Goal: Task Accomplishment & Management: Complete application form

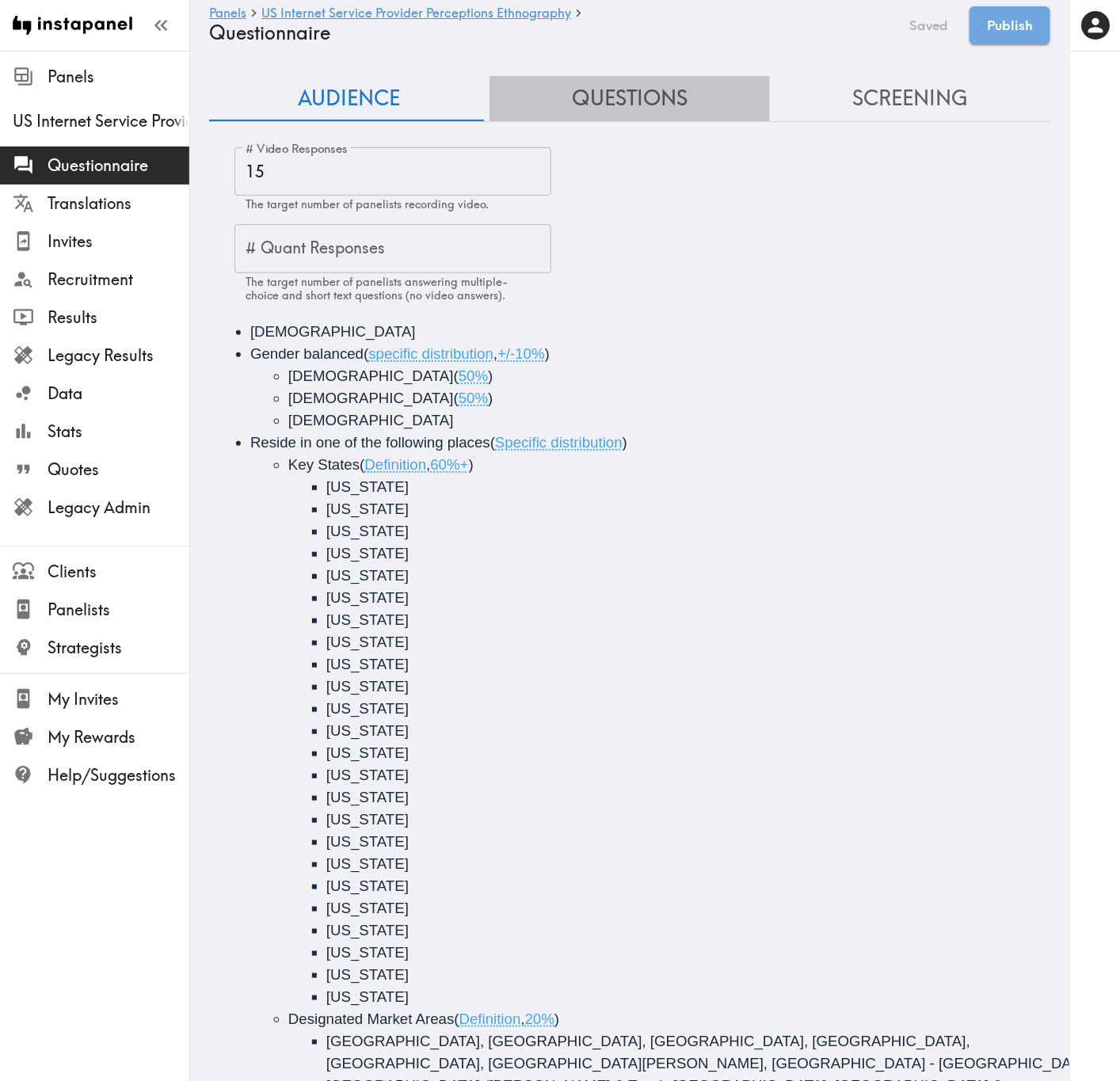
click at [676, 84] on button "Questions" at bounding box center [629, 98] width 281 height 45
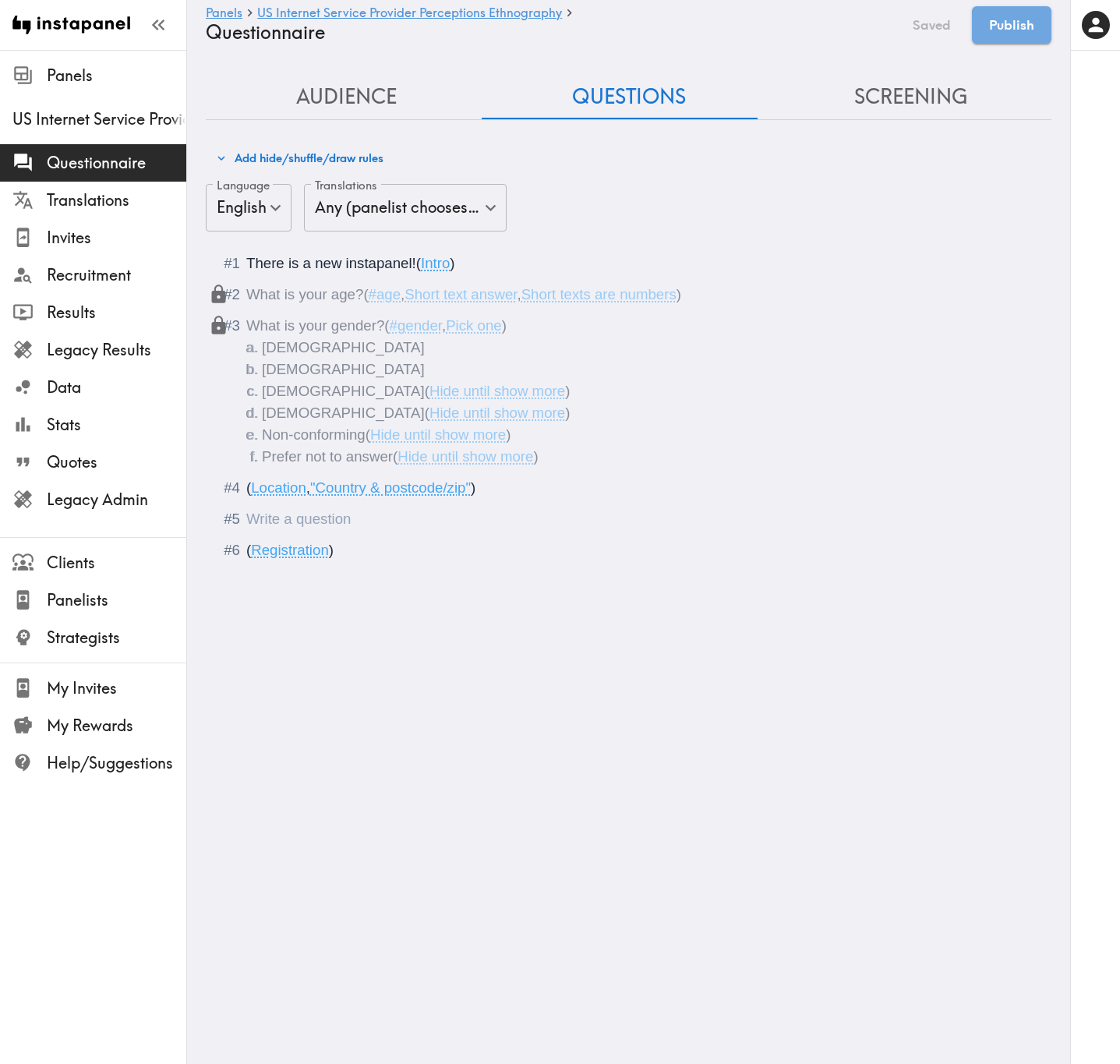
click at [375, 515] on div "Questionnaire" at bounding box center [640, 519] width 787 height 22
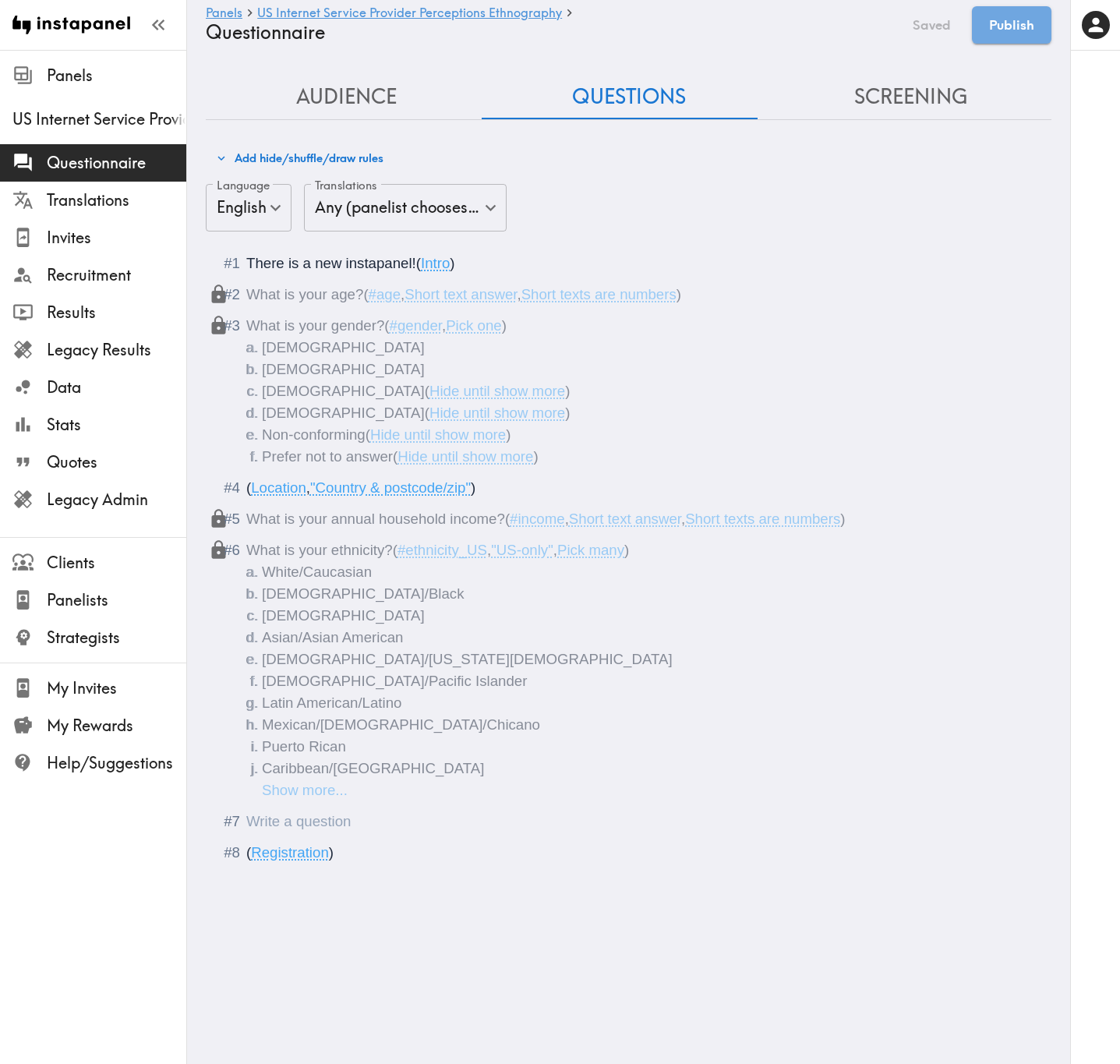
click at [246, 643] on div "Questionnaire" at bounding box center [246, 820] width 0 height 16
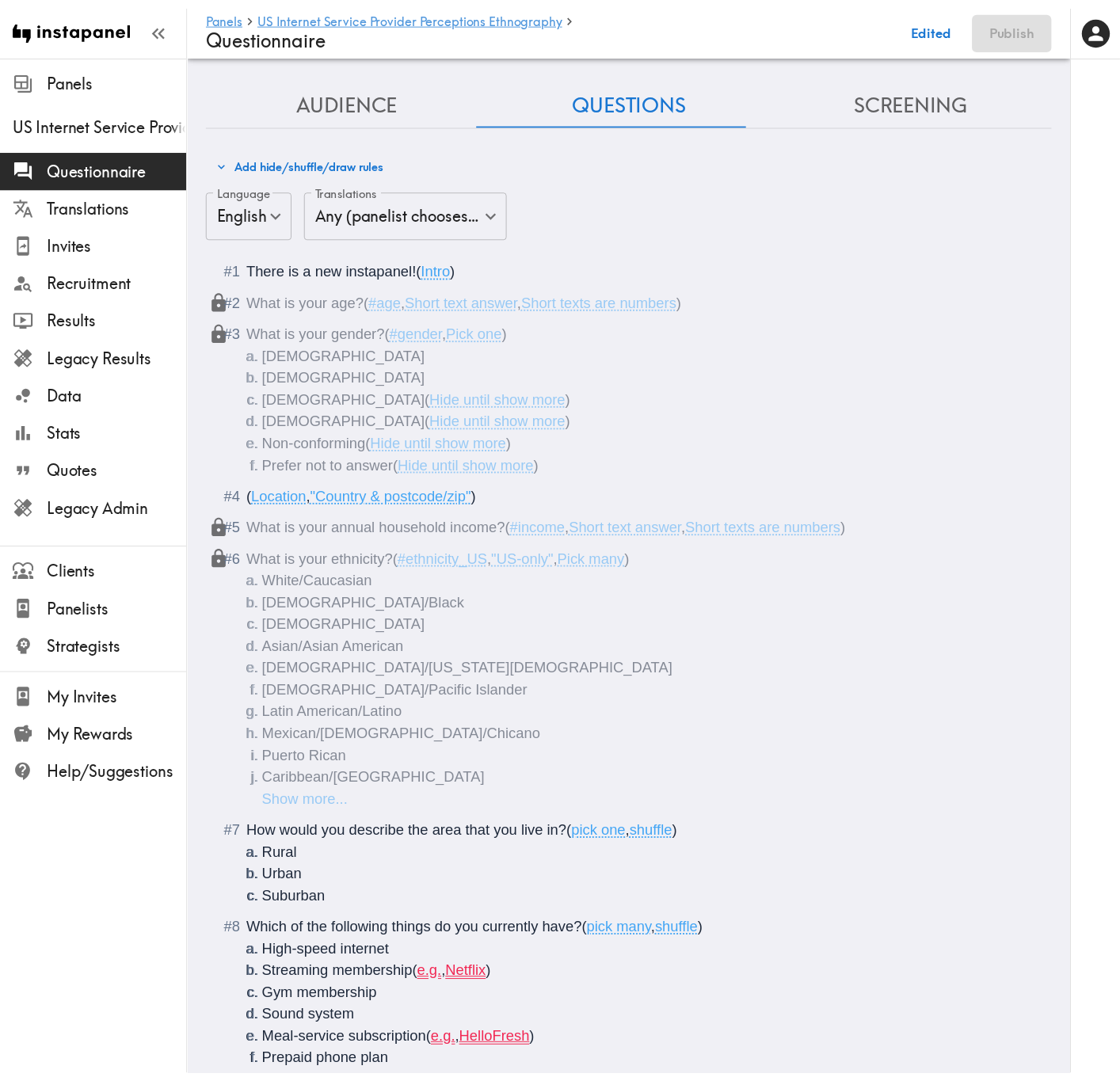
scroll to position [808, 0]
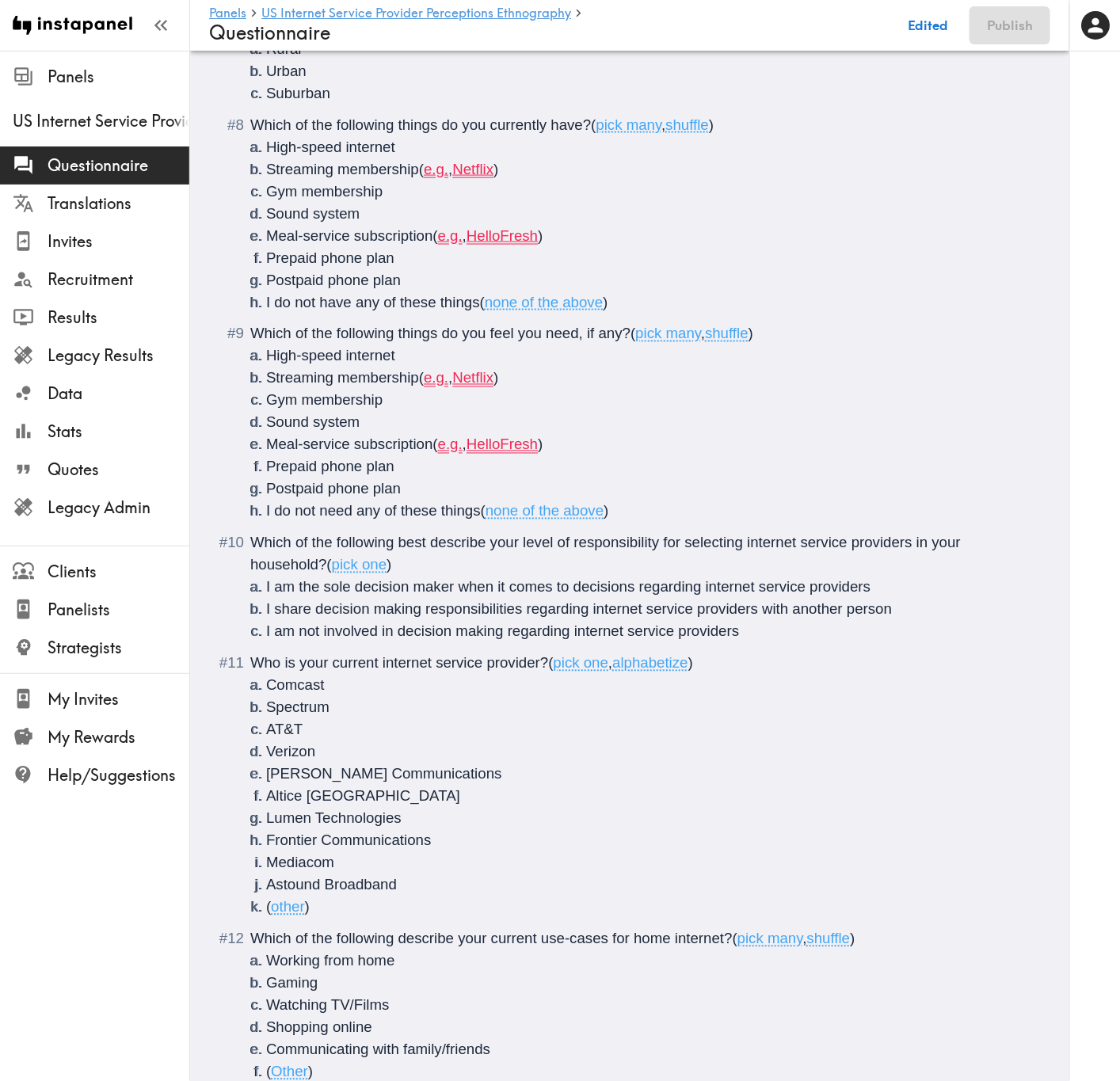
click at [654, 446] on li "Meal-service subscription ( e.g. , HelloFresh )" at bounding box center [649, 444] width 765 height 22
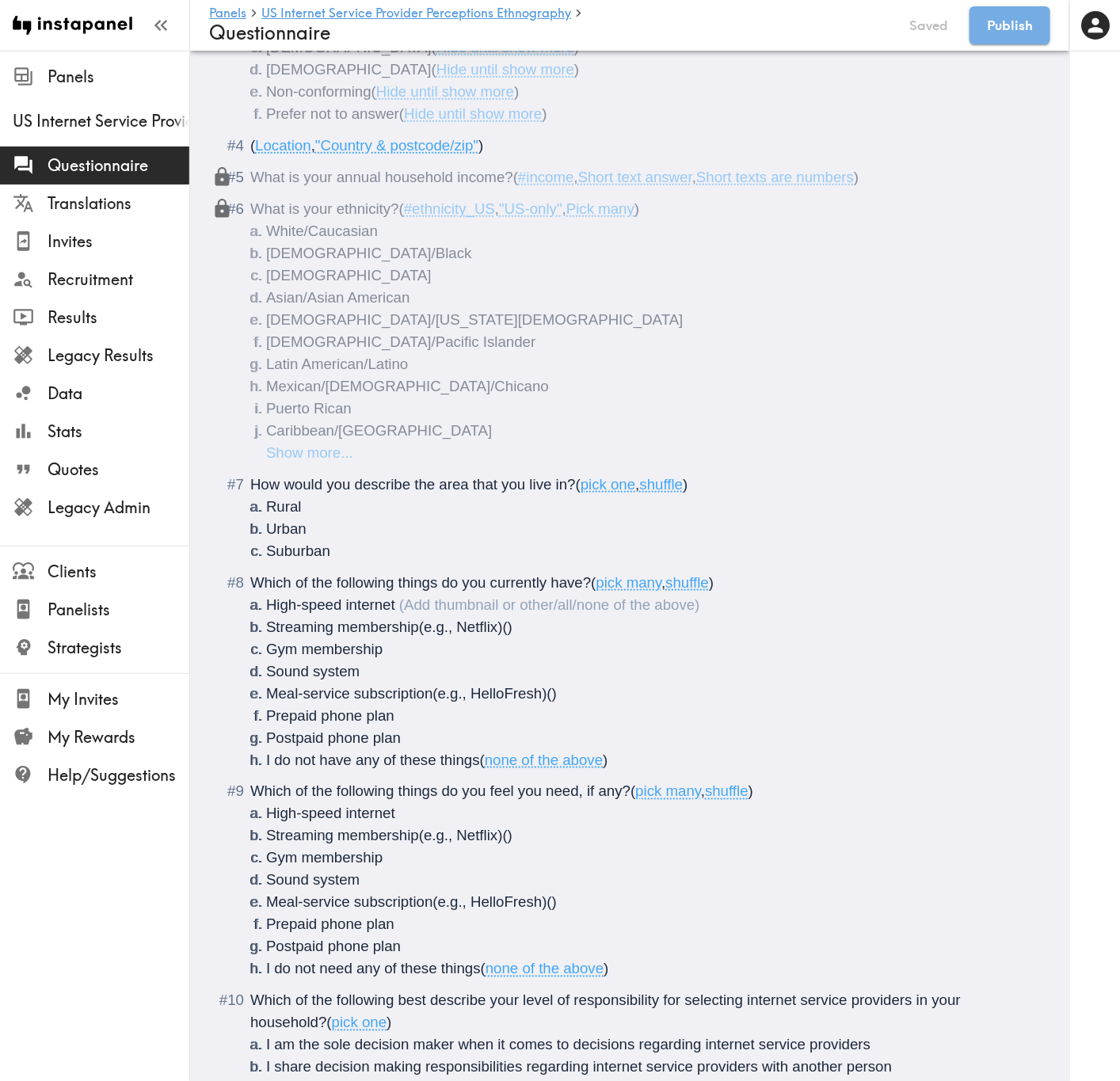
scroll to position [333, 0]
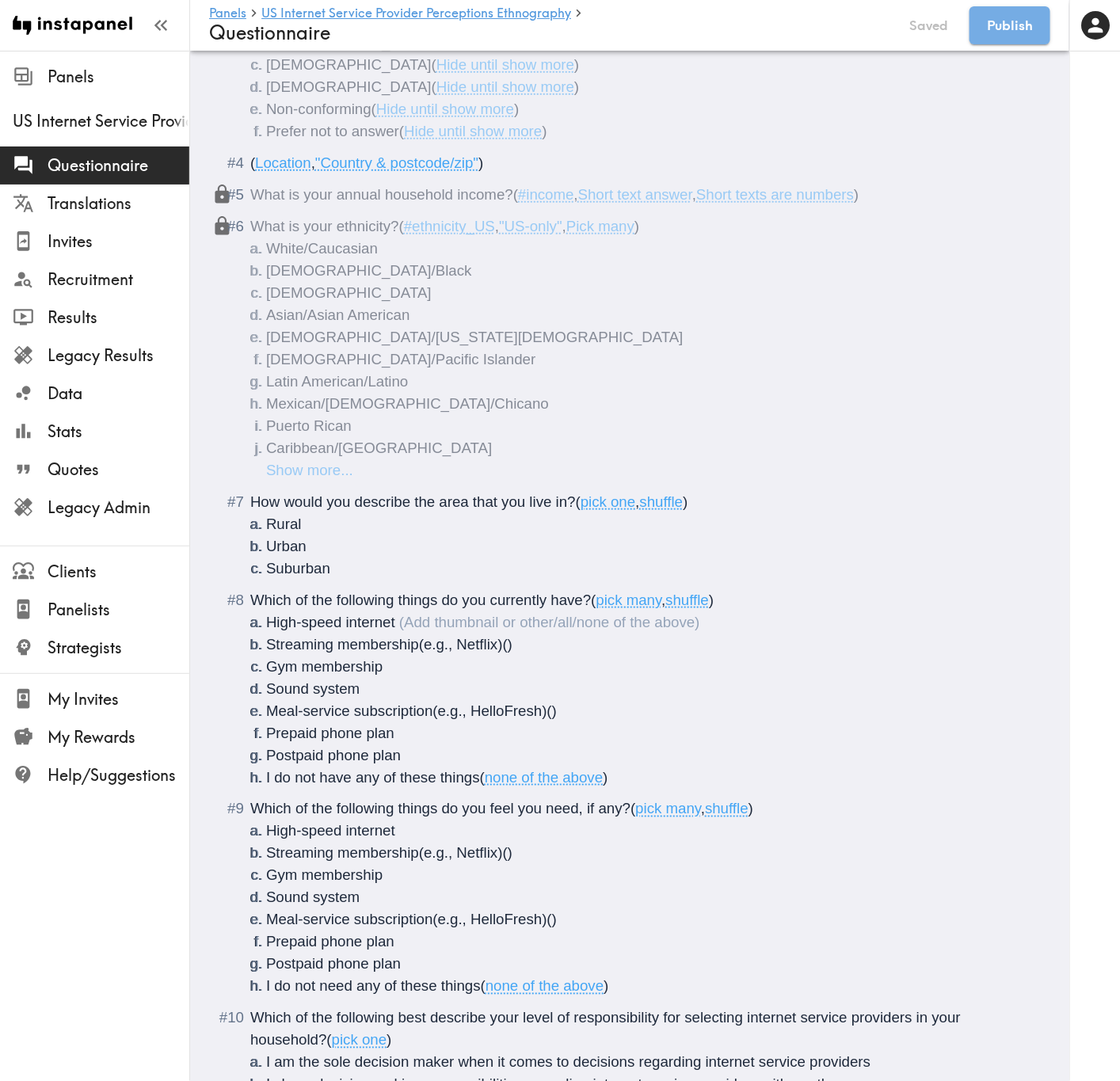
drag, startPoint x: 493, startPoint y: 599, endPoint x: 489, endPoint y: 584, distance: 15.5
click at [493, 599] on span "Which of the following things do you currently have?" at bounding box center [421, 599] width 341 height 16
click at [549, 654] on span "Which of the following things do you feel you need, if any?" at bounding box center [440, 808] width 380 height 16
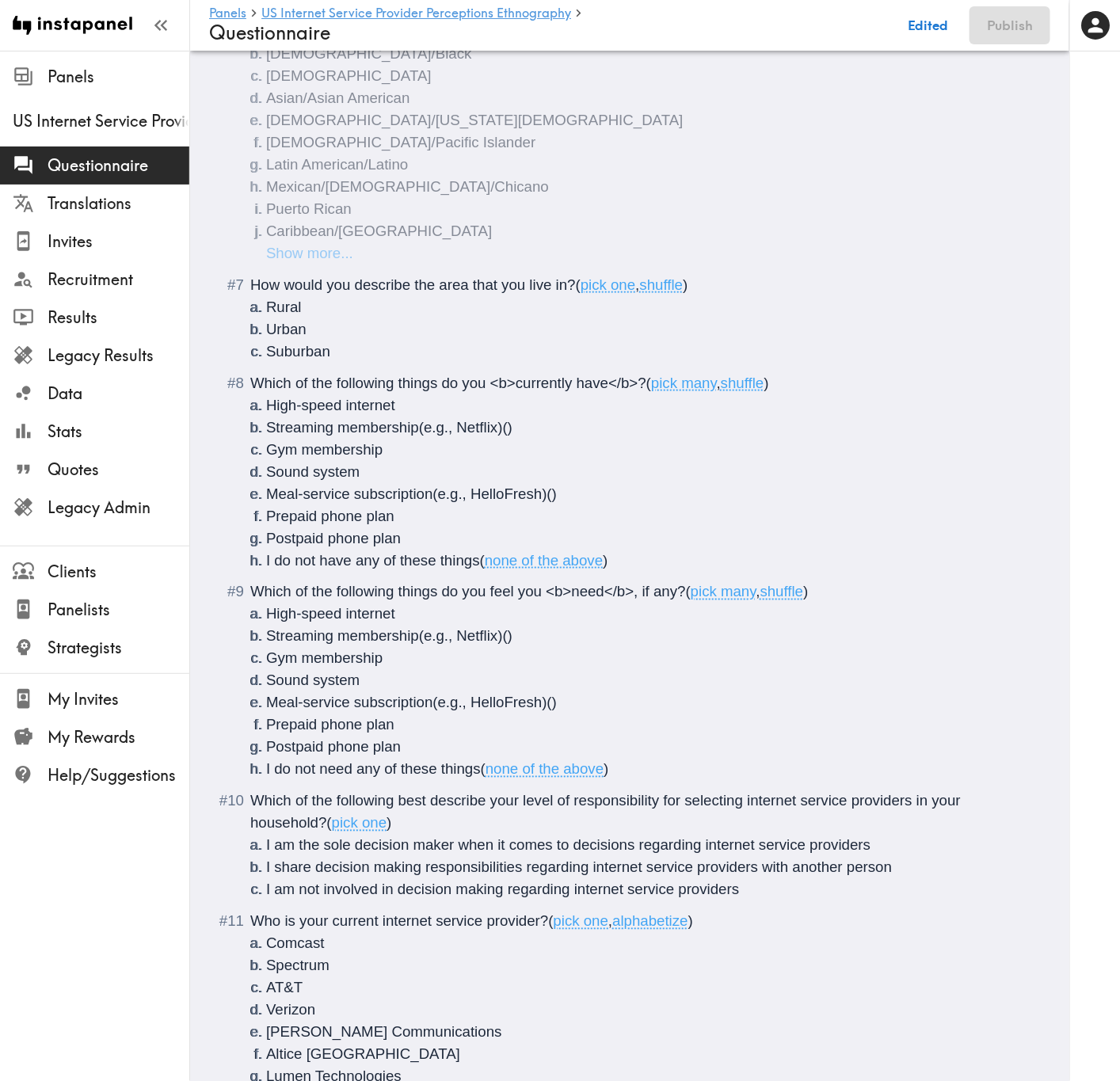
scroll to position [570, 0]
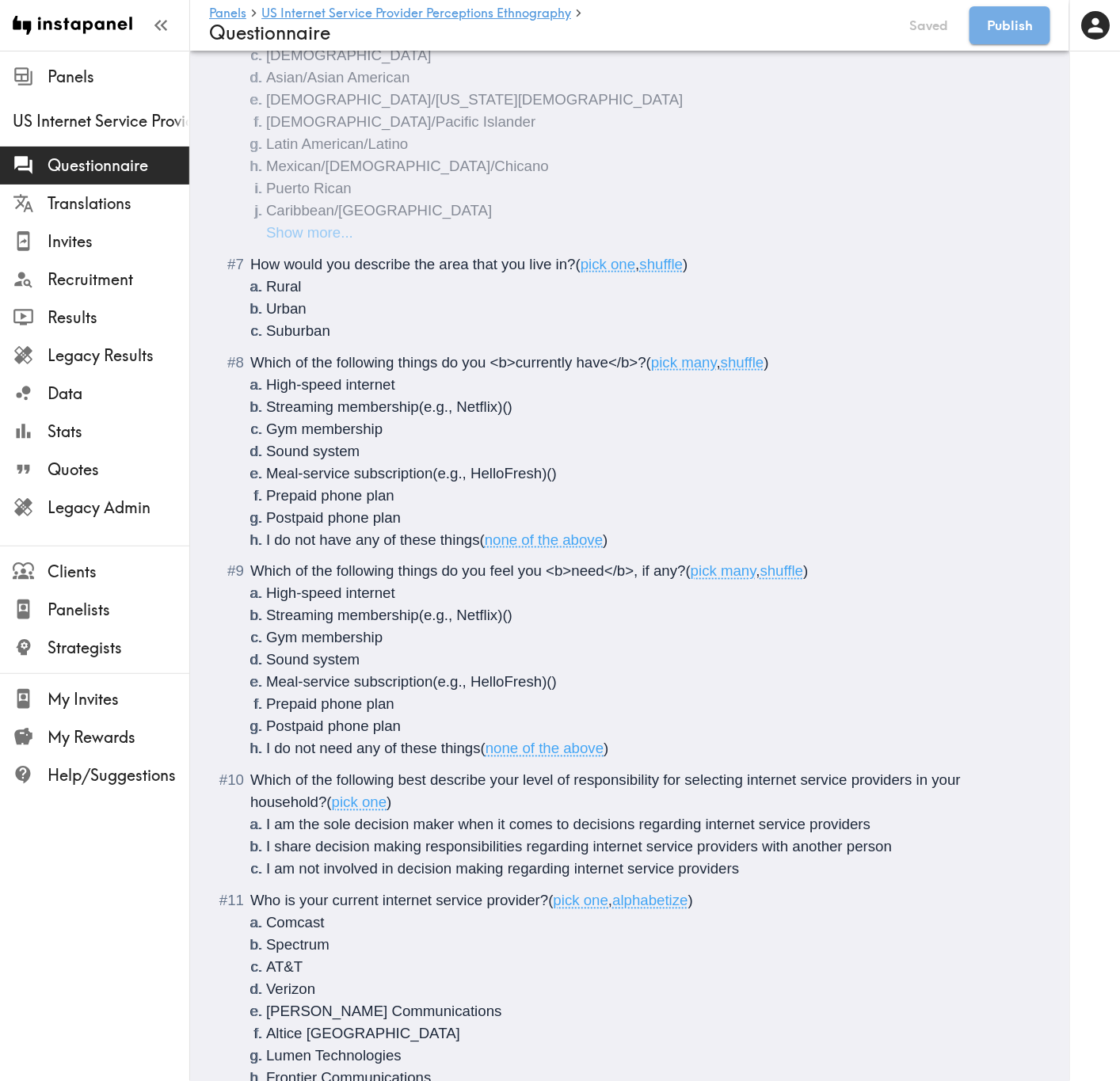
click at [744, 654] on span "Which of the following best describe your level of responsibility for selecting…" at bounding box center [607, 791] width 715 height 39
click at [933, 654] on span "Which of the following best describe your level of responsibility for selecting…" at bounding box center [619, 791] width 739 height 39
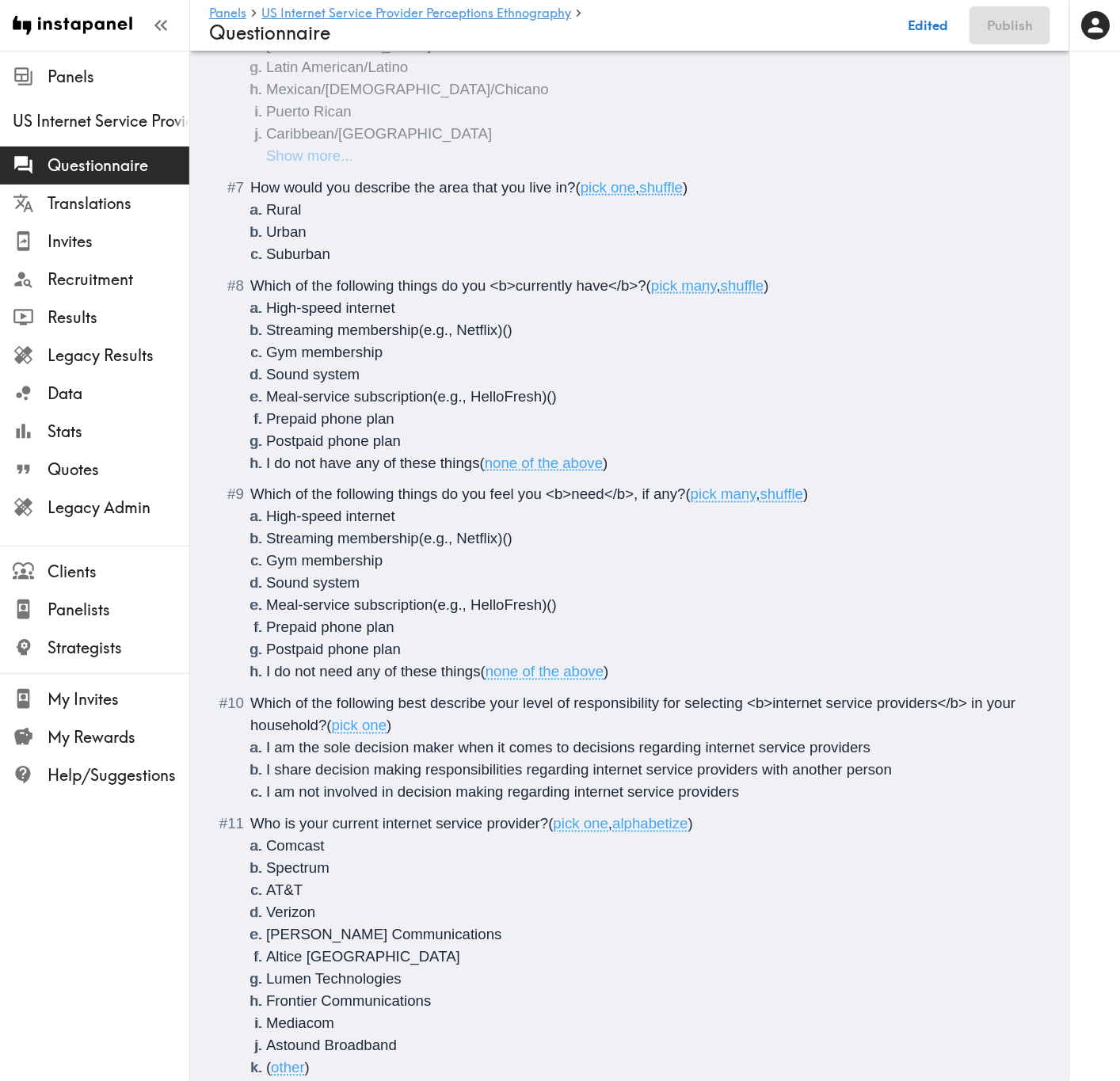
scroll to position [689, 0]
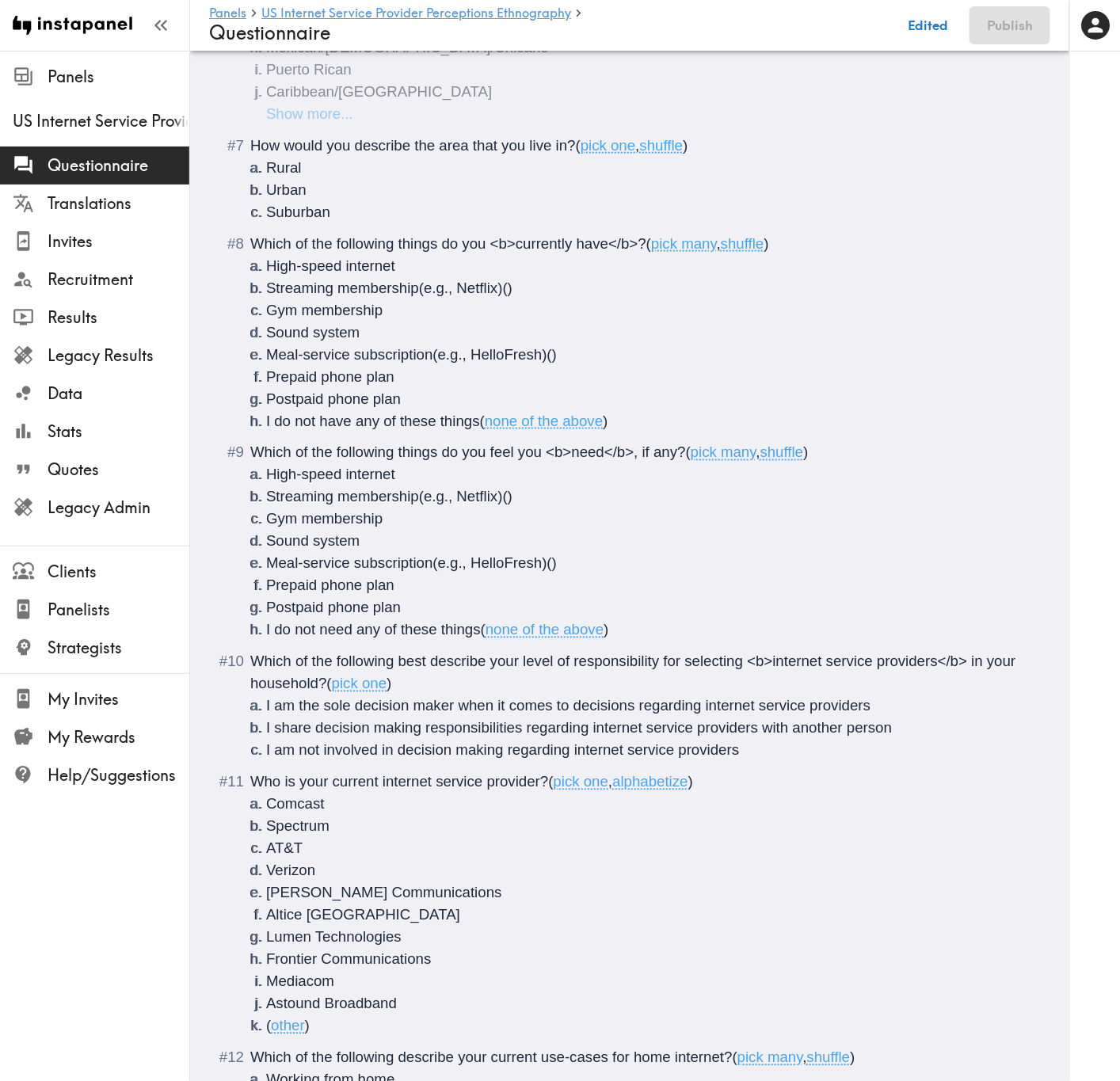
click at [381, 654] on span "Who is your current internet service provider?" at bounding box center [399, 781] width 298 height 16
click at [571, 654] on span "Who is your current <b>internet service provider?" at bounding box center [412, 781] width 324 height 16
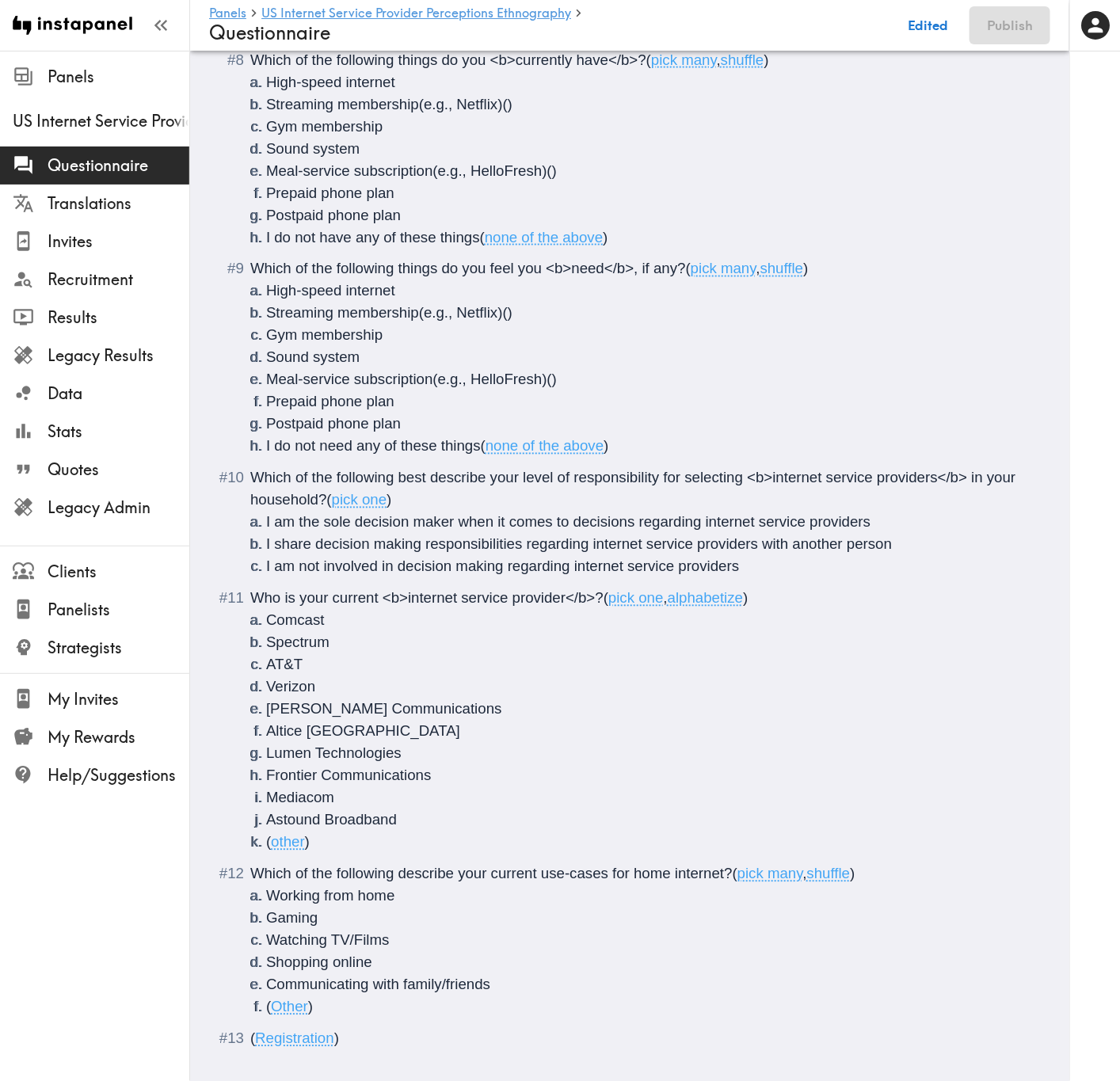
scroll to position [914, 0]
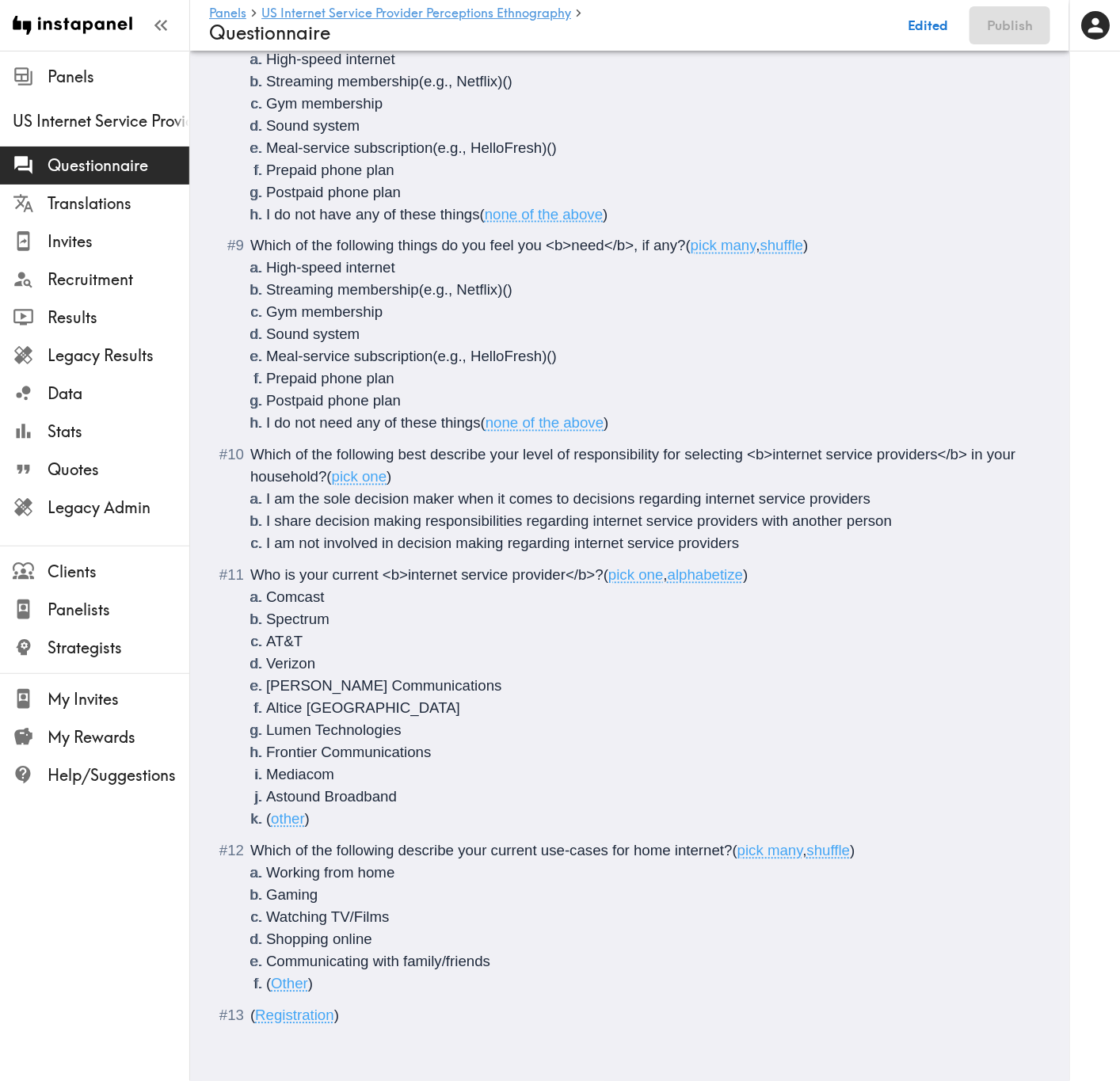
click at [488, 654] on span "Which of the following describe your current use-cases for home internet?" at bounding box center [491, 851] width 482 height 16
click at [632, 654] on span "Which of the following describe your <b>current use-cases for home internet?" at bounding box center [503, 851] width 507 height 16
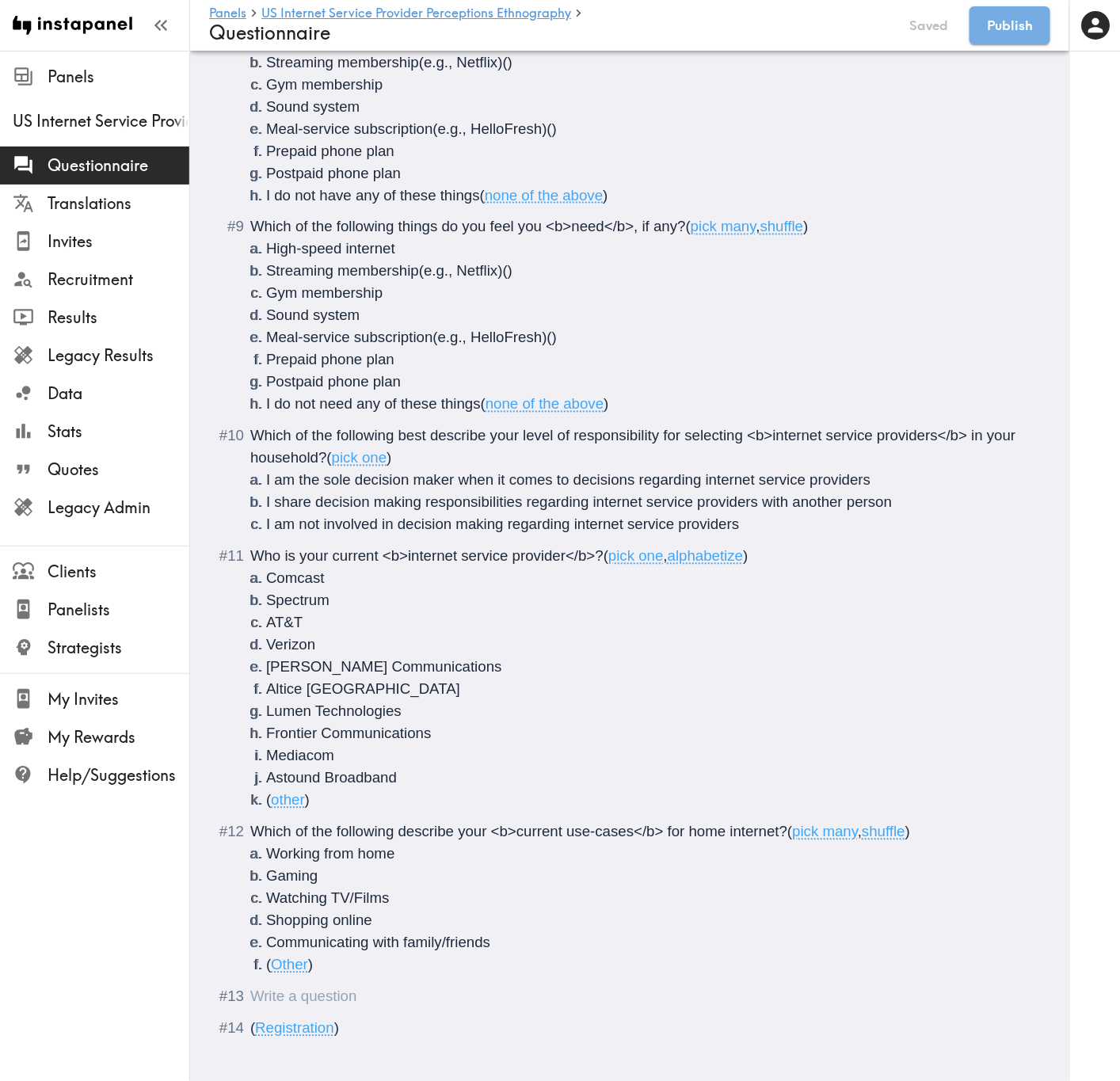
click at [473, 654] on div "Questionnaire" at bounding box center [640, 996] width 781 height 22
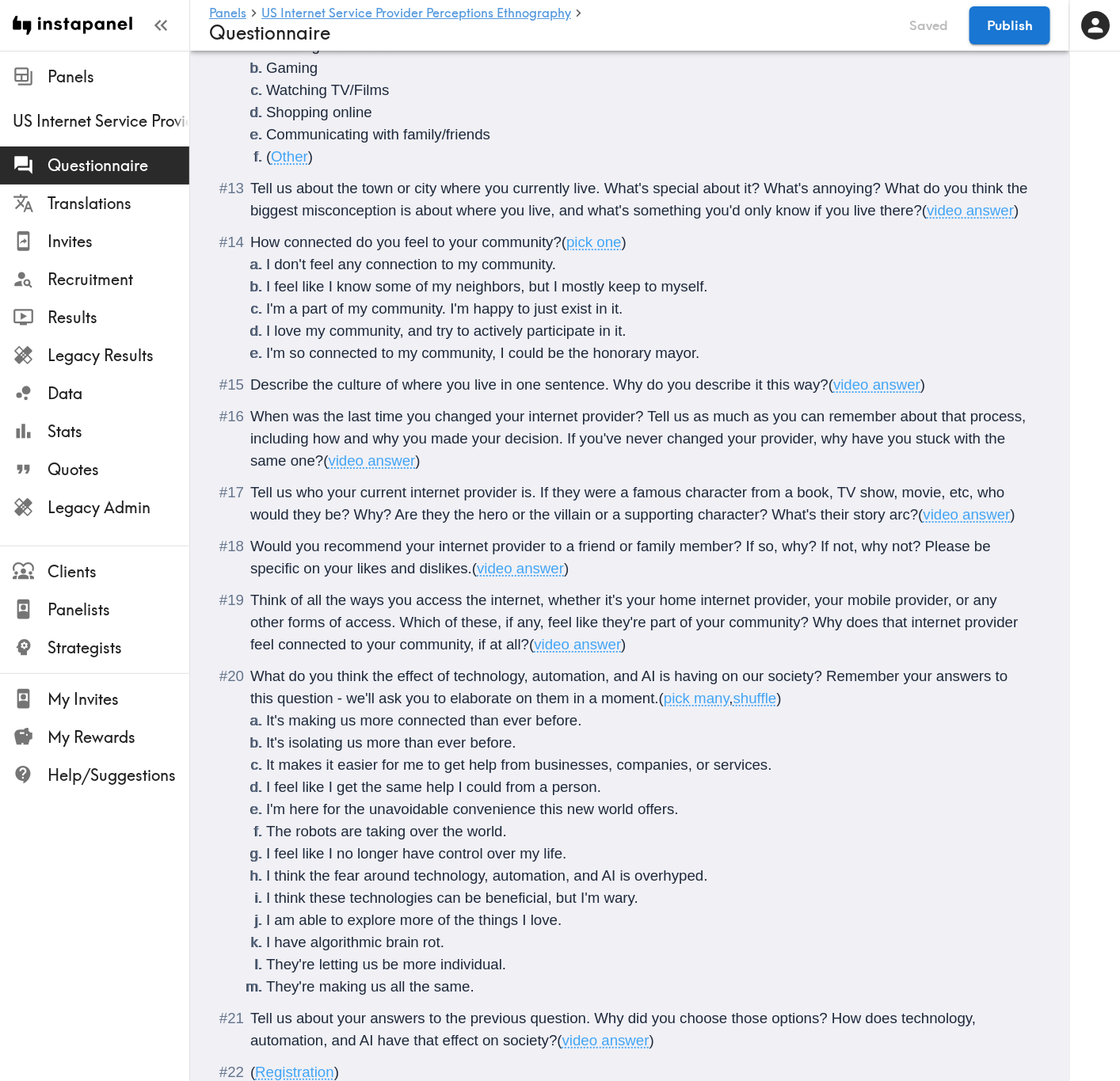
scroll to position [1842, 0]
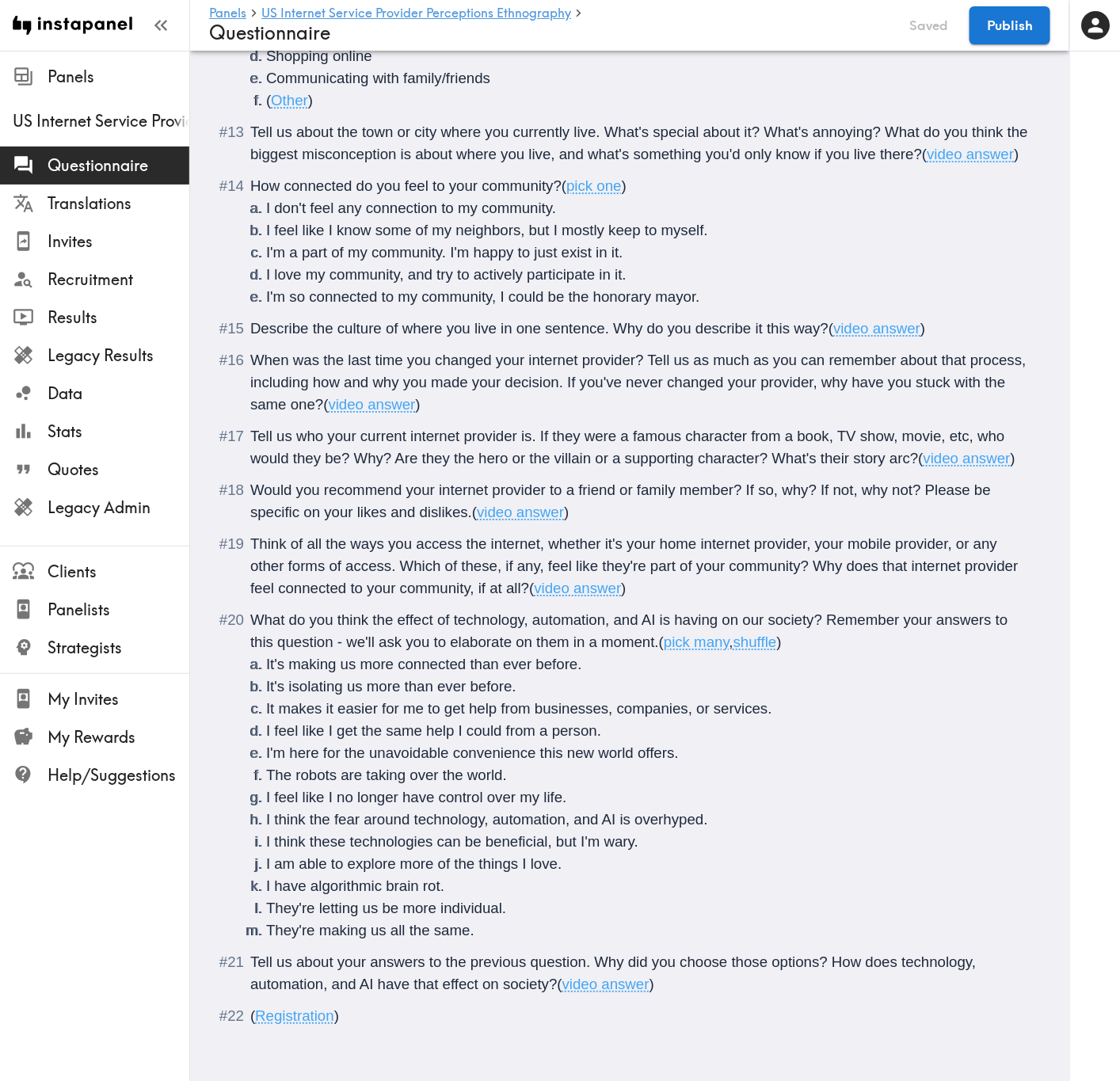
click at [830, 612] on span "What do you think the effect of technology, automation, and AI is having on our…" at bounding box center [631, 631] width 762 height 39
click at [673, 632] on span "What do you think the effect of technology, automation, and AI is having on our…" at bounding box center [641, 631] width 782 height 39
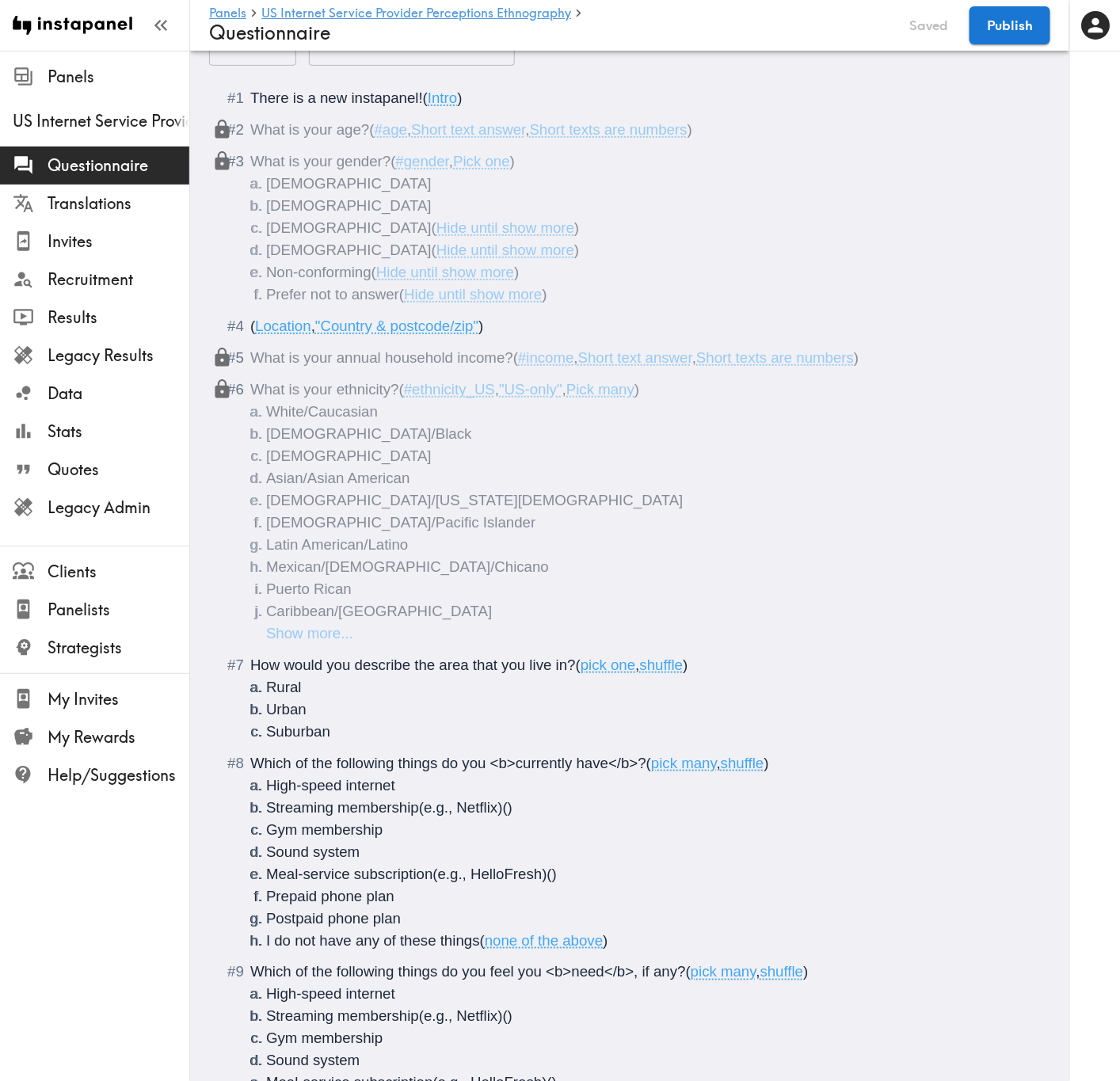
scroll to position [0, 0]
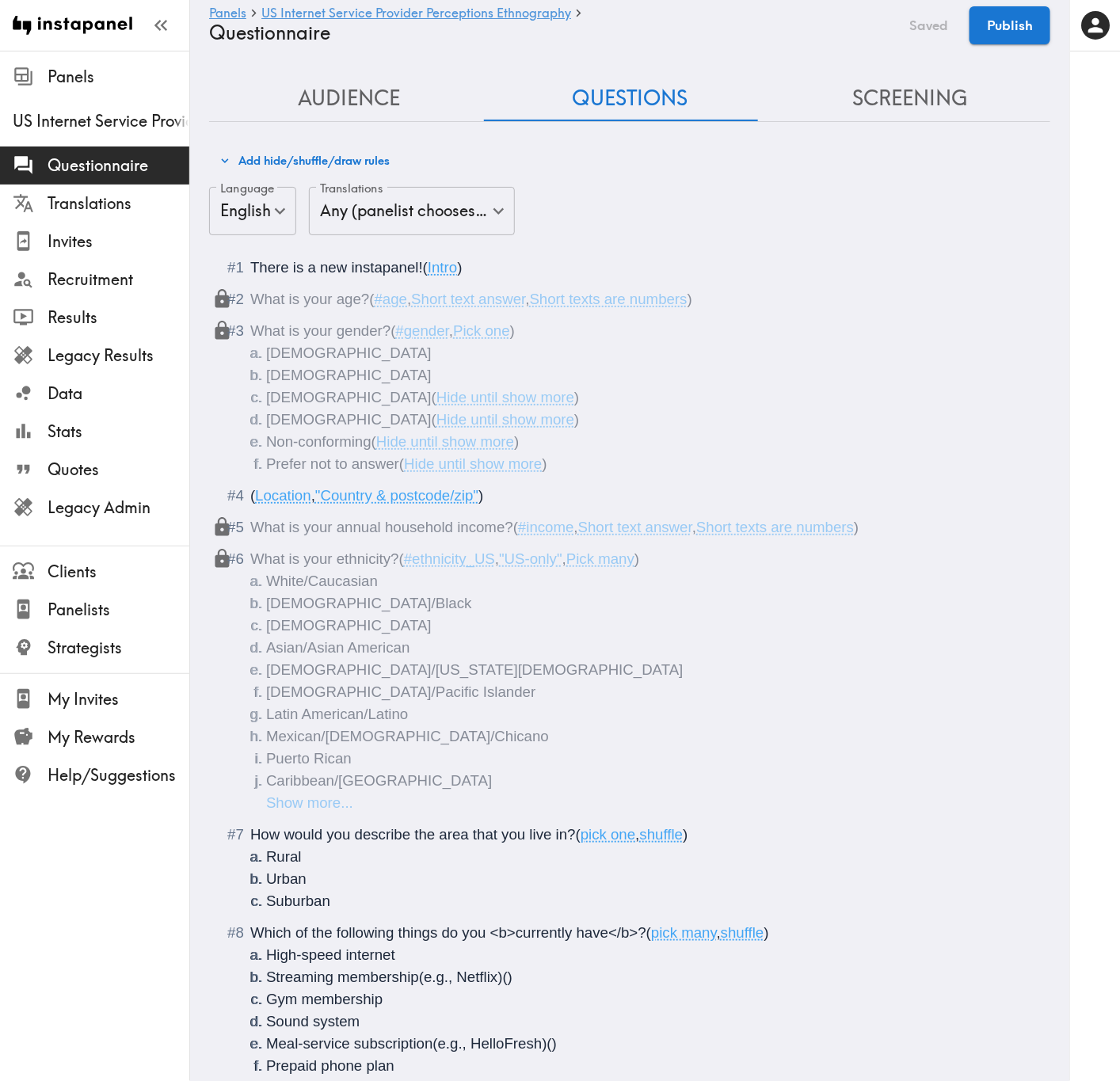
click at [936, 105] on button "Screening" at bounding box center [910, 98] width 281 height 45
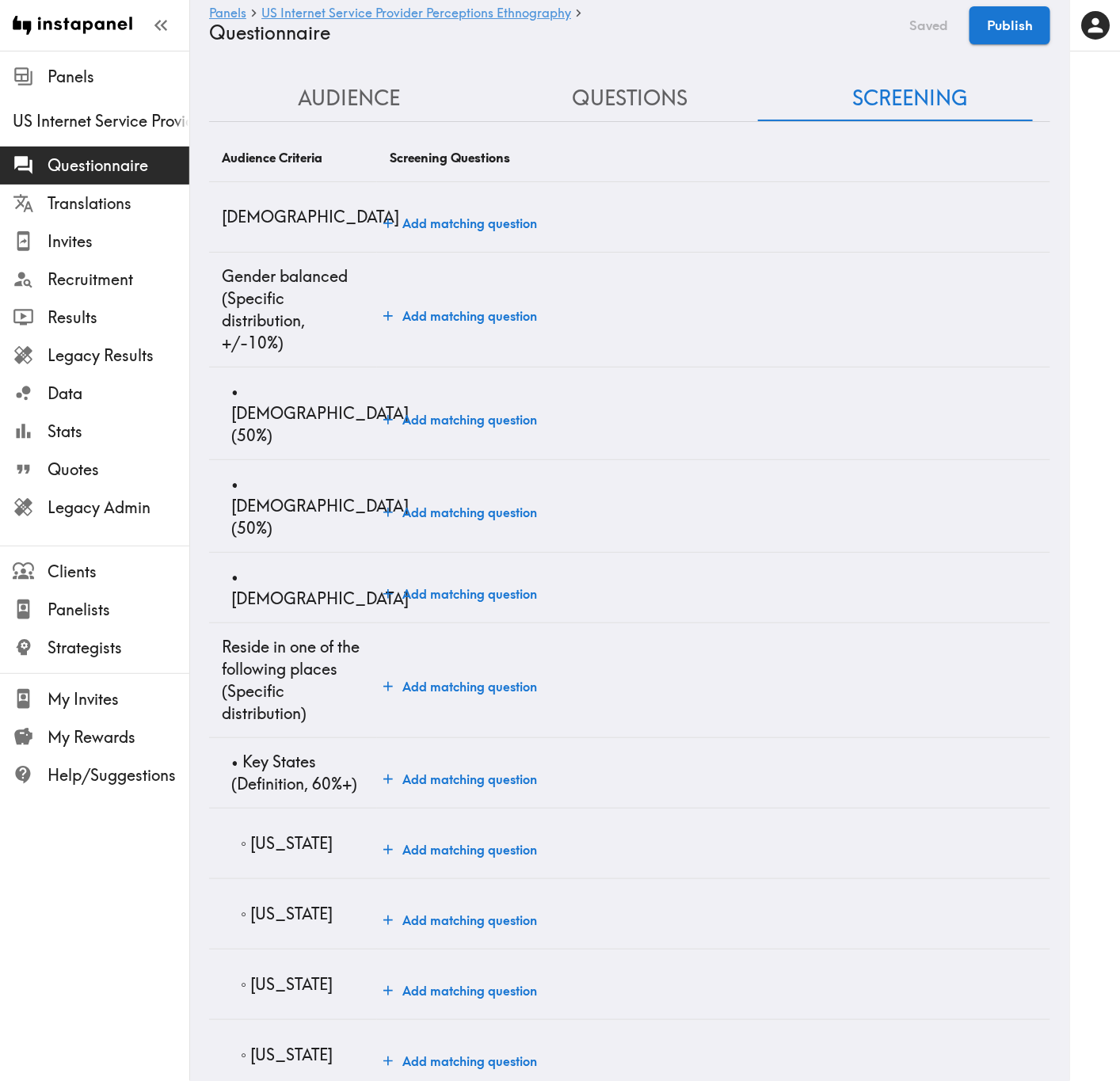
click at [489, 228] on button "Add matching question" at bounding box center [460, 223] width 167 height 31
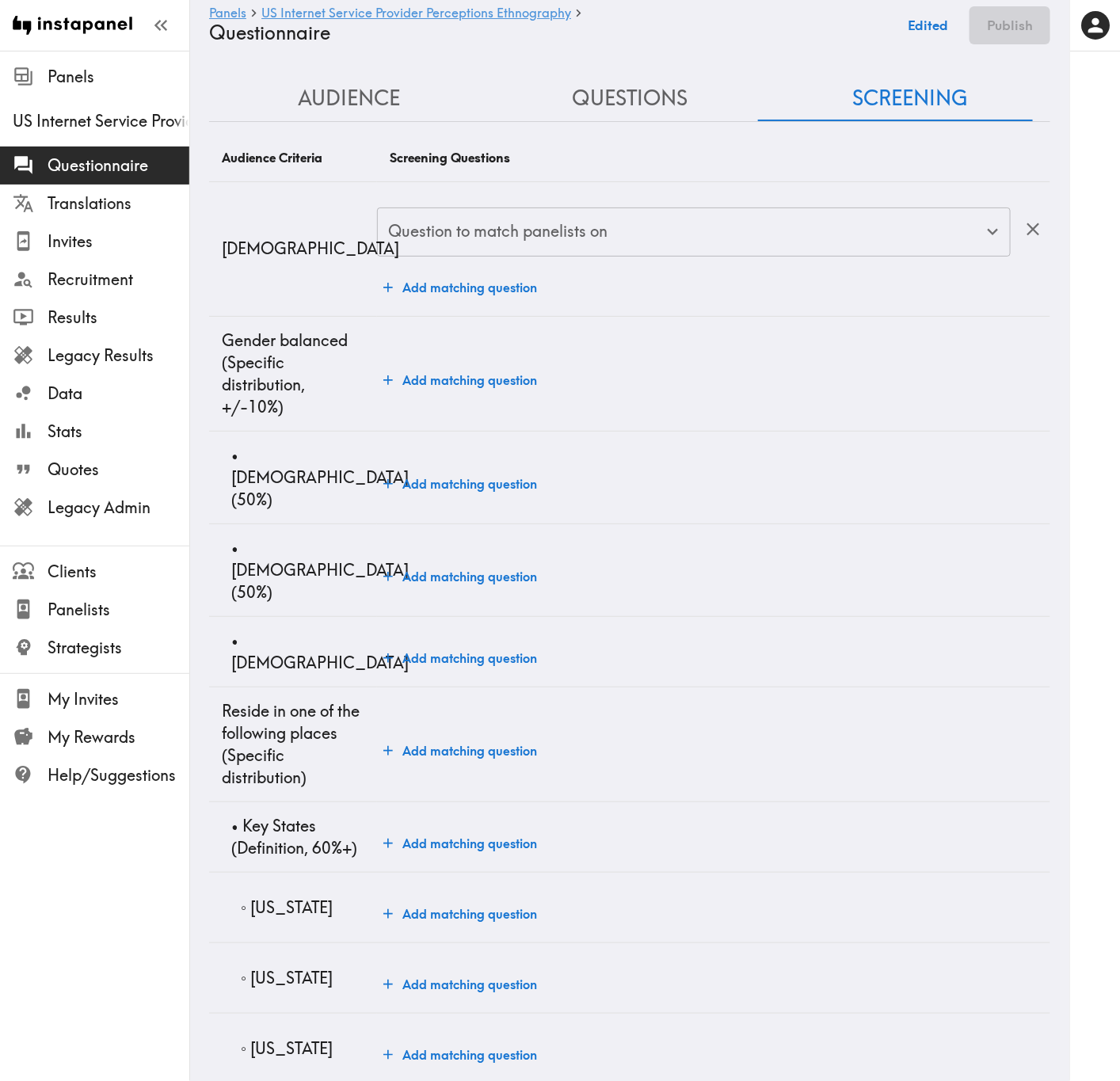
click at [498, 257] on div "Question to match panelists on" at bounding box center [694, 232] width 634 height 49
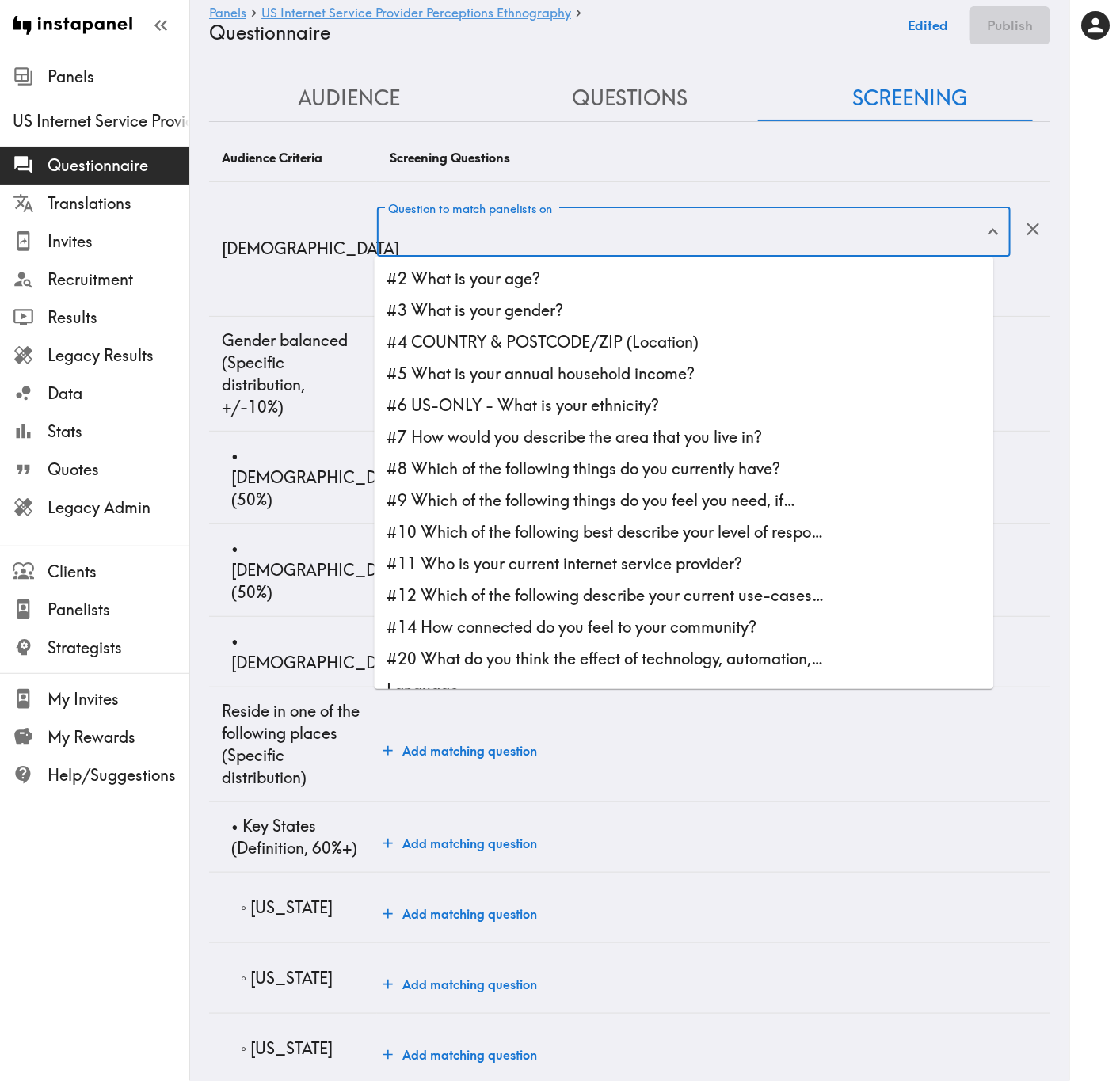
click at [521, 284] on li "#2 What is your age?" at bounding box center [684, 278] width 619 height 31
type input "#2 What is your age?"
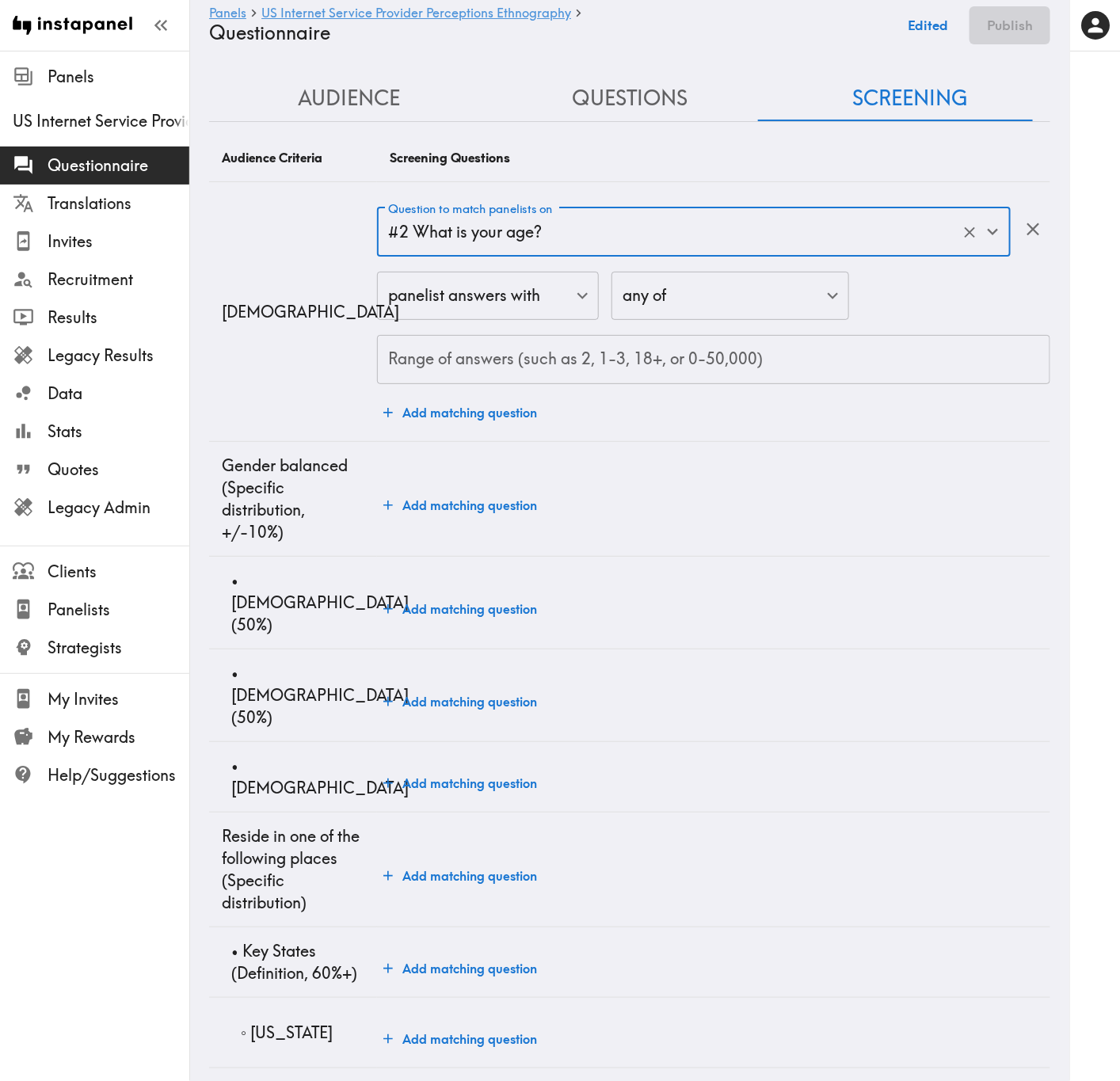
drag, startPoint x: 551, startPoint y: 378, endPoint x: 573, endPoint y: 383, distance: 22.6
click at [551, 379] on input "Range of answers (such as 2, 1-3, 18+, or 0-50,000)" at bounding box center [713, 360] width 673 height 49
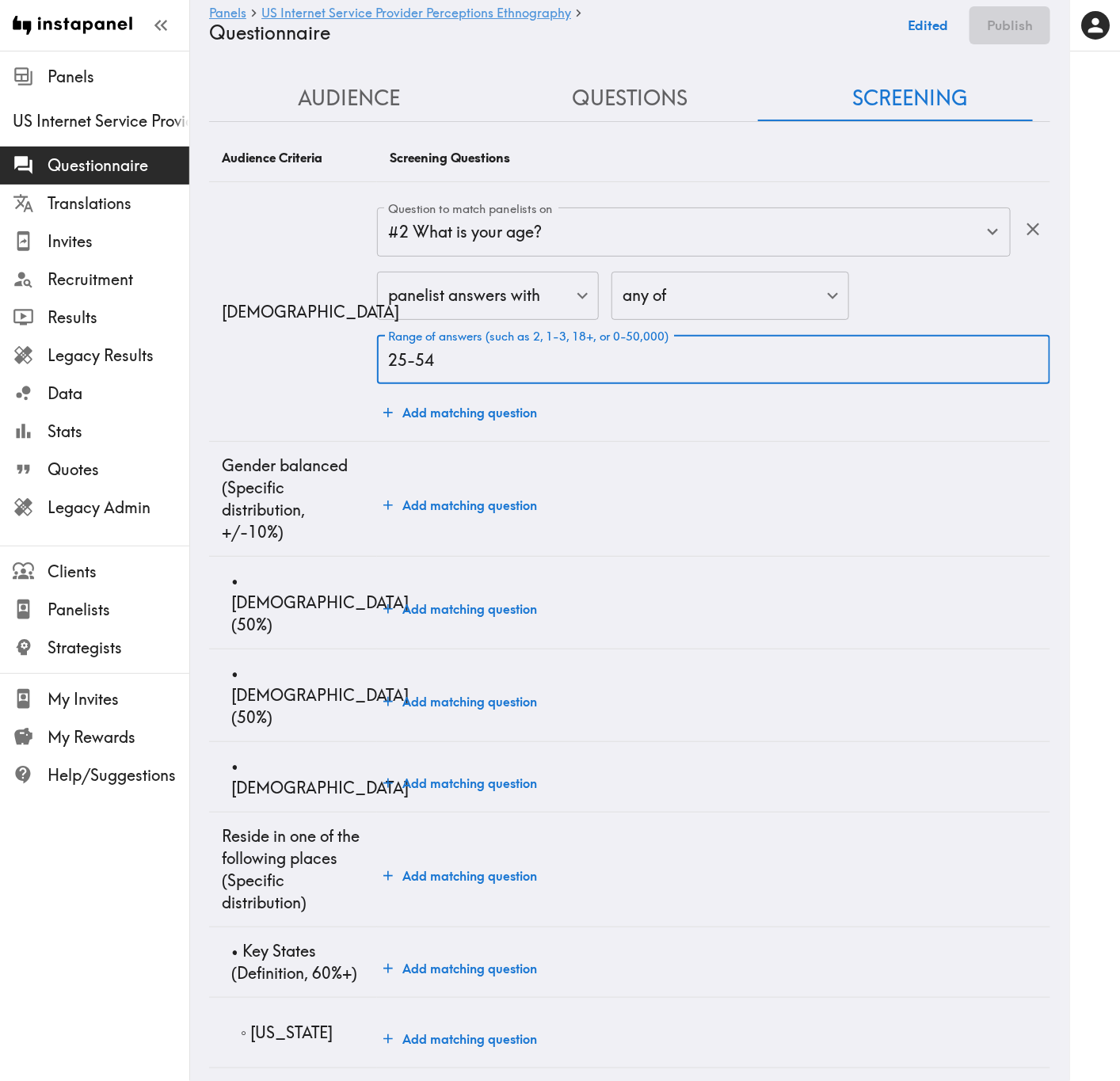
type input "25-54"
click at [498, 573] on td "Add matching question" at bounding box center [713, 602] width 673 height 92
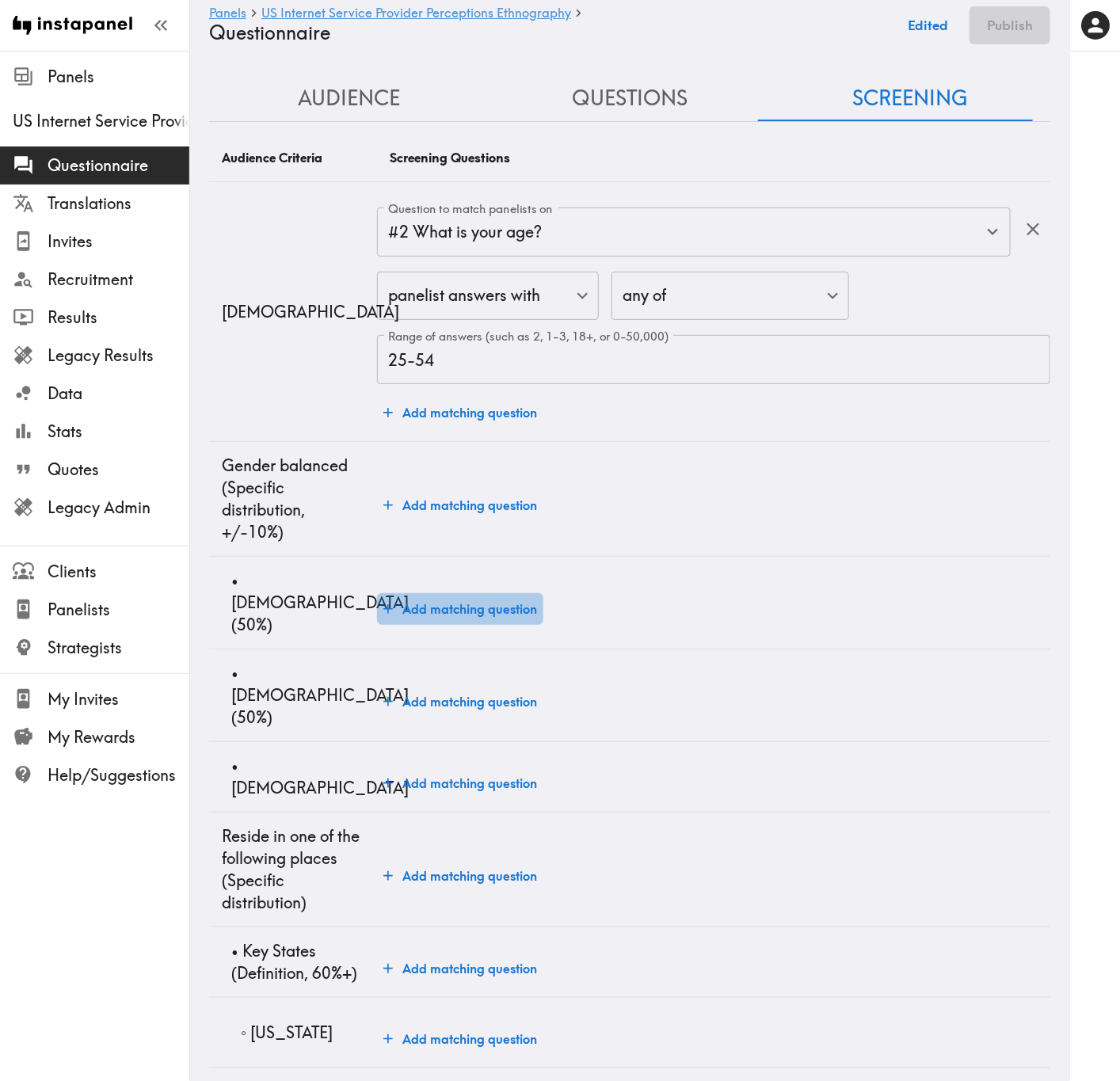
click at [511, 593] on button "Add matching question" at bounding box center [460, 608] width 167 height 31
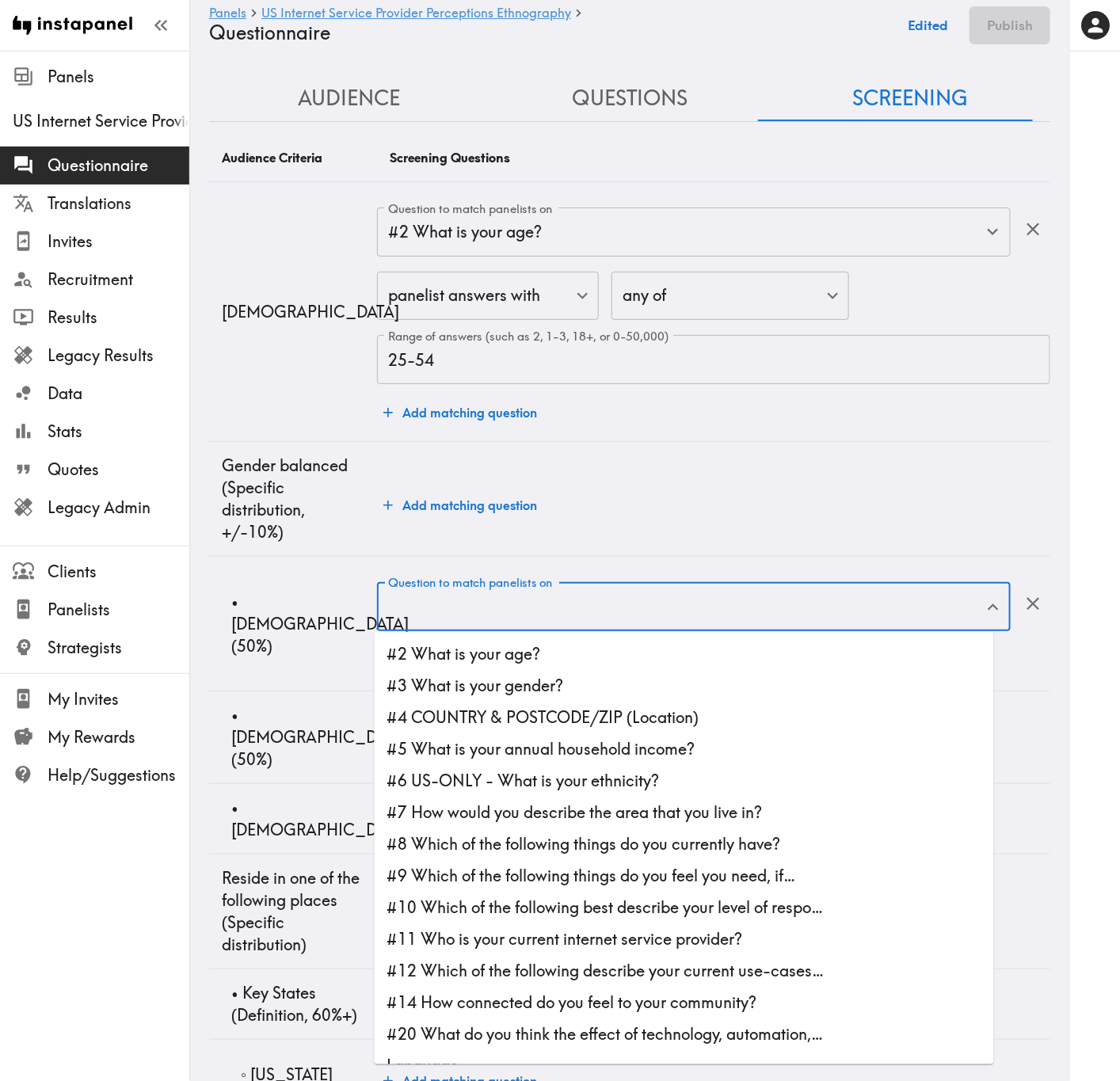
click at [559, 654] on li "#3 What is your gender?" at bounding box center [684, 685] width 619 height 31
type input "#3 What is your gender?"
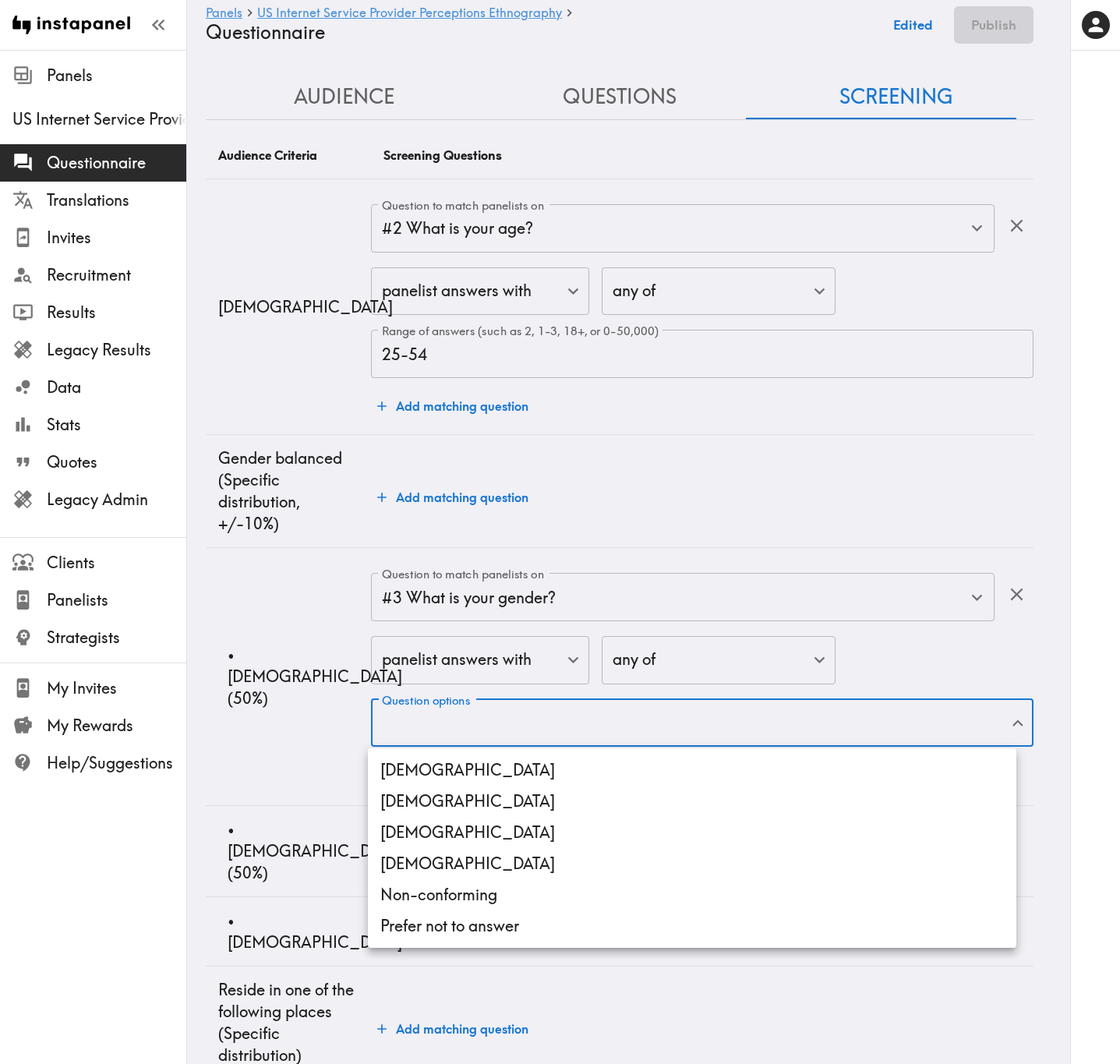
click at [587, 643] on li "Male" at bounding box center [692, 770] width 648 height 31
type input "Male"
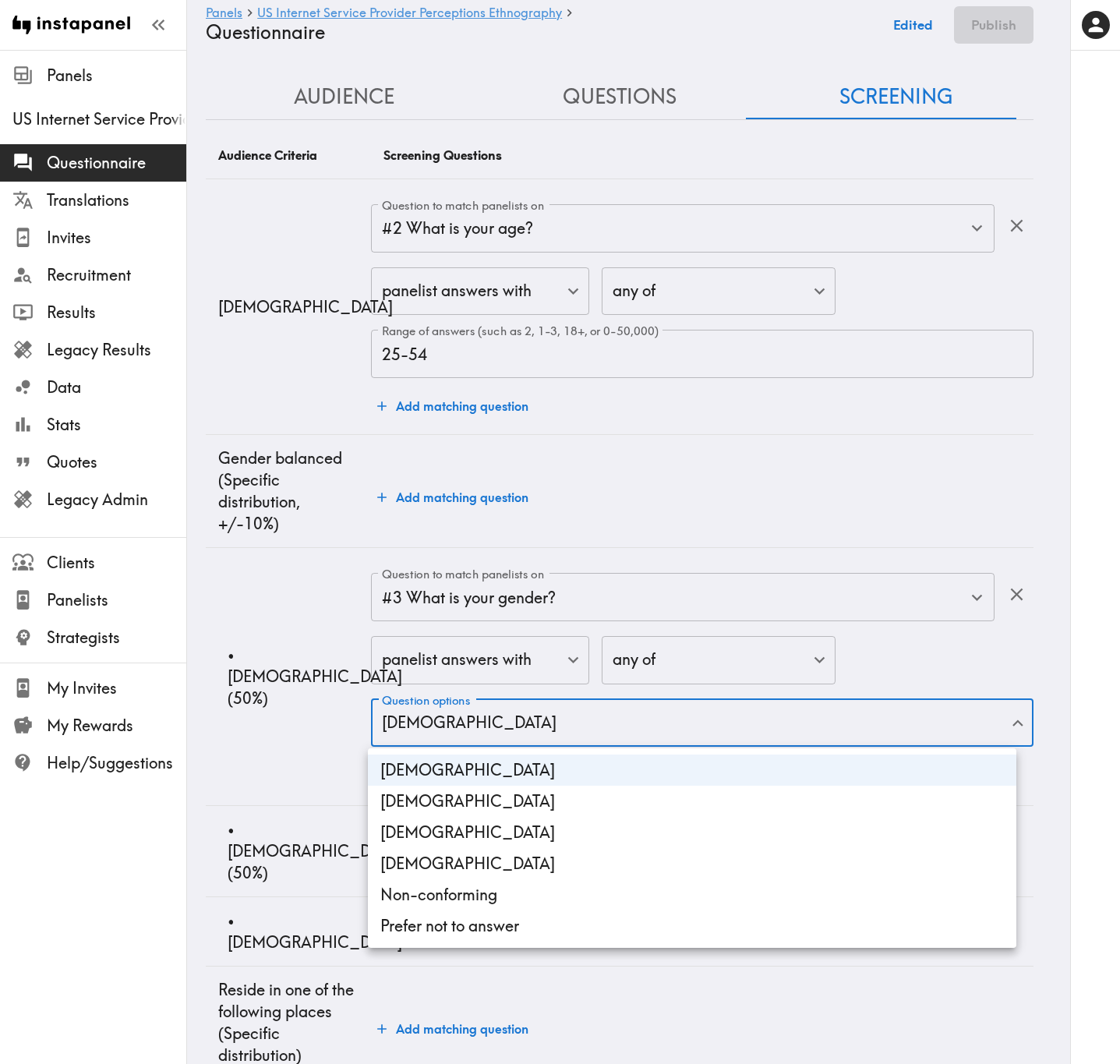
click at [332, 643] on div at bounding box center [560, 532] width 1120 height 1064
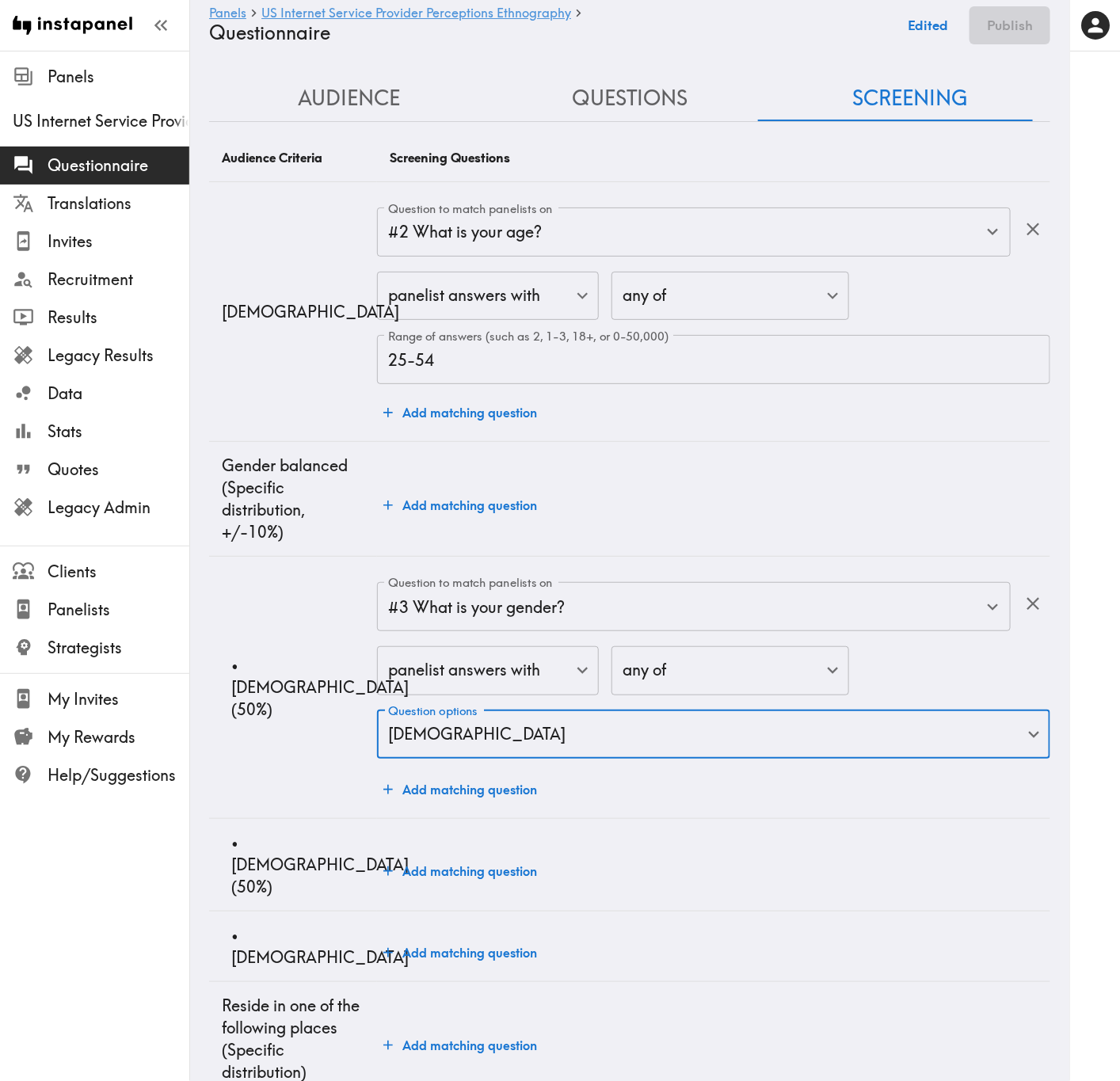
click at [442, 654] on button "Add matching question" at bounding box center [460, 871] width 167 height 31
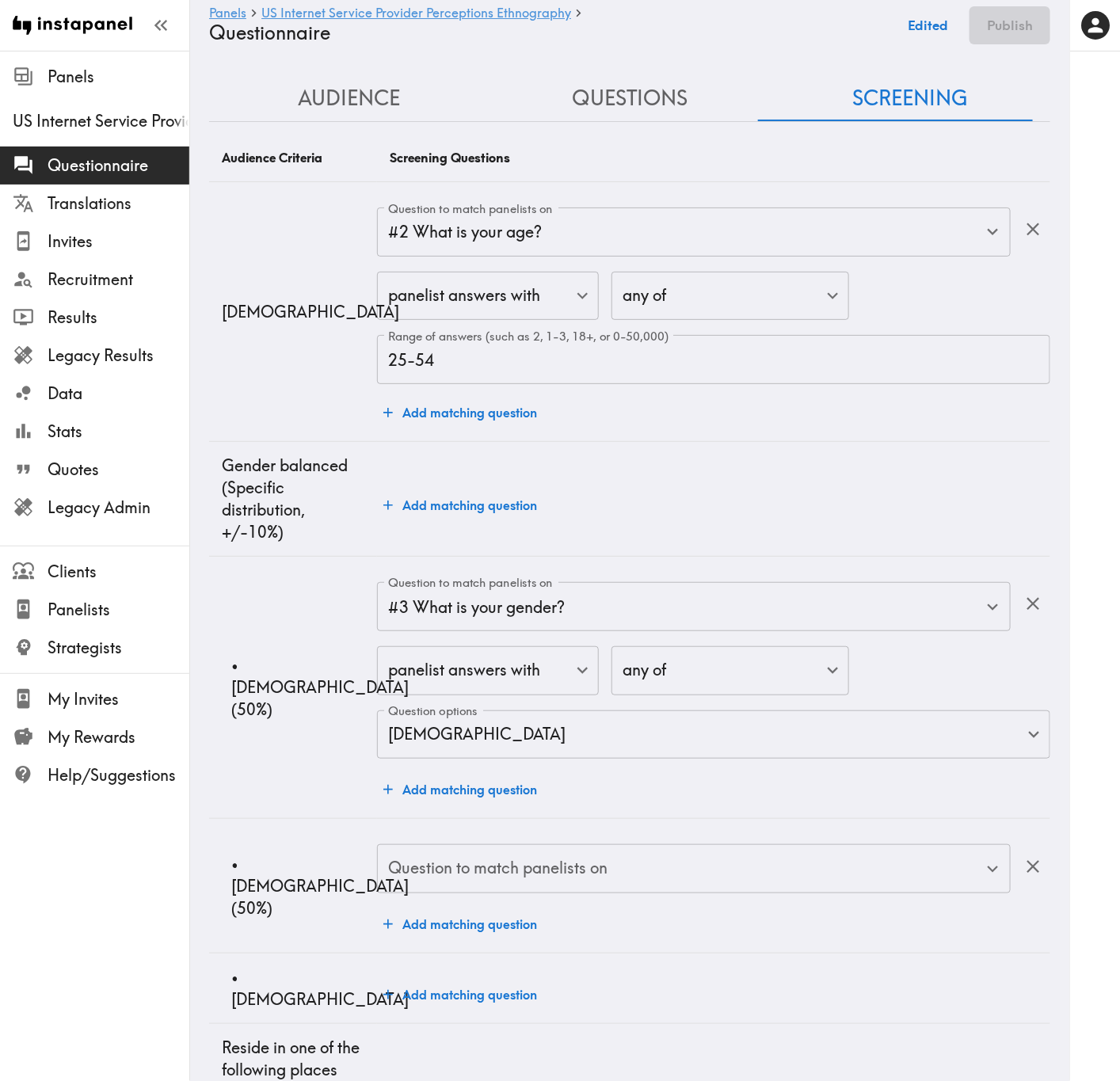
click at [532, 654] on div "Question to match panelists on" at bounding box center [694, 869] width 634 height 49
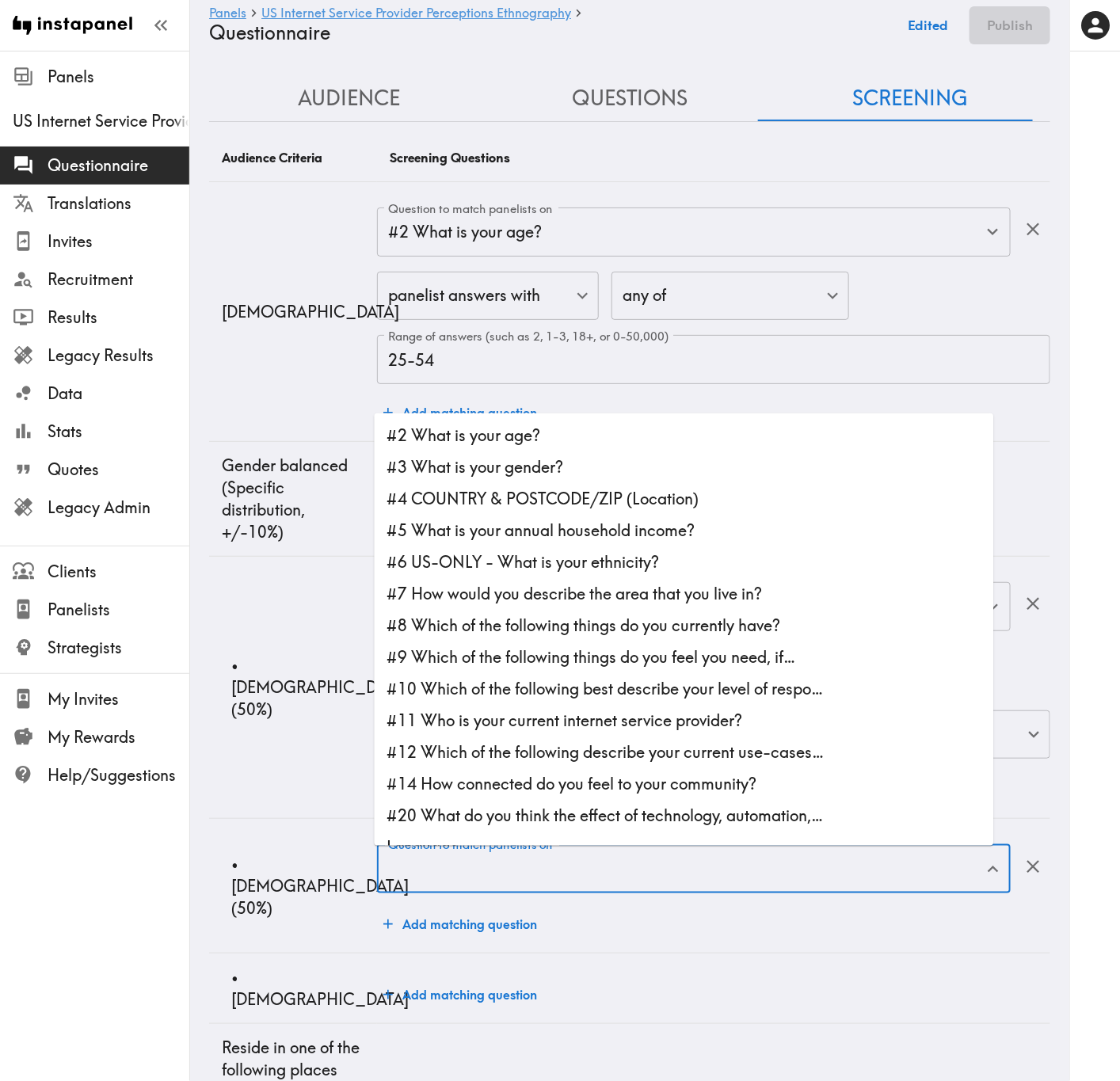
click at [625, 471] on li "#3 What is your gender?" at bounding box center [684, 466] width 619 height 31
type input "#3 What is your gender?"
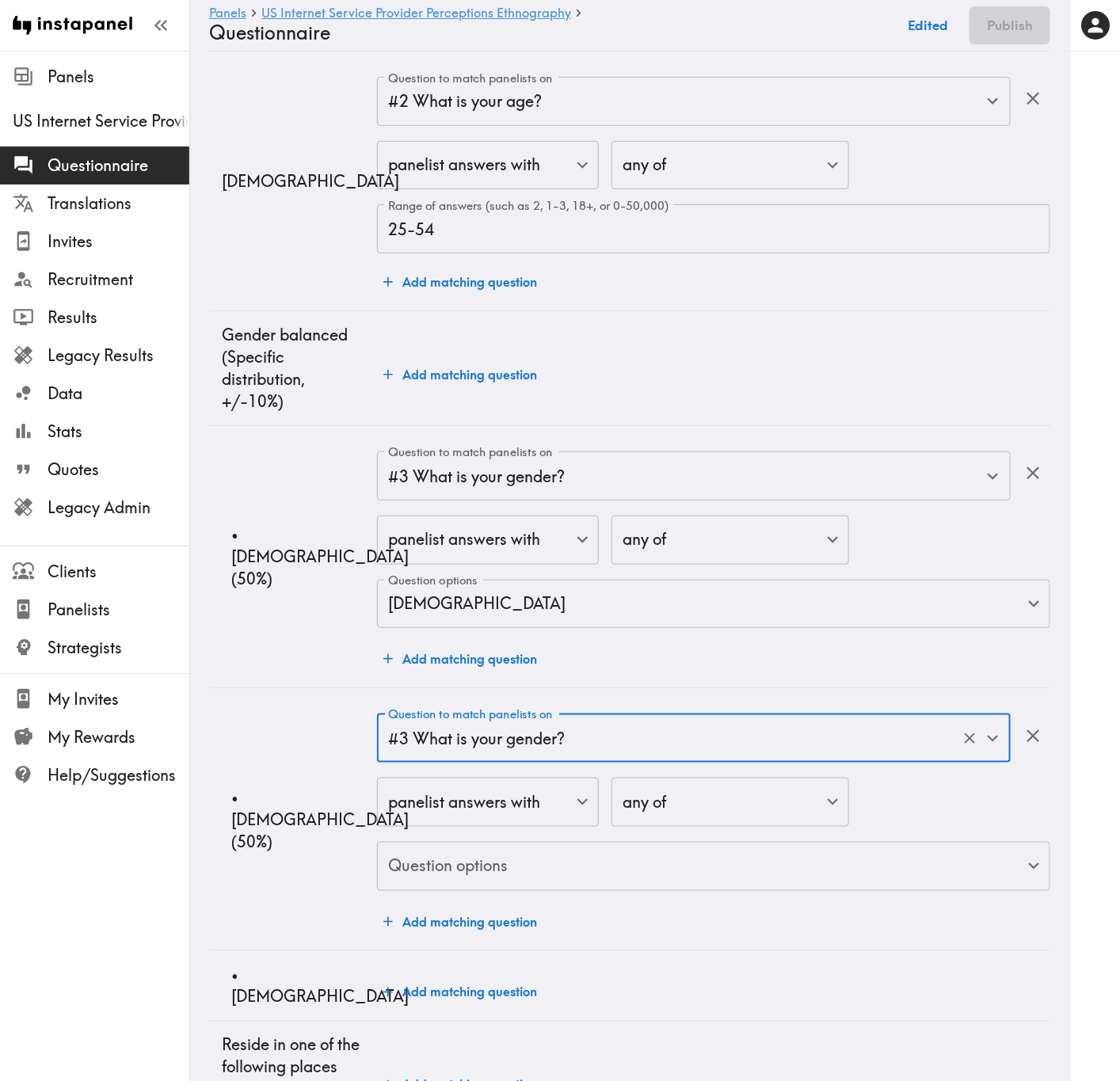
scroll to position [357, 0]
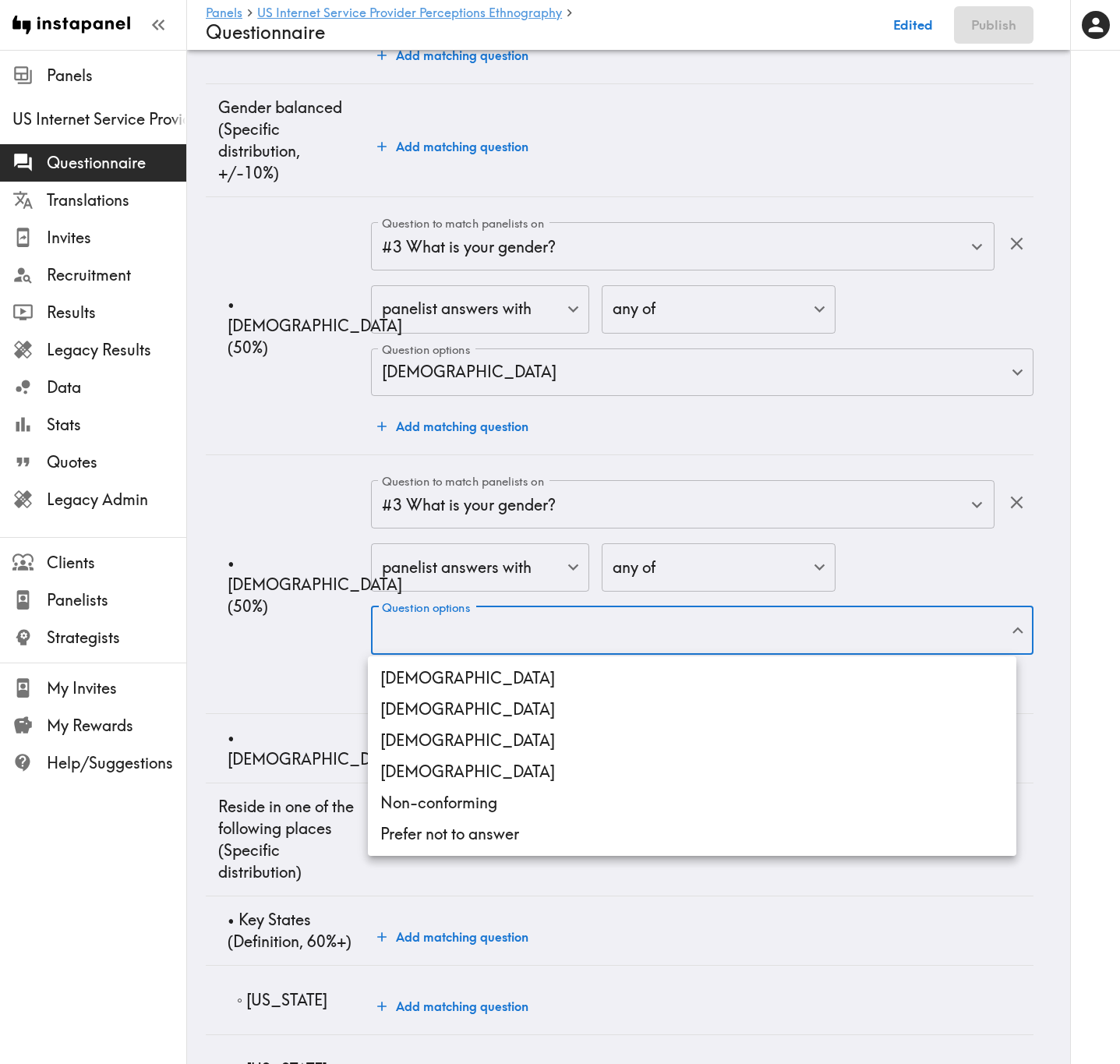
click at [574, 643] on li "Female" at bounding box center [692, 709] width 648 height 31
type input "Female"
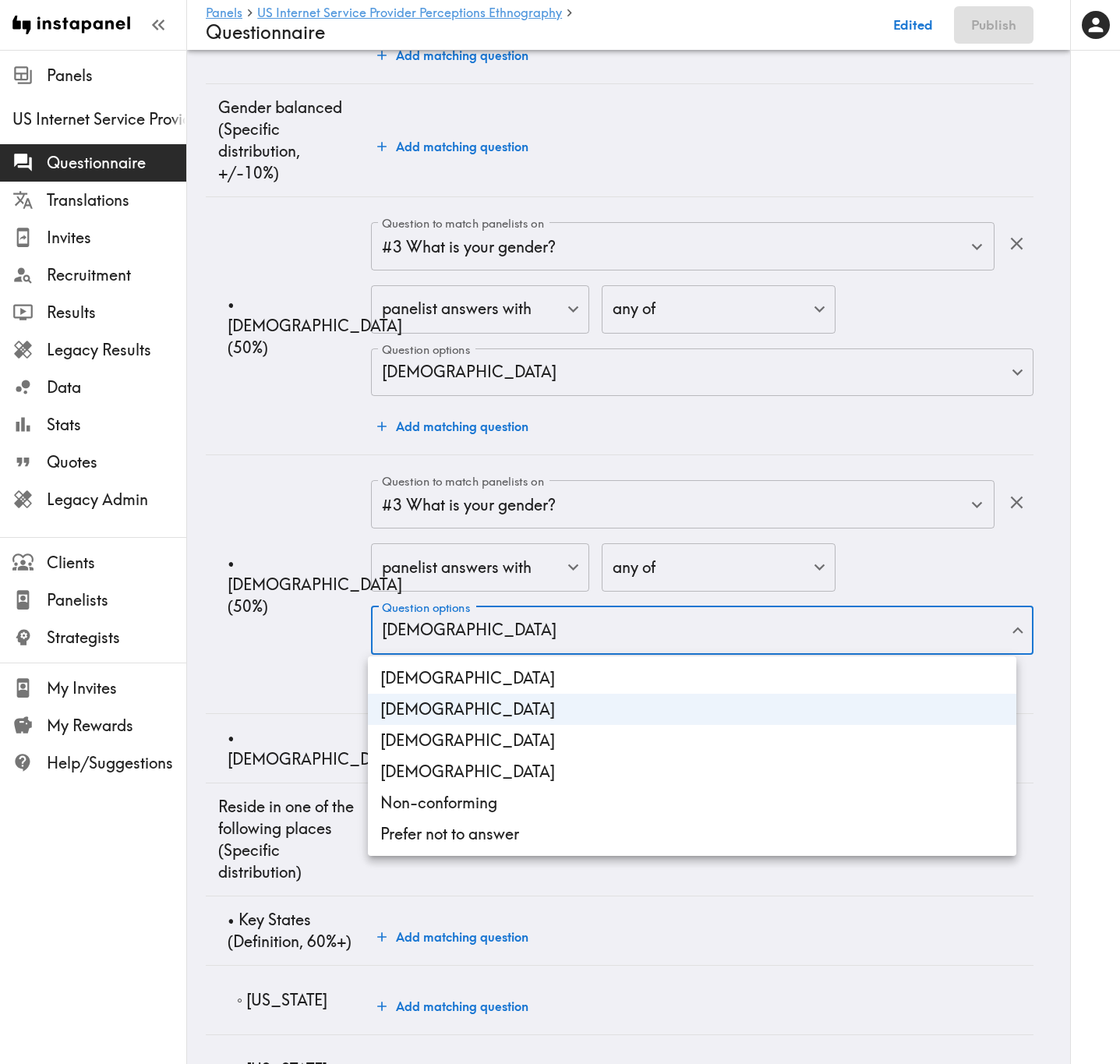
click at [337, 631] on div at bounding box center [560, 532] width 1120 height 1064
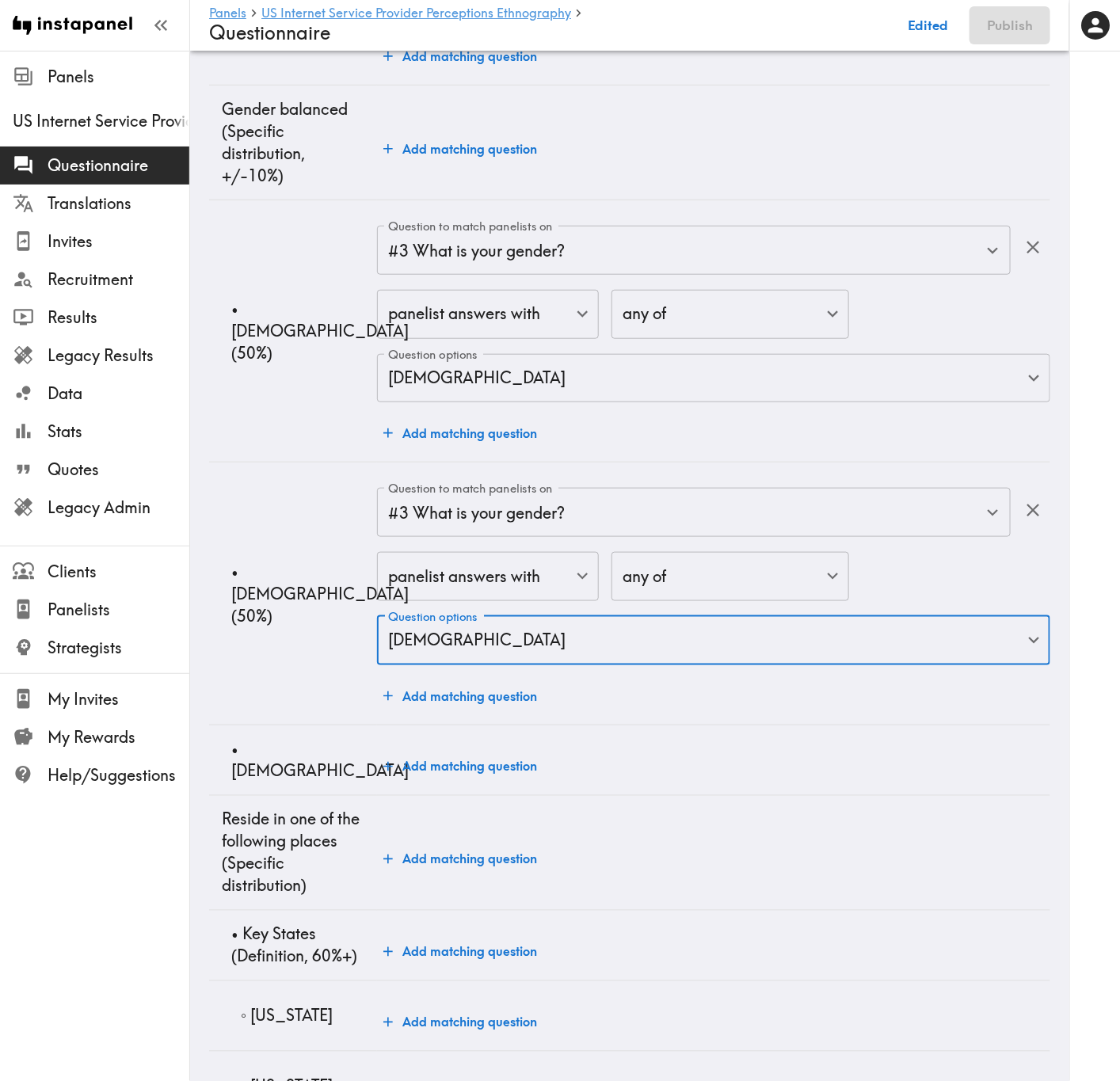
click at [479, 654] on button "Add matching question" at bounding box center [460, 766] width 167 height 31
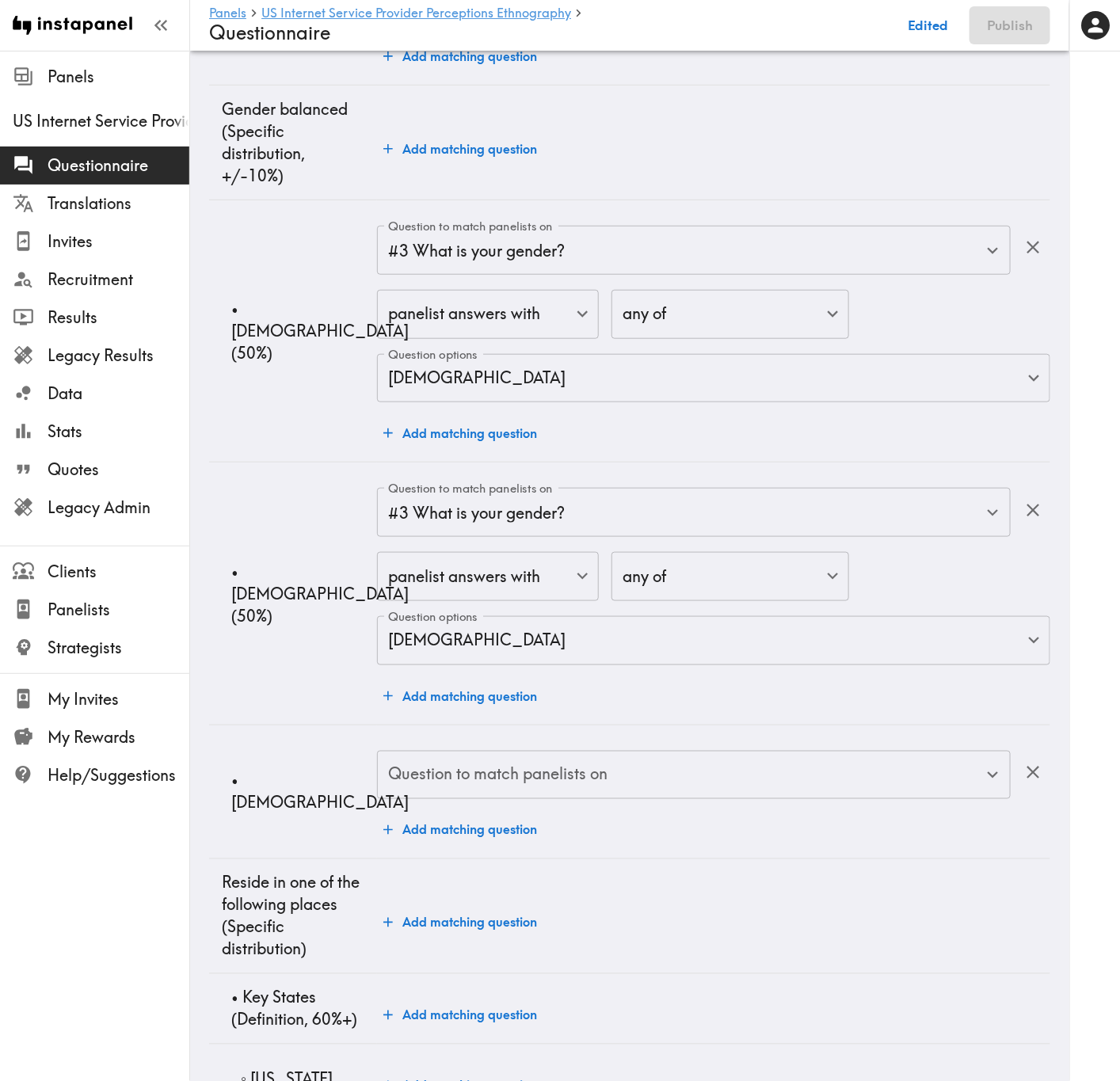
click at [526, 654] on div "Question to match panelists on Question to match panelists on" at bounding box center [694, 776] width 634 height 51
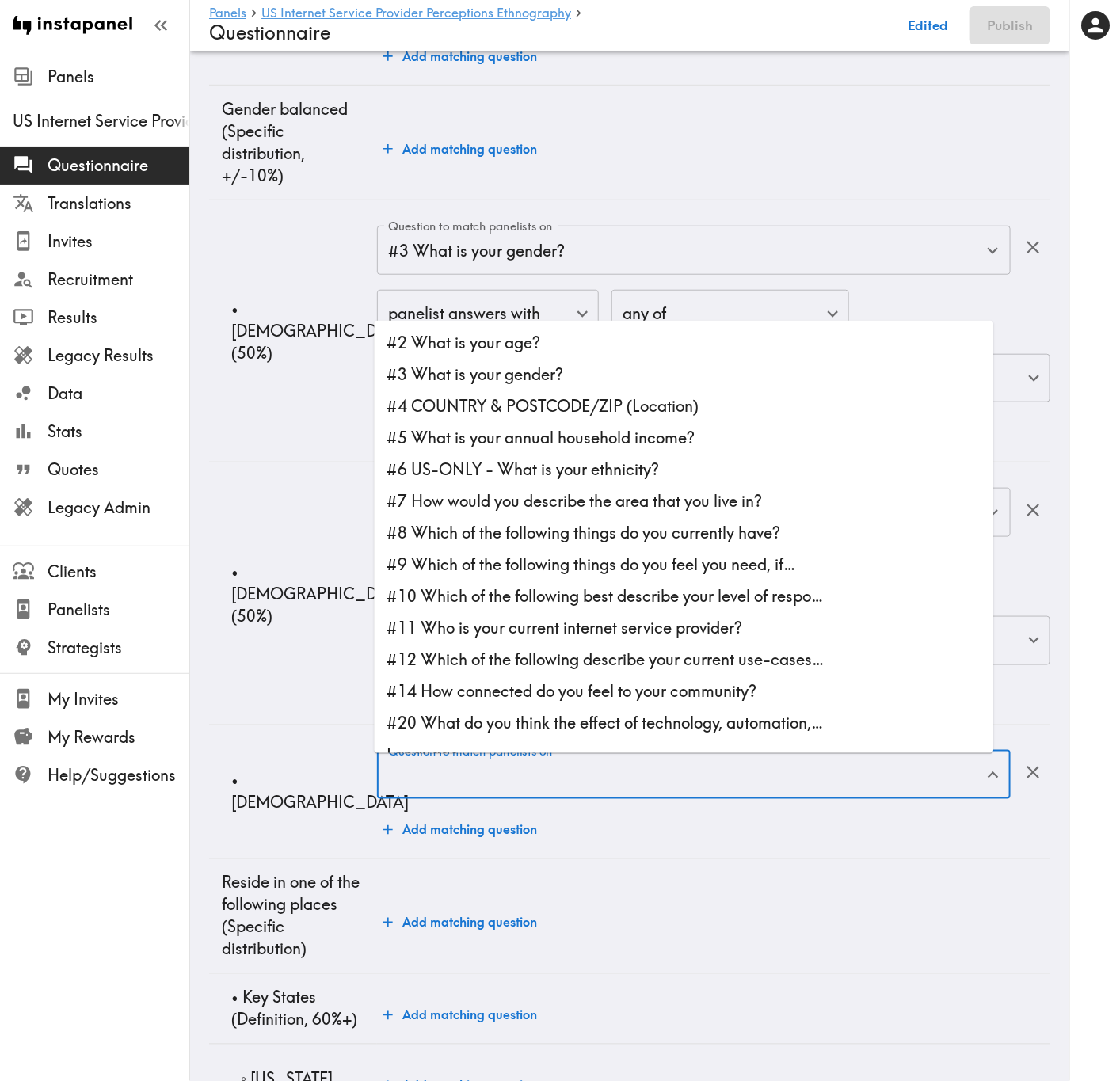
click at [531, 376] on li "#3 What is your gender?" at bounding box center [684, 374] width 619 height 31
type input "#3 What is your gender?"
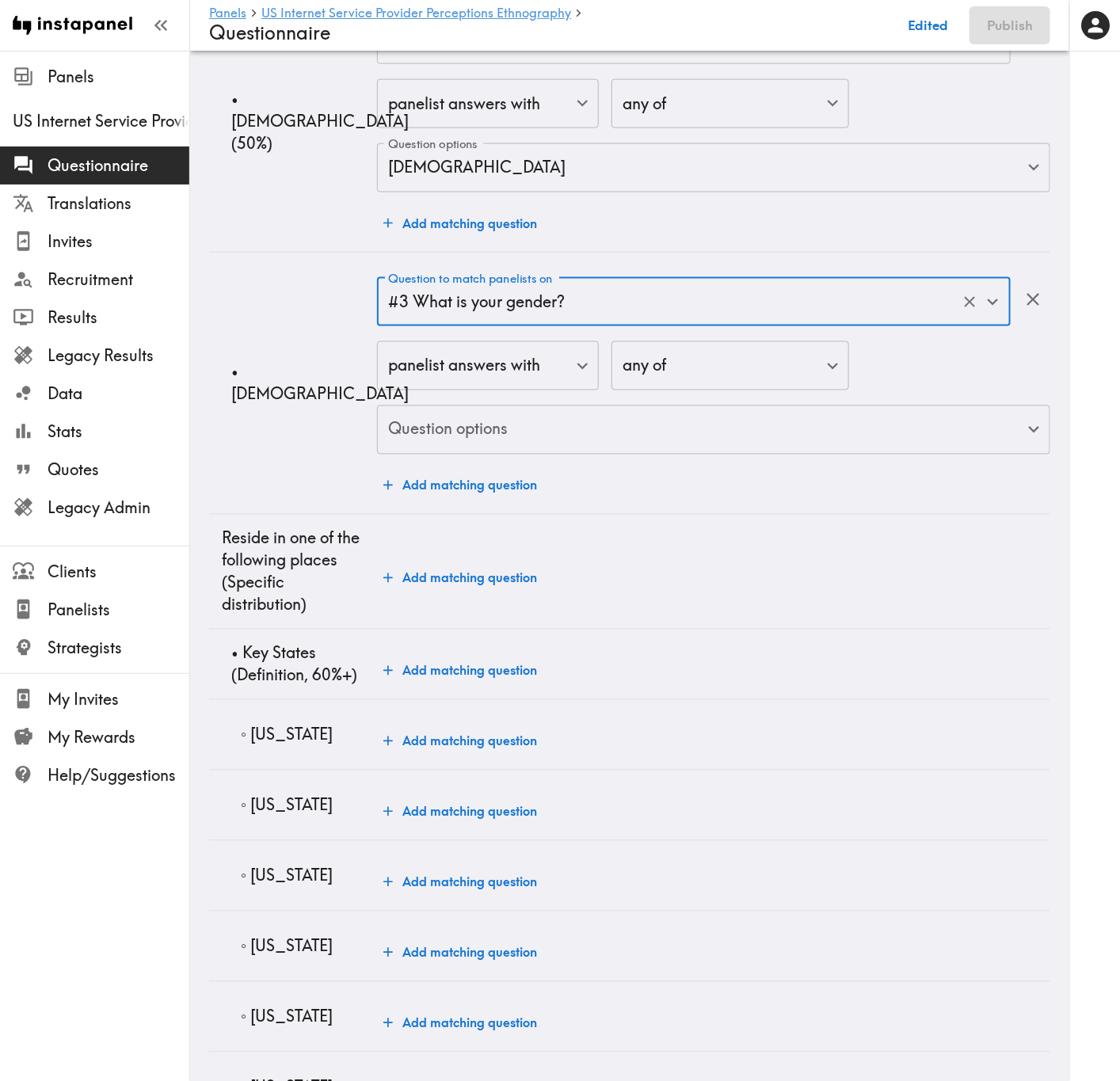
scroll to position [832, 0]
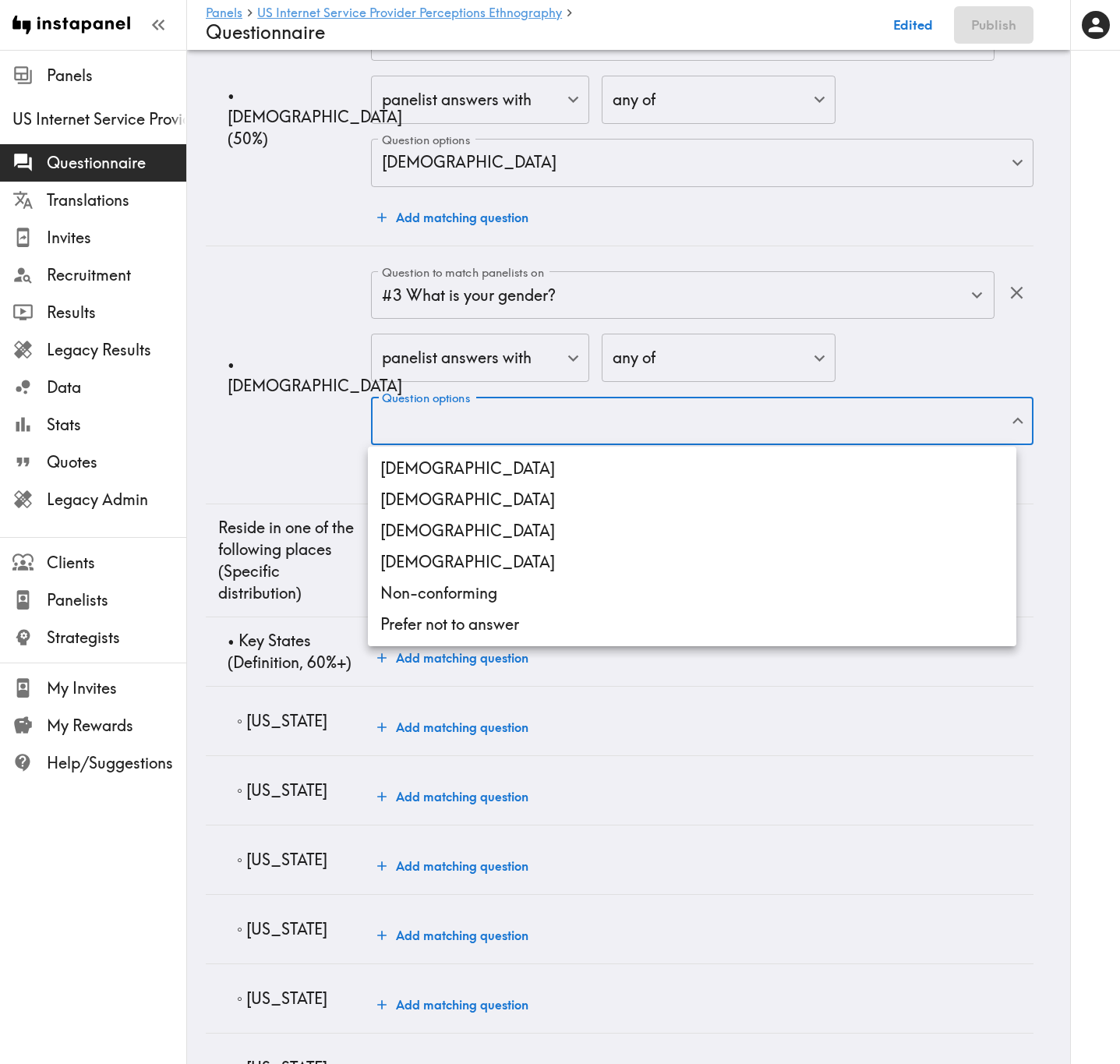
click at [562, 534] on li "Transgender" at bounding box center [692, 530] width 648 height 31
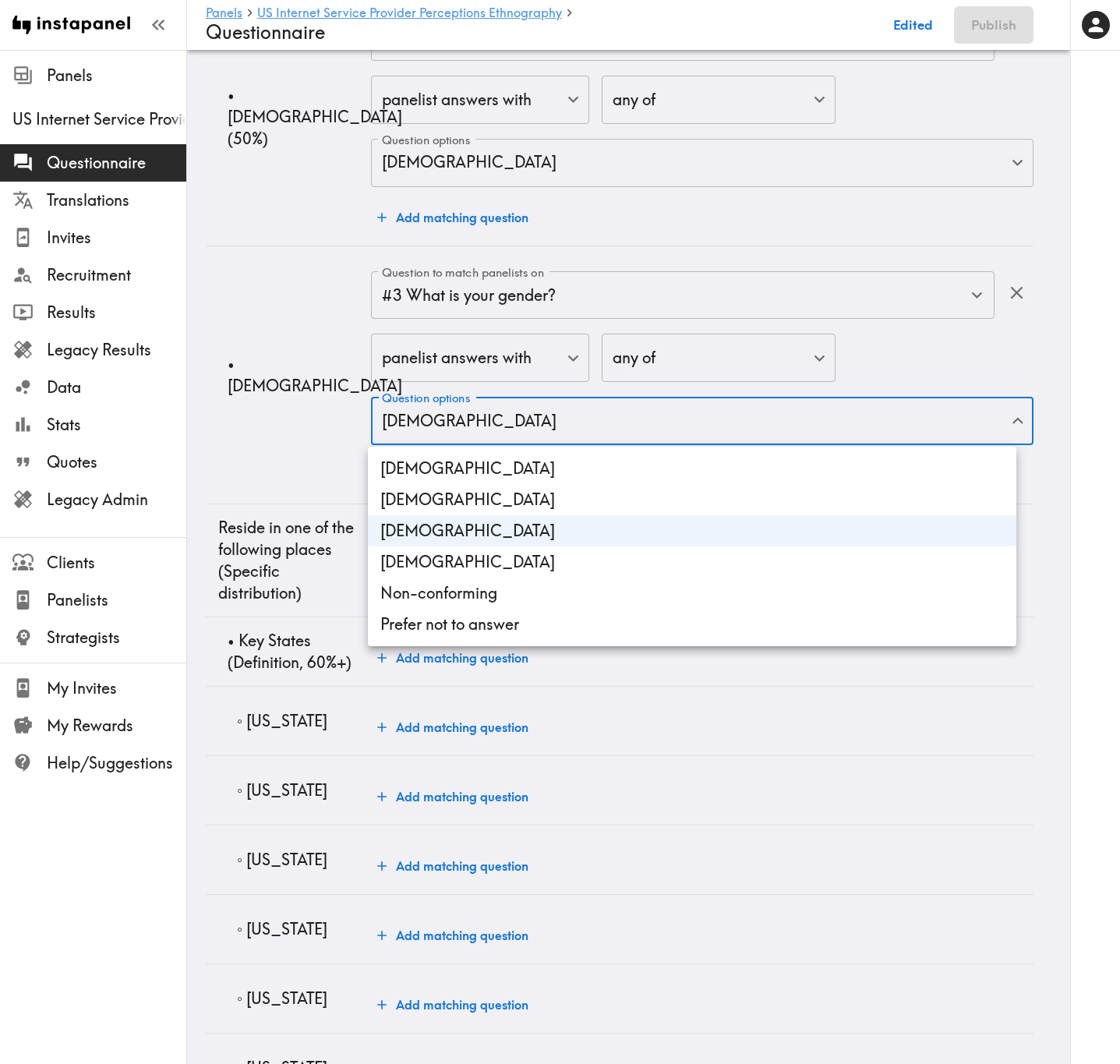
drag, startPoint x: 571, startPoint y: 567, endPoint x: 594, endPoint y: 594, distance: 35.5
click at [571, 569] on li "Non-binary" at bounding box center [692, 561] width 648 height 31
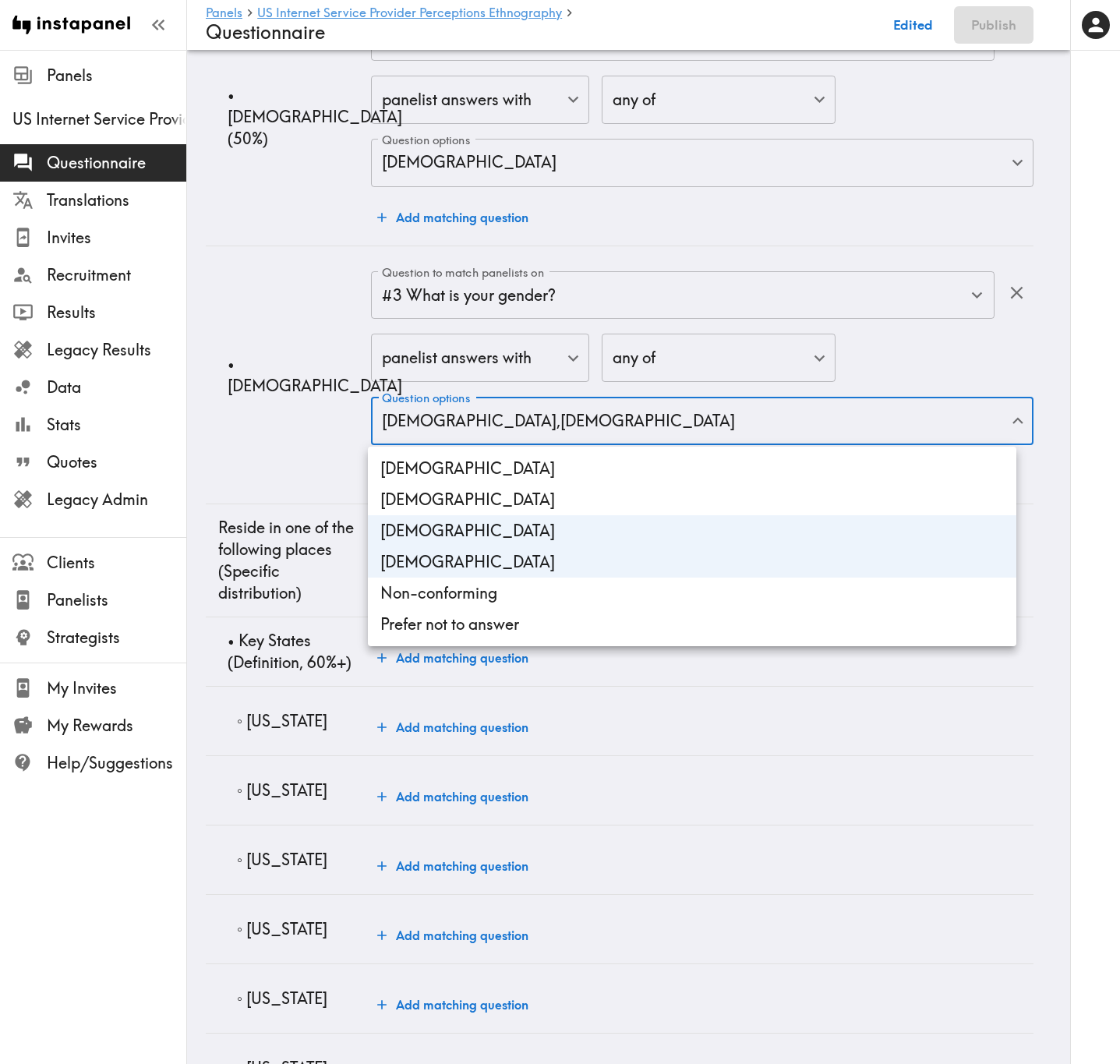
click at [595, 602] on li "Non-conforming" at bounding box center [692, 593] width 648 height 31
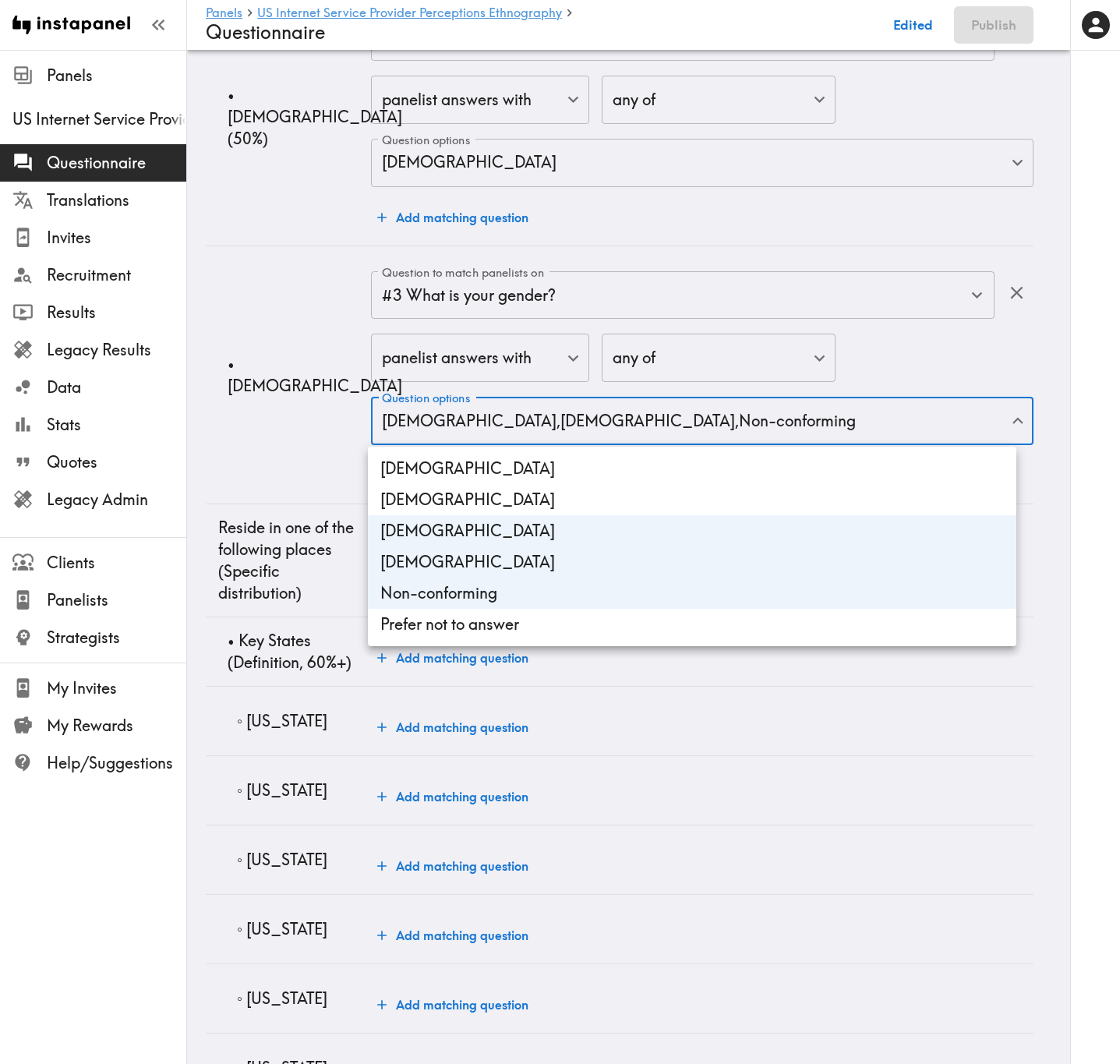
click at [598, 616] on li "Prefer not to answer" at bounding box center [692, 624] width 648 height 31
type input "Transgender,Non-binary,Non-conforming,gender_Prefer_not_to_answer"
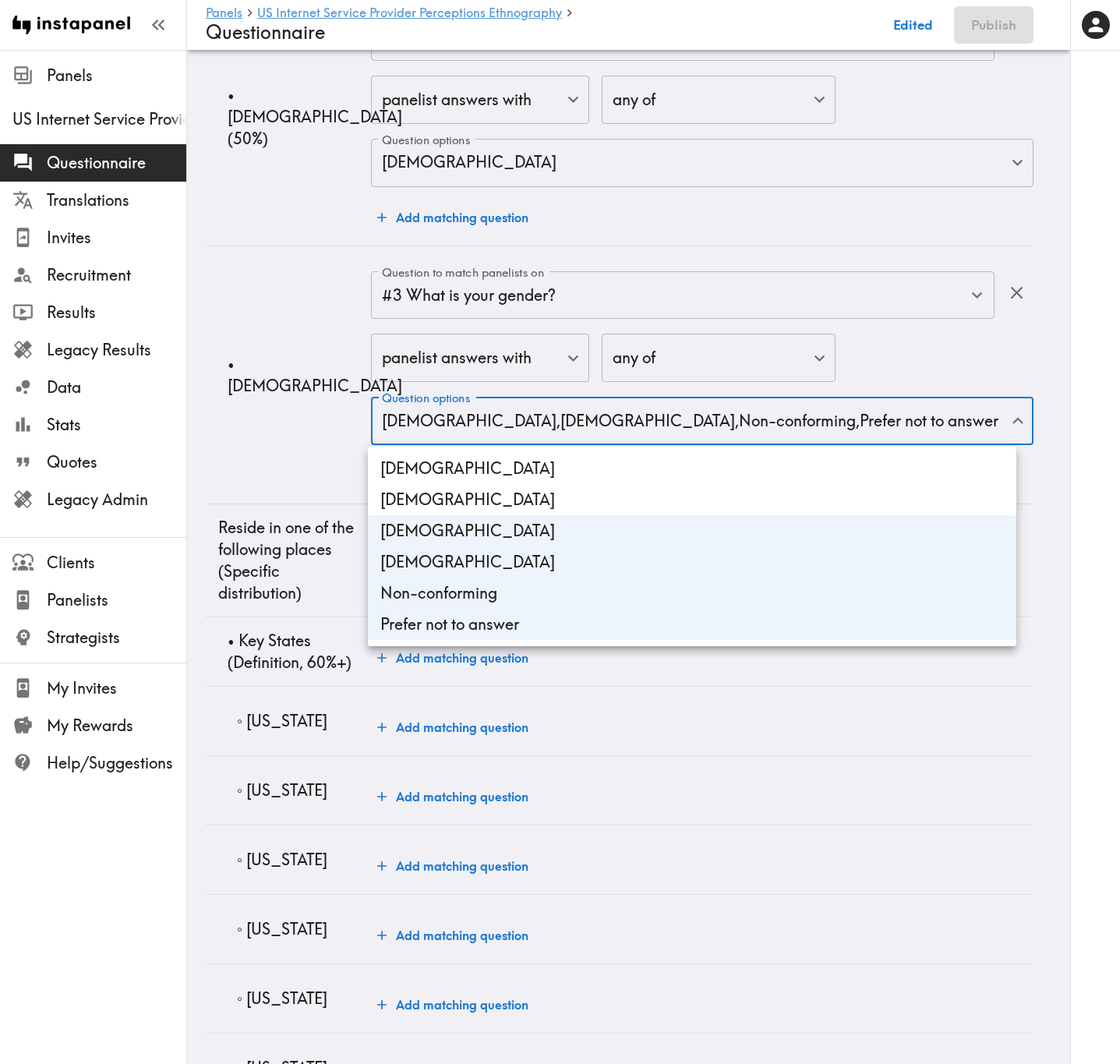
click at [290, 426] on div at bounding box center [560, 532] width 1120 height 1064
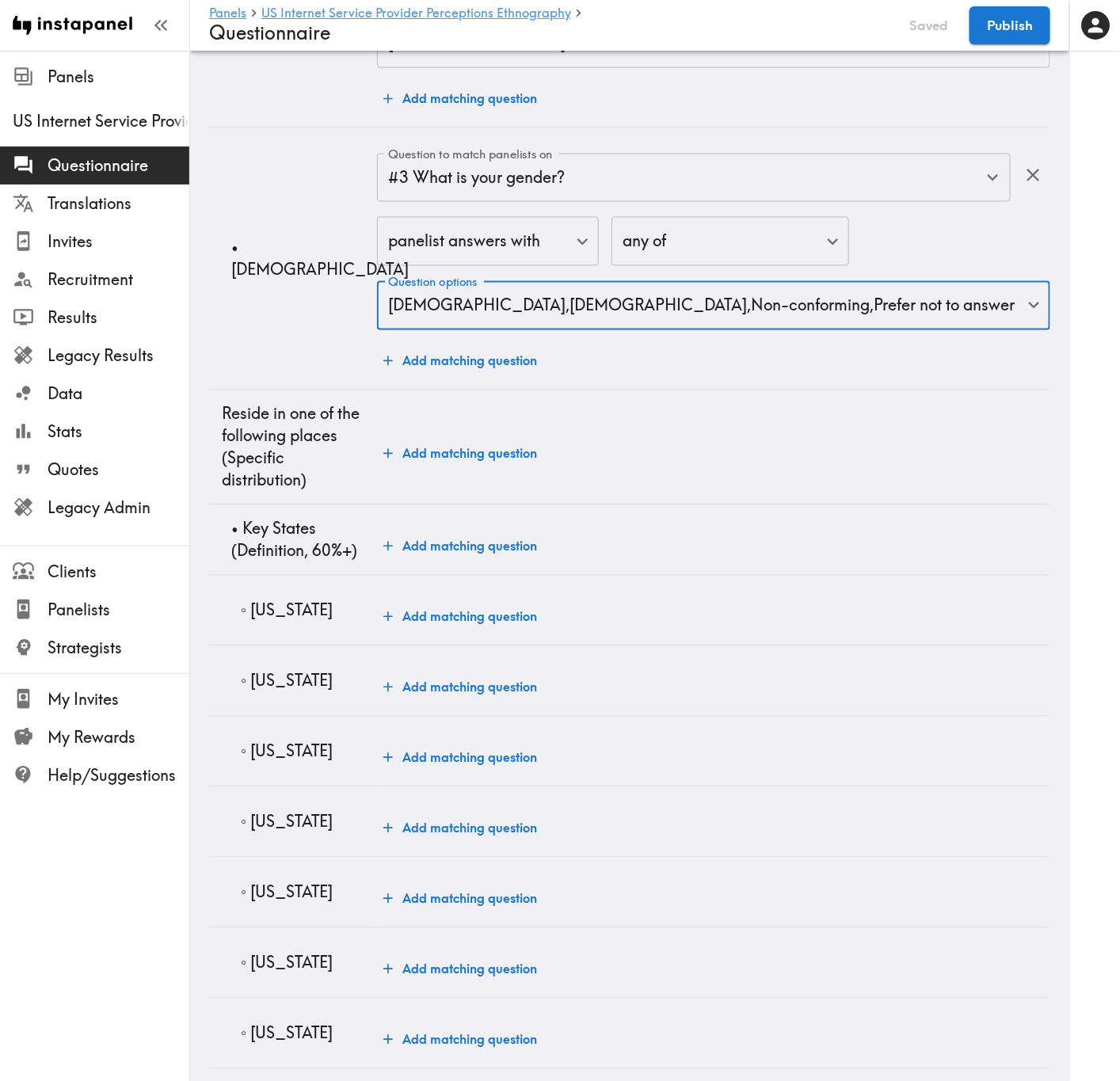
scroll to position [1070, 0]
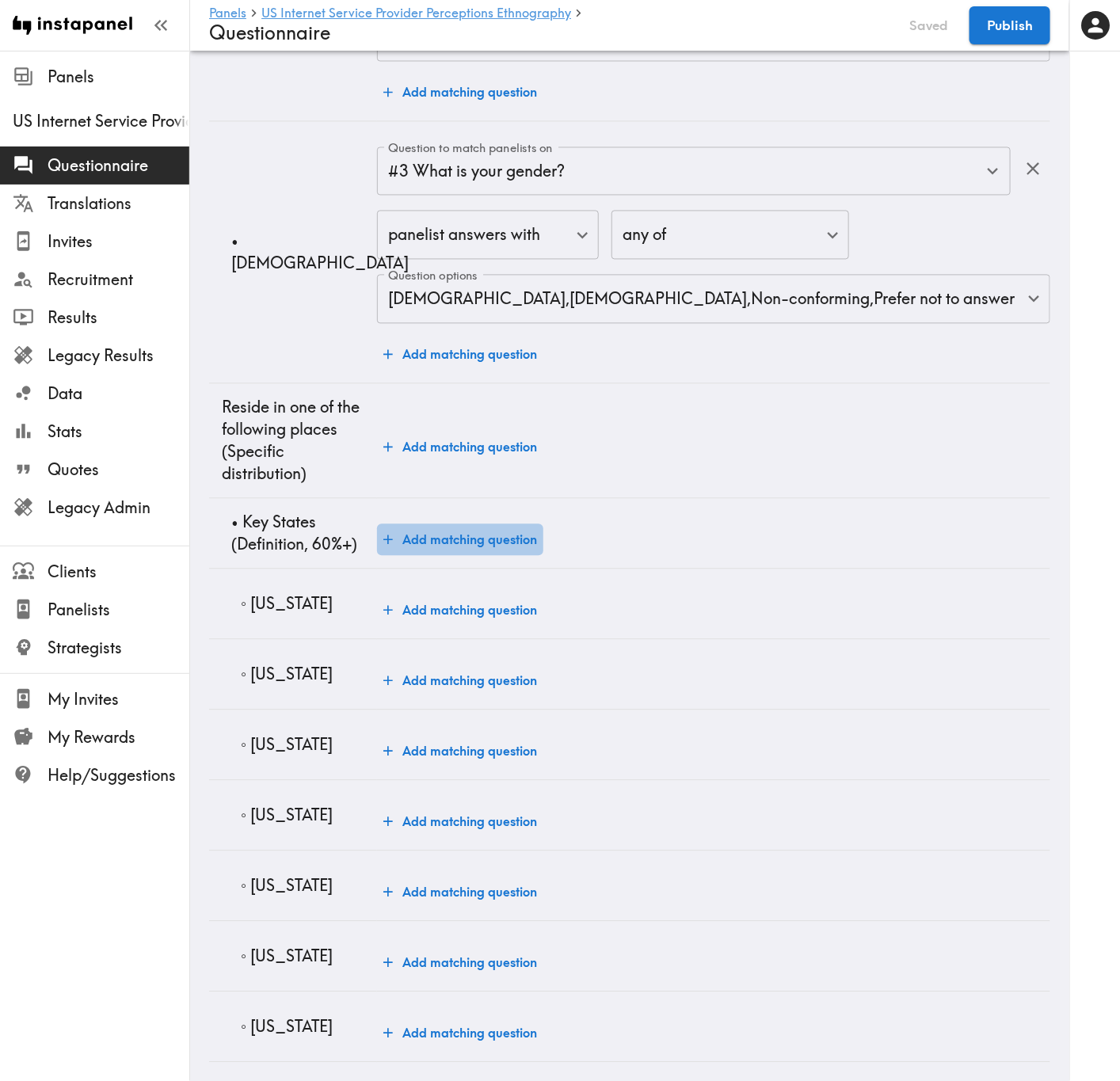
click at [506, 532] on button "Add matching question" at bounding box center [460, 540] width 167 height 31
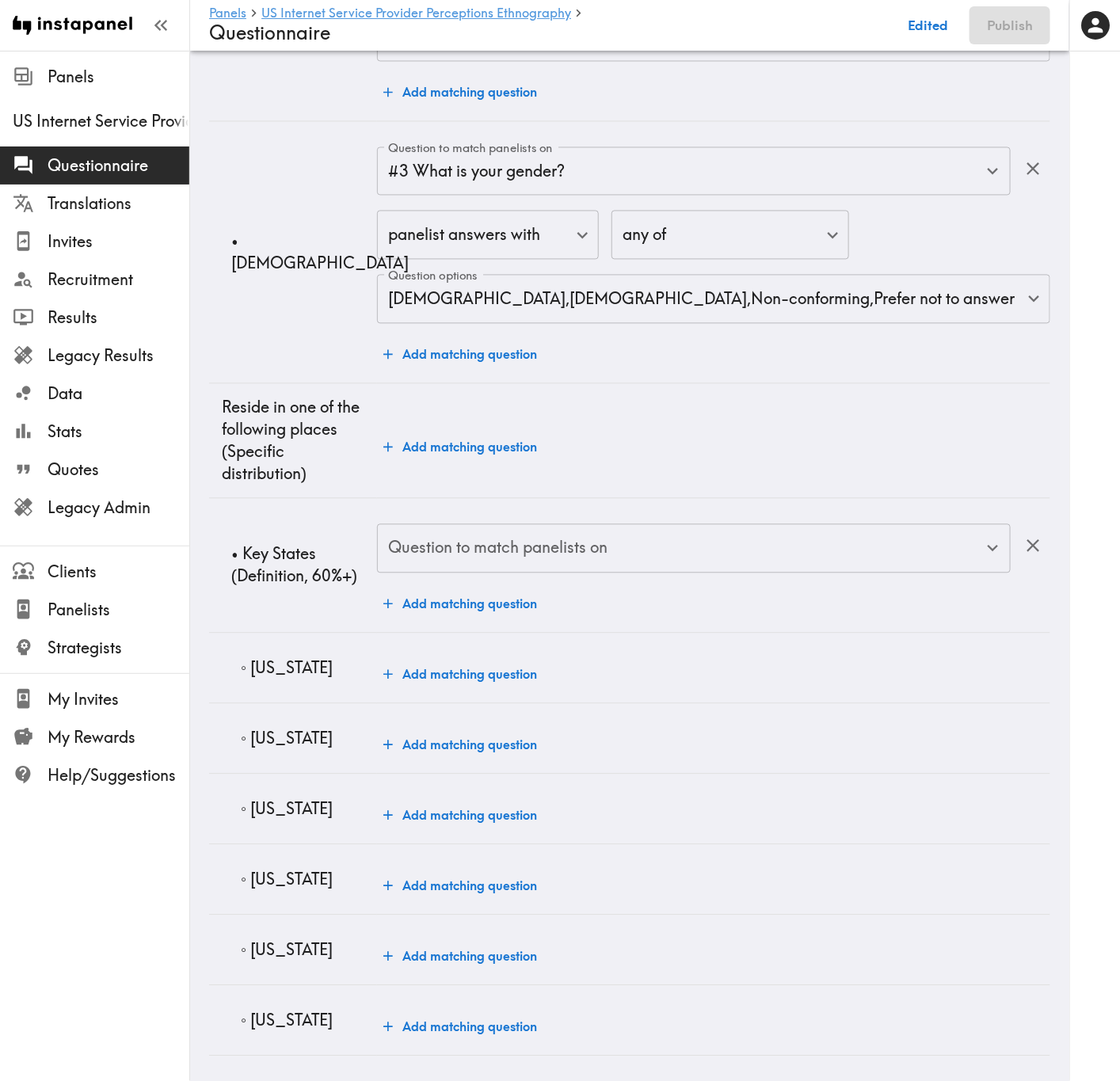
click at [665, 556] on input "Question to match panelists on" at bounding box center [682, 548] width 596 height 35
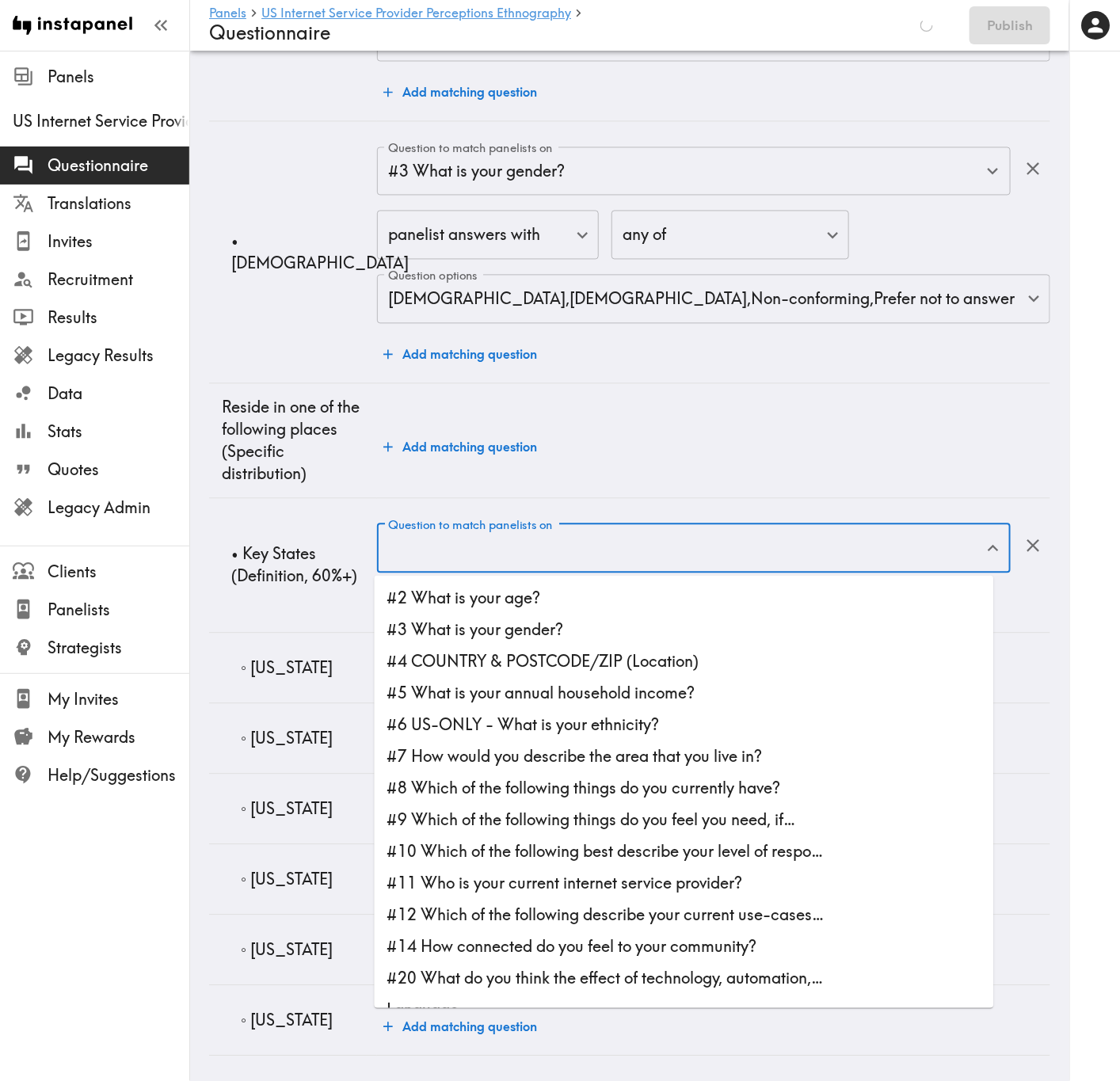
click at [285, 588] on p "• Key States (Definition, 60%+)" at bounding box center [298, 565] width 133 height 45
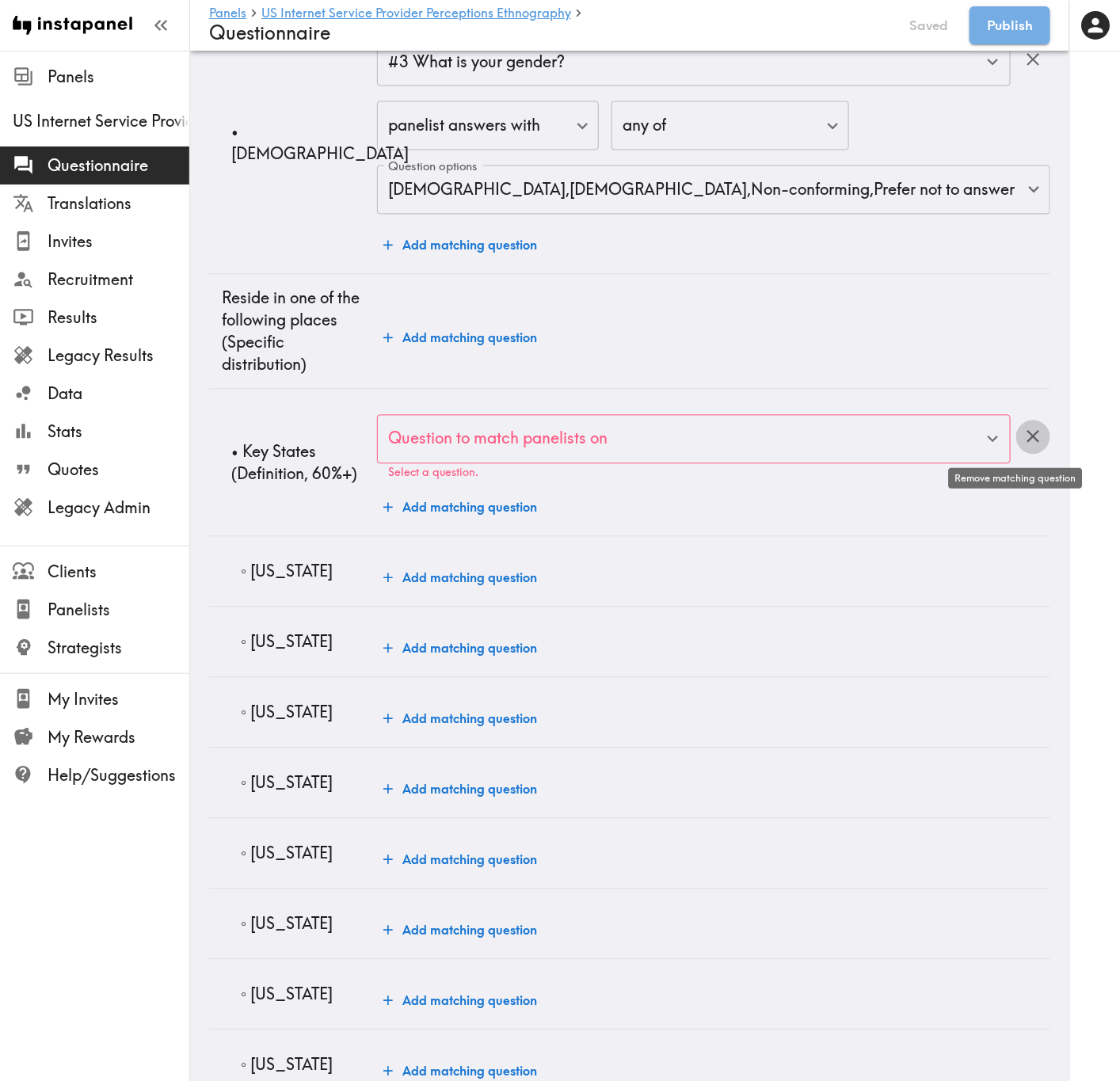
click at [1016, 452] on button "button" at bounding box center [1033, 437] width 34 height 34
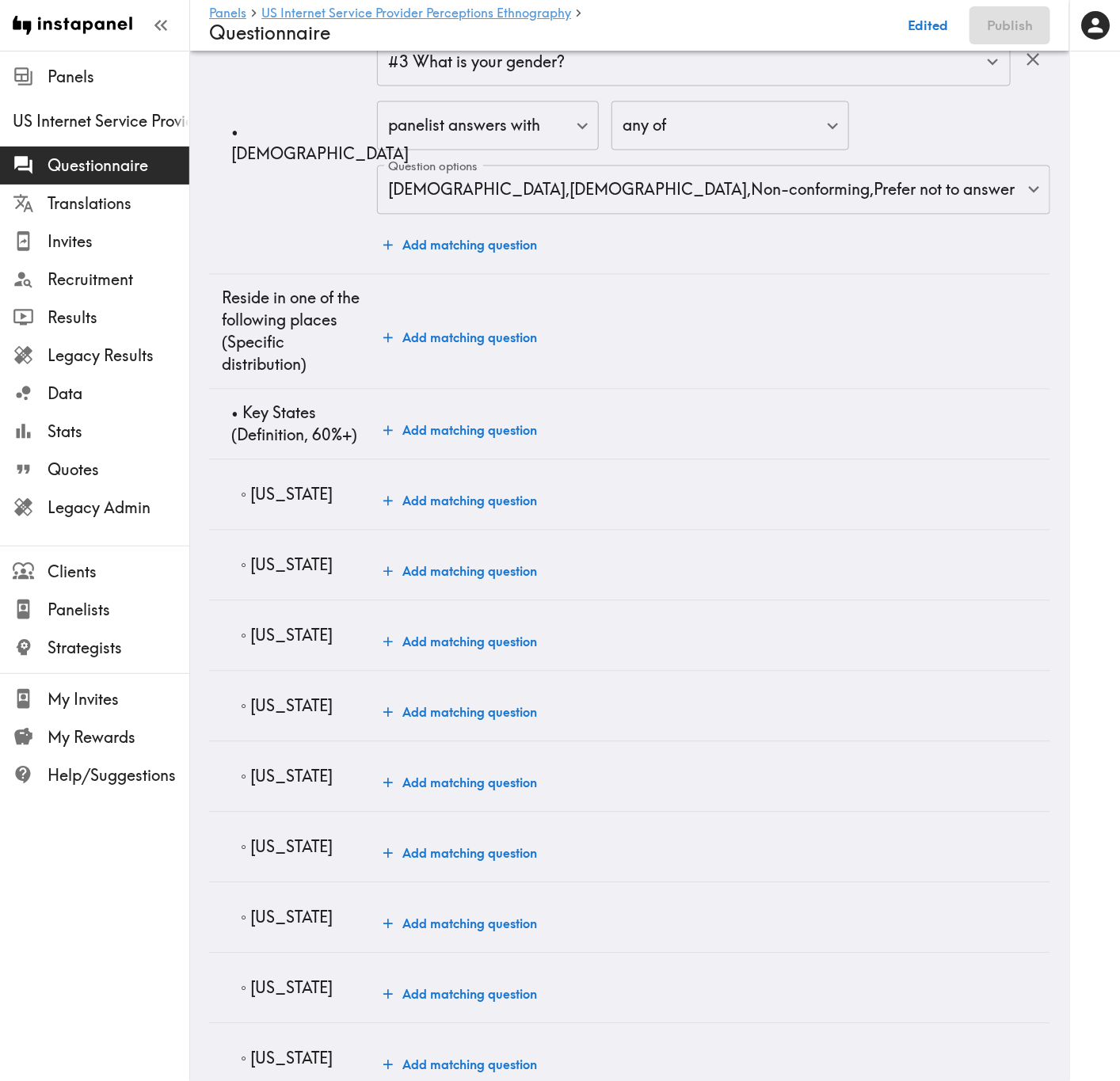
click at [459, 512] on button "Add matching question" at bounding box center [460, 501] width 167 height 31
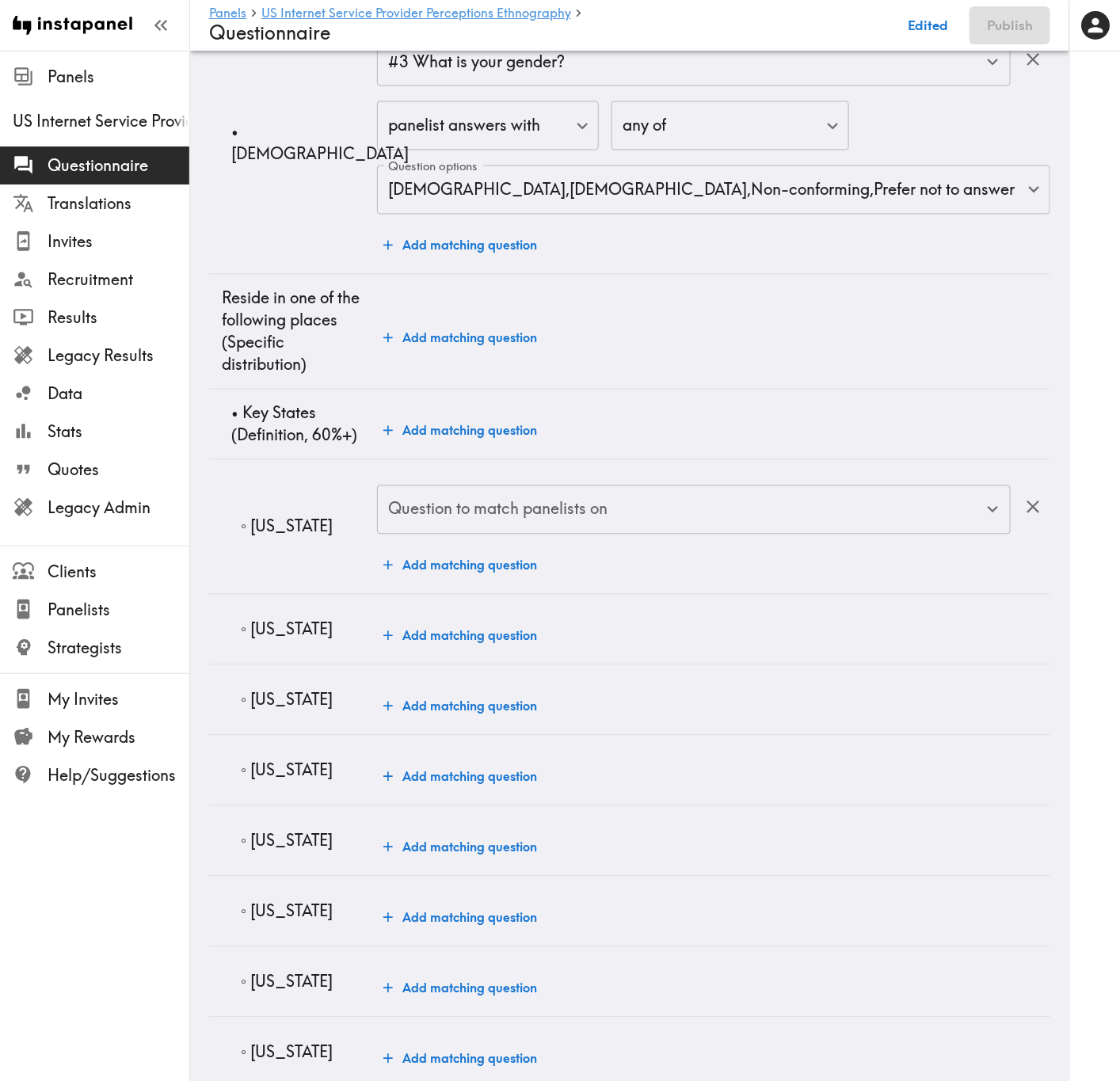
click at [478, 521] on input "Question to match panelists on" at bounding box center [682, 510] width 596 height 35
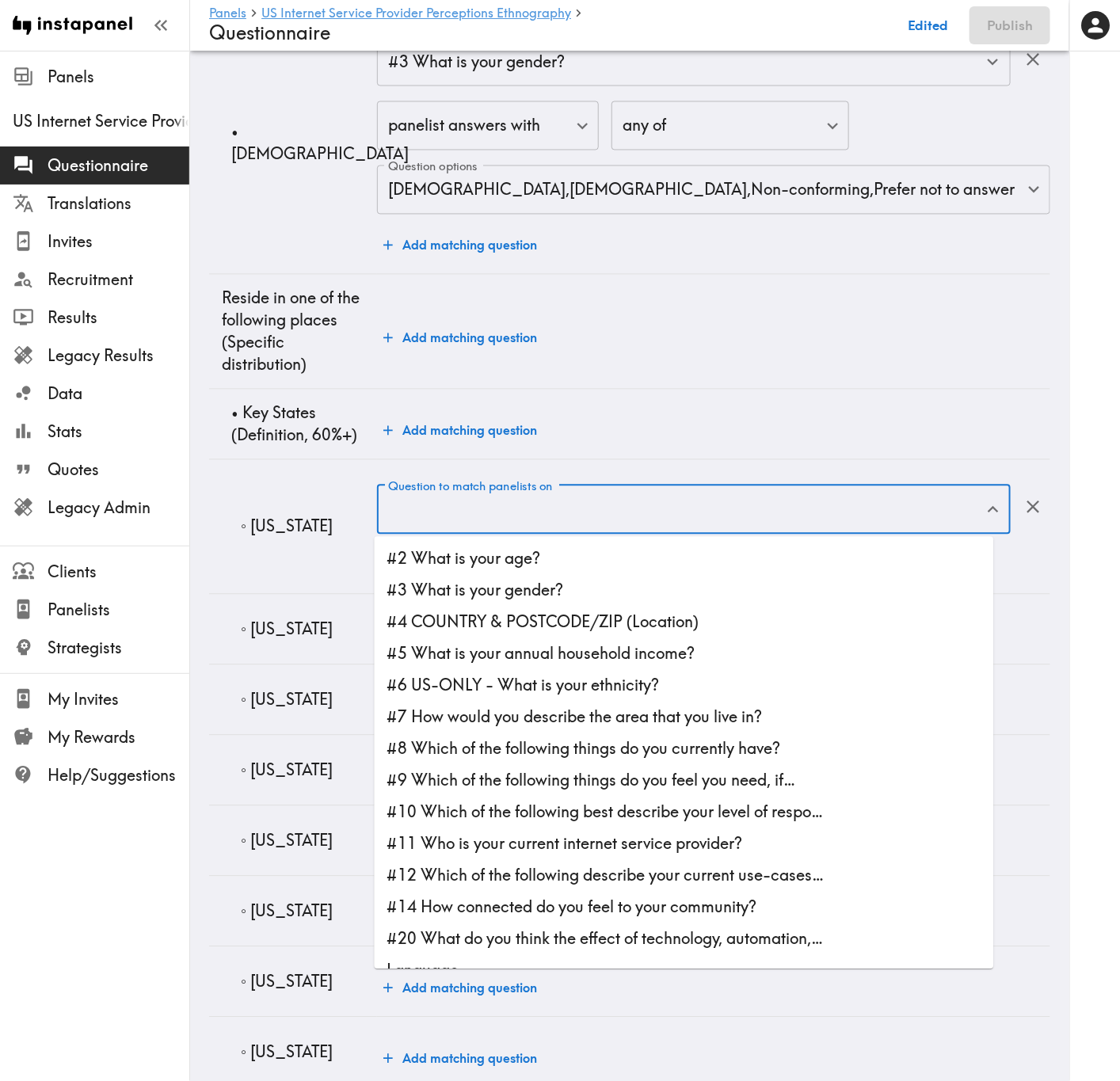
click at [587, 632] on li "#4 COUNTRY & POSTCODE/ZIP (Location)" at bounding box center [684, 622] width 619 height 31
type input "#4 COUNTRY & POSTCODE/ZIP (Location)"
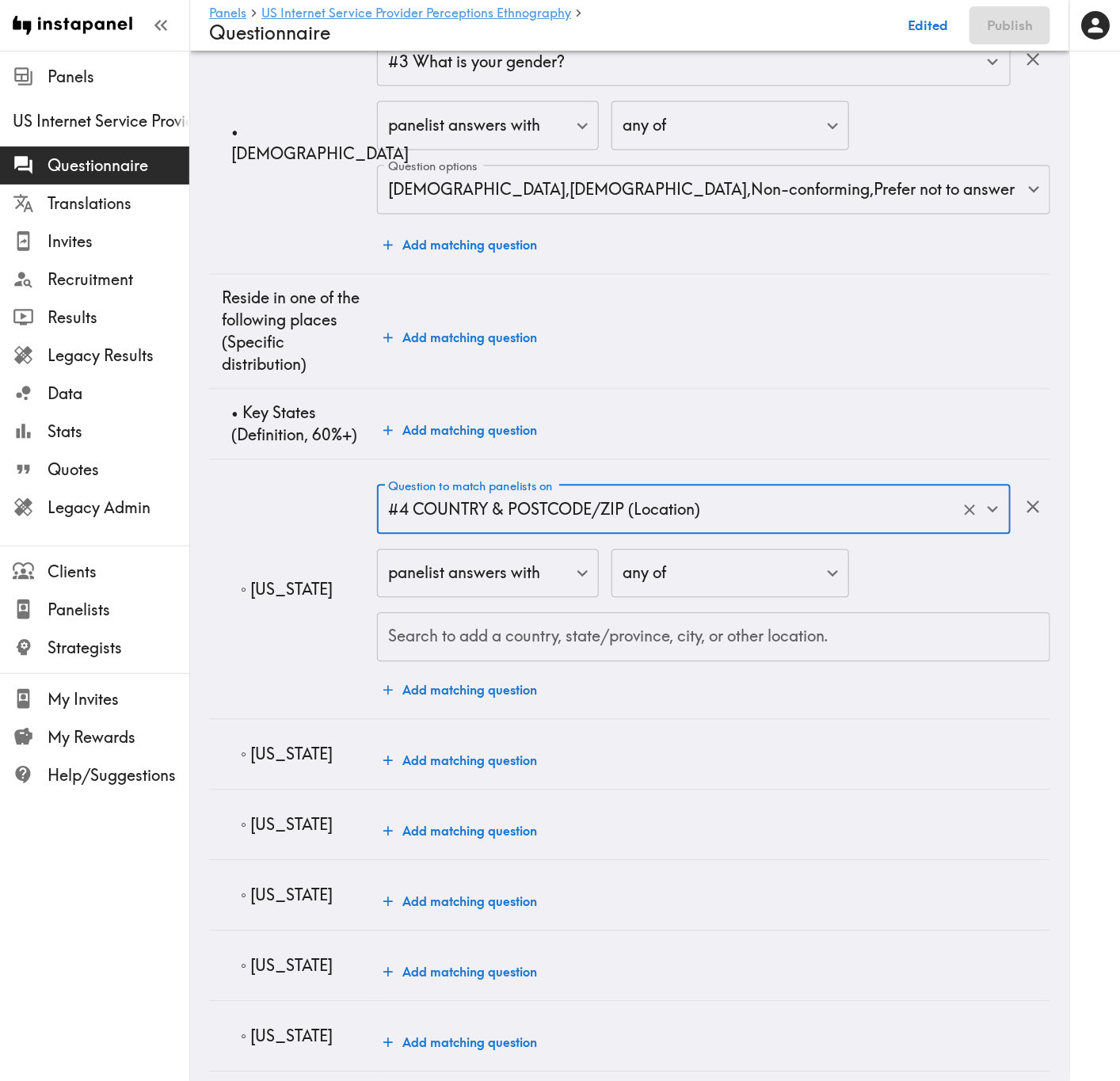
click at [587, 633] on div "Search to add a country, state/province, city, or other location. Search to add…" at bounding box center [713, 638] width 673 height 49
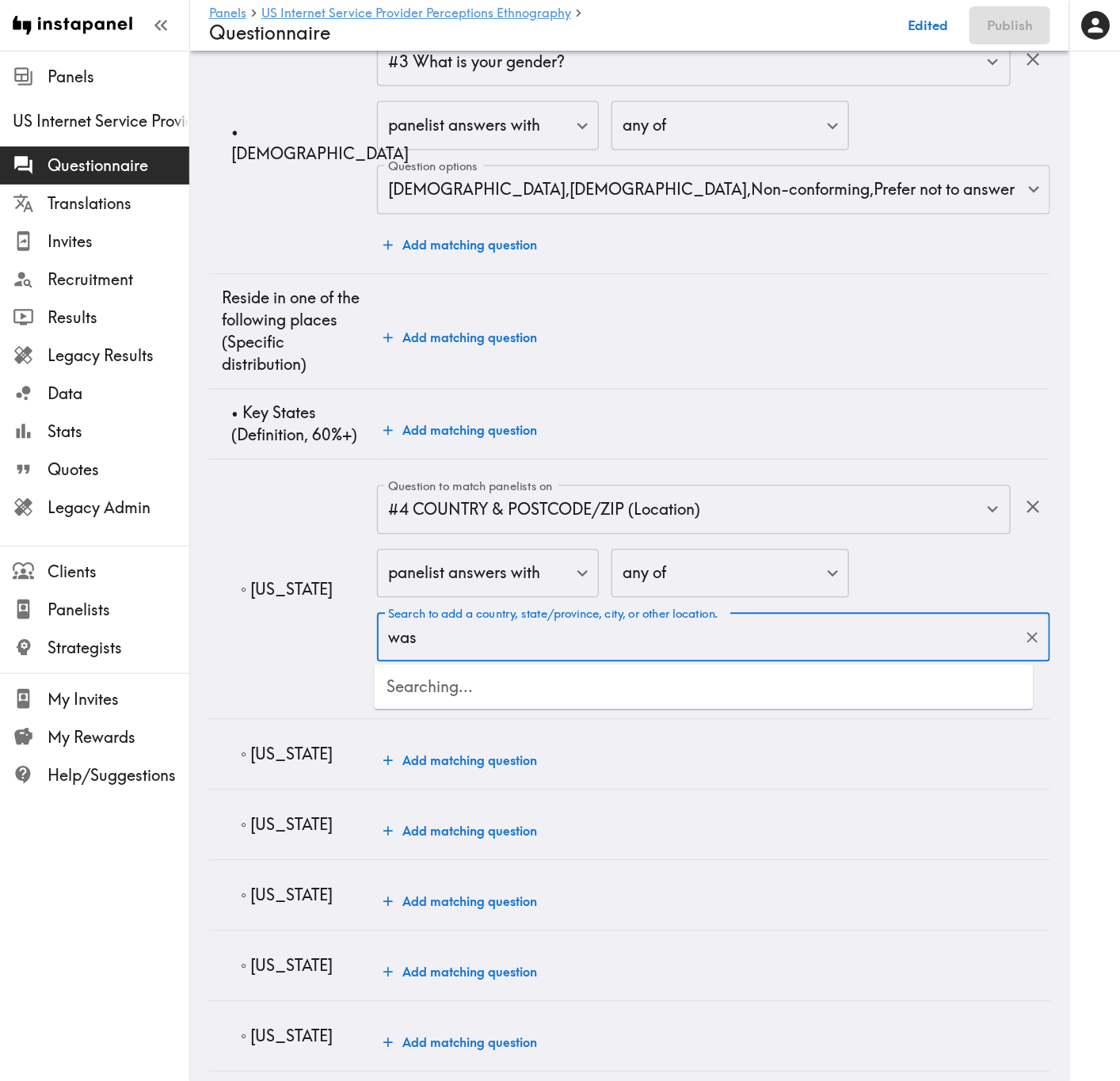
type input "wash"
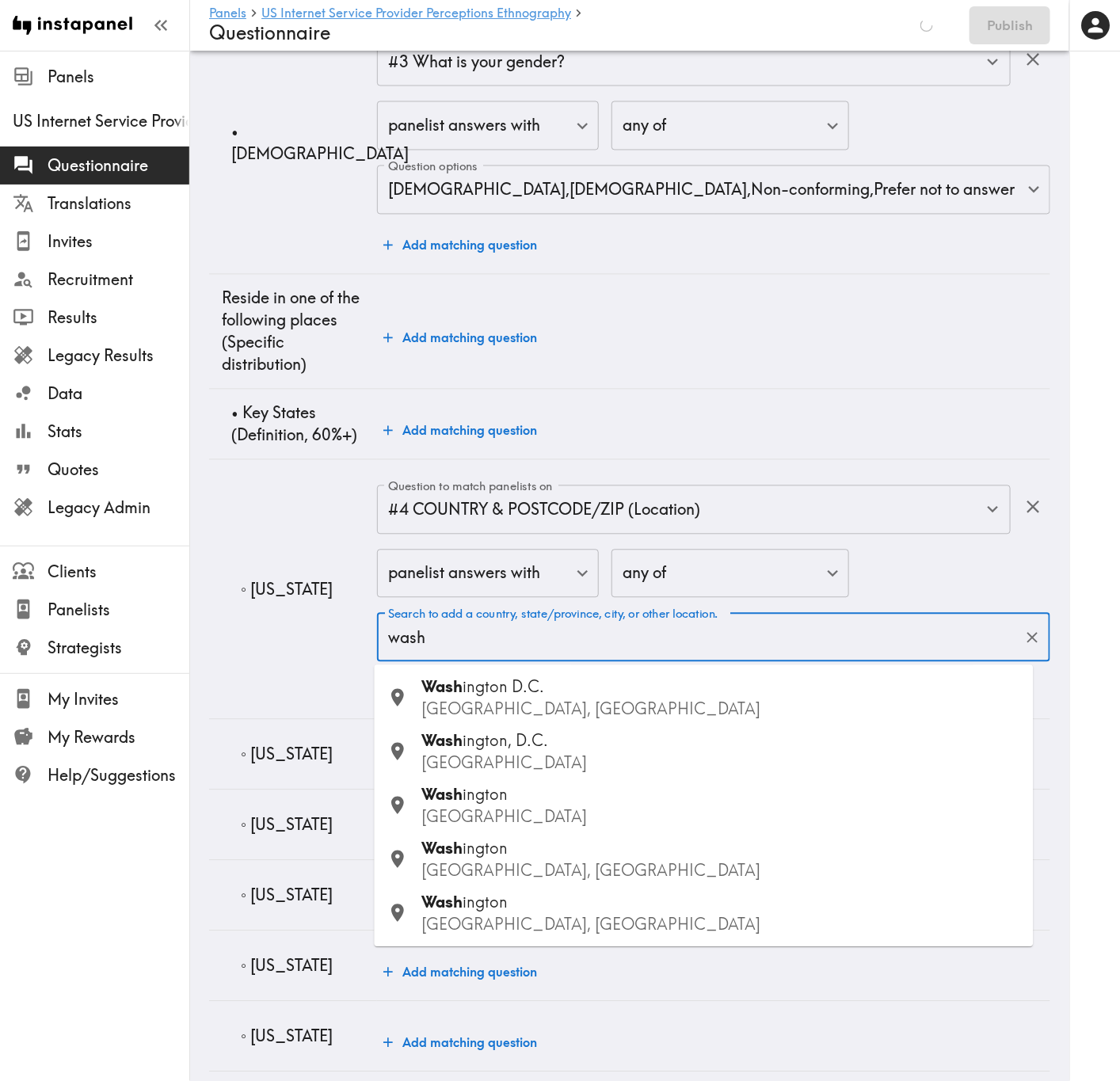
click at [568, 654] on p "USA" at bounding box center [721, 816] width 599 height 22
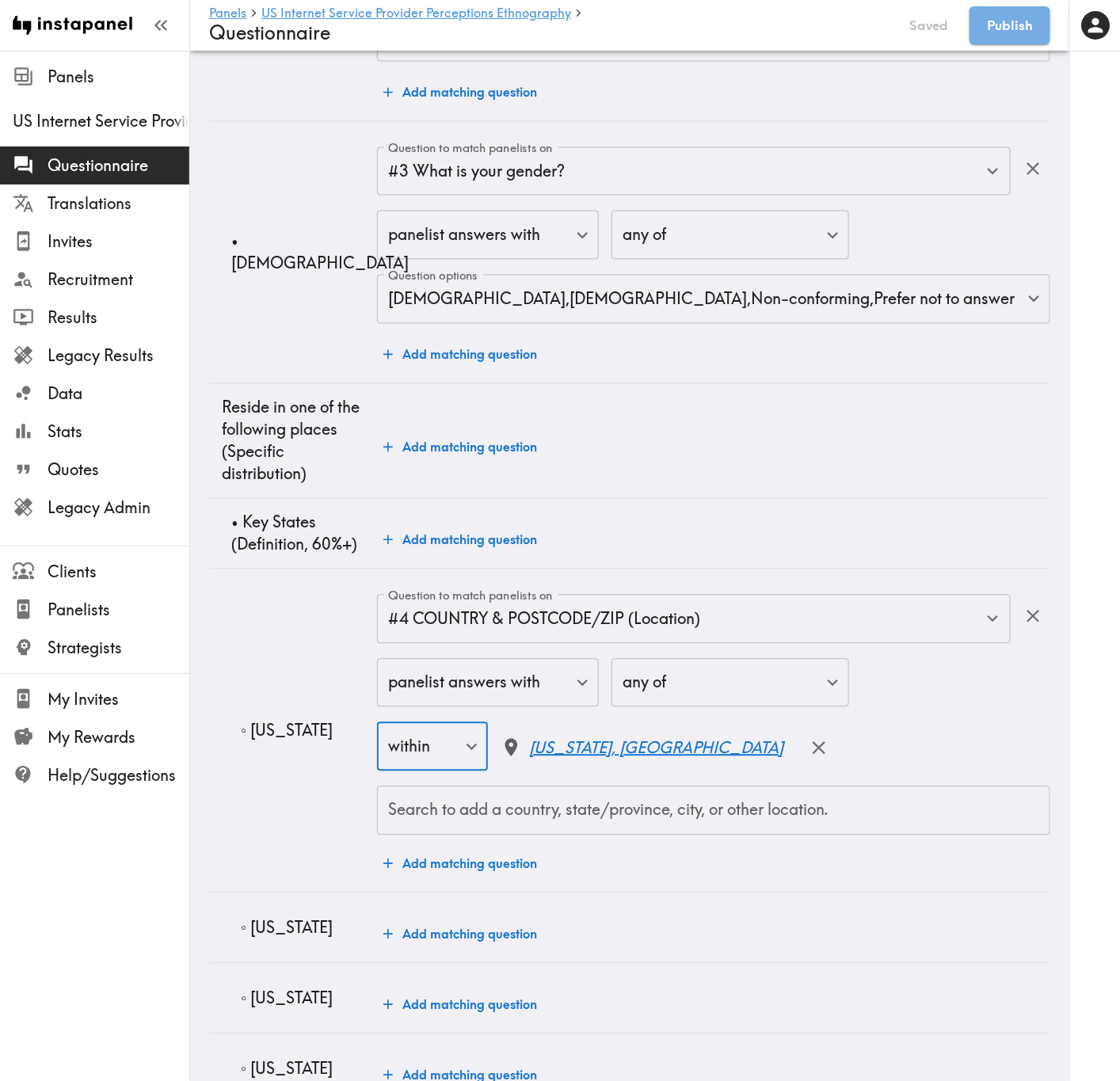
scroll to position [1544, 0]
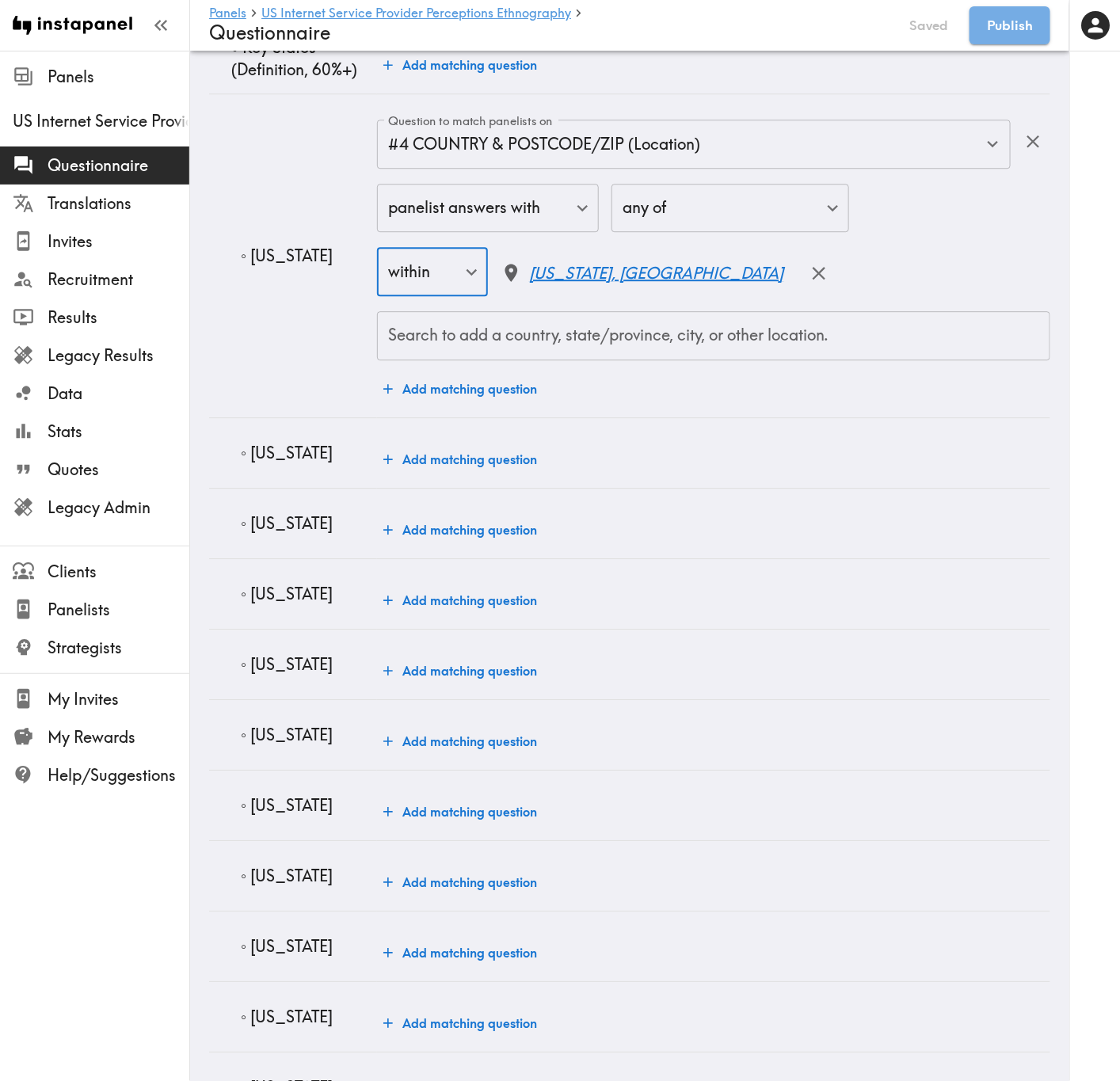
click at [463, 449] on td "Add matching question" at bounding box center [713, 453] width 673 height 70
click at [466, 454] on button "Add matching question" at bounding box center [460, 459] width 167 height 31
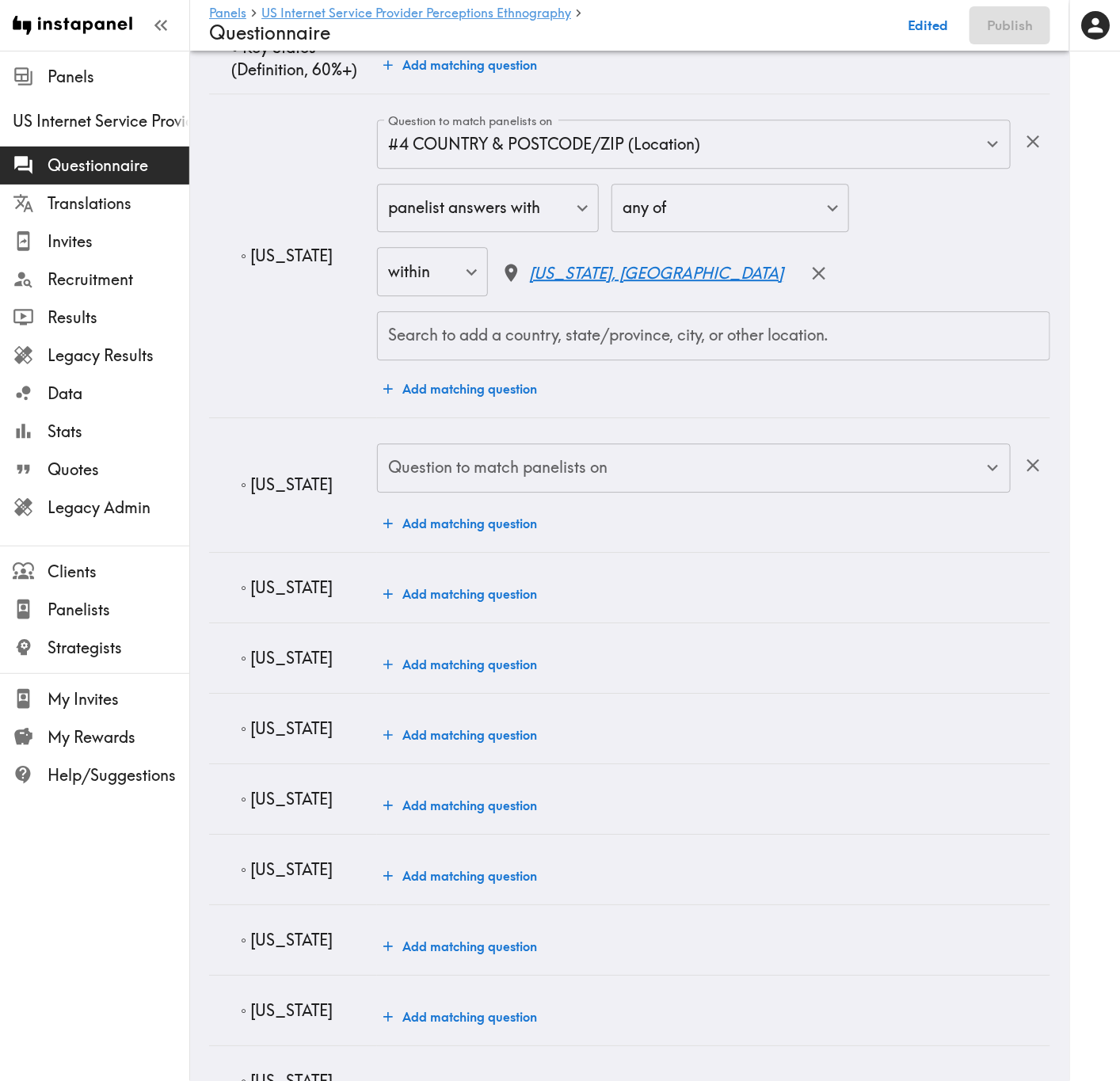
click at [569, 485] on input "Question to match panelists on" at bounding box center [682, 468] width 596 height 35
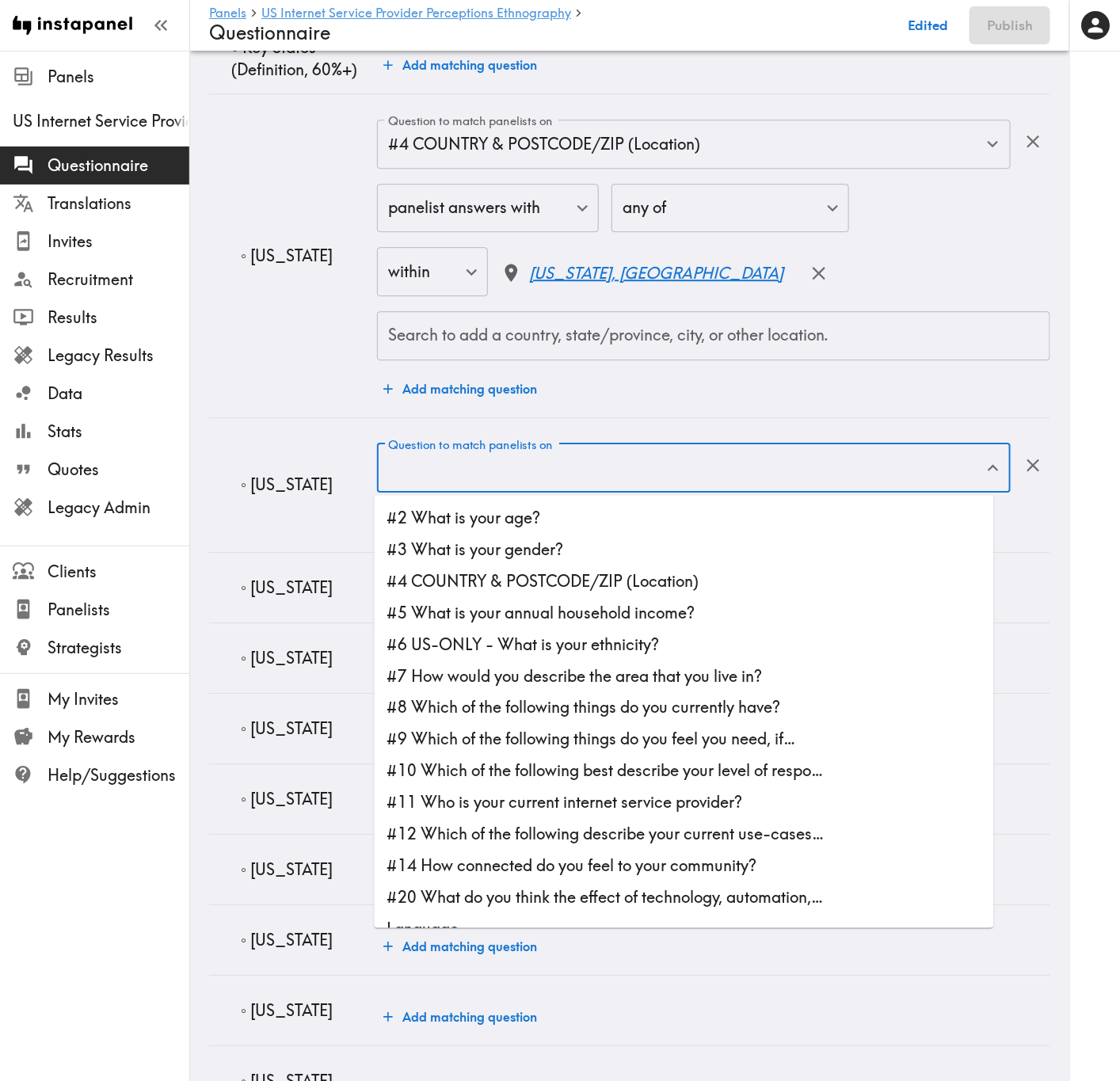
click at [687, 579] on li "#4 COUNTRY & POSTCODE/ZIP (Location)" at bounding box center [684, 580] width 619 height 31
type input "#4 COUNTRY & POSTCODE/ZIP (Location)"
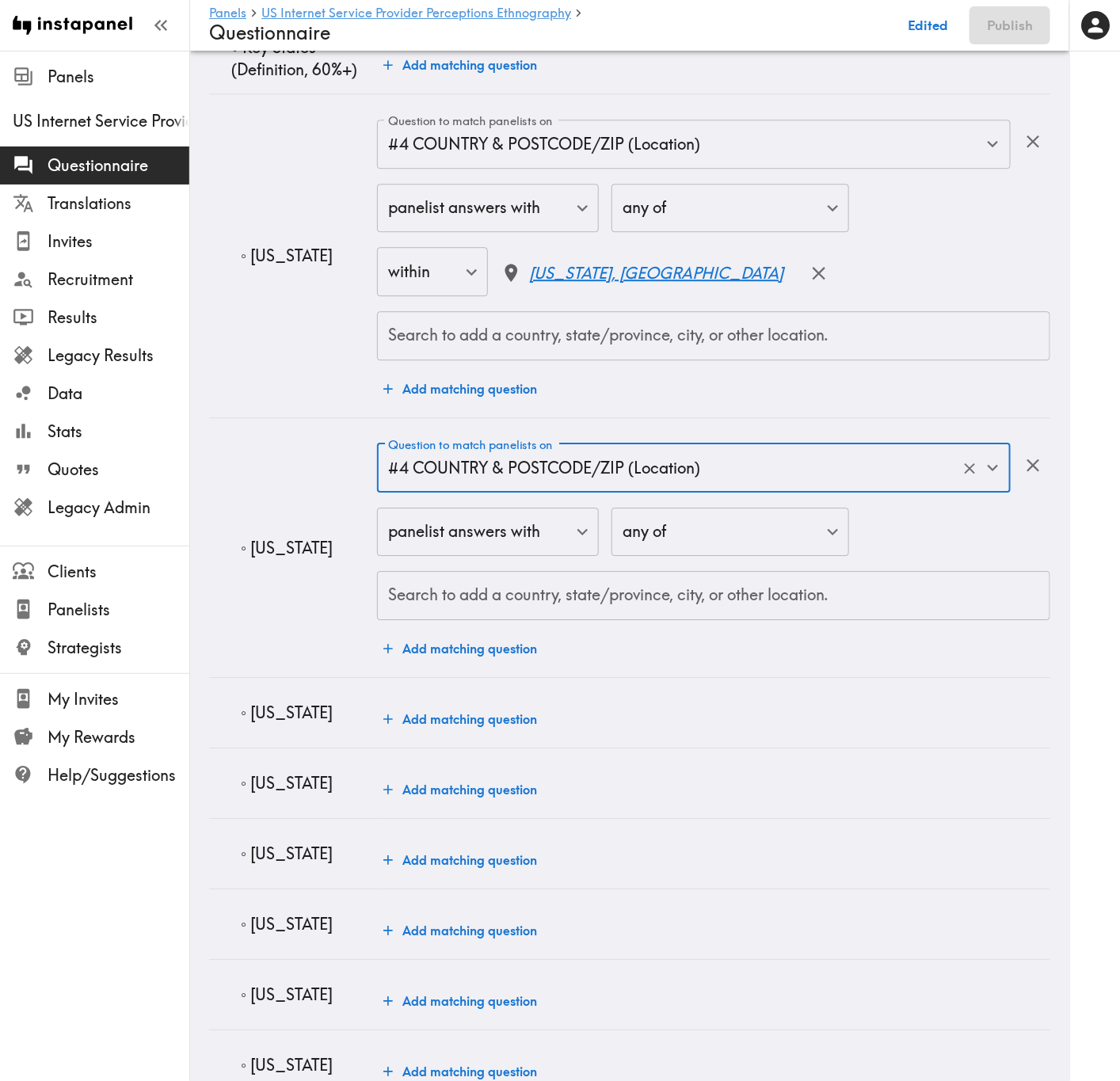
click at [679, 601] on input "Search to add a country, state/province, city, or other location." at bounding box center [714, 596] width 658 height 35
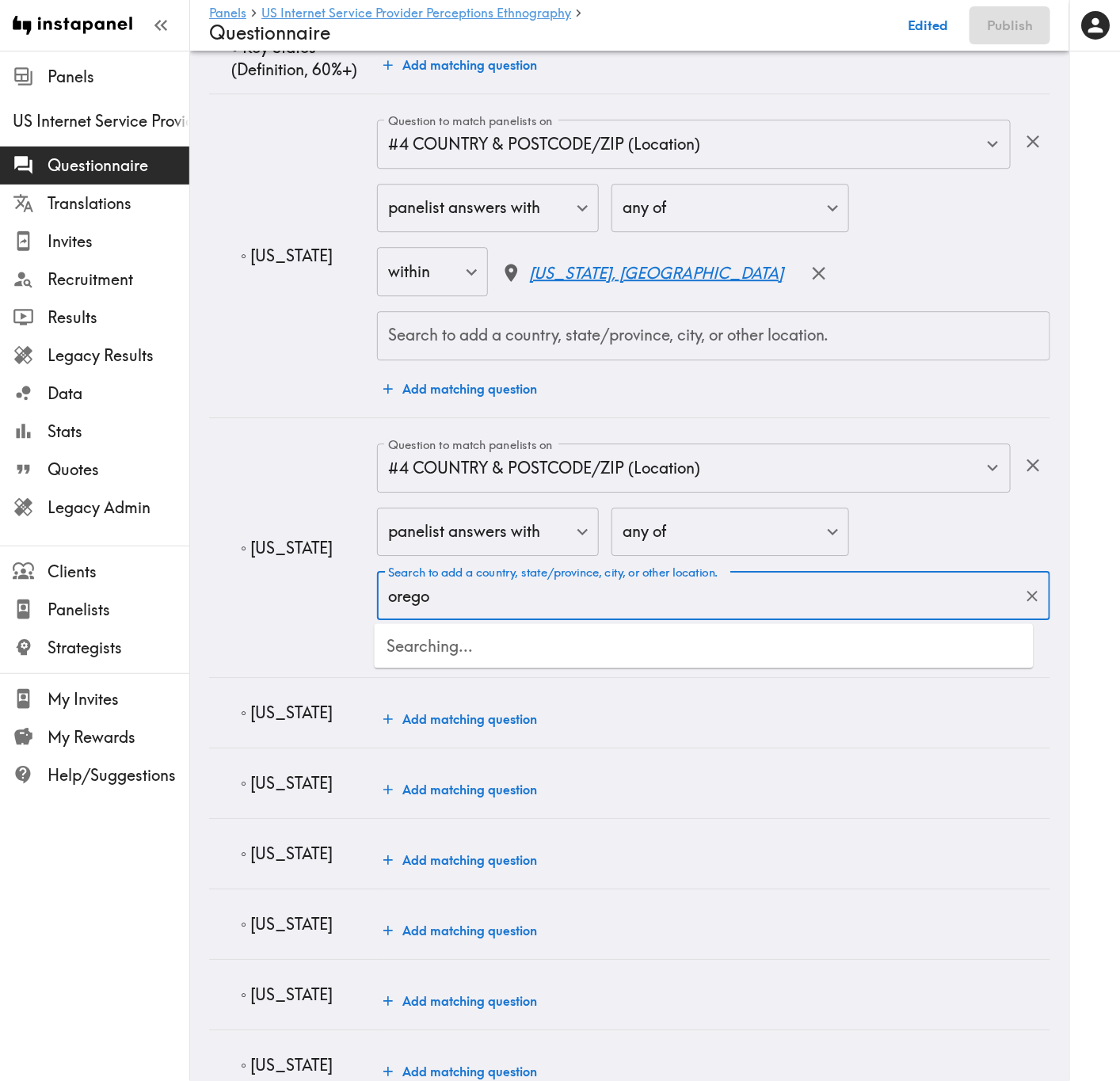
type input "oregon"
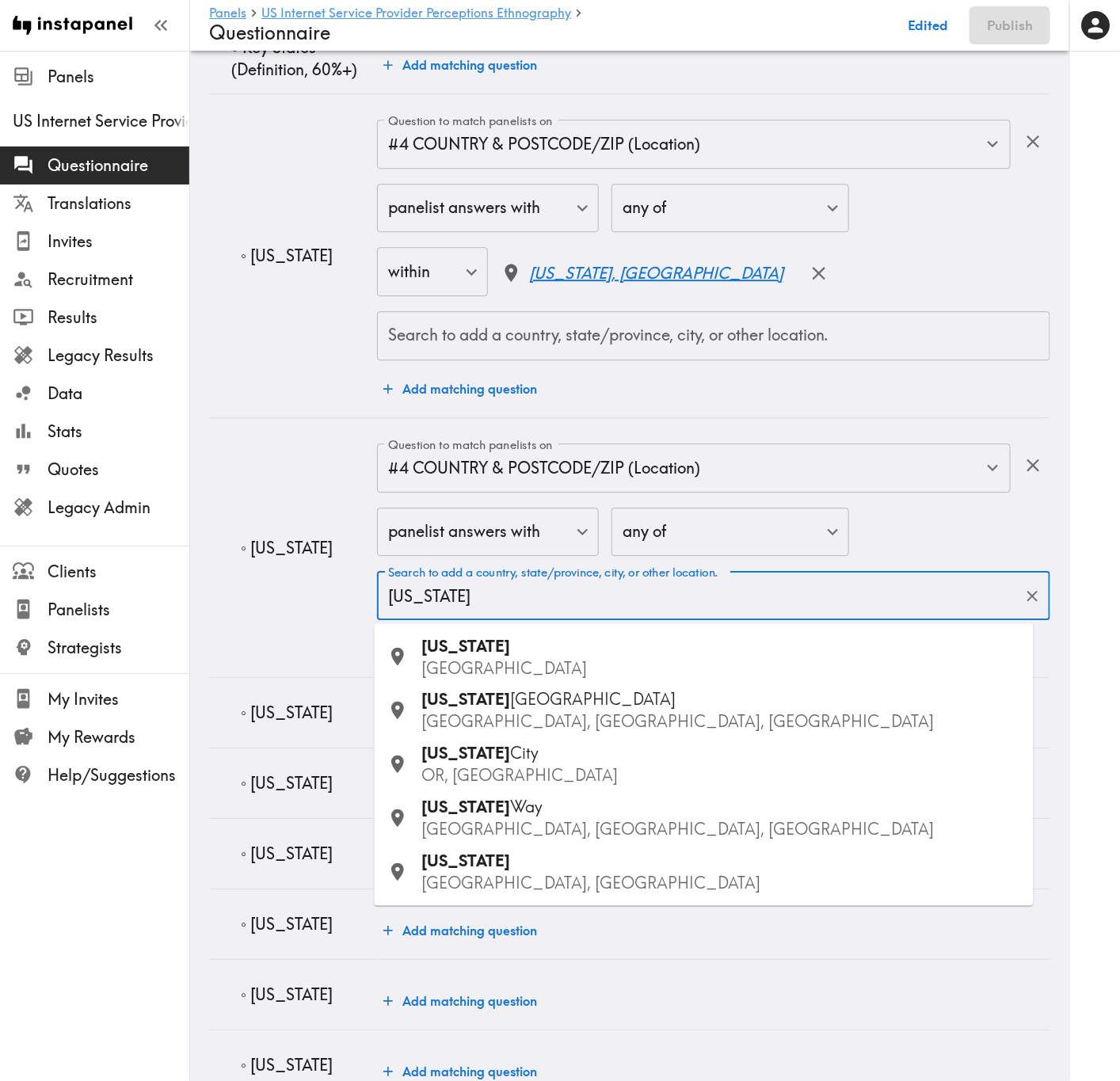
click at [628, 654] on p "USA" at bounding box center [721, 668] width 599 height 22
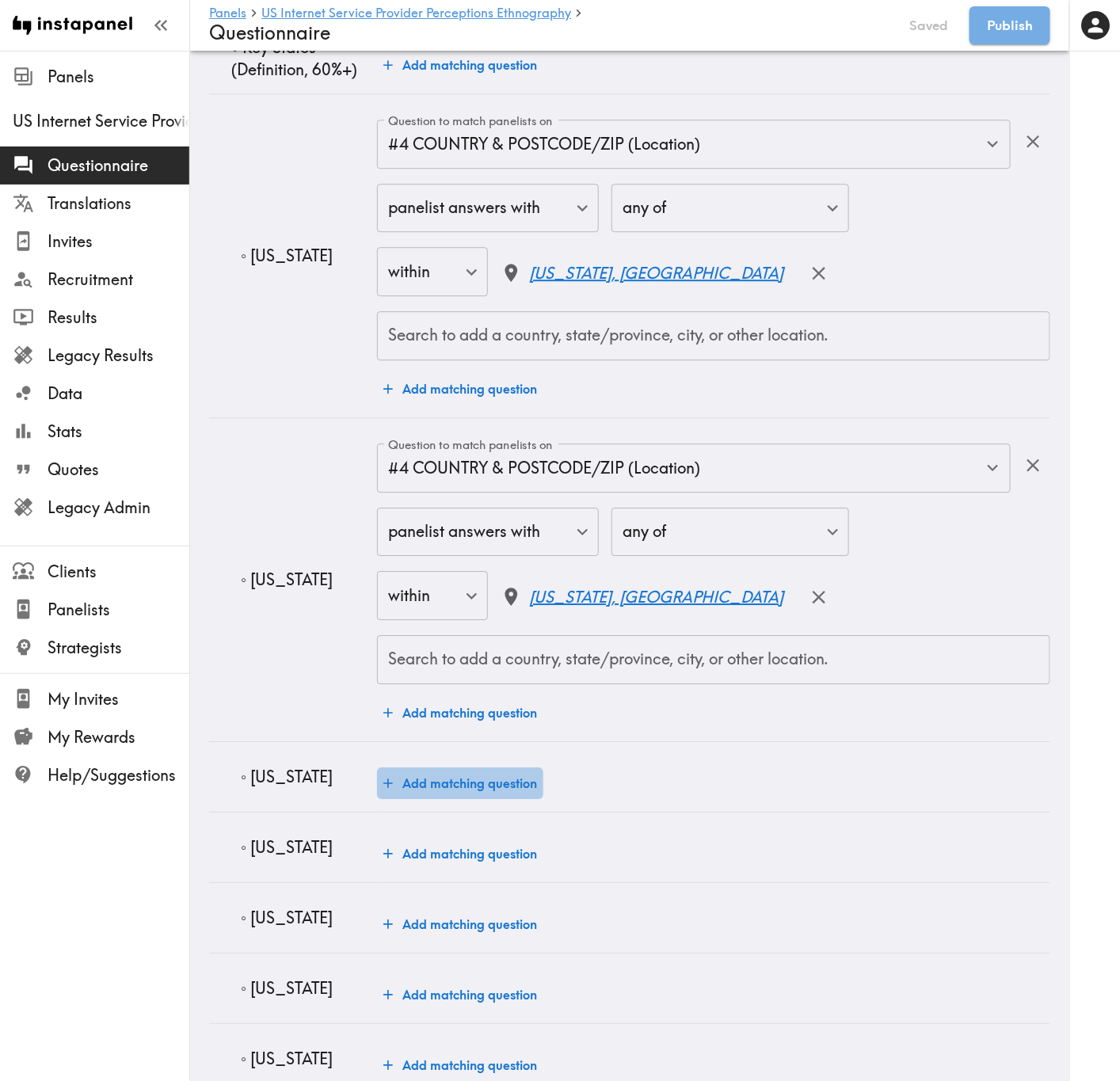
click at [494, 654] on button "Add matching question" at bounding box center [460, 782] width 167 height 31
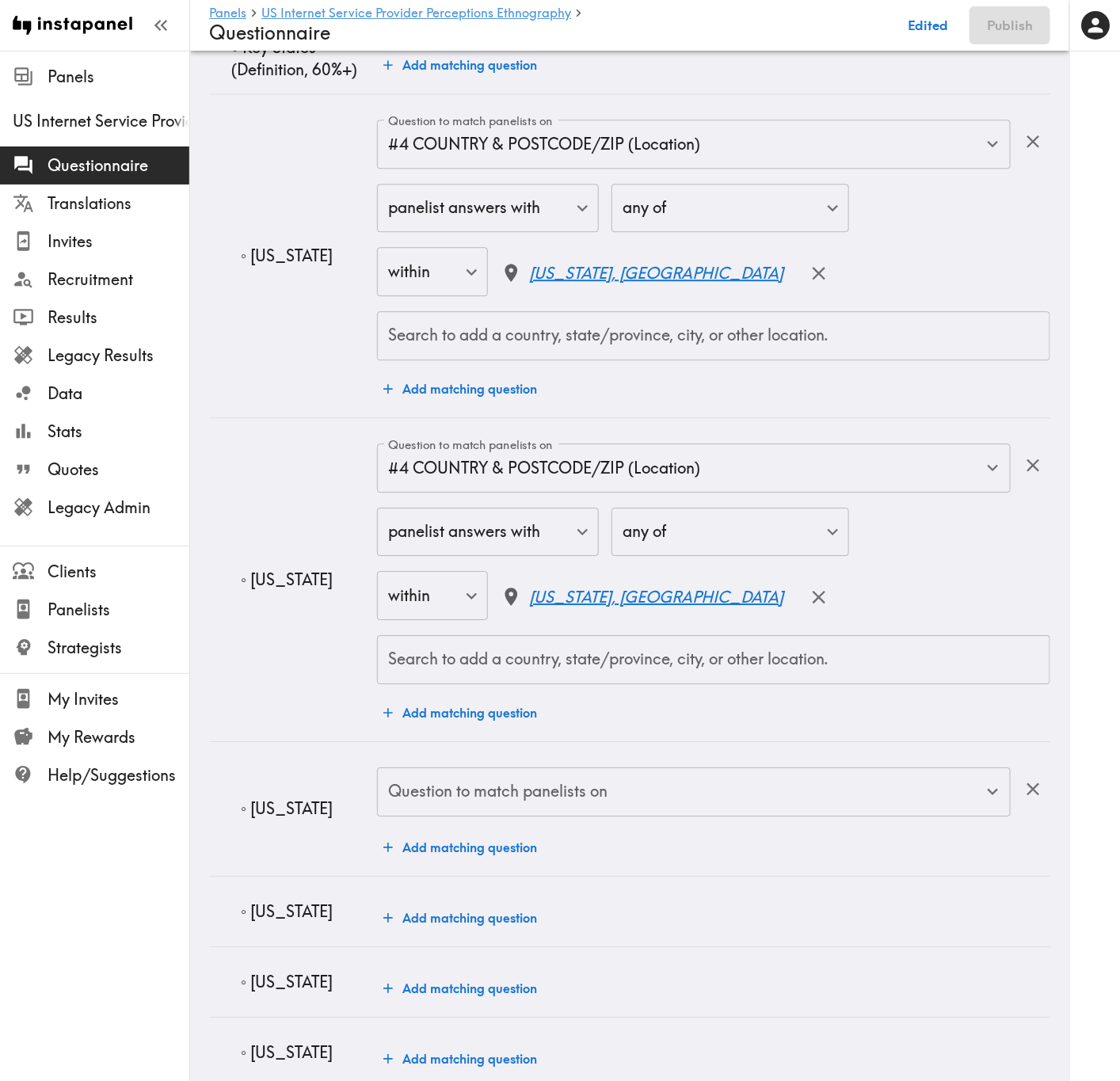
click at [540, 654] on input "Question to match panelists on" at bounding box center [682, 792] width 596 height 35
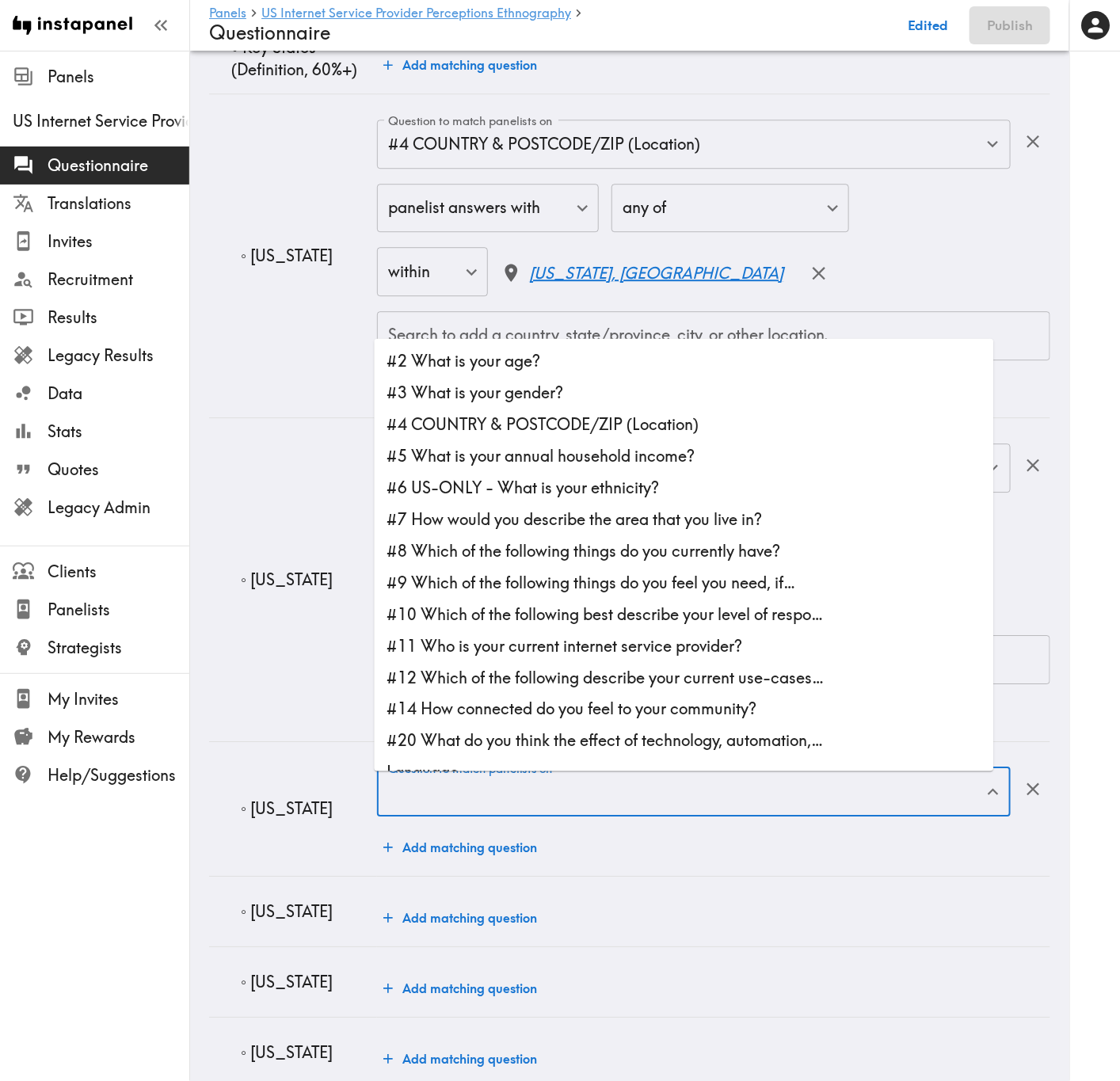
click at [541, 426] on li "#4 COUNTRY & POSTCODE/ZIP (Location)" at bounding box center [684, 423] width 619 height 31
type input "#4 COUNTRY & POSTCODE/ZIP (Location)"
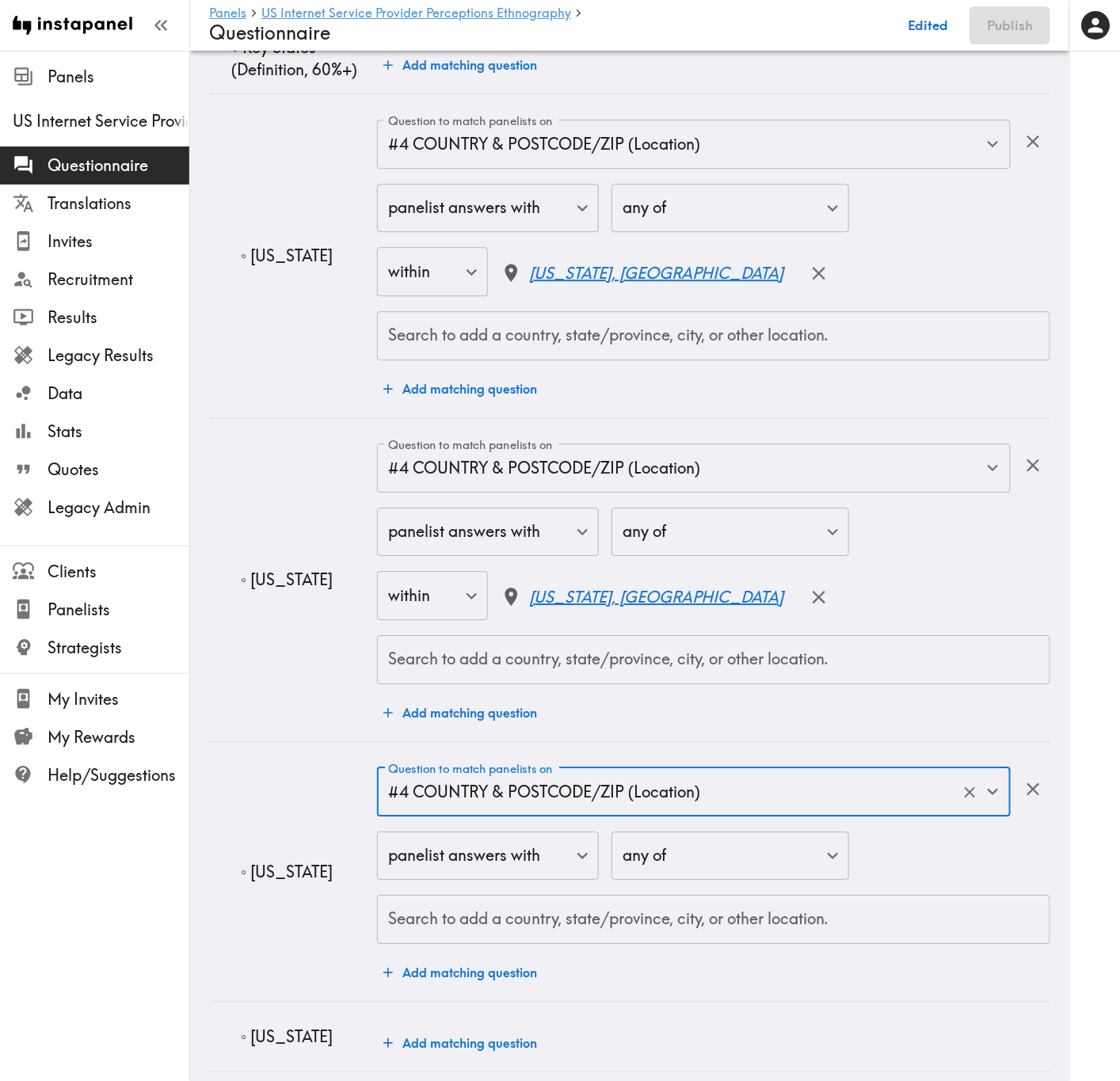
click at [663, 654] on div "Search to add a country, state/province, city, or other location. Search to add…" at bounding box center [713, 919] width 673 height 49
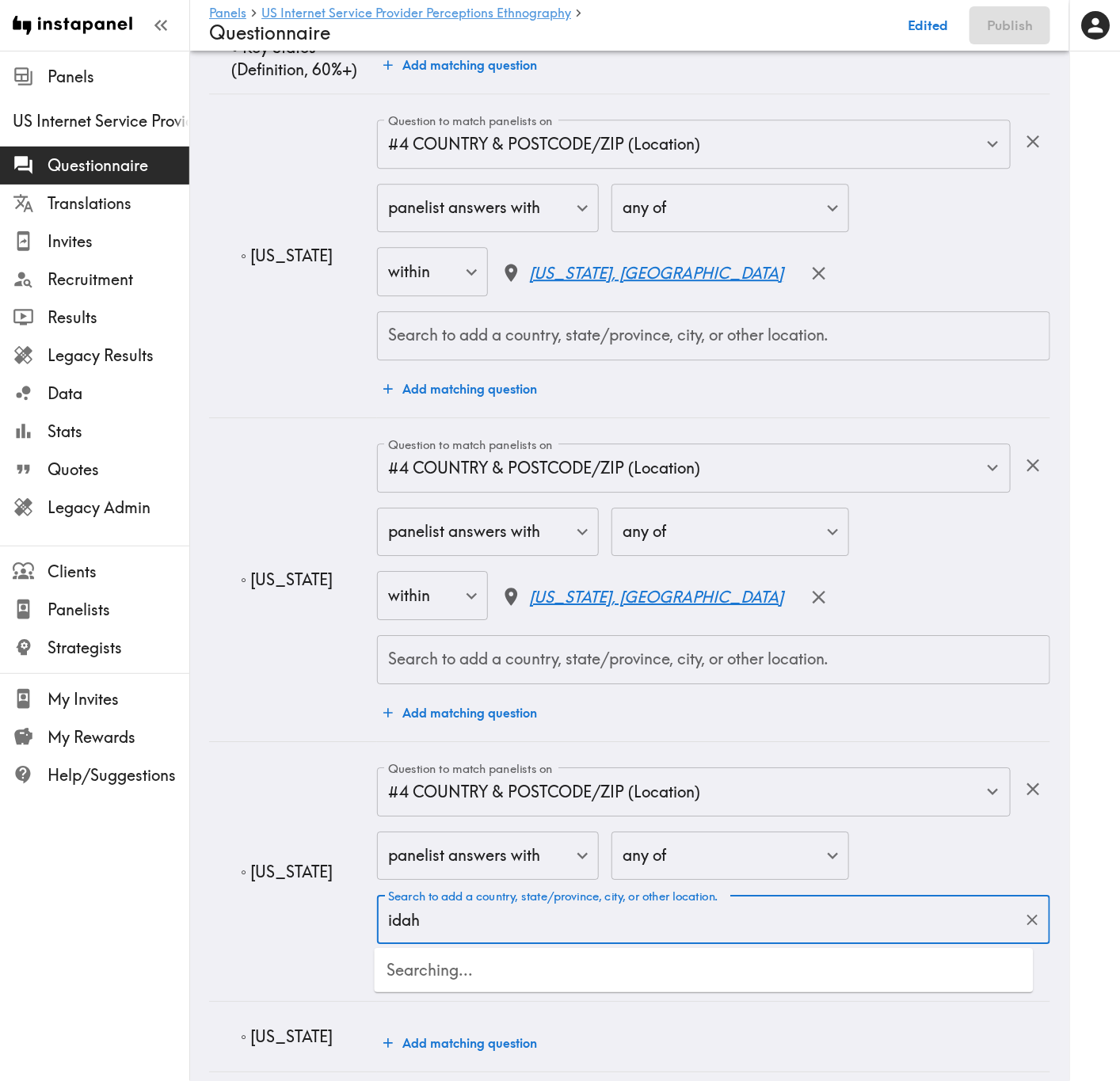
type input "idaho"
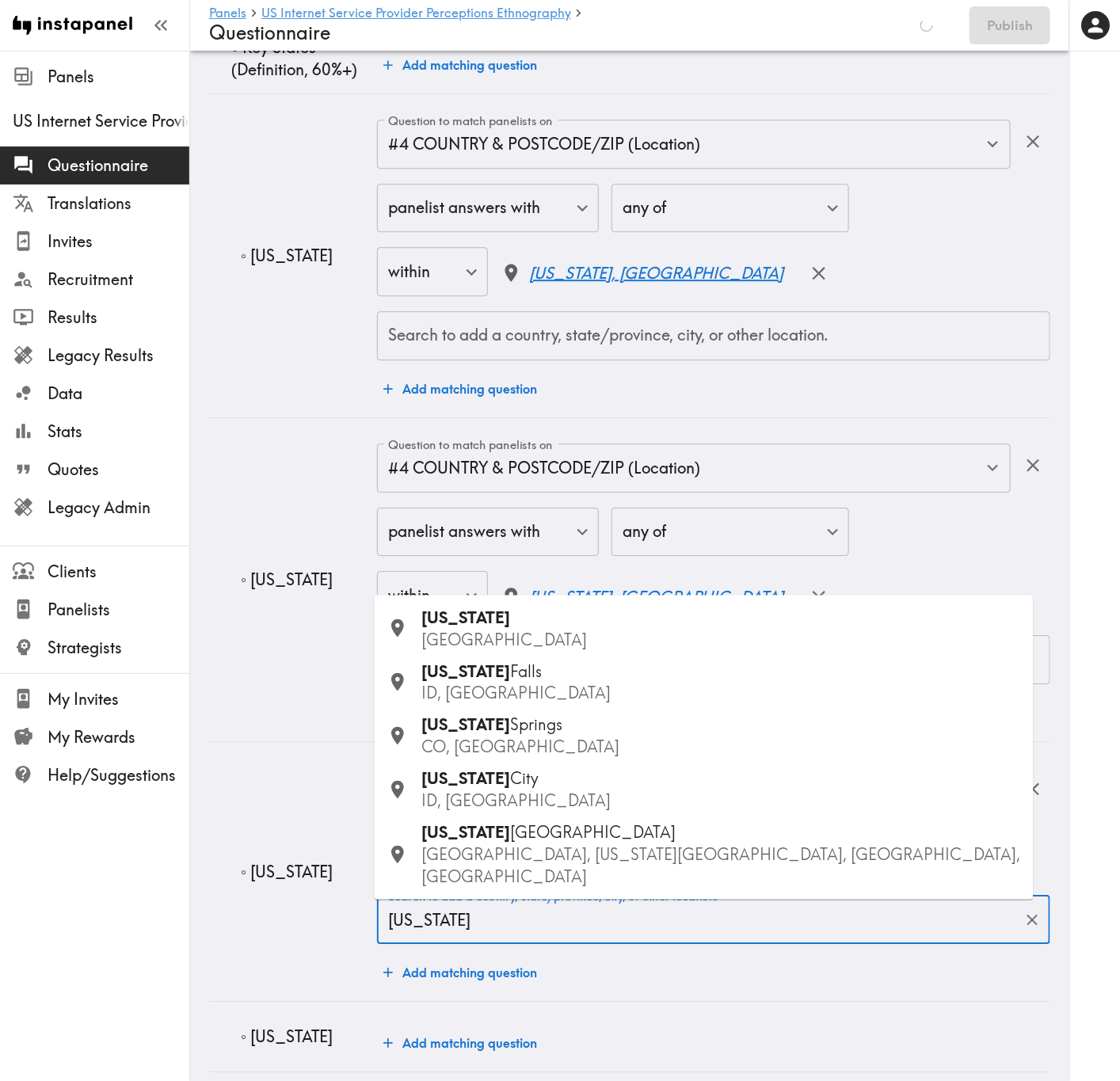
click at [544, 651] on p "USA" at bounding box center [721, 639] width 599 height 22
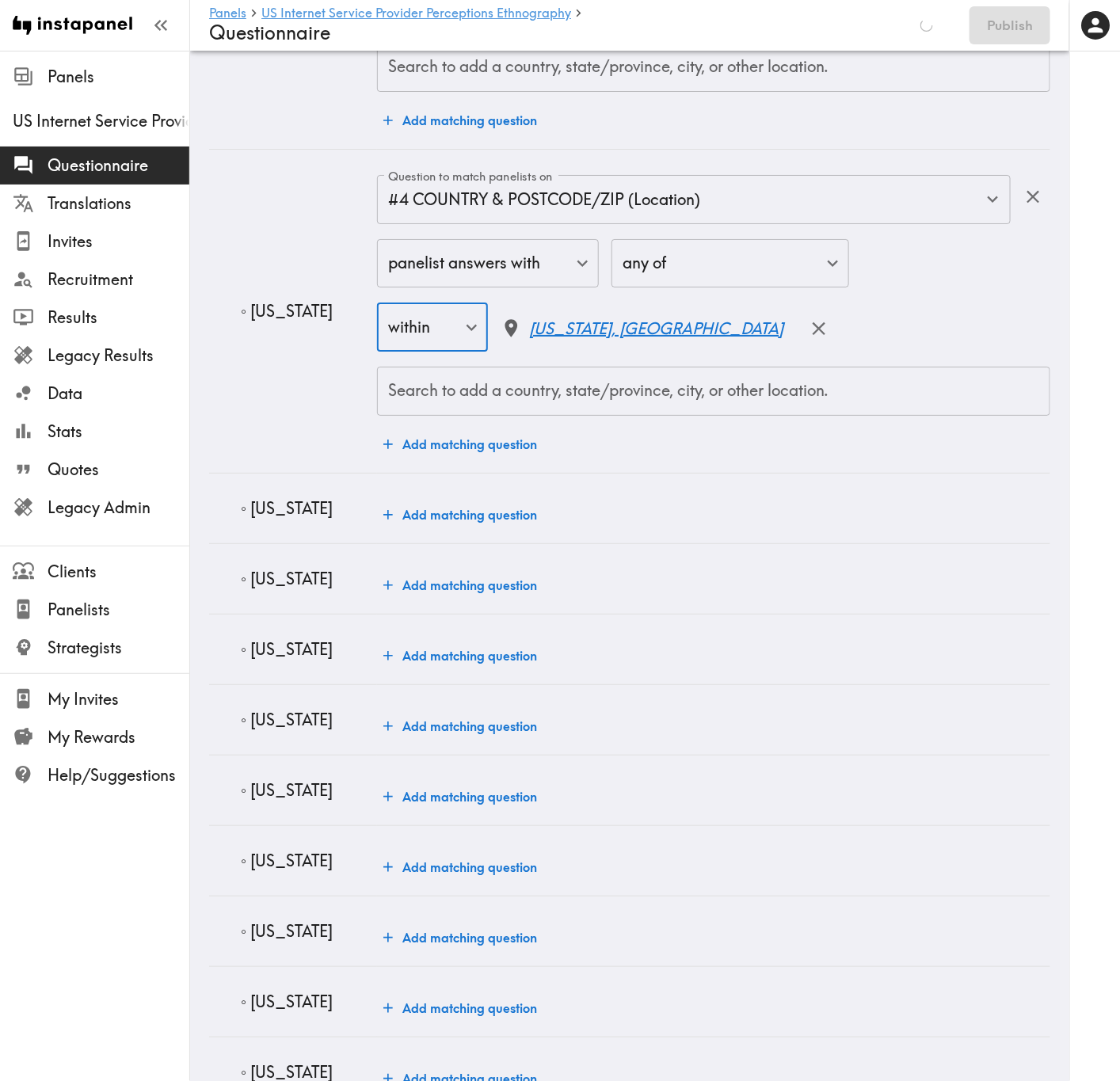
scroll to position [2138, 0]
click at [457, 526] on button "Add matching question" at bounding box center [460, 513] width 167 height 31
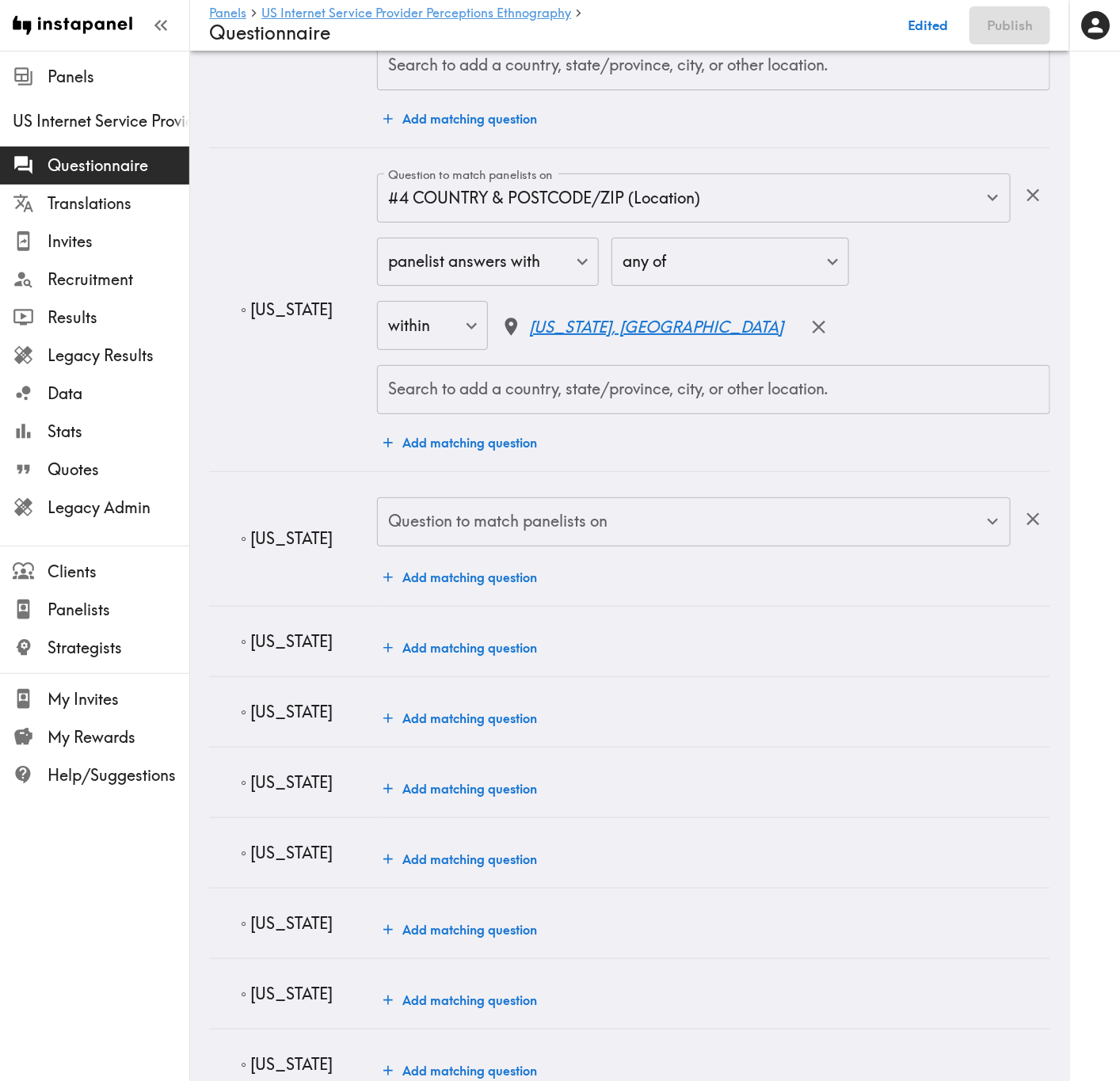
click at [457, 526] on input "Question to match panelists on" at bounding box center [682, 521] width 596 height 35
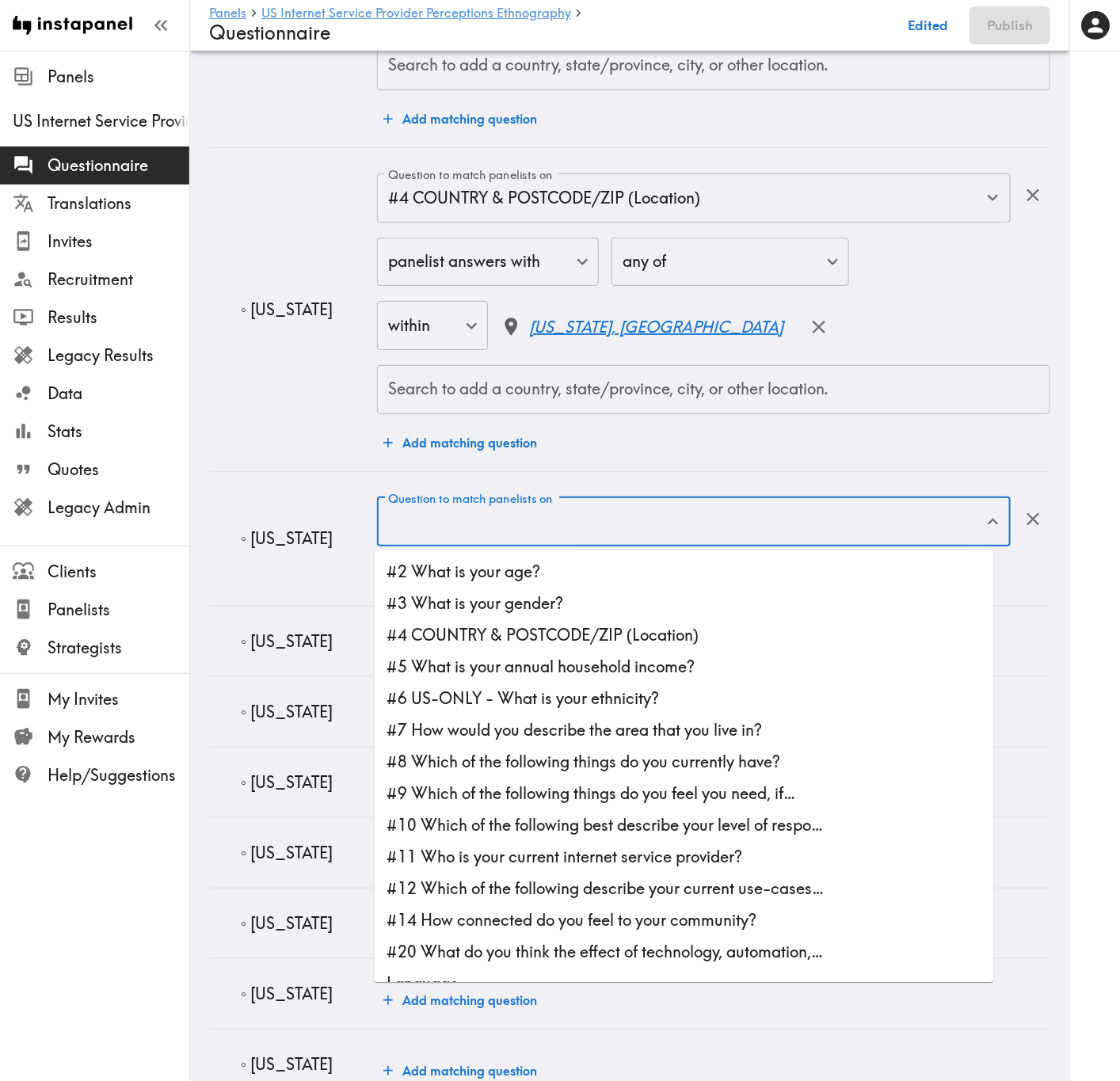
click at [559, 654] on li "#5 What is your annual household income?" at bounding box center [684, 667] width 619 height 31
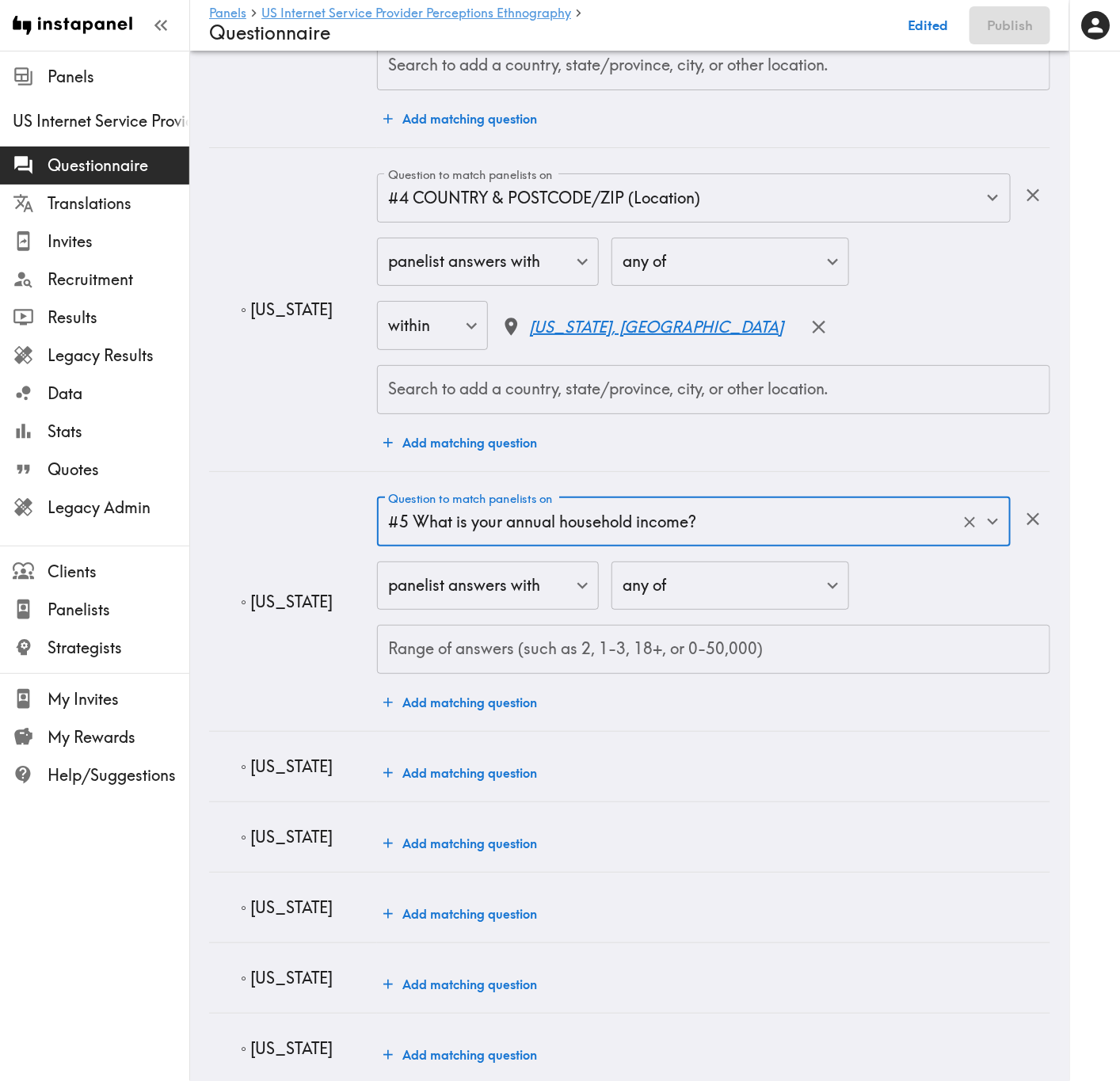
click at [533, 489] on td "Question to match panelists on #5 What is your annual household income? Questio…" at bounding box center [713, 600] width 673 height 260
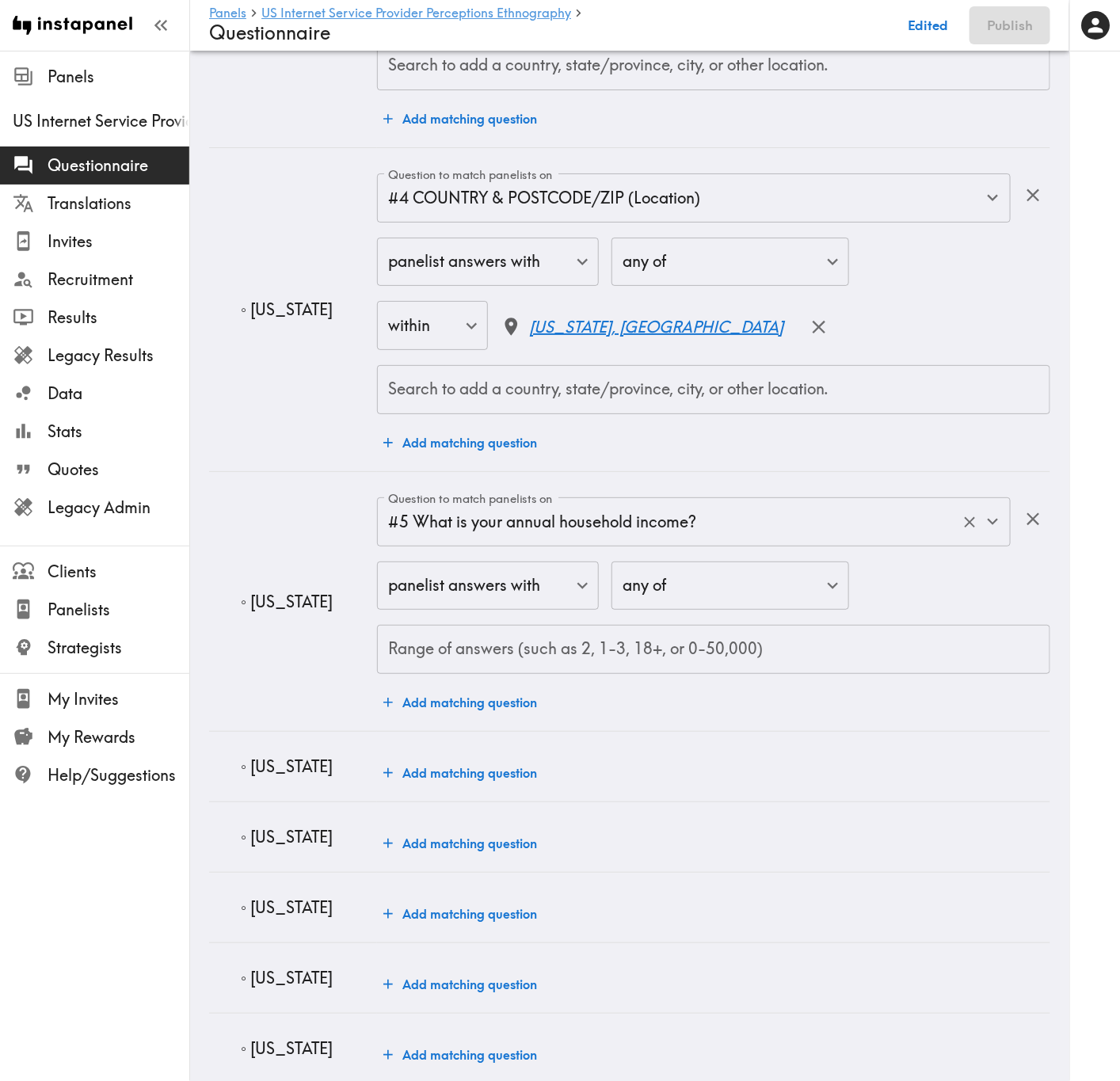
click at [559, 518] on input "#5 What is your annual household income?" at bounding box center [672, 521] width 575 height 35
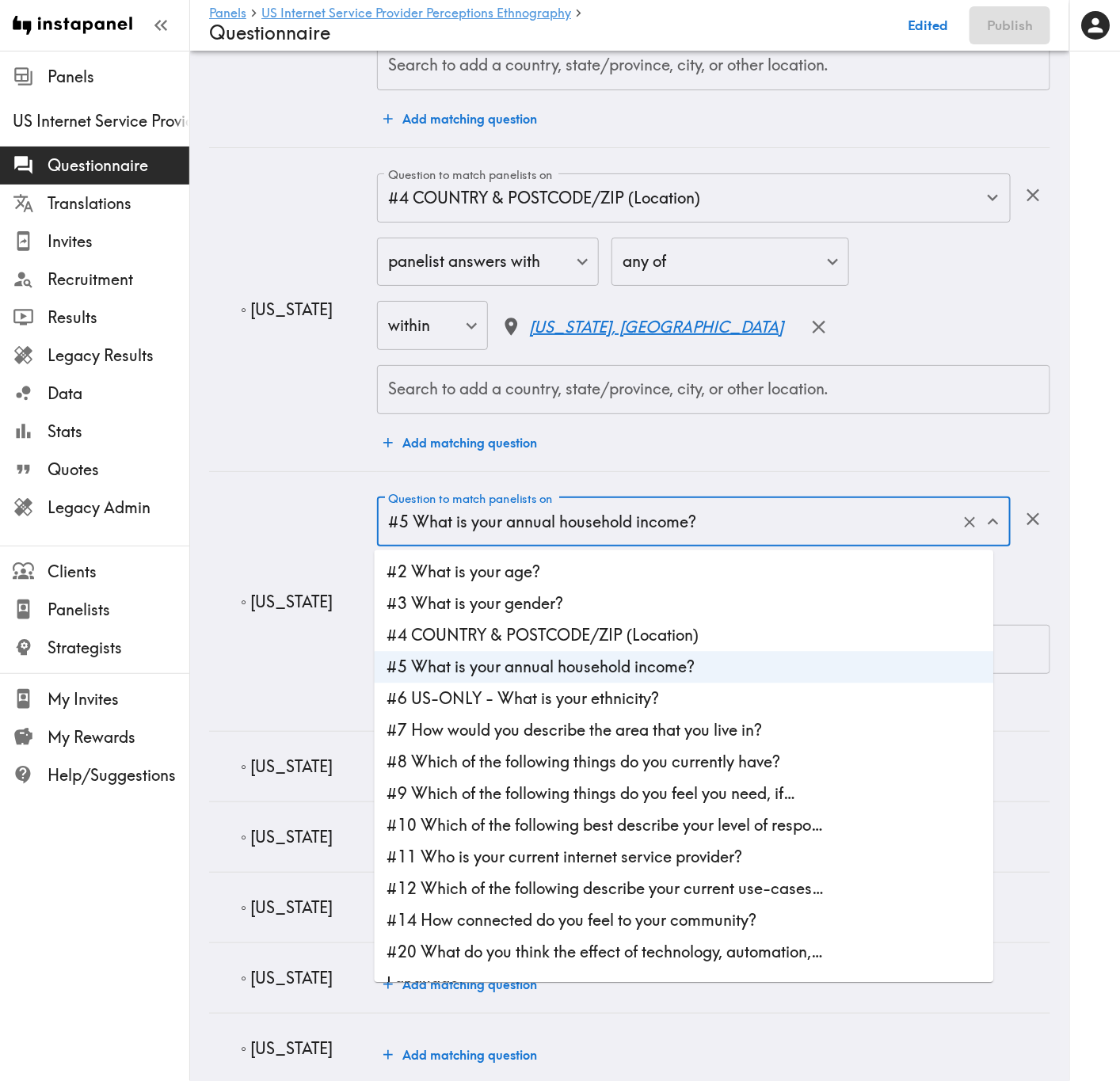
click at [621, 644] on li "#4 COUNTRY & POSTCODE/ZIP (Location)" at bounding box center [684, 636] width 619 height 31
type input "#4 COUNTRY & POSTCODE/ZIP (Location)"
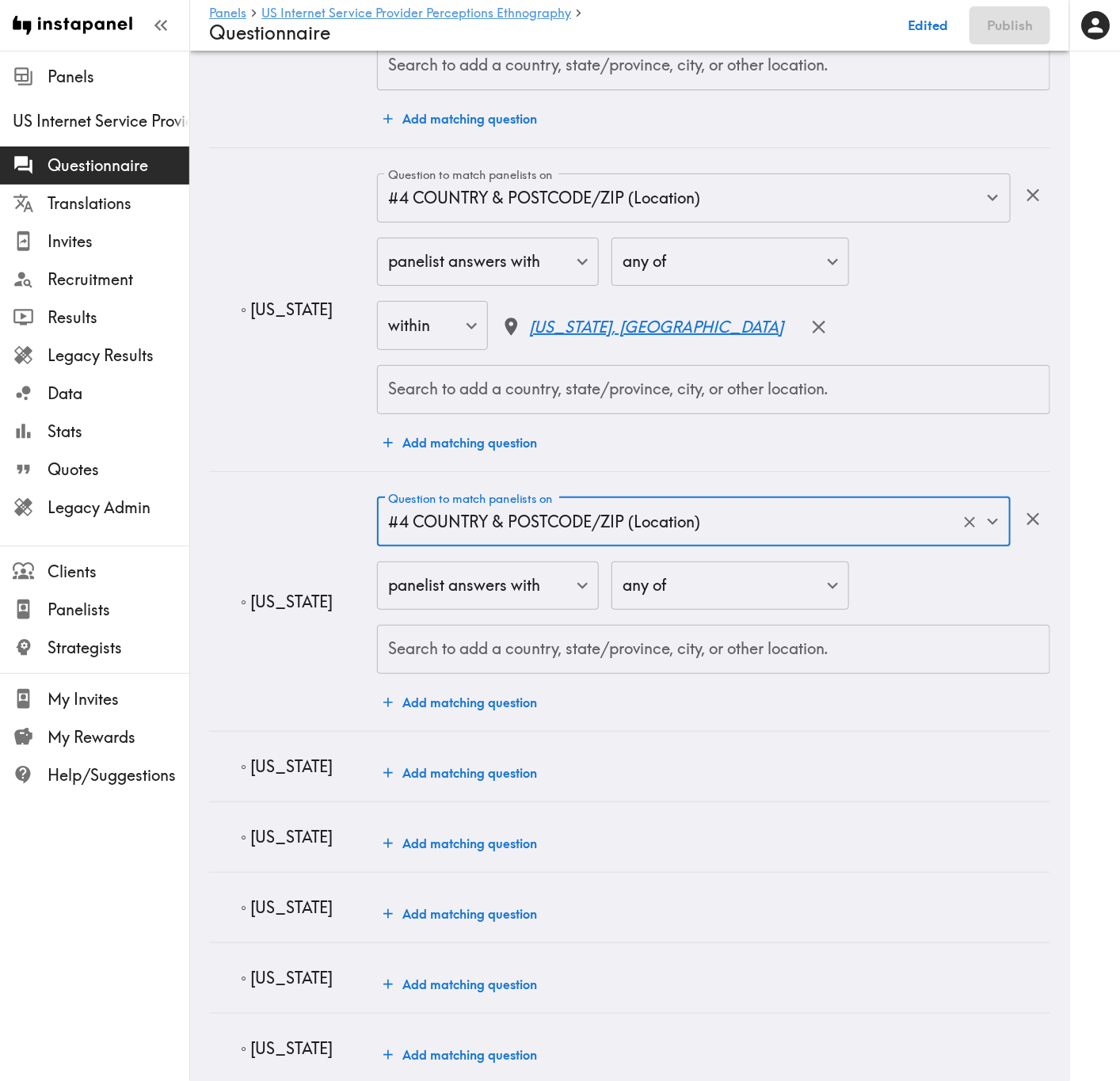
click at [599, 654] on input "Search to add a country, state/province, city, or other location." at bounding box center [714, 649] width 658 height 35
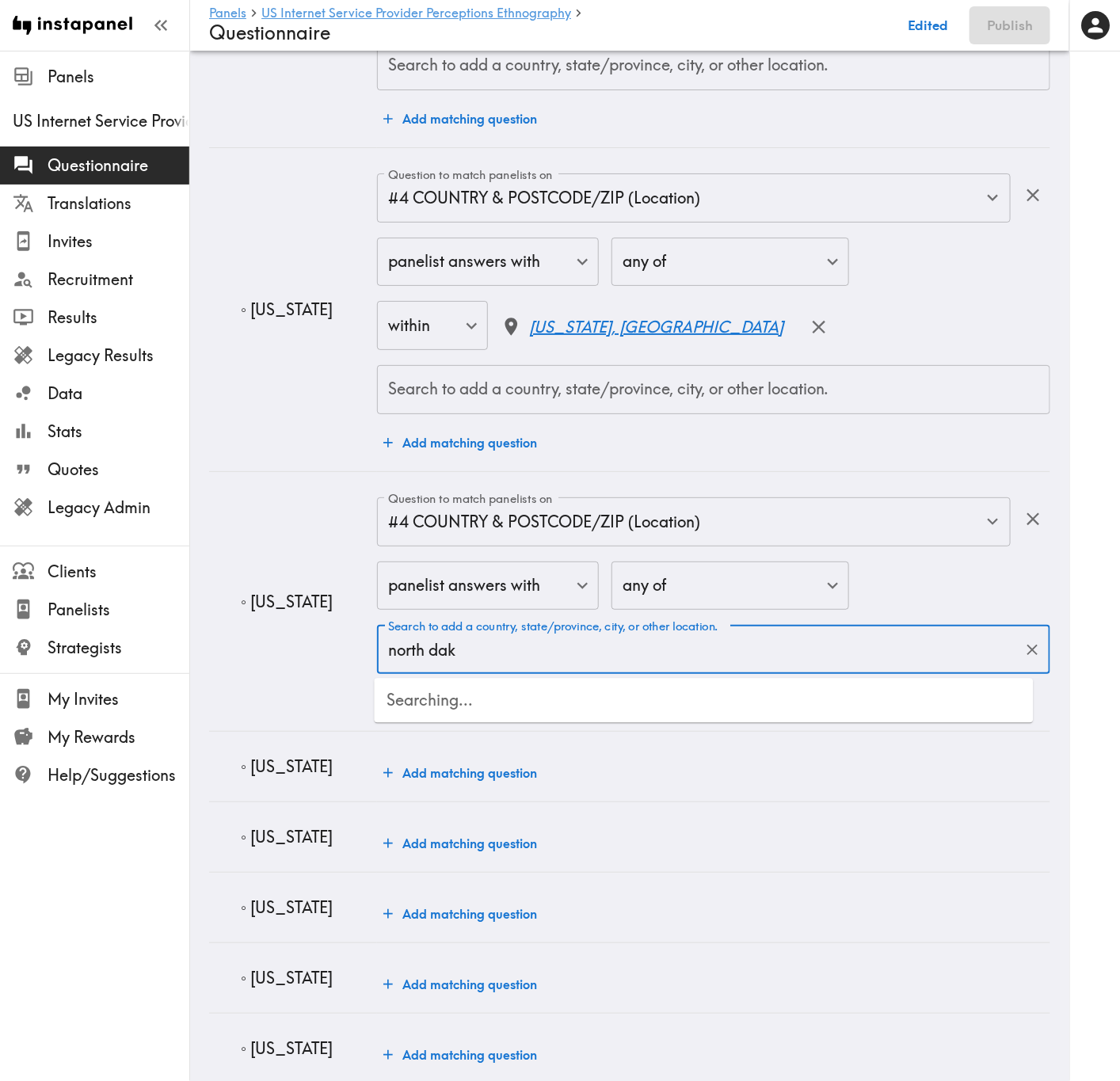
type input "north dako"
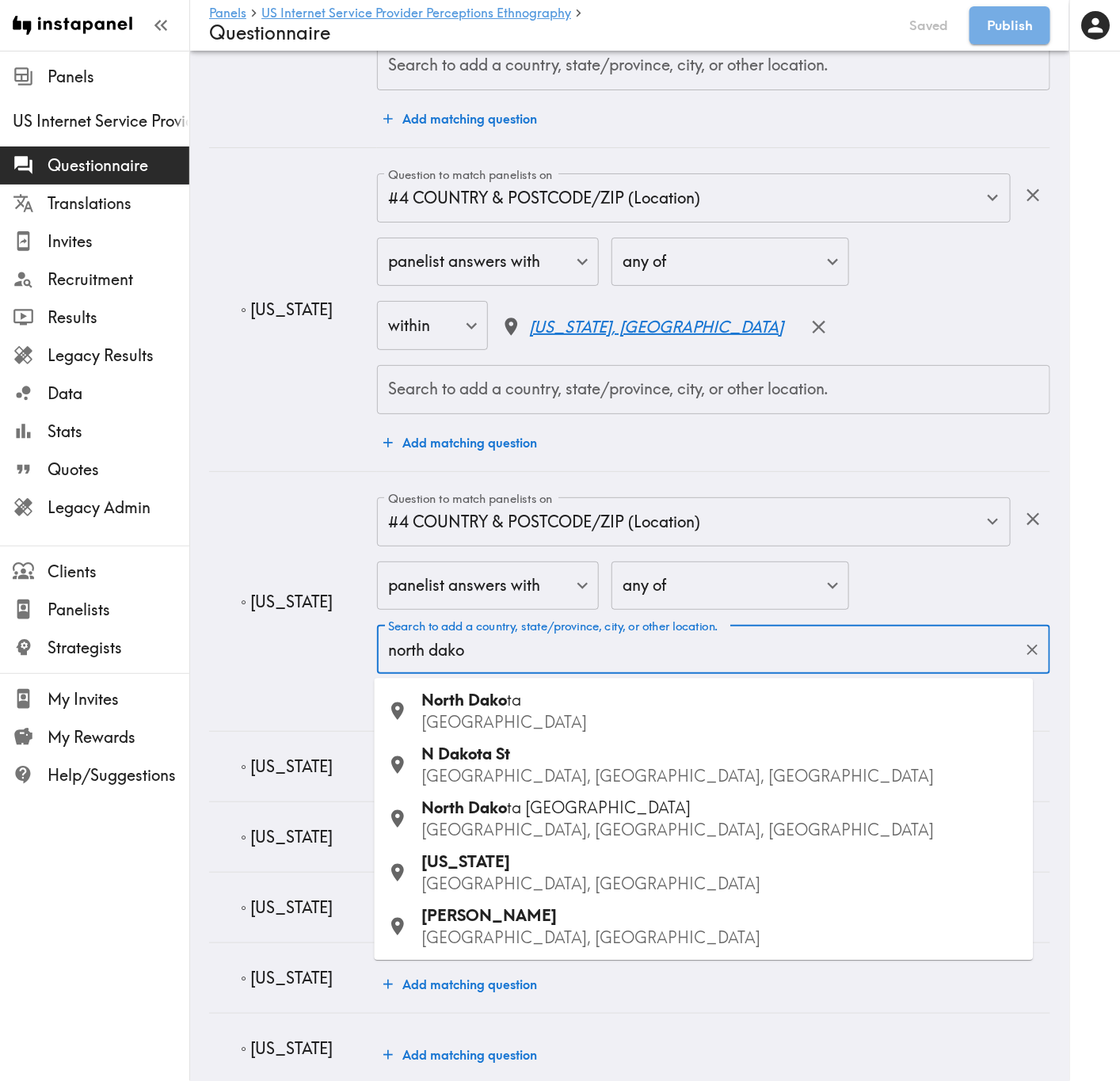
click at [580, 654] on div "North Dako ta USA" at bounding box center [721, 712] width 599 height 45
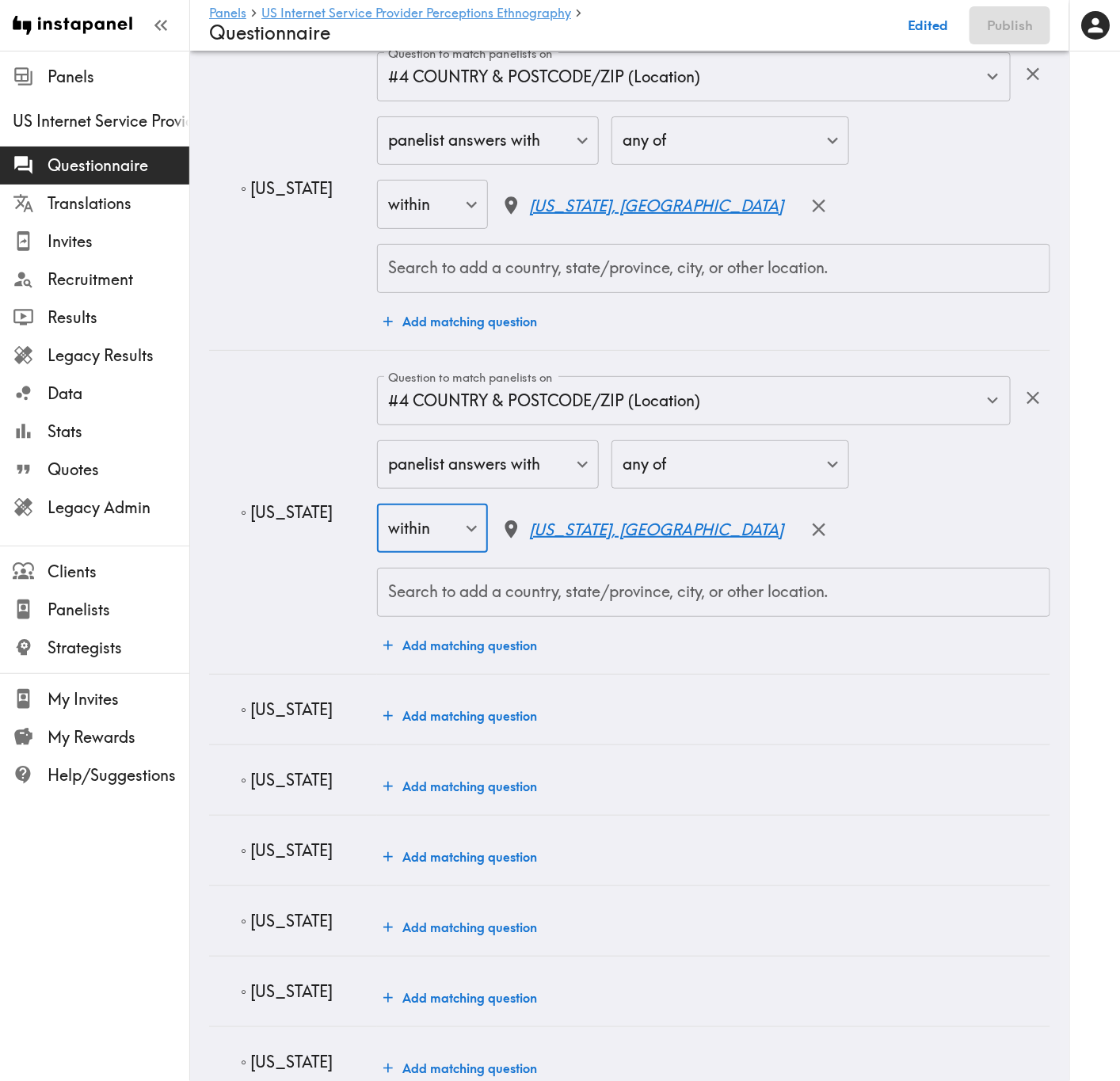
scroll to position [2376, 0]
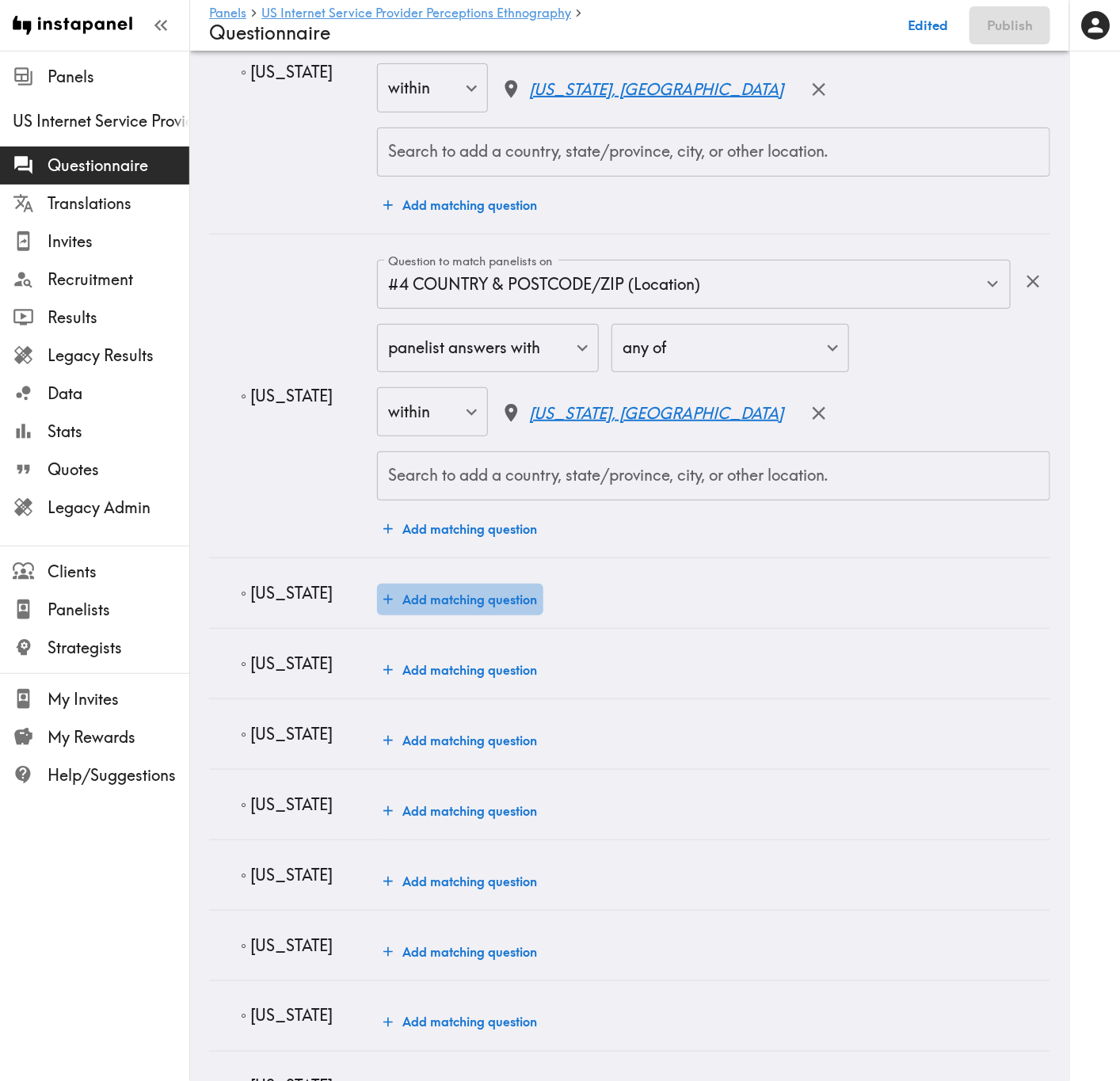
click at [497, 601] on button "Add matching question" at bounding box center [460, 599] width 167 height 31
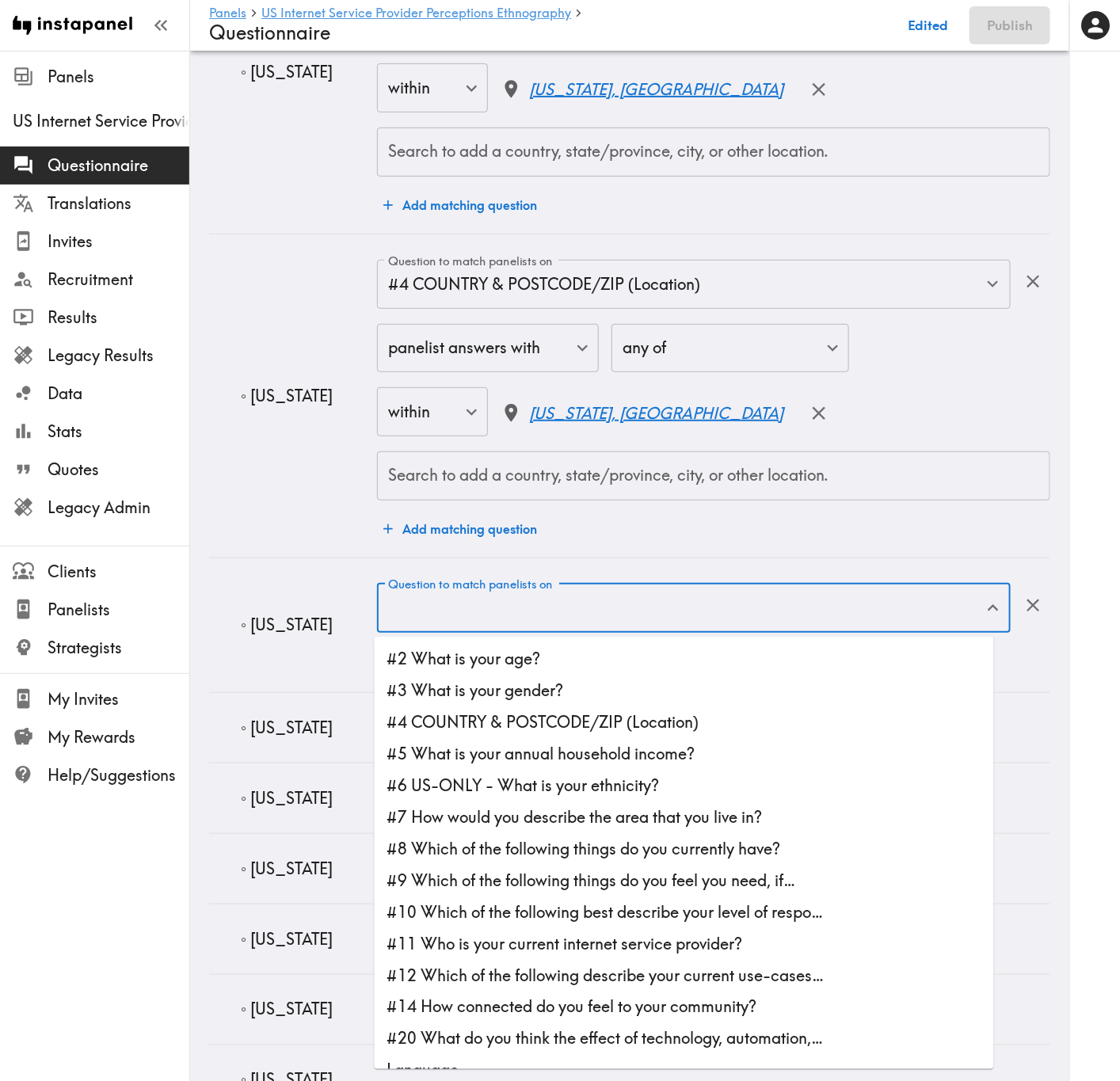
click at [509, 614] on input "Question to match panelists on" at bounding box center [682, 608] width 596 height 35
click at [513, 654] on li "#5 What is your annual household income?" at bounding box center [684, 754] width 619 height 31
type input "#5 What is your annual household income?"
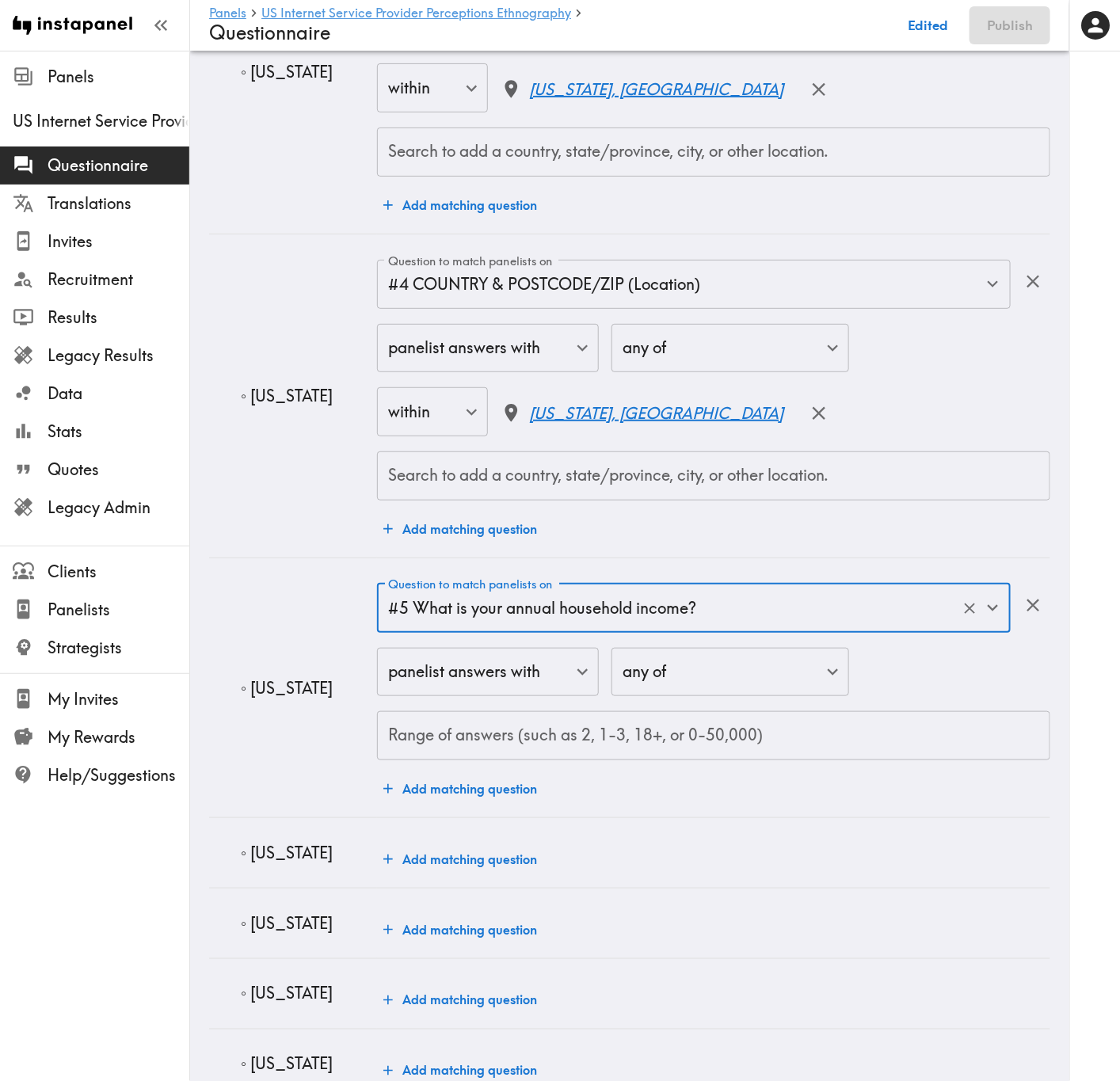
click at [535, 654] on input "Range of answers (such as 2, 1-3, 18+, or 0-50,000)" at bounding box center [713, 736] width 673 height 49
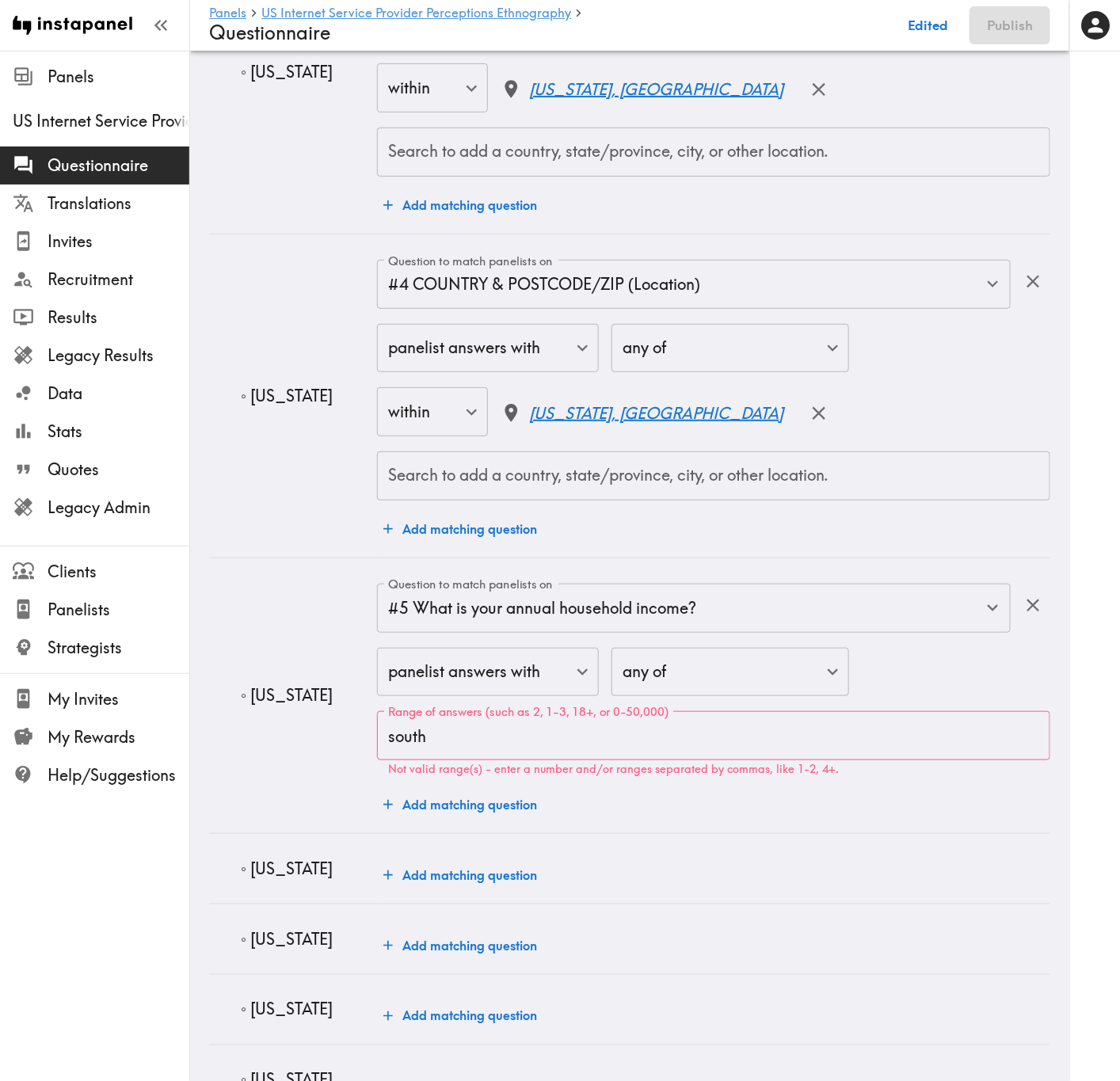
drag, startPoint x: 347, startPoint y: 697, endPoint x: 252, endPoint y: 699, distance: 95.0
click at [252, 654] on p "◦ South Dakota" at bounding box center [303, 695] width 124 height 22
copy p "South Dakota"
click at [487, 654] on input "south" at bounding box center [713, 736] width 673 height 49
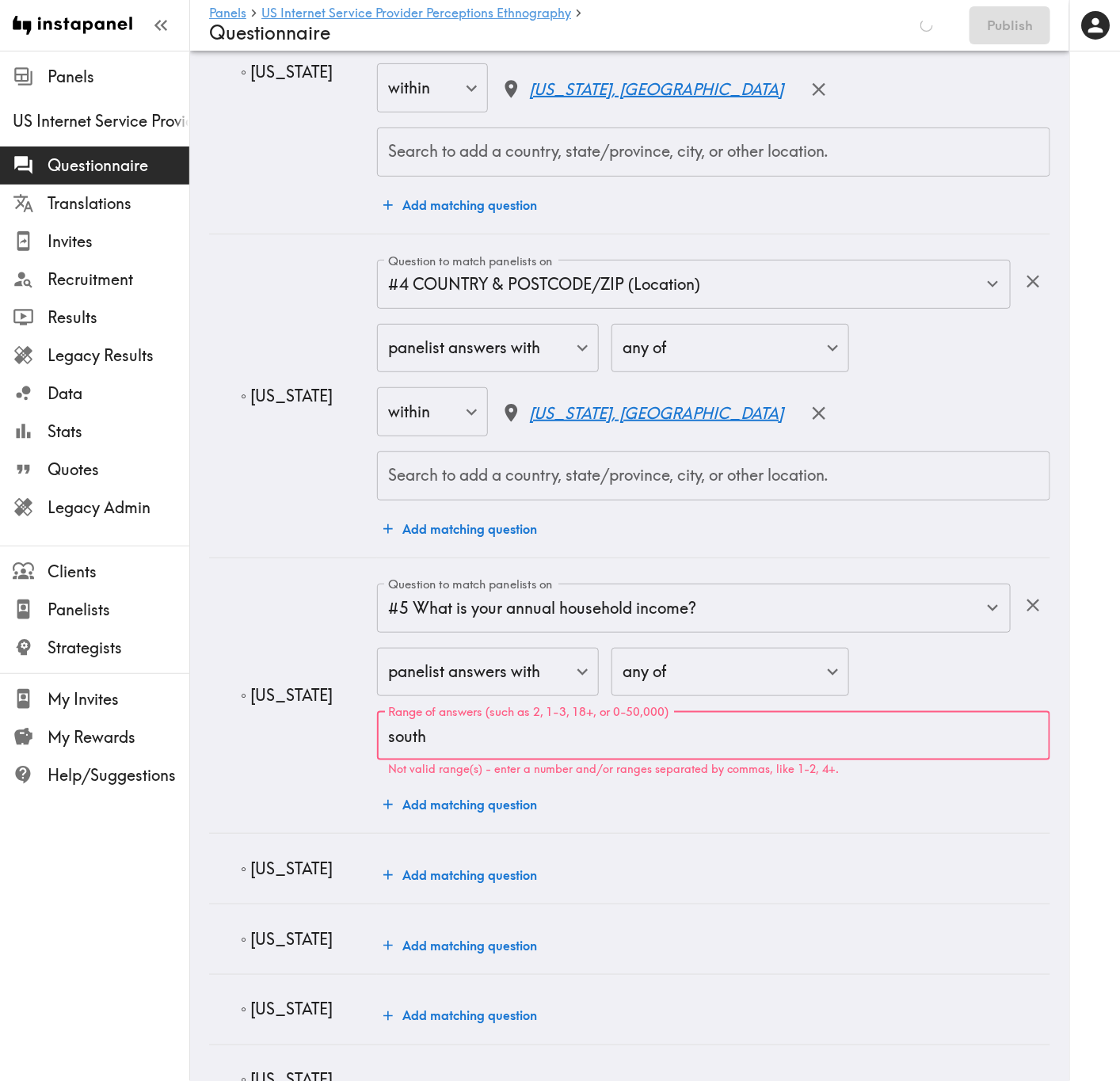
paste input "South Dakota"
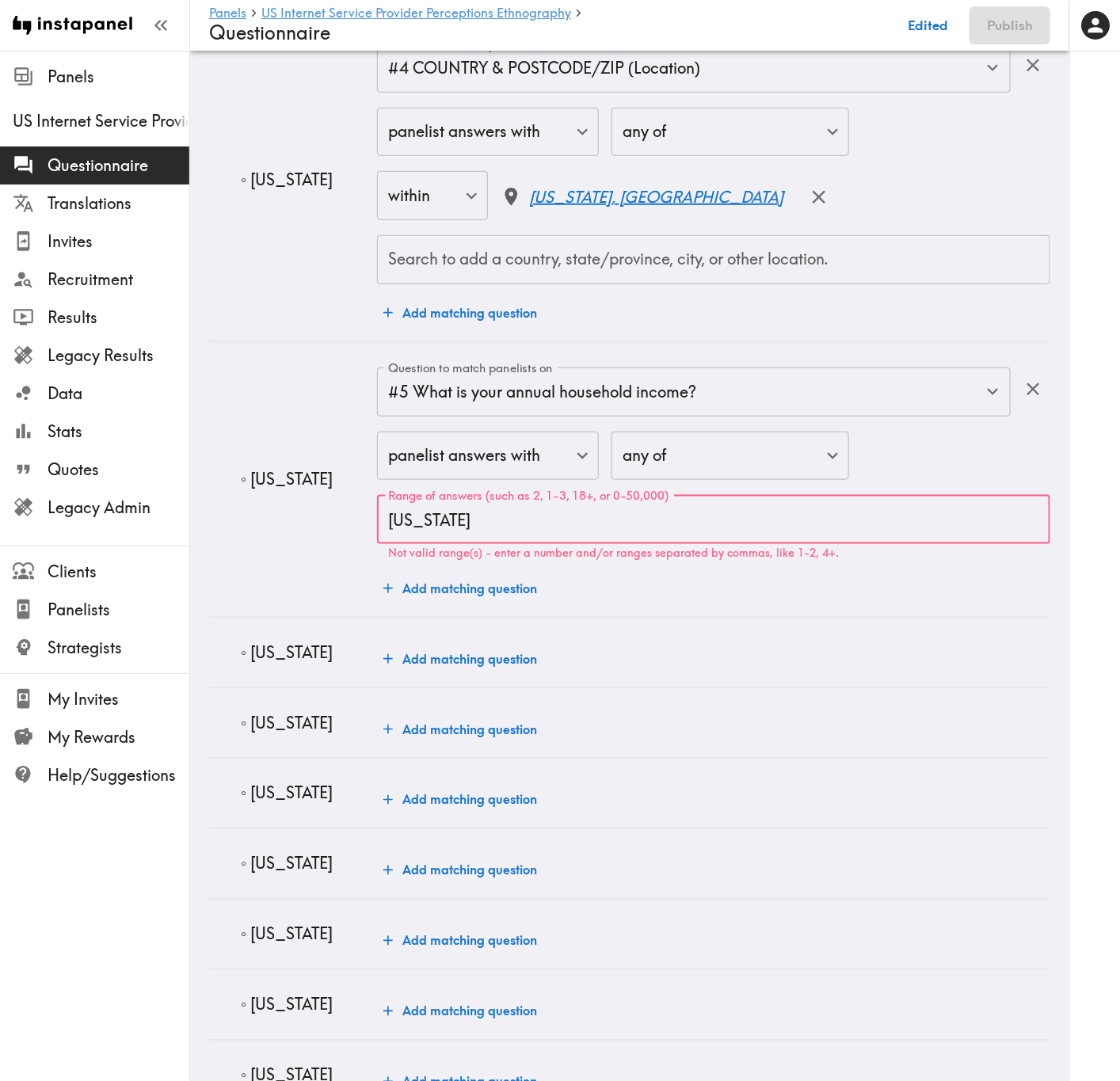
scroll to position [2614, 0]
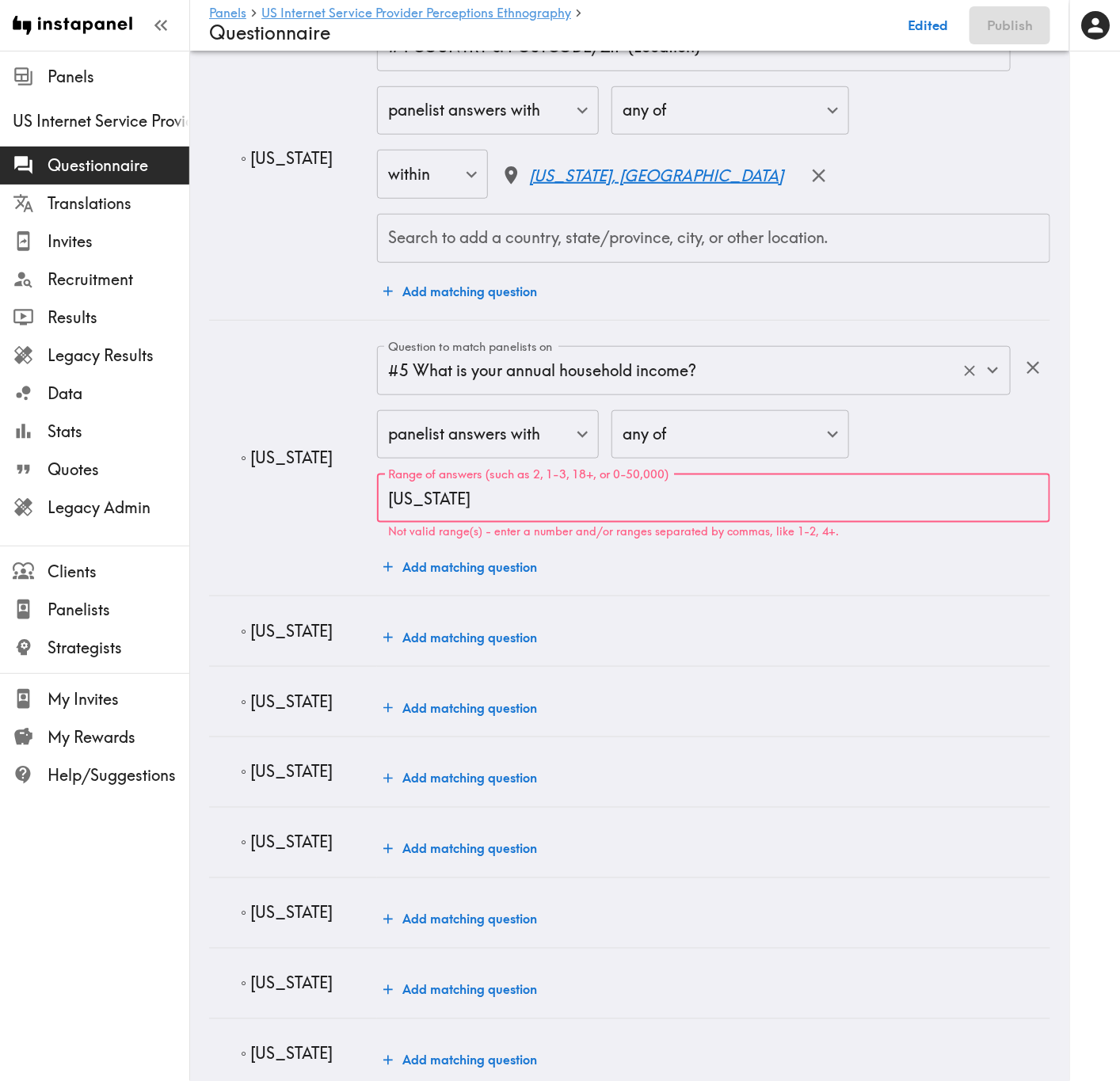
type input "South Dakota"
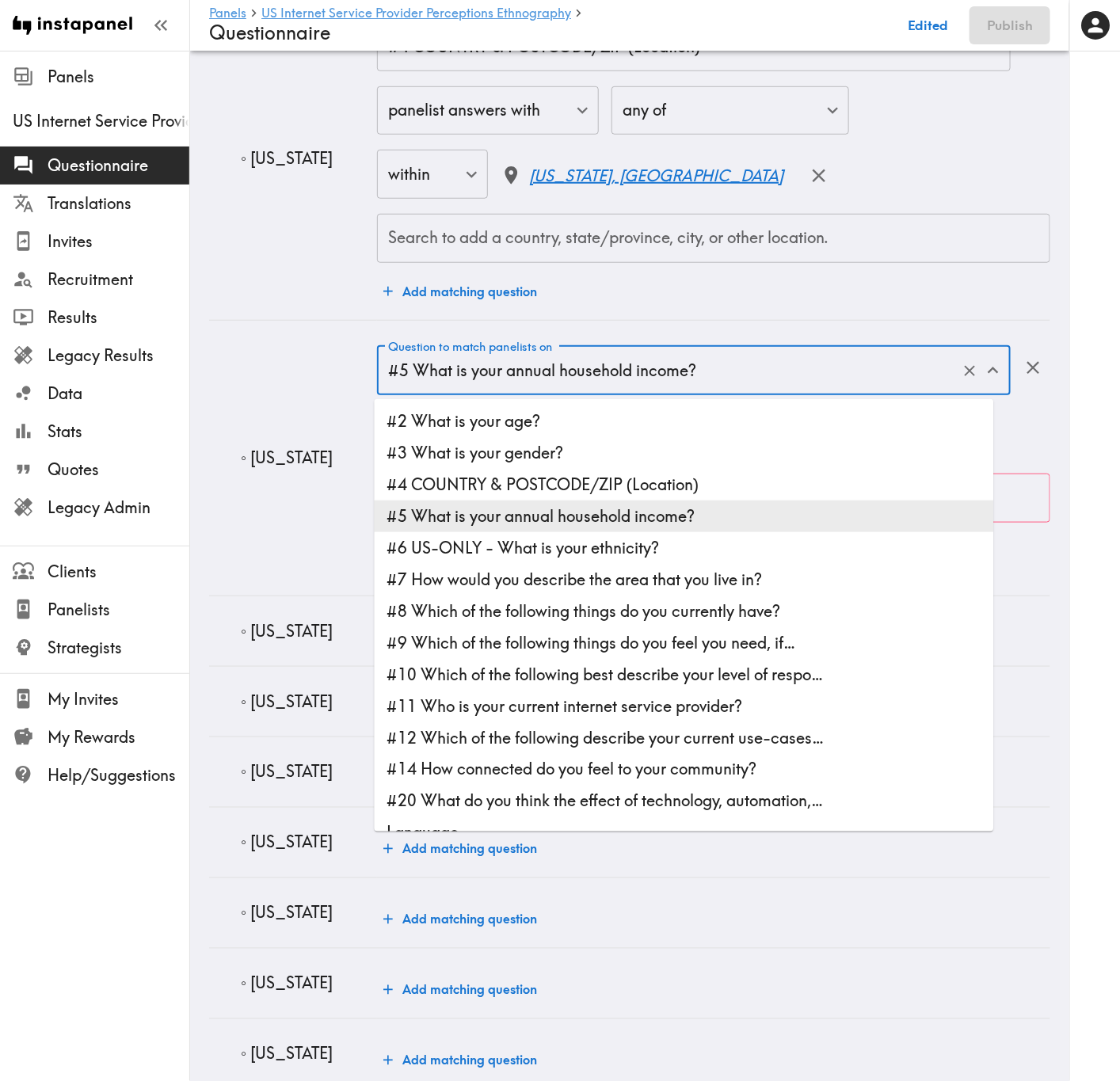
click at [527, 371] on input "#5 What is your annual household income?" at bounding box center [672, 370] width 575 height 35
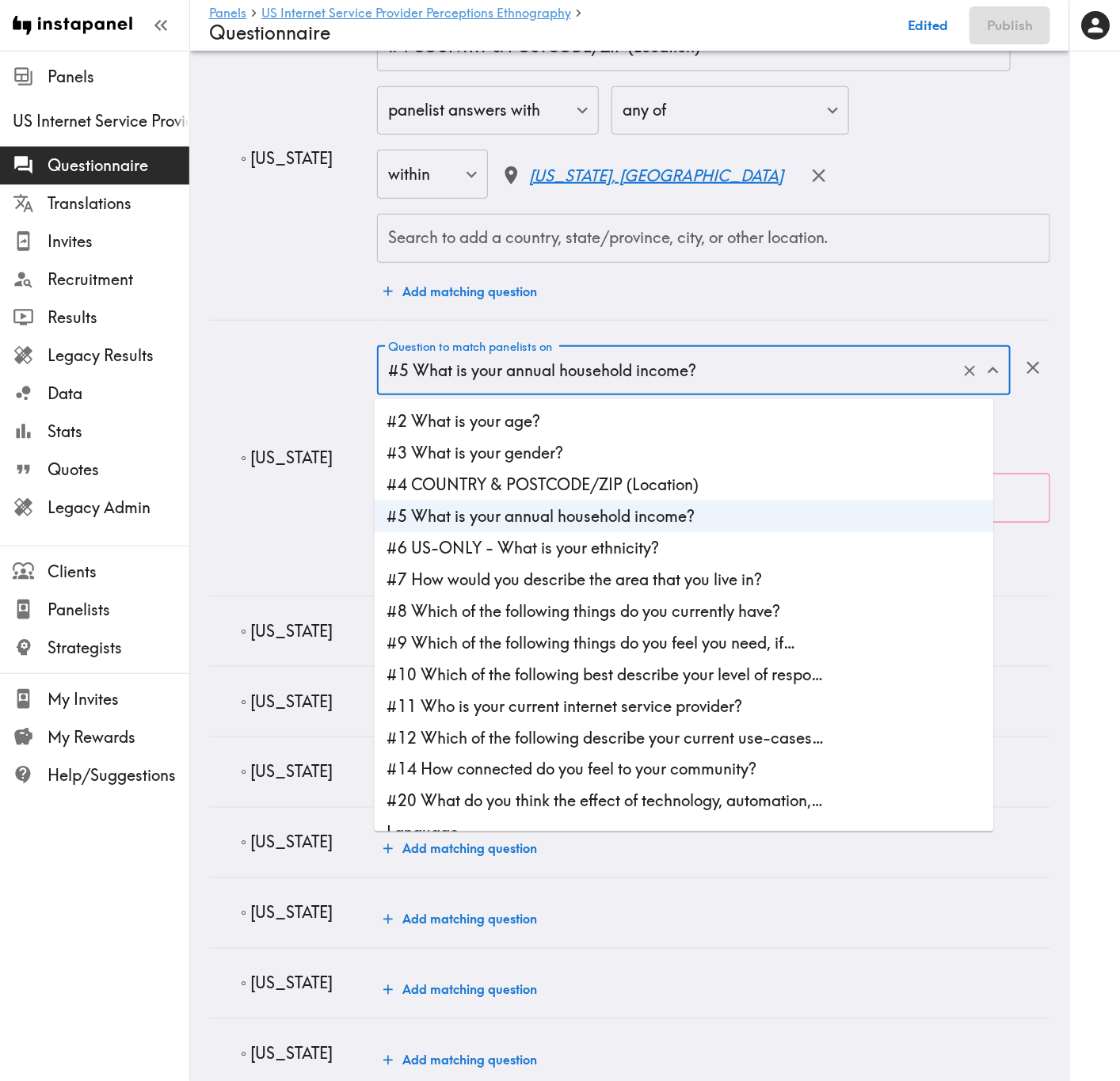
click at [560, 483] on li "#4 COUNTRY & POSTCODE/ZIP (Location)" at bounding box center [684, 484] width 619 height 31
type input "#4 COUNTRY & POSTCODE/ZIP (Location)"
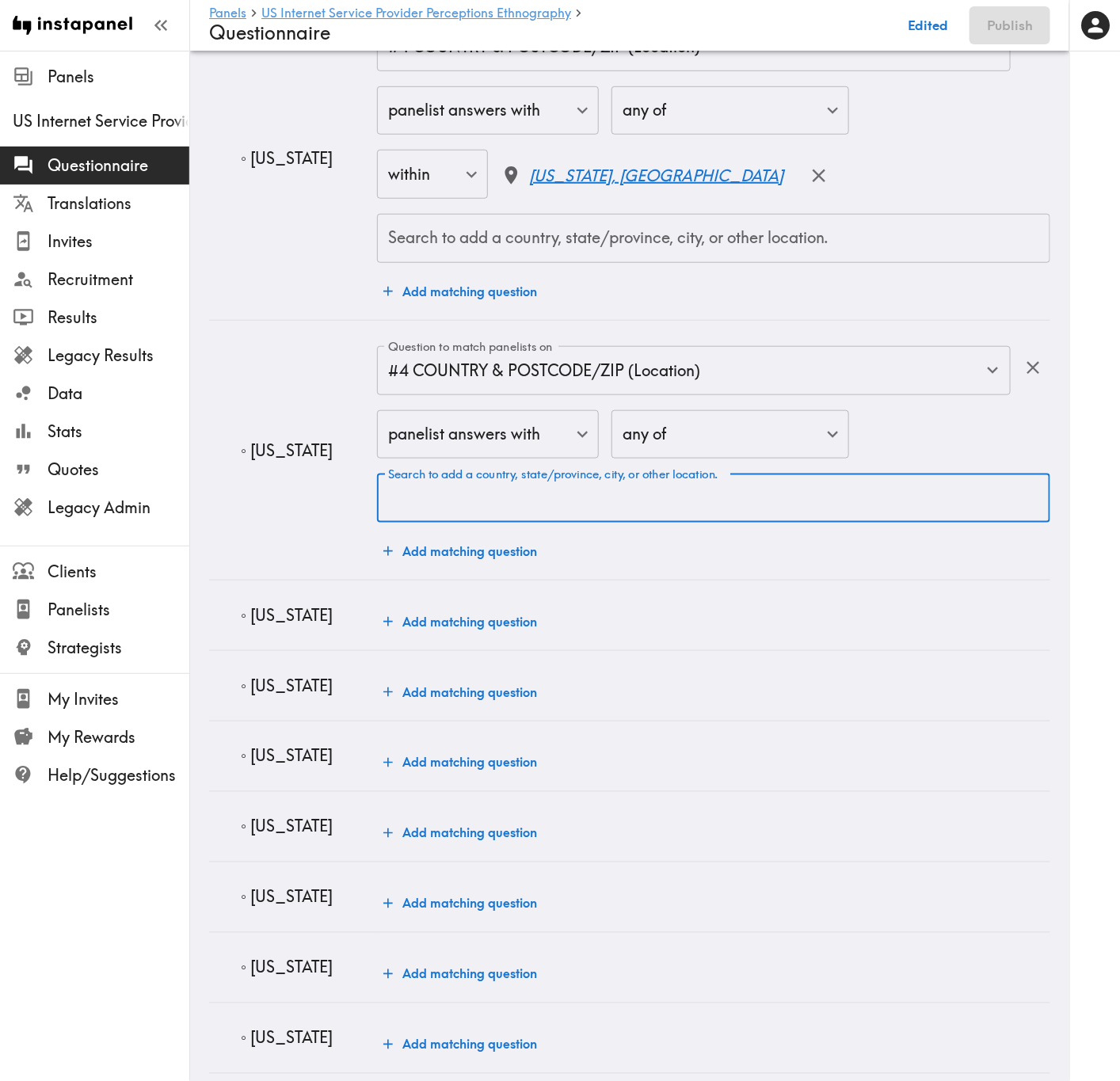
click at [566, 509] on input "Search to add a country, state/province, city, or other location." at bounding box center [714, 498] width 658 height 35
paste input "South Dakota"
type input "South Dakota"
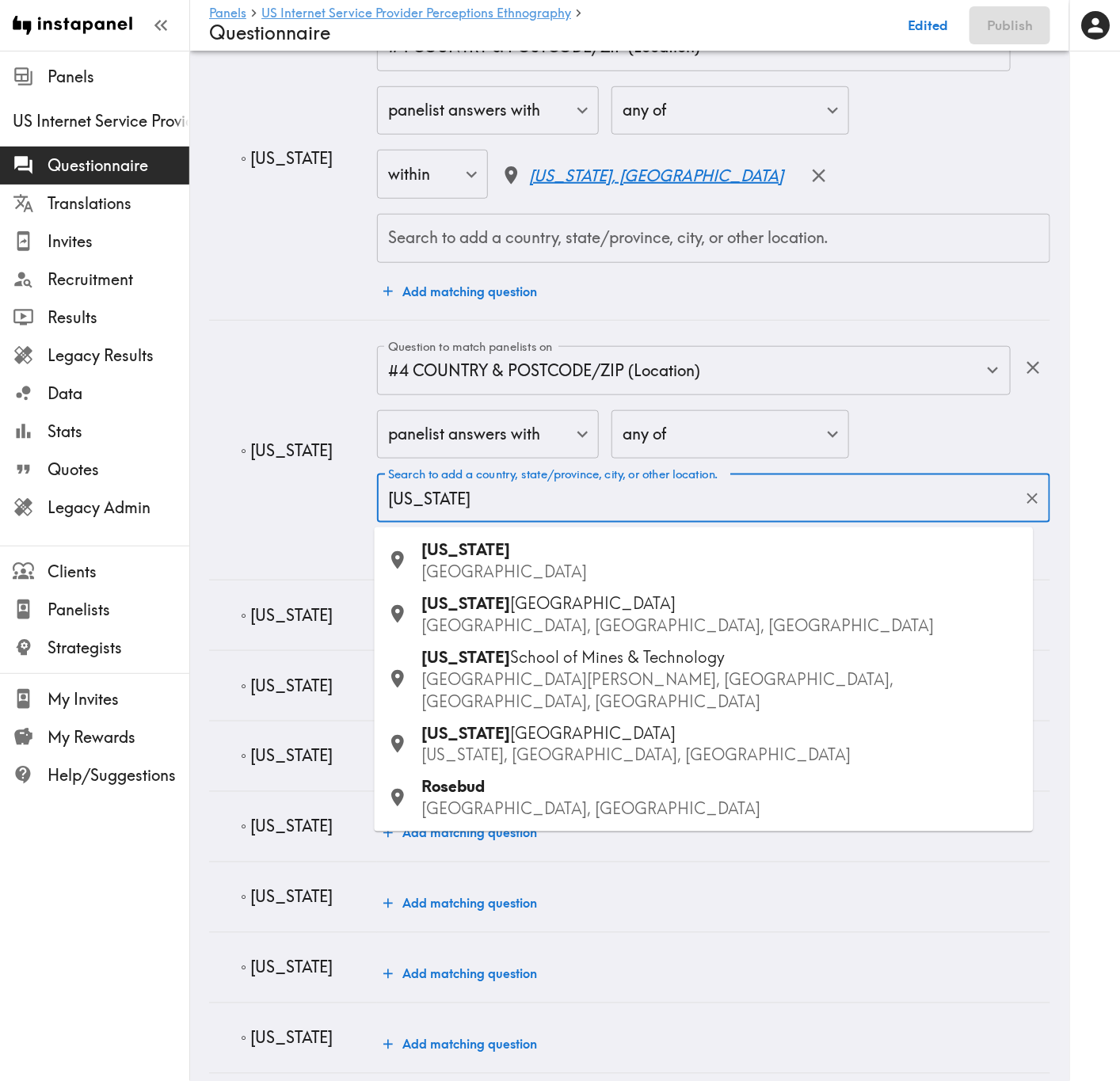
click at [551, 552] on div "South Dakota USA" at bounding box center [721, 560] width 599 height 45
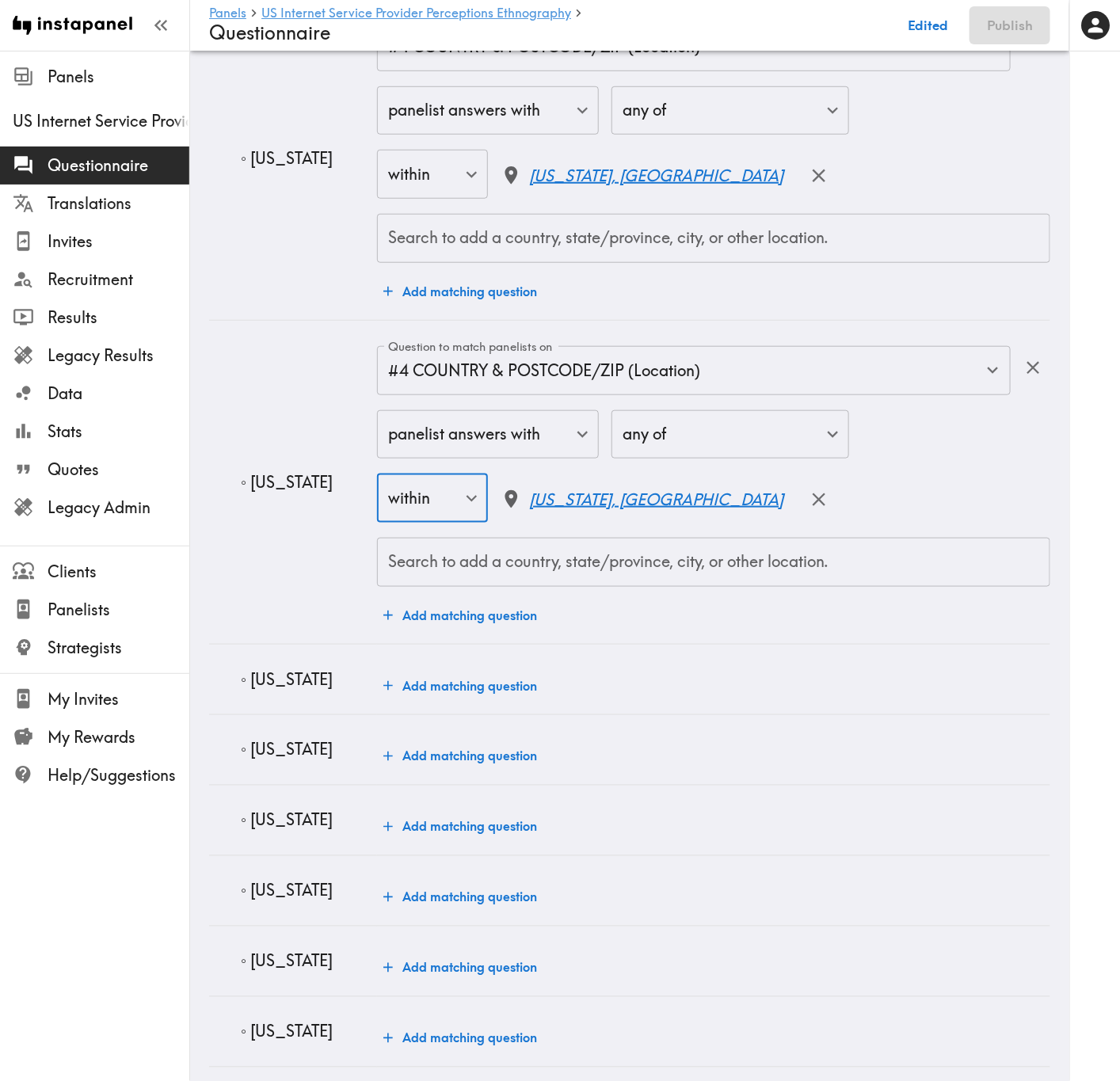
click at [305, 654] on p "◦ Nebraska" at bounding box center [303, 678] width 124 height 22
copy p "Nebraska"
click at [479, 654] on button "Add matching question" at bounding box center [460, 685] width 167 height 31
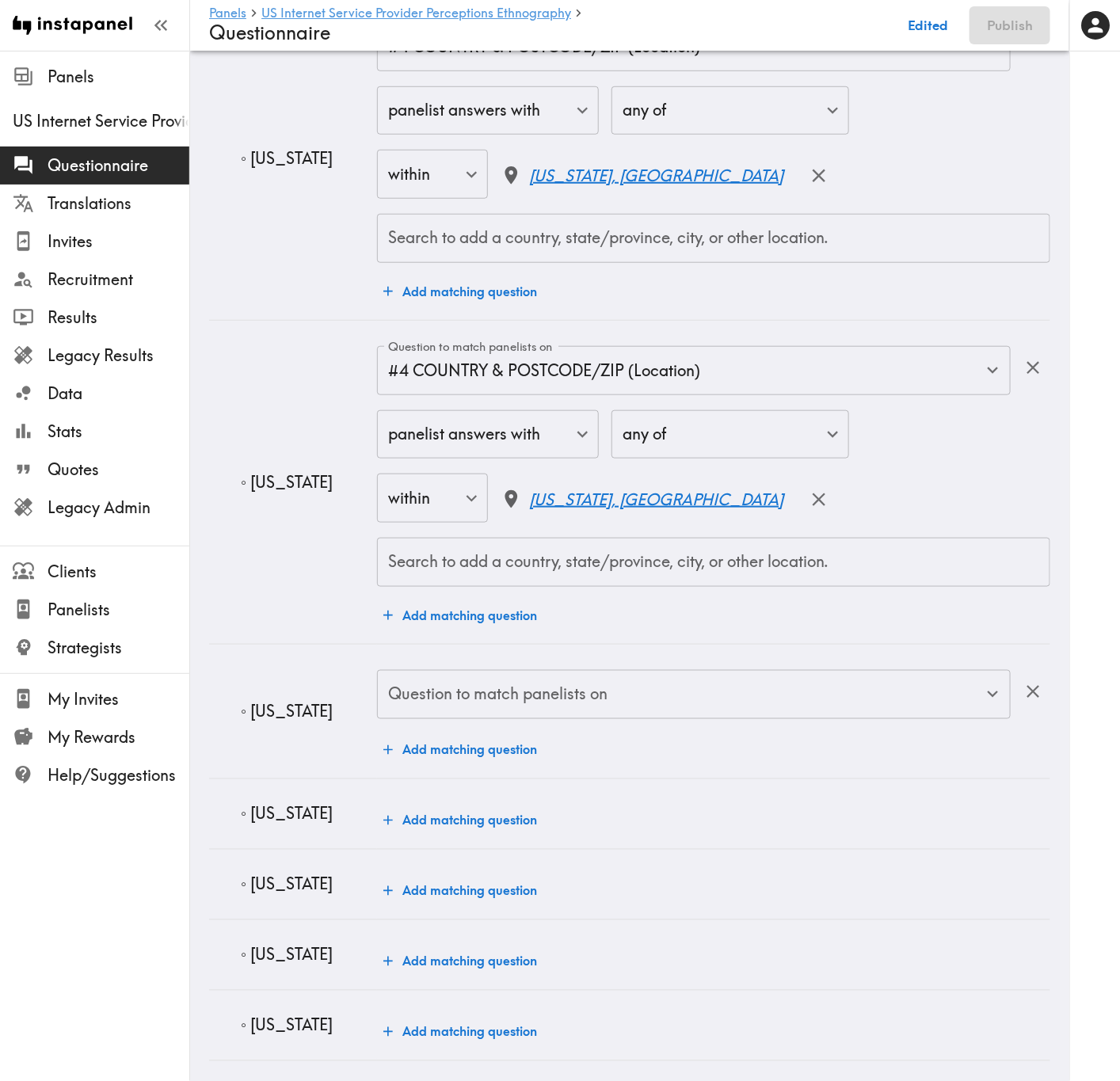
click at [535, 654] on div "Question to match panelists on Question to match panelists on" at bounding box center [694, 696] width 634 height 51
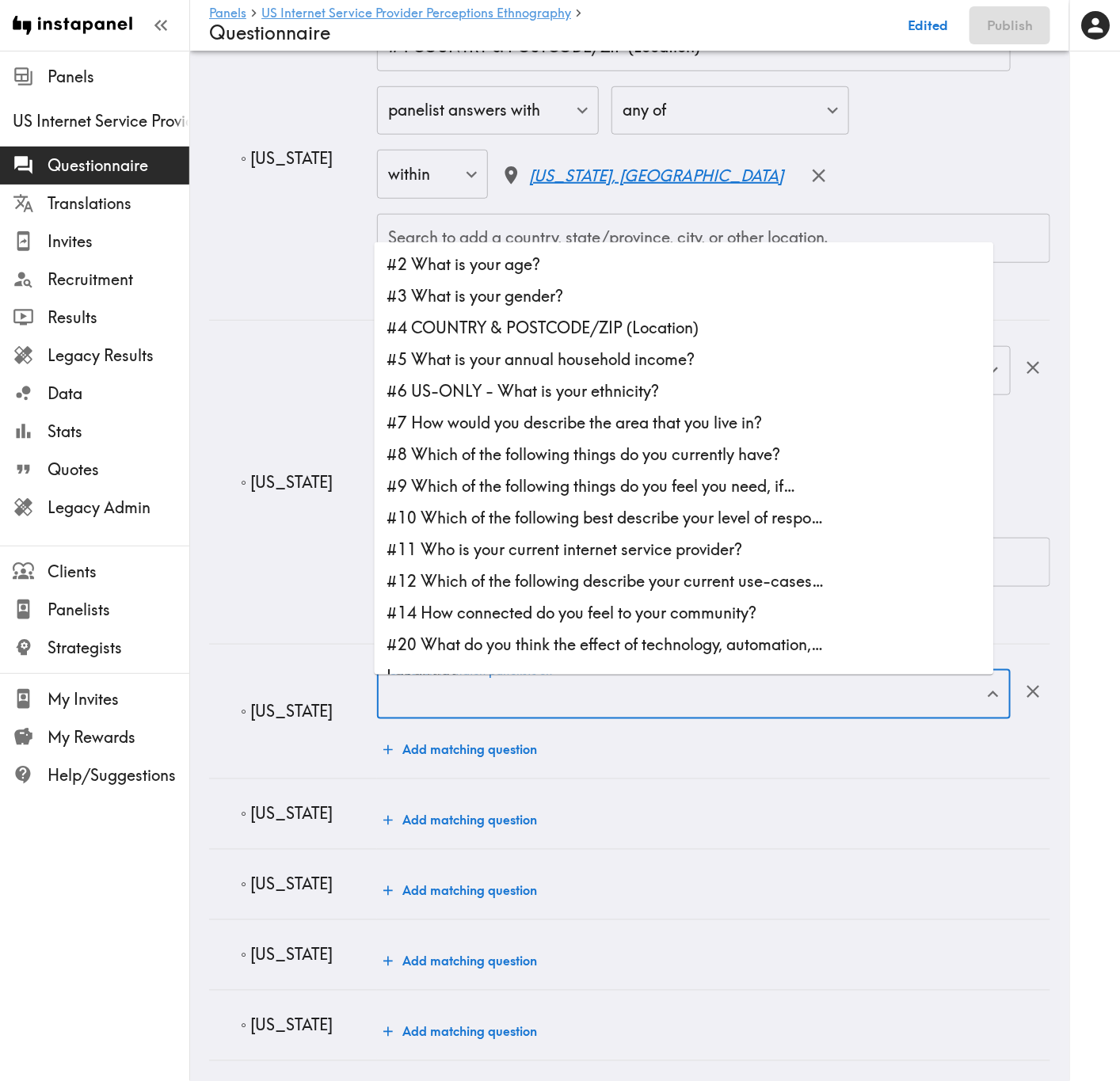
click at [457, 357] on li "#5 What is your annual household income?" at bounding box center [684, 359] width 619 height 31
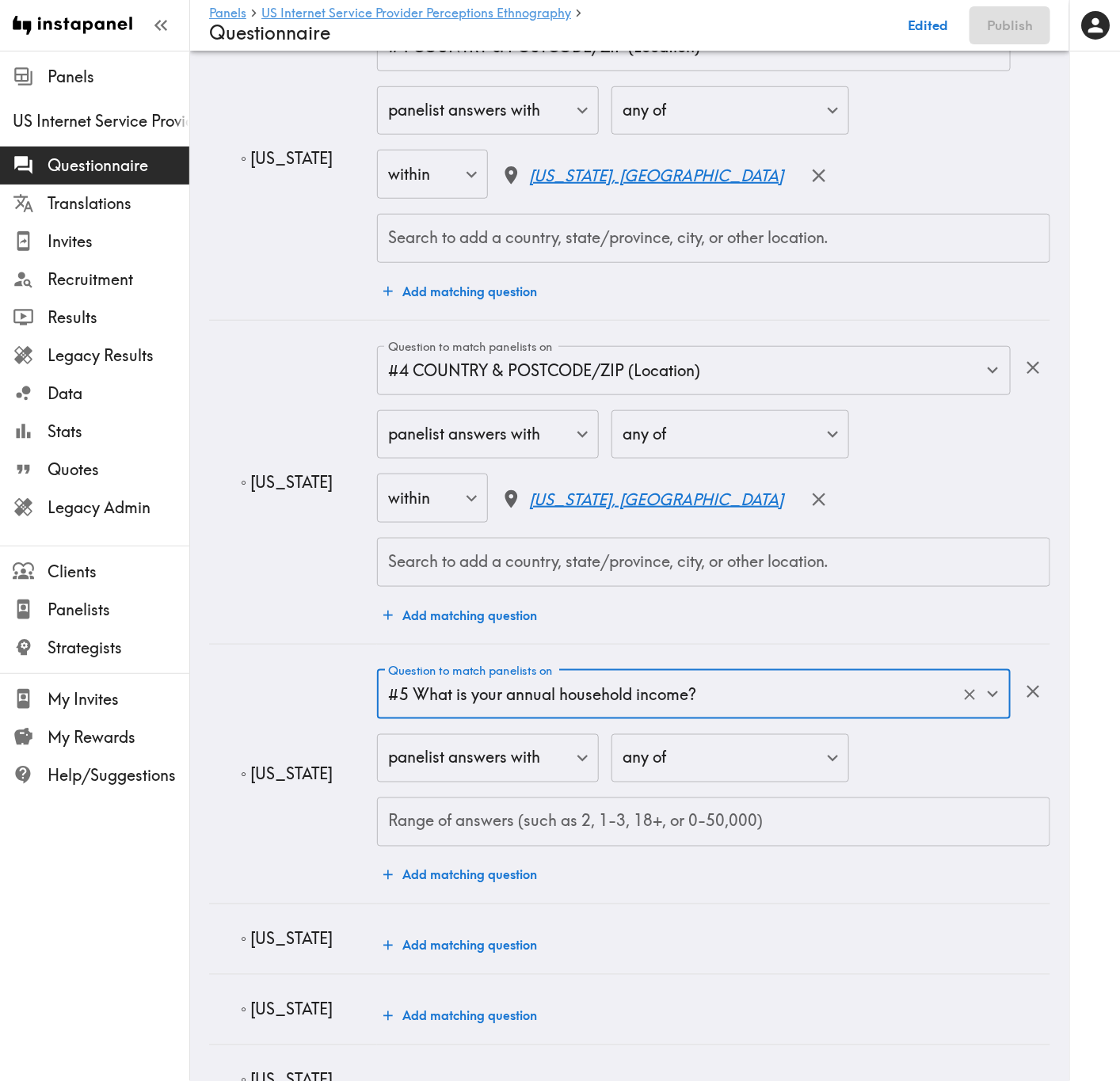
click at [560, 654] on input "#5 What is your annual household income?" at bounding box center [672, 695] width 575 height 35
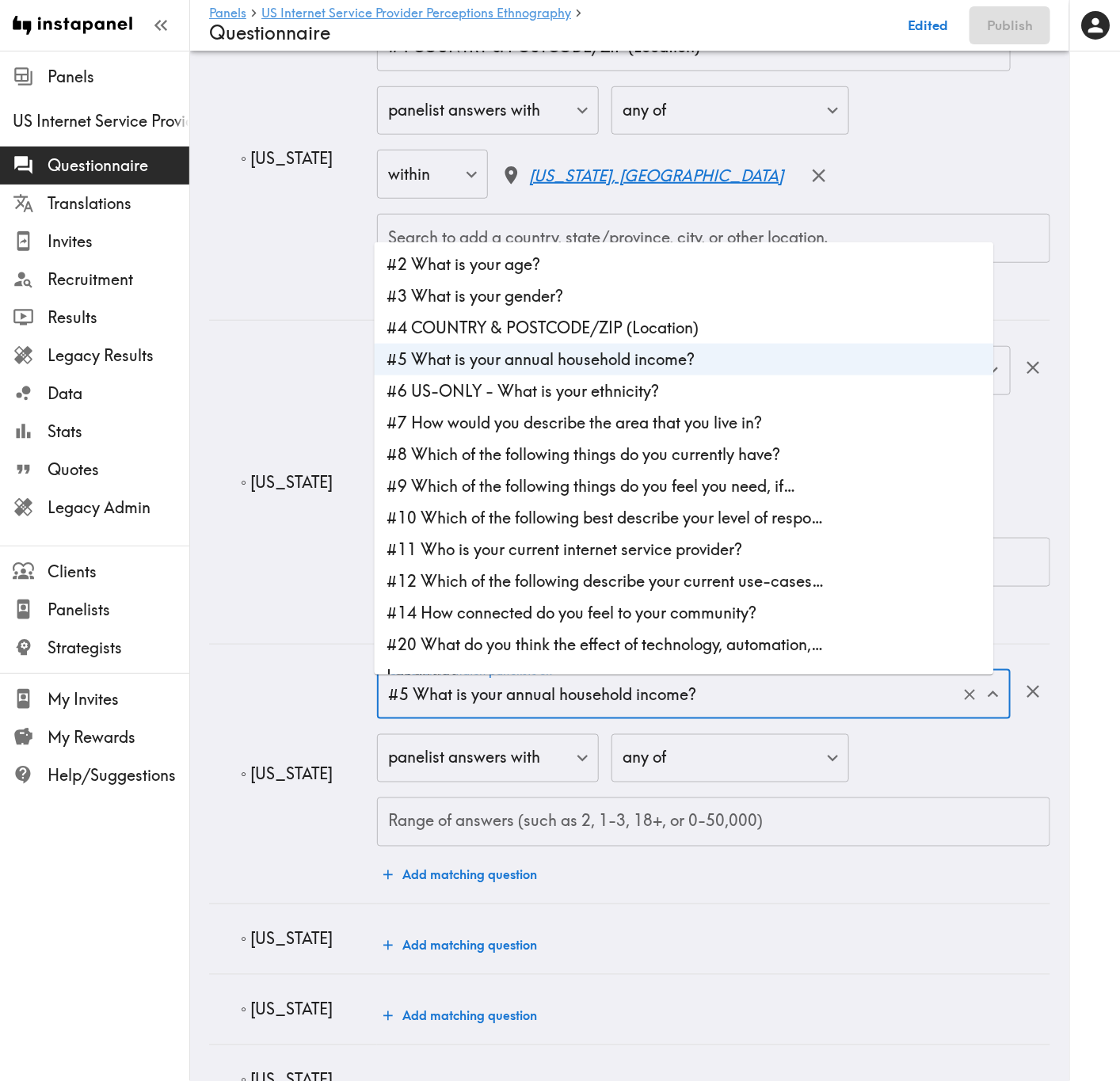
click at [454, 331] on li "#4 COUNTRY & POSTCODE/ZIP (Location)" at bounding box center [684, 327] width 619 height 31
type input "#4 COUNTRY & POSTCODE/ZIP (Location)"
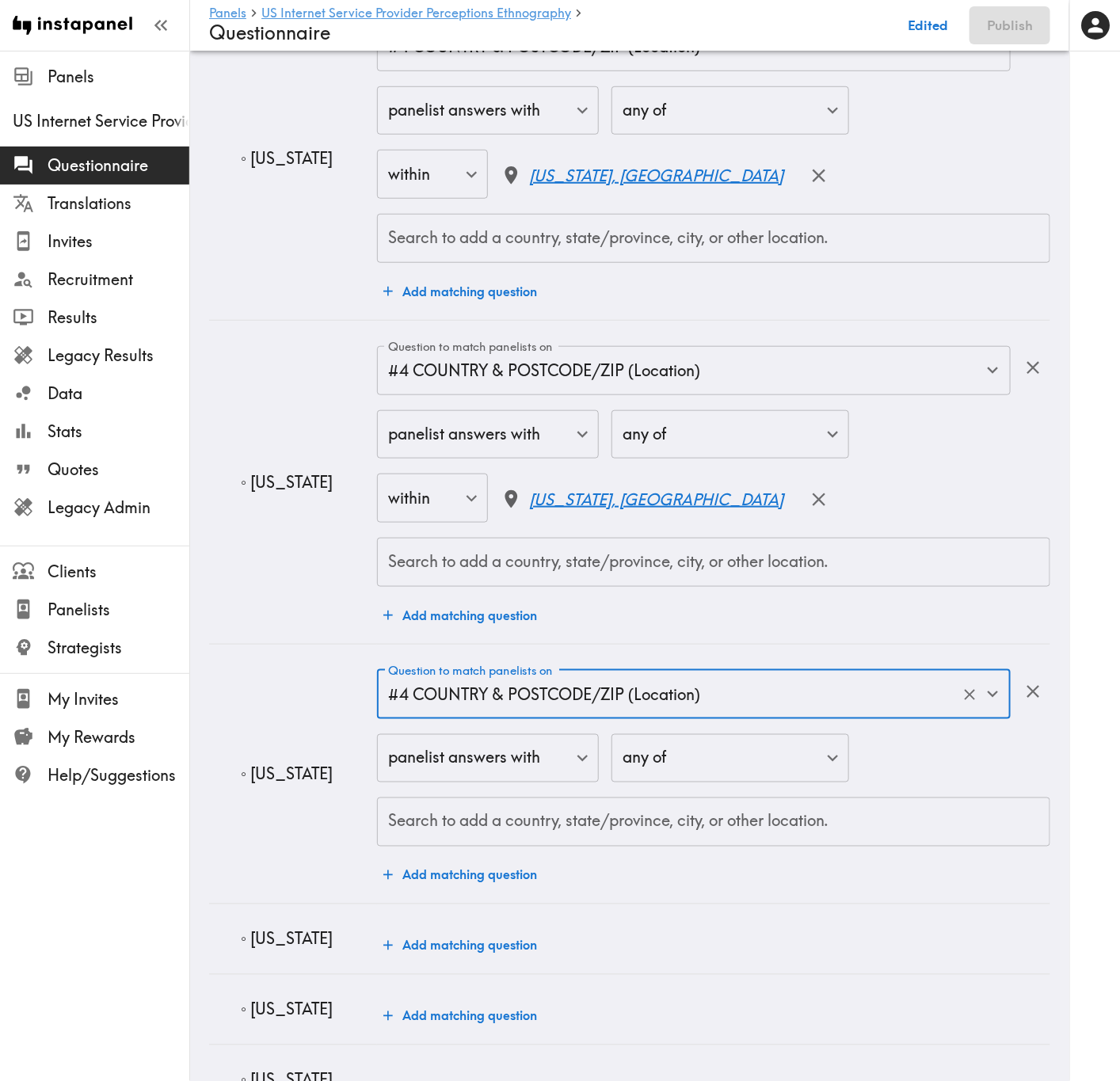
click at [602, 654] on div "Search to add a country, state/province, city, or other location." at bounding box center [713, 822] width 673 height 49
paste input "Nebraska"
type input "Nebraska"
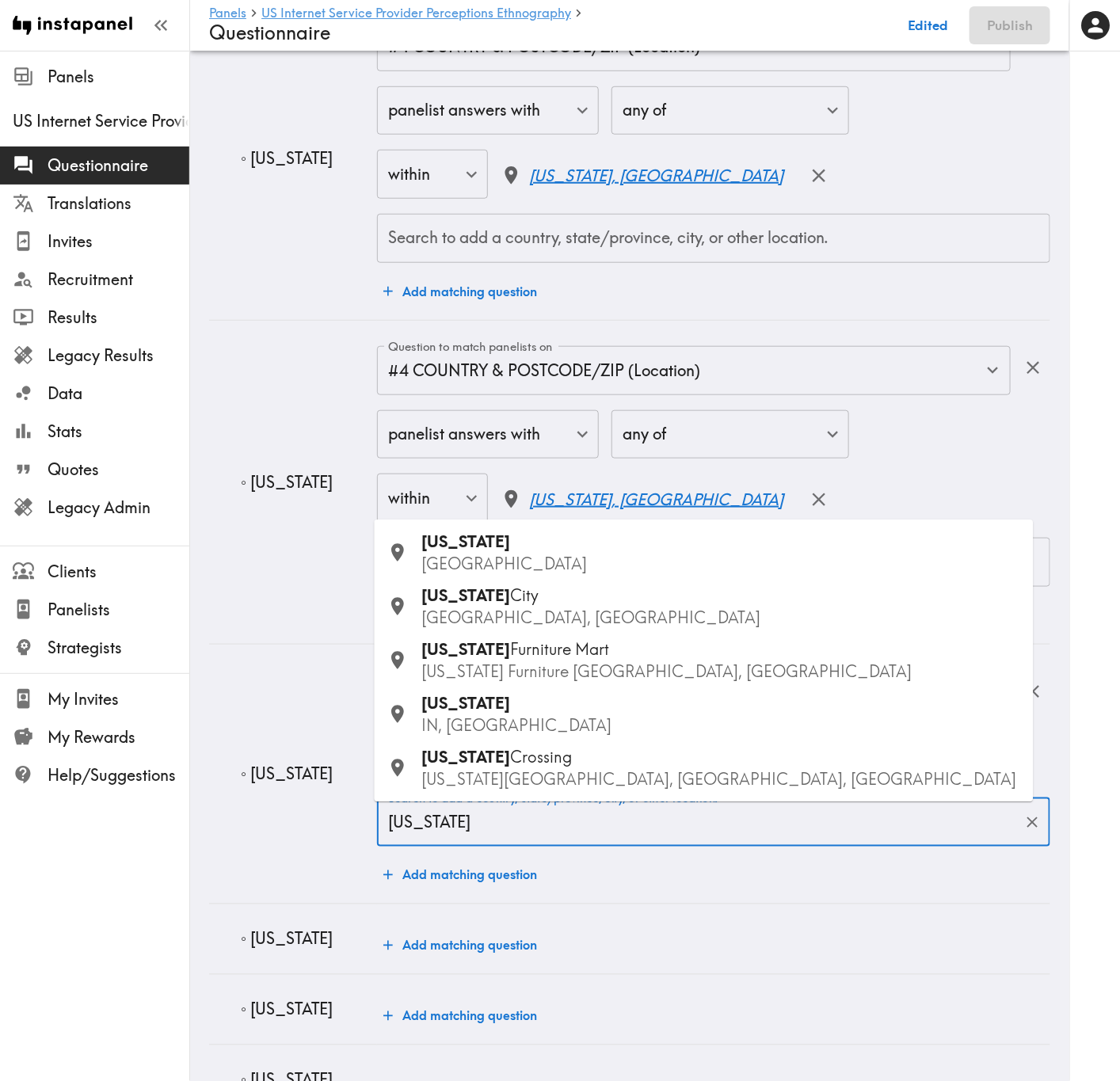
click at [495, 559] on p "USA" at bounding box center [721, 564] width 599 height 22
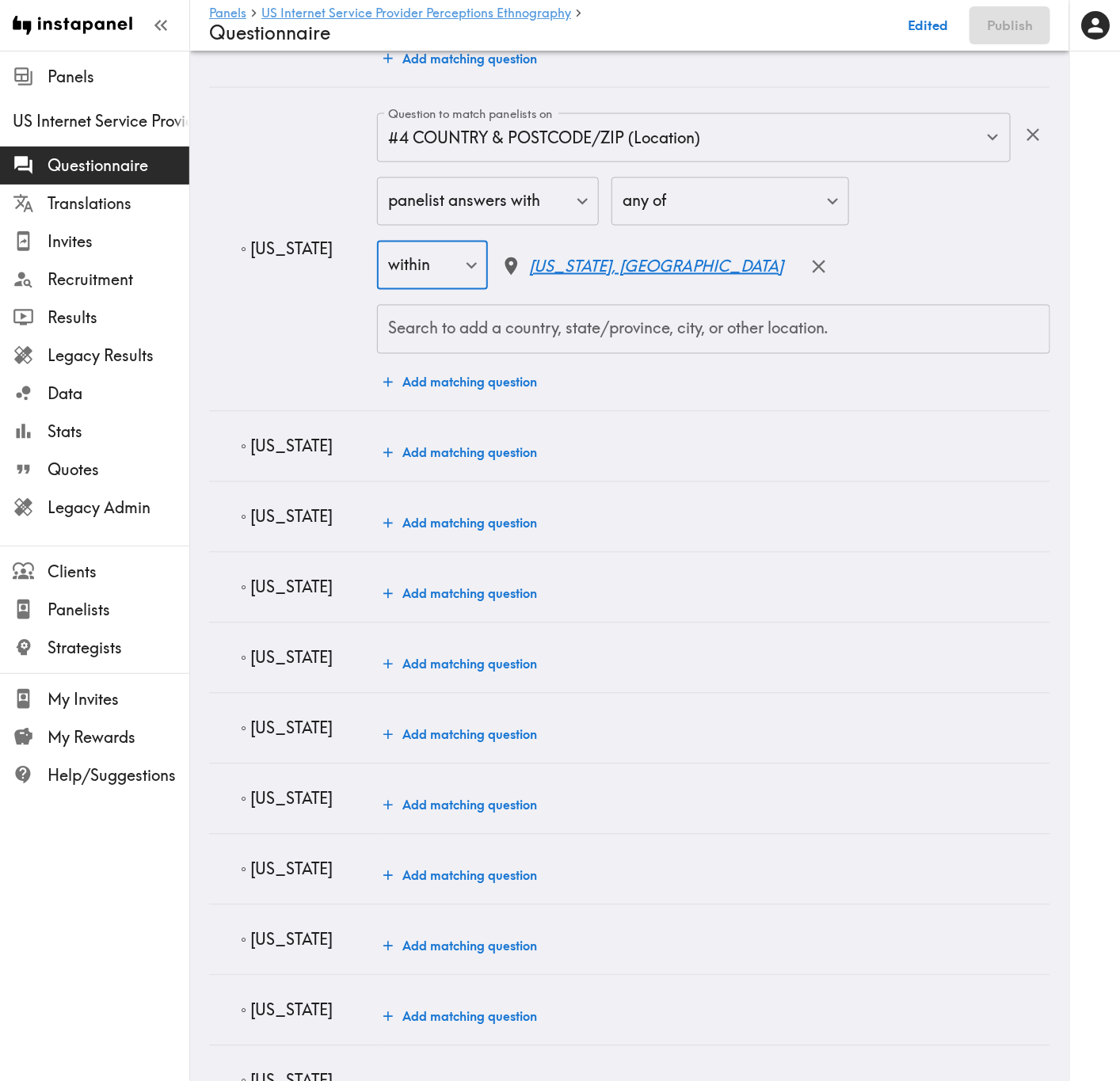
scroll to position [3327, 0]
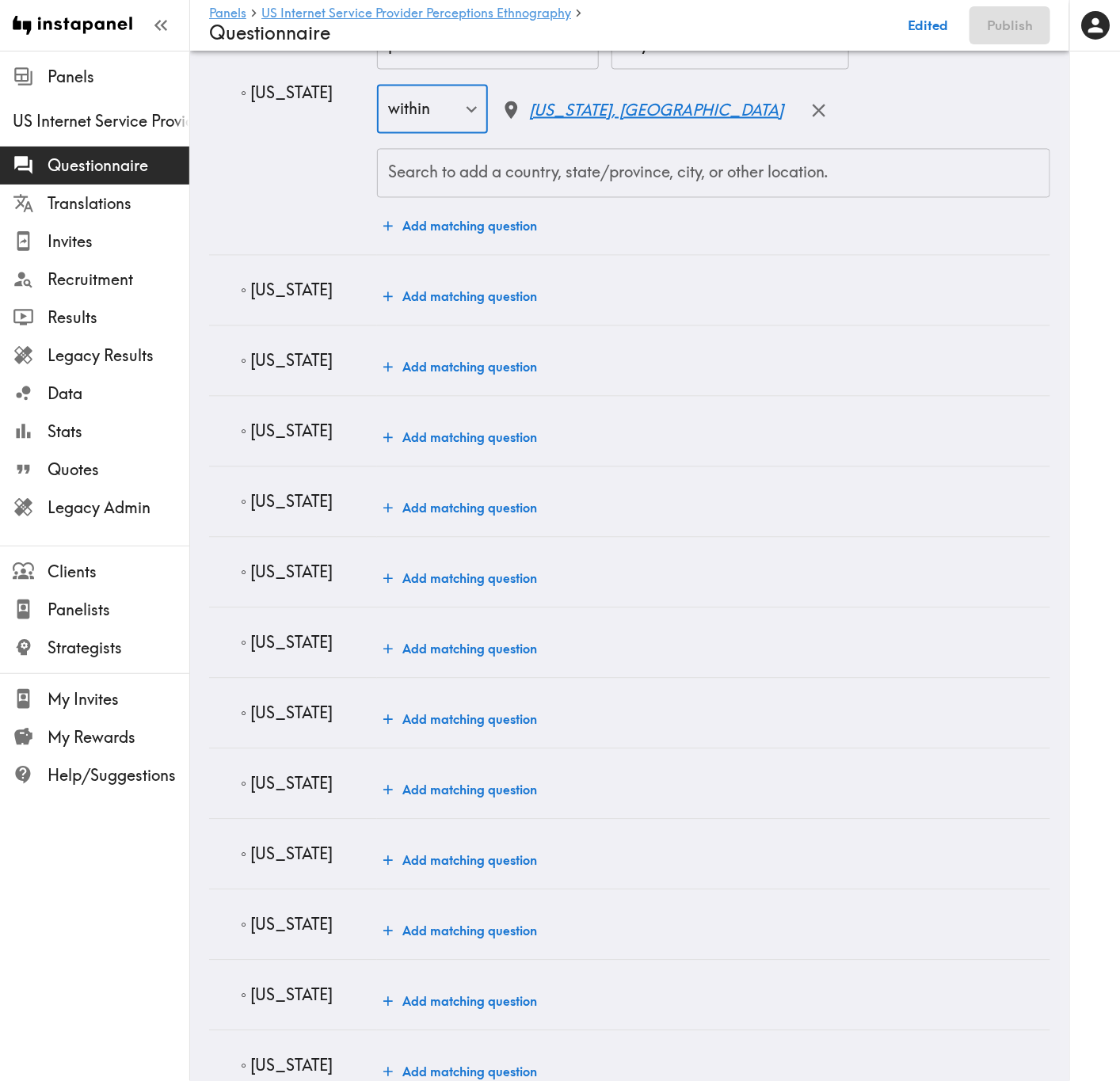
click at [266, 300] on p "◦ Kansas" at bounding box center [303, 290] width 124 height 22
click at [266, 302] on p "◦ Kansas" at bounding box center [303, 290] width 124 height 22
copy p "Kansas"
click at [425, 307] on button "Add matching question" at bounding box center [460, 296] width 167 height 31
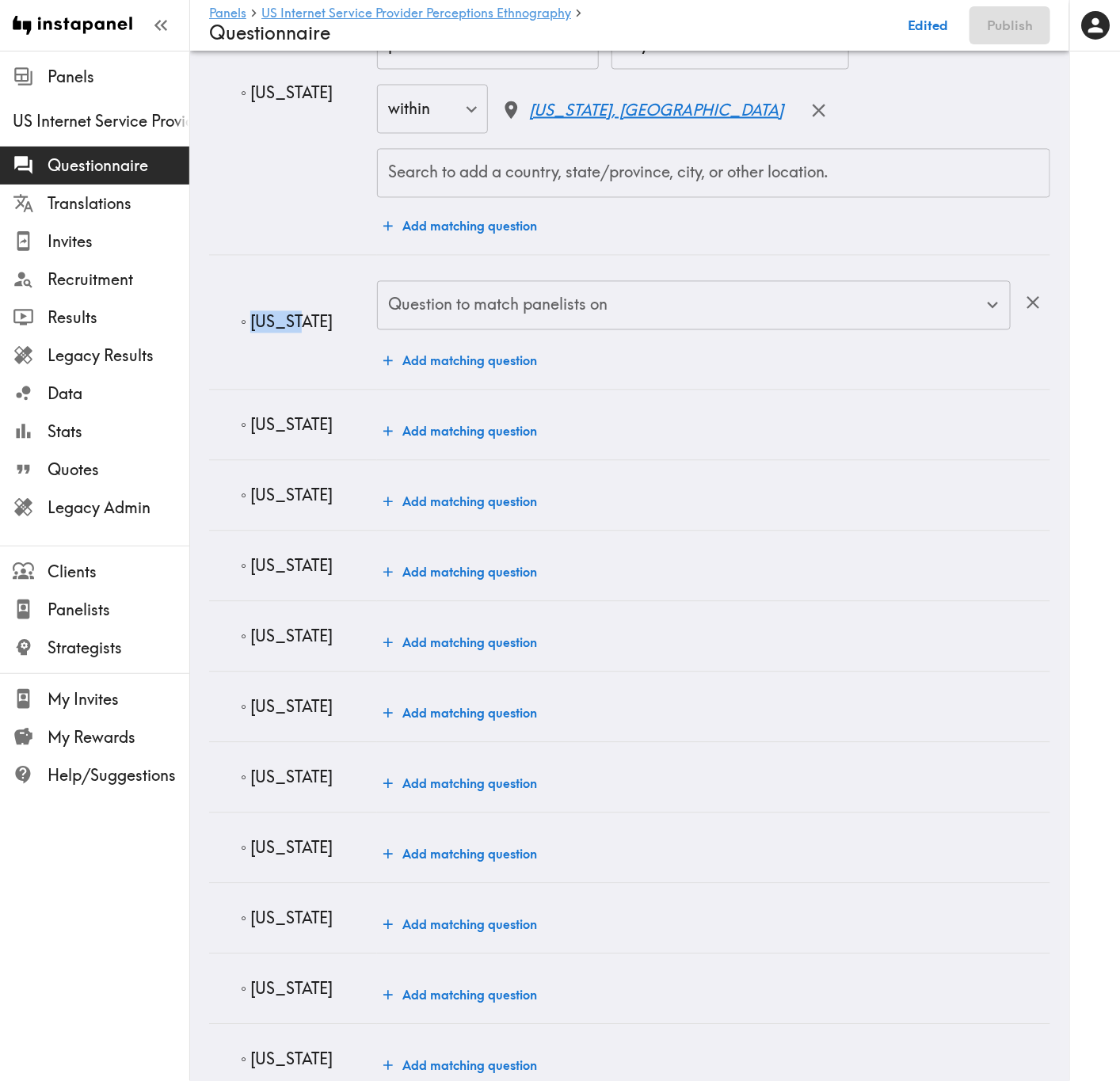
click at [464, 324] on input "Question to match panelists on" at bounding box center [682, 305] width 596 height 35
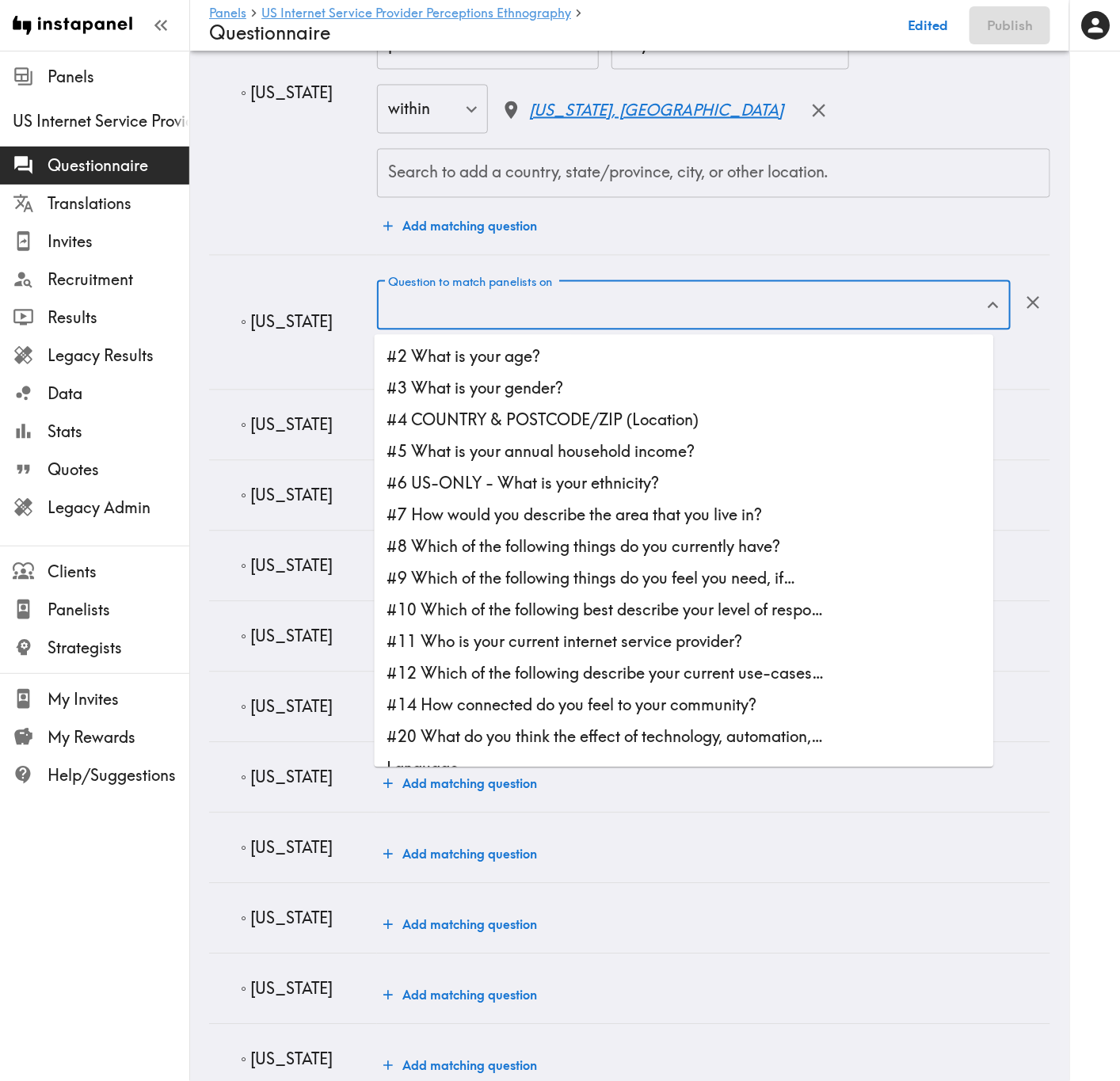
click at [536, 417] on li "#4 COUNTRY & POSTCODE/ZIP (Location)" at bounding box center [684, 420] width 619 height 31
type input "#4 COUNTRY & POSTCODE/ZIP (Location)"
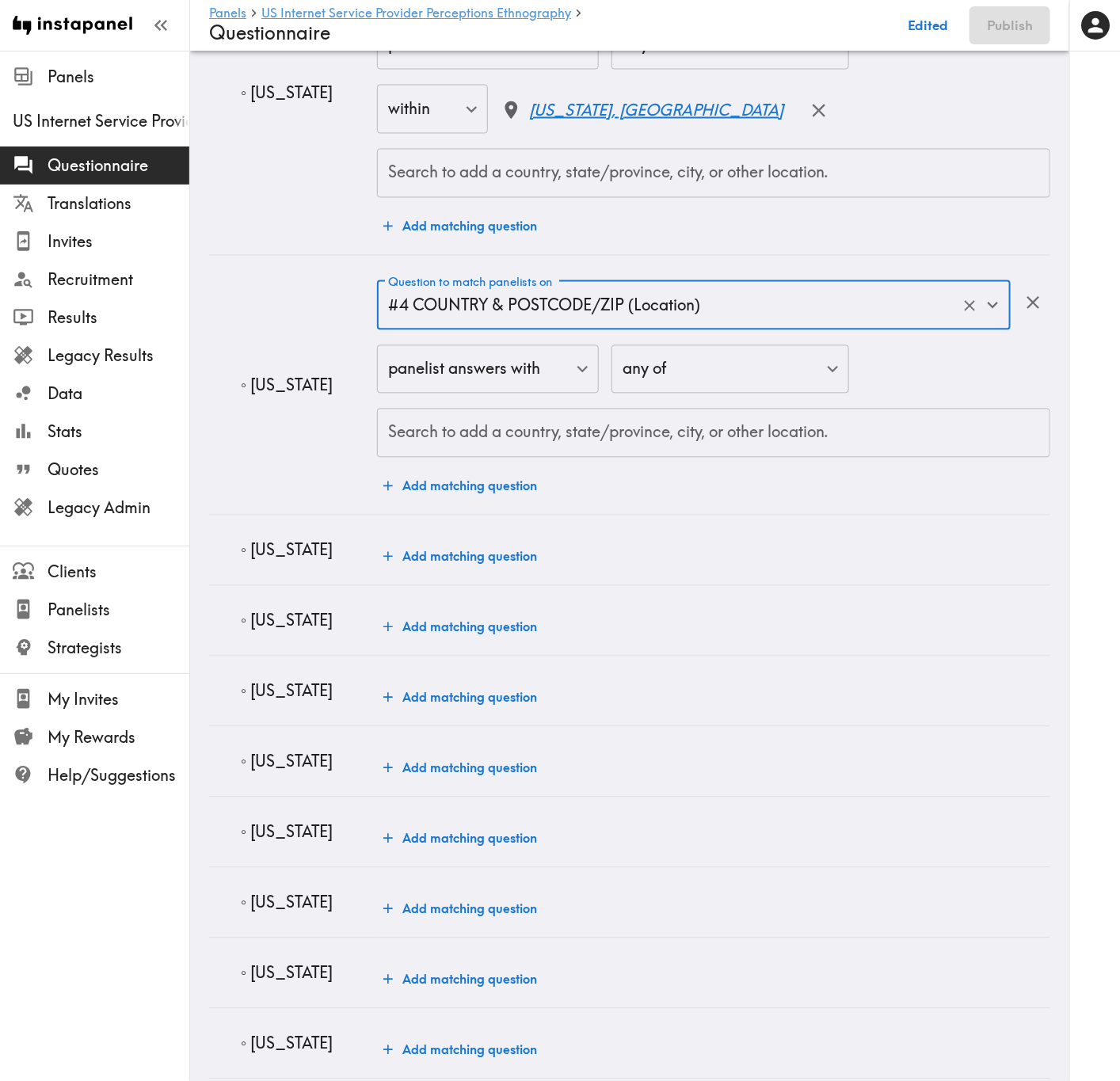
click at [536, 417] on div "Search to add a country, state/province, city, or other location." at bounding box center [713, 433] width 673 height 49
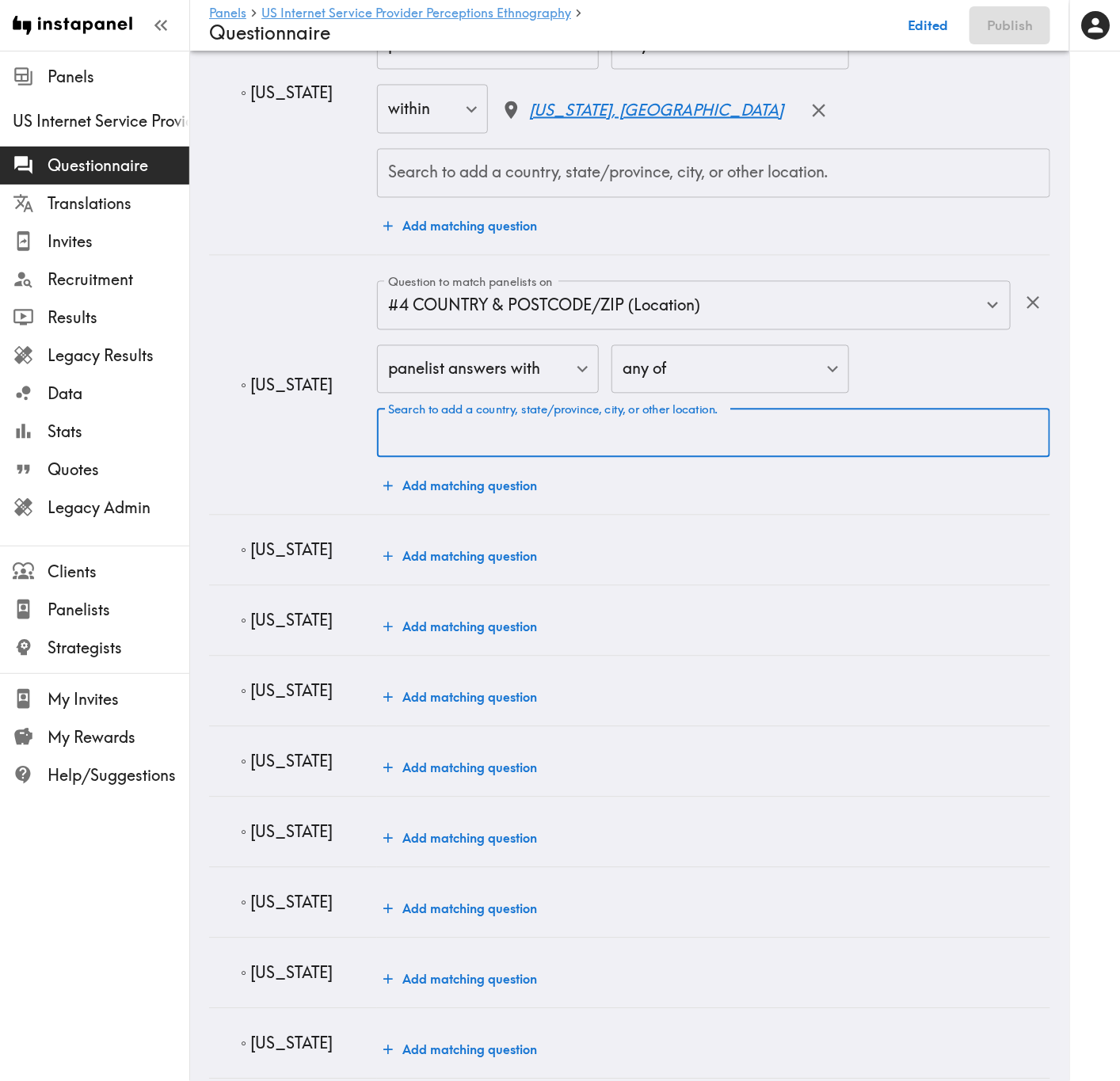
paste input "Kansas"
type input "Kansas"
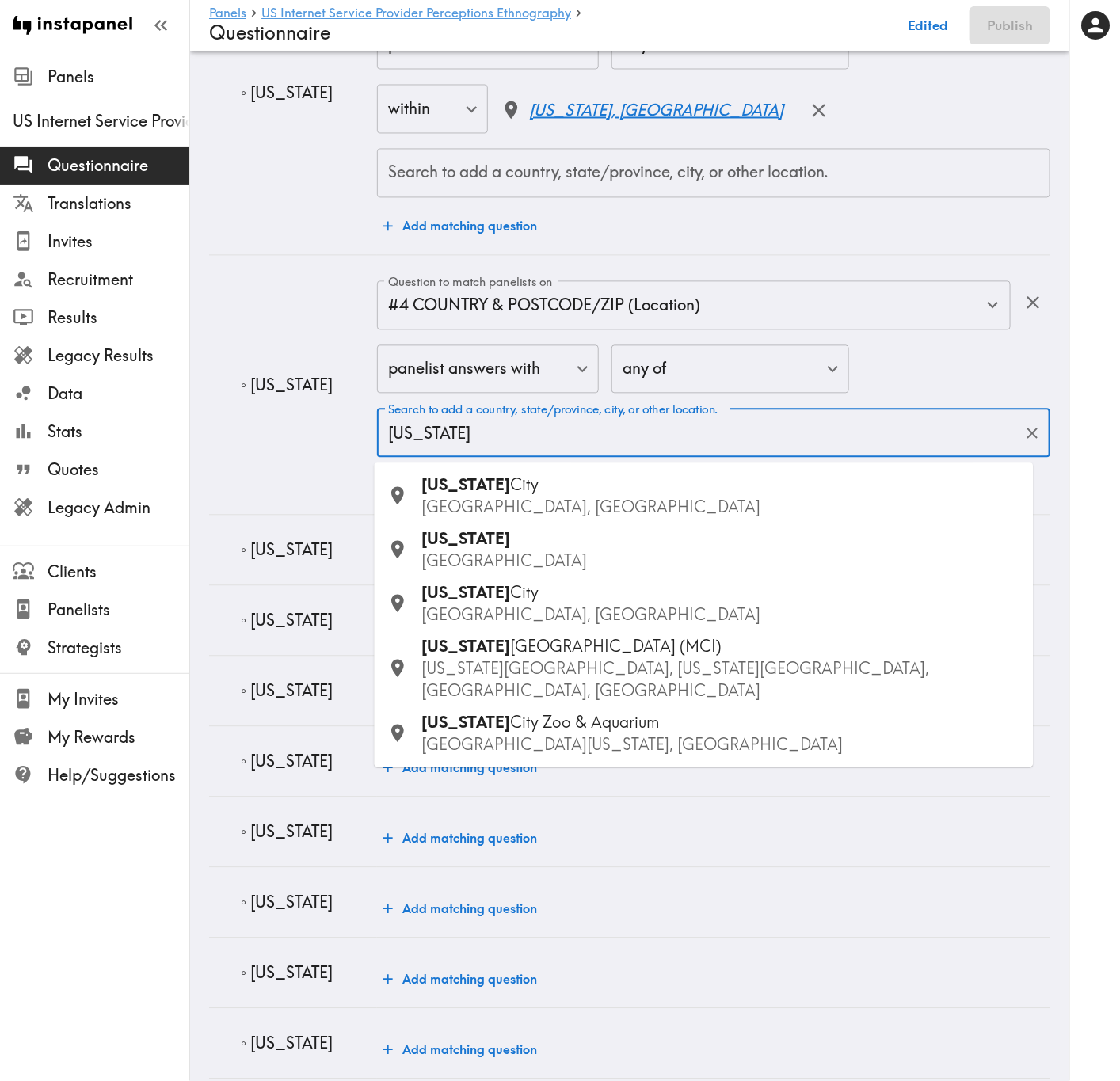
click at [511, 492] on span "City" at bounding box center [525, 484] width 29 height 20
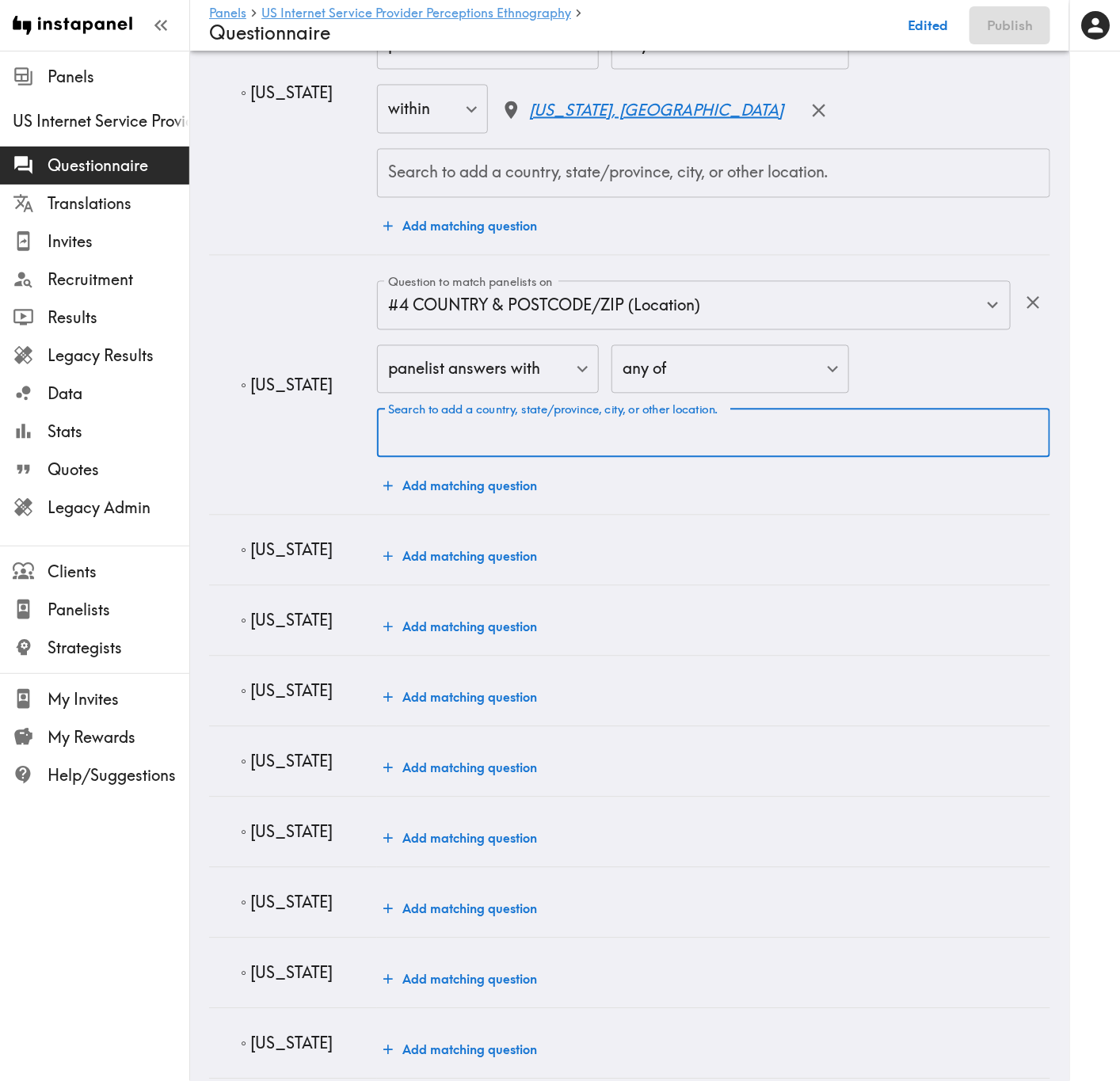
click at [499, 492] on div "Question to match panelists on #4 COUNTRY & POSTCODE/ZIP (Location) Question to…" at bounding box center [713, 391] width 673 height 221
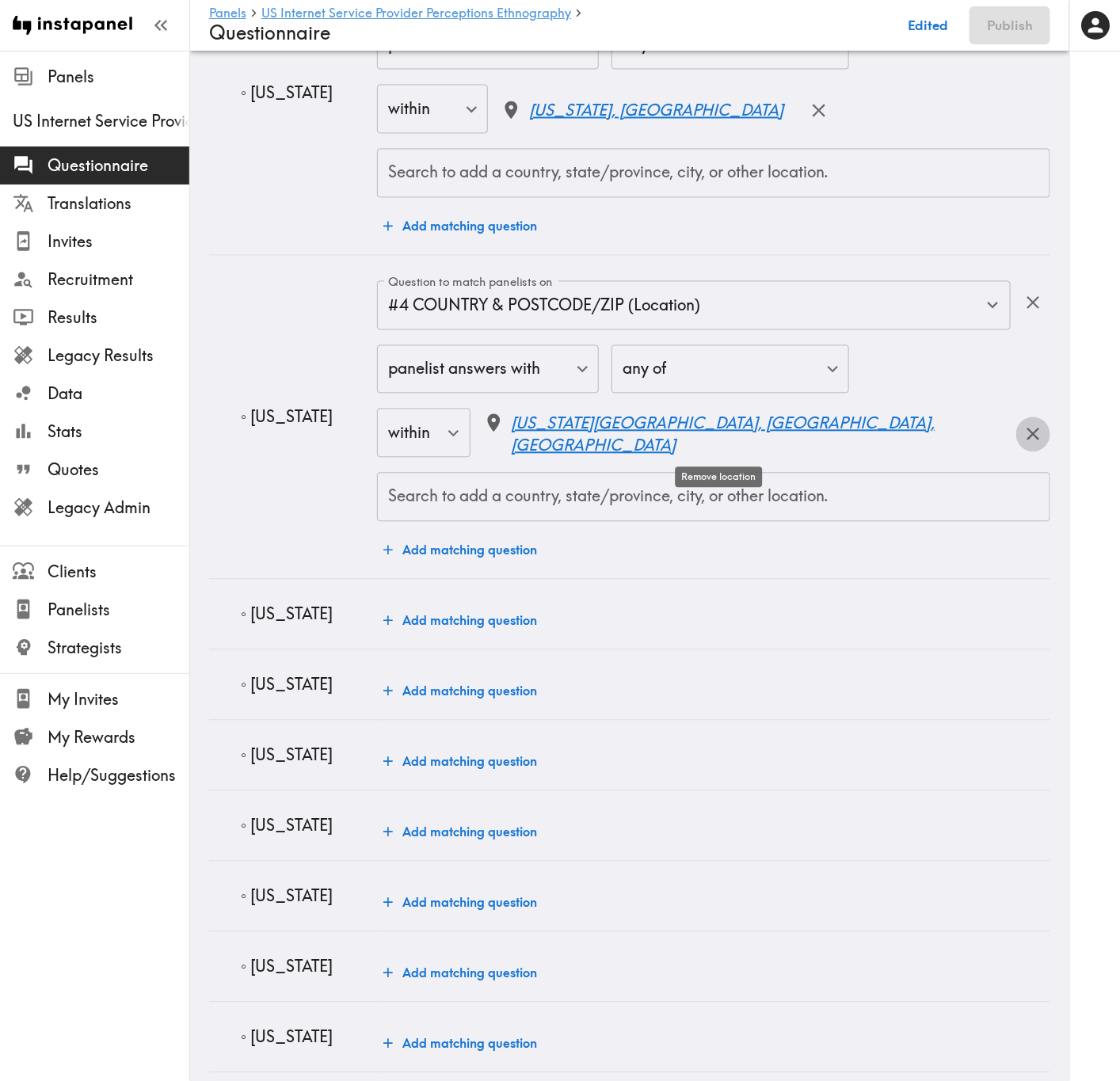
click at [1022, 442] on icon "button" at bounding box center [1032, 434] width 21 height 21
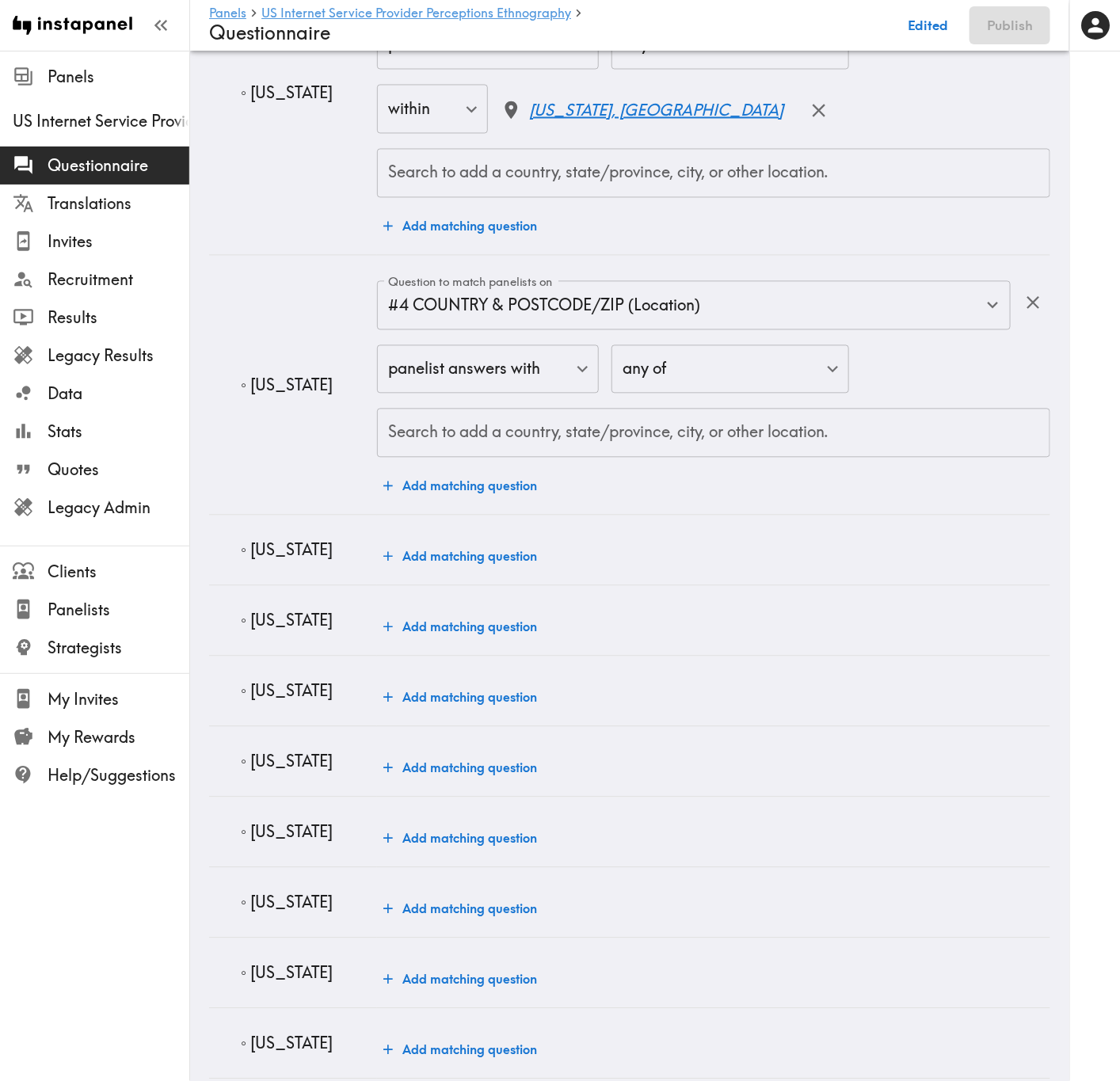
click at [497, 457] on div "Search to add a country, state/province, city, or other location." at bounding box center [713, 433] width 673 height 49
paste input "Kansas"
type input "Kansas"
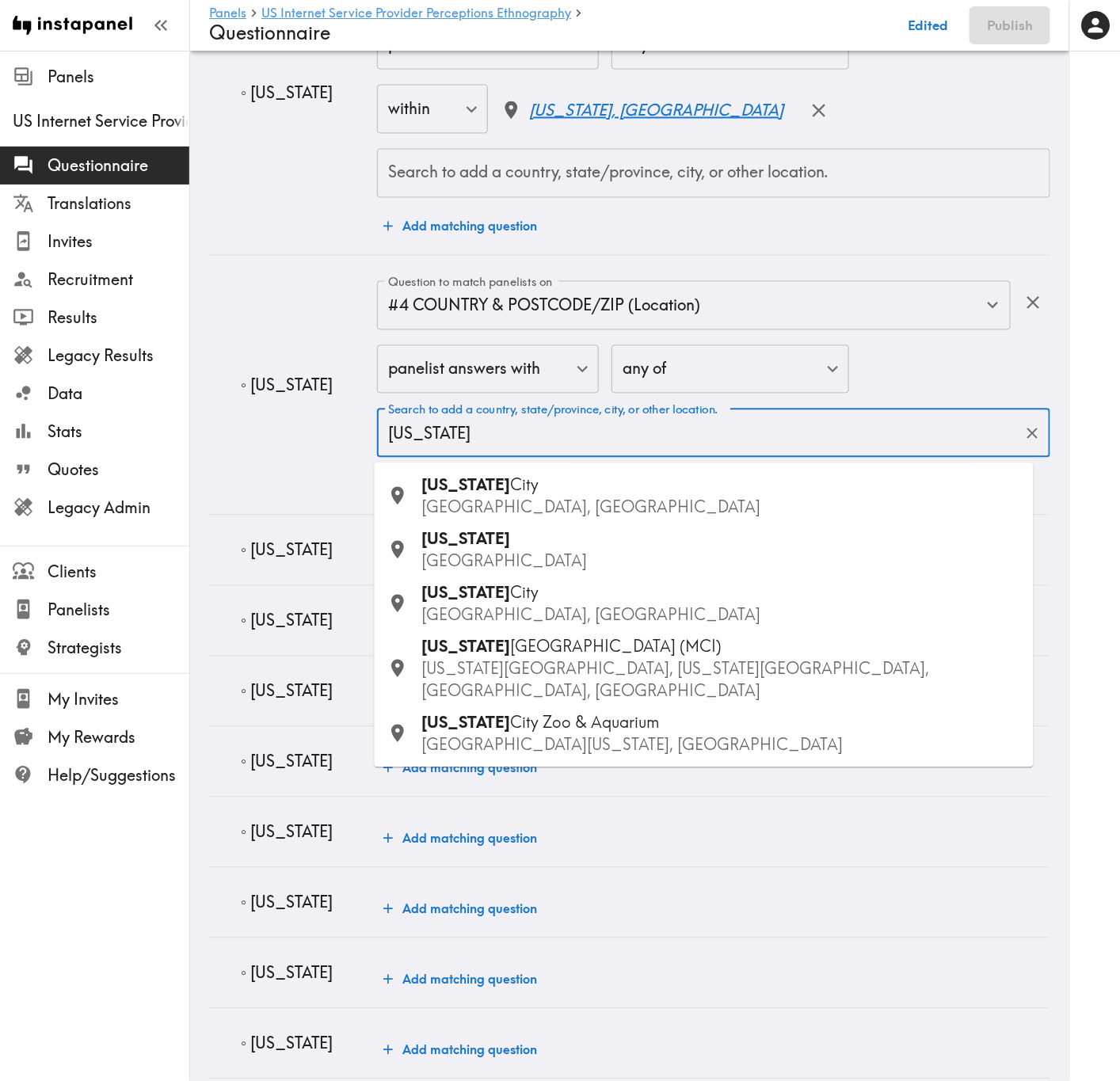
click at [498, 544] on div "Kansas USA" at bounding box center [721, 550] width 599 height 45
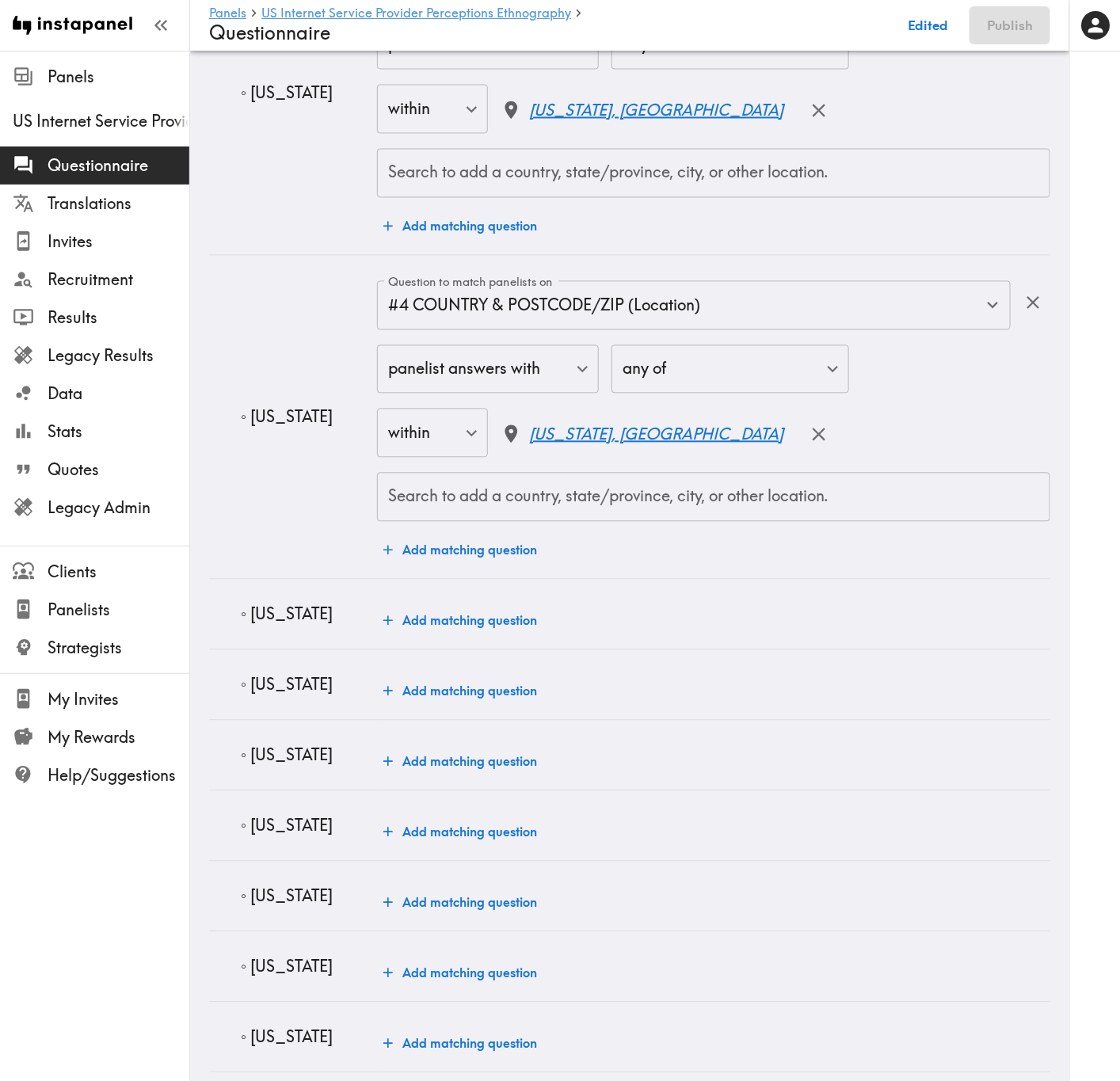
click at [317, 614] on p "◦ Arizona" at bounding box center [303, 614] width 124 height 22
click at [281, 614] on p "◦ Arizona" at bounding box center [303, 614] width 124 height 22
copy p "Arizona"
click at [469, 633] on button "Add matching question" at bounding box center [460, 620] width 167 height 31
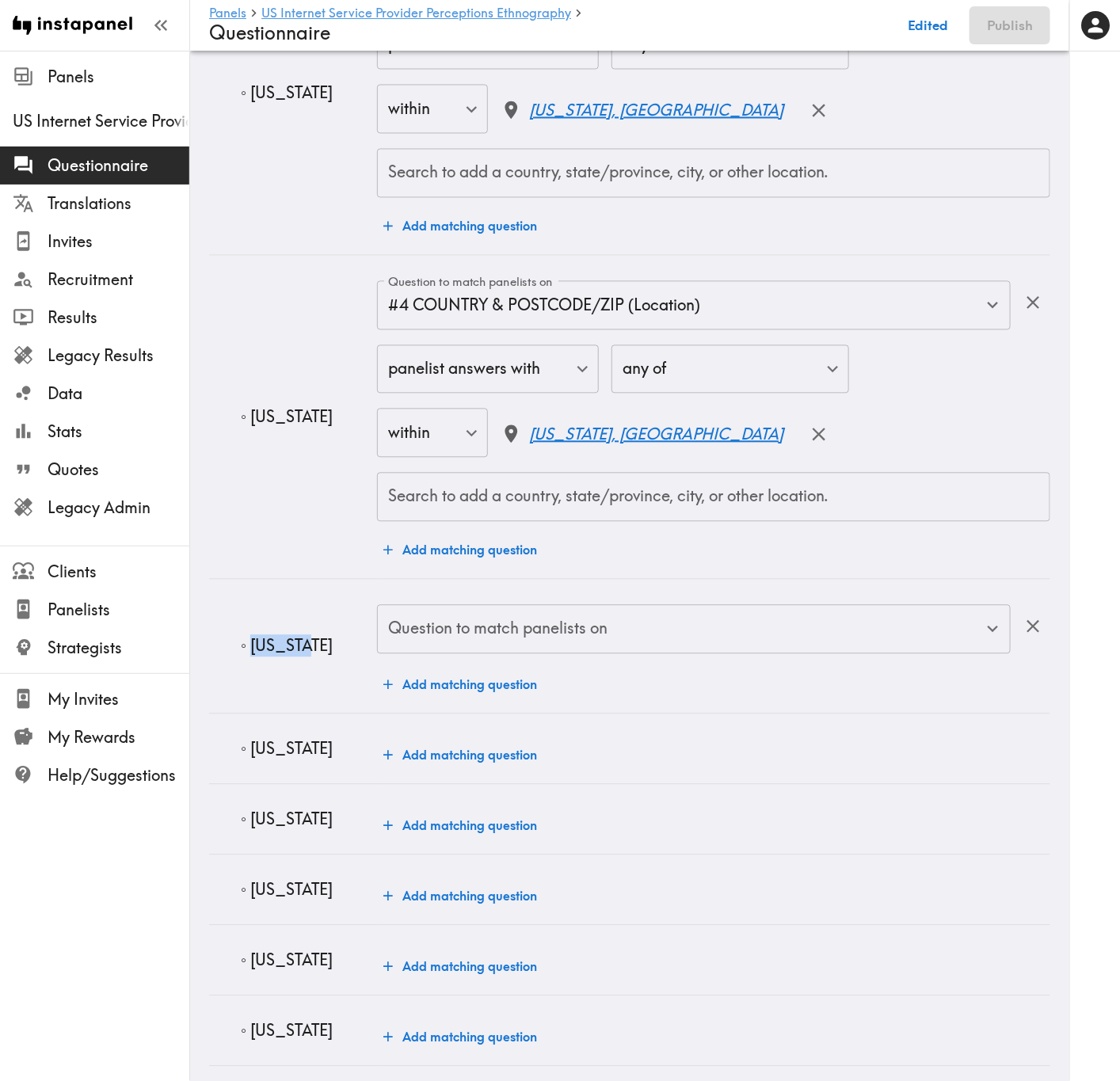
click at [469, 633] on input "Question to match panelists on" at bounding box center [682, 629] width 596 height 35
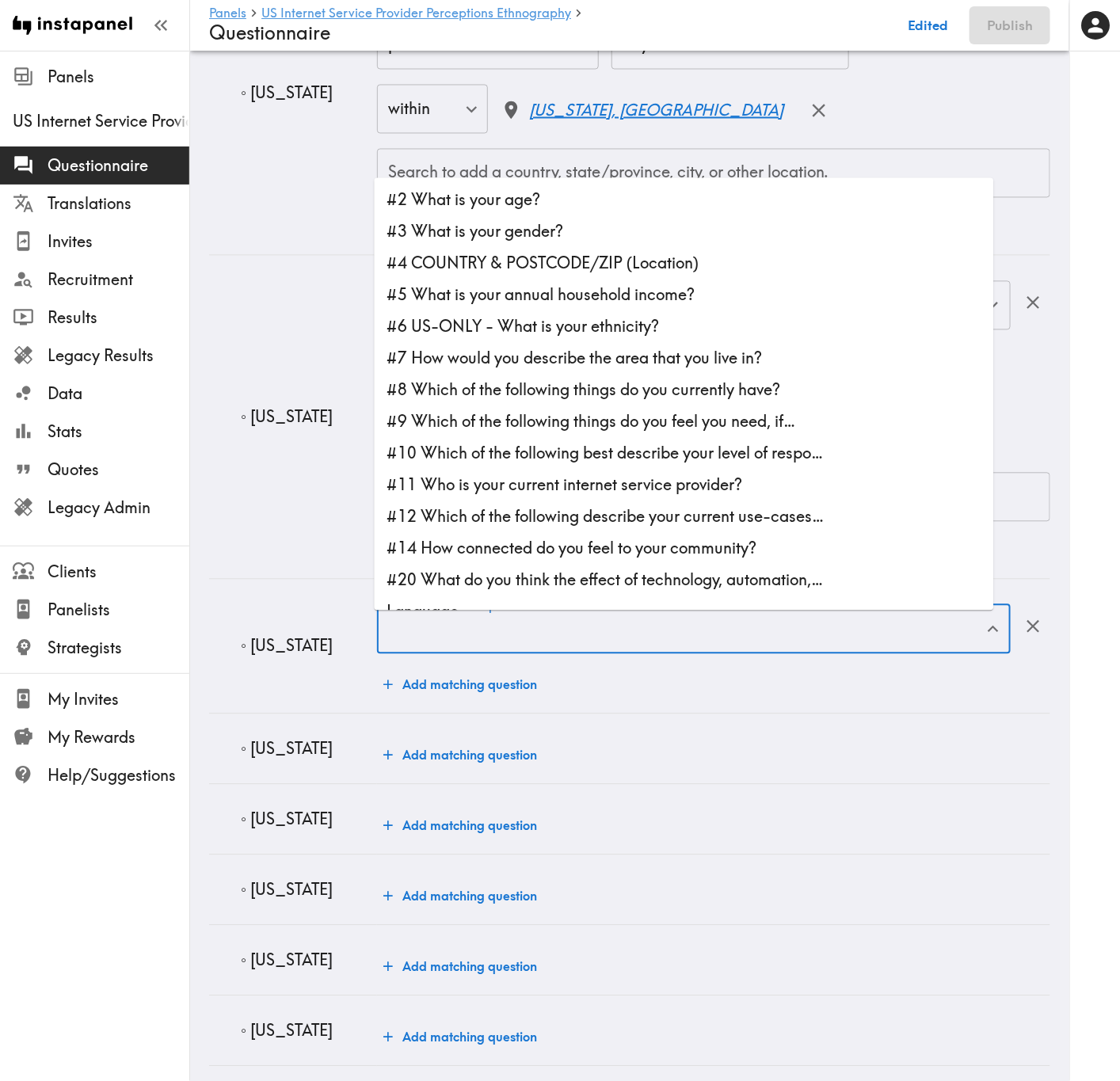
click at [514, 257] on li "#4 COUNTRY & POSTCODE/ZIP (Location)" at bounding box center [684, 264] width 619 height 31
type input "#4 COUNTRY & POSTCODE/ZIP (Location)"
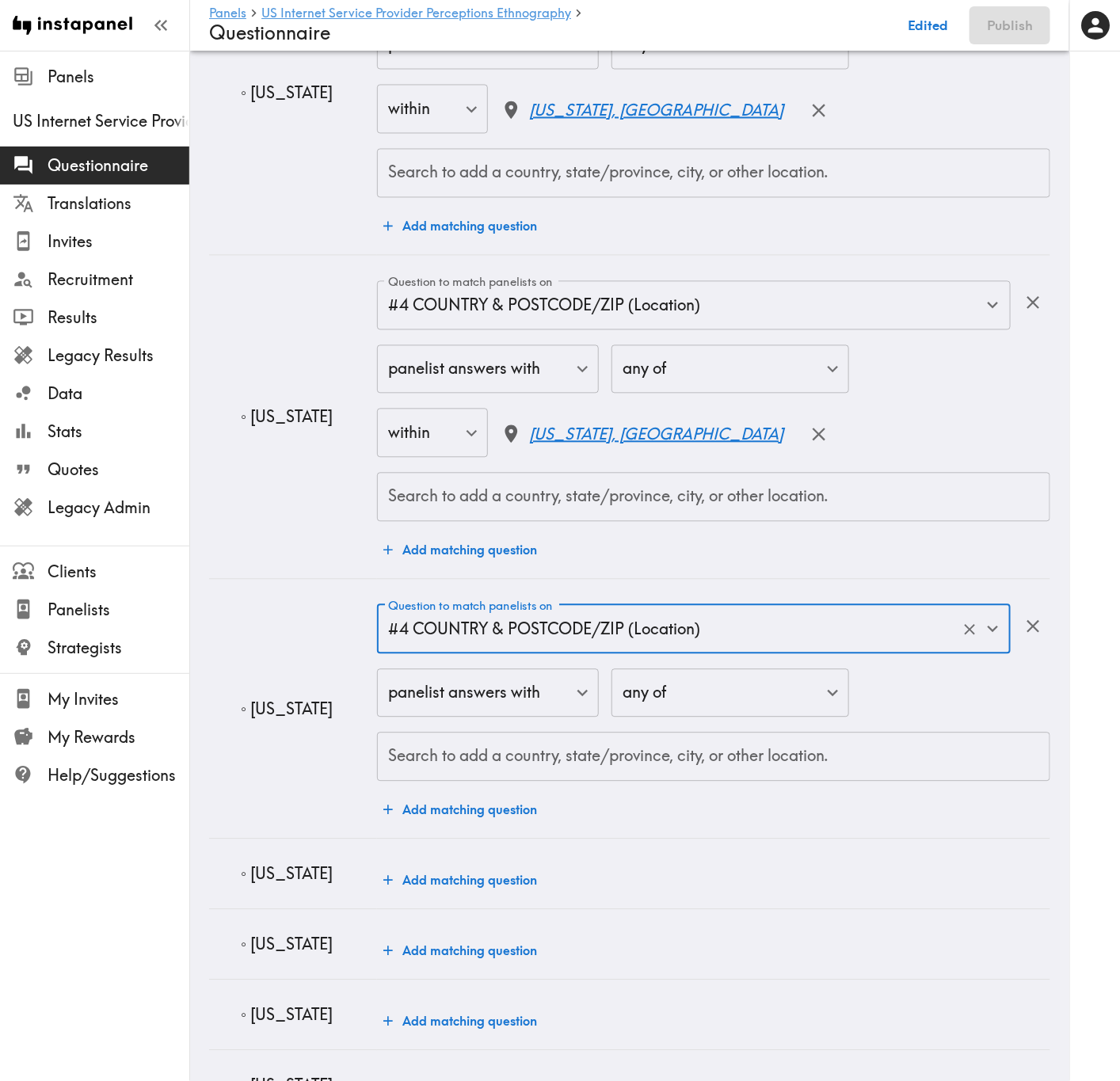
click at [544, 654] on input "Search to add a country, state/province, city, or other location." at bounding box center [714, 757] width 658 height 35
paste input "Arizona"
type input "Arizona"
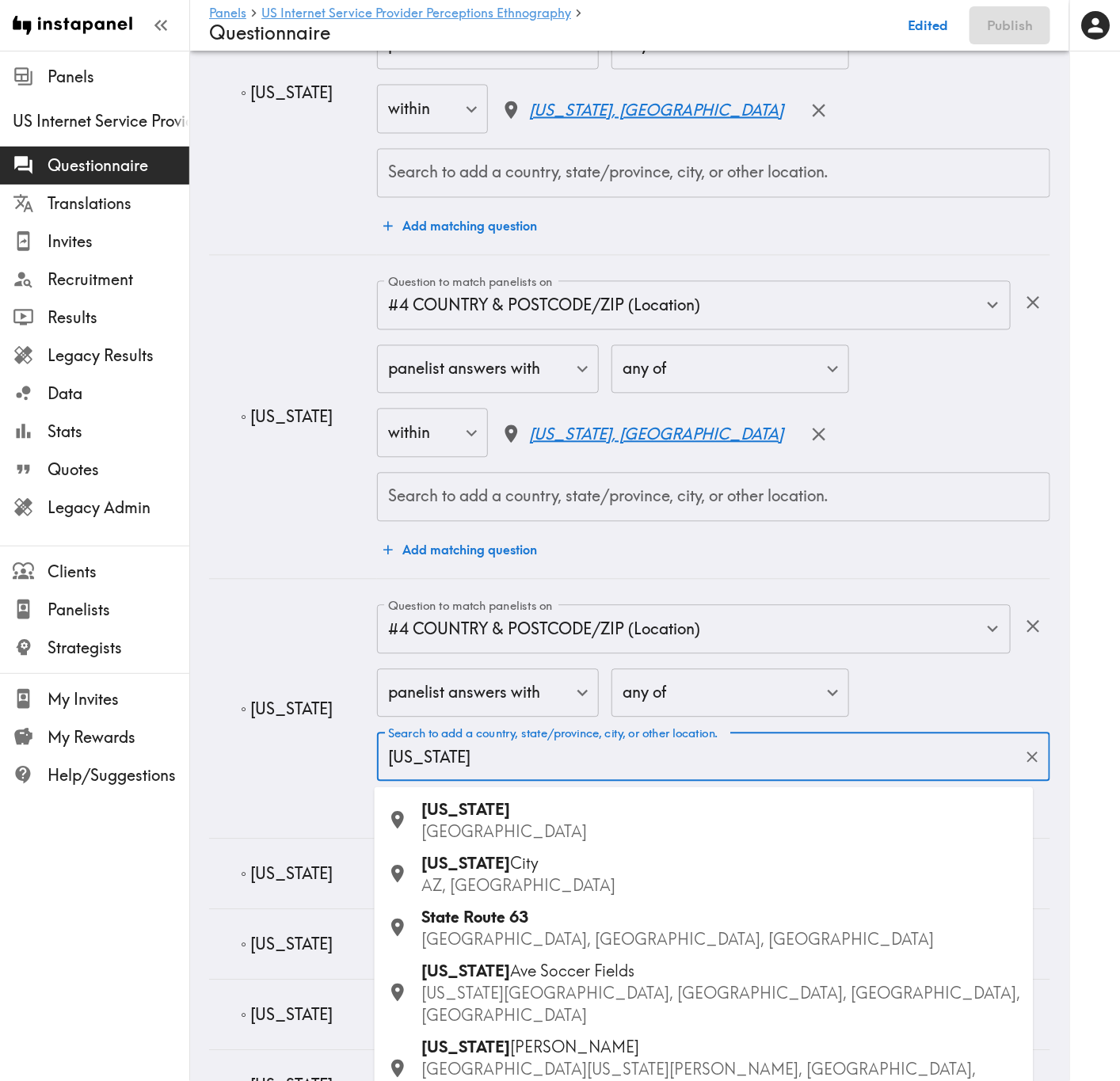
click at [502, 654] on div "Arizona USA" at bounding box center [721, 821] width 599 height 45
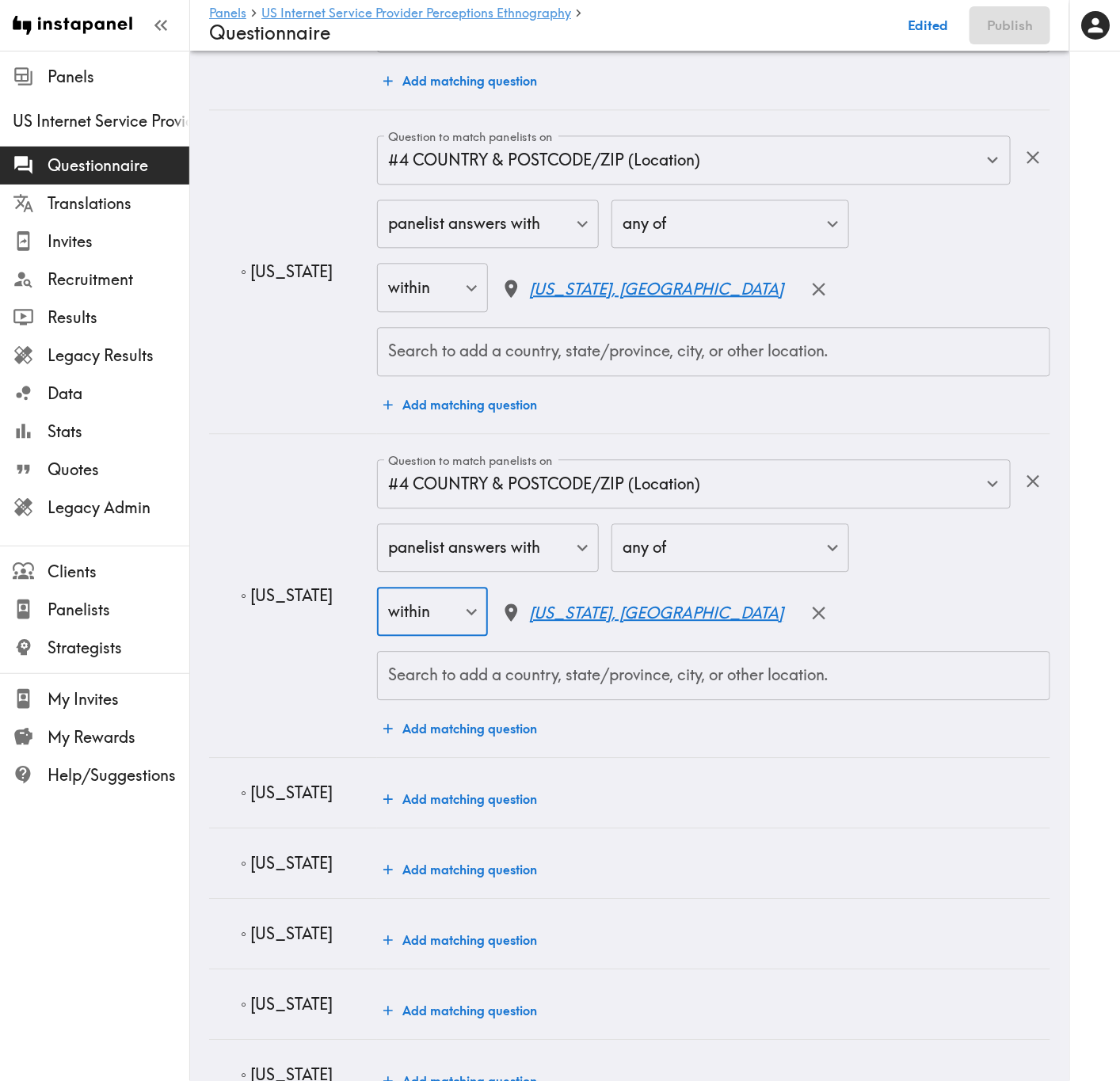
scroll to position [3802, 0]
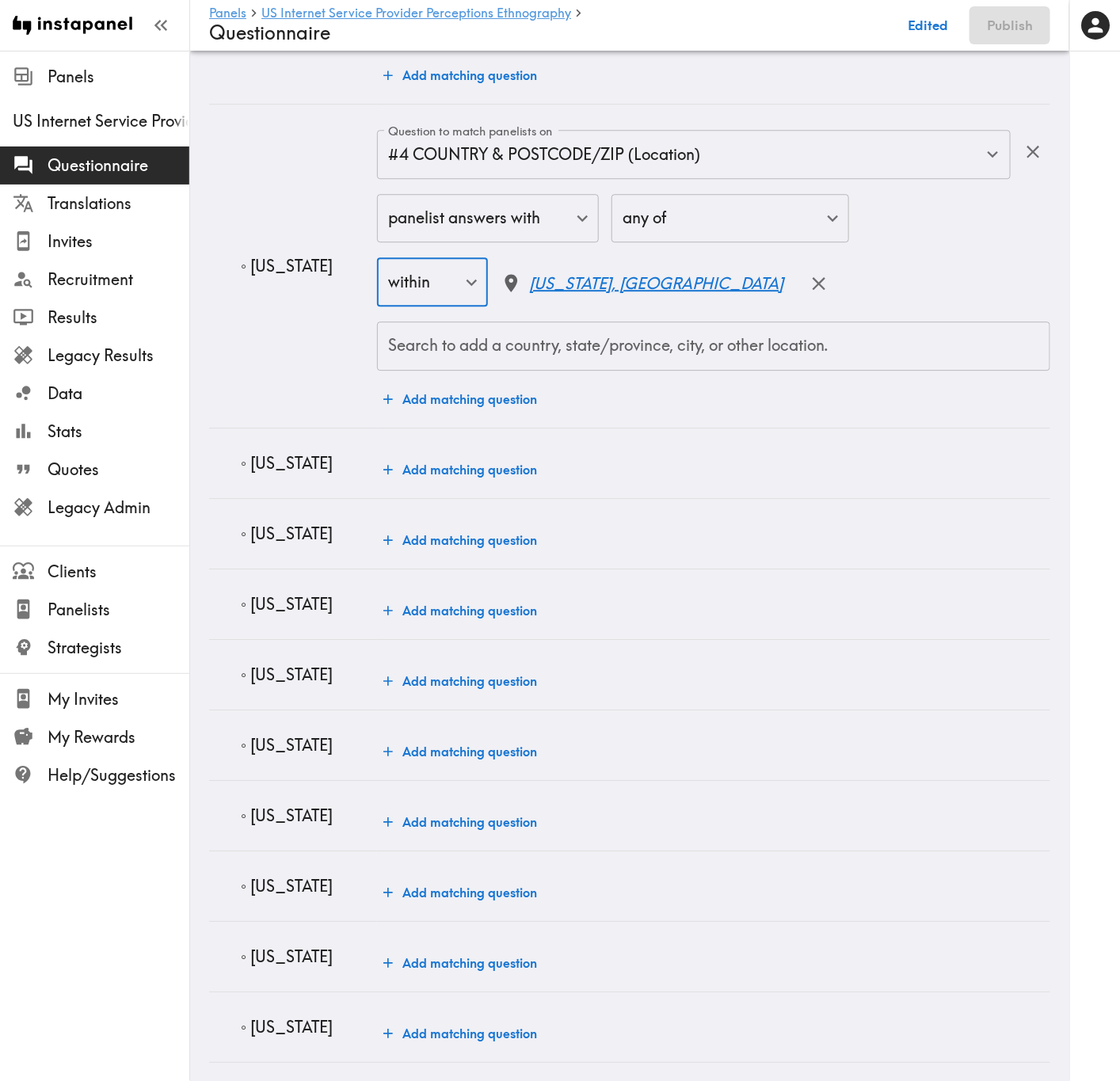
click at [425, 476] on button "Add matching question" at bounding box center [460, 469] width 167 height 31
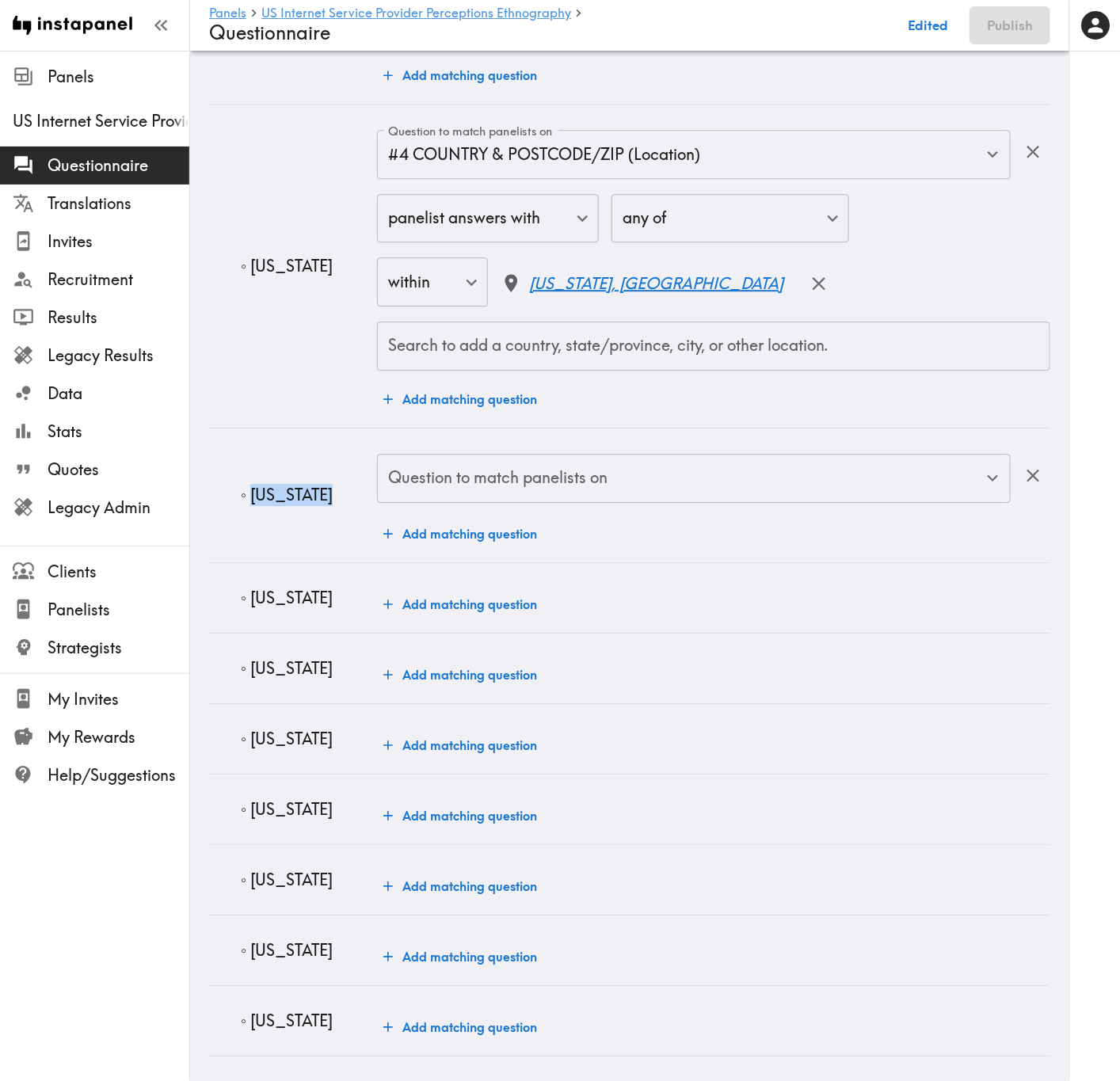
drag, startPoint x: 344, startPoint y: 499, endPoint x: 252, endPoint y: 499, distance: 92.0
click at [252, 499] on p "◦ New Mexico" at bounding box center [303, 495] width 124 height 22
copy p "New Mexico"
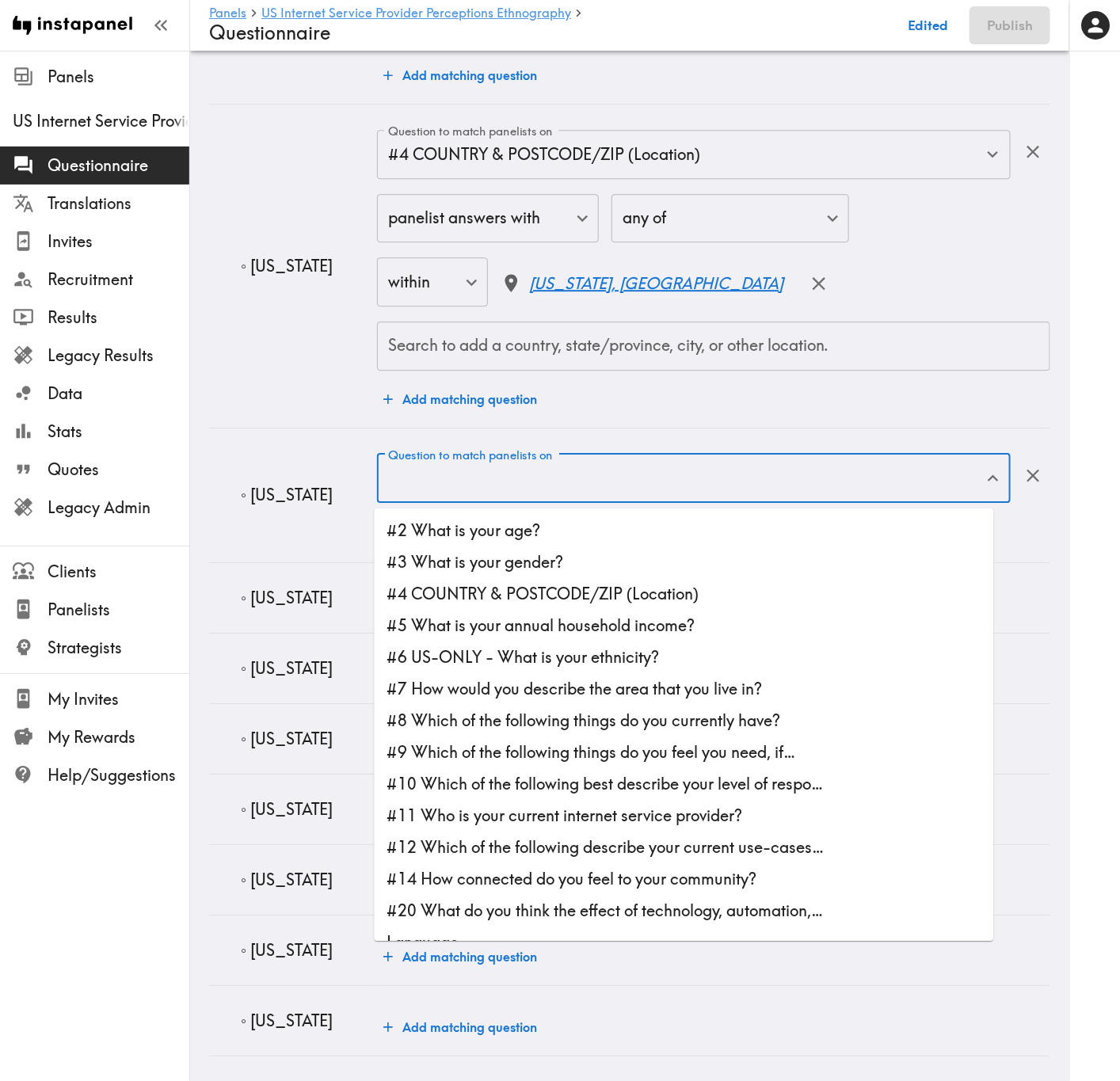
click at [481, 485] on input "Question to match panelists on" at bounding box center [682, 478] width 596 height 35
click at [521, 592] on li "#4 COUNTRY & POSTCODE/ZIP (Location)" at bounding box center [684, 594] width 619 height 31
type input "#4 COUNTRY & POSTCODE/ZIP (Location)"
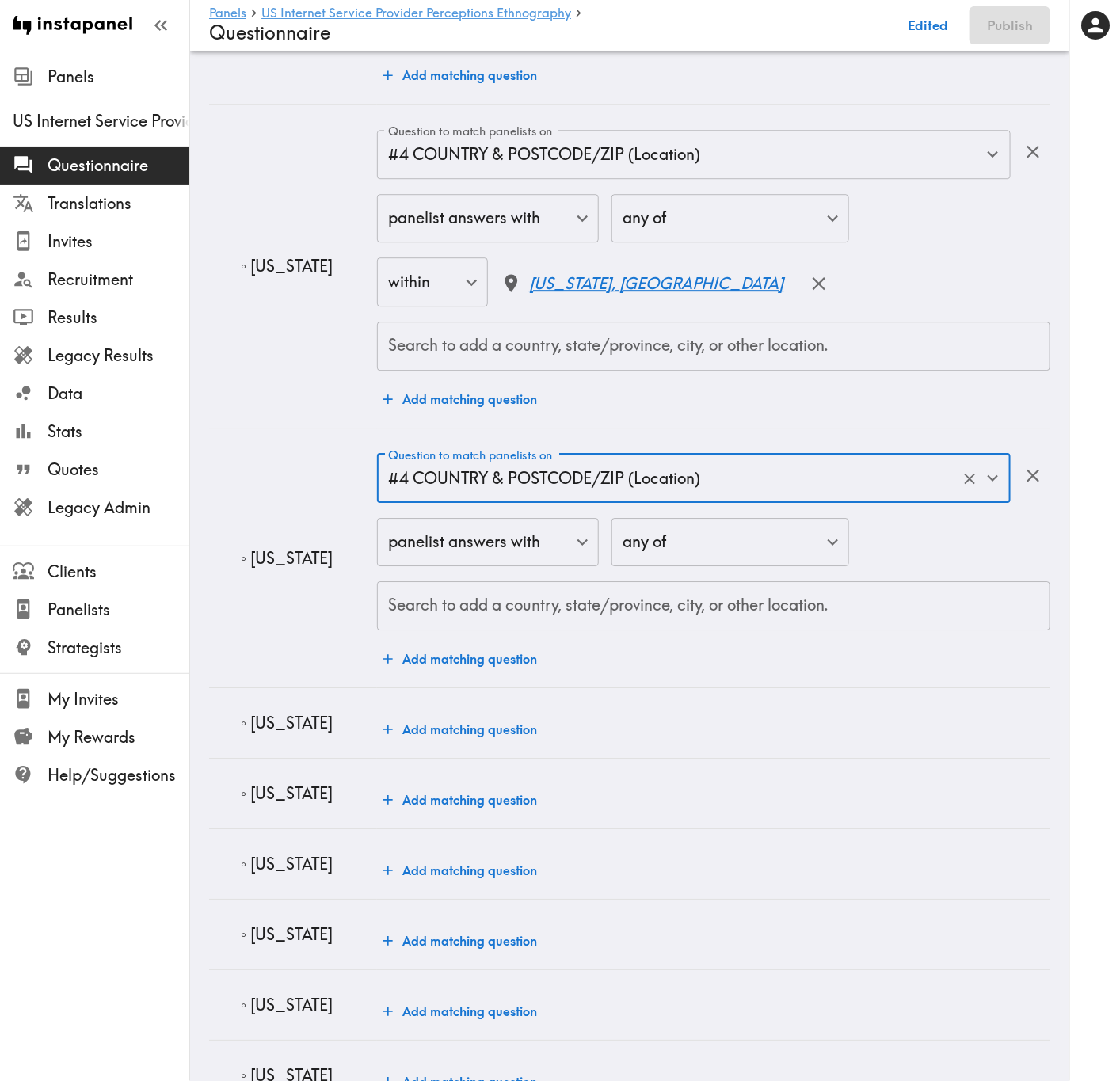
click at [518, 589] on div "Search to add a country, state/province, city, or other location." at bounding box center [713, 606] width 673 height 49
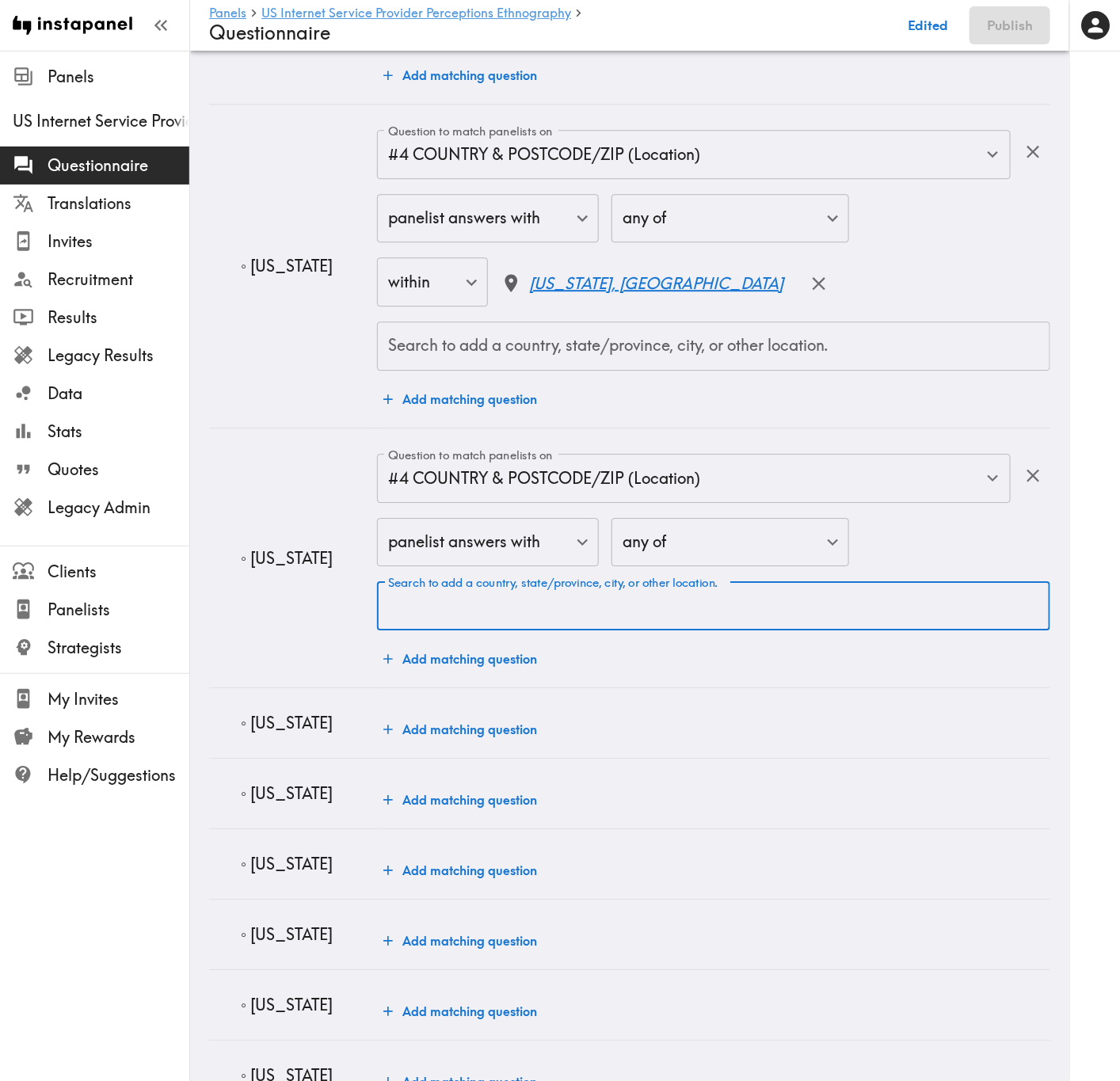
paste input "New Mexico"
type input "New Mexico"
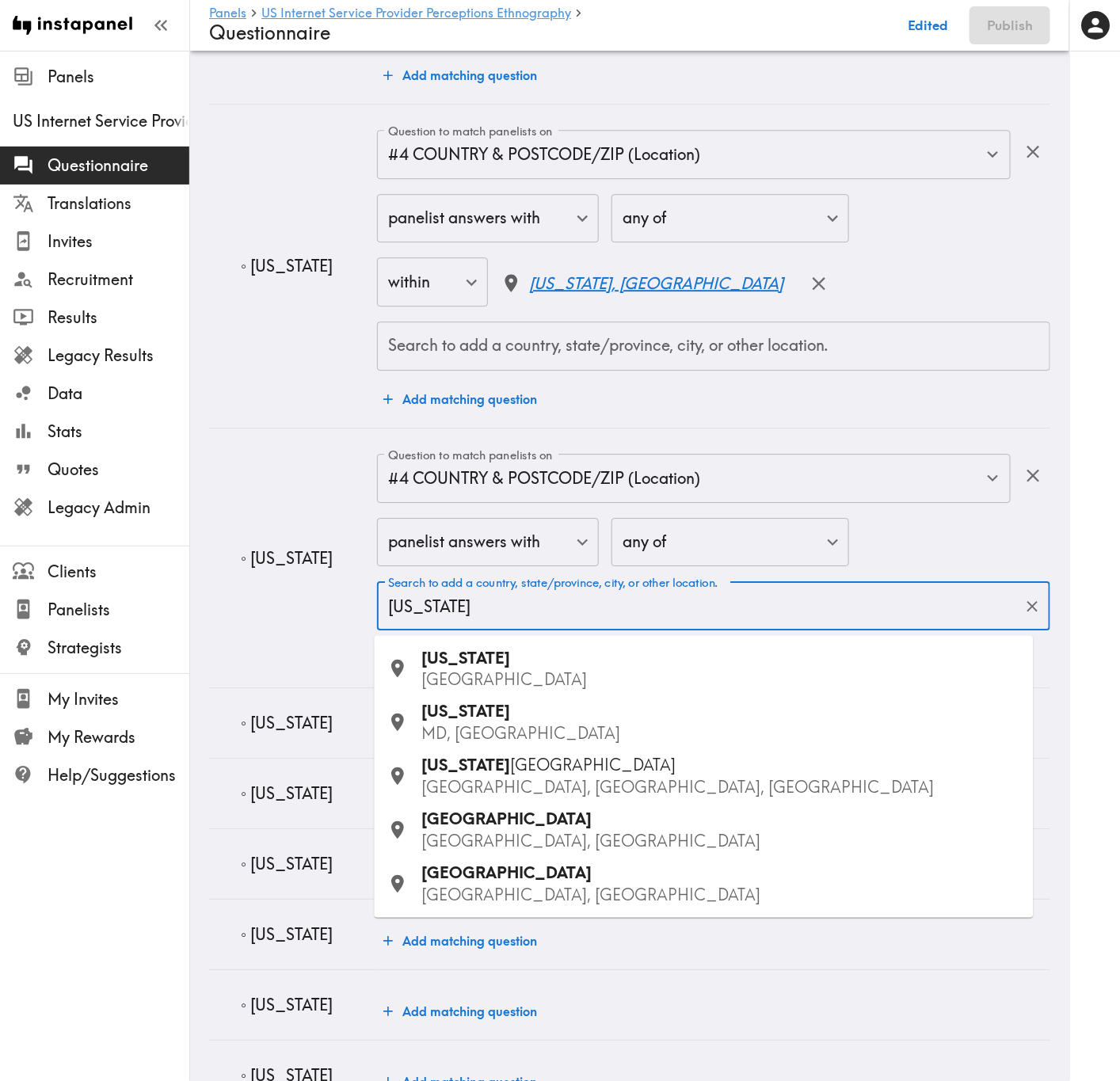
click at [541, 654] on div "New Mexico USA" at bounding box center [721, 669] width 599 height 45
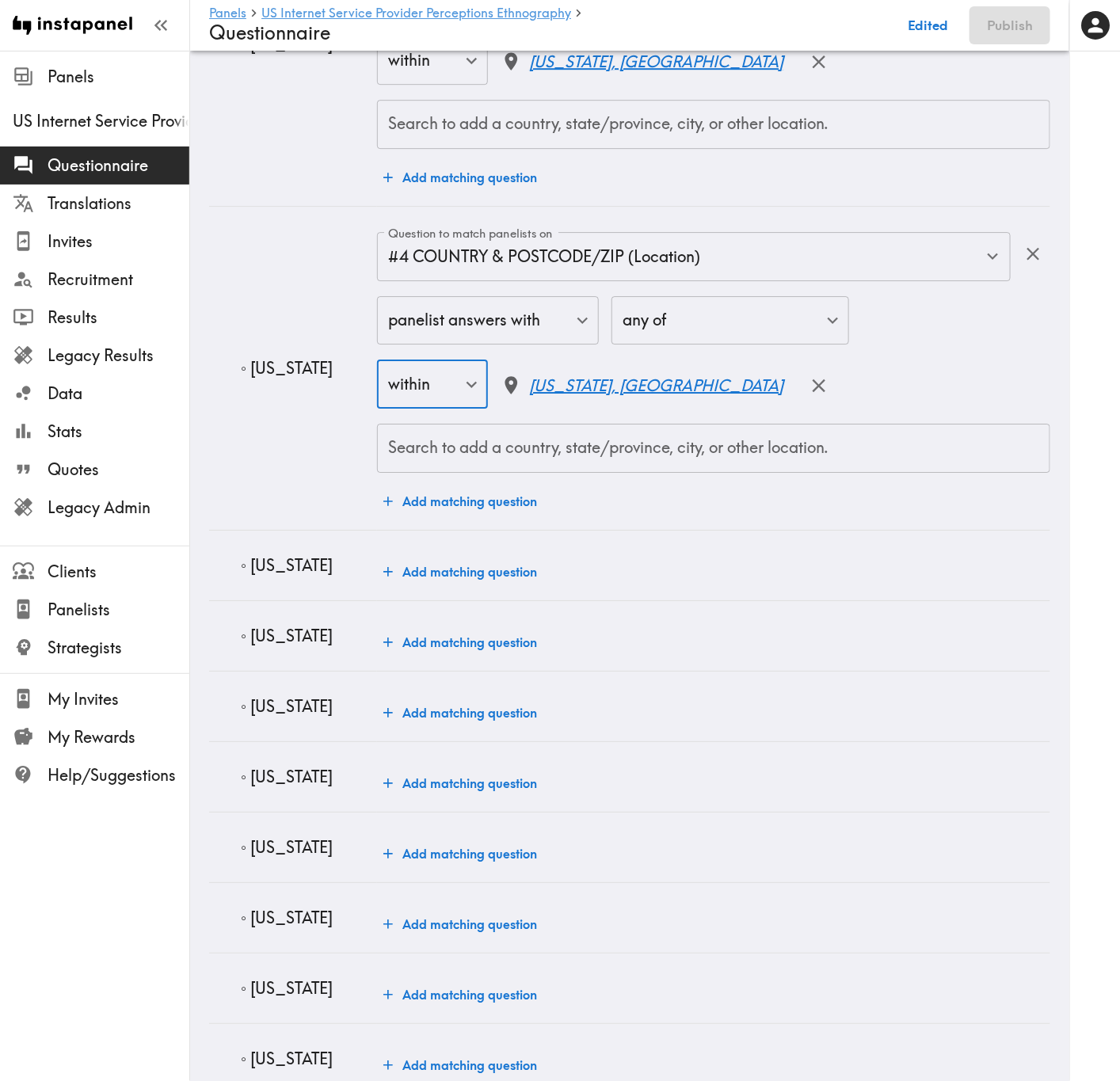
scroll to position [4039, 0]
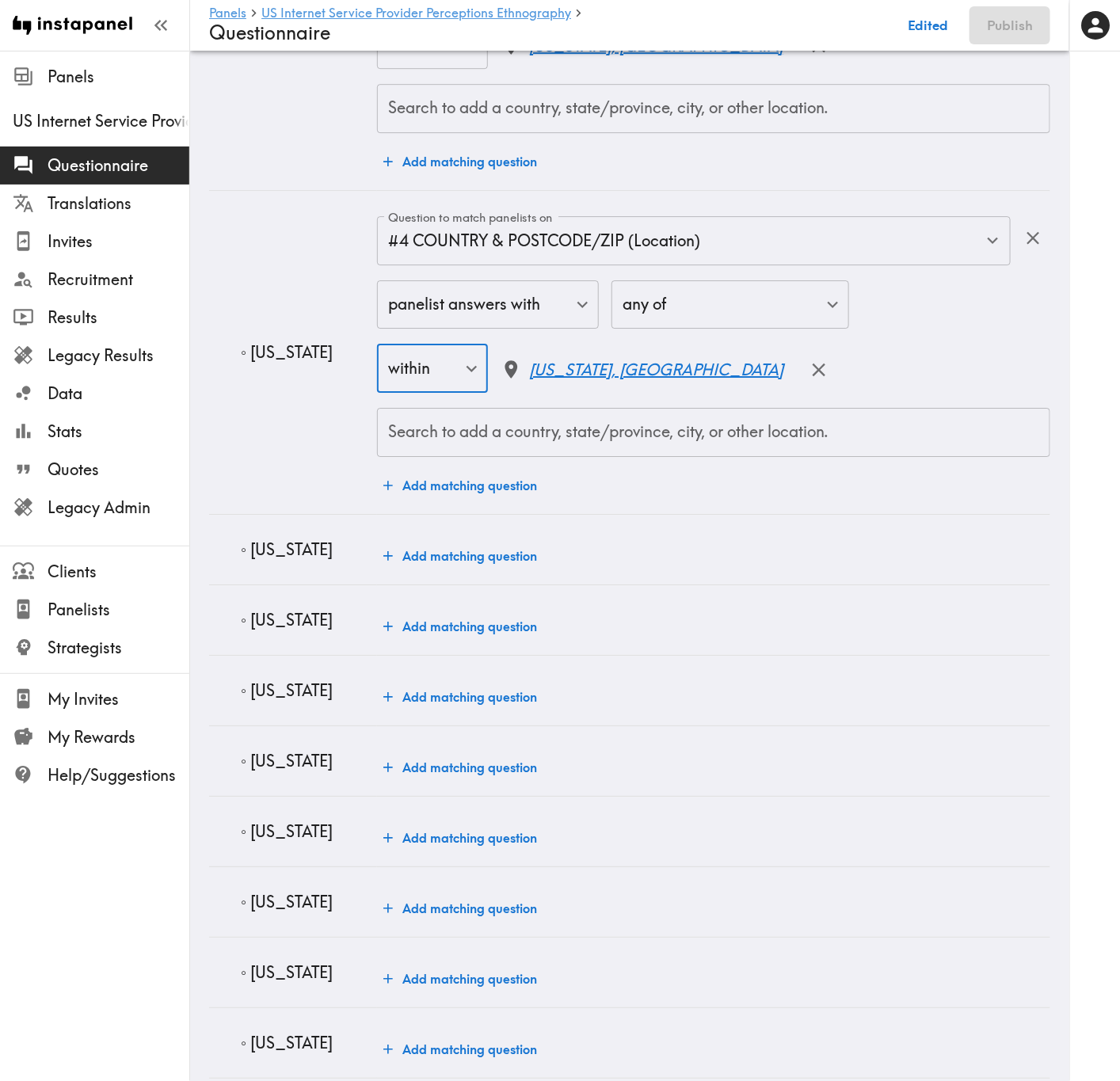
click at [269, 547] on p "◦ Texas" at bounding box center [303, 549] width 124 height 22
copy p "Texas"
click at [489, 556] on button "Add matching question" at bounding box center [460, 556] width 167 height 31
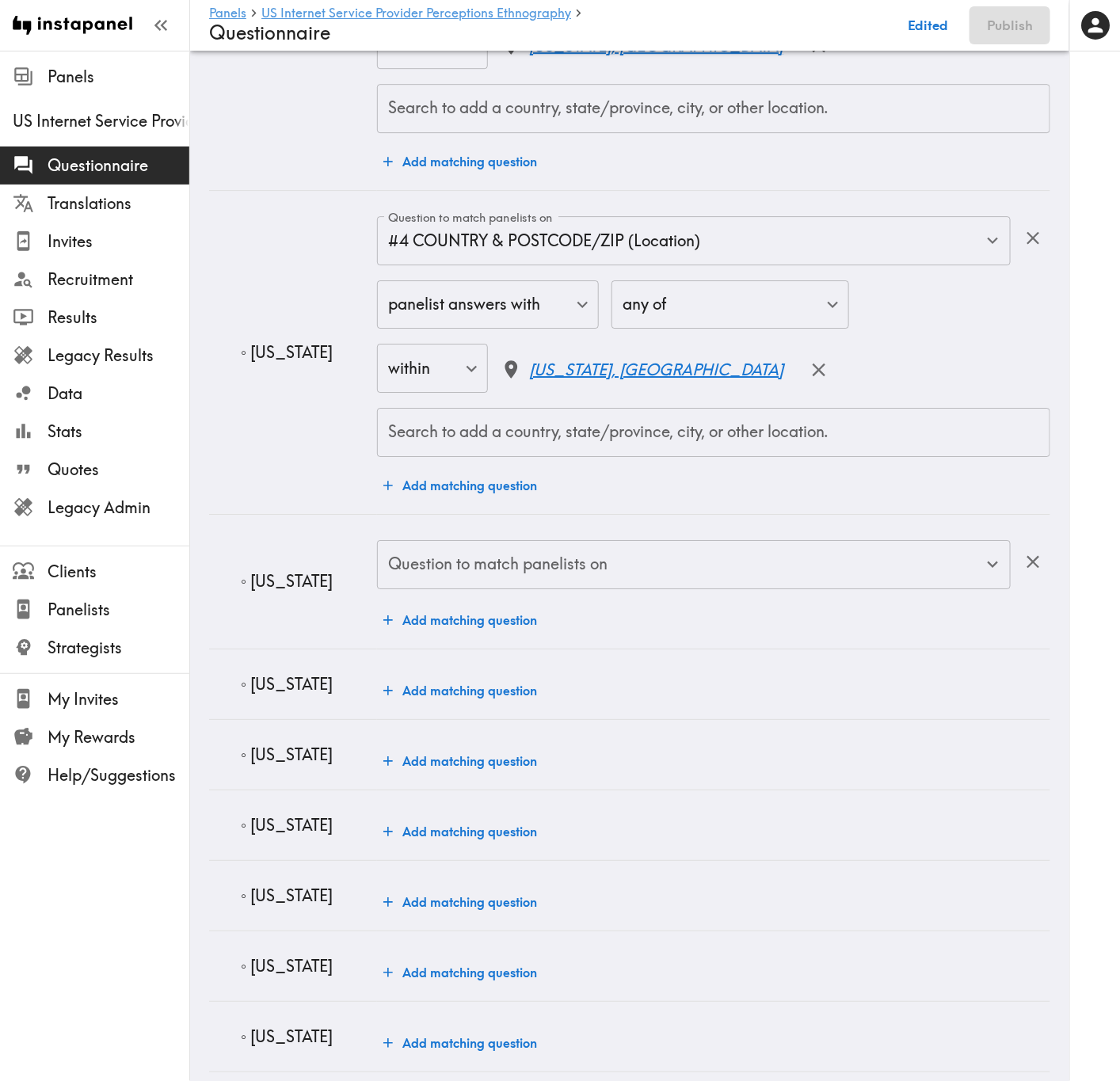
click at [499, 566] on input "Question to match panelists on" at bounding box center [682, 564] width 596 height 35
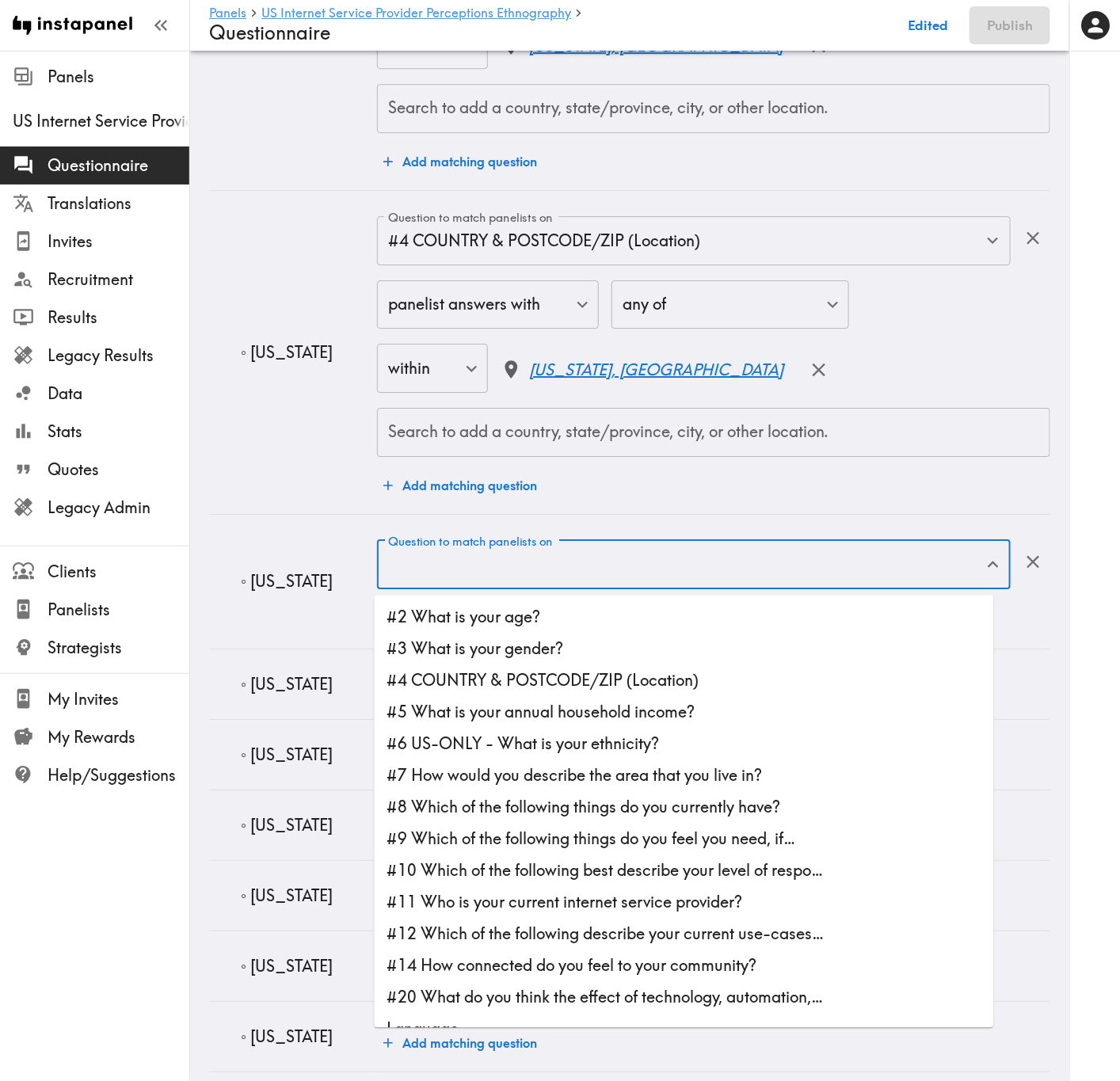
click at [546, 654] on li "#4 COUNTRY & POSTCODE/ZIP (Location)" at bounding box center [684, 680] width 619 height 31
type input "#4 COUNTRY & POSTCODE/ZIP (Location)"
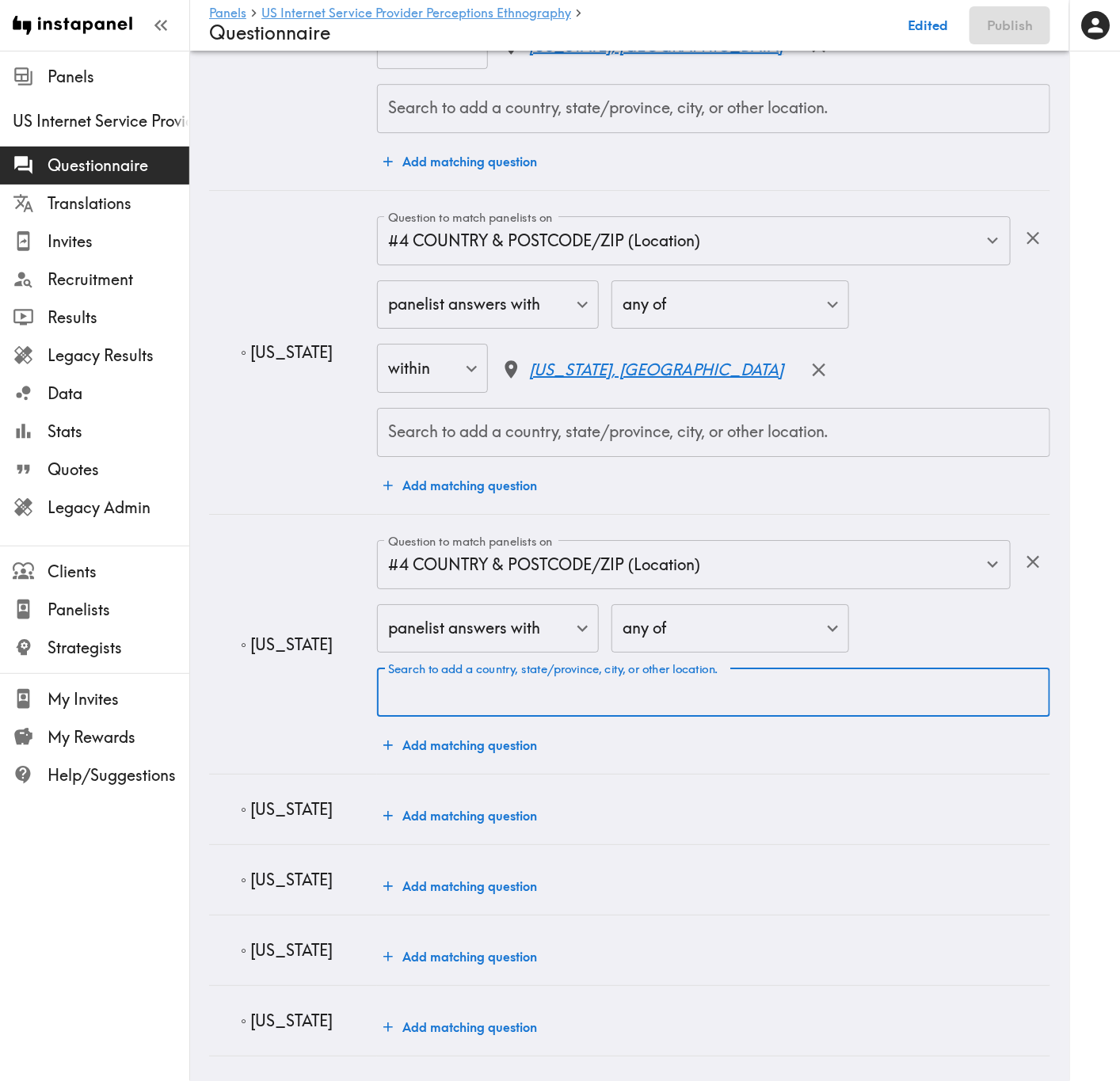
click at [542, 654] on input "Search to add a country, state/province, city, or other location." at bounding box center [714, 692] width 658 height 35
paste input "Texas"
type input "Texas"
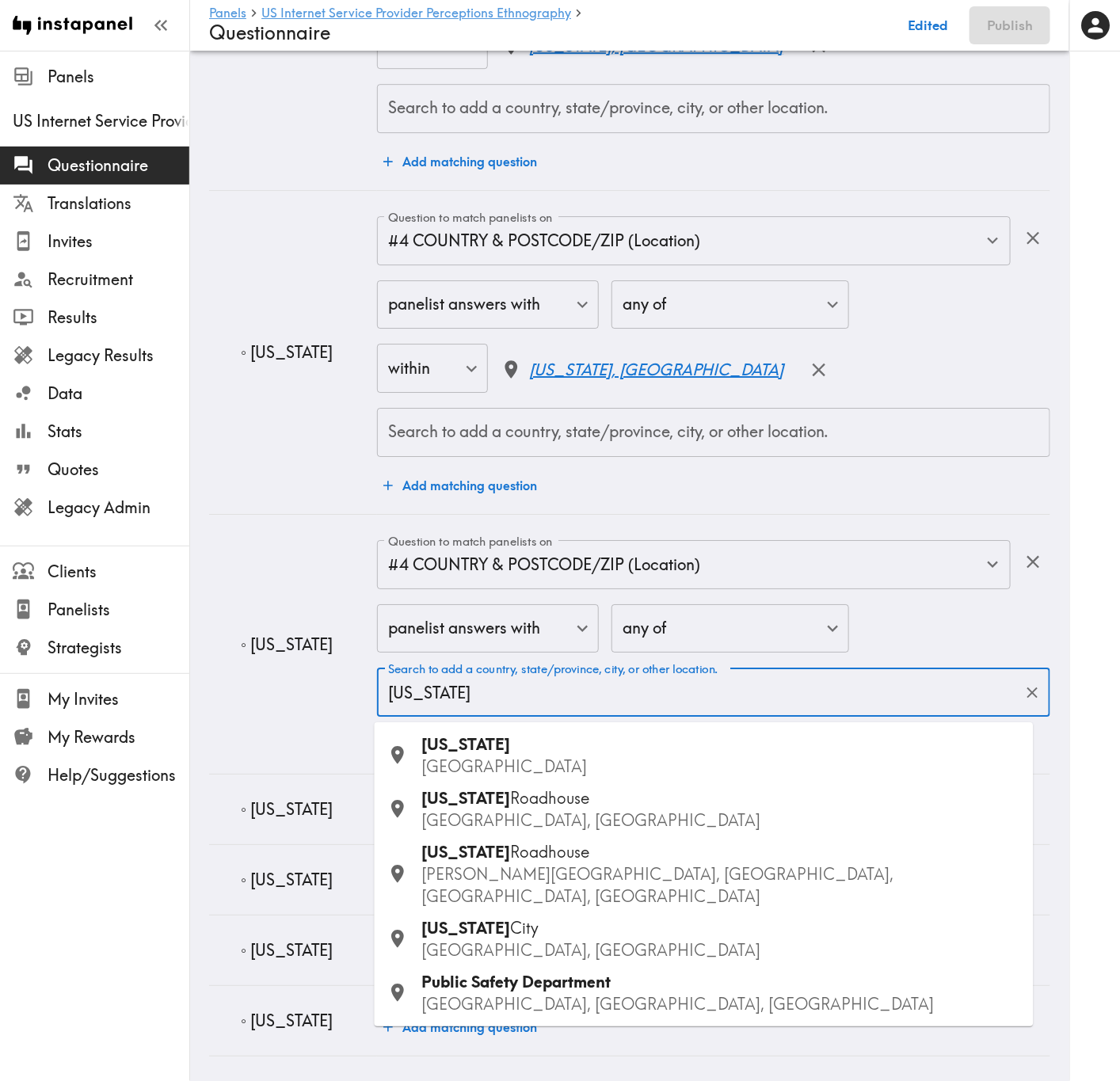
click at [536, 654] on div "Texas USA" at bounding box center [721, 756] width 599 height 45
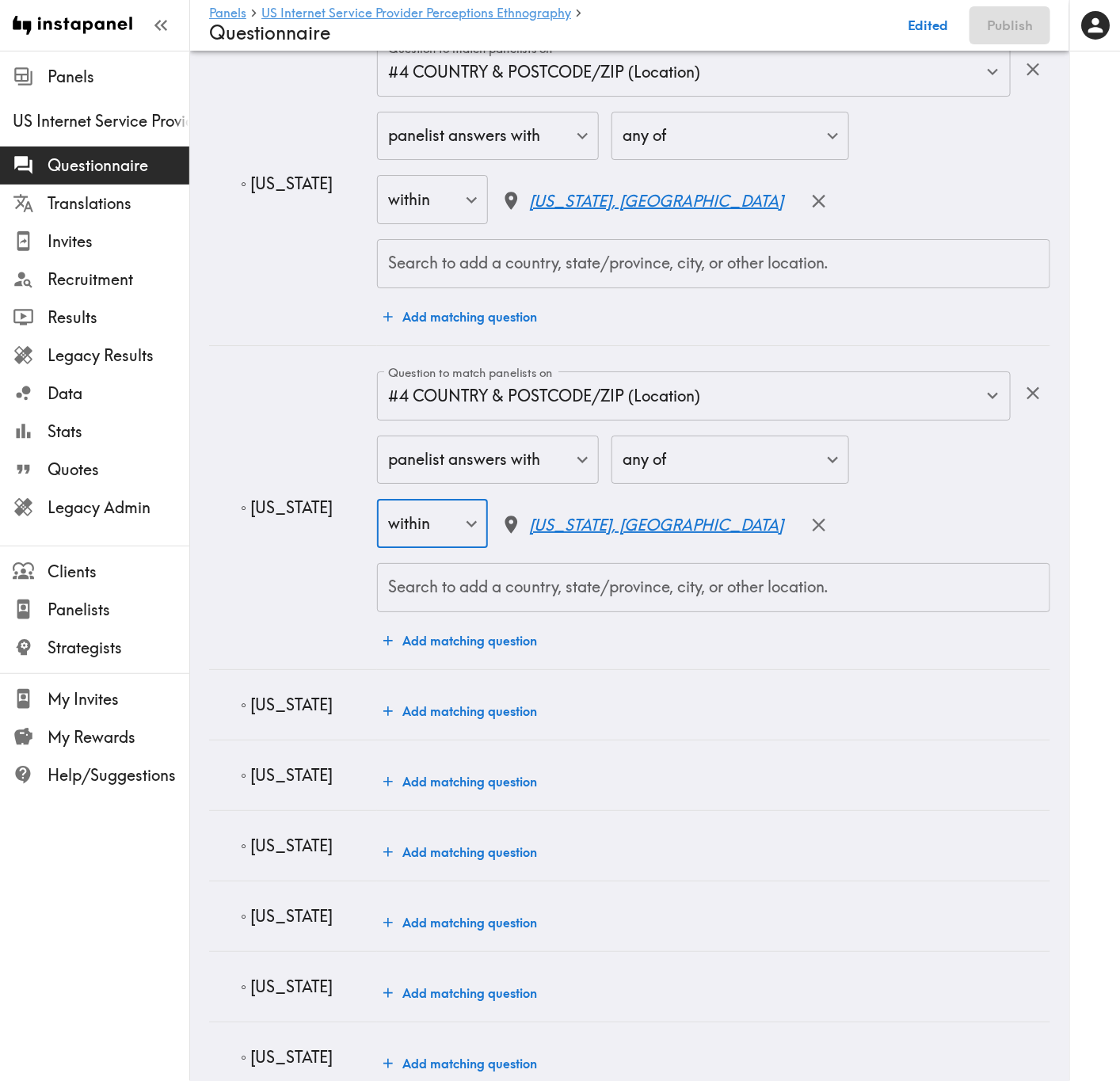
scroll to position [4395, 0]
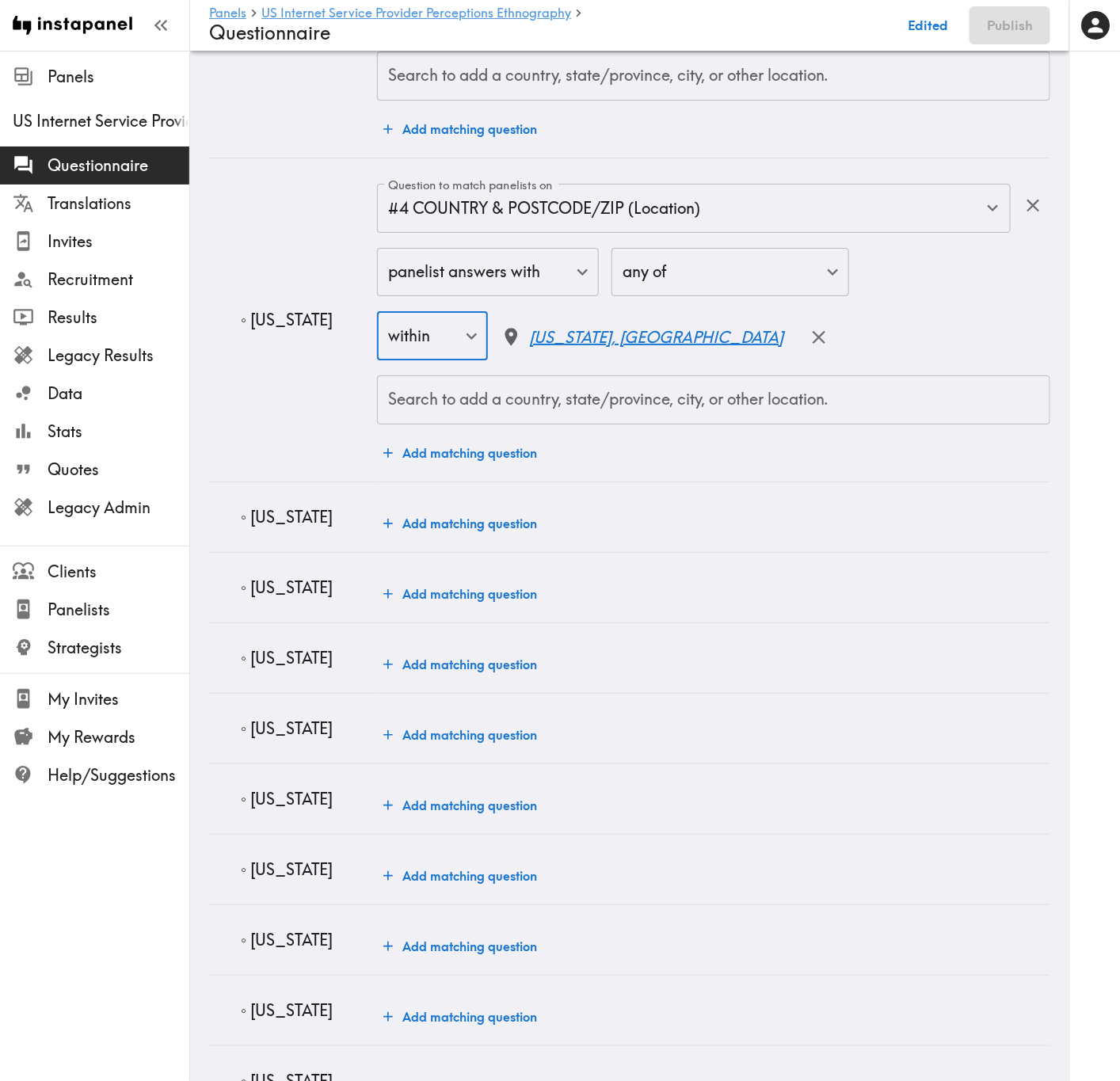
click at [298, 508] on td "◦ Oklahoma" at bounding box center [293, 517] width 167 height 70
click at [305, 521] on p "◦ Oklahoma" at bounding box center [303, 517] width 124 height 22
copy p "Oklahoma"
click at [437, 526] on button "Add matching question" at bounding box center [460, 522] width 167 height 31
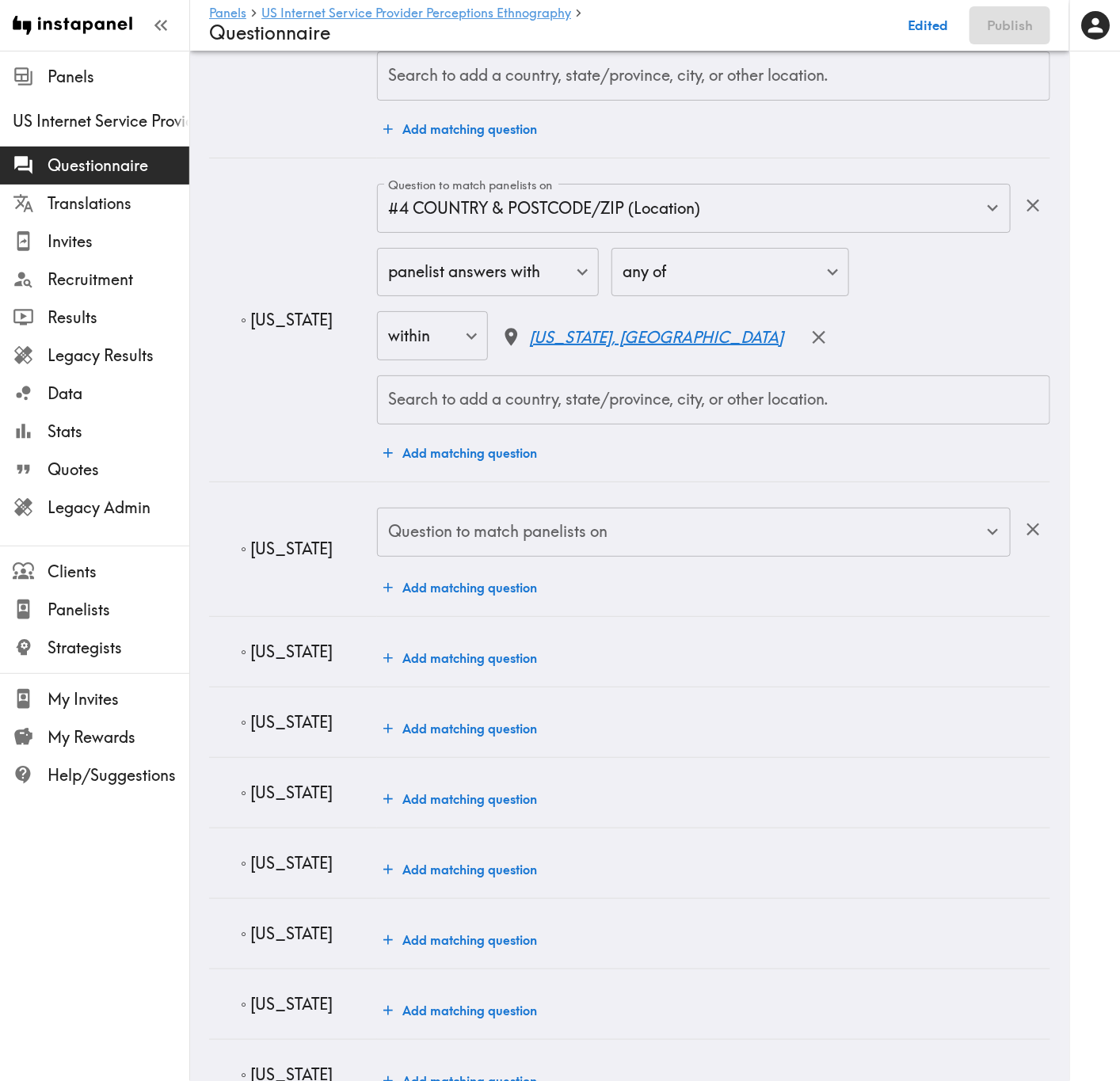
click at [474, 565] on div "Question to match panelists on Question to match panelists on Add matching ques…" at bounding box center [713, 555] width 673 height 96
click at [474, 545] on input "Question to match panelists on" at bounding box center [682, 532] width 596 height 35
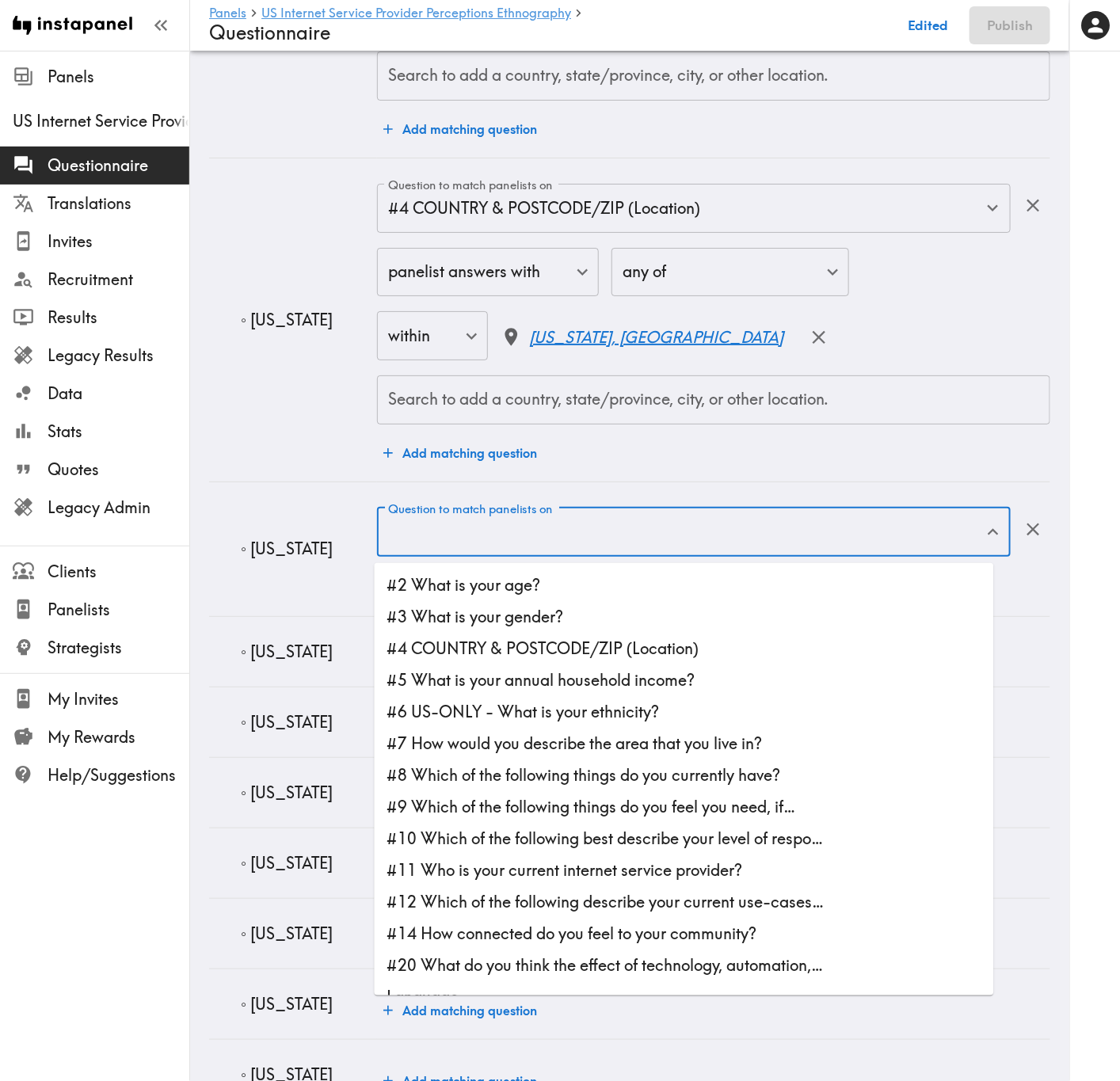
click at [506, 622] on li "#3 What is your gender?" at bounding box center [684, 617] width 619 height 31
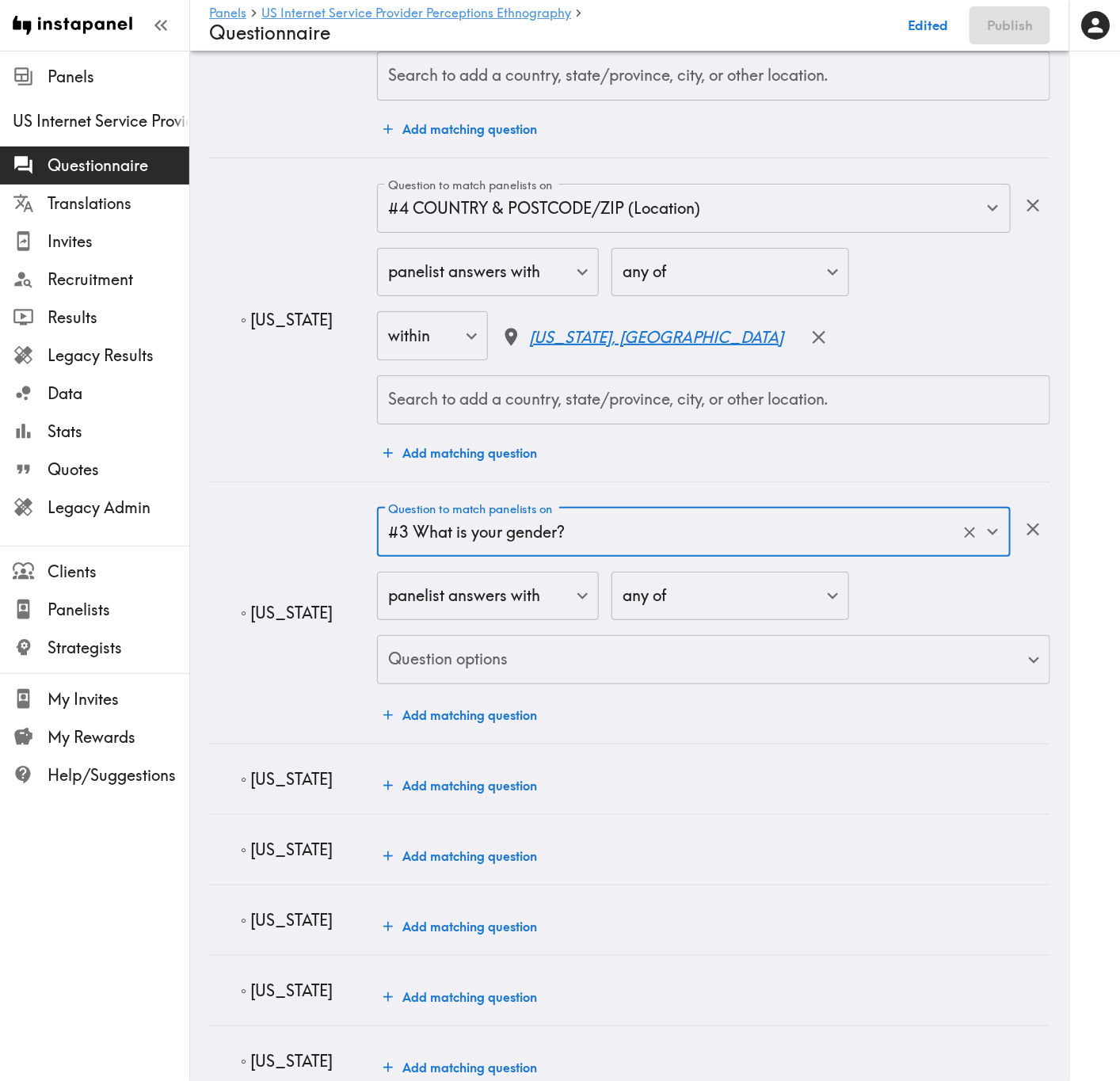
click at [512, 565] on div "Question to match panelists on #3 What is your gender? Question to match paneli…" at bounding box center [713, 597] width 673 height 179
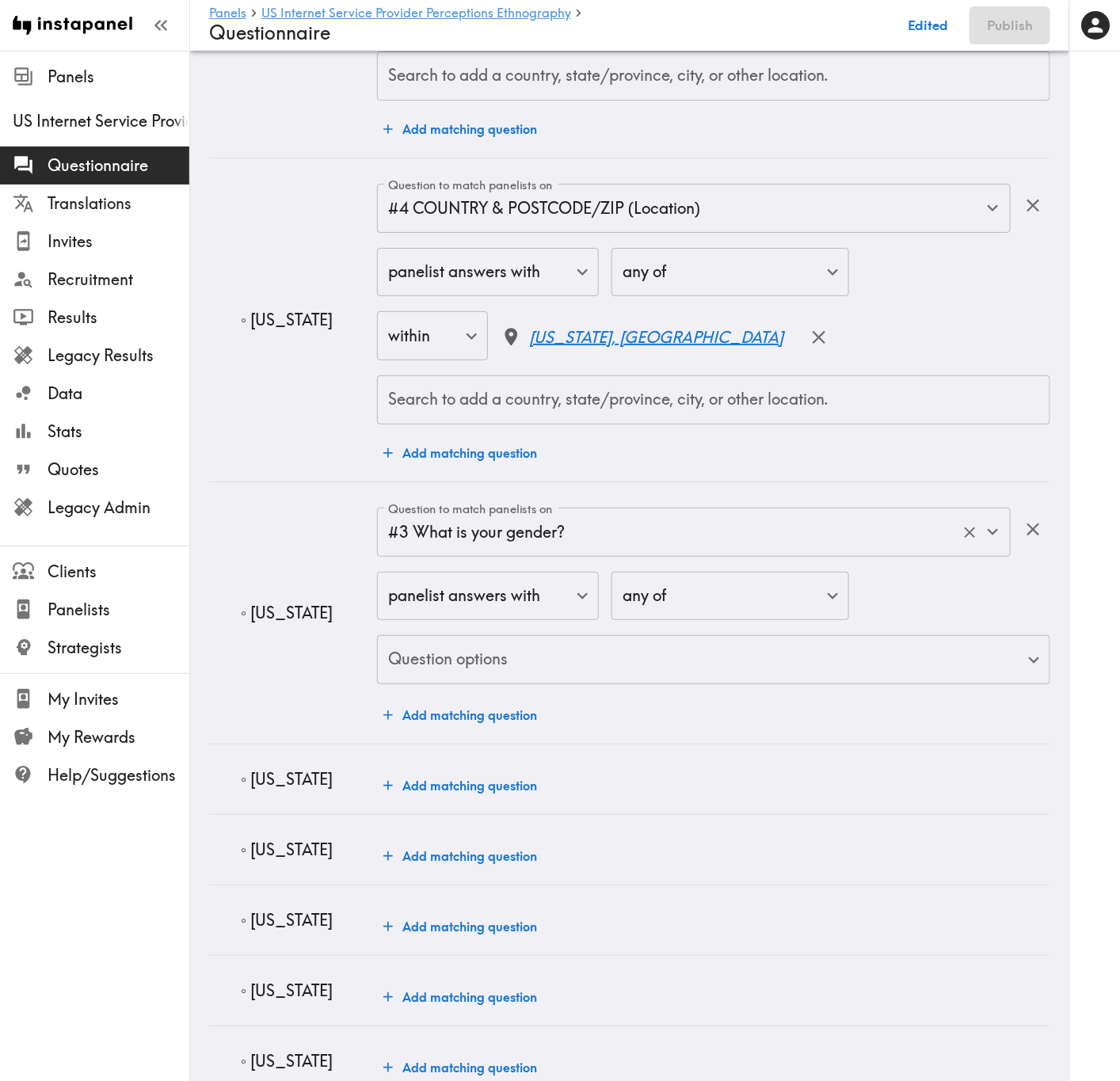
click at [519, 535] on input "#3 What is your gender?" at bounding box center [672, 532] width 575 height 35
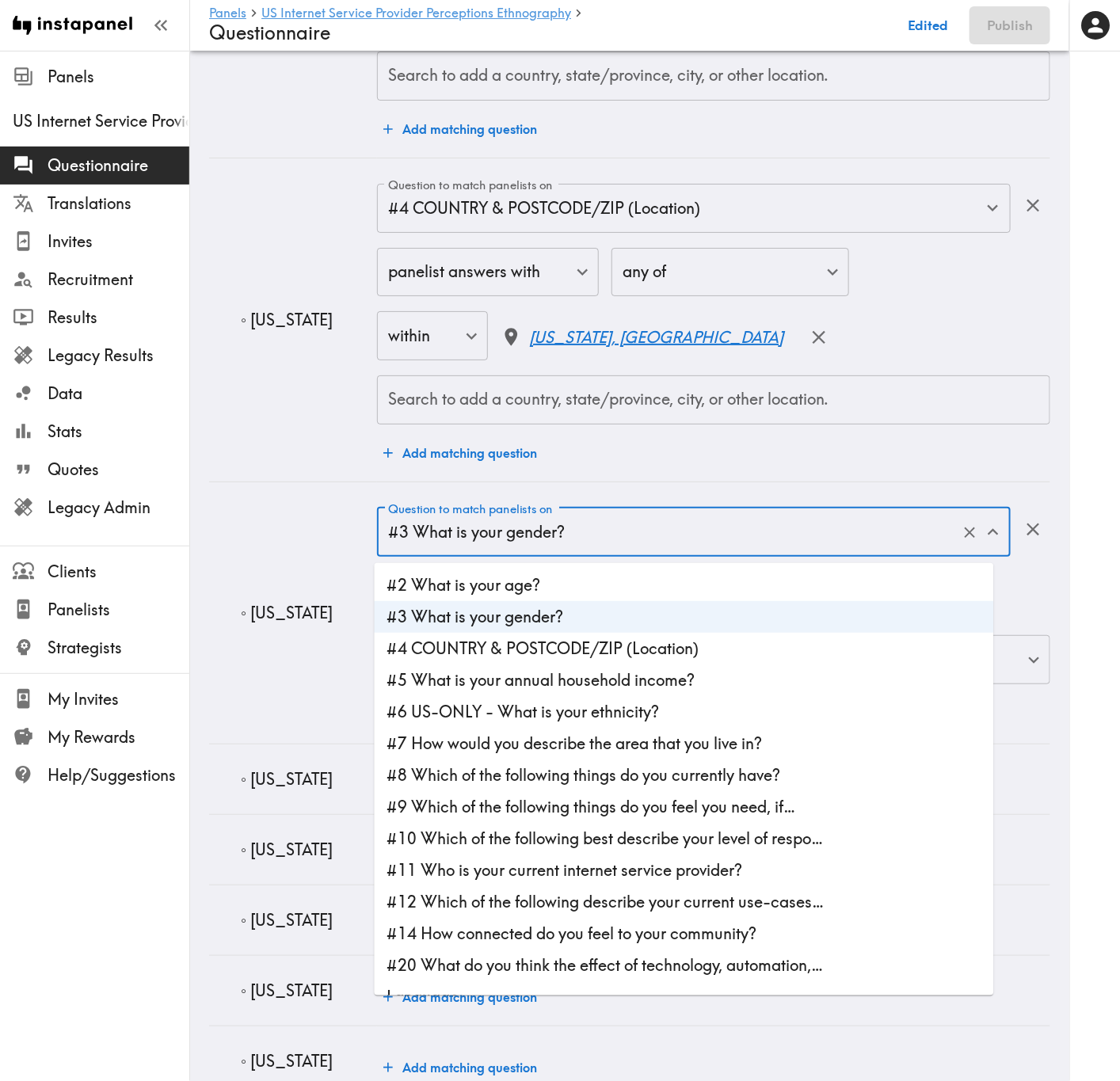
click at [565, 654] on li "#4 COUNTRY & POSTCODE/ZIP (Location)" at bounding box center [684, 648] width 619 height 31
type input "#4 COUNTRY & POSTCODE/ZIP (Location)"
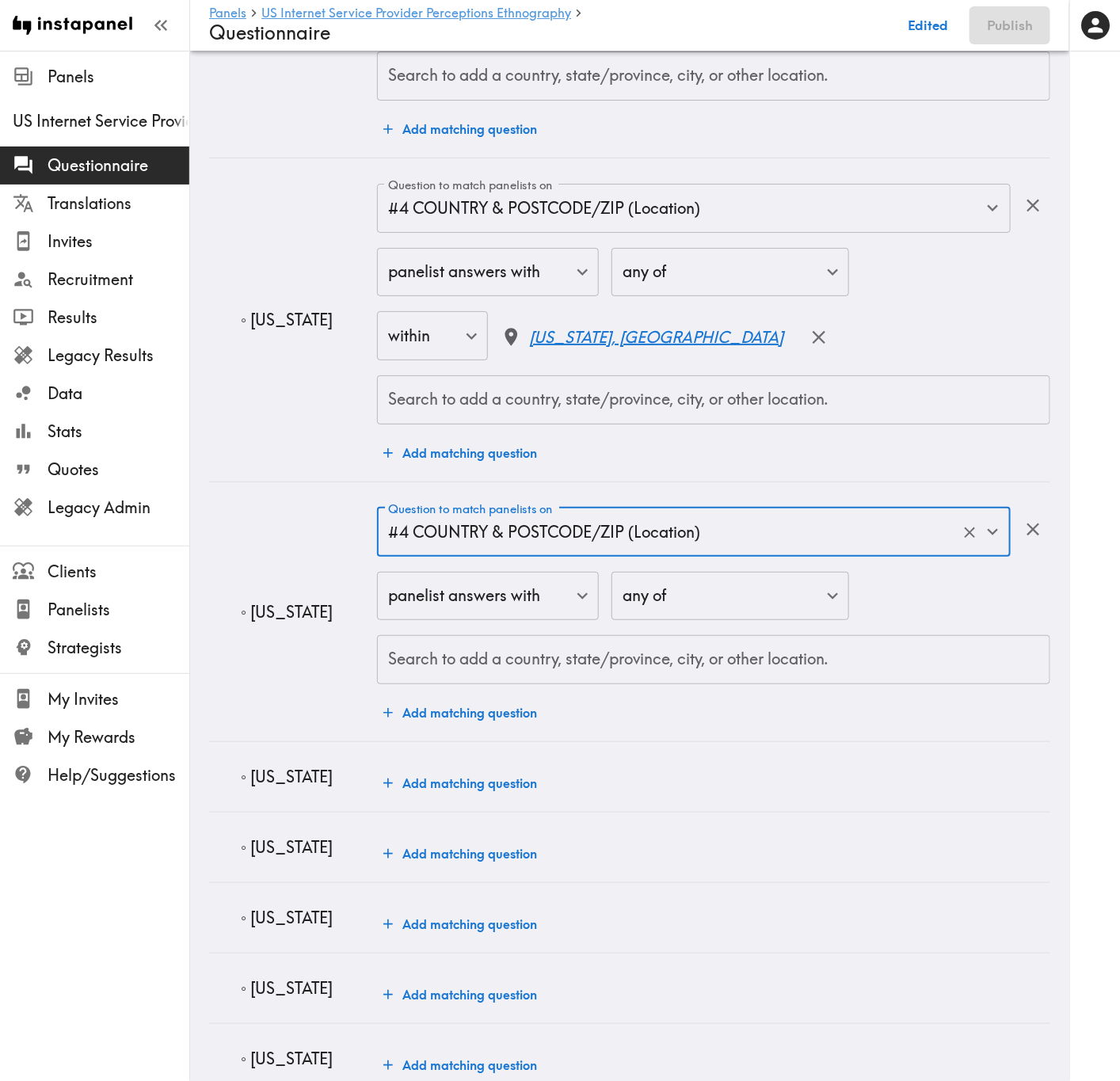
click at [554, 635] on div "panelist answers with false ​ any of any ​ Search to add a country, state/provi…" at bounding box center [713, 628] width 673 height 113
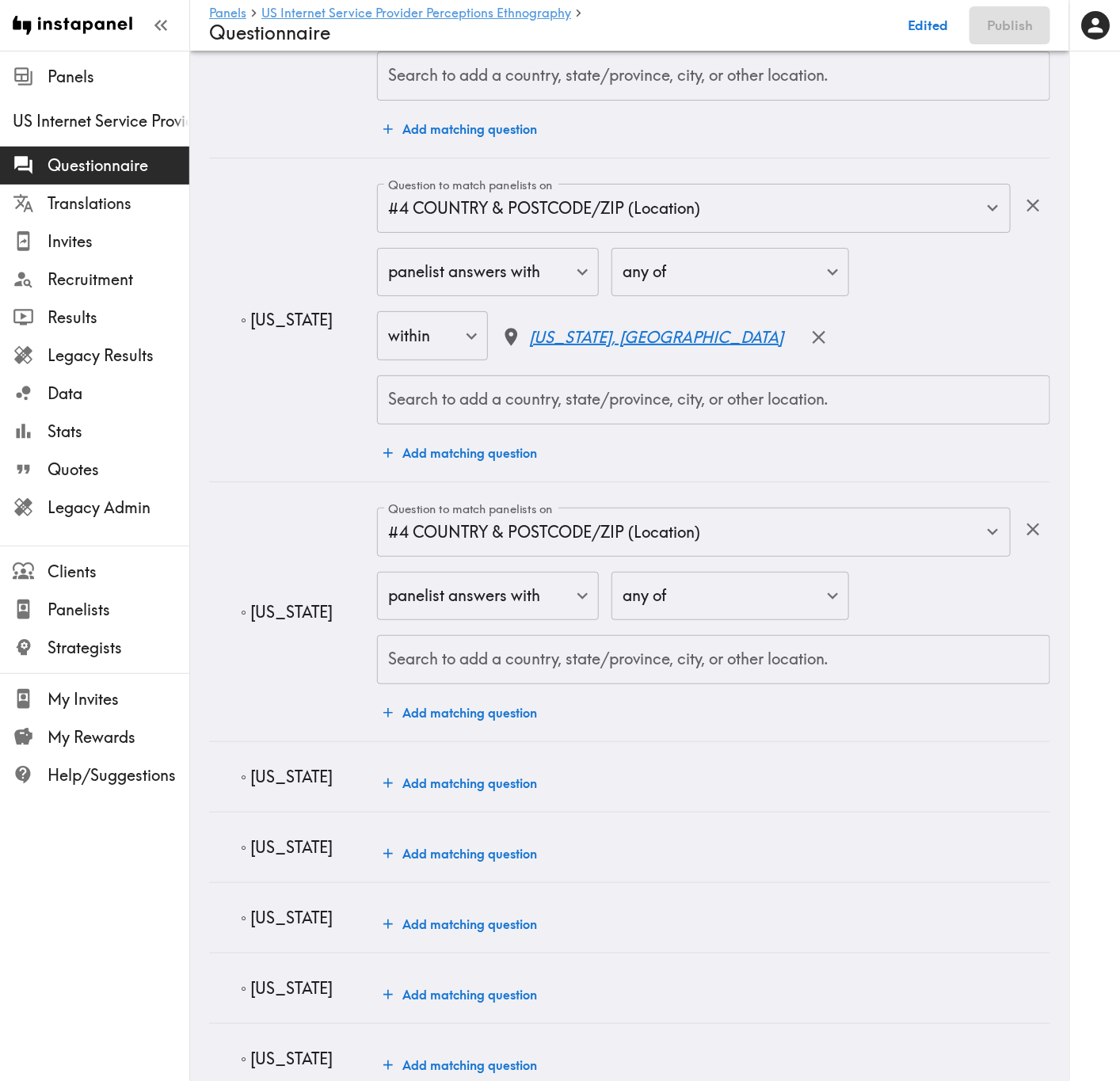
click at [554, 654] on input "Search to add a country, state/province, city, or other location." at bounding box center [714, 659] width 658 height 35
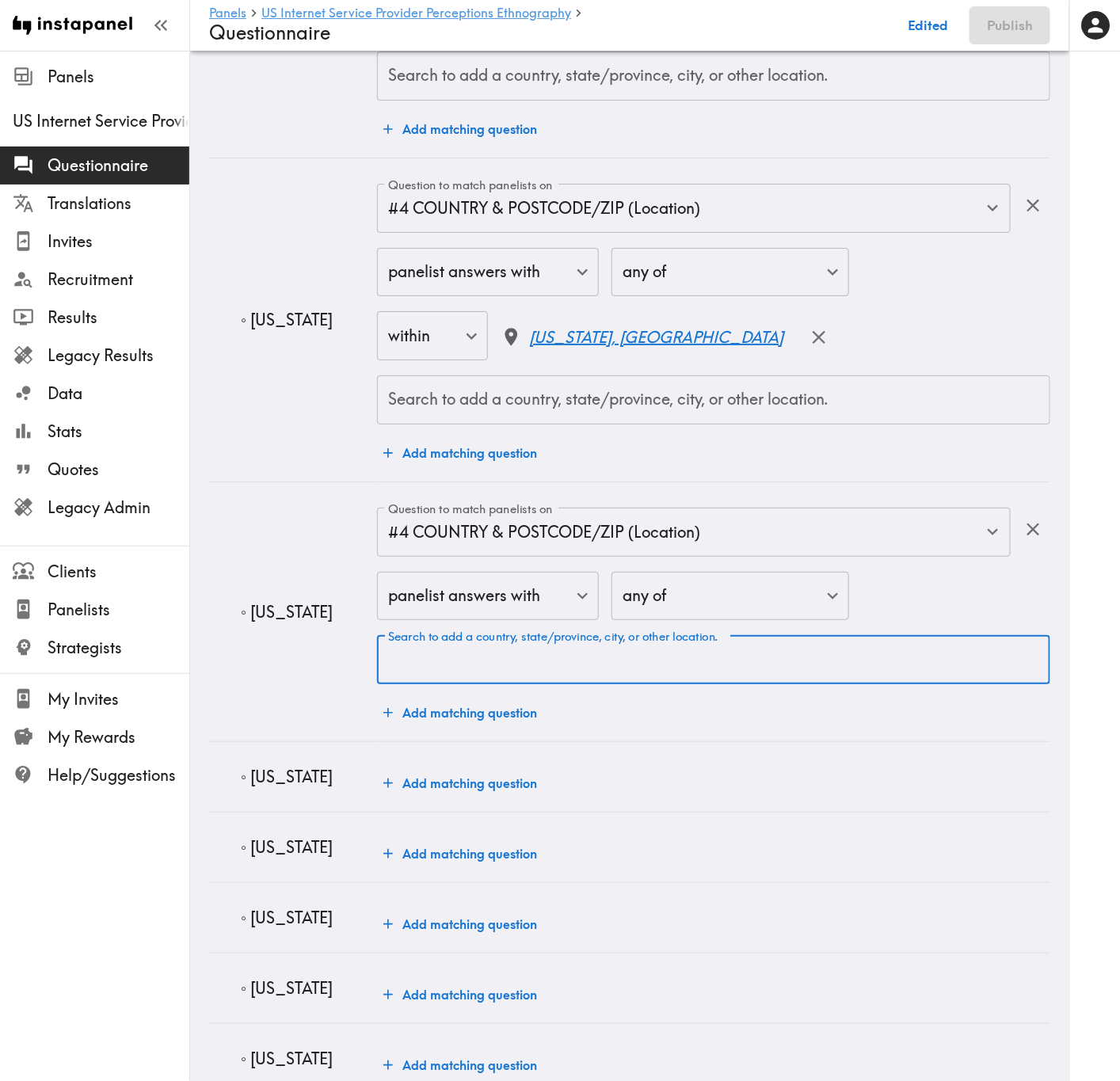
paste input "Oklahoma"
type input "Oklahoma"
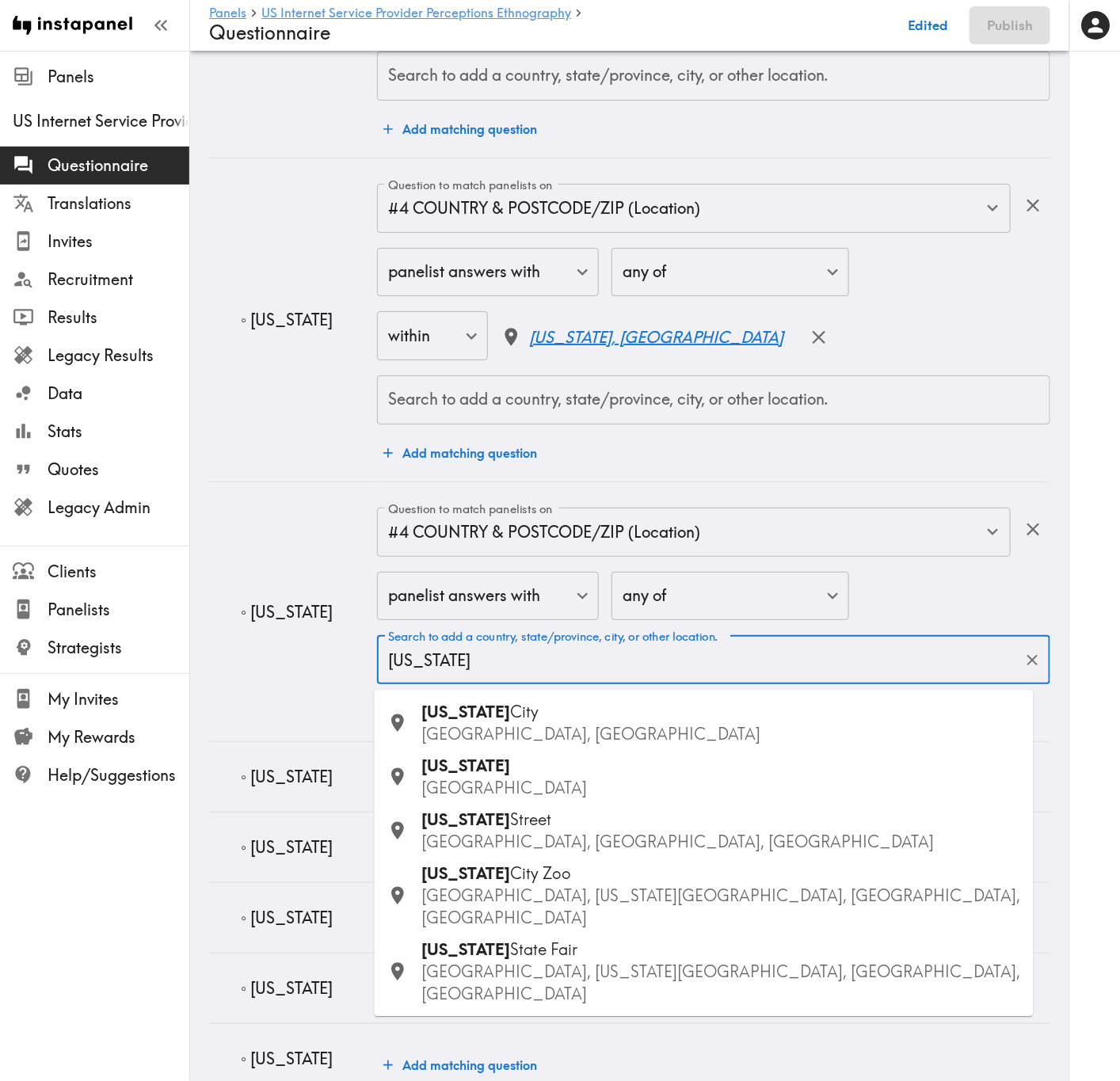
drag, startPoint x: 532, startPoint y: 706, endPoint x: 544, endPoint y: 776, distance: 71.0
click at [544, 654] on ul "Oklahoma City OK, USA Oklahoma USA Oklahoma Street York, SC, USA Oklahoma City …" at bounding box center [704, 854] width 658 height 326
click at [544, 654] on div "Oklahoma USA" at bounding box center [721, 777] width 599 height 45
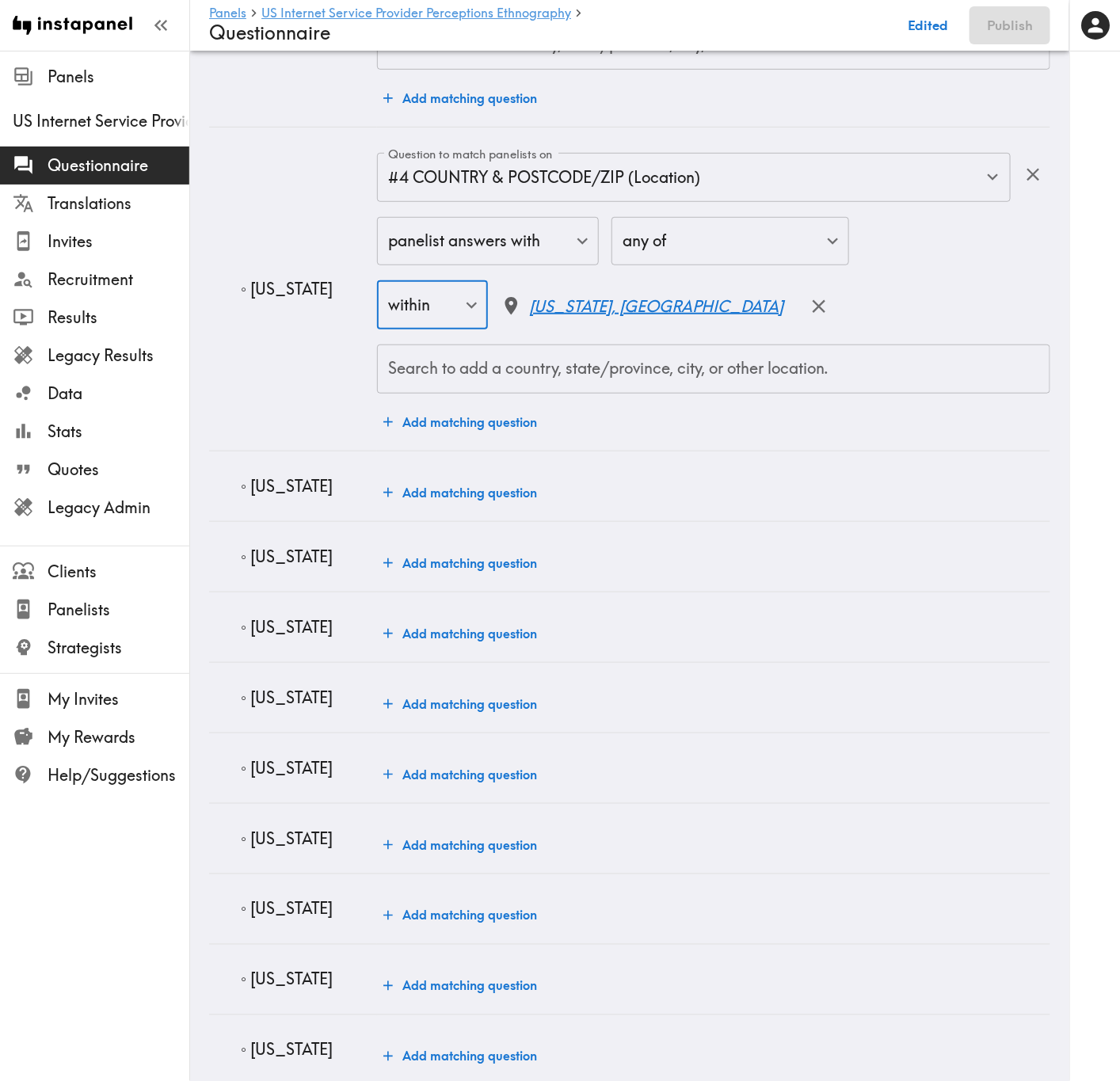
scroll to position [4752, 0]
click at [302, 496] on p "◦ Arkansas" at bounding box center [303, 484] width 124 height 22
copy p "Arkansas"
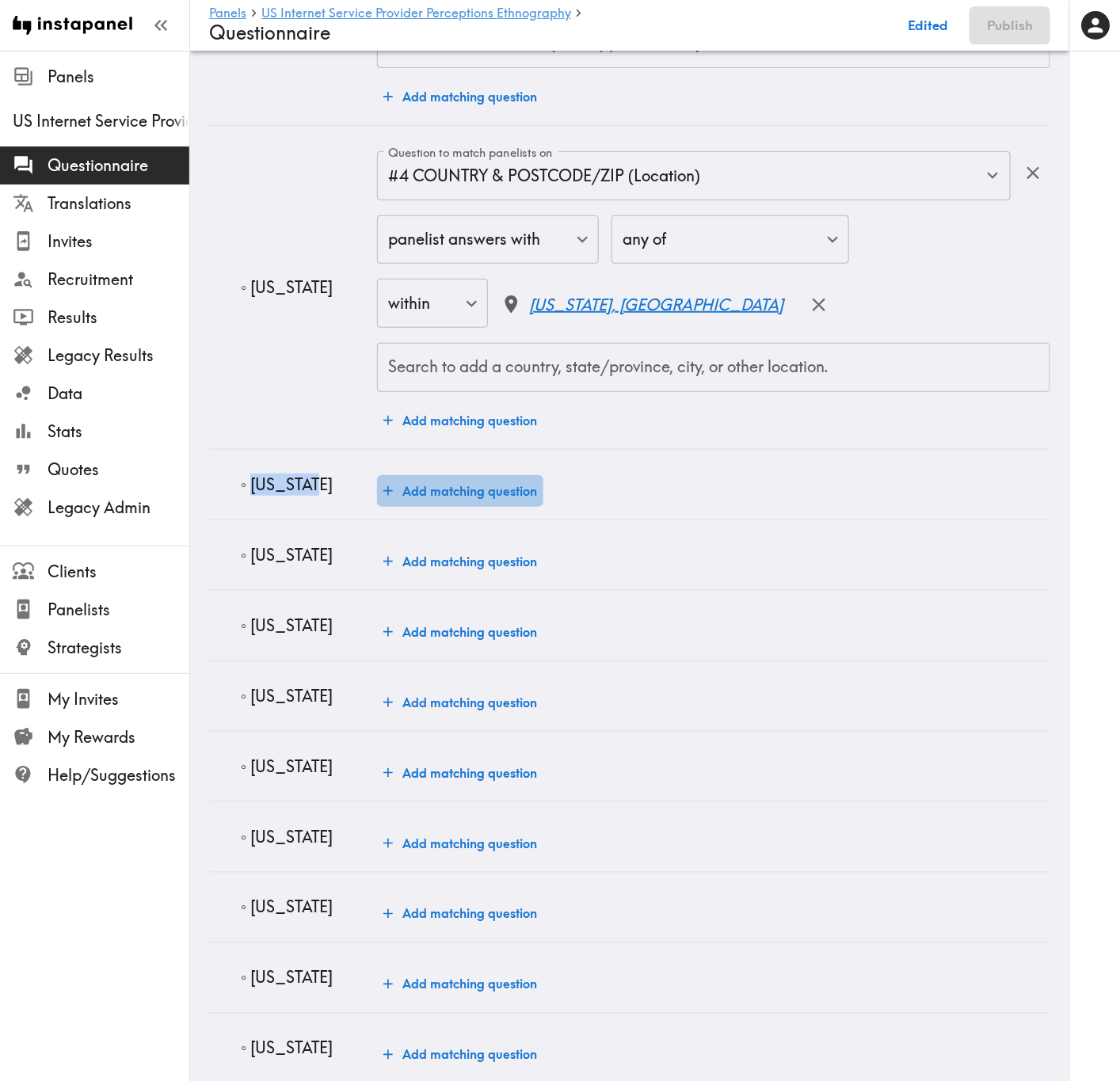
click at [422, 493] on button "Add matching question" at bounding box center [460, 490] width 167 height 31
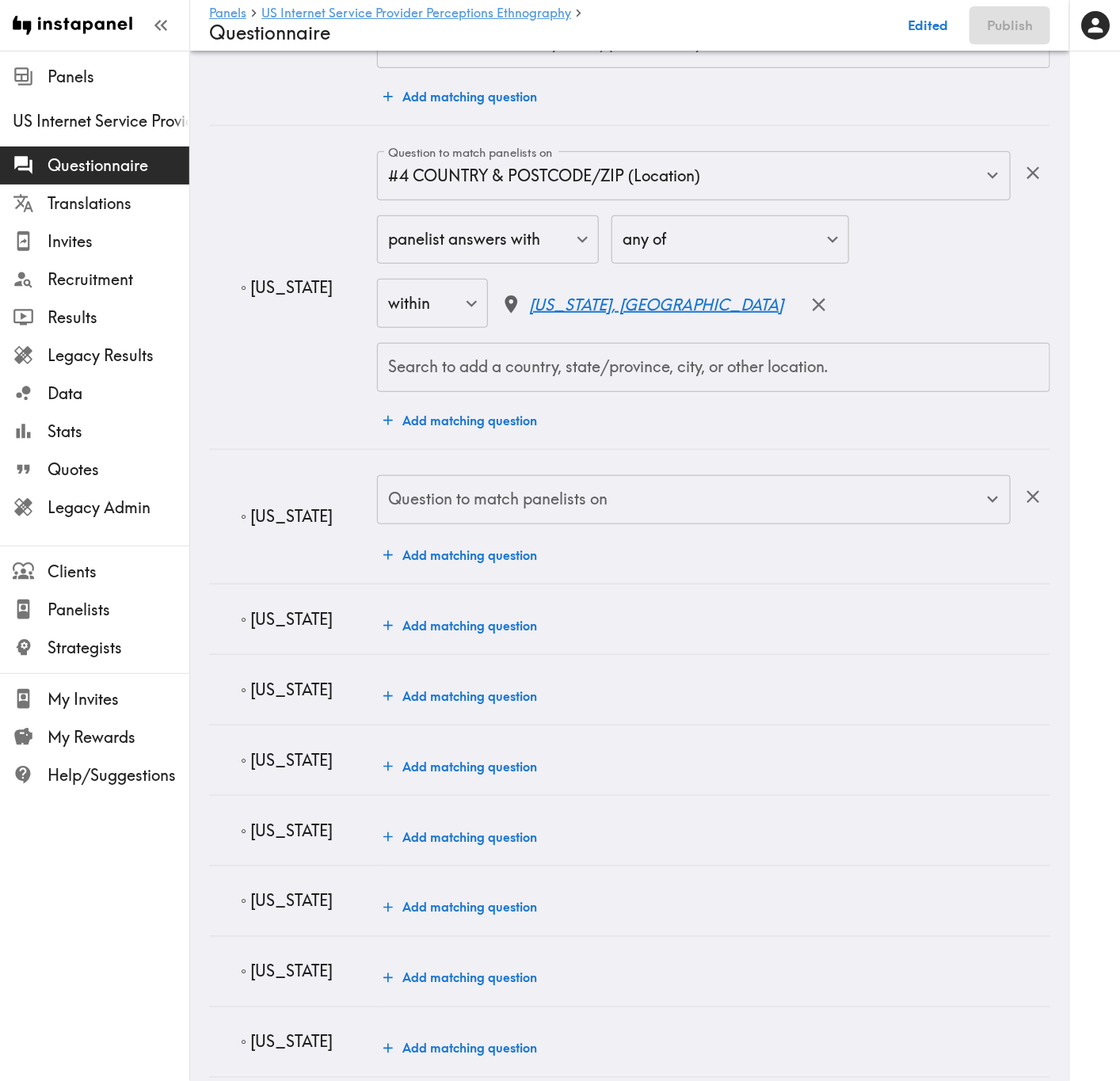
drag, startPoint x: 465, startPoint y: 469, endPoint x: 470, endPoint y: 490, distance: 21.6
click at [466, 479] on td "Question to match panelists on Question to match panelists on Add matching ques…" at bounding box center [713, 516] width 673 height 134
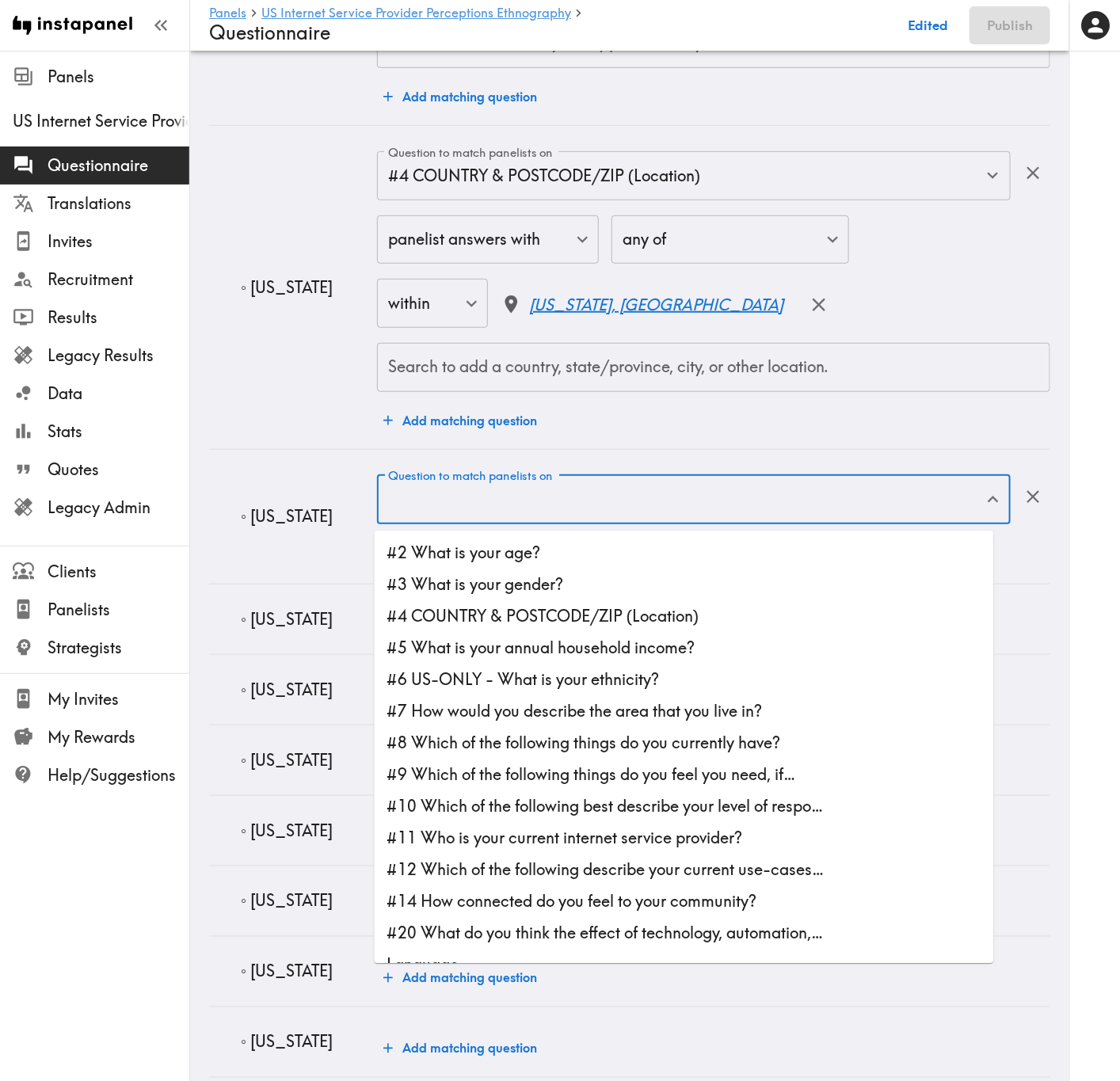
click at [471, 497] on div "Question to match panelists on Question to match panelists on" at bounding box center [694, 501] width 634 height 51
click at [533, 622] on li "#4 COUNTRY & POSTCODE/ZIP (Location)" at bounding box center [684, 617] width 619 height 31
type input "#4 COUNTRY & POSTCODE/ZIP (Location)"
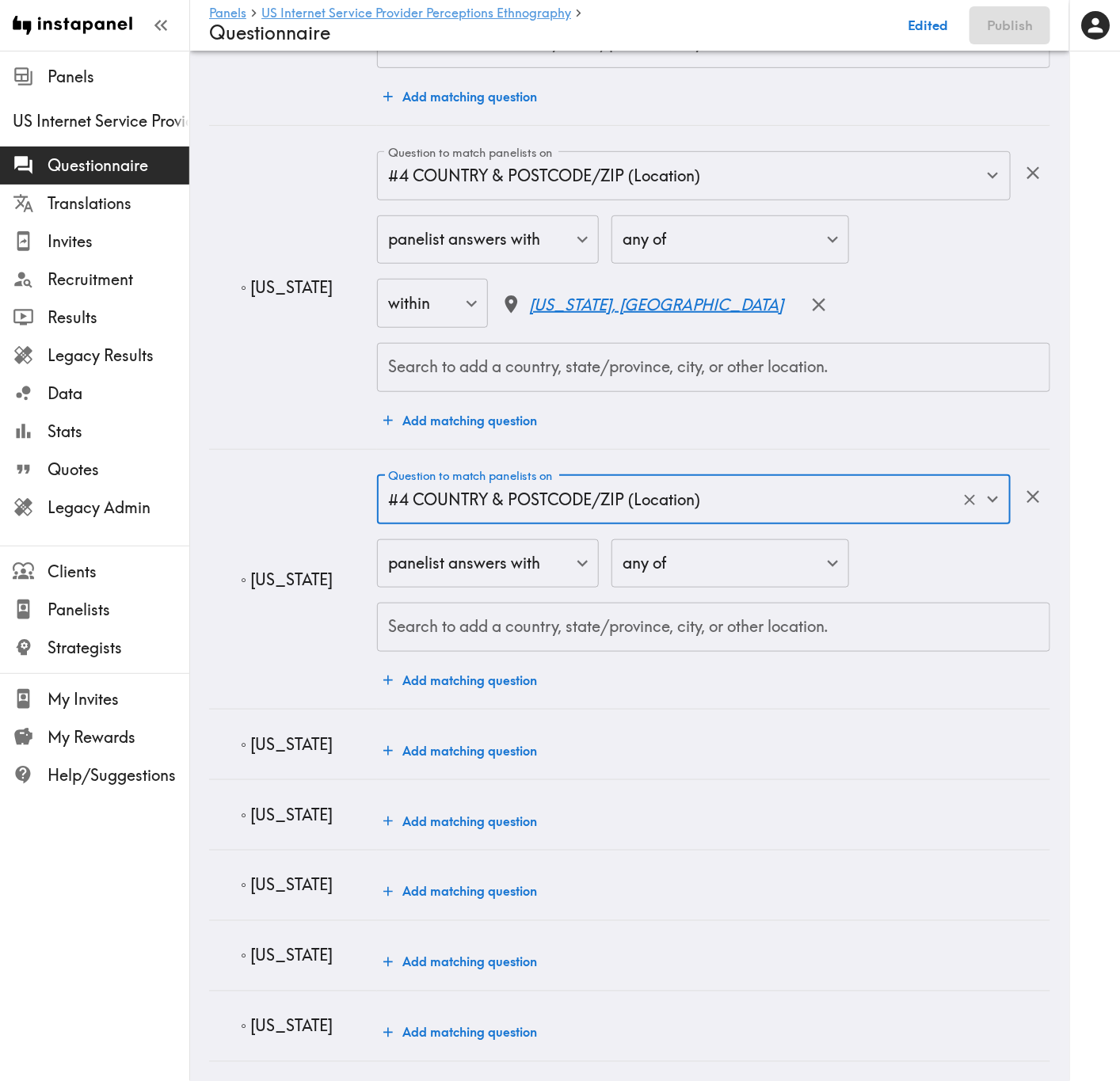
click at [532, 622] on div "Search to add a country, state/province, city, or other location. Search to add…" at bounding box center [713, 627] width 673 height 49
paste input "Arkansas"
type input "Arkansas"
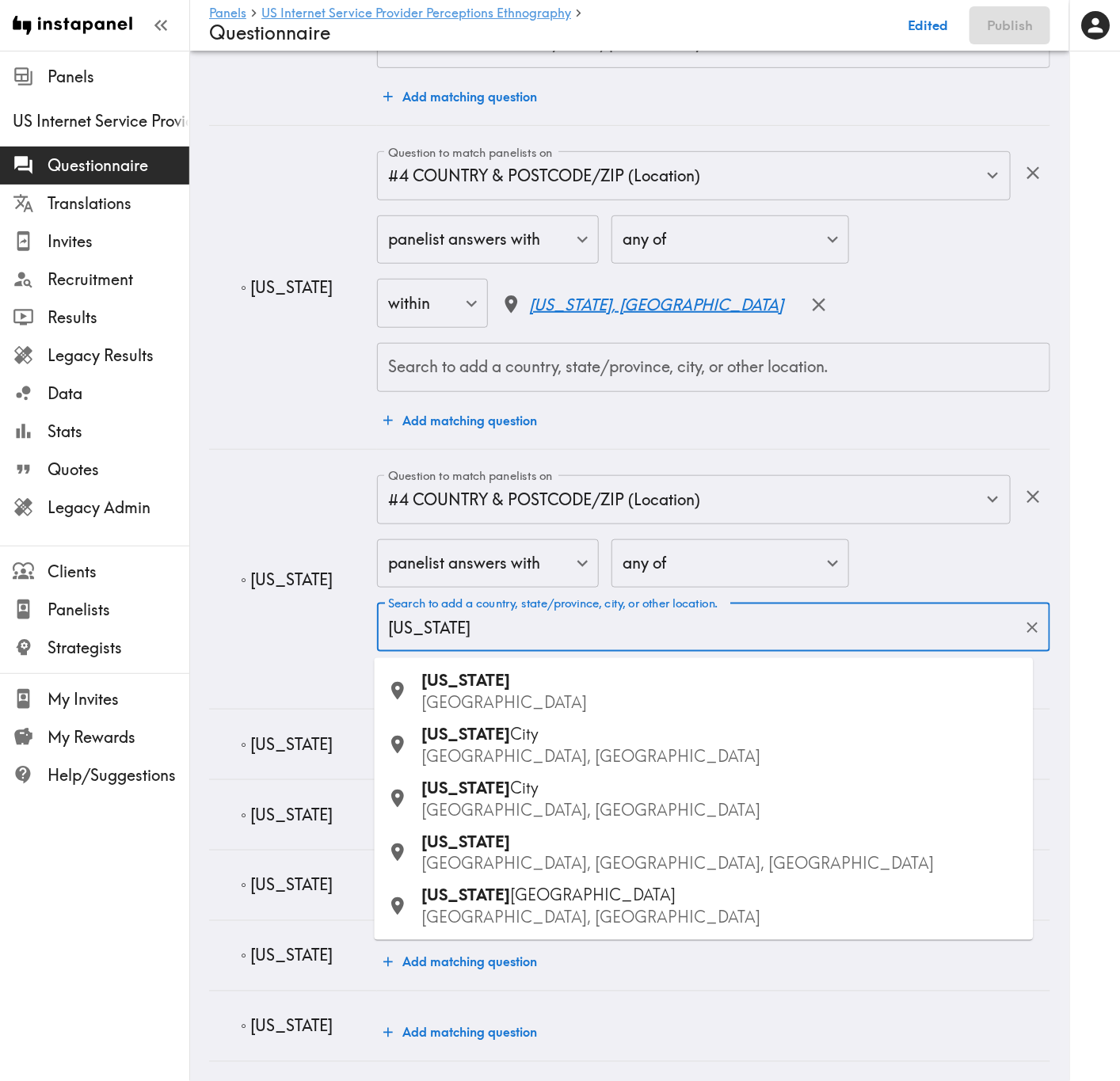
click at [541, 654] on p "USA" at bounding box center [721, 702] width 599 height 22
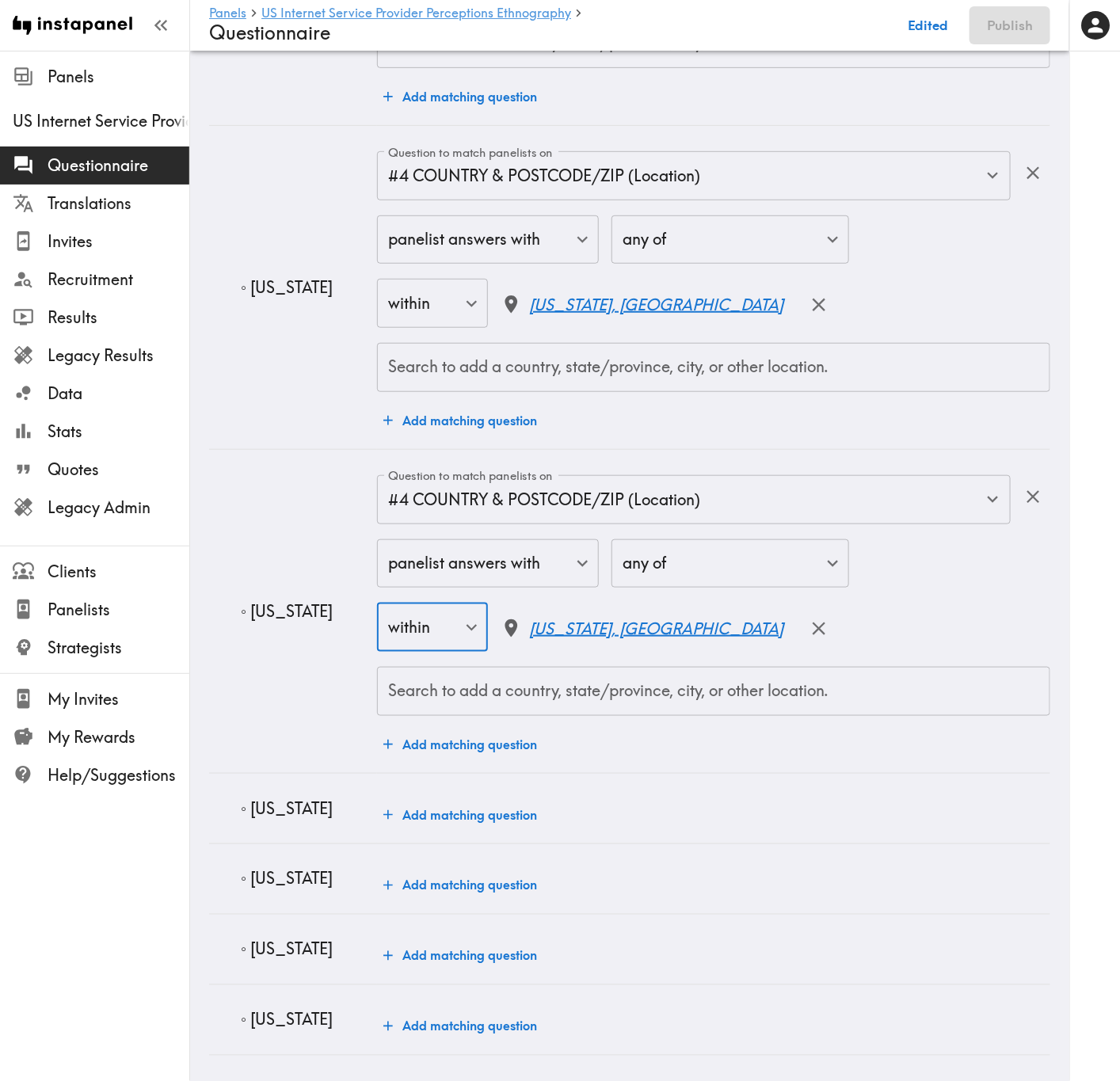
scroll to position [5227, 0]
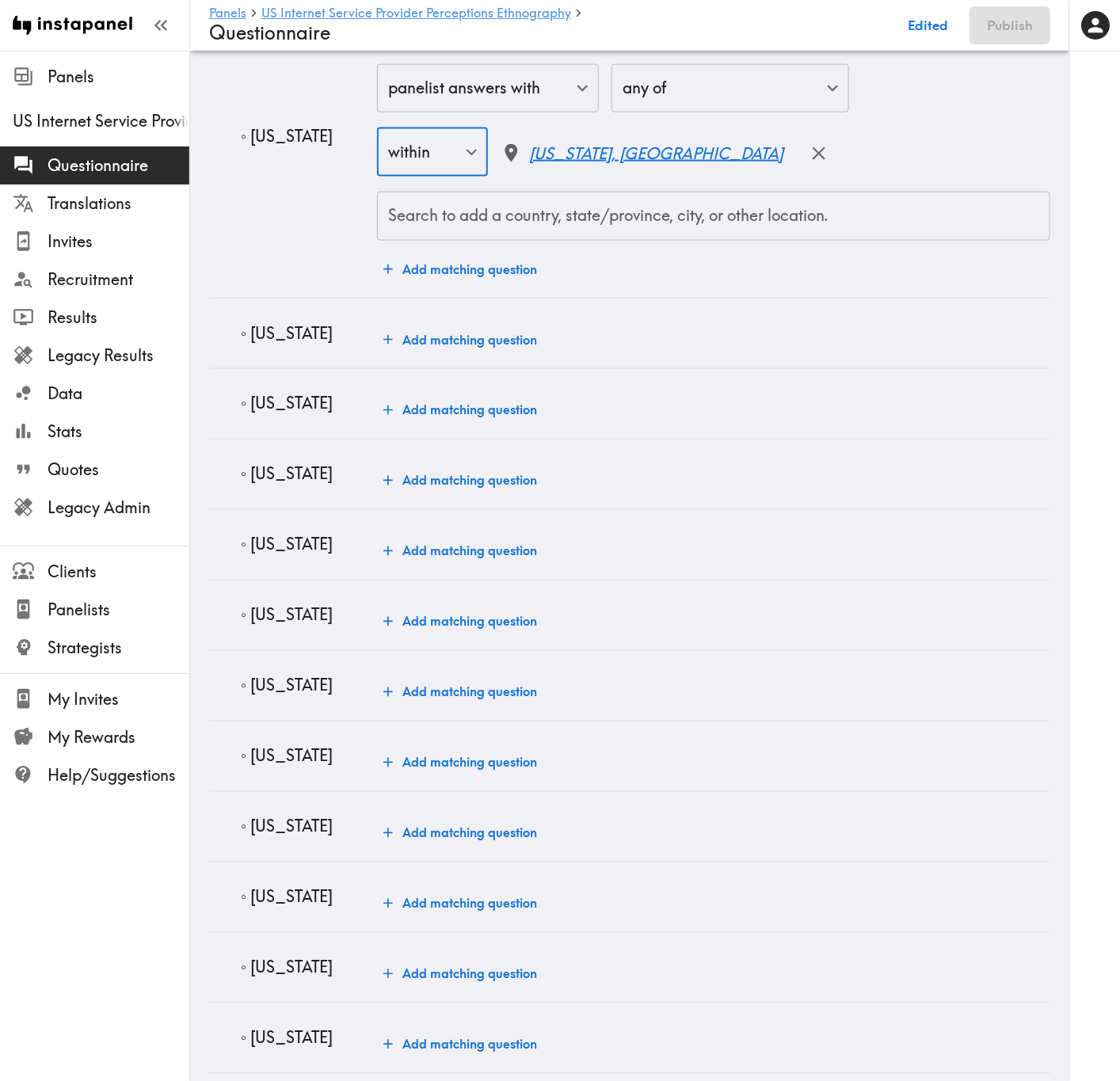
click at [281, 341] on p "◦ Louisiana" at bounding box center [303, 333] width 124 height 22
copy p "Louisiana"
click at [393, 343] on button "Add matching question" at bounding box center [460, 339] width 167 height 31
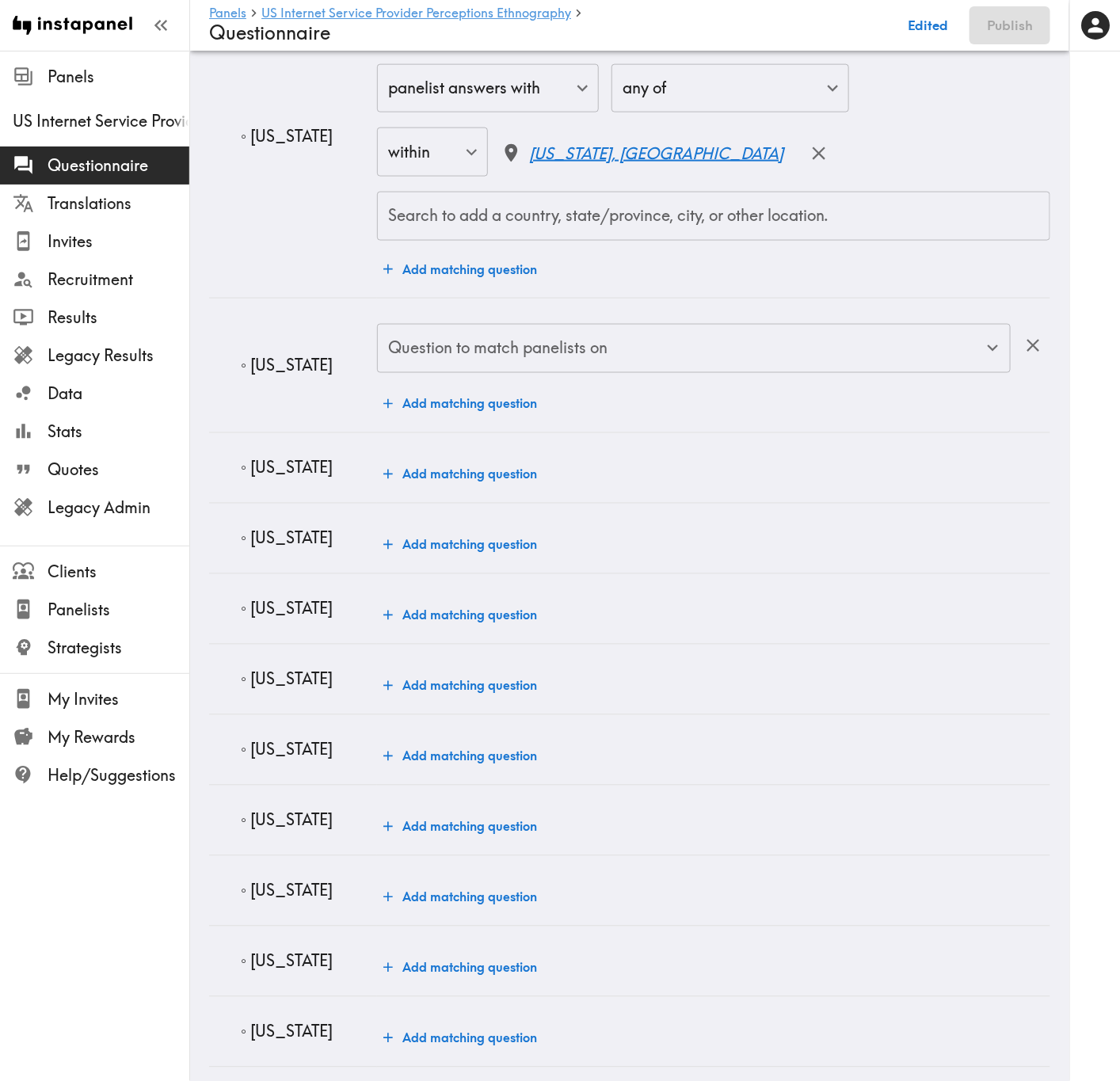
click at [502, 366] on input "Question to match panelists on" at bounding box center [682, 348] width 596 height 35
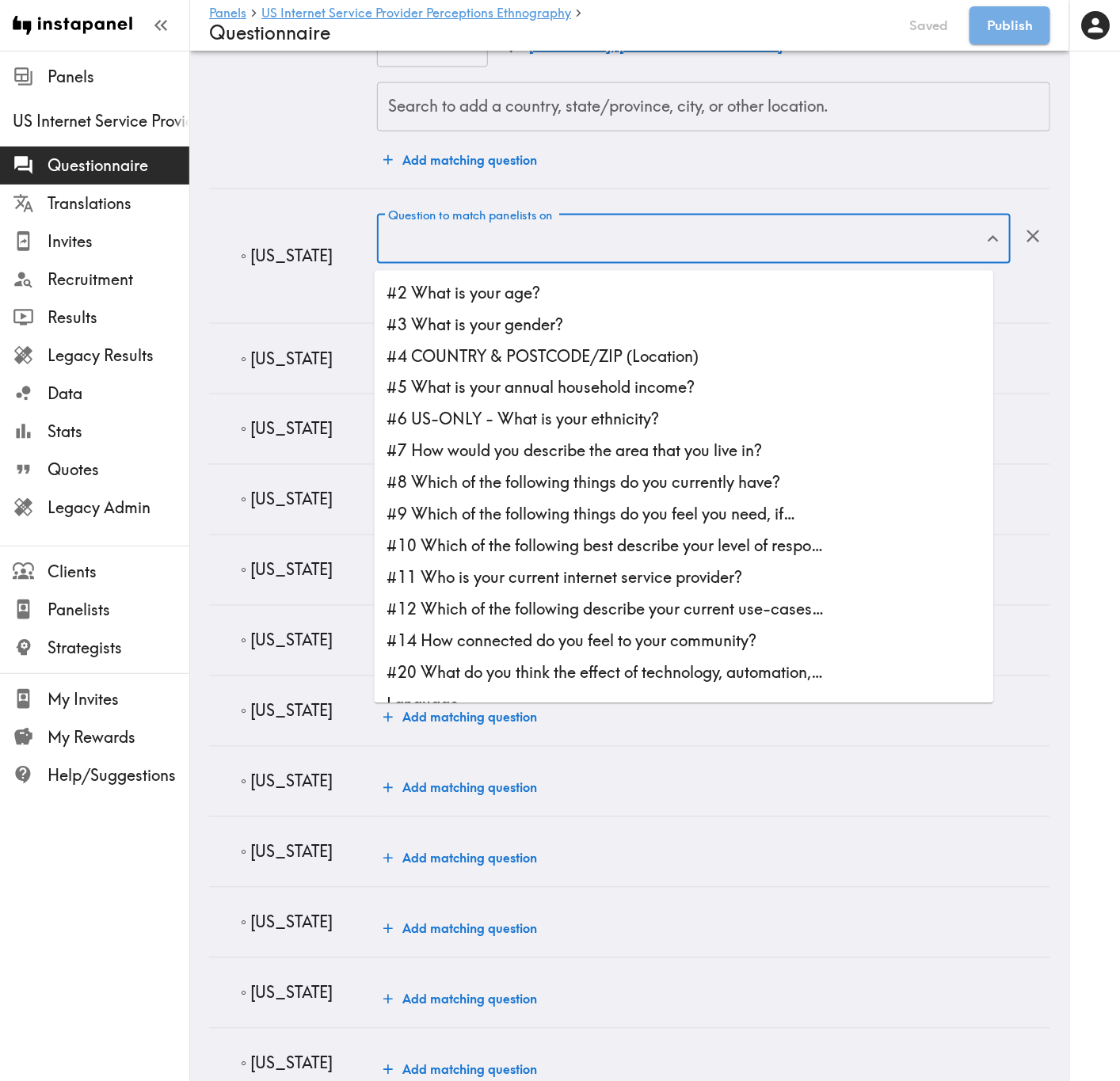
click at [673, 357] on li "#4 COUNTRY & POSTCODE/ZIP (Location)" at bounding box center [684, 356] width 619 height 31
type input "#4 COUNTRY & POSTCODE/ZIP (Location)"
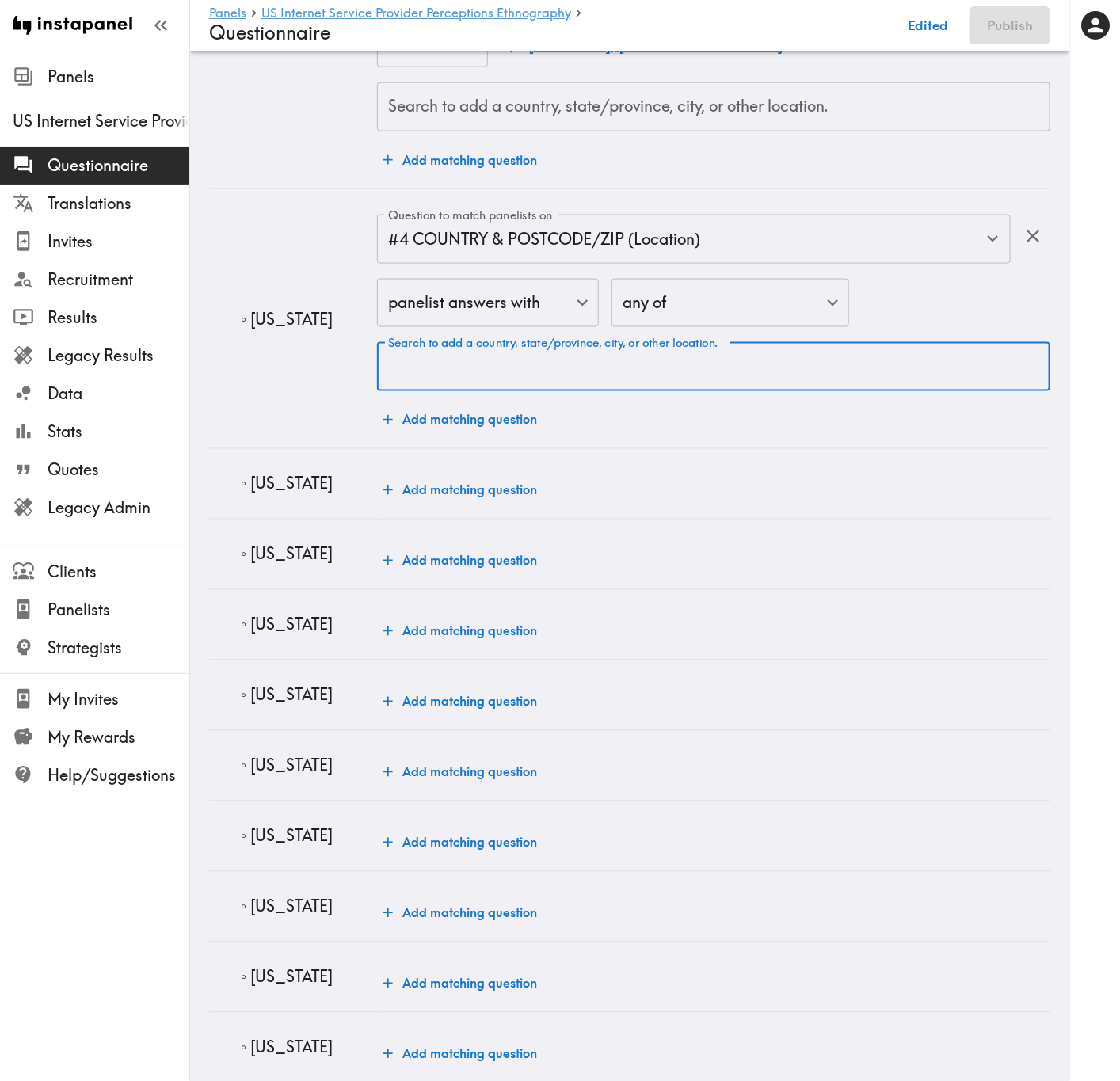
click at [555, 371] on input "Search to add a country, state/province, city, or other location." at bounding box center [714, 366] width 658 height 35
paste input "Louisiana"
type input "Louisiana"
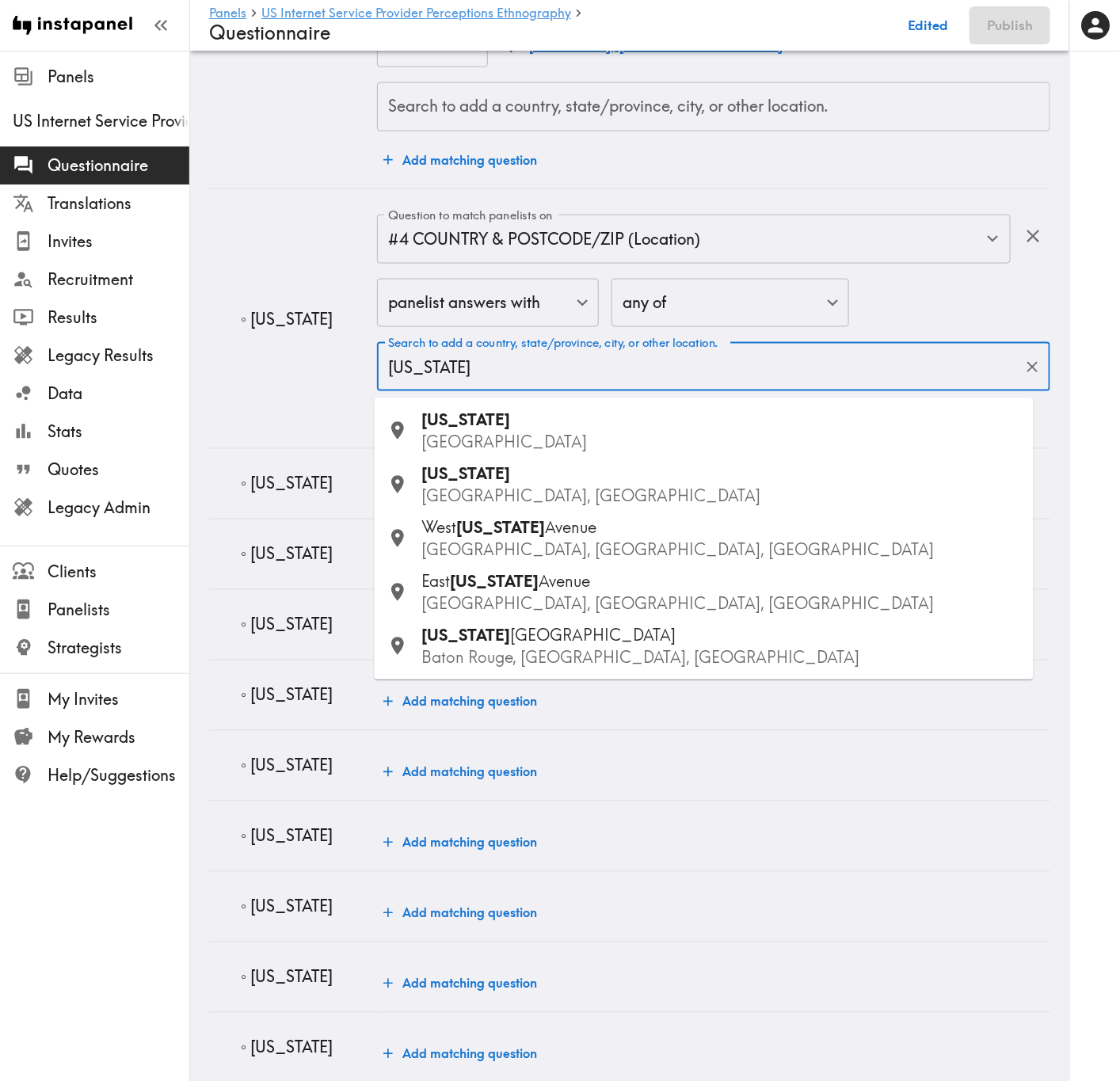
click at [476, 423] on span "Louisiana" at bounding box center [466, 420] width 88 height 20
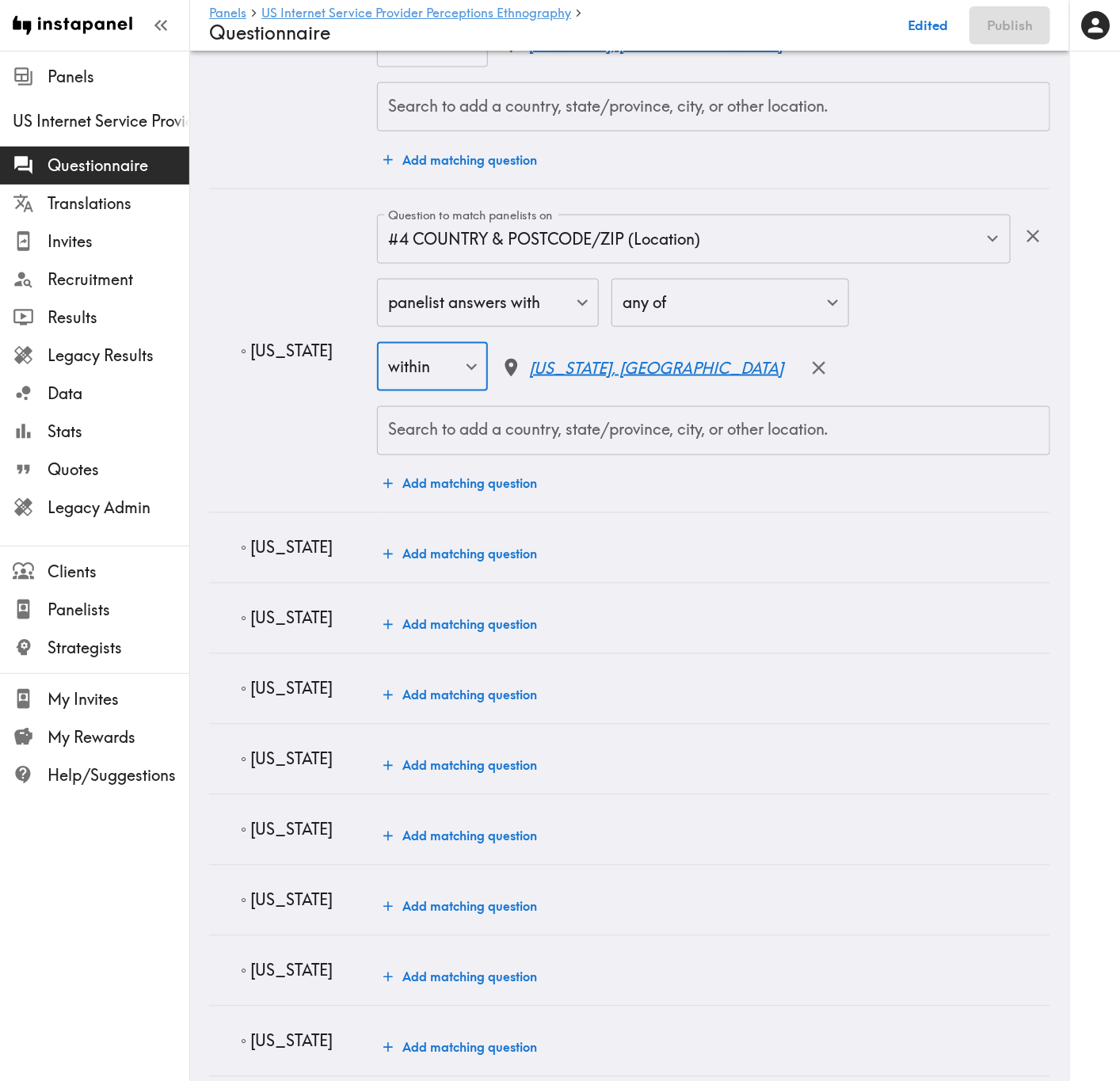
click at [266, 549] on p "◦ Mississippi" at bounding box center [303, 547] width 124 height 22
copy p "Mississippi"
click at [427, 554] on button "Add matching question" at bounding box center [460, 554] width 167 height 31
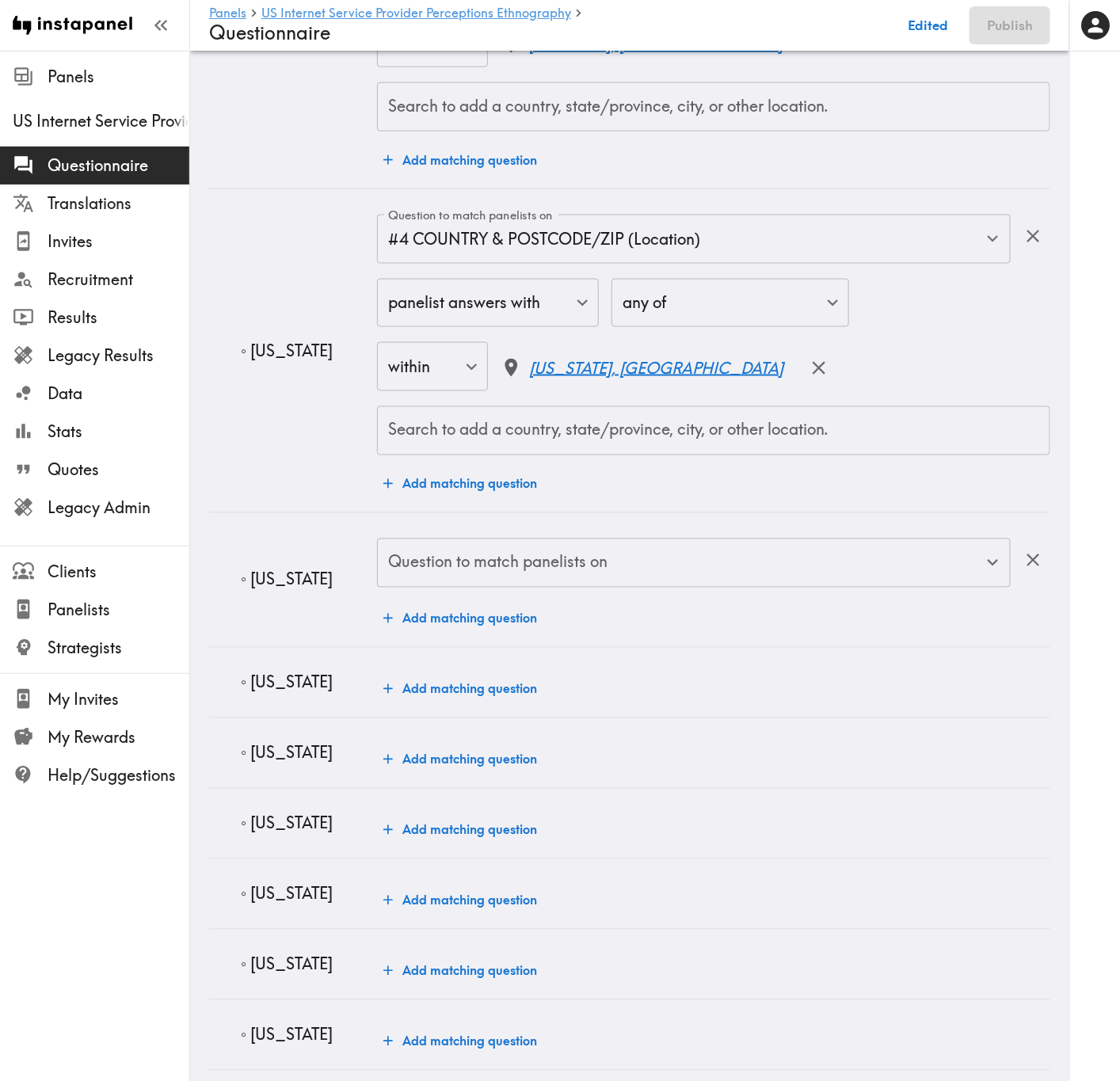
click at [511, 550] on div "Question to match panelists on" at bounding box center [694, 563] width 634 height 49
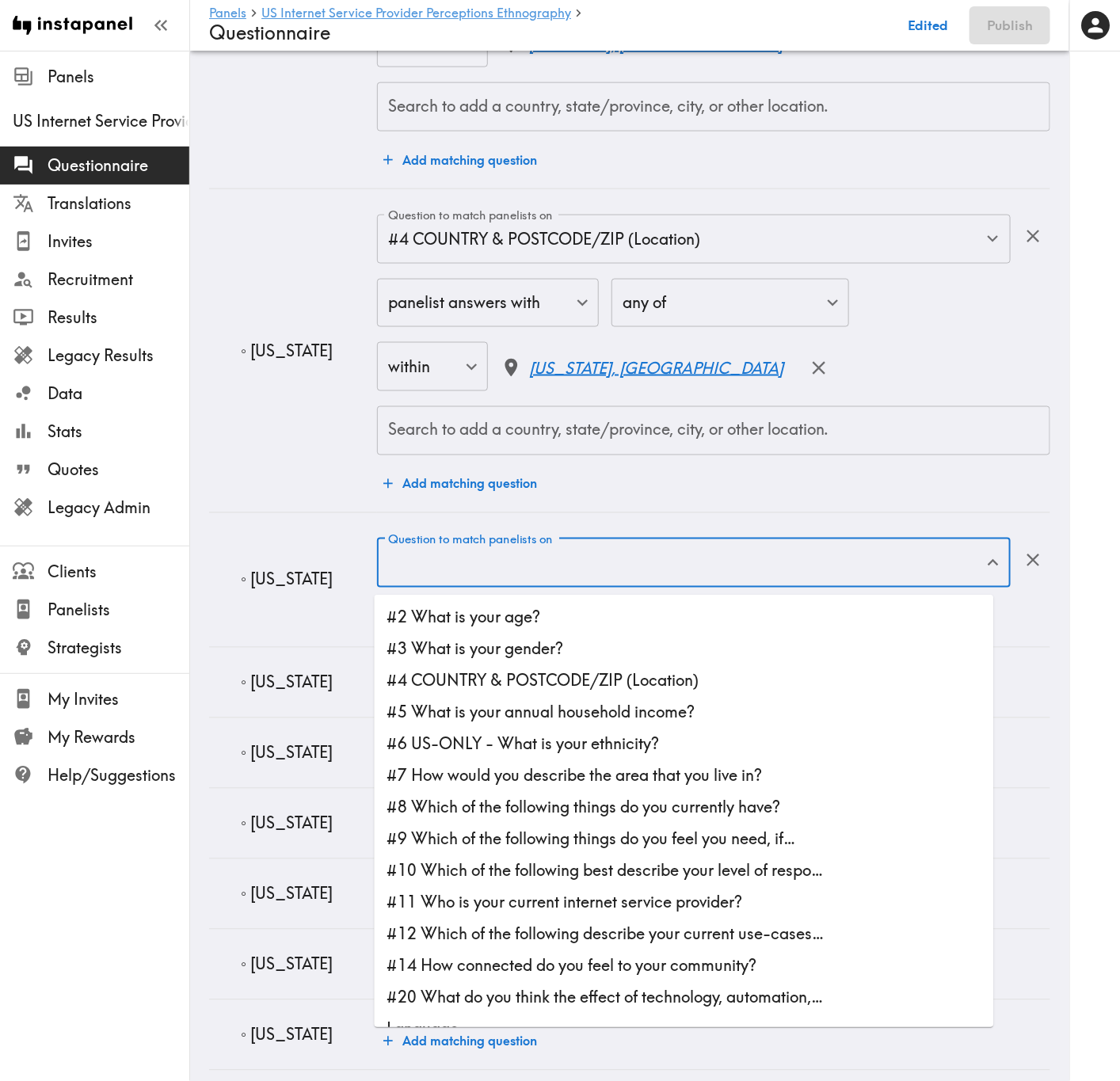
click at [598, 654] on li "#4 COUNTRY & POSTCODE/ZIP (Location)" at bounding box center [684, 680] width 619 height 31
type input "#4 COUNTRY & POSTCODE/ZIP (Location)"
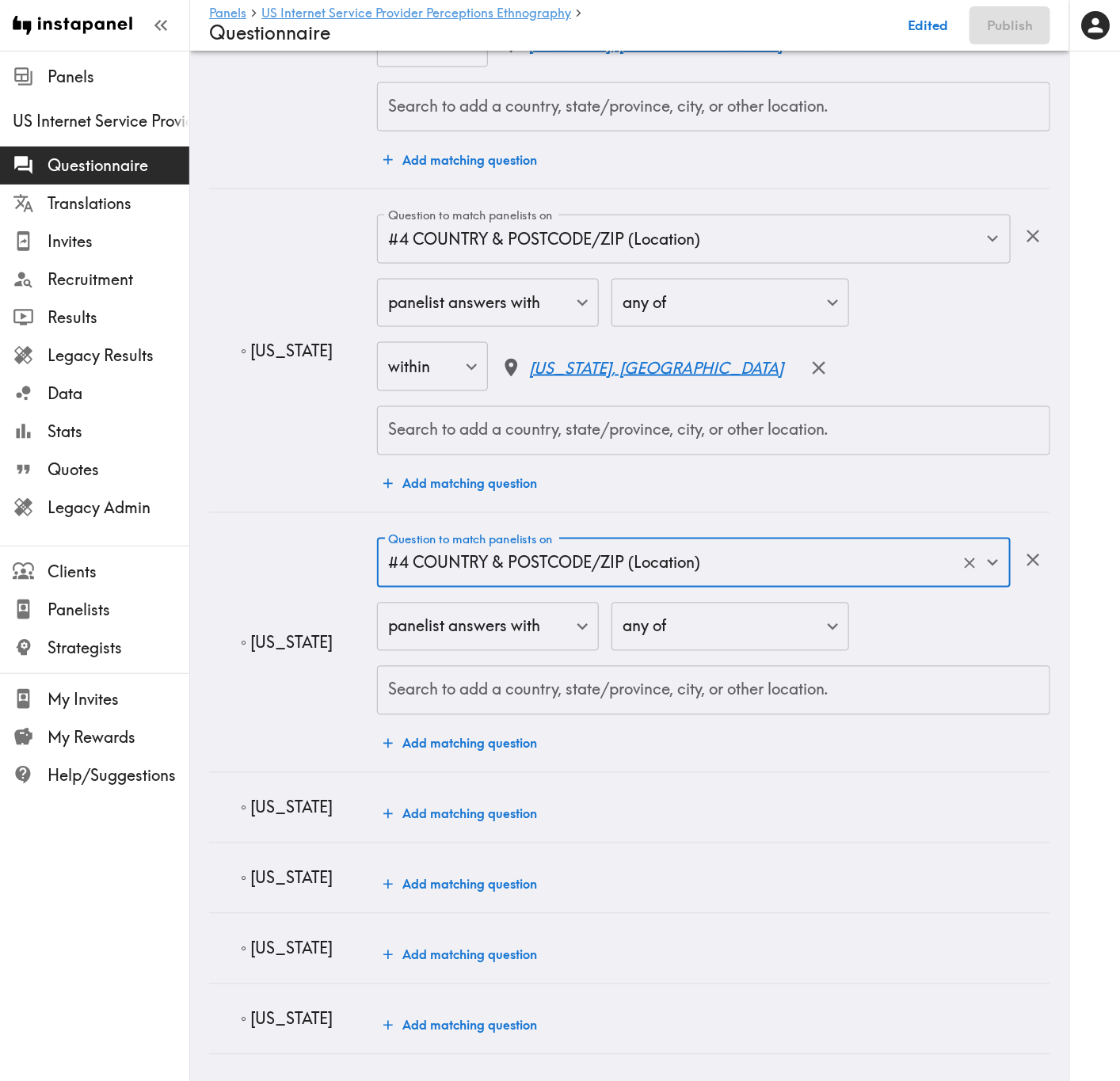
click at [599, 654] on input "Search to add a country, state/province, city, or other location." at bounding box center [714, 690] width 658 height 35
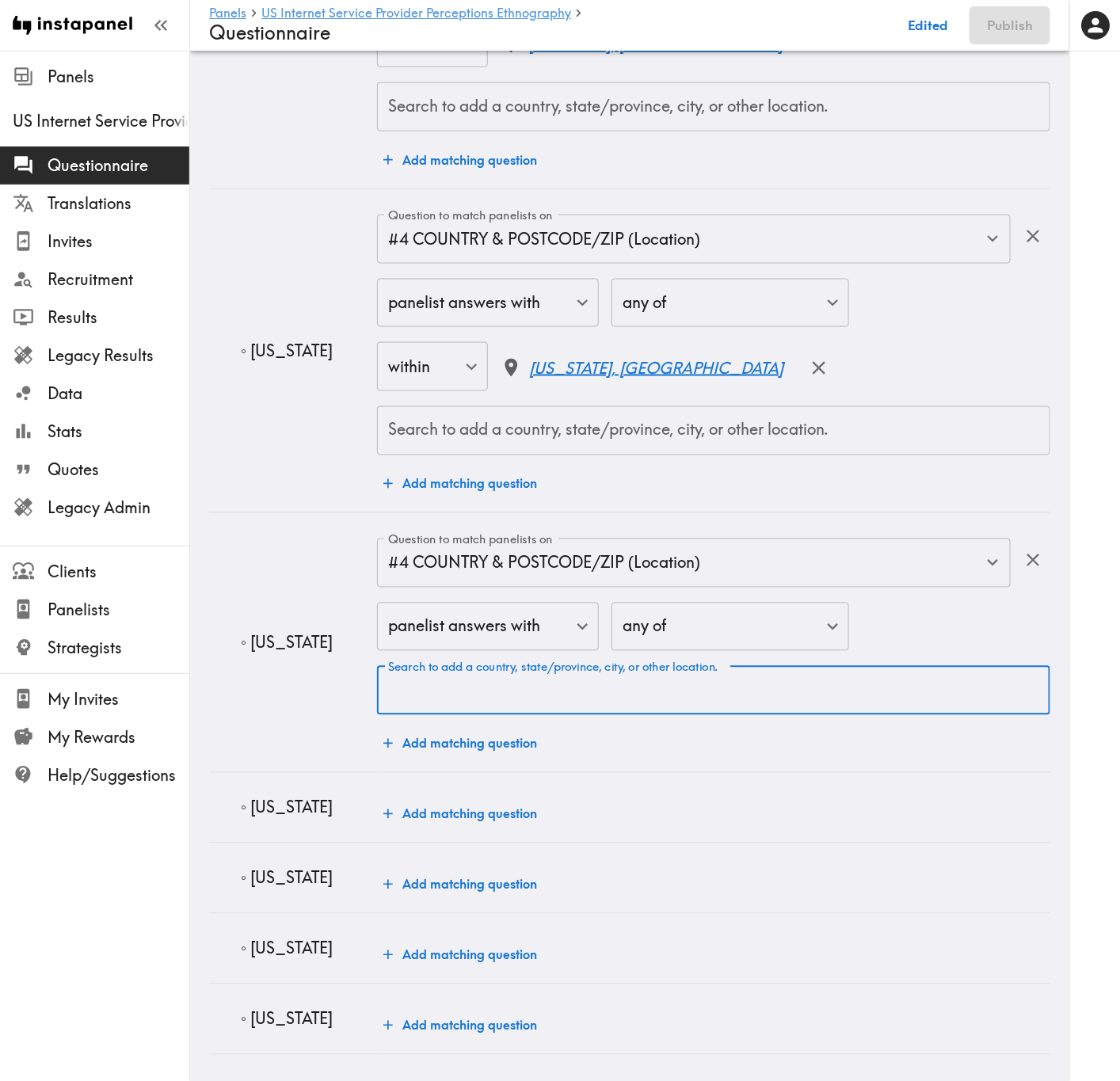
paste input "Mississippi"
type input "Mississippi"
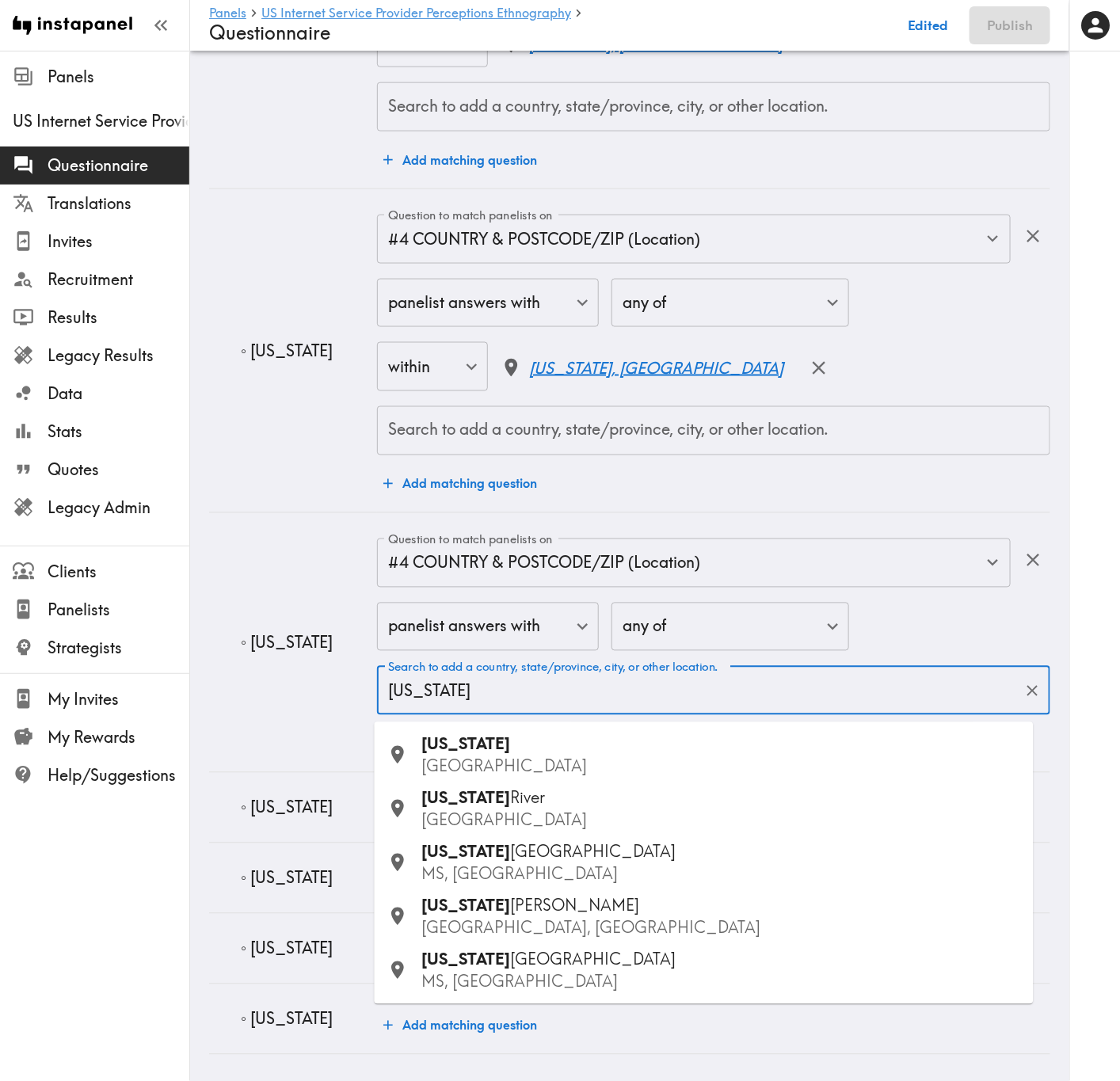
click at [601, 654] on div "Mississippi USA" at bounding box center [721, 756] width 599 height 45
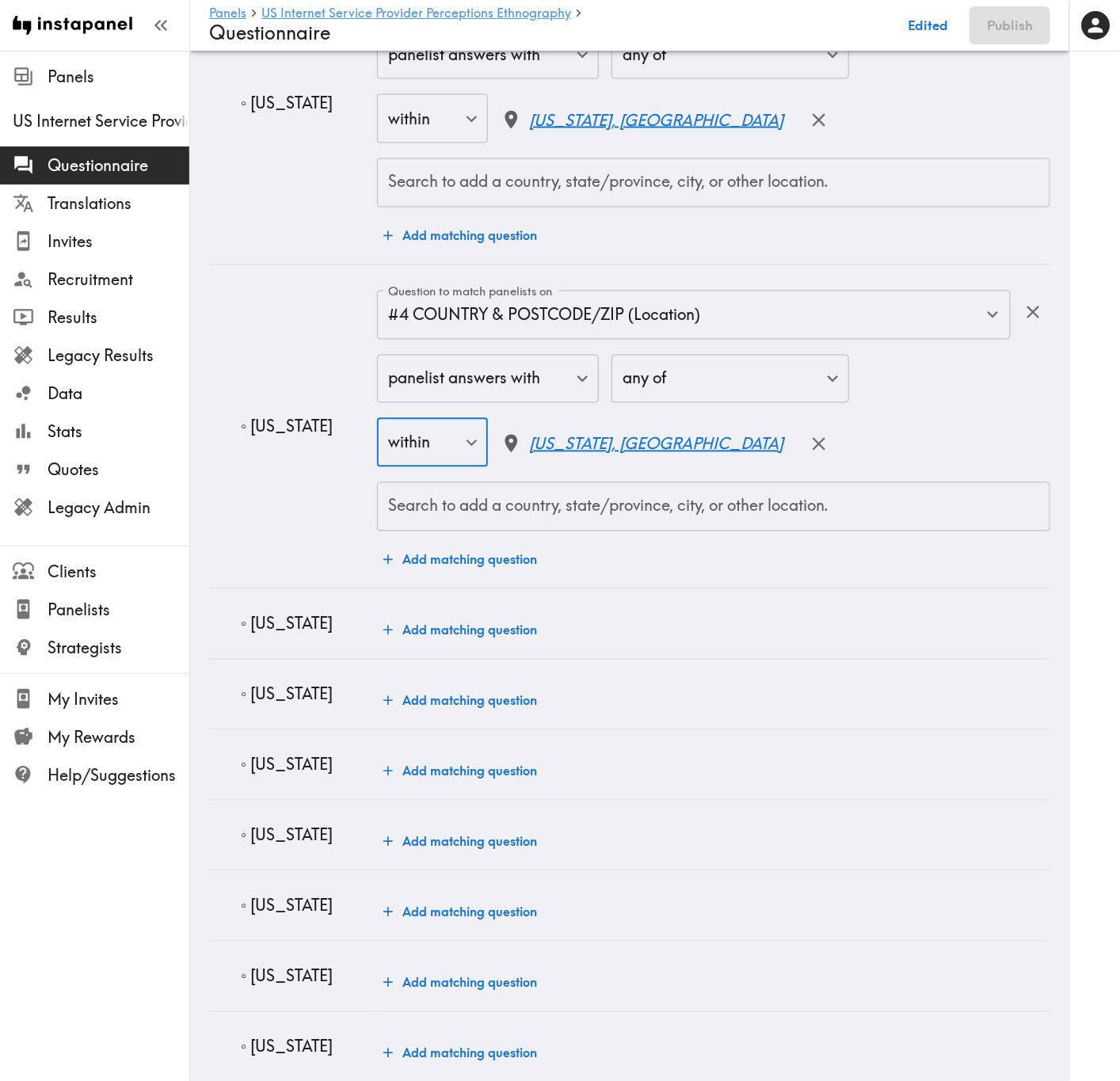
scroll to position [5584, 0]
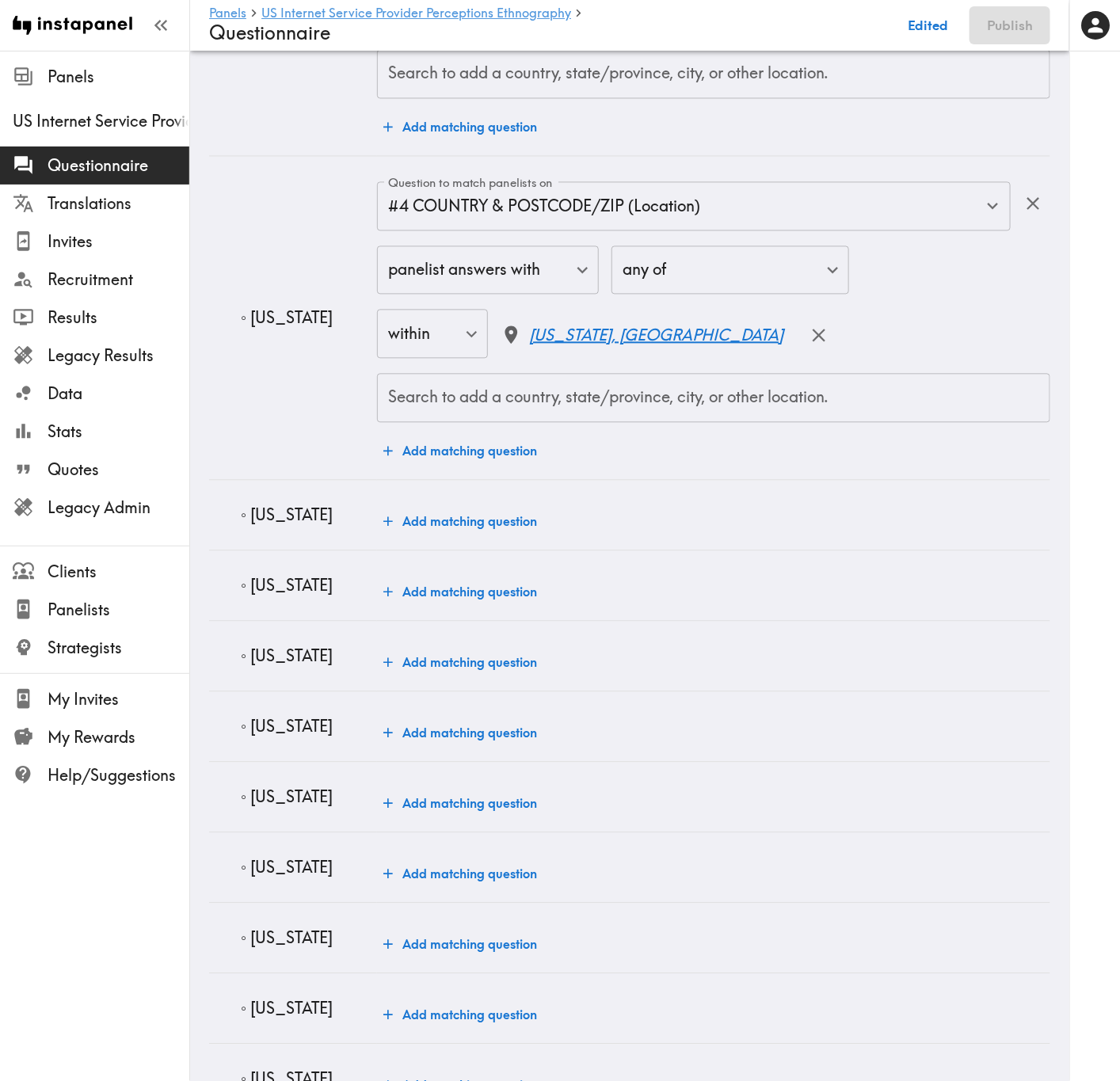
click at [281, 519] on p "◦ Alabama" at bounding box center [303, 515] width 124 height 22
click at [459, 525] on button "Add matching question" at bounding box center [460, 521] width 167 height 31
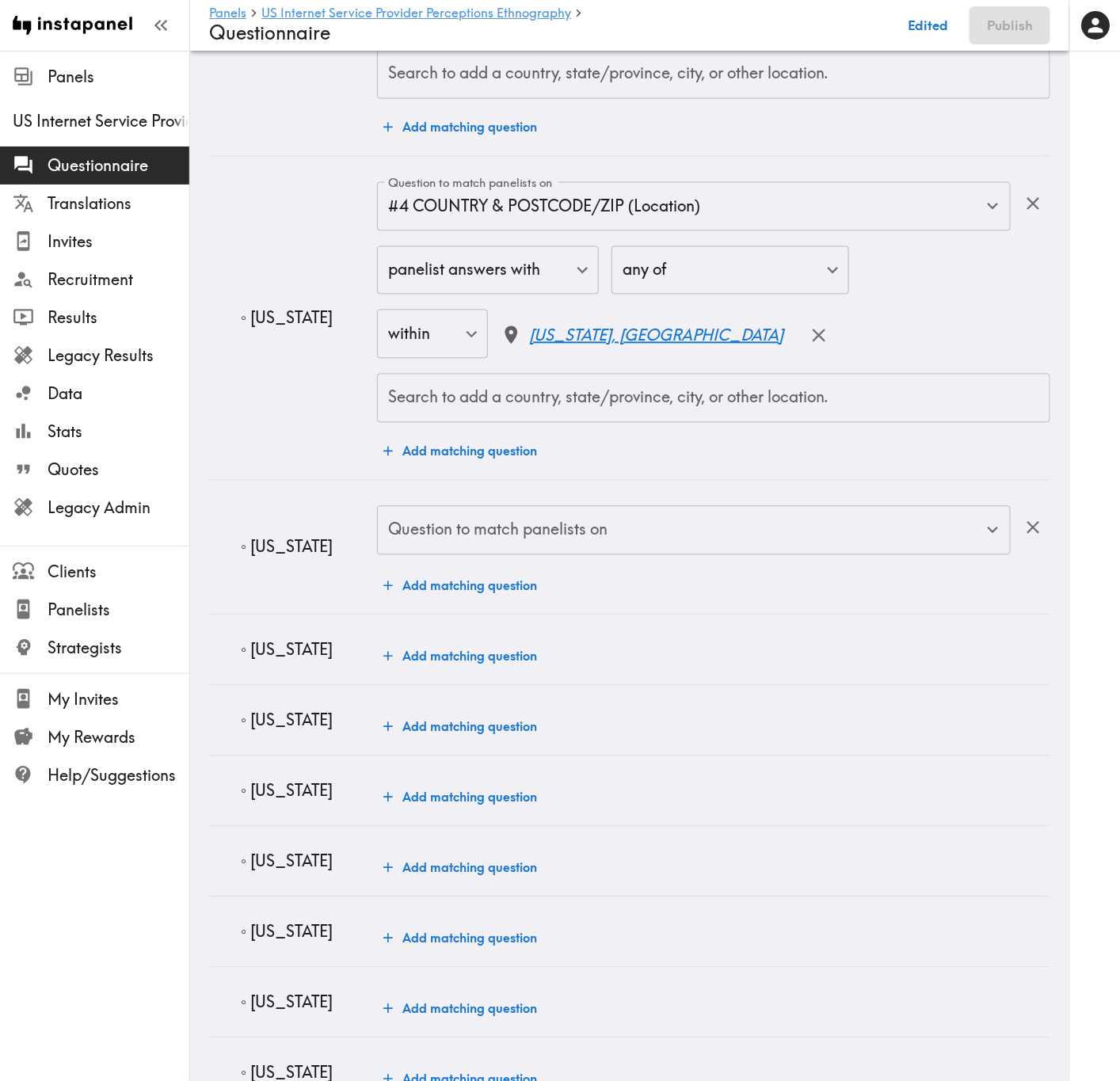
click at [489, 540] on input "Question to match panelists on" at bounding box center [682, 530] width 596 height 35
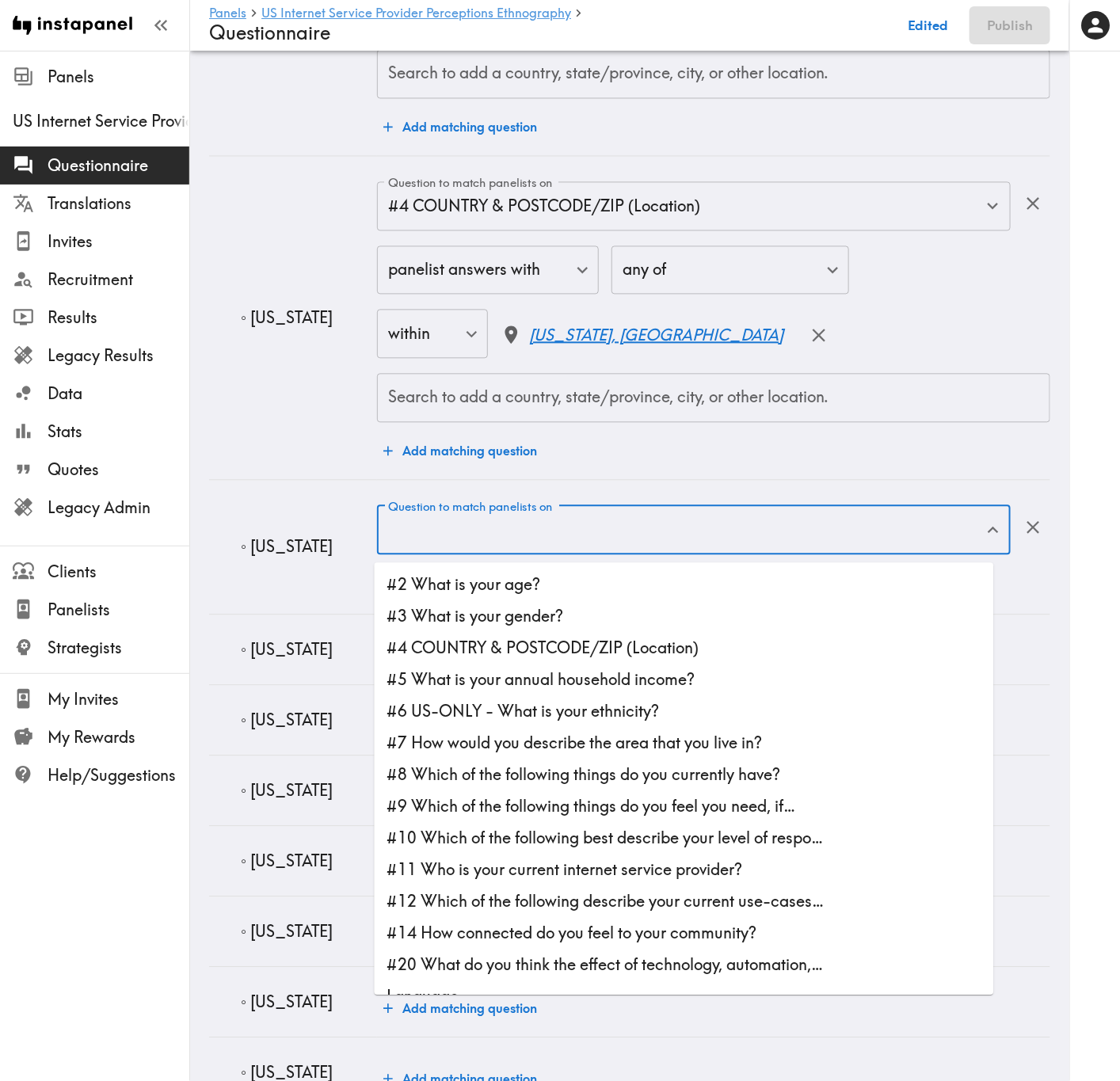
click at [549, 654] on li "#4 COUNTRY & POSTCODE/ZIP (Location)" at bounding box center [684, 648] width 619 height 31
type input "#4 COUNTRY & POSTCODE/ZIP (Location)"
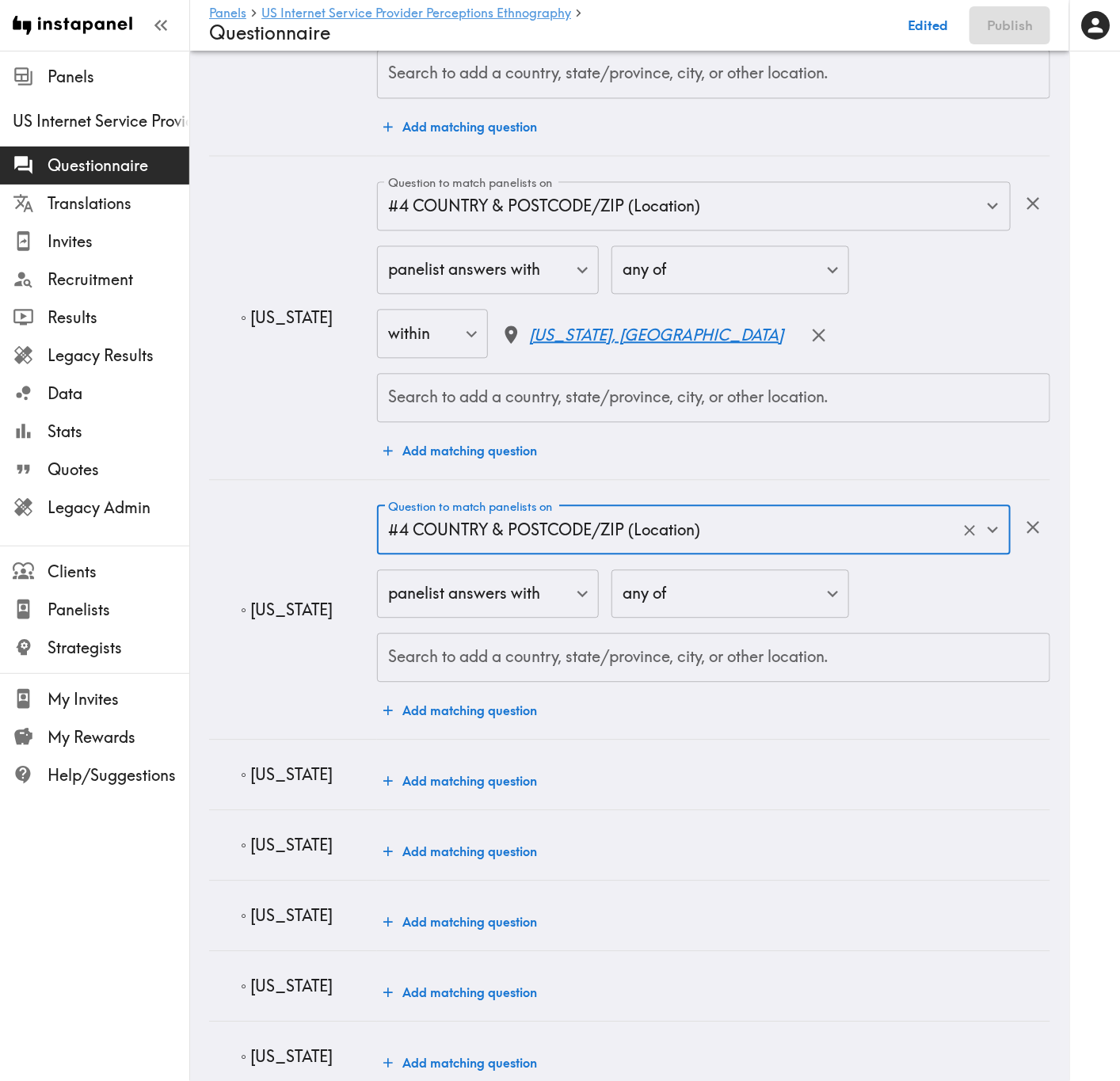
click at [547, 647] on div "Search to add a country, state/province, city, or other location." at bounding box center [713, 658] width 673 height 49
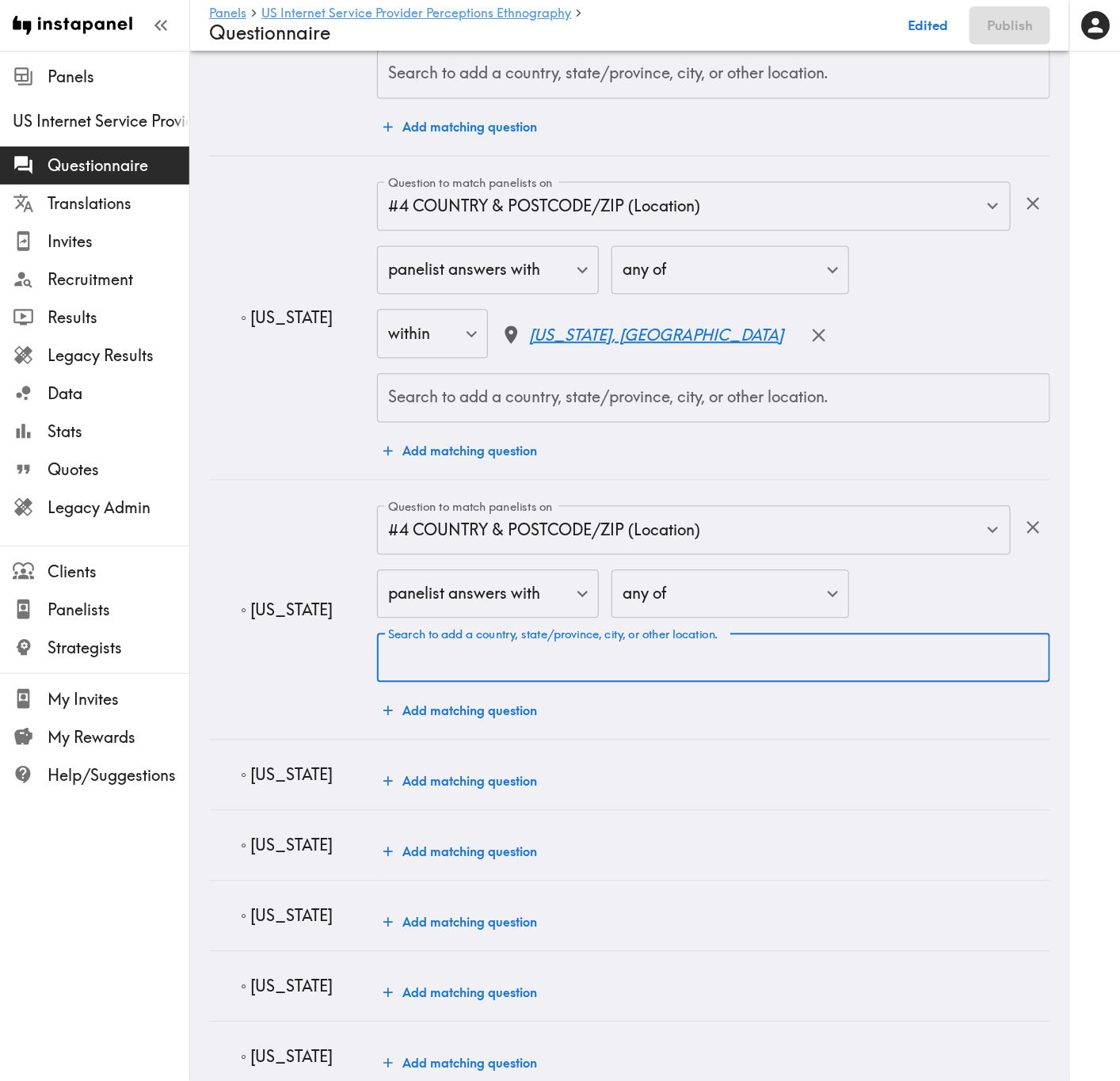
paste input "Alabama"
type input "Alabama"
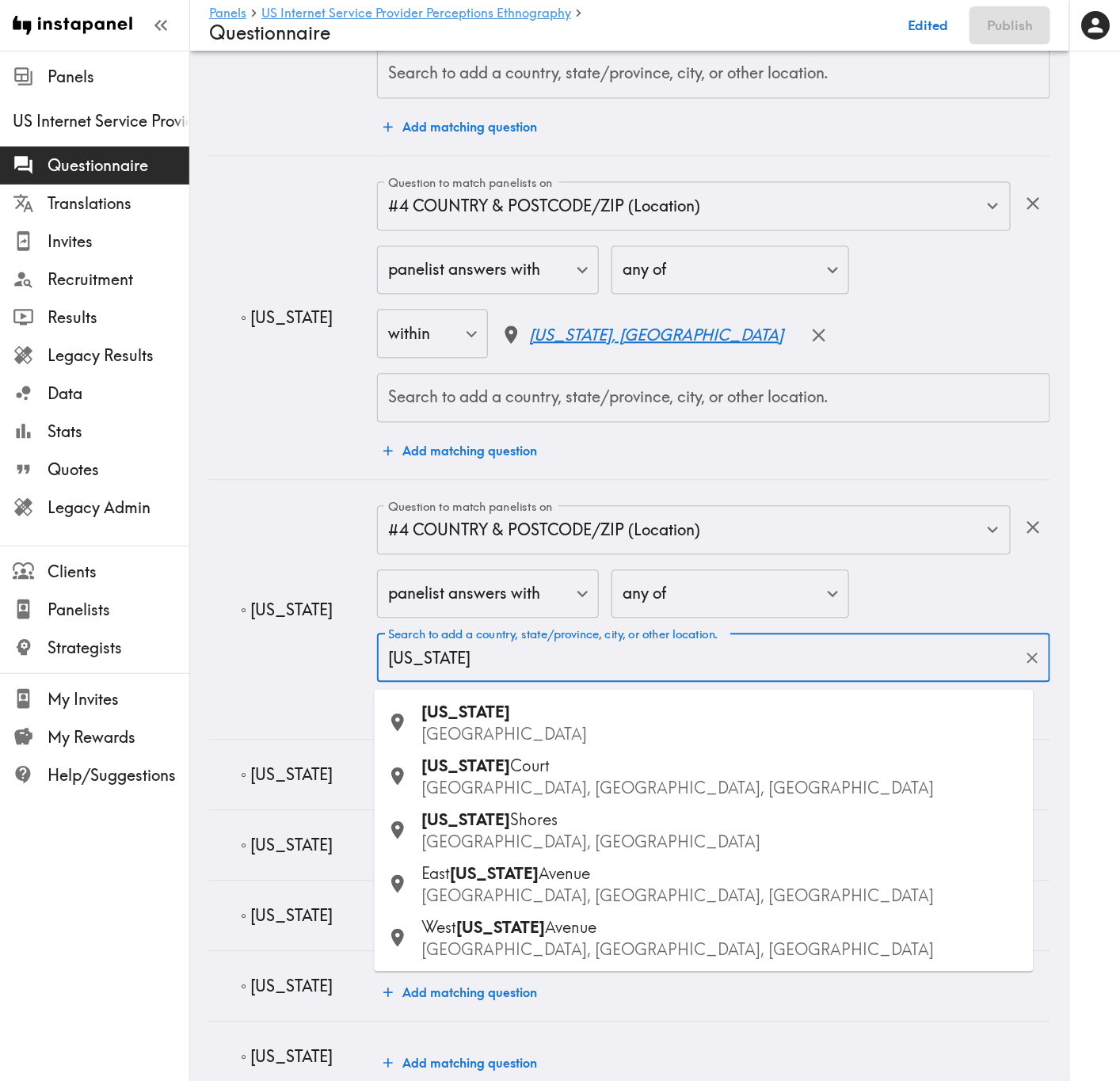
click at [535, 654] on p "USA" at bounding box center [721, 735] width 599 height 22
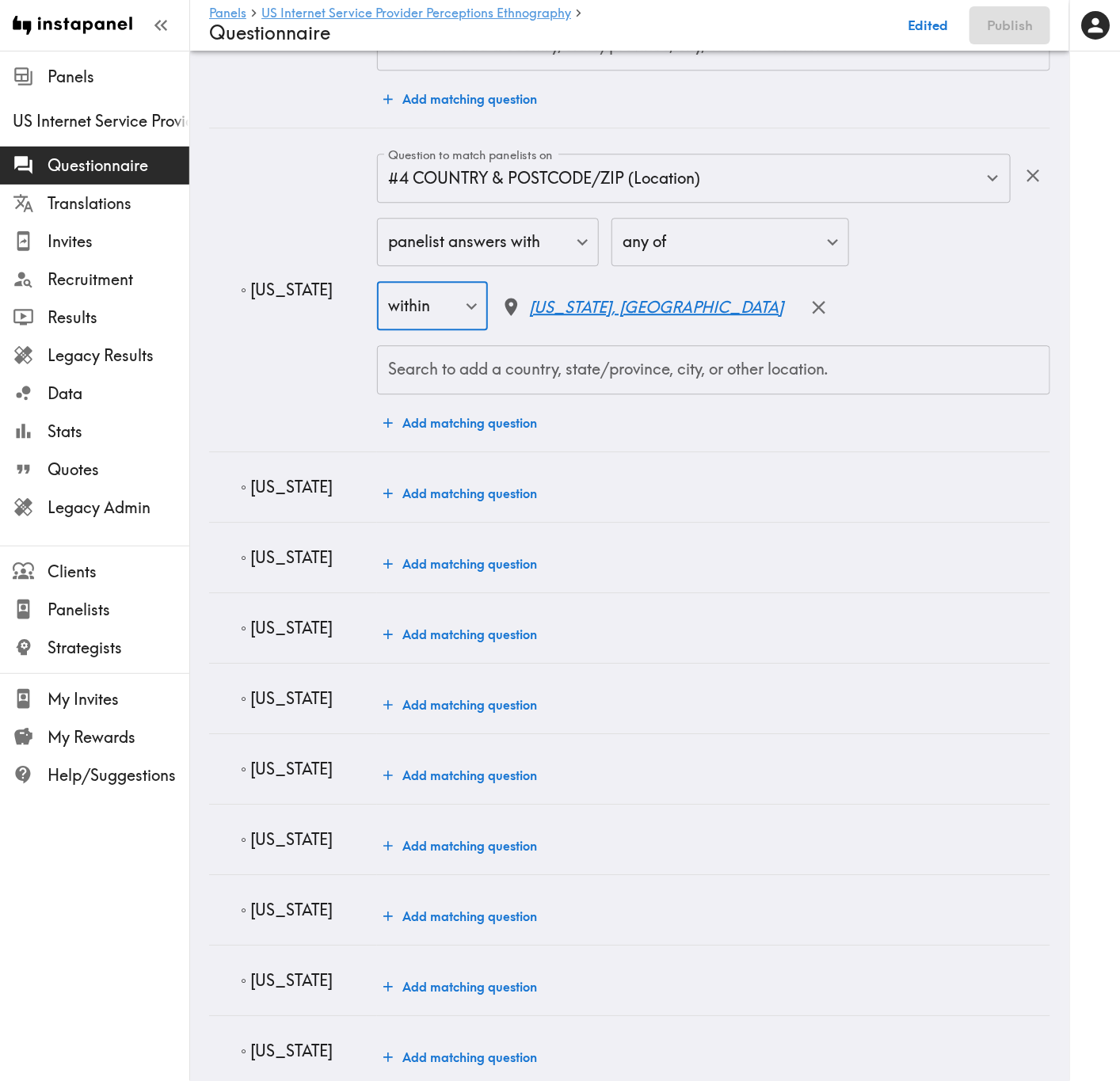
scroll to position [5940, 0]
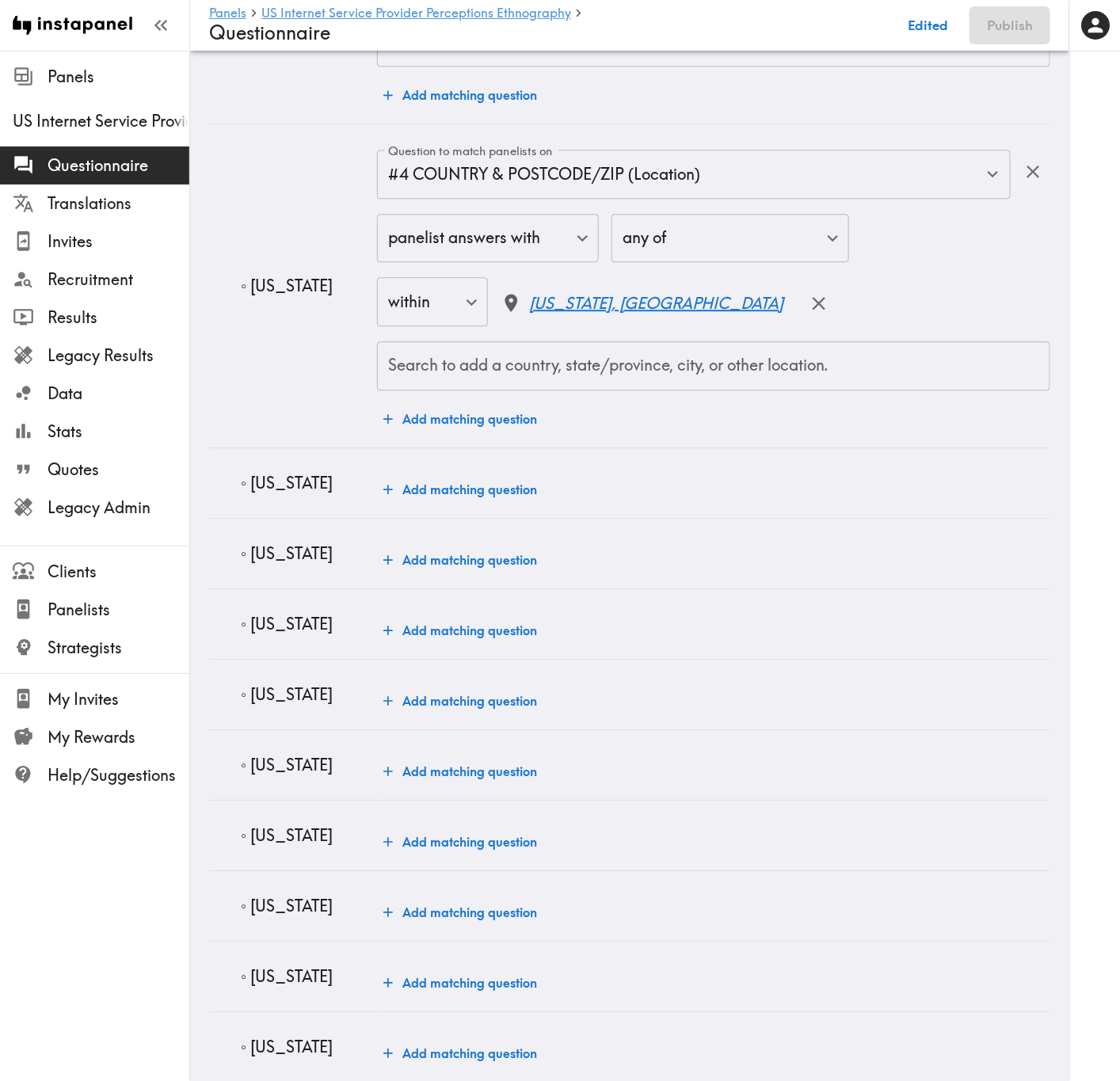
click at [298, 494] on p "◦ Georgia" at bounding box center [303, 482] width 124 height 22
click at [451, 497] on button "Add matching question" at bounding box center [460, 489] width 167 height 31
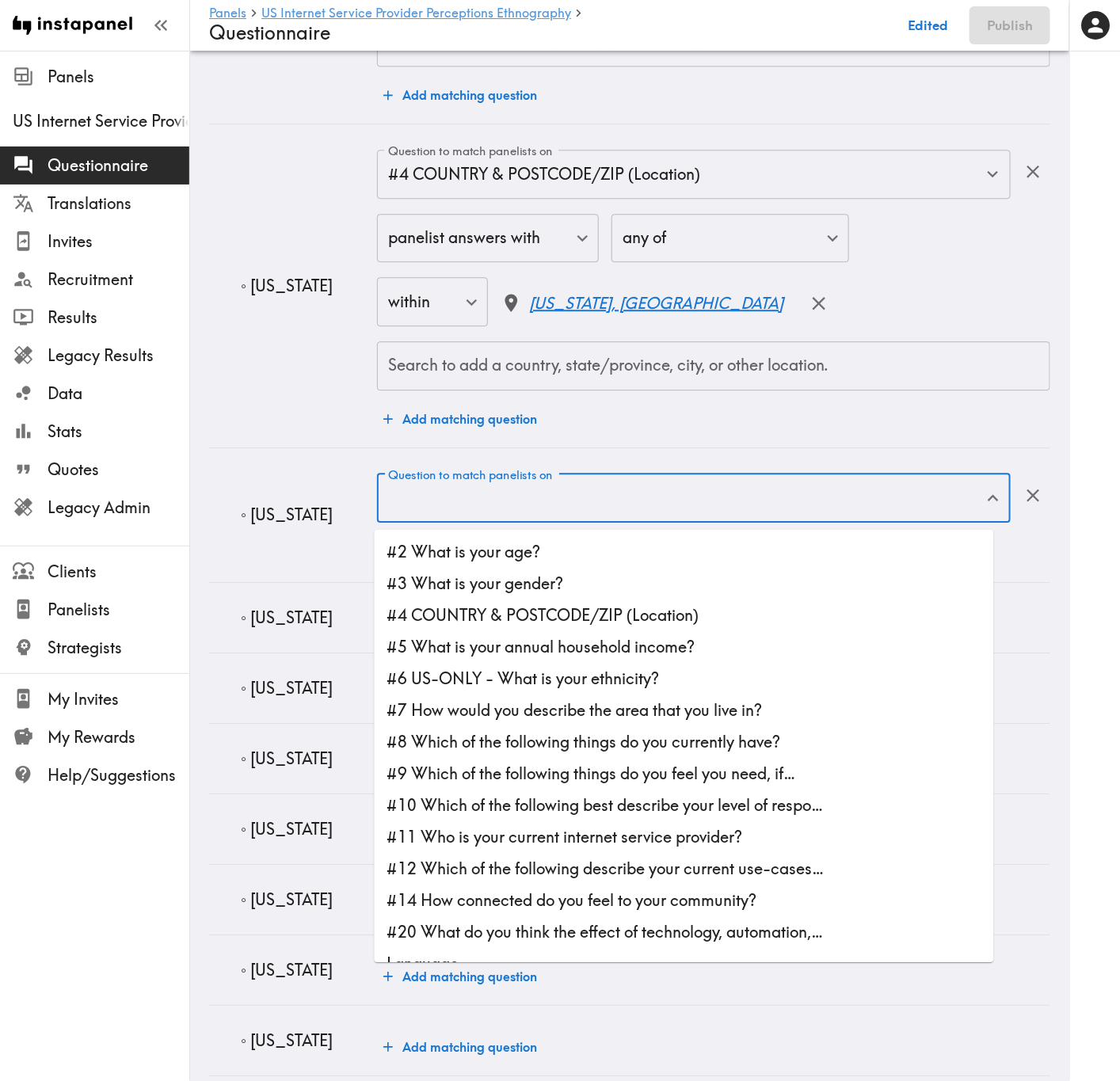
click at [528, 627] on li "#4 COUNTRY & POSTCODE/ZIP (Location)" at bounding box center [684, 615] width 619 height 31
type input "#4 COUNTRY & POSTCODE/ZIP (Location)"
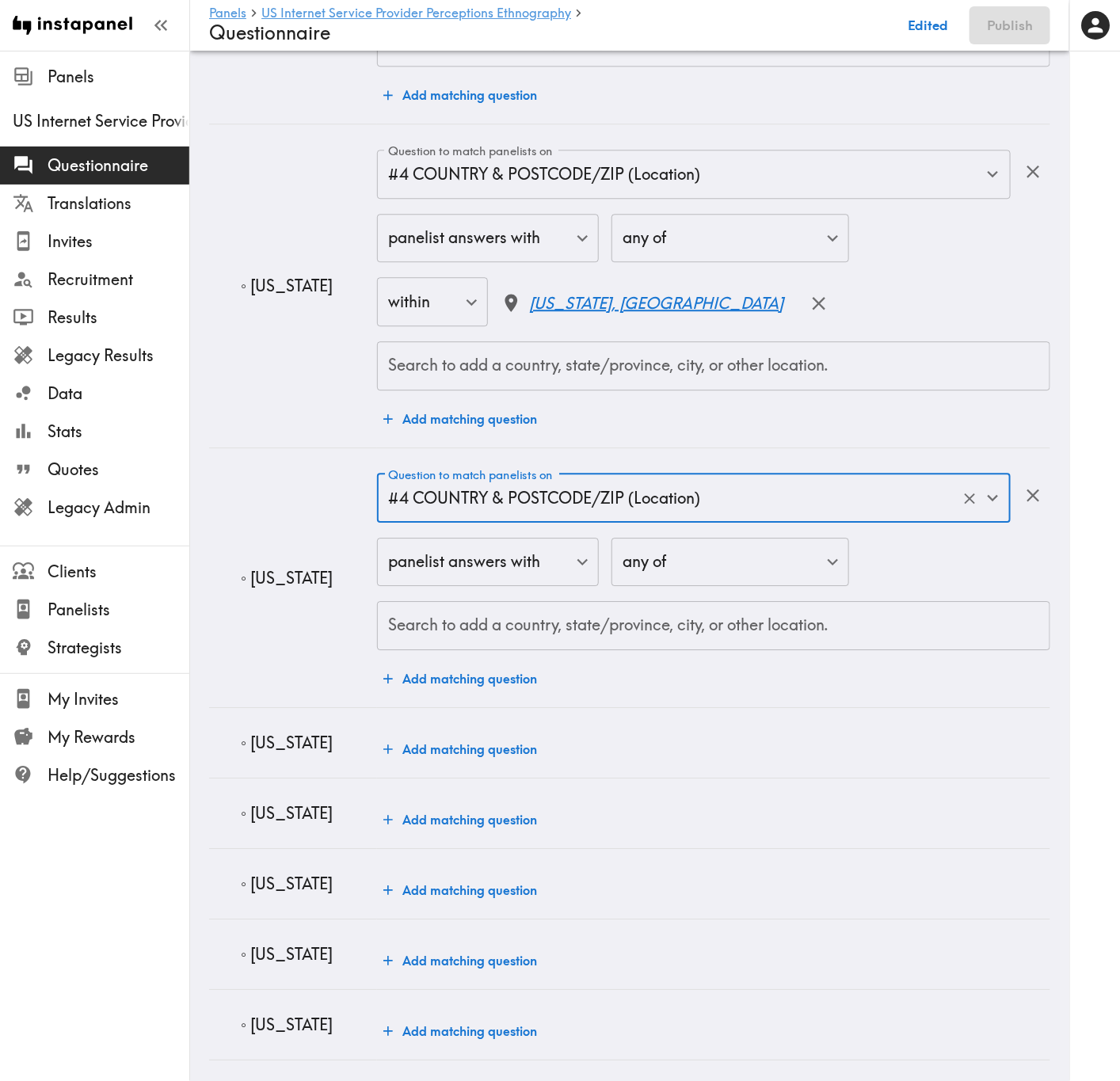
click at [528, 611] on div "Search to add a country, state/province, city, or other location." at bounding box center [713, 626] width 673 height 49
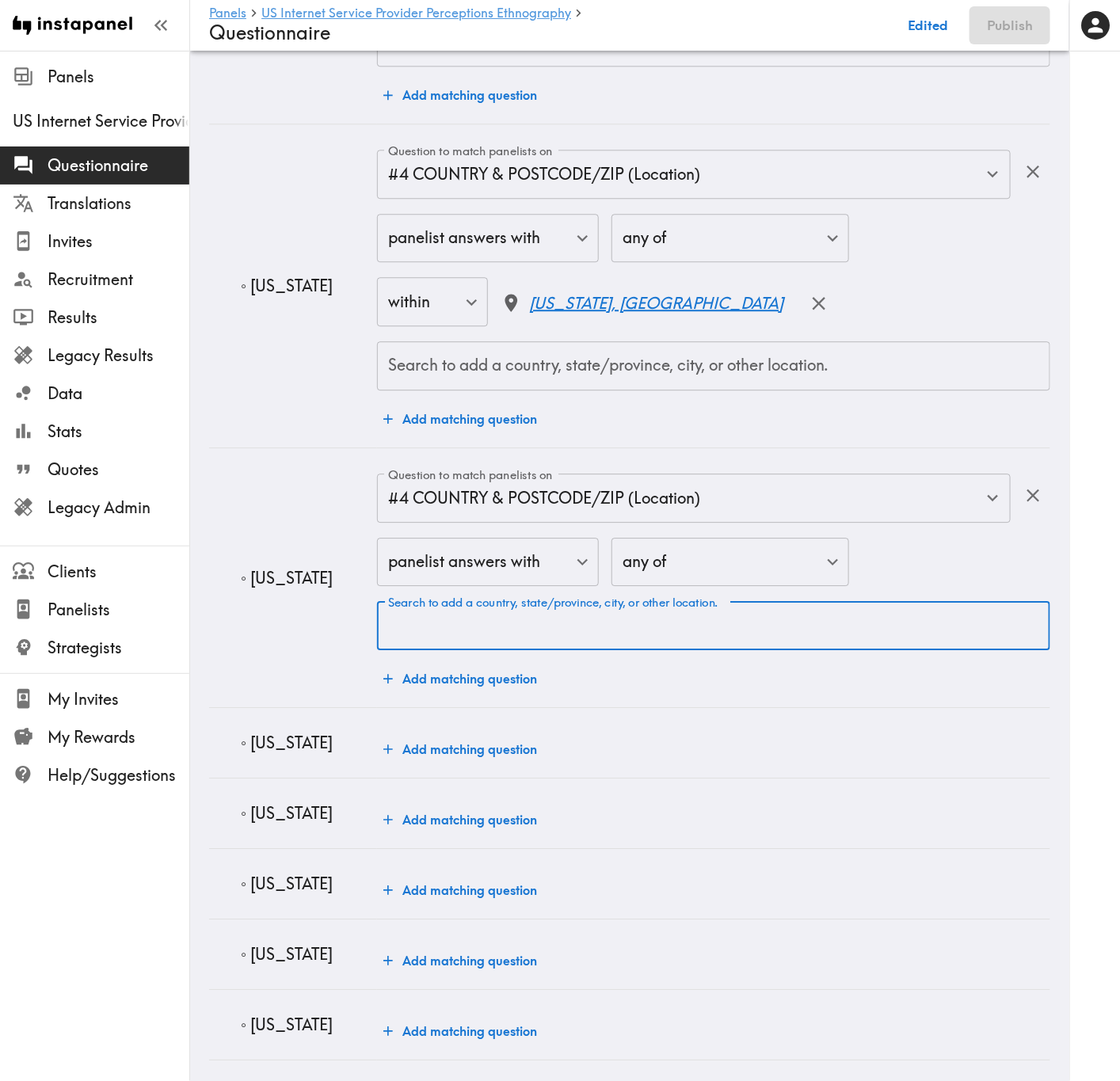
paste input "Georgia"
type input "Georgia"
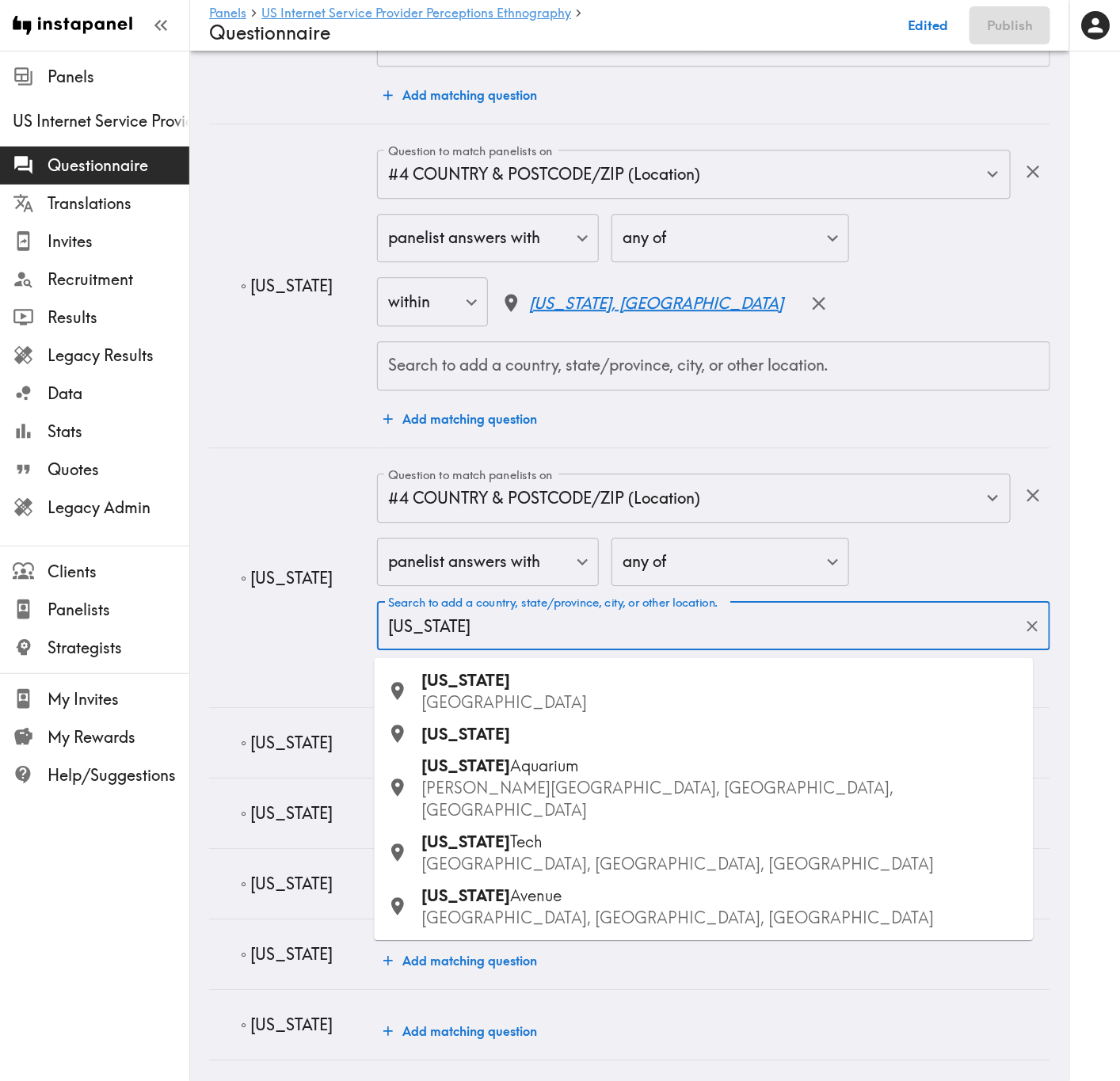
click at [527, 654] on div "Georgia USA" at bounding box center [721, 691] width 599 height 45
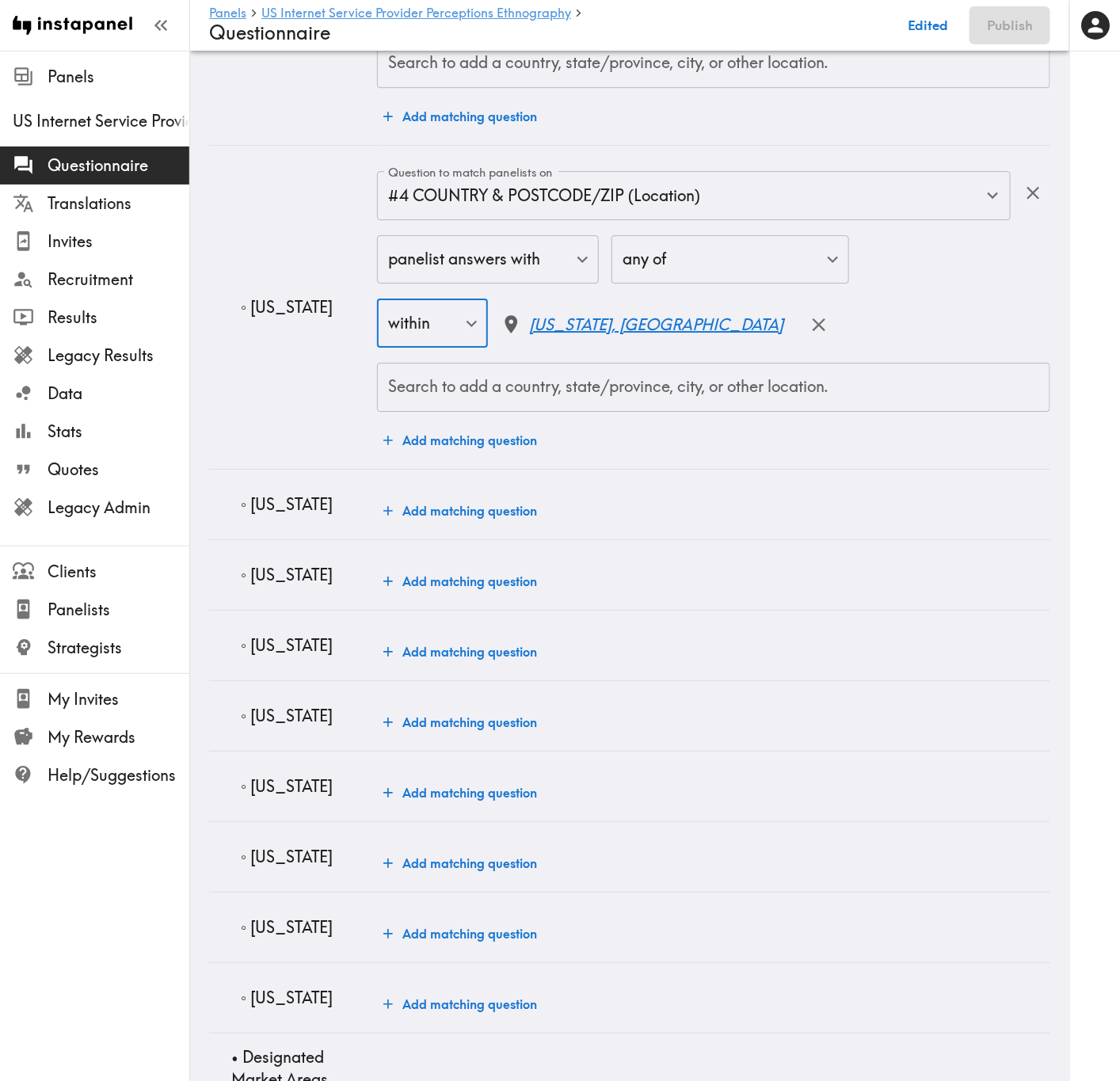
scroll to position [6297, 0]
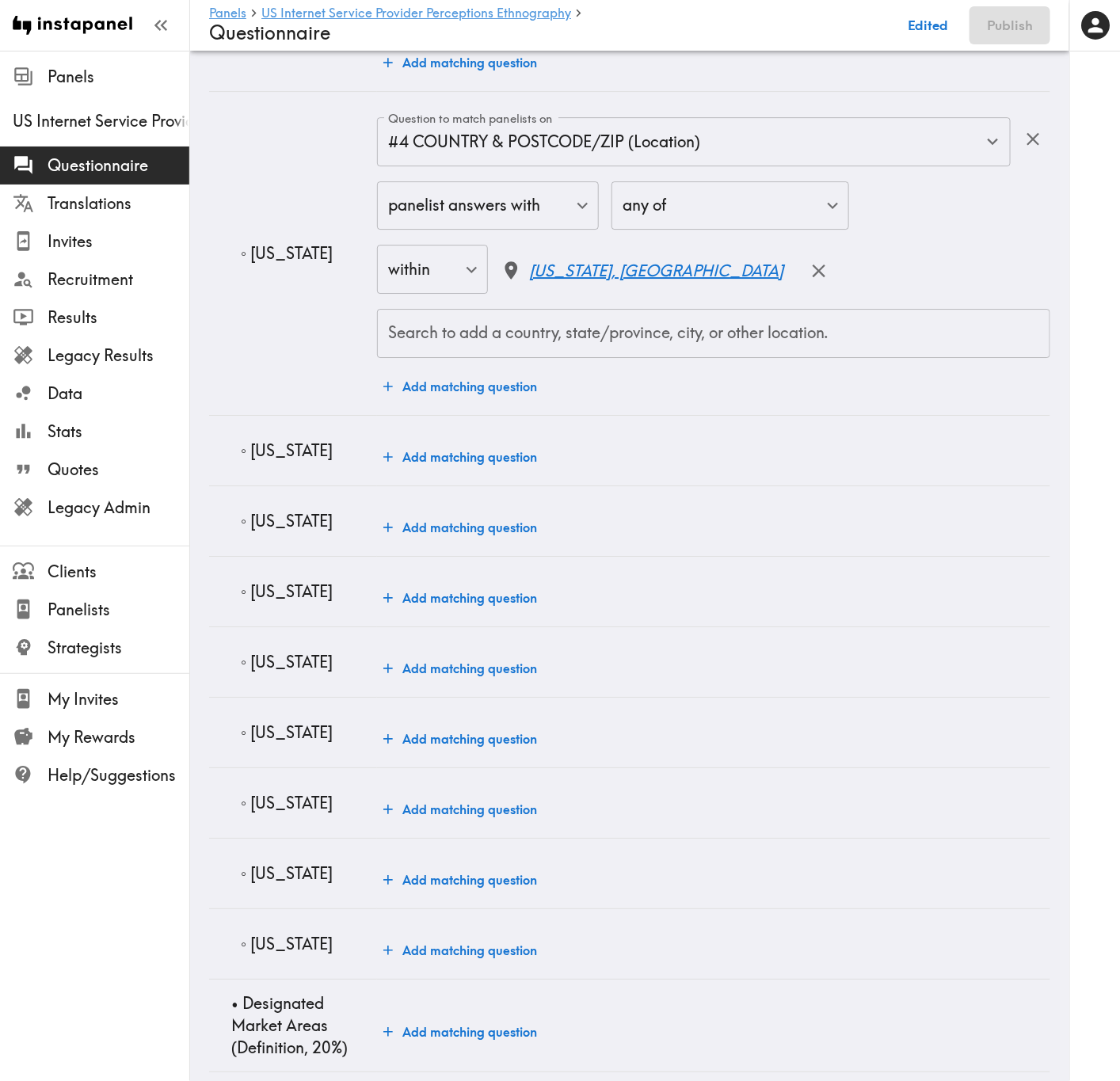
drag, startPoint x: 354, startPoint y: 462, endPoint x: 276, endPoint y: 461, distance: 78.0
click at [249, 457] on p "◦ South Carolina" at bounding box center [303, 450] width 124 height 22
click at [445, 473] on button "Add matching question" at bounding box center [460, 457] width 167 height 31
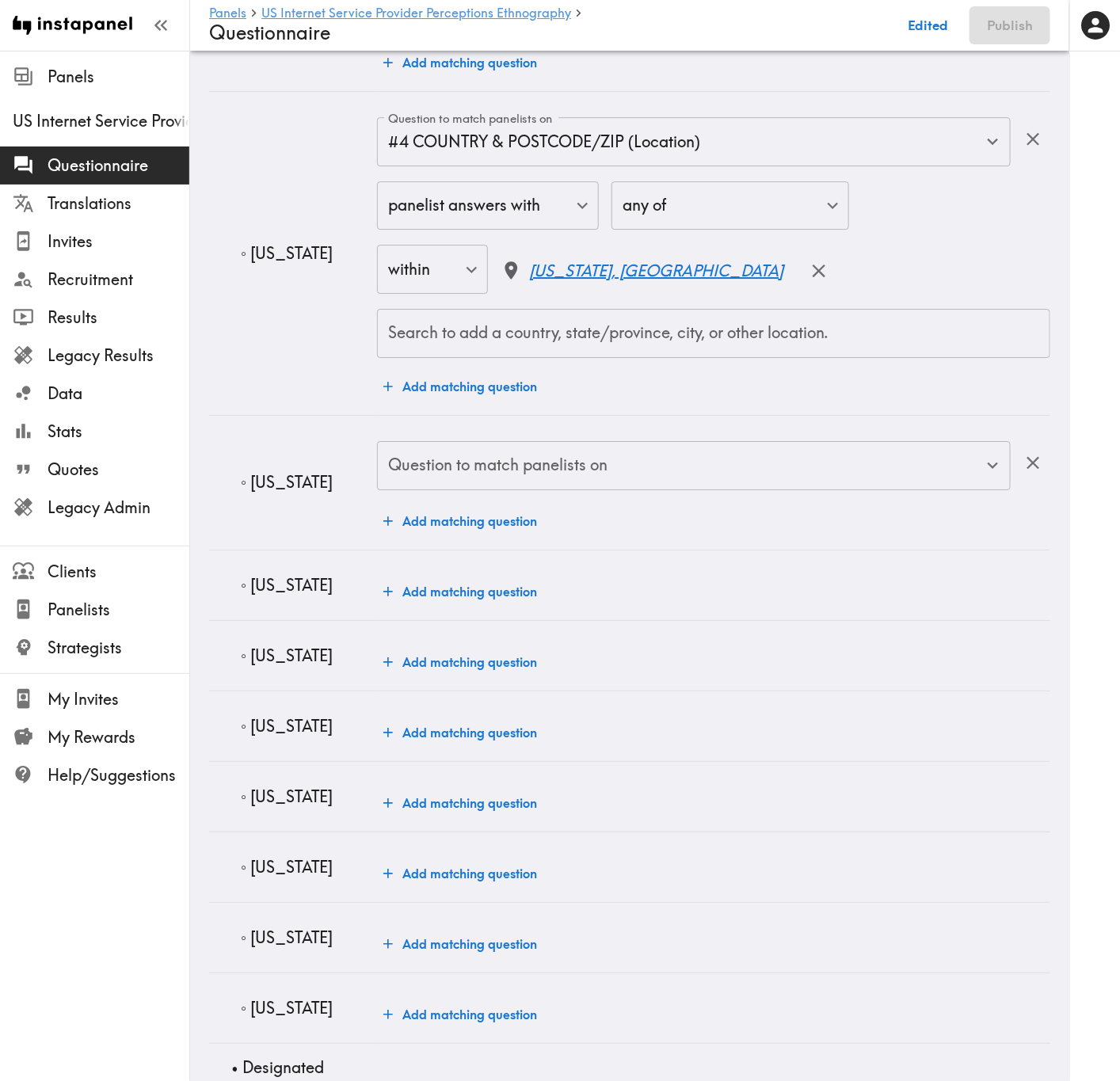
click at [446, 475] on input "Question to match panelists on" at bounding box center [682, 465] width 596 height 35
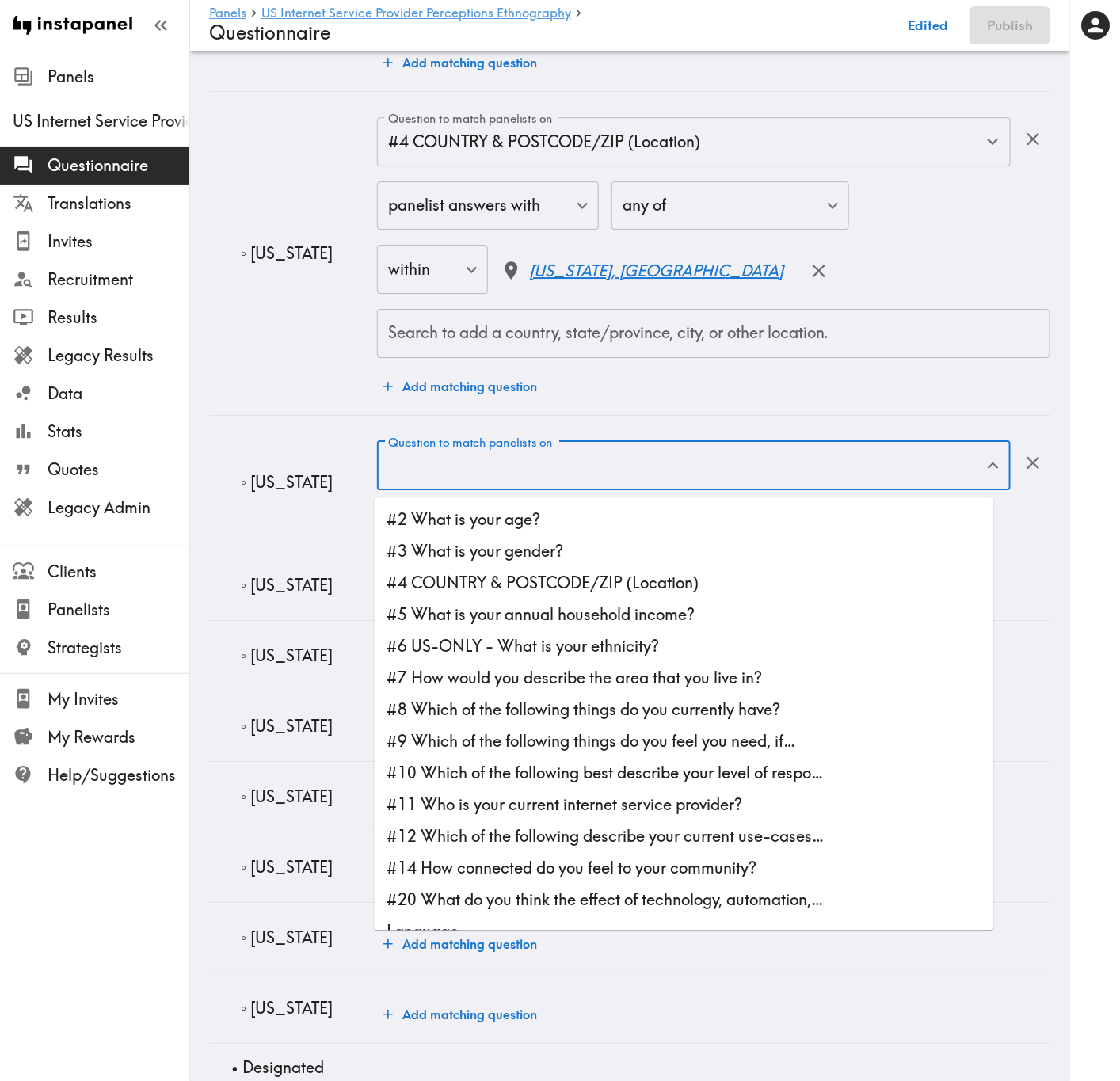
click at [492, 574] on li "#4 COUNTRY & POSTCODE/ZIP (Location)" at bounding box center [684, 583] width 619 height 31
type input "#4 COUNTRY & POSTCODE/ZIP (Location)"
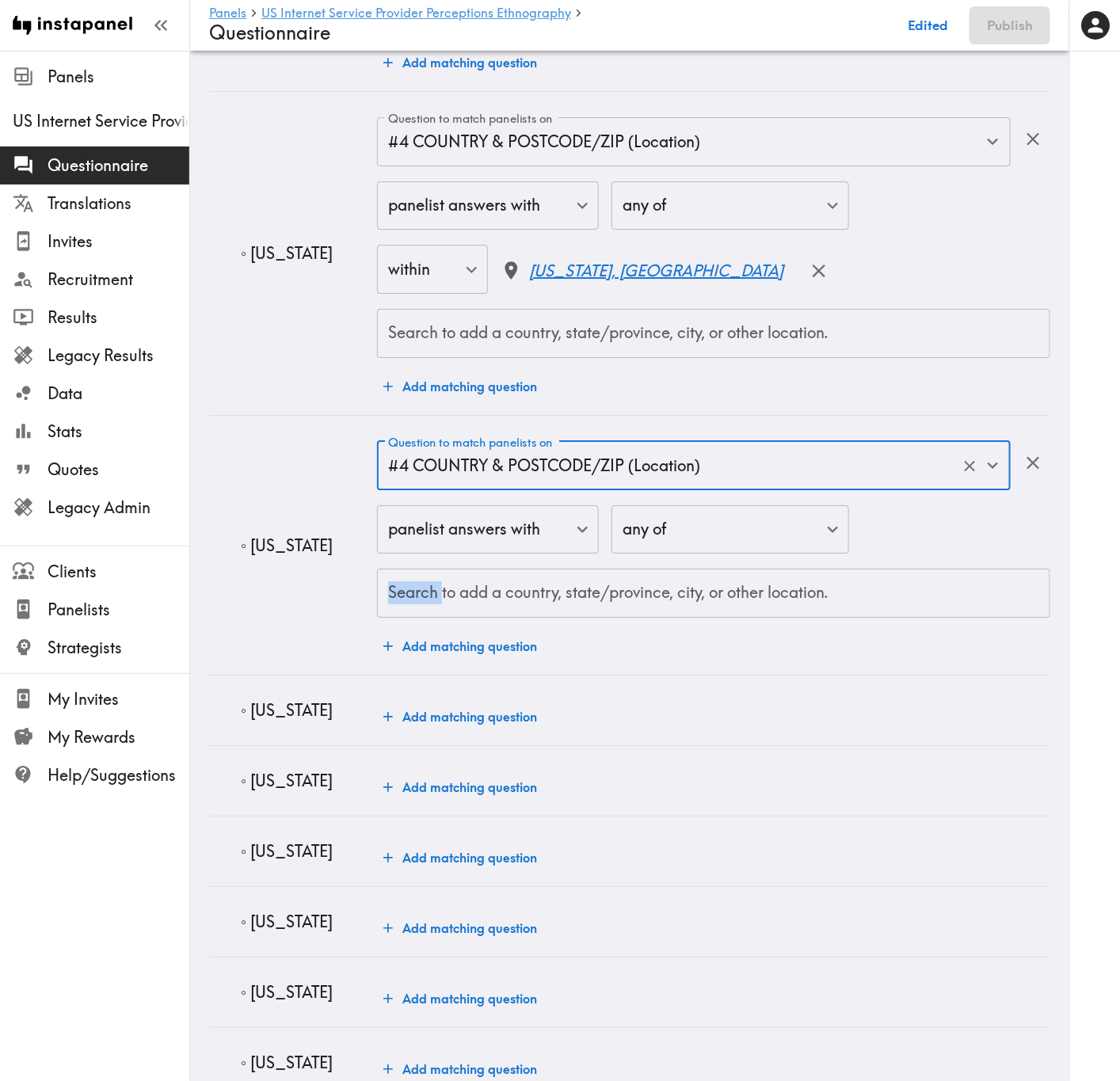
click at [492, 574] on div "panelist answers with false ​ any of any ​ Search to add a country, state/provi…" at bounding box center [713, 561] width 673 height 113
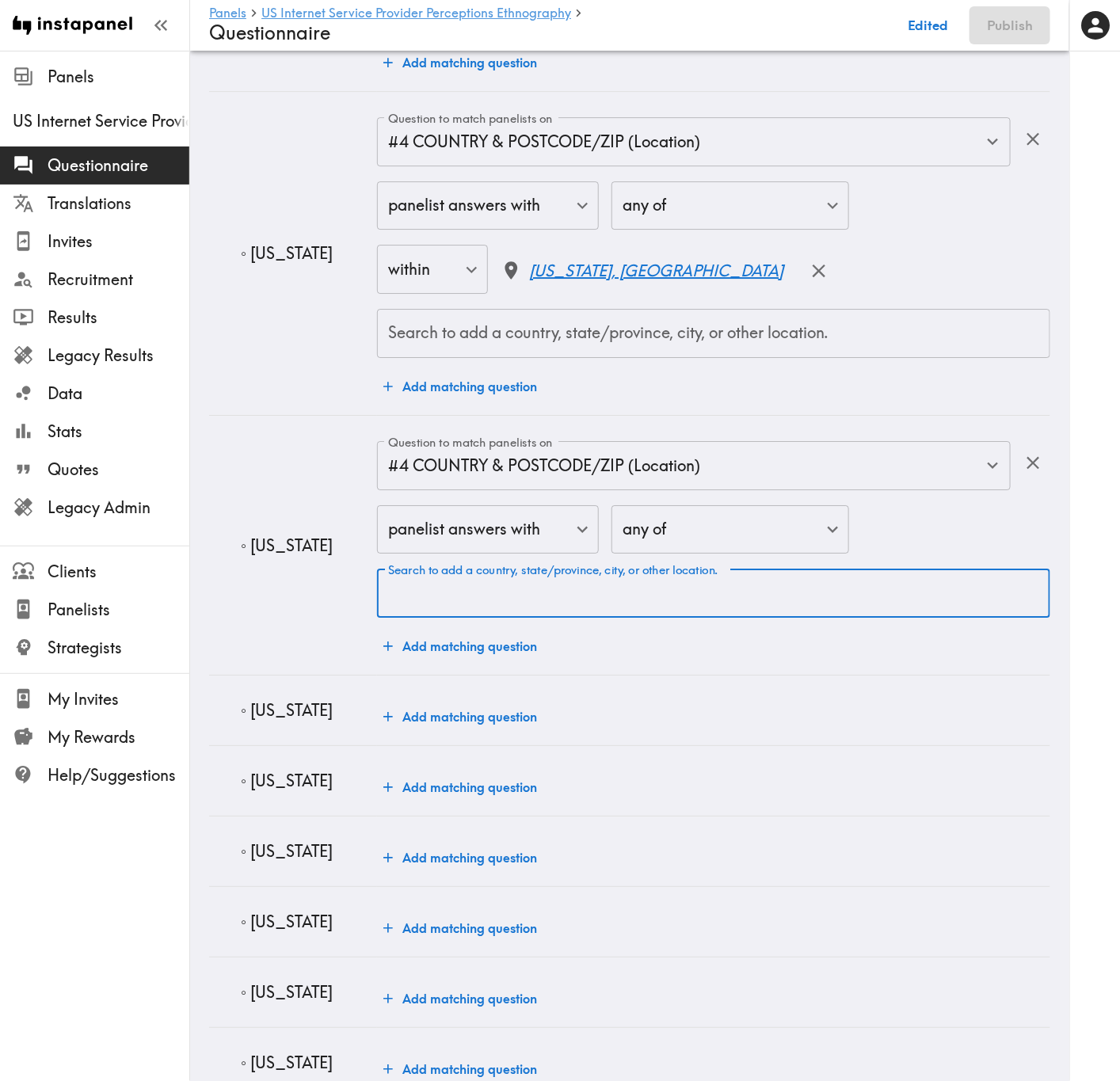
click at [502, 609] on input "Search to add a country, state/province, city, or other location." at bounding box center [714, 593] width 658 height 35
paste input "South Carolina"
type input "South Carolina"
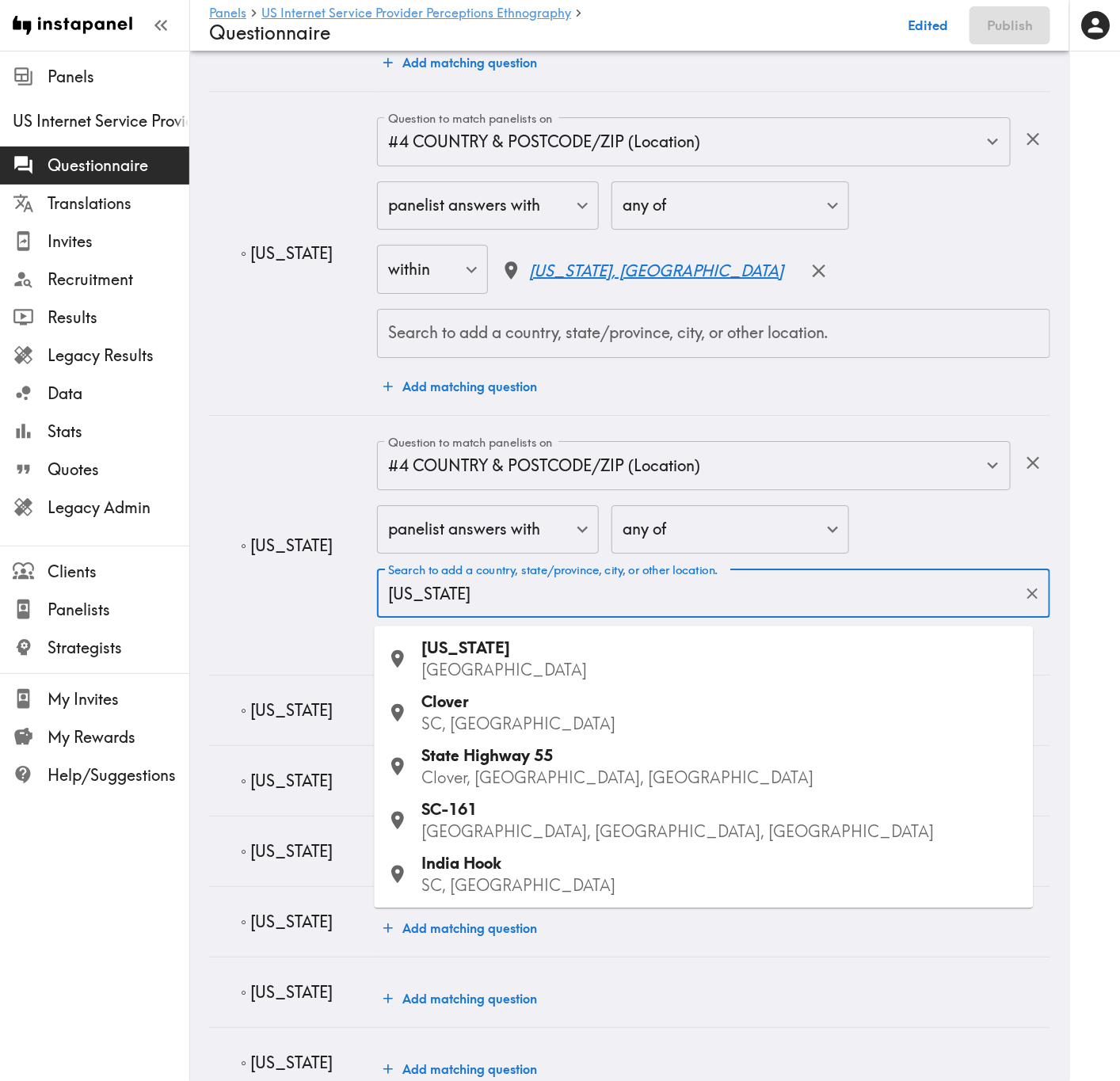
click at [511, 646] on span "South Carolina" at bounding box center [466, 648] width 88 height 20
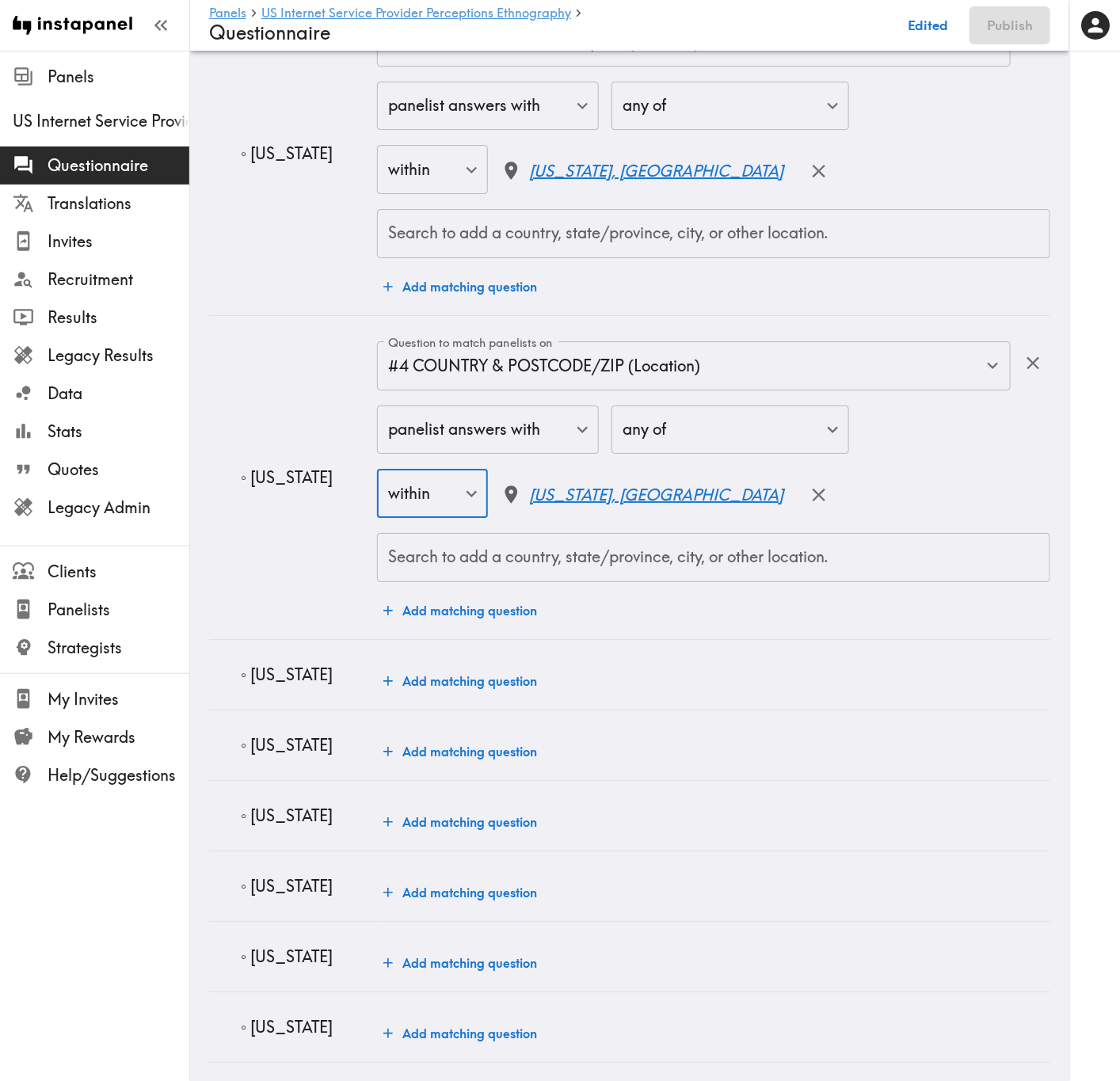
scroll to position [6534, 0]
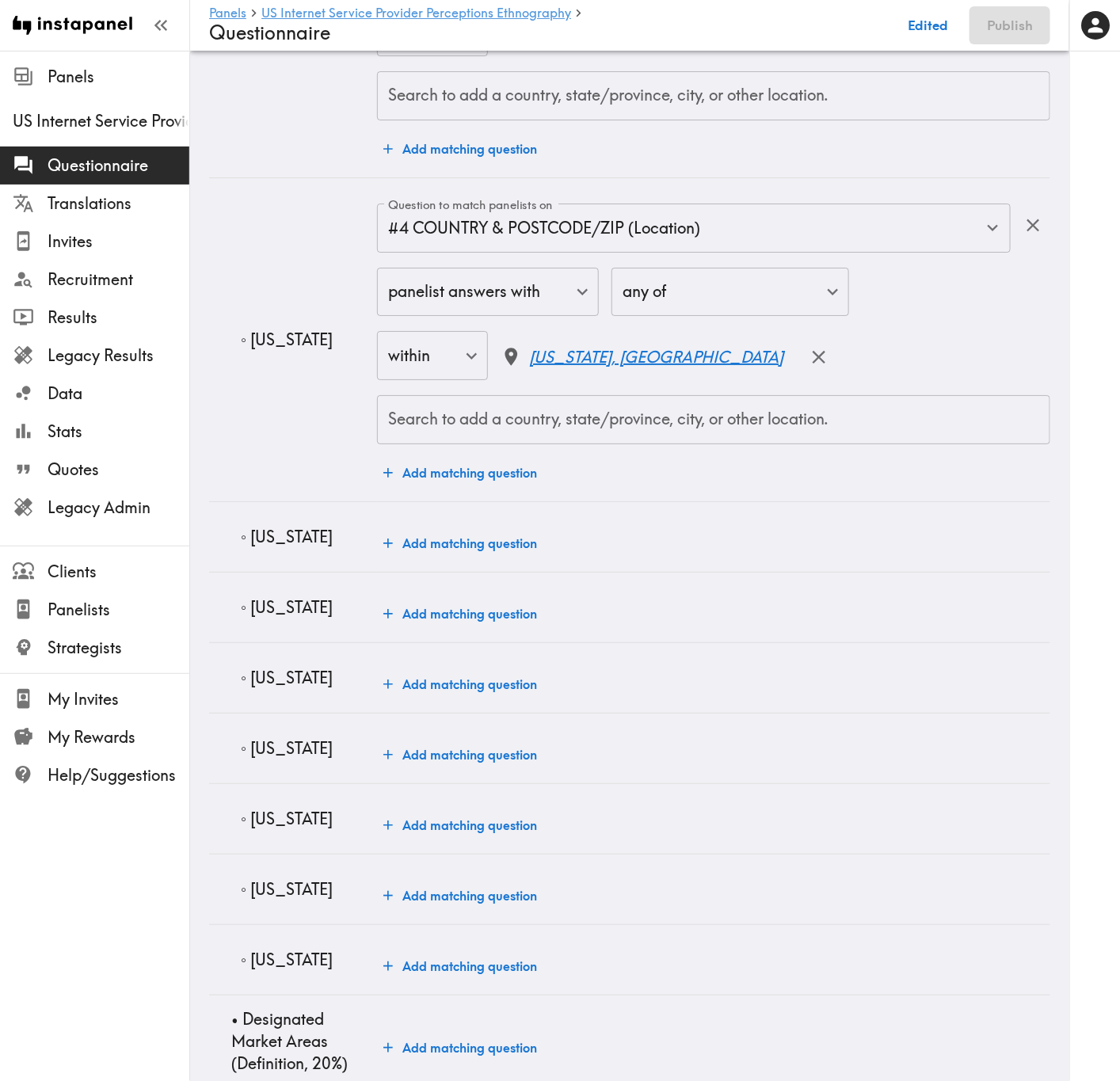
click at [260, 557] on td "◦ Florida" at bounding box center [293, 537] width 167 height 70
click at [489, 540] on button "Add matching question" at bounding box center [460, 542] width 167 height 31
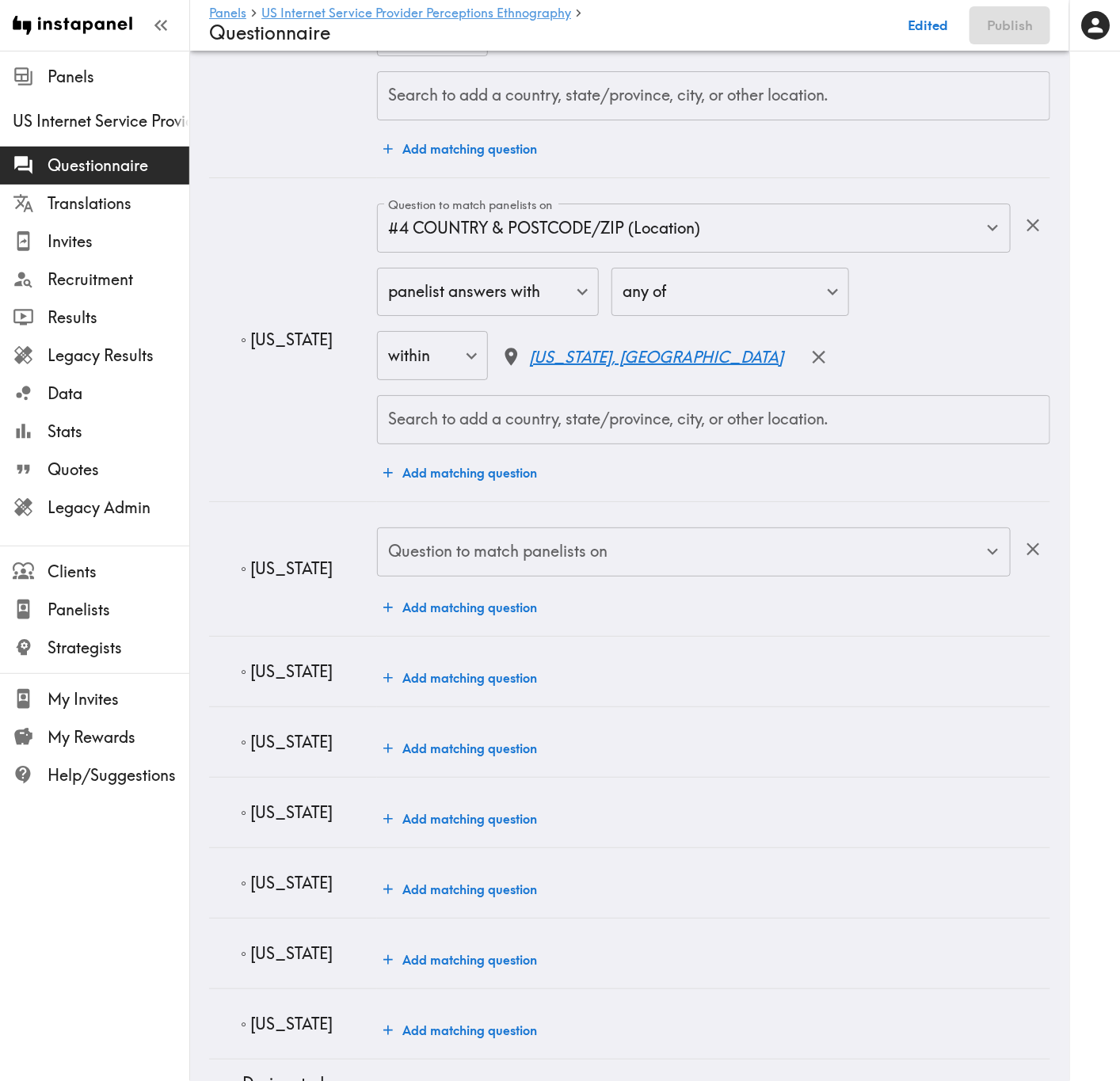
click at [493, 546] on div "Question to match panelists on Question to match panelists on" at bounding box center [694, 553] width 634 height 51
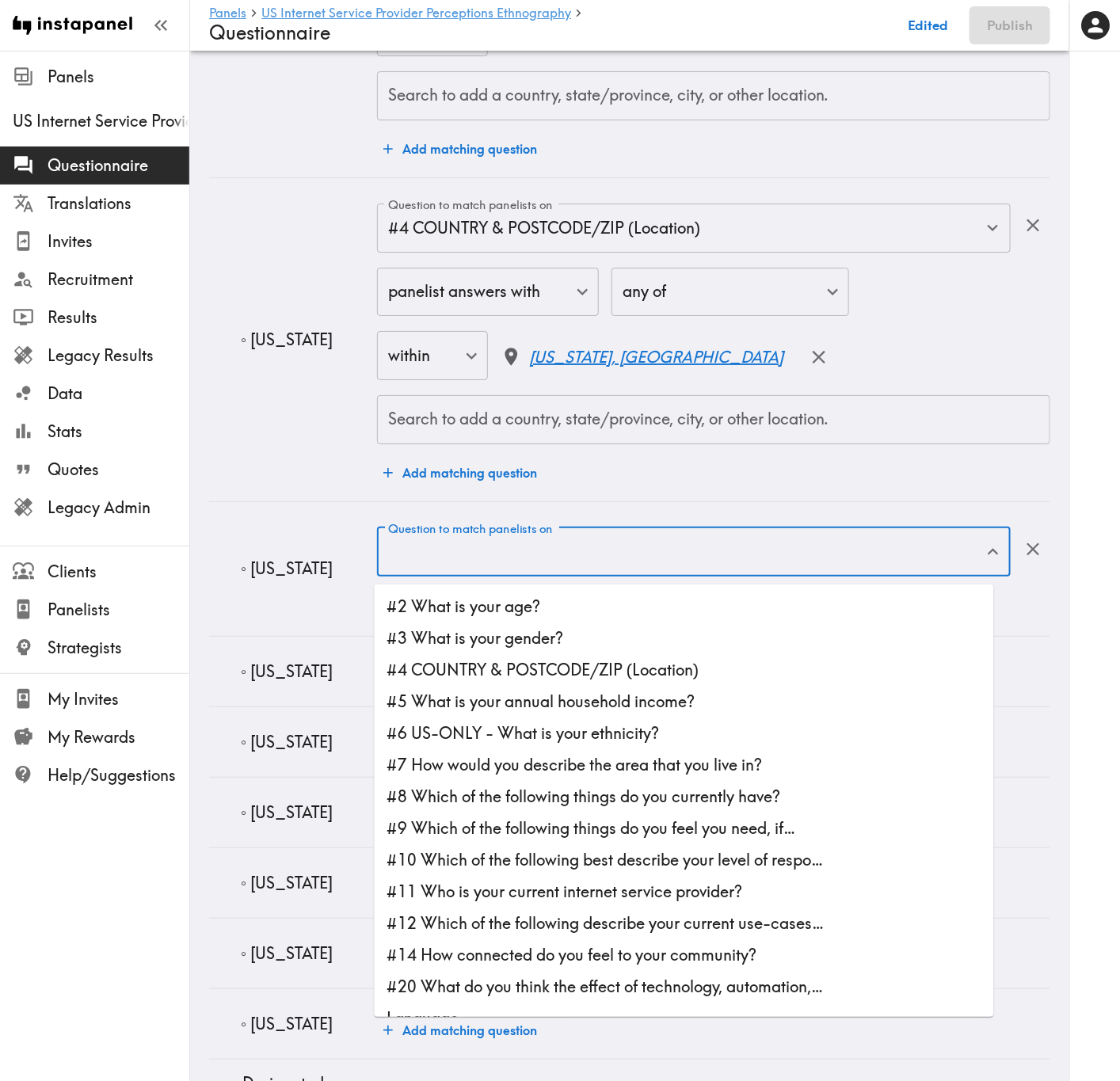
click at [523, 654] on li "#4 COUNTRY & POSTCODE/ZIP (Location)" at bounding box center [684, 669] width 619 height 31
type input "#4 COUNTRY & POSTCODE/ZIP (Location)"
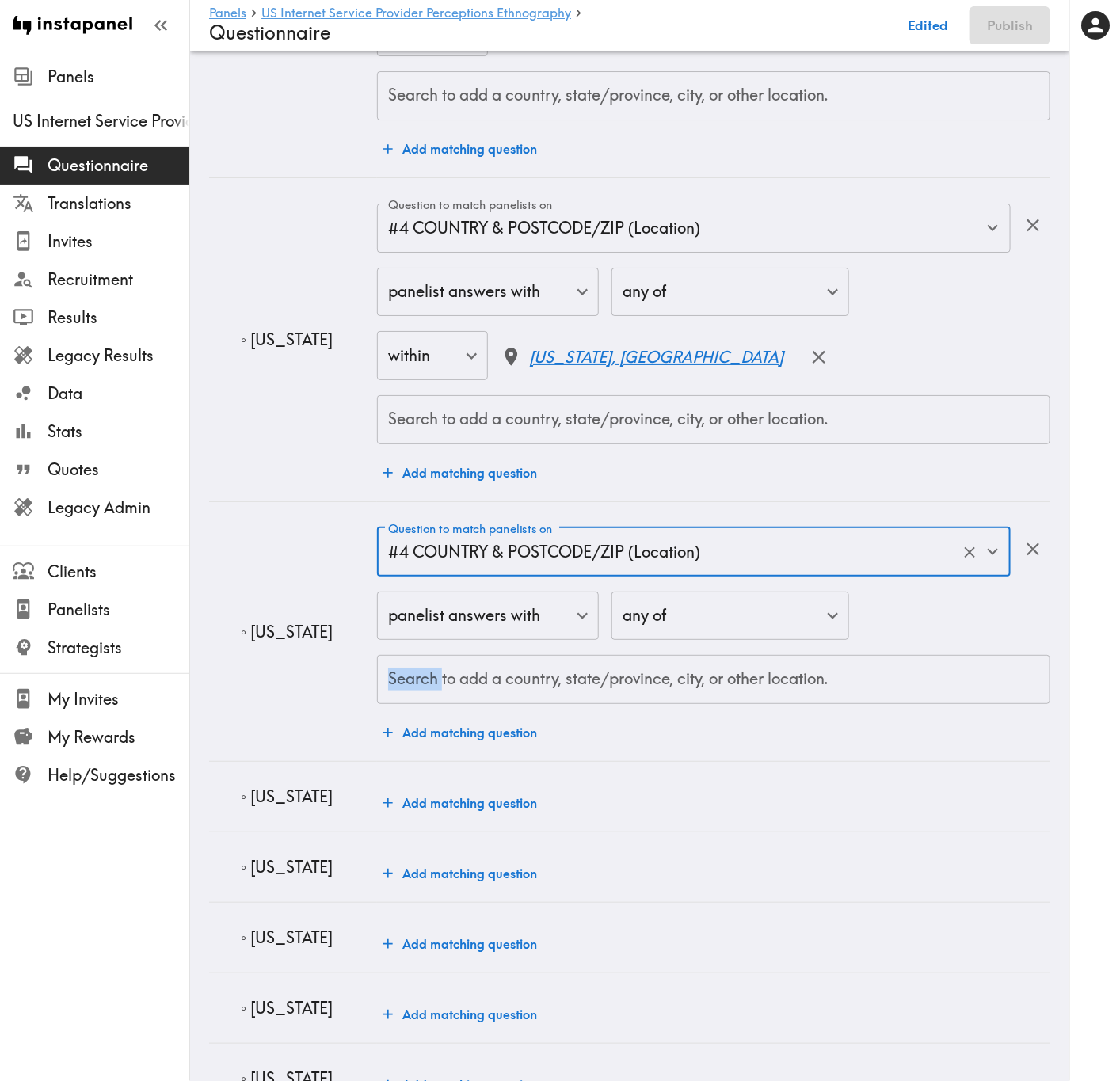
click at [523, 654] on div "panelist answers with false ​ any of any ​ Search to add a country, state/provi…" at bounding box center [713, 648] width 673 height 113
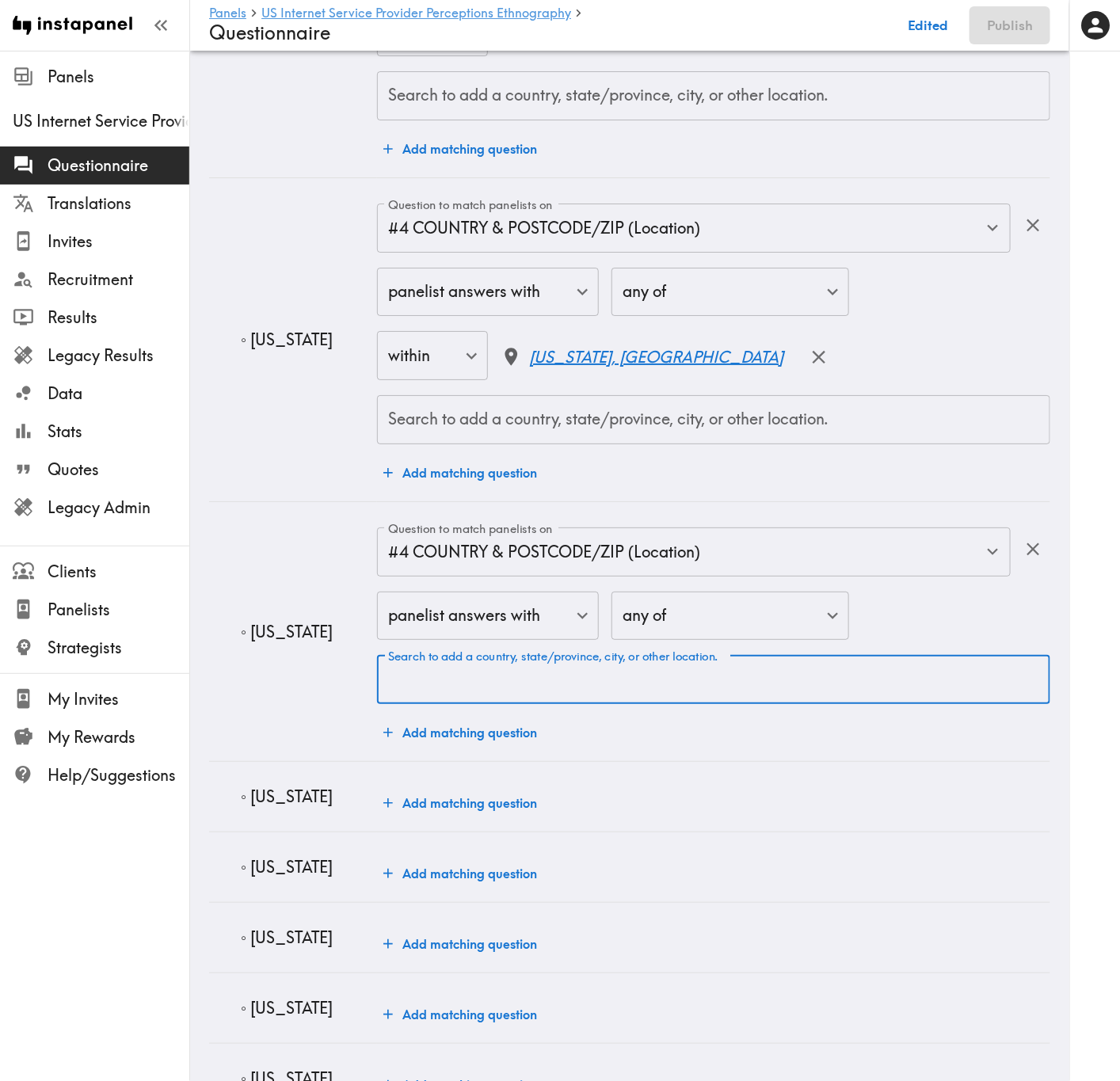
click at [530, 654] on div "Search to add a country, state/province, city, or other location. Search to add…" at bounding box center [713, 679] width 673 height 49
paste input "Florida"
type input "Florida"
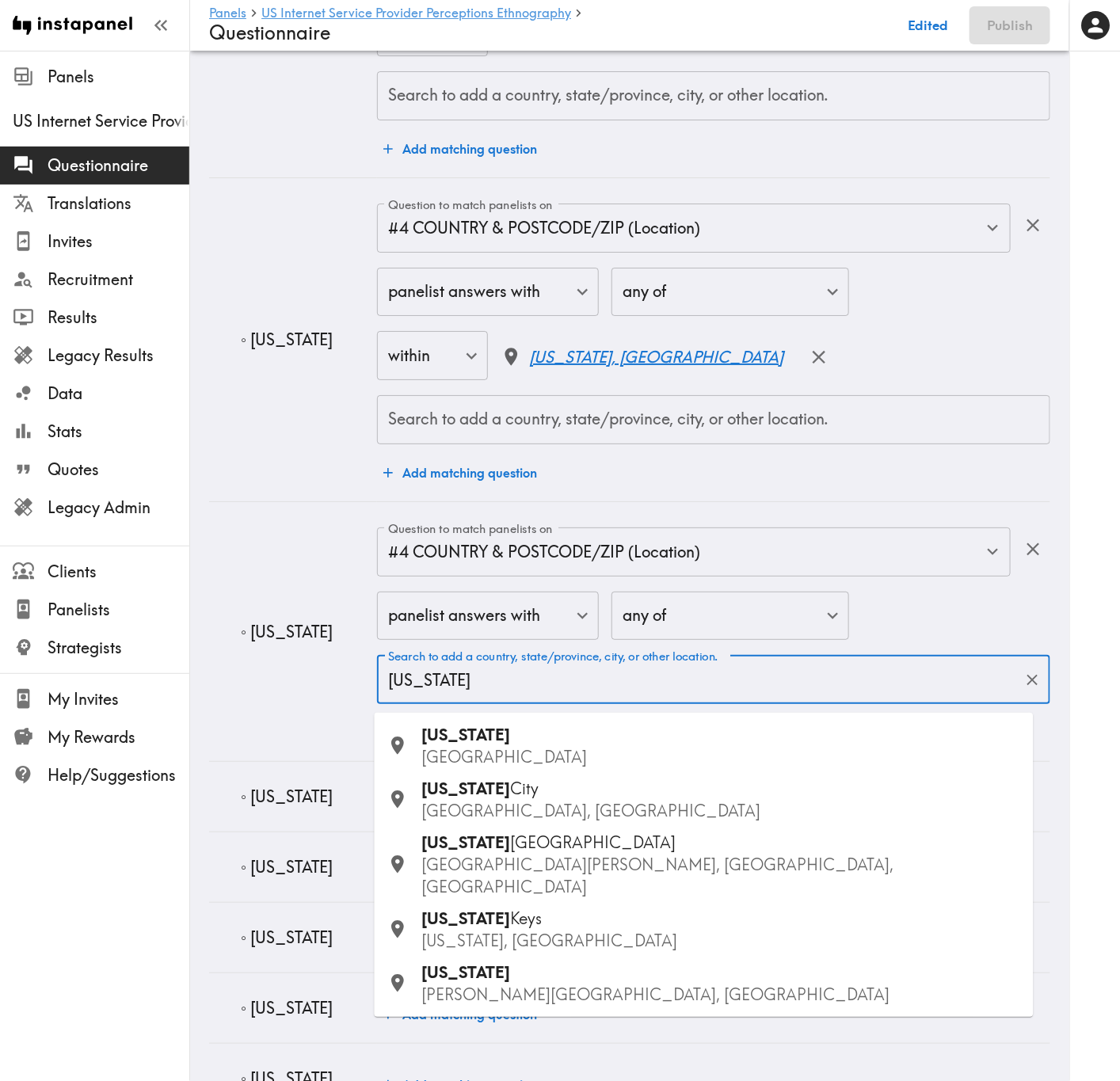
click at [521, 654] on div "Florida USA" at bounding box center [721, 746] width 599 height 45
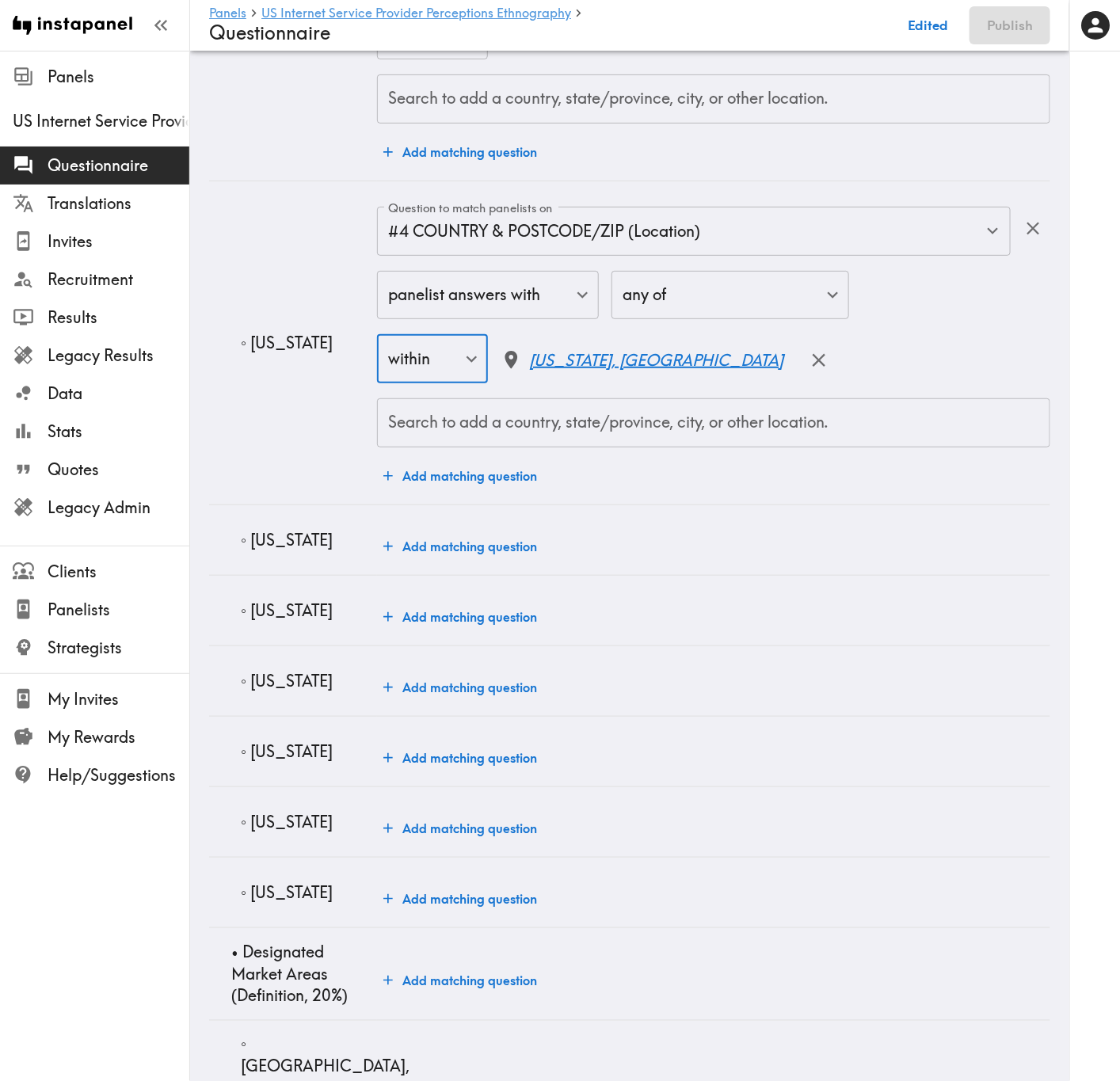
scroll to position [6890, 0]
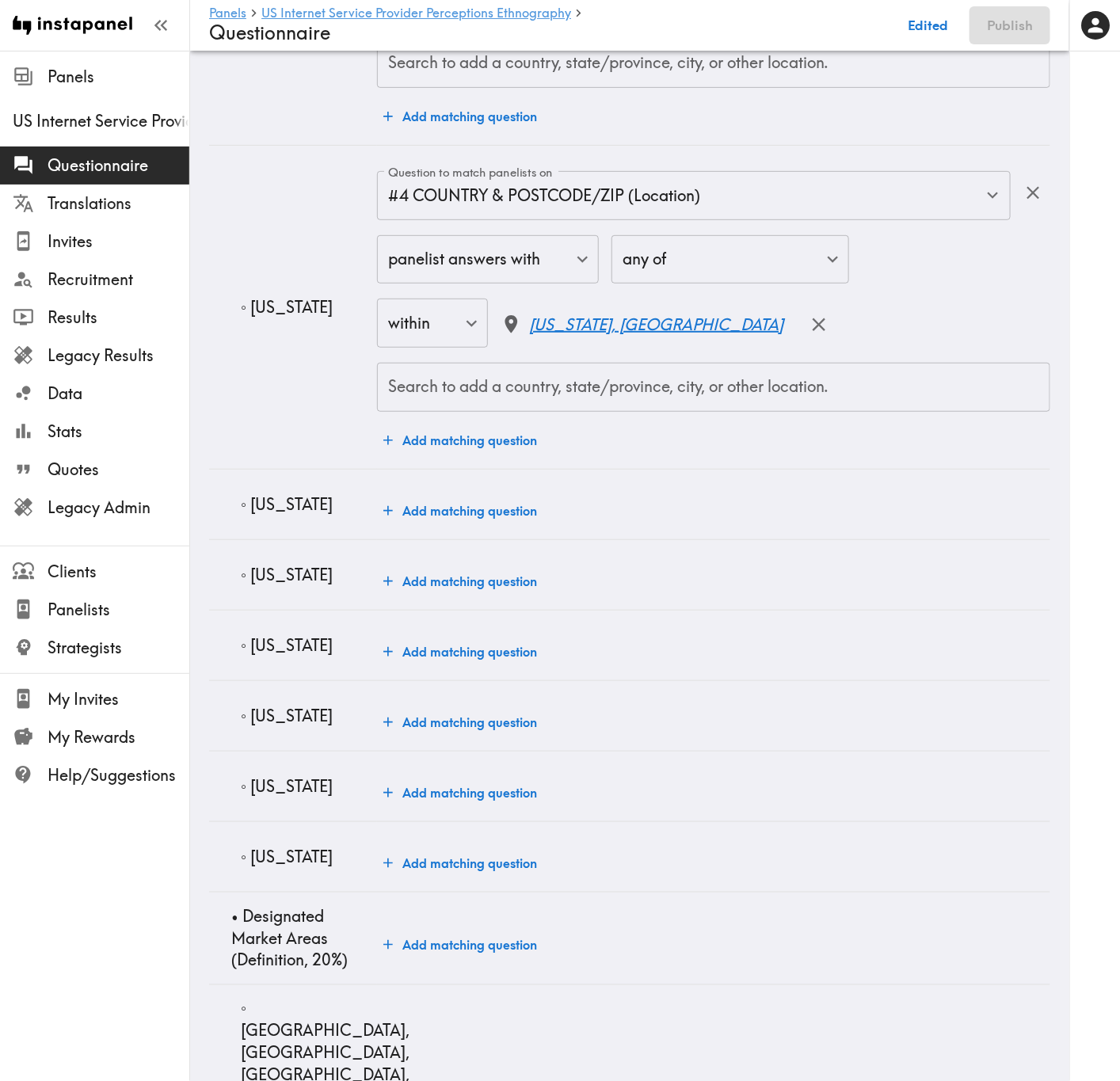
click at [319, 504] on p "◦ Tennessee" at bounding box center [303, 504] width 124 height 22
click at [422, 521] on button "Add matching question" at bounding box center [460, 510] width 167 height 31
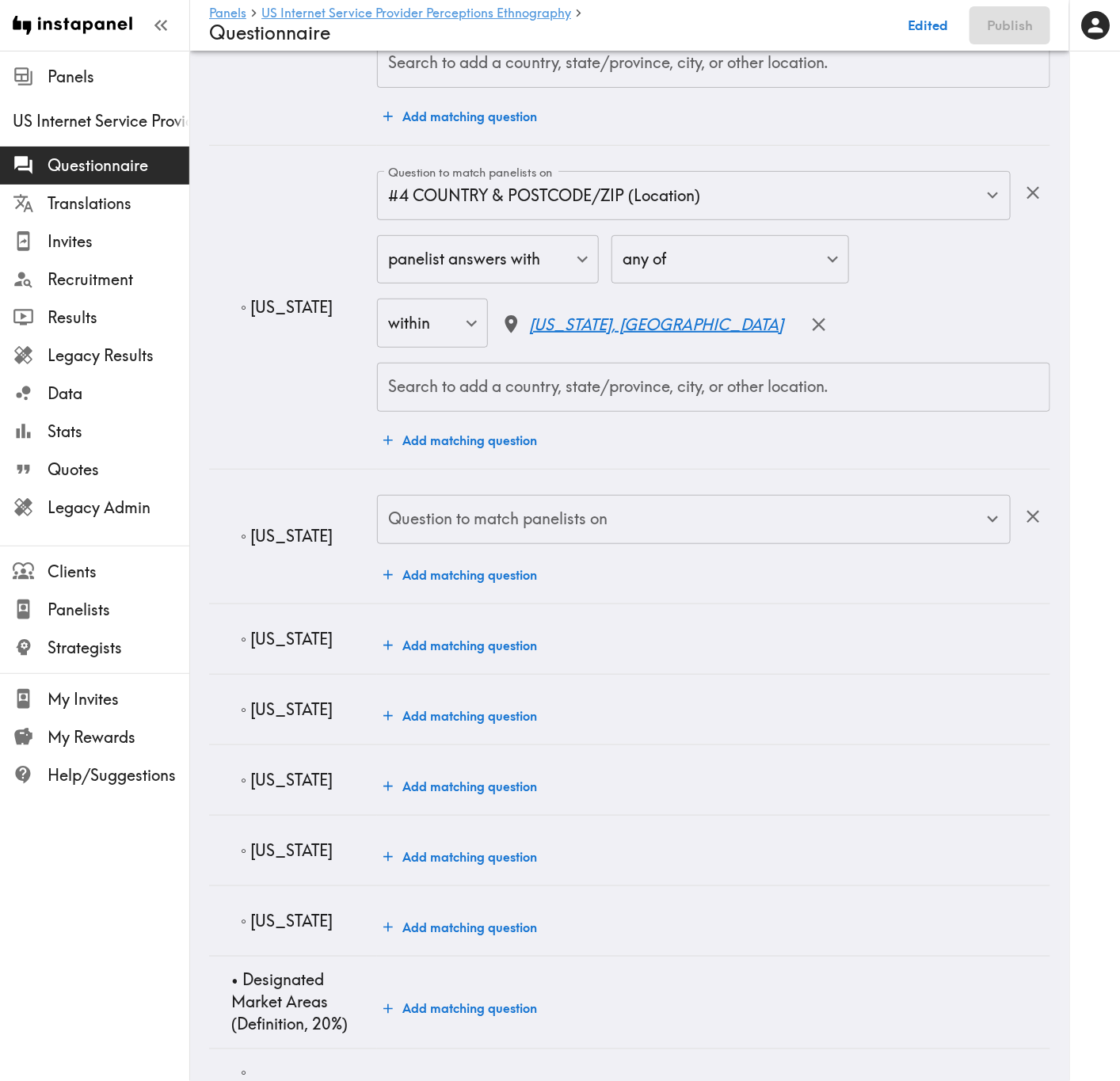
click at [432, 537] on input "Question to match panelists on" at bounding box center [682, 520] width 596 height 35
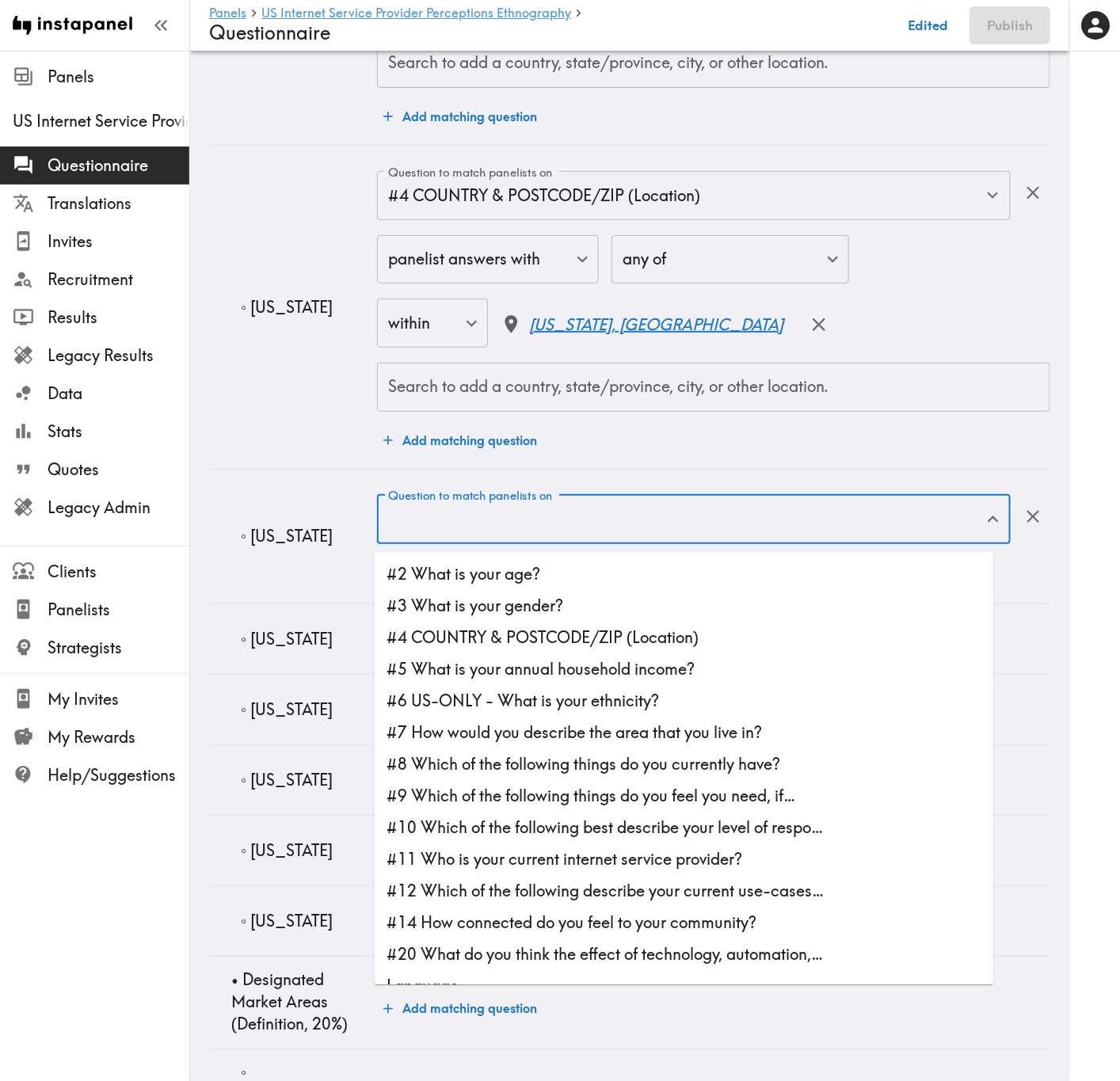
click at [497, 644] on li "#4 COUNTRY & POSTCODE/ZIP (Location)" at bounding box center [684, 638] width 619 height 31
type input "#4 COUNTRY & POSTCODE/ZIP (Location)"
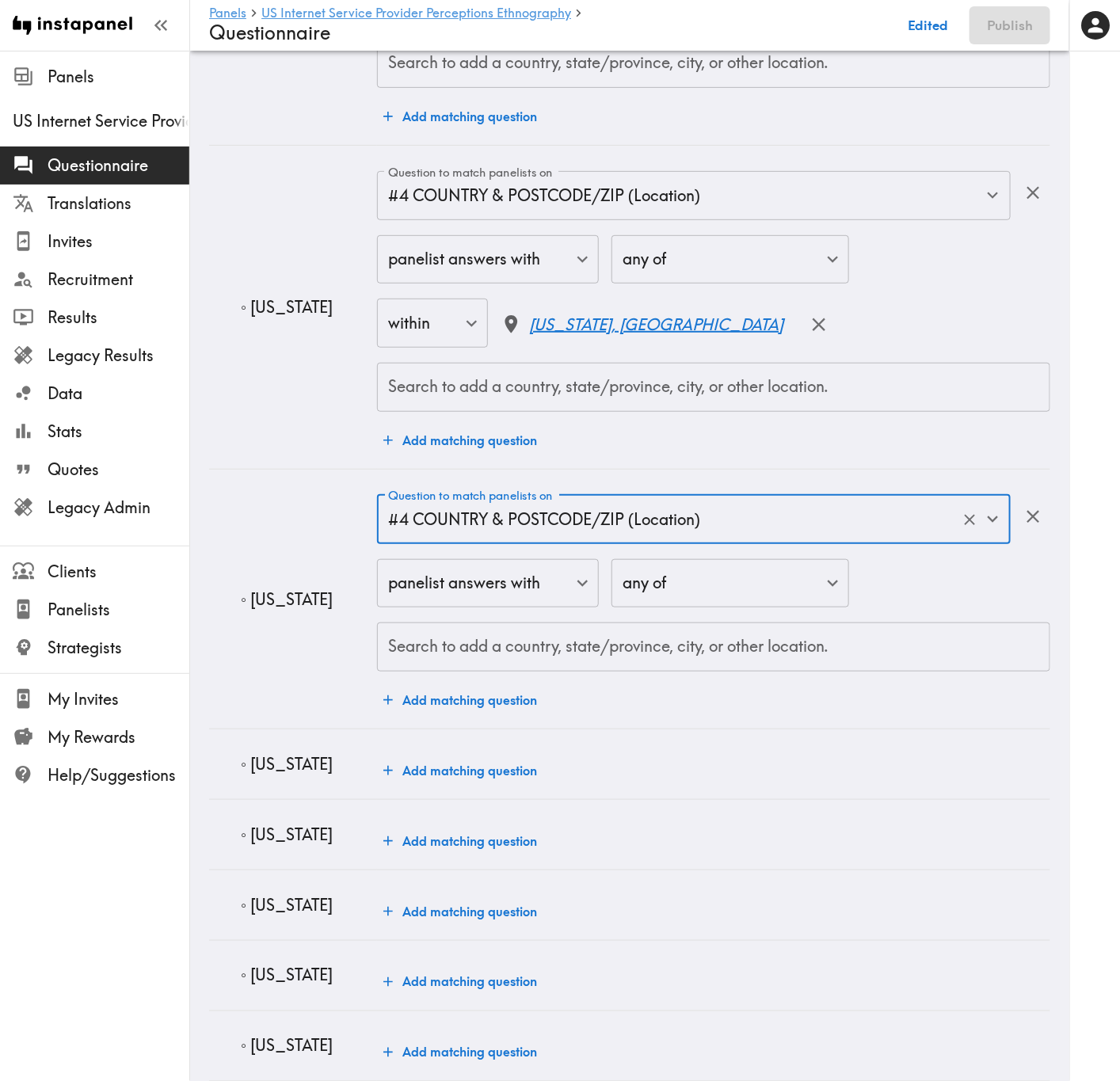
click at [497, 638] on div "Search to add a country, state/province, city, or other location. Search to add…" at bounding box center [713, 647] width 673 height 49
paste input "Tennessee"
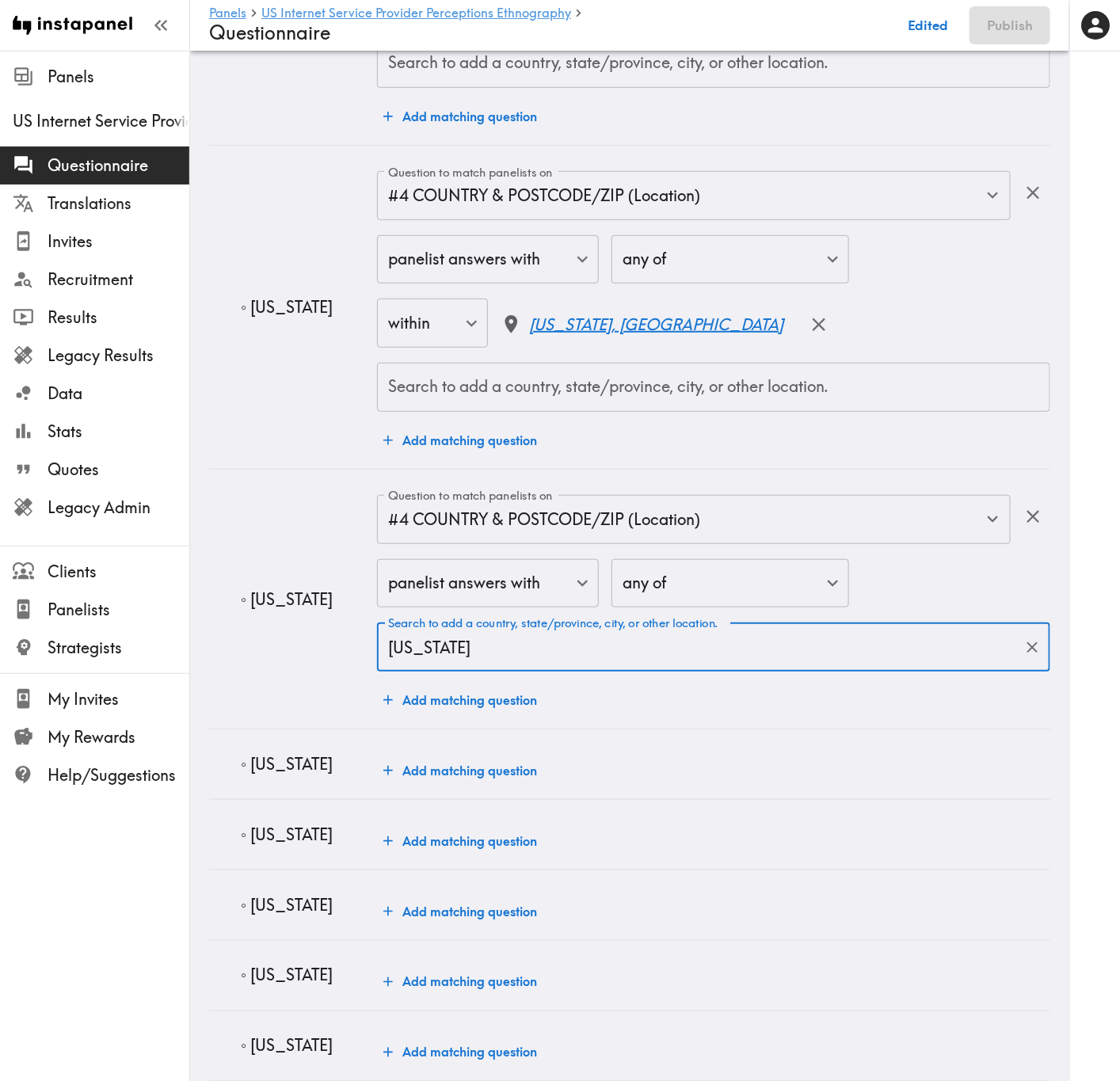
type input "Tennessee"
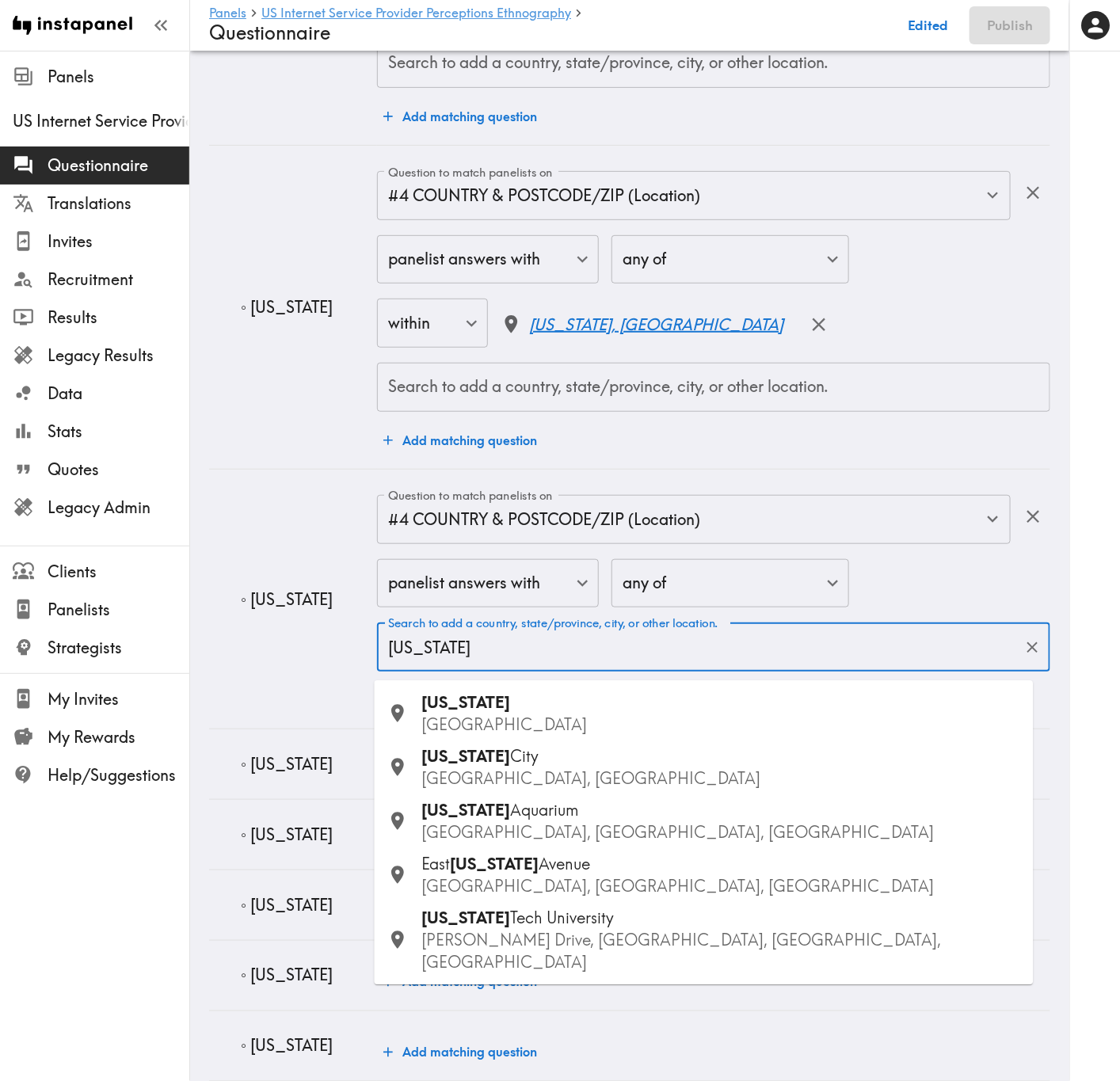
click at [511, 654] on div "Tennessee USA" at bounding box center [721, 714] width 599 height 45
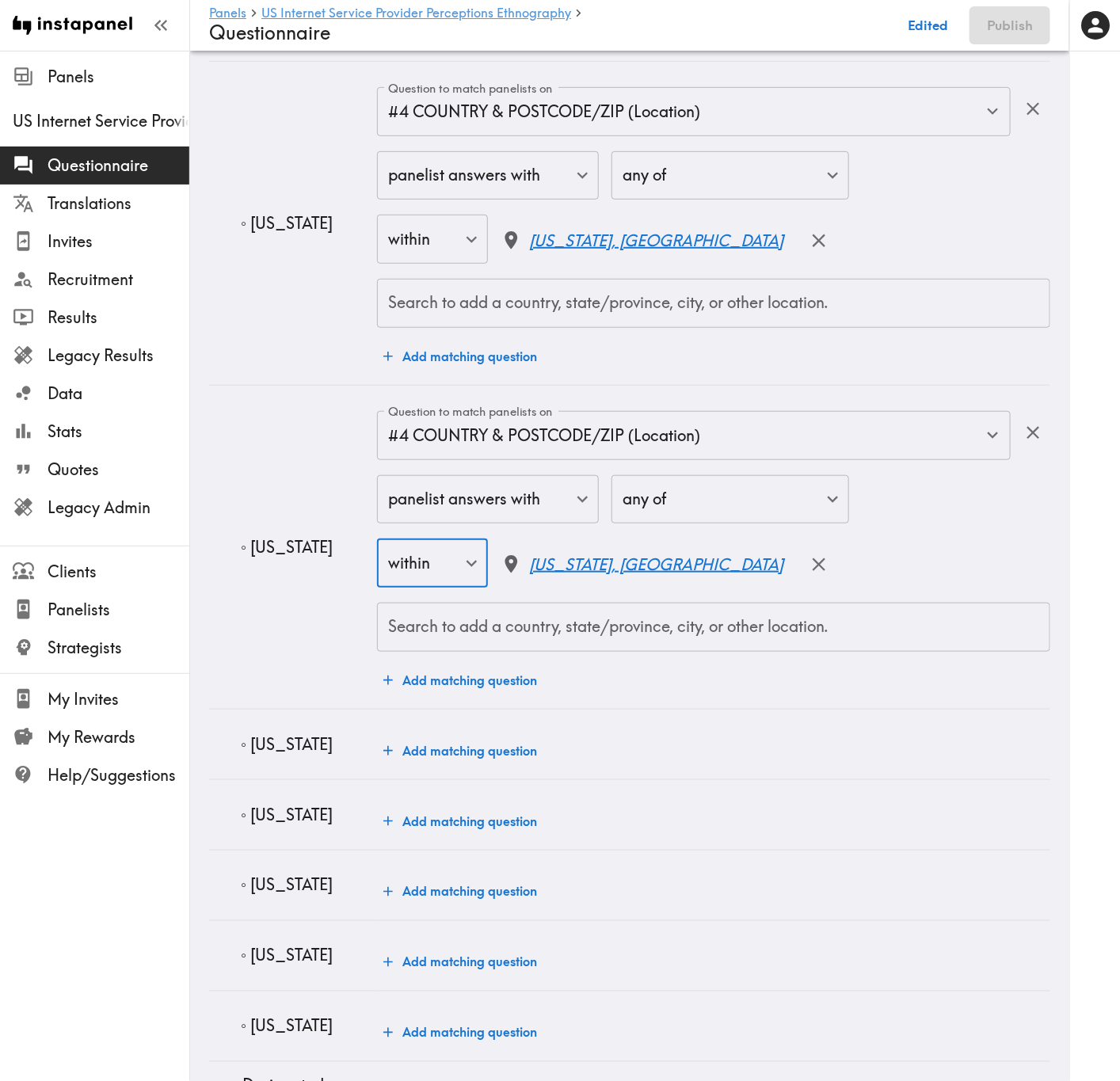
scroll to position [7128, 0]
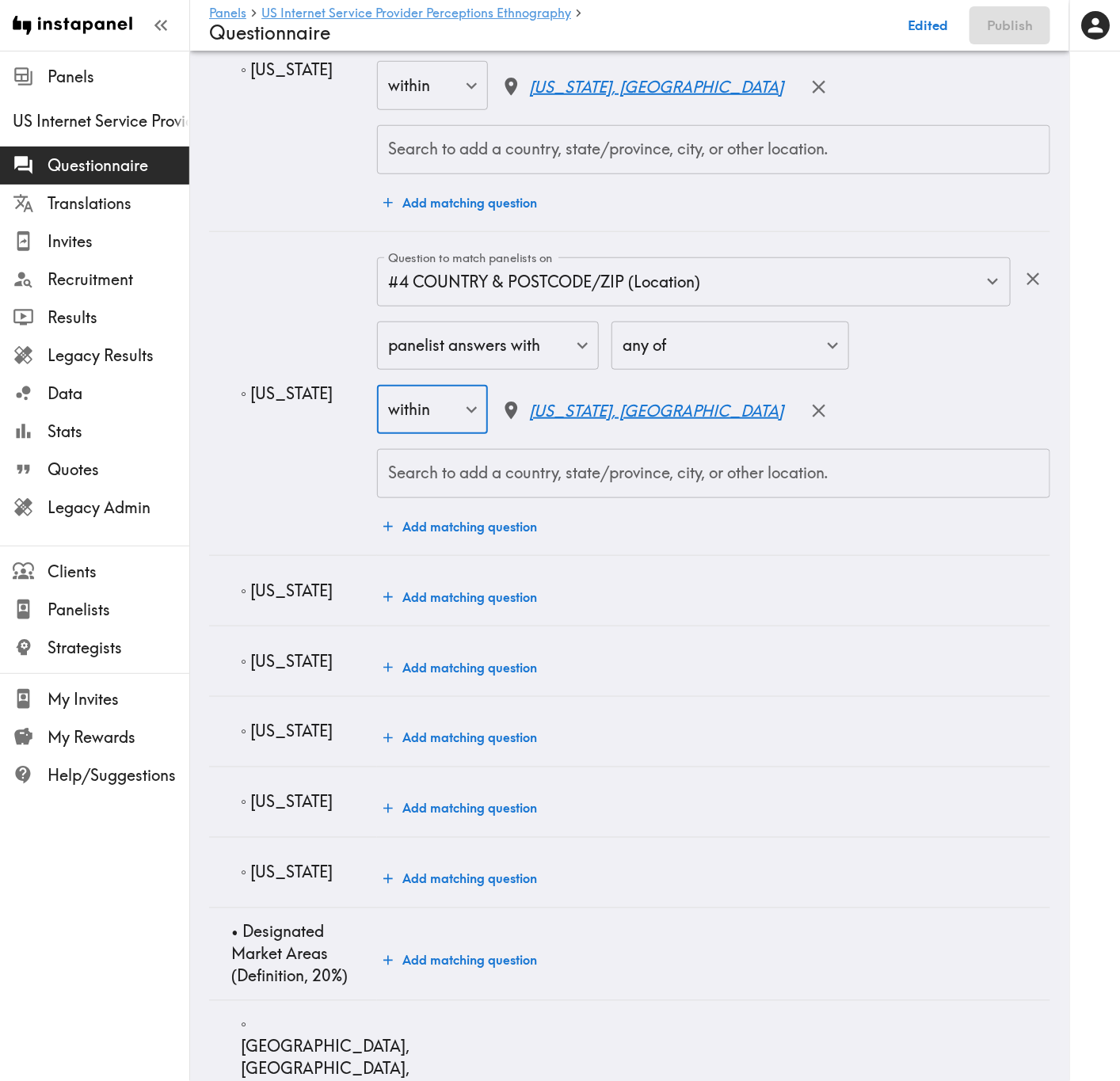
click at [309, 595] on p "◦ Missouri" at bounding box center [303, 590] width 124 height 22
click at [305, 599] on p "◦ Missouri" at bounding box center [303, 590] width 124 height 22
click at [460, 599] on button "Add matching question" at bounding box center [460, 597] width 167 height 31
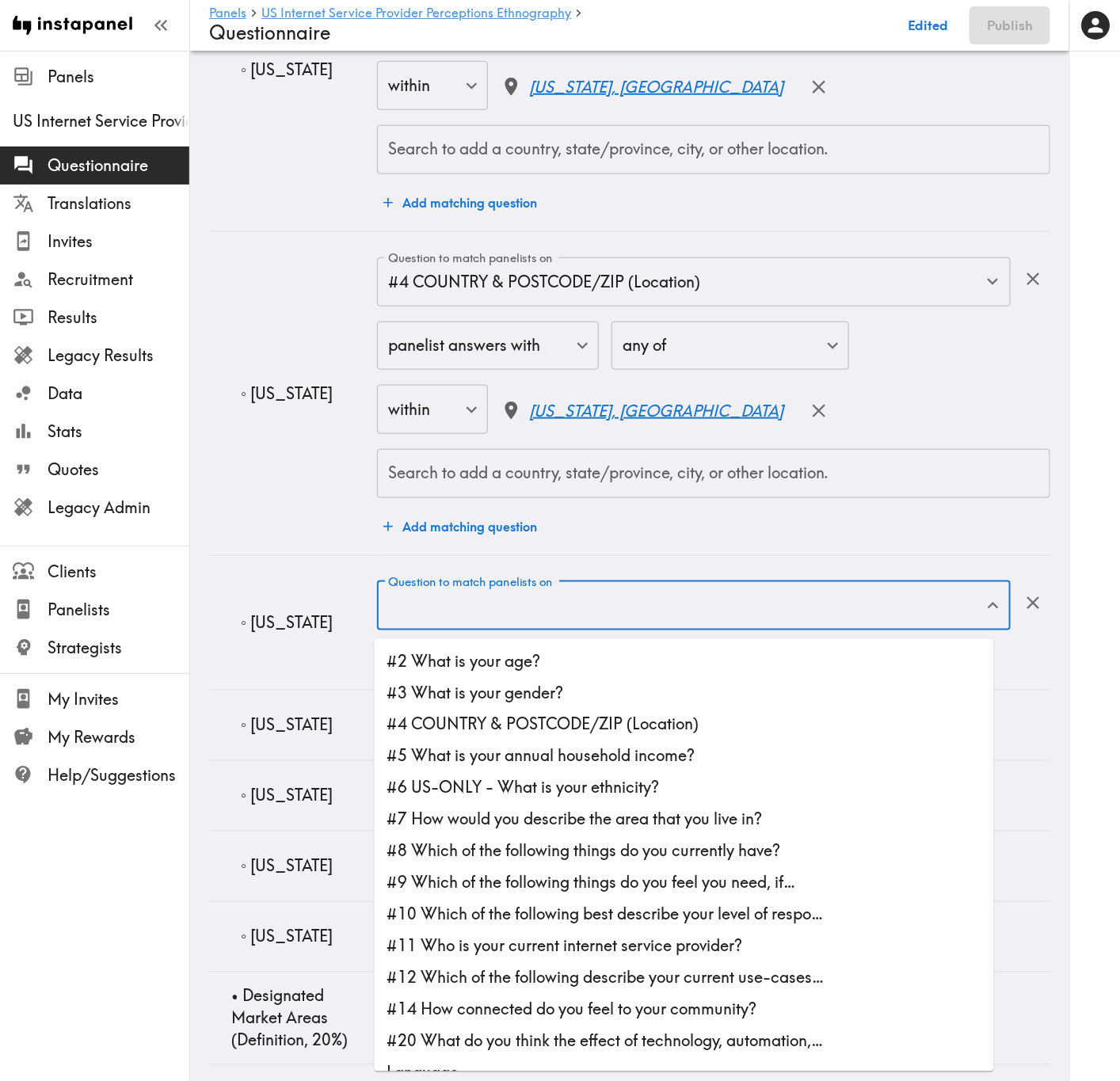
click at [462, 603] on div "Question to match panelists on Question to match panelists on" at bounding box center [694, 607] width 634 height 51
click at [549, 654] on li "#4 COUNTRY & POSTCODE/ZIP (Location)" at bounding box center [684, 724] width 619 height 31
type input "#4 COUNTRY & POSTCODE/ZIP (Location)"
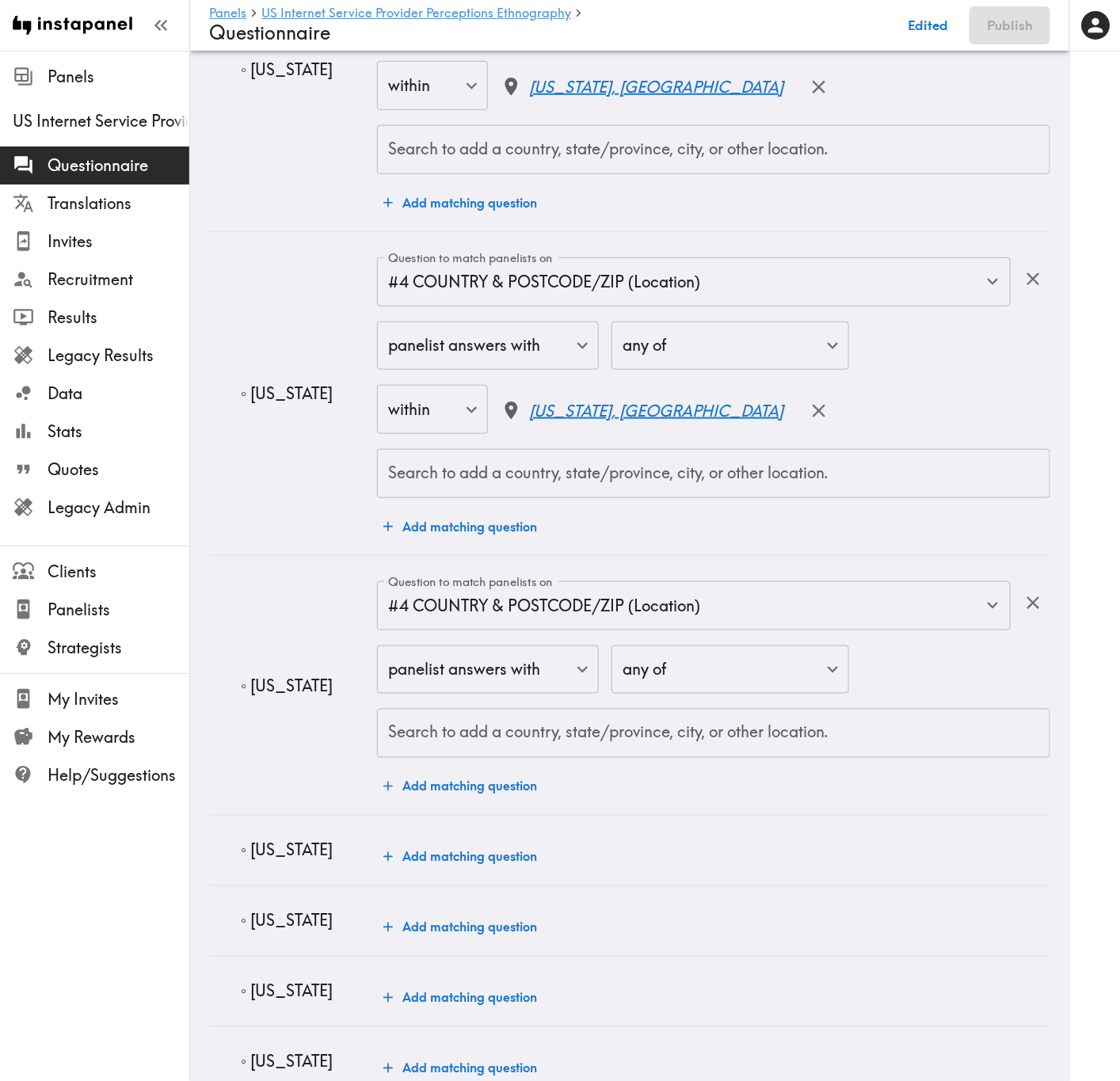
click at [549, 654] on div "panelist answers with false ​ any of any ​ Search to add a country, state/provi…" at bounding box center [713, 701] width 673 height 113
click at [556, 654] on div "Search to add a country, state/province, city, or other location. Search to add…" at bounding box center [713, 734] width 673 height 49
paste input "Missouri"
type input "Missouri"
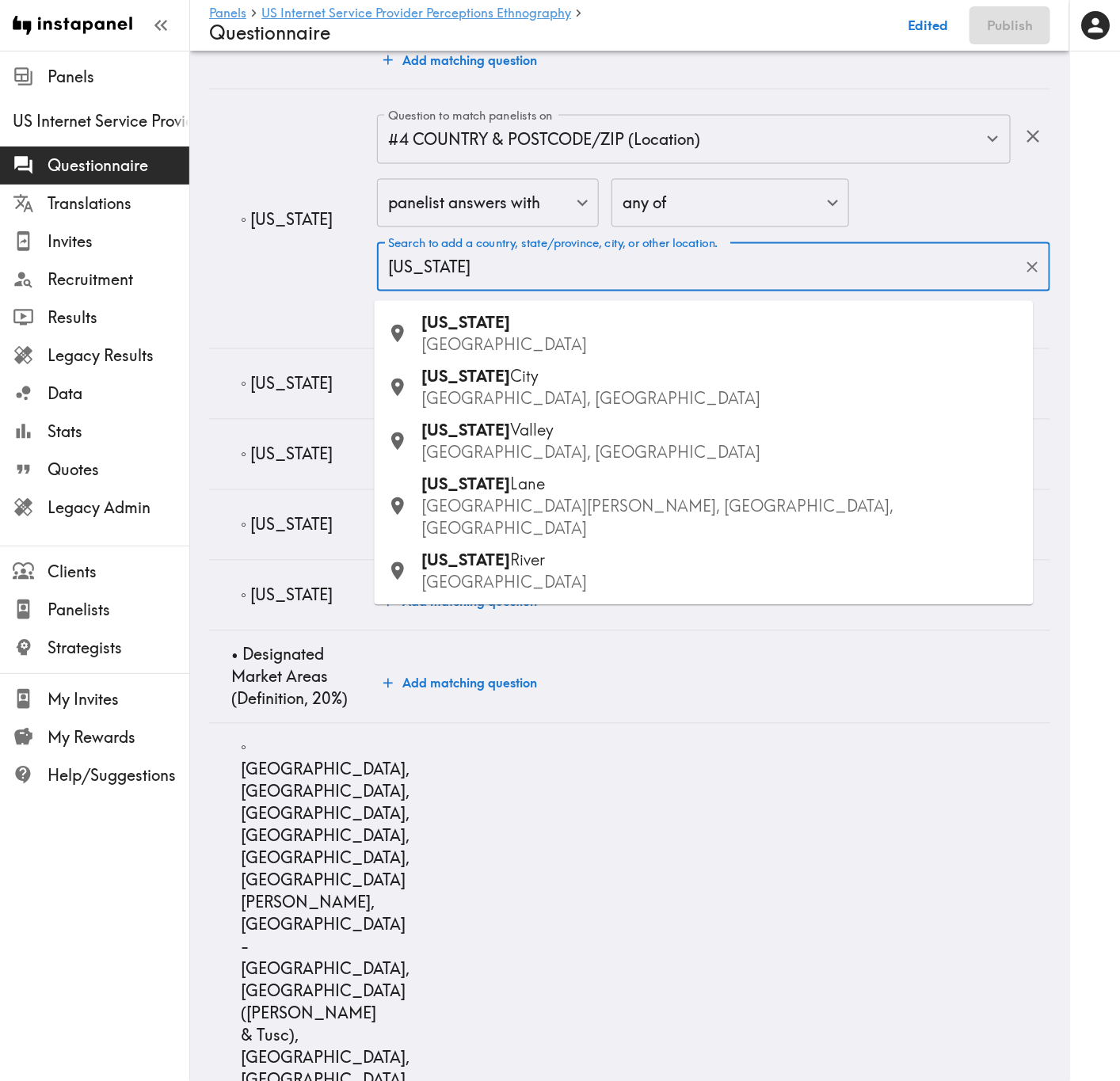
scroll to position [7603, 0]
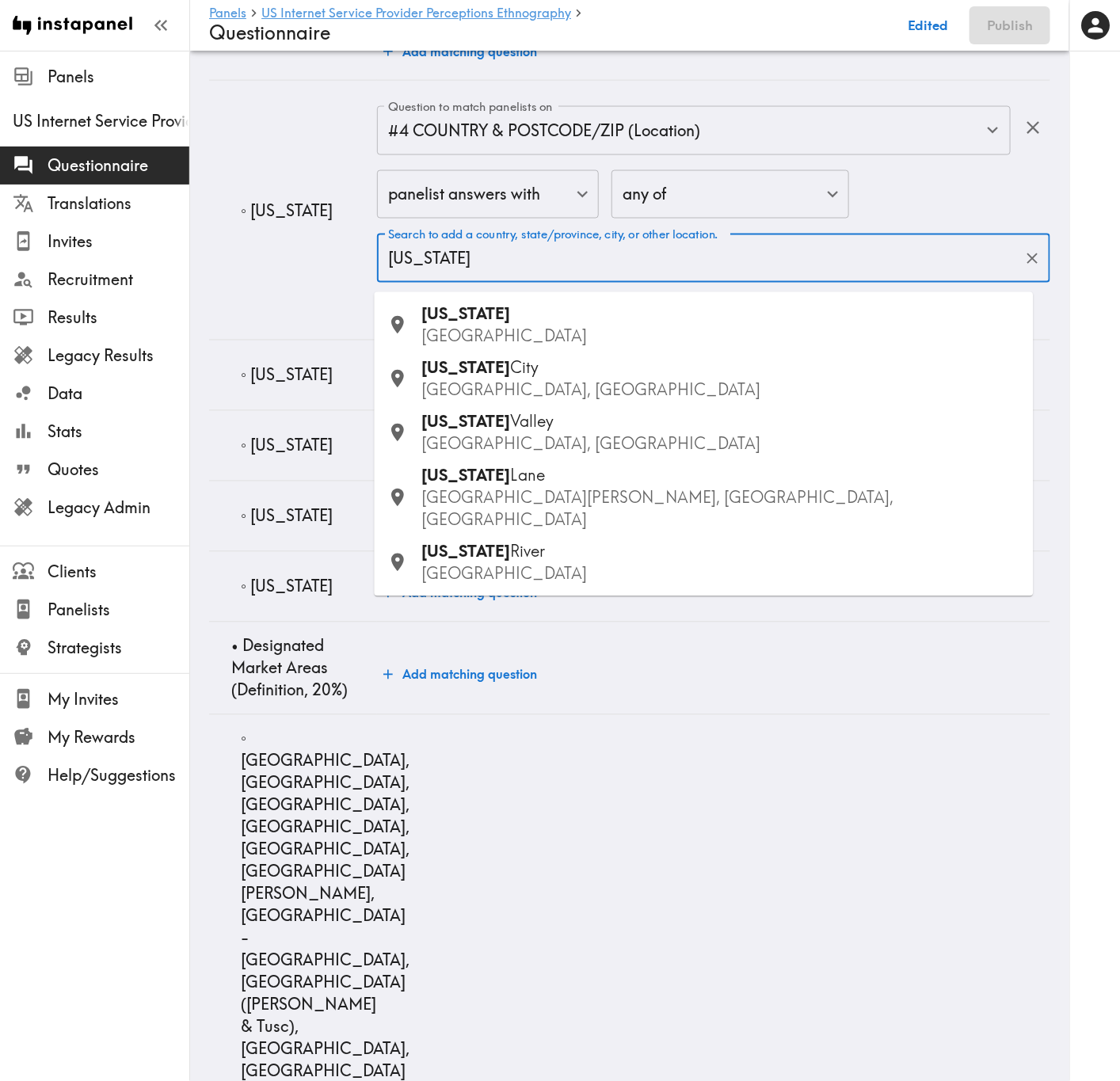
click at [475, 344] on p "USA" at bounding box center [721, 336] width 599 height 22
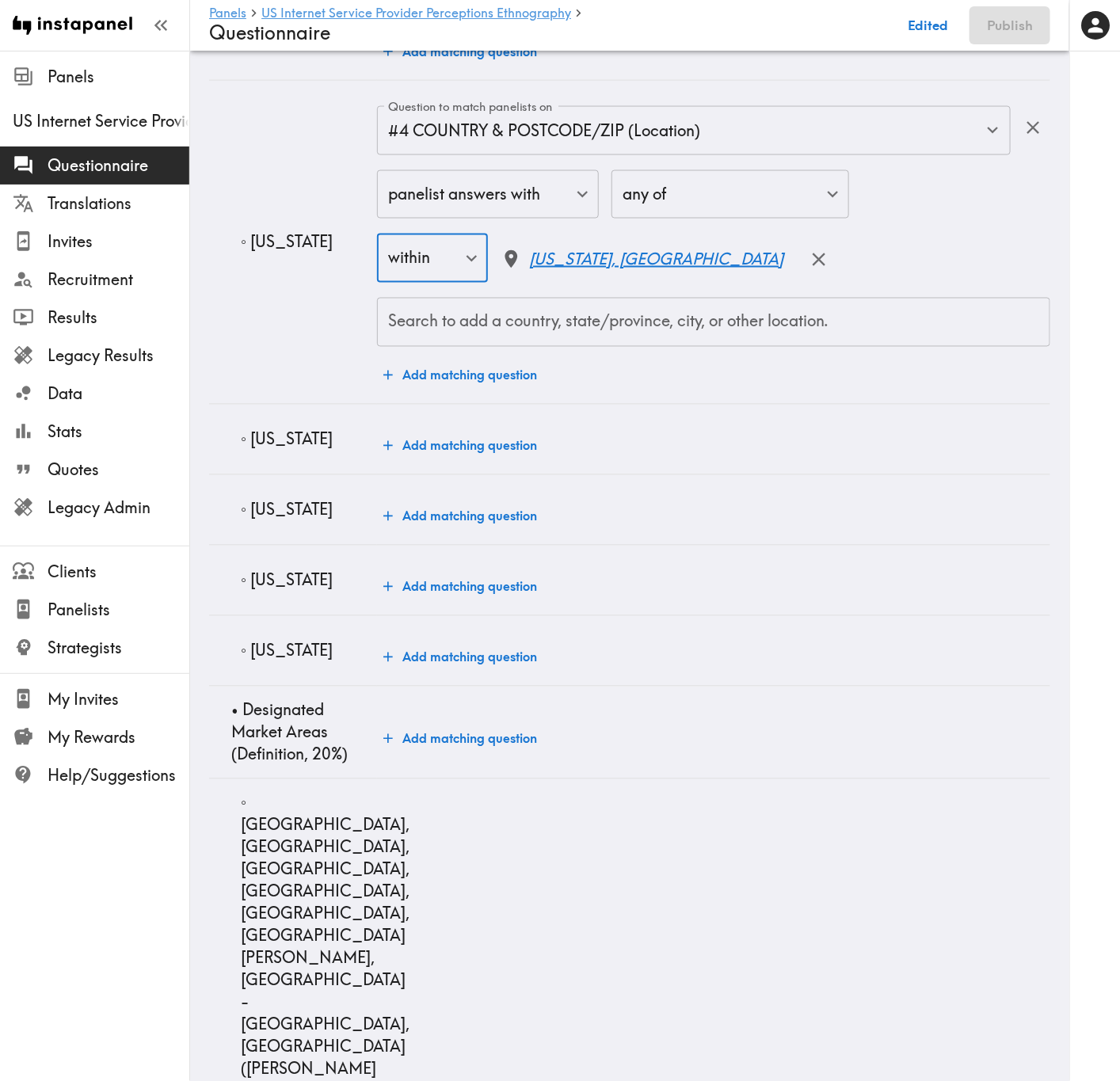
click at [269, 450] on p "◦ Illinois" at bounding box center [303, 439] width 124 height 22
click at [271, 450] on p "◦ Illinois" at bounding box center [303, 439] width 124 height 22
click at [406, 461] on button "Add matching question" at bounding box center [460, 445] width 167 height 31
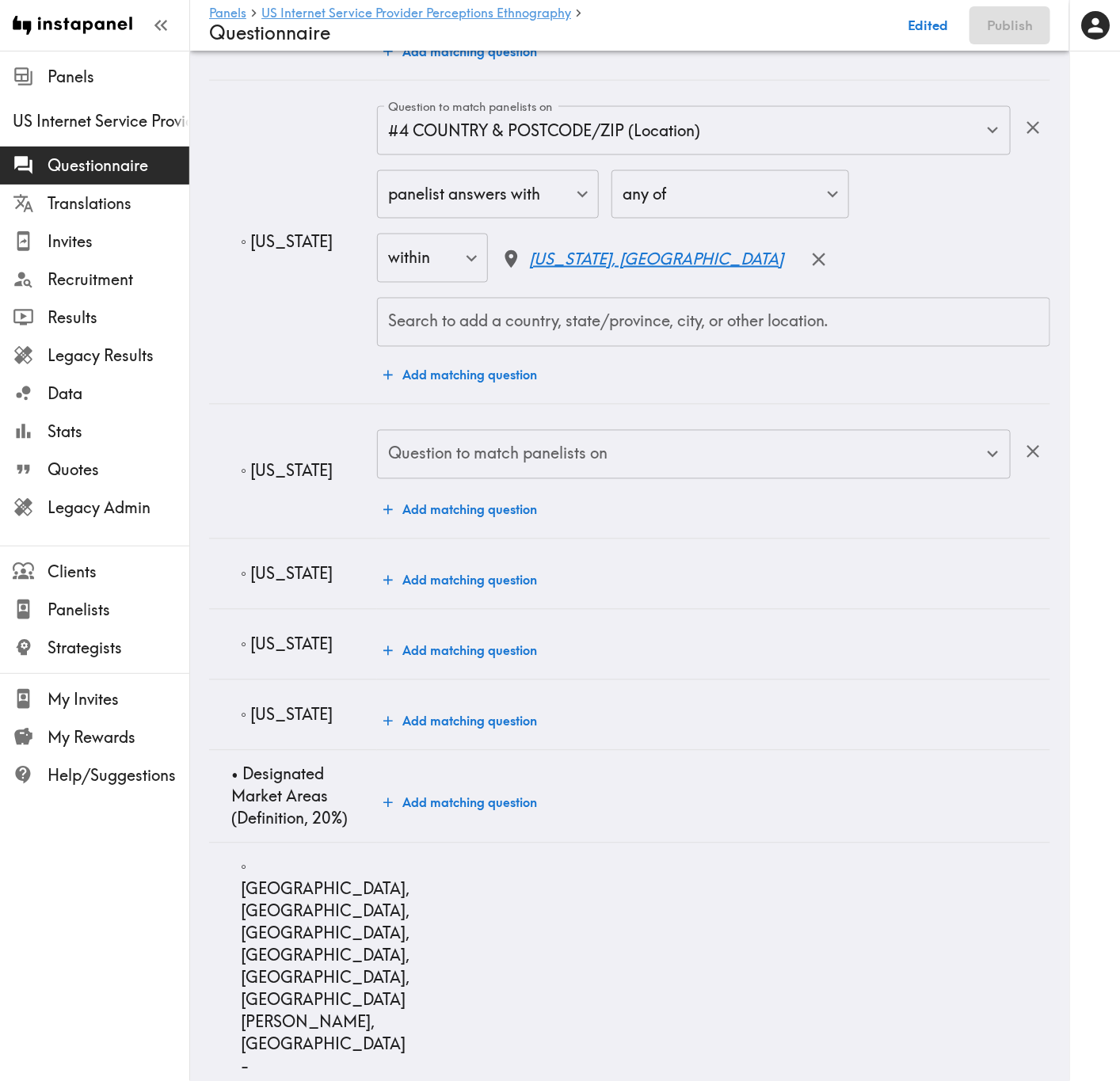
click at [456, 464] on input "Question to match panelists on" at bounding box center [682, 454] width 596 height 35
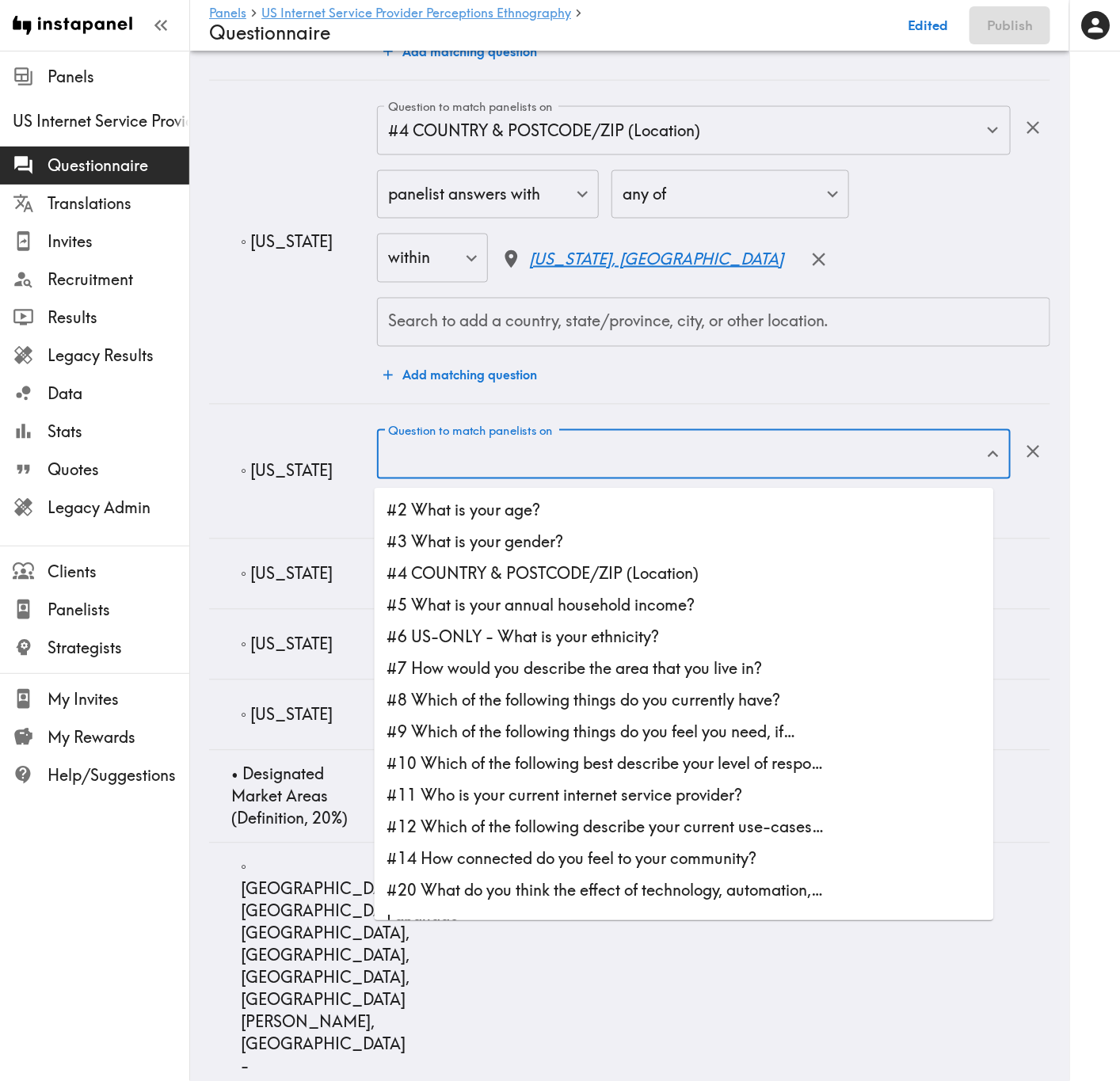
click at [521, 571] on li "#4 COUNTRY & POSTCODE/ZIP (Location)" at bounding box center [684, 574] width 619 height 31
type input "#4 COUNTRY & POSTCODE/ZIP (Location)"
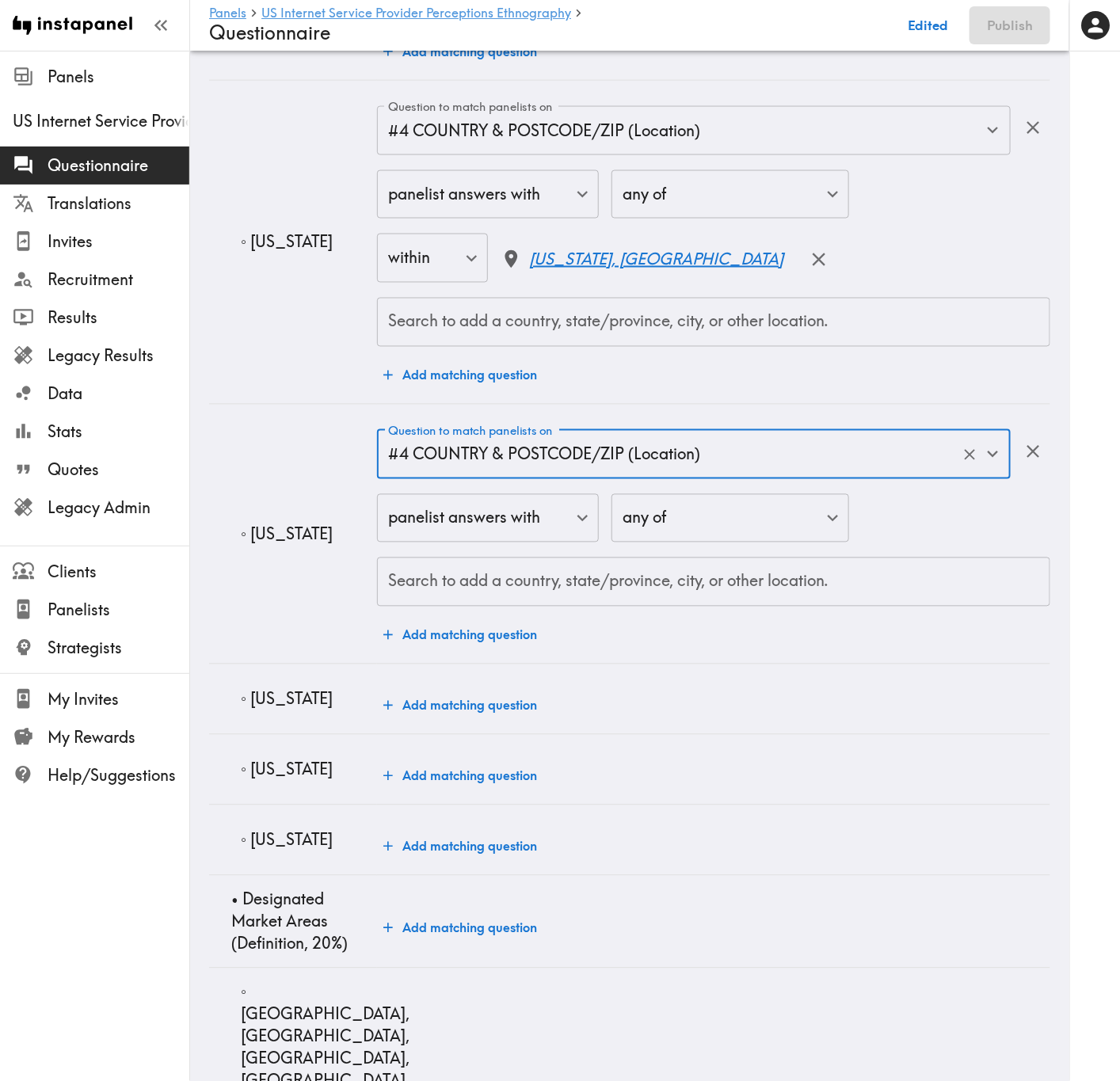
click at [521, 571] on div "Search to add a country, state/province, city, or other location." at bounding box center [713, 582] width 673 height 49
paste input "Illinois"
type input "Illinois"
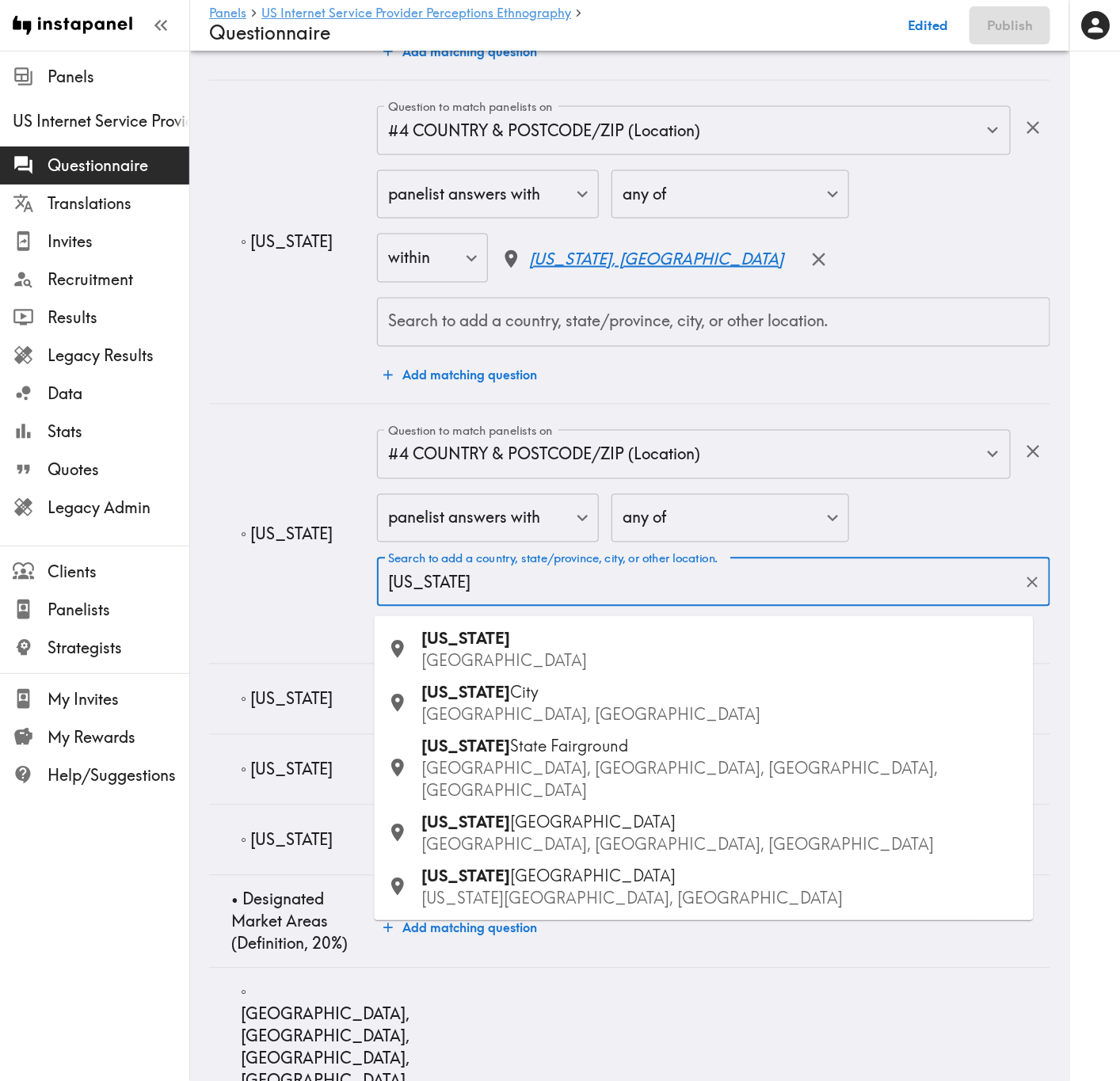
click at [526, 654] on p "USA" at bounding box center [721, 660] width 599 height 22
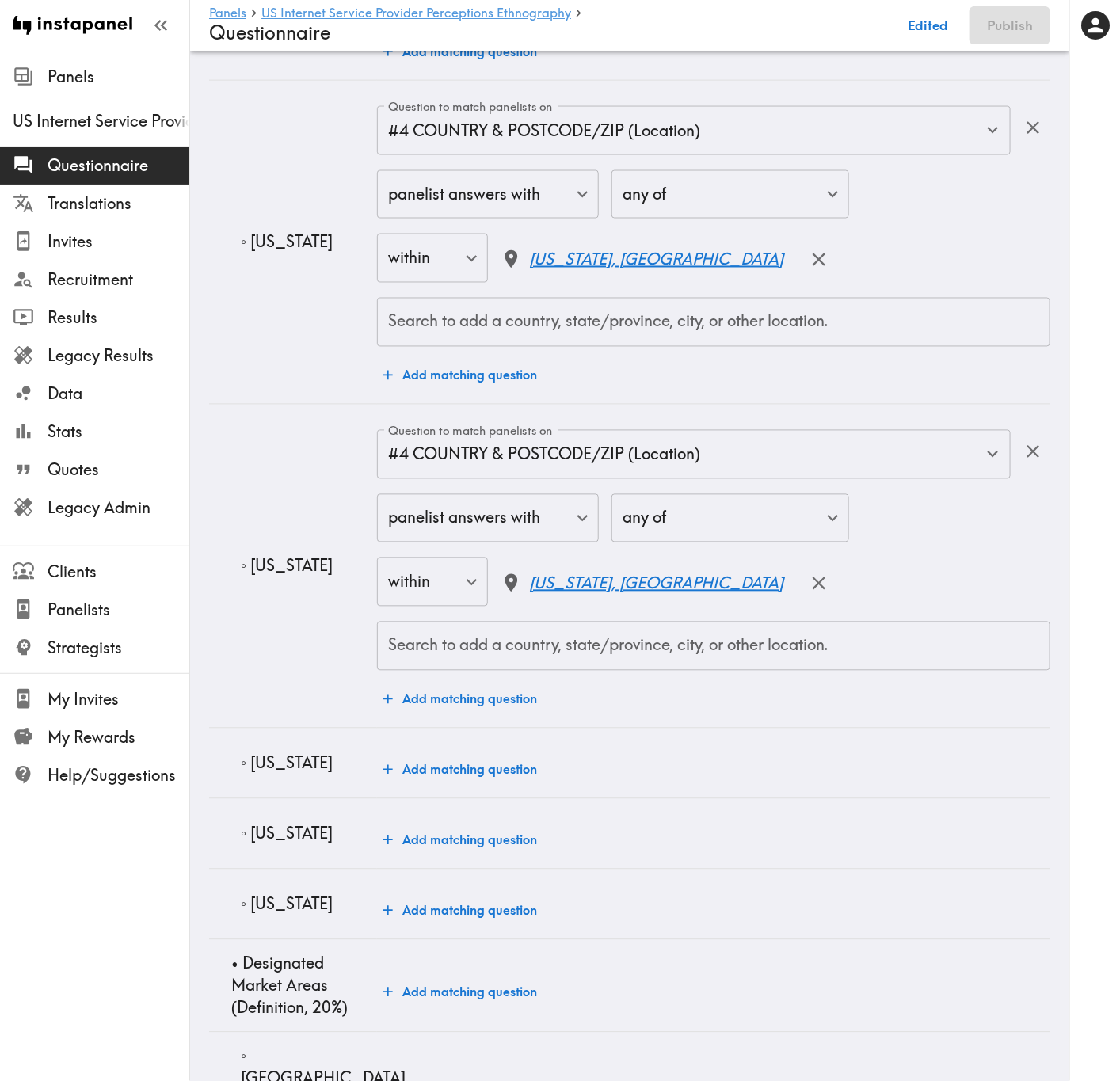
click at [298, 654] on p "◦ Indiana" at bounding box center [303, 763] width 124 height 22
click at [508, 654] on td "Add matching question" at bounding box center [713, 763] width 673 height 70
click at [508, 654] on button "Add matching question" at bounding box center [460, 769] width 167 height 31
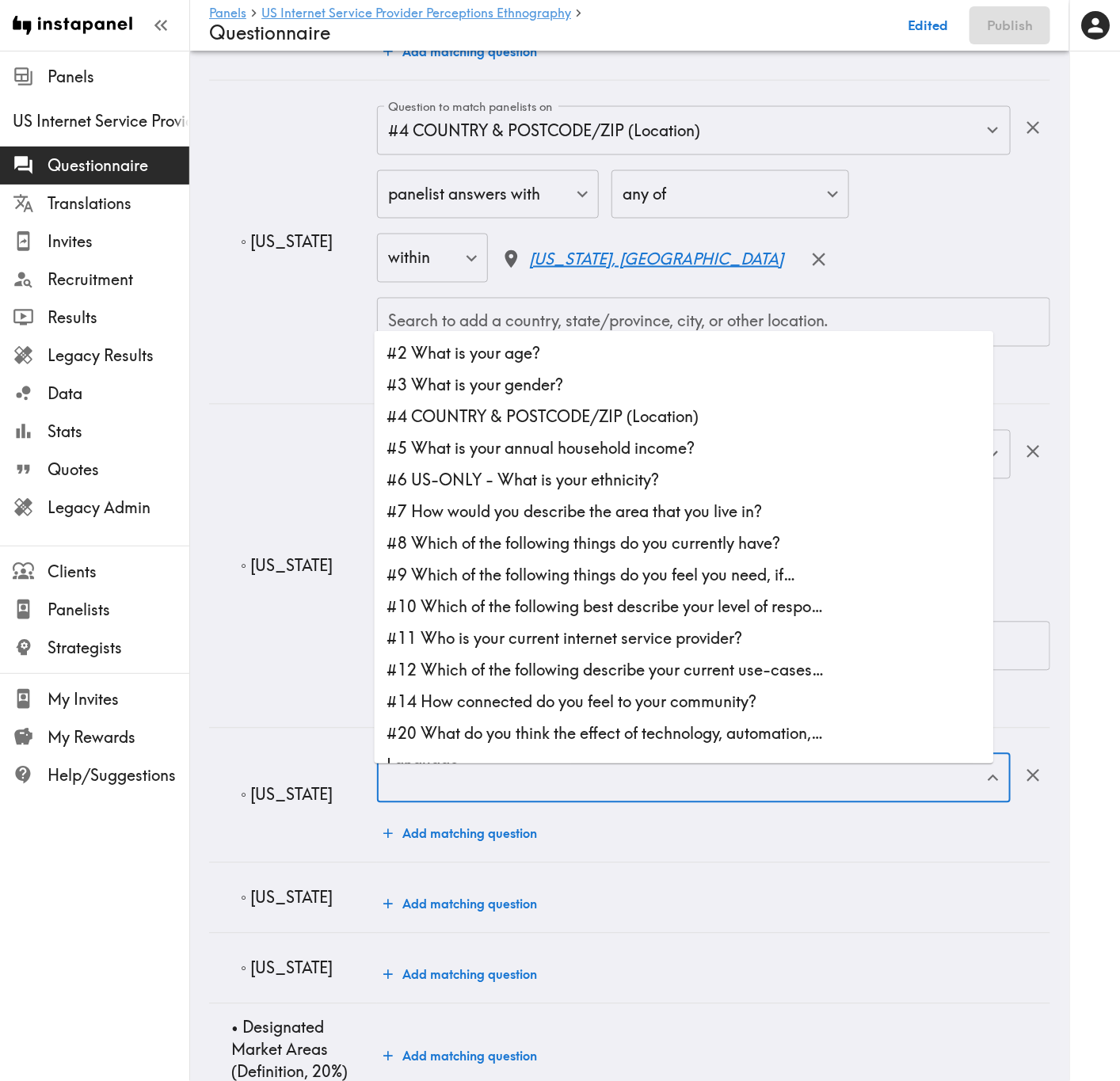
click at [508, 654] on input "Question to match panelists on" at bounding box center [682, 778] width 596 height 35
click at [561, 409] on li "#4 COUNTRY & POSTCODE/ZIP (Location)" at bounding box center [684, 417] width 619 height 31
type input "#4 COUNTRY & POSTCODE/ZIP (Location)"
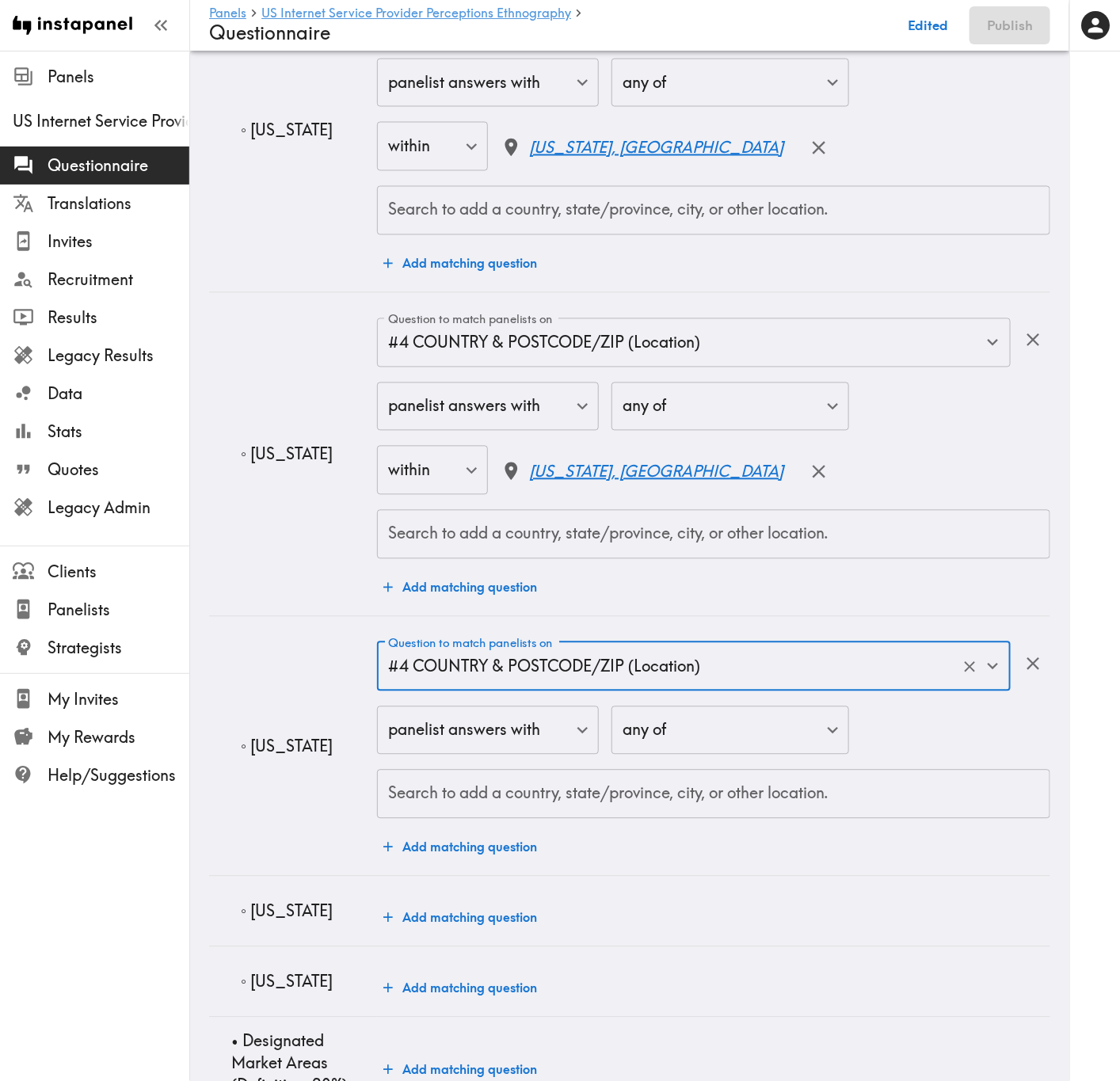
scroll to position [7959, 0]
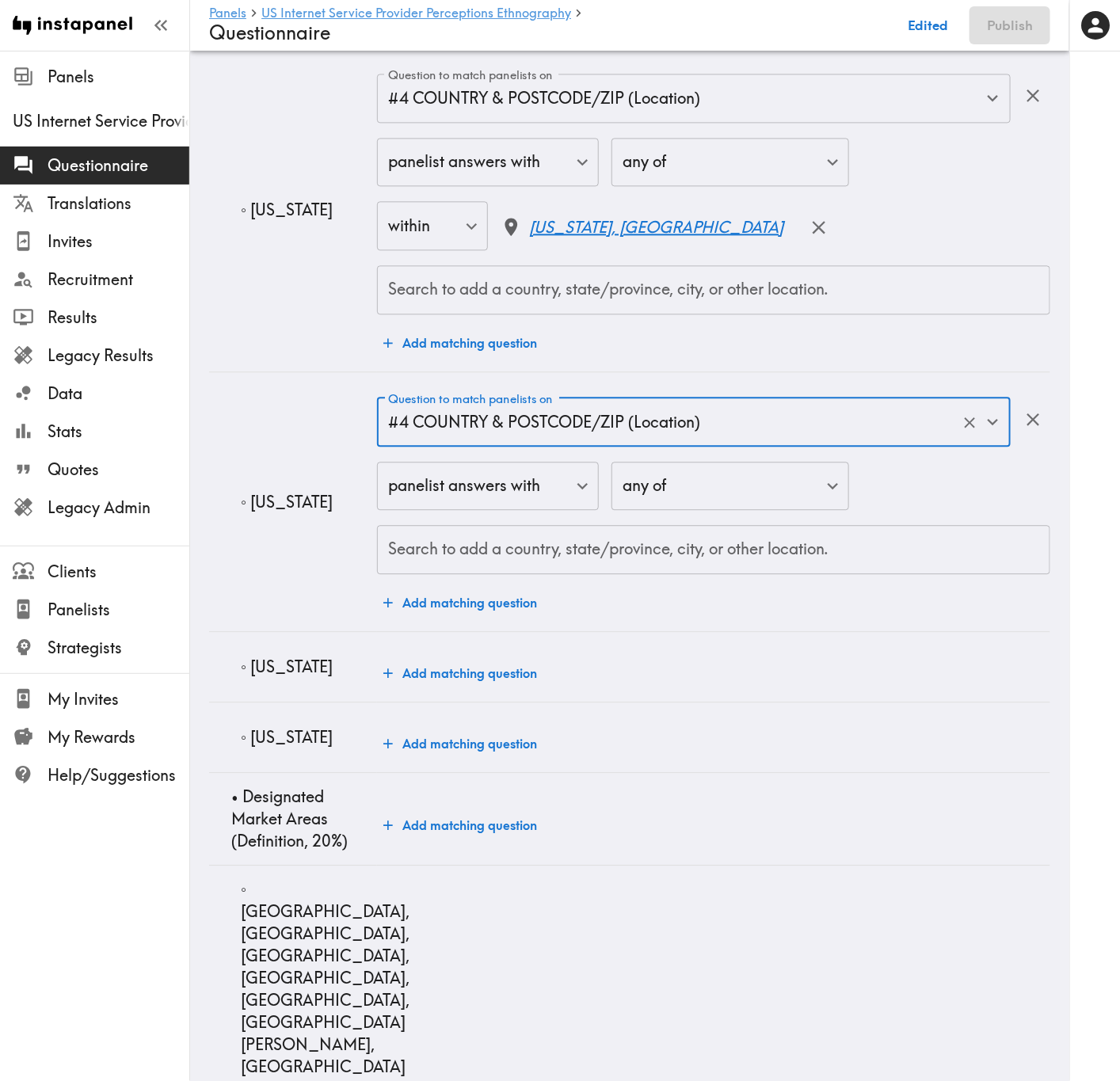
click at [568, 567] on input "Search to add a country, state/province, city, or other location." at bounding box center [714, 549] width 658 height 35
paste input "Indiana"
type input "Indiana"
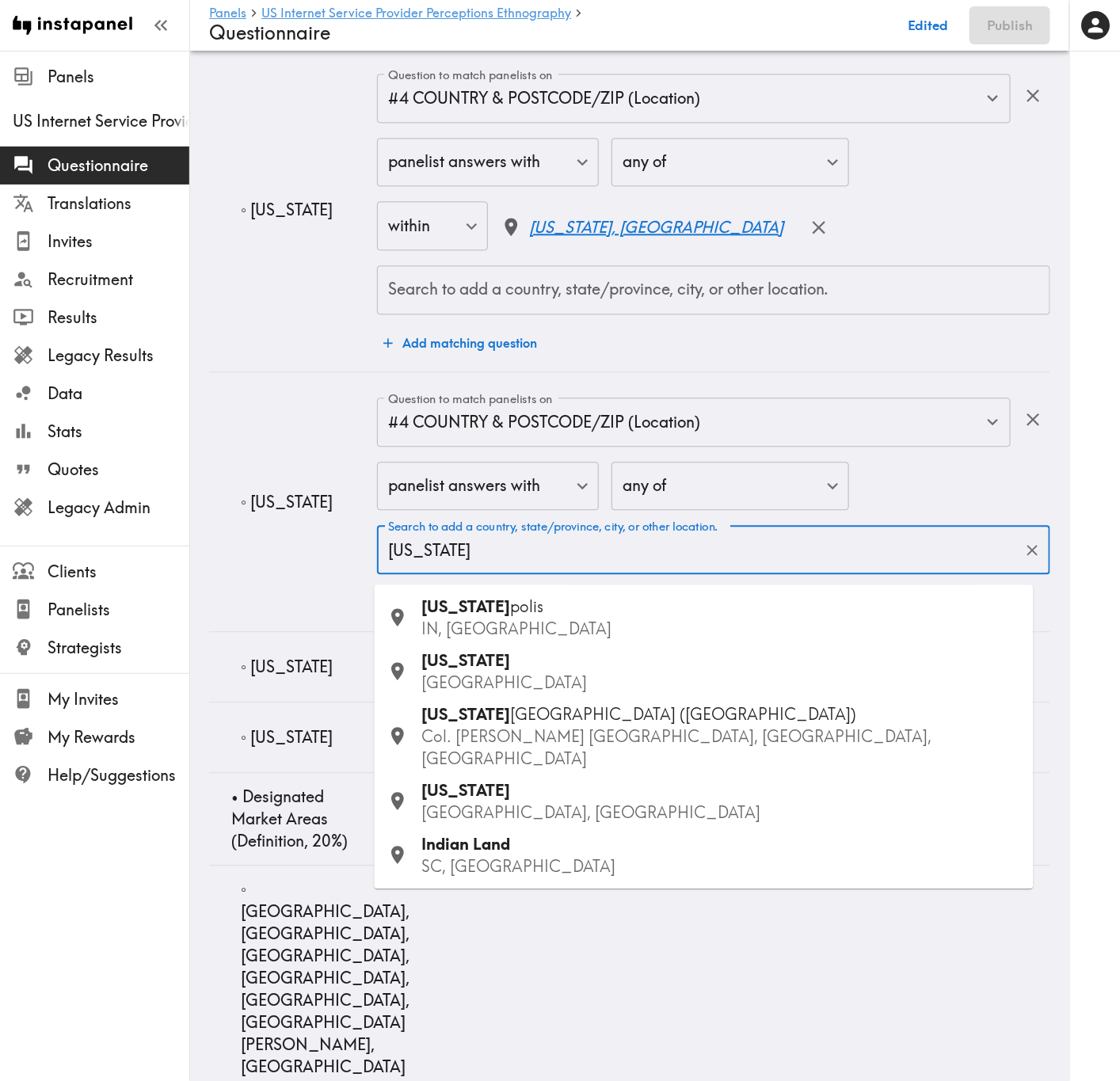
click at [550, 613] on div "Indiana polis IN, USA" at bounding box center [721, 618] width 599 height 45
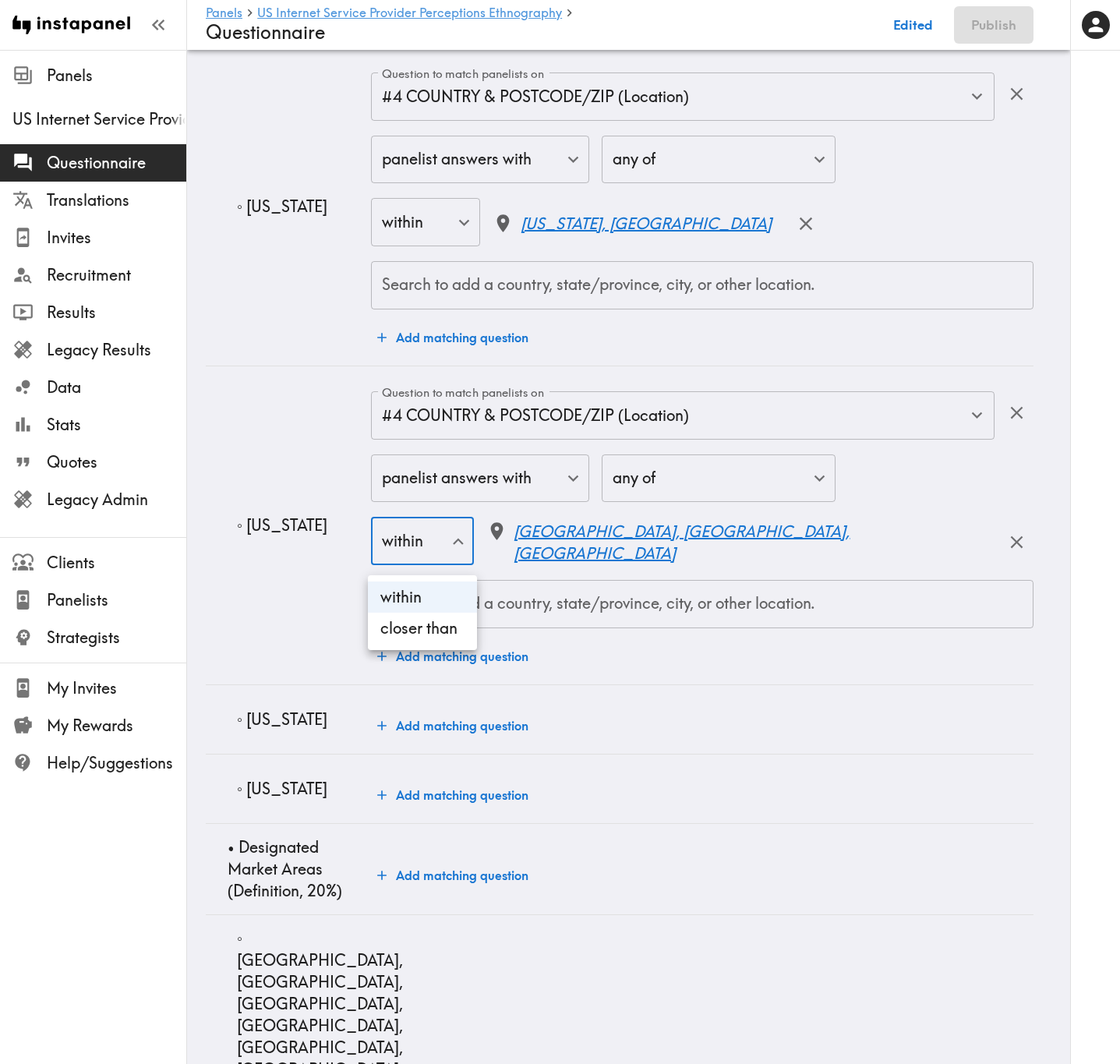
click at [714, 551] on div at bounding box center [560, 532] width 1120 height 1064
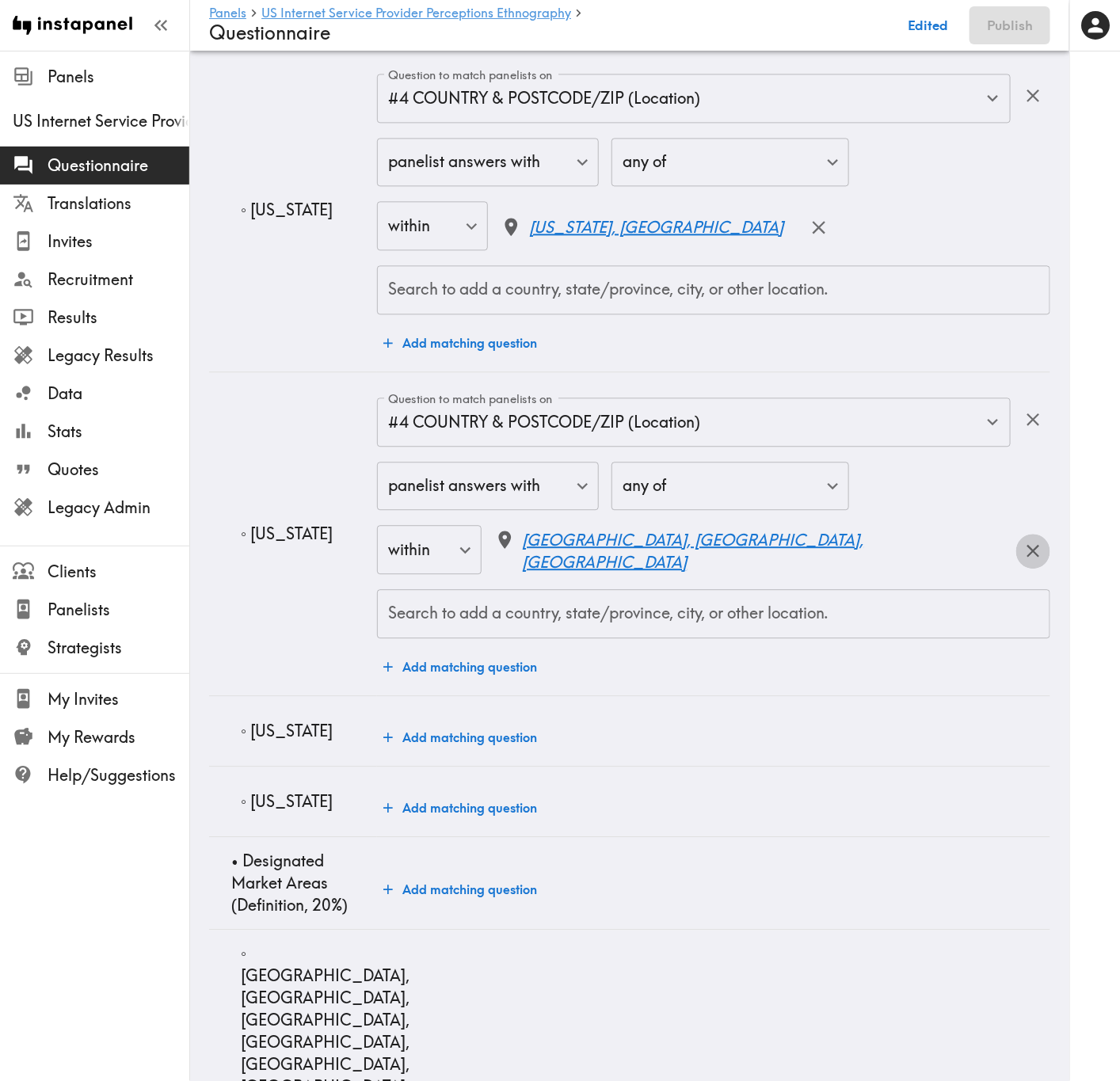
click at [1022, 556] on icon "button" at bounding box center [1032, 551] width 21 height 21
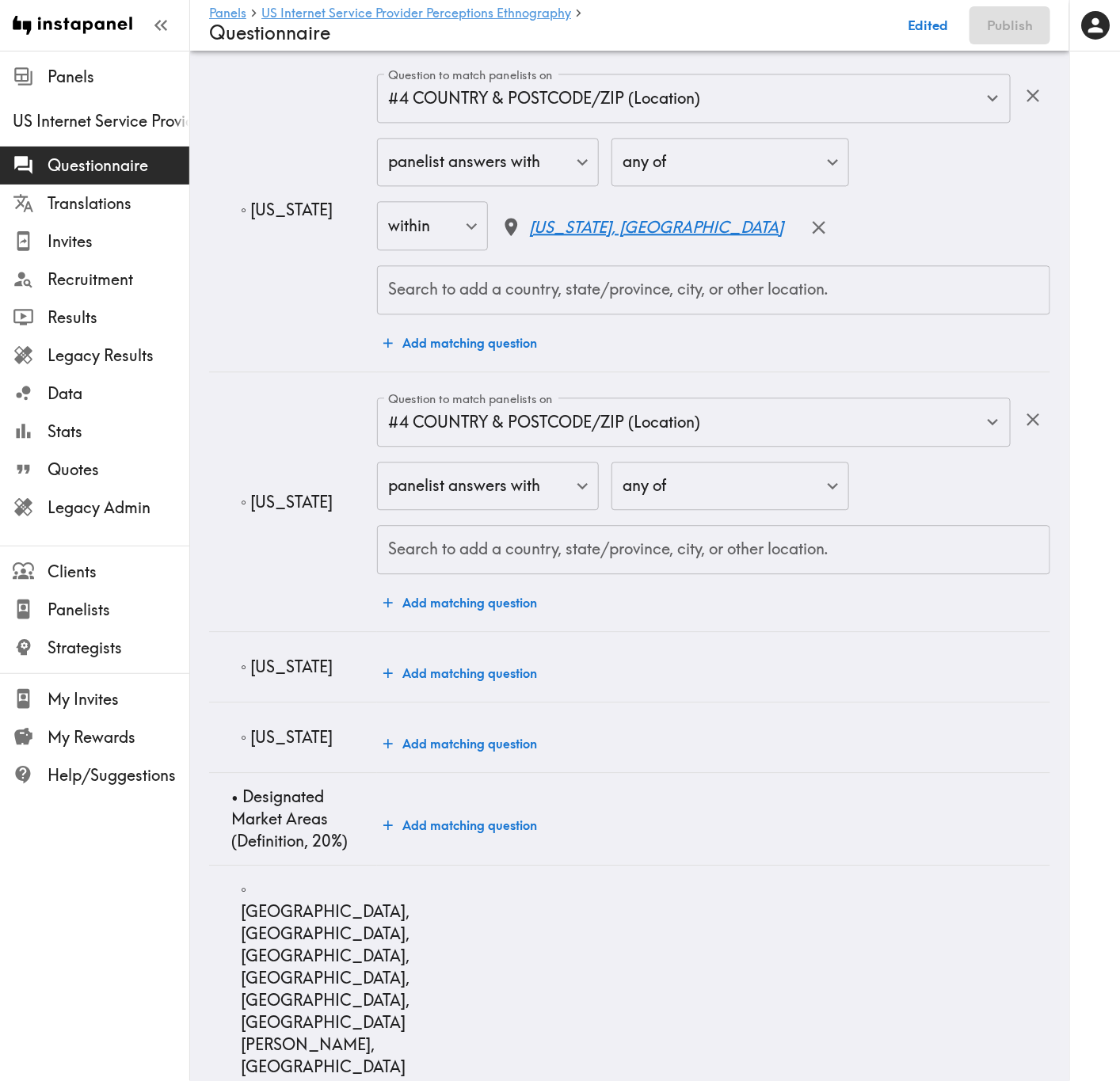
click at [701, 574] on div "Search to add a country, state/province, city, or other location." at bounding box center [713, 550] width 673 height 49
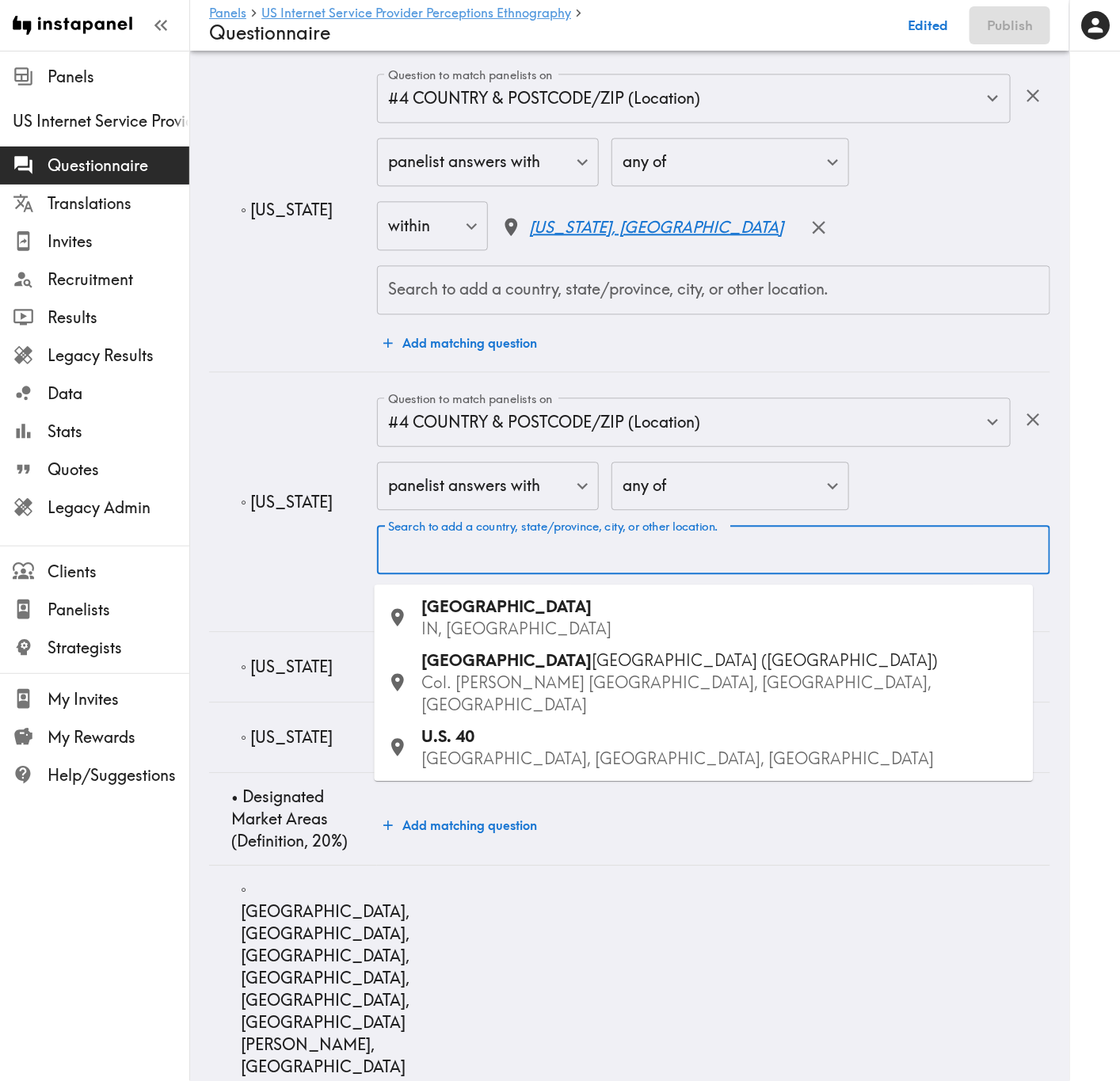
paste input "Indiana"
type input "Indiana"
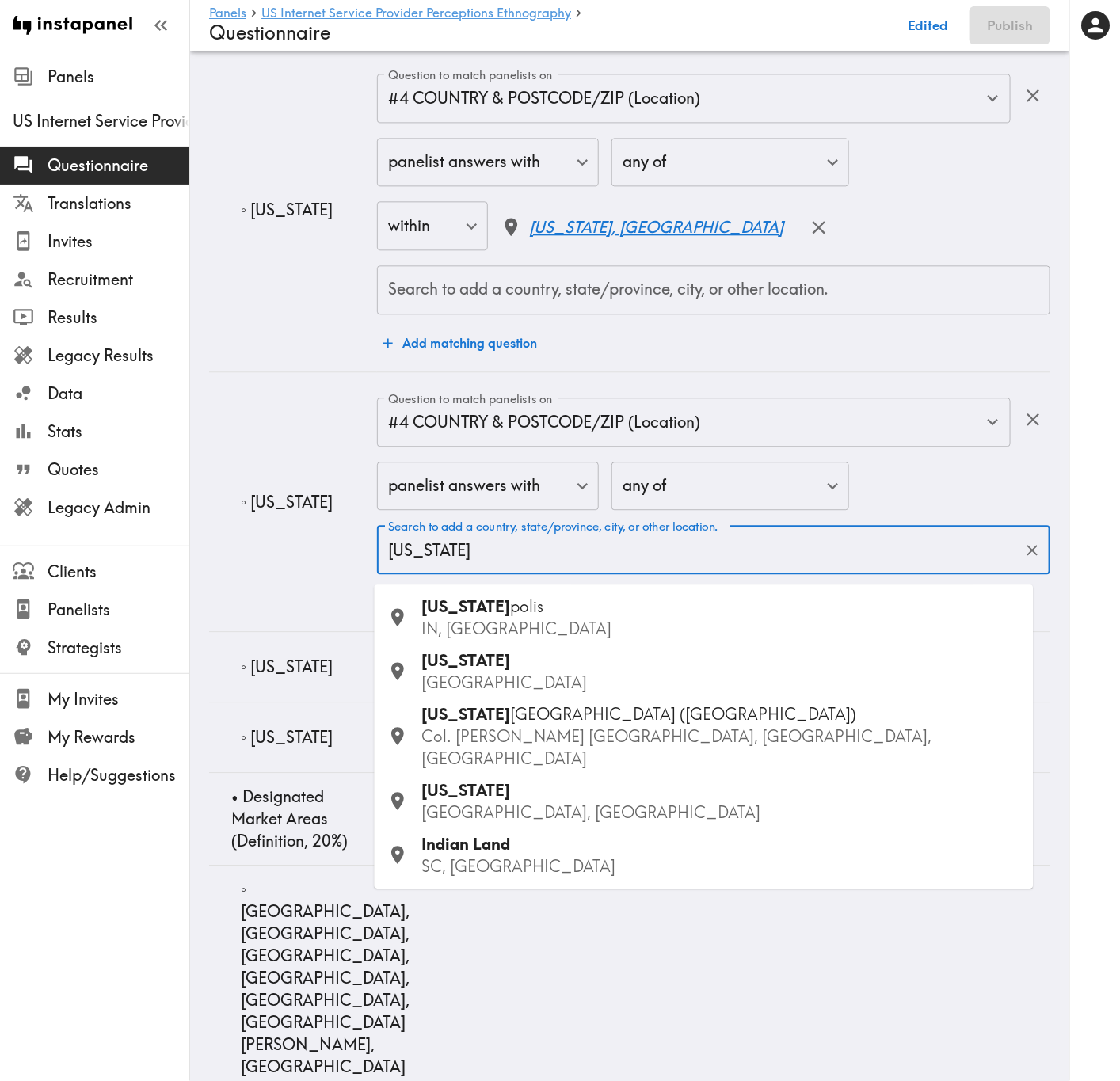
click at [545, 654] on p "USA" at bounding box center [721, 682] width 599 height 22
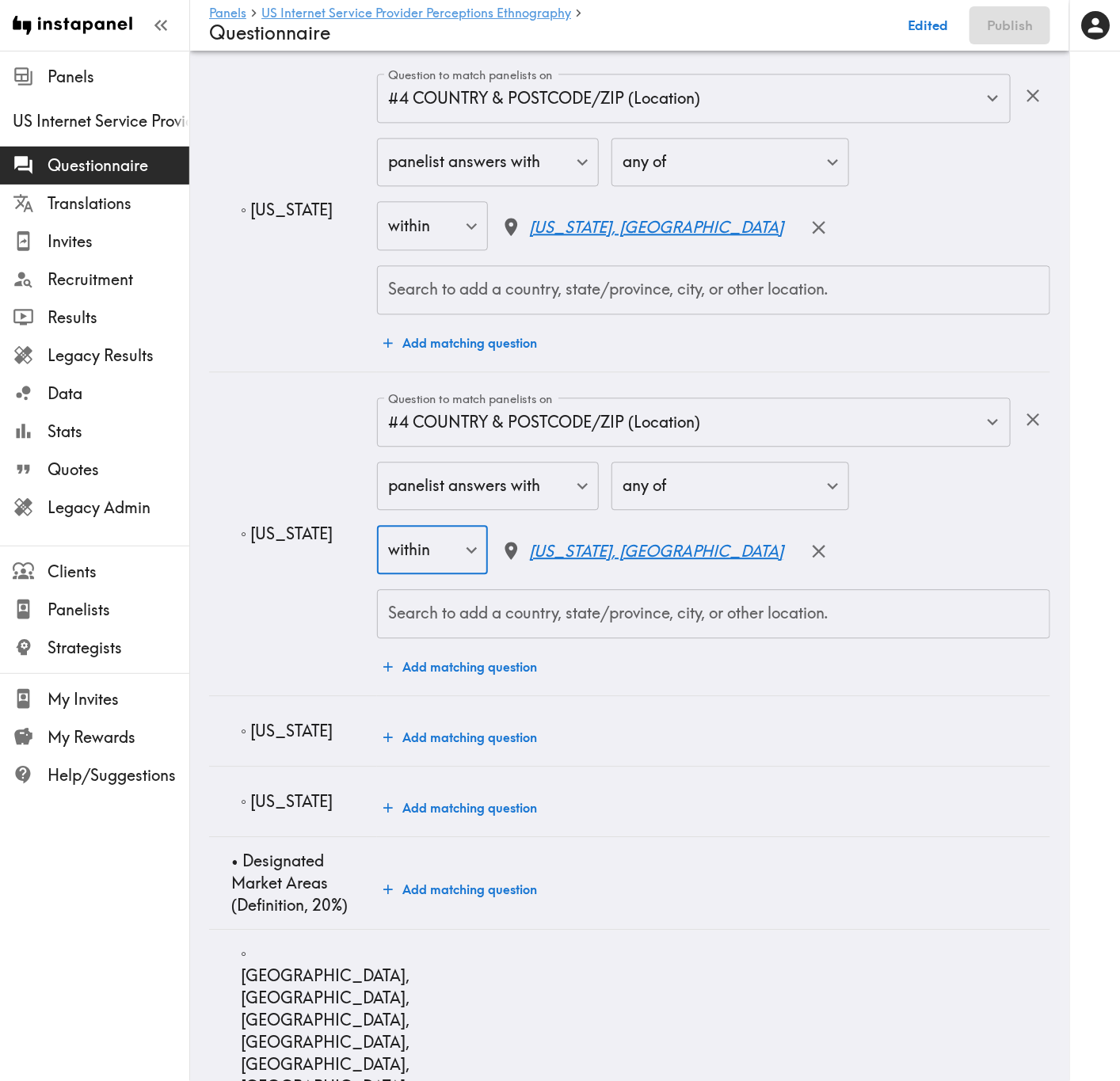
click at [273, 654] on p "◦ Iowa" at bounding box center [303, 731] width 124 height 22
click at [435, 654] on button "Add matching question" at bounding box center [460, 737] width 167 height 31
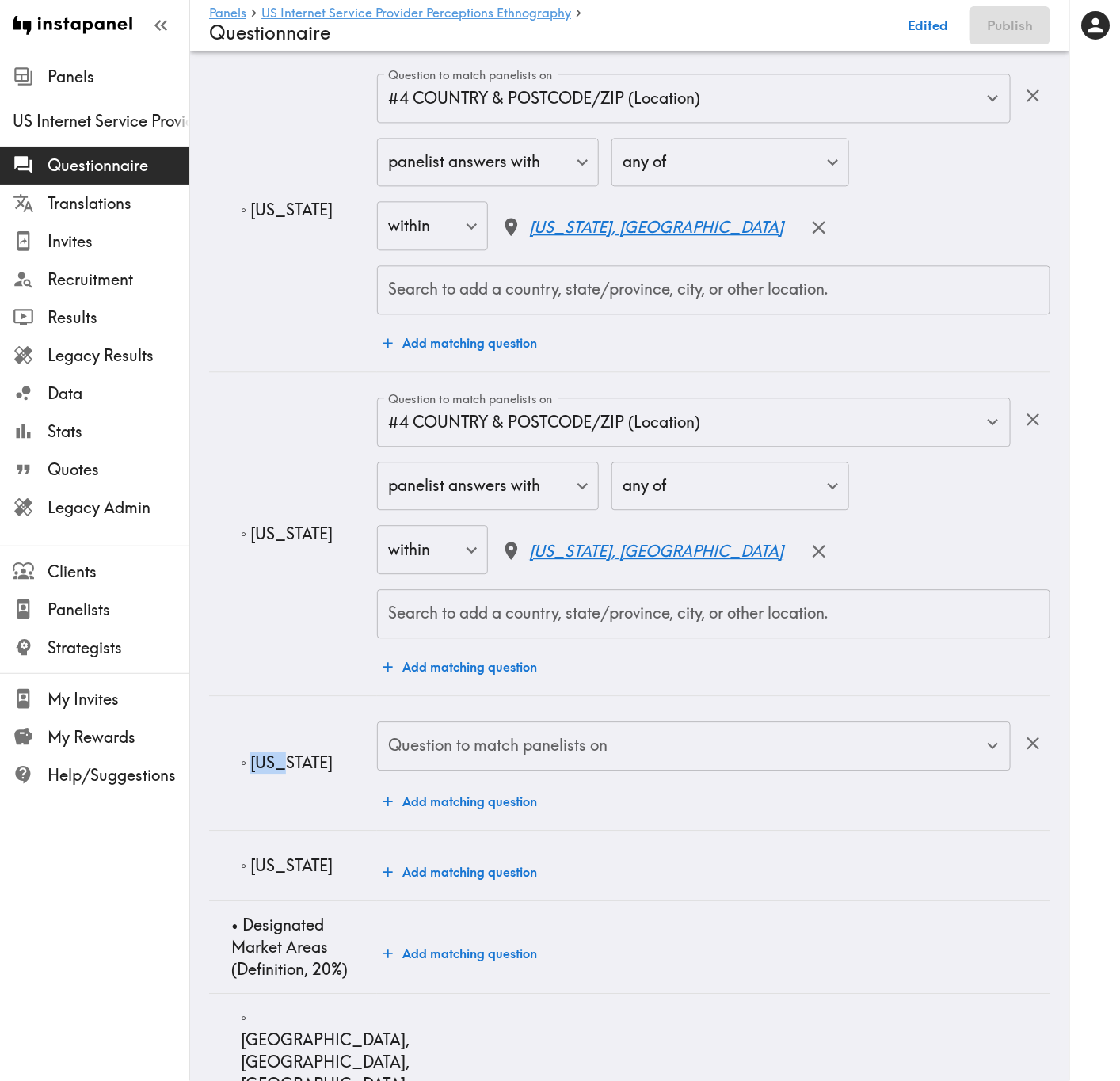
click at [435, 654] on div "Question to match panelists on" at bounding box center [694, 746] width 634 height 49
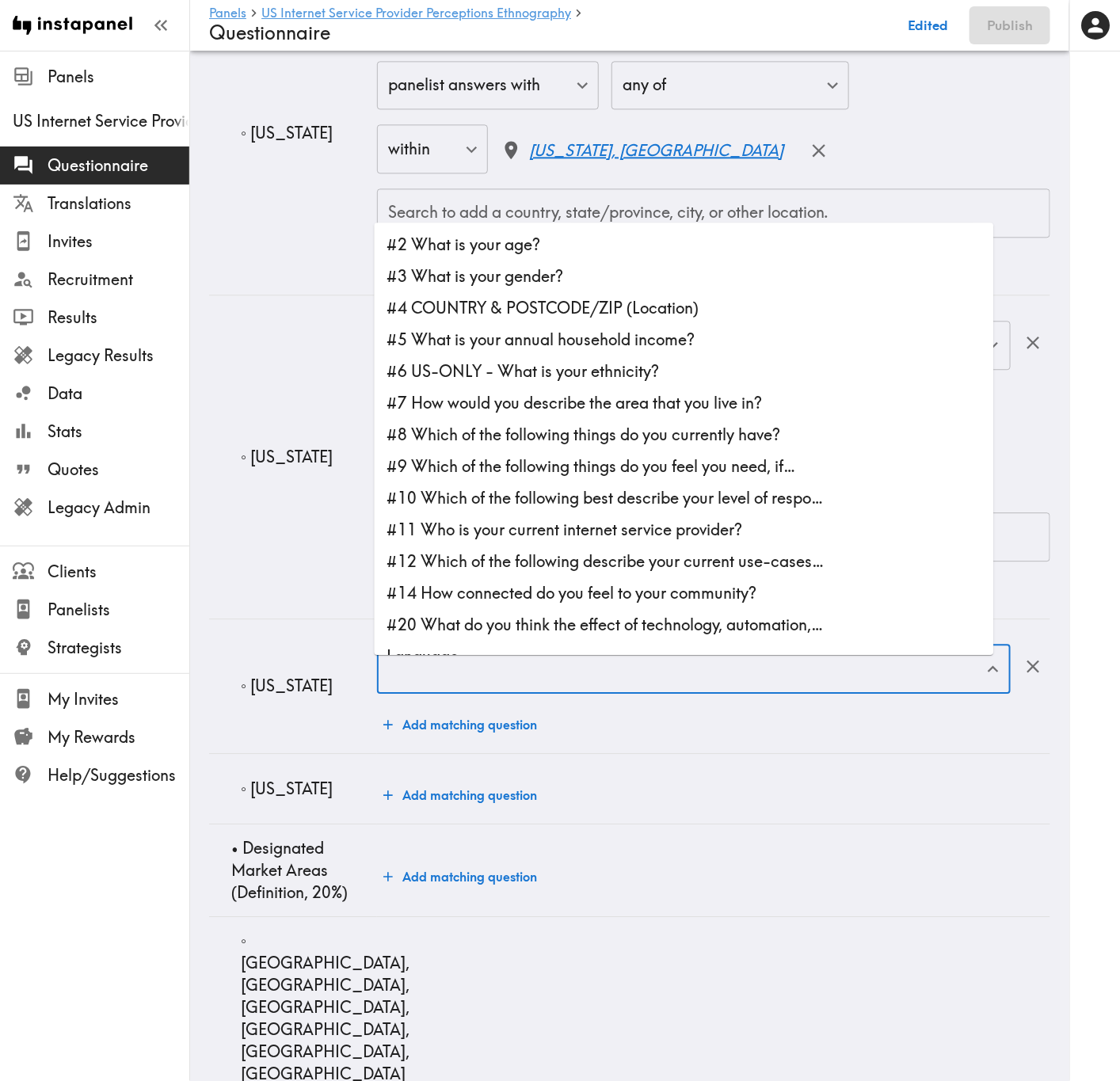
scroll to position [8078, 0]
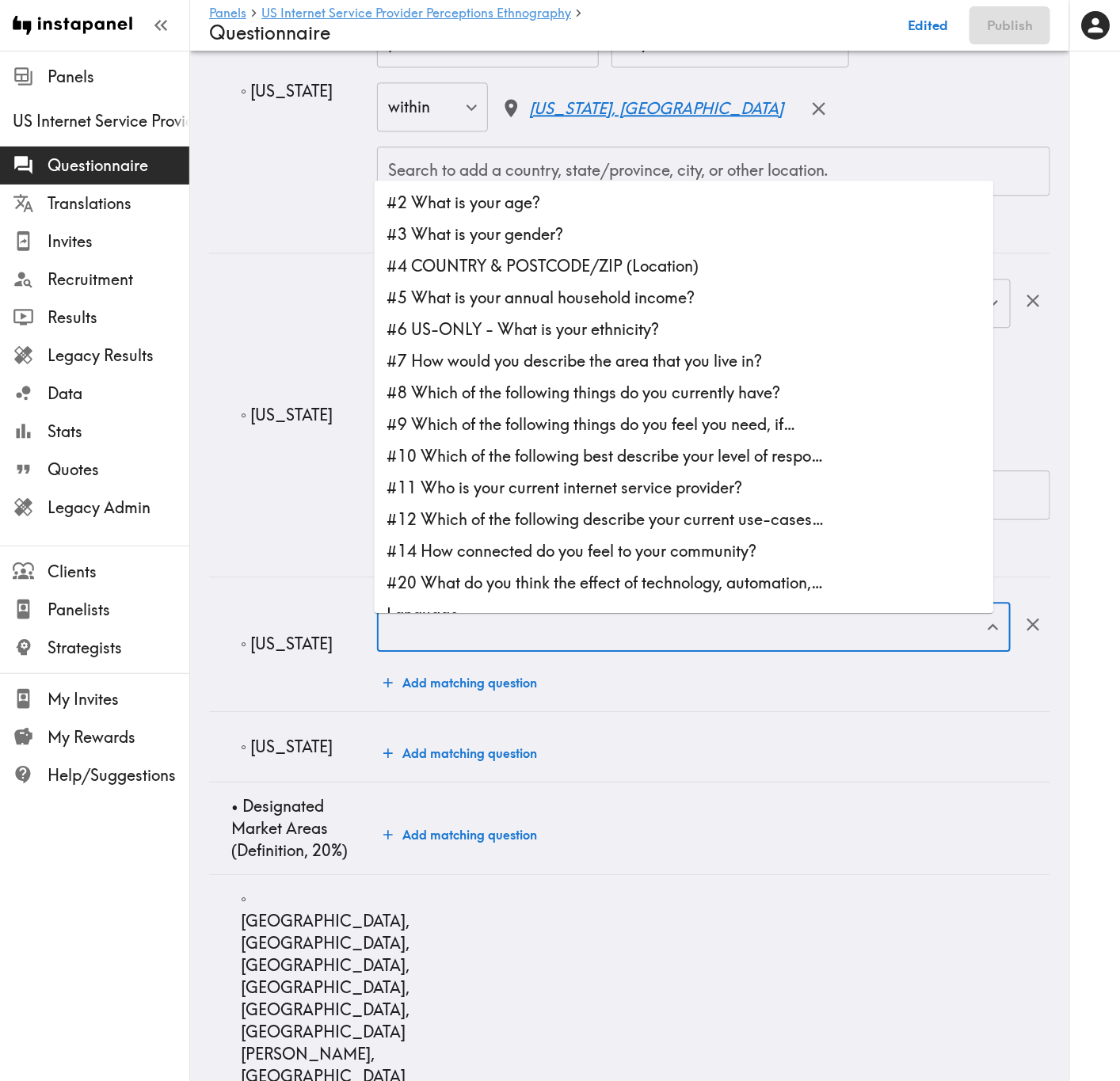
click at [589, 274] on li "#4 COUNTRY & POSTCODE/ZIP (Location)" at bounding box center [684, 265] width 619 height 31
type input "#4 COUNTRY & POSTCODE/ZIP (Location)"
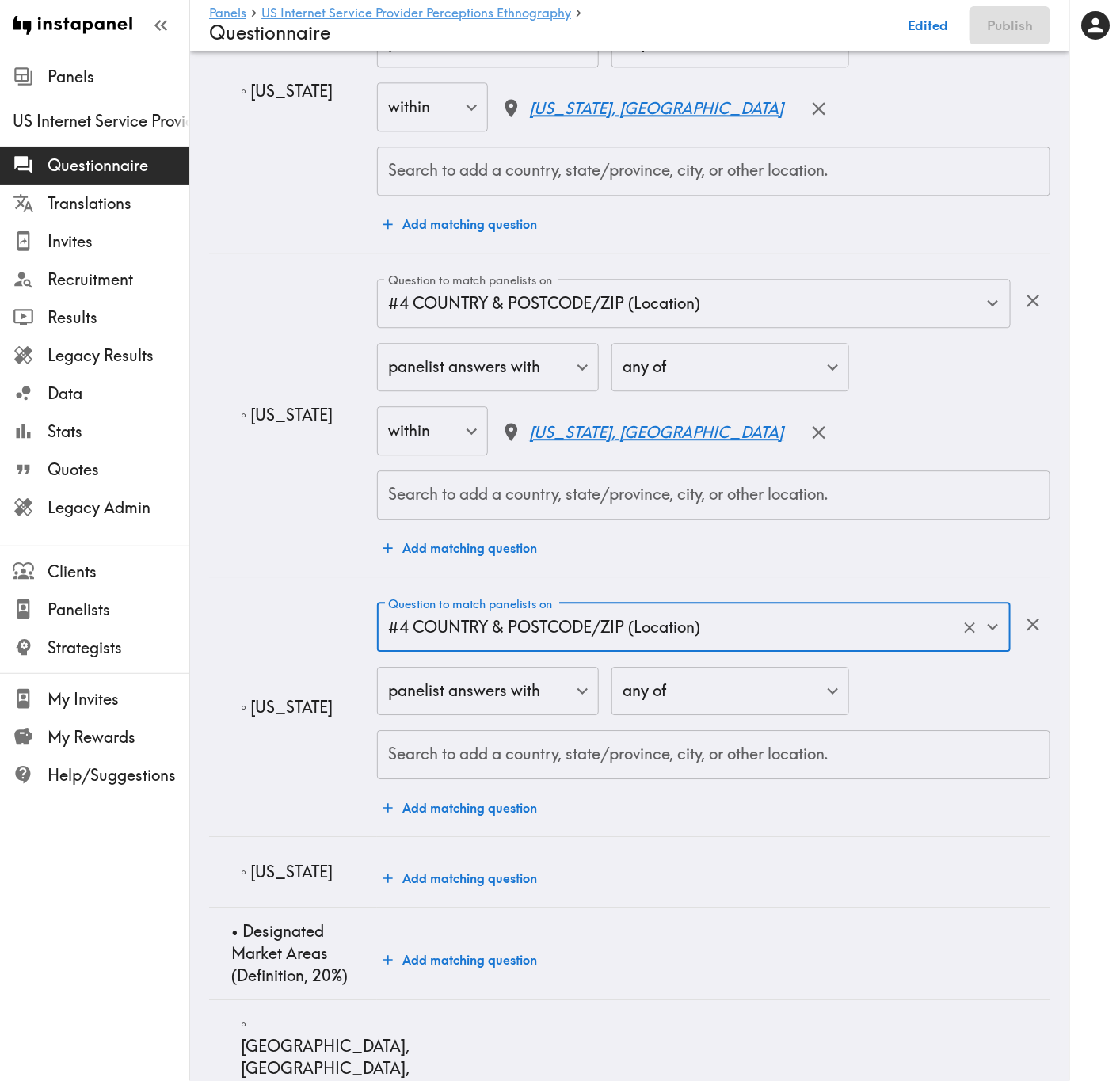
click at [550, 654] on input "Search to add a country, state/province, city, or other location." at bounding box center [714, 755] width 658 height 35
paste input "Iowa"
type input "Iowa"
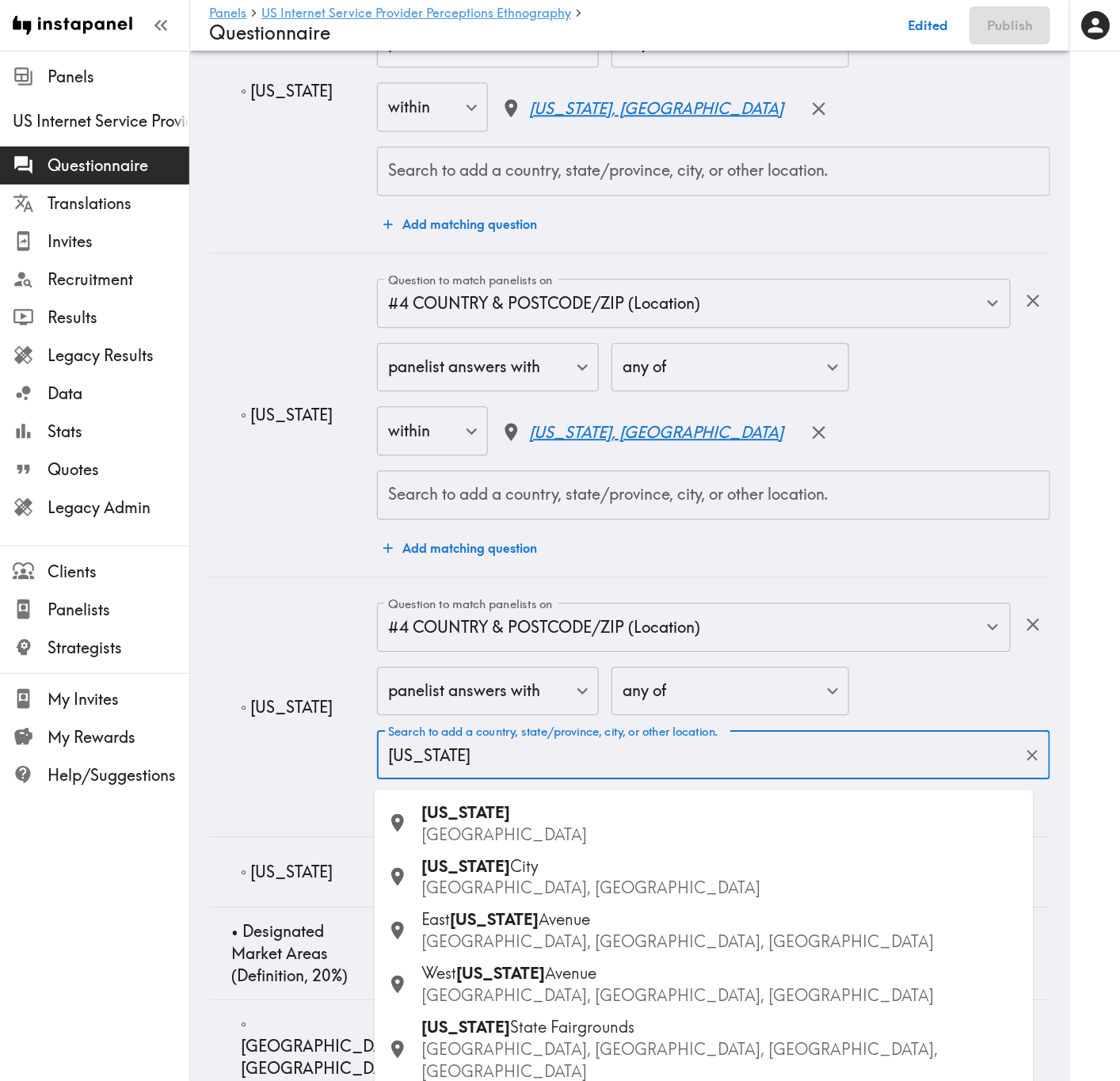
click at [518, 654] on p "USA" at bounding box center [721, 835] width 599 height 22
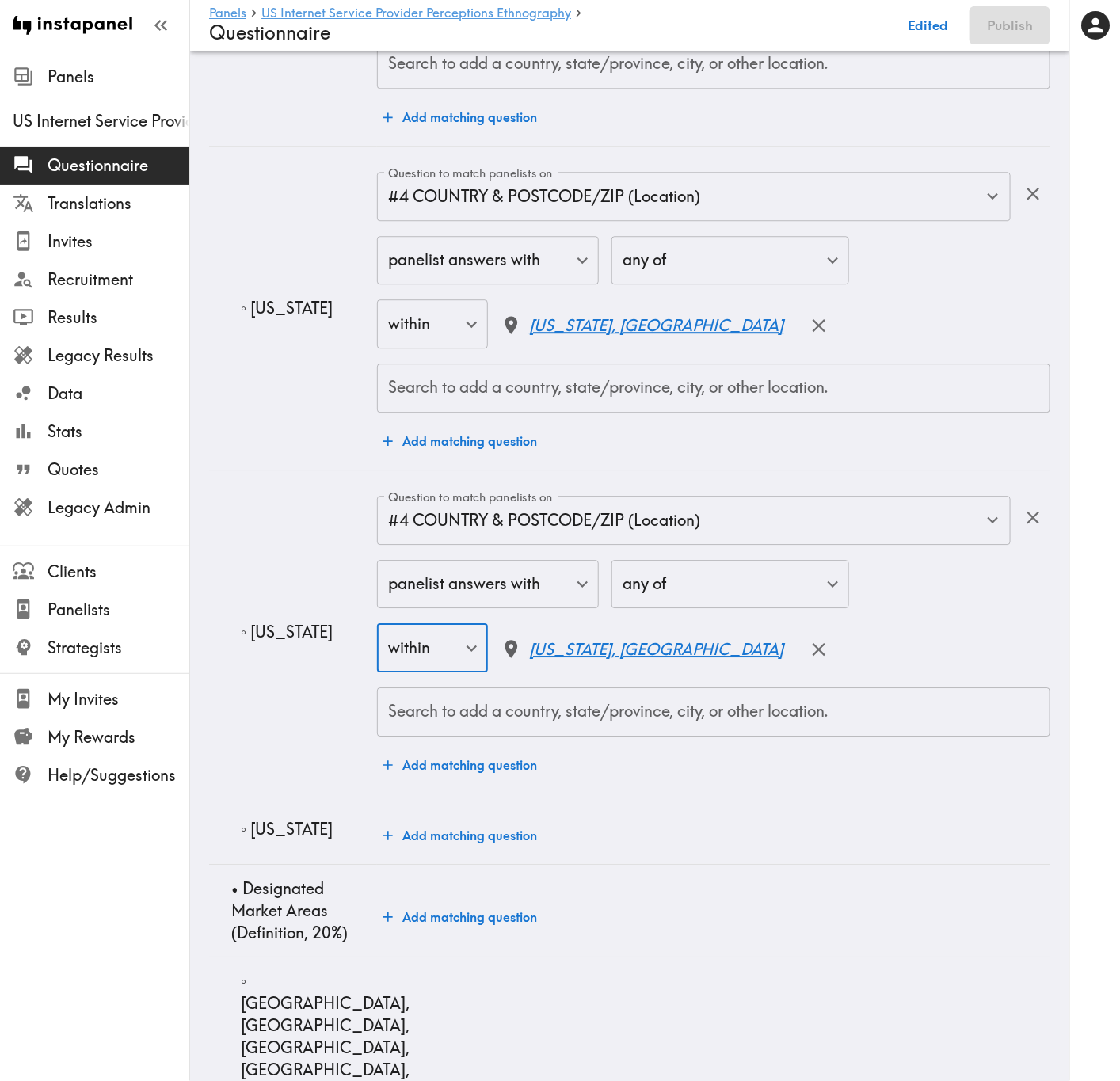
scroll to position [8316, 0]
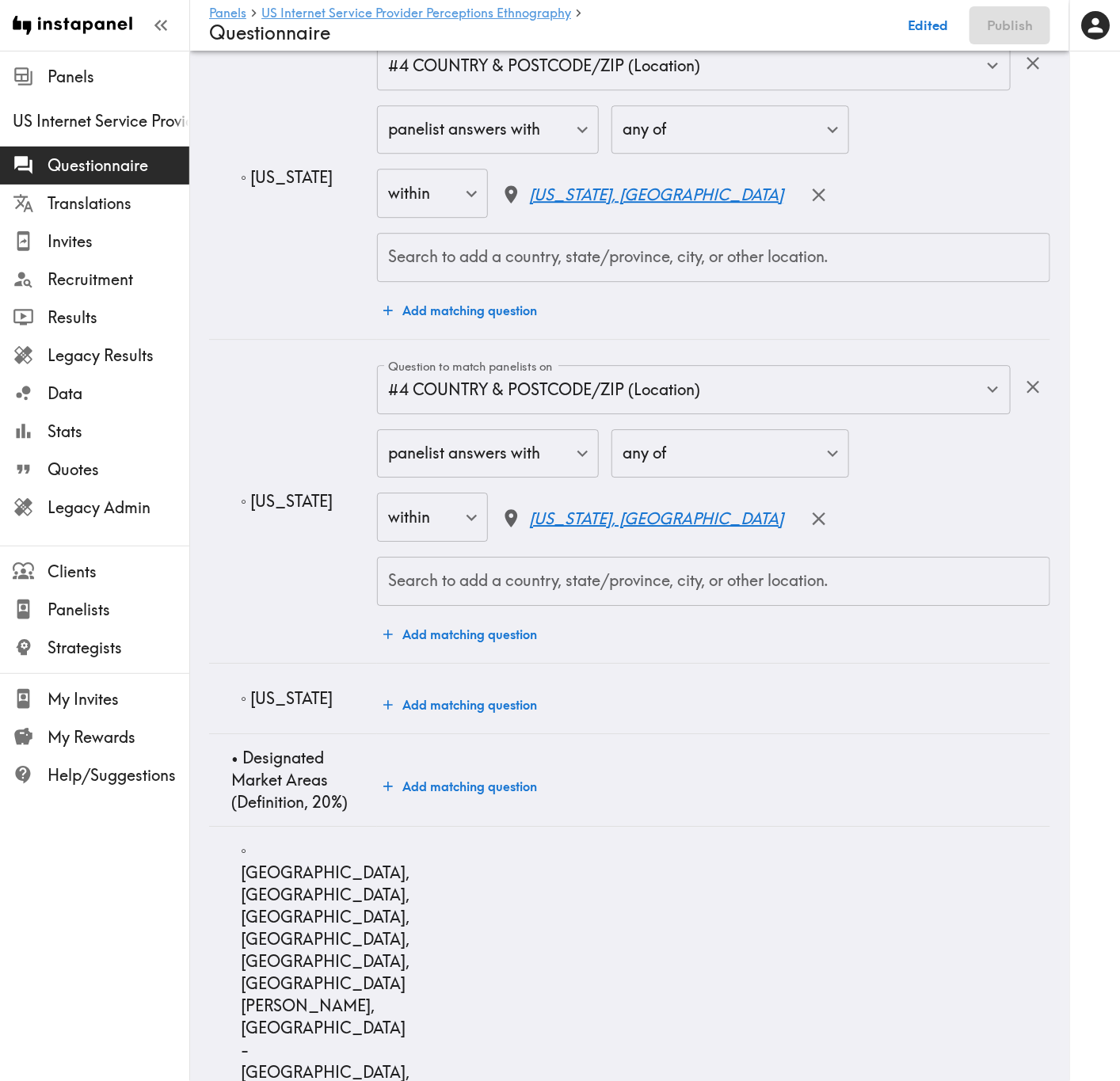
click at [285, 654] on p "◦ Minnesota" at bounding box center [303, 698] width 124 height 22
click at [409, 654] on button "Add matching question" at bounding box center [460, 704] width 167 height 31
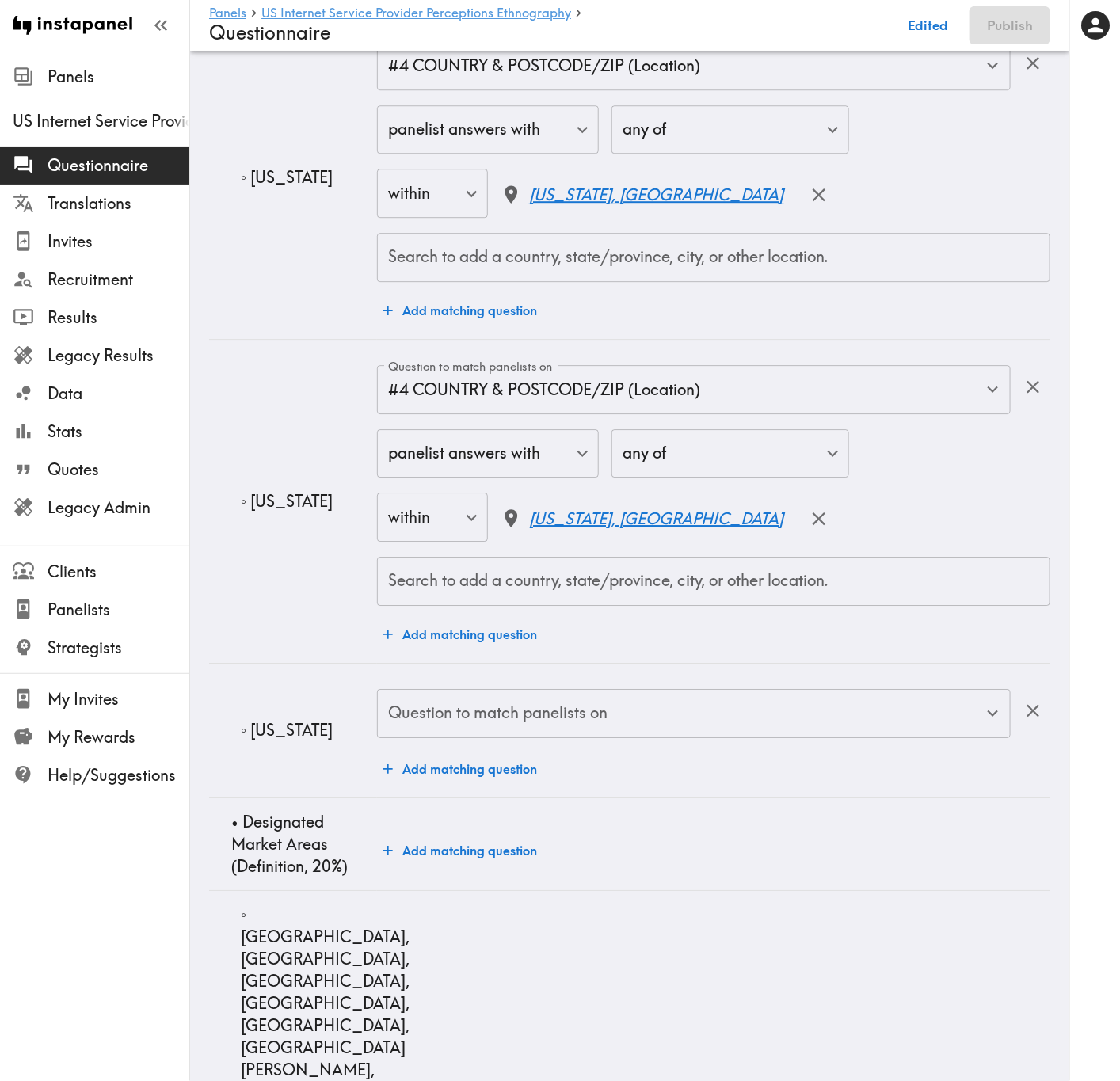
click at [421, 654] on div "Question to match panelists on Question to match panelists on" at bounding box center [694, 715] width 634 height 51
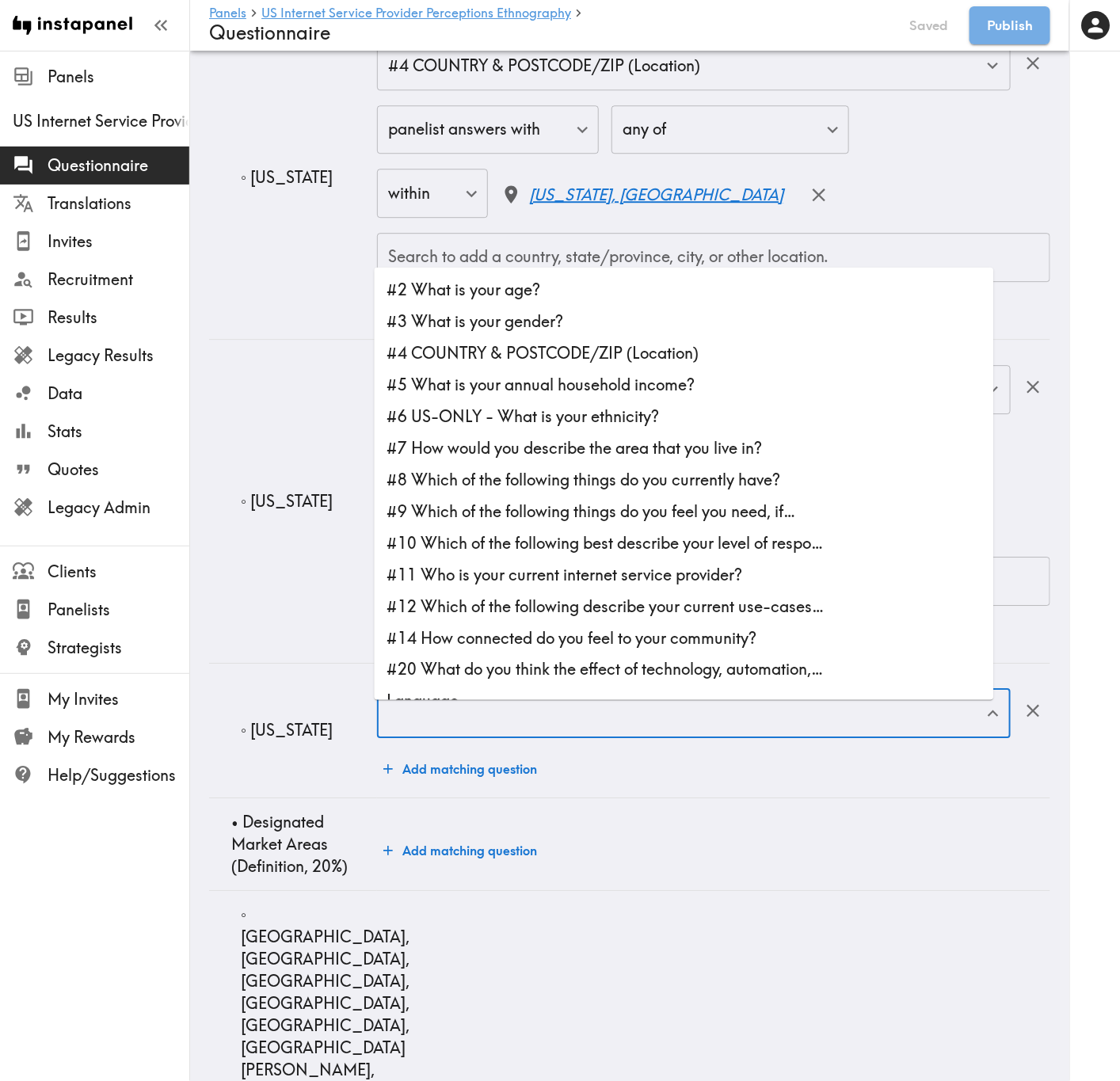
click at [657, 364] on li "#4 COUNTRY & POSTCODE/ZIP (Location)" at bounding box center [684, 353] width 619 height 31
type input "#4 COUNTRY & POSTCODE/ZIP (Location)"
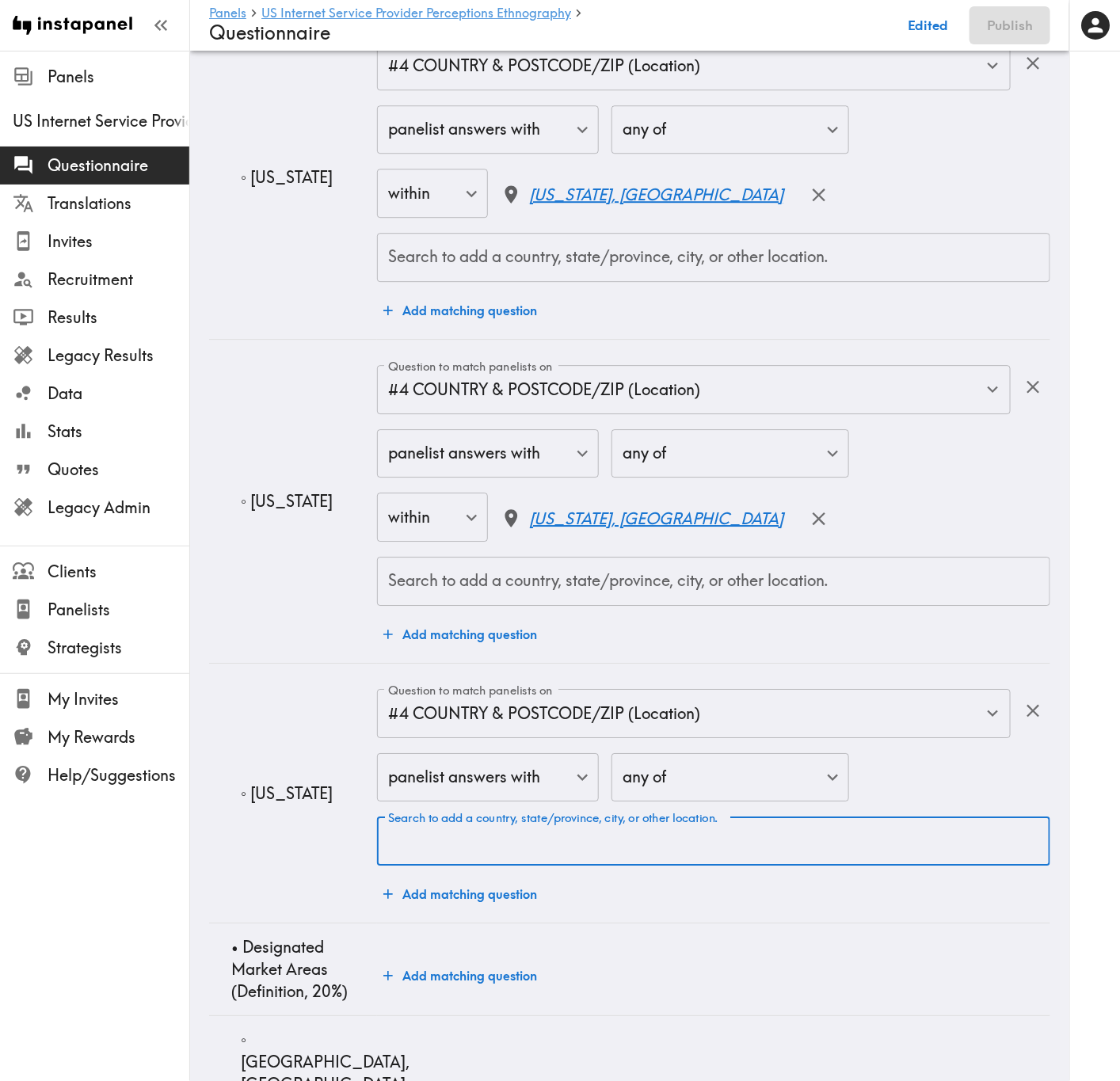
click at [628, 654] on div "Search to add a country, state/province, city, or other location. Search to add…" at bounding box center [713, 841] width 673 height 49
paste input "Minnesota"
type input "Minnesota"
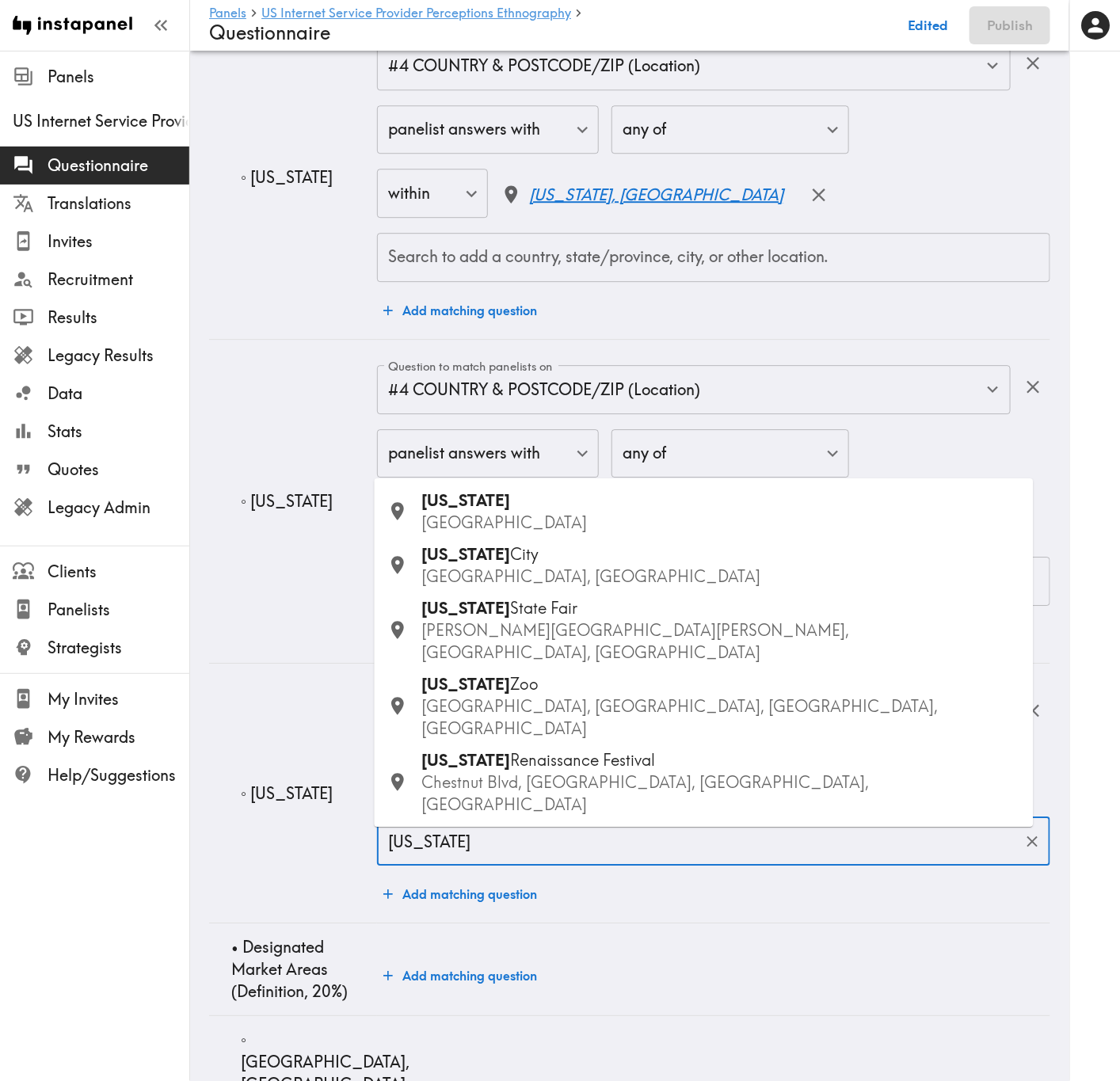
click at [538, 534] on div "Minnesota USA" at bounding box center [721, 511] width 599 height 45
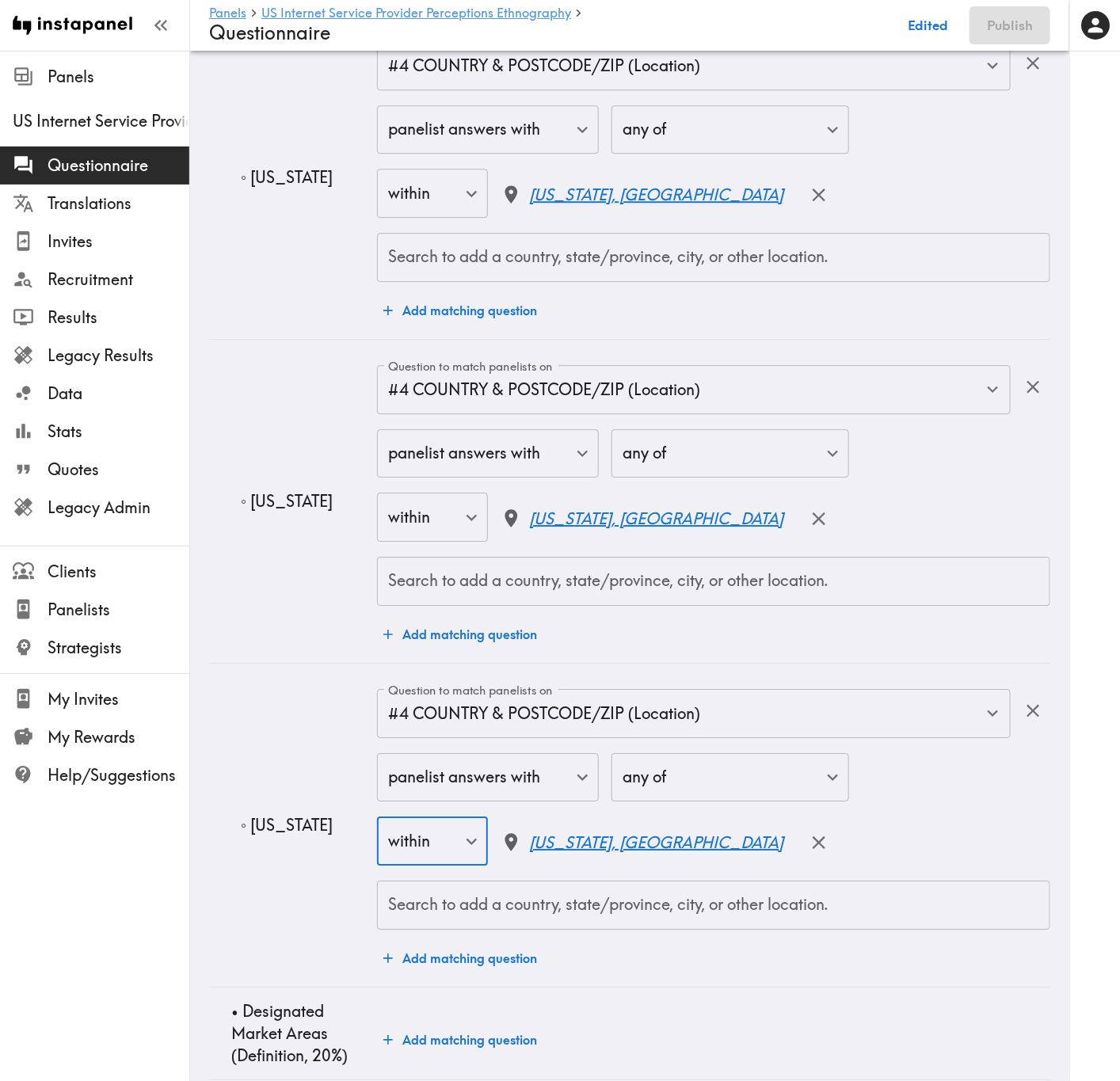
click at [276, 654] on td "◦ Iowa" at bounding box center [293, 501] width 167 height 324
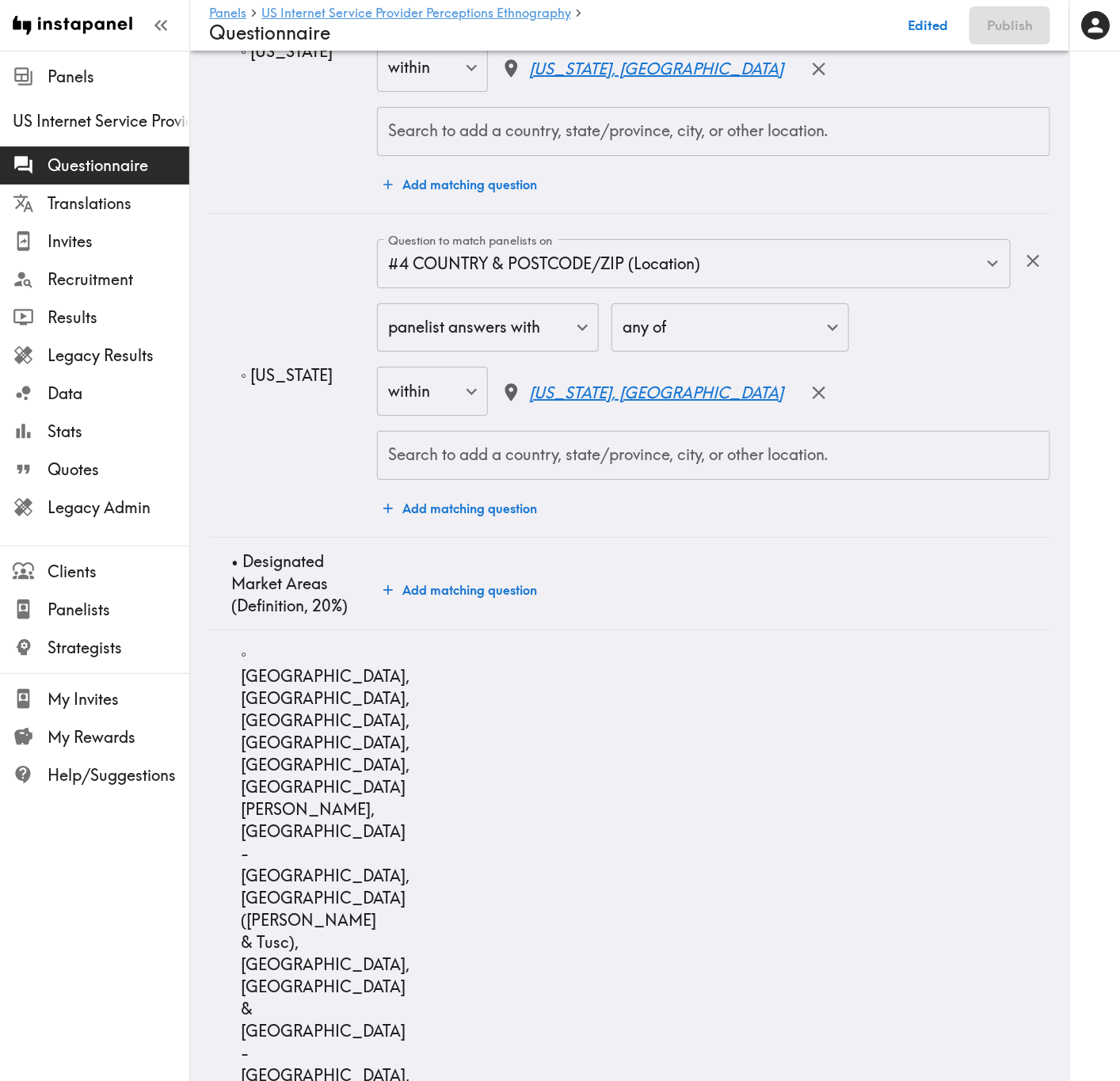
scroll to position [8910, 0]
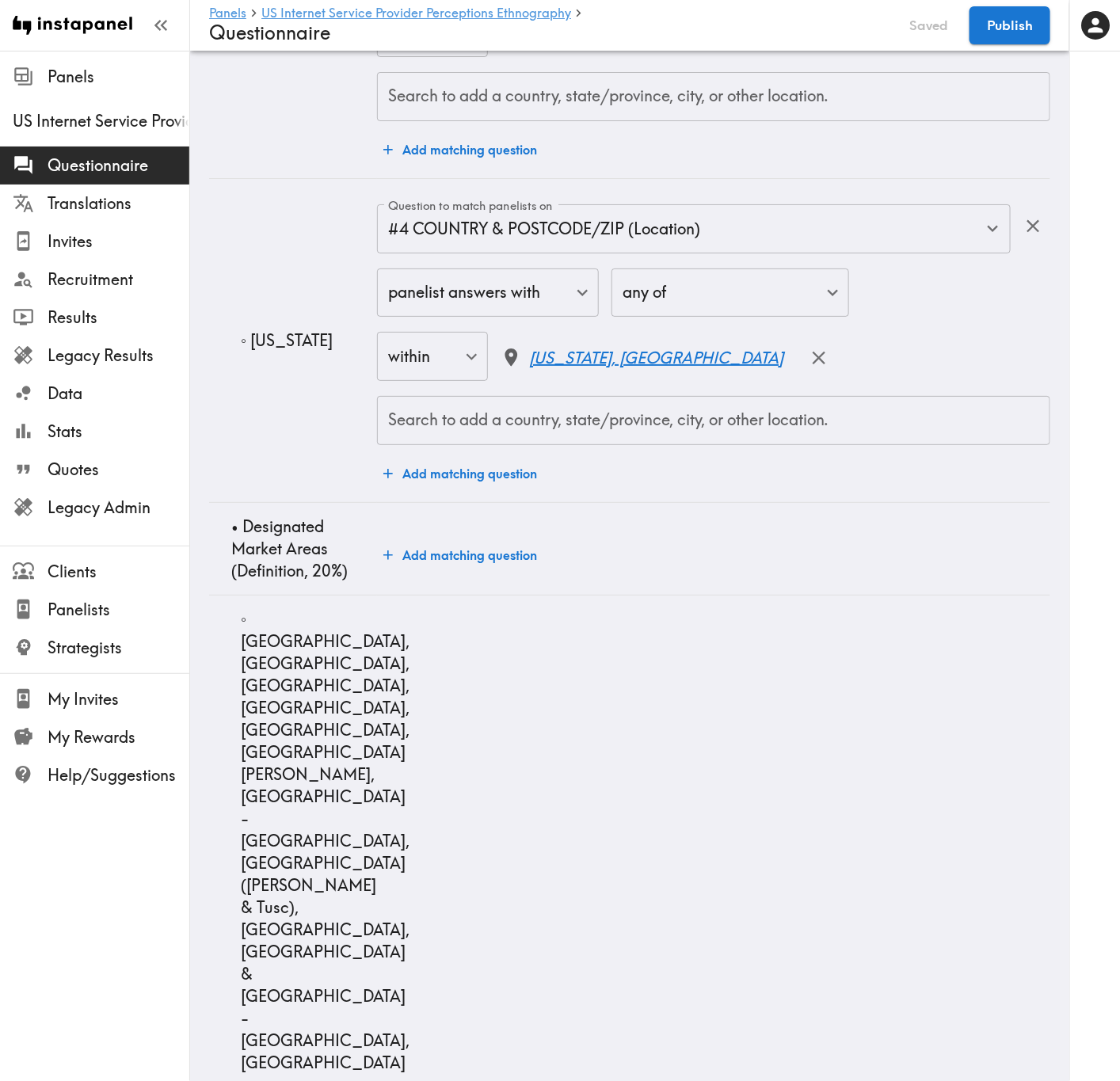
drag, startPoint x: 461, startPoint y: 550, endPoint x: 532, endPoint y: 594, distance: 83.5
click at [461, 550] on button "Add matching question" at bounding box center [460, 555] width 167 height 31
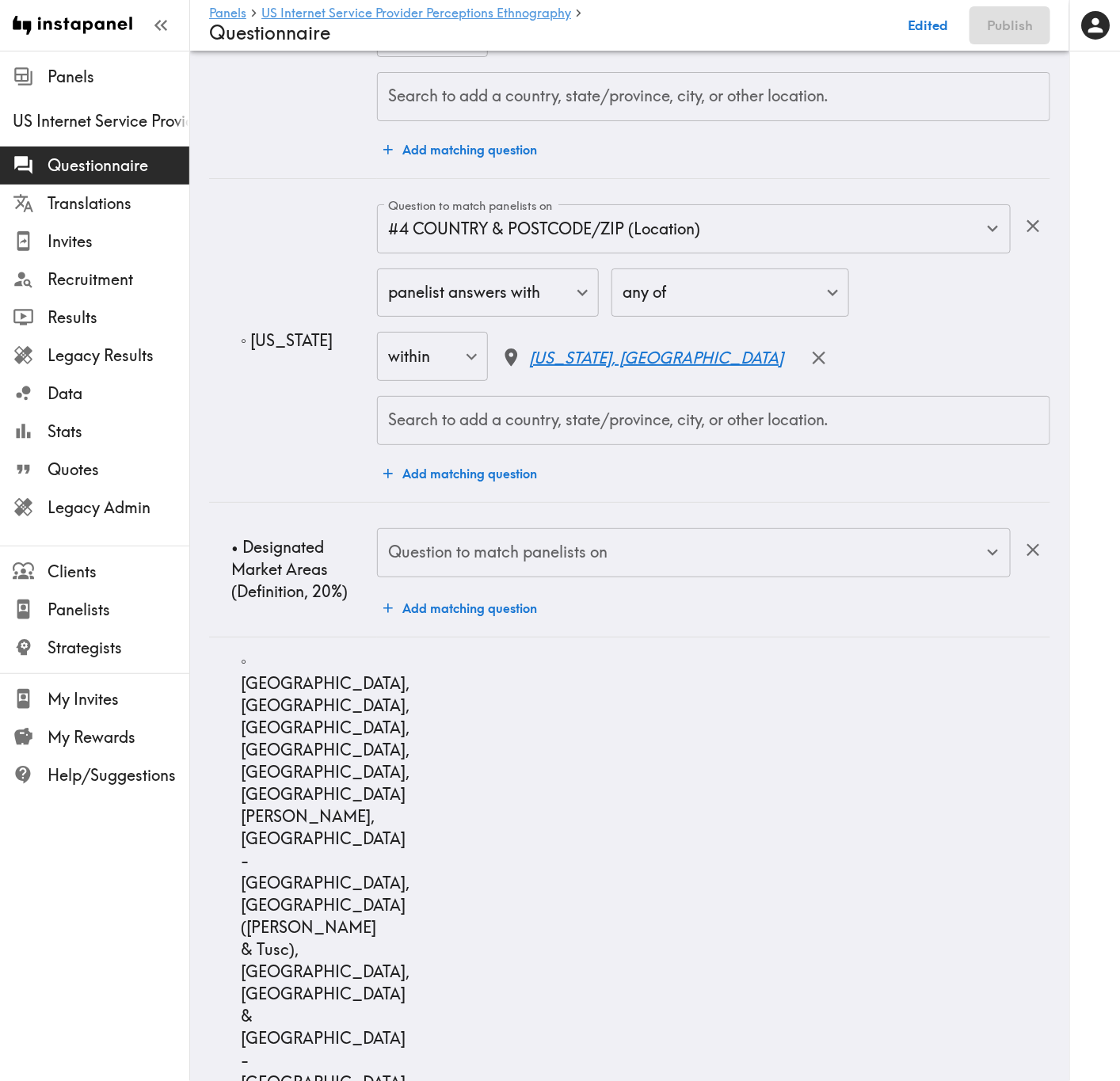
click at [532, 594] on div "Question to match panelists on Question to match panelists on Add matching ques…" at bounding box center [713, 576] width 673 height 96
click at [561, 570] on input "Question to match panelists on" at bounding box center [682, 553] width 596 height 35
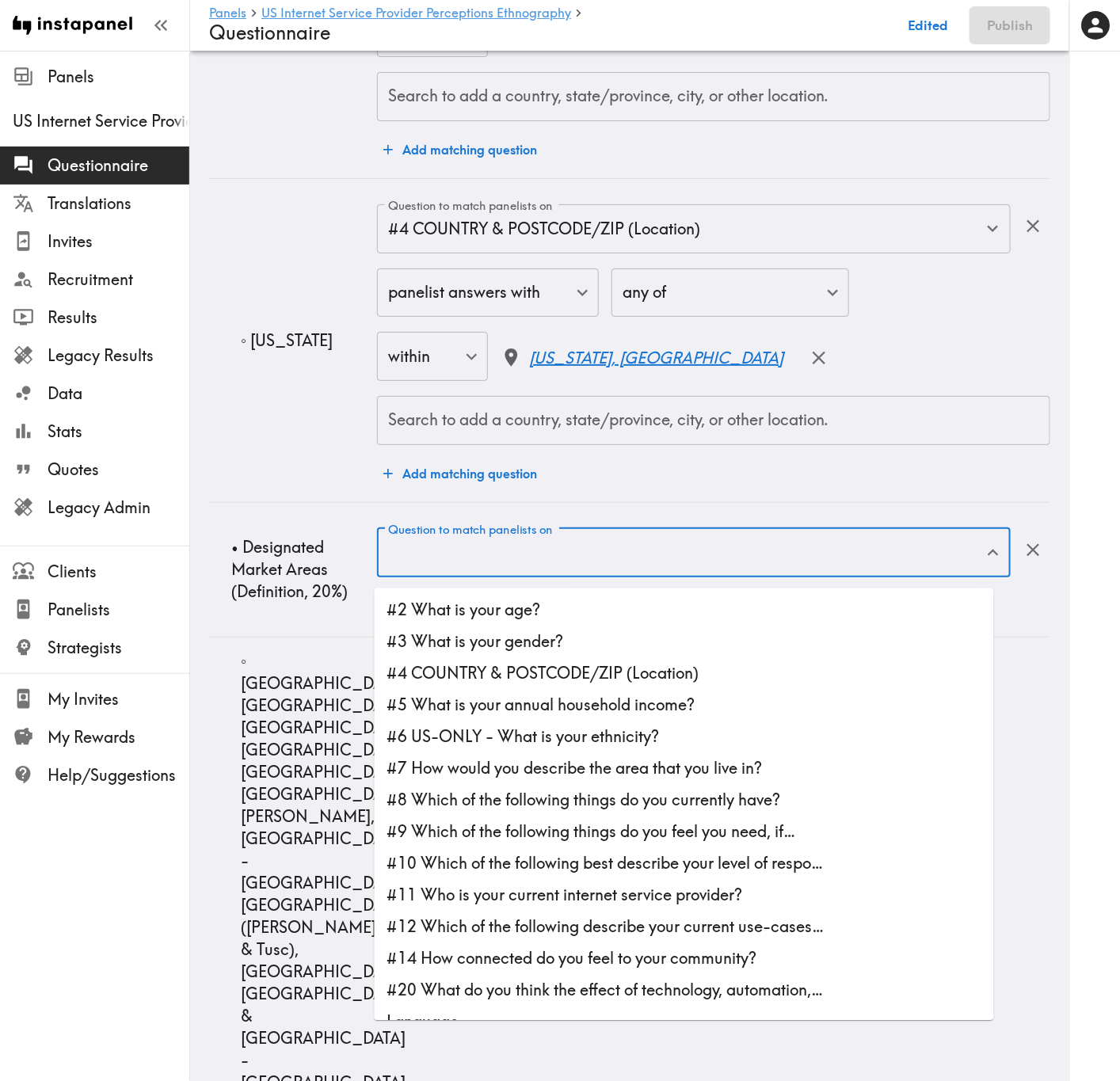
click at [684, 654] on li "#4 COUNTRY & POSTCODE/ZIP (Location)" at bounding box center [684, 674] width 619 height 31
type input "#4 COUNTRY & POSTCODE/ZIP (Location)"
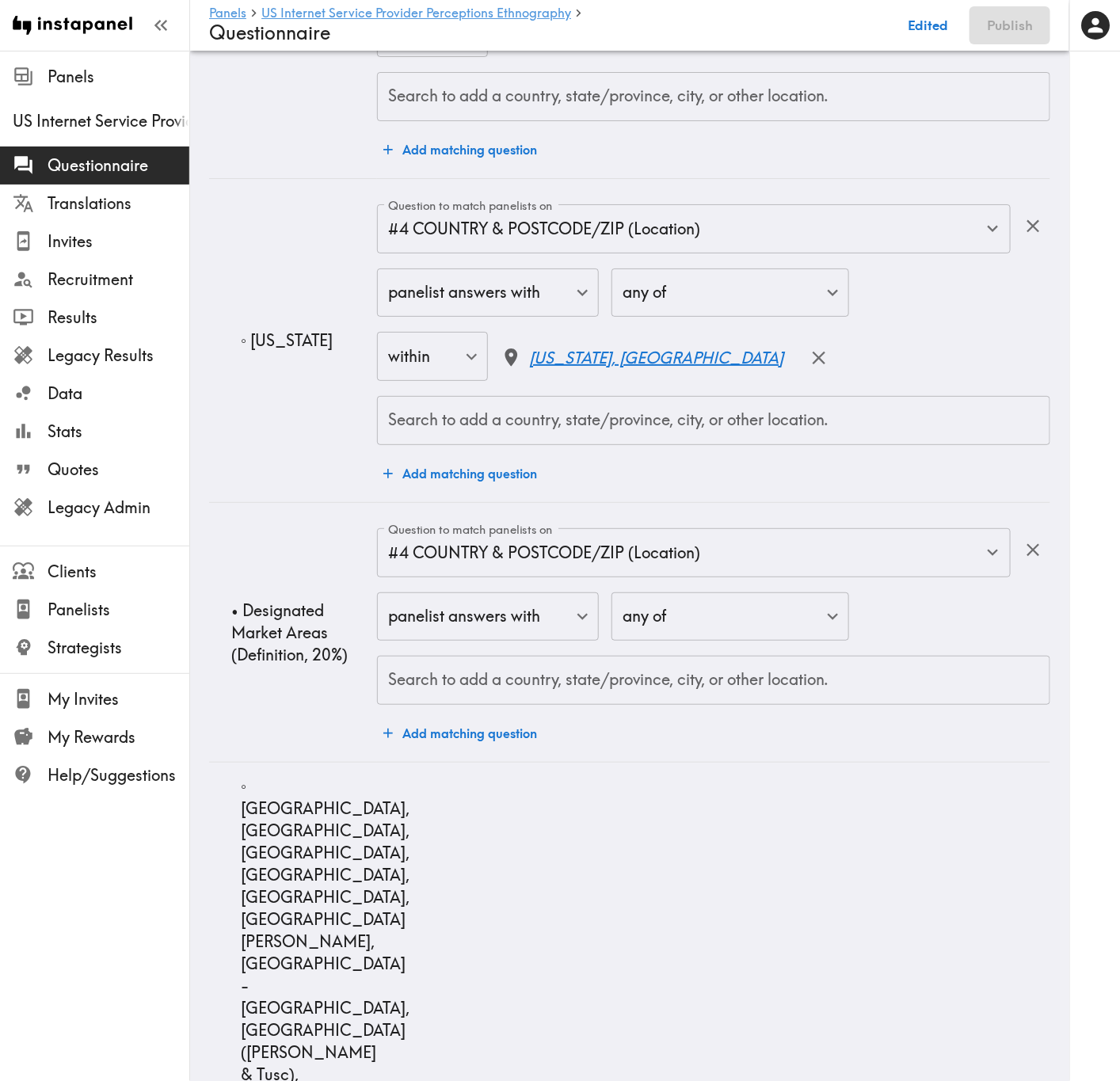
drag, startPoint x: 725, startPoint y: 422, endPoint x: 762, endPoint y: 433, distance: 38.6
click at [725, 422] on div "Search to add a country, state/province, city, or other location. Search to add…" at bounding box center [713, 421] width 673 height 49
paste input "Santa Fe, NM"
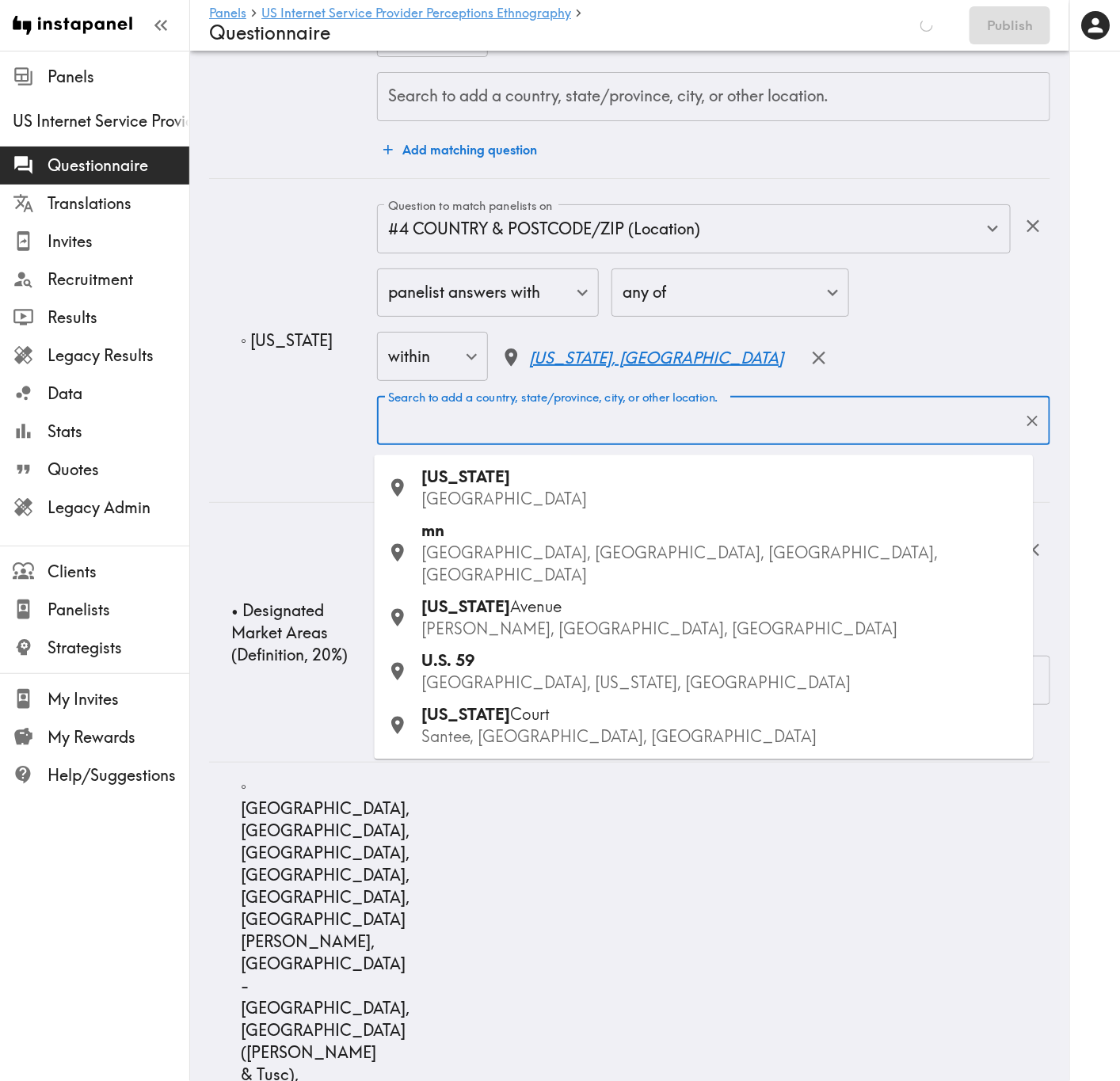
type input "Santa Fe, NM"
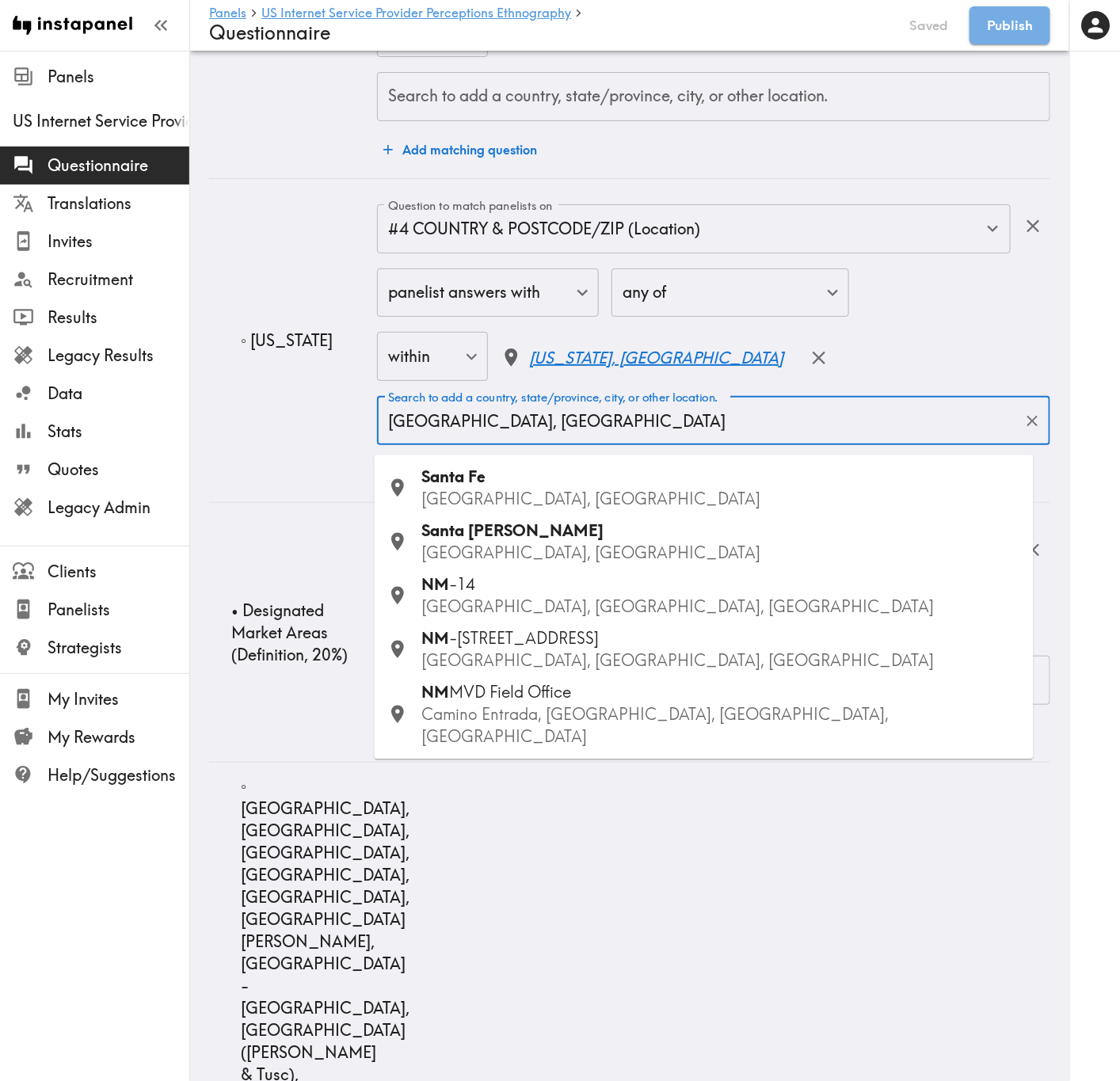
click at [532, 499] on p "NM, USA" at bounding box center [721, 500] width 599 height 22
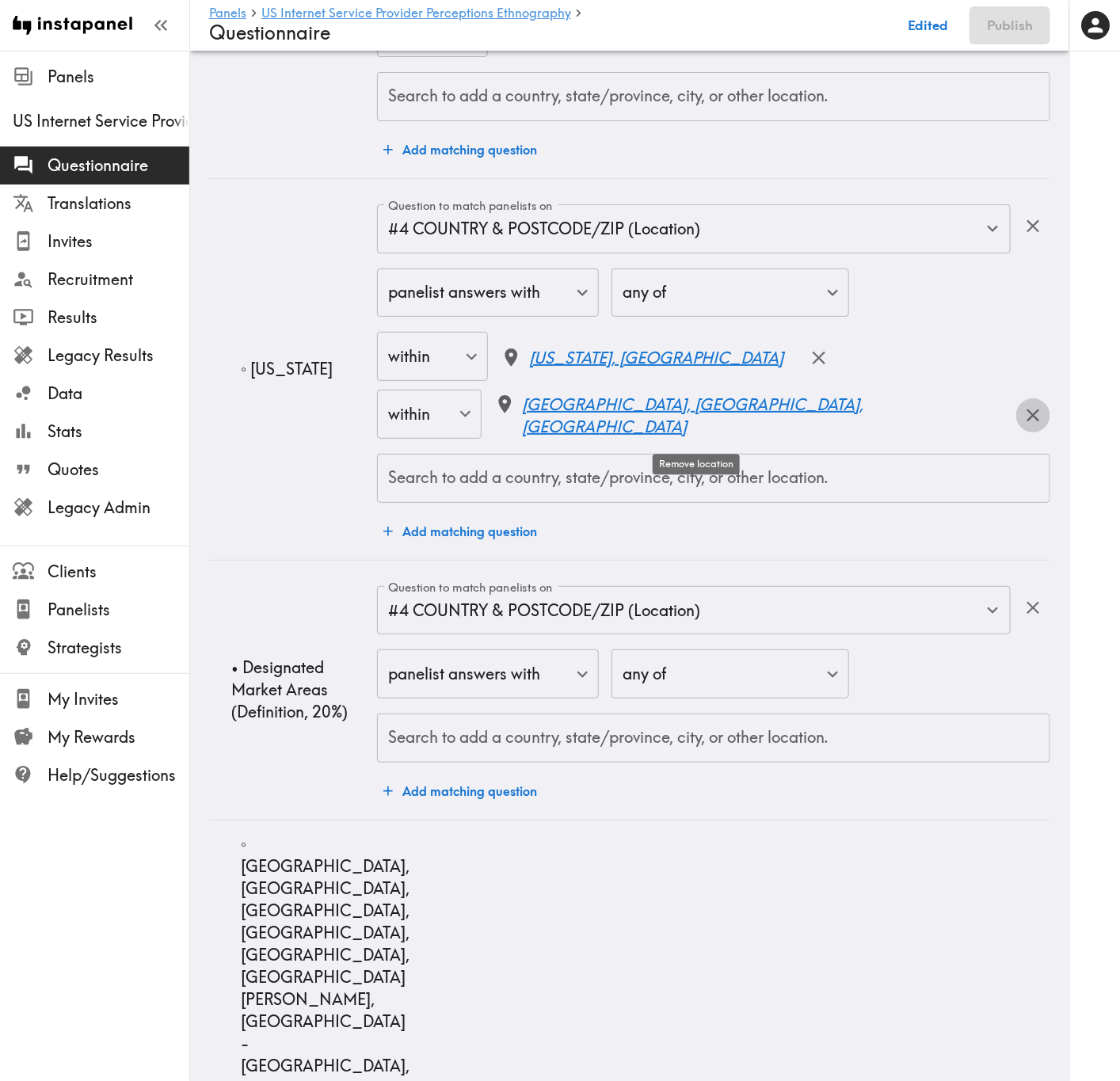
click at [1022, 426] on icon "button" at bounding box center [1032, 415] width 21 height 21
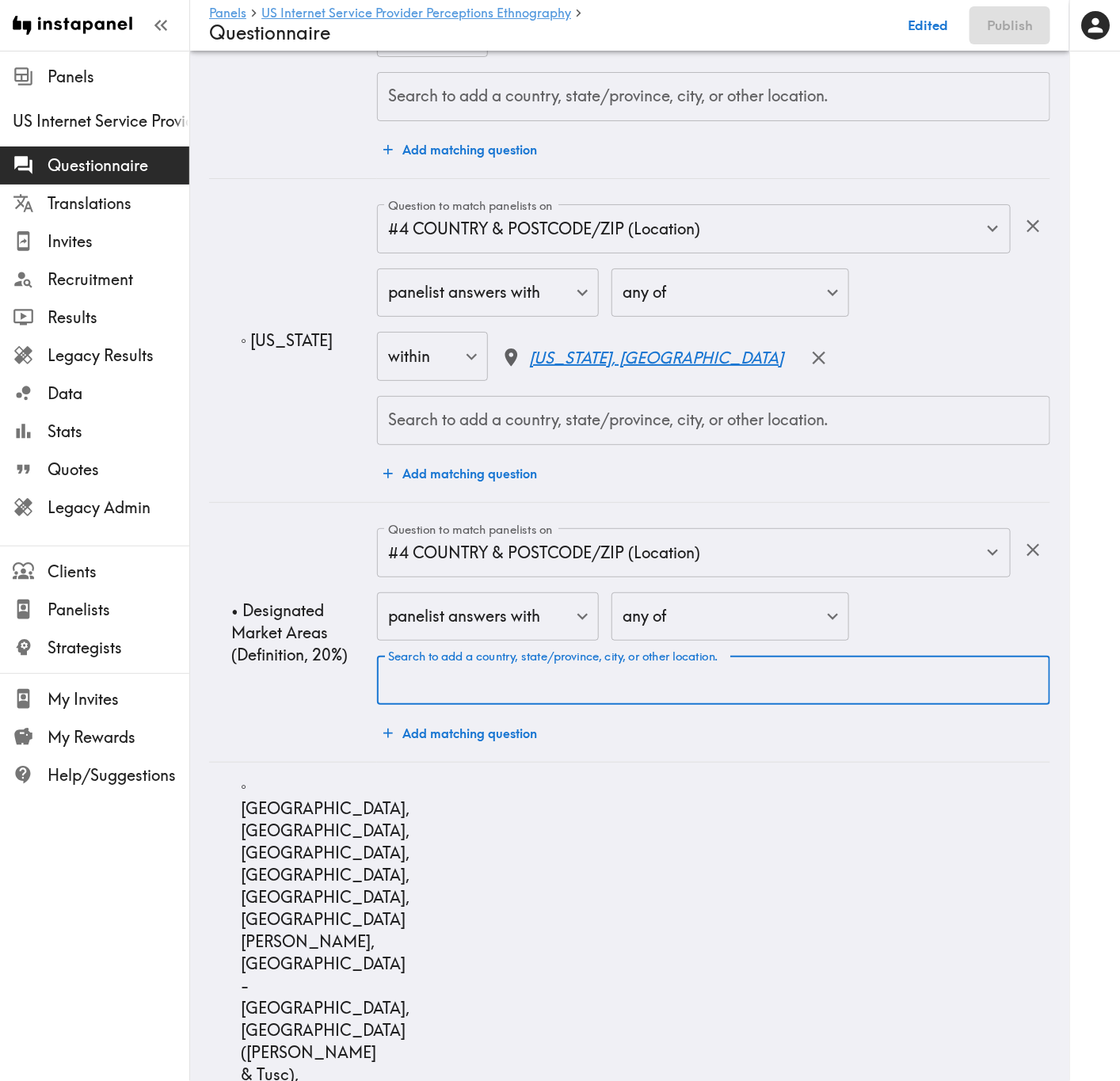
click at [612, 654] on input "Search to add a country, state/province, city, or other location." at bounding box center [714, 680] width 658 height 35
paste input "Santa Fe, NM"
type input "Santa Fe, NM"
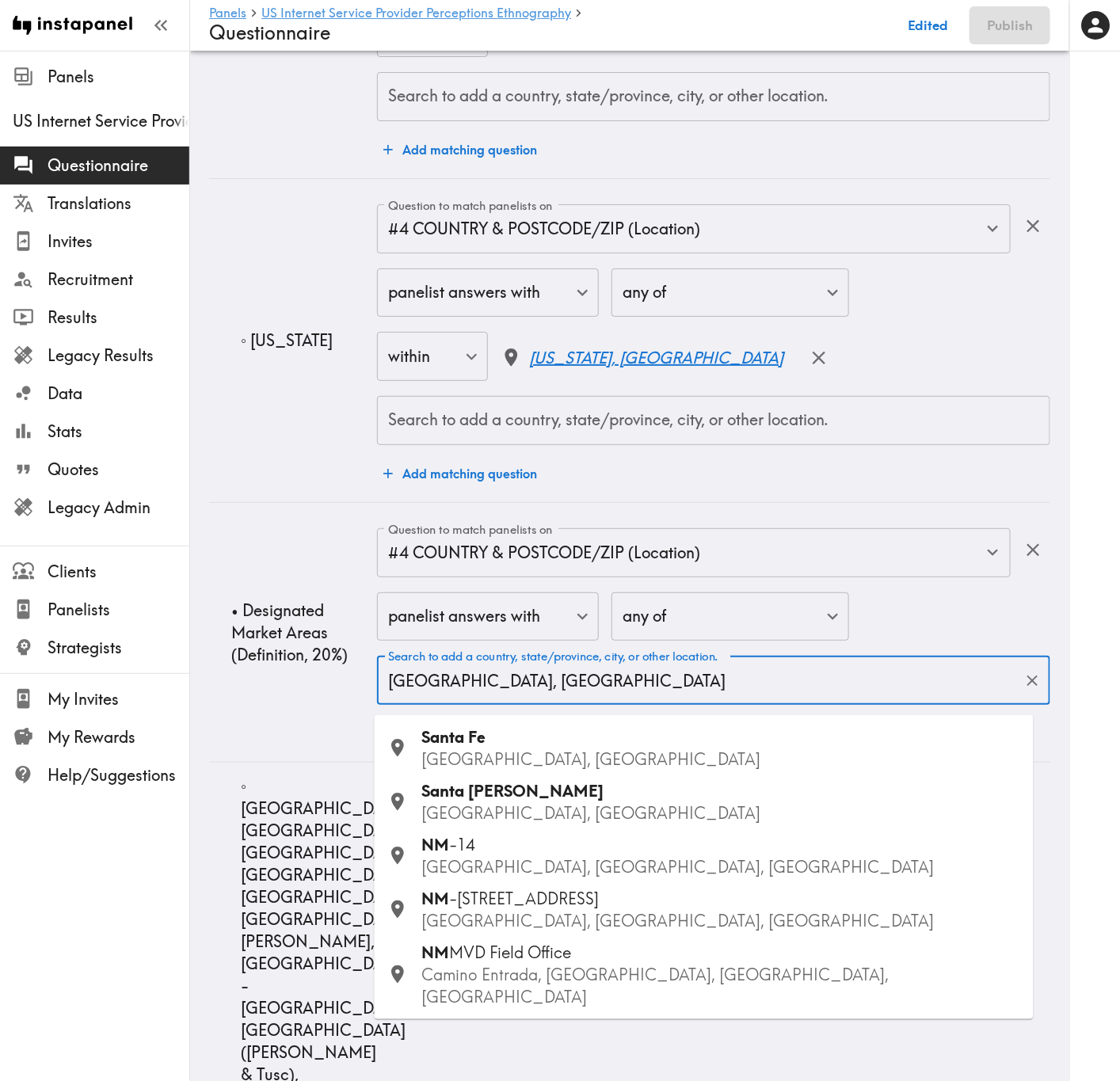
click at [568, 654] on p "NM, USA" at bounding box center [721, 759] width 599 height 22
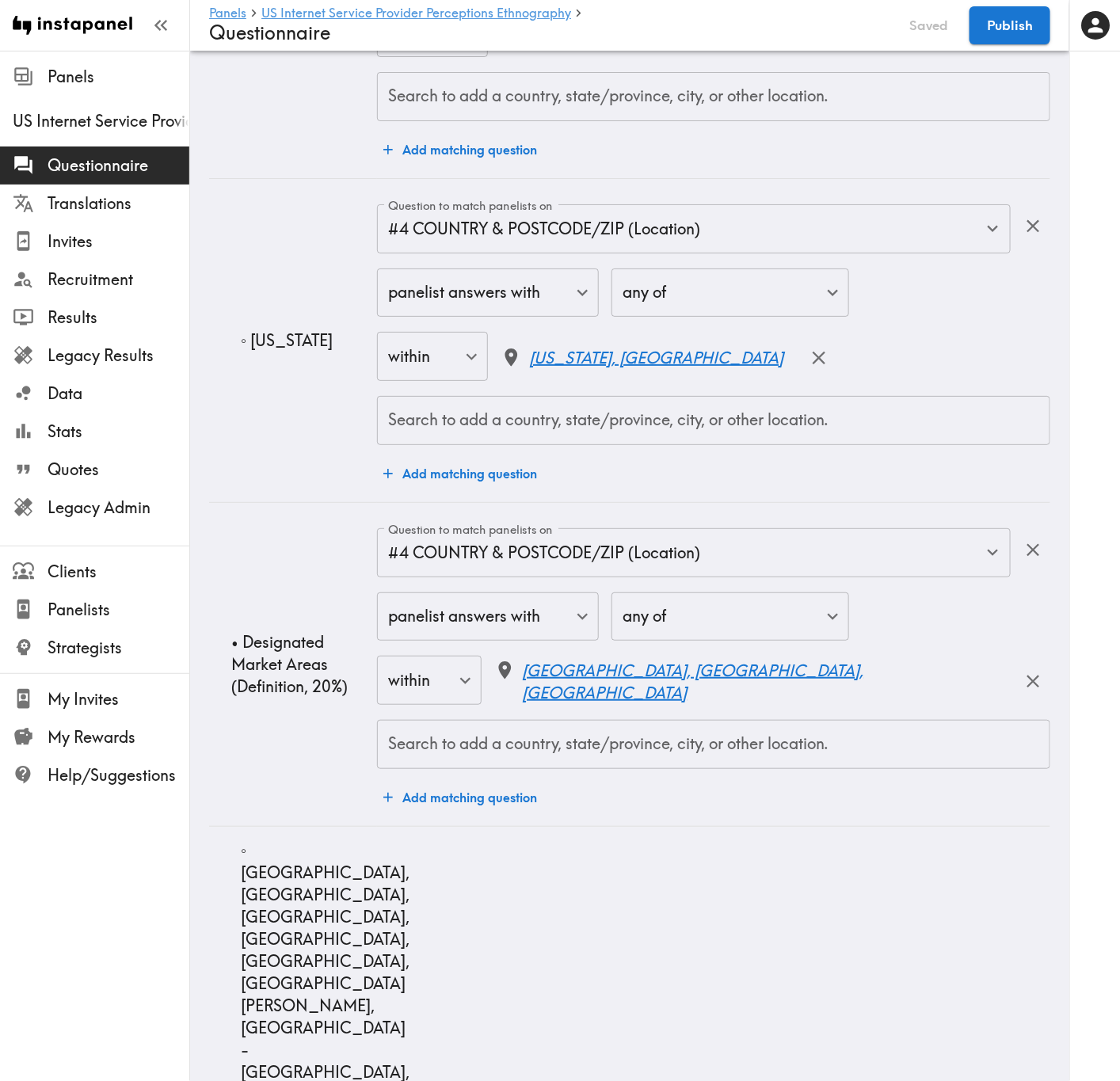
click at [471, 654] on div "Search to add a country, state/province, city, or other location." at bounding box center [713, 745] width 673 height 49
paste input "Amarillo"
type input "Amarillo"
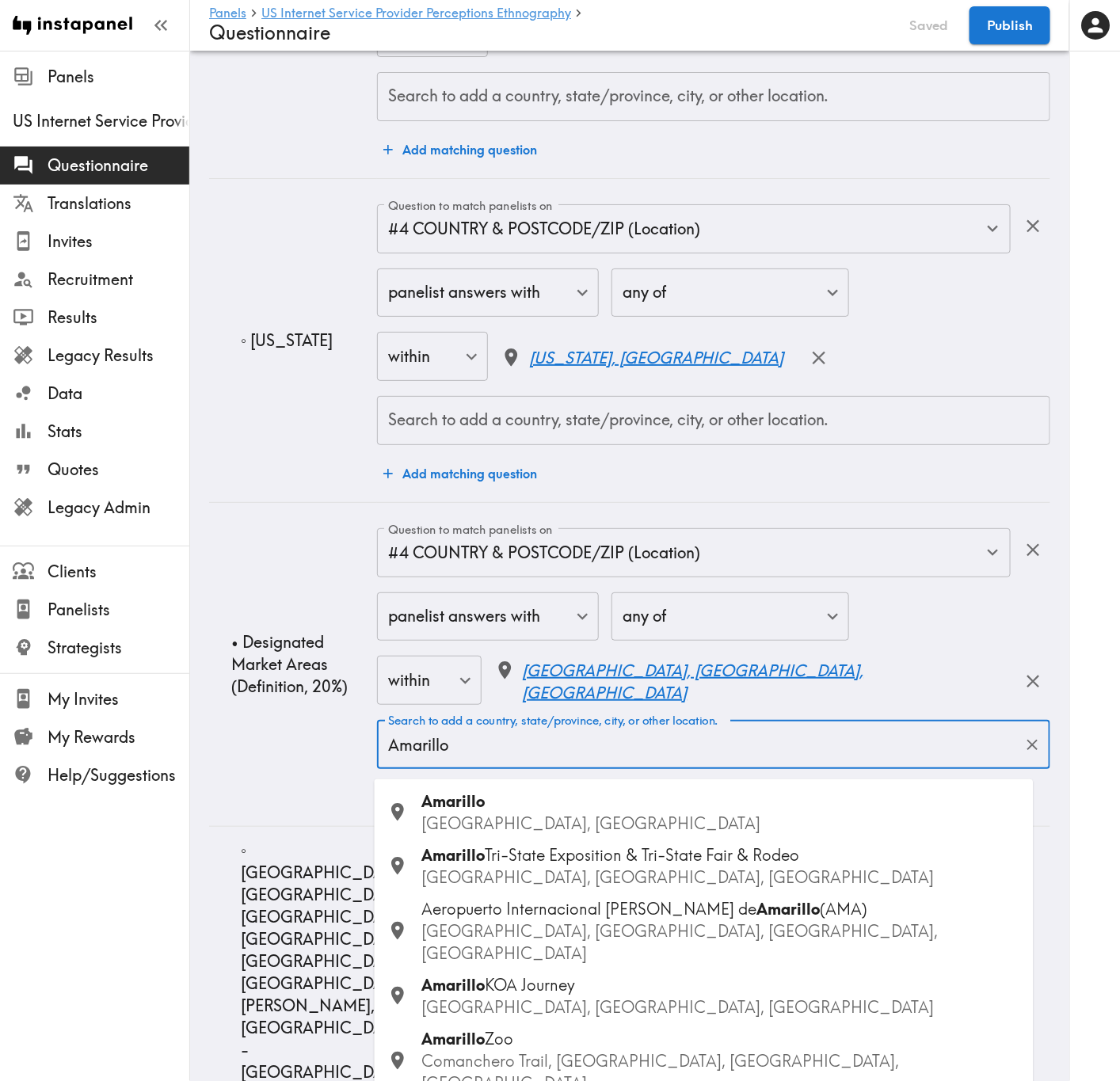
click at [514, 654] on div "Amarillo TX, USA" at bounding box center [721, 813] width 599 height 45
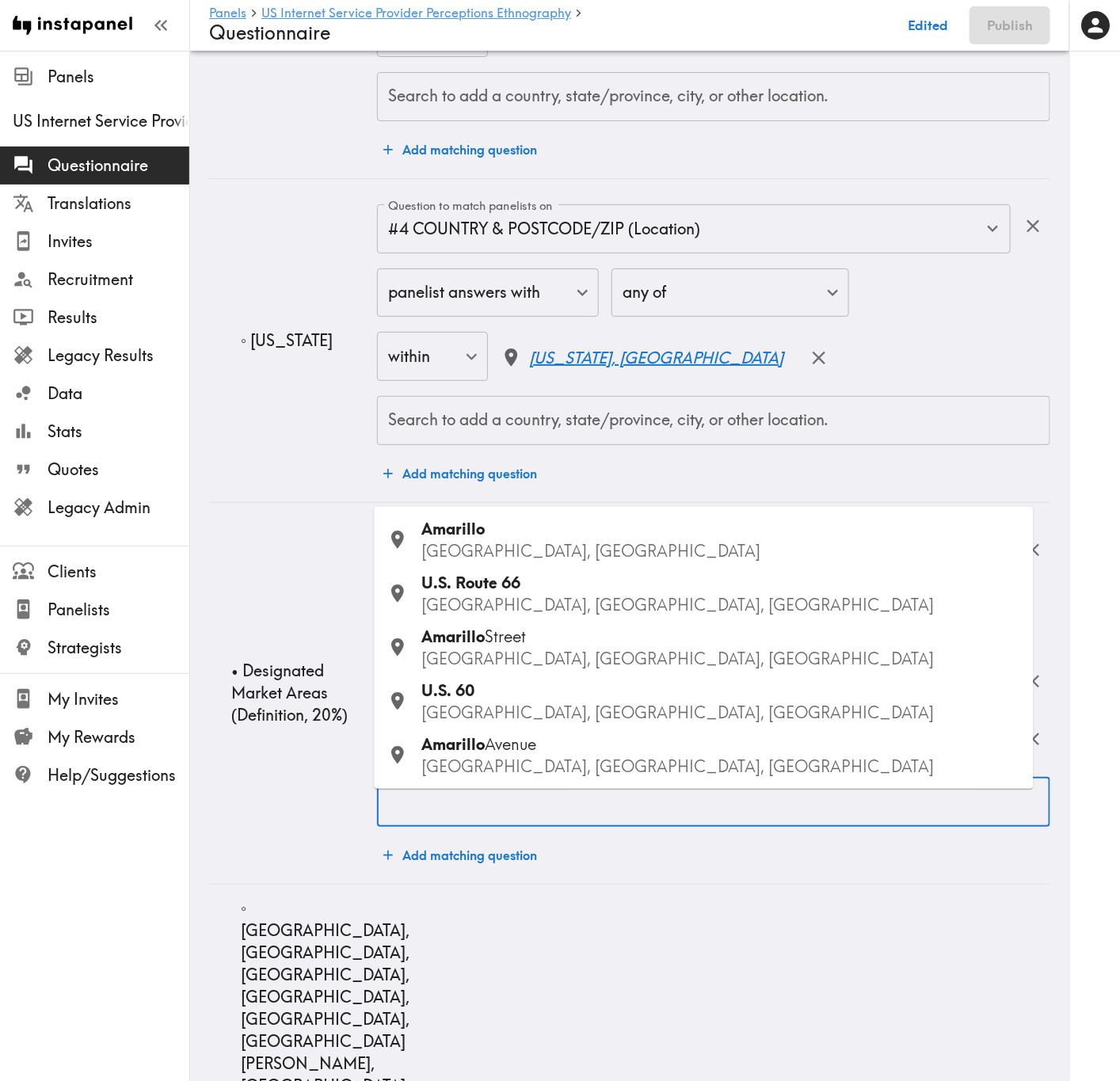
click at [663, 654] on input "Search to add a country, state/province, city, or other location." at bounding box center [714, 802] width 658 height 35
paste input "Lubbock"
type input "Lubbock"
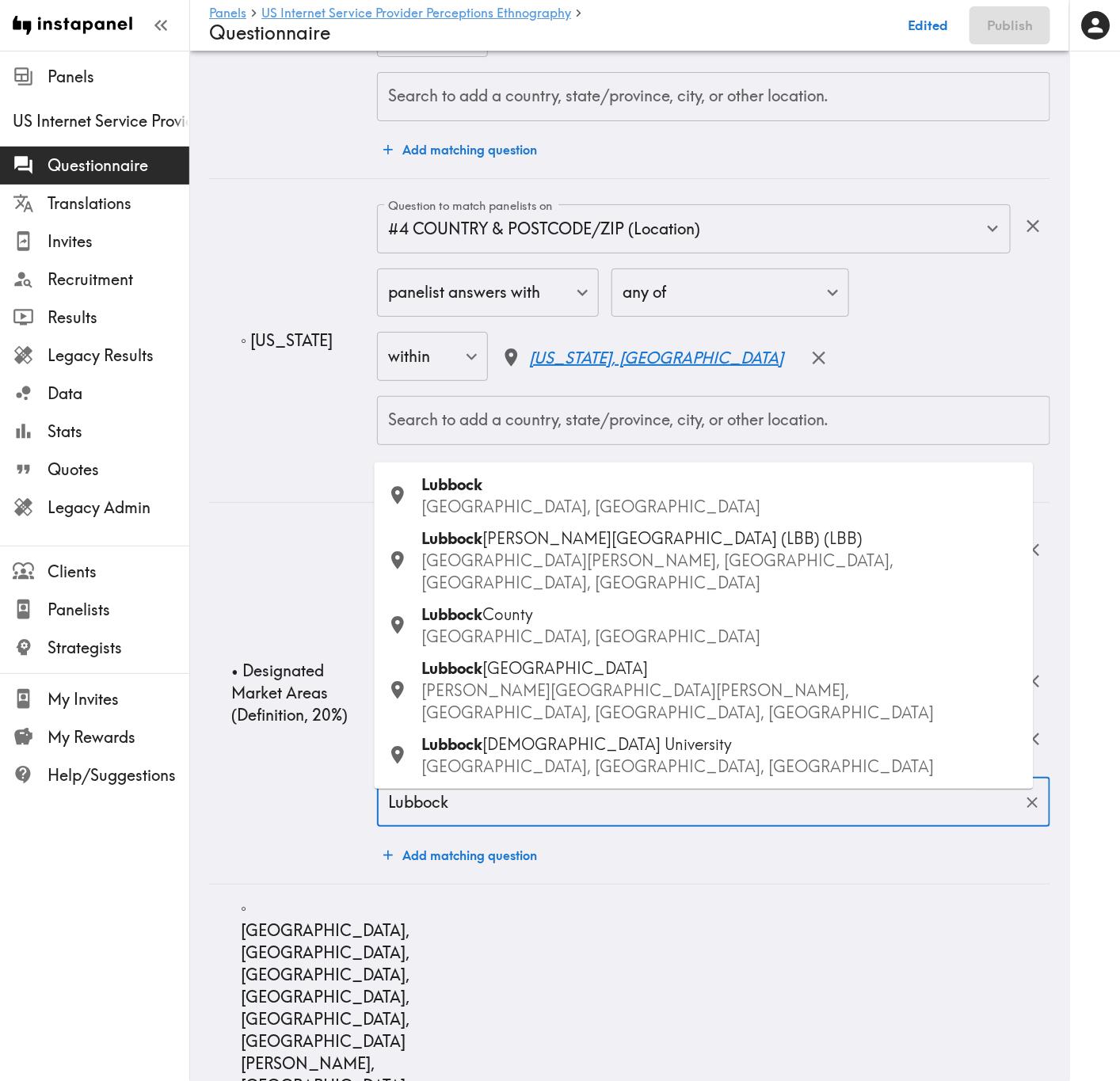
click at [522, 518] on div "Lubbock TX, USA" at bounding box center [721, 496] width 599 height 45
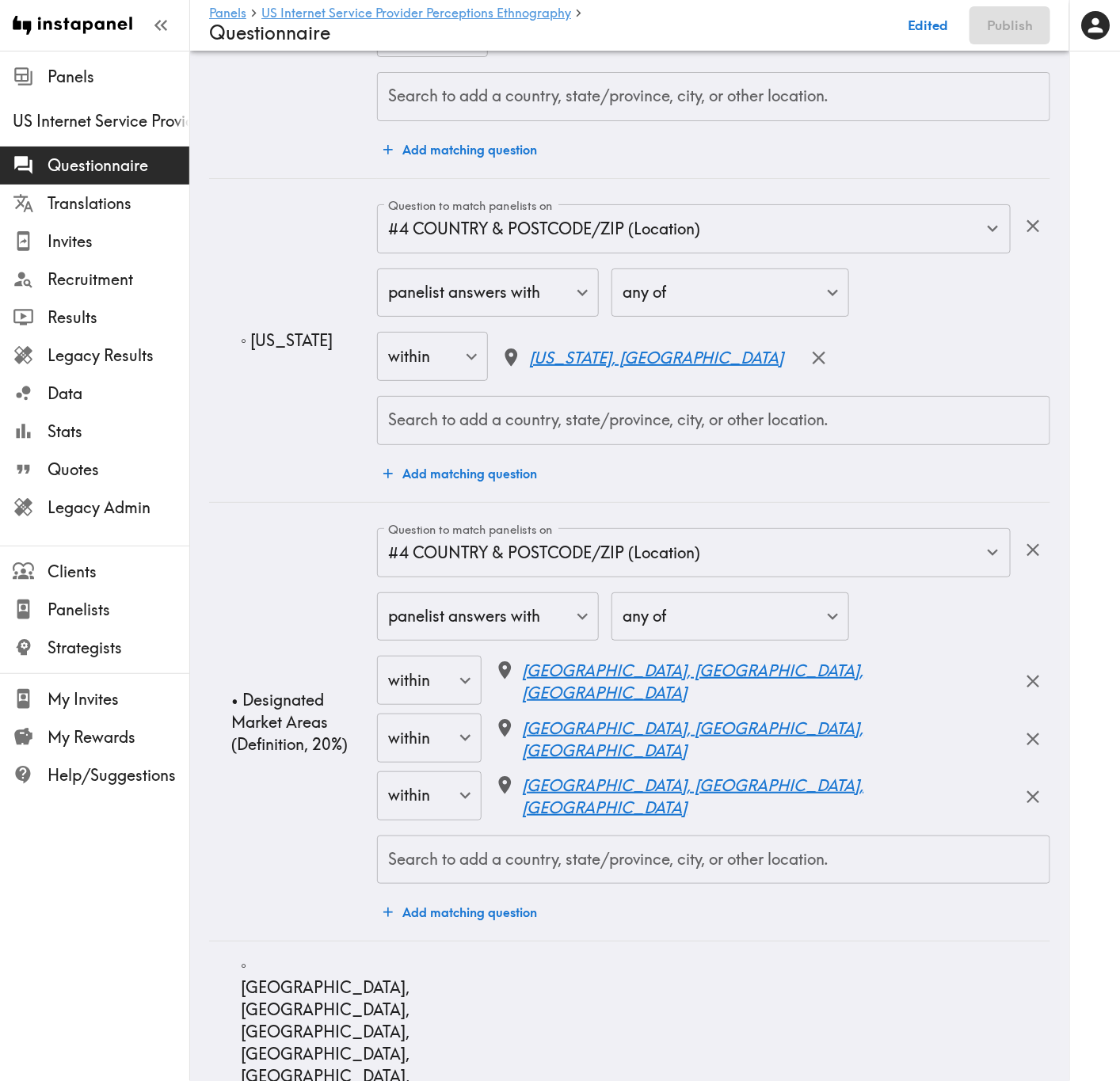
click at [587, 654] on input "Search to add a country, state/province, city, or other location." at bounding box center [714, 860] width 658 height 35
paste input "Atlanta"
type input "Atlanta"
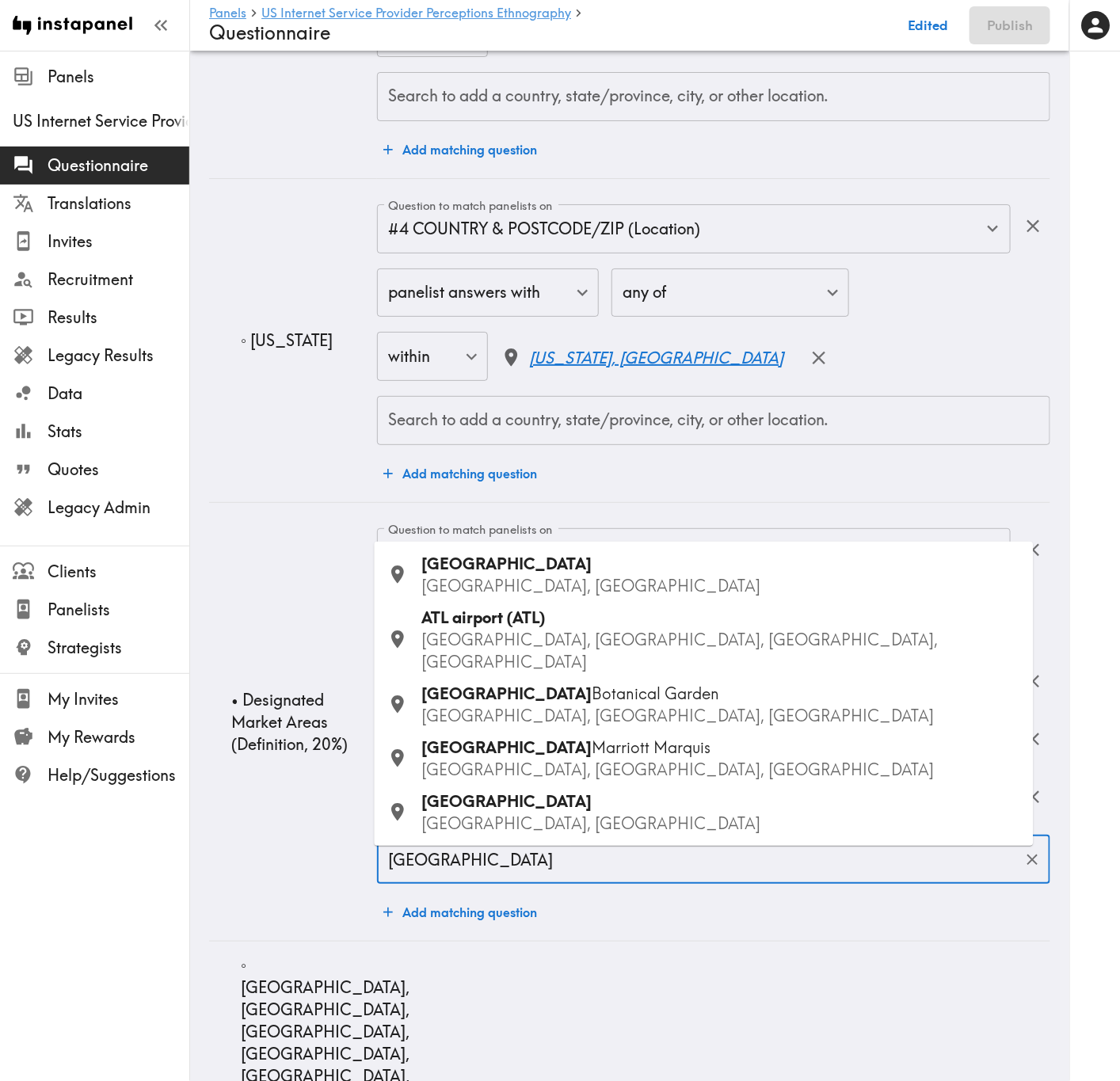
click at [521, 598] on p "GA, USA" at bounding box center [721, 585] width 599 height 22
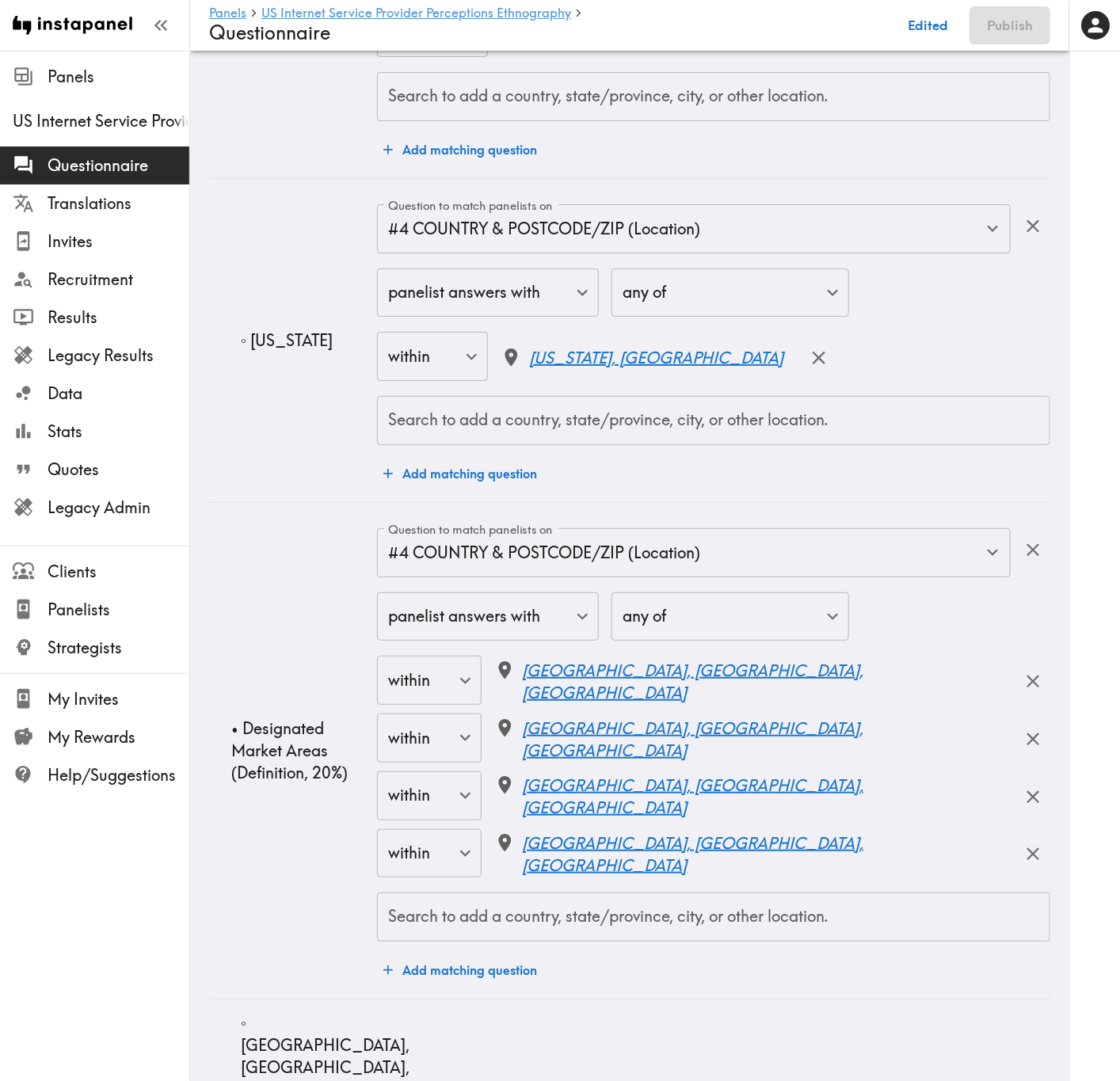
click at [536, 654] on input "Search to add a country, state/province, city, or other location." at bounding box center [714, 916] width 658 height 35
paste input "Macon"
type input "Macon"
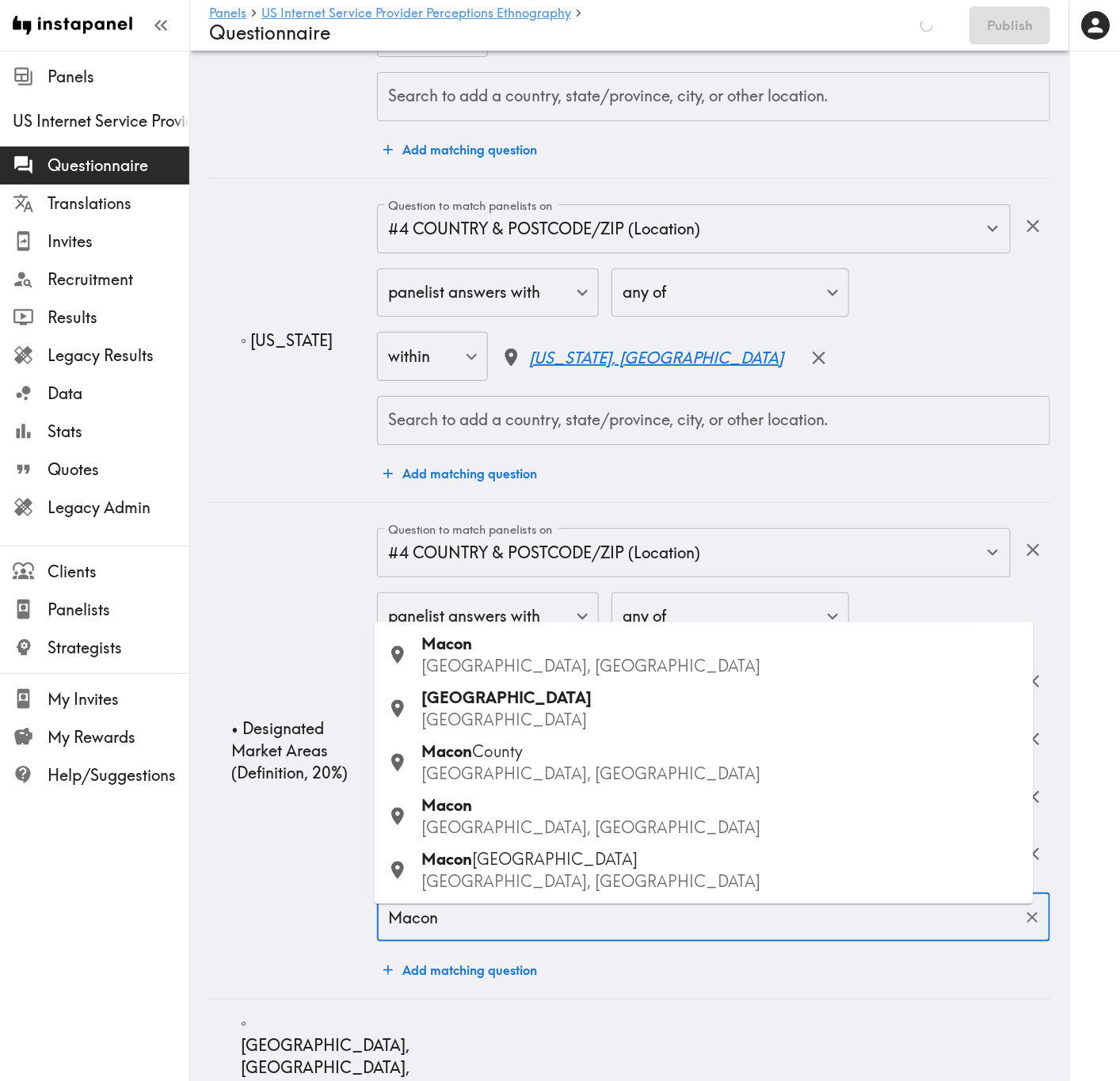
click at [538, 652] on div "Macon GA, USA" at bounding box center [721, 656] width 599 height 45
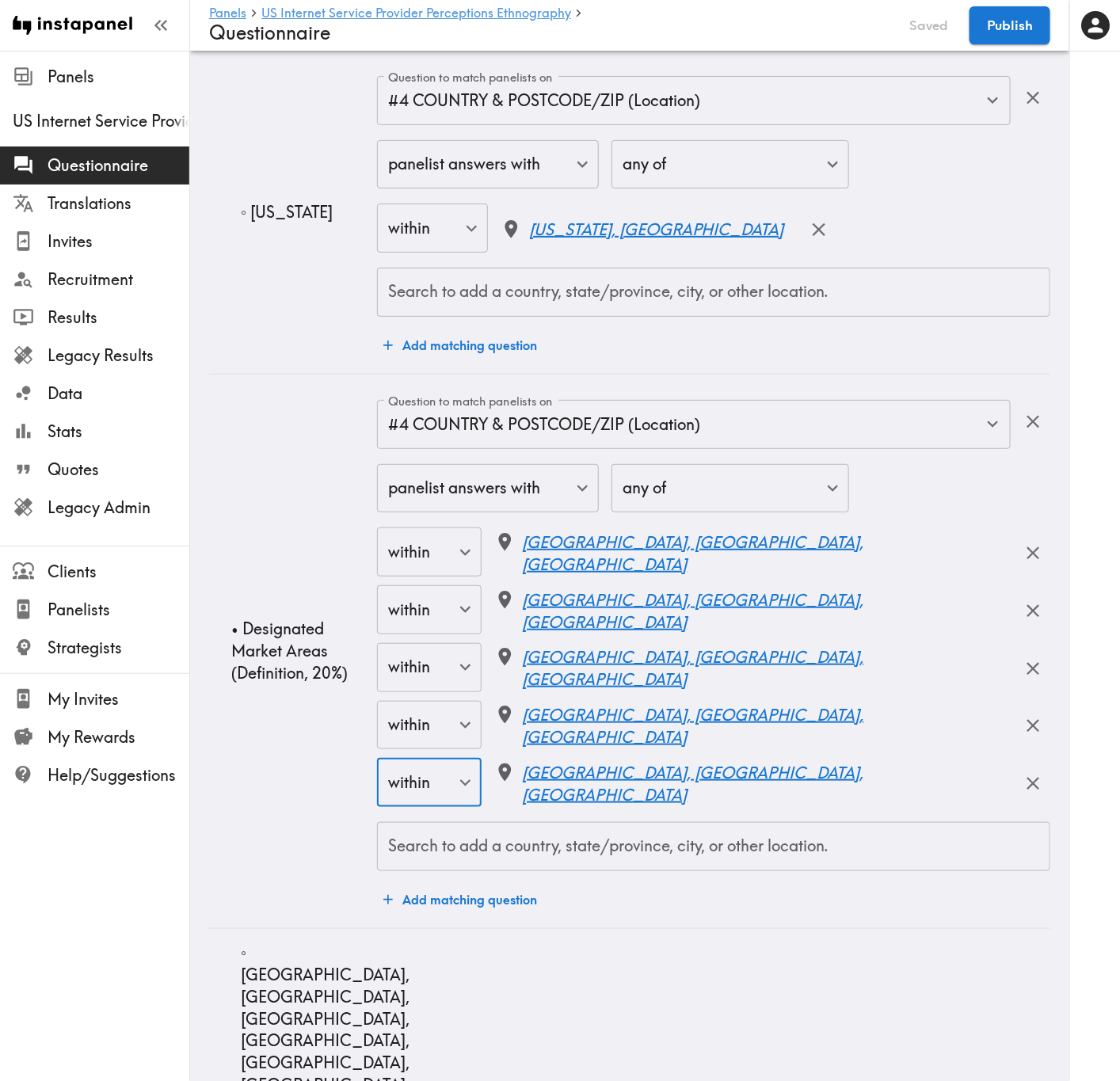
scroll to position [9267, 0]
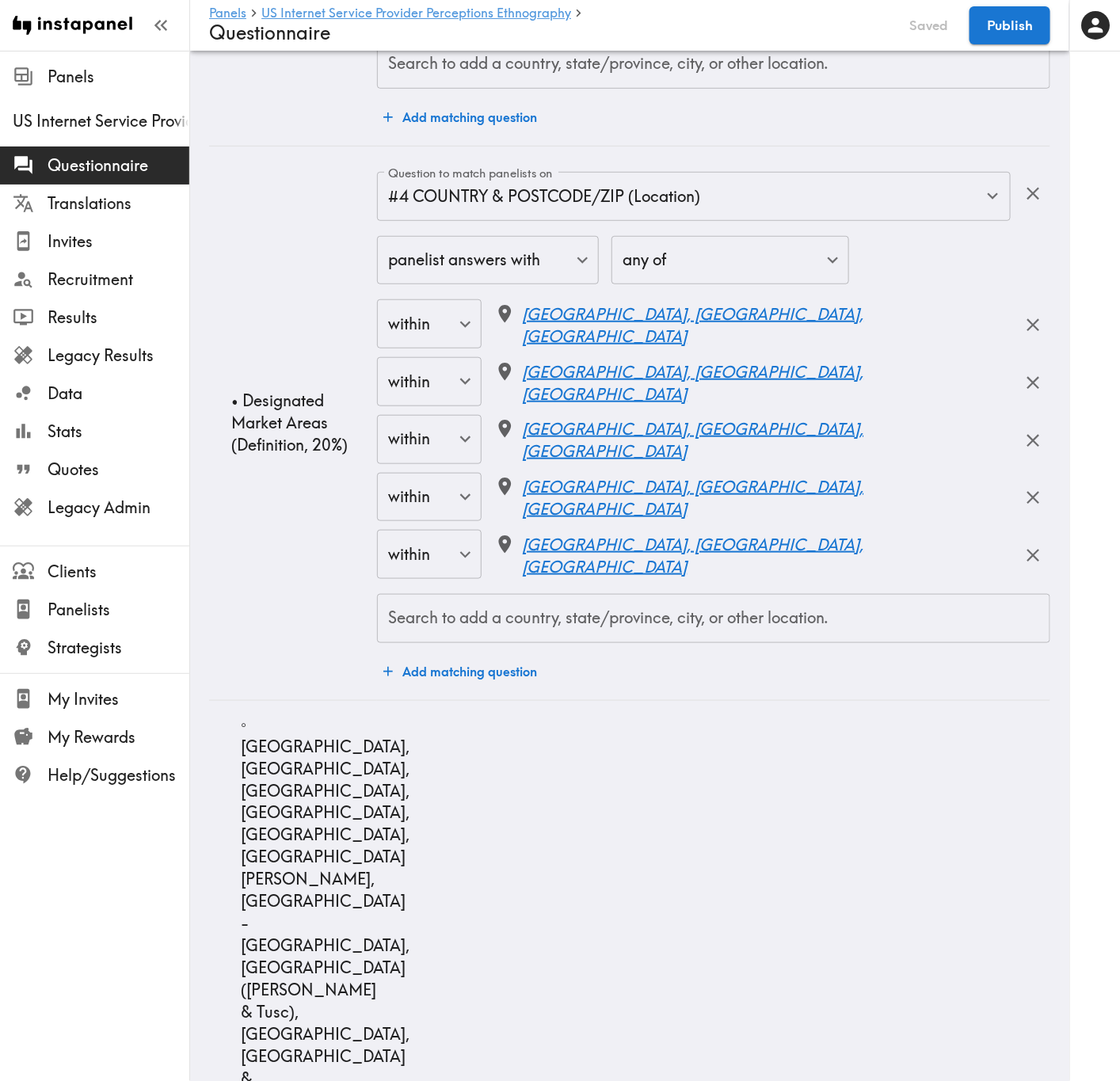
click at [635, 636] on input "Search to add a country, state/province, city, or other location." at bounding box center [714, 619] width 658 height 35
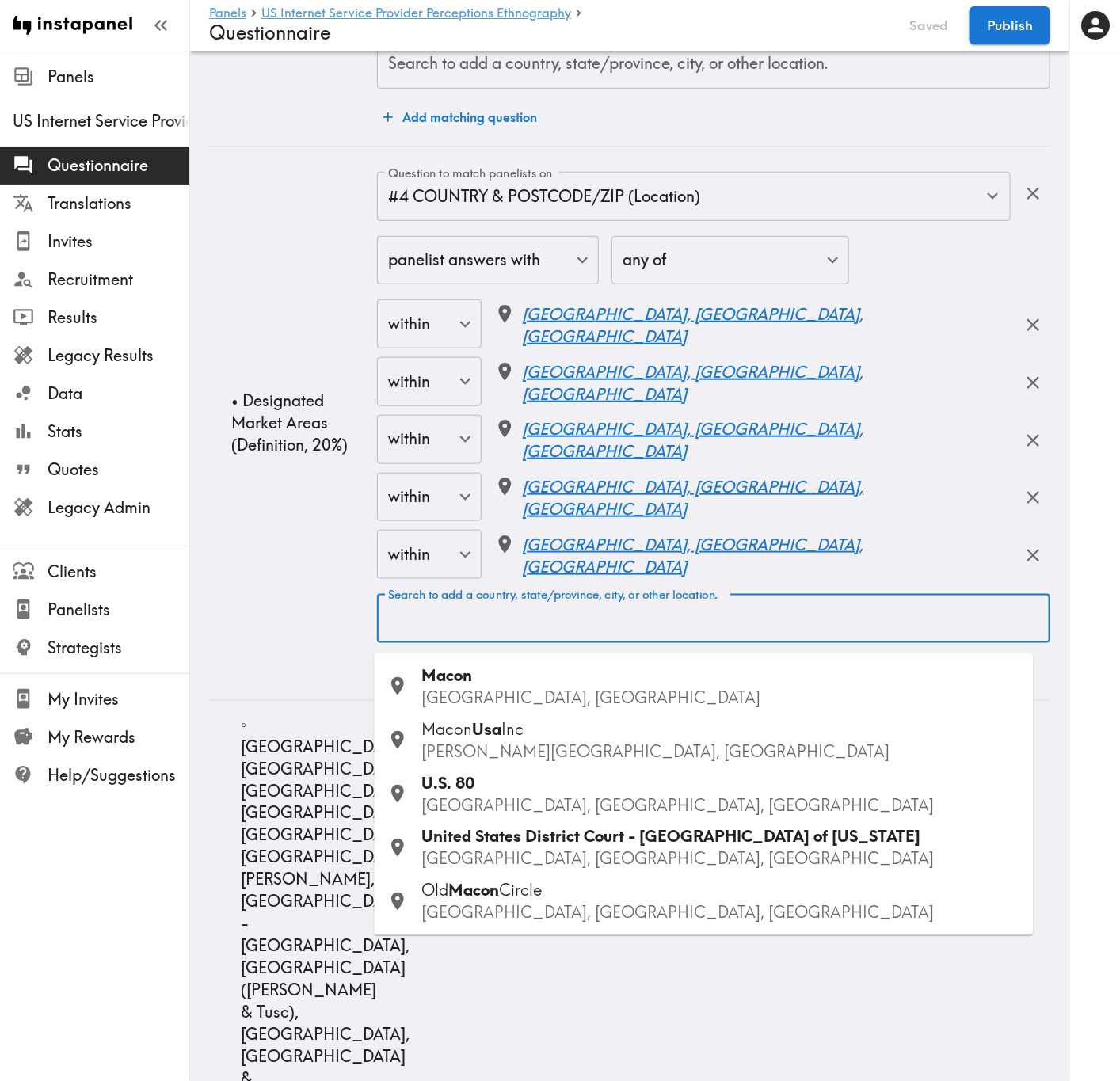
paste input "Athens"
type input "Athens"
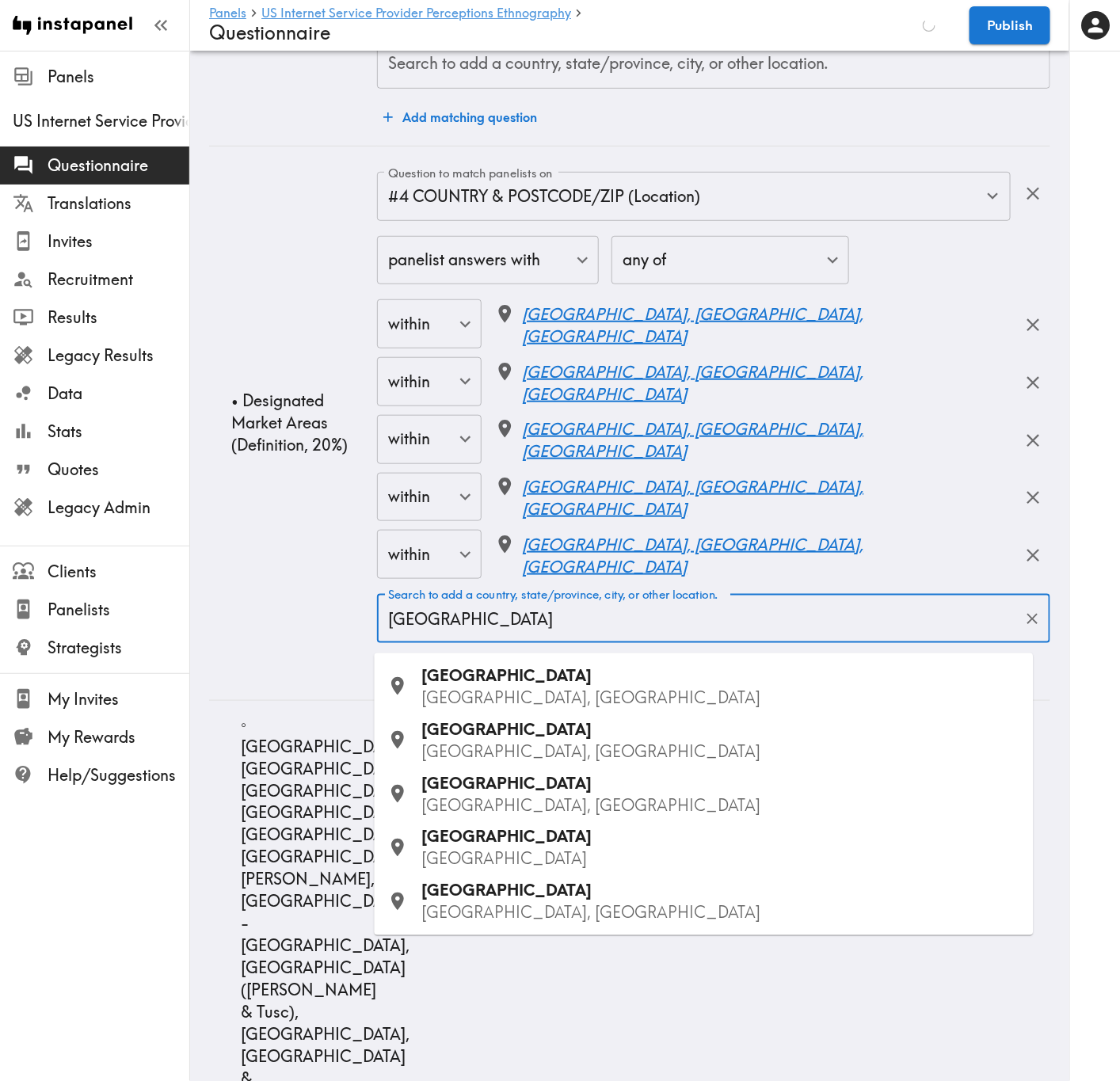
drag, startPoint x: 626, startPoint y: 671, endPoint x: 452, endPoint y: 799, distance: 216.0
click at [612, 654] on p "GA, USA" at bounding box center [721, 698] width 599 height 22
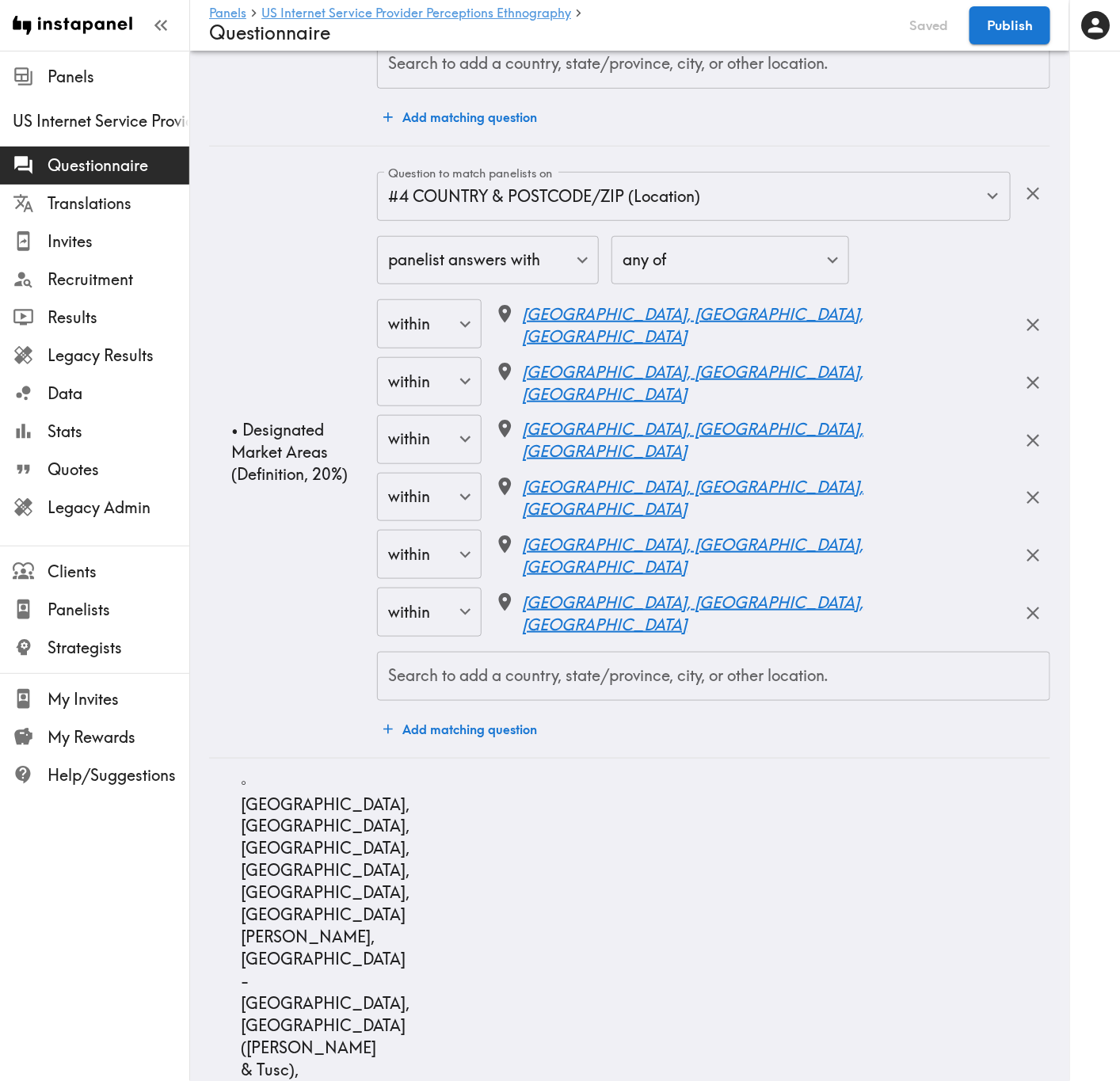
click at [585, 654] on input "Search to add a country, state/province, city, or other location." at bounding box center [714, 676] width 658 height 35
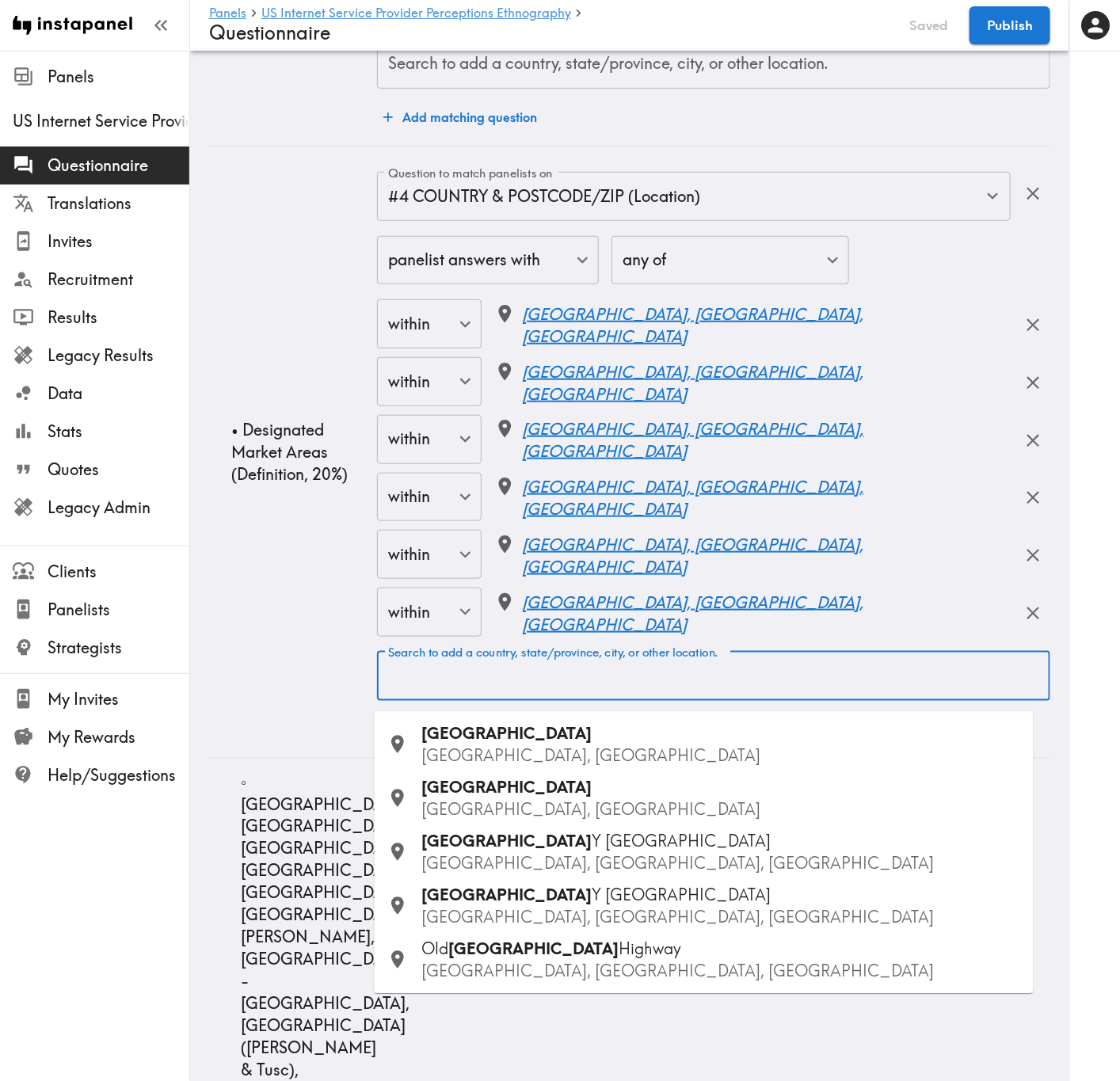
paste input "Rome"
type input "Rome"
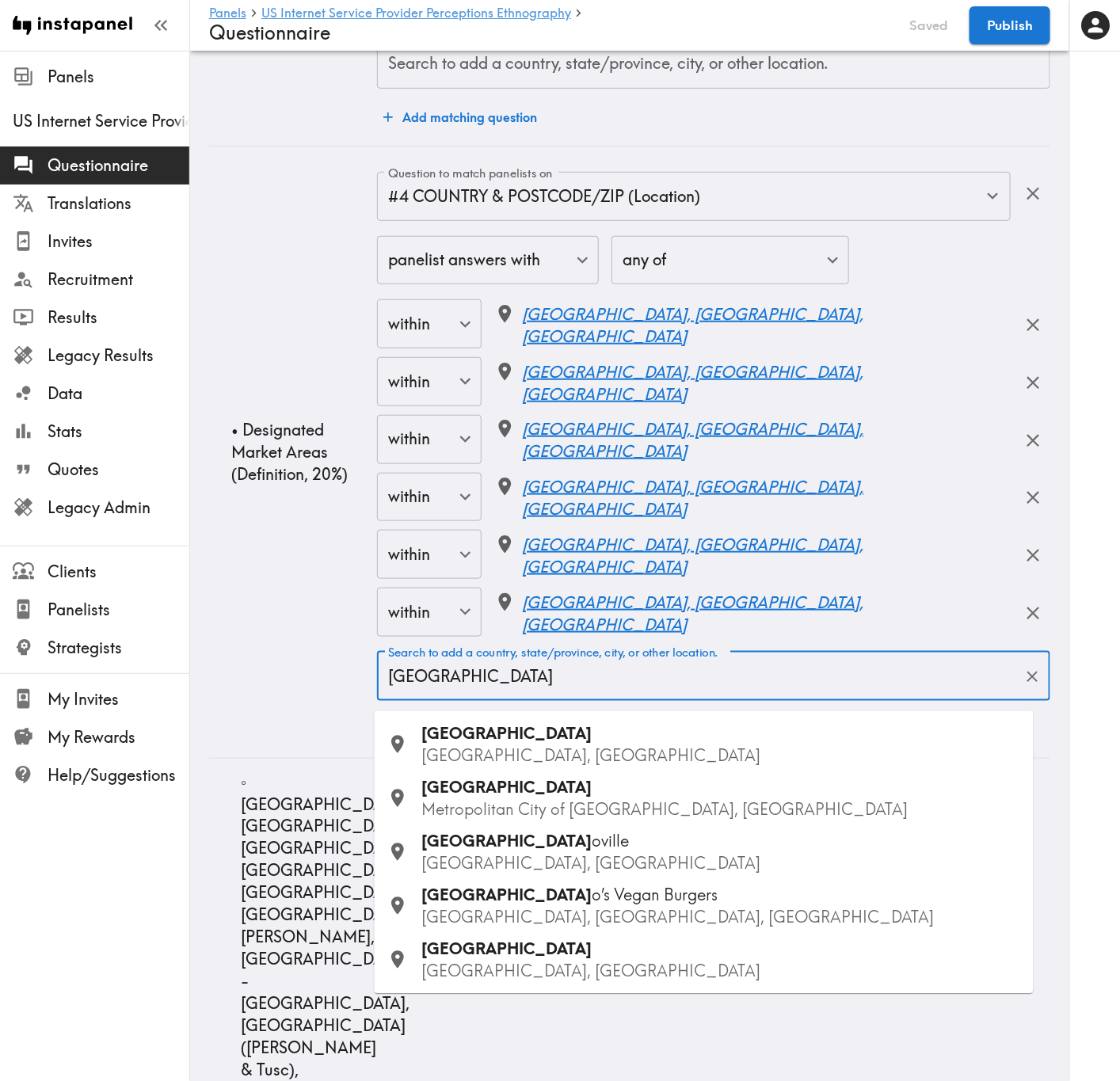
drag, startPoint x: 569, startPoint y: 737, endPoint x: 43, endPoint y: 1033, distance: 603.6
click at [560, 654] on p "GA, USA" at bounding box center [721, 756] width 599 height 22
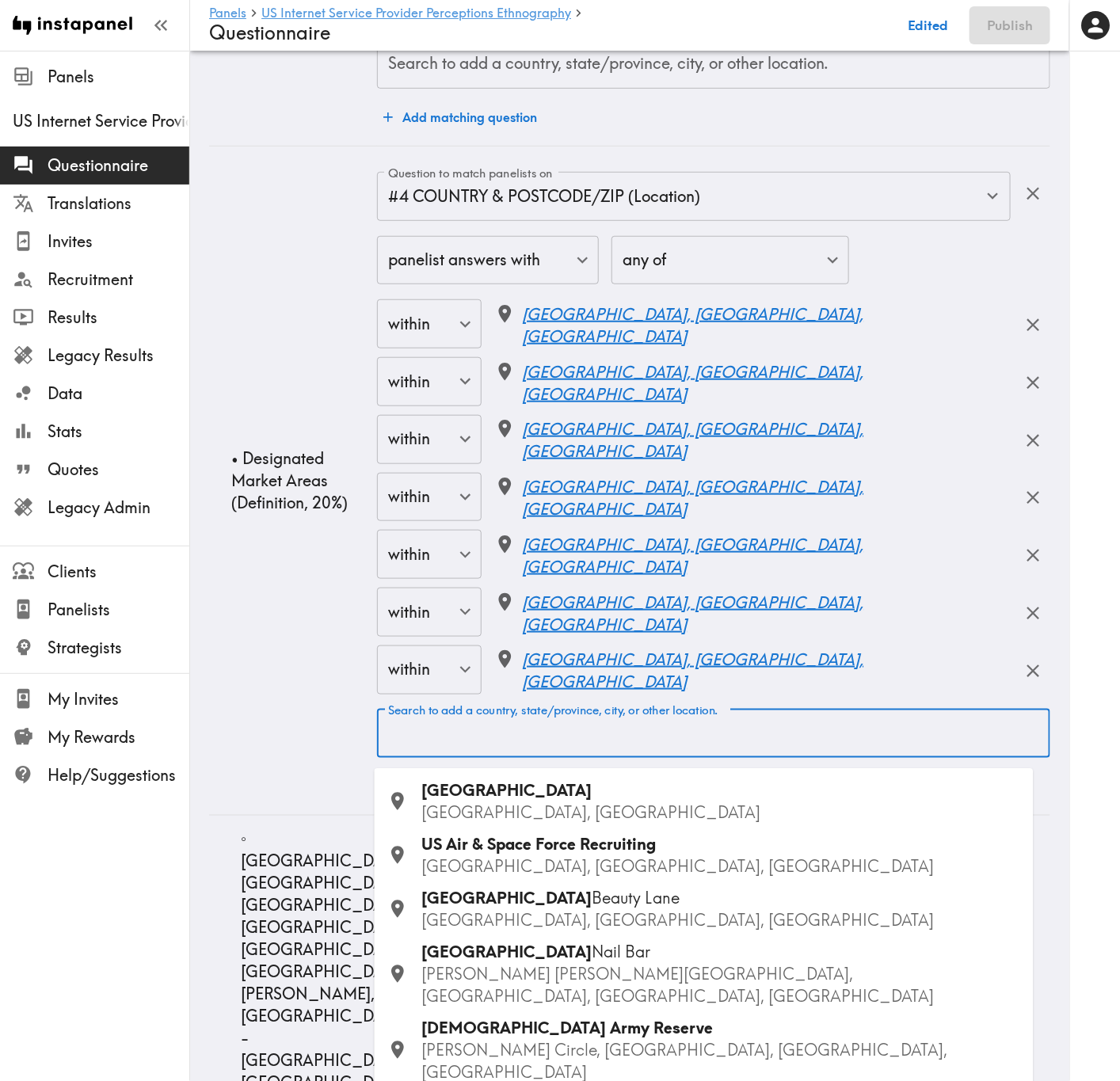
click at [531, 654] on div "Search to add a country, state/province, city, or other location. Search to add…" at bounding box center [713, 735] width 673 height 49
paste input "Austin"
type input "Austin"
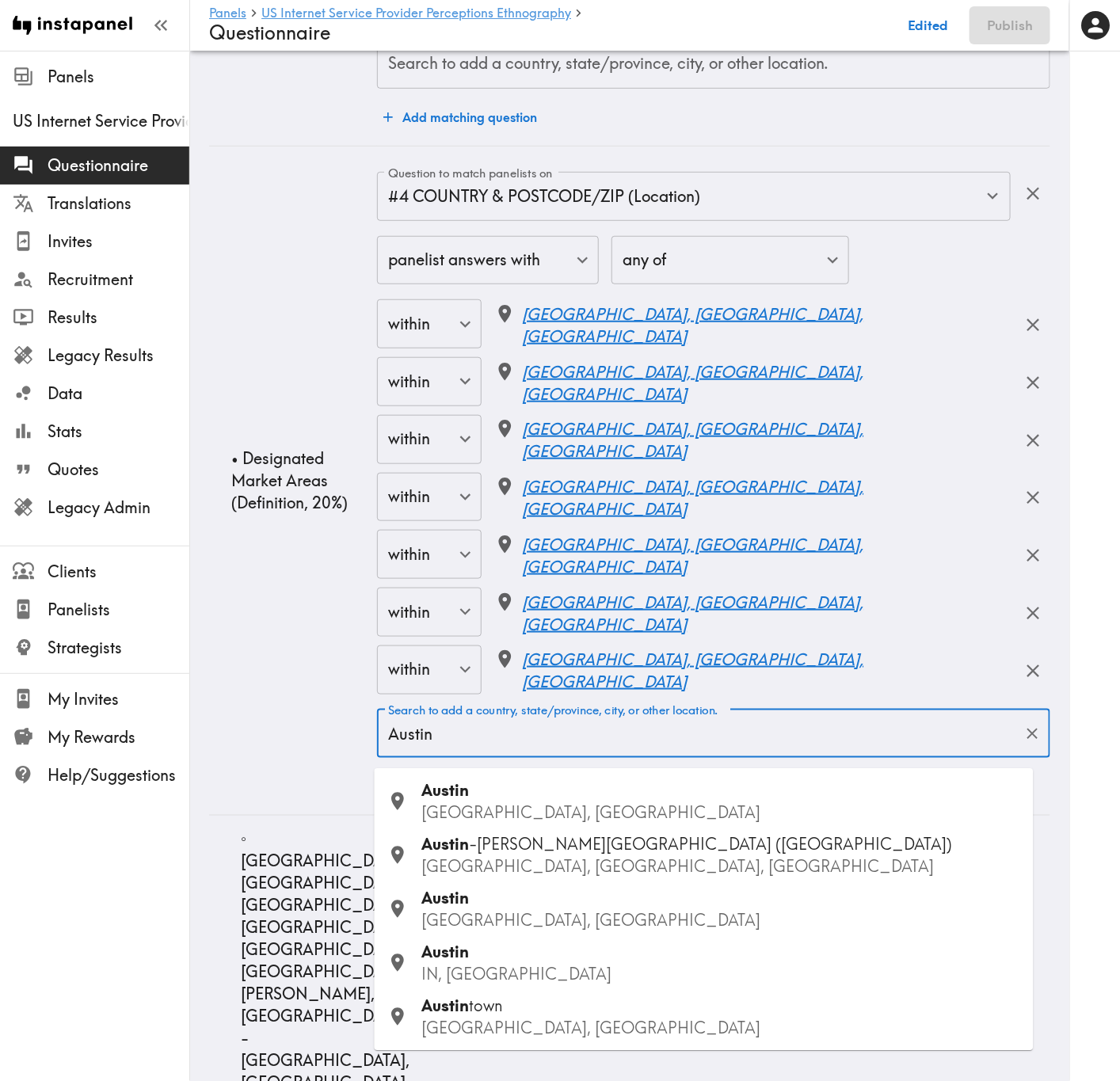
click at [537, 654] on div "Austin TX, USA" at bounding box center [721, 802] width 599 height 45
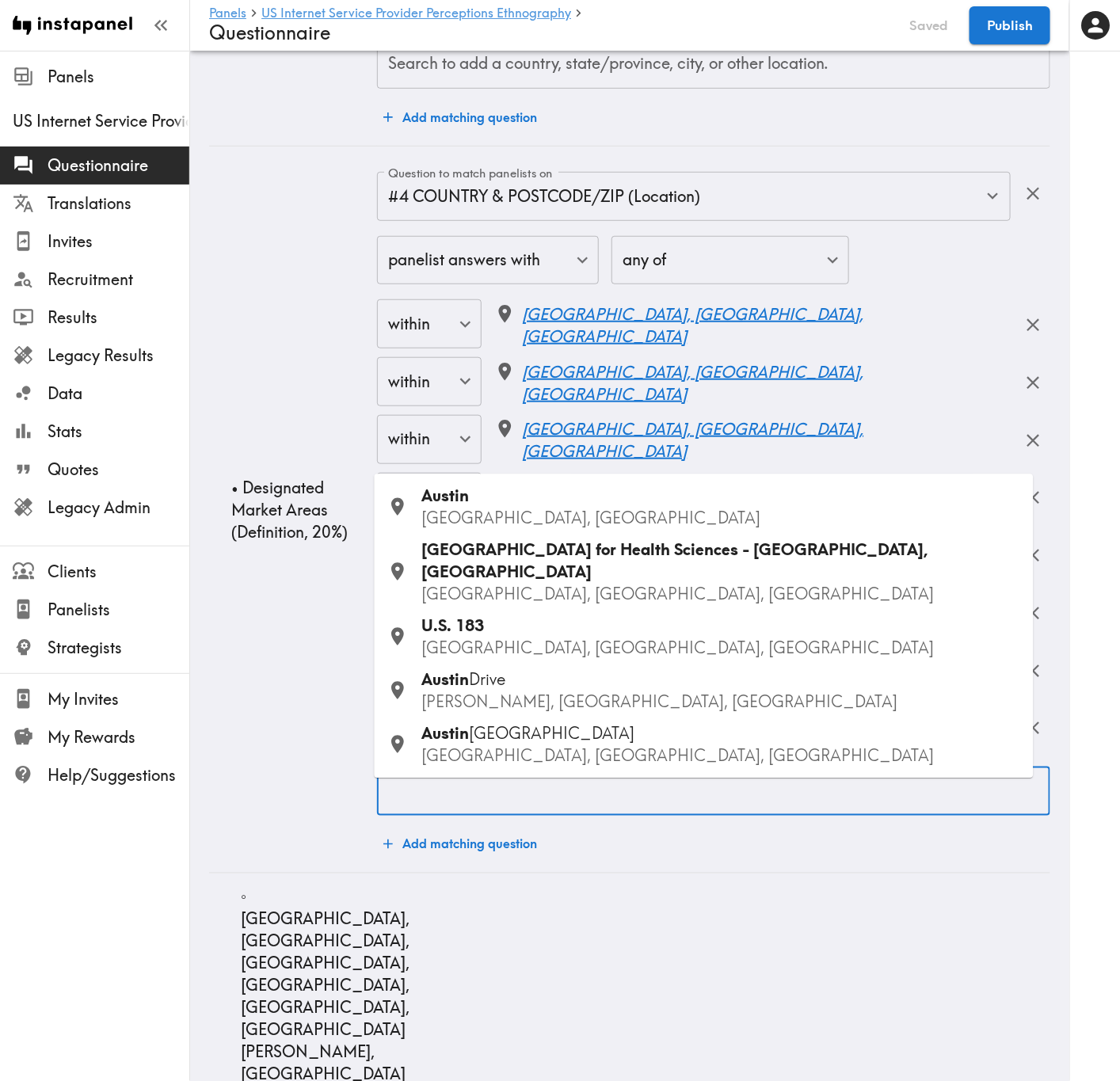
click at [775, 654] on input "Search to add a country, state/province, city, or other location." at bounding box center [714, 791] width 658 height 35
paste input "Killeen"
type input "Killeen"
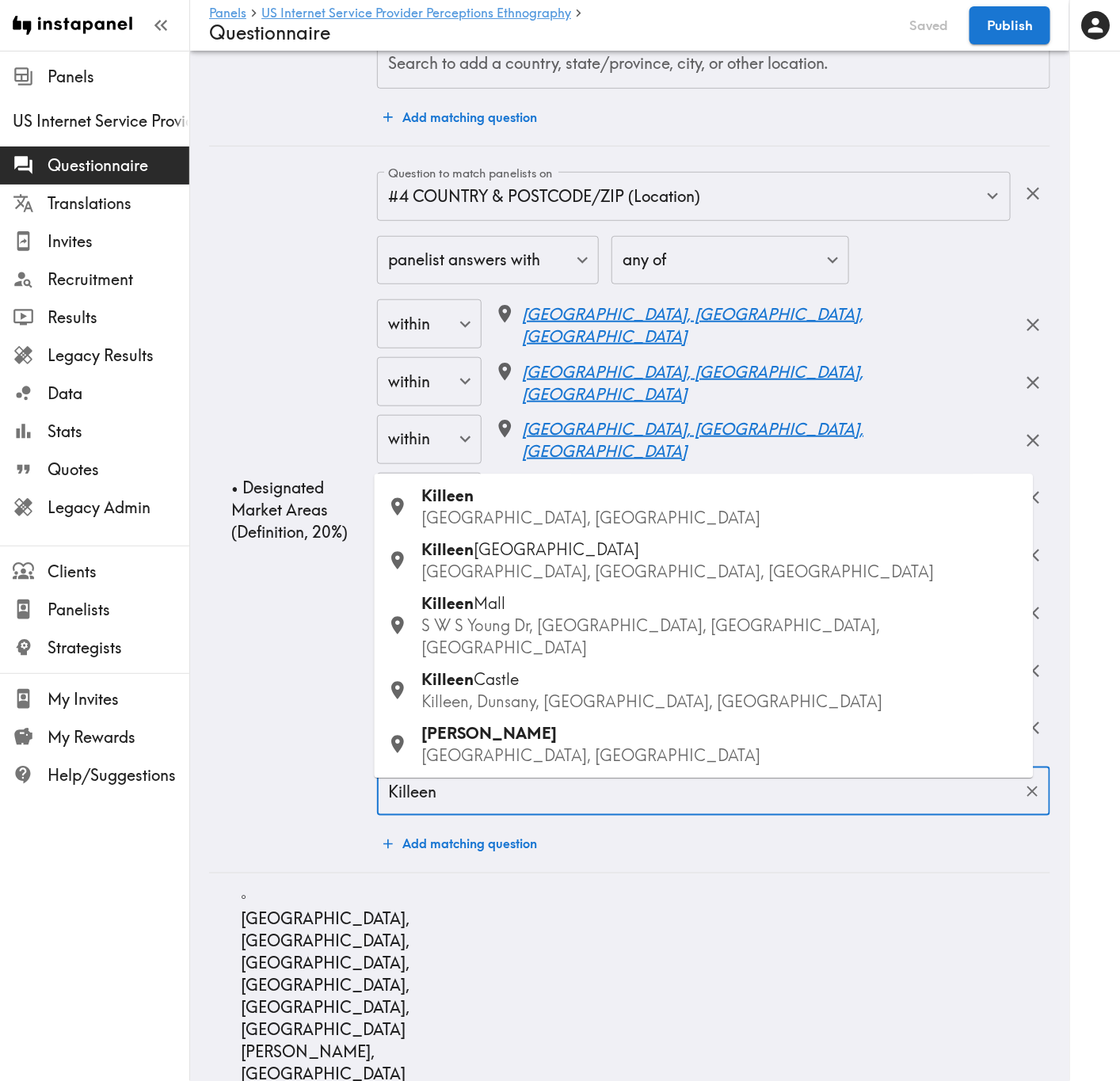
drag, startPoint x: 516, startPoint y: 540, endPoint x: 44, endPoint y: 909, distance: 599.1
click at [516, 530] on p "TX, USA" at bounding box center [721, 518] width 599 height 22
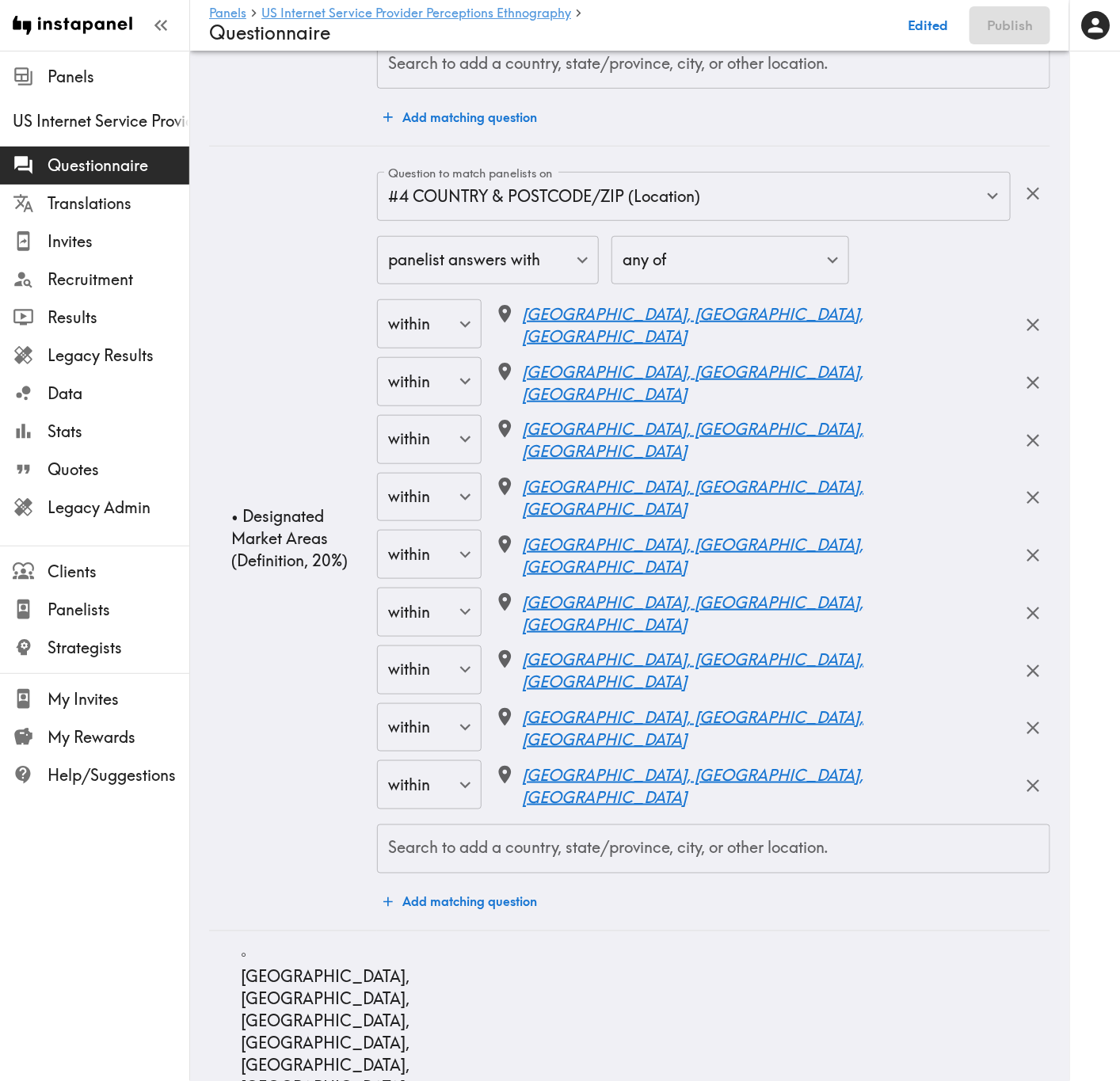
click at [638, 654] on div "panelist answers with false ​ any of any ​ within false ​ Santa Fe, NM, USA wit…" at bounding box center [713, 555] width 673 height 638
click at [651, 654] on div "Search to add a country, state/province, city, or other location." at bounding box center [713, 849] width 673 height 49
paste input "Temple"
type input "Temple"
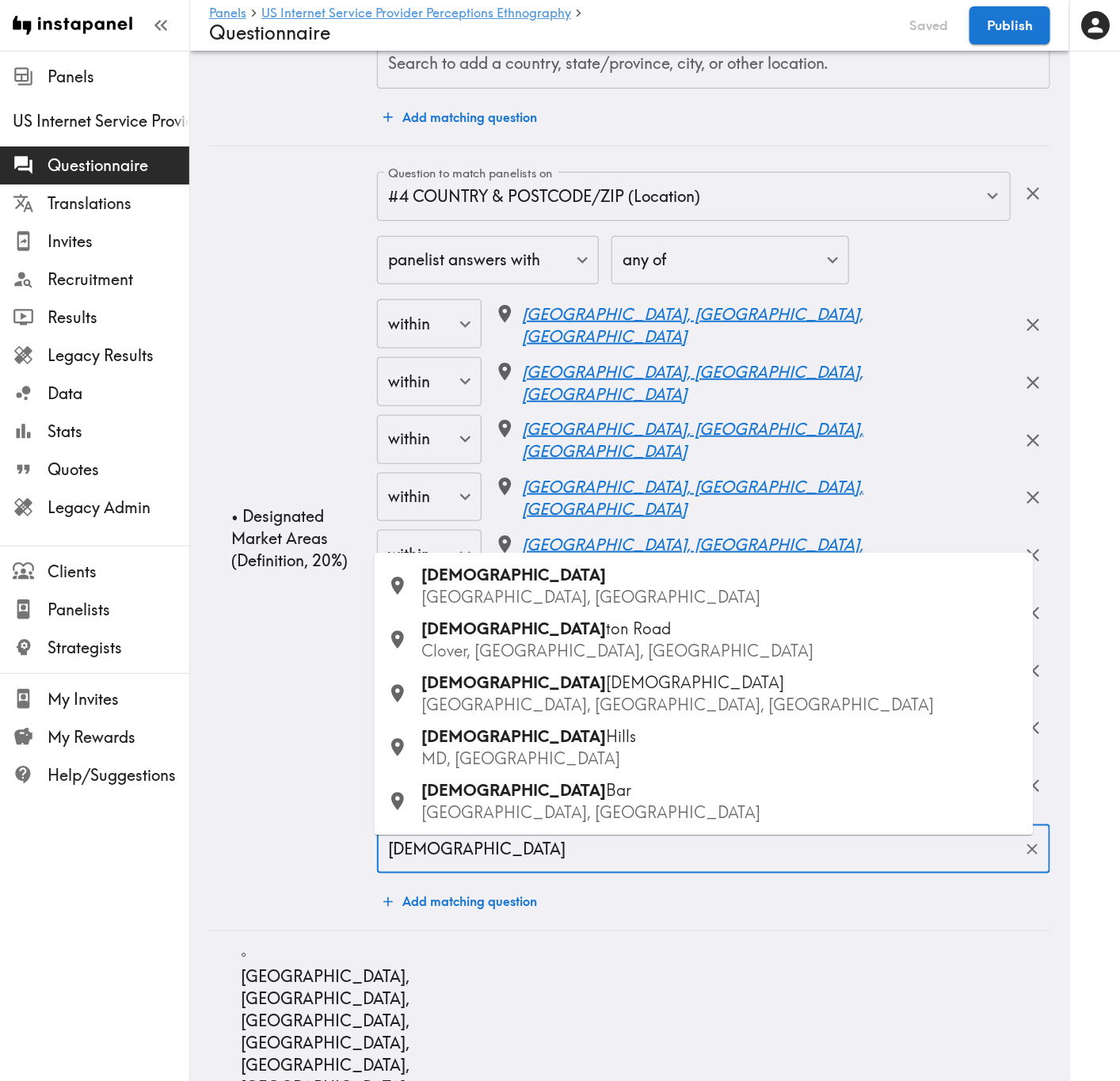
click at [521, 583] on div "Temple TX, USA" at bounding box center [721, 586] width 599 height 45
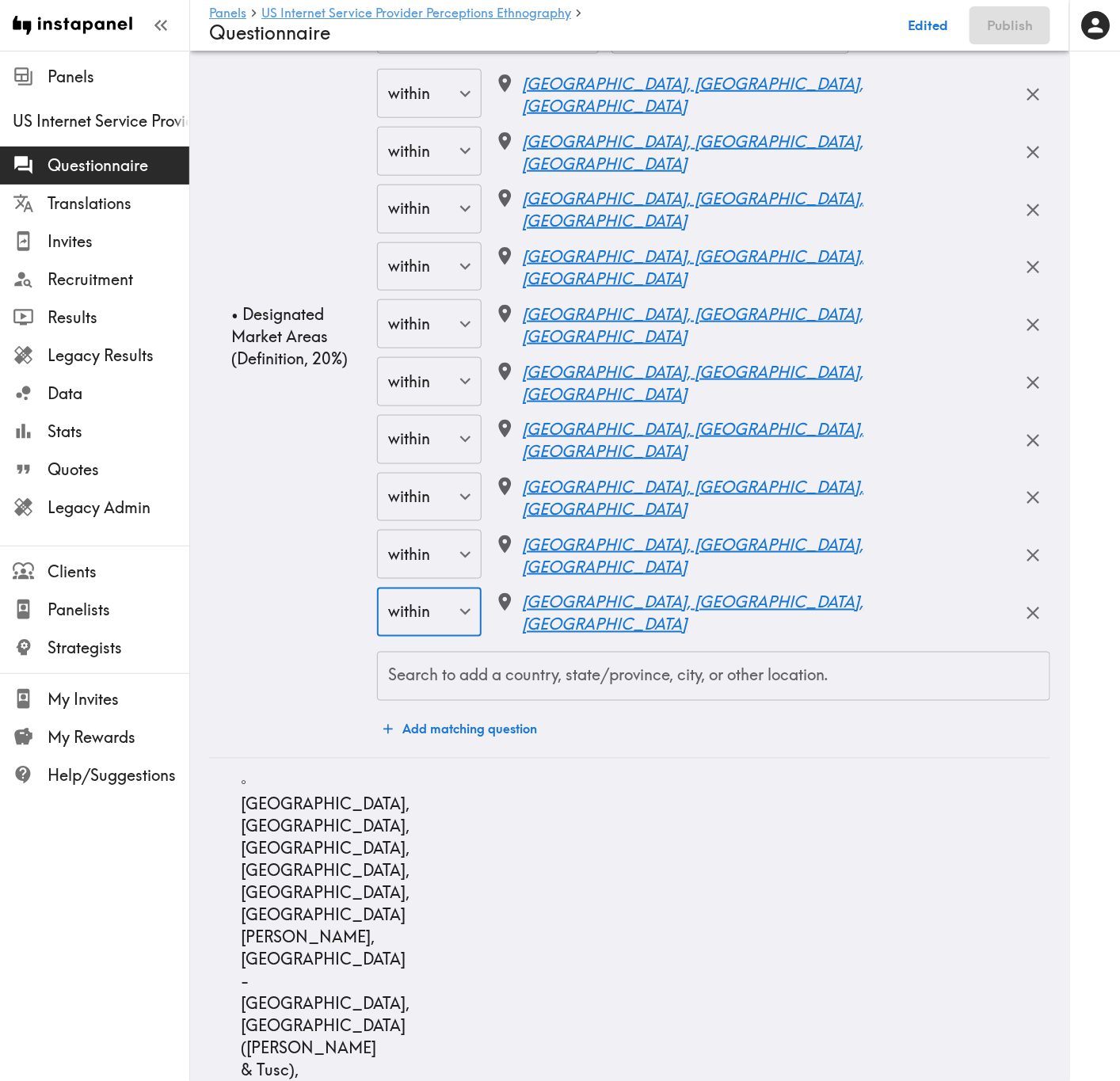
scroll to position [9503, 0]
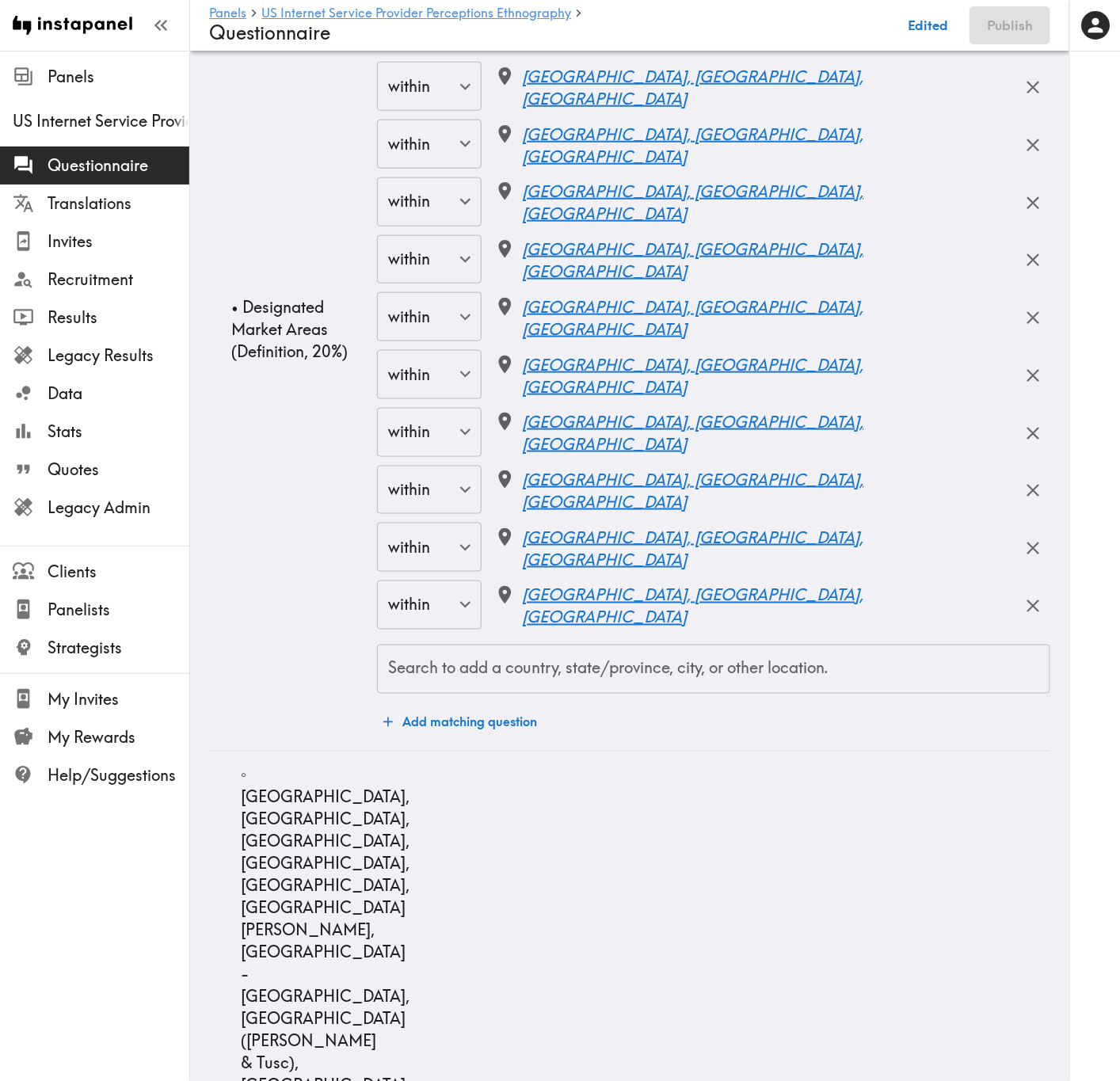
click at [612, 654] on input "Search to add a country, state/province, city, or other location." at bounding box center [714, 669] width 658 height 35
paste input "Bryan"
type input "Bryan"
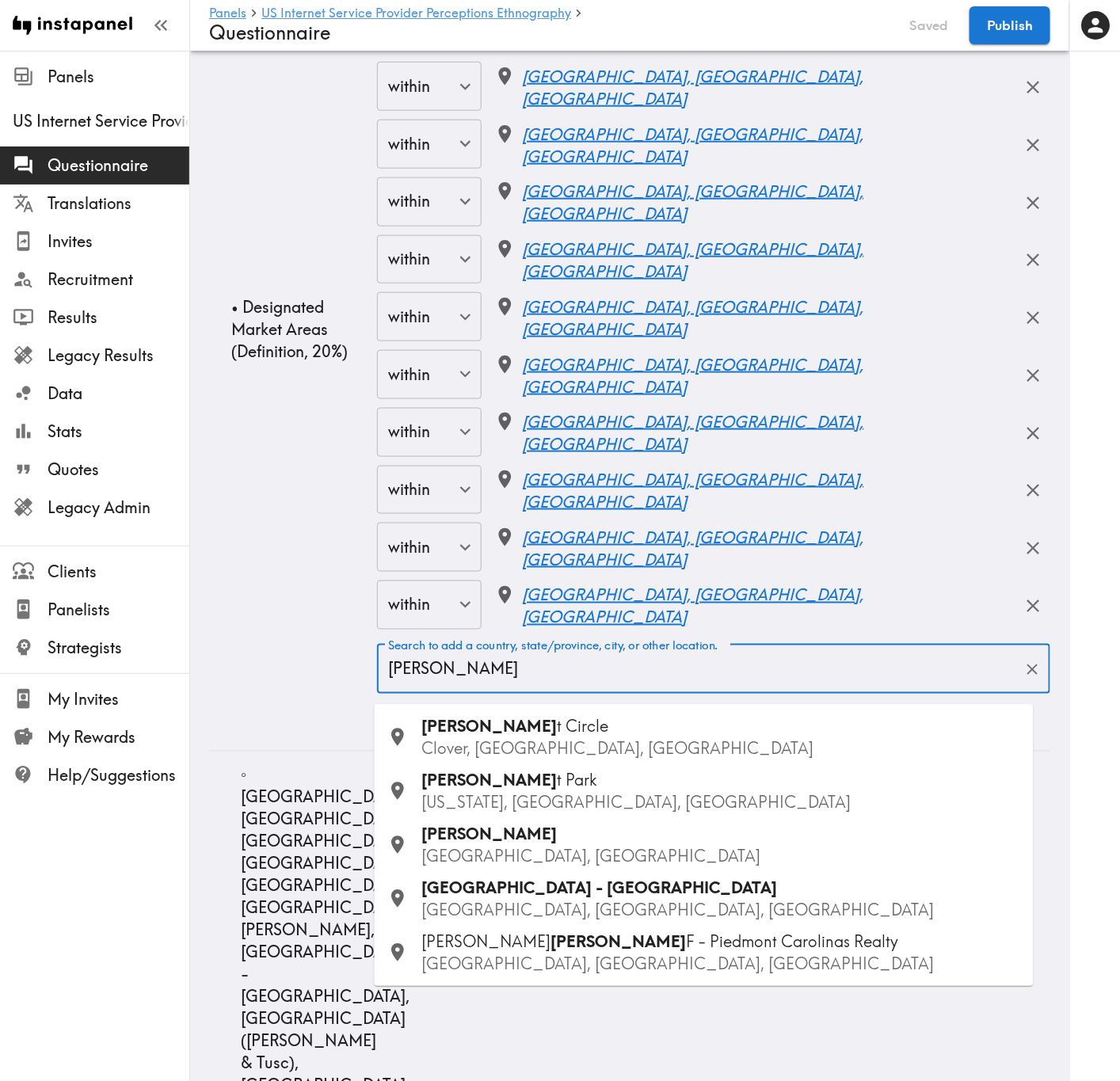
click at [560, 654] on p "TX, USA" at bounding box center [721, 856] width 599 height 22
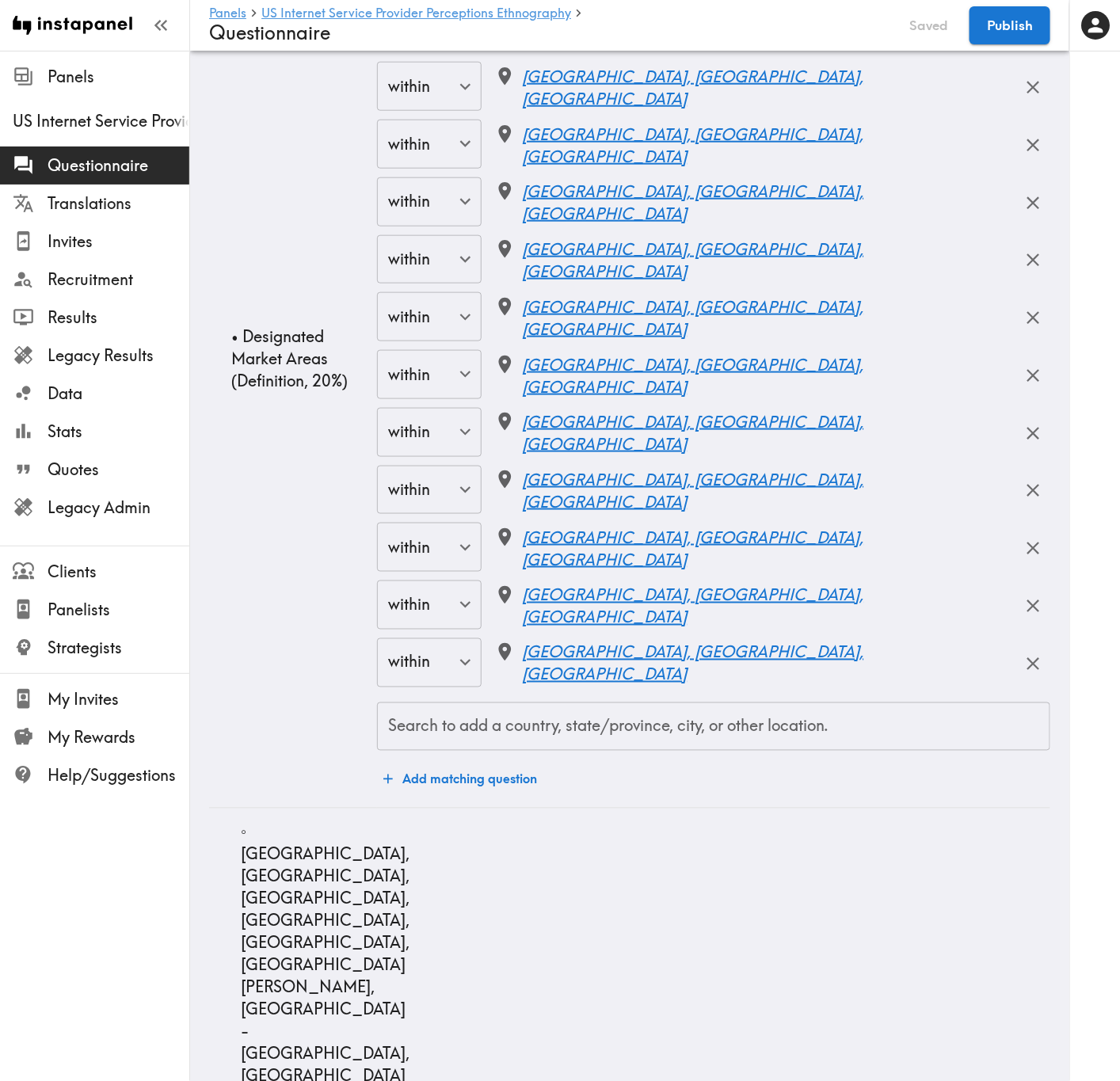
click at [473, 654] on div "Search to add a country, state/province, city, or other location. Search to add…" at bounding box center [713, 727] width 673 height 49
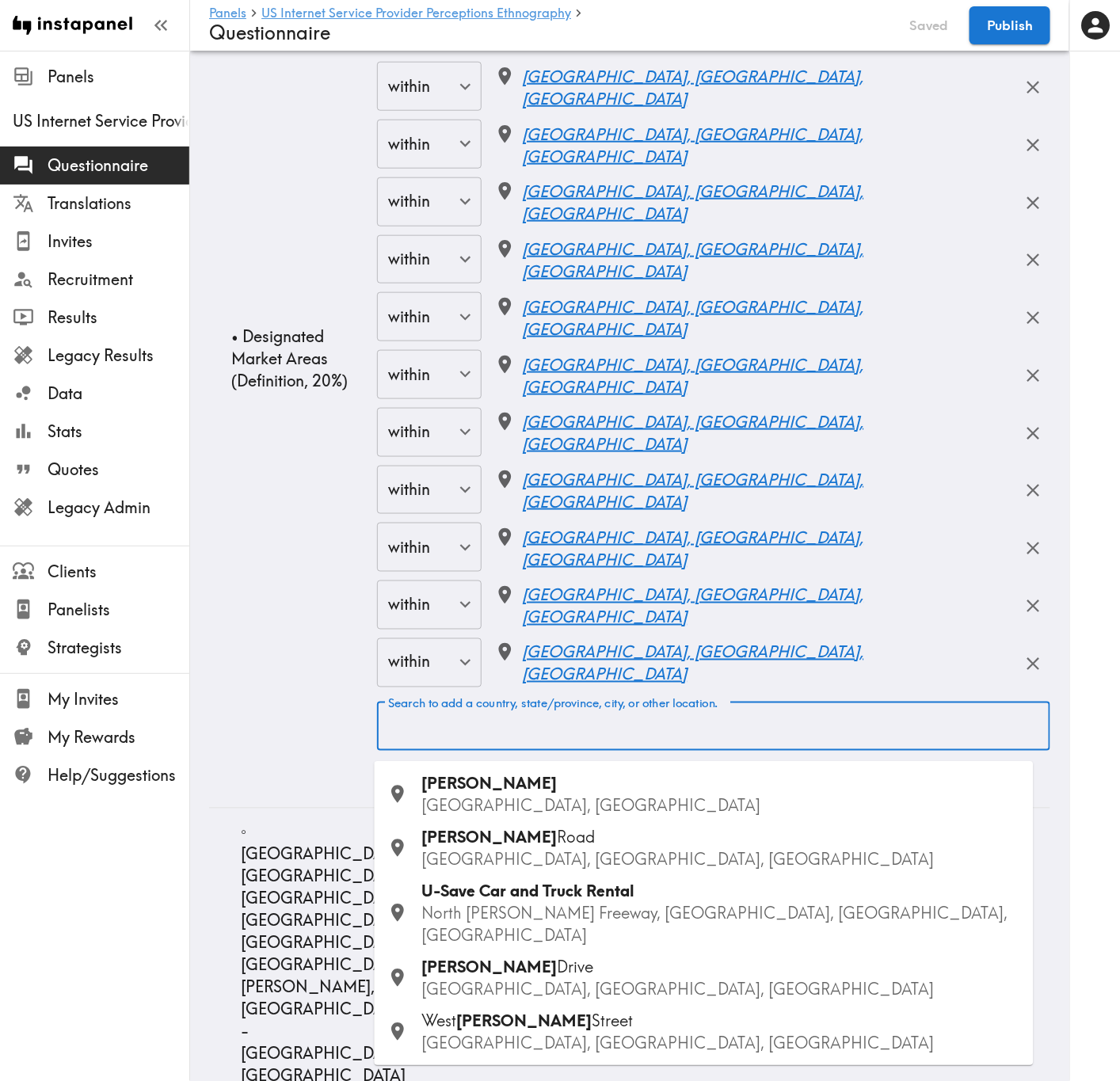
paste input "Baton Rouge"
type input "Baton Rouge"
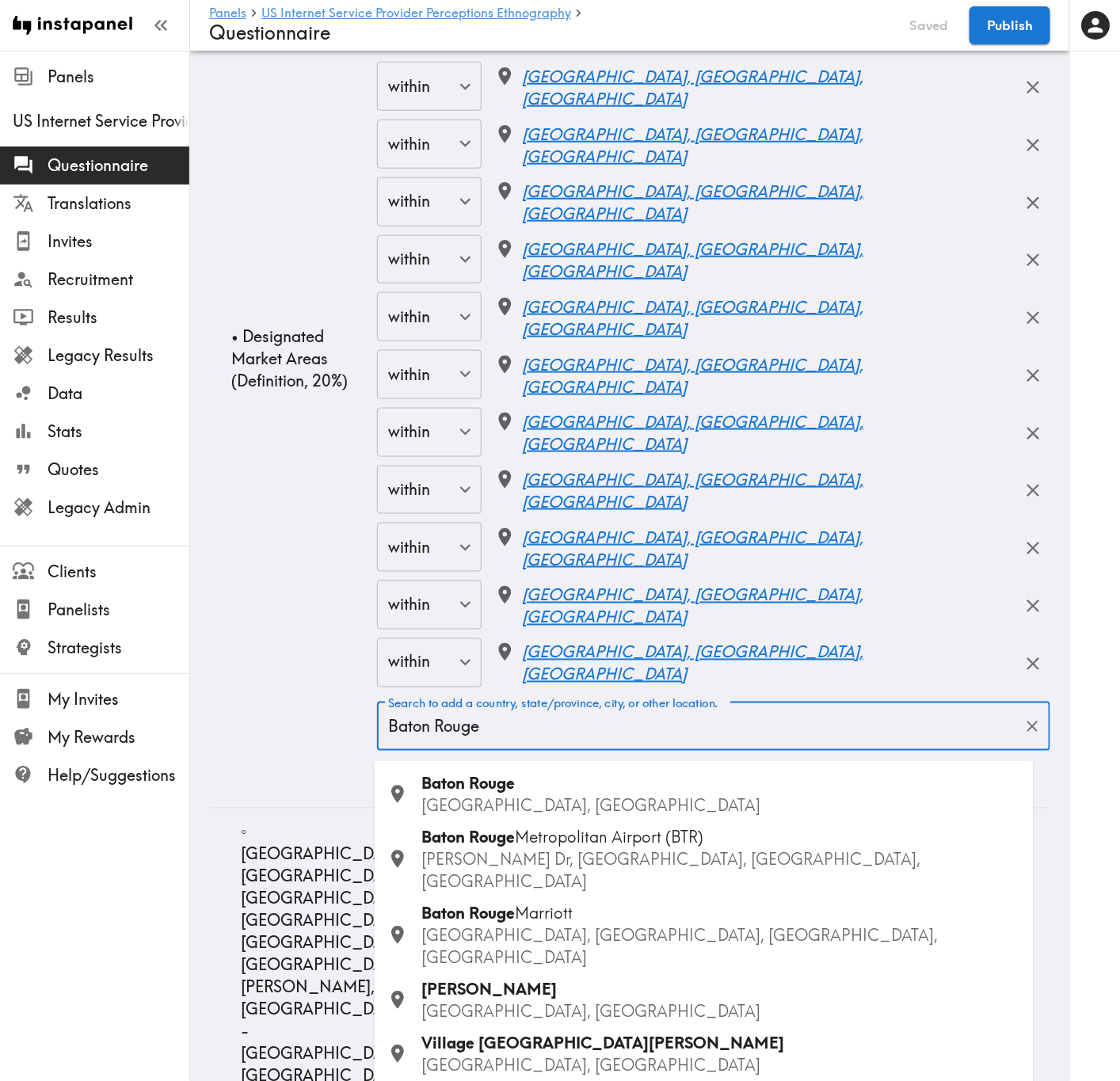
click at [549, 654] on p "LA, USA" at bounding box center [721, 806] width 599 height 22
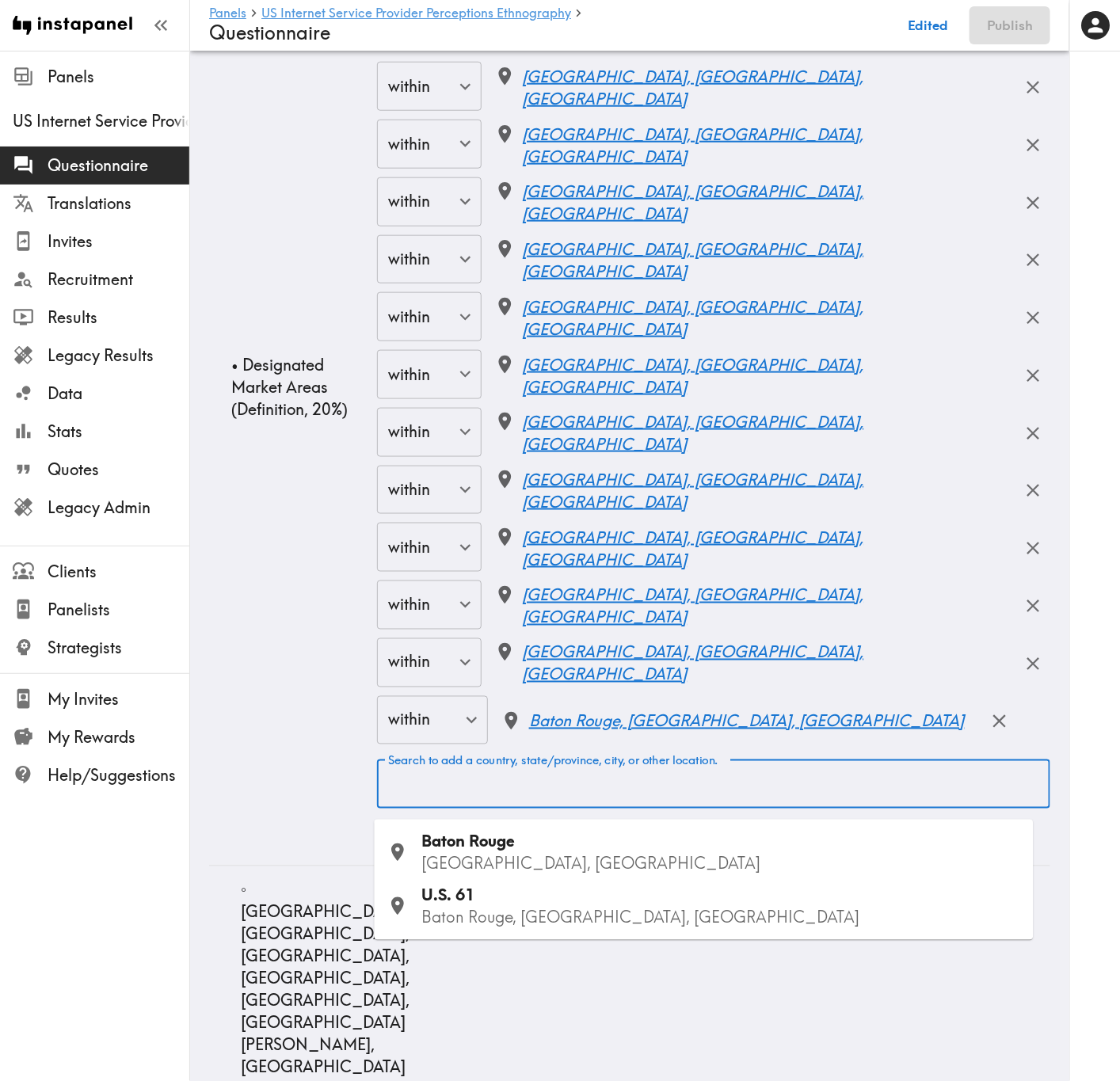
click at [568, 654] on div "Search to add a country, state/province, city, or other location. Search to add…" at bounding box center [713, 784] width 673 height 49
paste input "Lafayette"
type input "Lafayette"
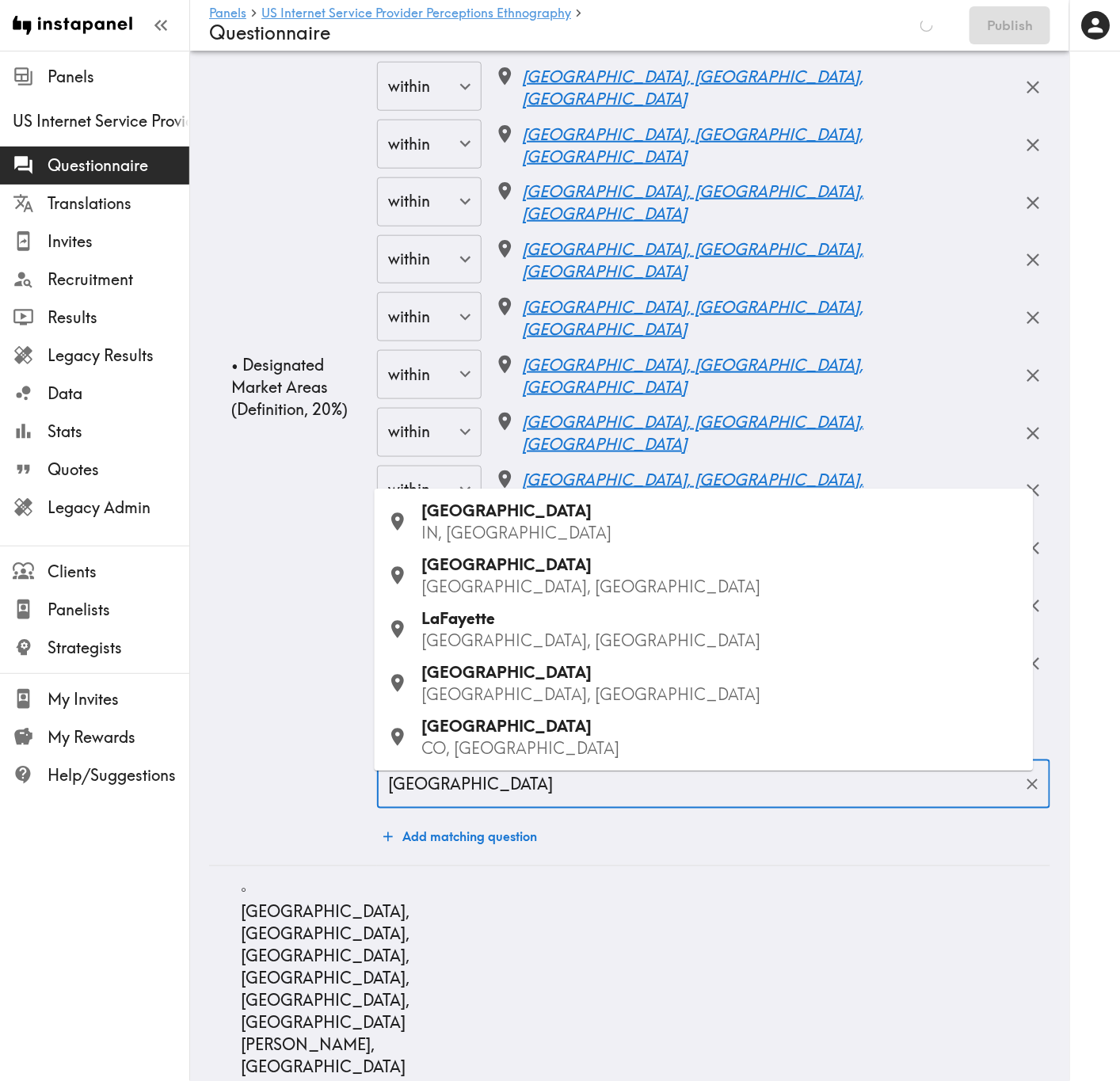
click at [528, 597] on p "LA, USA" at bounding box center [721, 587] width 599 height 22
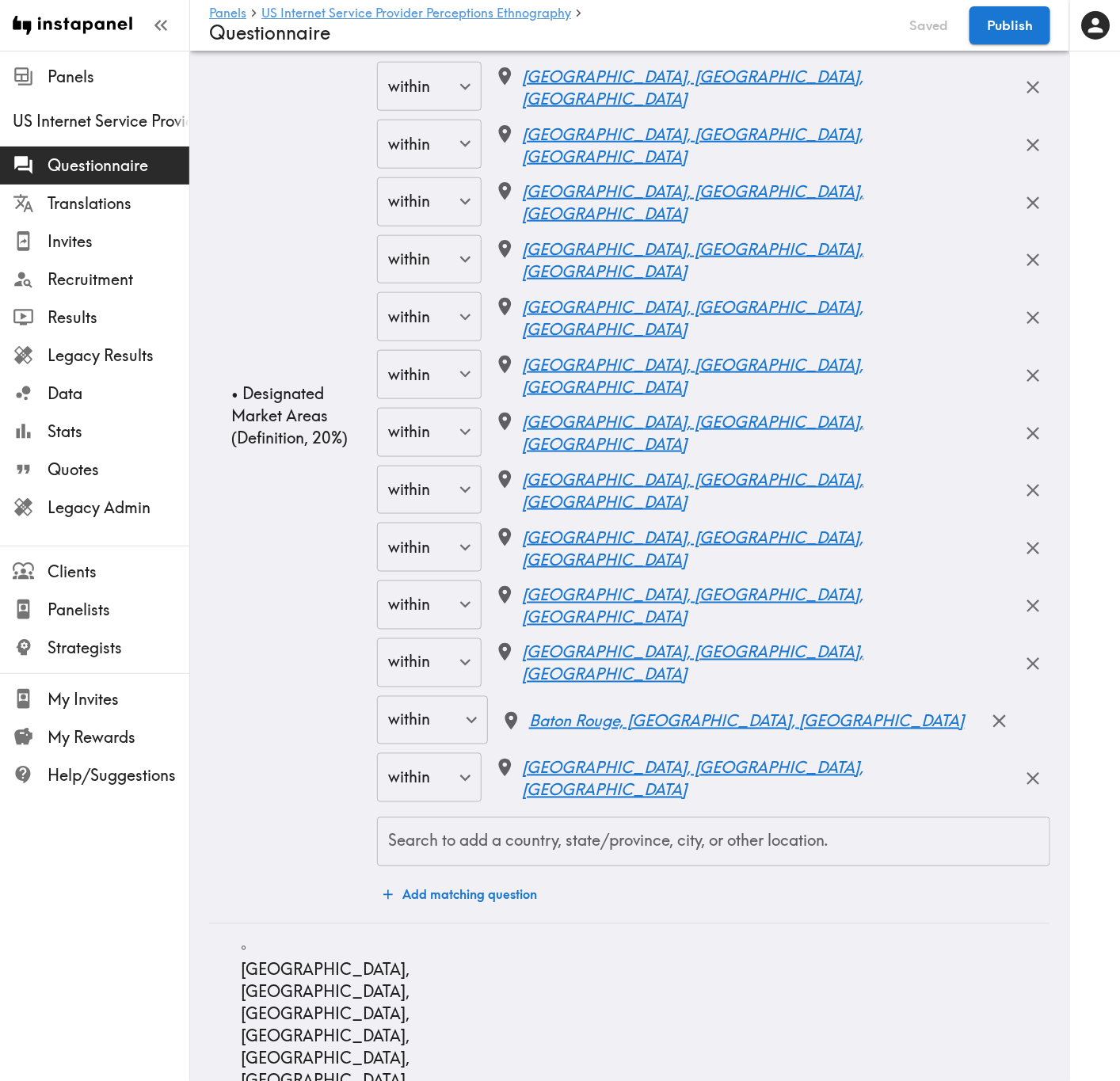
click at [588, 654] on input "Search to add a country, state/province, city, or other location." at bounding box center [714, 841] width 658 height 35
paste input "Lake Charles, LA"
type input "Lake Charles, LA"
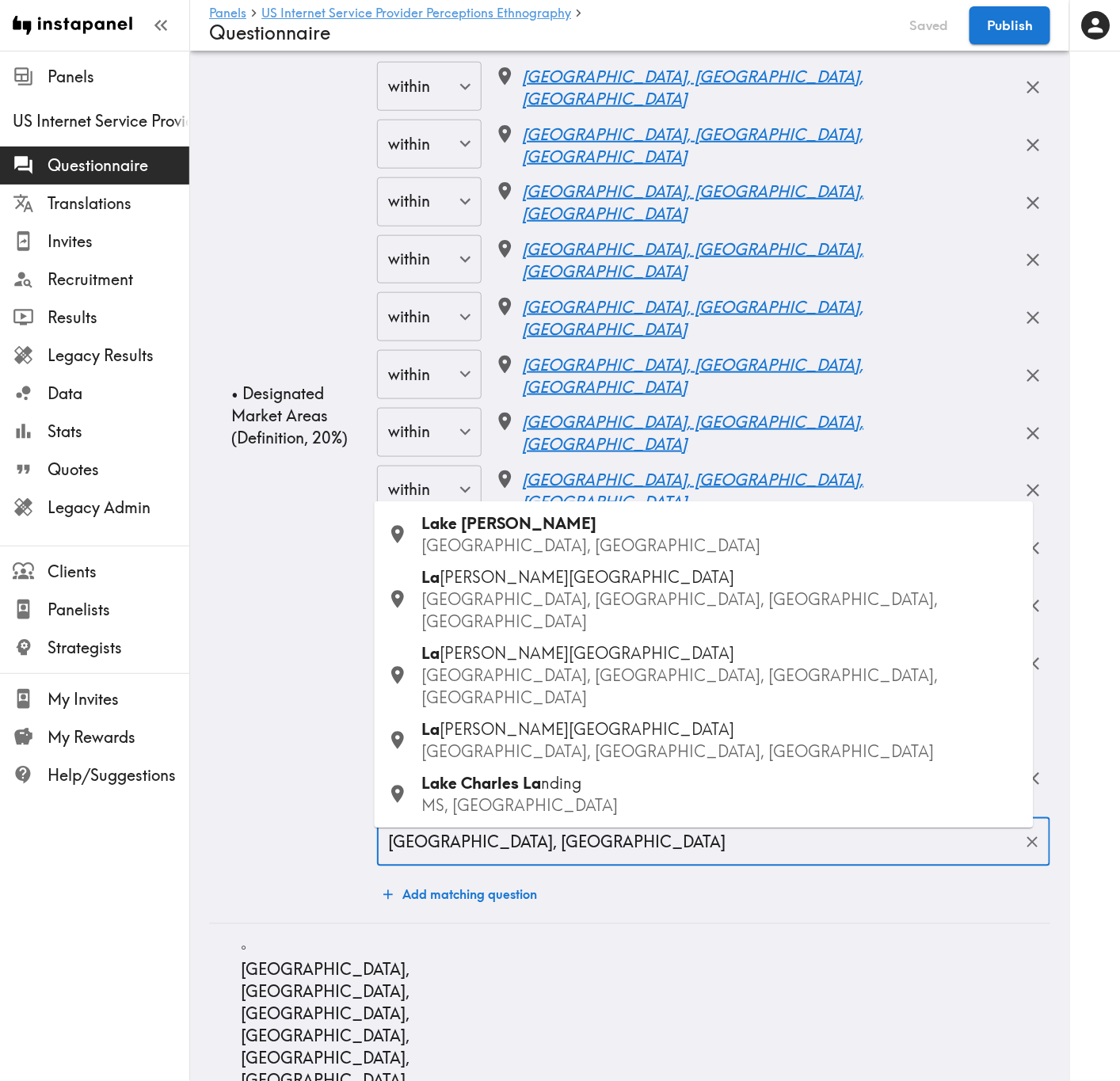
drag, startPoint x: 537, startPoint y: 585, endPoint x: 620, endPoint y: 730, distance: 167.1
click at [537, 558] on p "LA, USA" at bounding box center [721, 546] width 599 height 22
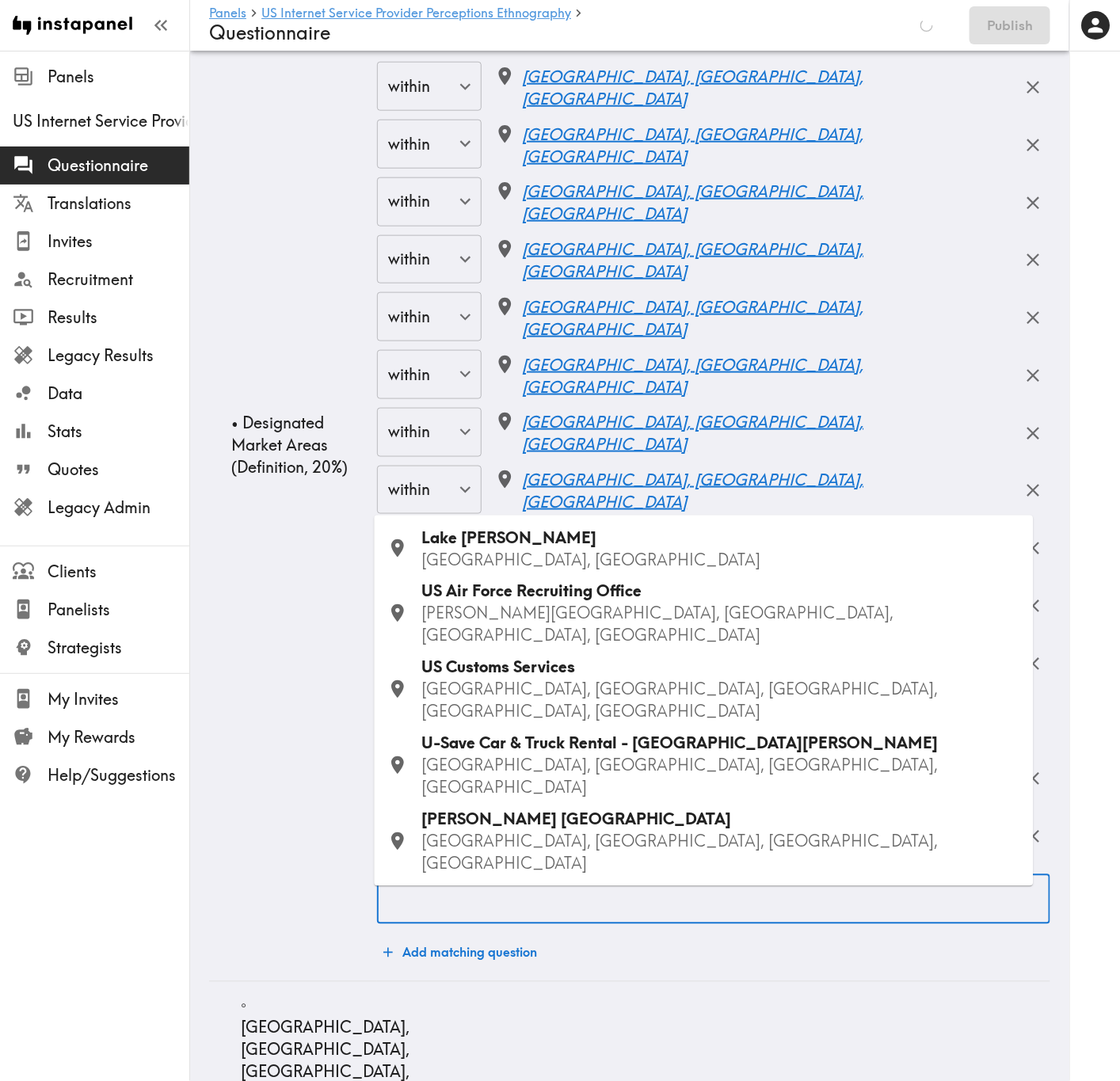
click at [589, 654] on input "Search to add a country, state/province, city, or other location." at bounding box center [714, 899] width 658 height 35
paste input "Beaumont"
type input "Beaumont"
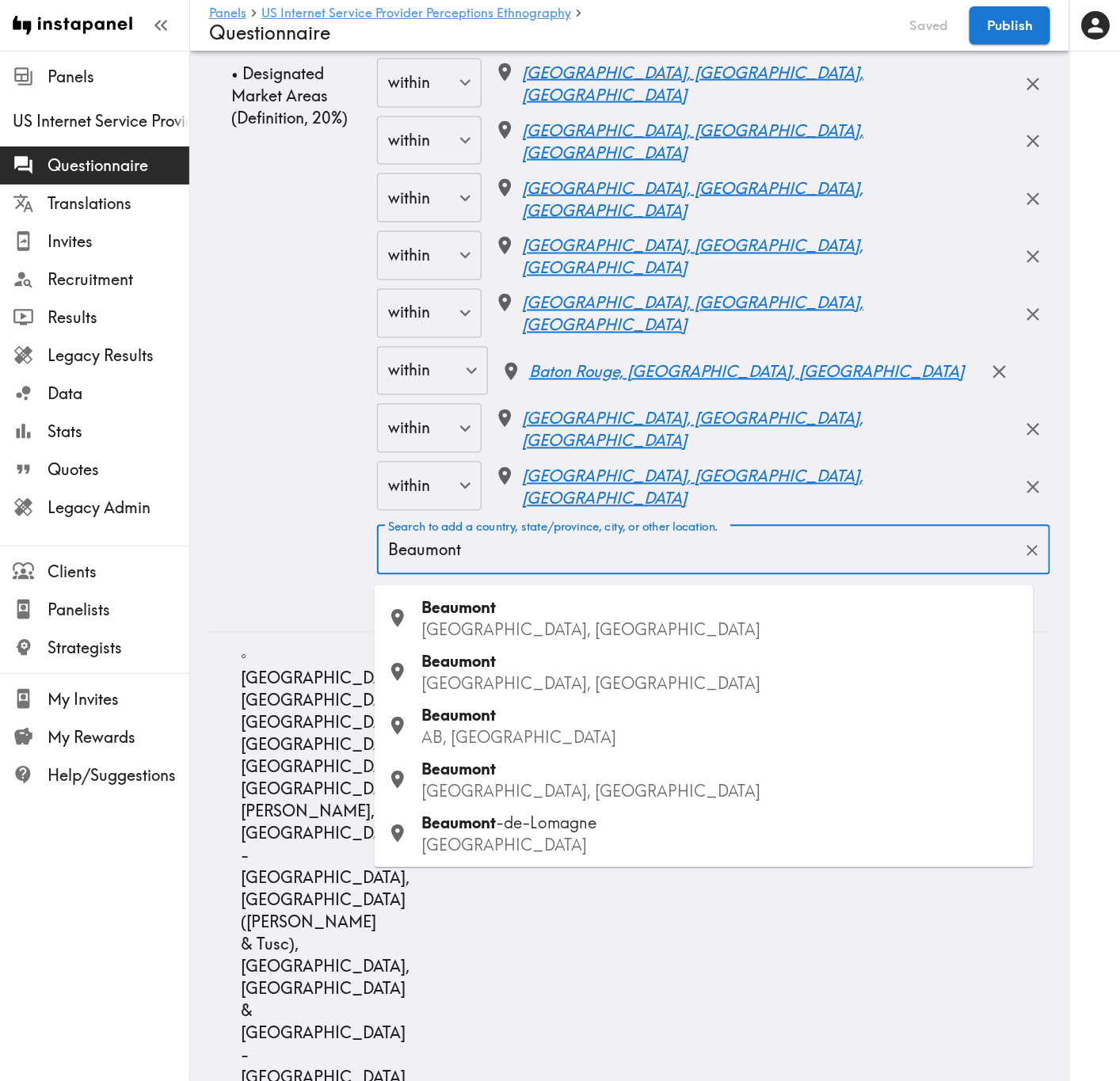
scroll to position [9860, 0]
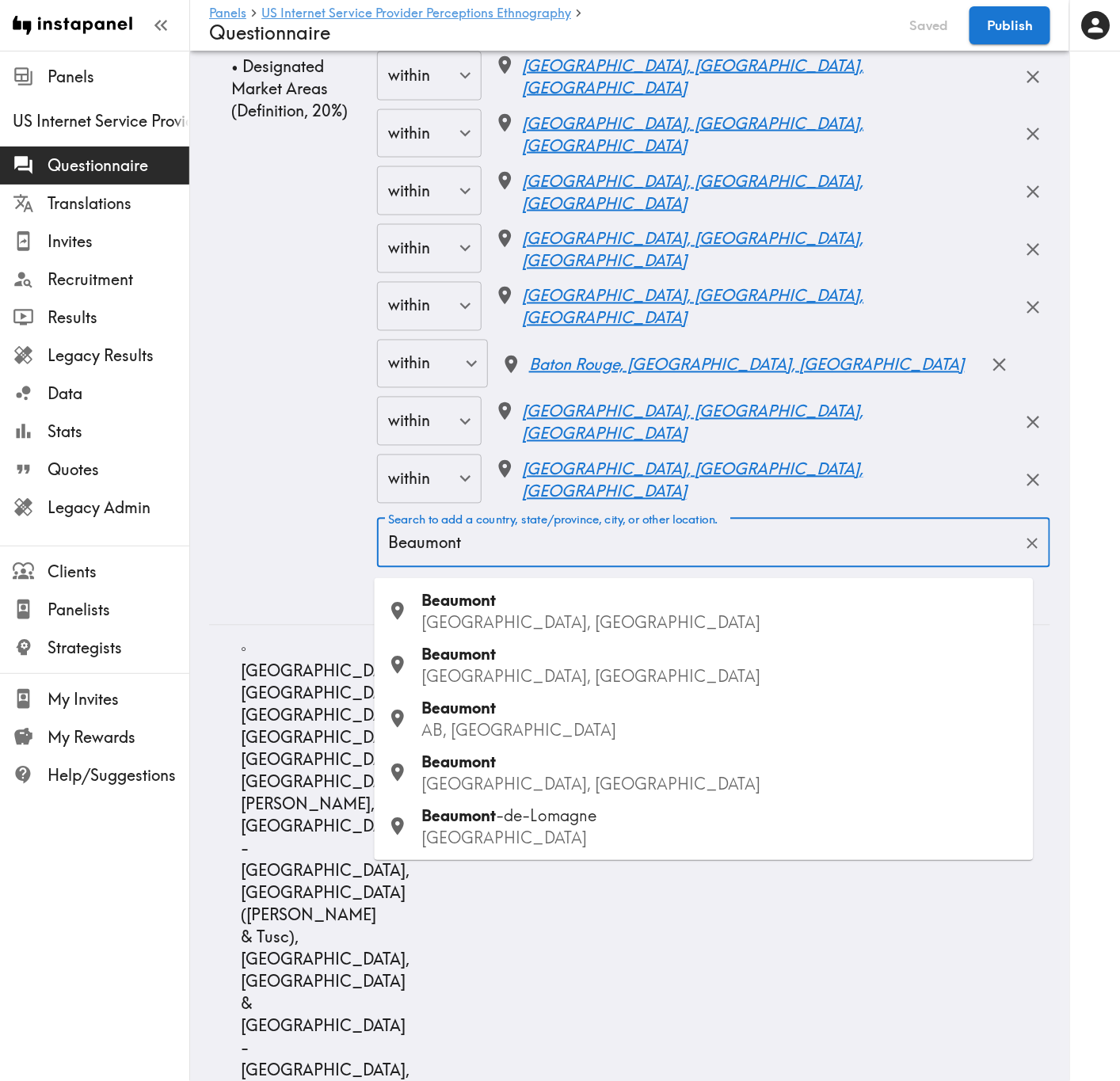
click at [576, 617] on p "TX, USA" at bounding box center [721, 622] width 599 height 22
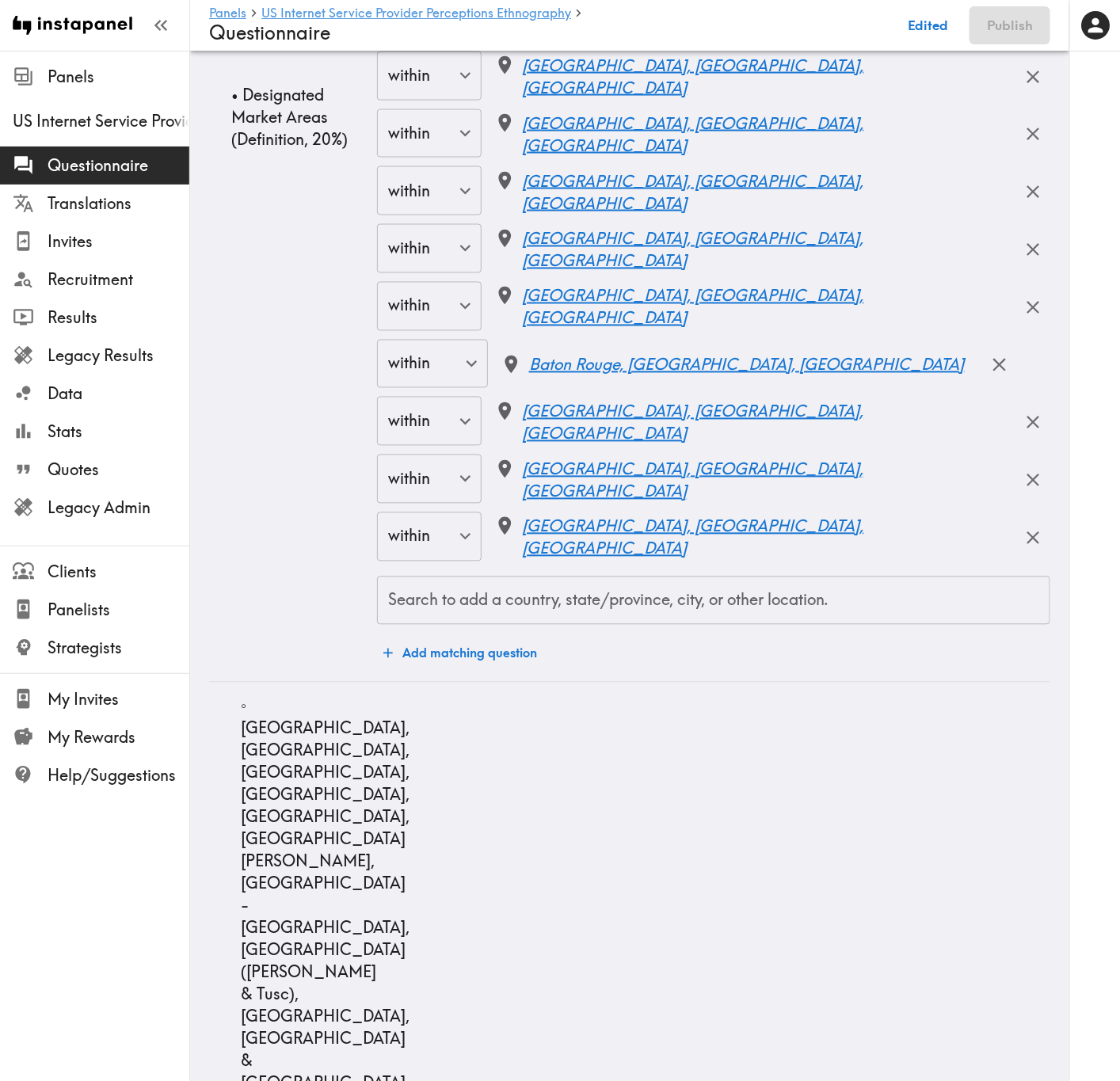
click at [737, 626] on div "Search to add a country, state/province, city, or other location." at bounding box center [713, 601] width 673 height 49
paste input "Port Arthur"
type input "Port Arthur"
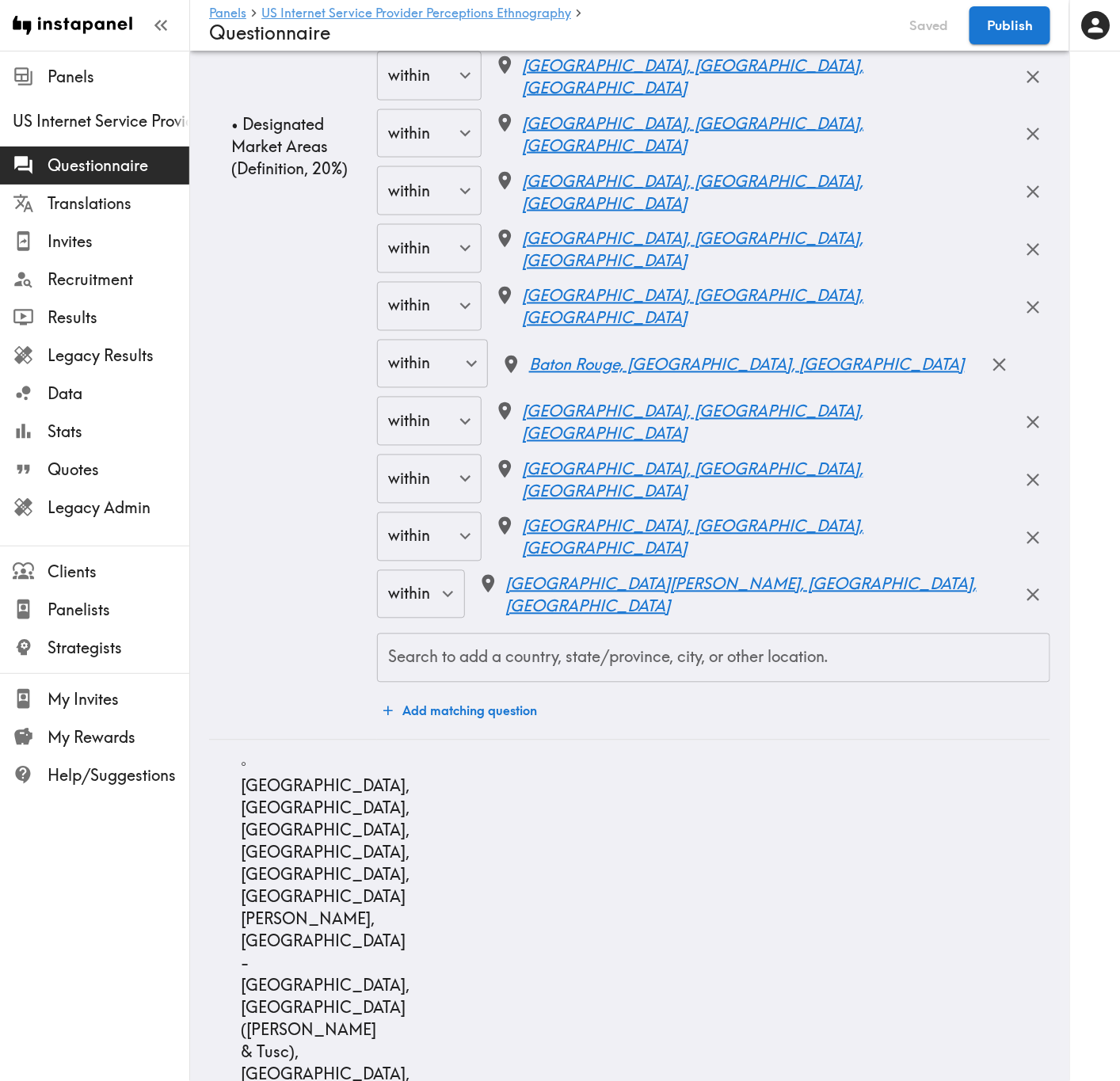
click at [592, 654] on div "Search to add a country, state/province, city, or other location. Search to add…" at bounding box center [713, 658] width 673 height 49
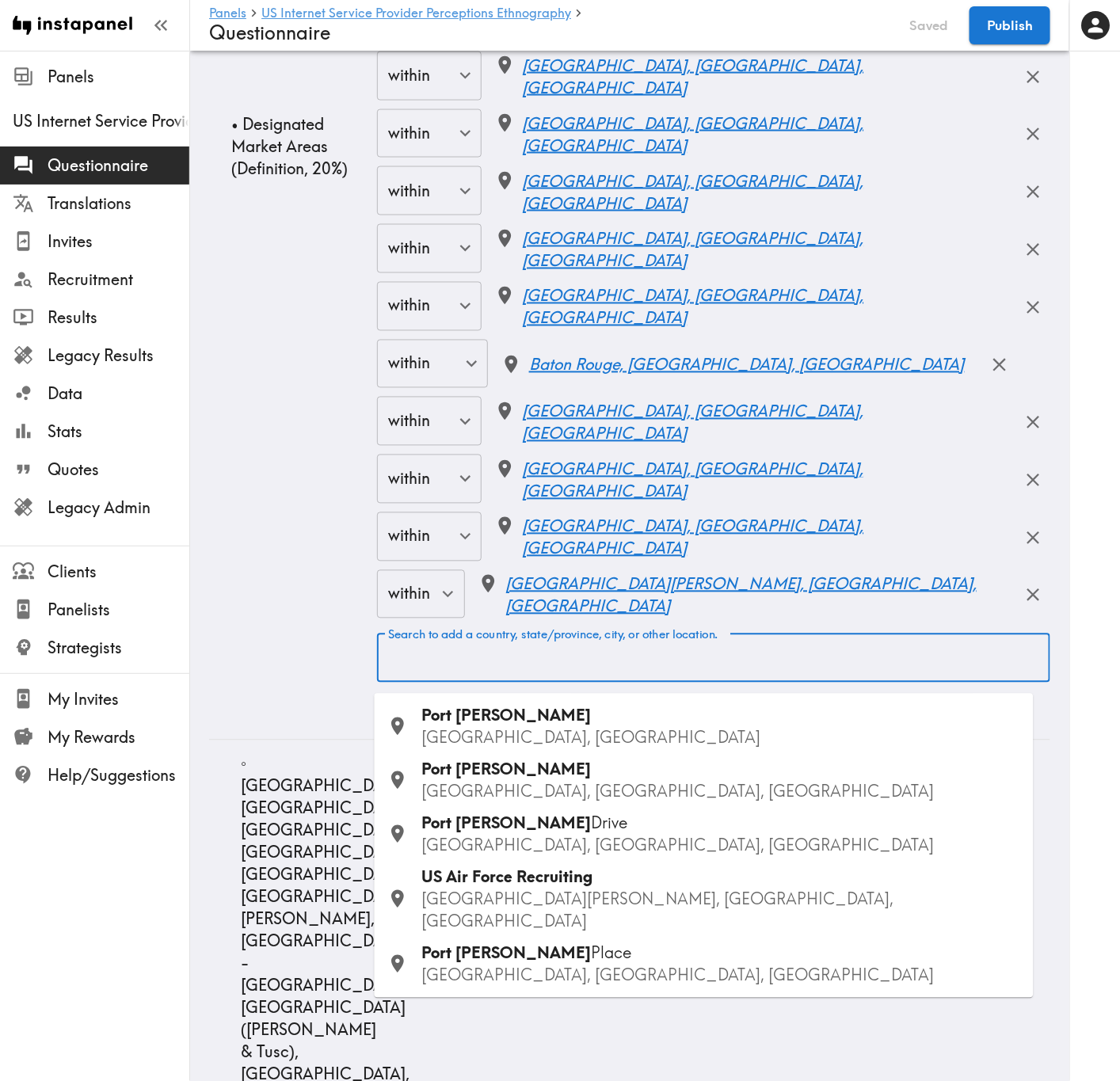
paste input "Orange"
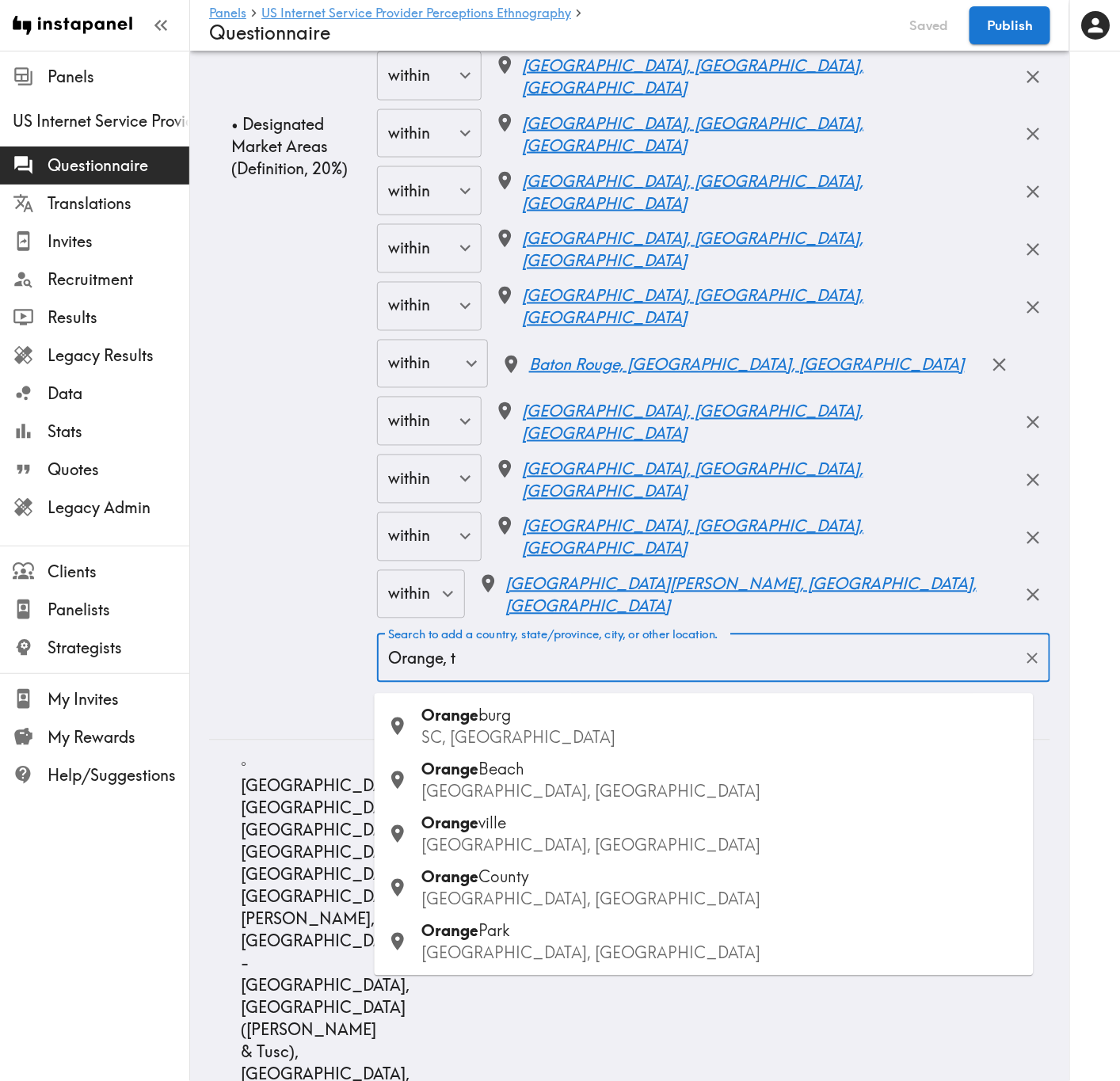
type input "Orange, tx"
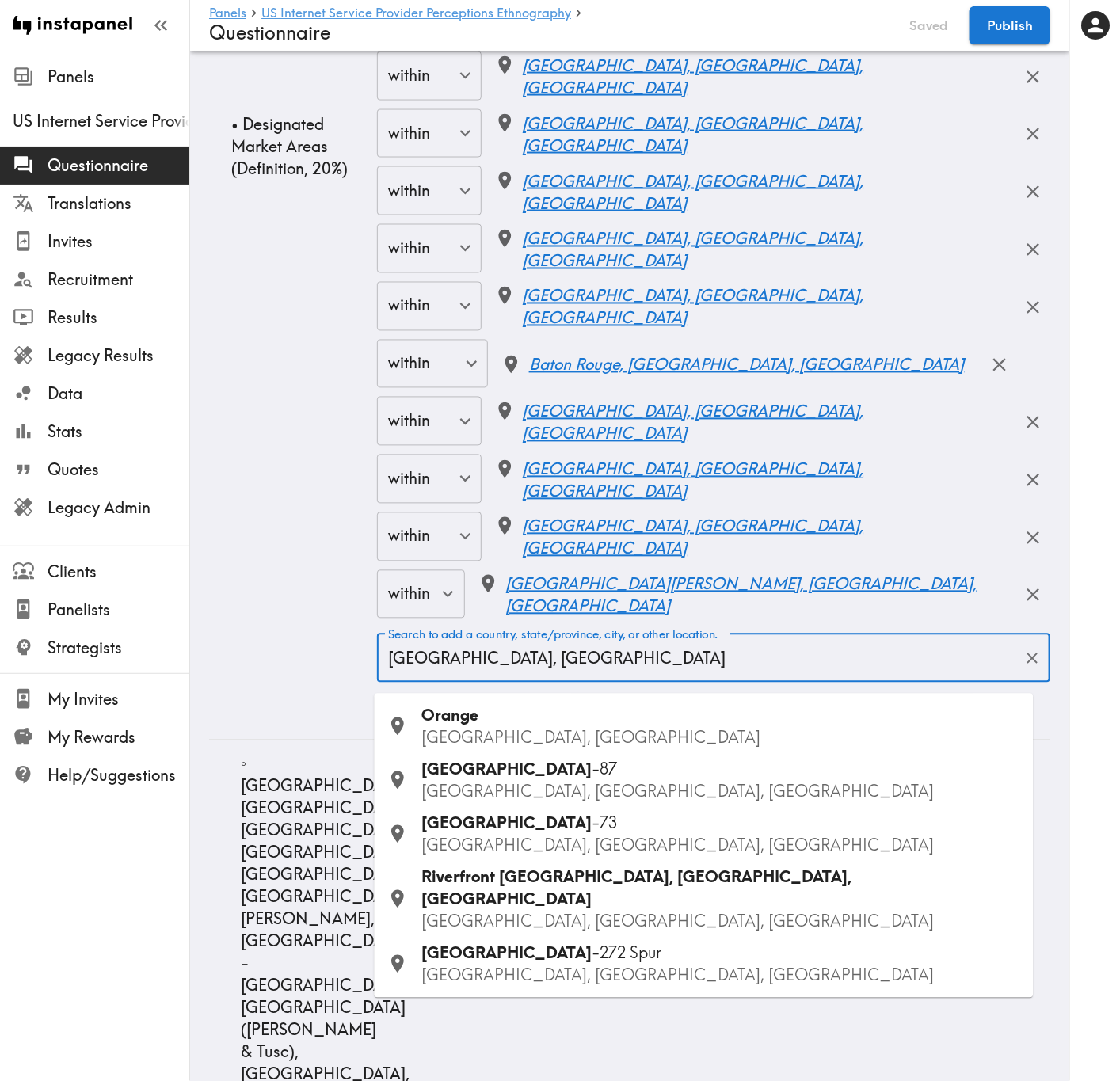
click at [561, 654] on div "Orange TX, USA" at bounding box center [721, 727] width 599 height 45
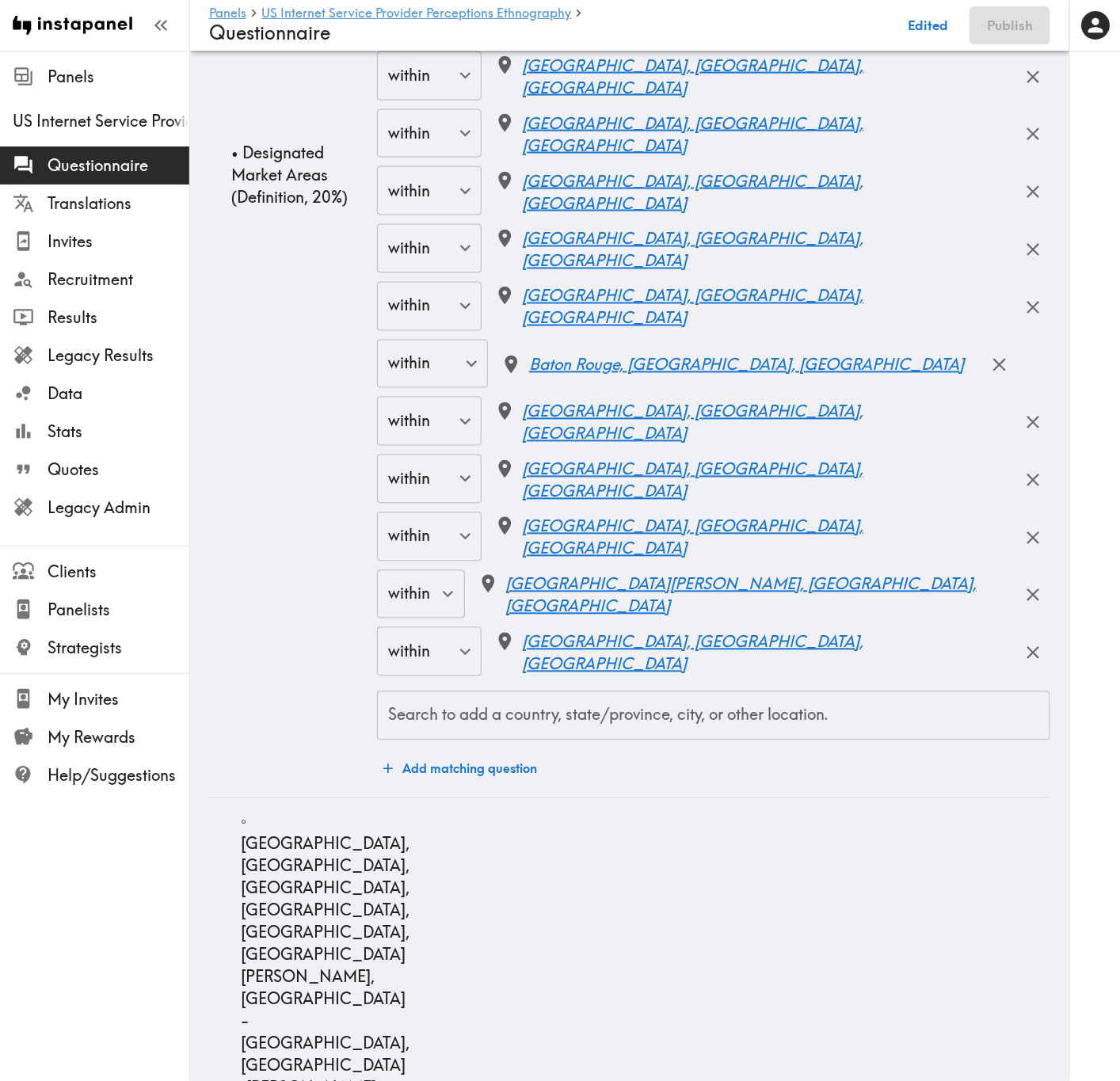
click at [739, 654] on div "Search to add a country, state/province, city, or other location. Search to add…" at bounding box center [713, 717] width 673 height 49
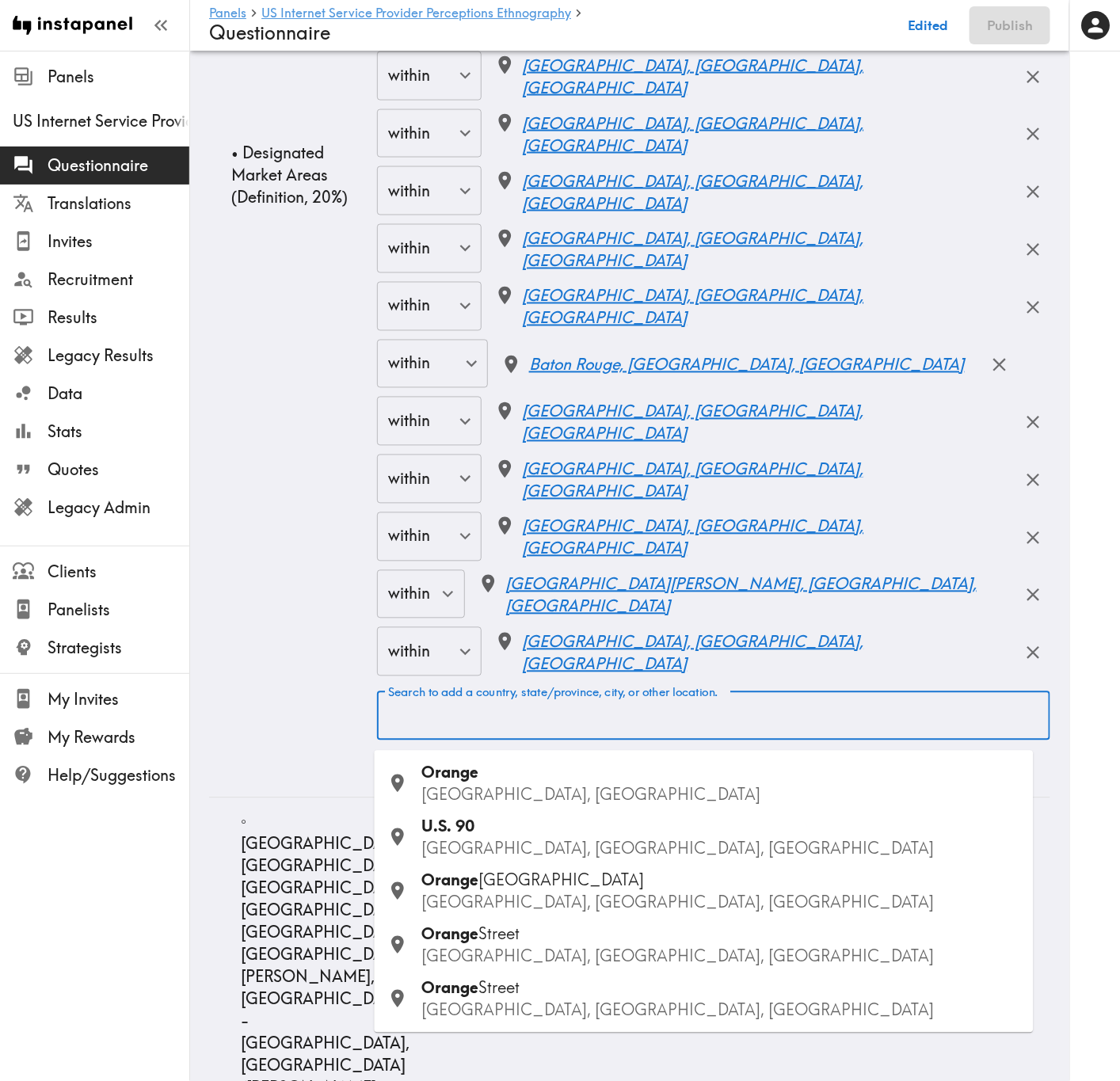
paste input "Biloxi"
type input "Biloxi"
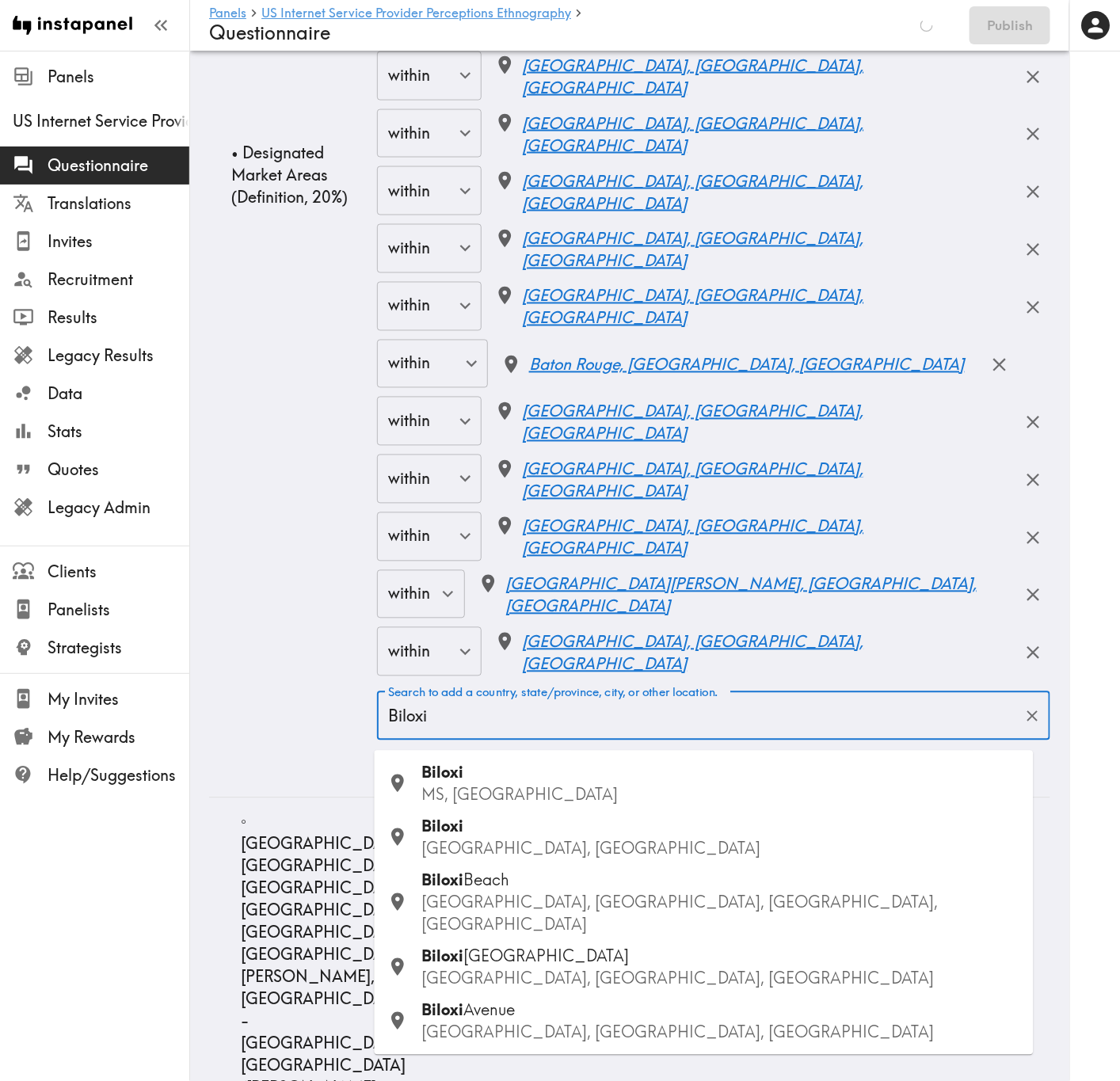
click at [619, 654] on div "Biloxi MS, USA" at bounding box center [721, 784] width 599 height 45
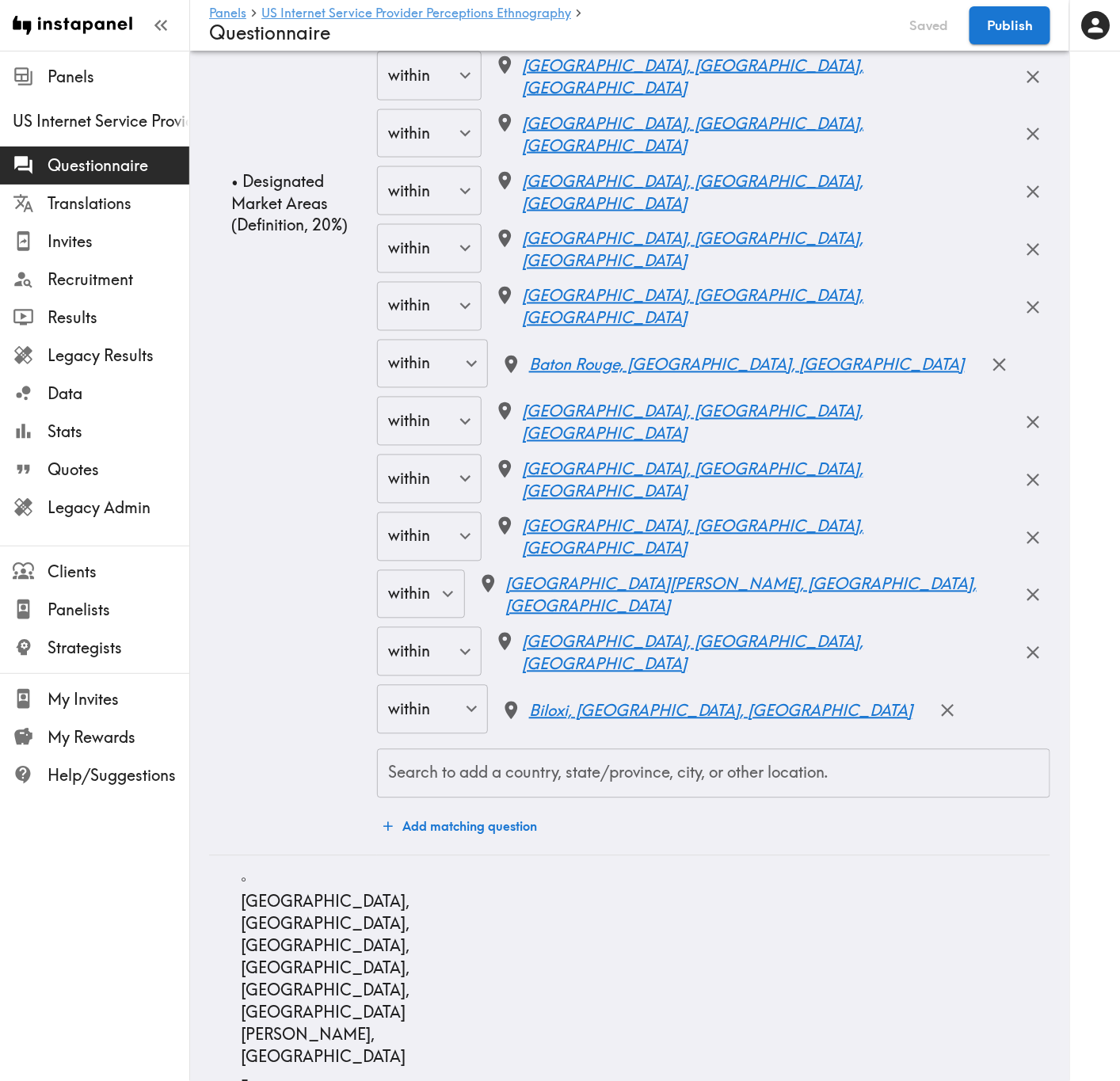
click at [654, 654] on div "Search to add a country, state/province, city, or other location." at bounding box center [713, 774] width 673 height 49
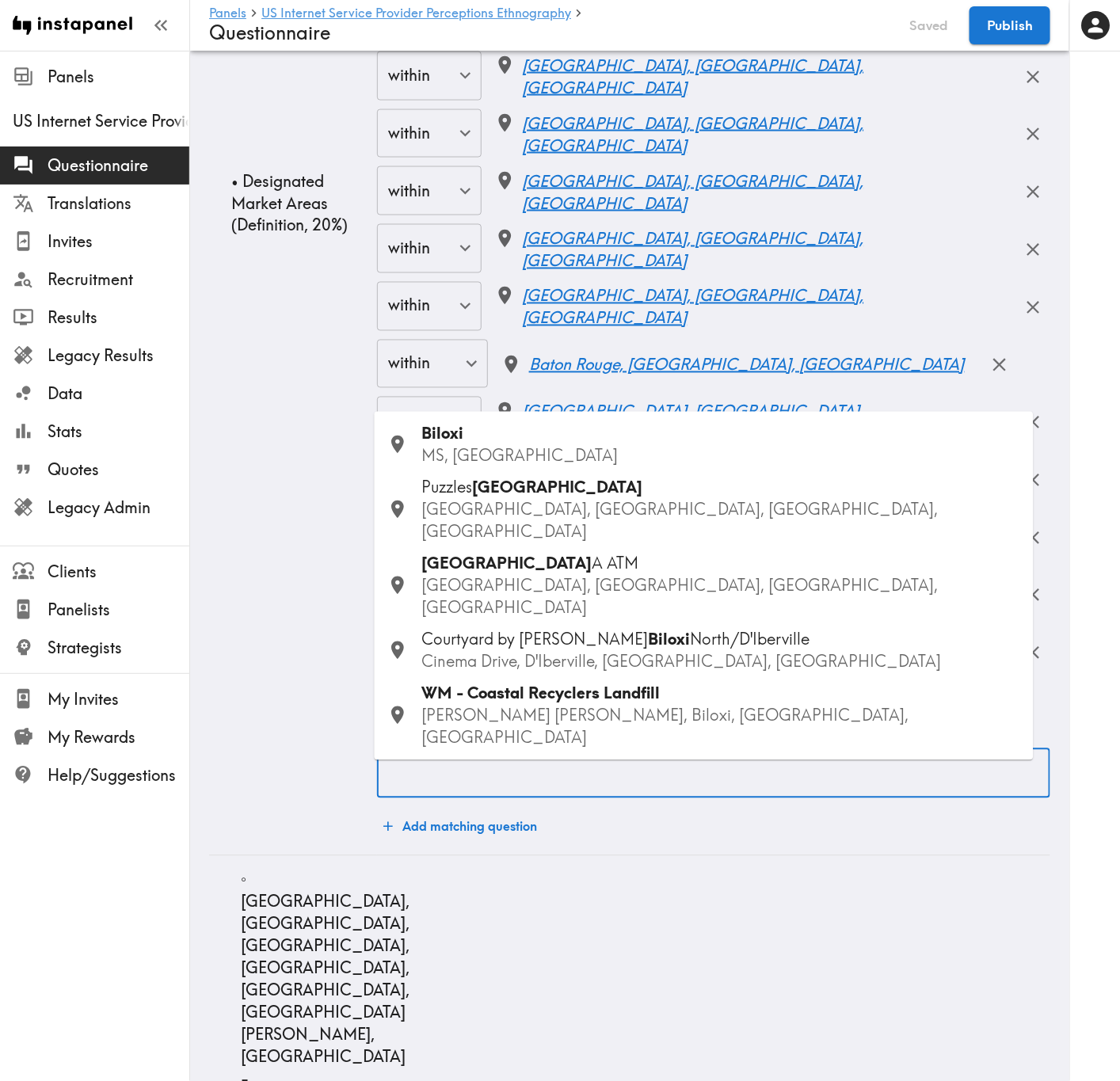
paste input "Gulfport"
type input "Gulfport"
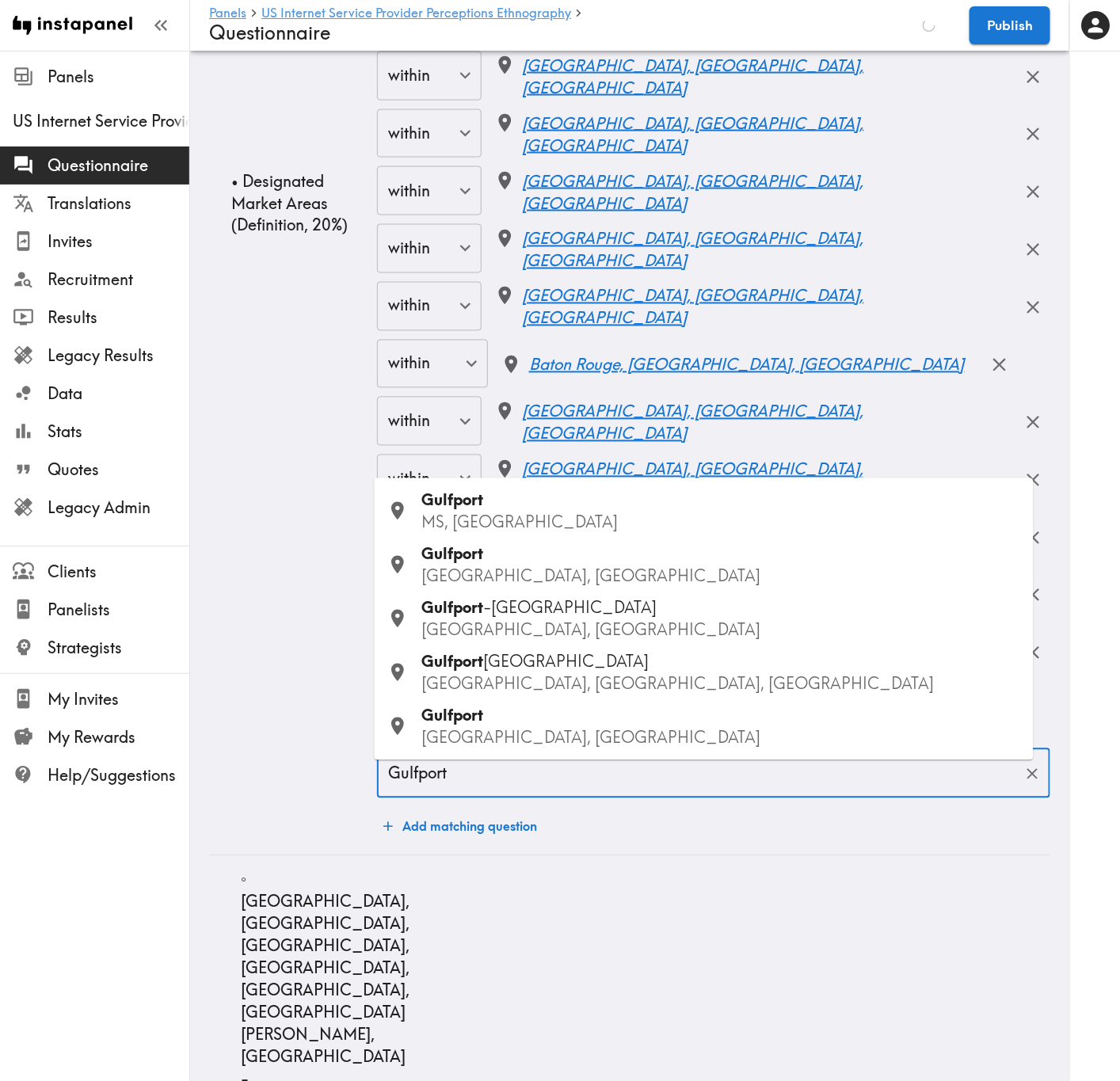
click at [549, 521] on p "MS, USA" at bounding box center [721, 522] width 599 height 22
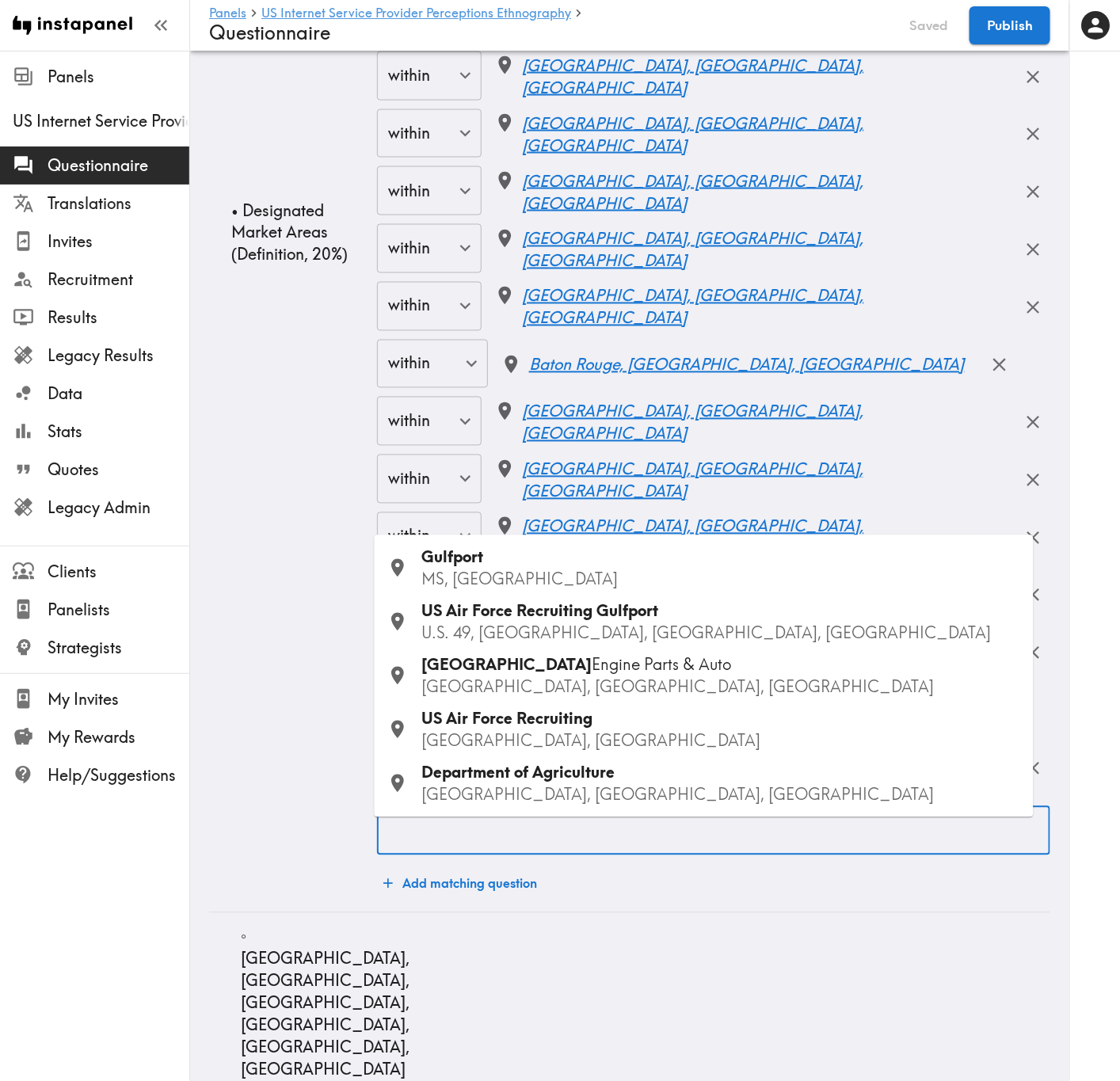
click at [611, 654] on input "Search to add a country, state/province, city, or other location." at bounding box center [714, 832] width 658 height 35
paste input "Hattiesburg"
type input "Hattiesburg"
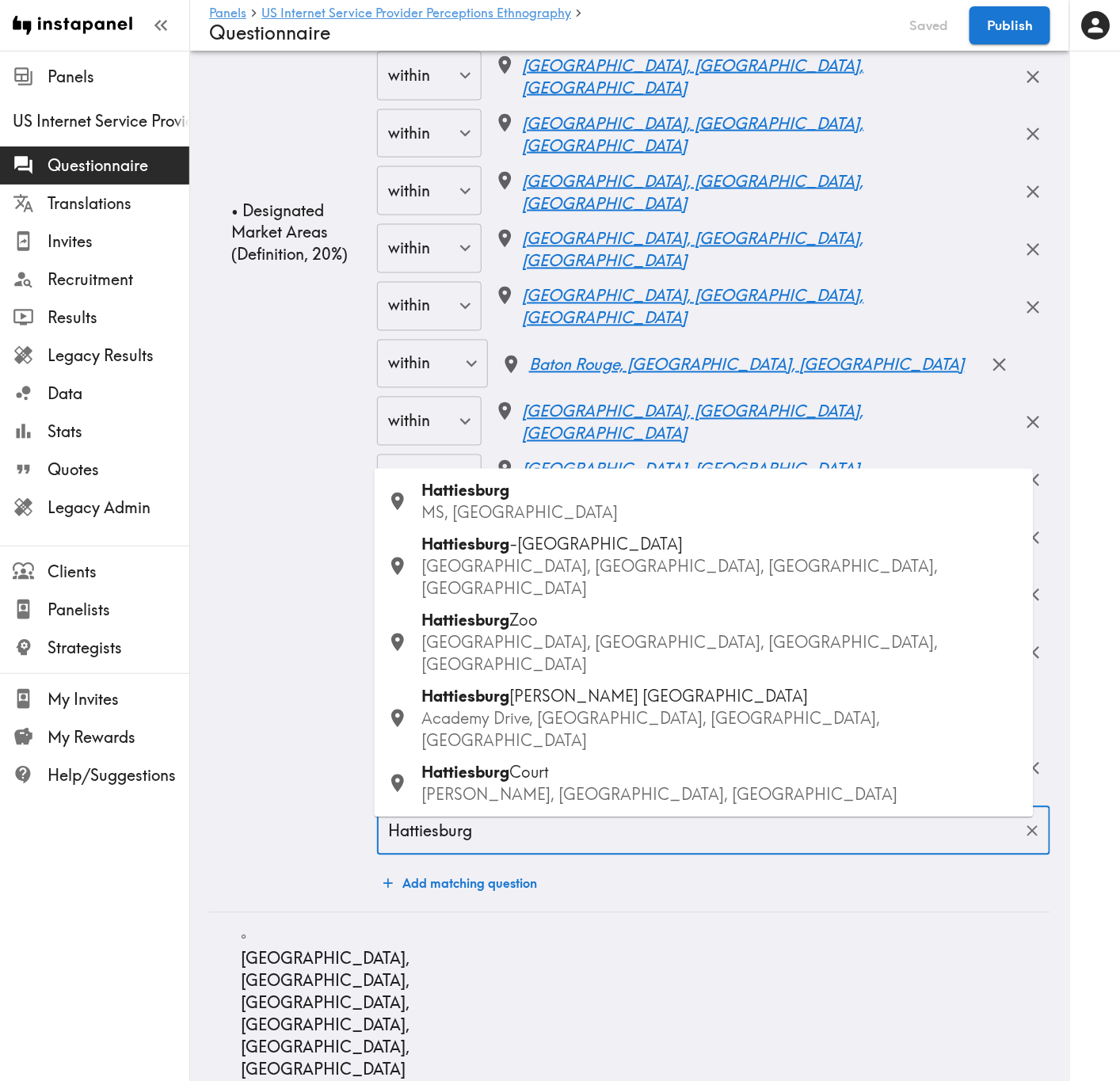
click at [495, 524] on p "MS, USA" at bounding box center [721, 513] width 599 height 22
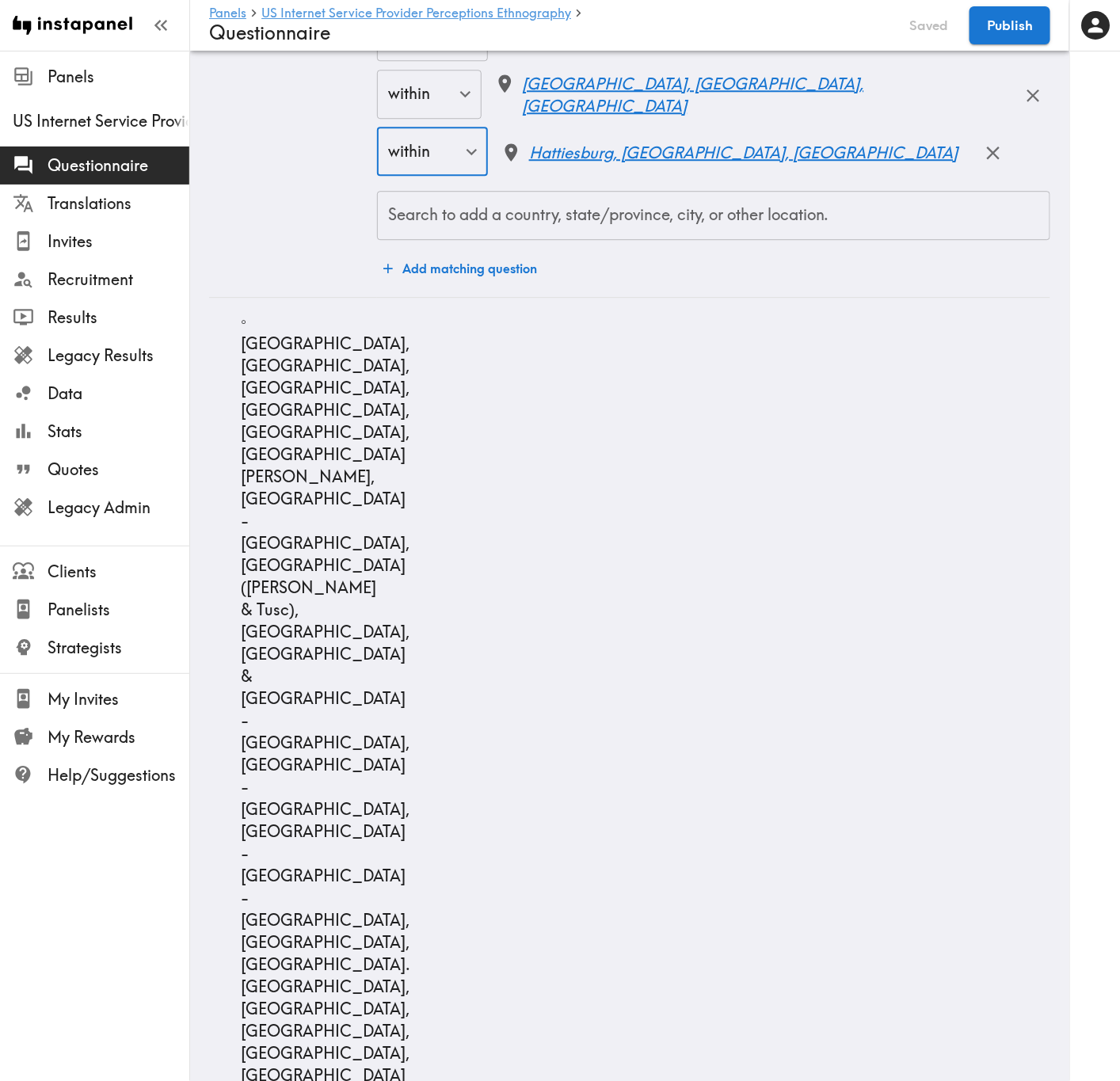
scroll to position [10573, 0]
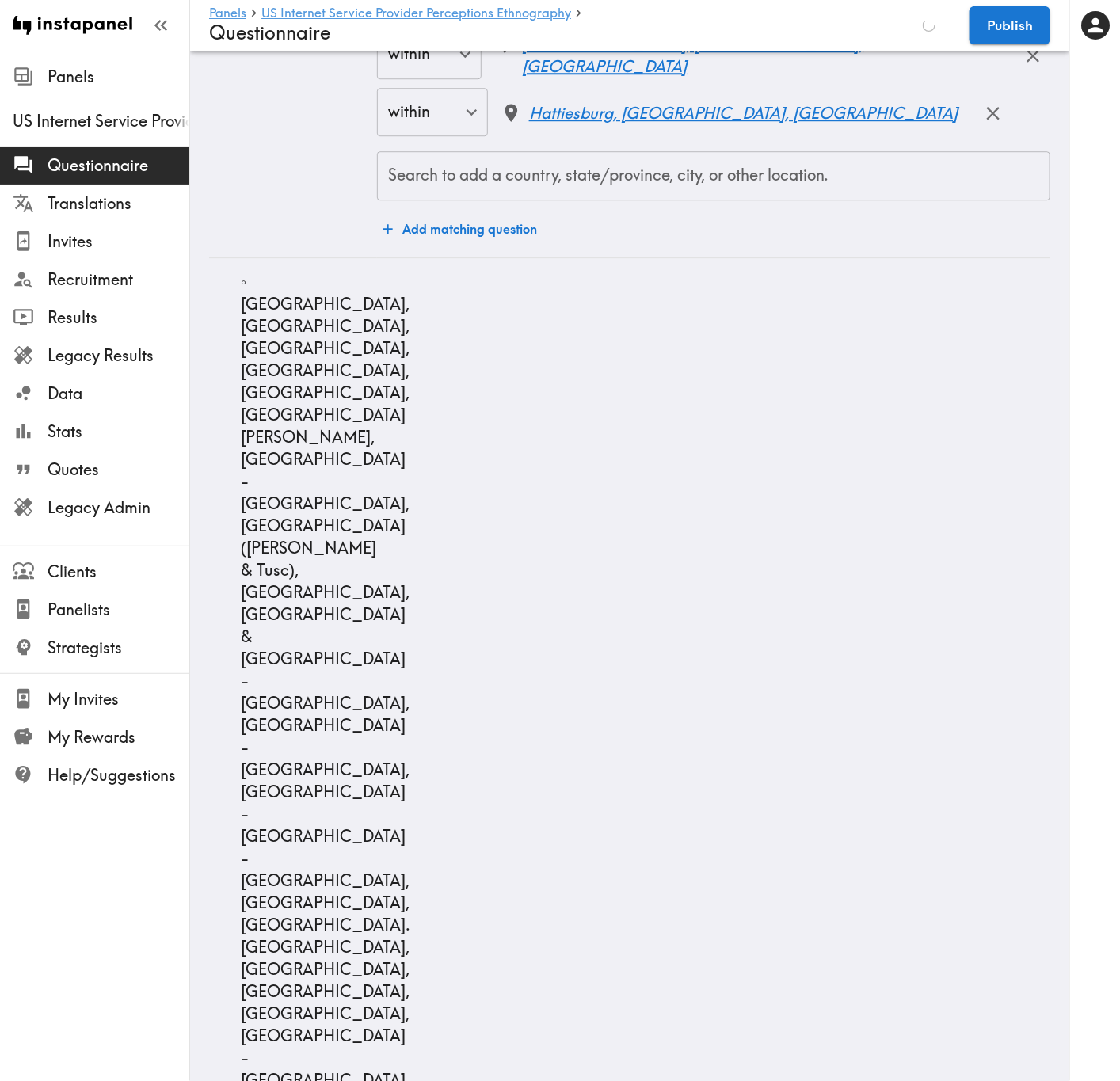
click at [697, 193] on input "Search to add a country, state/province, city, or other location." at bounding box center [714, 175] width 658 height 35
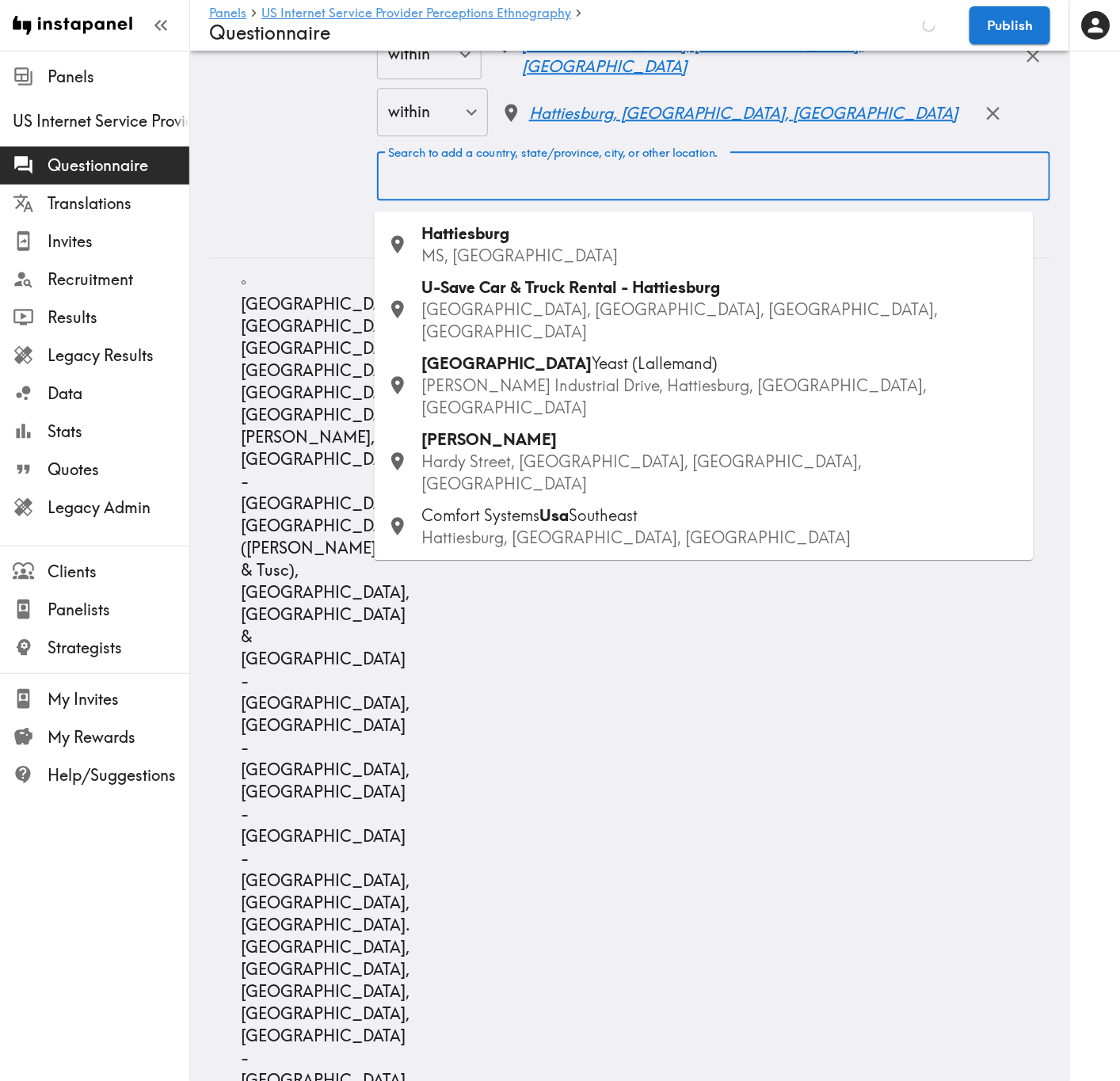
paste input "Birmingham"
type input "Birmingham"
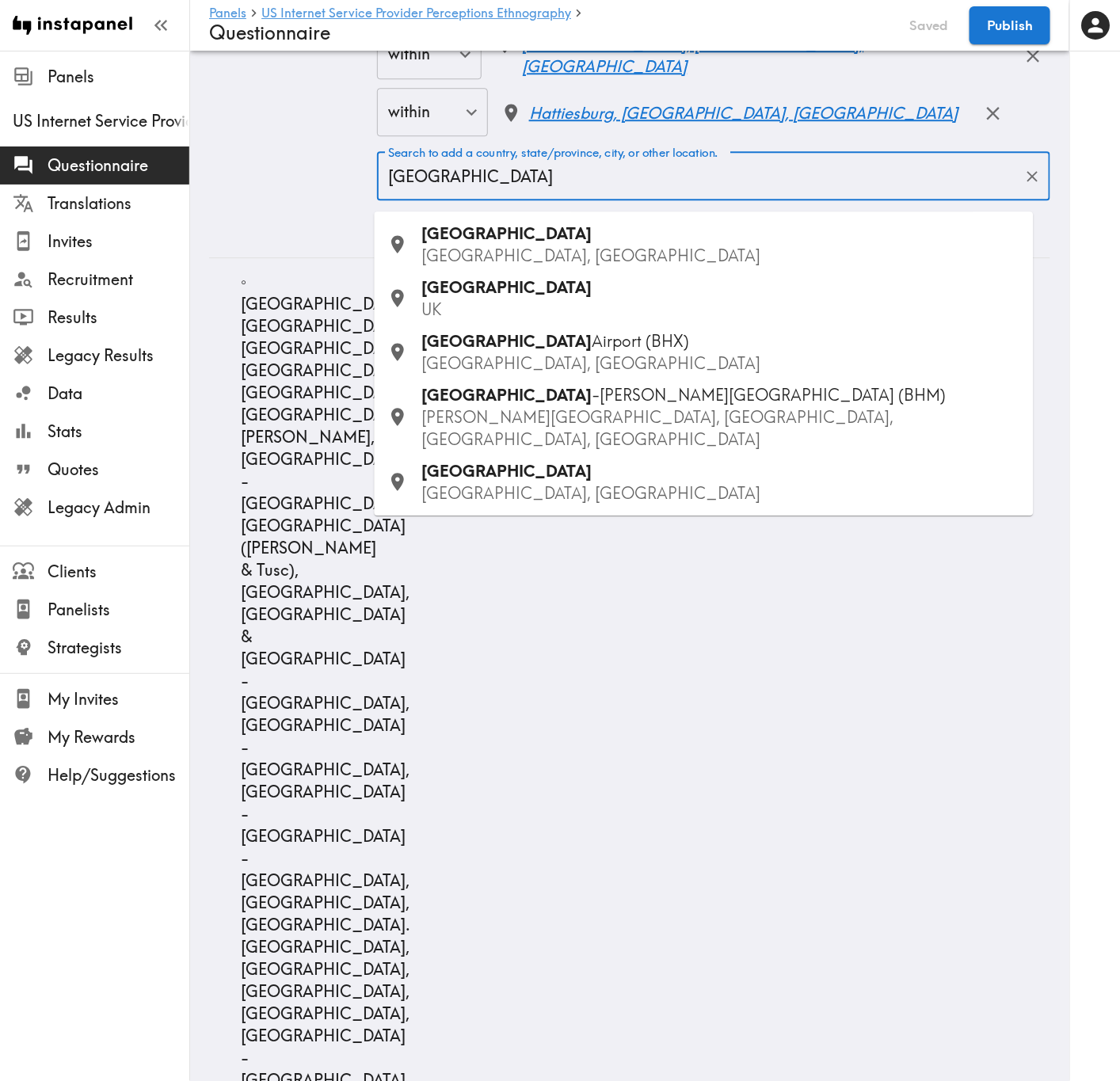
click at [547, 252] on p "AL, USA" at bounding box center [721, 255] width 599 height 22
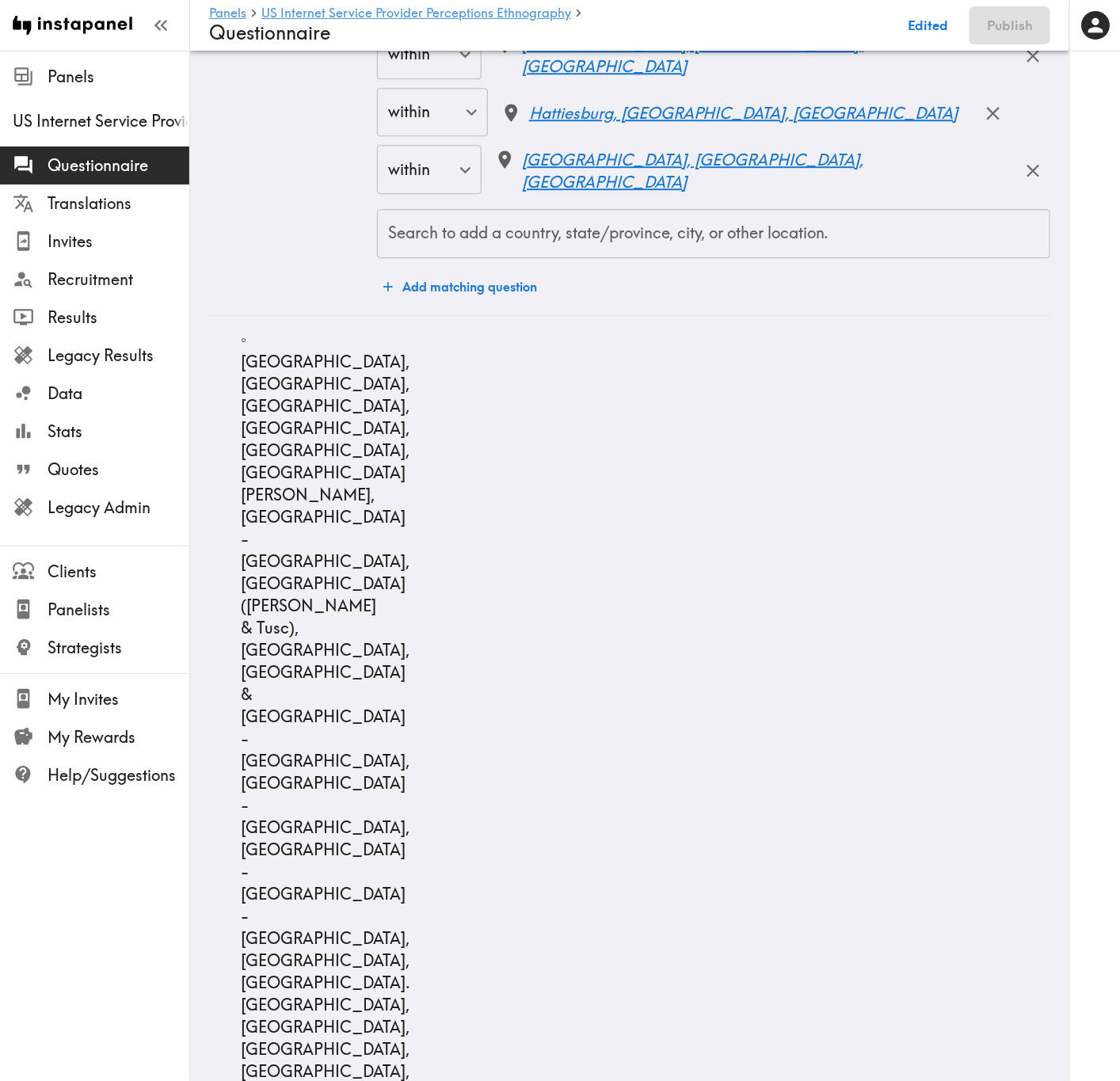
click at [608, 251] on input "Search to add a country, state/province, city, or other location." at bounding box center [714, 233] width 658 height 35
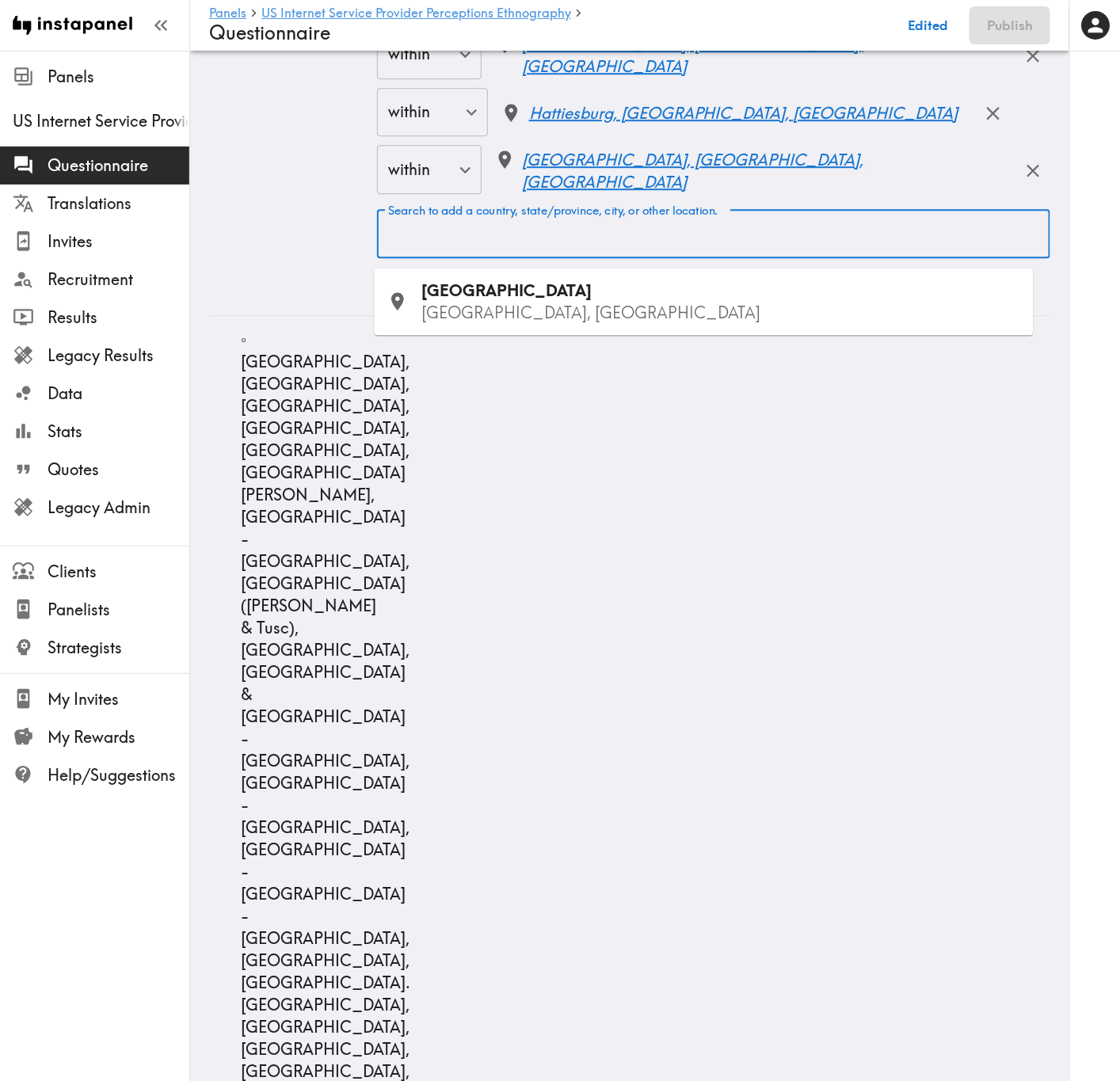
paste input "Anniston"
type input "Anniston"
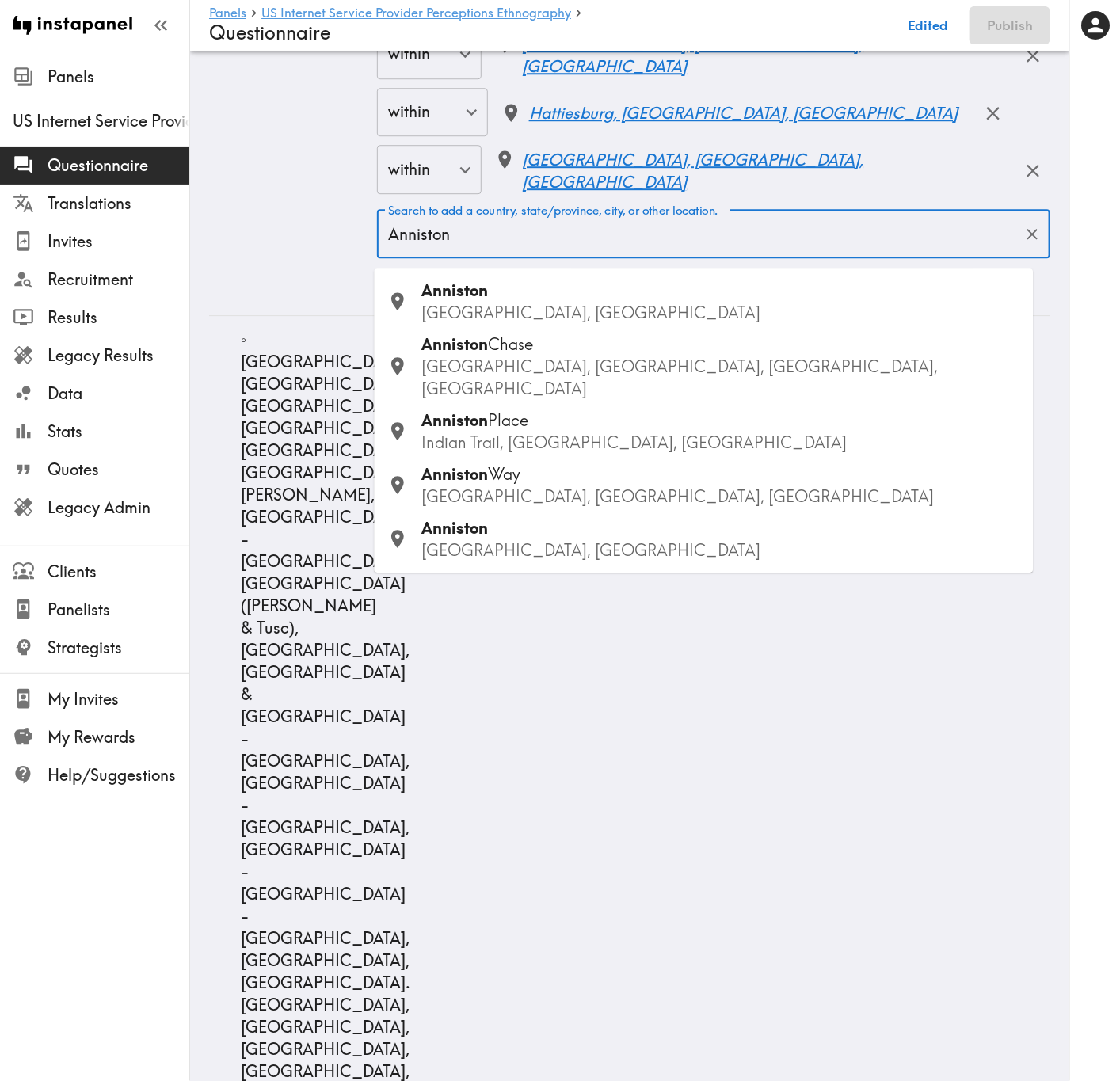
click at [565, 314] on p "AL, USA" at bounding box center [721, 312] width 599 height 22
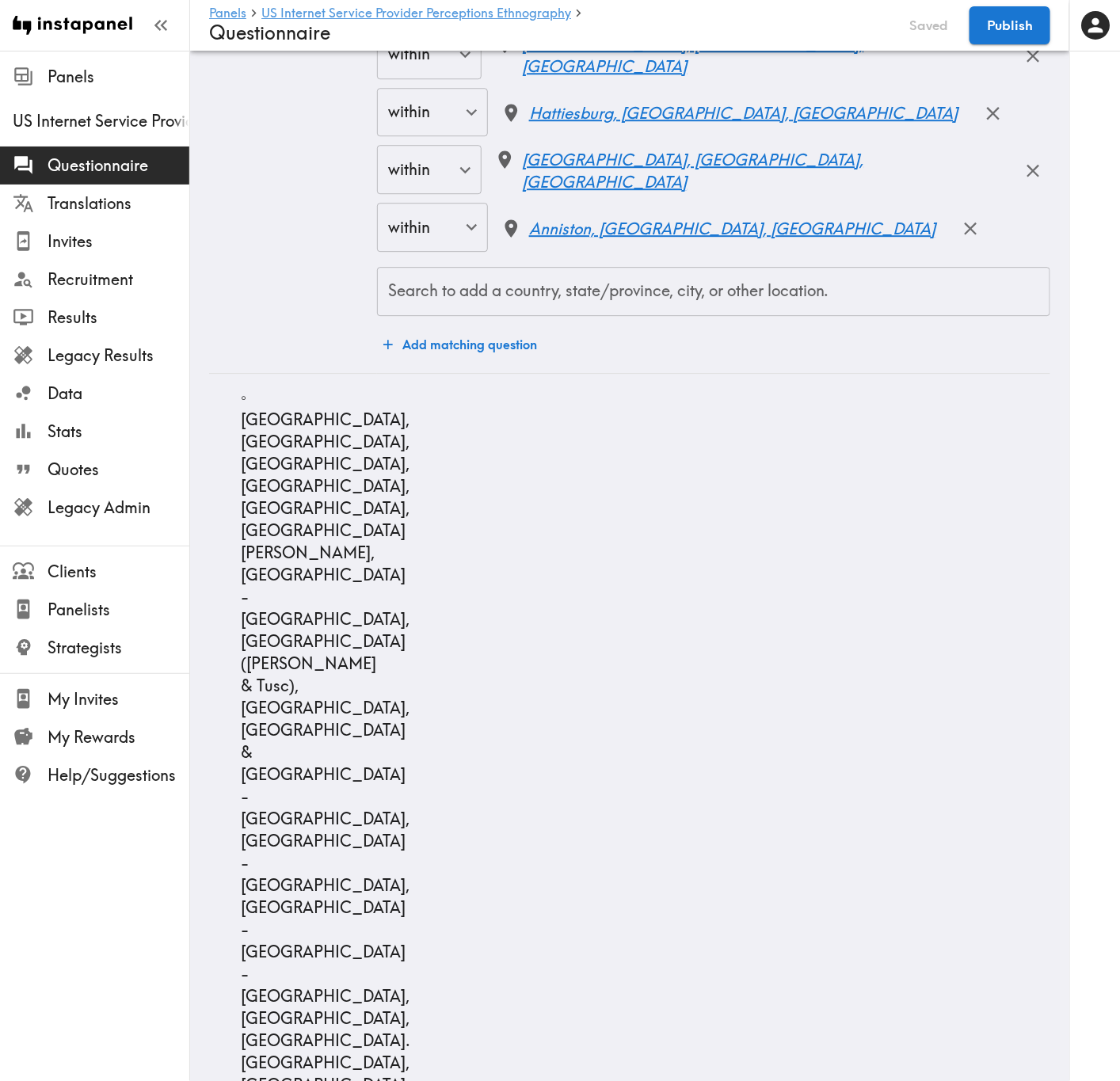
click at [618, 303] on input "Search to add a country, state/province, city, or other location." at bounding box center [714, 291] width 658 height 35
paste input "Tuscaloosa"
type input "Tuscaloosa"
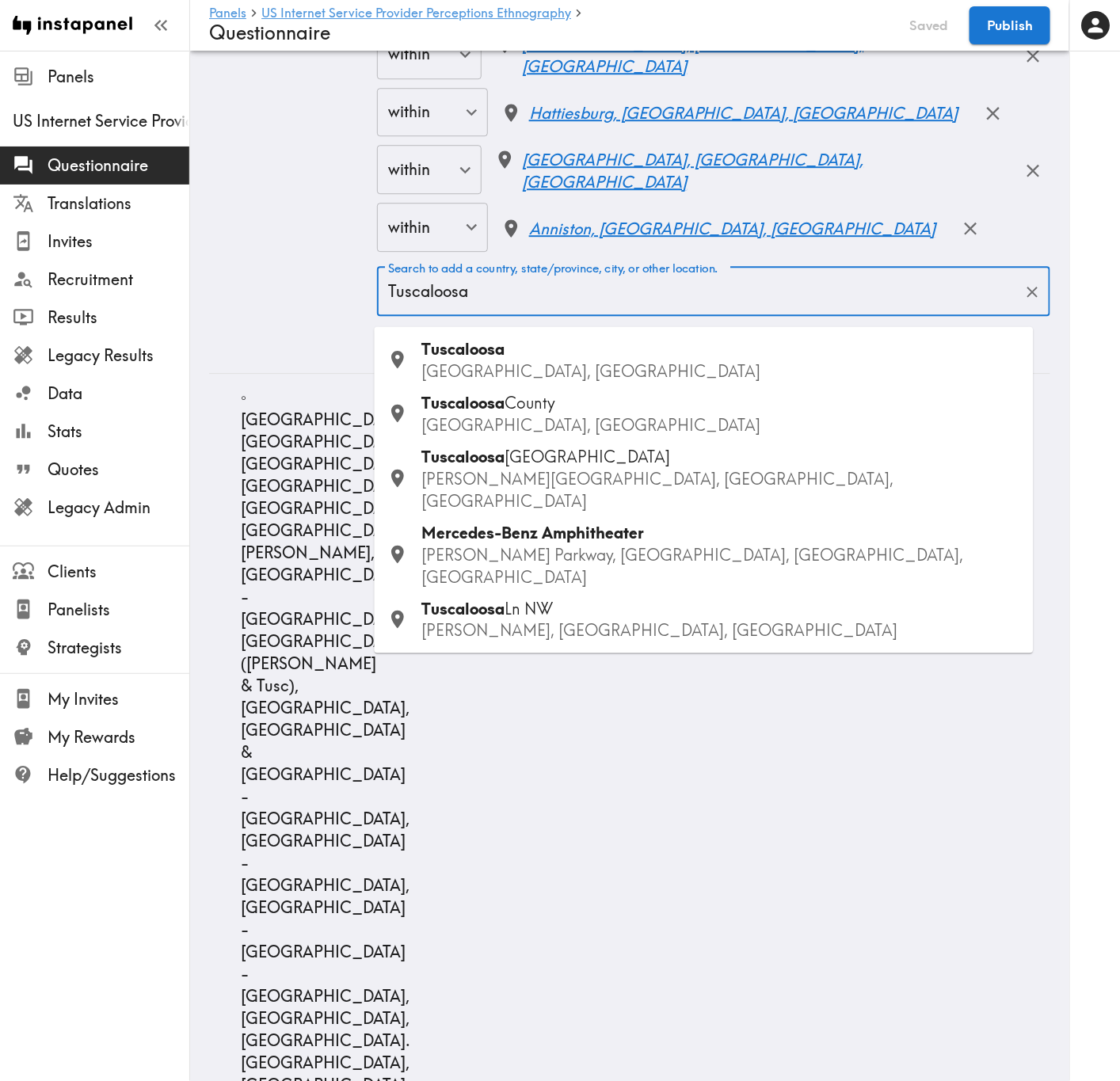
click at [618, 362] on p "AL, USA" at bounding box center [721, 371] width 599 height 22
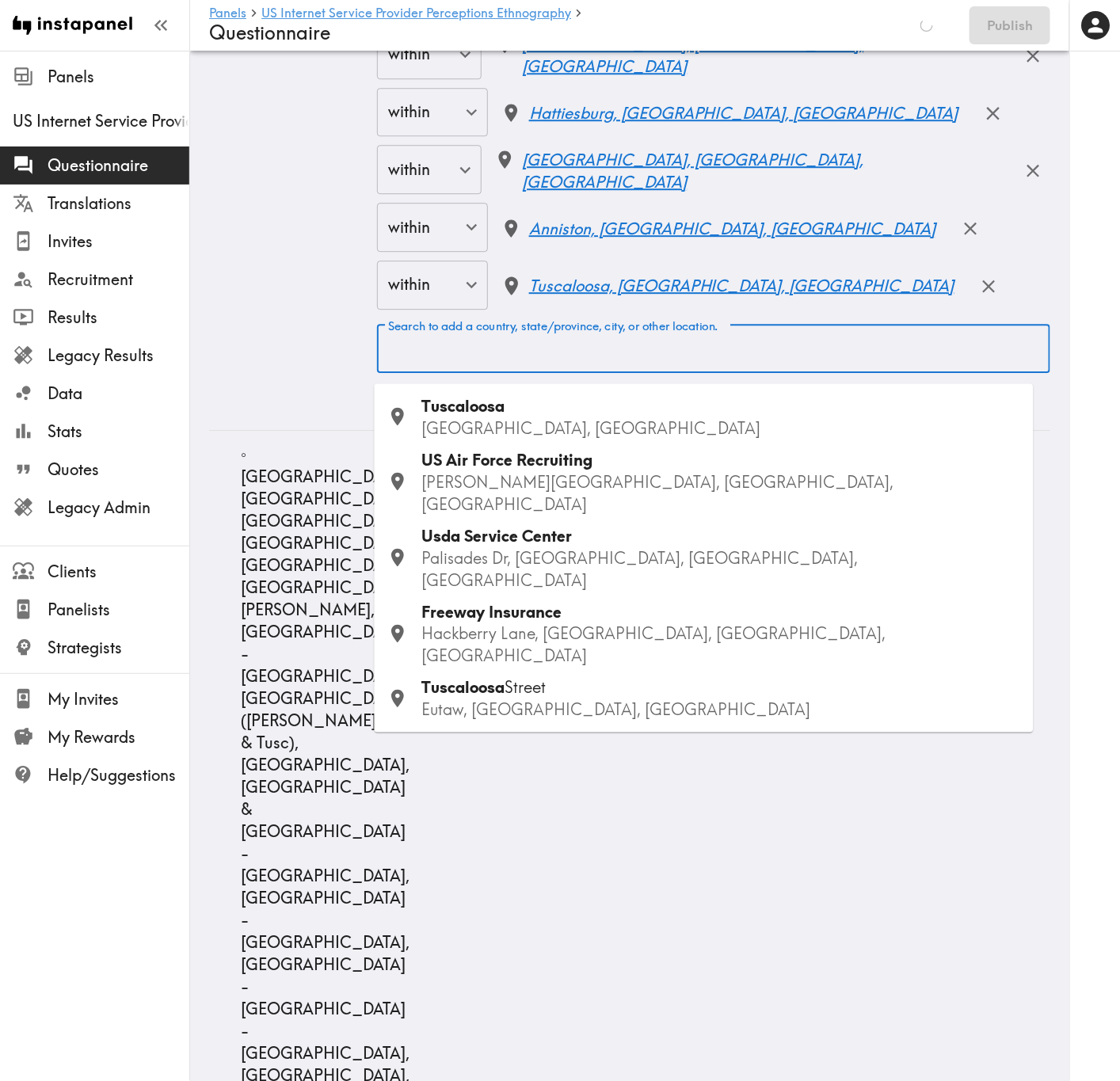
click at [498, 366] on input "Search to add a country, state/province, city, or other location." at bounding box center [714, 349] width 658 height 35
paste input "Boise"
type input "Boise"
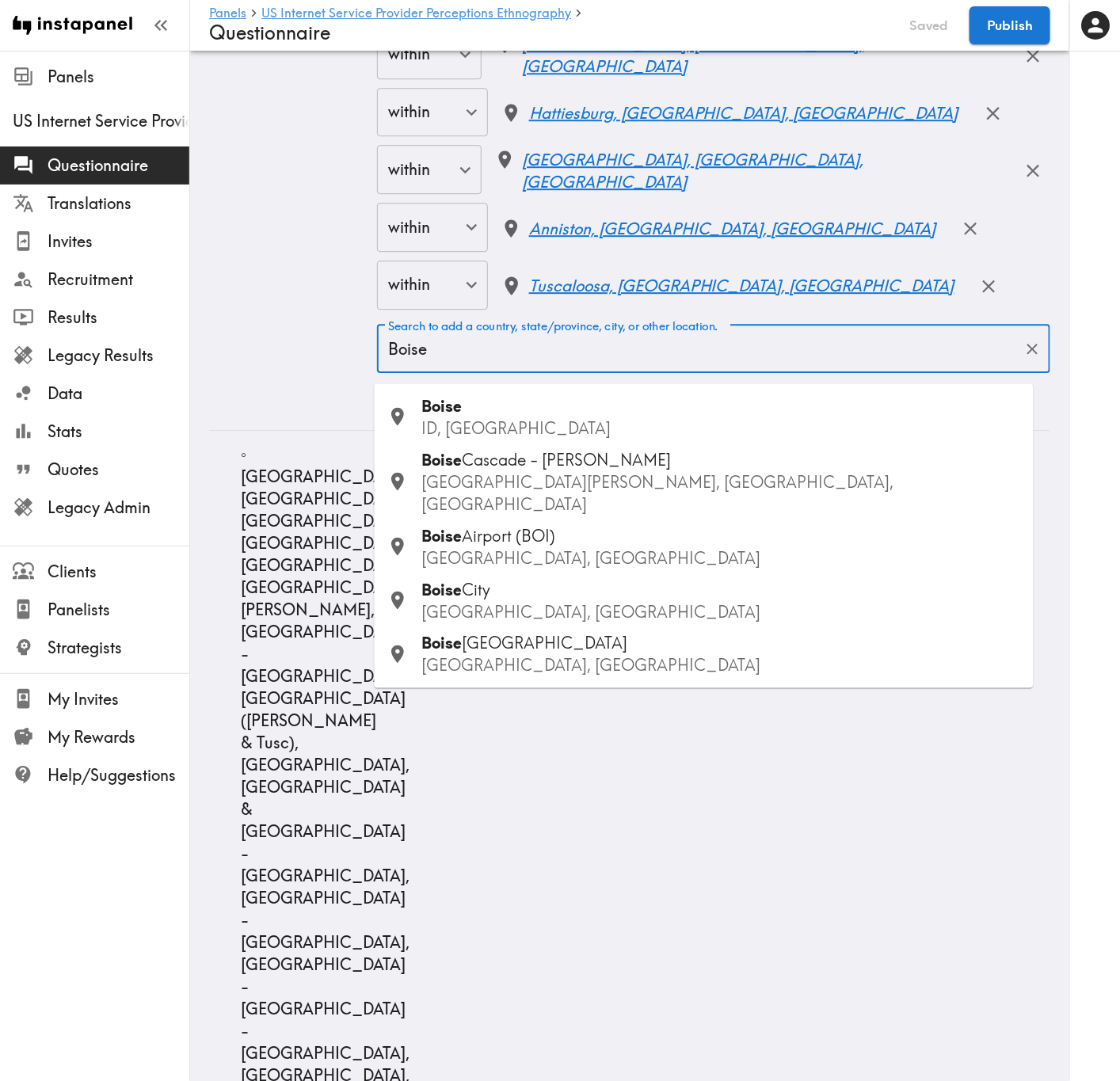
click at [541, 418] on p "ID, USA" at bounding box center [721, 428] width 599 height 22
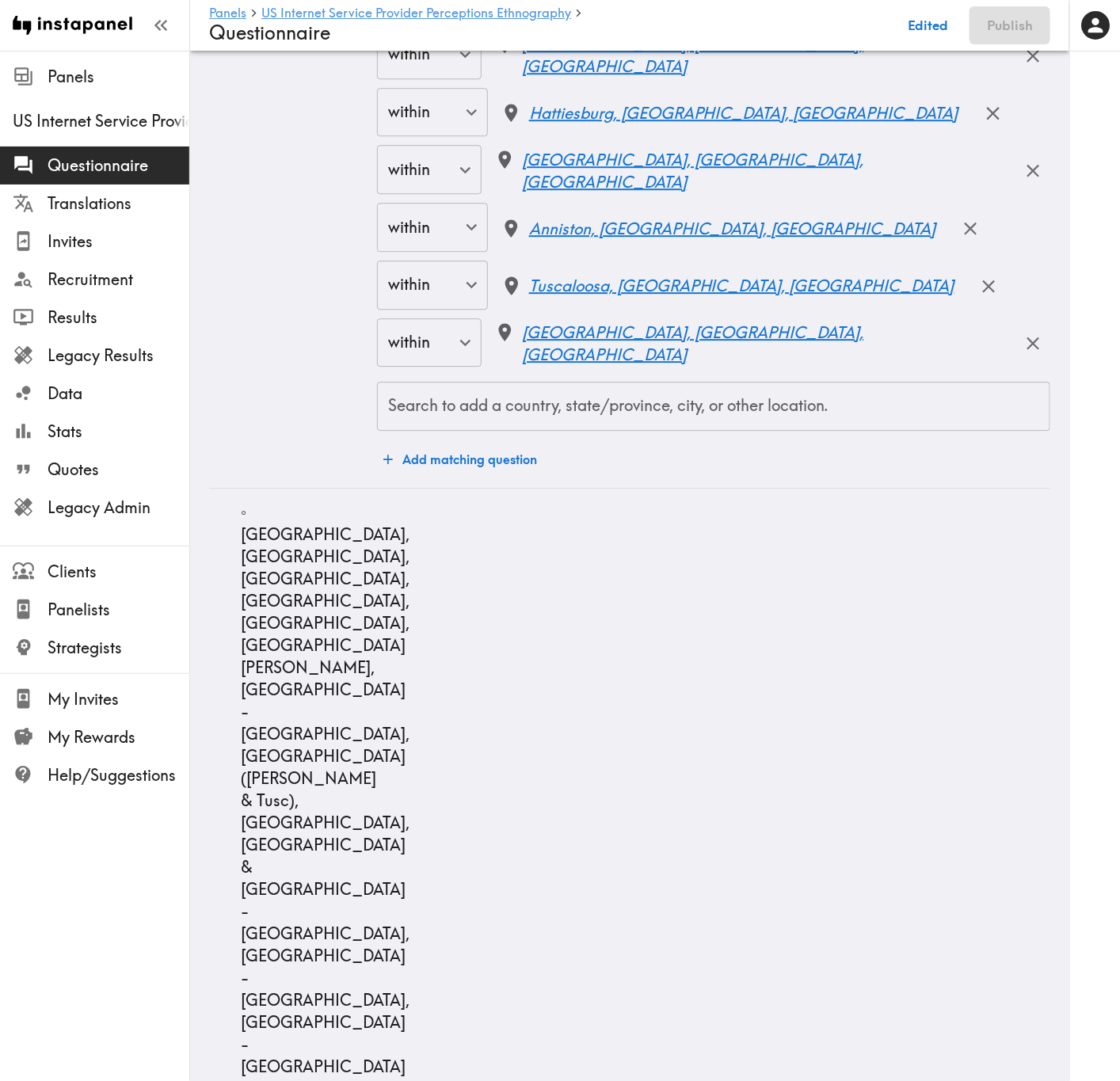
click at [697, 416] on div "Search to add a country, state/province, city, or other location. Search to add…" at bounding box center [713, 406] width 673 height 49
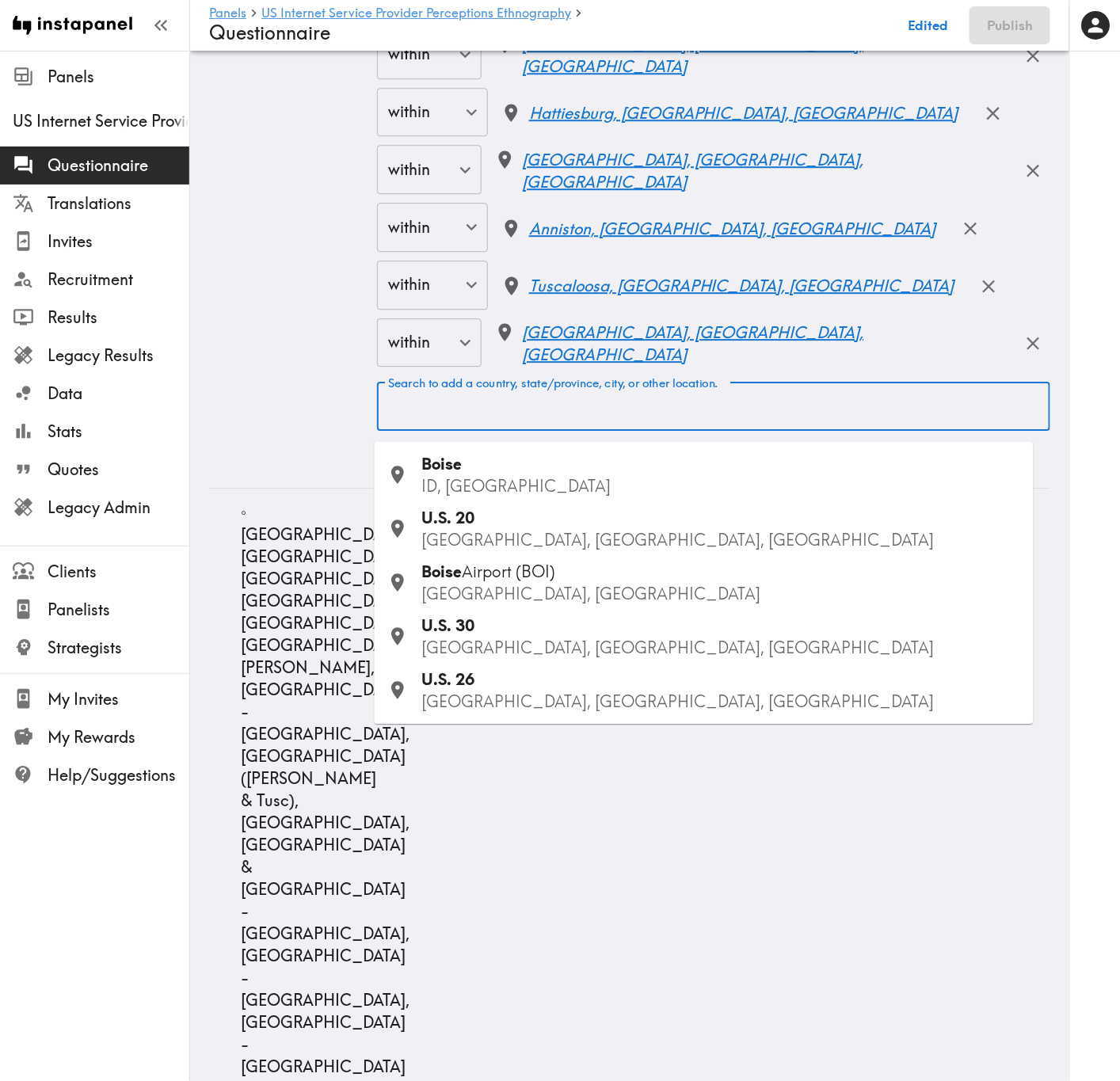
paste input "Nampa"
type input "Nampa"
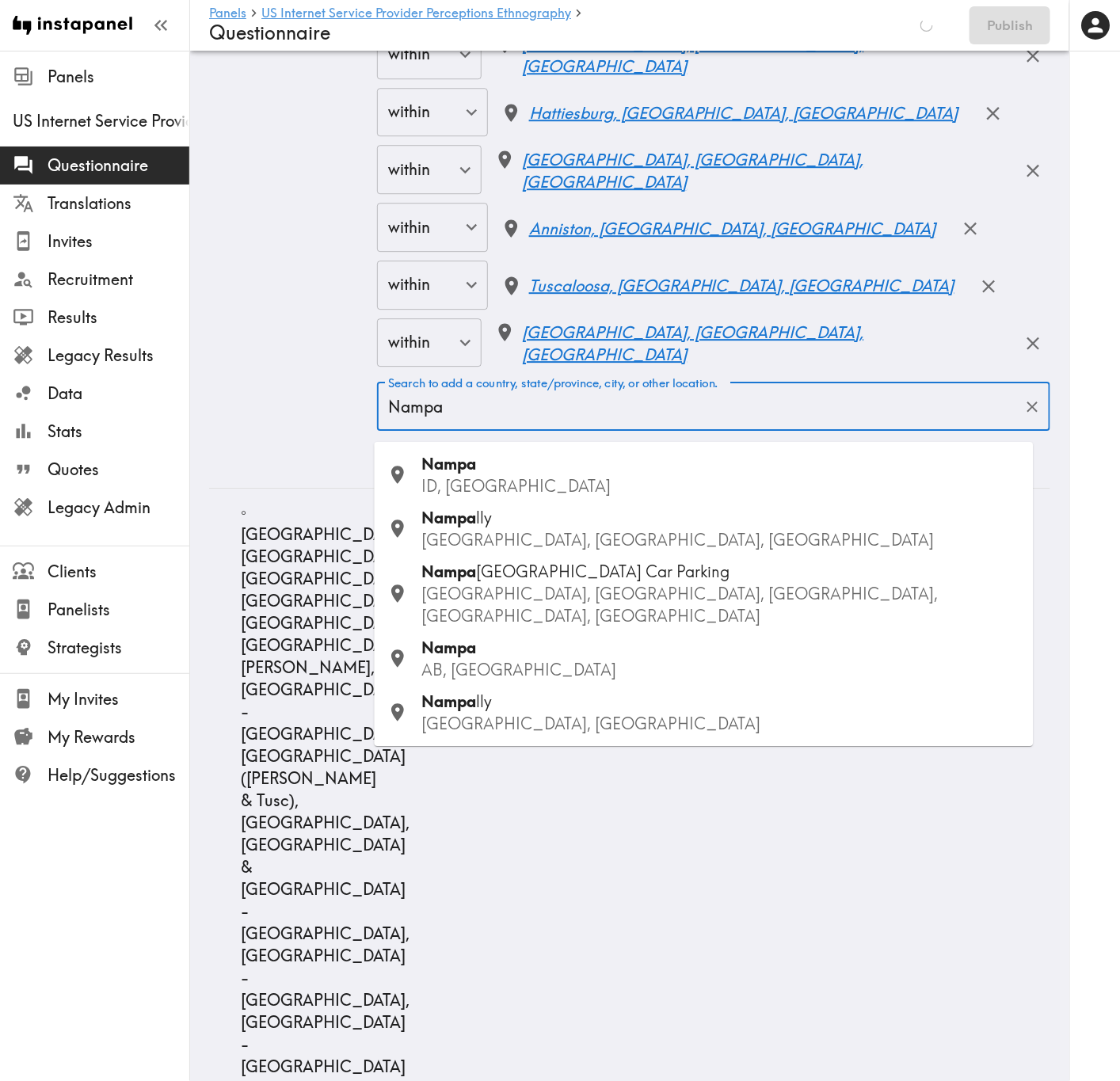
click at [487, 479] on p "ID, USA" at bounding box center [721, 485] width 599 height 22
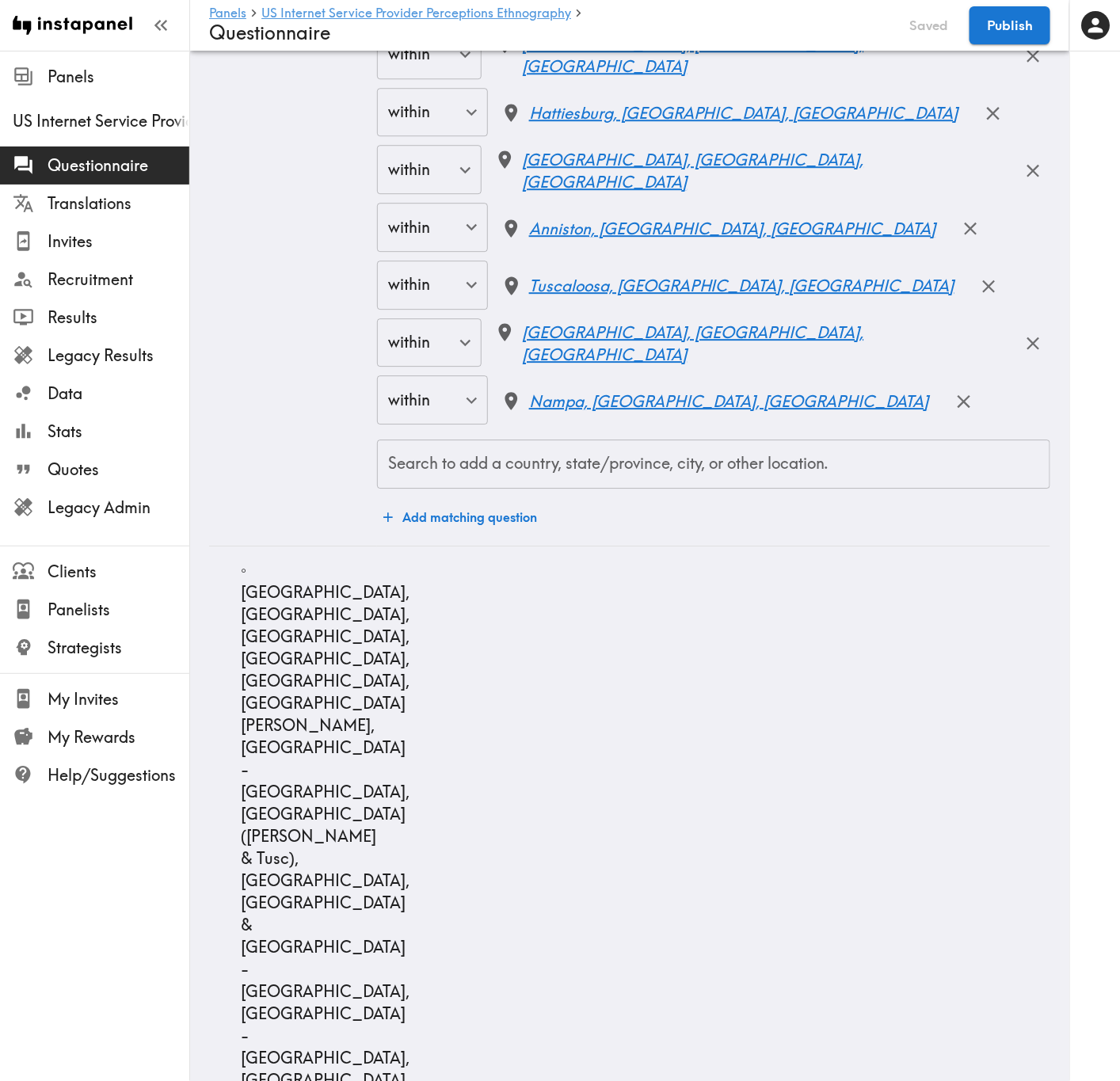
click at [606, 480] on input "Search to add a country, state/province, city, or other location." at bounding box center [714, 463] width 658 height 35
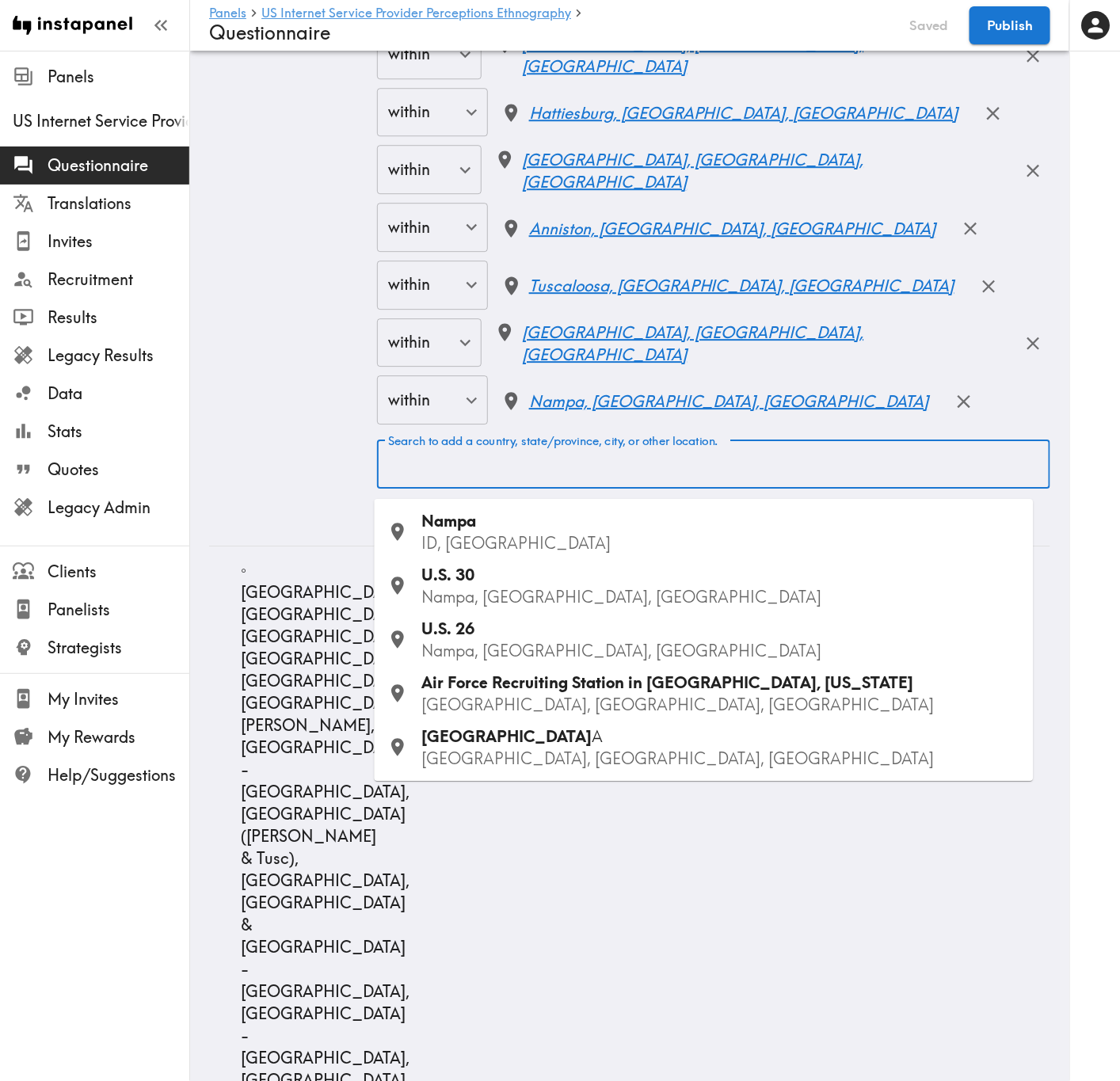
paste input "Caldwell"
type input "Caldwell"
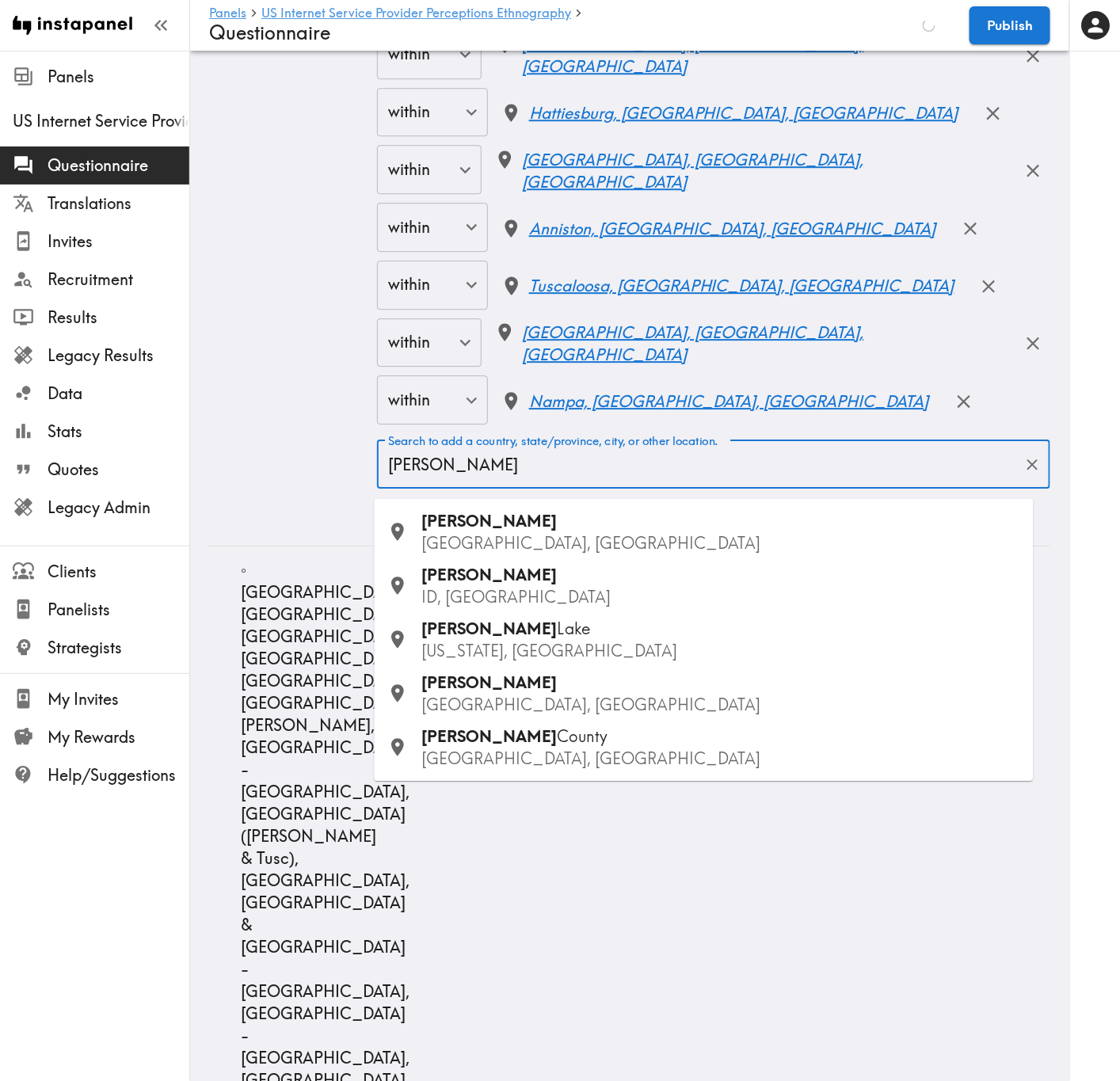
click at [511, 541] on p "OH, USA" at bounding box center [721, 542] width 599 height 22
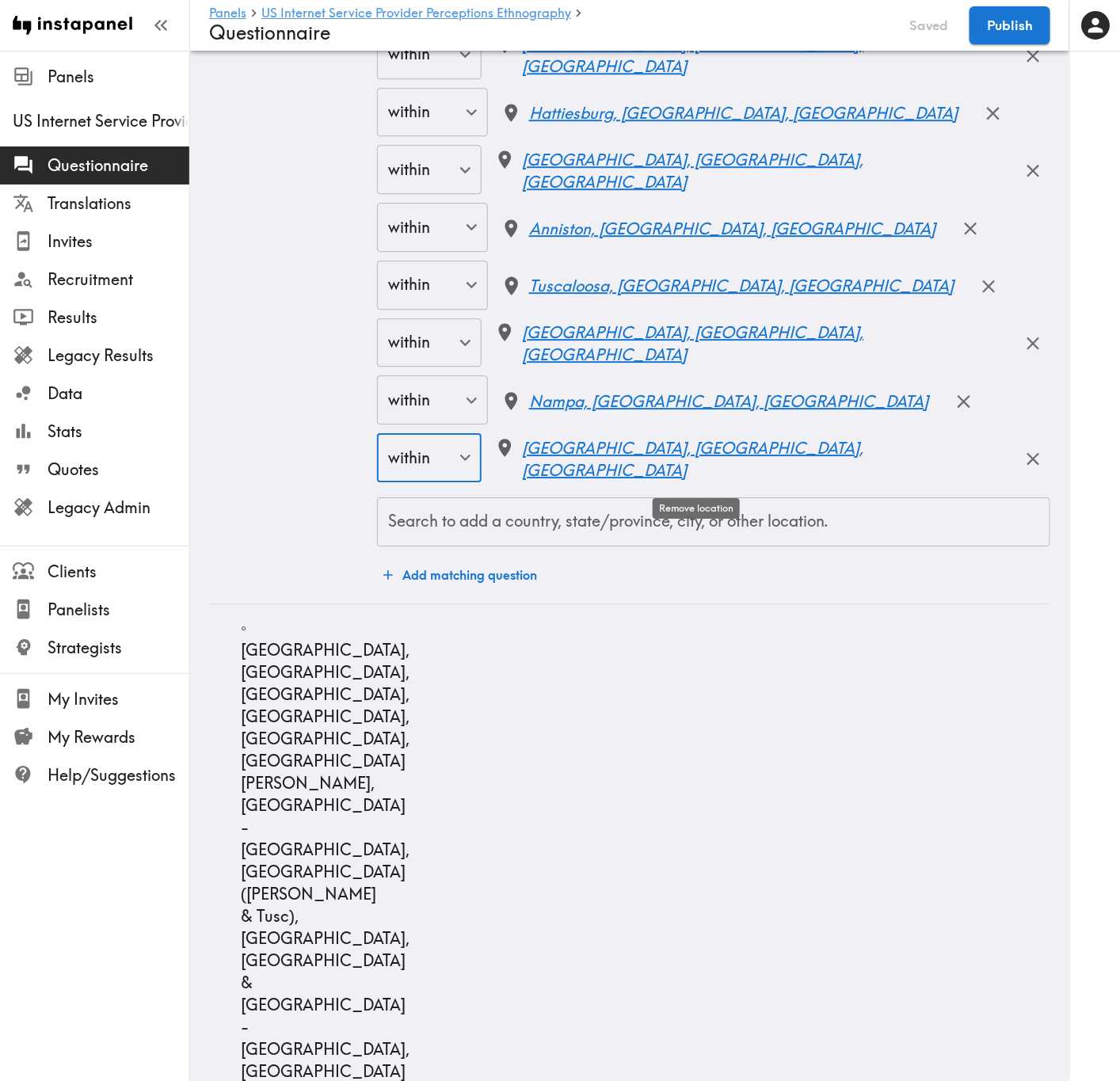
click at [1016, 476] on button "button" at bounding box center [1033, 459] width 34 height 34
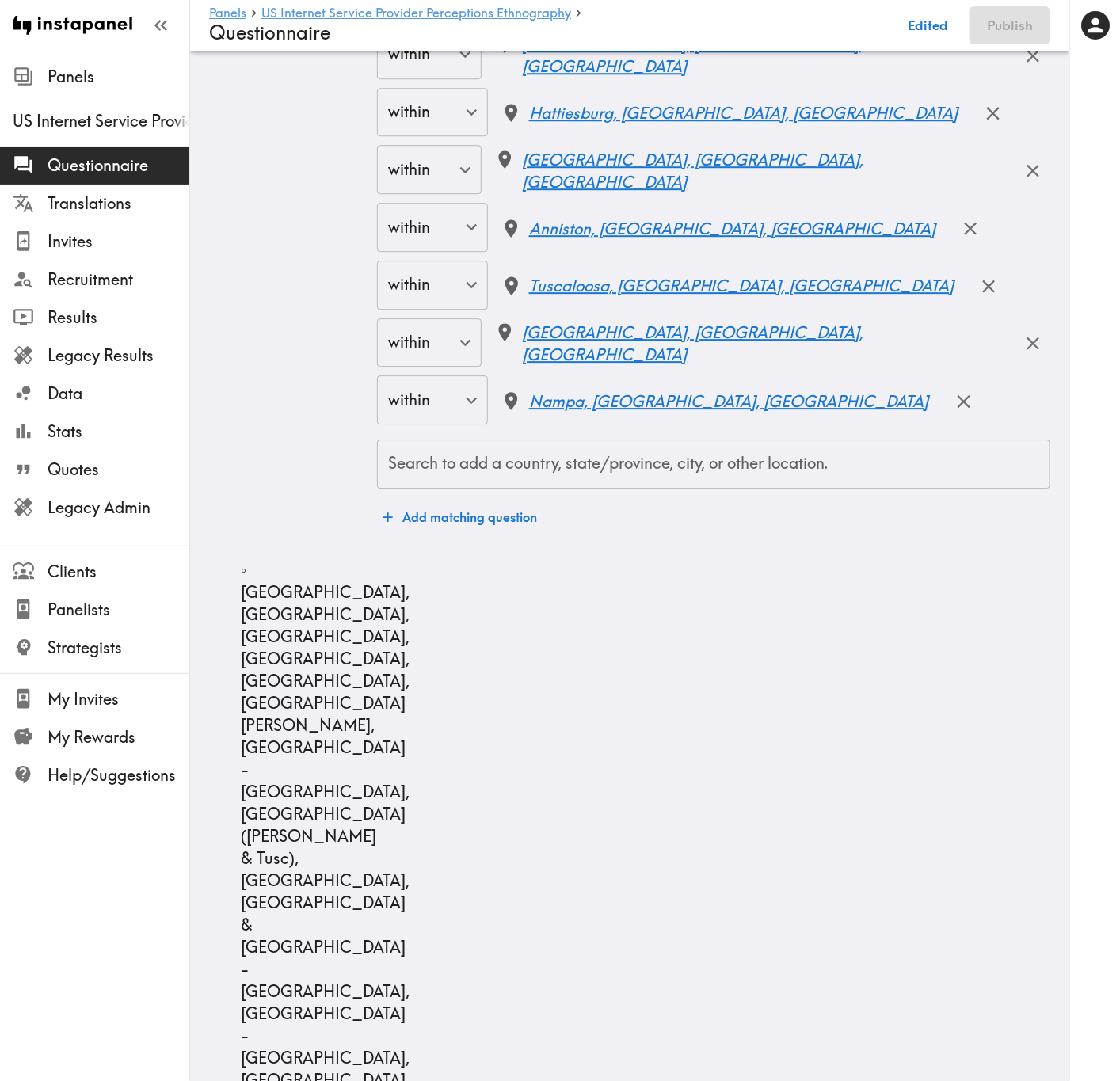
click at [639, 482] on input "Search to add a country, state/province, city, or other location." at bounding box center [714, 463] width 658 height 35
paste input "Caldwell"
type input "Caldwell"
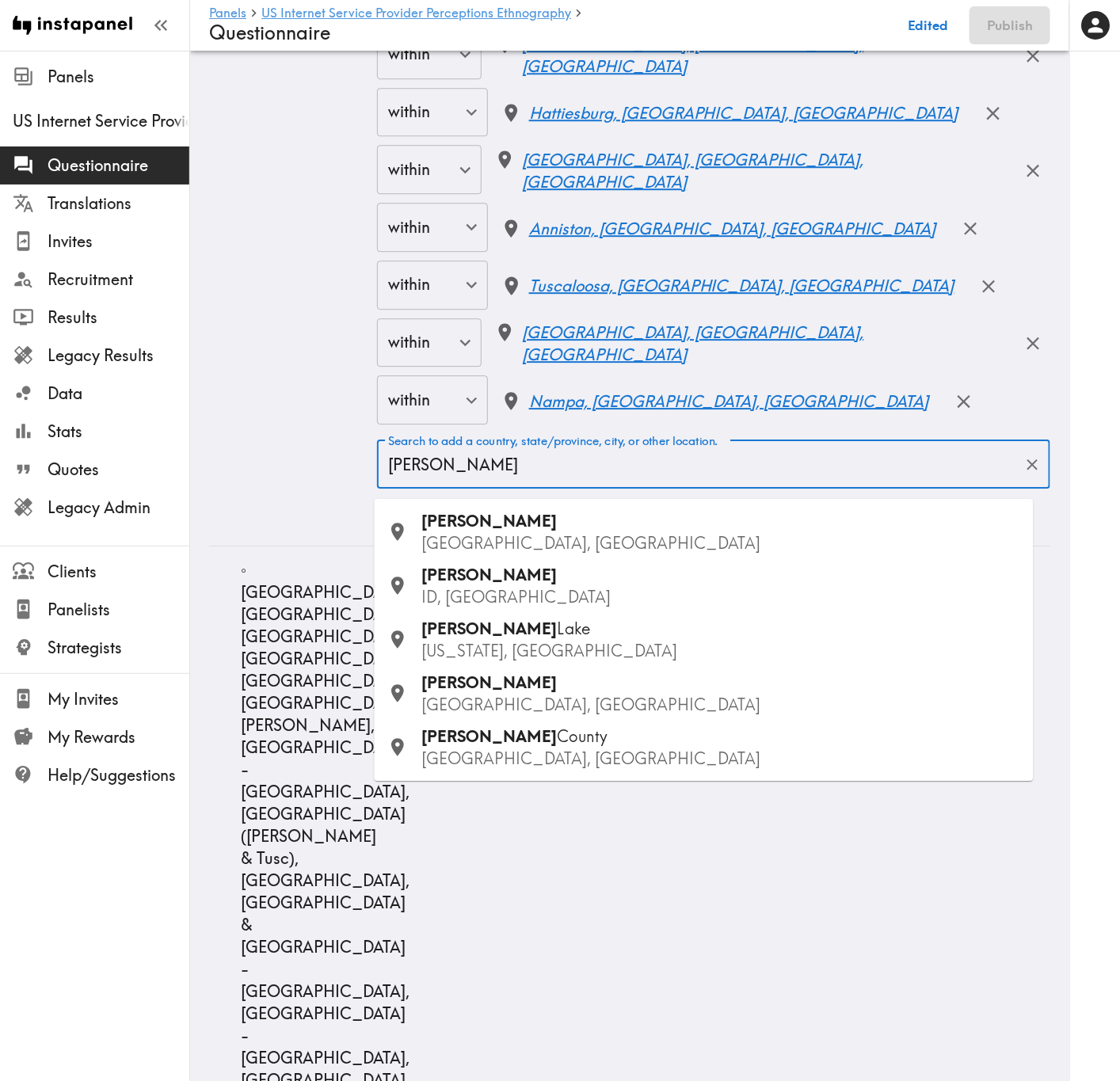
click at [540, 599] on p "ID, USA" at bounding box center [721, 597] width 599 height 22
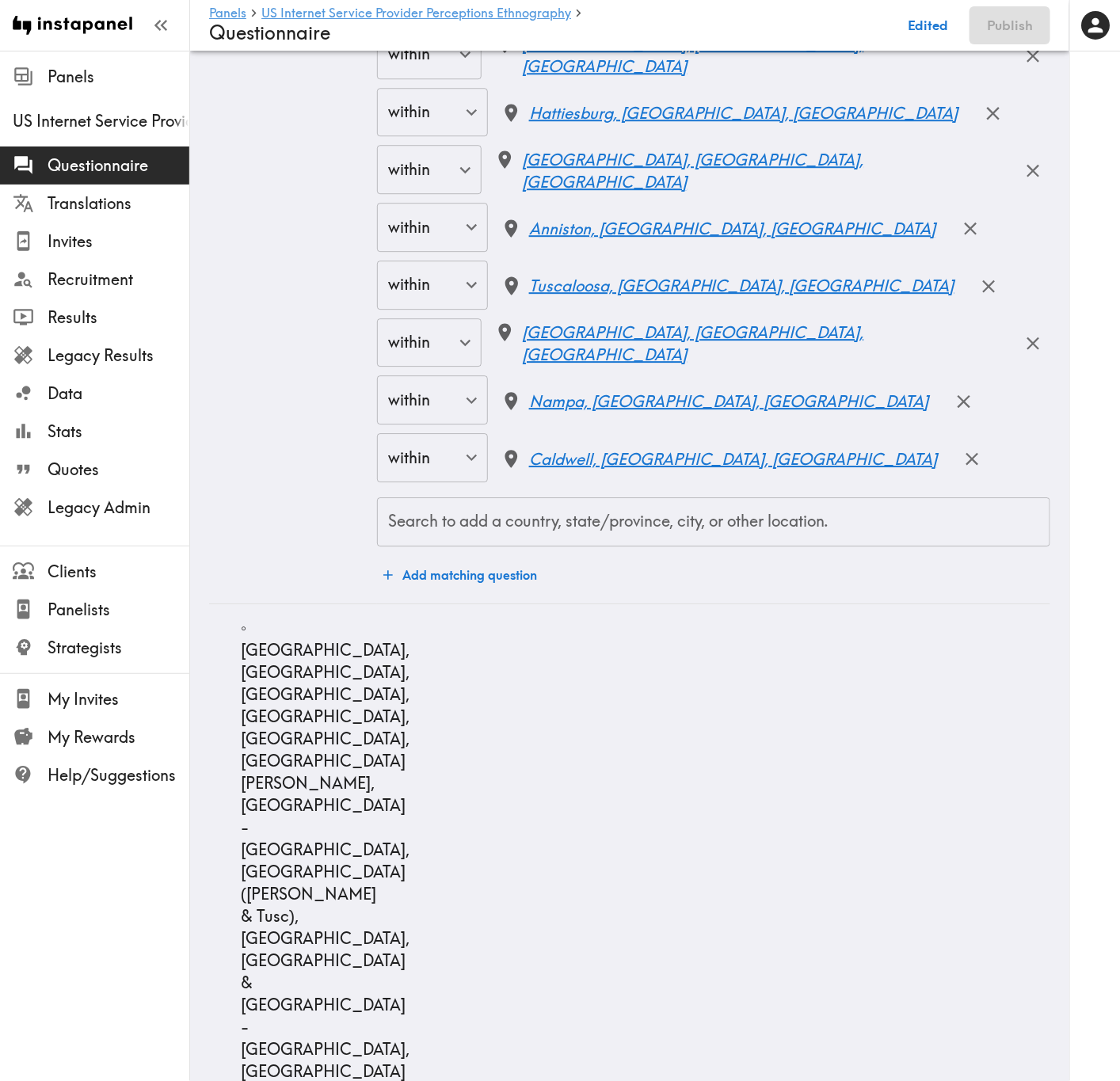
click at [714, 509] on div "Search to add a country, state/province, city, or other location." at bounding box center [713, 522] width 673 height 49
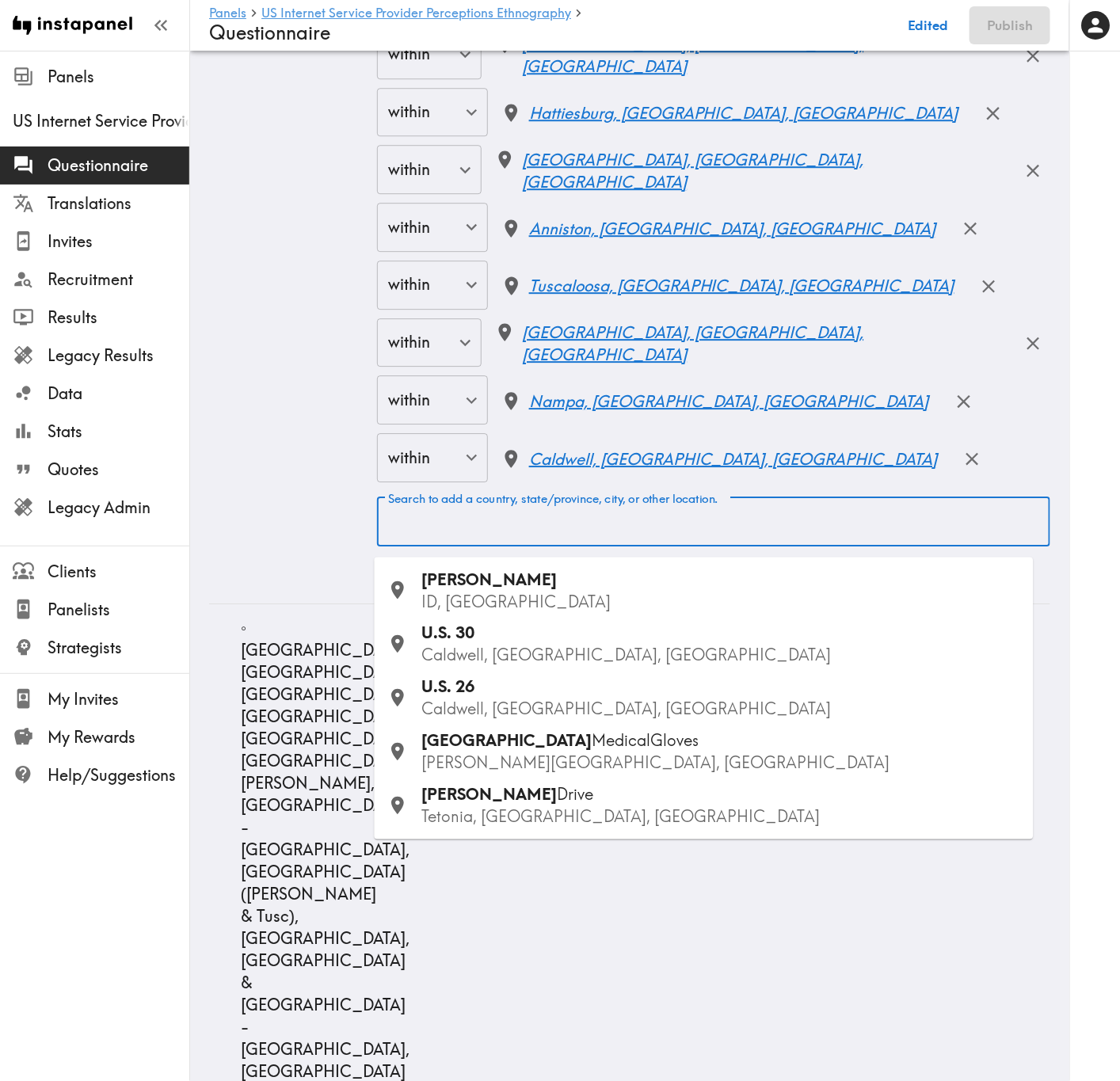
paste input "Champaign"
type input "Champaign"
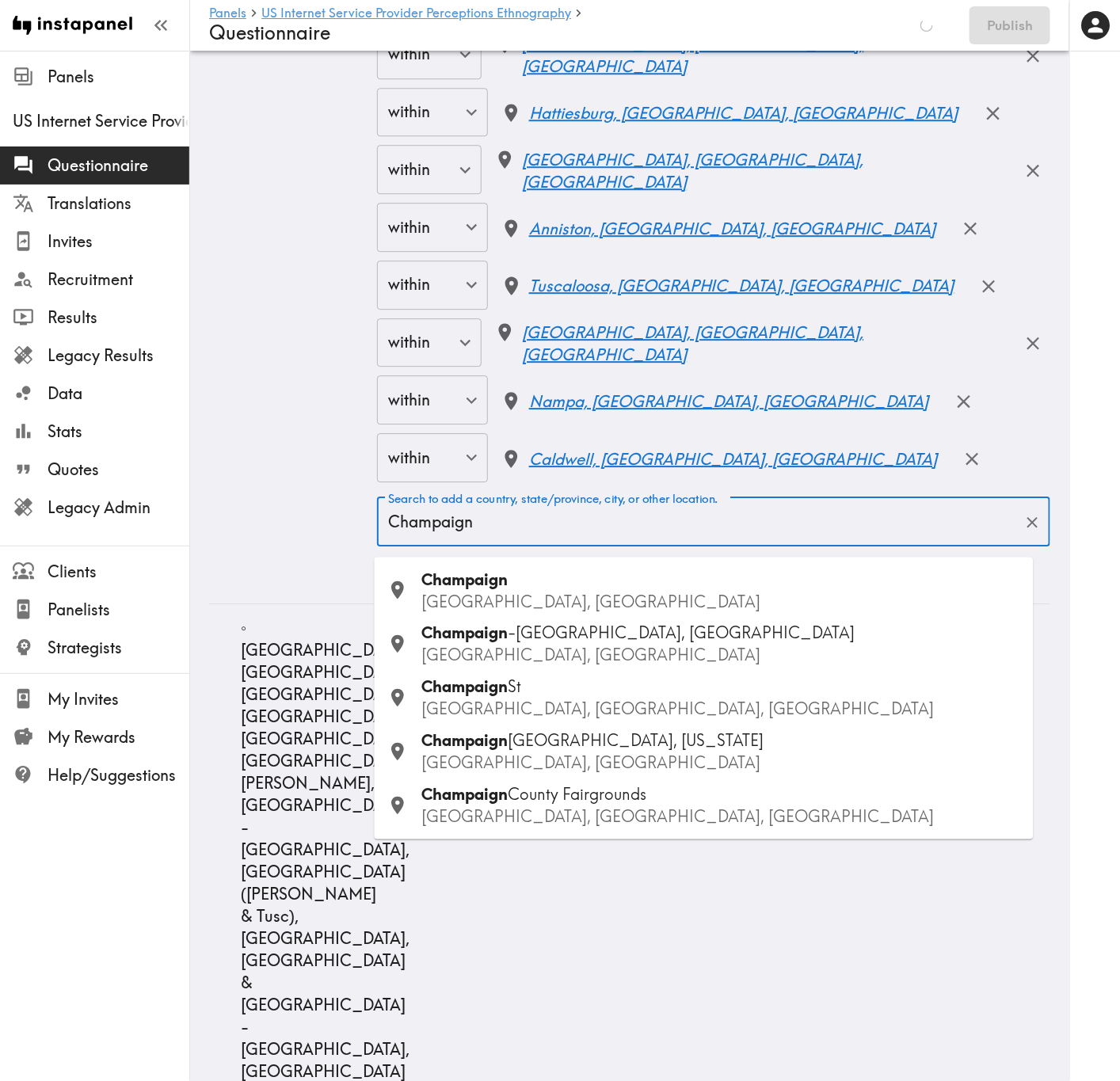
click at [579, 593] on p "IL, USA" at bounding box center [721, 601] width 599 height 22
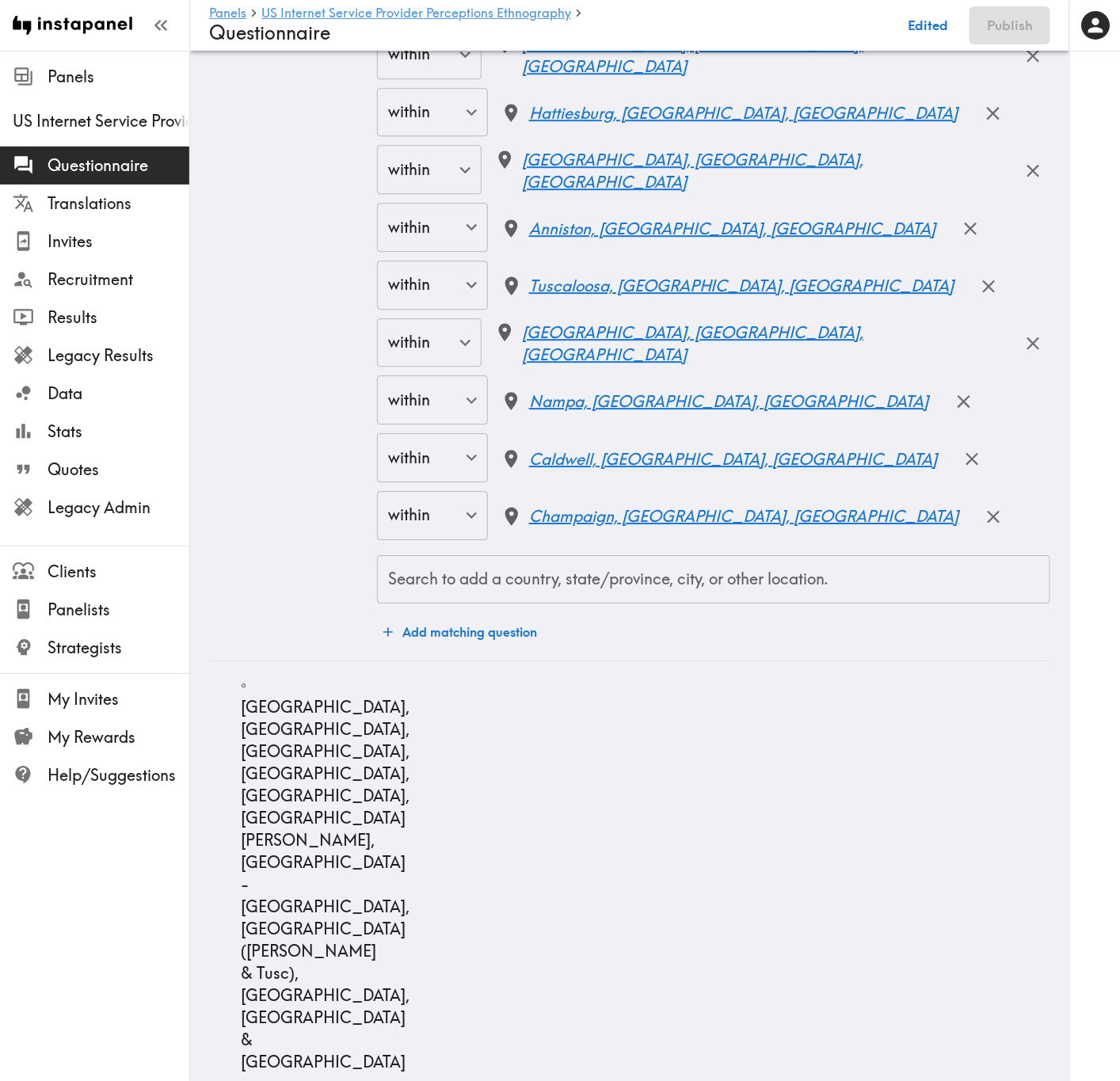
click at [739, 597] on input "Search to add a country, state/province, city, or other location." at bounding box center [714, 580] width 658 height 35
paste input "Springfield"
type input "Springfield"
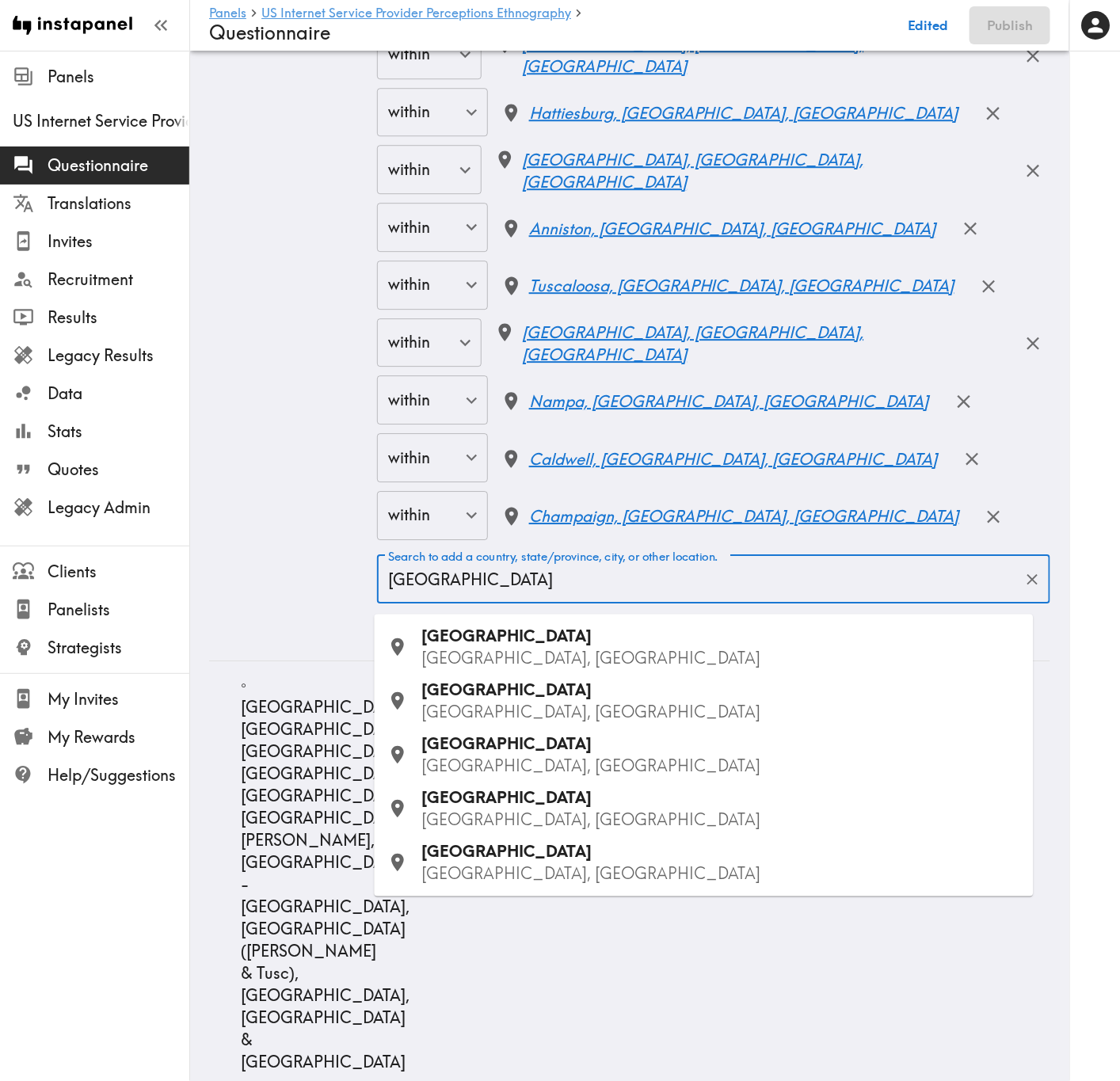
click at [463, 654] on p "IL, USA" at bounding box center [721, 712] width 599 height 22
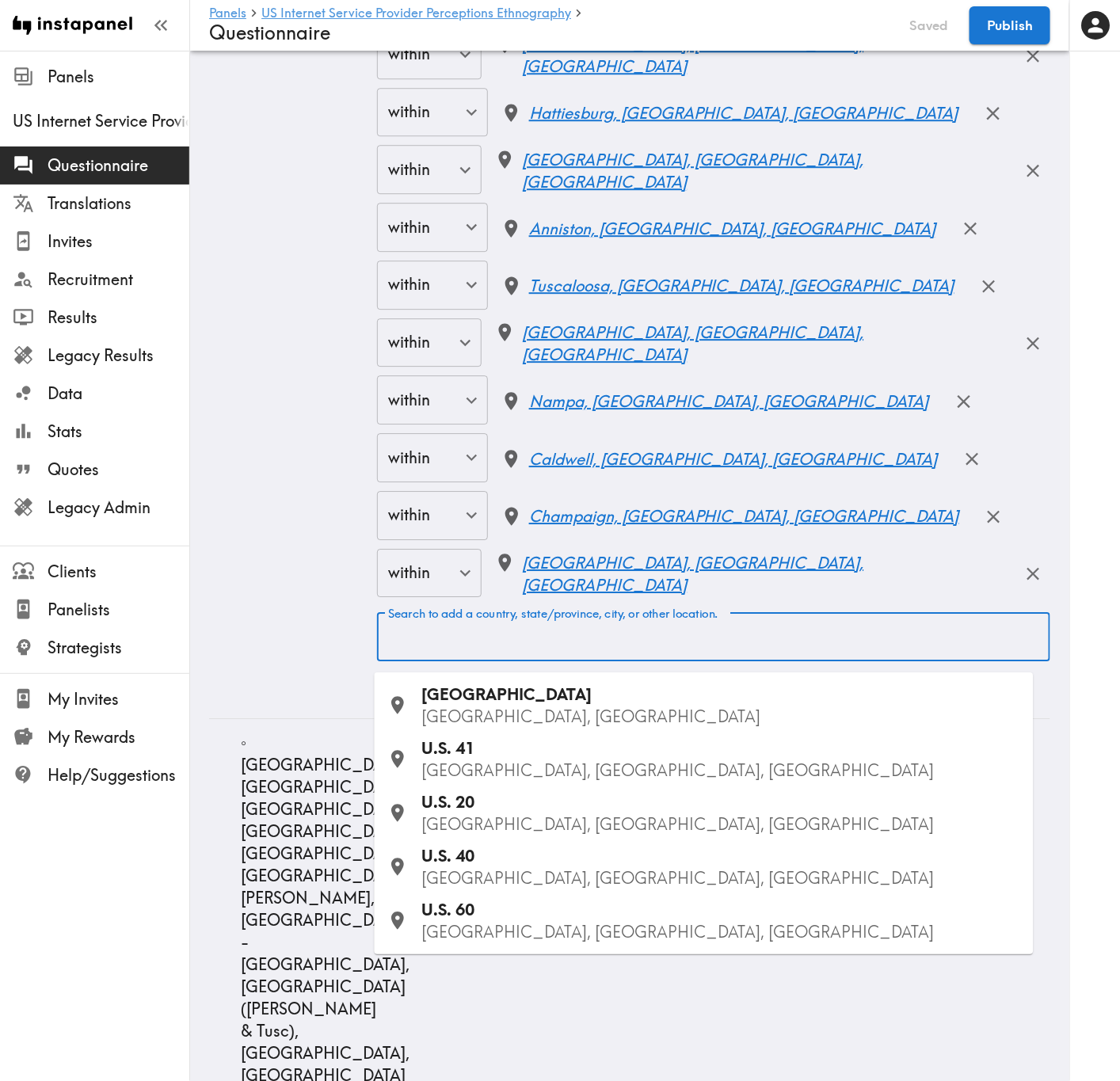
click at [620, 654] on input "Search to add a country, state/province, city, or other location." at bounding box center [714, 637] width 658 height 35
paste input "Decatur"
type input "Decatur"
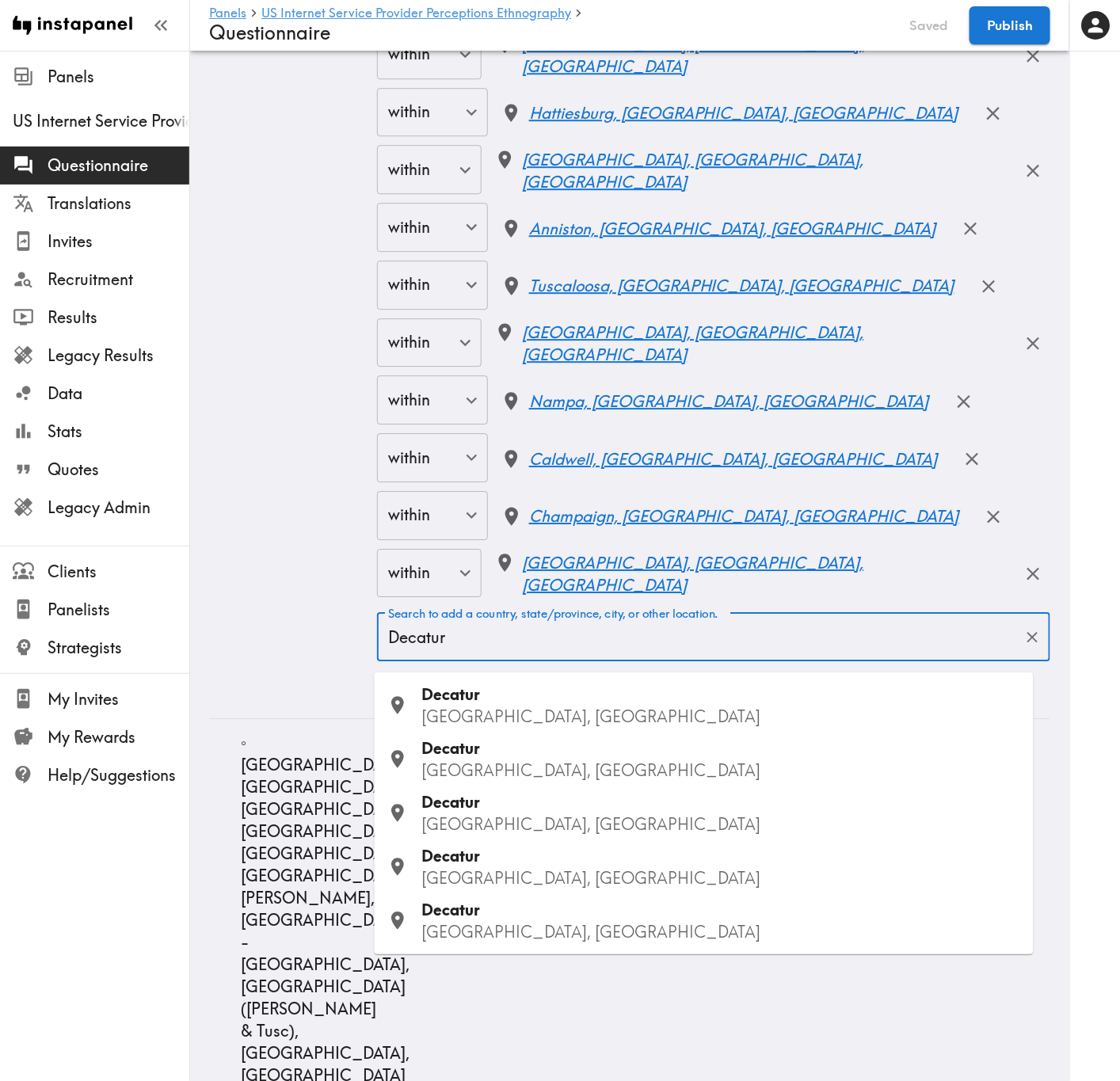
click at [559, 654] on div "Decatur GA, USA" at bounding box center [721, 705] width 599 height 45
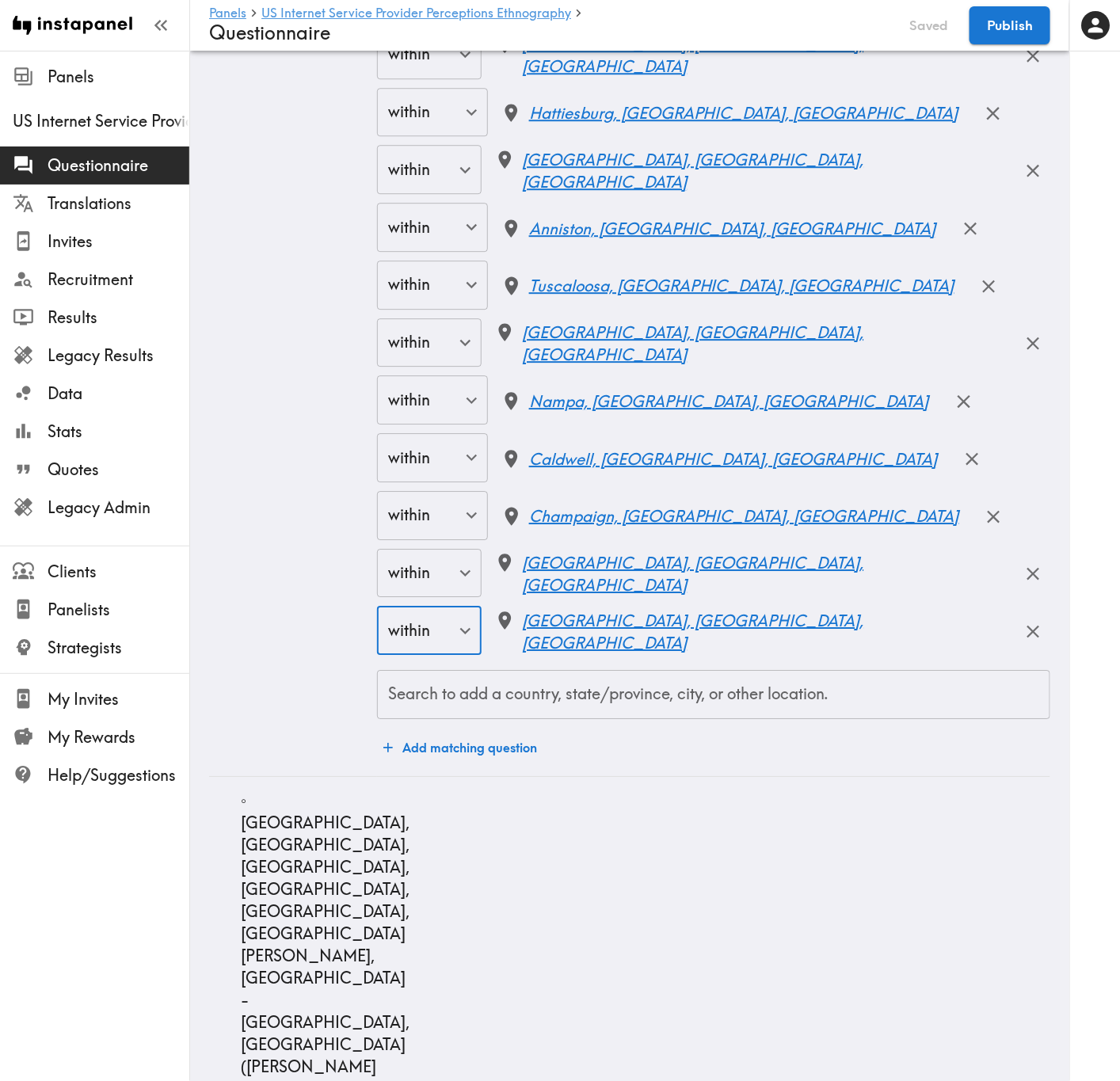
click at [1012, 646] on div at bounding box center [1031, 632] width 37 height 45
click at [1022, 642] on icon "button" at bounding box center [1032, 632] width 21 height 21
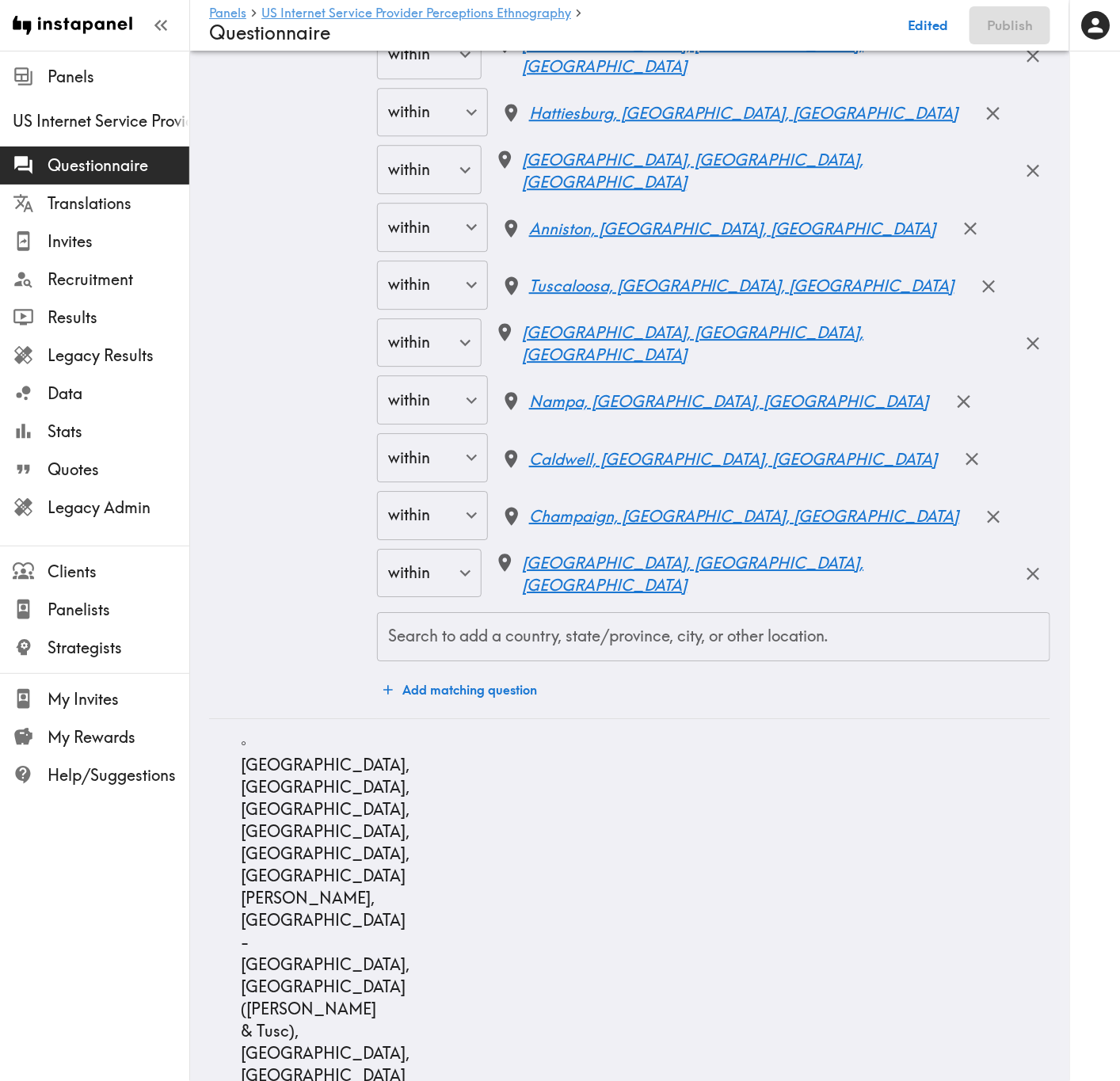
click at [668, 654] on div "Search to add a country, state/province, city, or other location." at bounding box center [713, 637] width 673 height 49
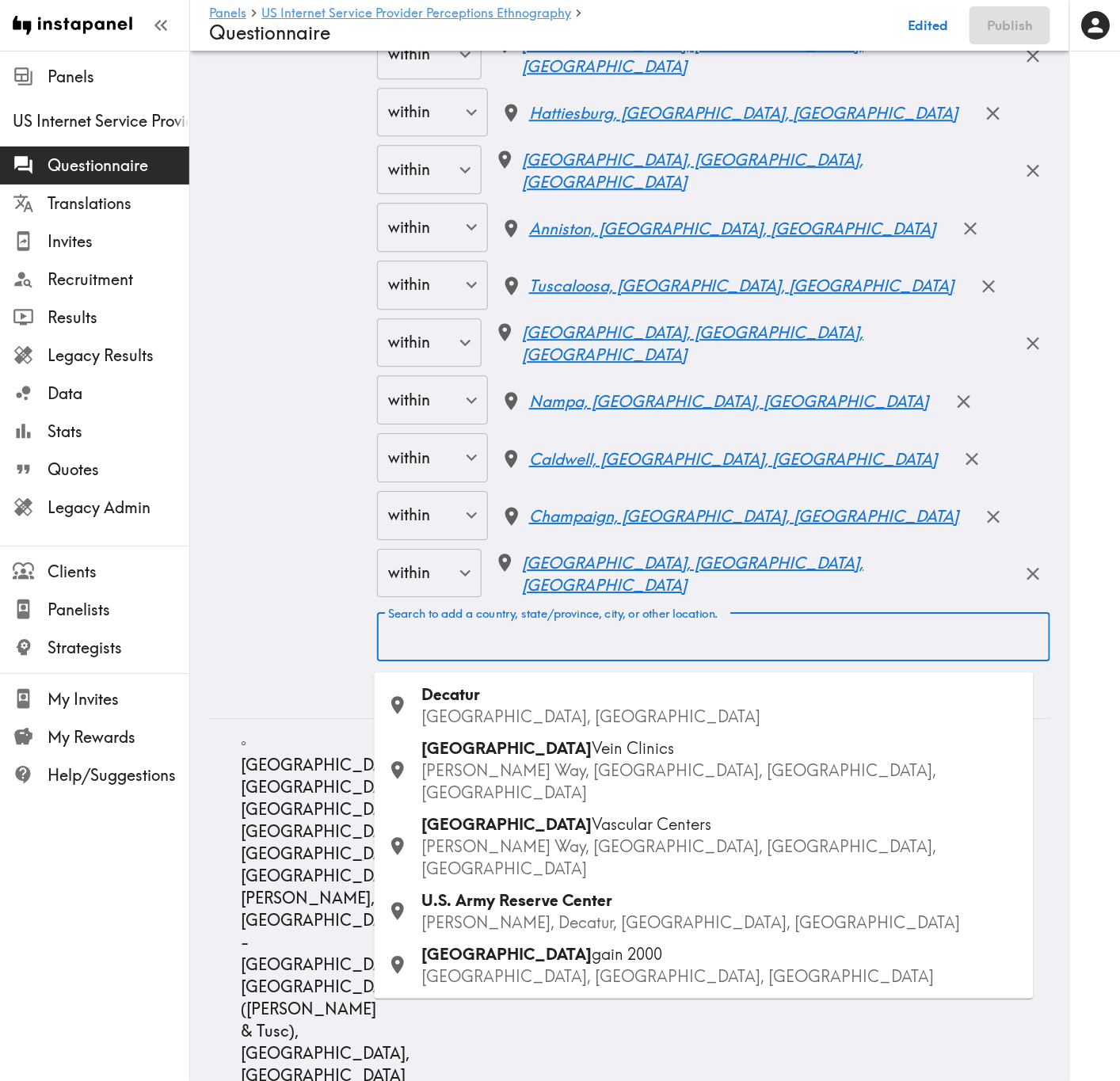
paste input "Decatur"
type input "Decatur"
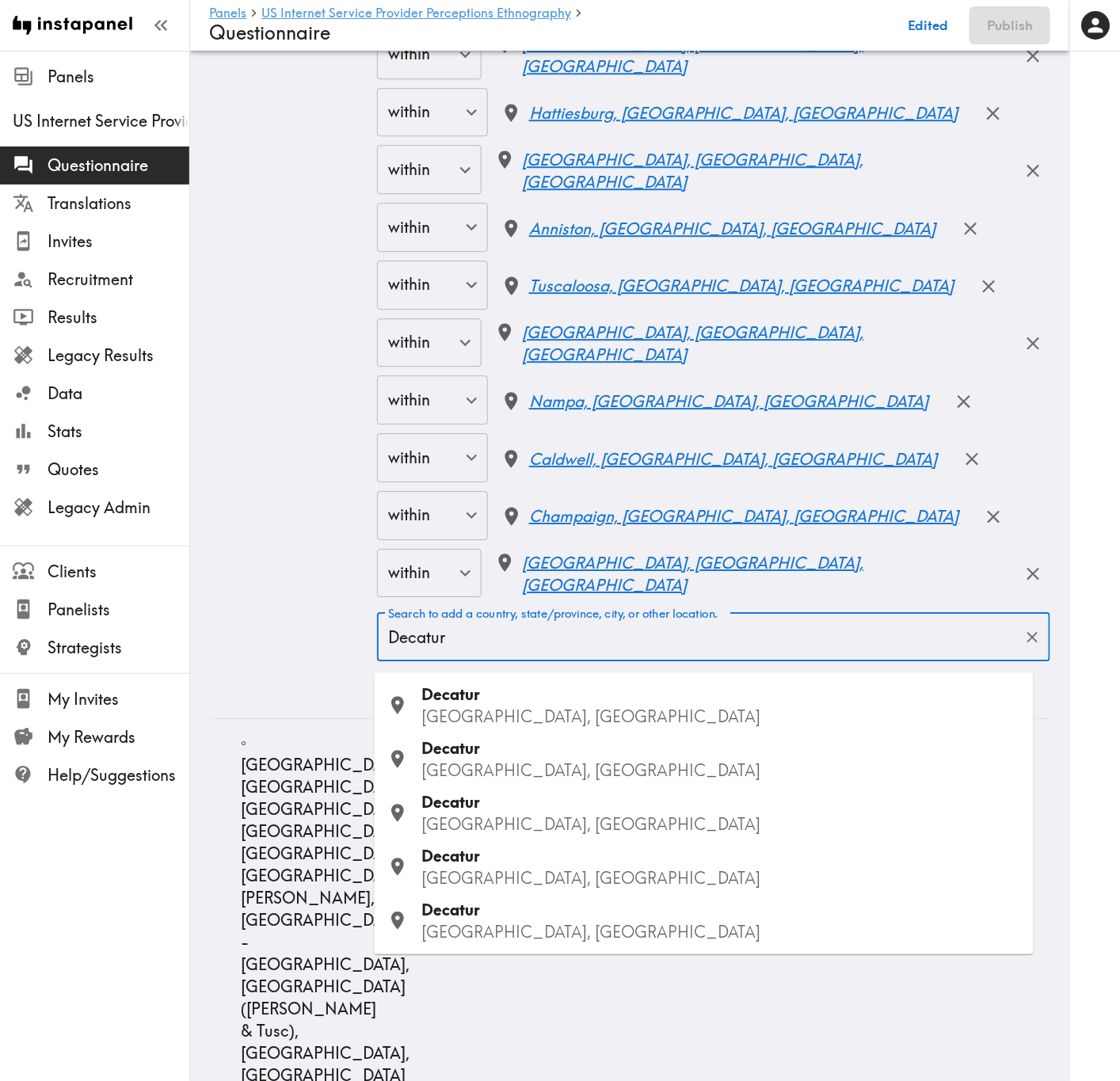
click at [570, 654] on p "IL, USA" at bounding box center [721, 824] width 599 height 22
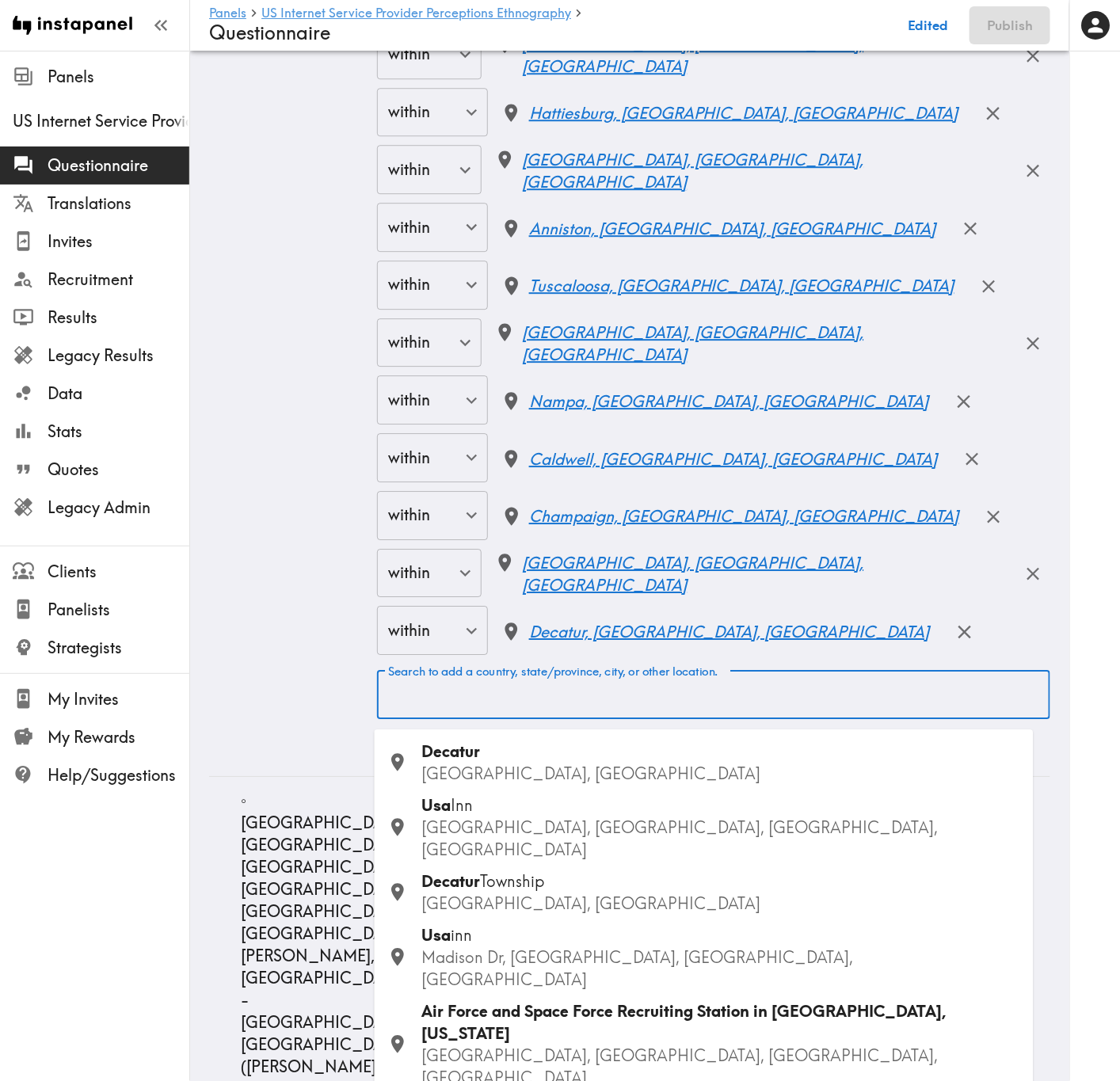
click at [661, 654] on div "Search to add a country, state/province, city, or other location. Search to add…" at bounding box center [713, 695] width 673 height 49
paste input "Columbia"
type input "Columbia"
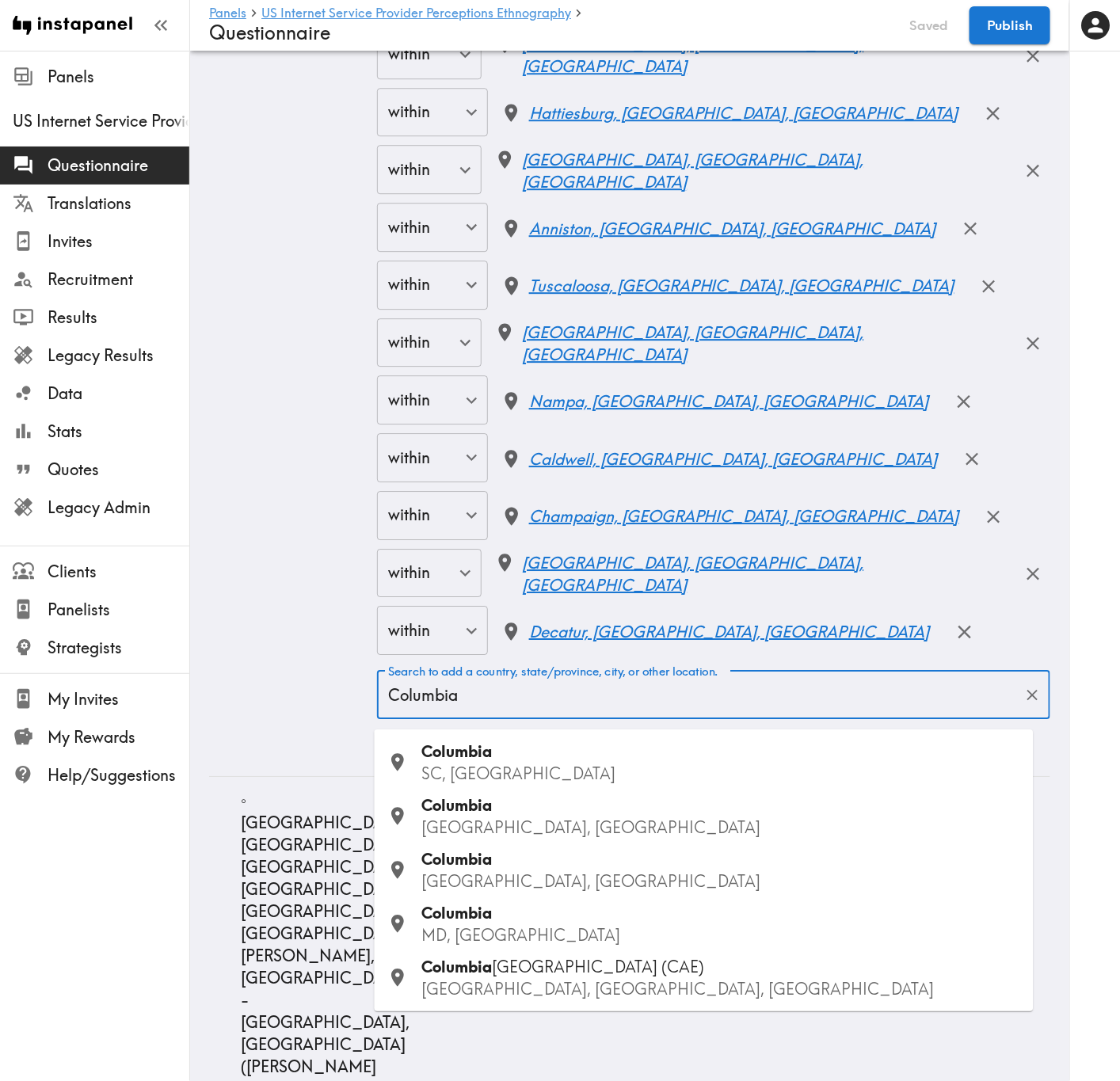
drag, startPoint x: 514, startPoint y: 819, endPoint x: 963, endPoint y: 522, distance: 538.3
click at [514, 654] on p "MO, USA" at bounding box center [721, 827] width 599 height 22
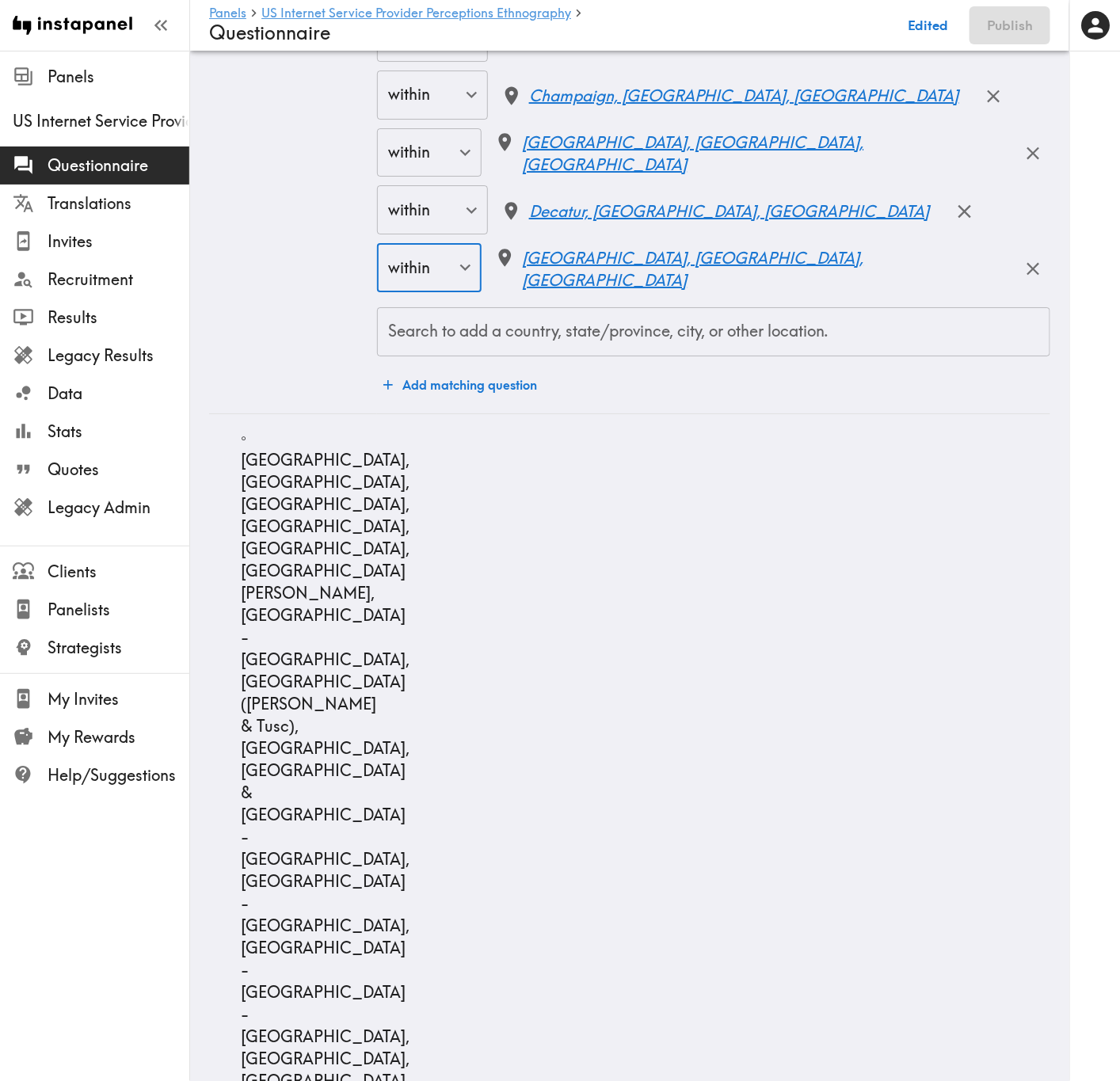
scroll to position [11048, 0]
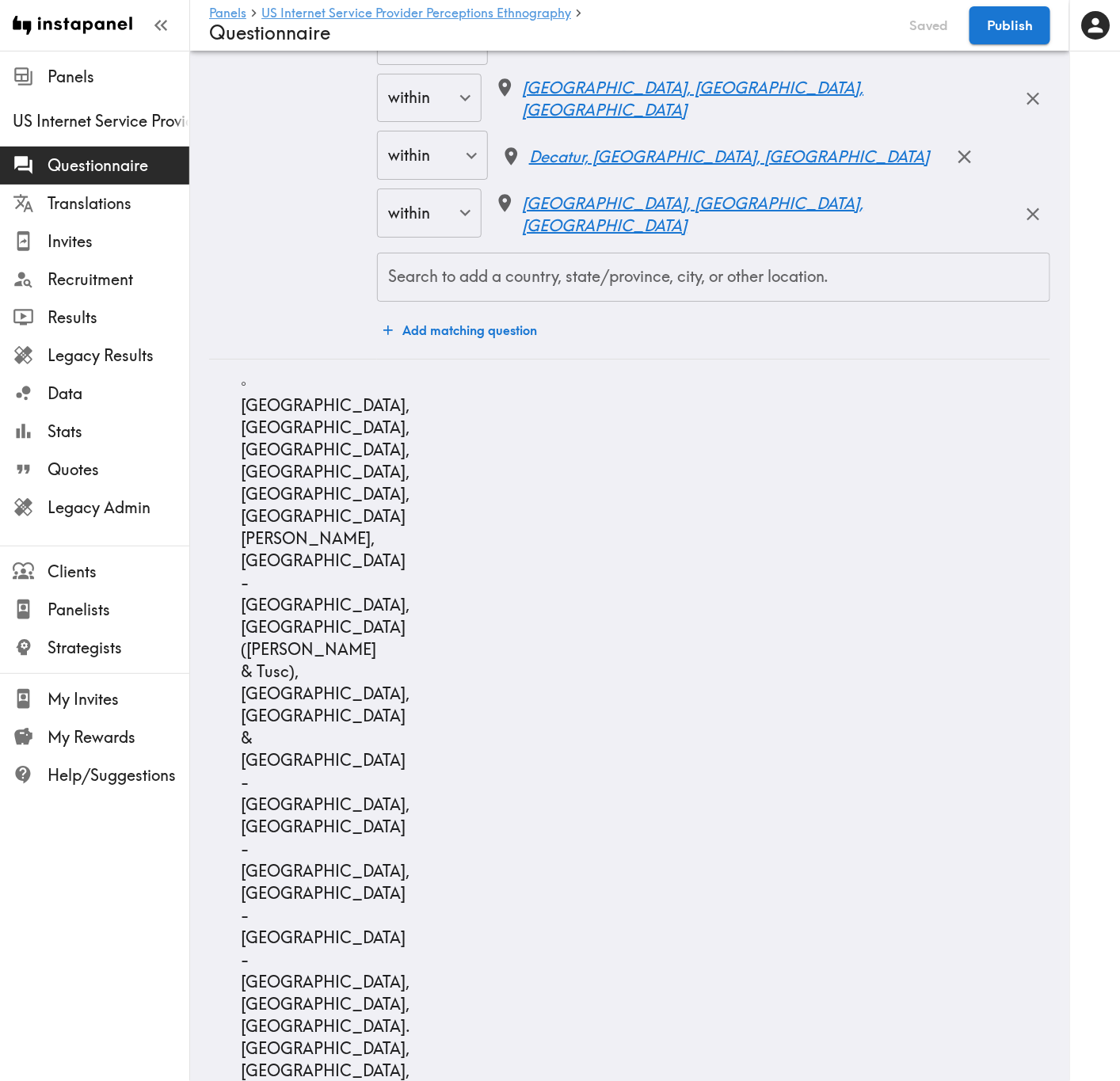
click at [573, 295] on input "Search to add a country, state/province, city, or other location." at bounding box center [714, 277] width 658 height 35
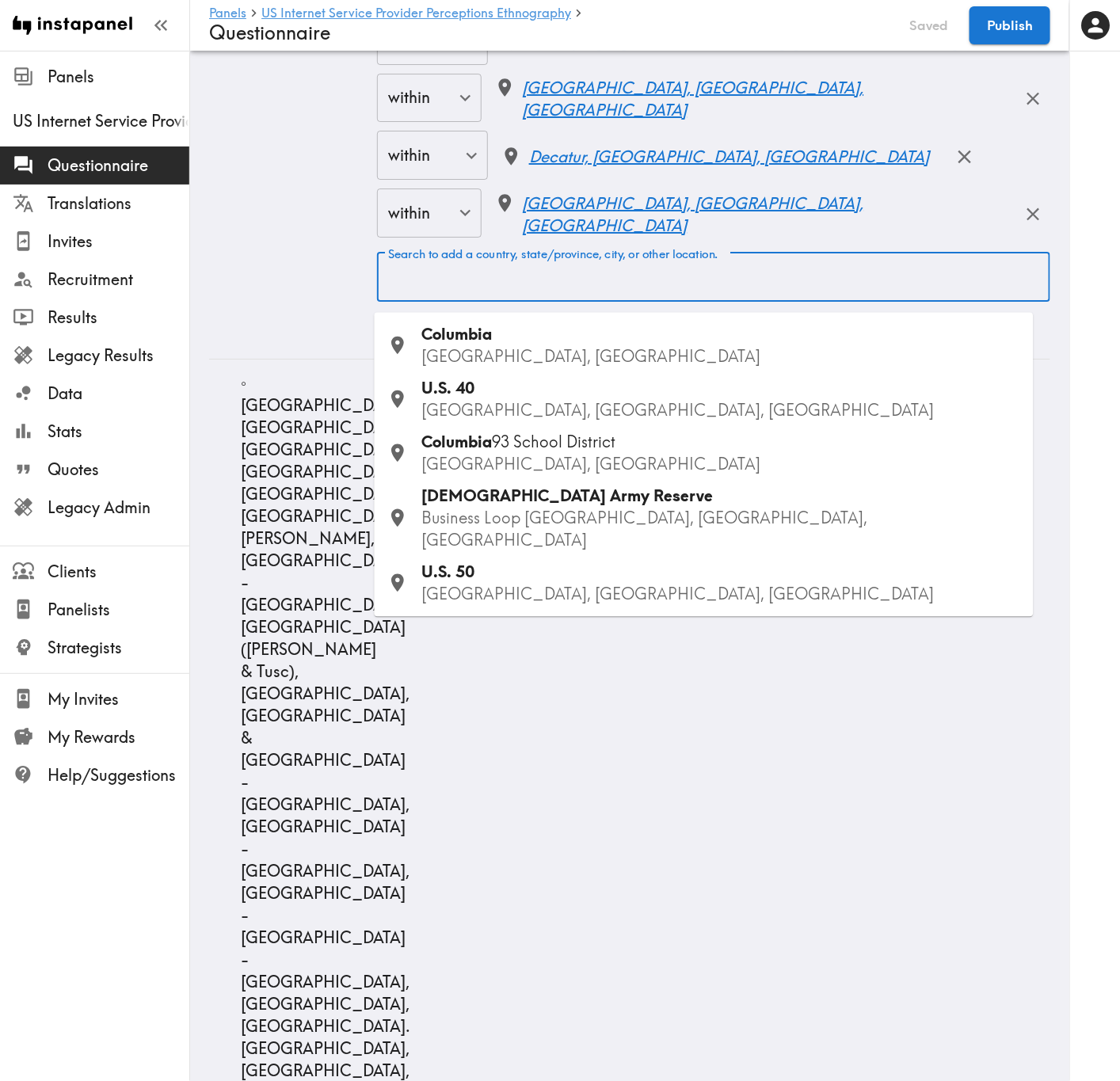
paste input "Jefferson"
type input "Jefferson"
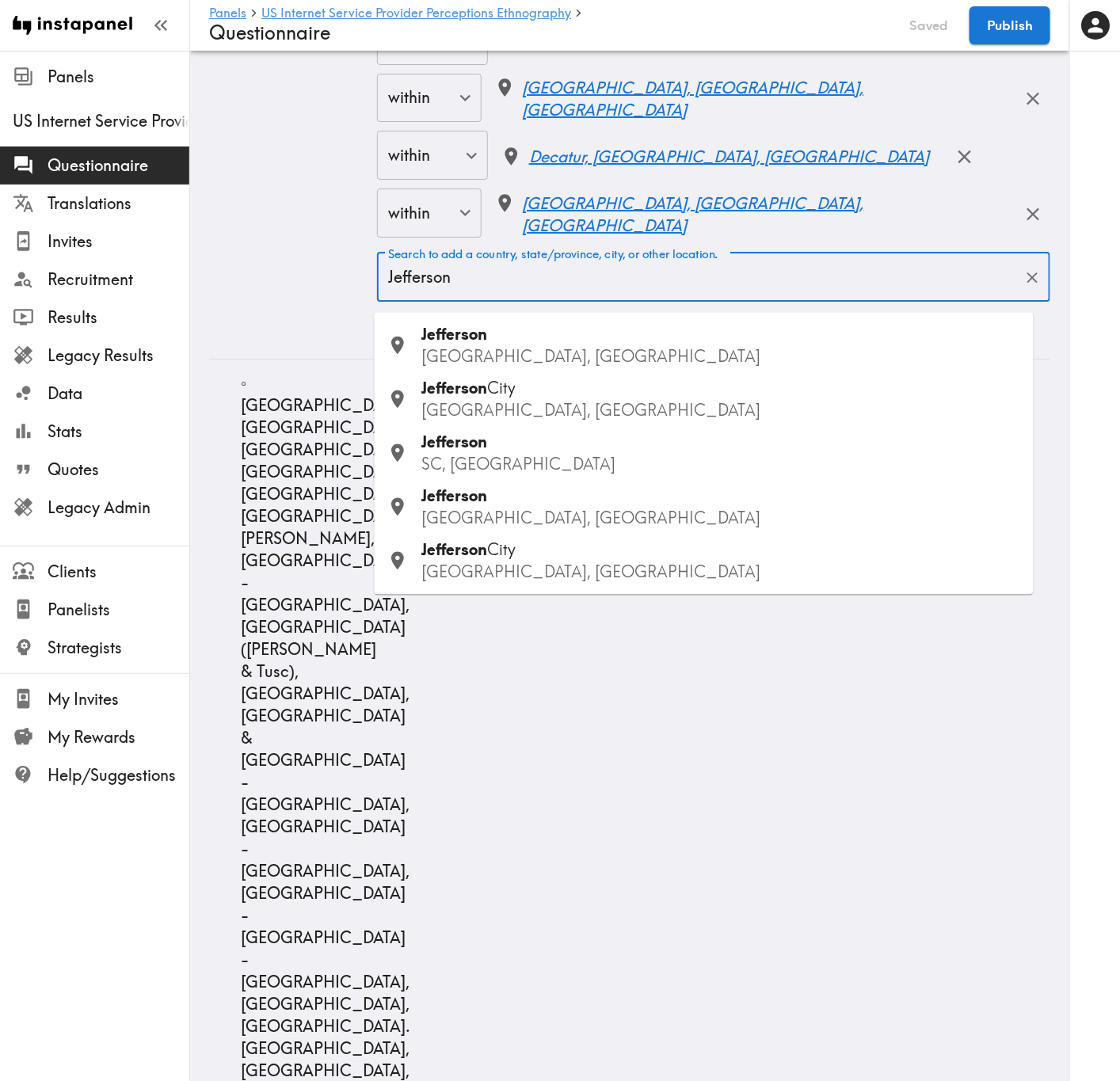
click at [508, 556] on span "City" at bounding box center [502, 550] width 29 height 20
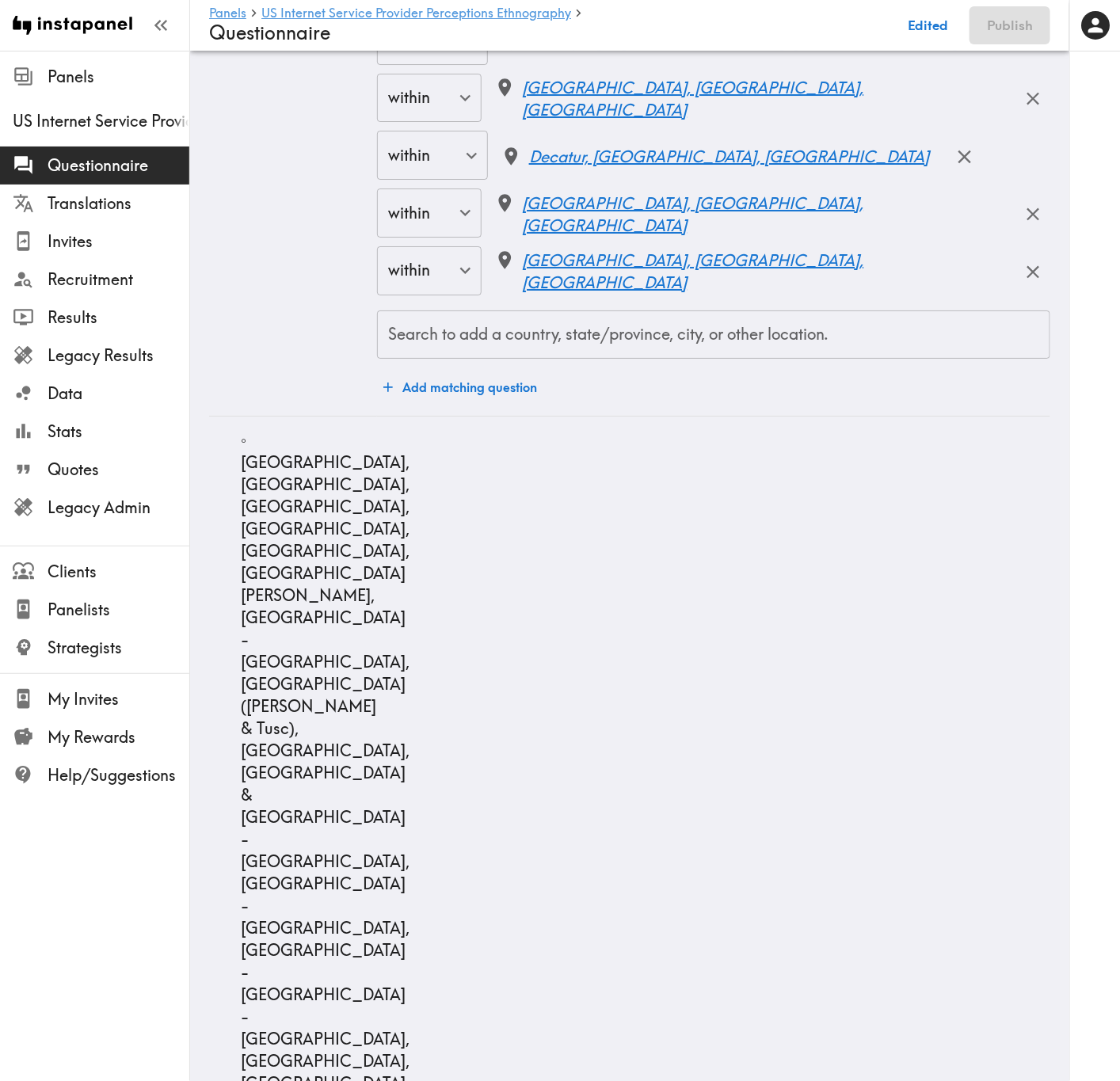
click at [620, 360] on div "Search to add a country, state/province, city, or other location." at bounding box center [713, 335] width 673 height 49
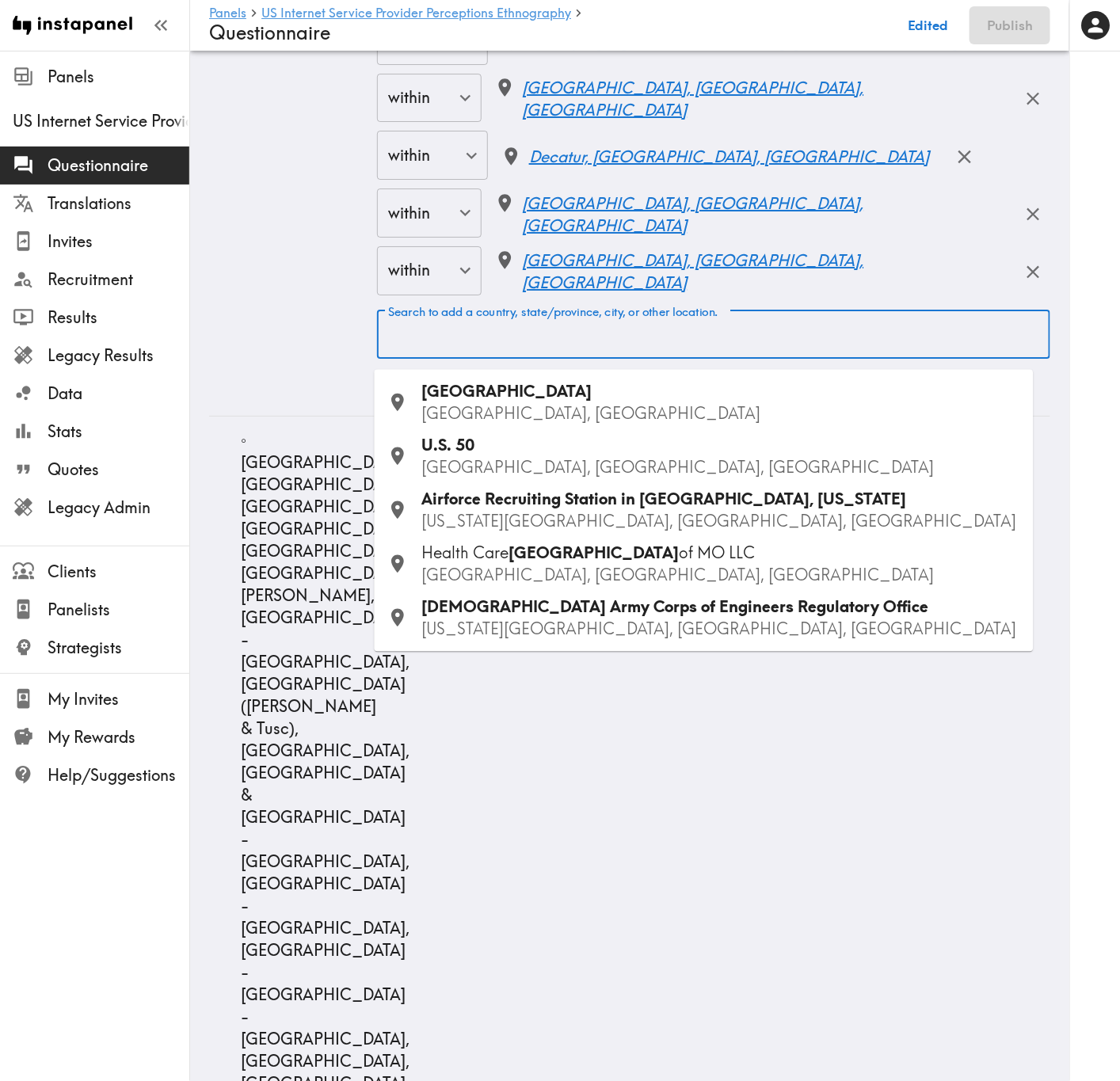
paste input "Columbus"
type input "Columbus"
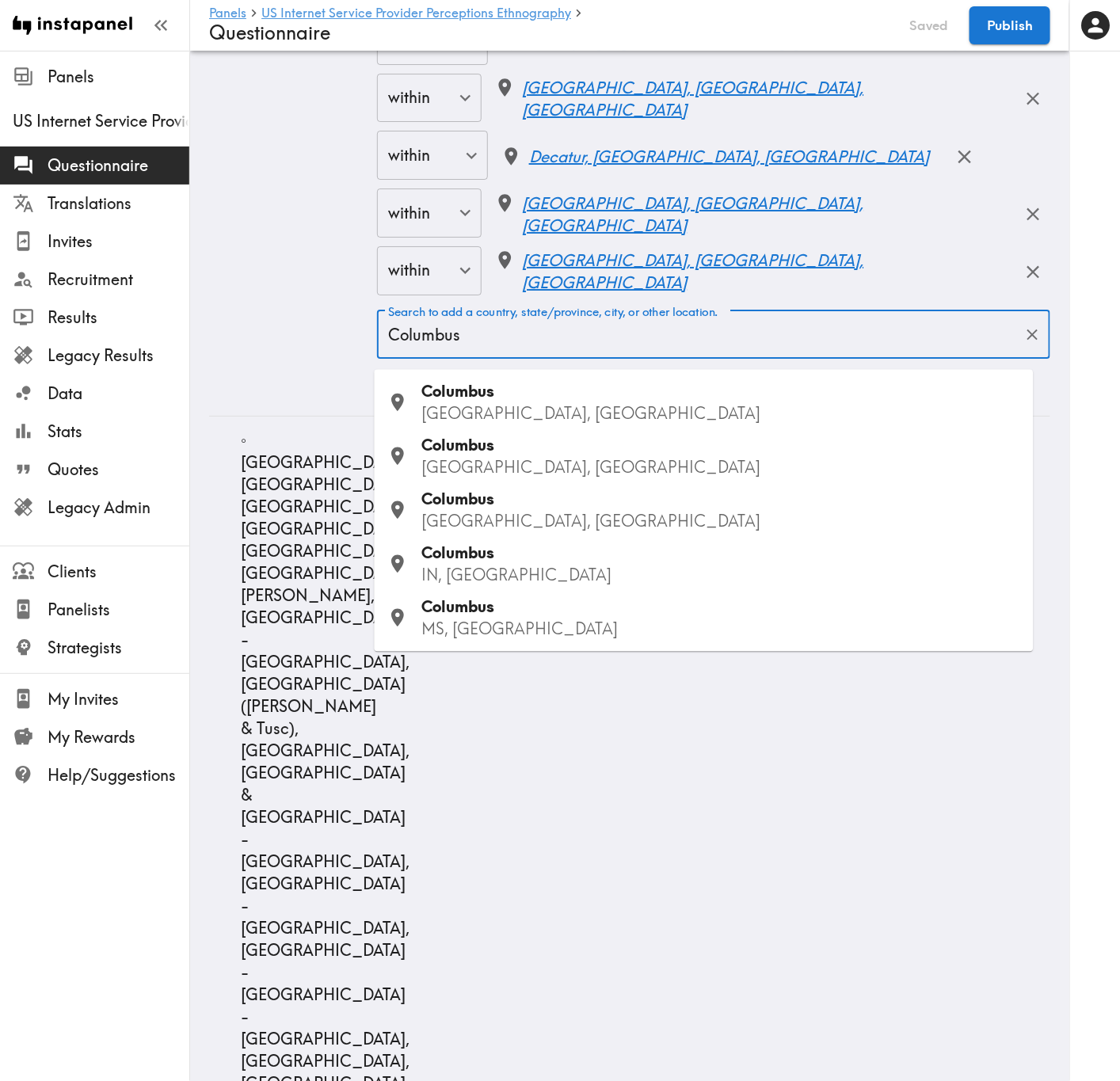
click at [503, 638] on p "MS, USA" at bounding box center [721, 629] width 599 height 22
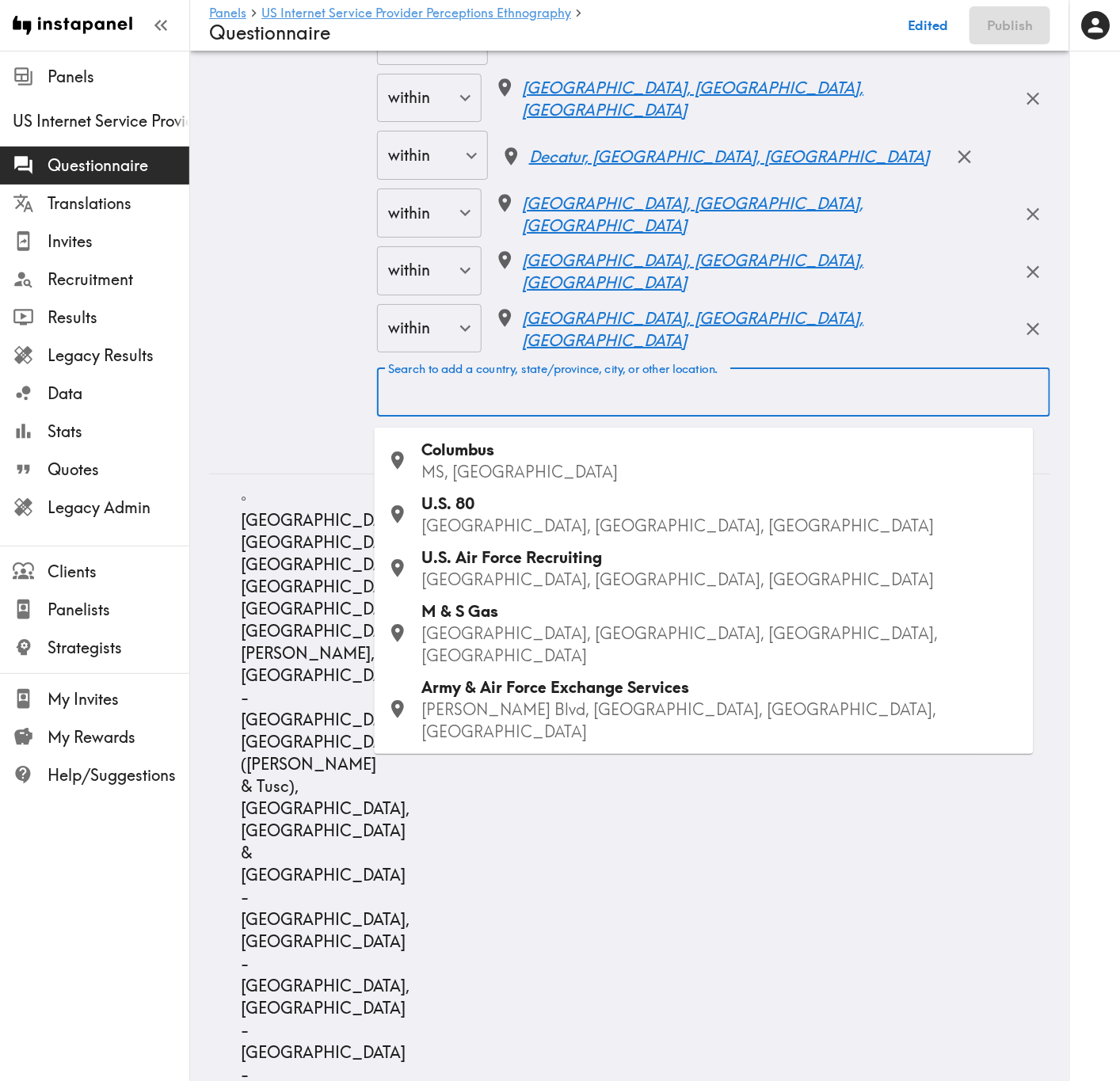
click at [436, 403] on div "Search to add a country, state/province, city, or other location. Search to add…" at bounding box center [713, 392] width 673 height 49
paste input "Tupelo"
type input "Tupelo"
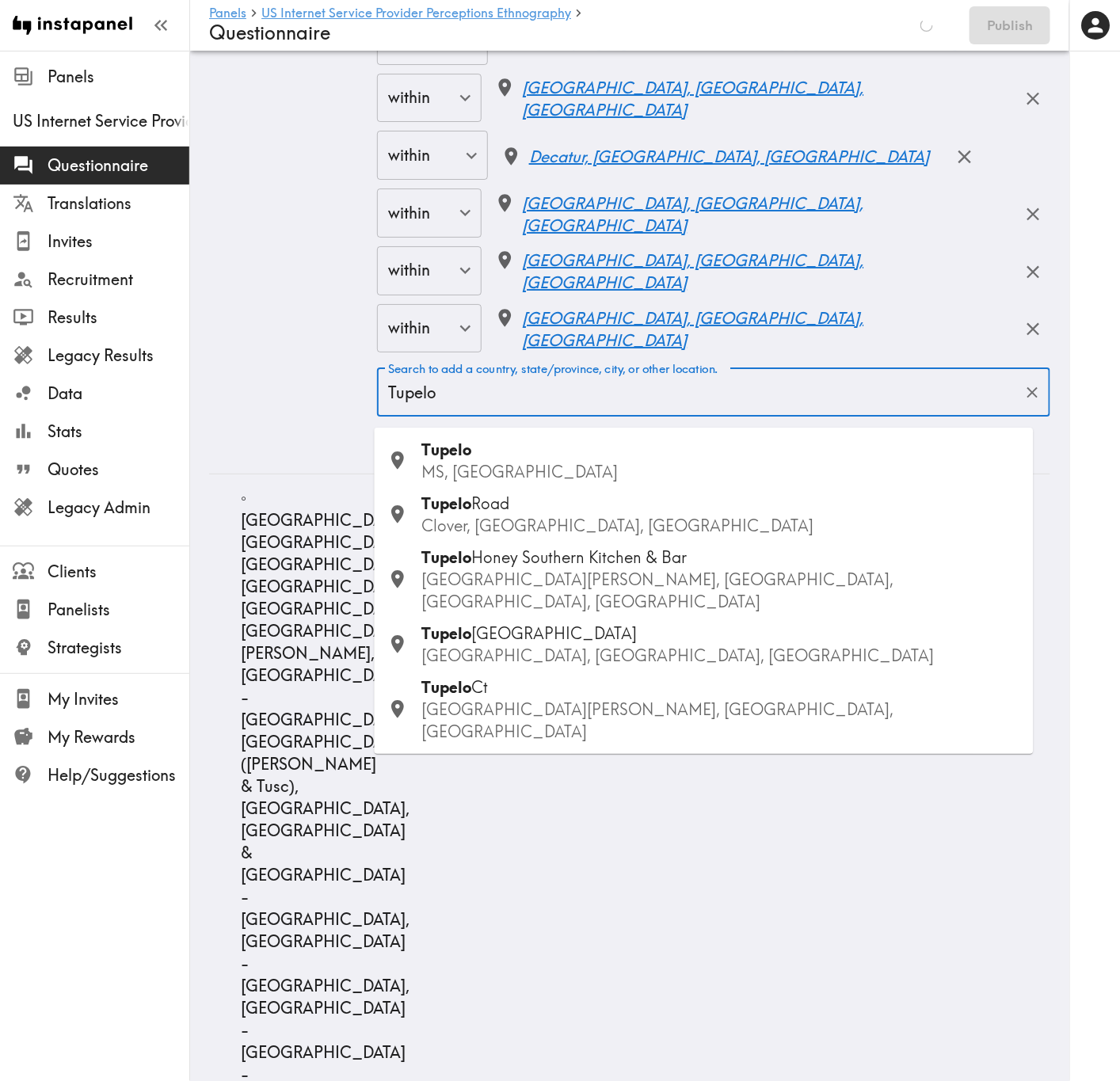
click at [517, 459] on div "Tupelo MS, USA" at bounding box center [721, 461] width 599 height 45
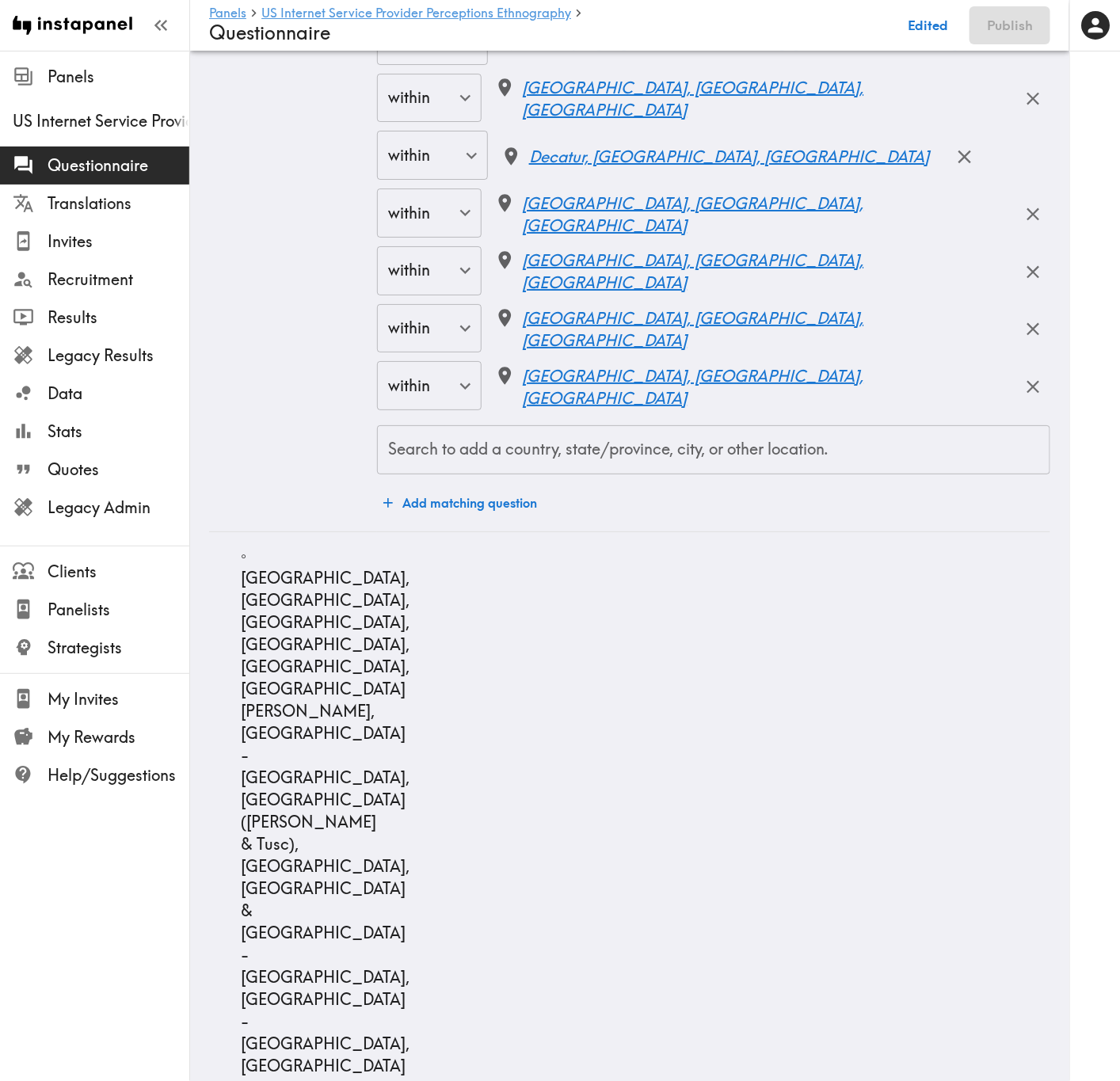
paste input "West Point"
click at [727, 459] on input "Search to add a country, state/province, city, or other location." at bounding box center [714, 449] width 658 height 35
type input "West Point"
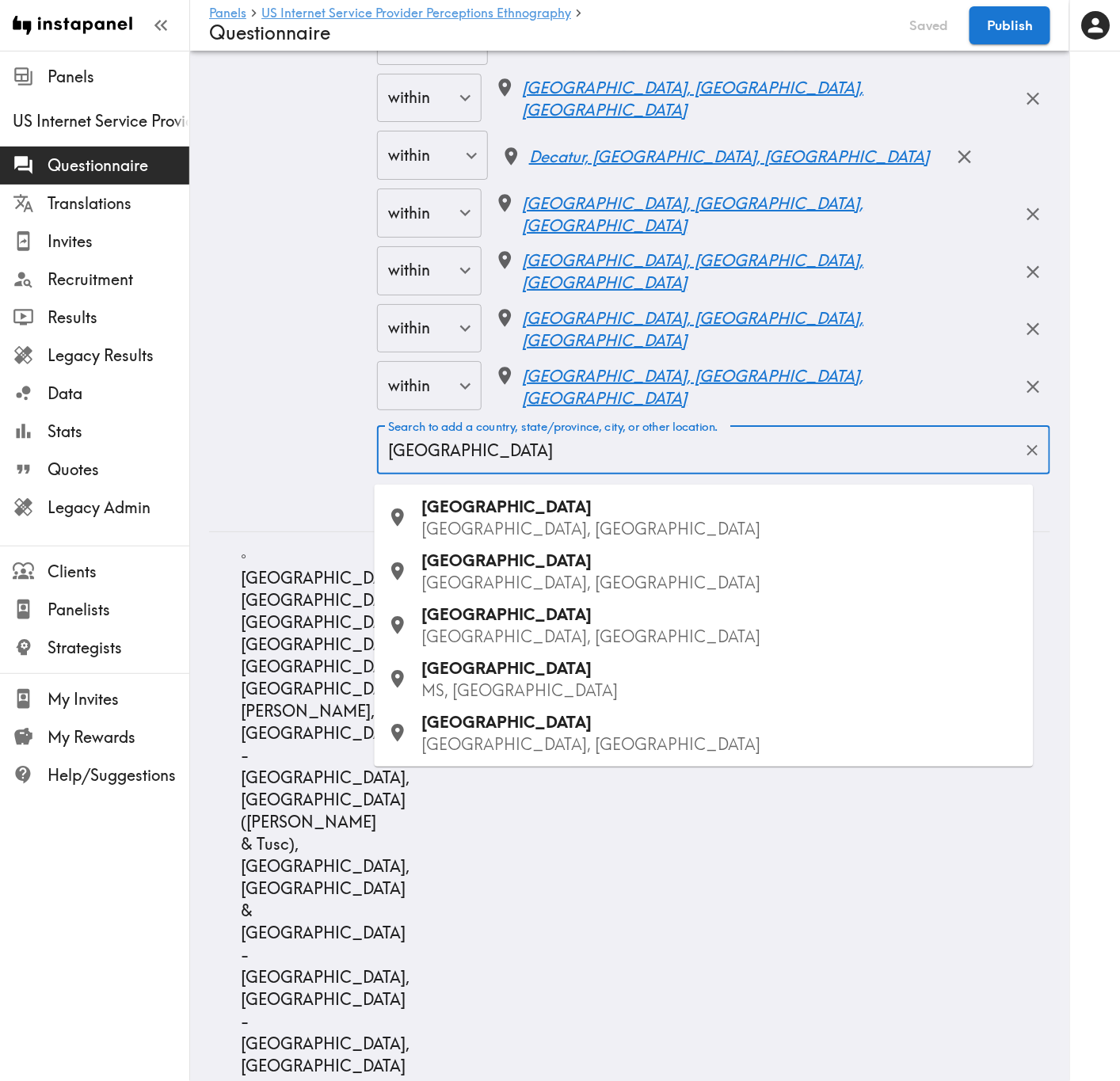
click at [522, 654] on p "MS, USA" at bounding box center [721, 690] width 599 height 22
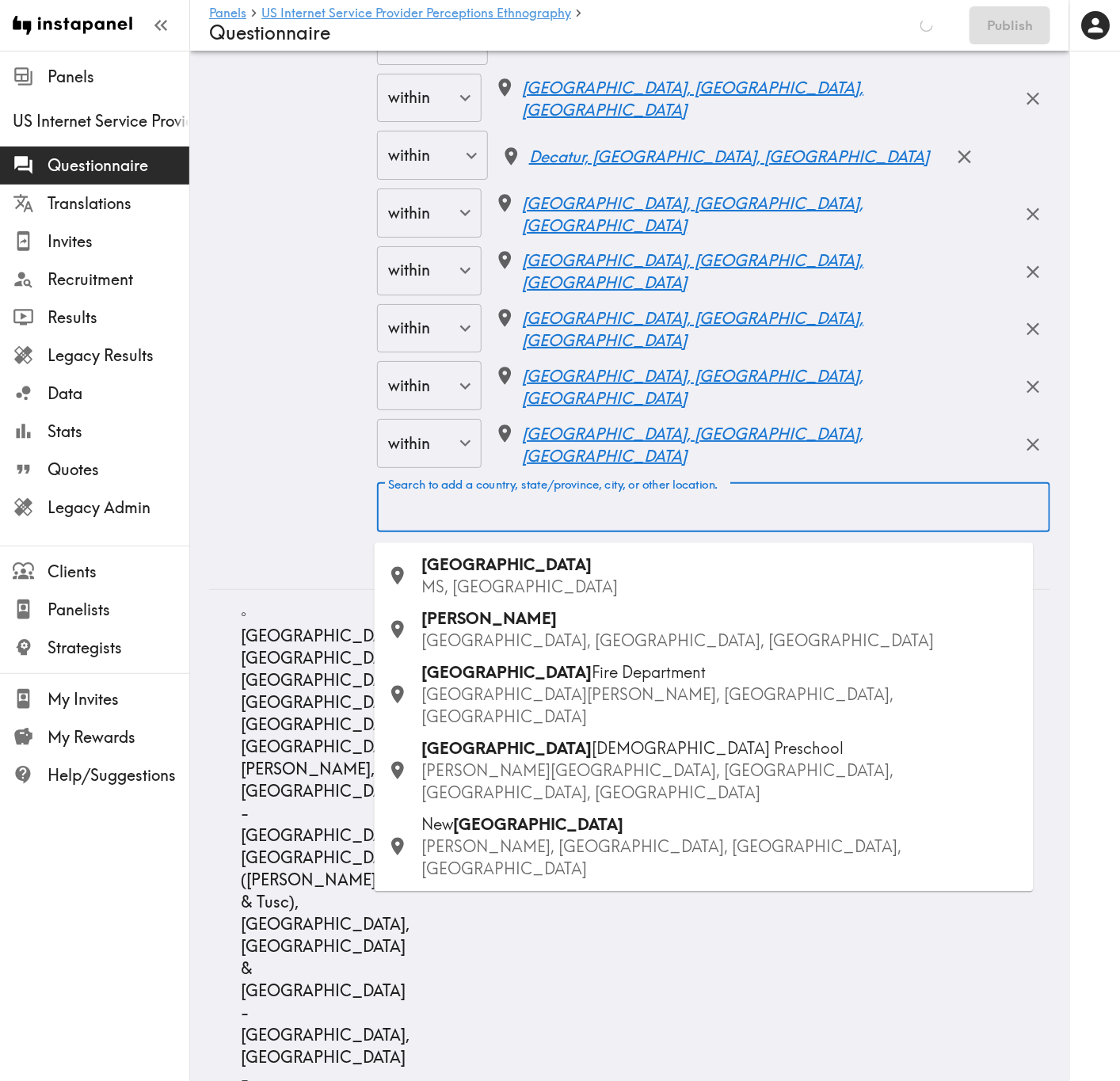
click at [578, 521] on input "Search to add a country, state/province, city, or other location." at bounding box center [714, 507] width 658 height 35
paste input "Corpus Christi"
type input "Corpus Christi"
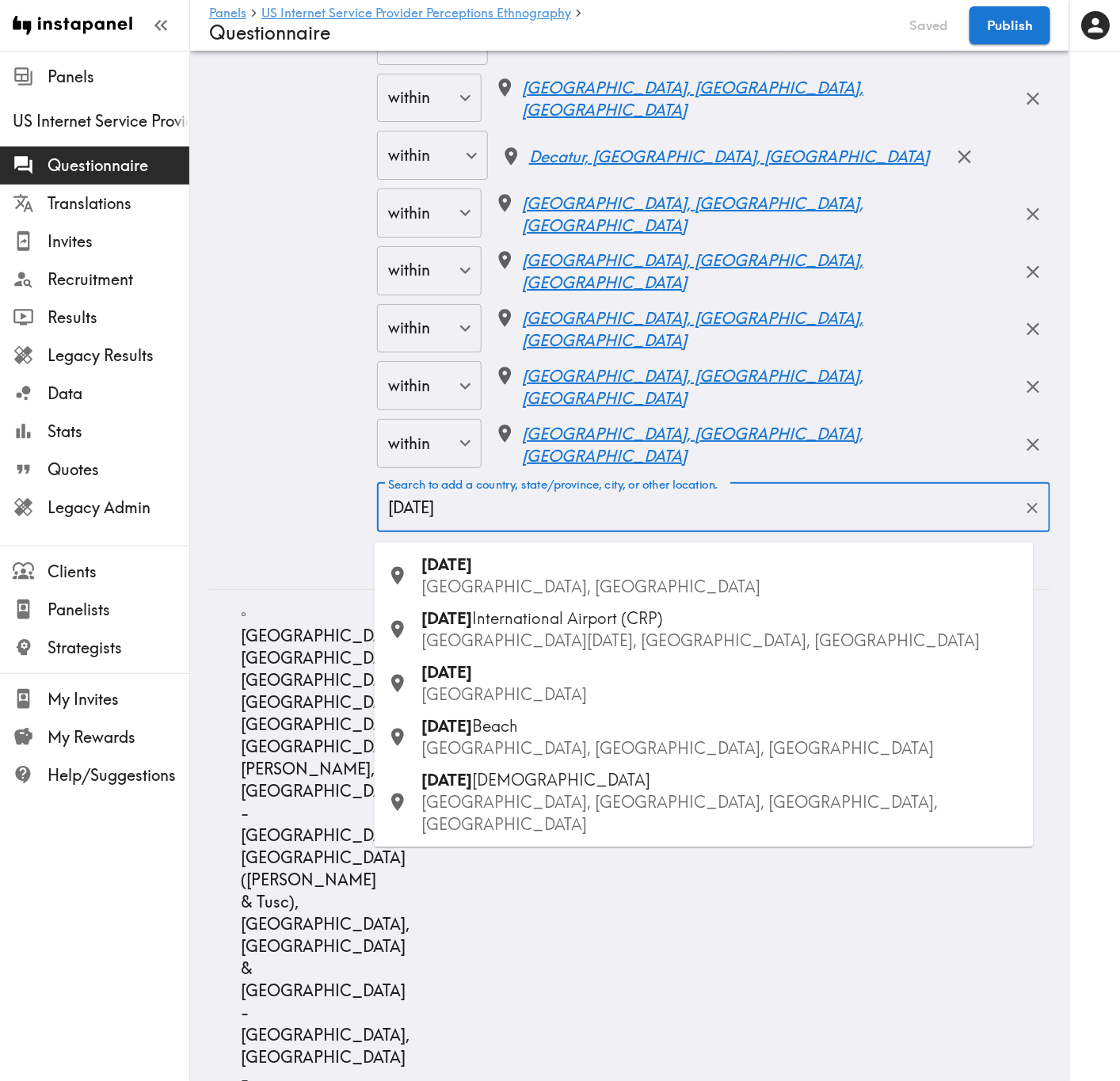
click at [554, 582] on p "TX, USA" at bounding box center [721, 587] width 599 height 22
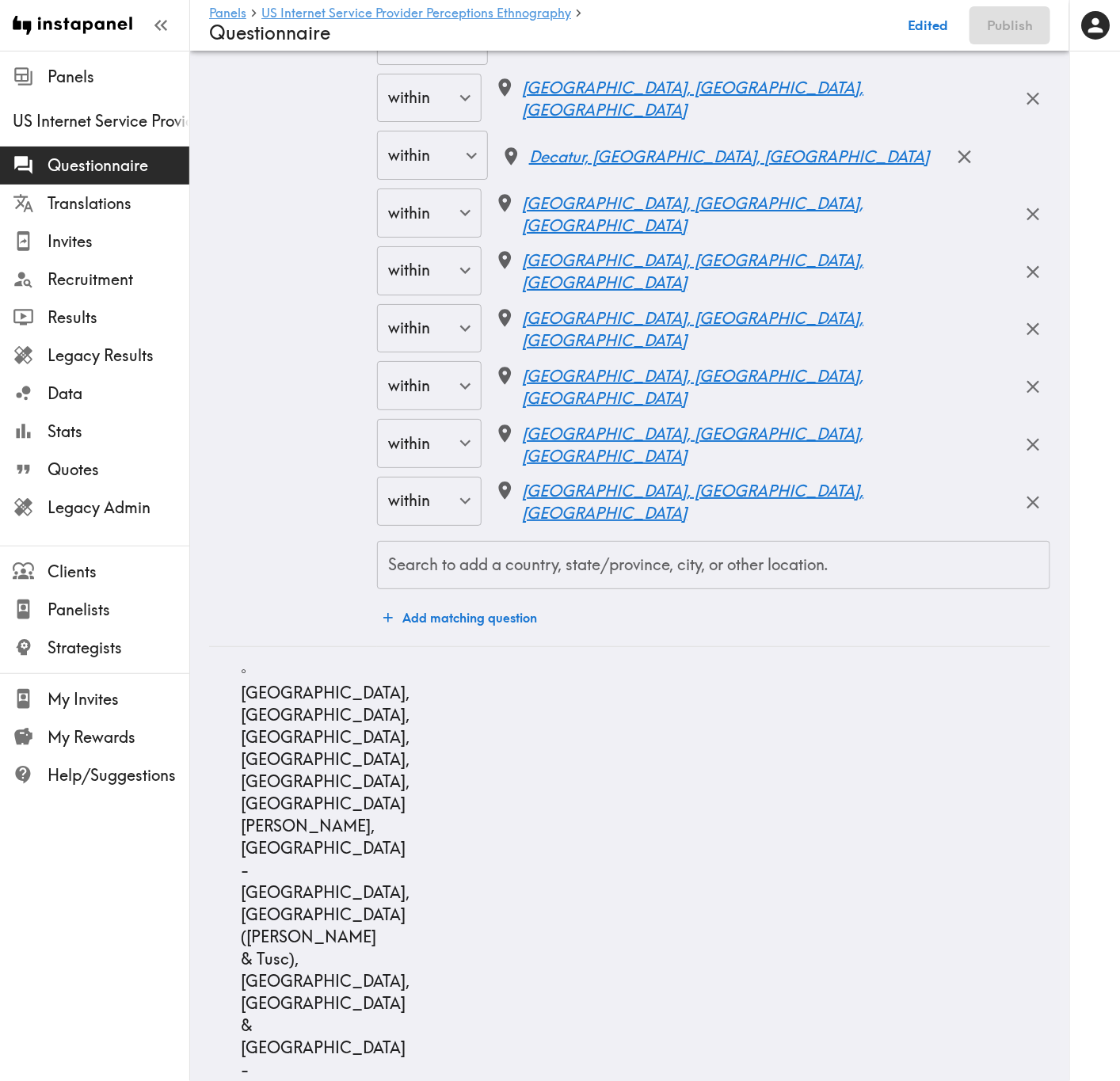
click at [525, 561] on div "Search to add a country, state/province, city, or other location. Search to add…" at bounding box center [713, 565] width 673 height 49
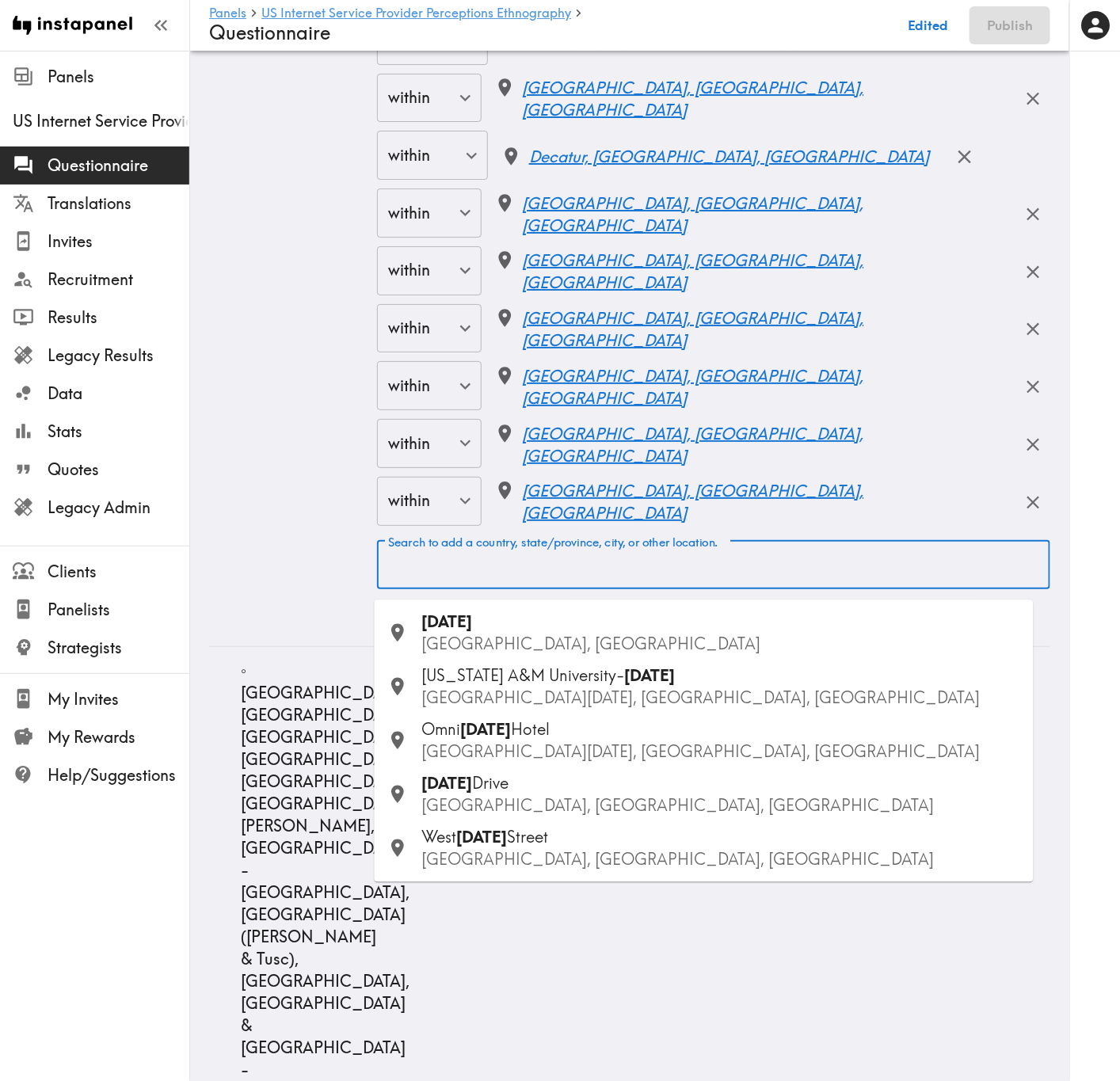
paste input "Victoria"
type input "Victoria"
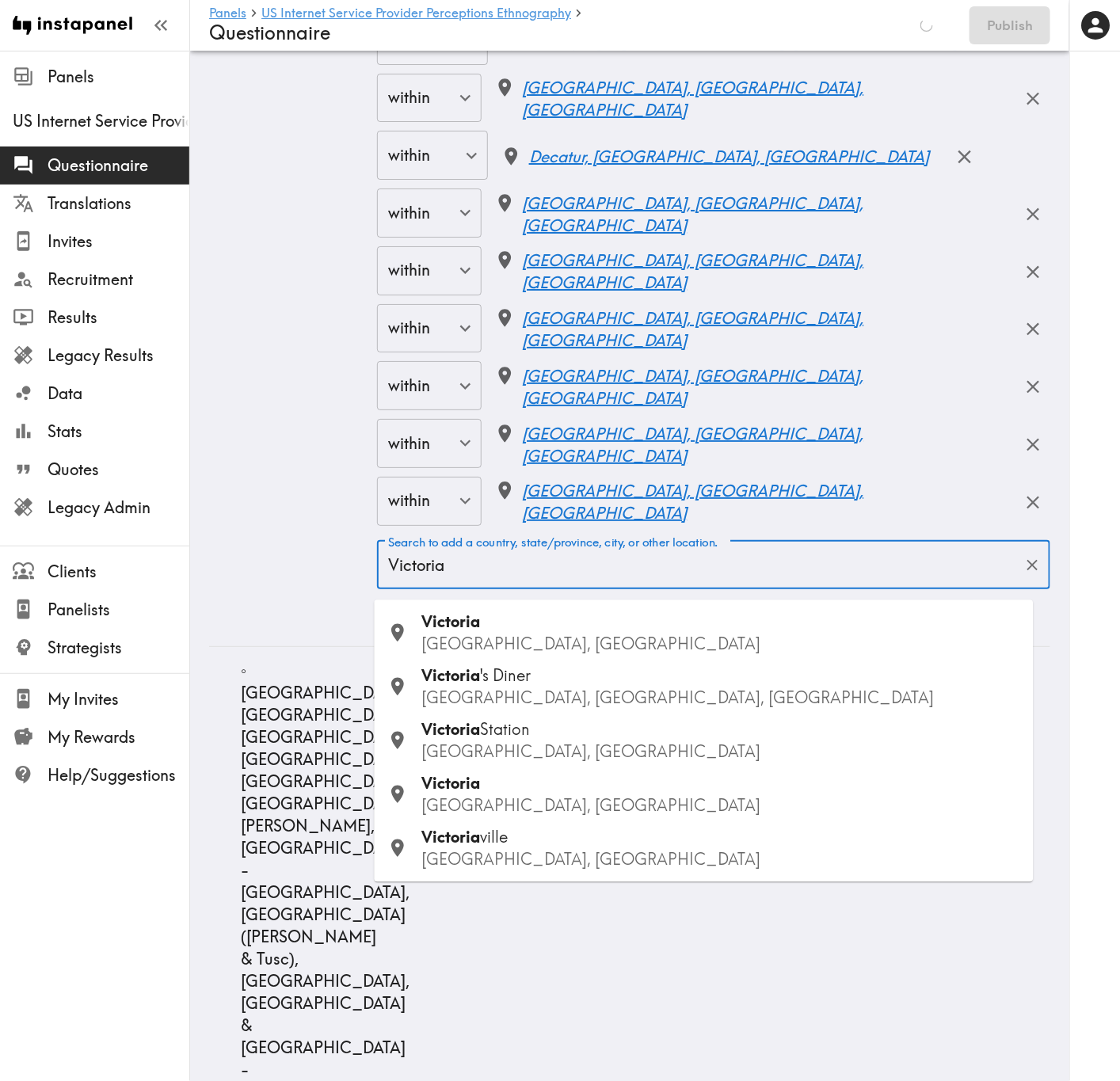
click at [507, 654] on div "Victoria TX, USA" at bounding box center [721, 795] width 599 height 45
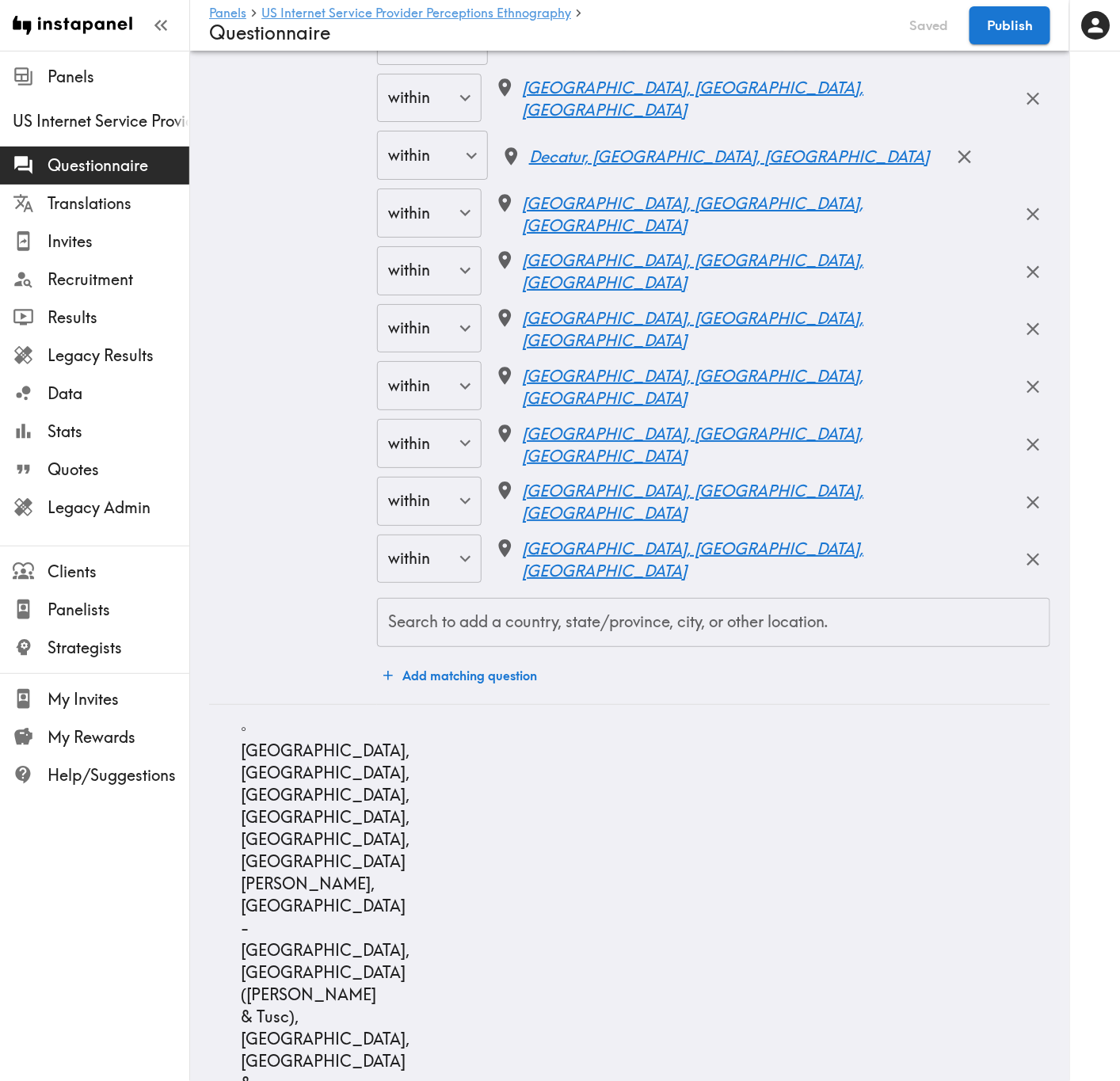
click at [565, 647] on div "Search to add a country, state/province, city, or other location." at bounding box center [713, 622] width 673 height 49
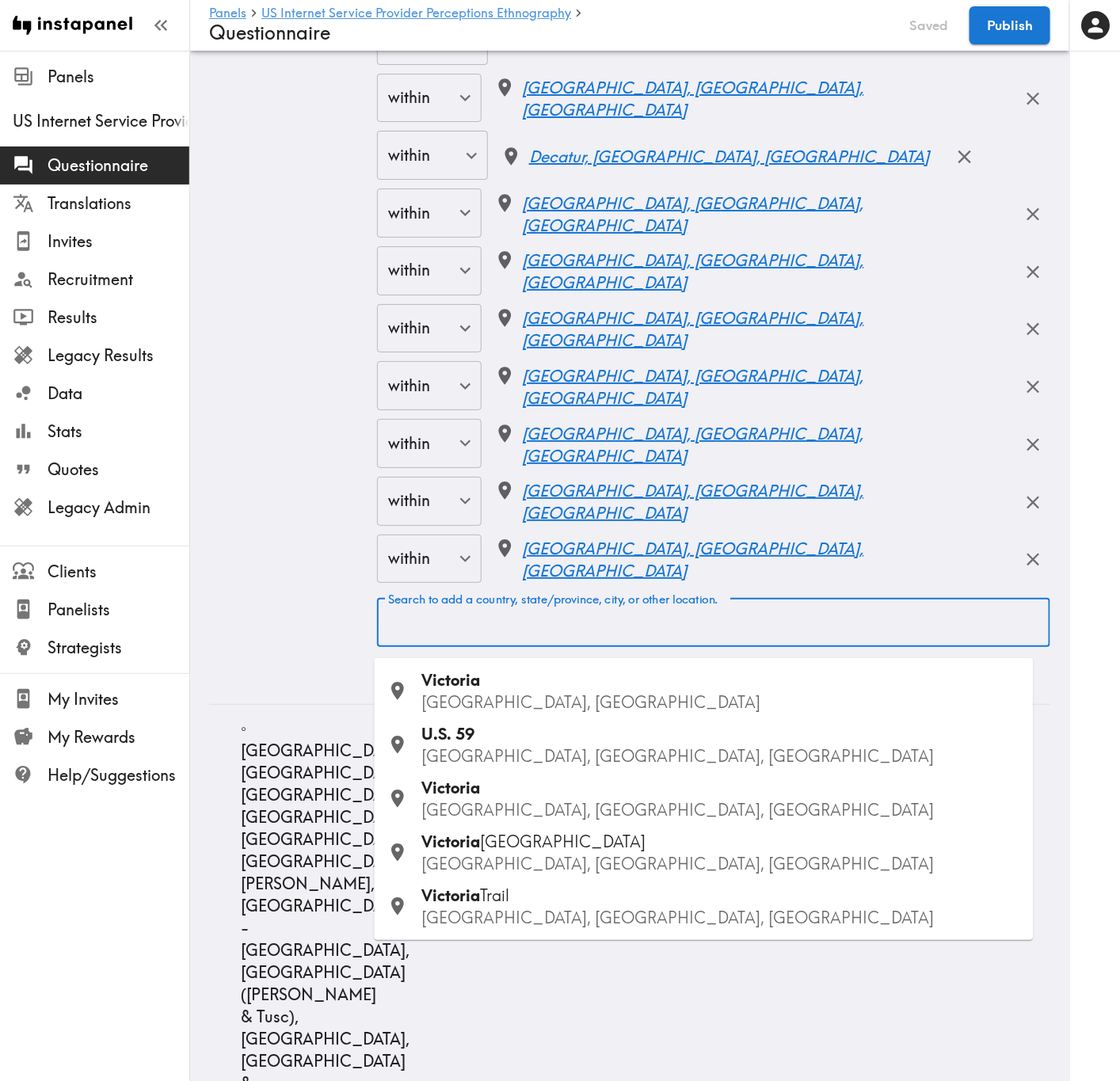
paste input "Laredo"
type input "Laredo"
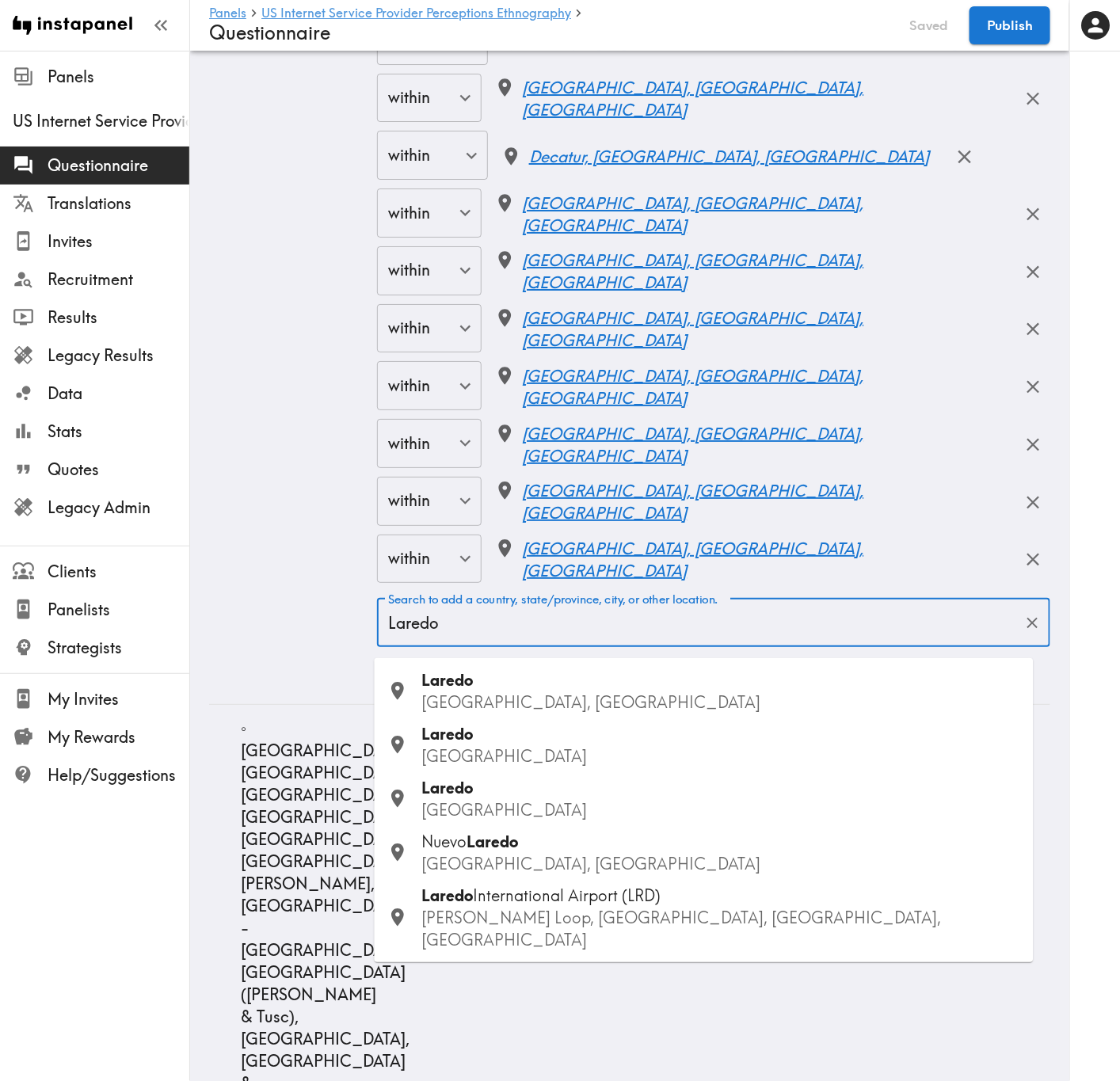
click at [528, 654] on p "TX, USA" at bounding box center [721, 702] width 599 height 22
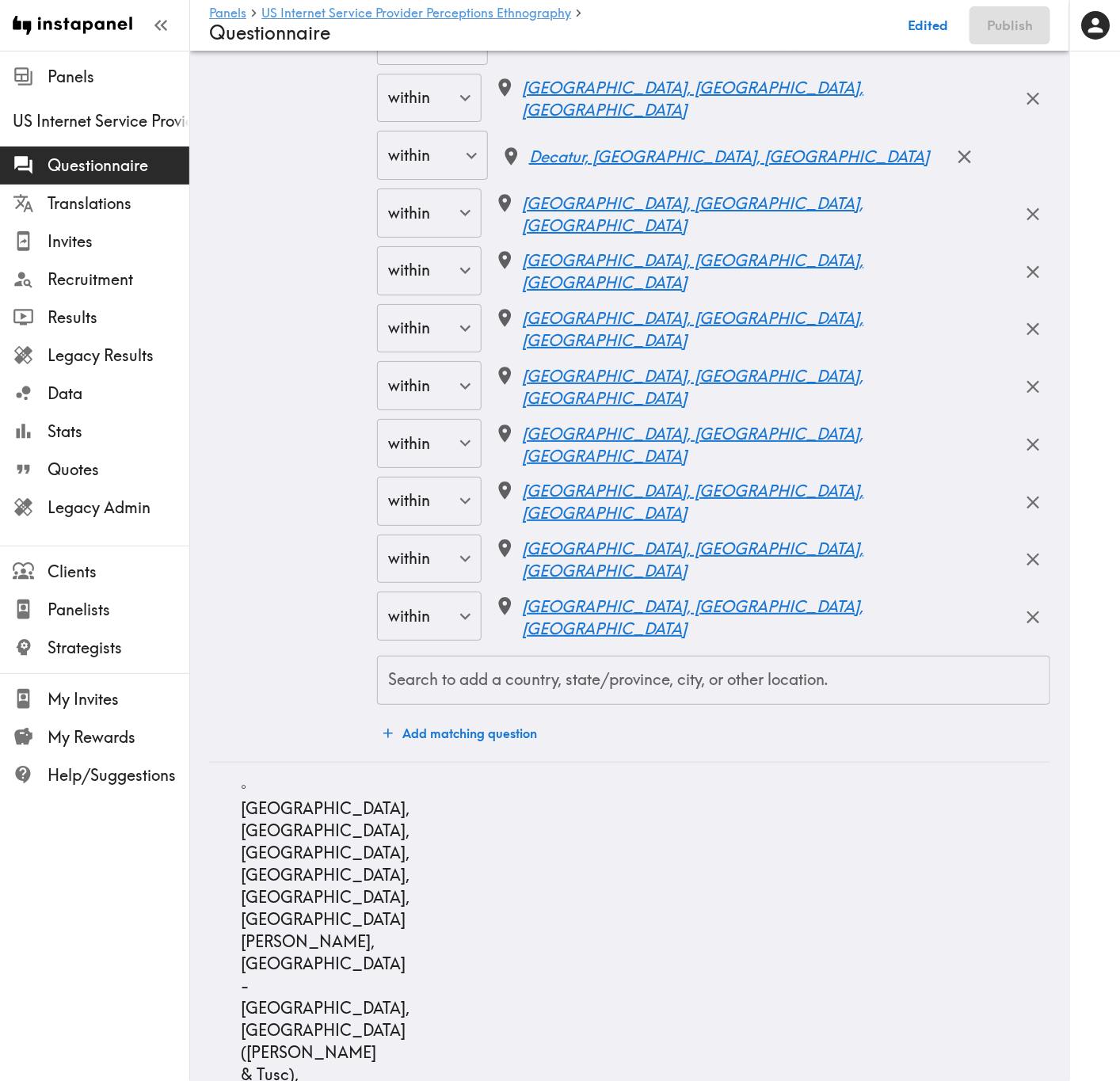
click at [620, 654] on input "Search to add a country, state/province, city, or other location." at bounding box center [714, 680] width 658 height 35
paste input "Dallas"
type input "Dallas"
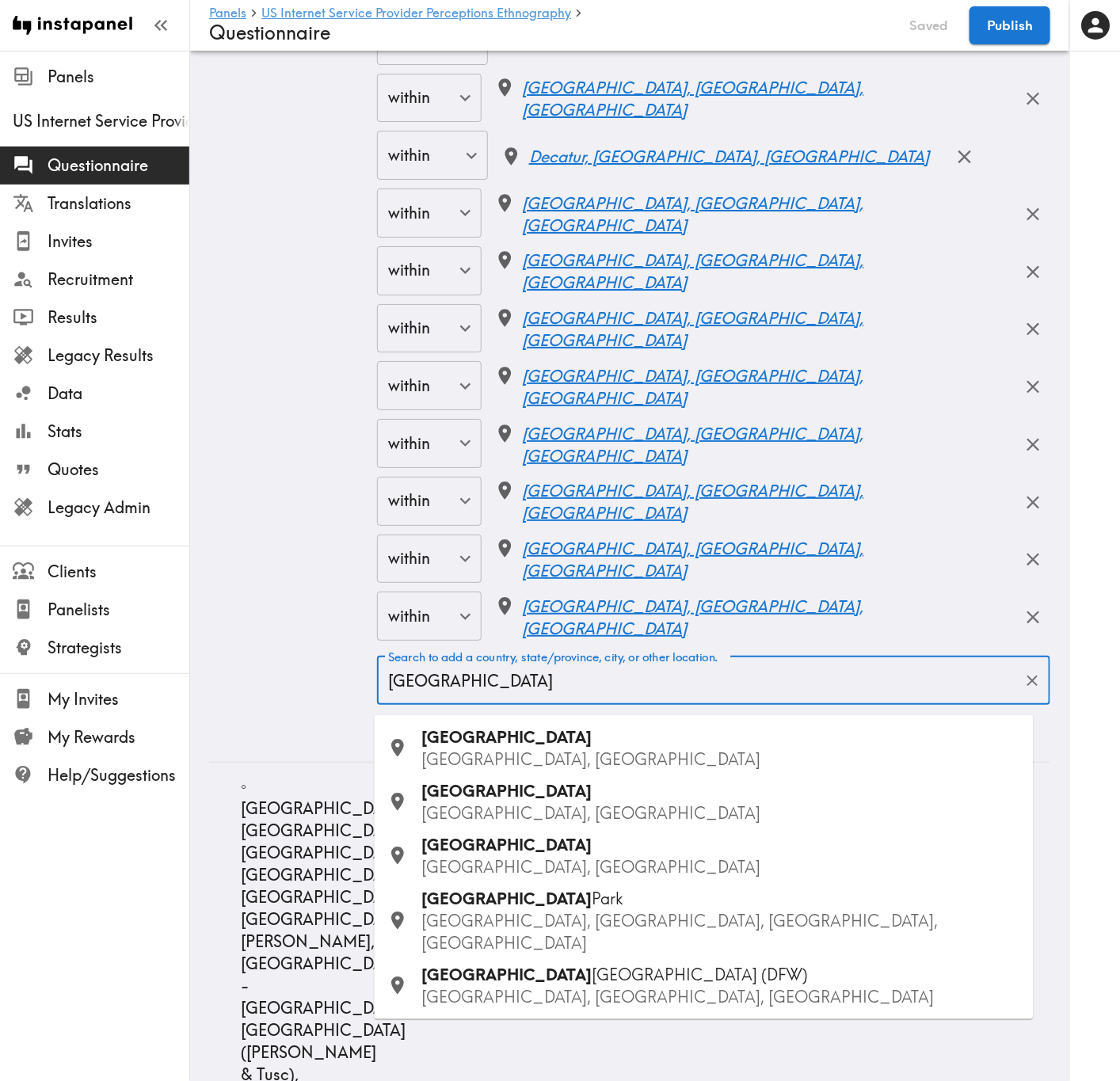
click at [509, 654] on p "TX, USA" at bounding box center [721, 813] width 599 height 22
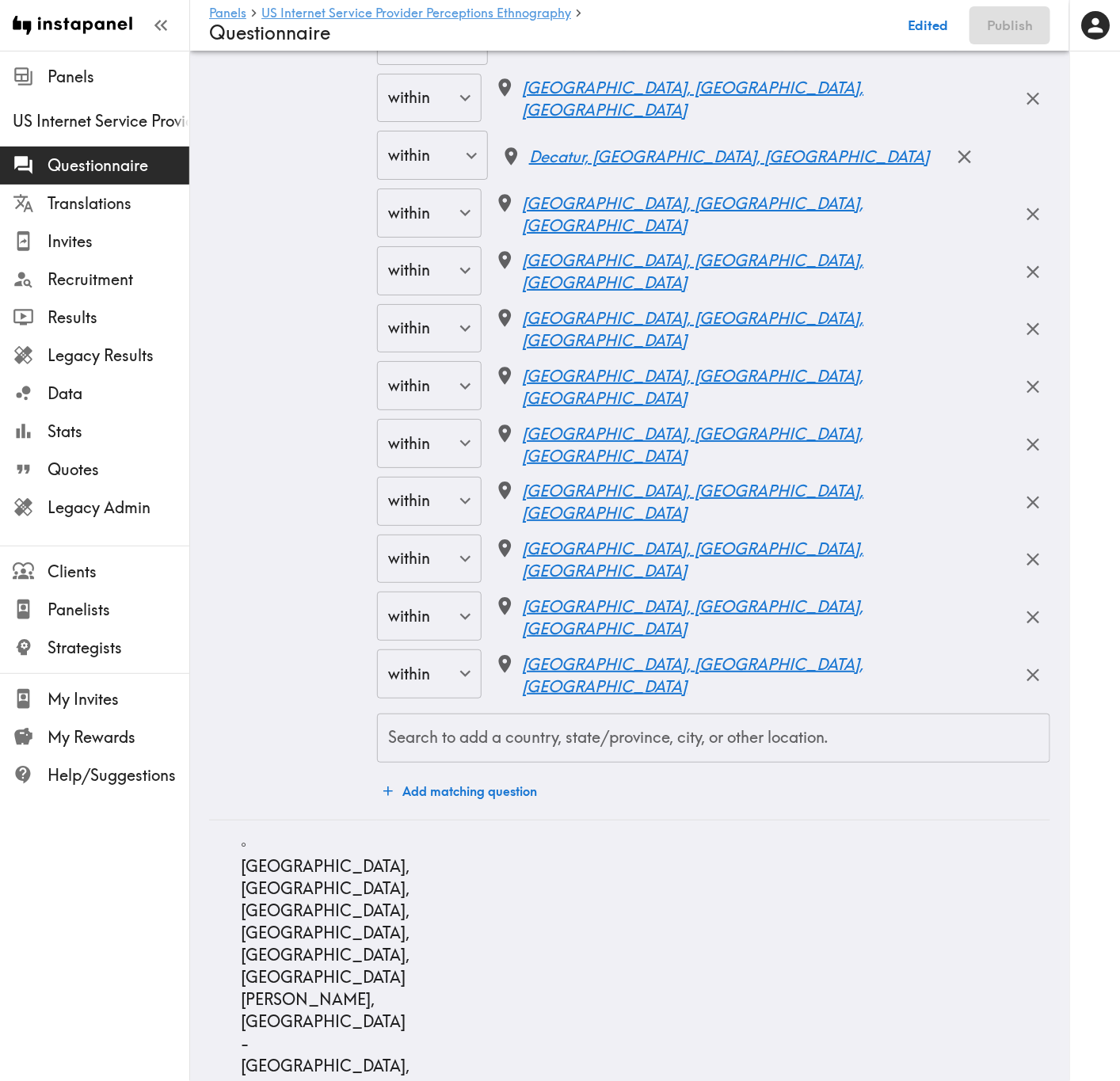
click at [575, 654] on input "Search to add a country, state/province, city, or other location." at bounding box center [714, 737] width 658 height 35
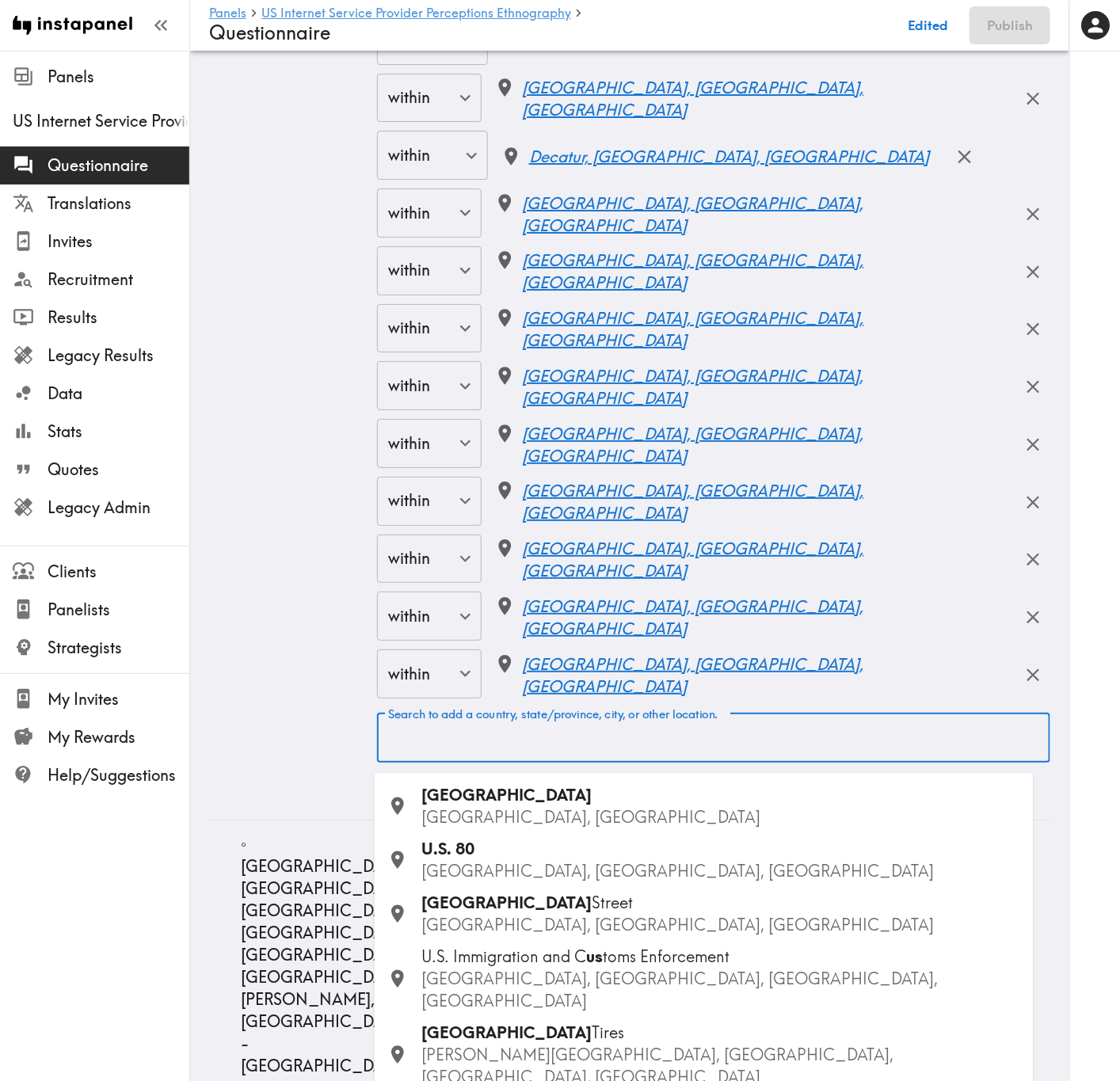
paste input "Fort Worth"
type input "Fort Worth"
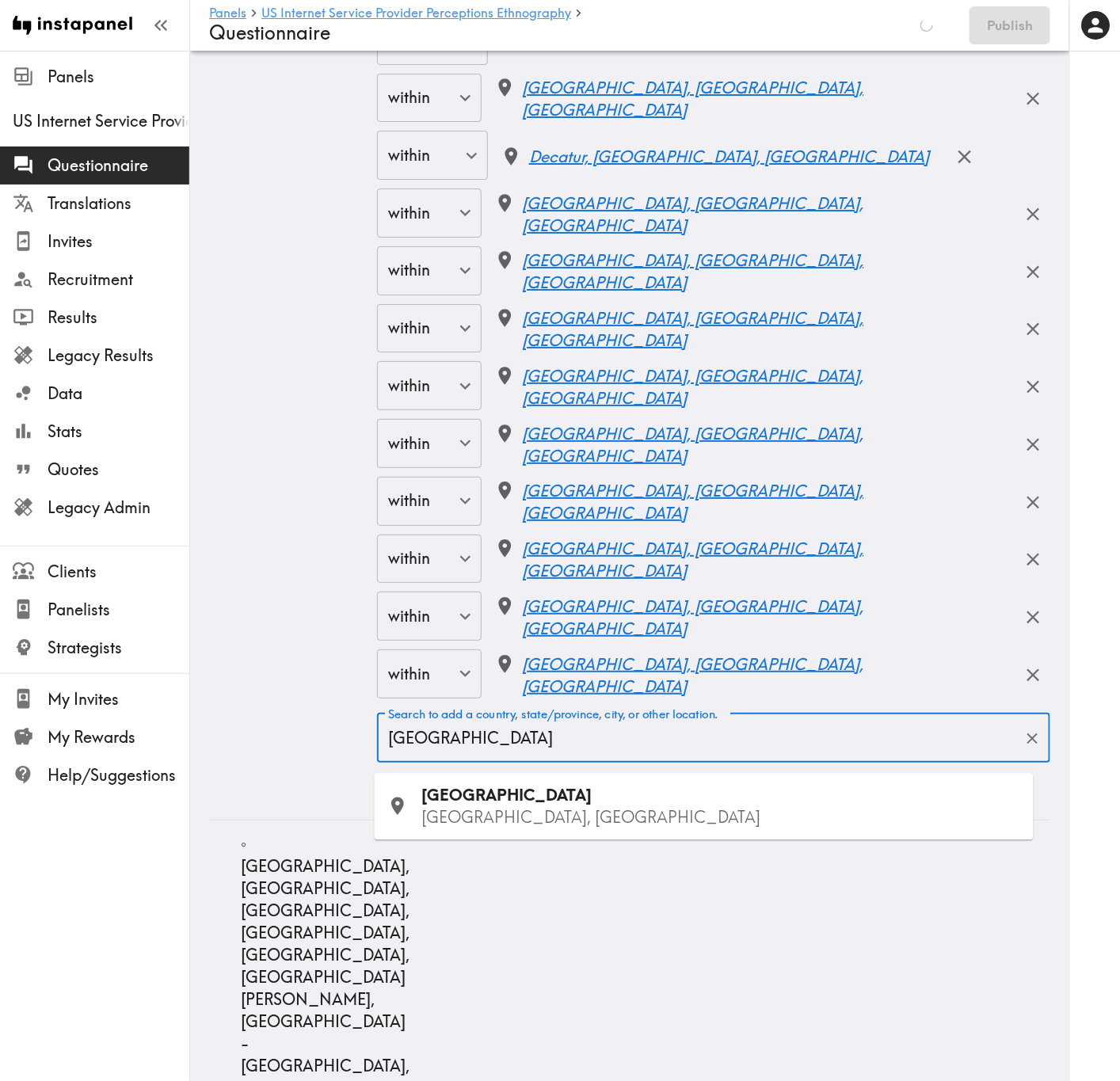
click at [527, 654] on p "TX, USA" at bounding box center [721, 817] width 599 height 22
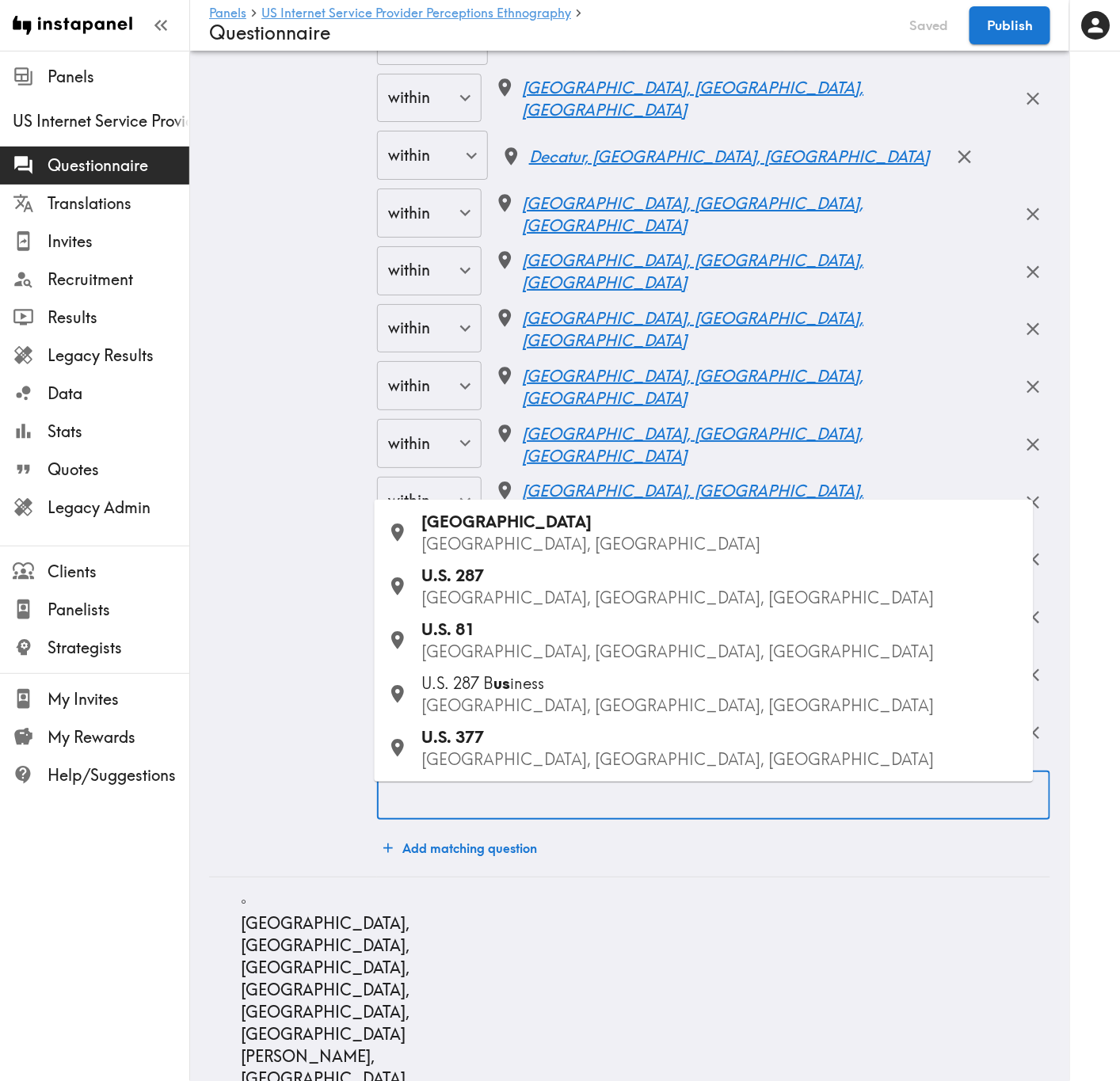
click at [746, 654] on div "Search to add a country, state/province, city, or other location. Search to add…" at bounding box center [713, 796] width 673 height 49
paste input "Arlington"
type input "Arlington"
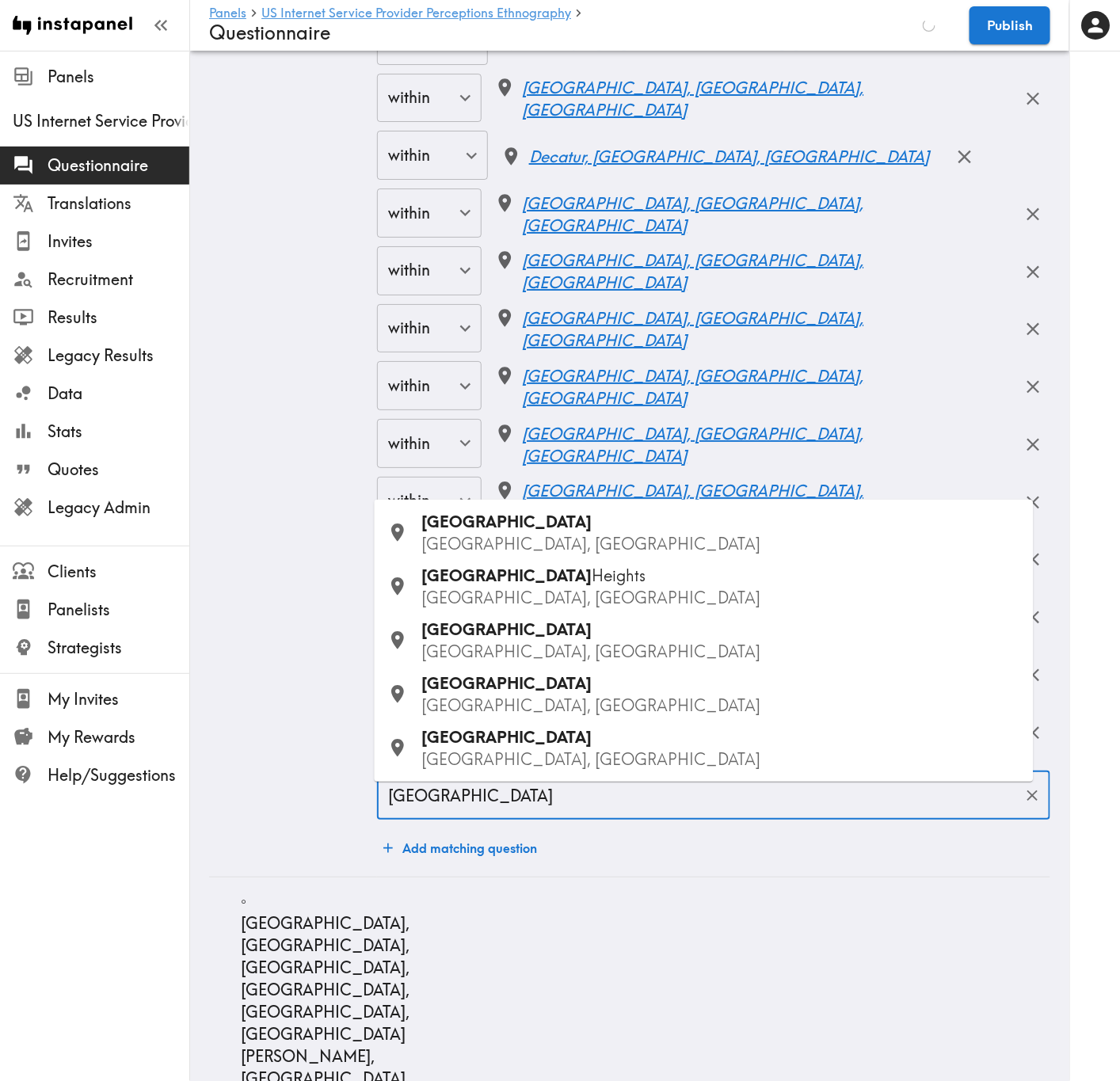
click at [522, 644] on p "TX, USA" at bounding box center [721, 651] width 599 height 22
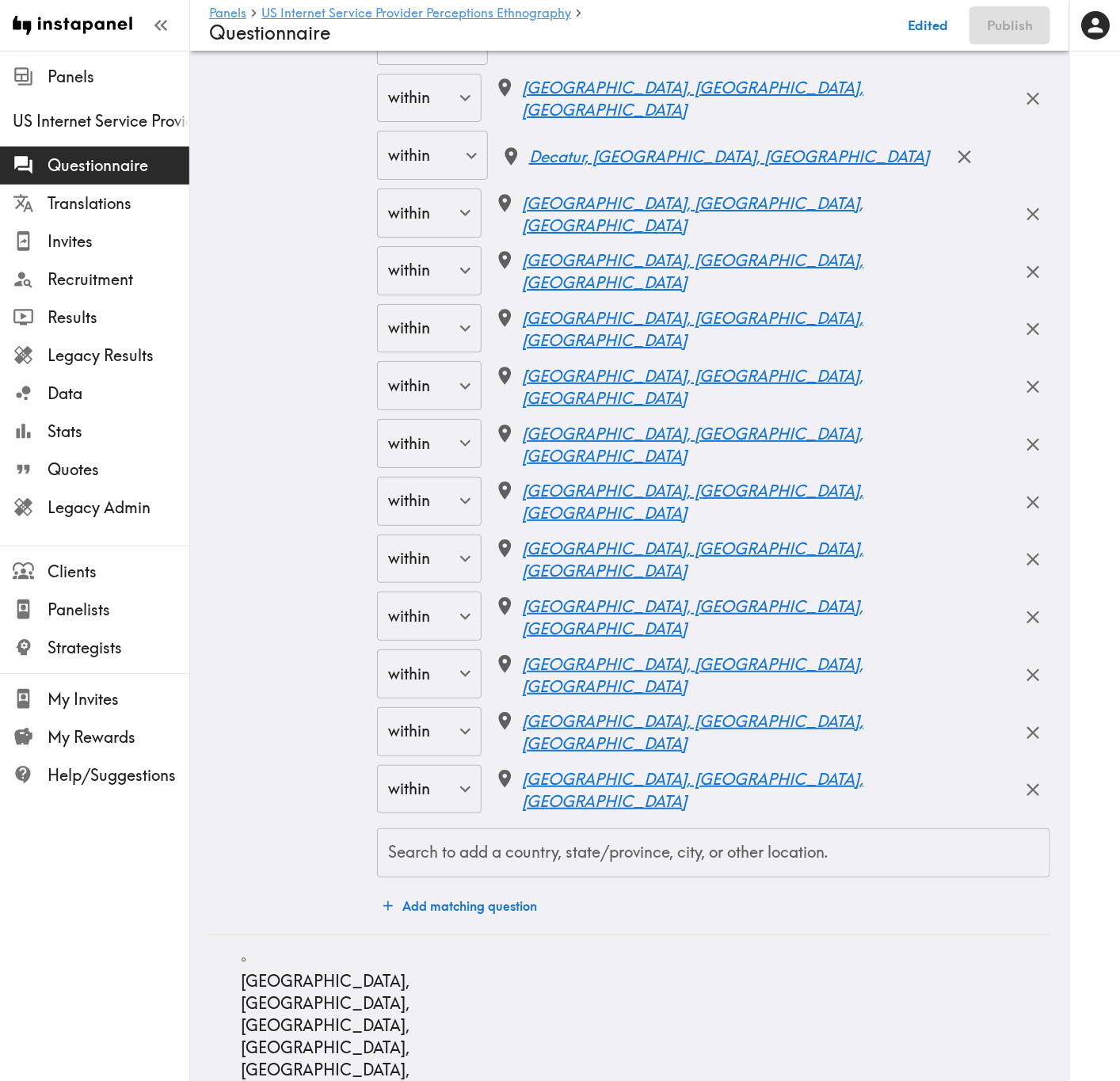
click at [616, 654] on input "Search to add a country, state/province, city, or other location." at bounding box center [714, 853] width 658 height 35
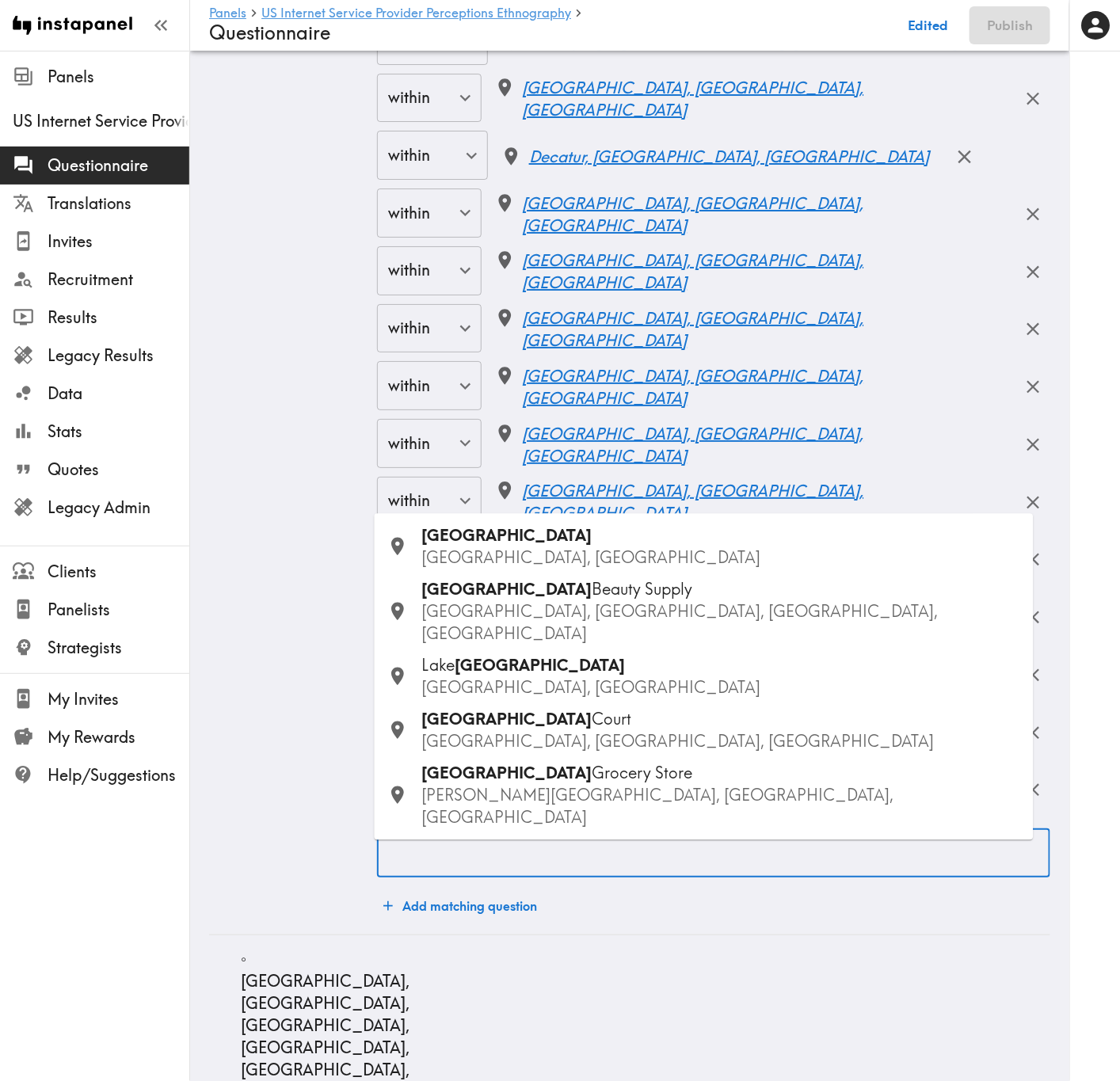
paste input "Plano"
type input "Plano"
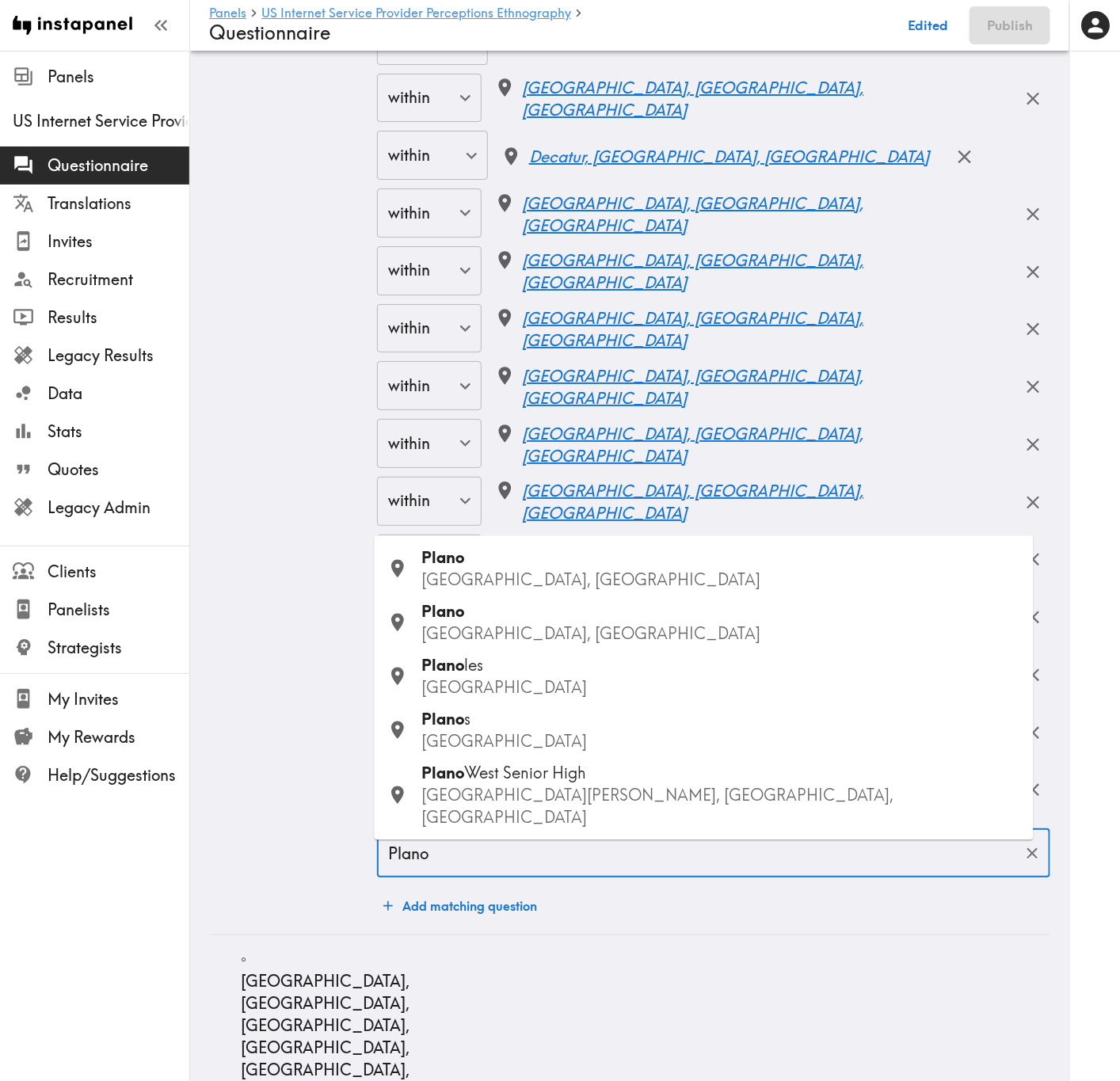
click at [518, 589] on div "Plano TX, USA" at bounding box center [721, 569] width 599 height 45
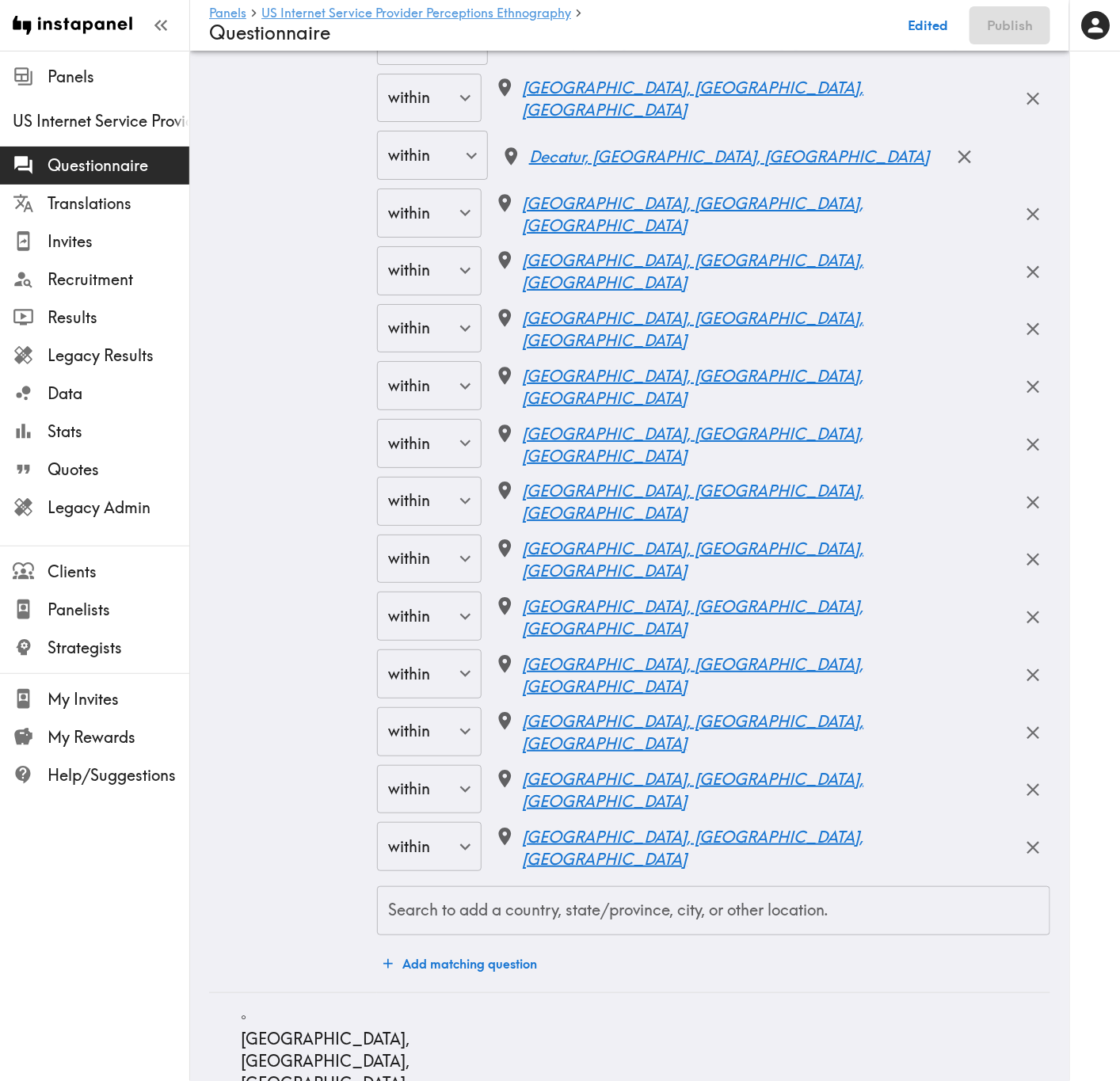
click at [602, 654] on input "Search to add a country, state/province, city, or other location." at bounding box center [714, 911] width 658 height 35
paste input "Evansville"
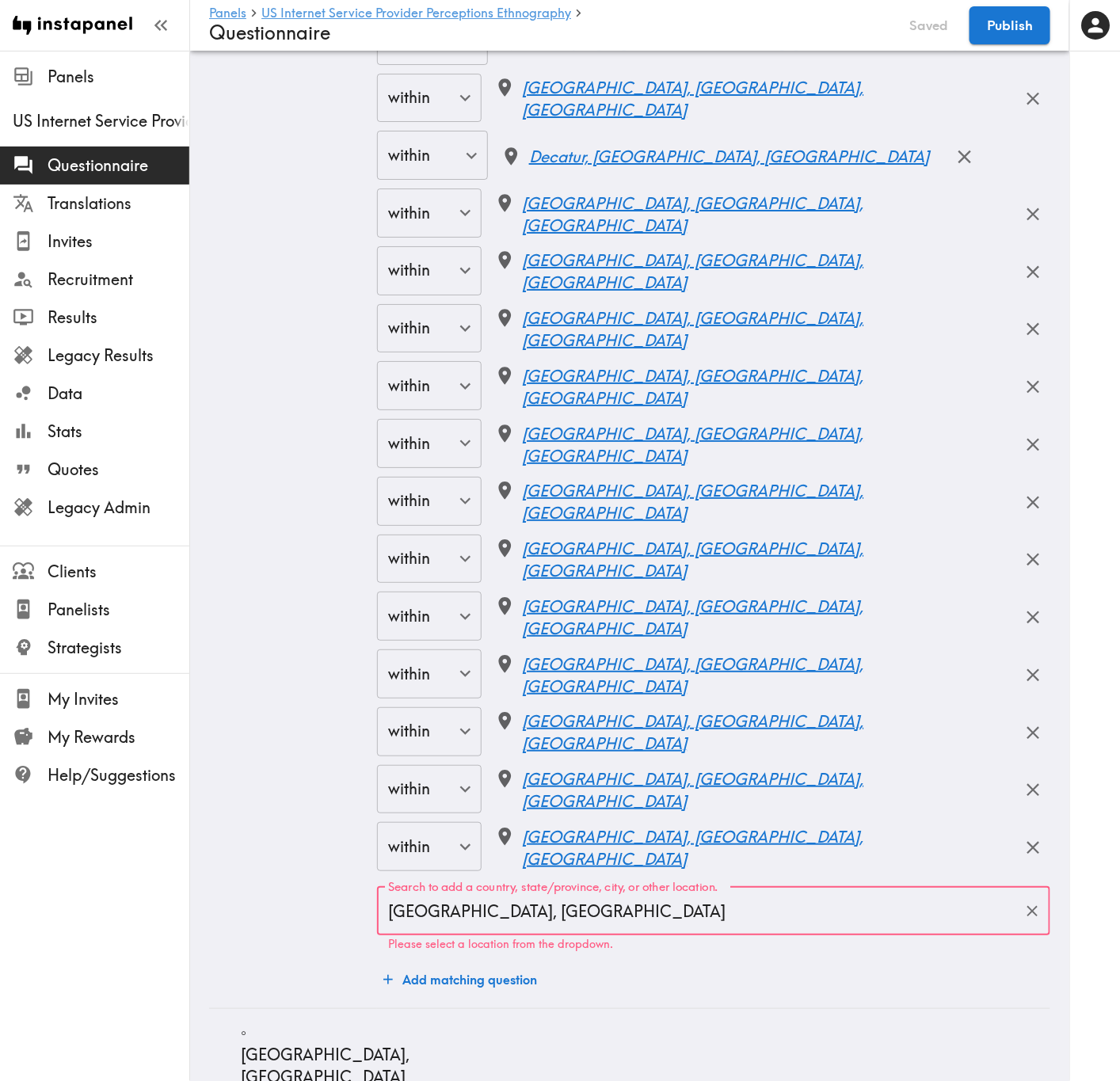
drag, startPoint x: 528, startPoint y: 941, endPoint x: 465, endPoint y: 927, distance: 64.5
click at [465, 654] on div "Evansville, KY Search to add a country, state/province, city, or other location." at bounding box center [713, 911] width 673 height 49
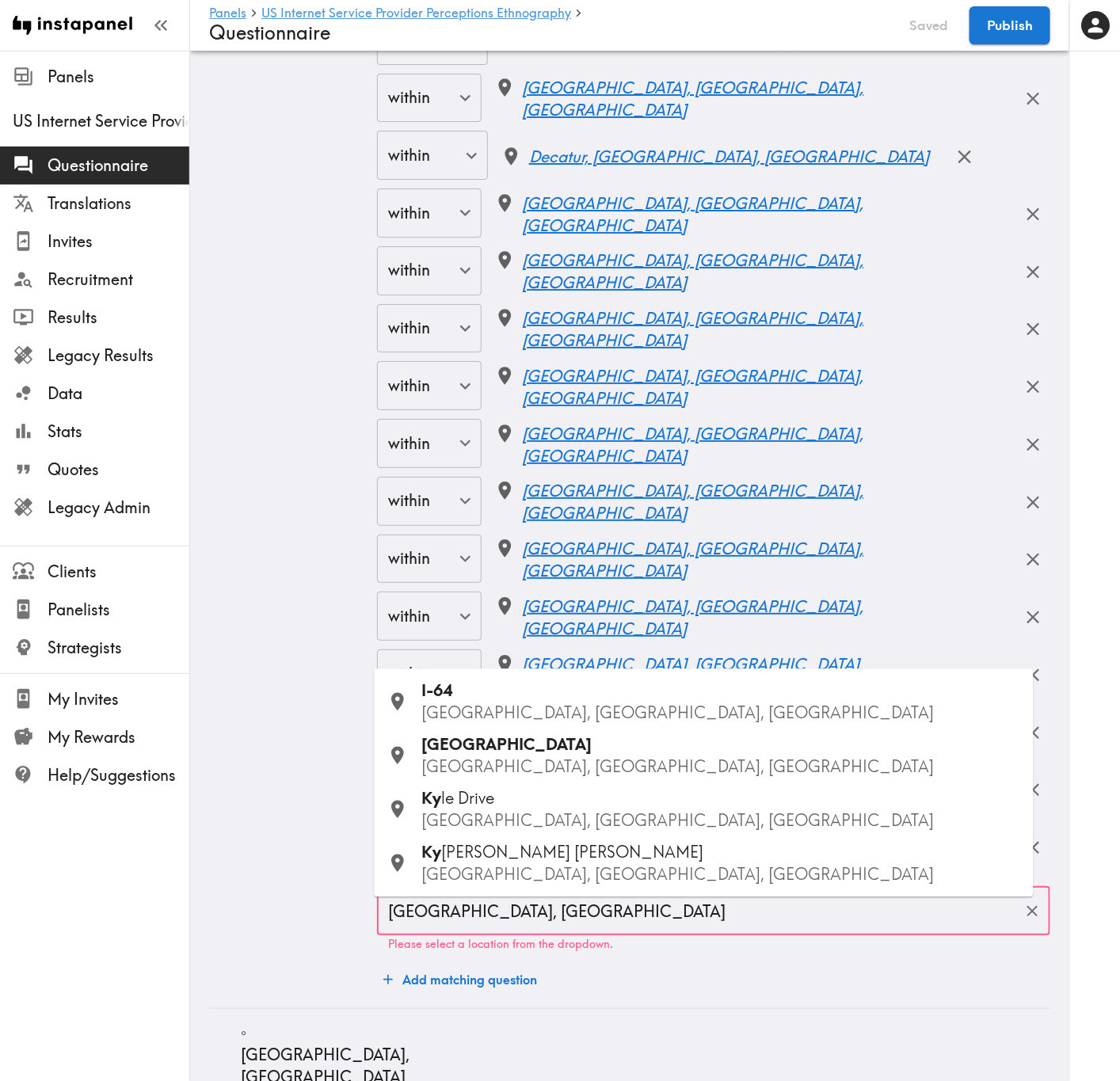
click at [466, 654] on input "Evansville, KY" at bounding box center [701, 911] width 635 height 35
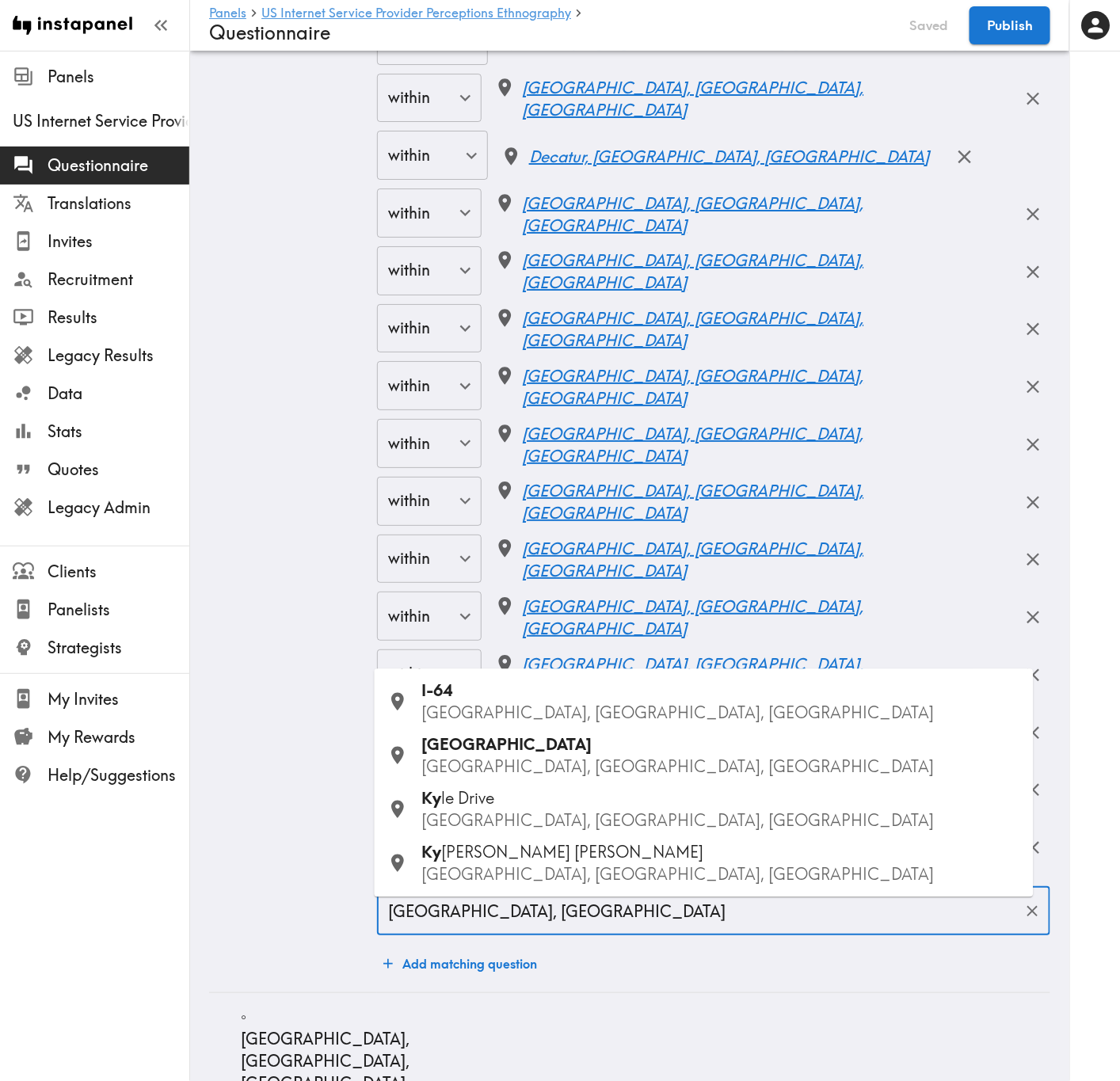
type input "Evansville, IN"
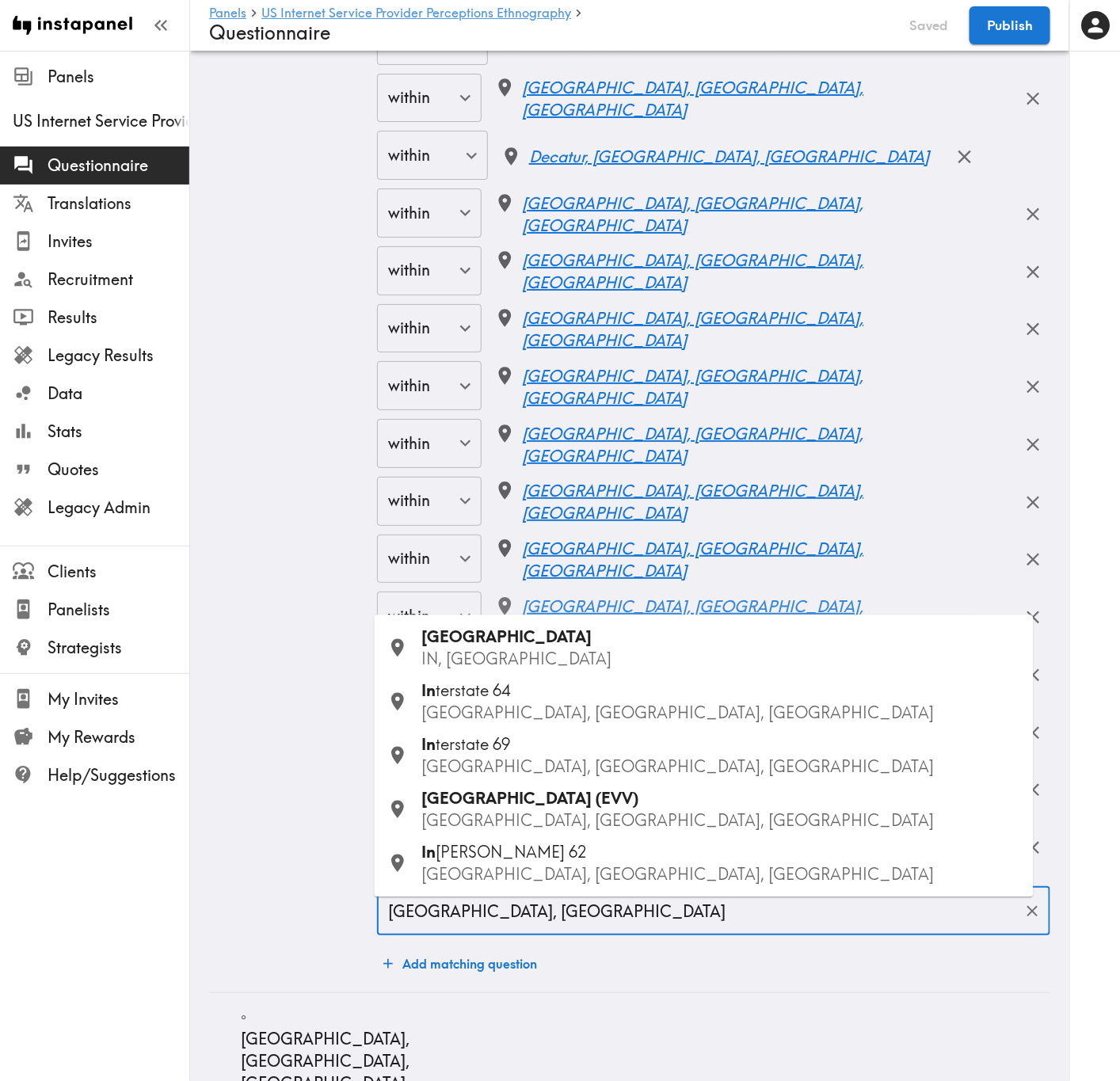
click at [606, 638] on div "Evansville IN, USA" at bounding box center [721, 648] width 599 height 45
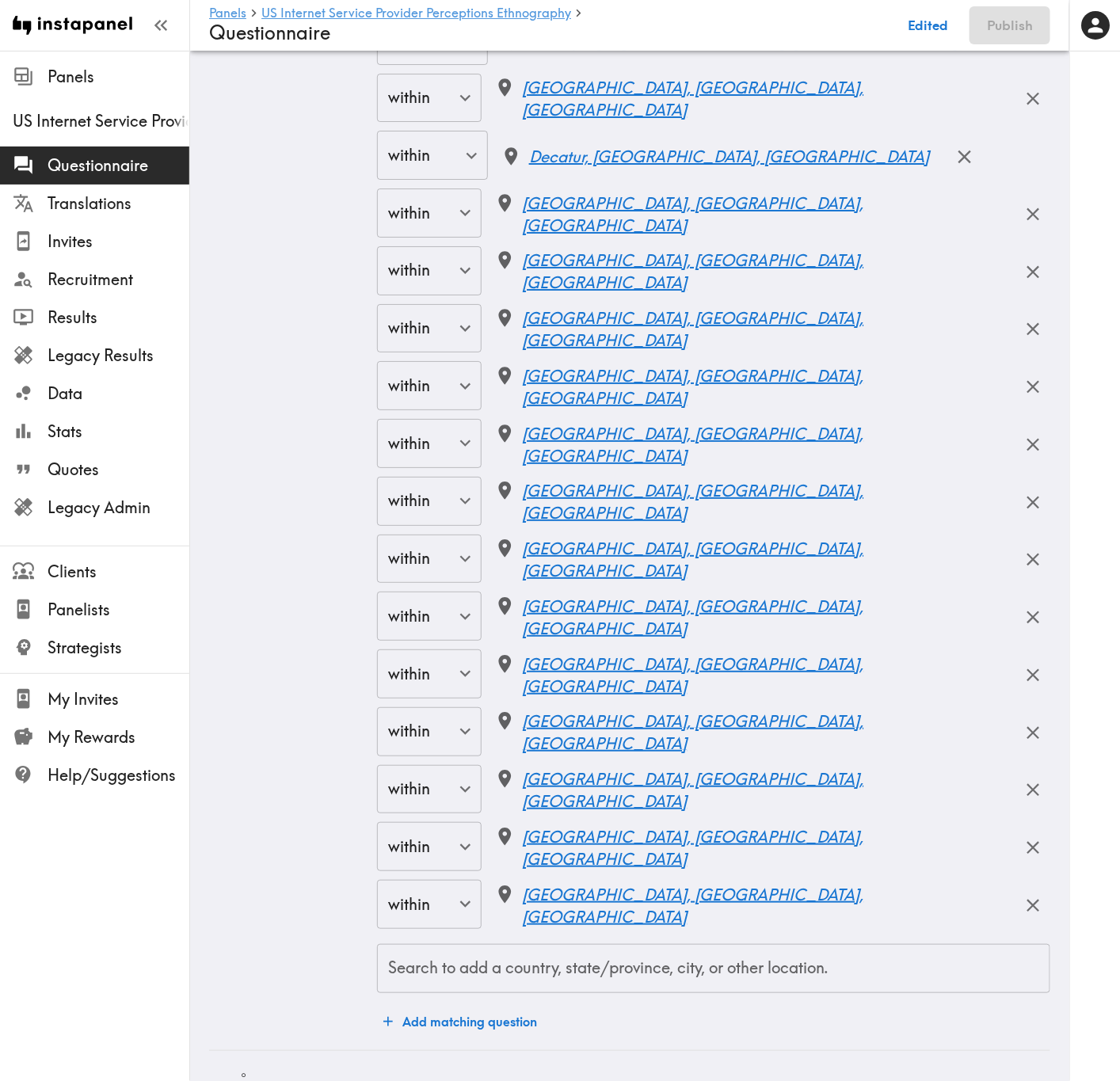
click at [673, 654] on div "Search to add a country, state/province, city, or other location. Search to add…" at bounding box center [713, 969] width 673 height 49
paste input "Henderson"
type input "Henderson"
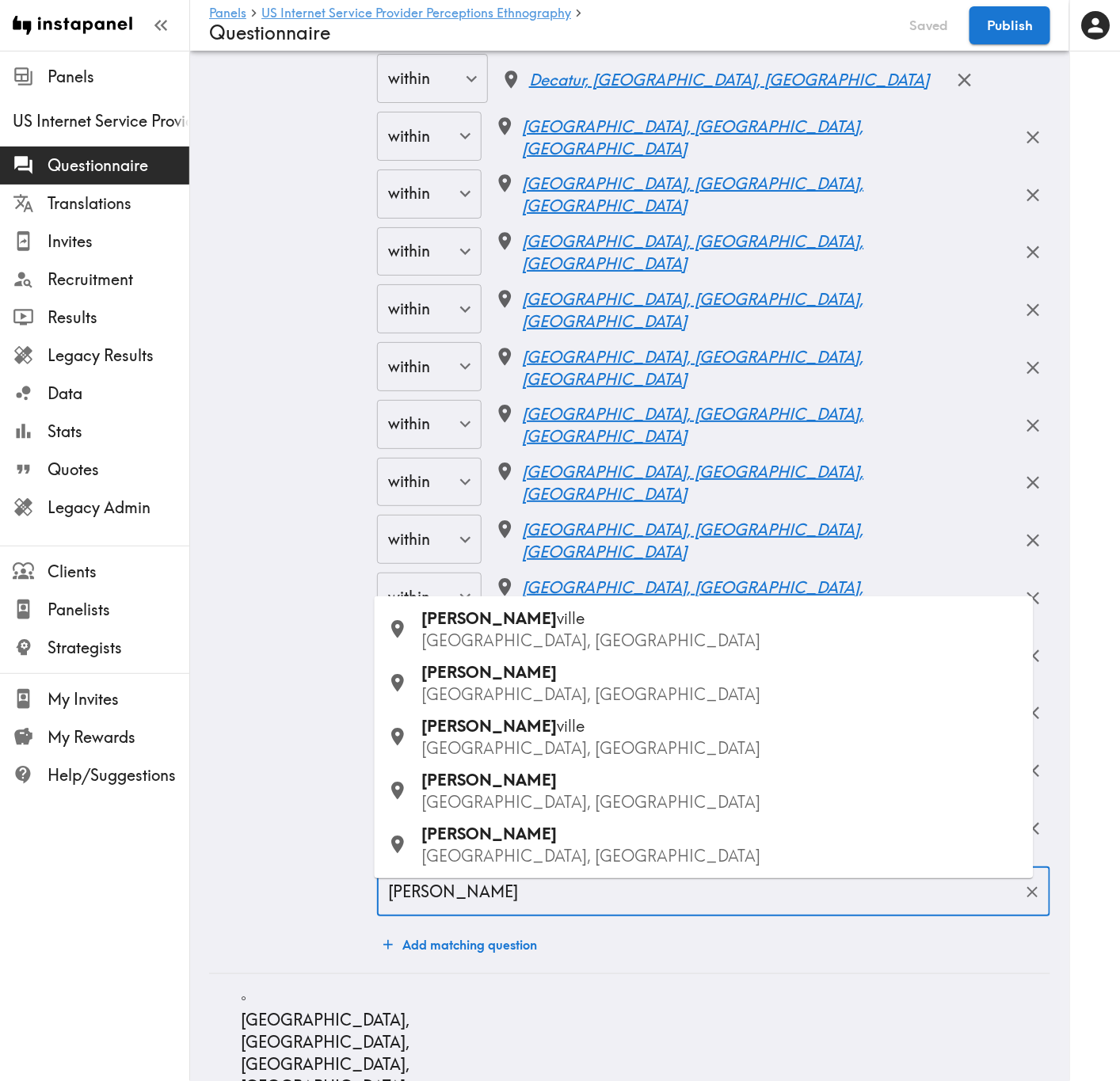
scroll to position [11167, 0]
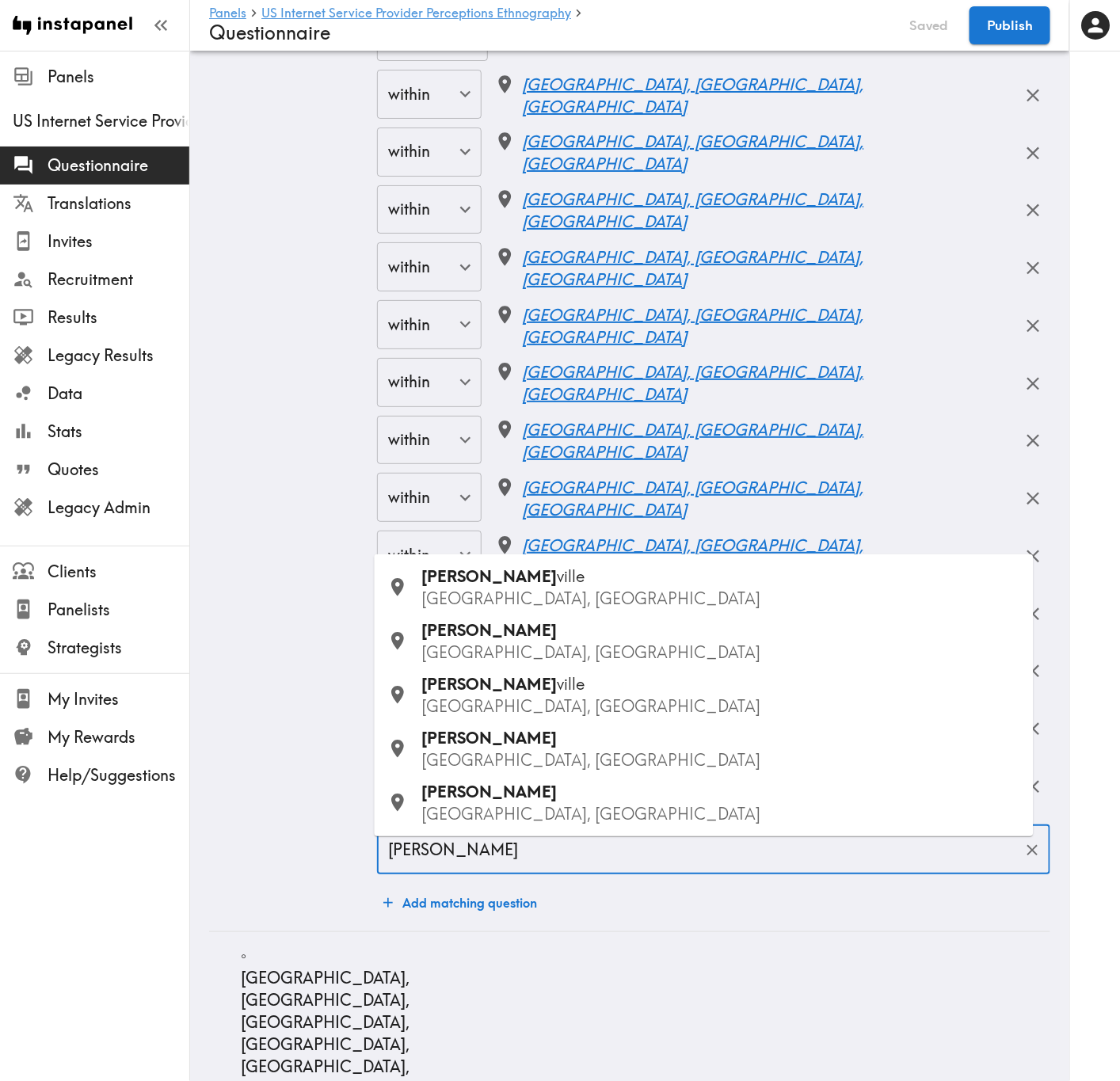
click at [542, 654] on p "KY, USA" at bounding box center [721, 759] width 599 height 22
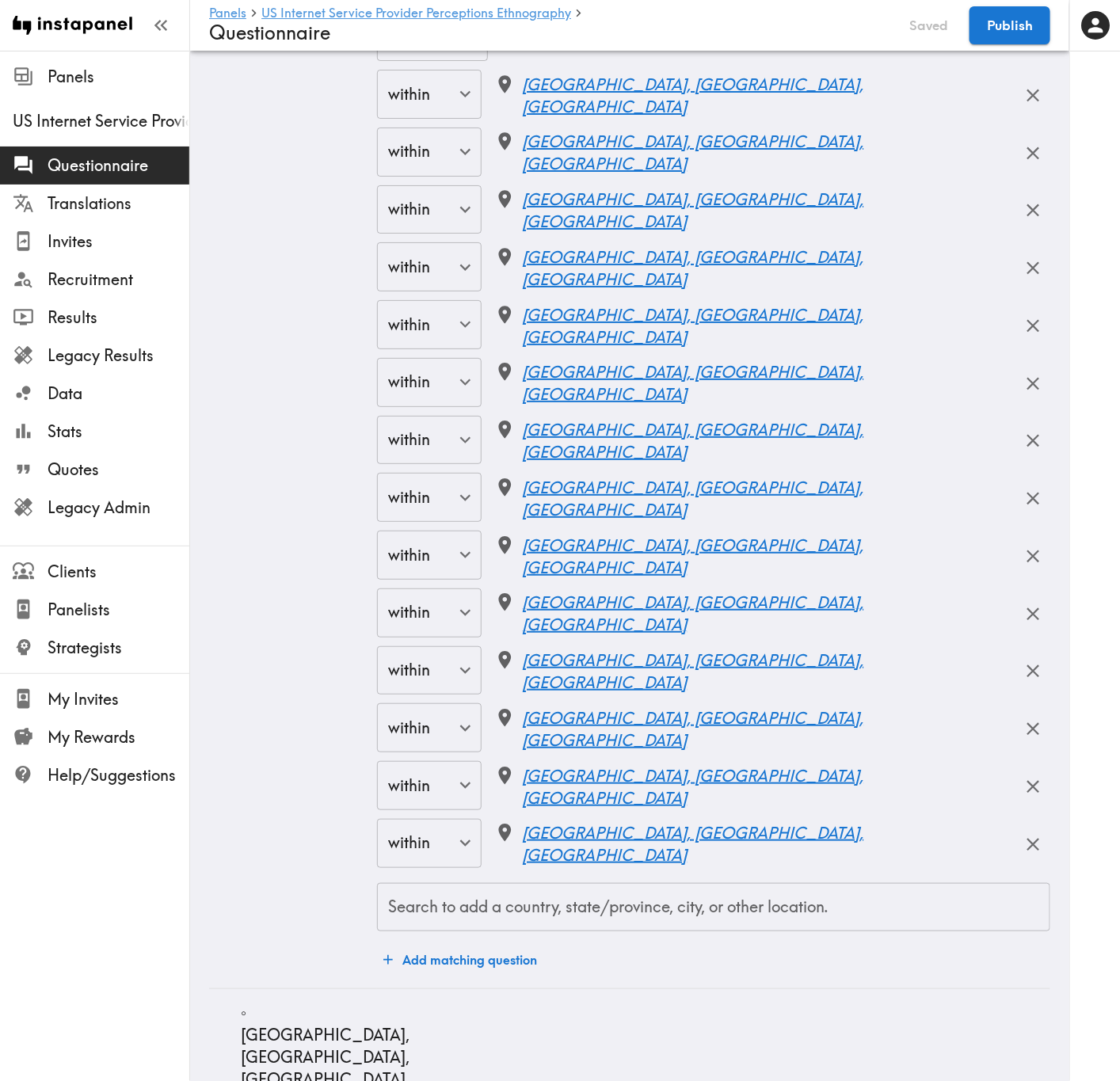
click at [556, 654] on input "Search to add a country, state/province, city, or other location." at bounding box center [714, 907] width 658 height 35
paste input "Fargo"
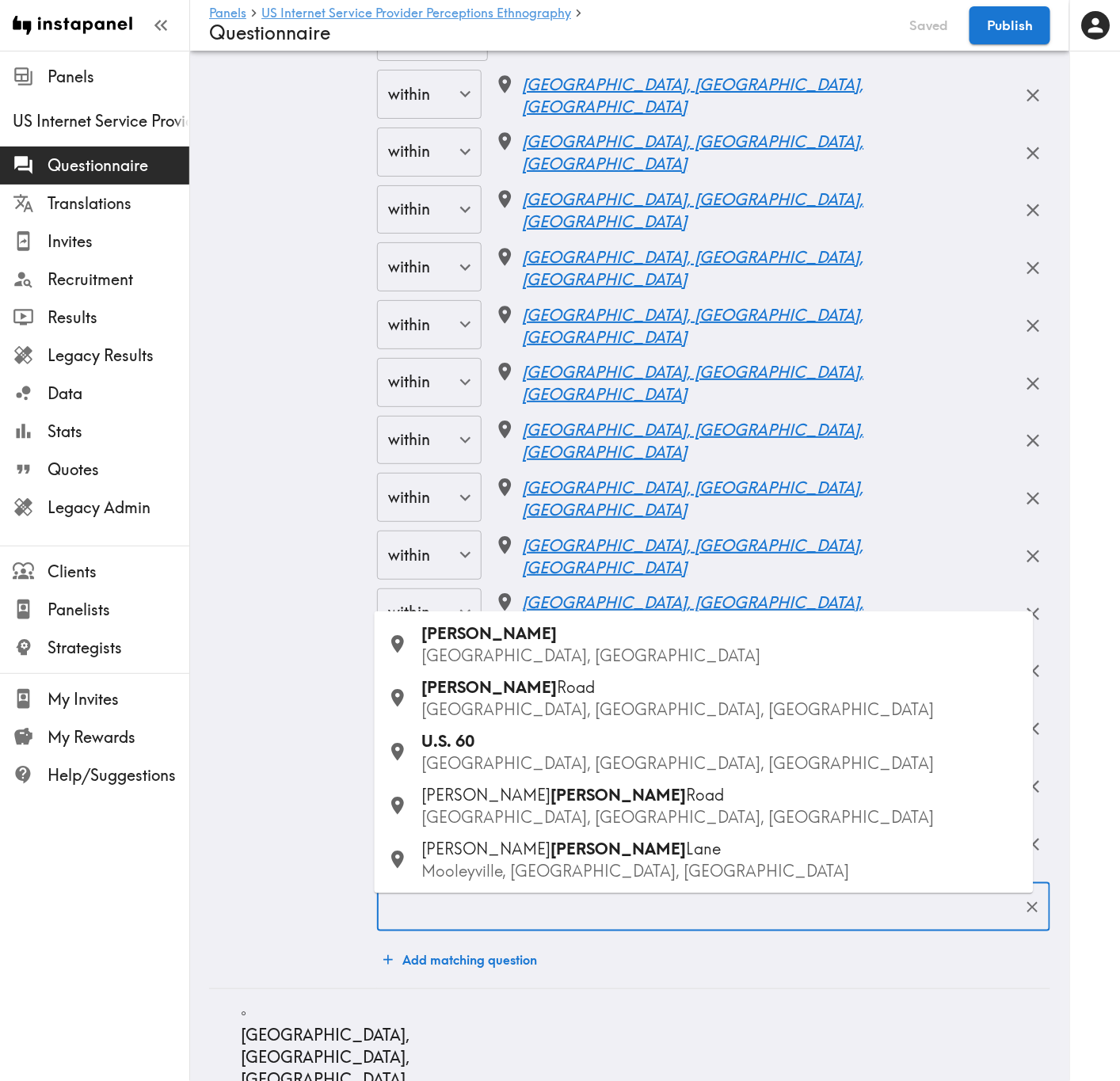
type input "Fargo"
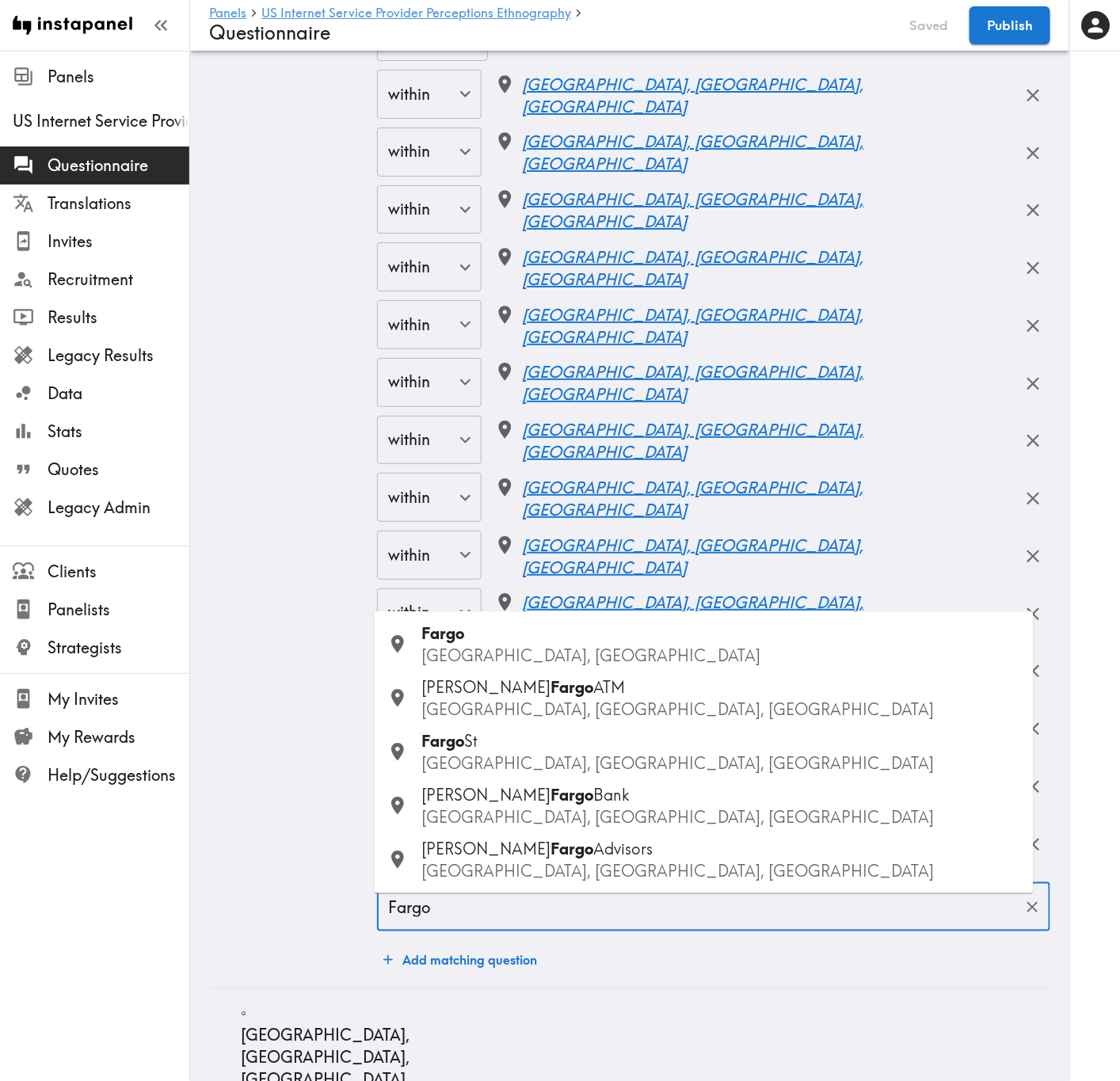
click at [512, 654] on p "ND, USA" at bounding box center [721, 655] width 599 height 22
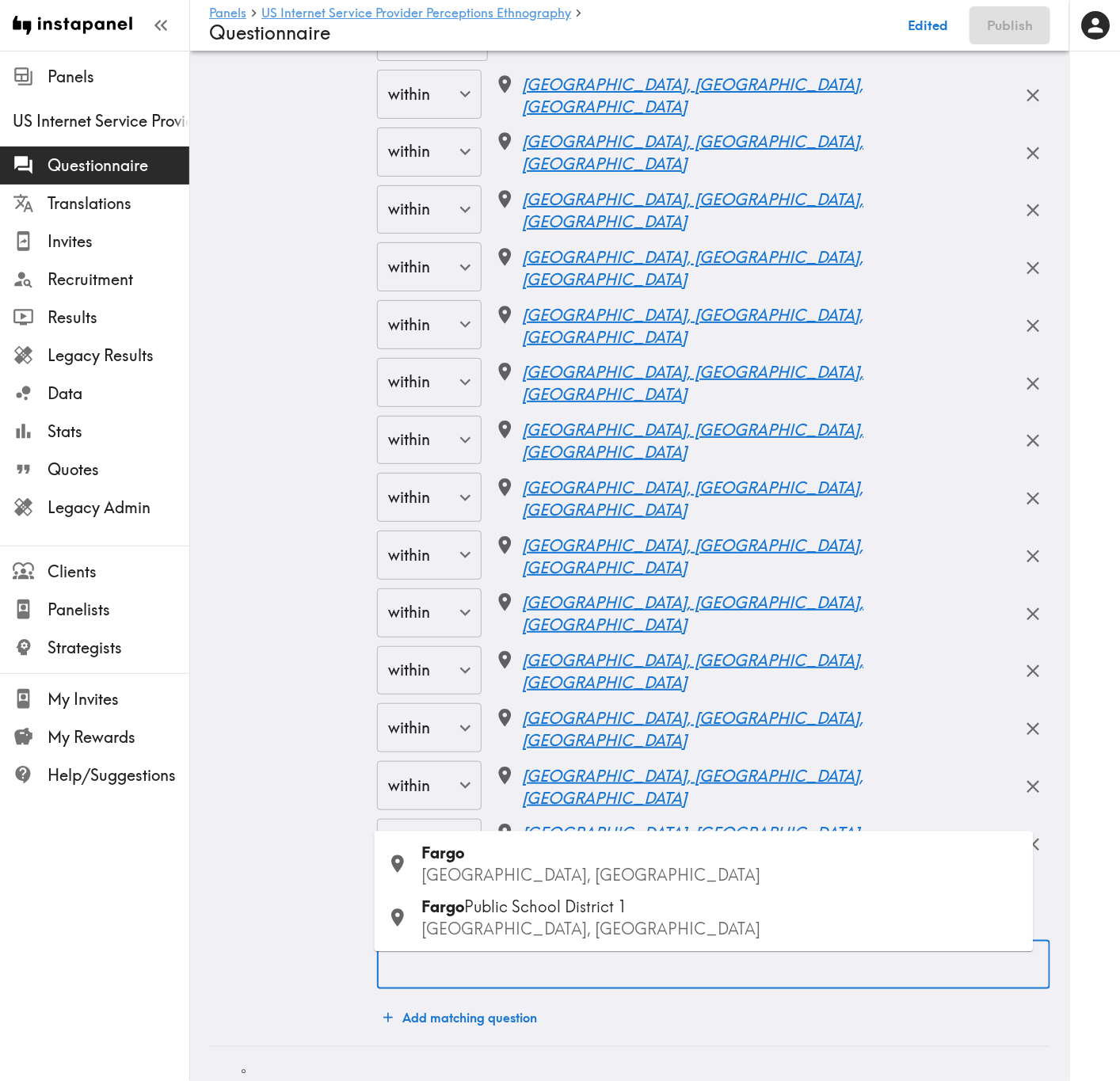
click at [573, 654] on input "Search to add a country, state/province, city, or other location." at bounding box center [714, 964] width 658 height 35
paste input "Moorhead"
type input "Moorhead"
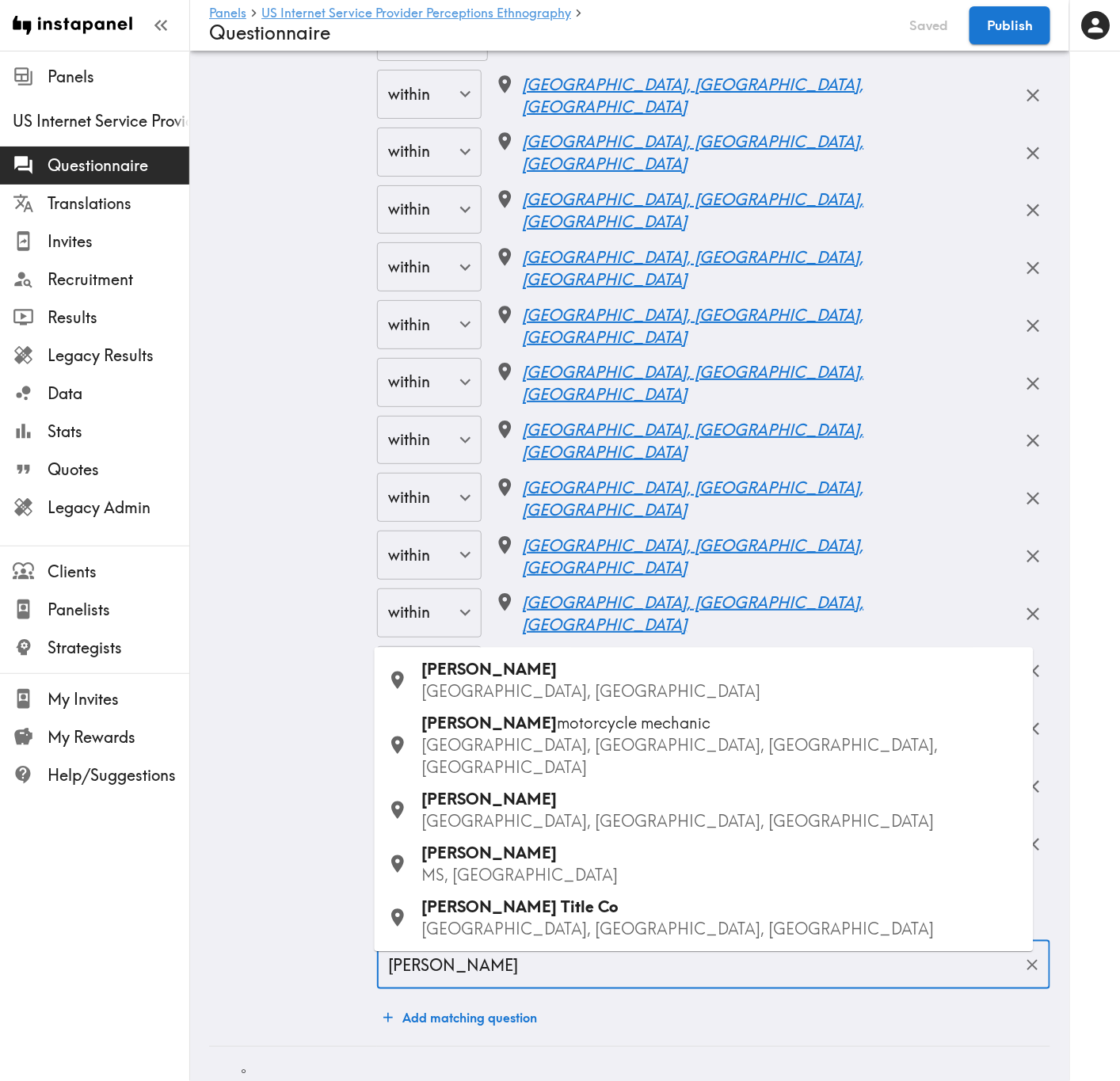
click at [528, 654] on div "Moorhead MN, USA" at bounding box center [721, 680] width 599 height 45
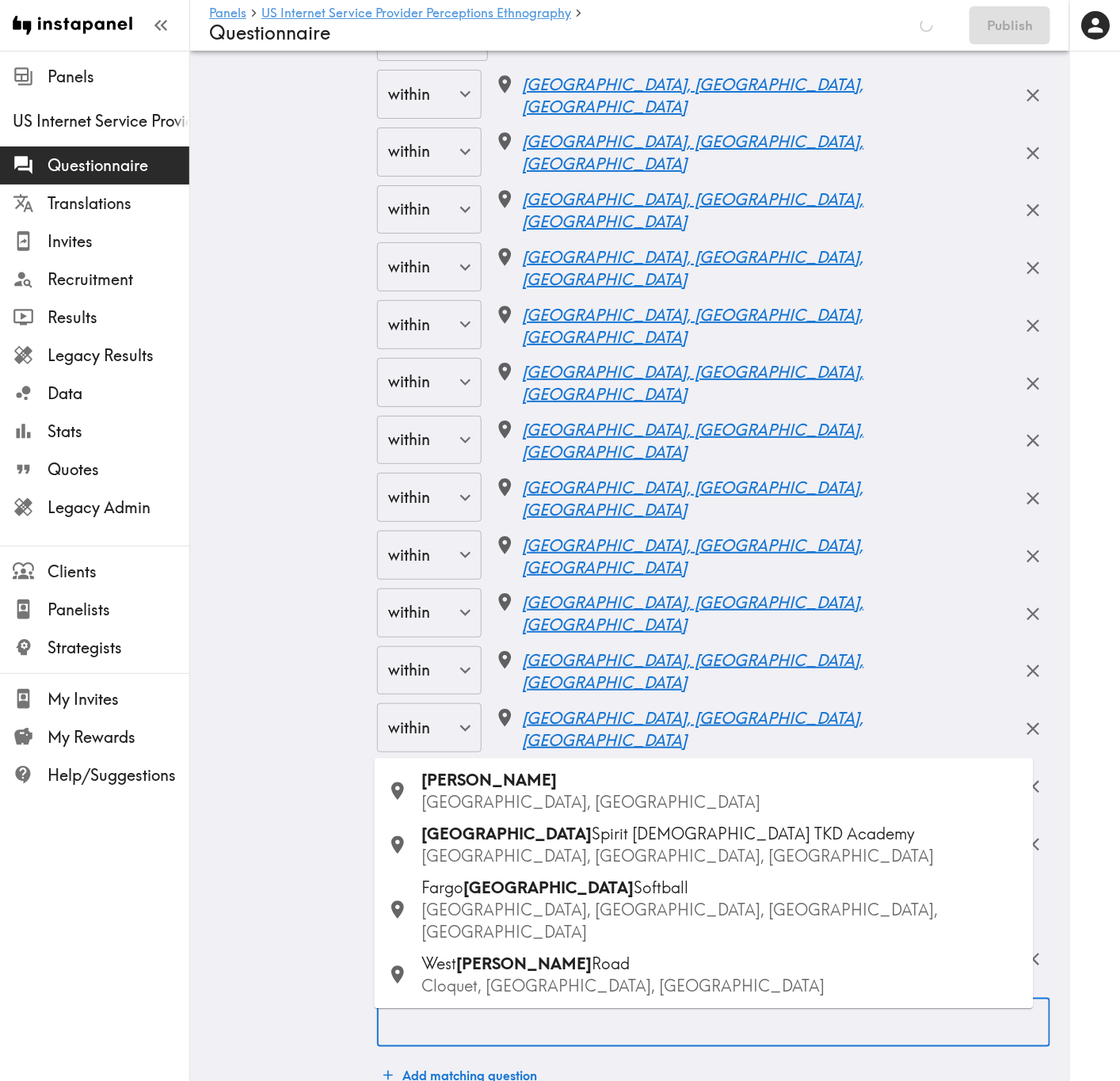
click at [441, 654] on input "Search to add a country, state/province, city, or other location." at bounding box center [714, 1022] width 658 height 35
paste input "Grand Forks"
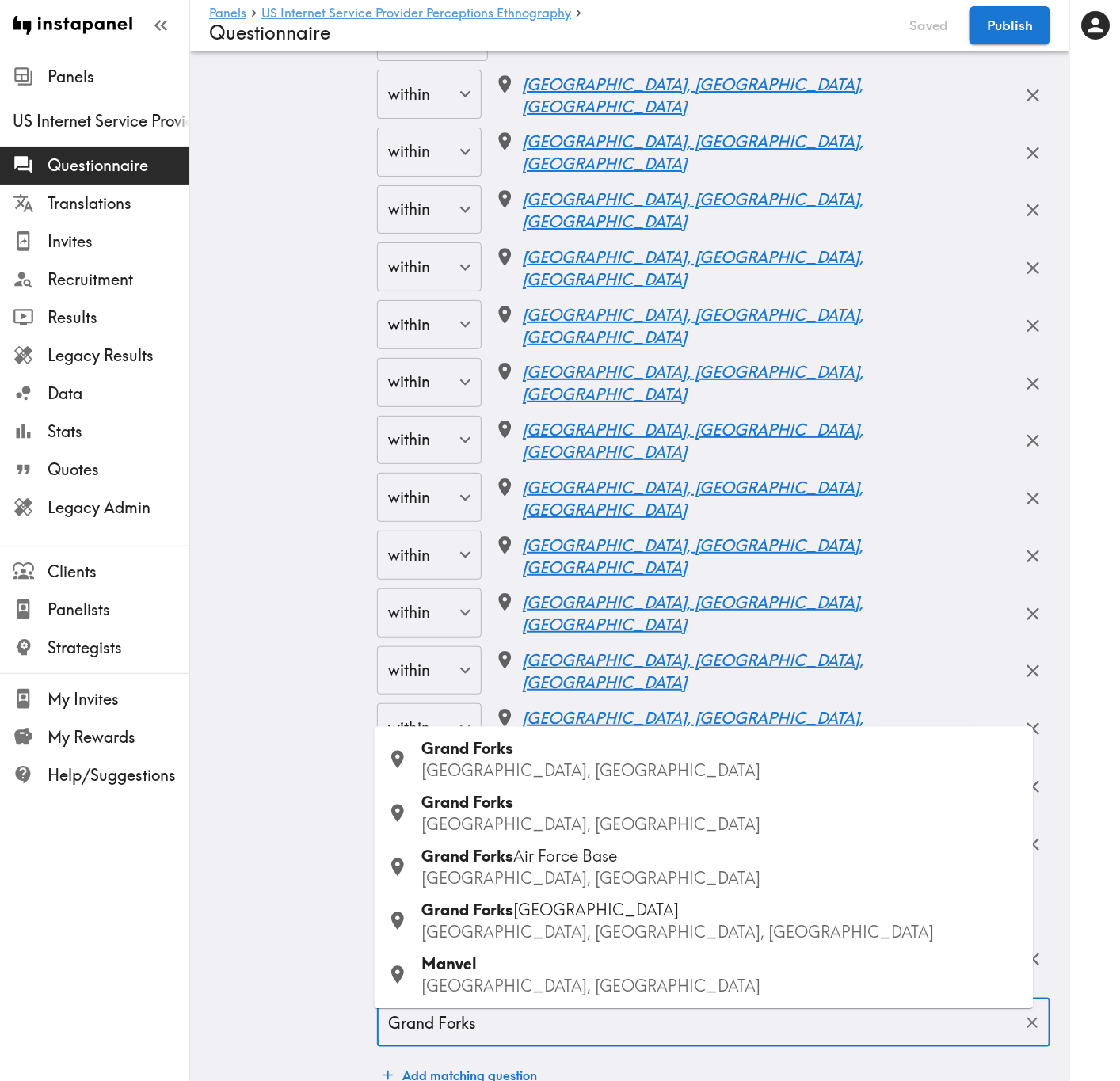
type input "Grand Forks"
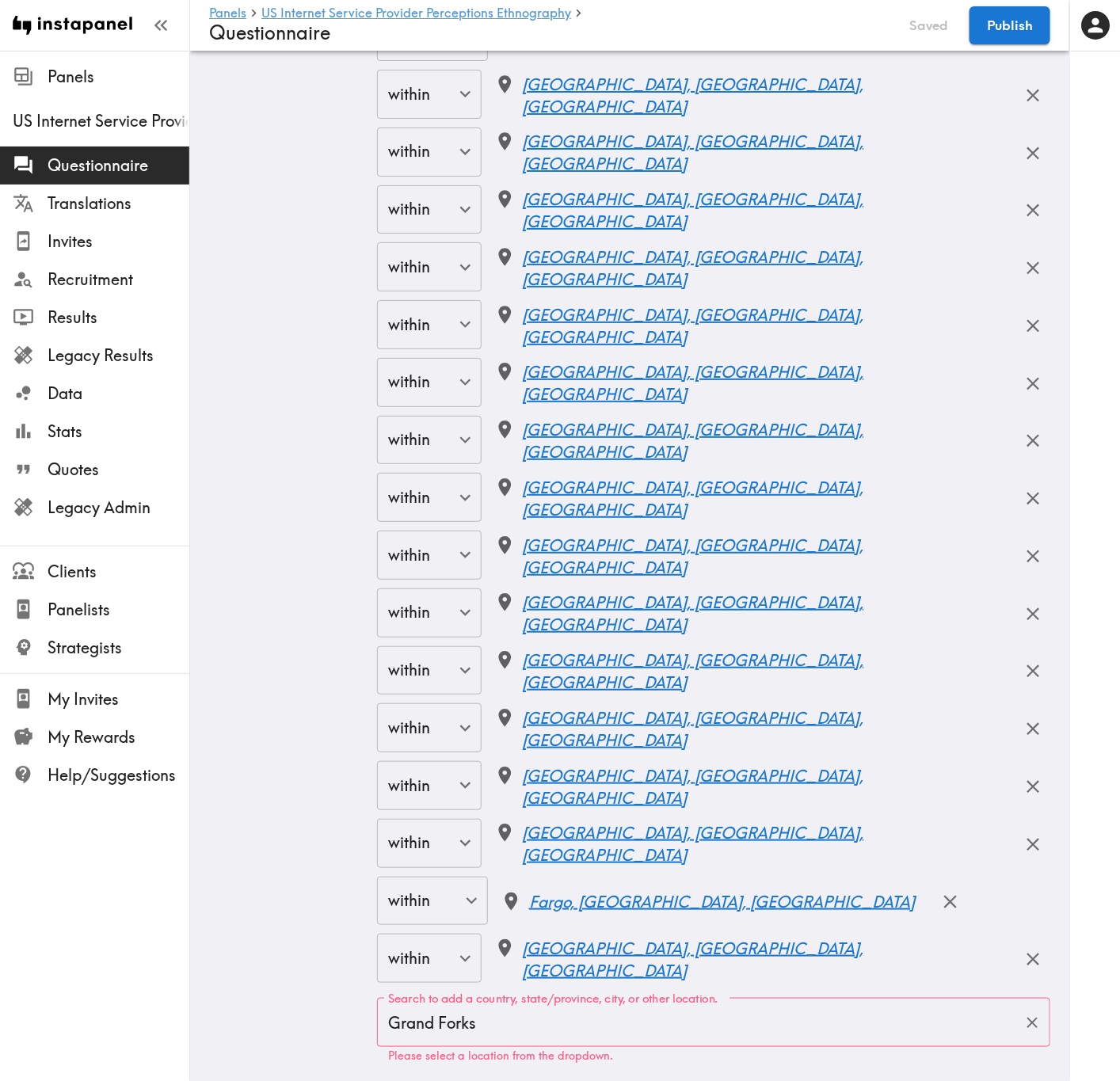
click at [574, 654] on input "Grand Forks" at bounding box center [701, 1022] width 635 height 35
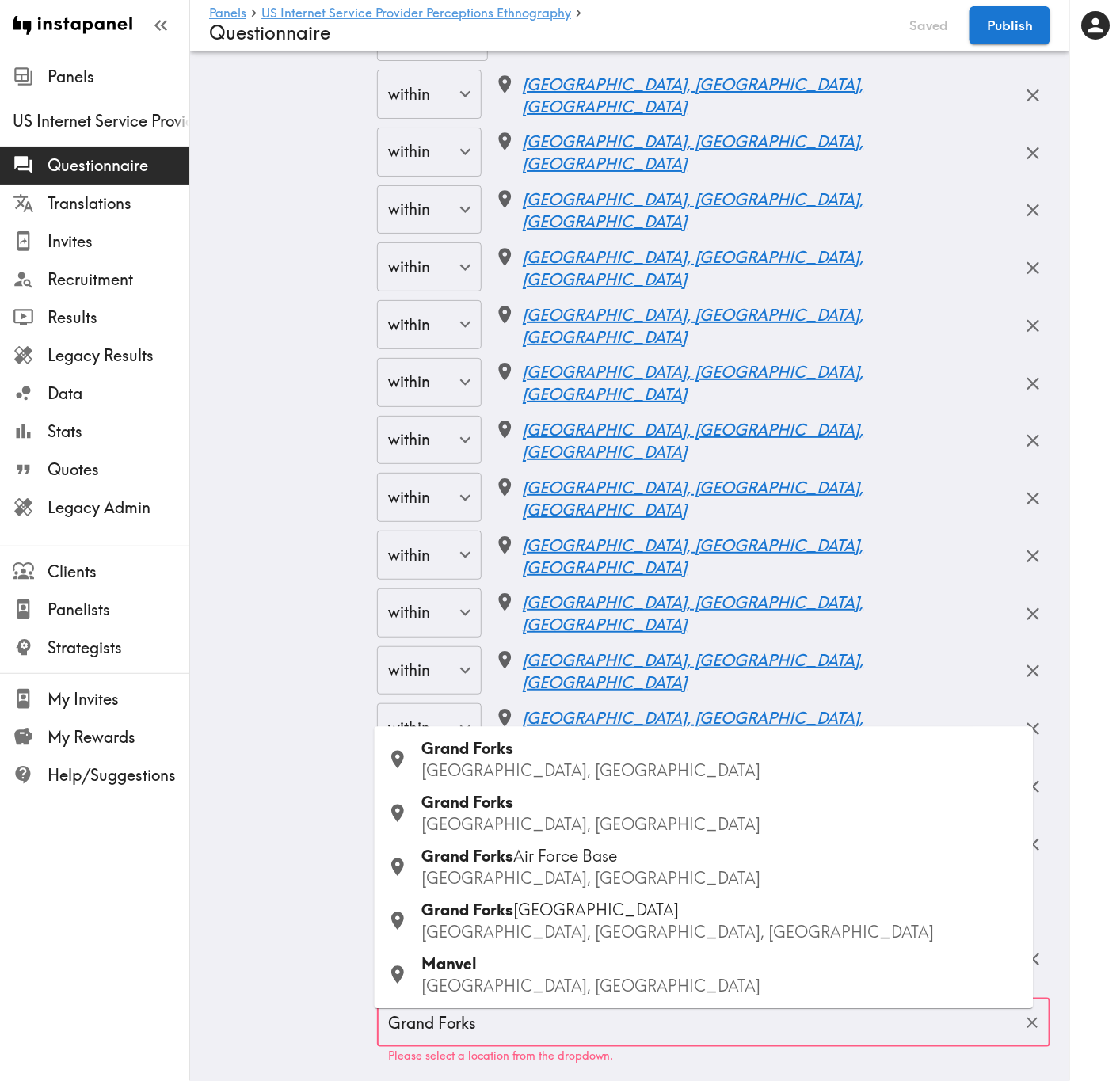
click at [532, 654] on p "ND, USA" at bounding box center [721, 771] width 599 height 22
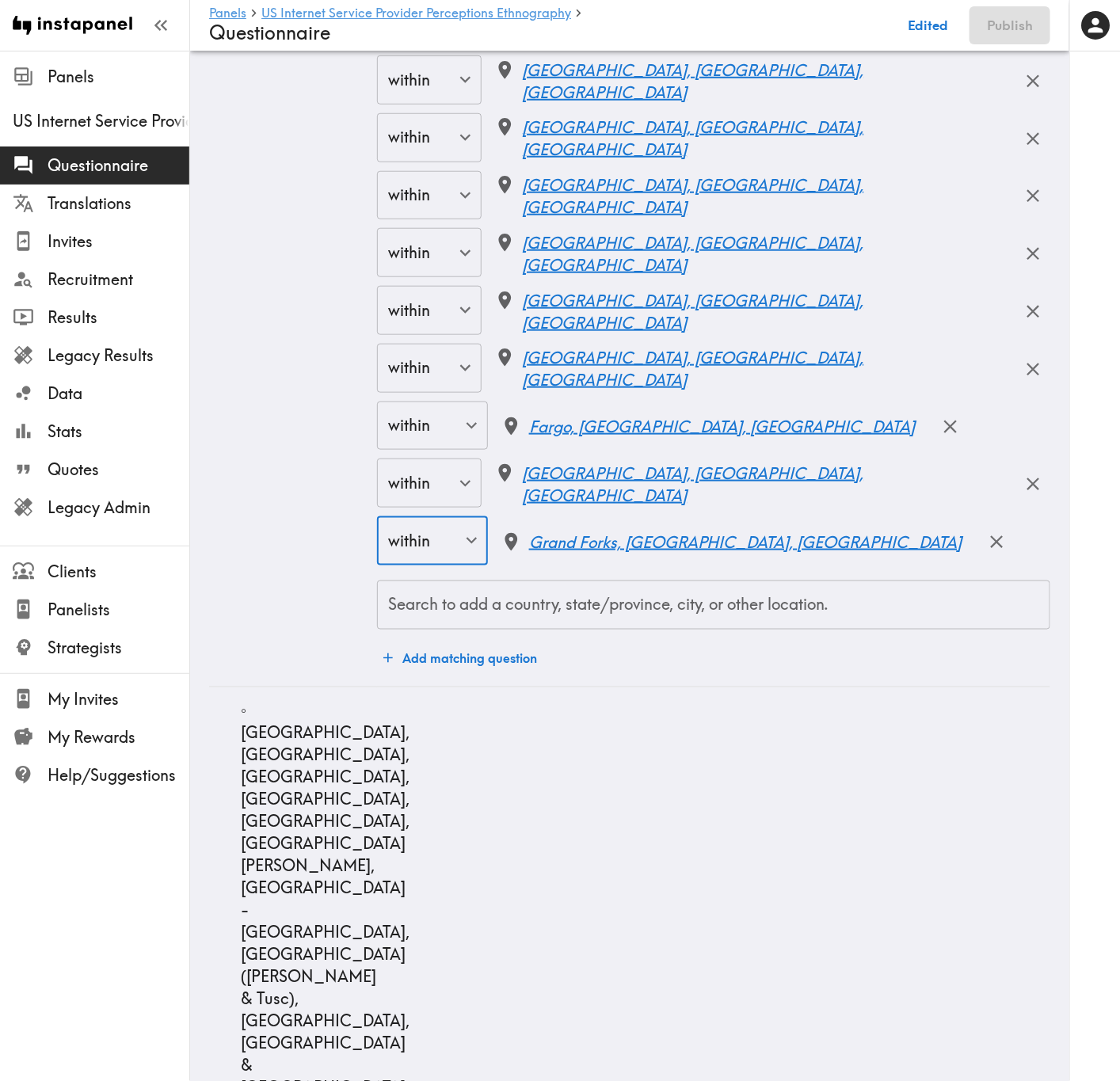
scroll to position [11761, 0]
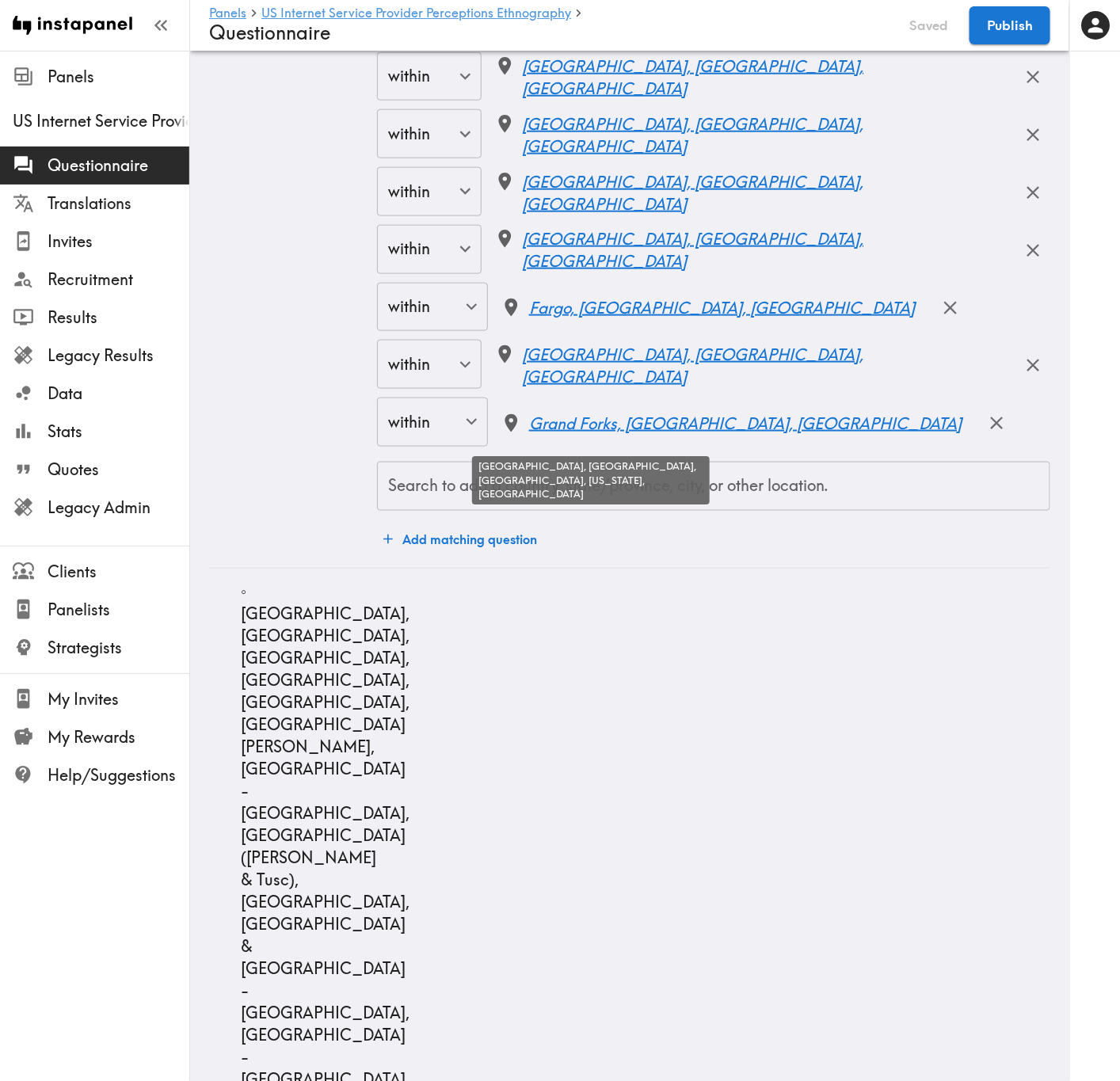
click at [578, 501] on input "Search to add a country, state/province, city, or other location." at bounding box center [714, 486] width 658 height 35
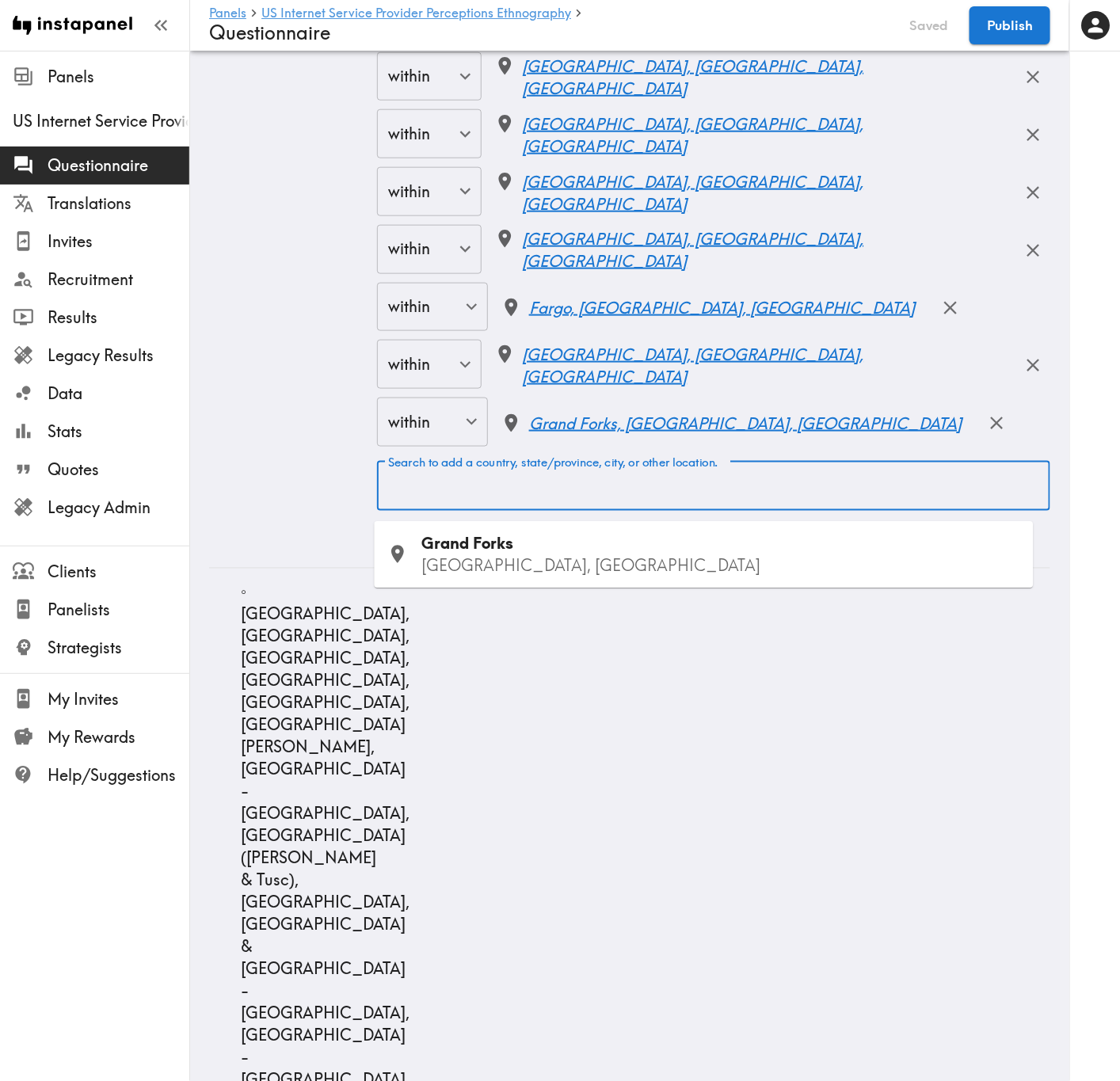
paste input "Greenwood"
type input "Greenwood"
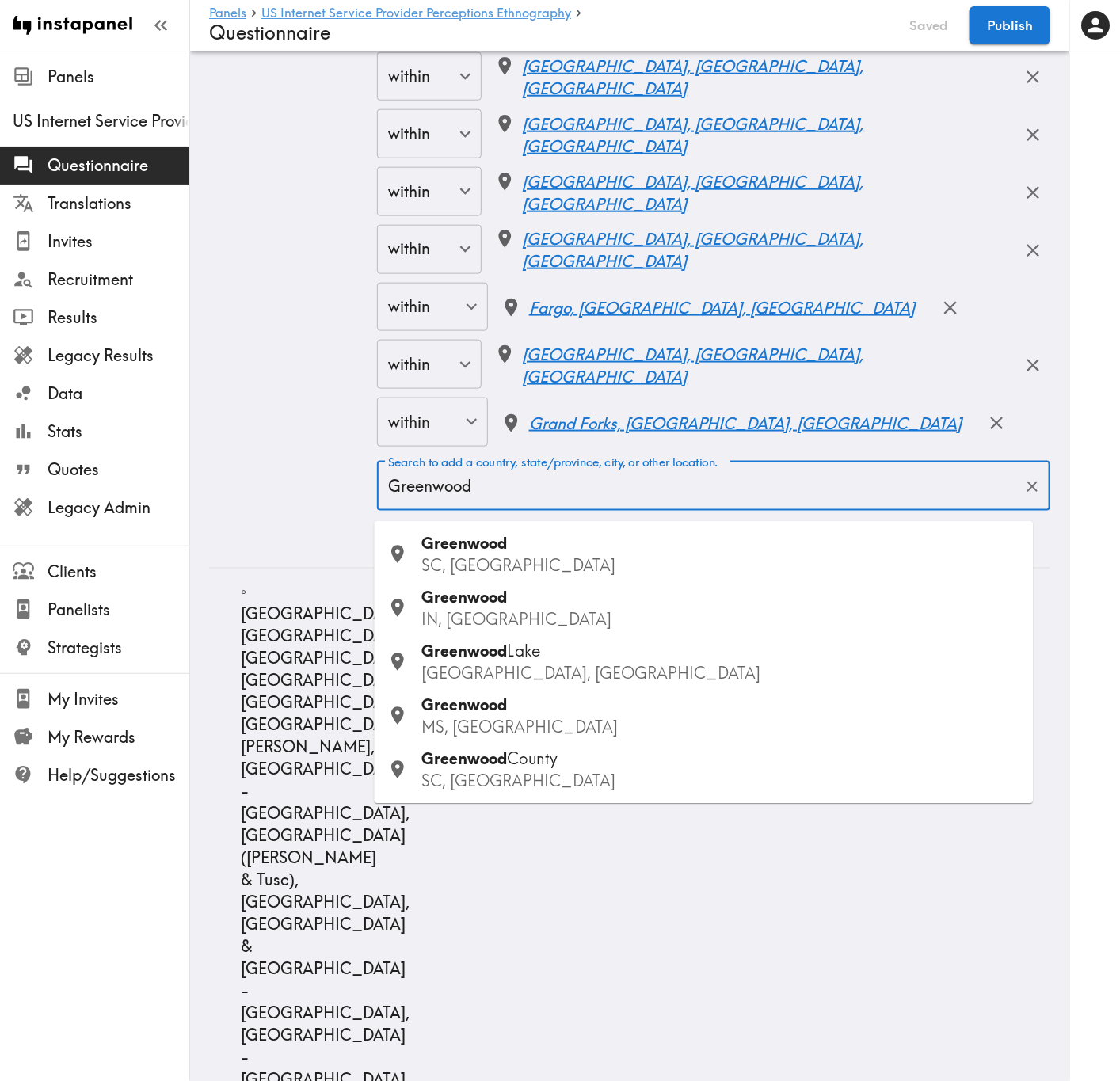
click at [521, 654] on p "MS, USA" at bounding box center [721, 727] width 599 height 22
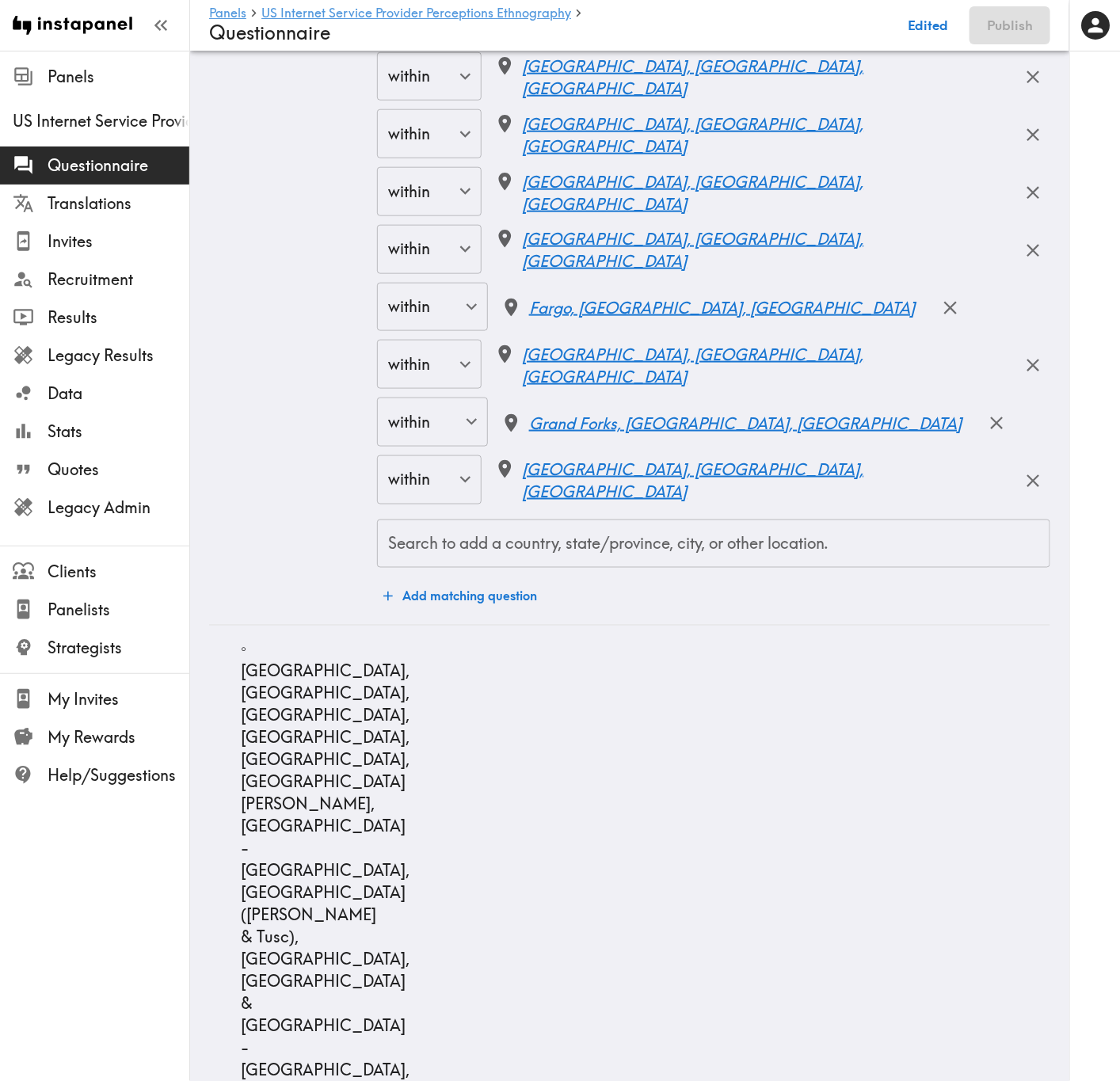
click at [739, 556] on div "Search to add a country, state/province, city, or other location. Search to add…" at bounding box center [713, 544] width 673 height 49
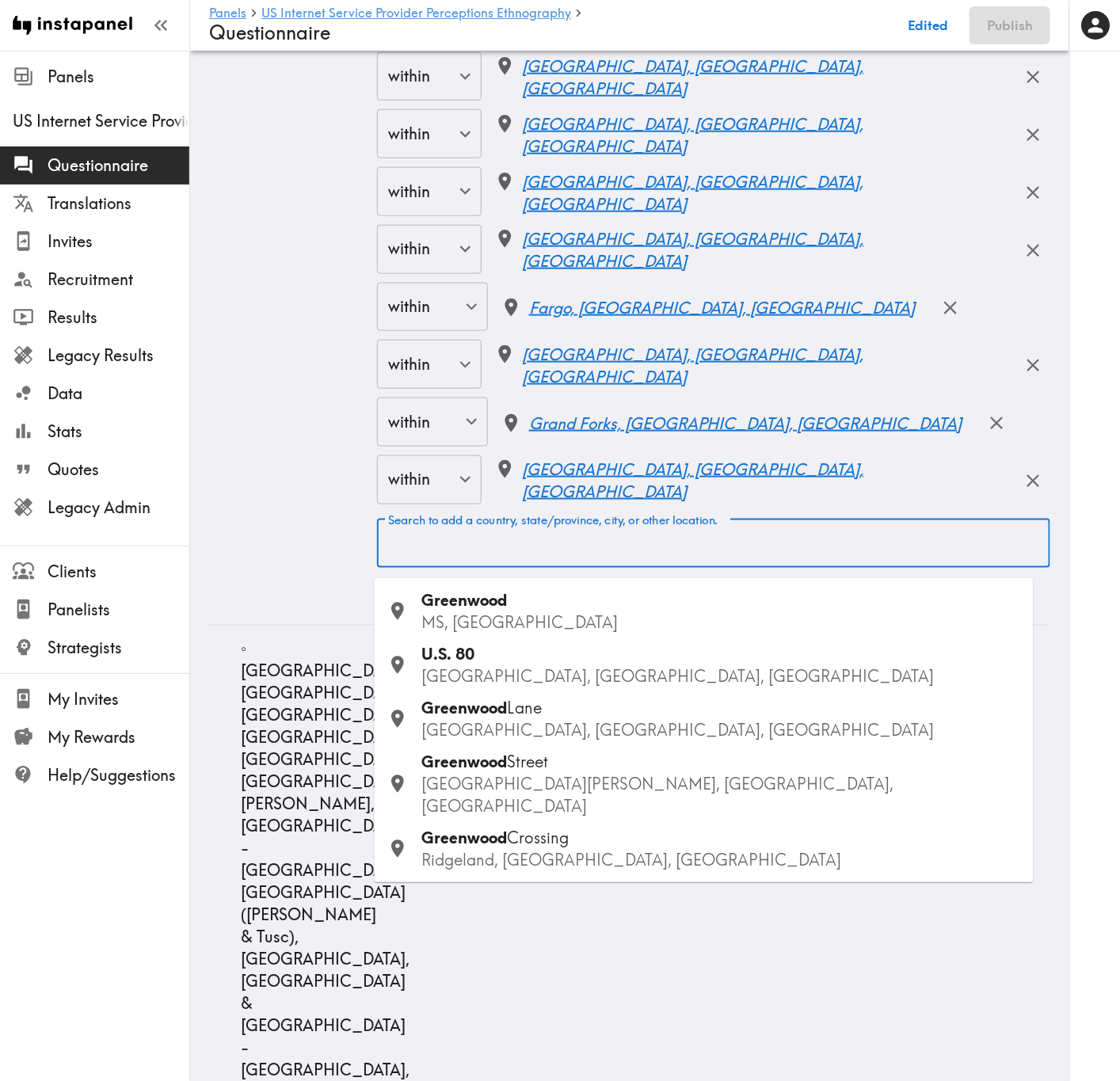
paste input "Greenville"
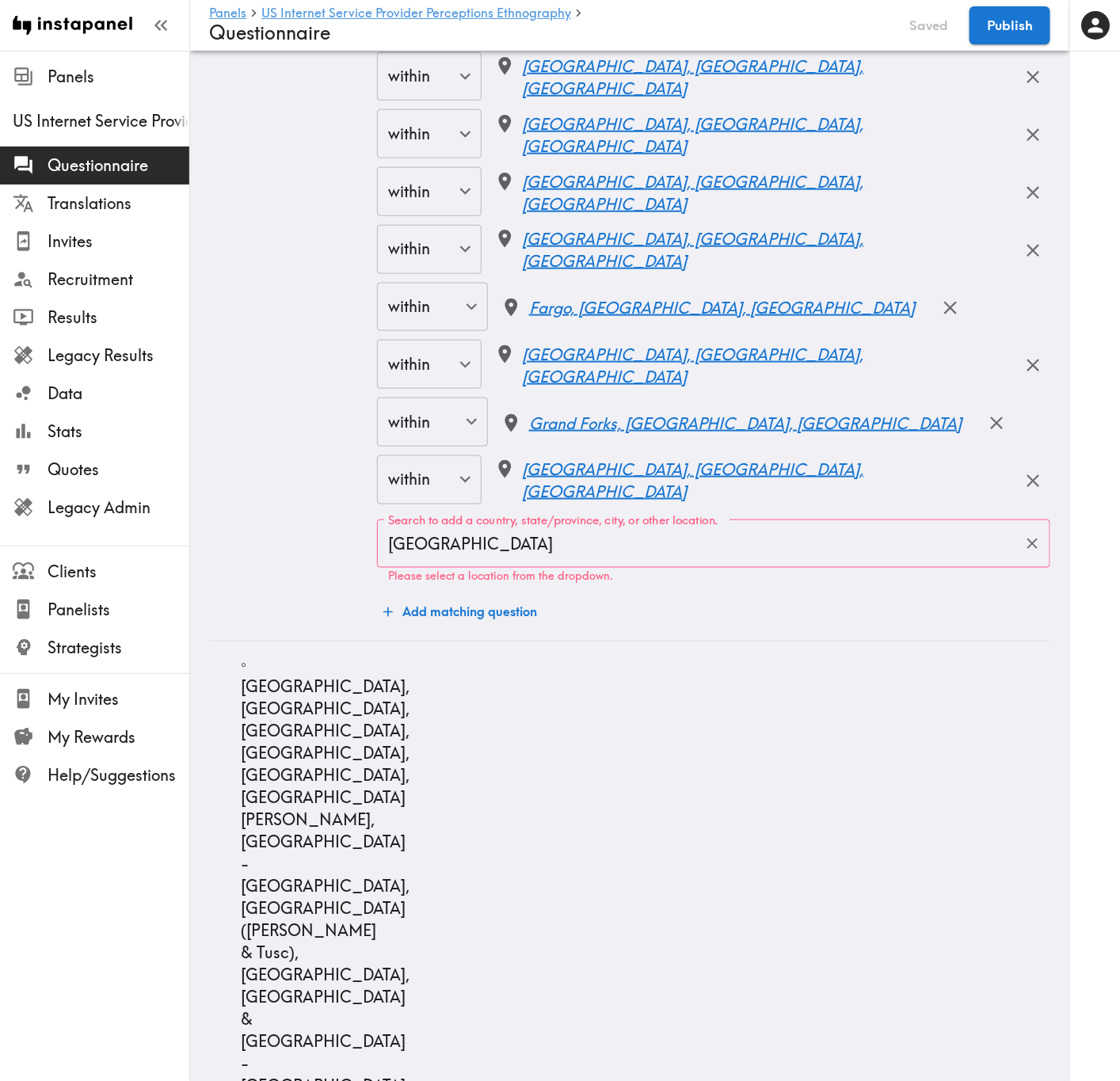
click at [551, 561] on input "Greenville" at bounding box center [701, 543] width 635 height 35
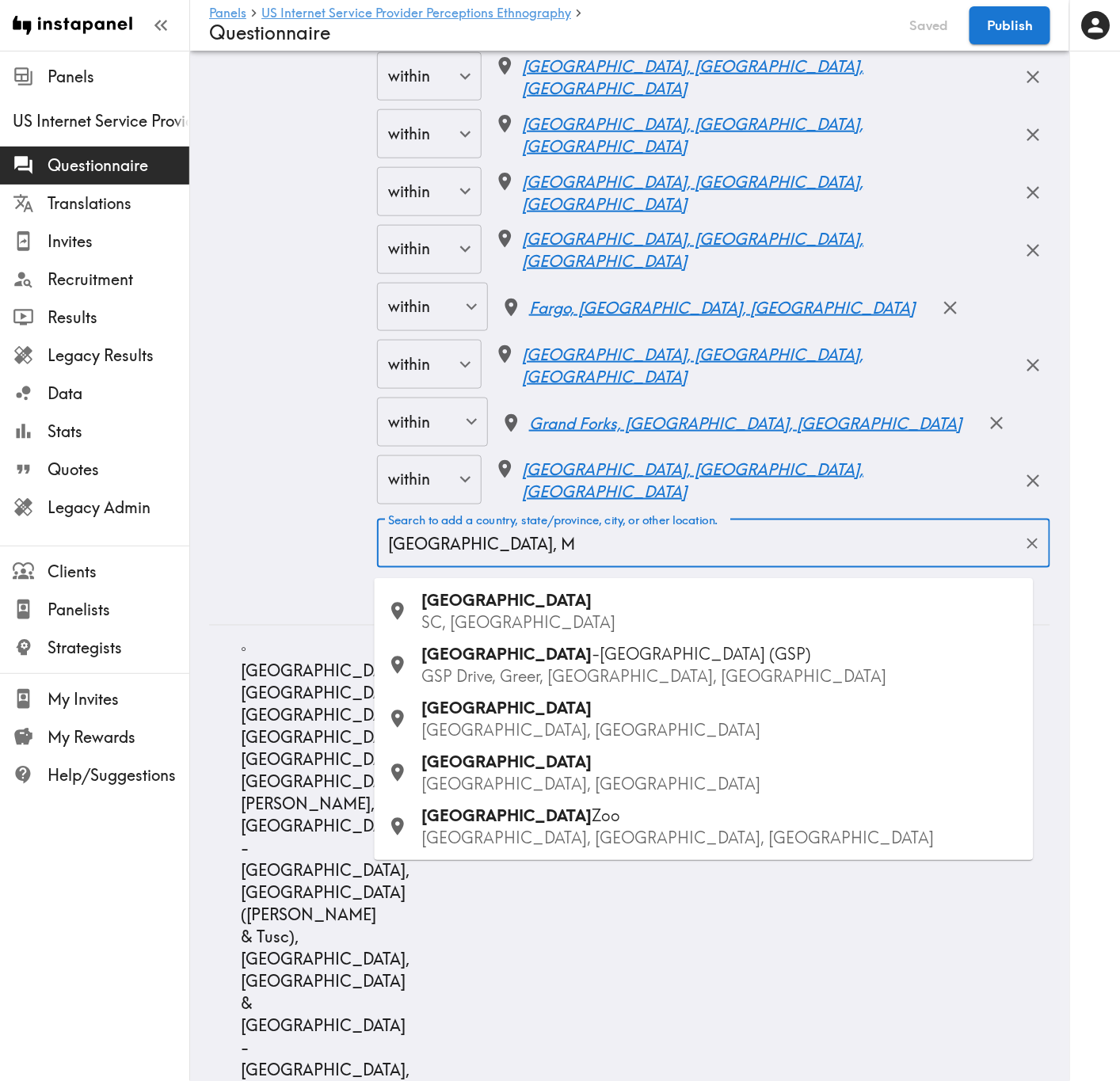
type input "Greenville, MS"
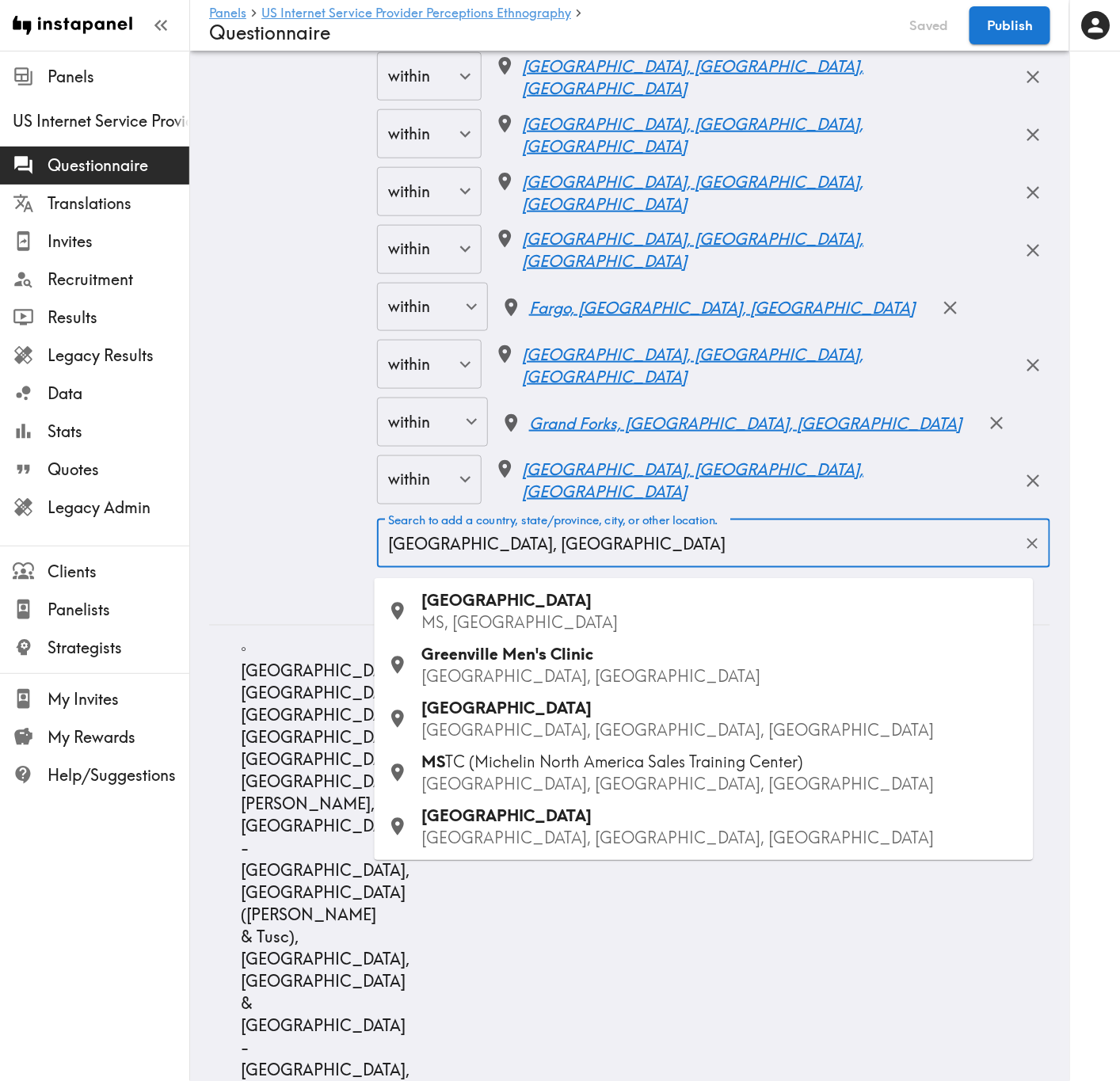
click at [509, 604] on div "Greenville MS, USA" at bounding box center [721, 612] width 599 height 45
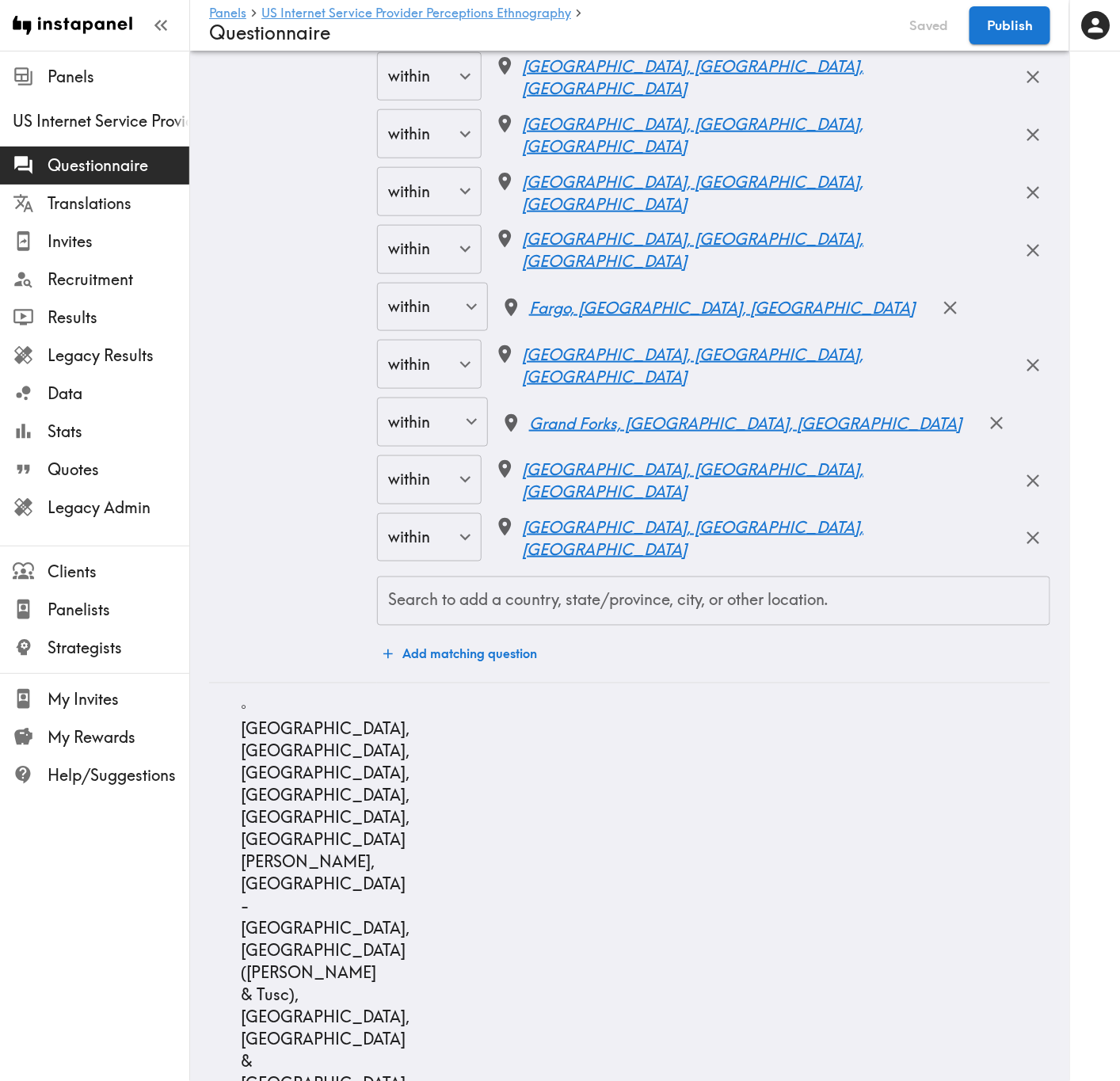
click at [518, 619] on input "Search to add a country, state/province, city, or other location." at bounding box center [714, 600] width 658 height 35
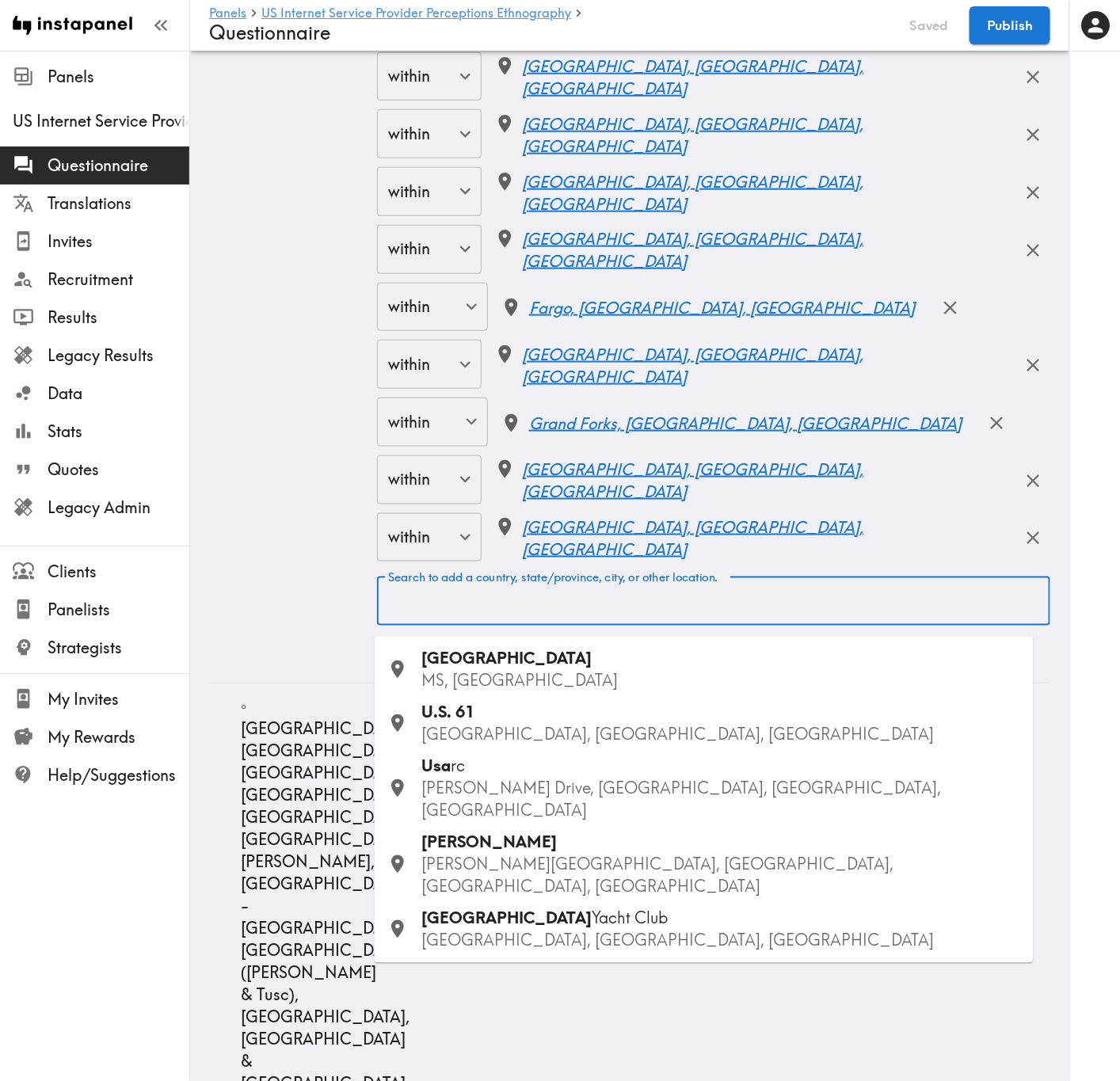
paste input "Hattiesburg"
type input "Hattiesburg"
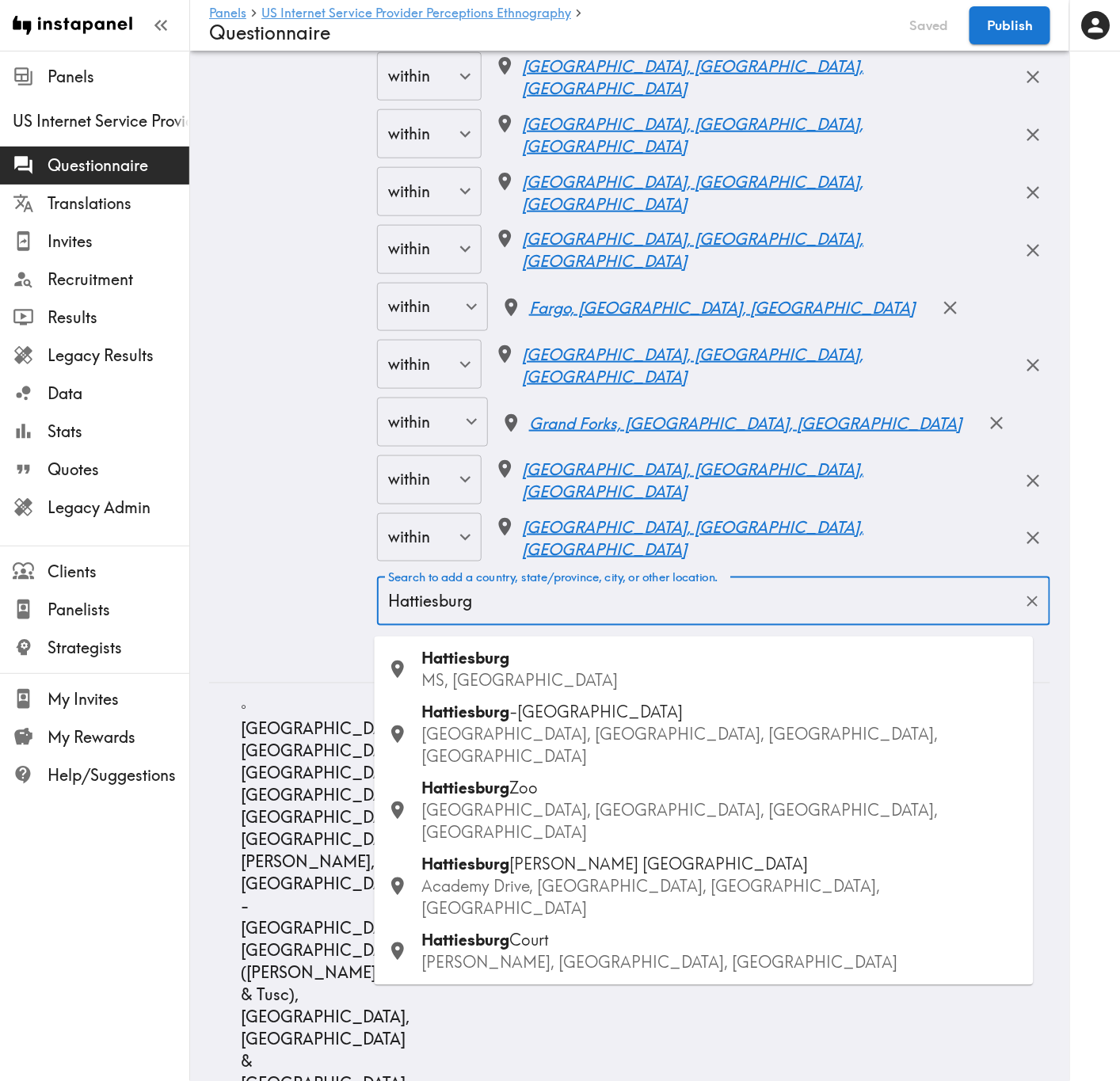
click at [568, 654] on div "Hattiesburg MS, USA" at bounding box center [721, 670] width 599 height 45
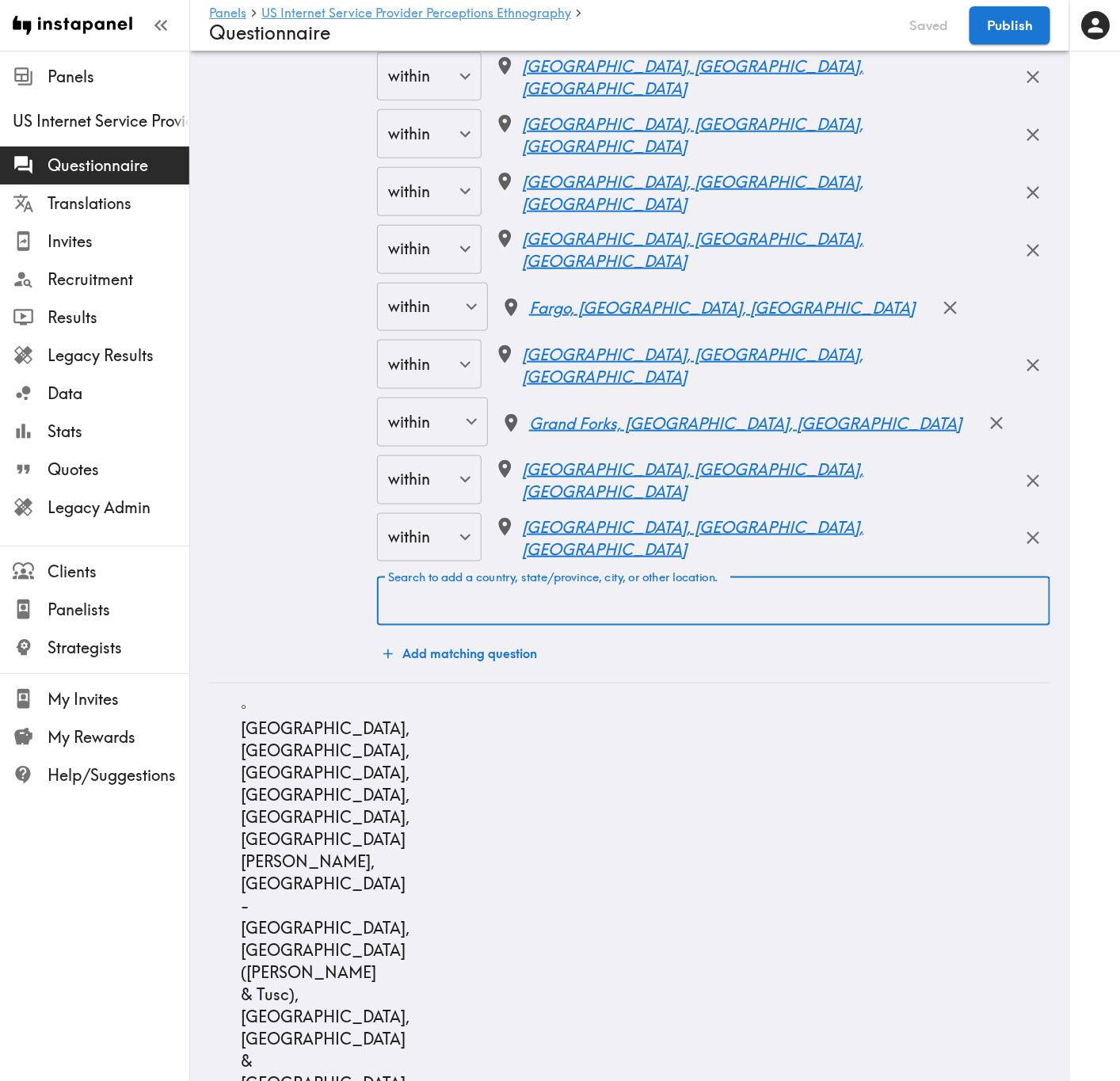
click at [560, 621] on div "Search to add a country, state/province, city, or other location. Search to add…" at bounding box center [713, 601] width 673 height 49
paste input "Laurel"
type input "Laurel"
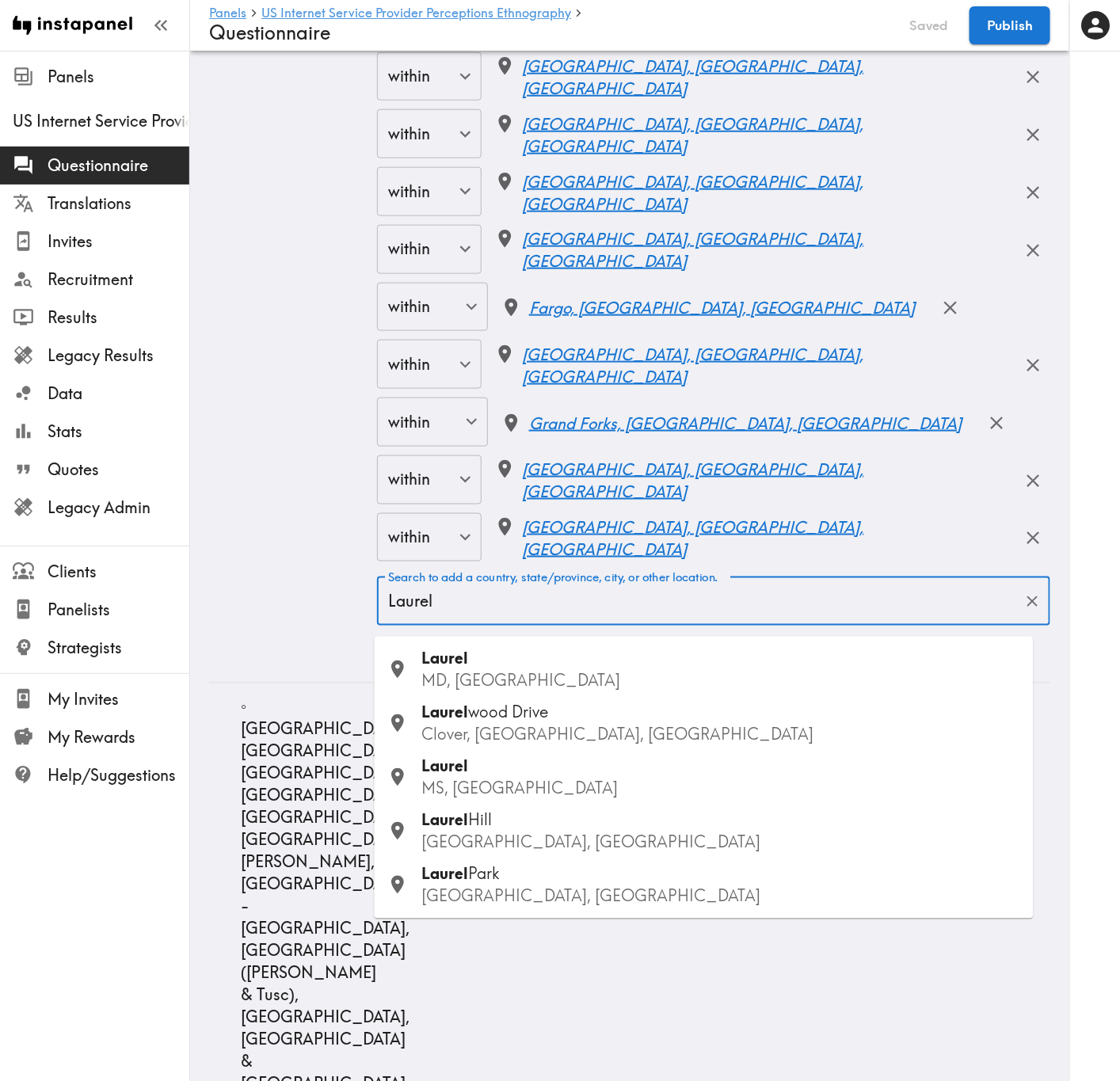
click at [480, 654] on p "MS, USA" at bounding box center [721, 788] width 599 height 22
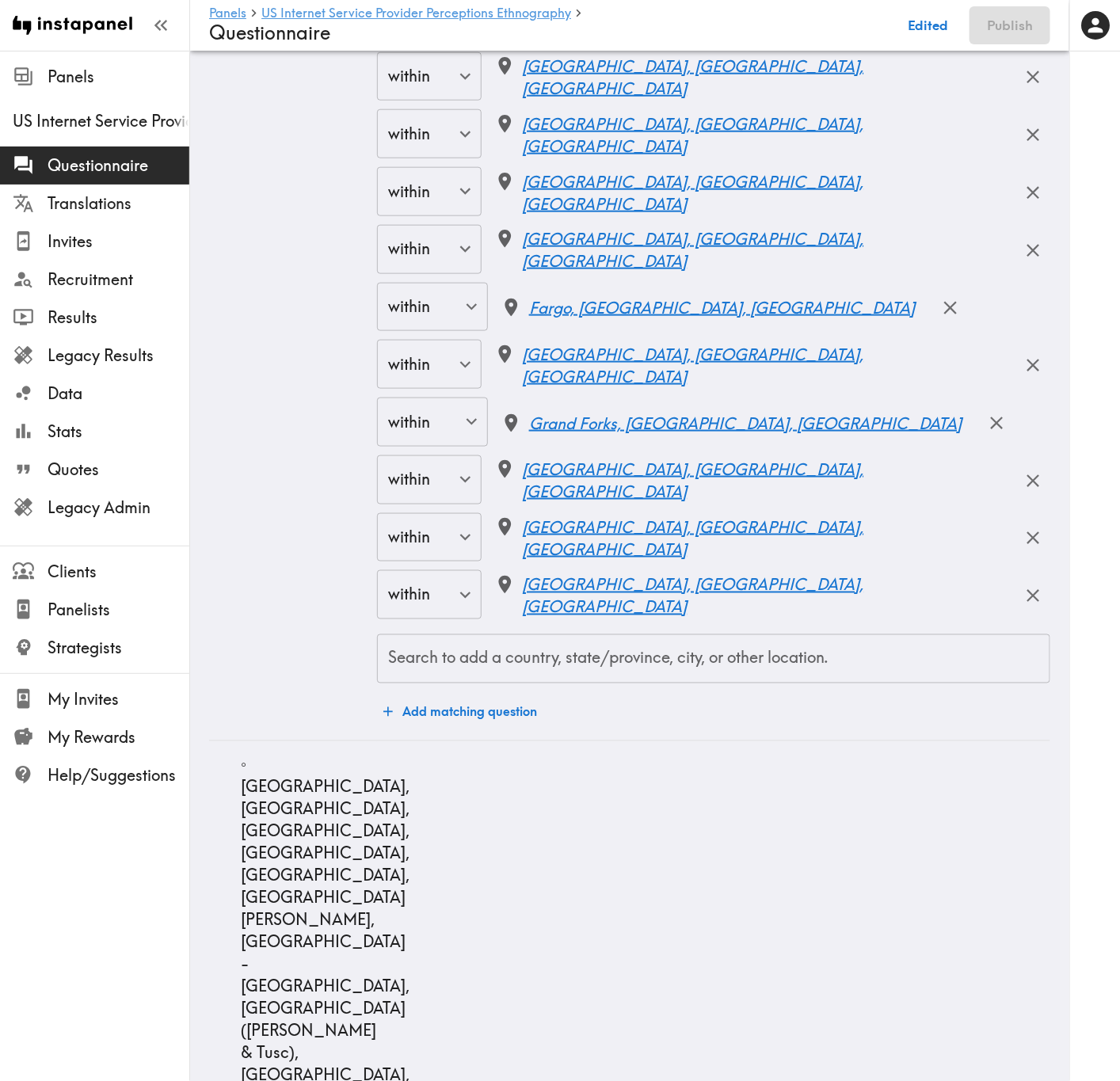
click at [641, 654] on input "Search to add a country, state/province, city, or other location." at bounding box center [714, 658] width 658 height 35
paste input "Houston"
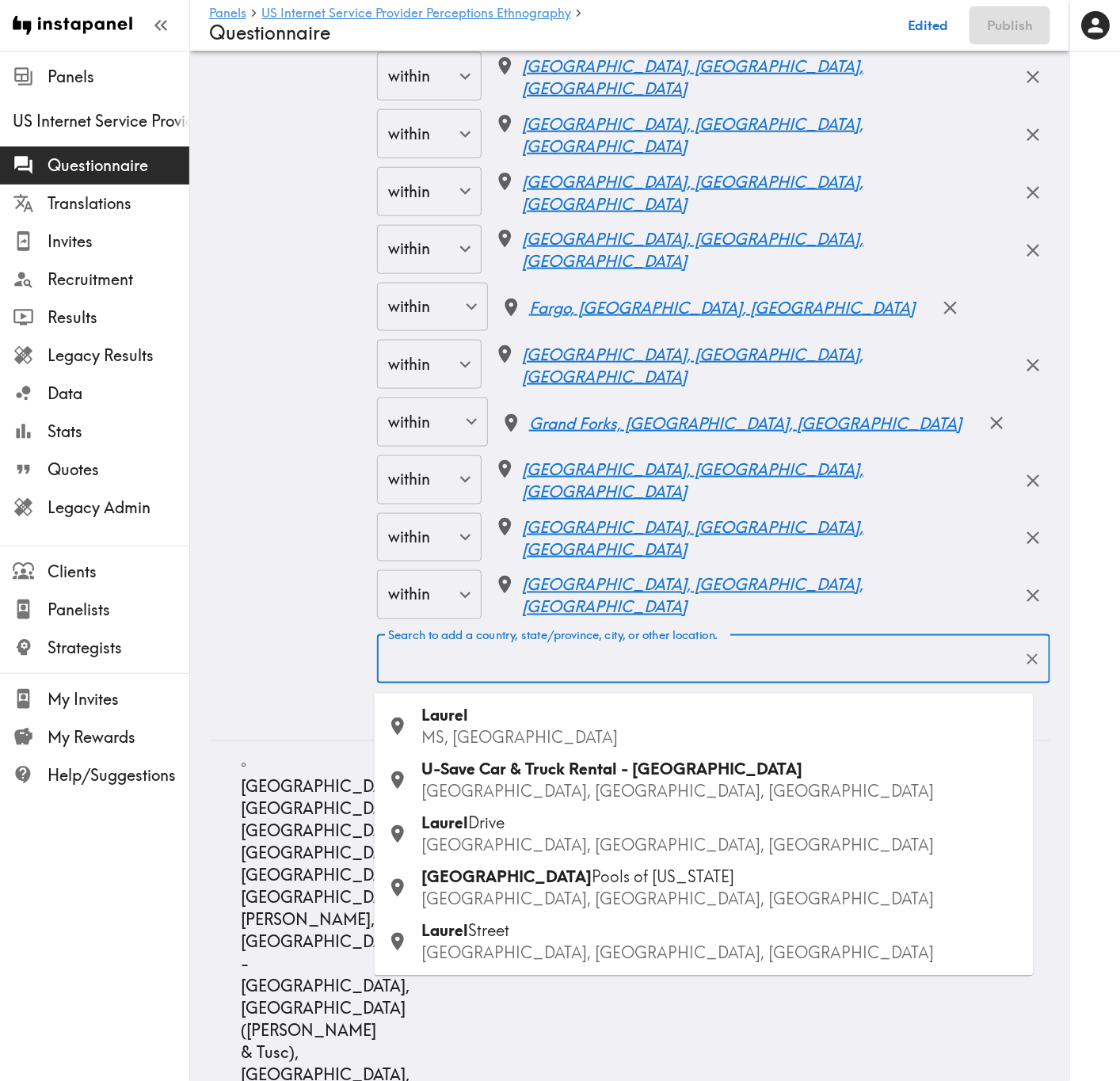
type input "Houston"
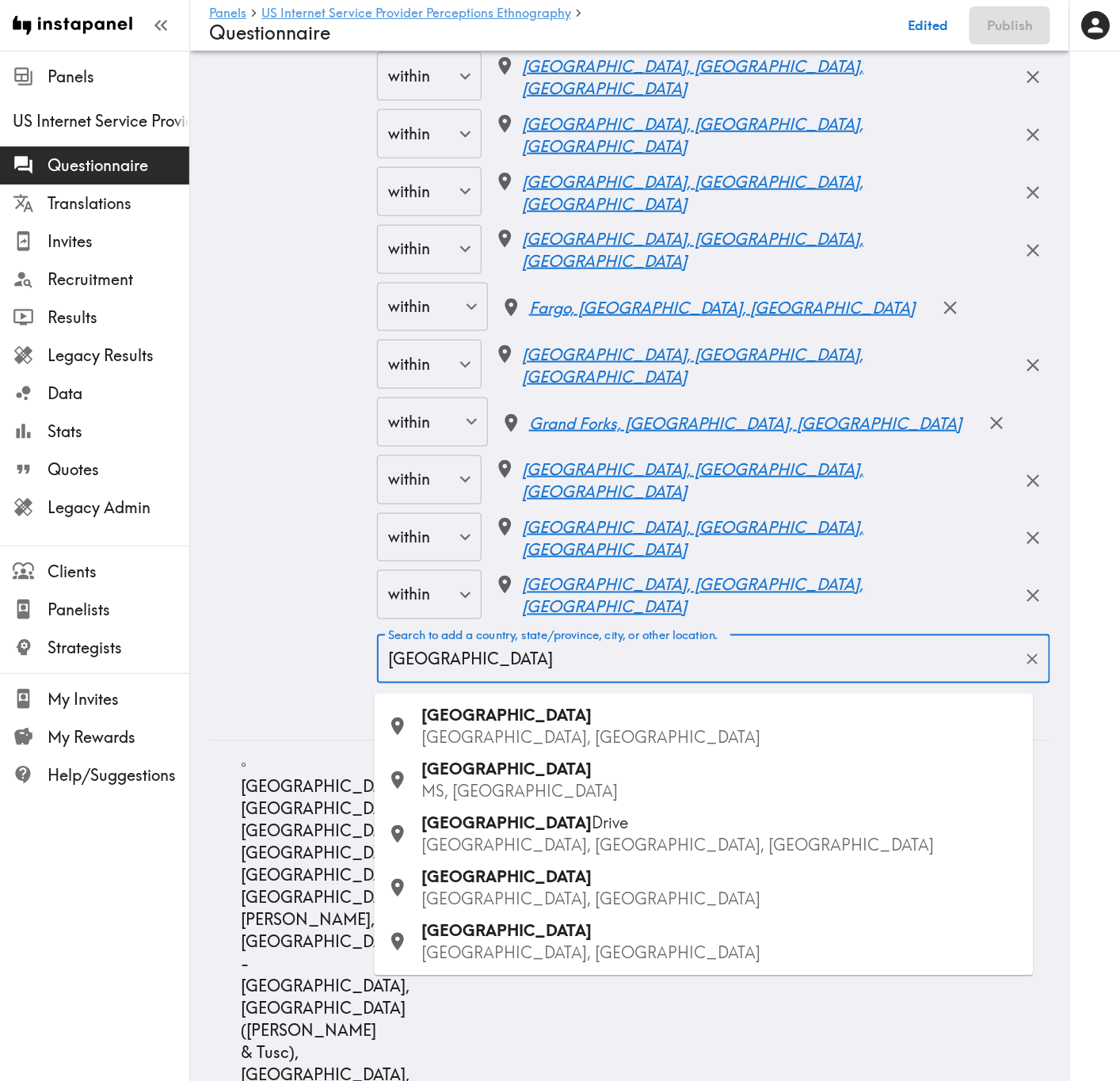
click at [550, 654] on div "Houston TX, USA" at bounding box center [721, 727] width 599 height 45
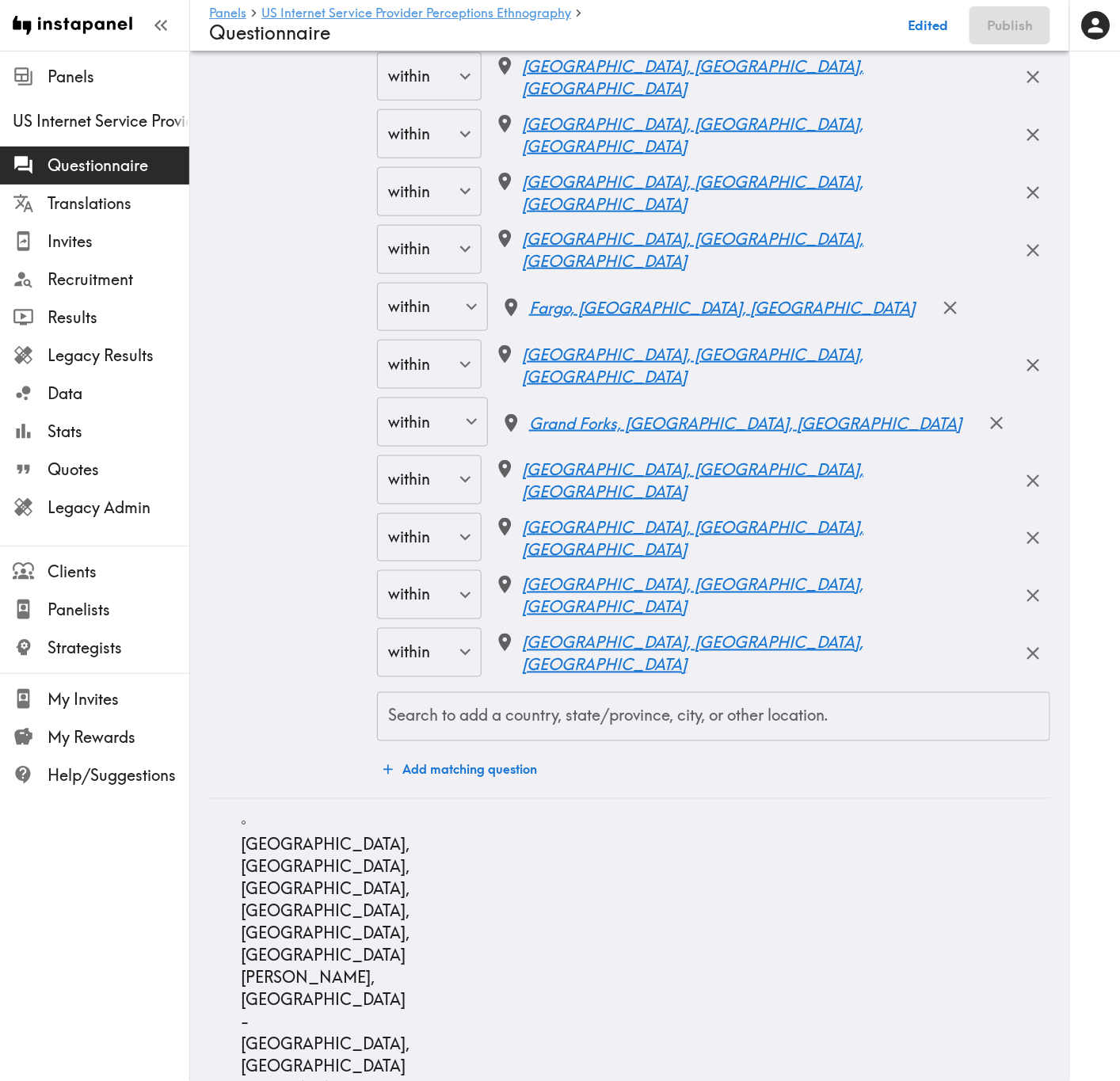
click at [571, 654] on input "Search to add a country, state/province, city, or other location." at bounding box center [714, 717] width 658 height 35
paste input "The Woodlands"
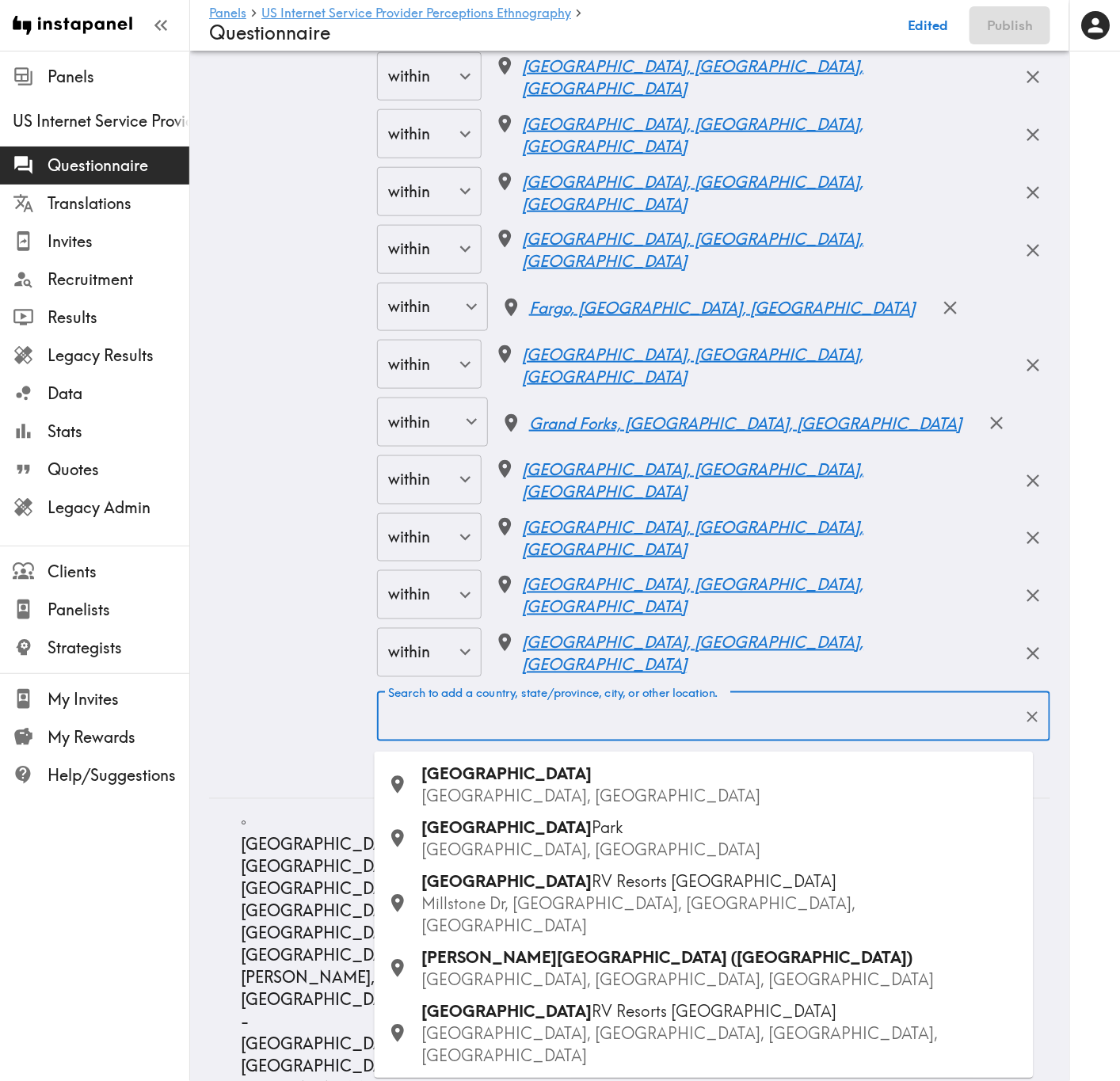
type input "The Woodlands"
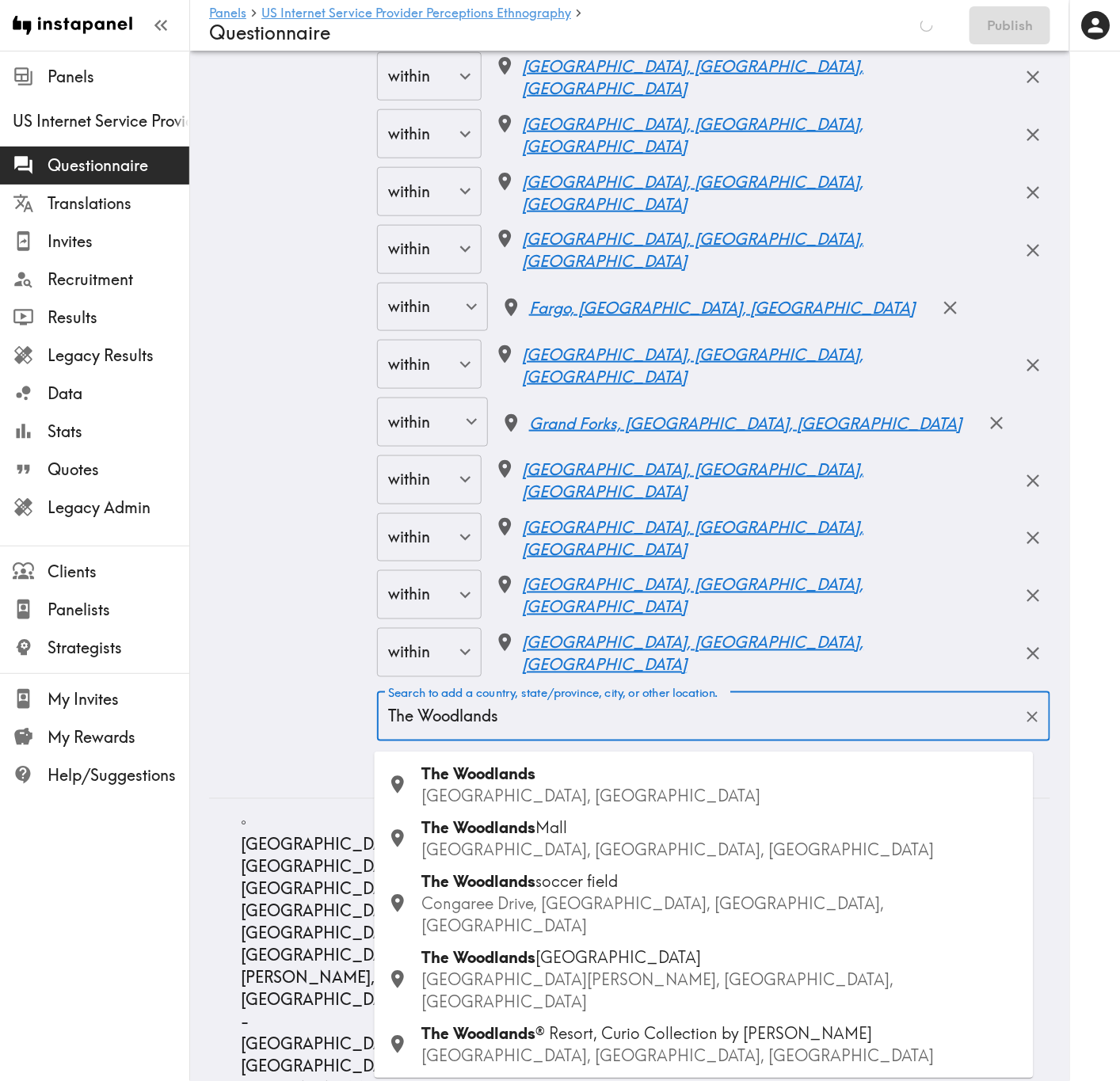
click at [557, 654] on p "TX, USA" at bounding box center [721, 796] width 599 height 22
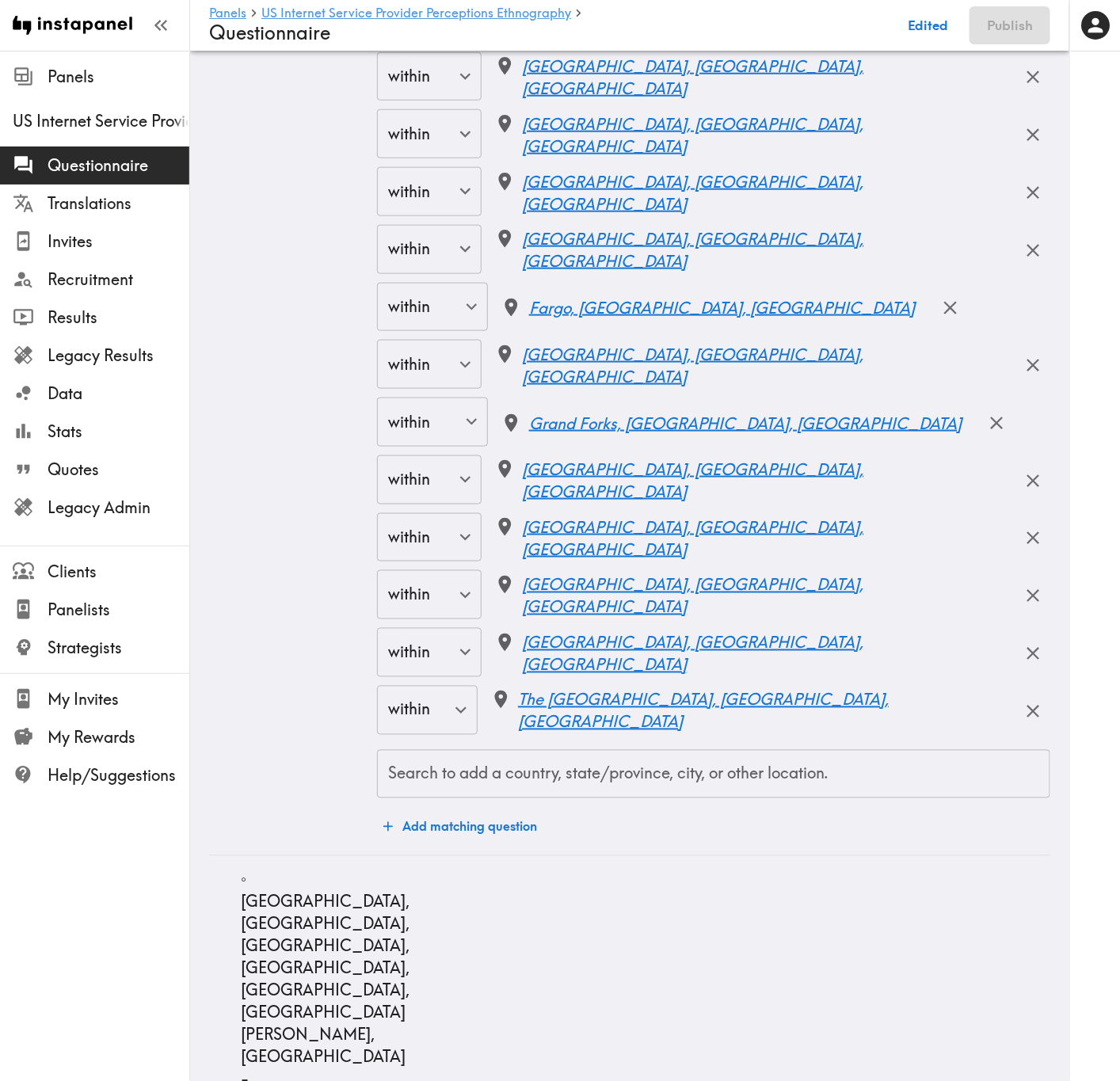
click at [546, 654] on div "Search to add a country, state/province, city, or other location." at bounding box center [713, 775] width 673 height 49
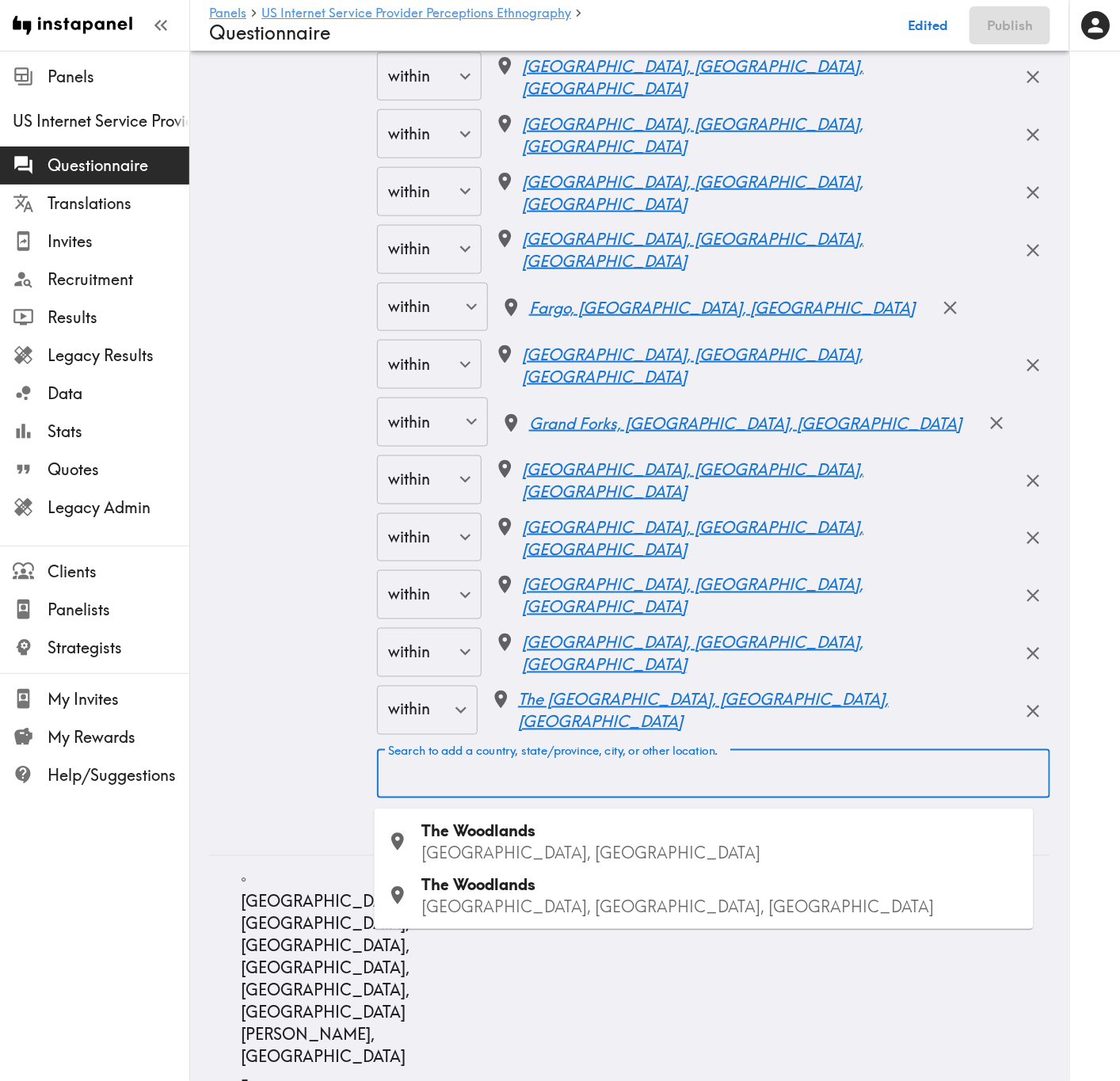
paste input "Sugar Land"
type input "Sugar Land"
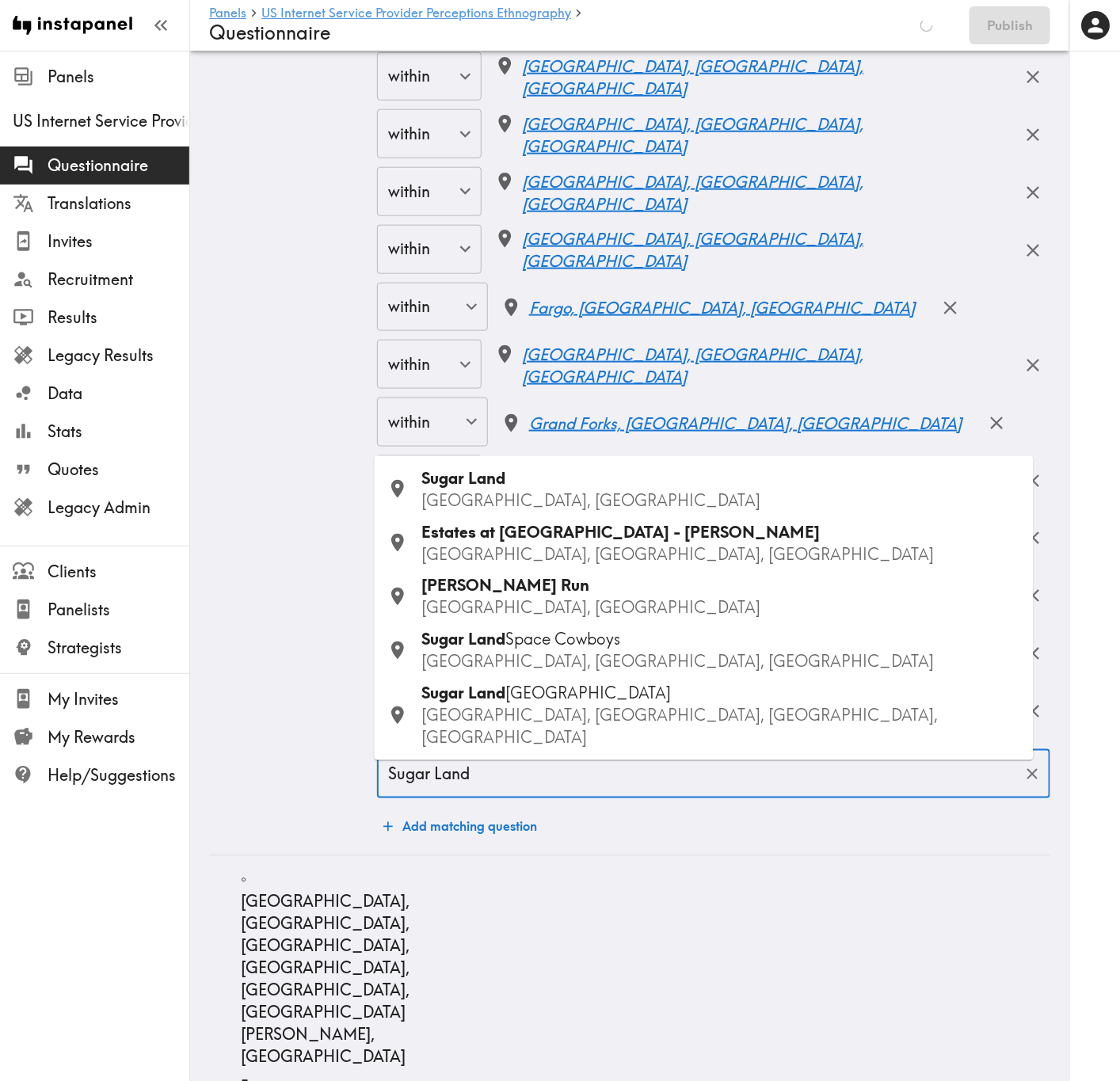
click at [495, 488] on span "Sugar Land" at bounding box center [464, 478] width 84 height 20
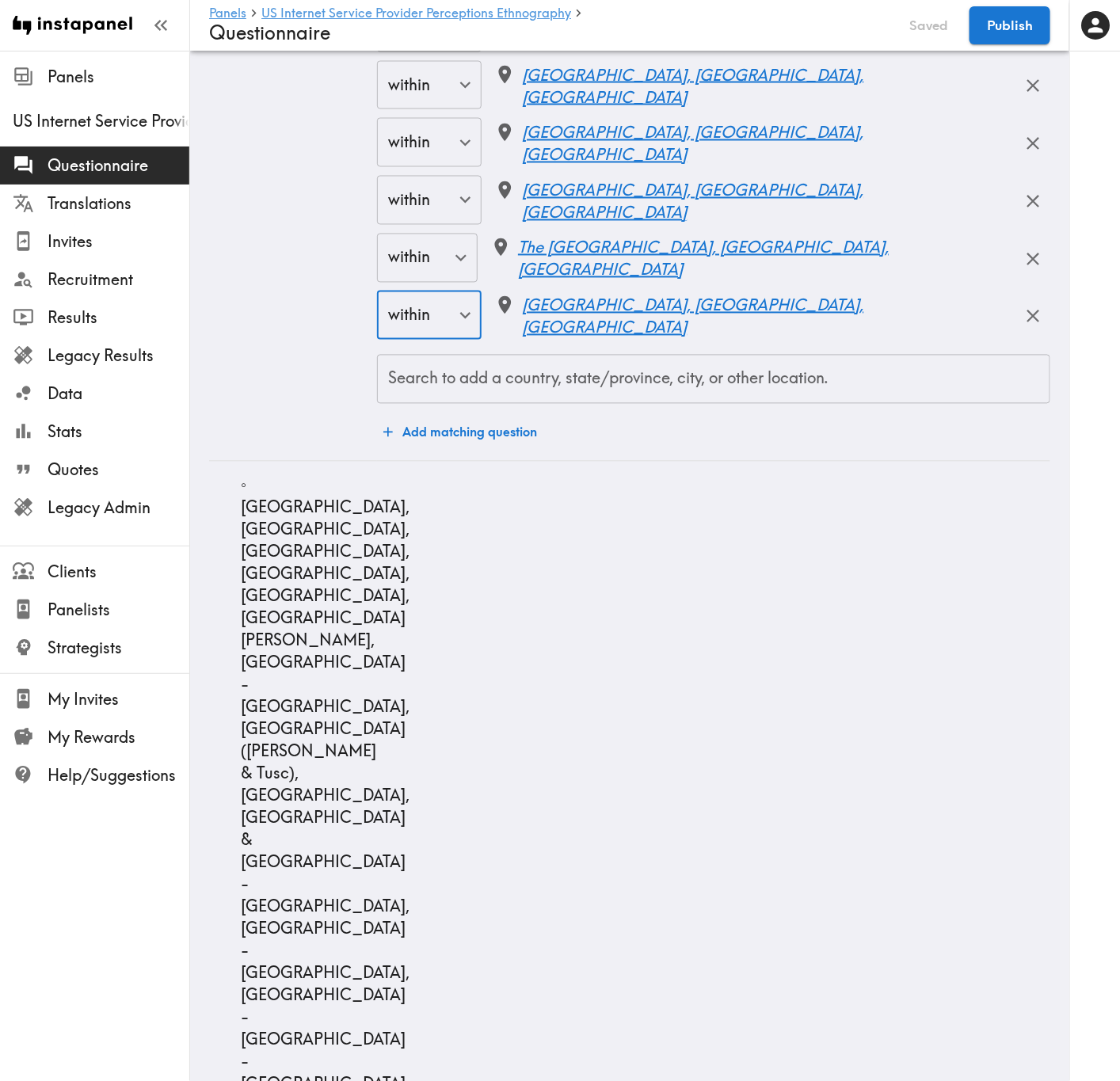
scroll to position [12355, 0]
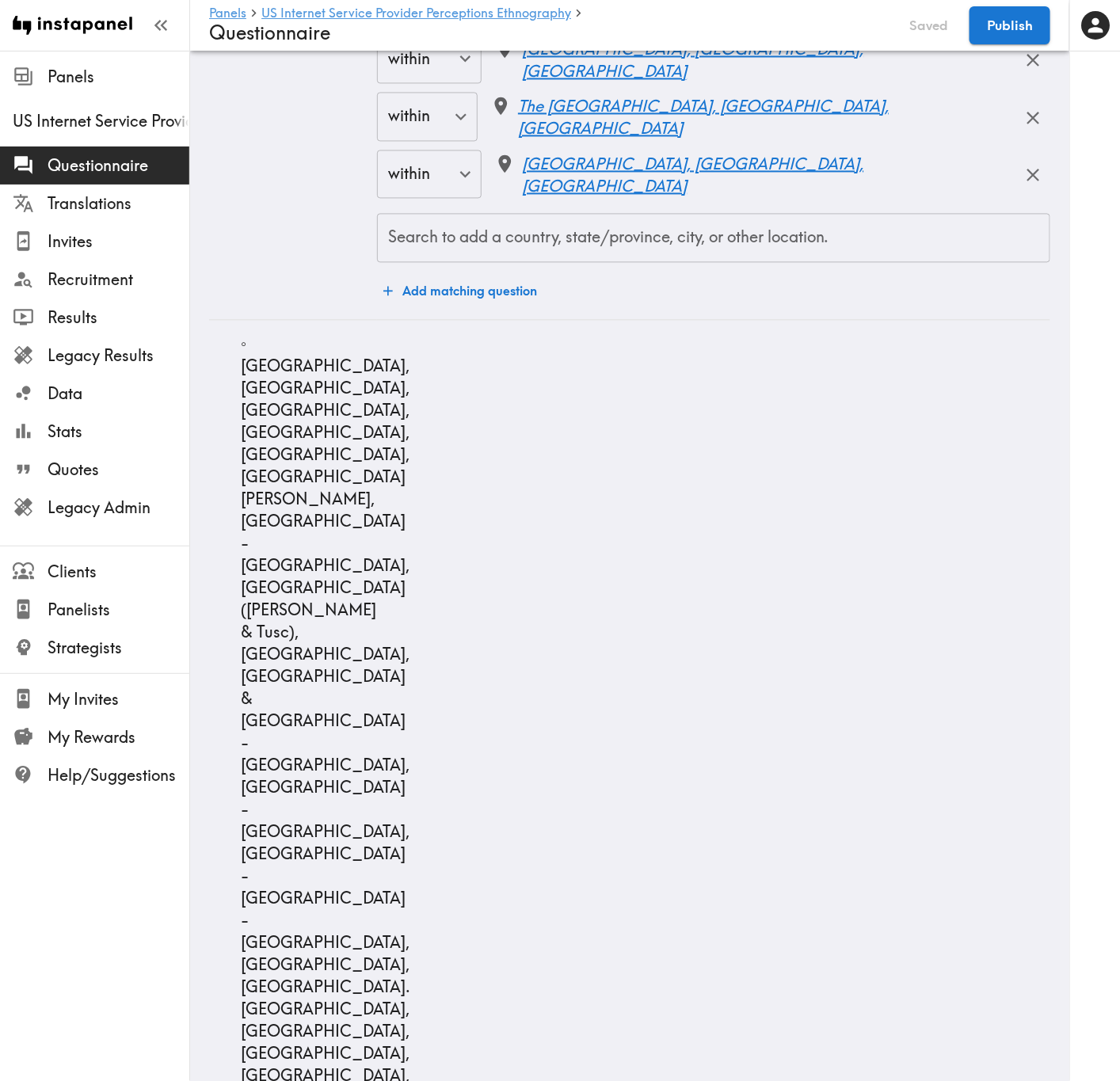
click at [588, 255] on input "Search to add a country, state/province, city, or other location." at bounding box center [714, 237] width 658 height 35
paste input "Idaho Falls"
type input "Idaho Falls"
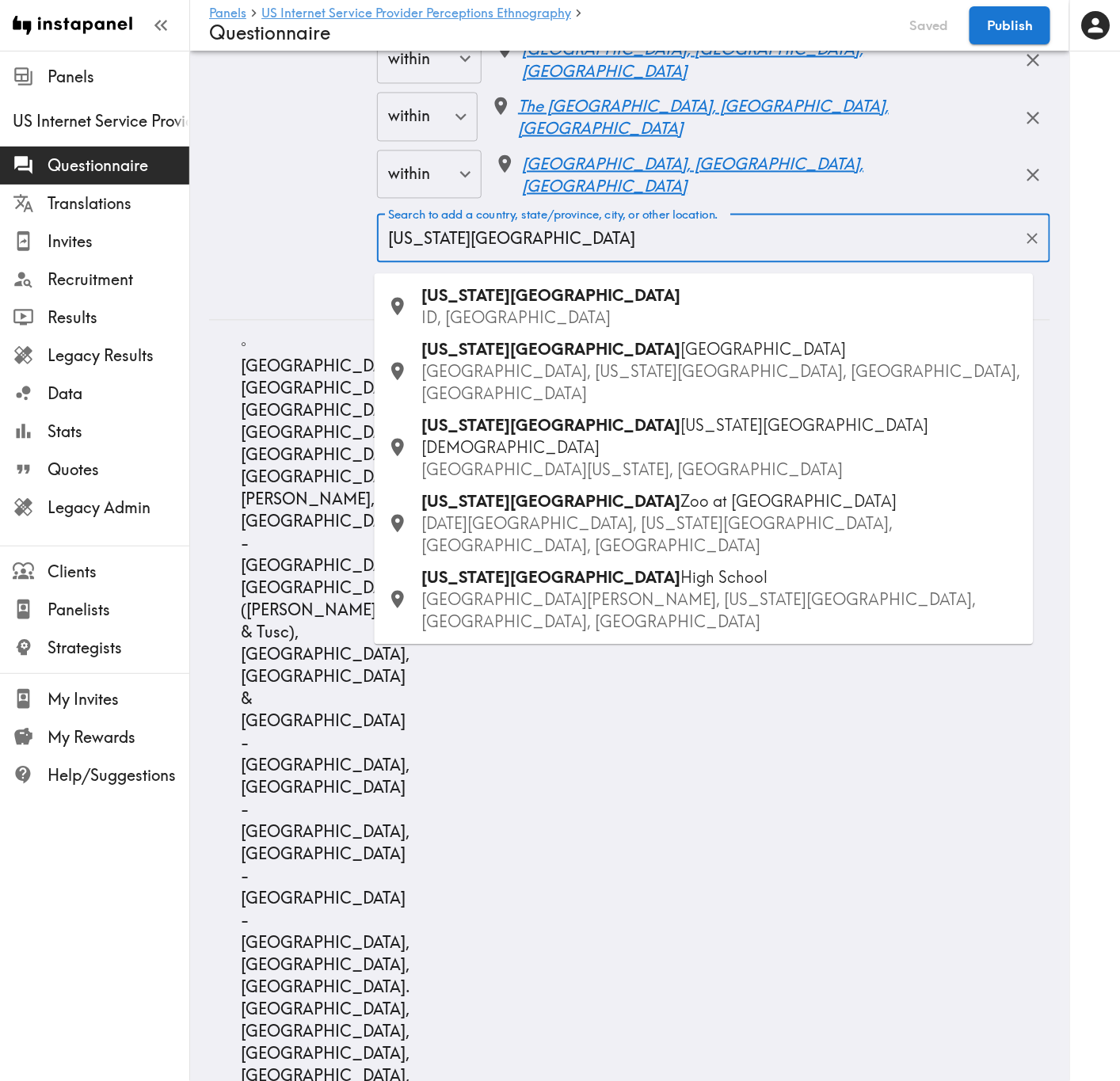
click at [514, 302] on div "Idaho Falls ID, USA" at bounding box center [721, 306] width 599 height 45
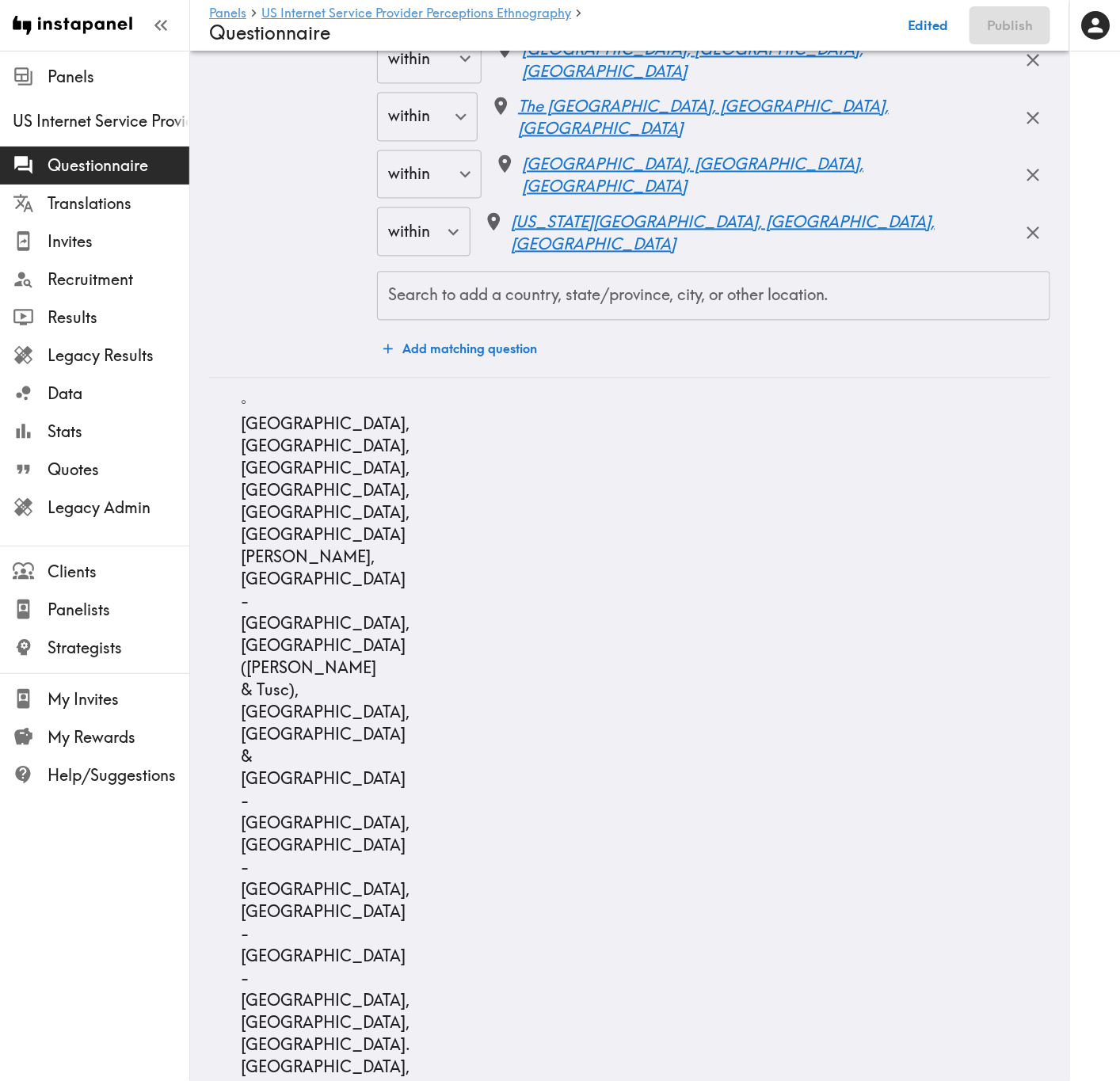
click at [589, 313] on input "Search to add a country, state/province, city, or other location." at bounding box center [714, 295] width 658 height 35
paste input "Pocatello"
type input "Pocatello"
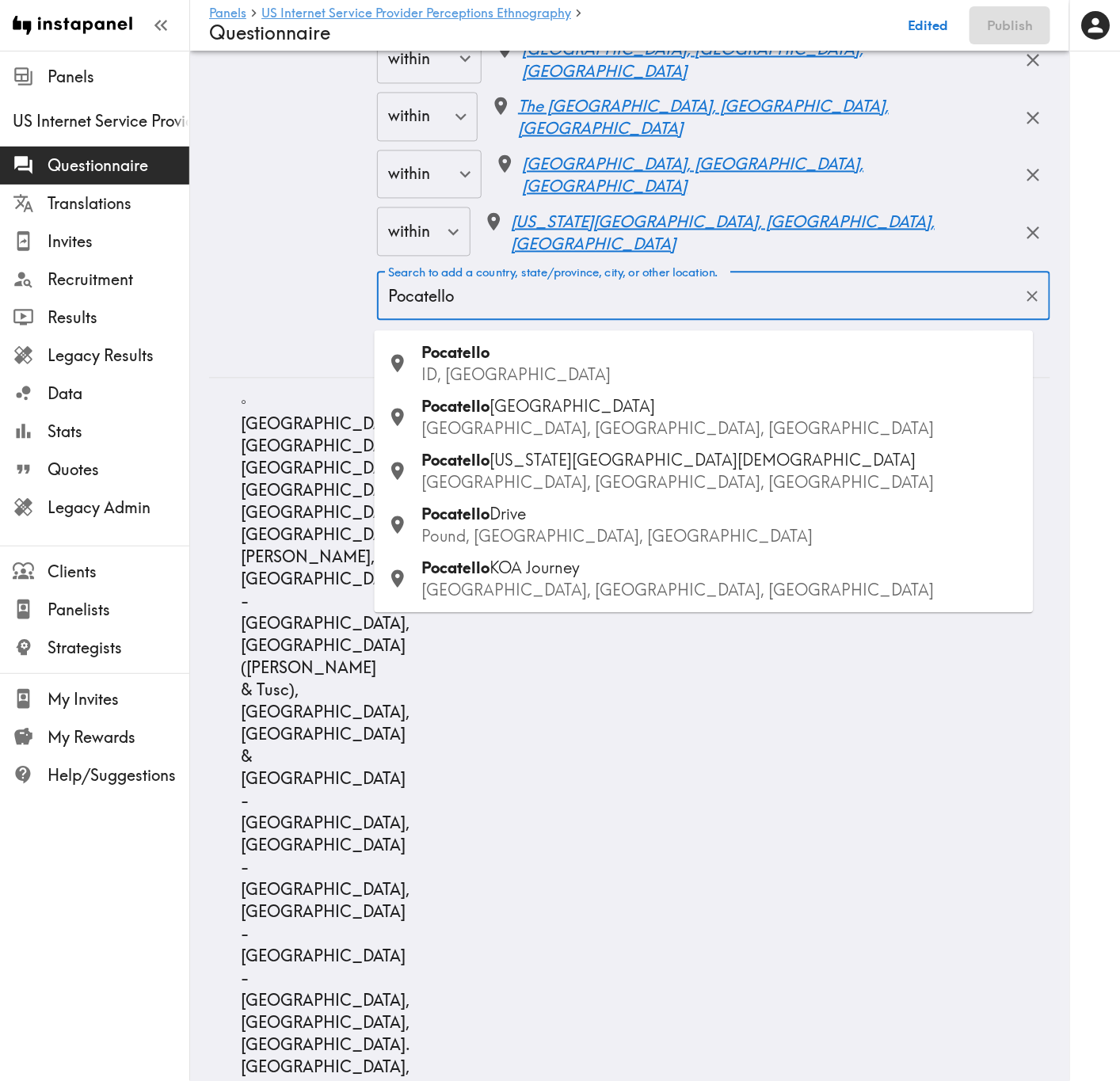
click at [609, 350] on div "Pocatello ID, USA" at bounding box center [721, 364] width 599 height 45
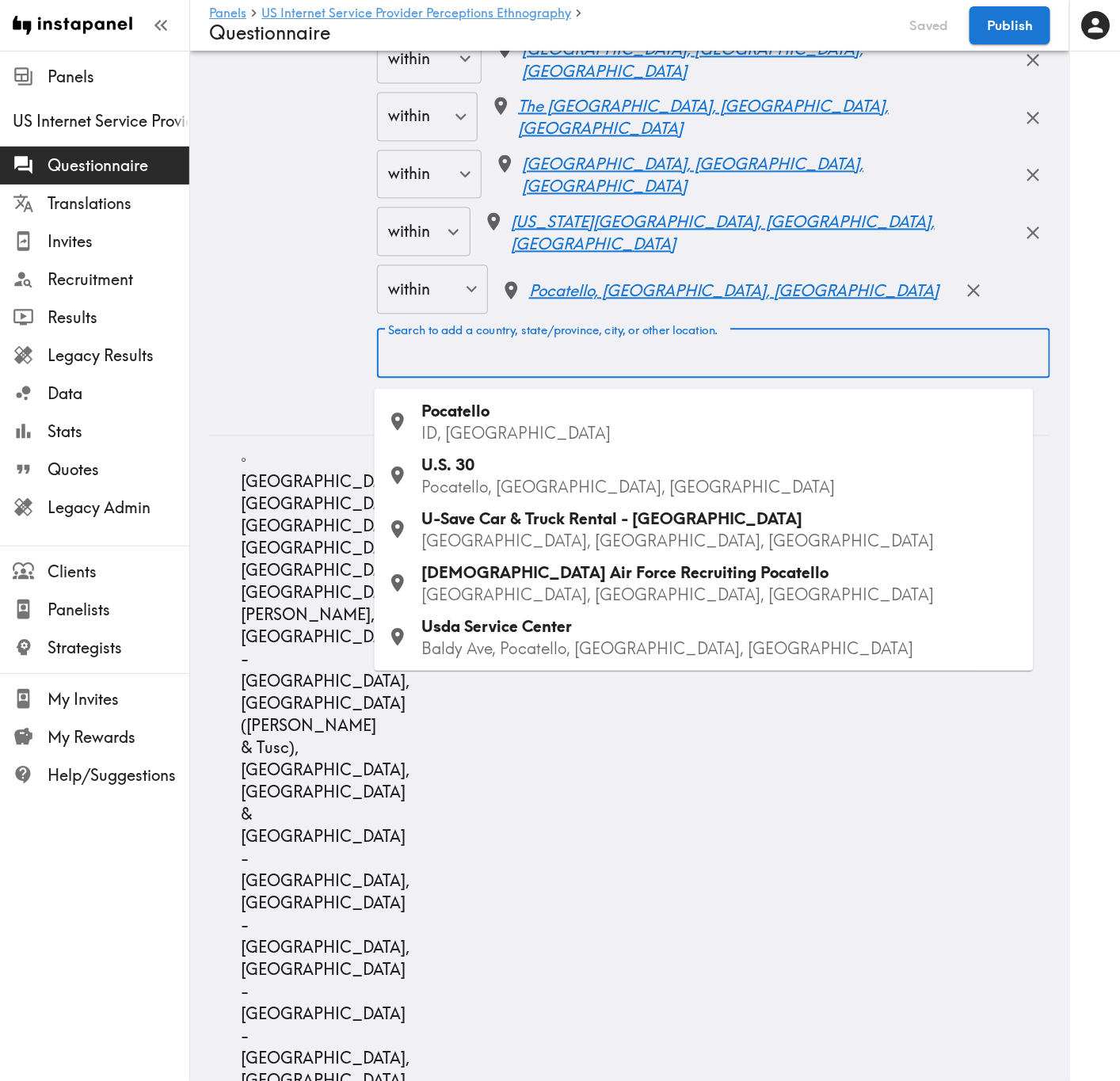
click at [641, 369] on input "Search to add a country, state/province, city, or other location." at bounding box center [714, 353] width 658 height 35
paste input "Indianapolis"
type input "Indianapolis"
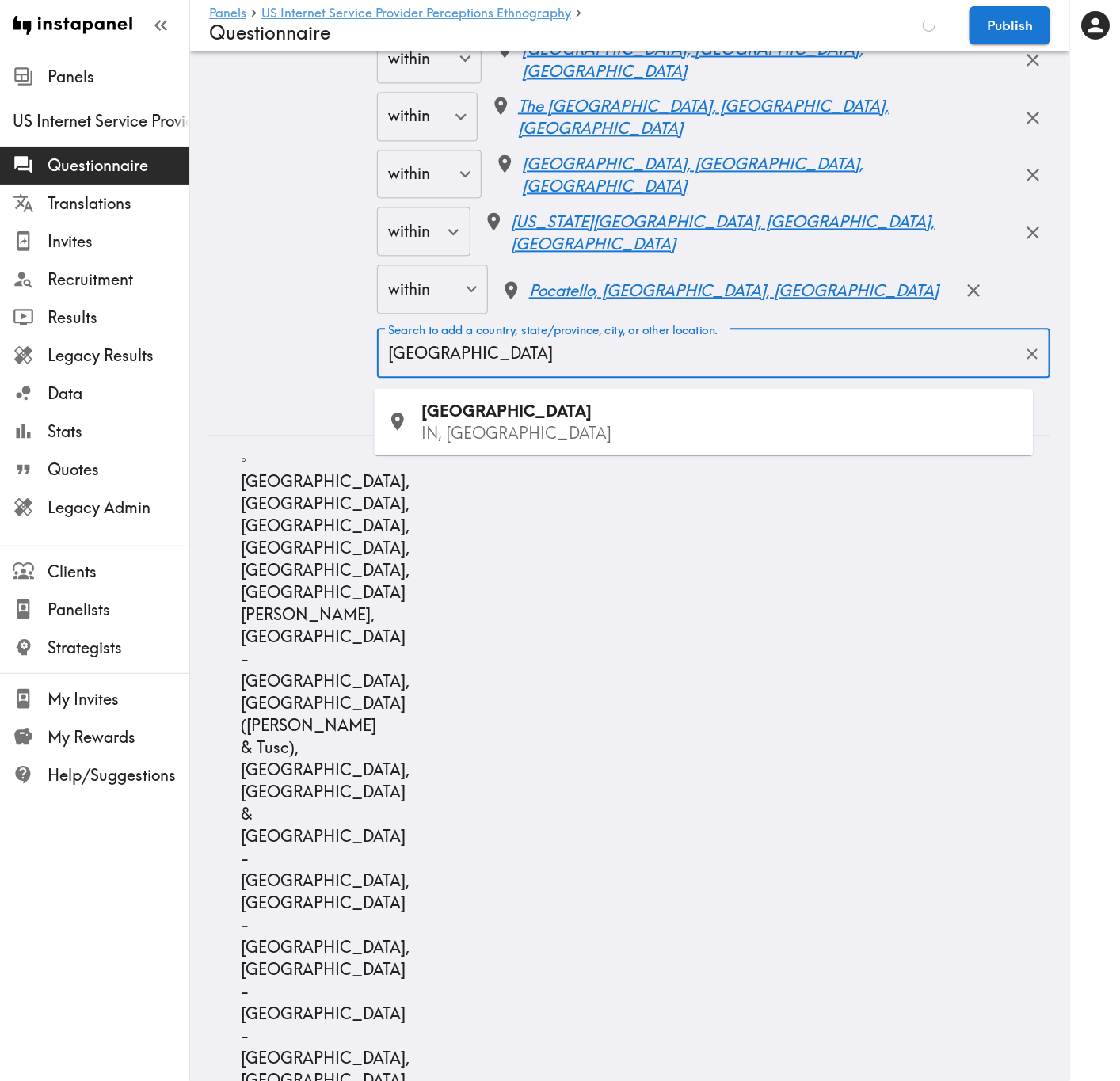
click at [571, 412] on div "Indianapolis IN, USA" at bounding box center [721, 422] width 599 height 45
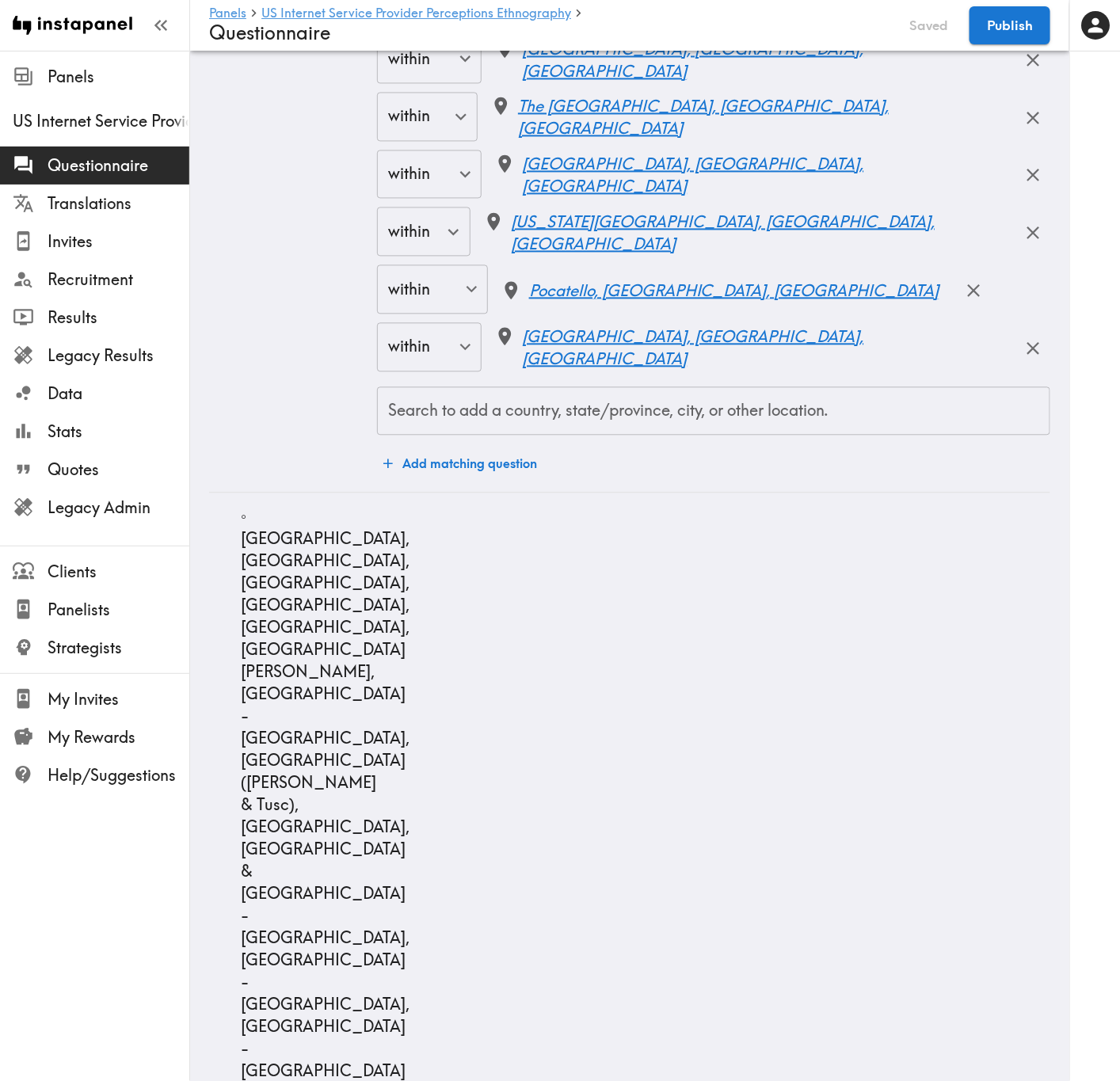
click at [742, 418] on input "Search to add a country, state/province, city, or other location." at bounding box center [714, 411] width 658 height 35
paste input "Carmel"
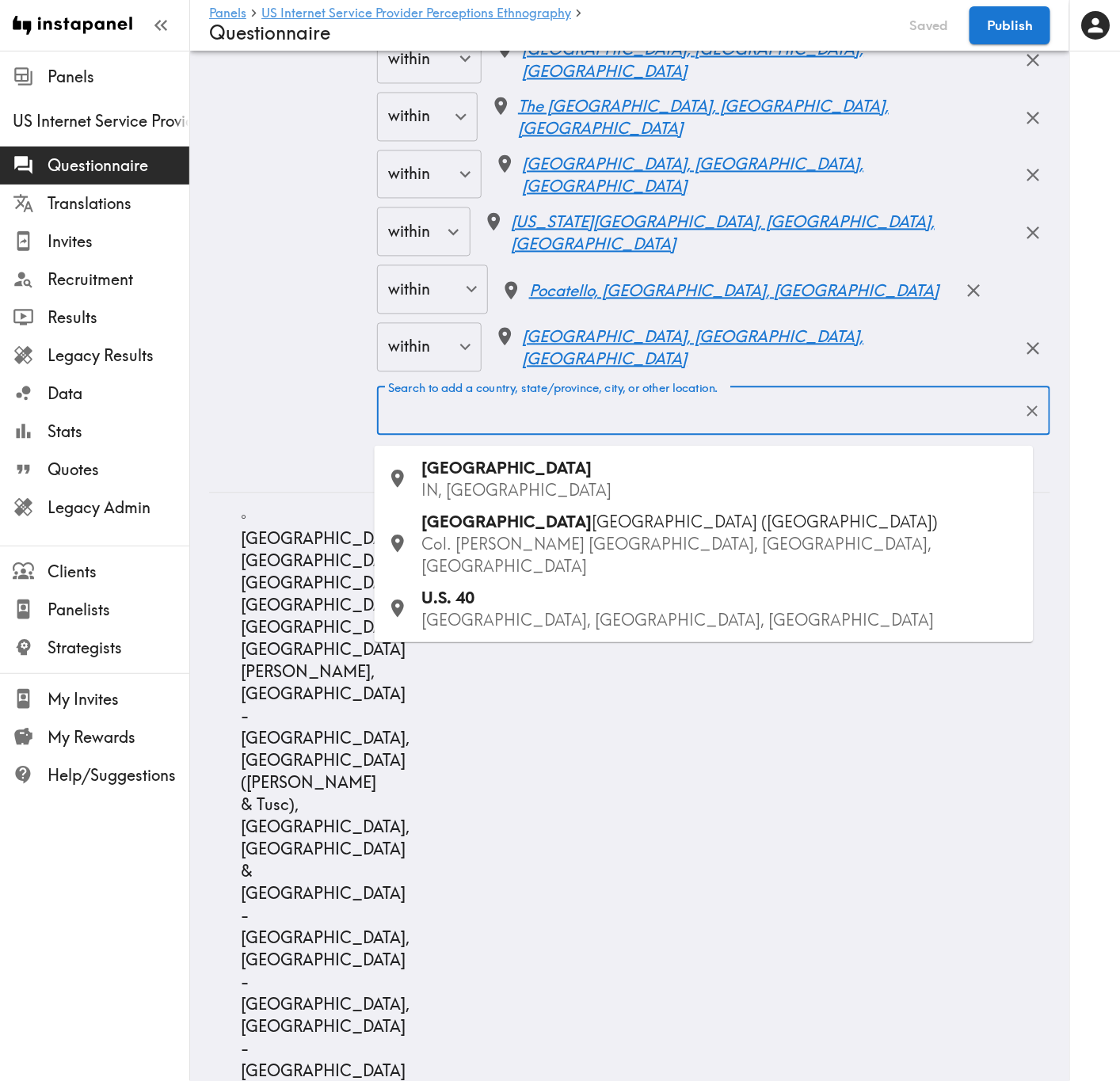
type input "Carmel"
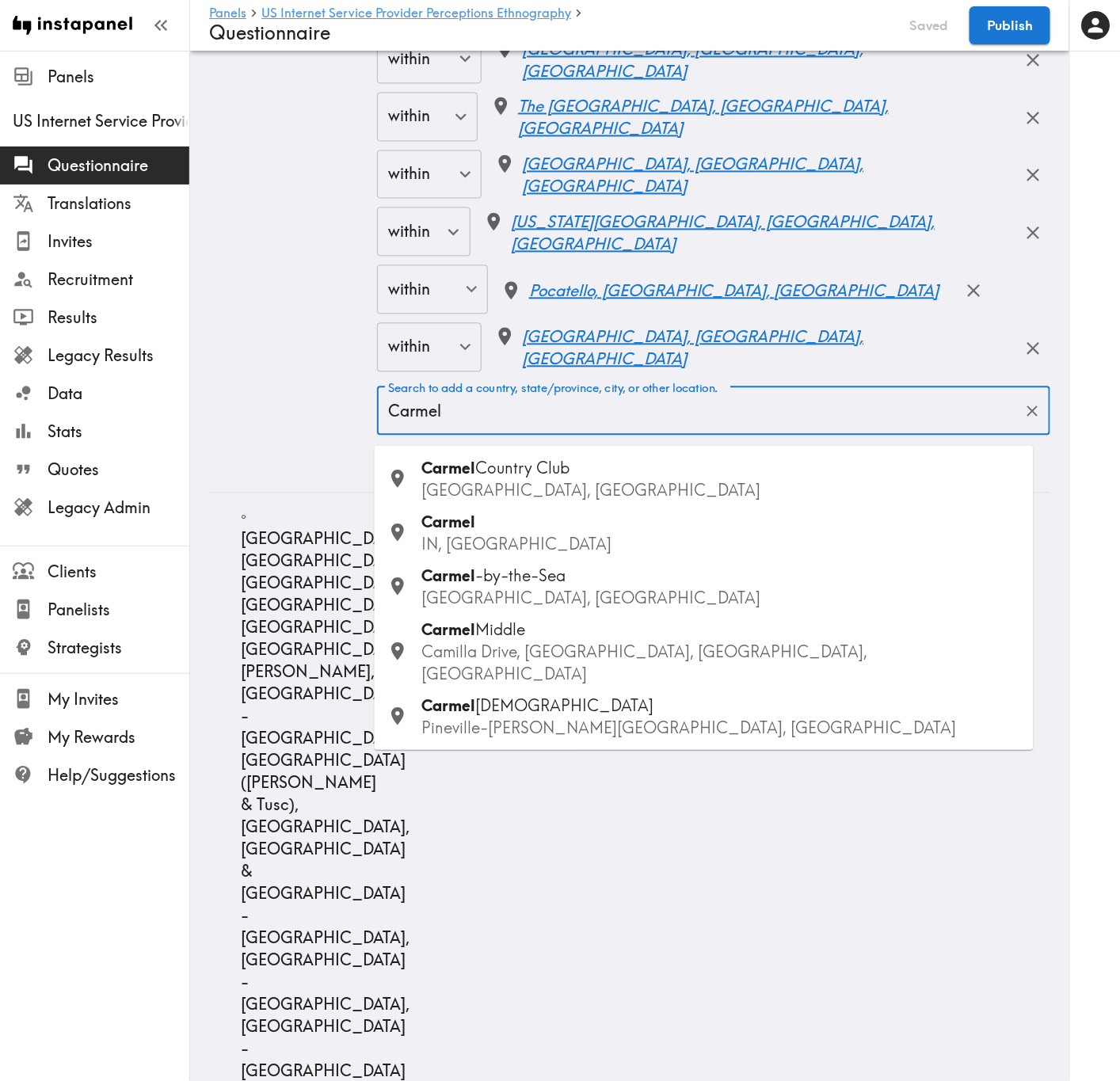
click at [521, 540] on p "IN, USA" at bounding box center [721, 543] width 599 height 22
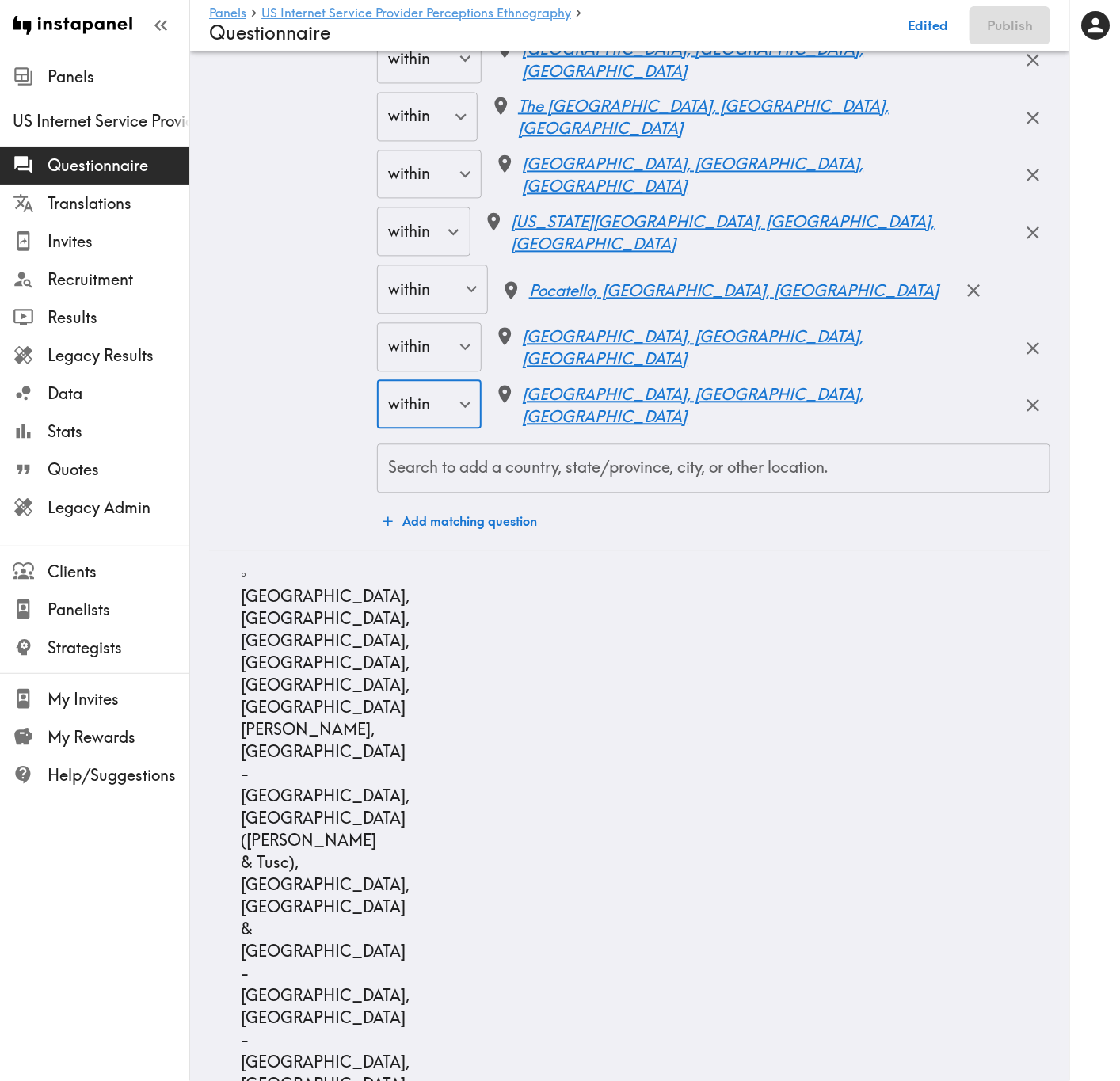
click at [660, 493] on div "Search to add a country, state/province, city, or other location." at bounding box center [713, 468] width 673 height 49
paste input "Fishers"
type input "Fishers"
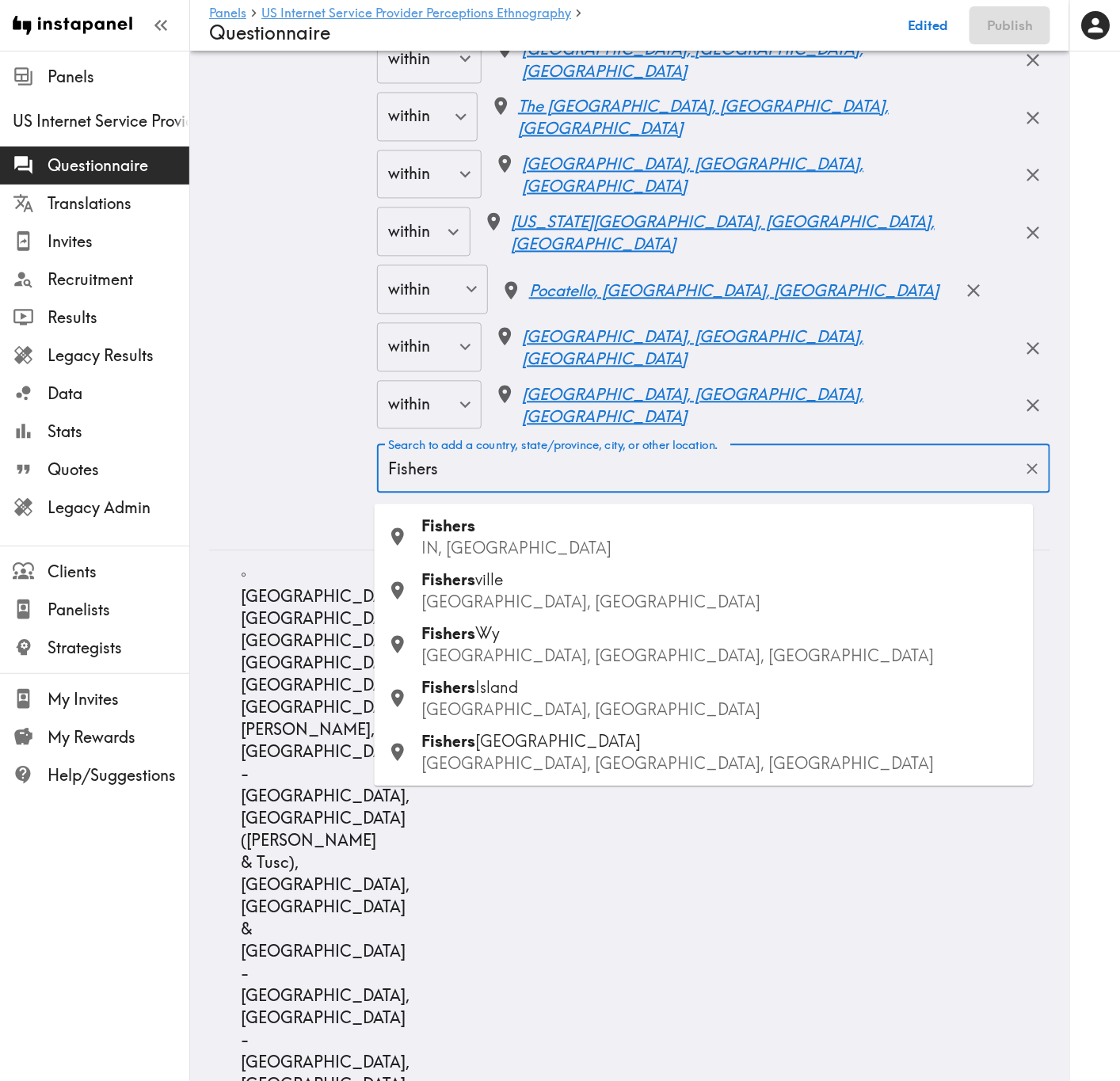
click at [621, 528] on div "Fishers IN, USA" at bounding box center [721, 537] width 599 height 45
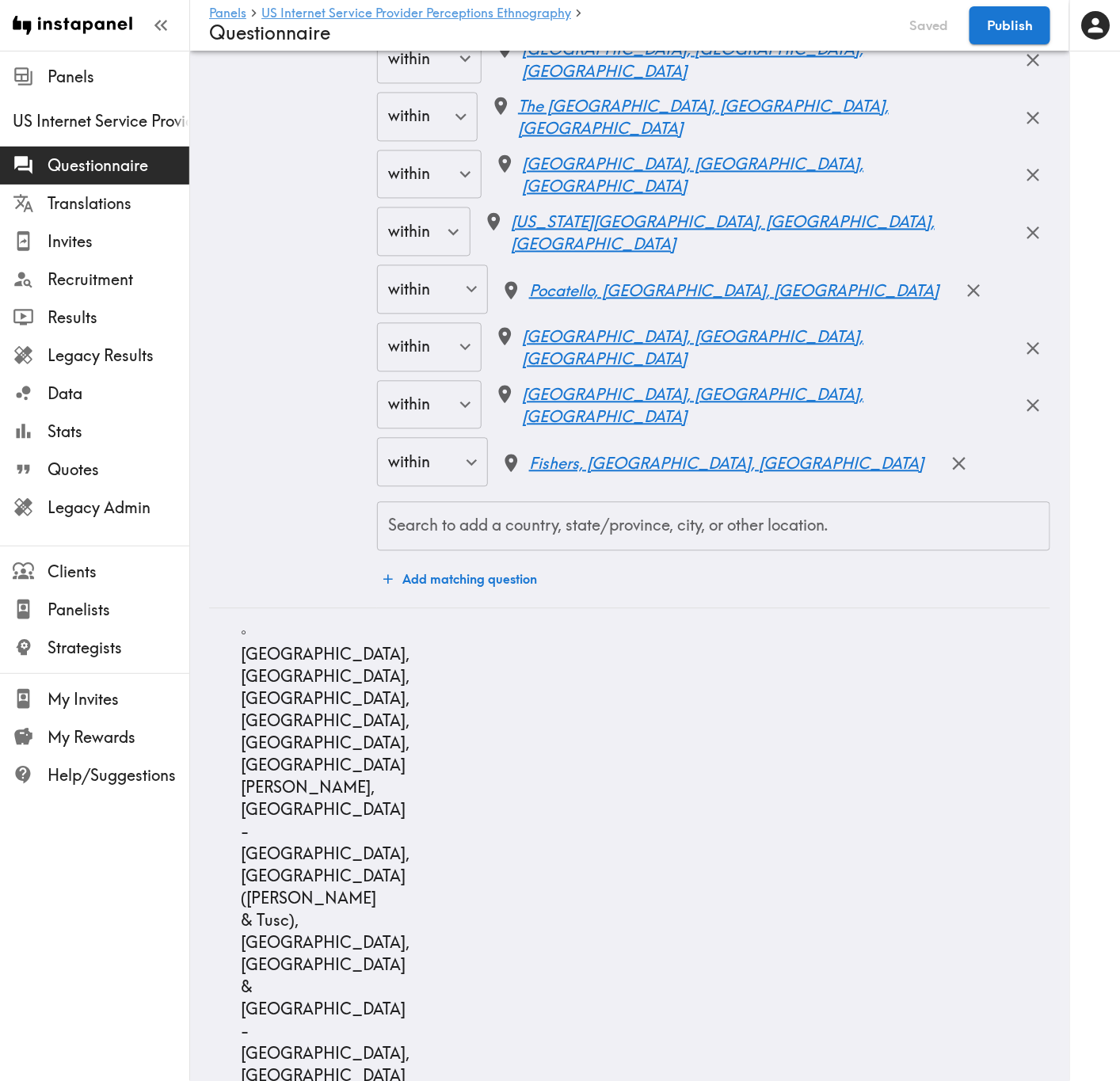
click at [720, 543] on input "Search to add a country, state/province, city, or other location." at bounding box center [714, 525] width 658 height 35
paste input "Jackson"
type input "Jackson"
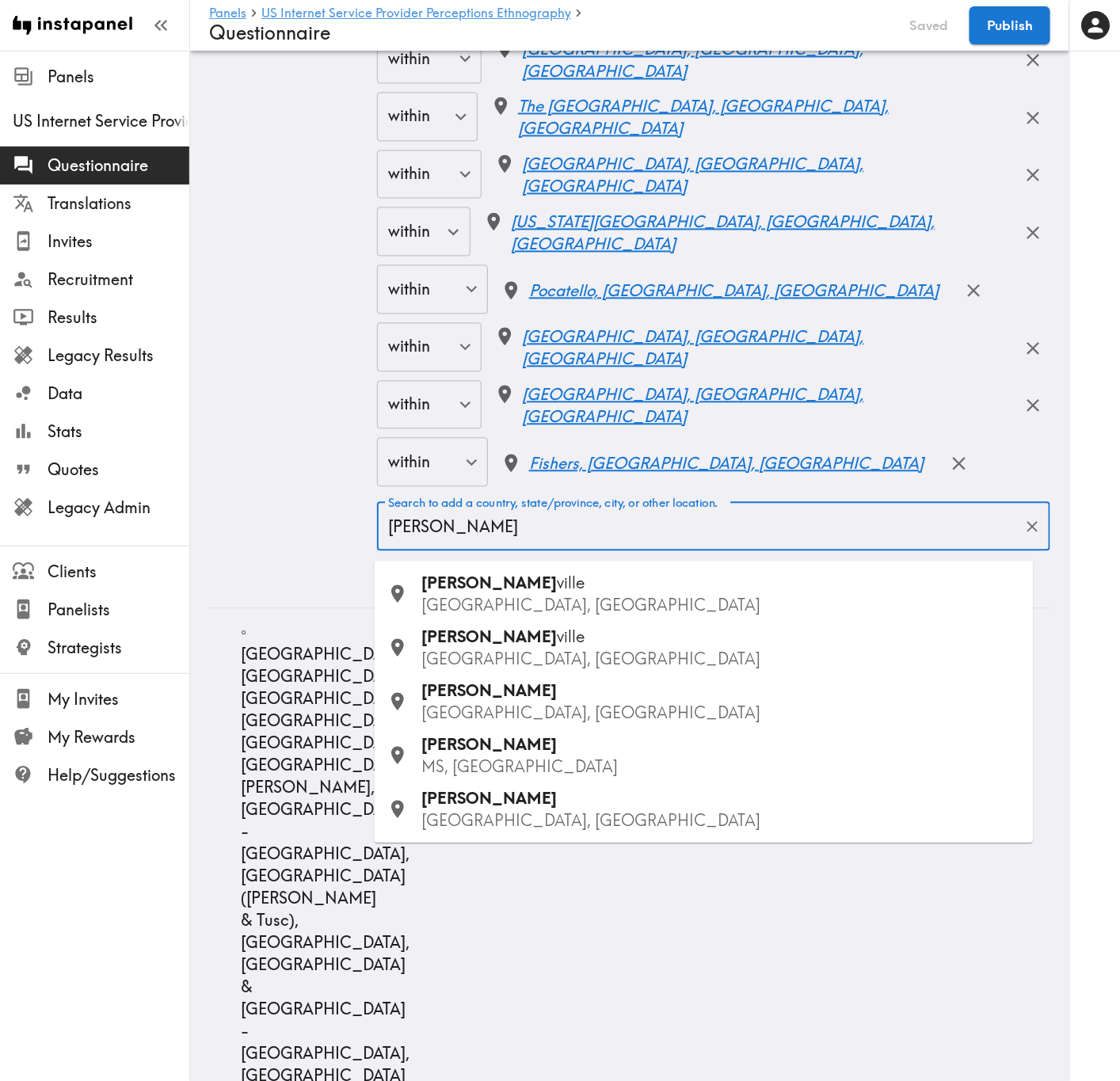
click at [508, 654] on p "MS, USA" at bounding box center [721, 766] width 599 height 22
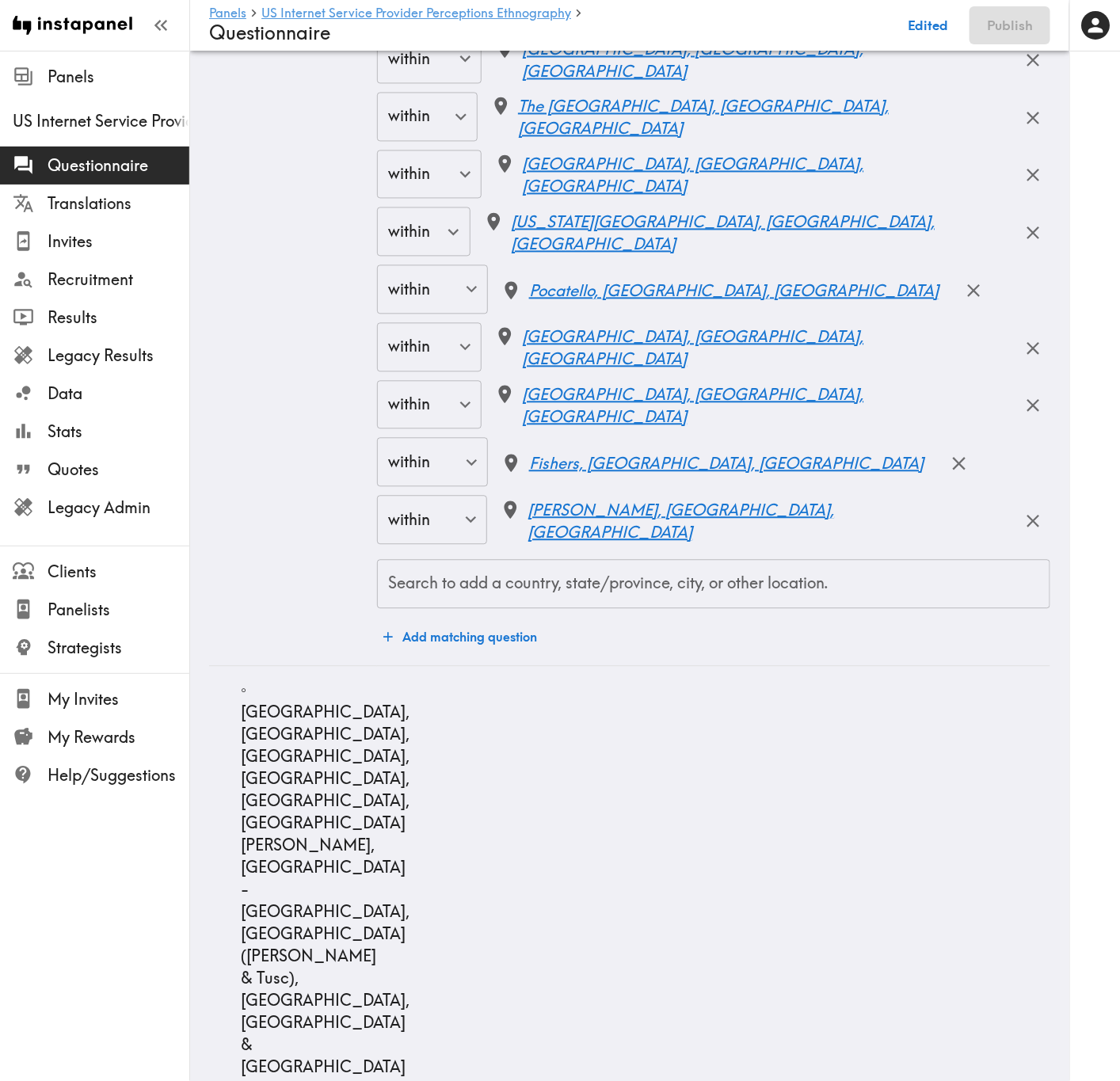
click at [642, 601] on input "Search to add a country, state/province, city, or other location." at bounding box center [714, 583] width 658 height 35
paste input "Clinton"
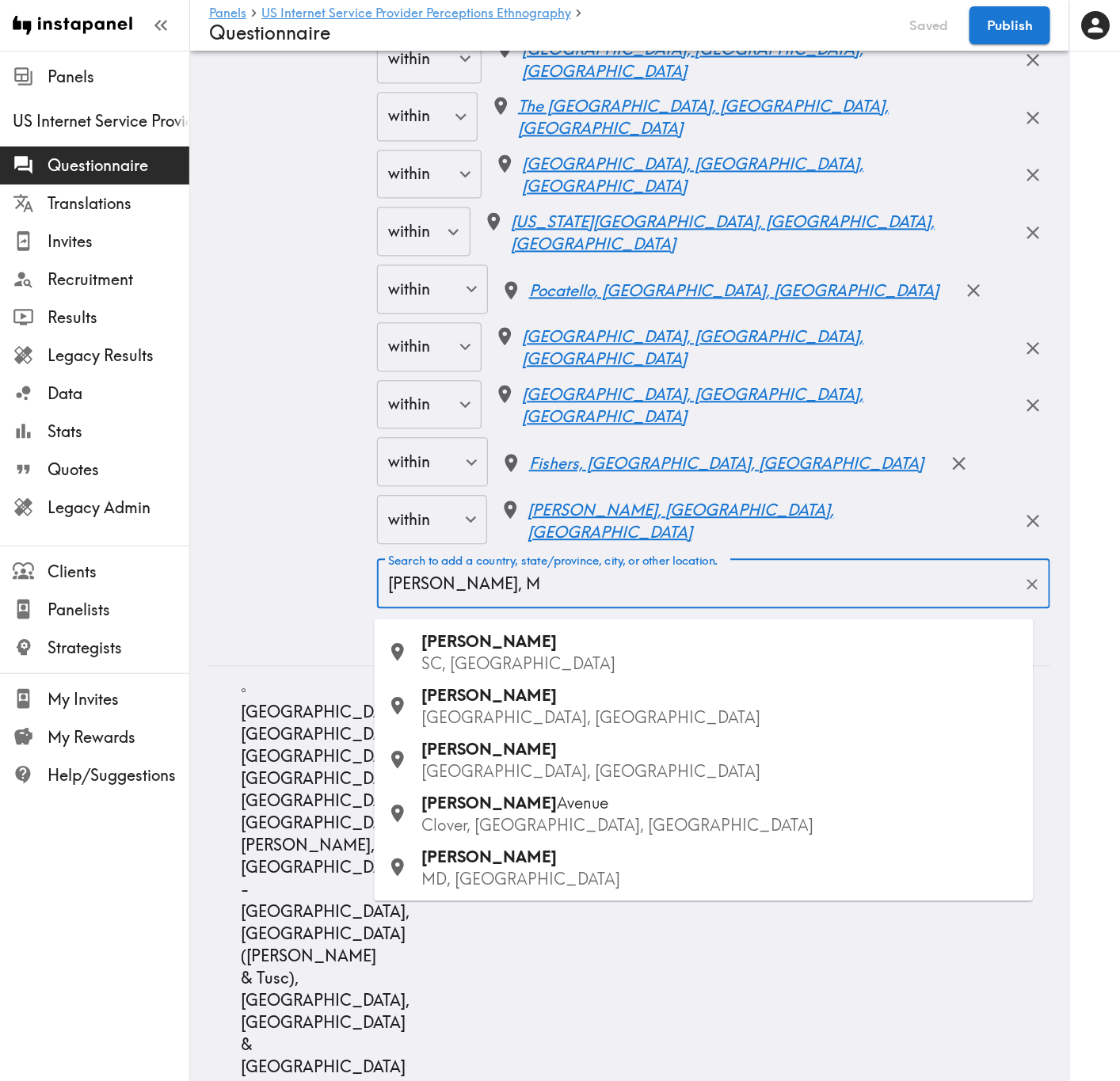
type input "Clinton, MS"
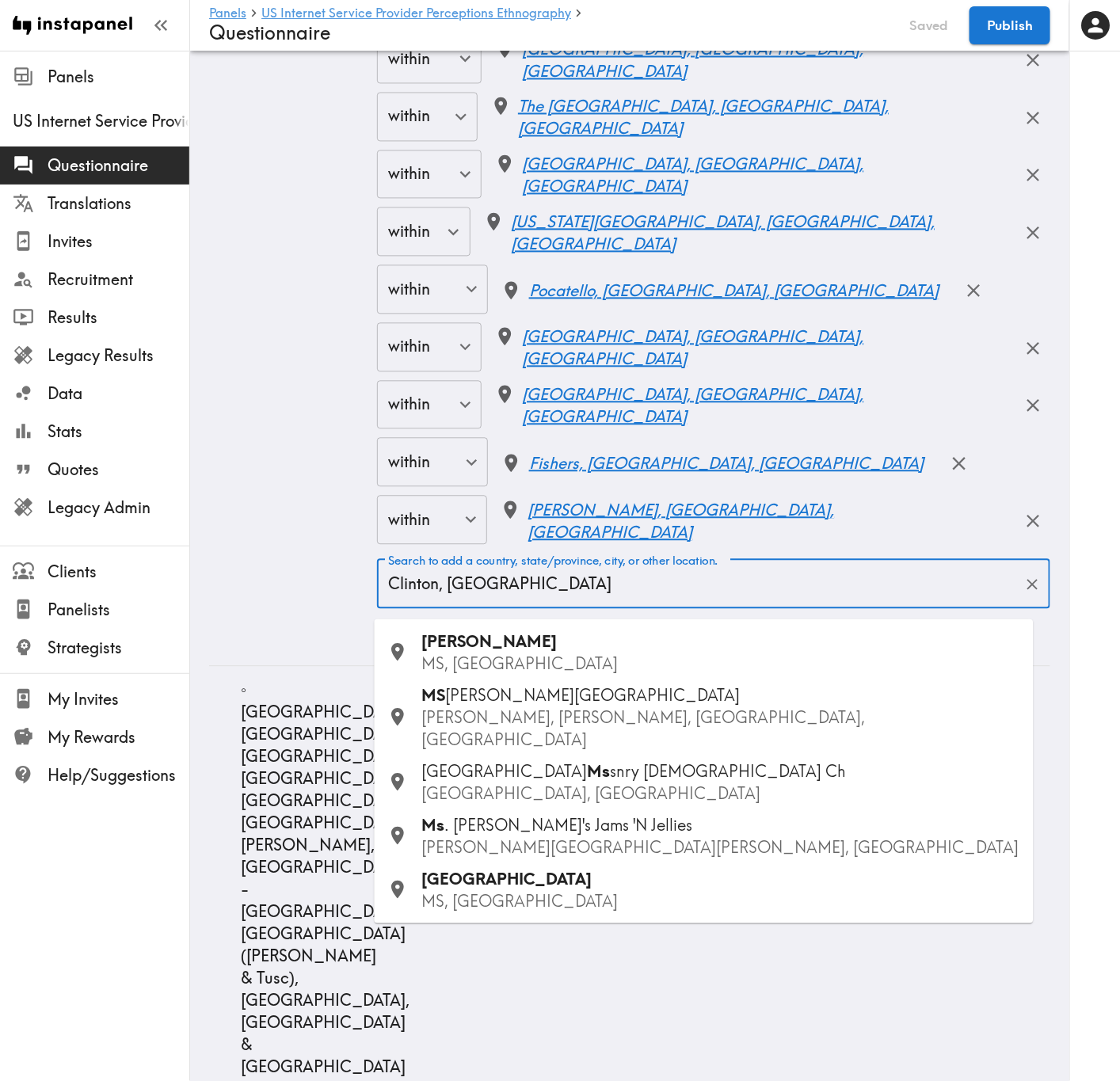
click at [618, 647] on div "Clinton MS, USA" at bounding box center [721, 652] width 599 height 45
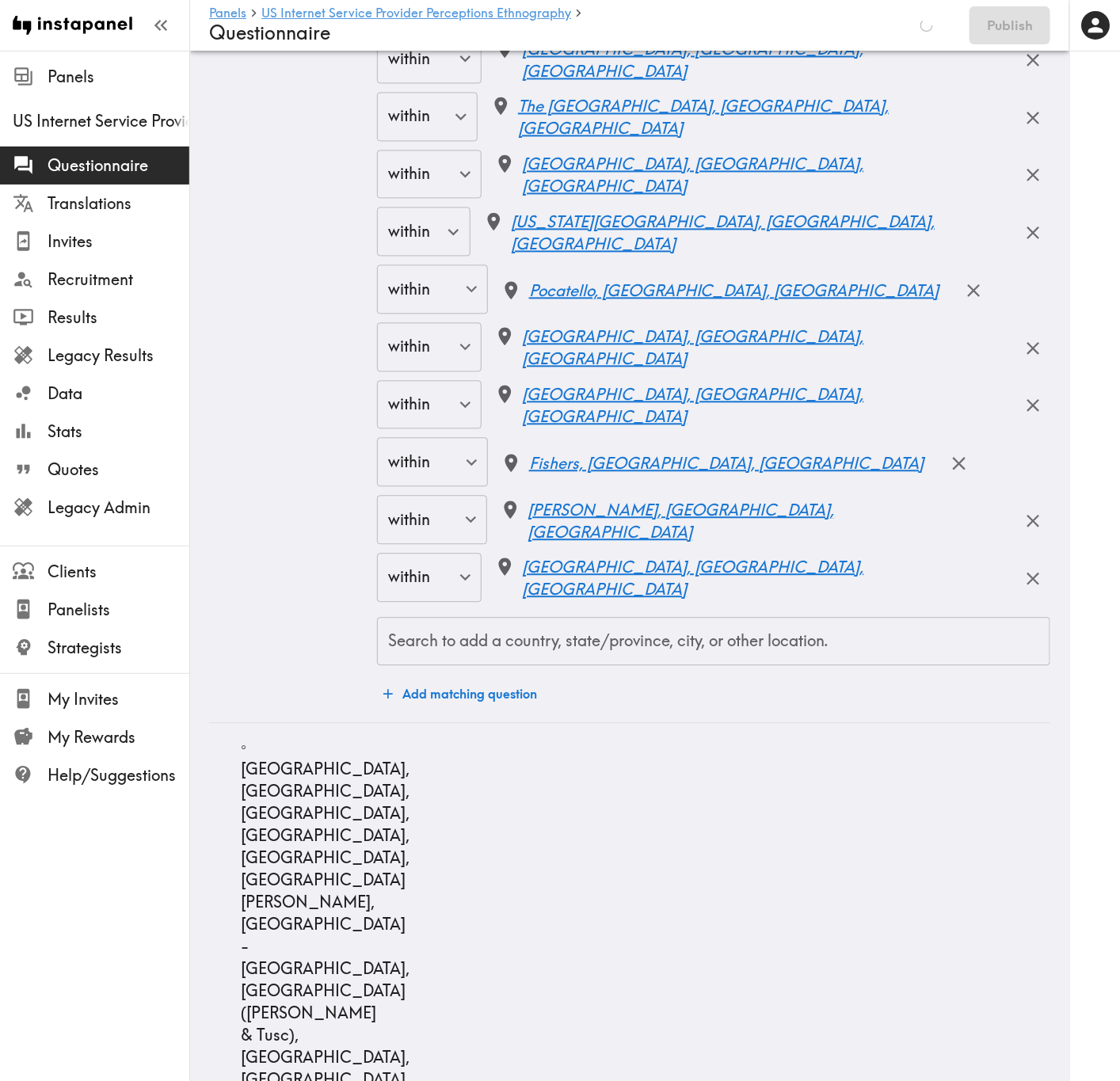
click at [595, 649] on div "Search to add a country, state/province, city, or other location. Search to add…" at bounding box center [713, 641] width 673 height 49
paste input "Pearl"
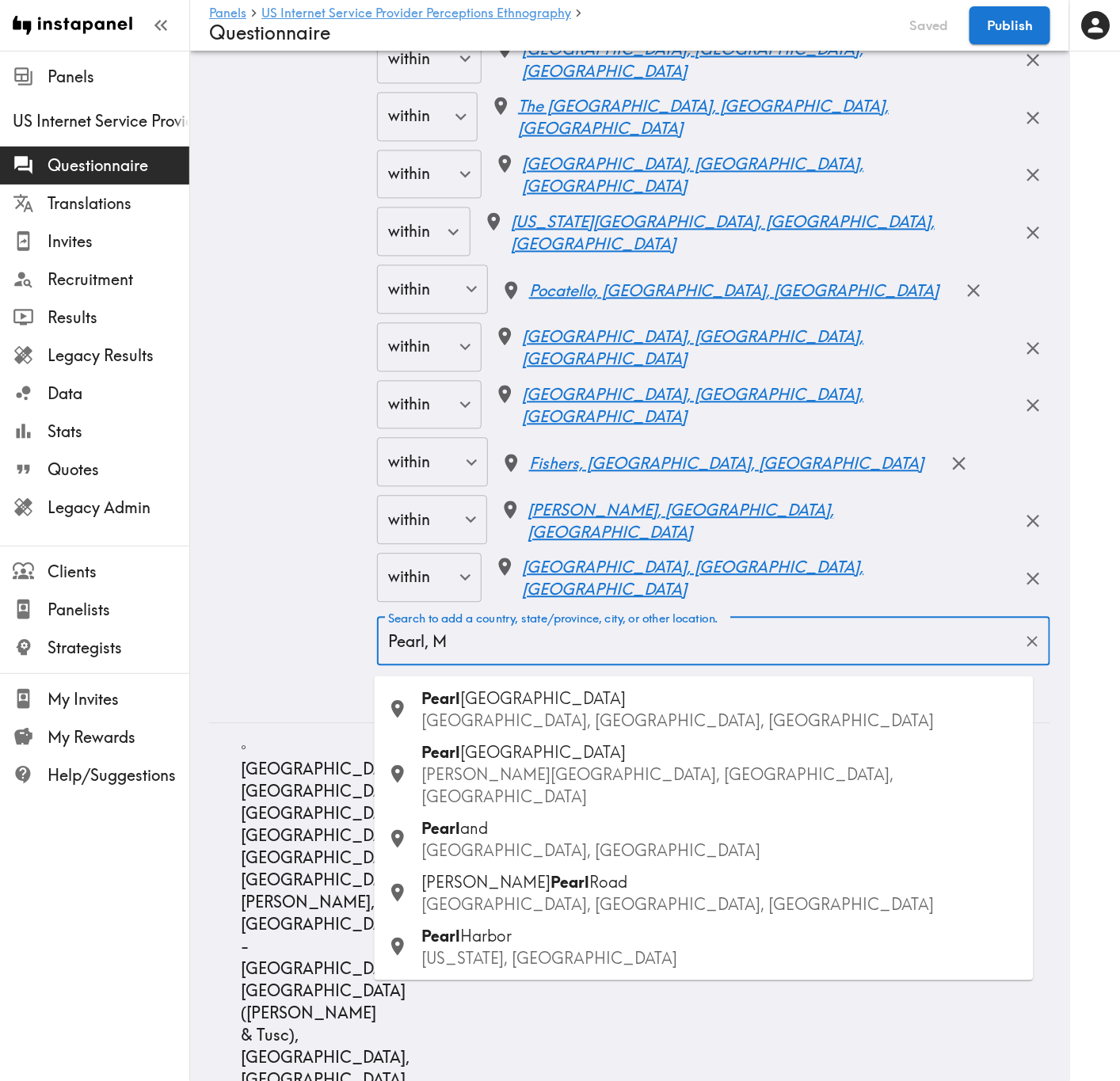
type input "Pearl, MS"
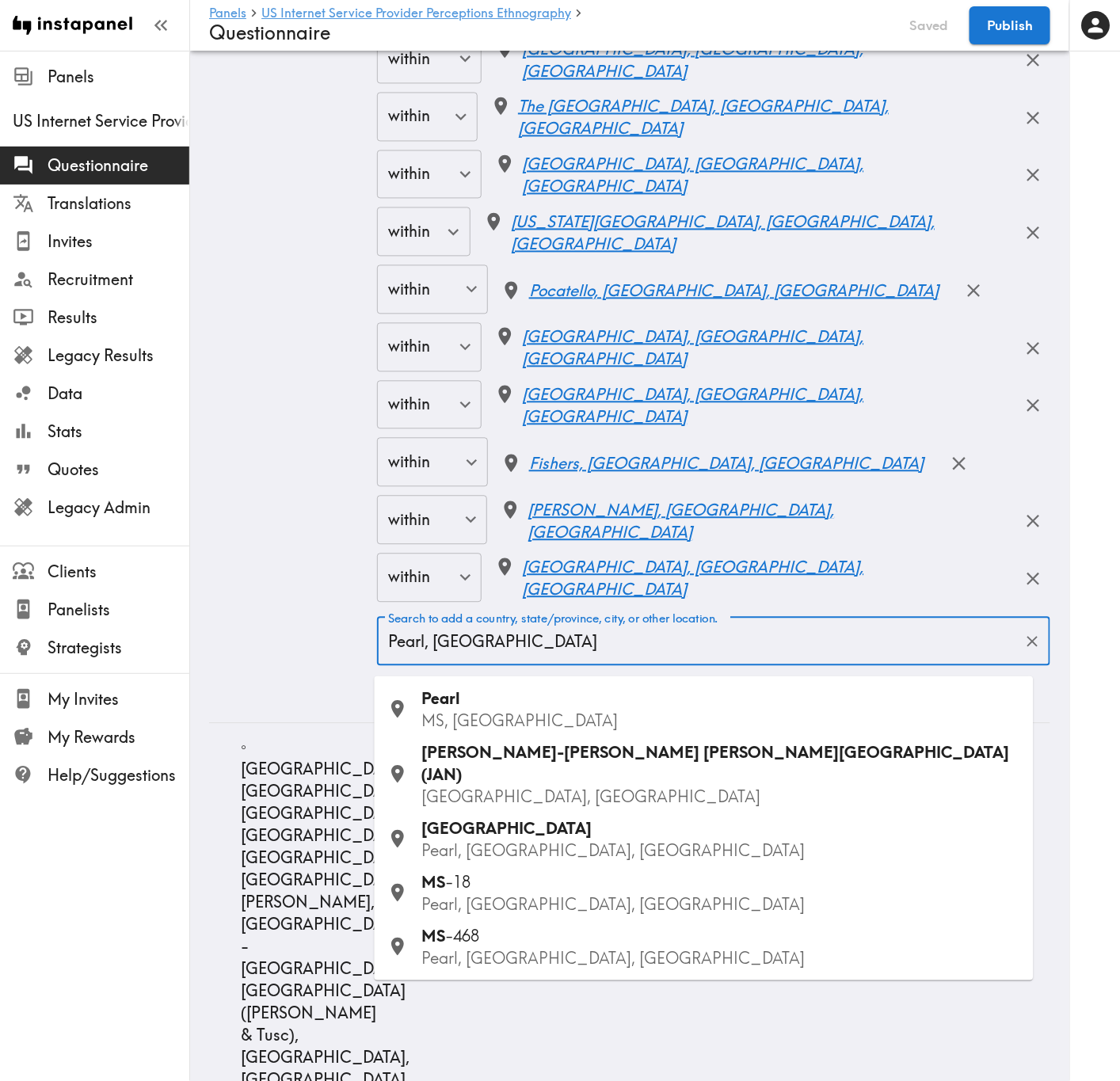
click at [494, 654] on div "Pearl MS, USA" at bounding box center [721, 709] width 599 height 45
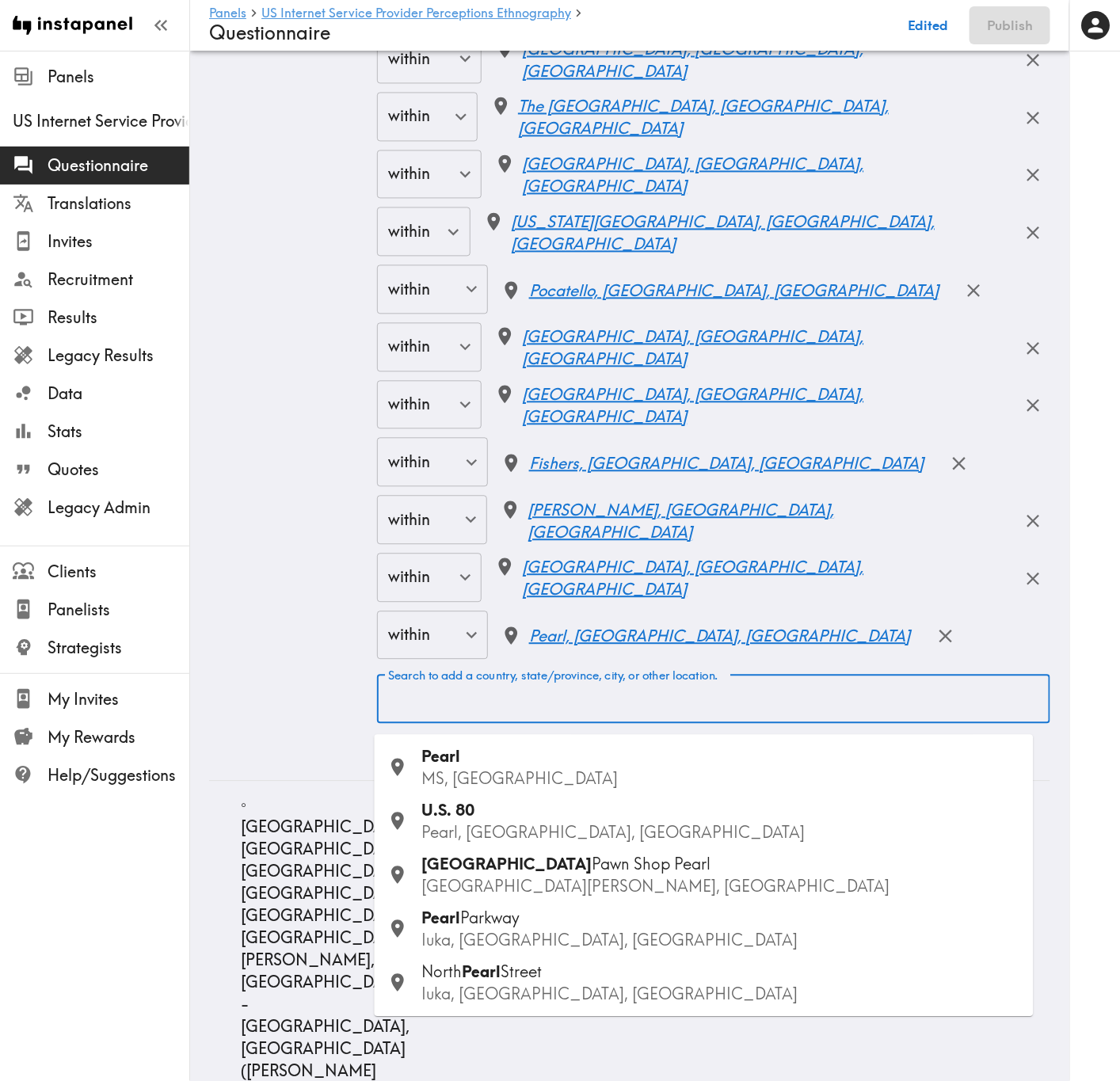
click at [649, 654] on div "Search to add a country, state/province, city, or other location. Search to add…" at bounding box center [713, 698] width 673 height 49
paste input "Jacksonville"
type input "Jacksonville"
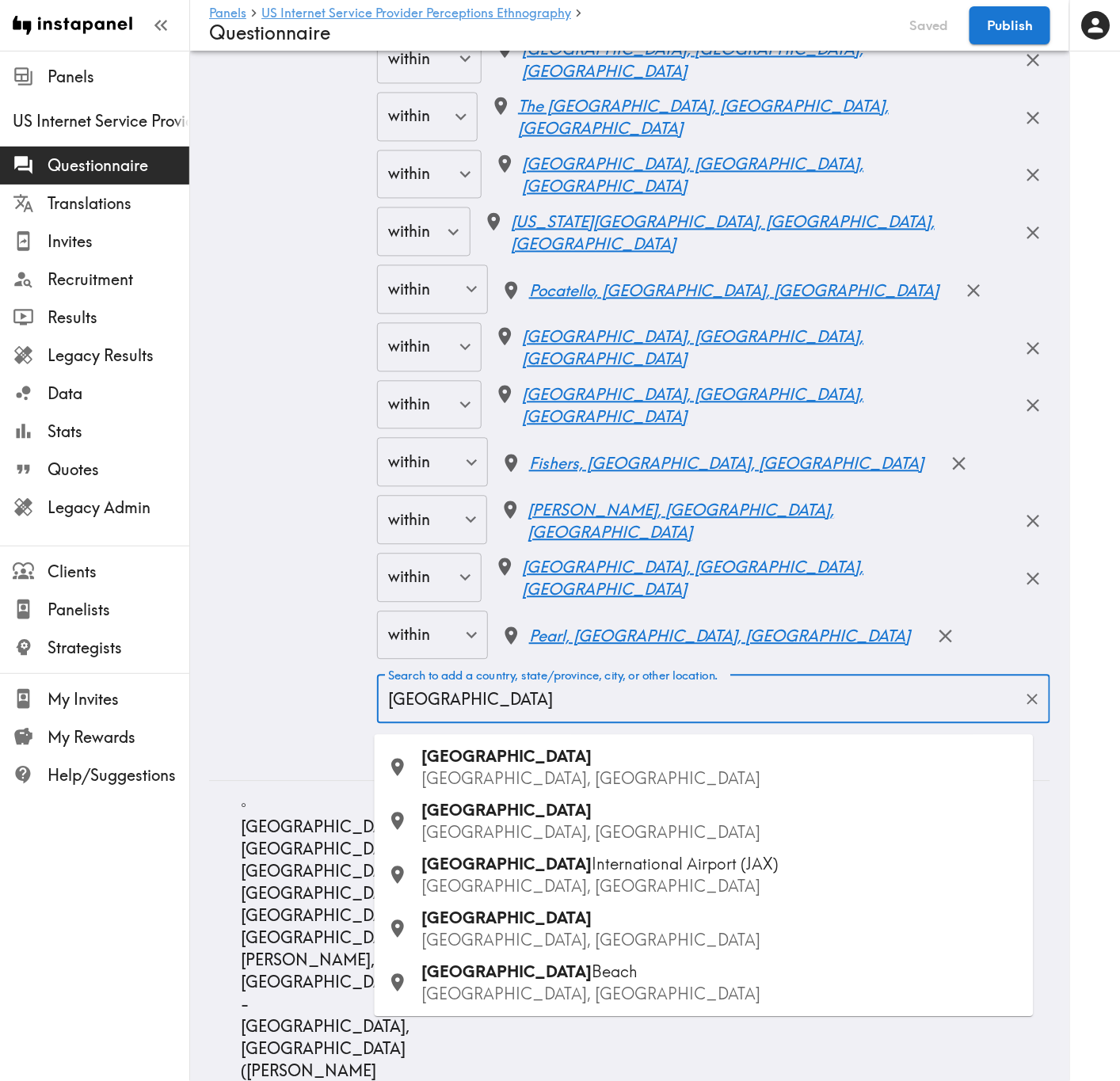
click at [506, 654] on span "Jacksonville" at bounding box center [507, 756] width 170 height 20
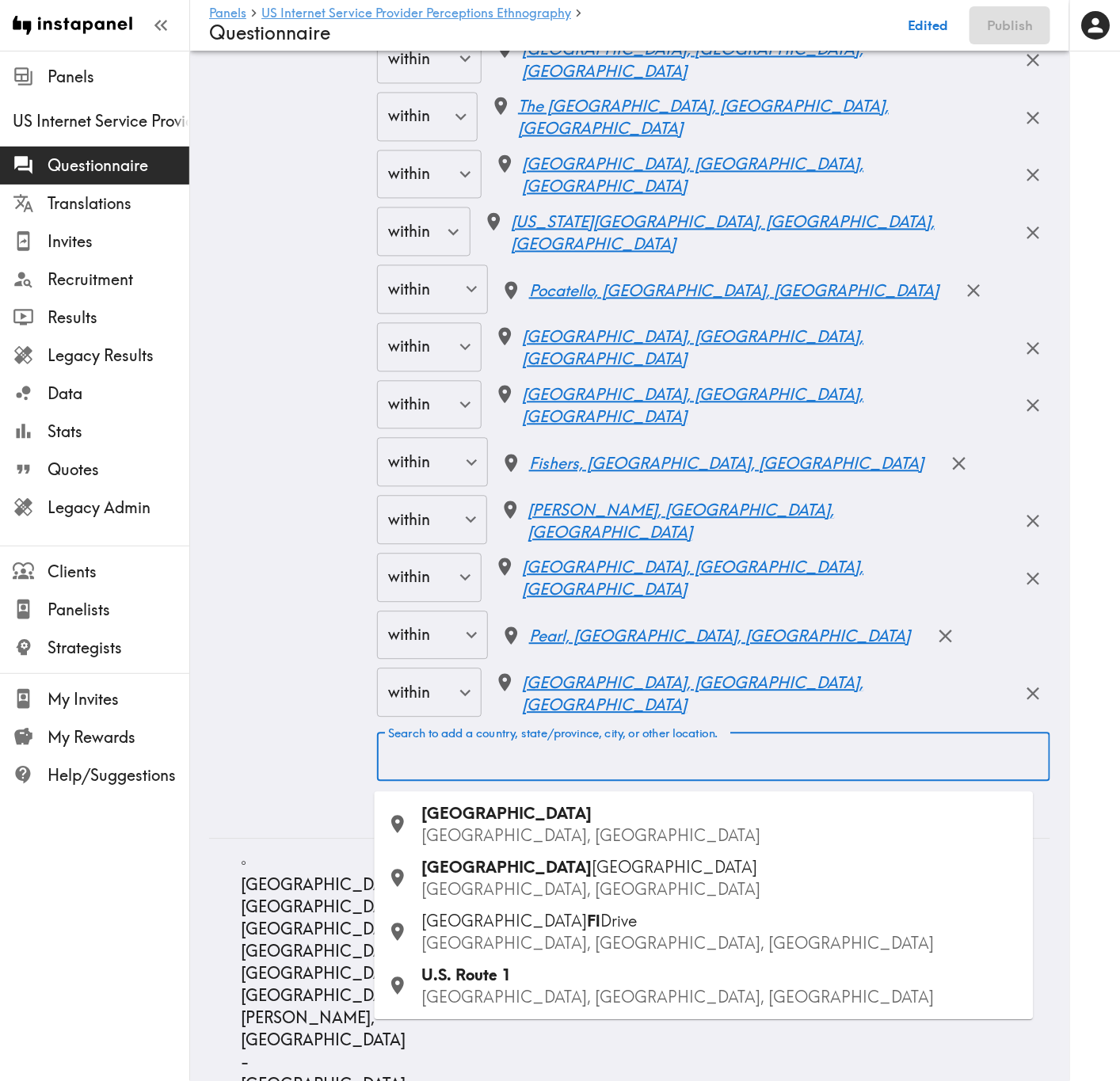
click at [601, 654] on input "Search to add a country, state/province, city, or other location." at bounding box center [714, 757] width 658 height 35
paste input "Gainesville"
type input "Gainesville"
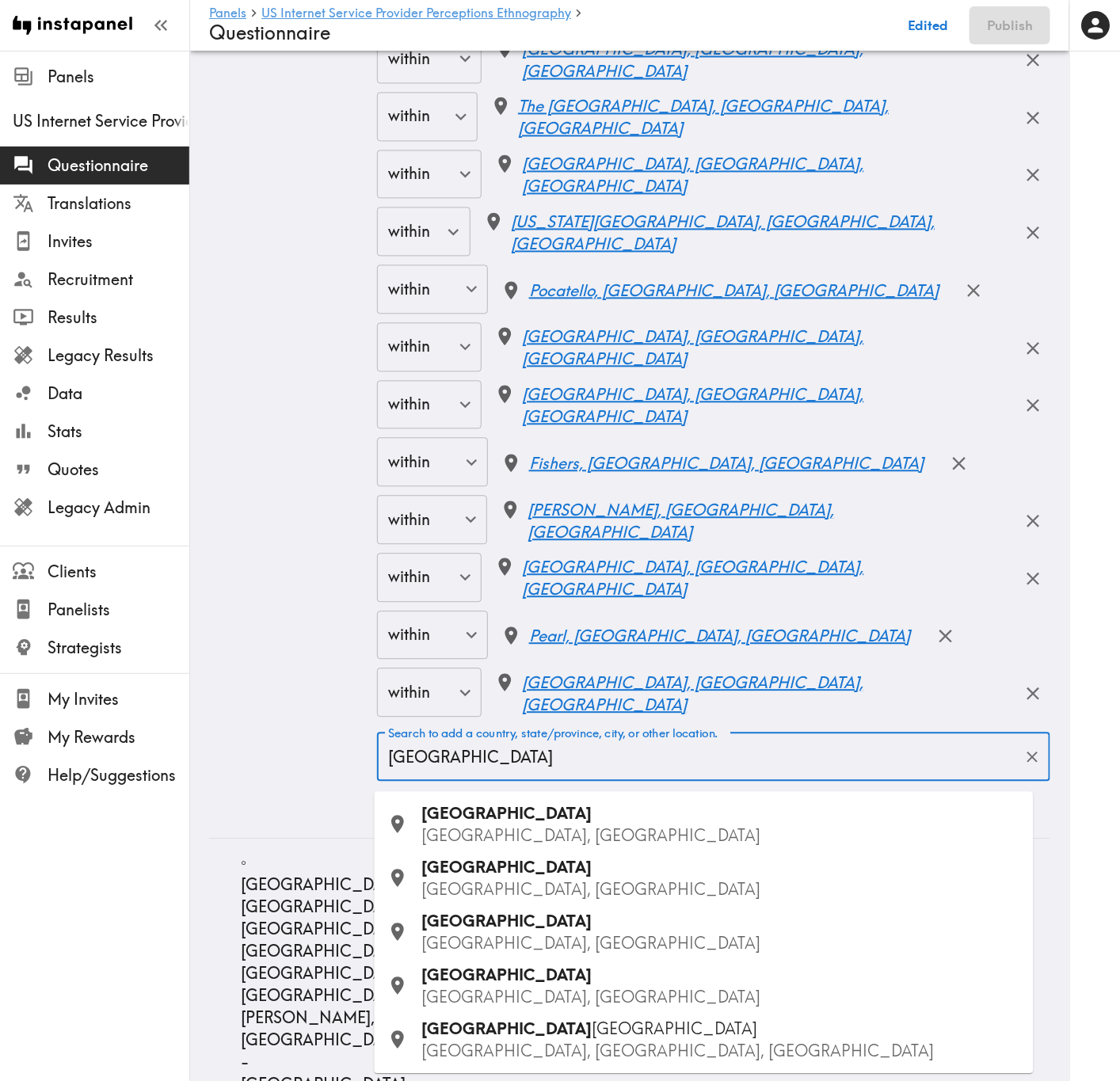
click at [551, 654] on div "Gainesville GA, USA" at bounding box center [721, 824] width 599 height 45
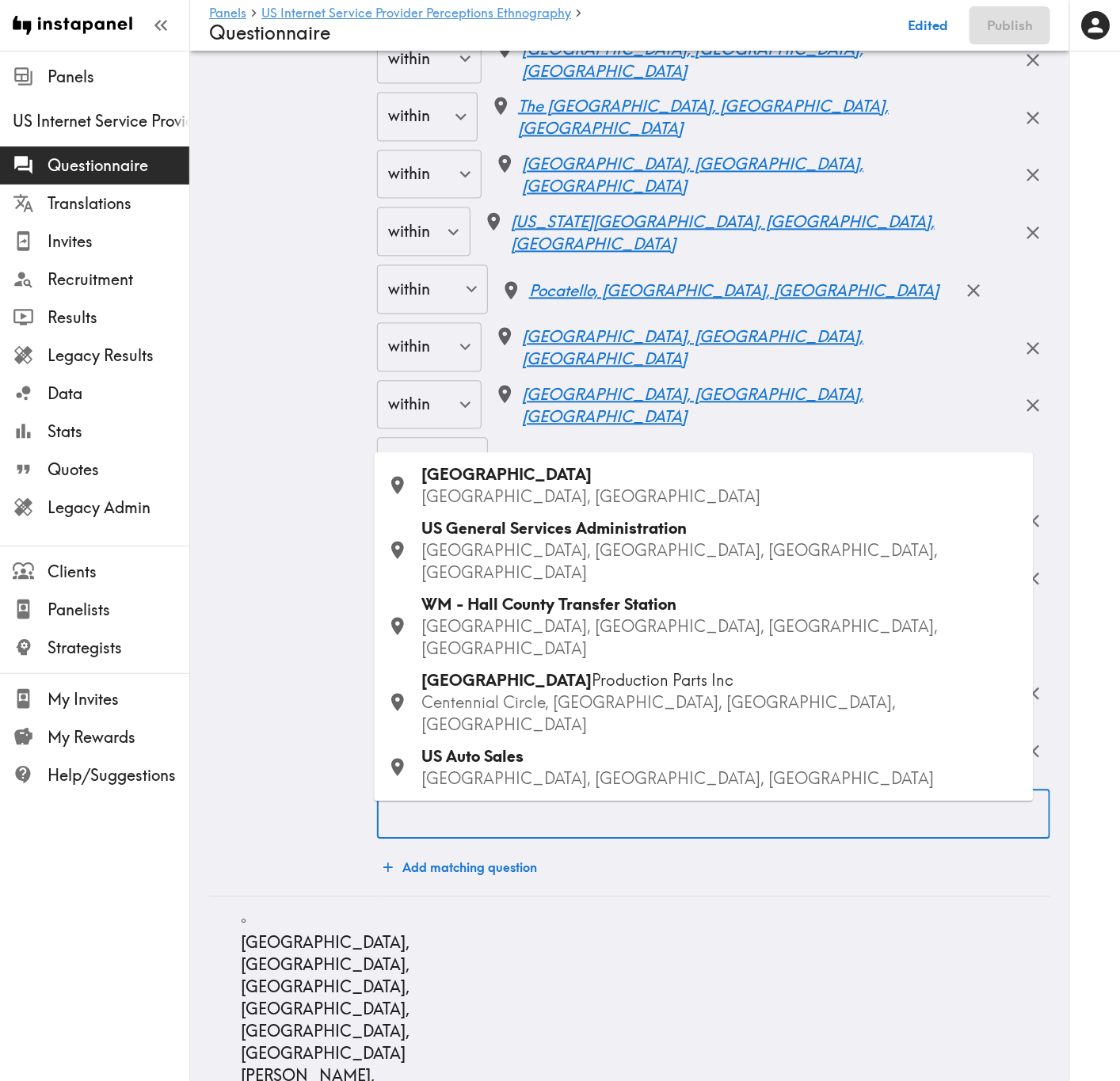
click at [599, 654] on input "Search to add a country, state/province, city, or other location." at bounding box center [714, 814] width 658 height 35
paste input "Jonesboro"
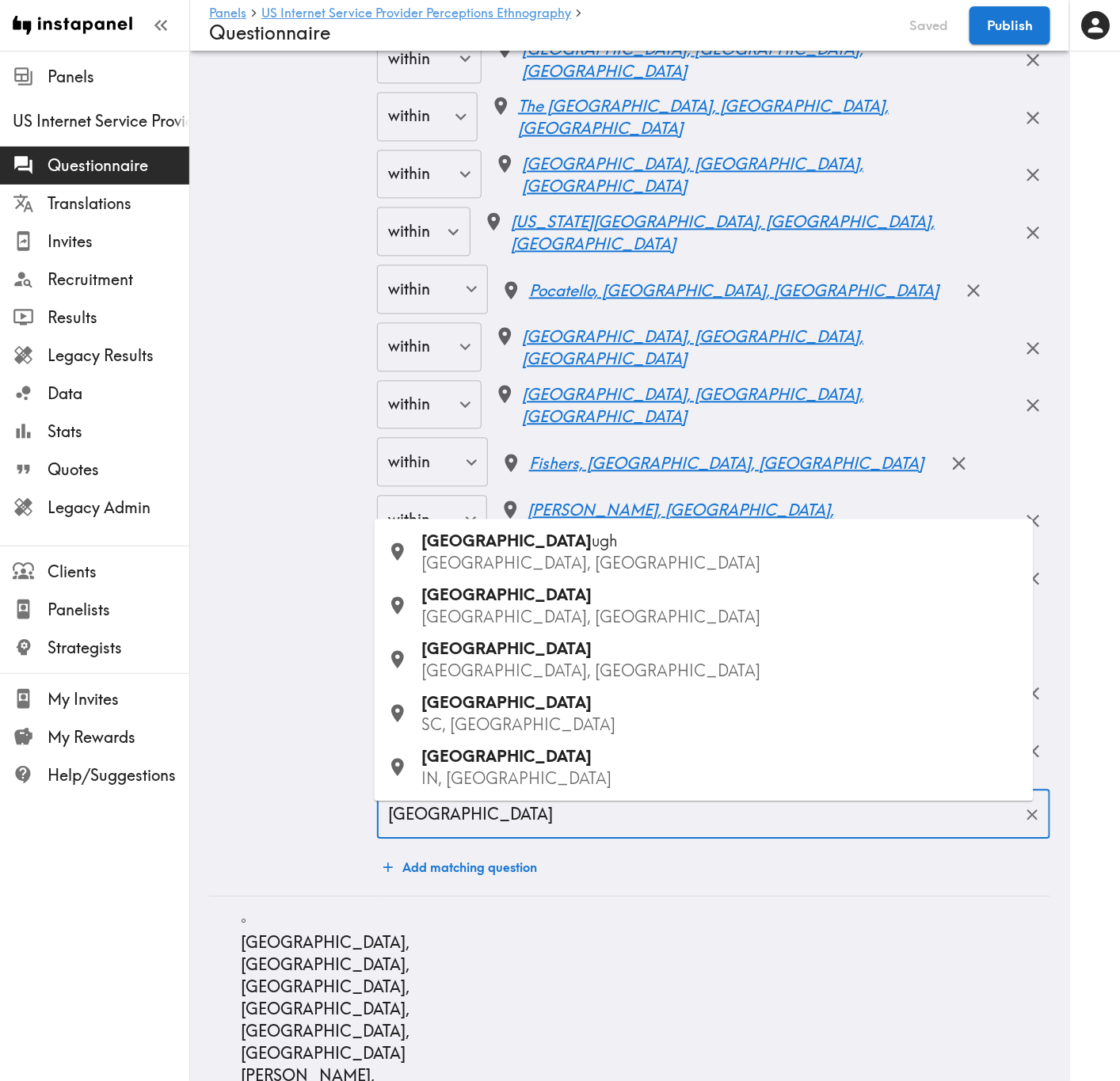
type input "Jonesboro"
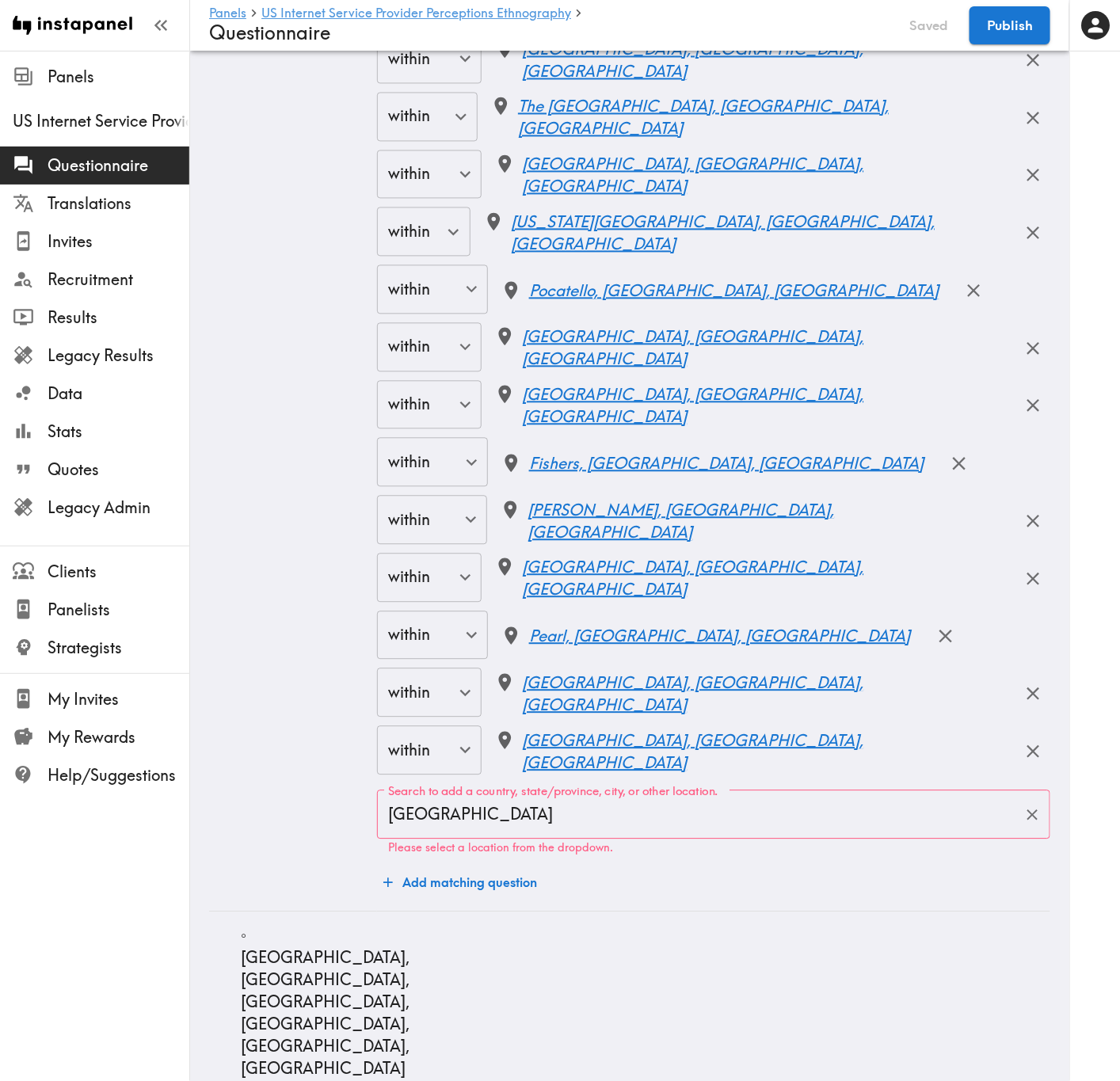
drag, startPoint x: 747, startPoint y: 858, endPoint x: 744, endPoint y: 849, distance: 9.5
click at [747, 654] on p "Please select a location from the dropdown." at bounding box center [714, 848] width 651 height 13
click at [730, 654] on input "Jonesboro" at bounding box center [701, 814] width 635 height 35
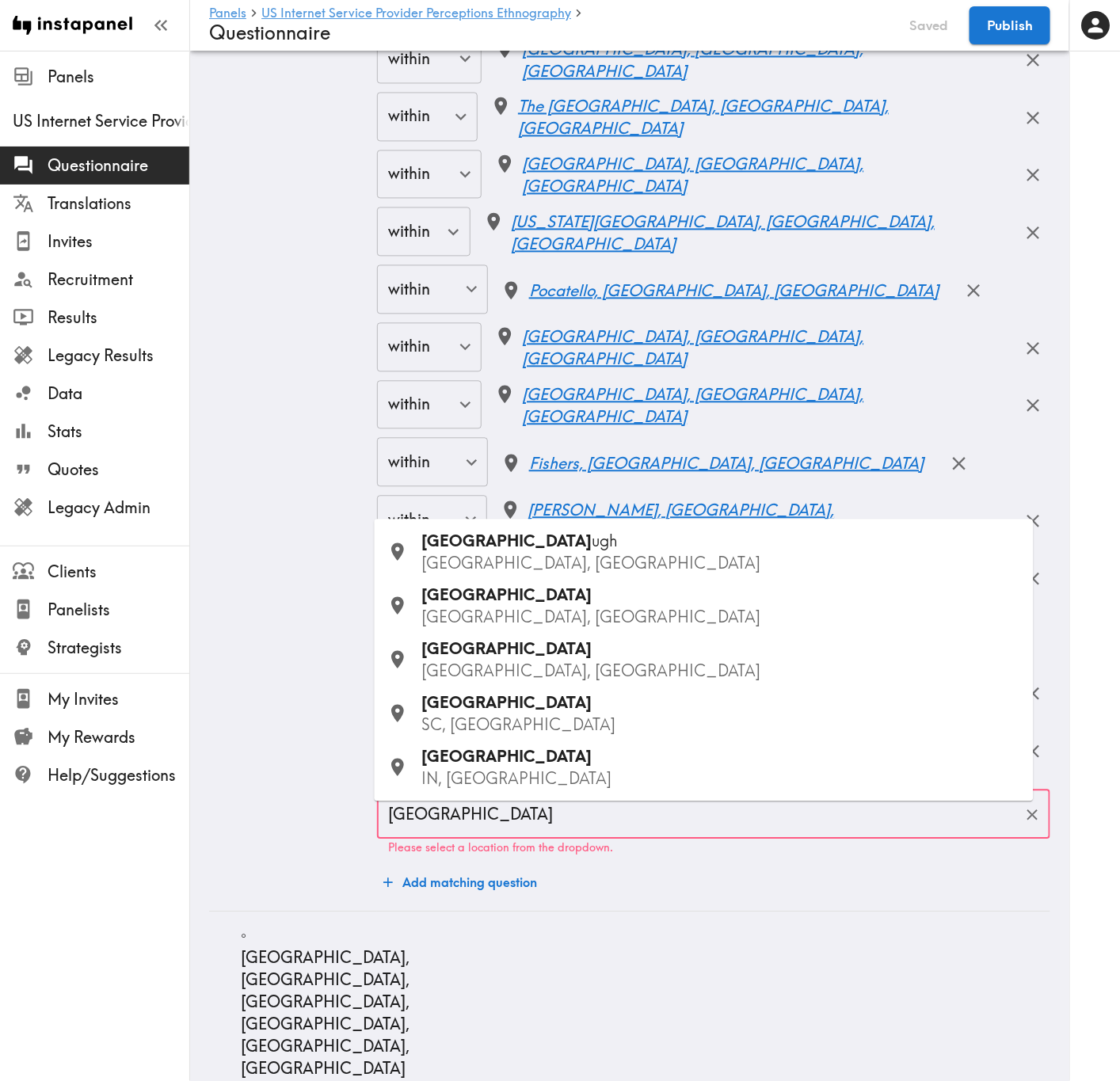
click at [547, 649] on div "Jonesboro AR, USA" at bounding box center [721, 659] width 599 height 45
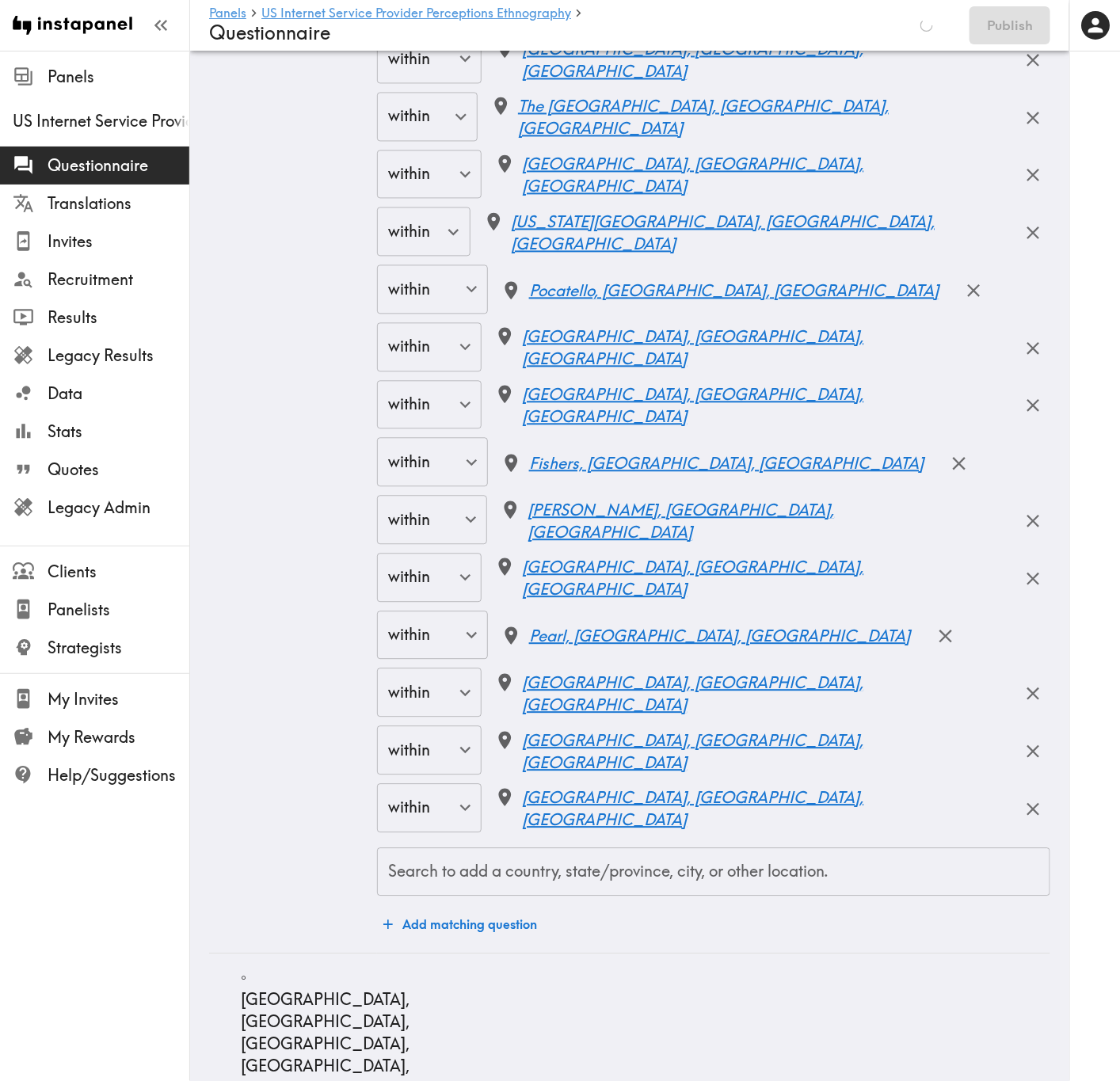
click at [575, 654] on div "Search to add a country, state/province, city, or other location." at bounding box center [713, 873] width 673 height 49
paste input "Joplin"
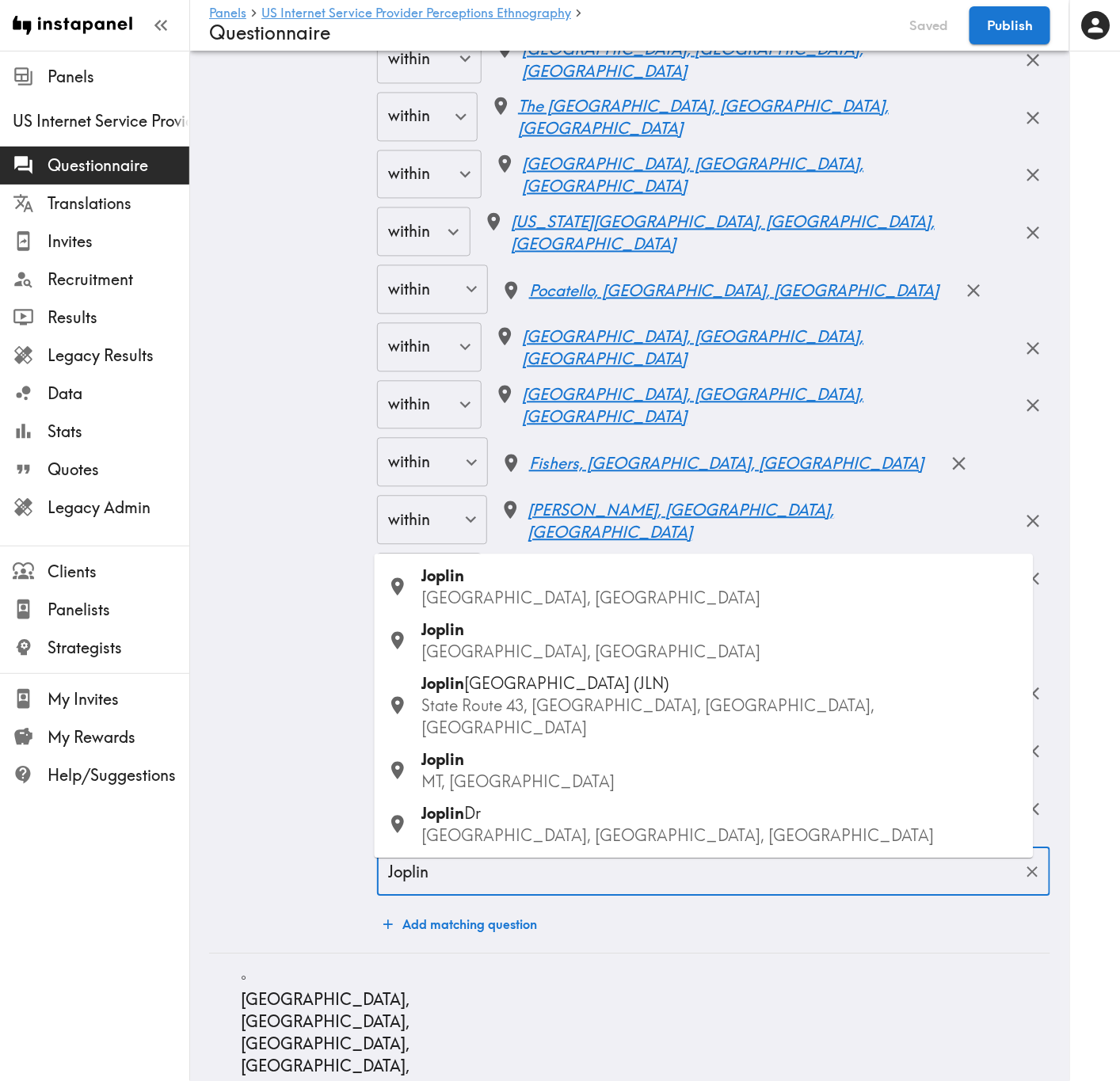
type input "Joplin"
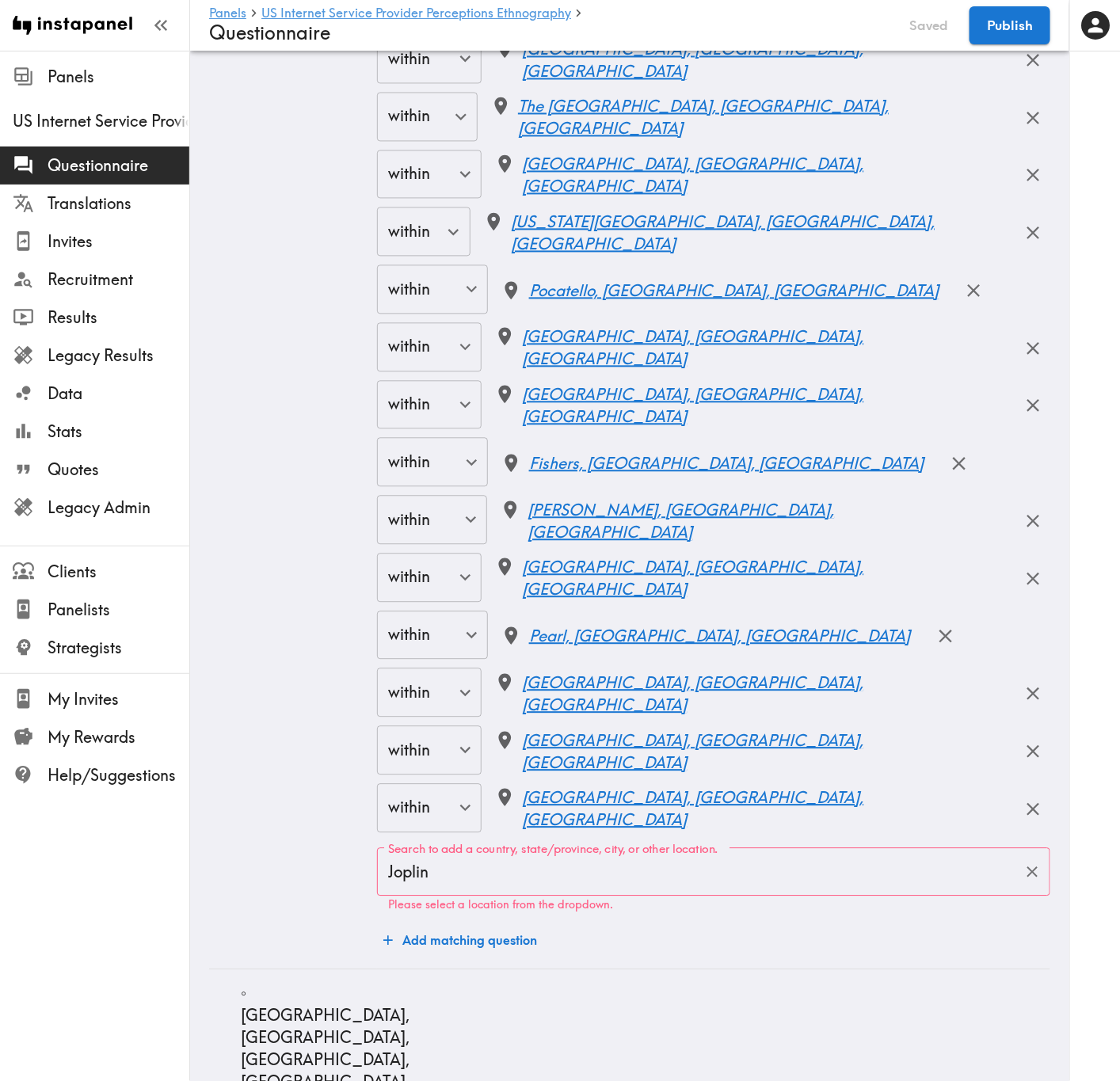
click at [592, 654] on input "Joplin" at bounding box center [701, 872] width 635 height 35
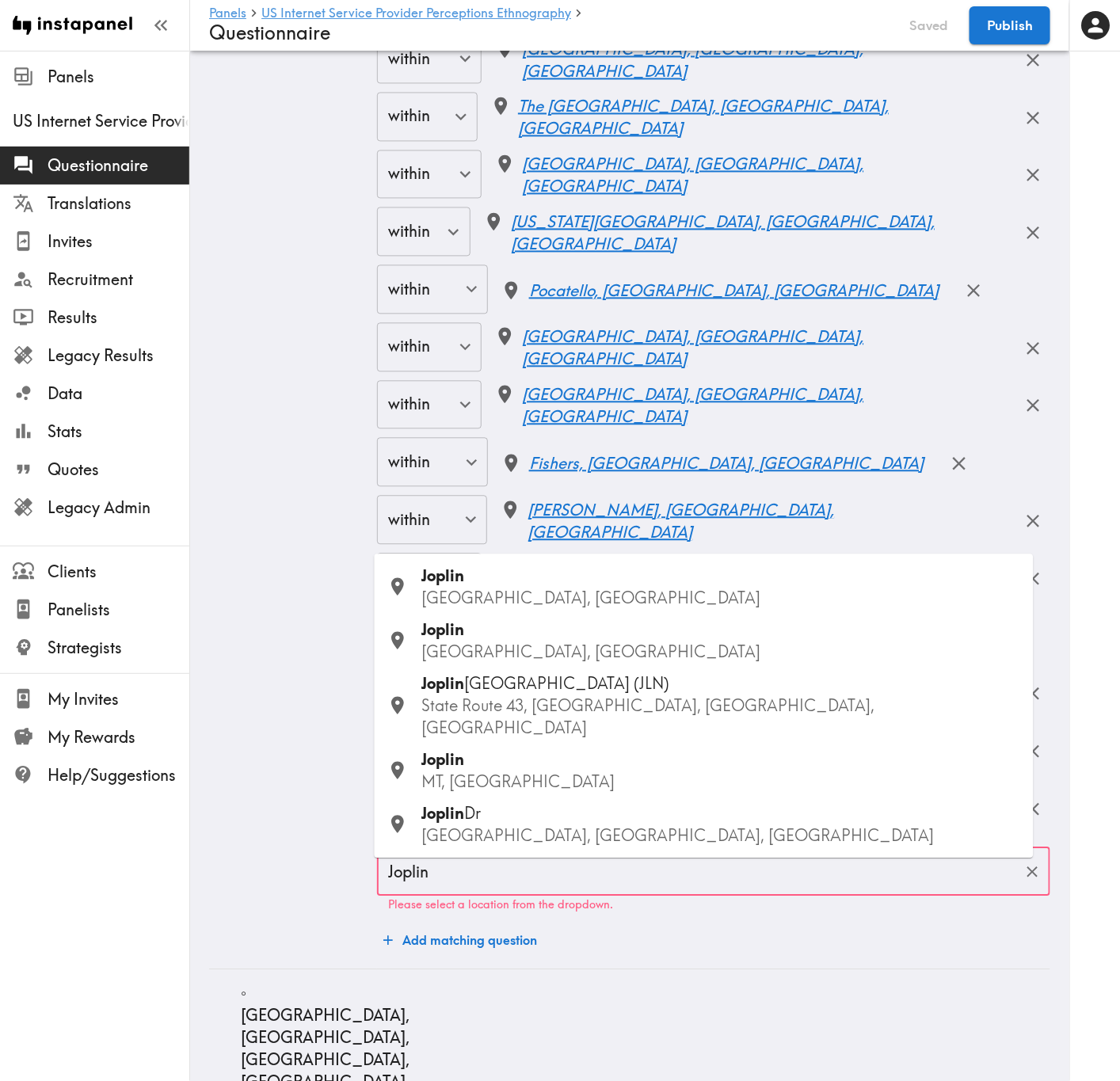
click at [503, 609] on p "MO, USA" at bounding box center [721, 598] width 599 height 22
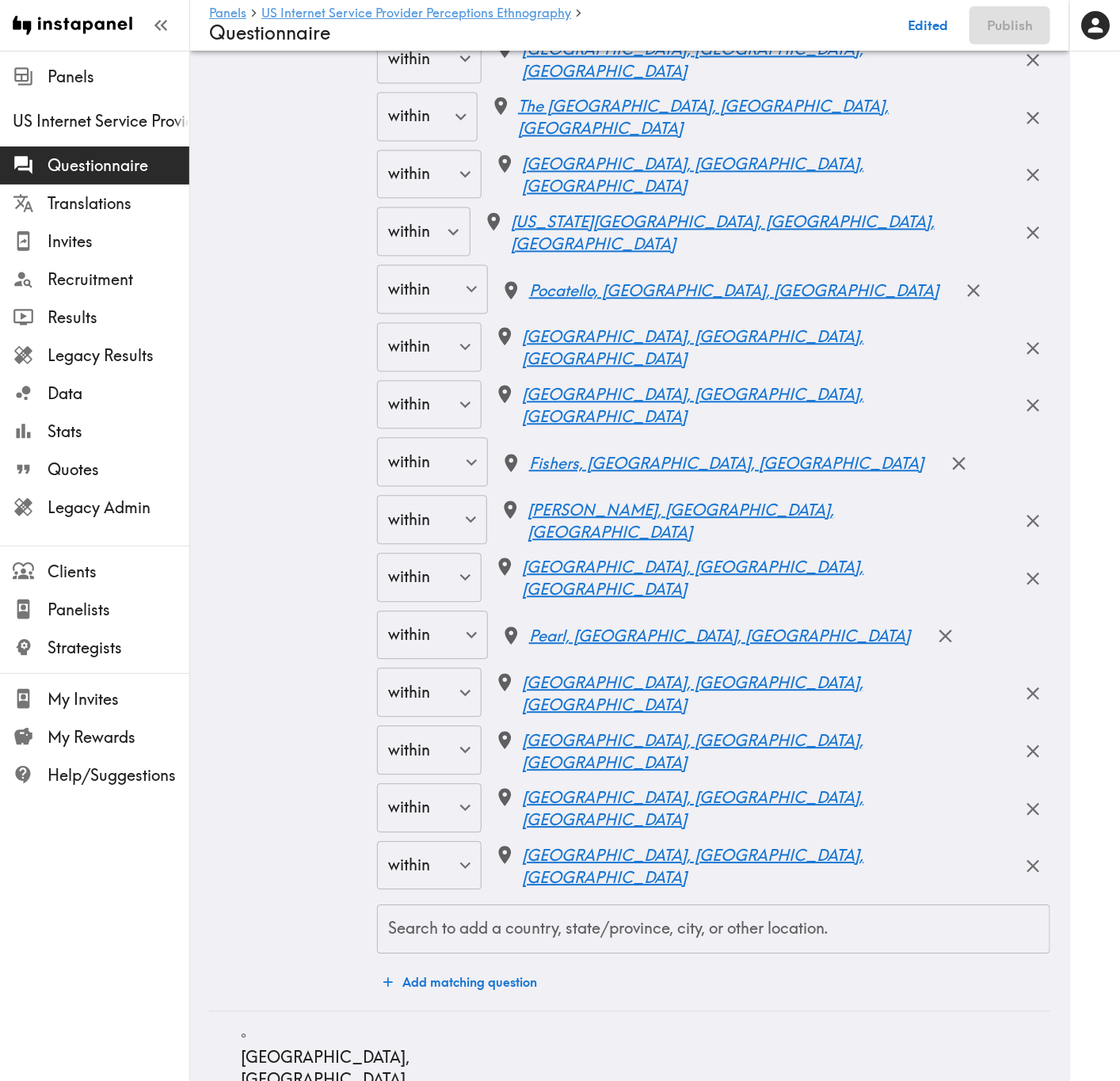
click at [564, 654] on div "Search to add a country, state/province, city, or other location. Search to add…" at bounding box center [713, 929] width 673 height 49
paste input "Pittsburg"
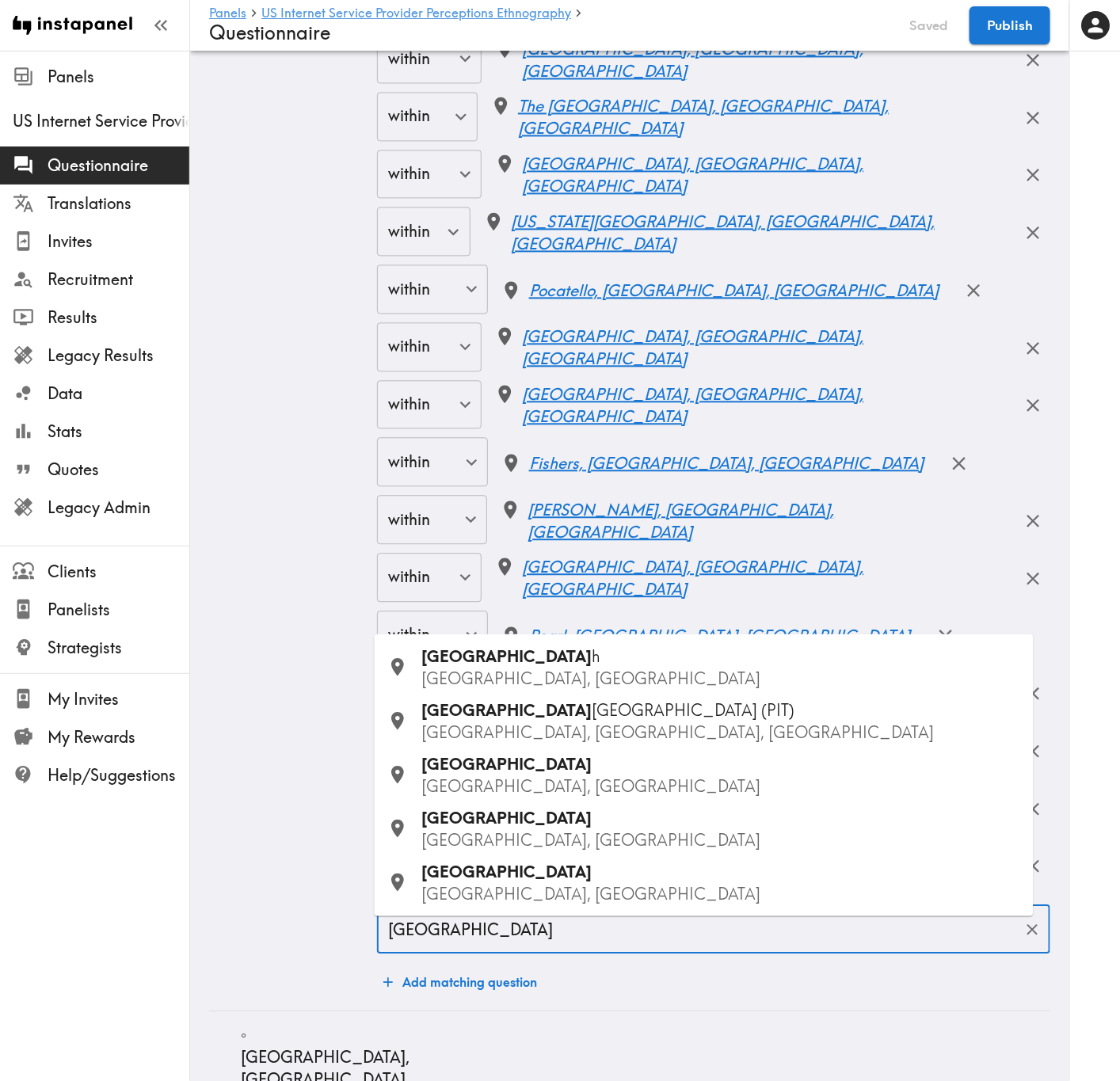
type input "Pittsburg"
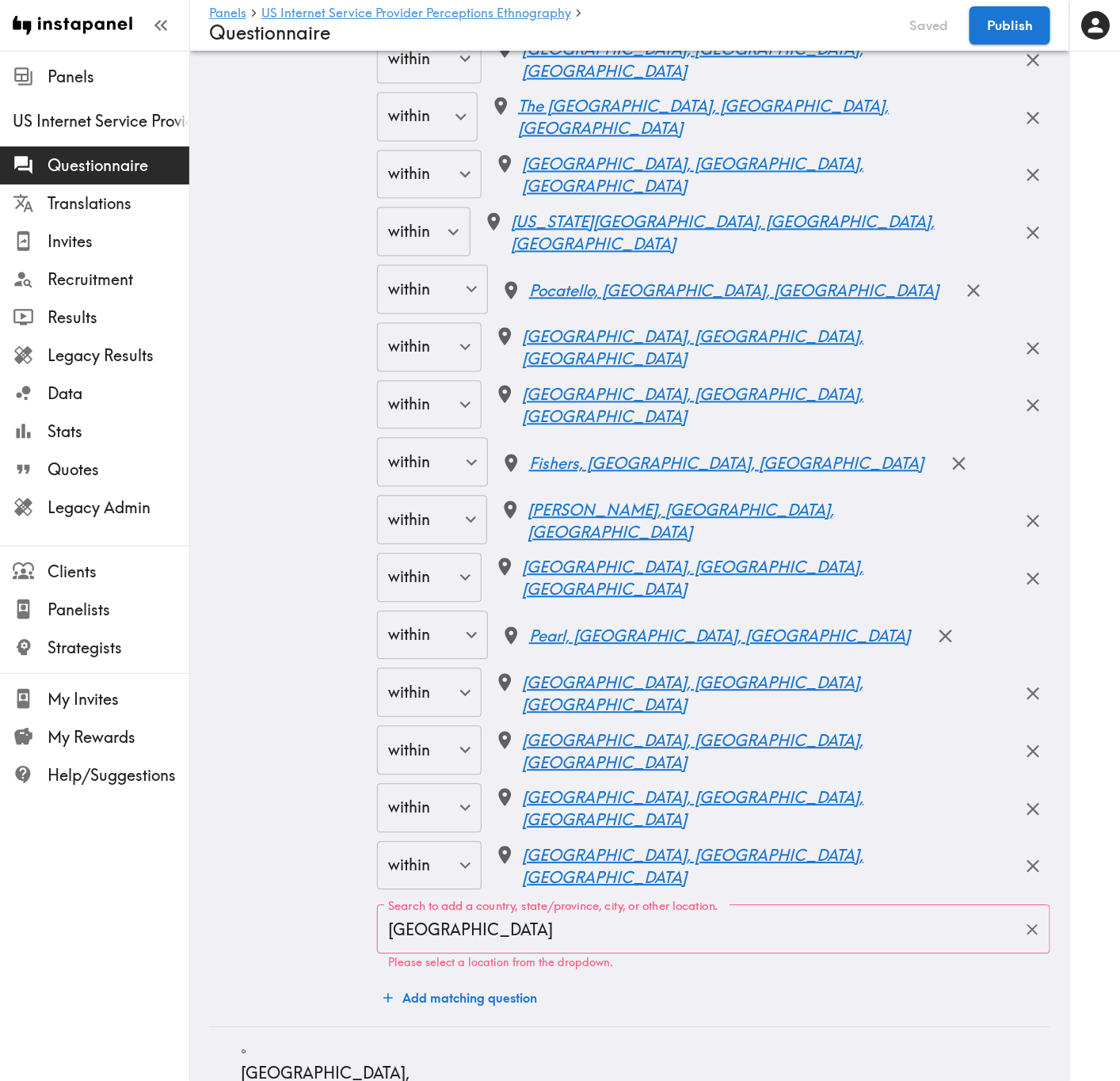
click at [598, 654] on input "Pittsburg" at bounding box center [701, 929] width 635 height 35
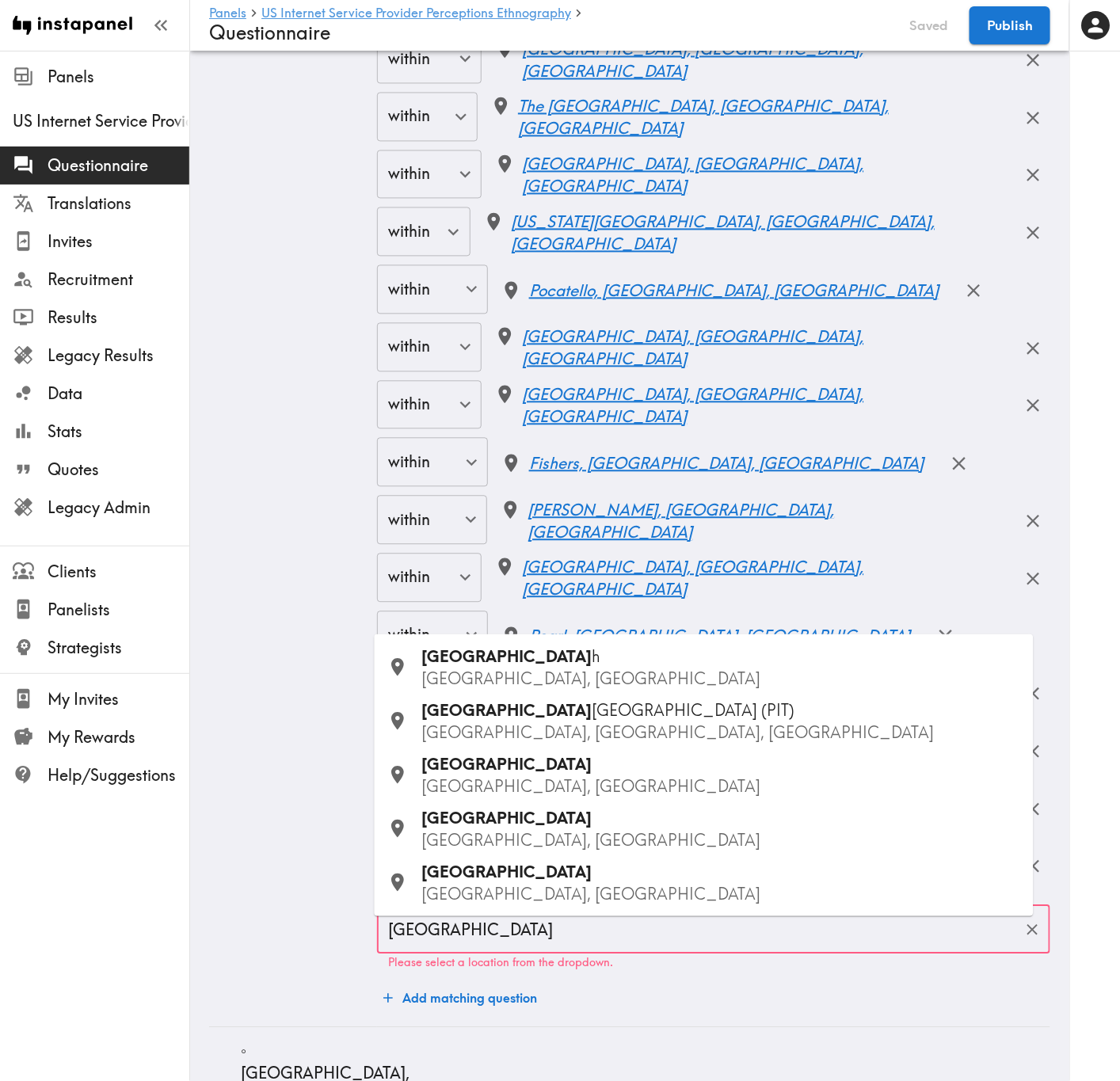
click at [503, 654] on div "Pittsburg KS, USA" at bounding box center [721, 775] width 599 height 45
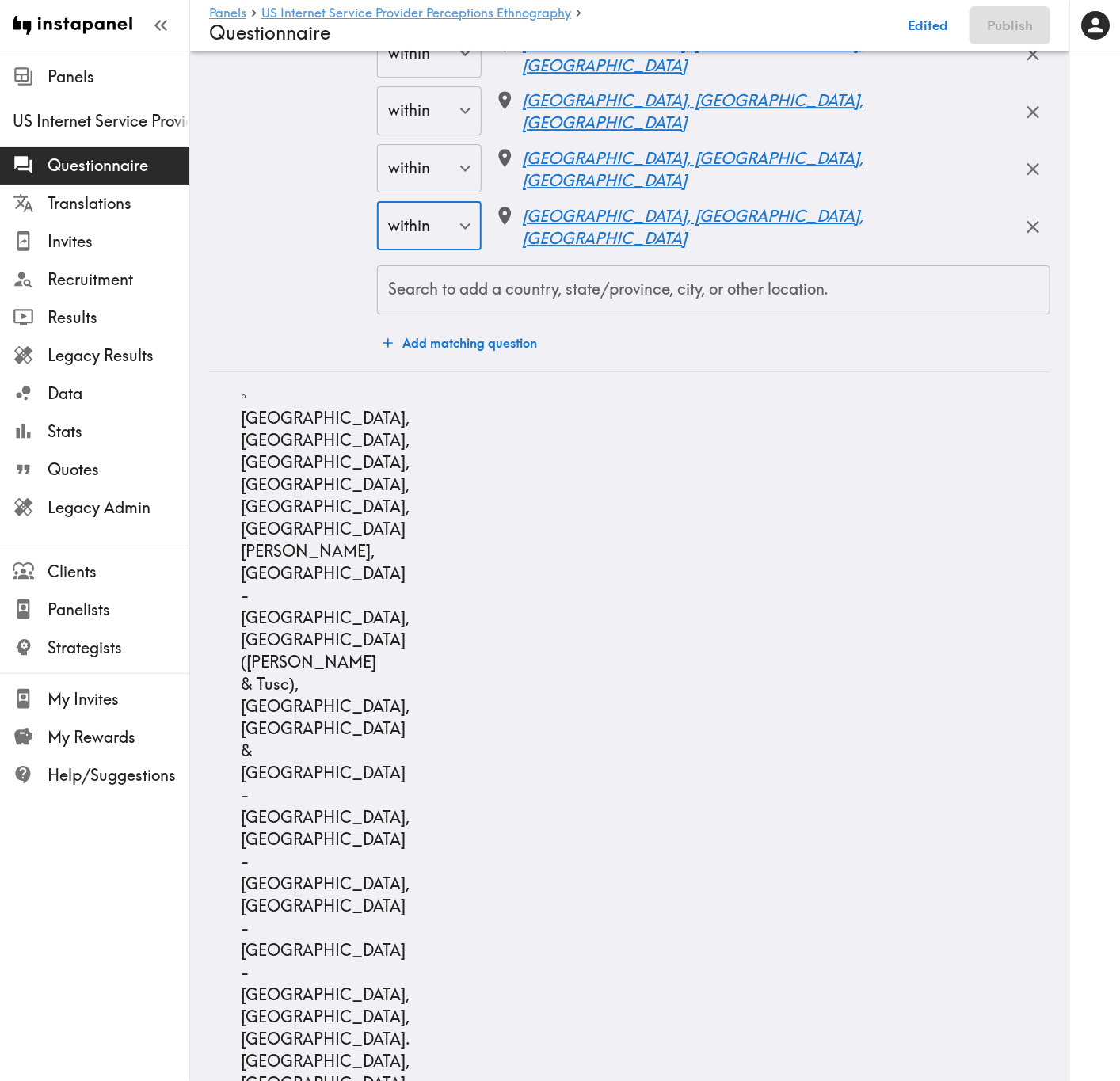
scroll to position [13068, 0]
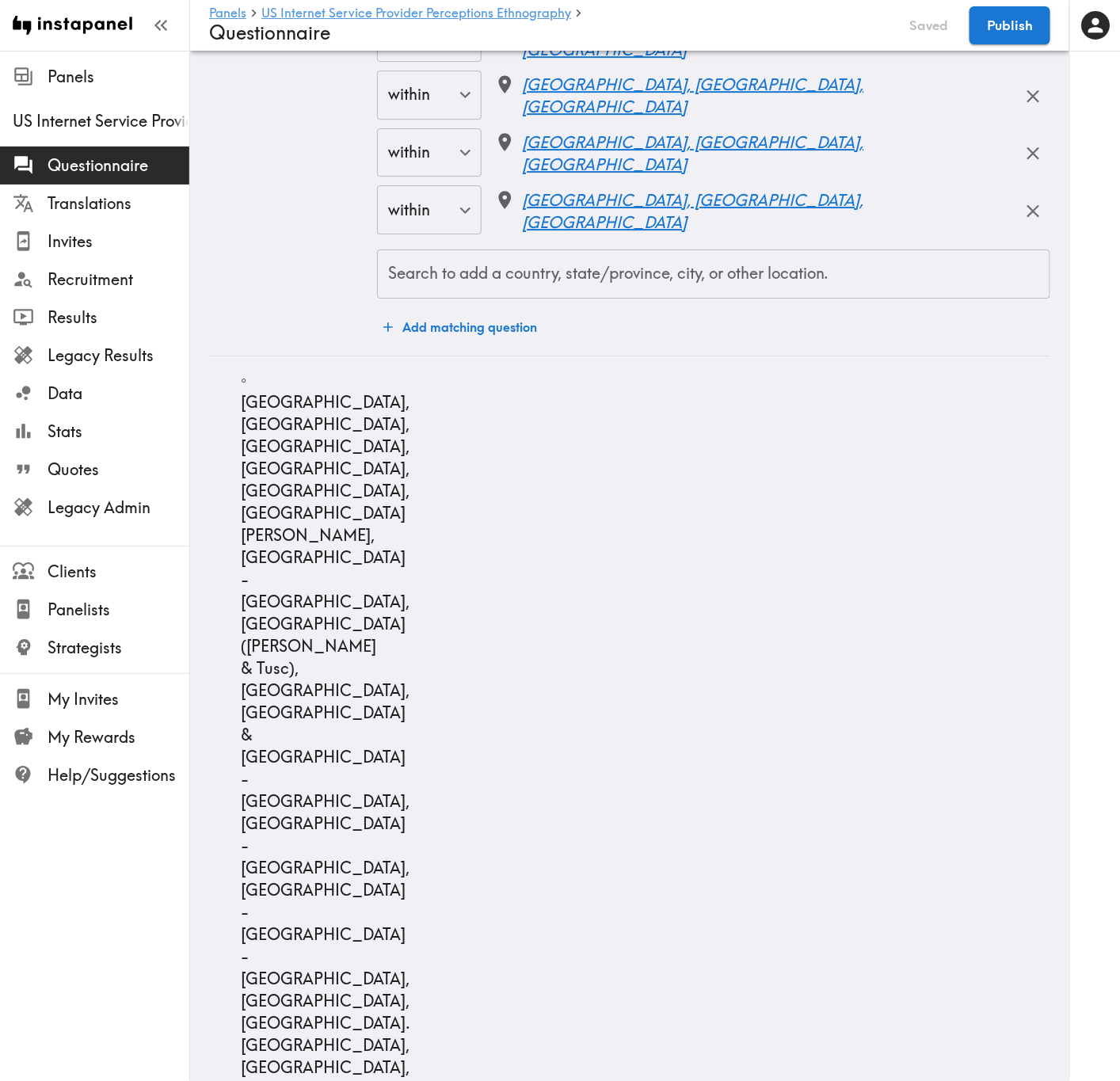
click at [560, 291] on input "Search to add a country, state/province, city, or other location." at bounding box center [714, 274] width 658 height 35
paste input "Kansas City"
type input "Kansas City"
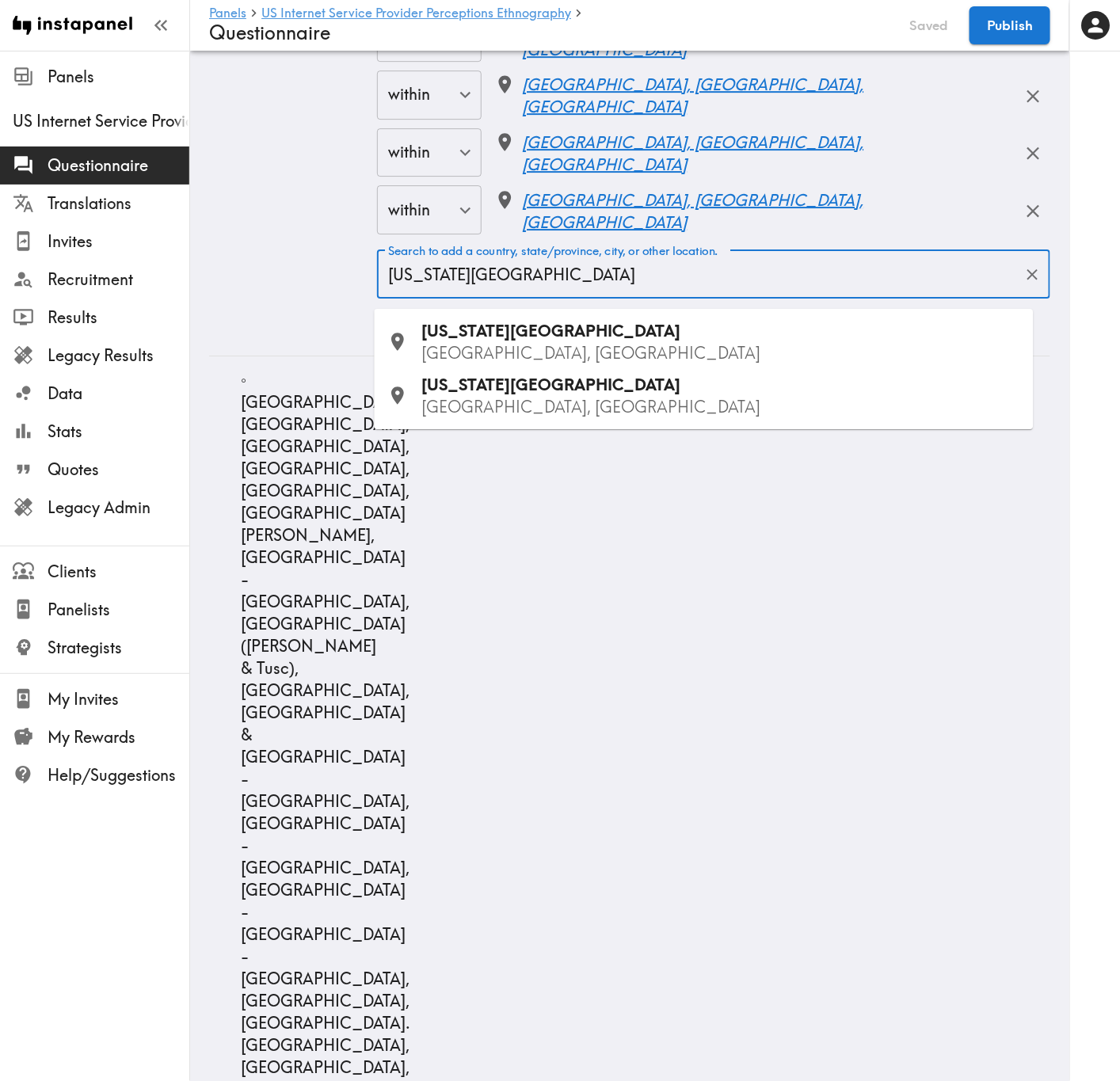
click at [560, 338] on div "Kansas City MO, USA" at bounding box center [721, 342] width 599 height 45
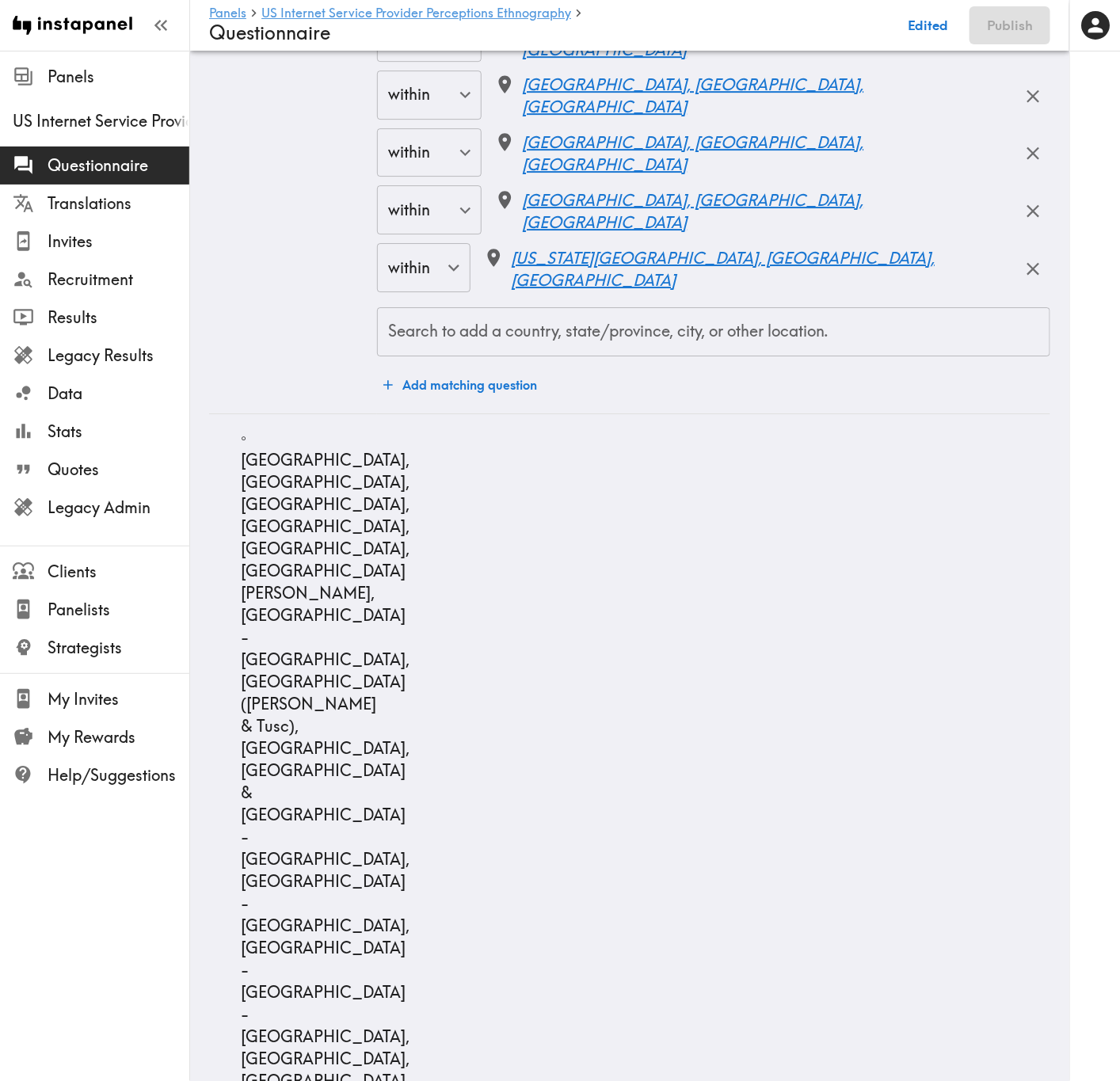
click at [593, 349] on input "Search to add a country, state/province, city, or other location." at bounding box center [714, 331] width 658 height 35
paste input "Kansas City"
type input "Kansas City"
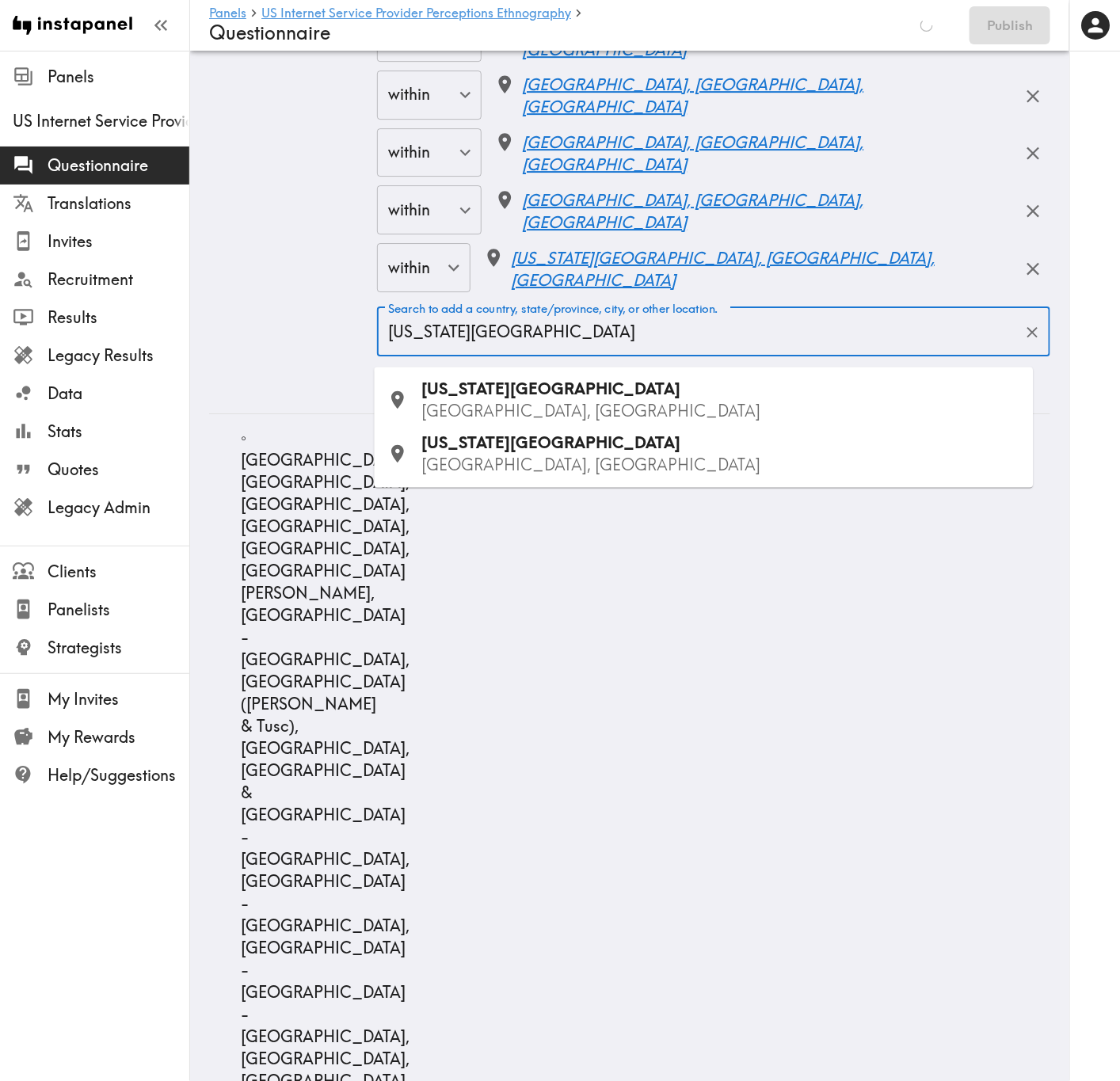
click at [521, 464] on p "KS, USA" at bounding box center [721, 465] width 599 height 22
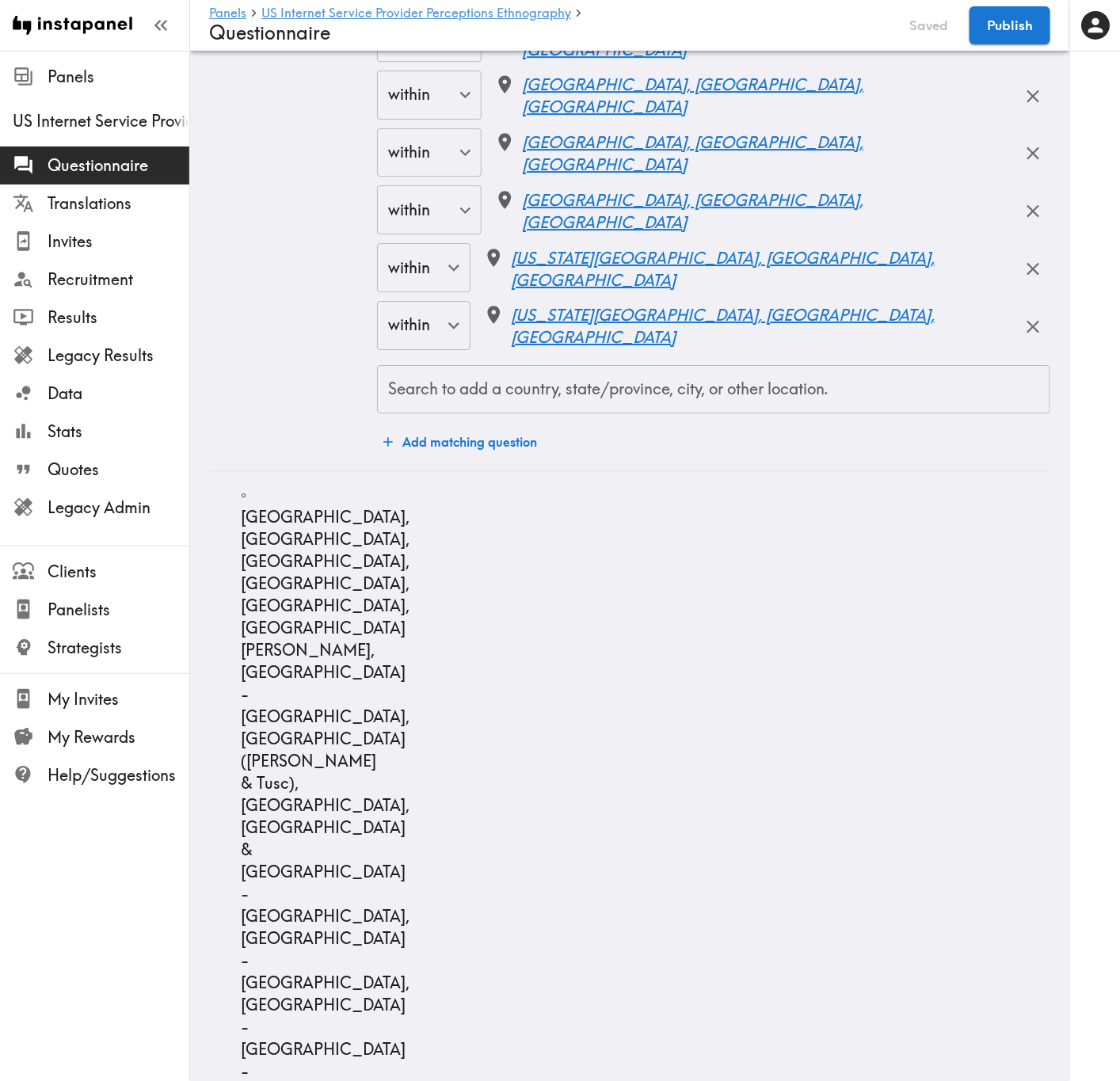
click at [670, 407] on div "Search to add a country, state/province, city, or other location. Search to add…" at bounding box center [713, 390] width 673 height 49
paste input "Overland Park"
type input "Overland Park"
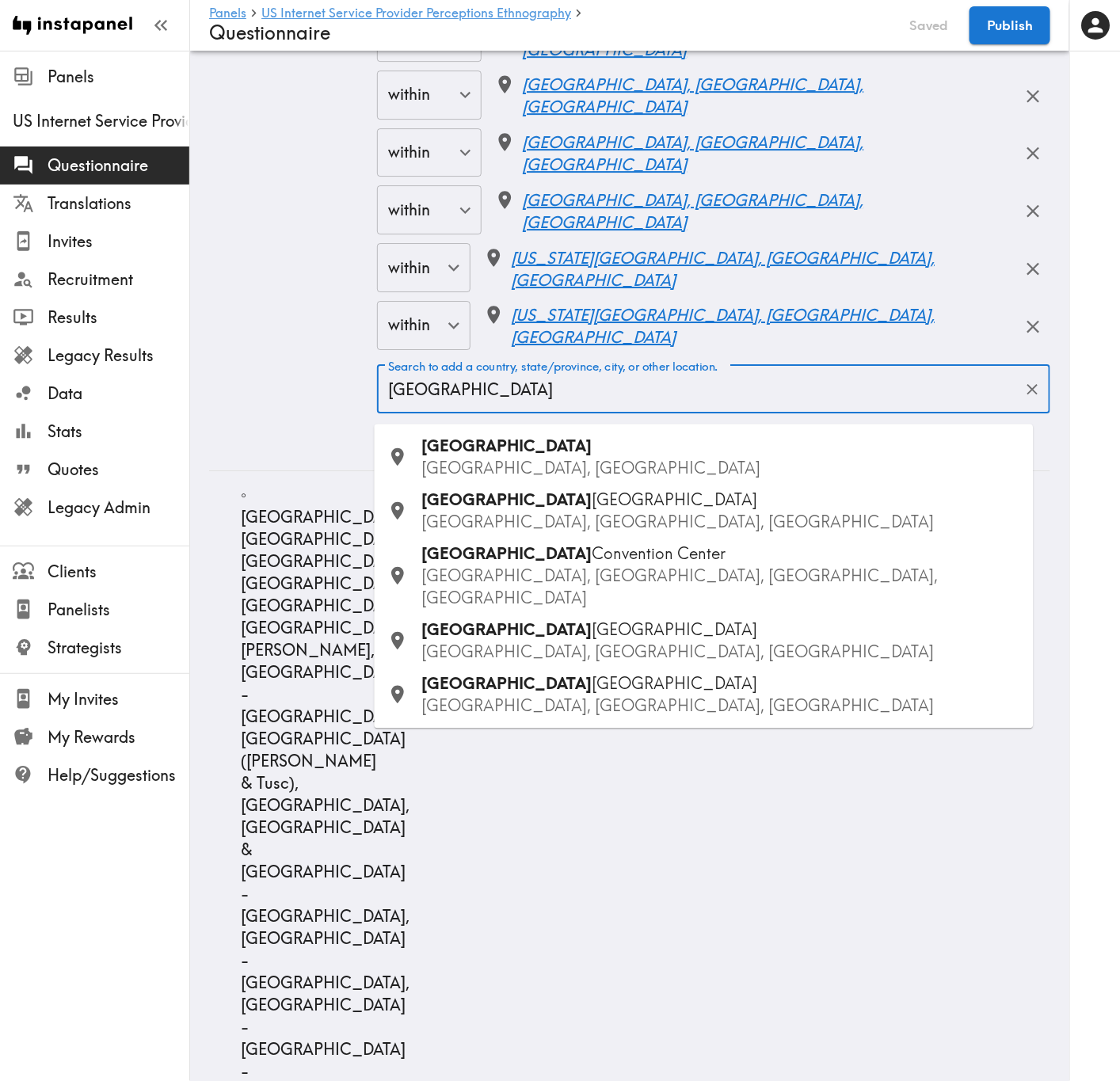
click at [575, 451] on div "Overland Park KS, USA" at bounding box center [721, 458] width 599 height 45
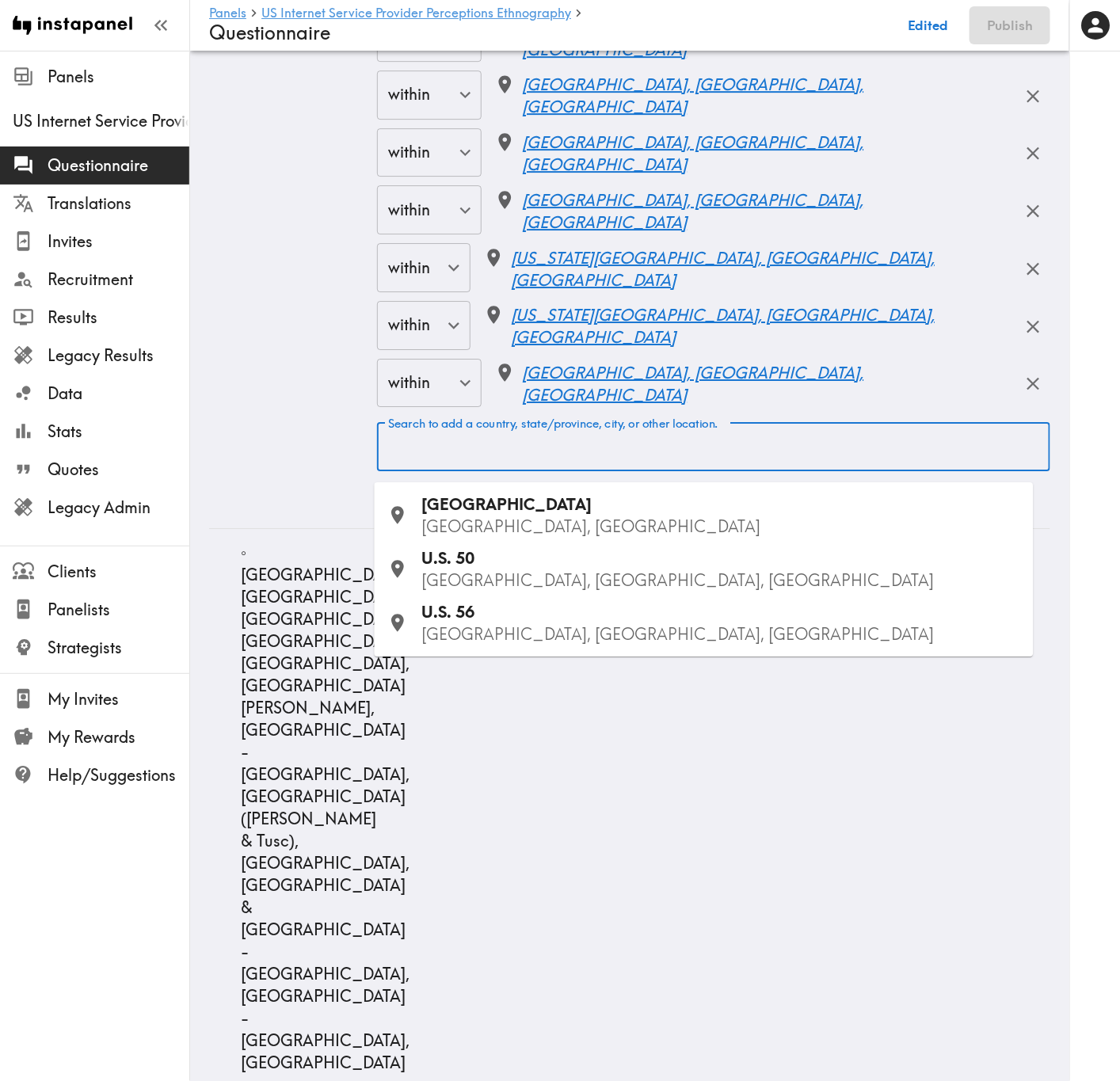
click at [592, 460] on input "Search to add a country, state/province, city, or other location." at bounding box center [714, 446] width 658 height 35
paste input "Independence"
type input "Independence"
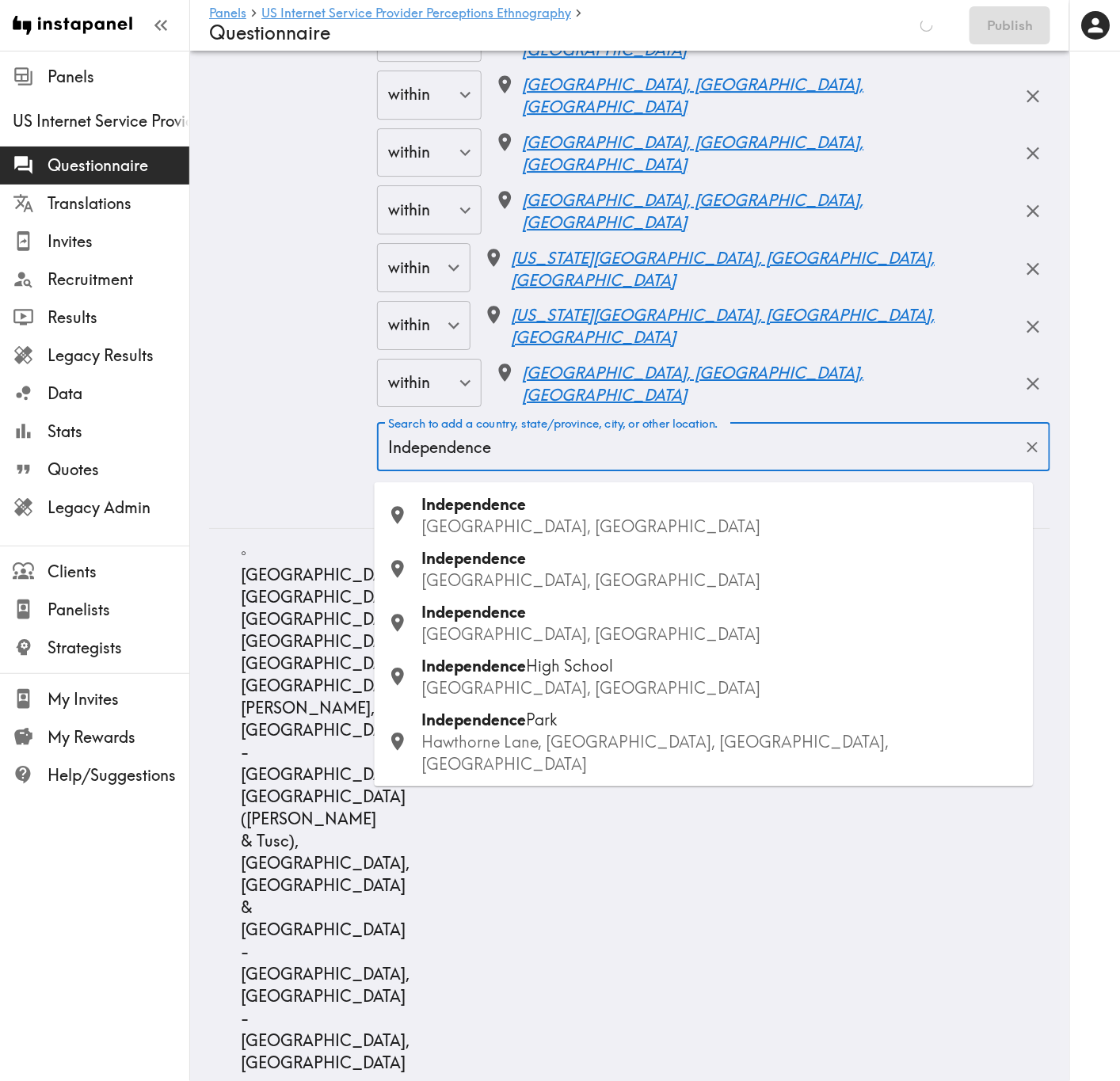
drag, startPoint x: 594, startPoint y: 513, endPoint x: 449, endPoint y: 673, distance: 215.9
click at [594, 516] on div "Independence MO, USA" at bounding box center [721, 516] width 599 height 45
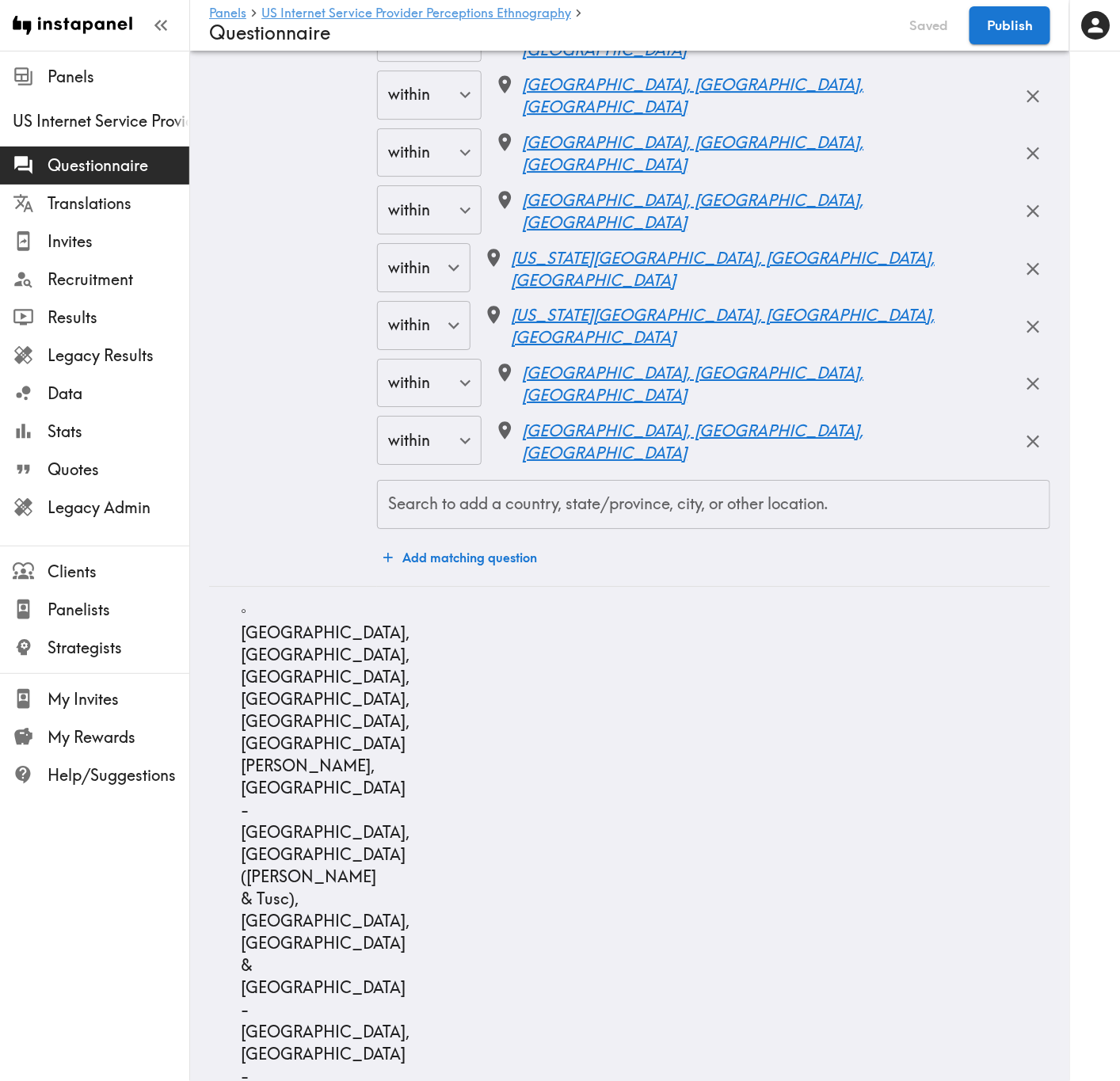
click at [517, 498] on div "Search to add a country, state/province, city, or other location. Search to add…" at bounding box center [713, 504] width 673 height 49
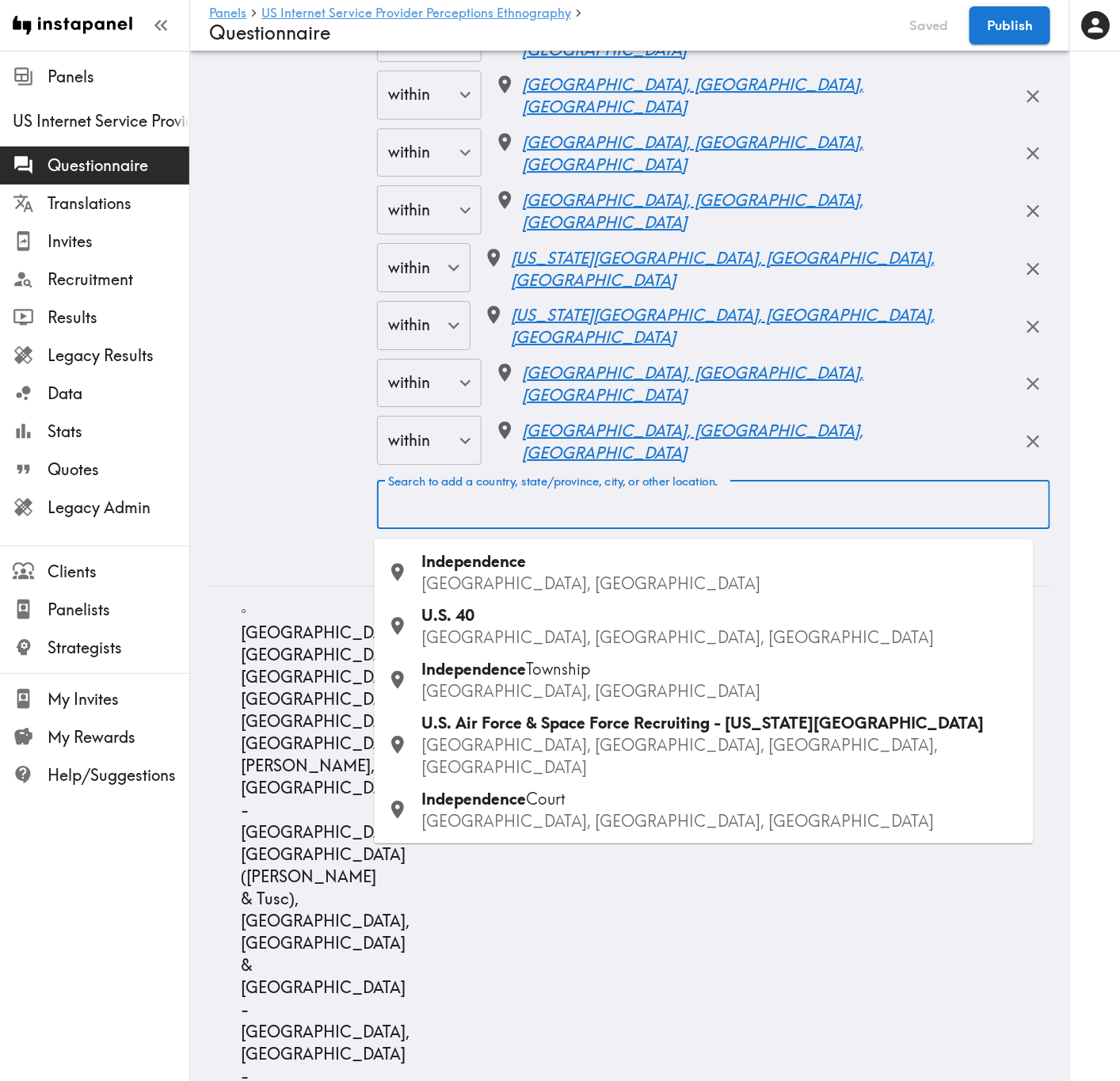
paste input "Little Rock"
type input "Little Rock"
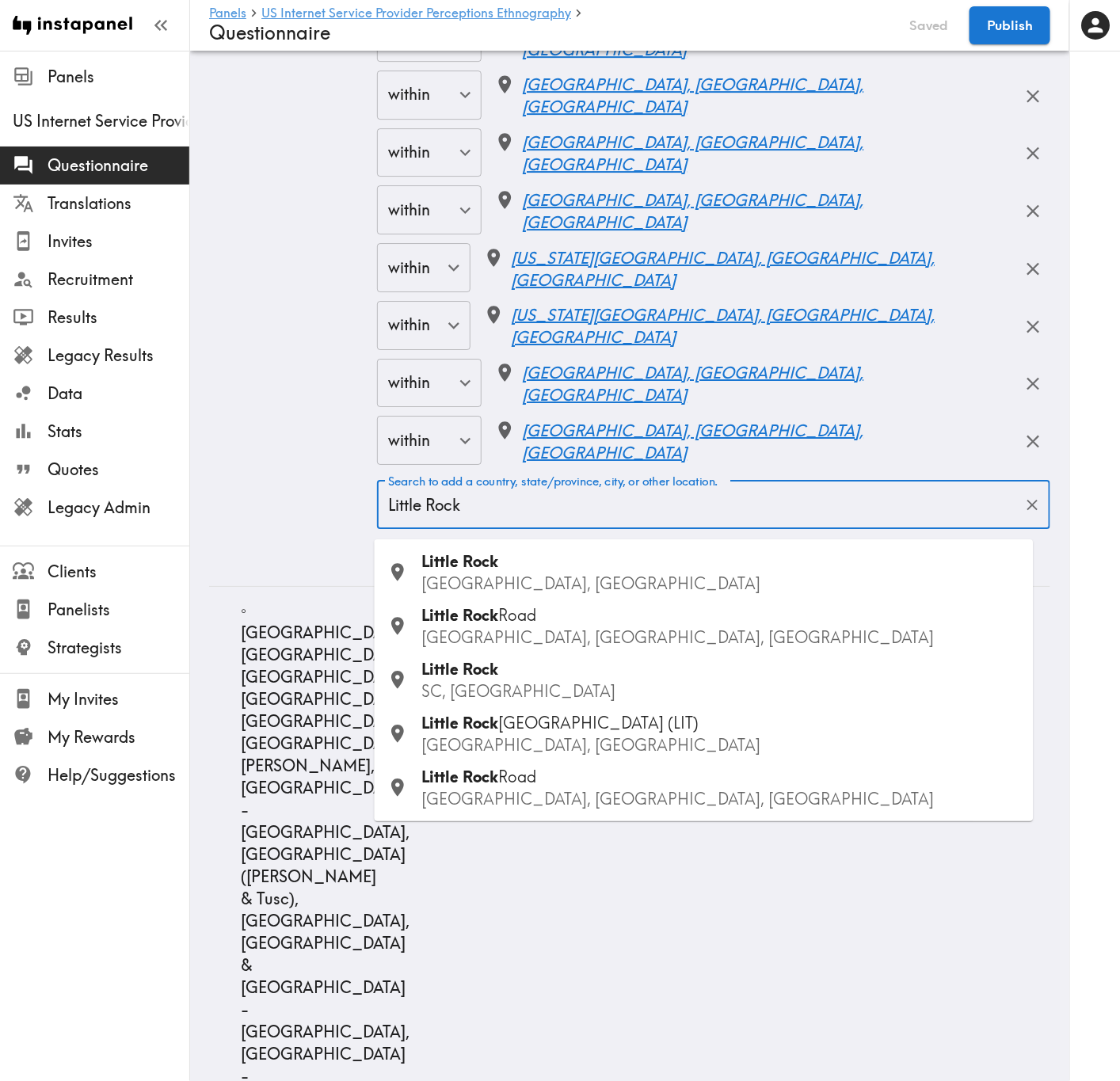
click at [521, 569] on div "Little Rock AR, USA" at bounding box center [721, 572] width 599 height 45
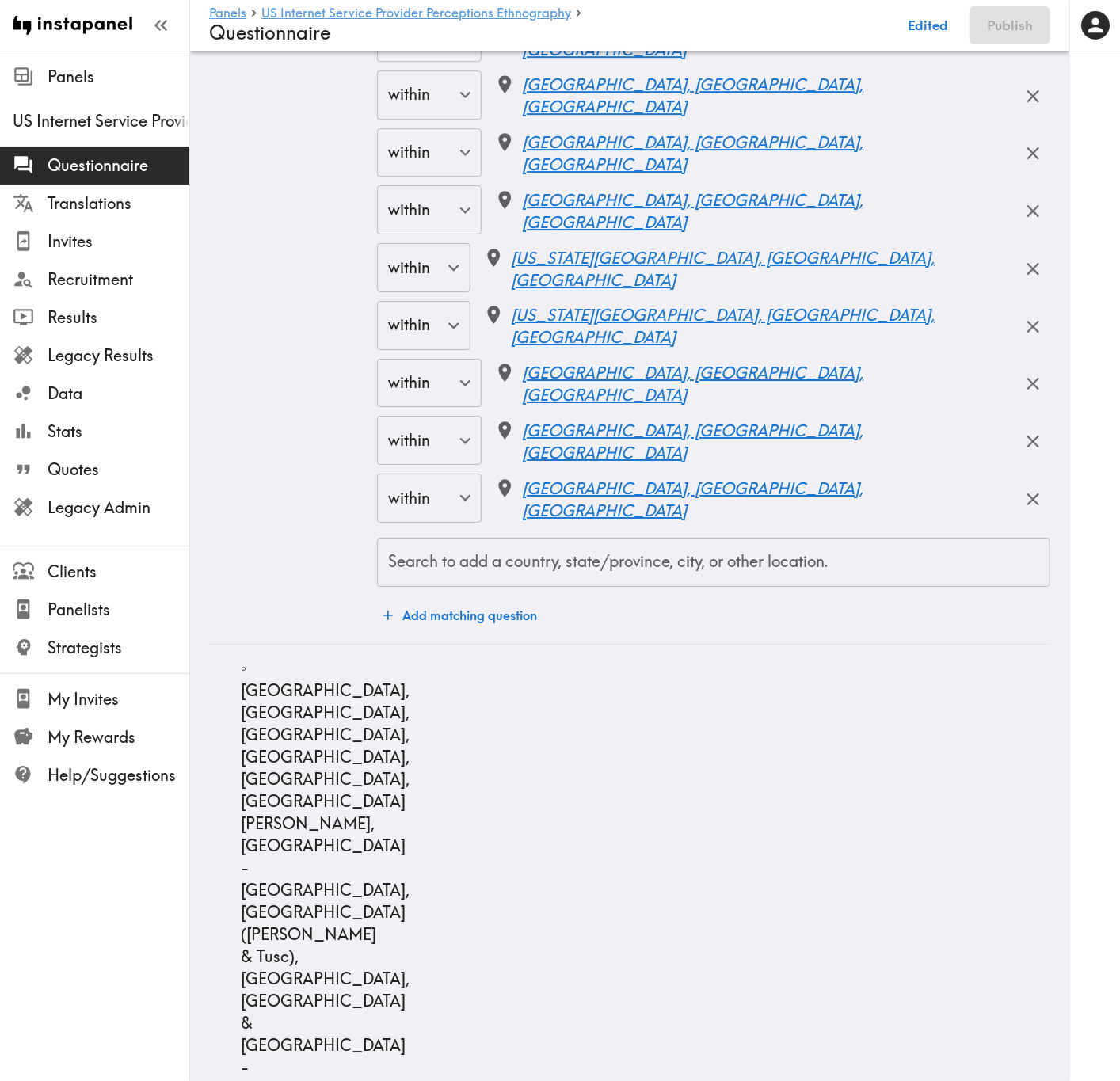
click at [594, 578] on input "Search to add a country, state/province, city, or other location." at bounding box center [714, 562] width 658 height 35
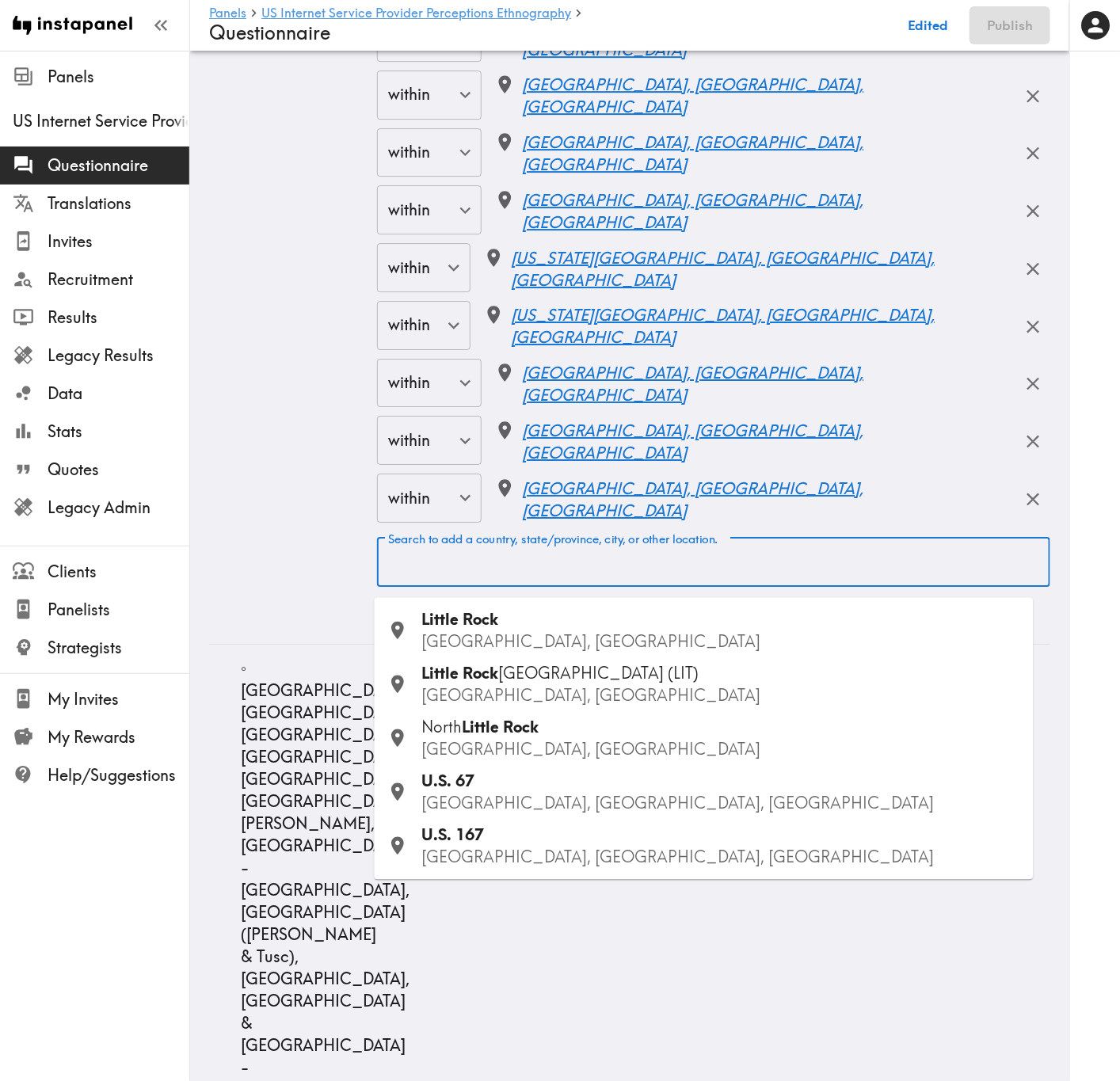
paste input "Pine Bluff"
type input "Pine Bluff"
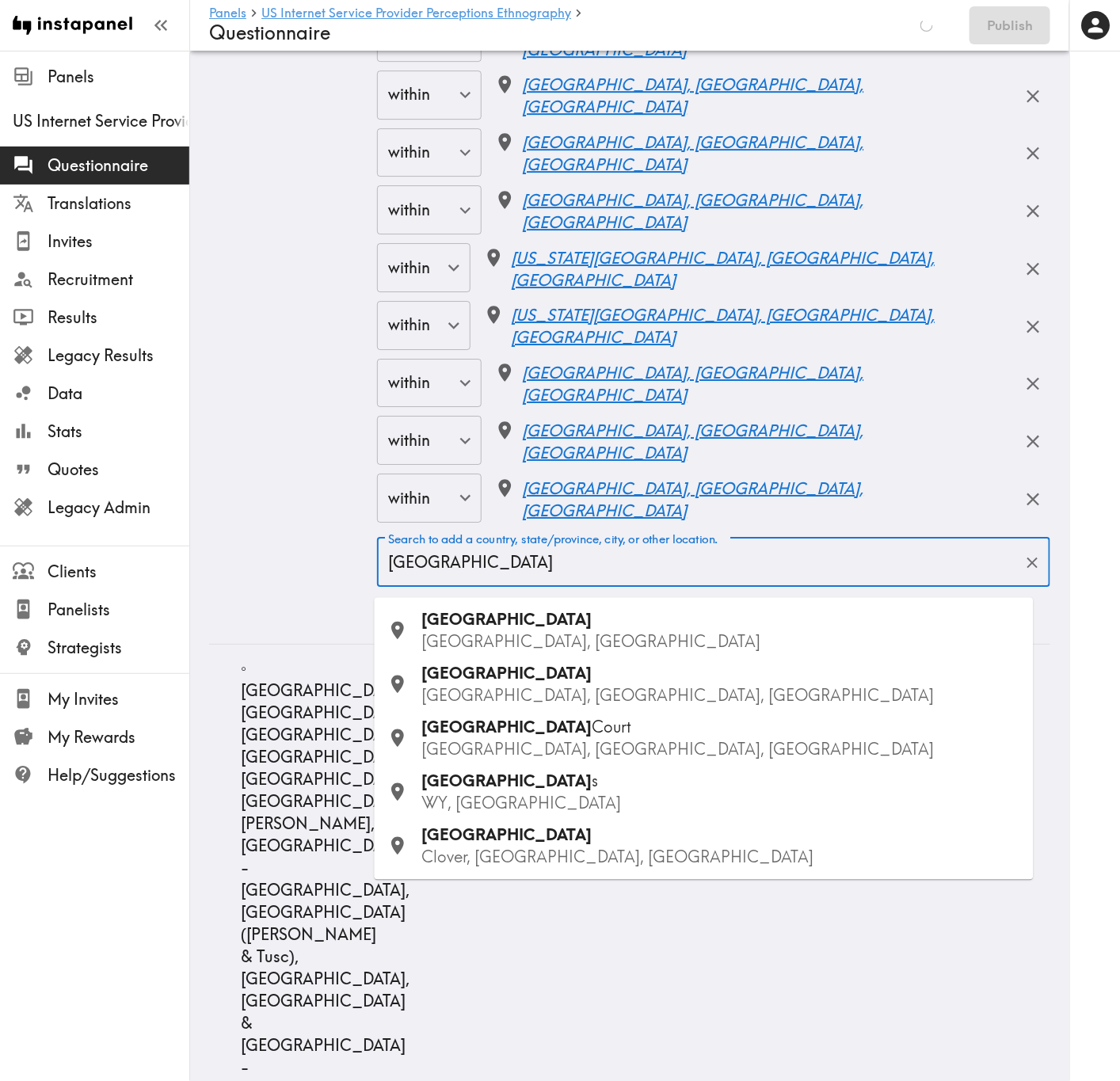
click at [542, 632] on p "AR, USA" at bounding box center [721, 641] width 599 height 22
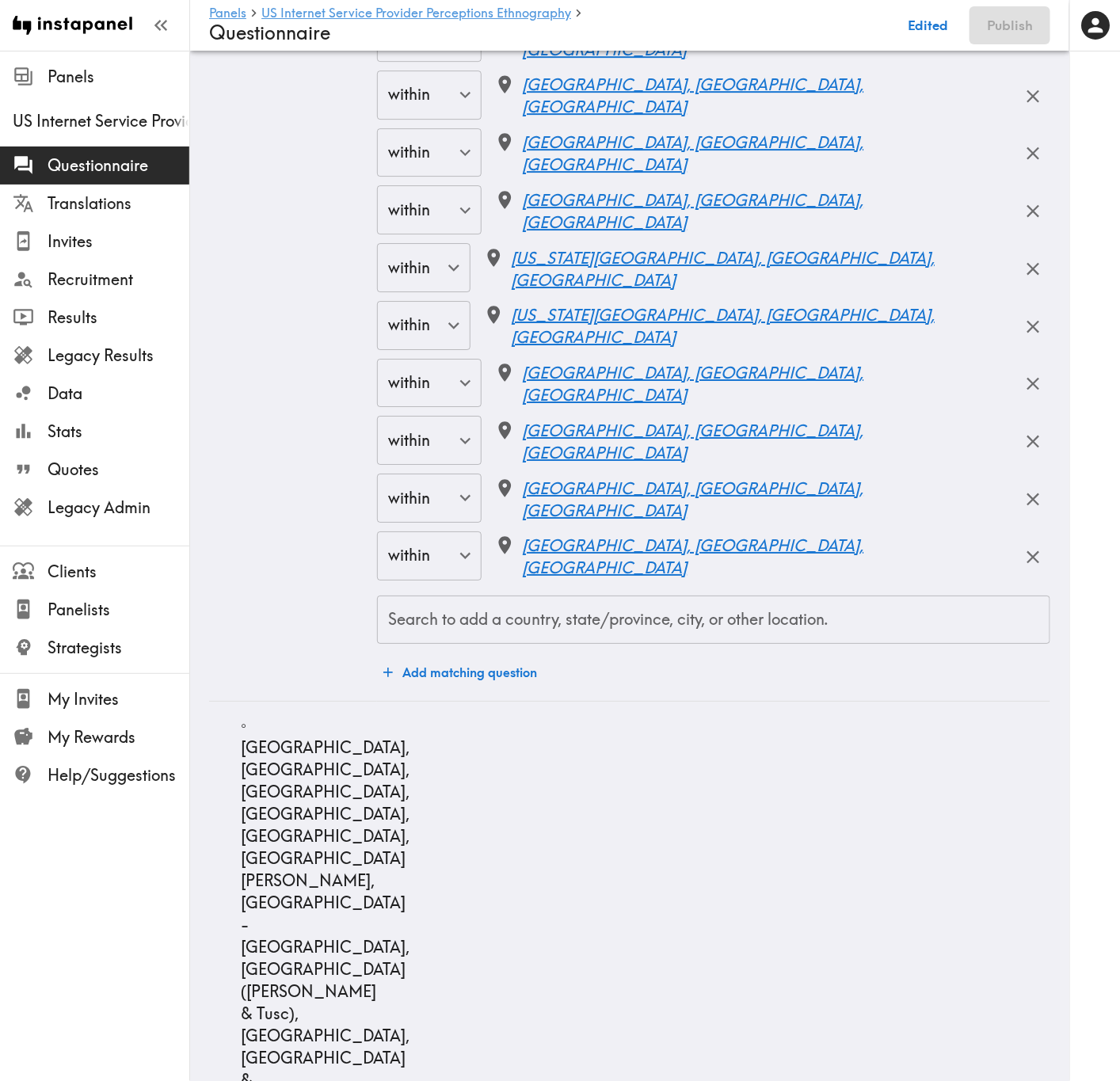
click at [713, 633] on input "Search to add a country, state/province, city, or other location." at bounding box center [714, 619] width 658 height 35
paste input "Hot Springs"
type input "Hot Springs"
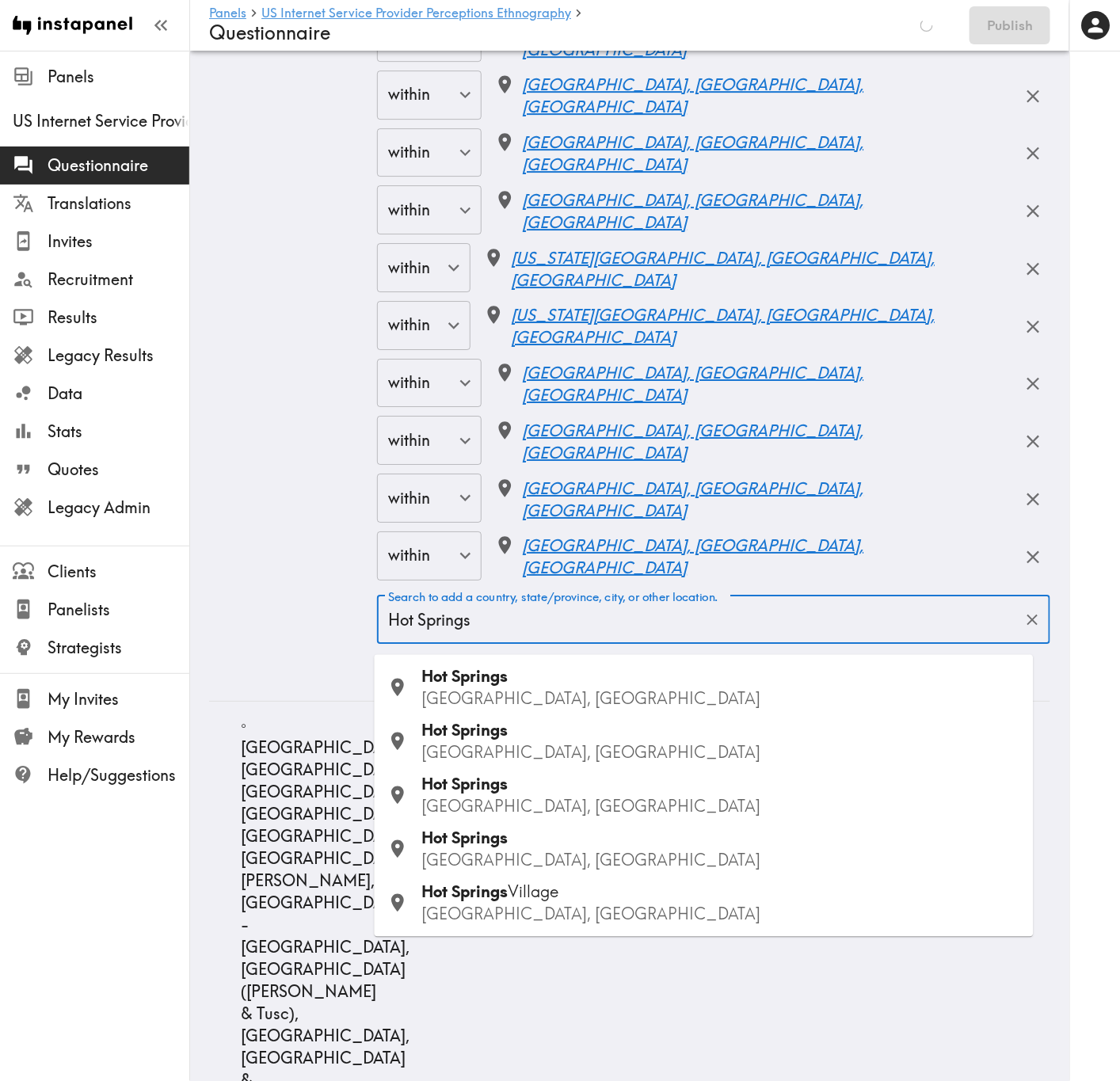
click at [509, 654] on p "AR, USA" at bounding box center [721, 753] width 599 height 22
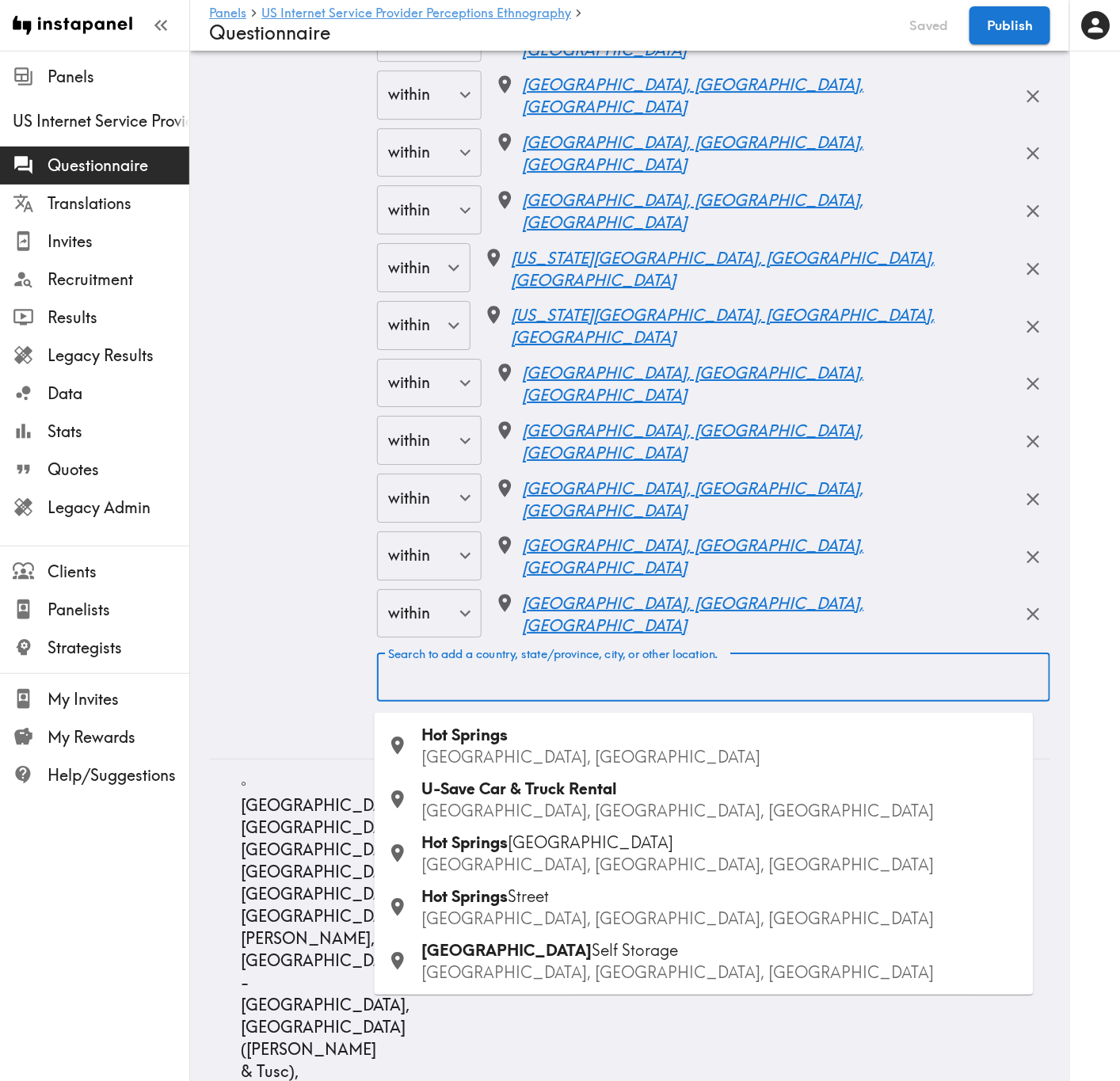
click at [559, 654] on div "Search to add a country, state/province, city, or other location. Search to add…" at bounding box center [713, 678] width 673 height 49
paste input "Louisville"
type input "Louisville"
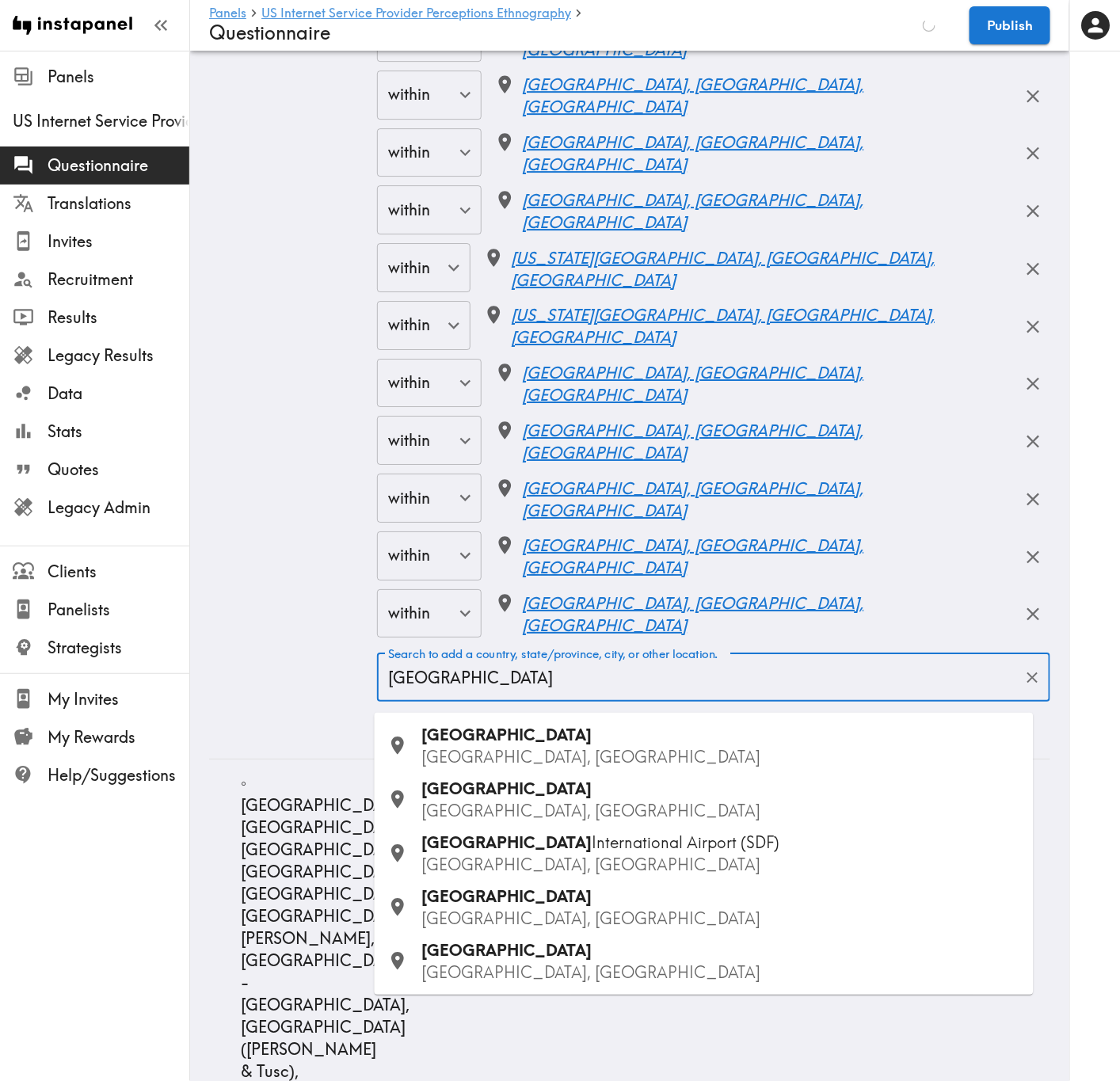
click at [489, 654] on span "Louisville" at bounding box center [507, 735] width 170 height 20
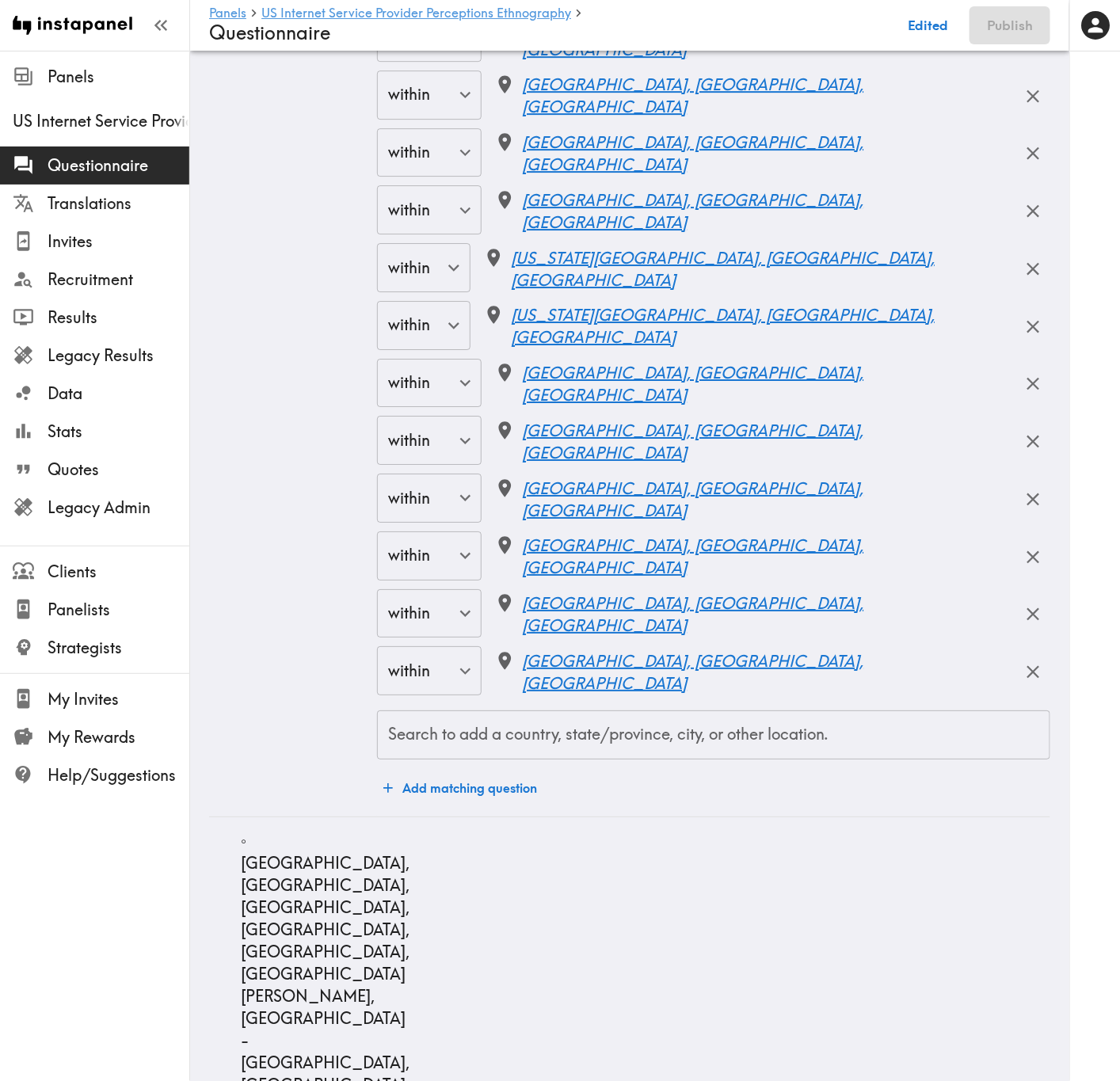
click at [682, 654] on input "Search to add a country, state/province, city, or other location." at bounding box center [714, 735] width 658 height 35
paste
type input "Lexington"
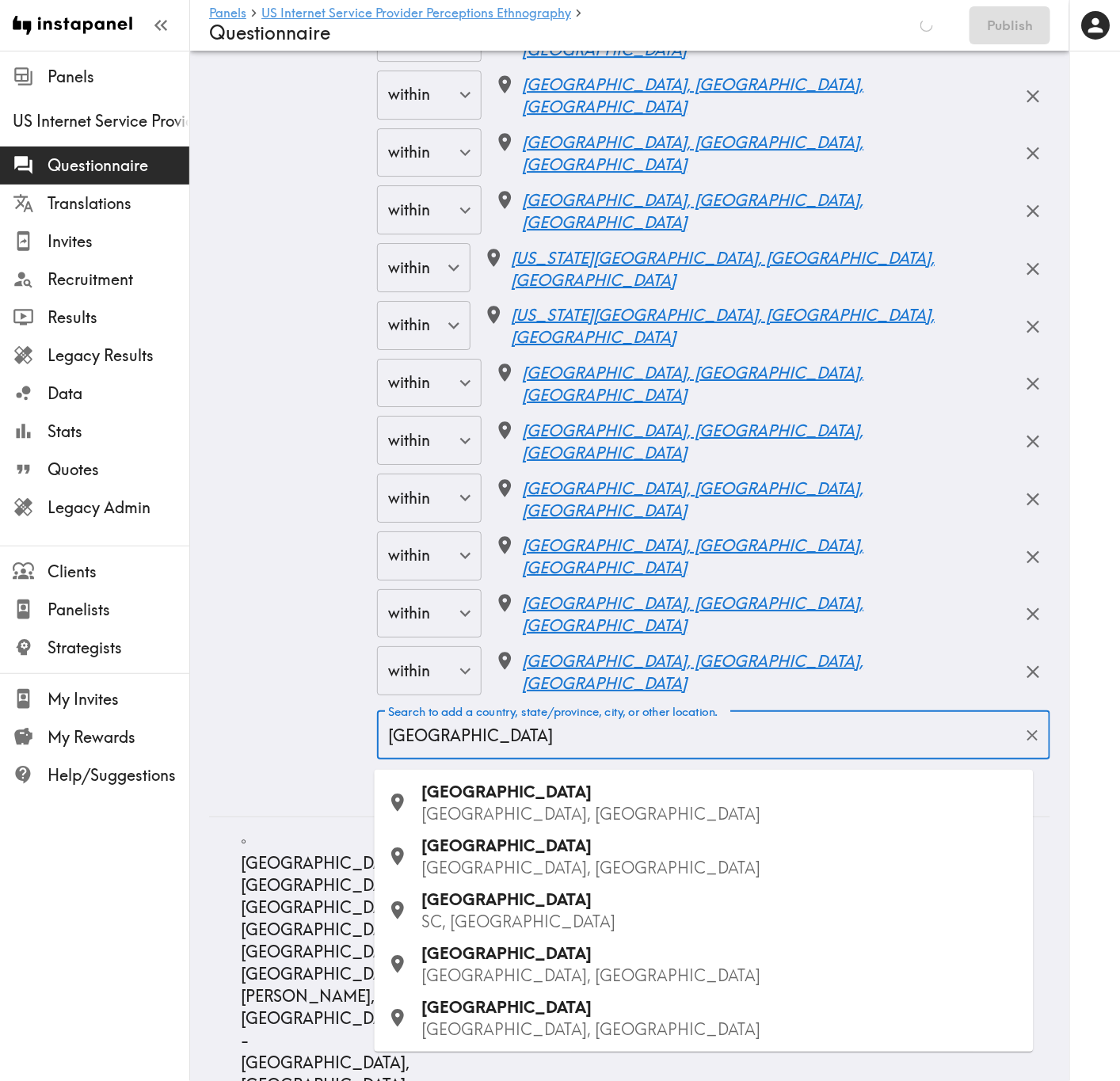
click at [500, 654] on p "KY, USA" at bounding box center [721, 868] width 599 height 22
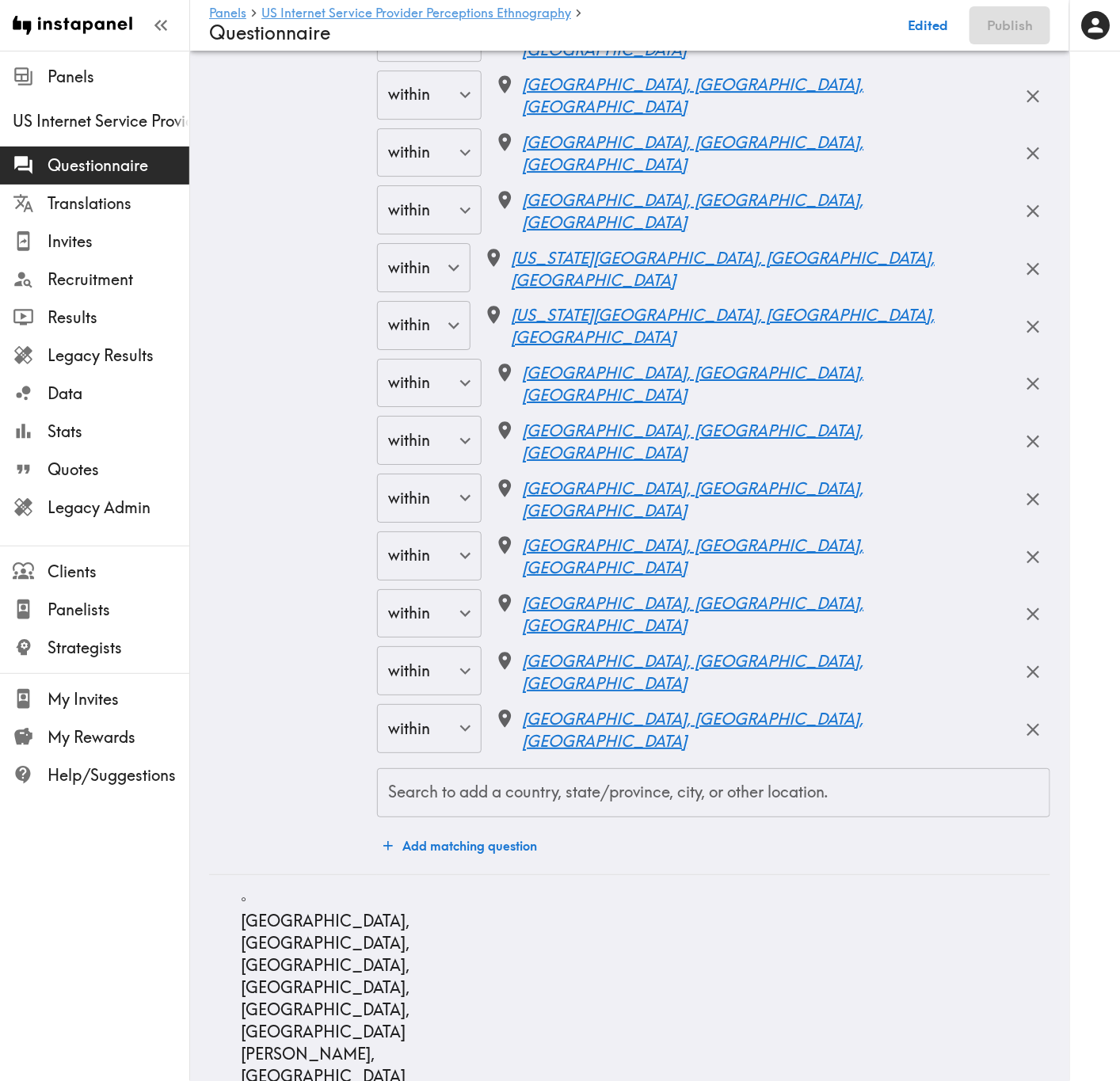
click at [661, 654] on input "Search to add a country, state/province, city, or other location." at bounding box center [714, 793] width 658 height 35
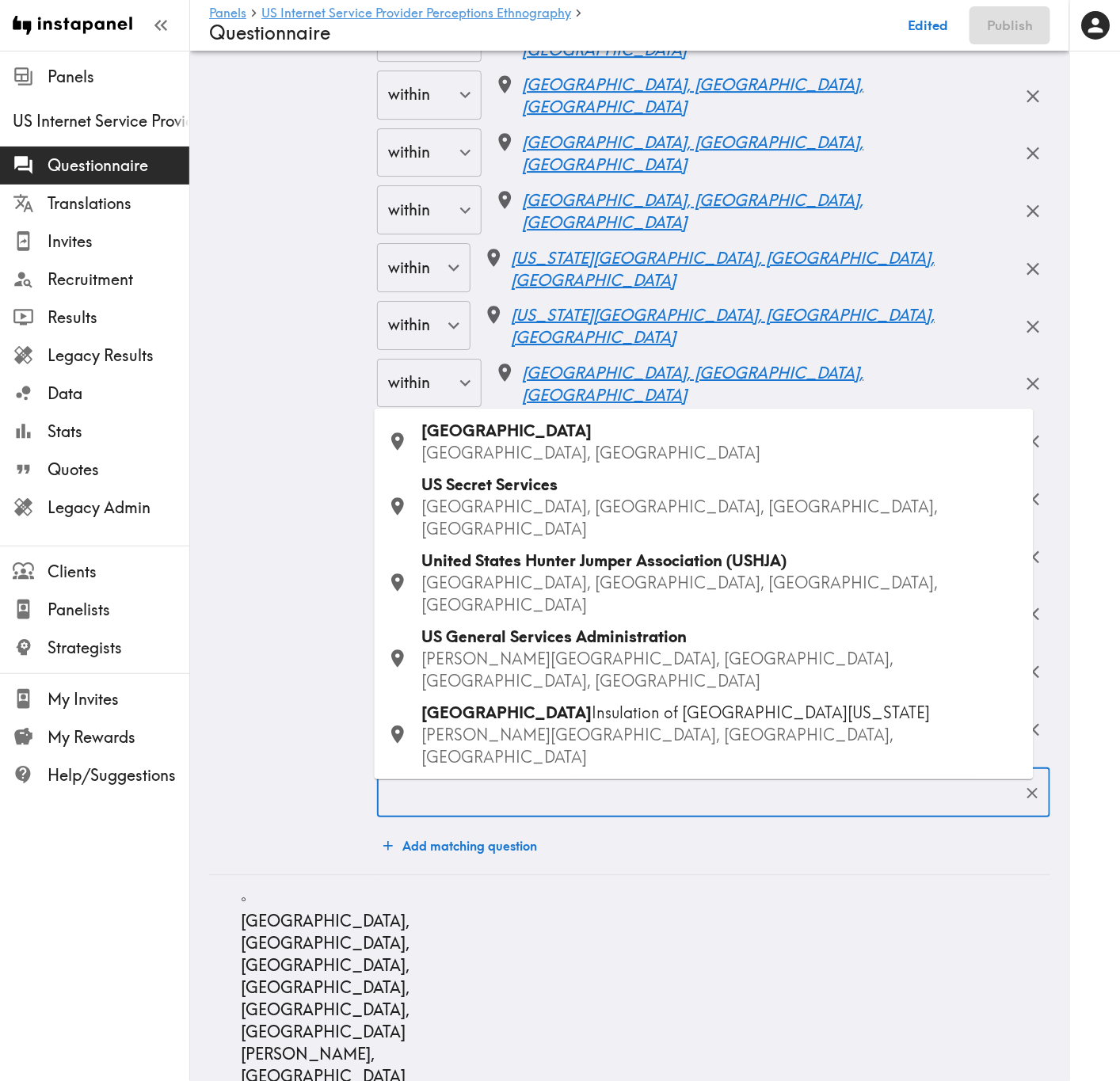
type input "Macon"
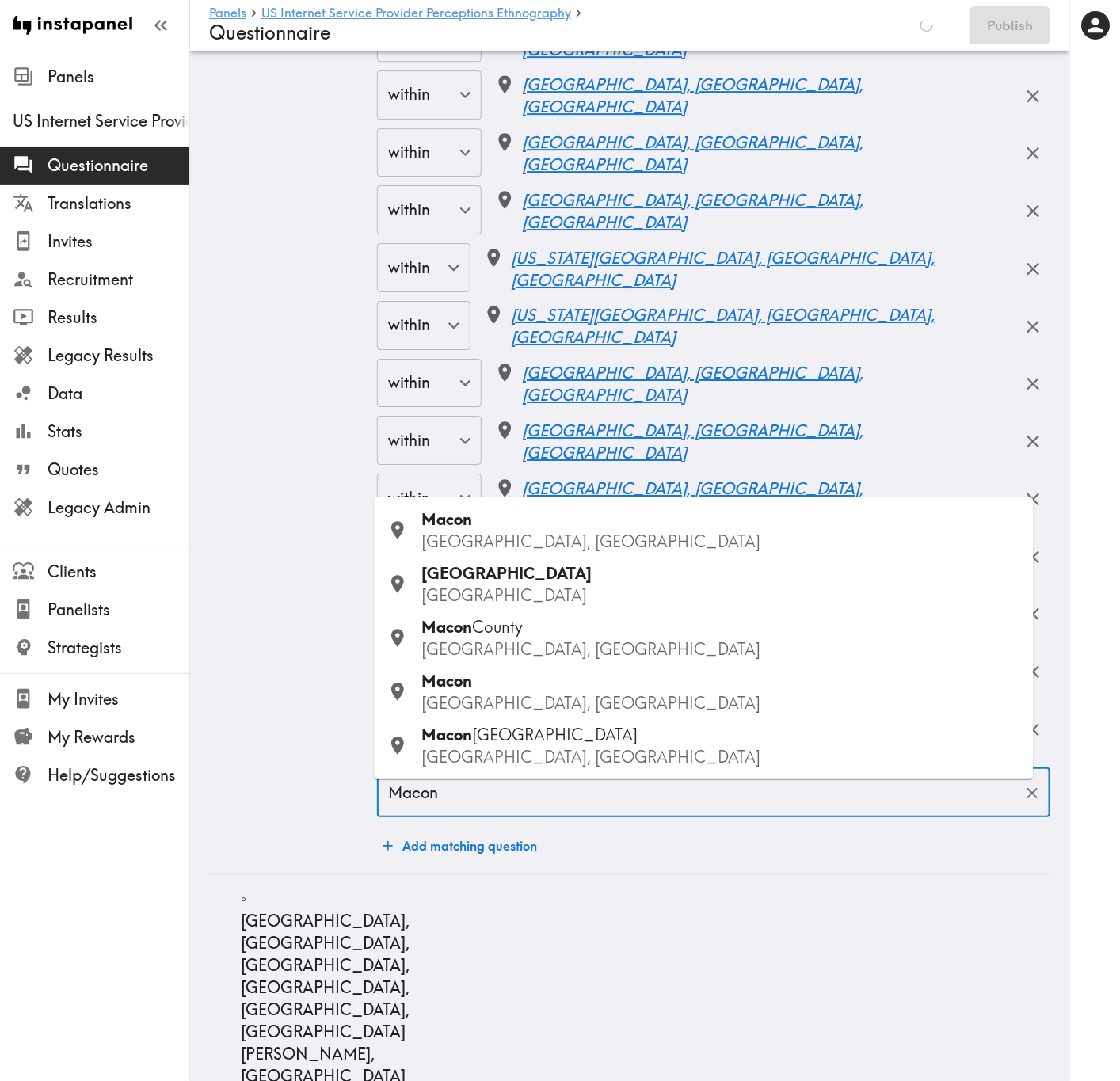
click at [499, 544] on p "GA, USA" at bounding box center [721, 541] width 599 height 22
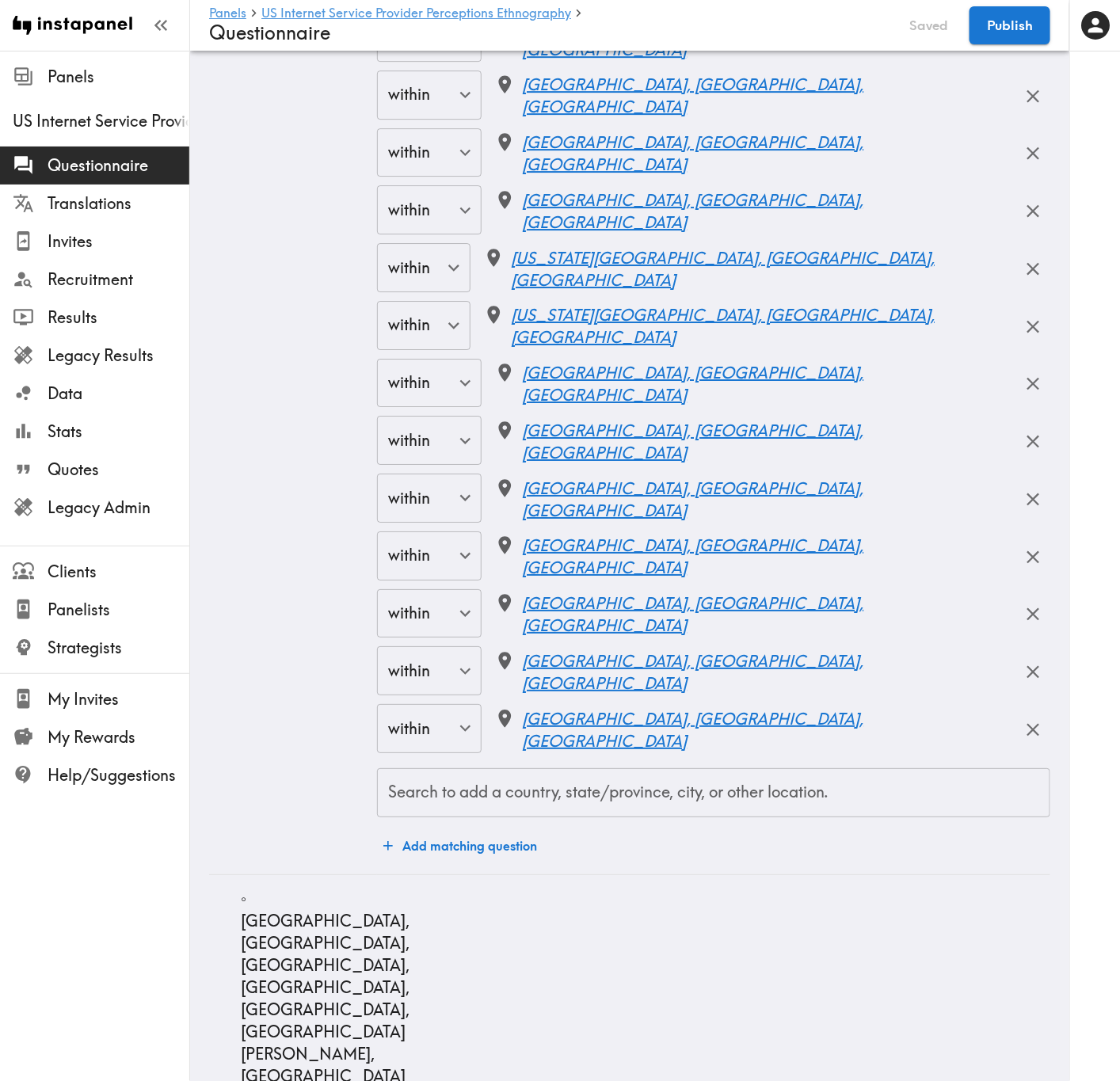
click at [770, 654] on div "Search to add a country, state/province, city, or other location." at bounding box center [713, 793] width 673 height 49
type input "Warner Robins"
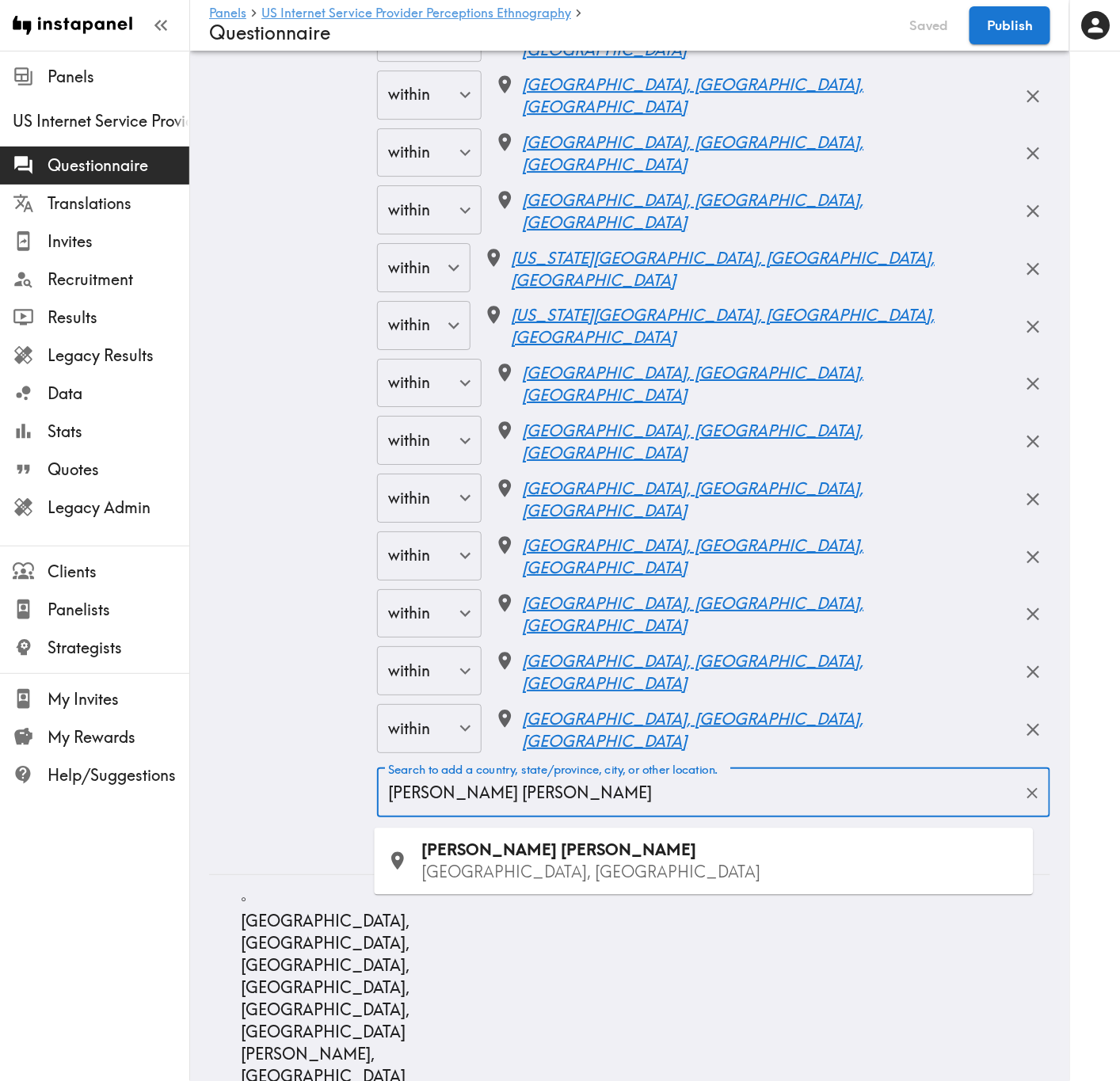
click at [513, 654] on div "Warner Robins GA, USA" at bounding box center [721, 861] width 599 height 45
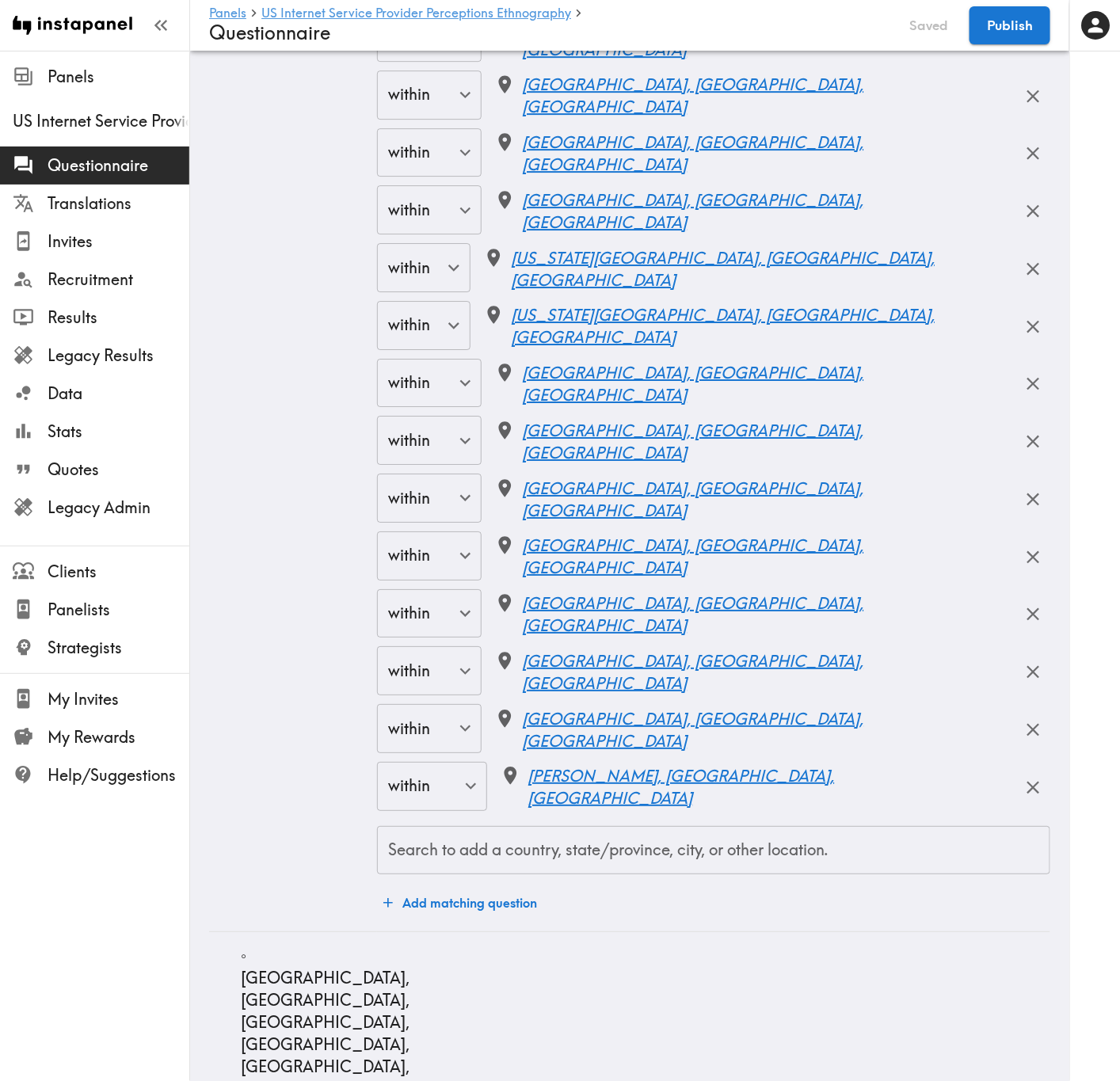
click at [808, 654] on div "Search to add a country, state/province, city, or other location. Search to add…" at bounding box center [713, 851] width 673 height 49
type input "Memphis"
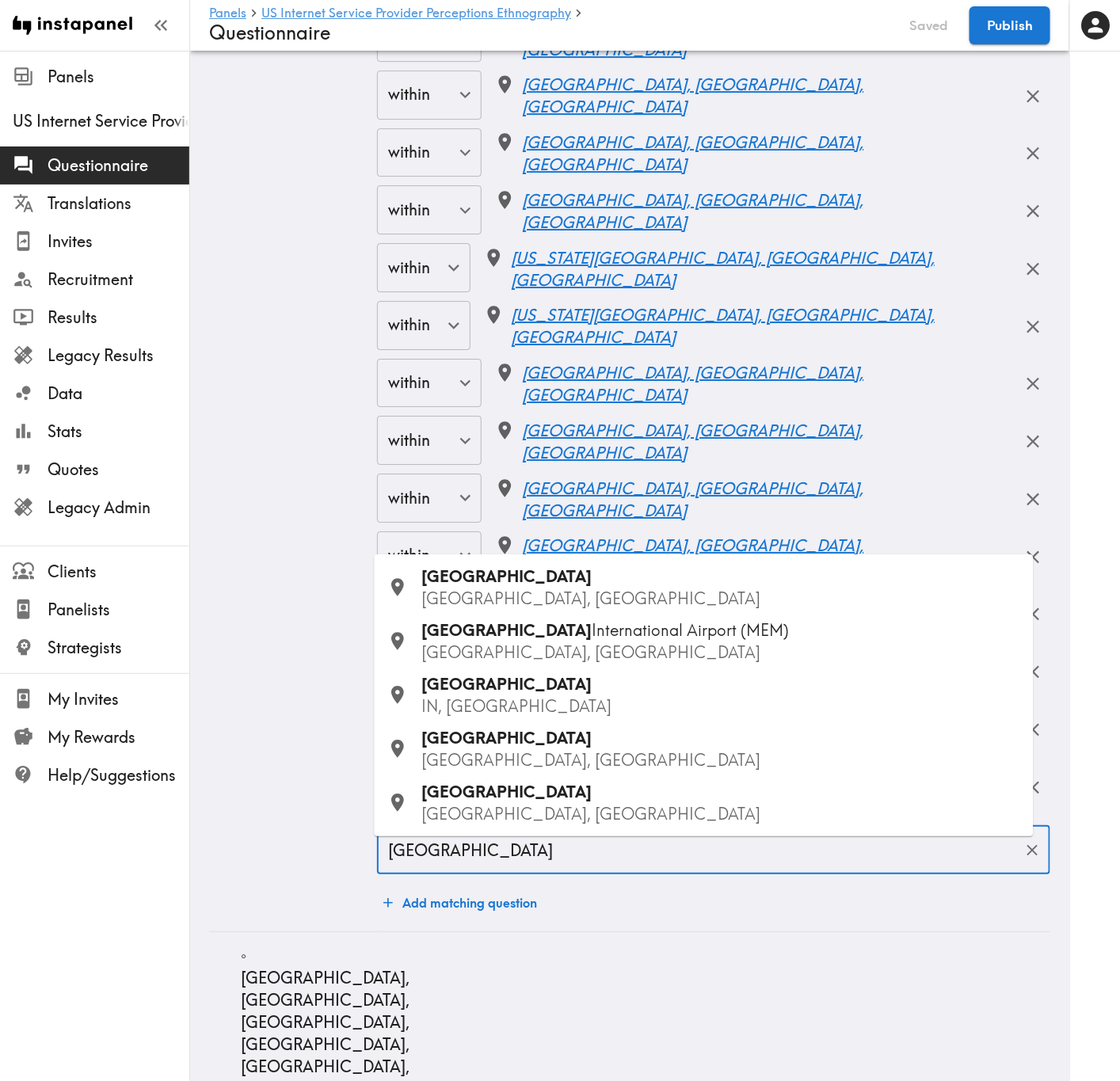
click at [483, 582] on span "Memphis" at bounding box center [507, 576] width 170 height 20
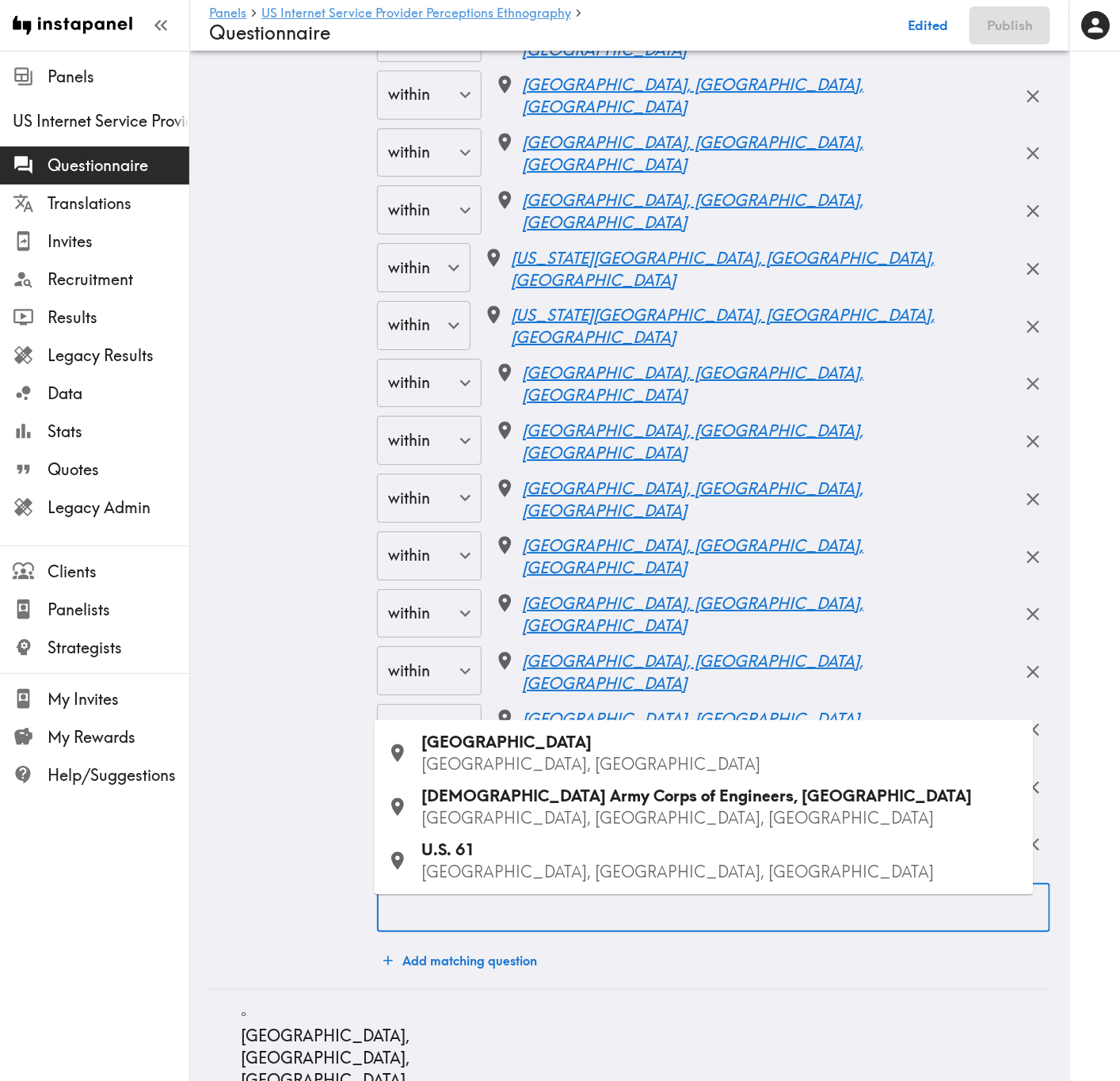
click at [770, 654] on div "Search to add a country, state/province, city, or other location. Search to add…" at bounding box center [713, 908] width 673 height 49
type input "Southaven"
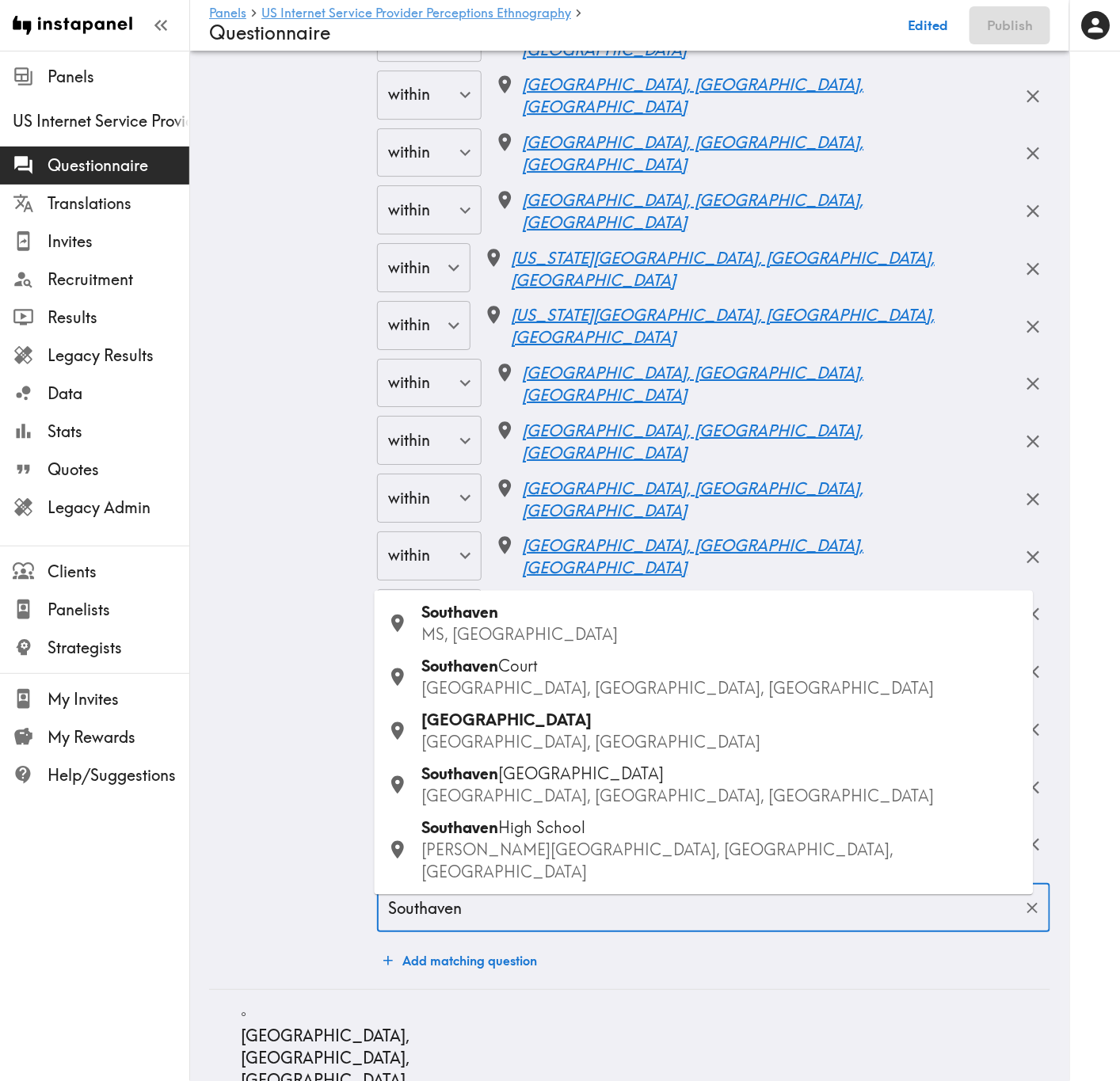
click at [484, 646] on p "MS, USA" at bounding box center [721, 635] width 599 height 22
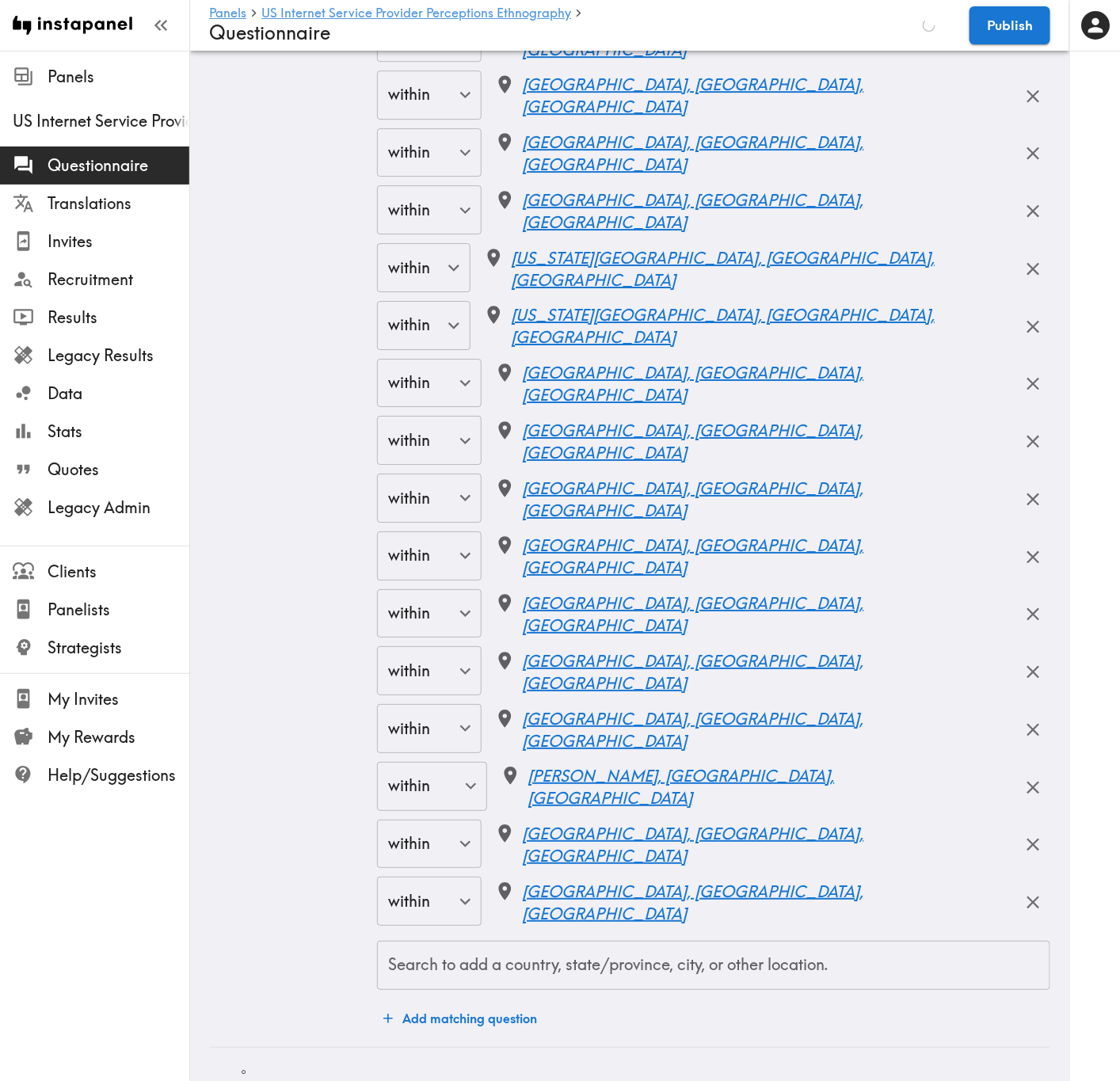
click at [646, 654] on div "Search to add a country, state/province, city, or other location. Search to add…" at bounding box center [713, 966] width 673 height 49
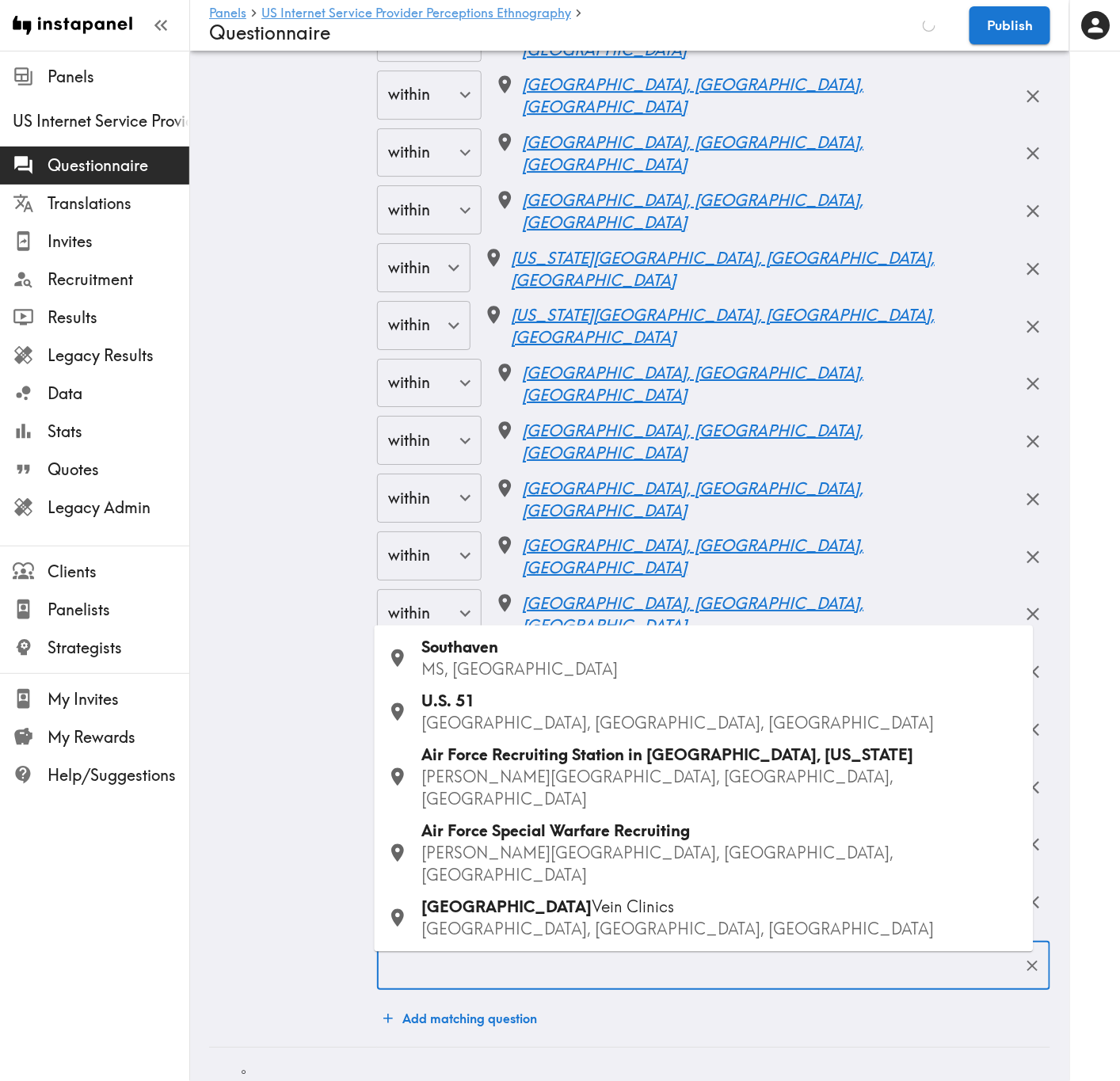
type input "Meridian"
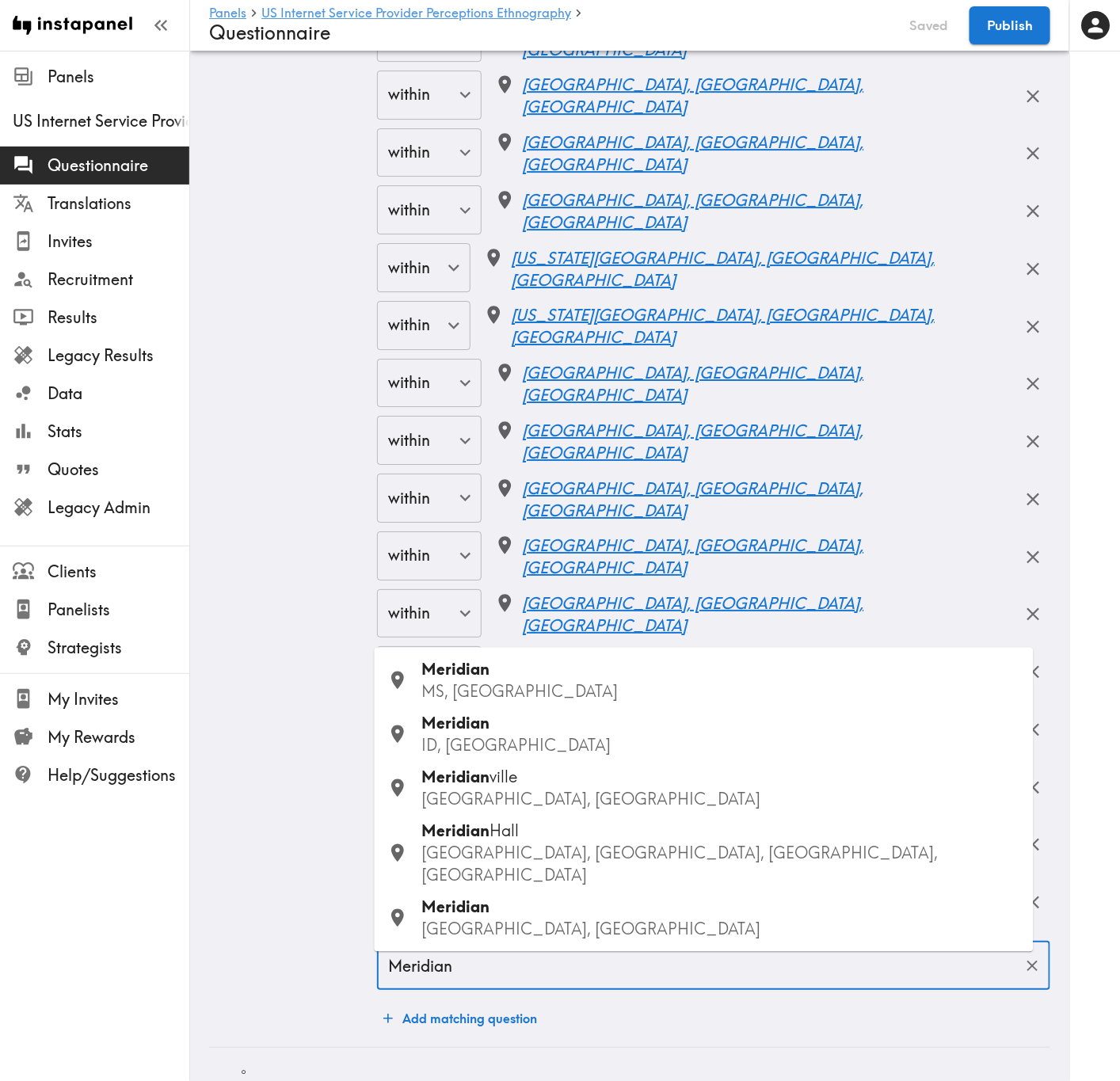
click at [470, 654] on p "MS, USA" at bounding box center [721, 692] width 599 height 22
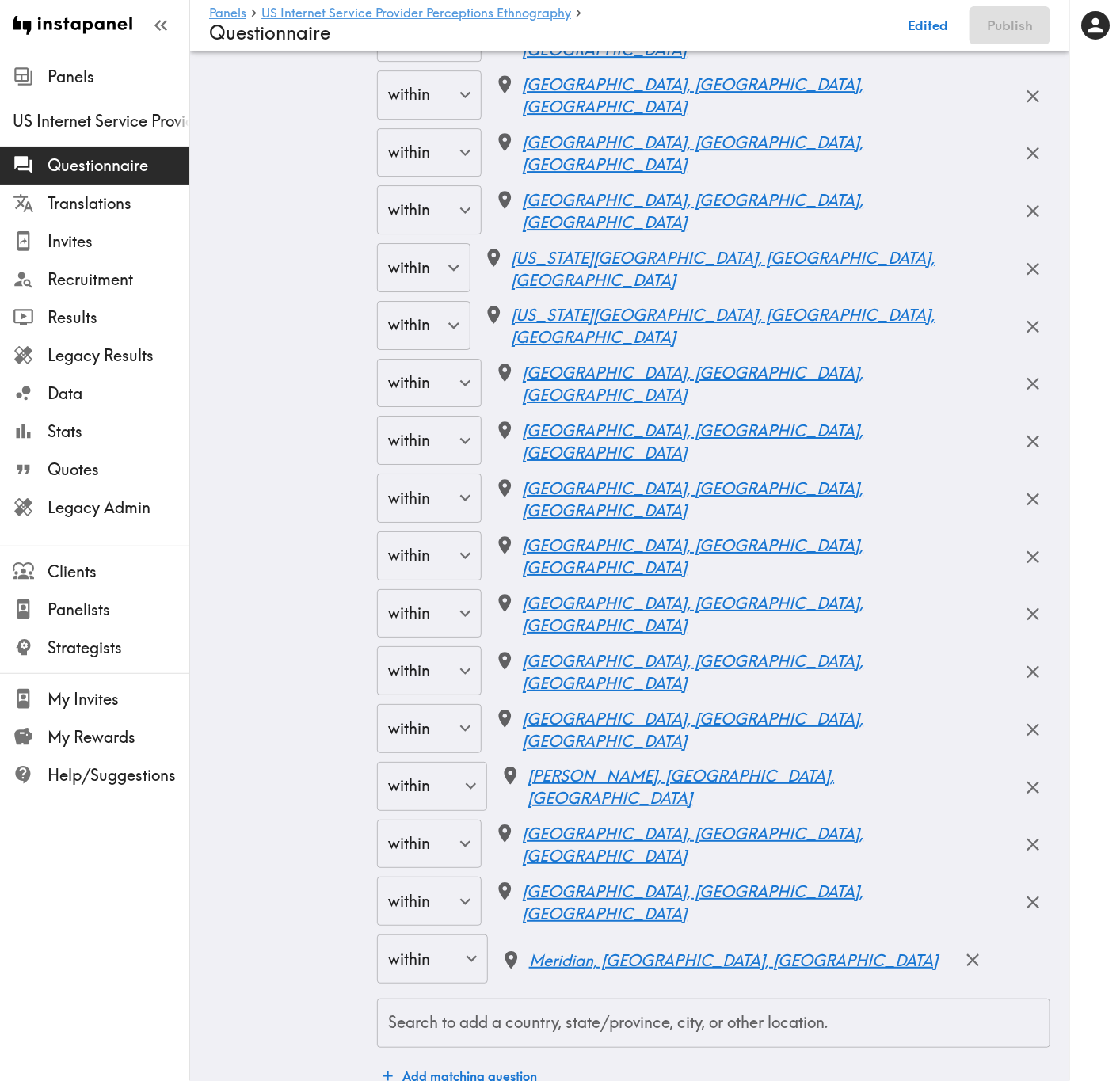
click at [658, 654] on input "Search to add a country, state/province, city, or other location." at bounding box center [714, 1023] width 658 height 35
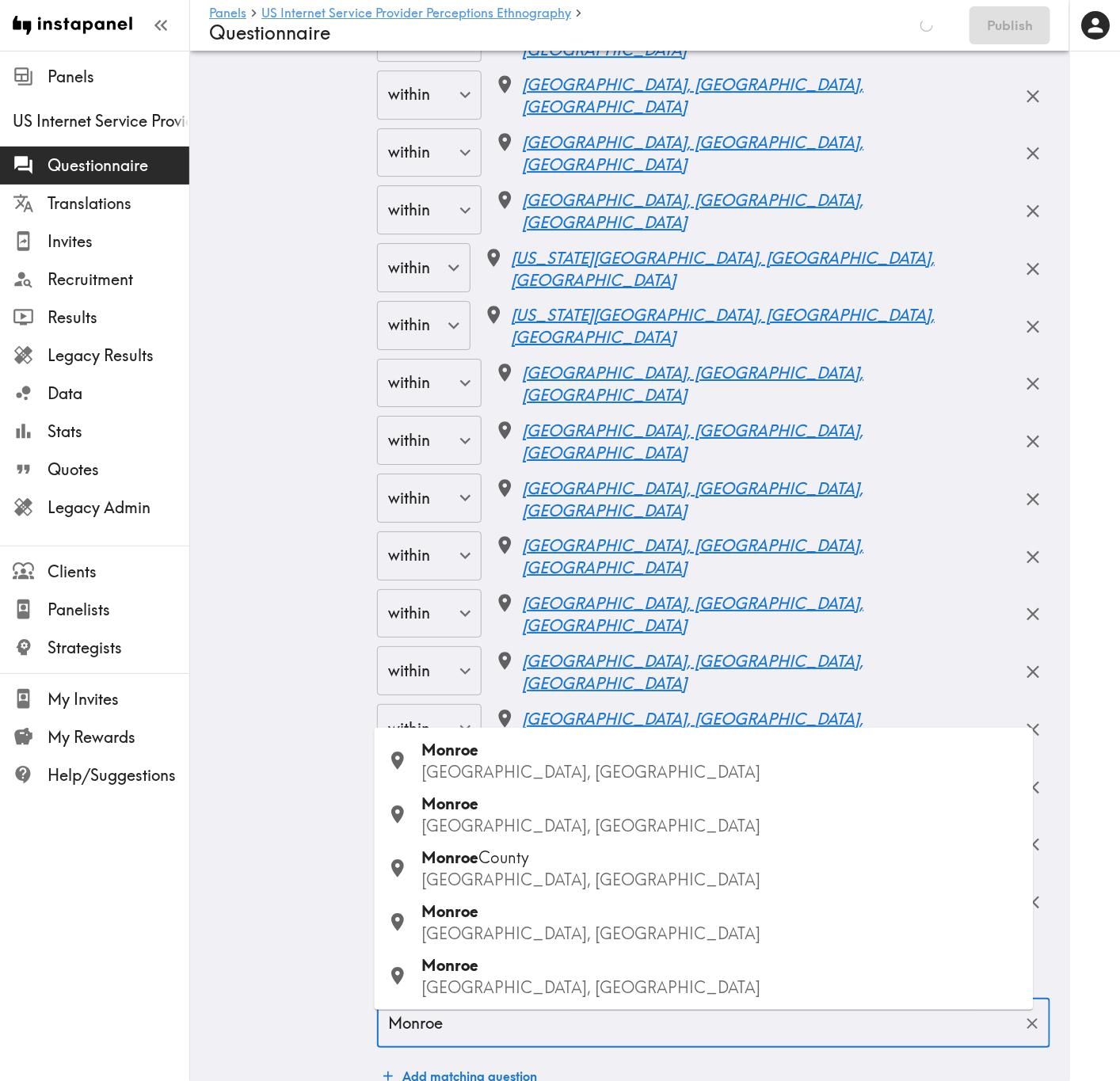
type input "Monroe"
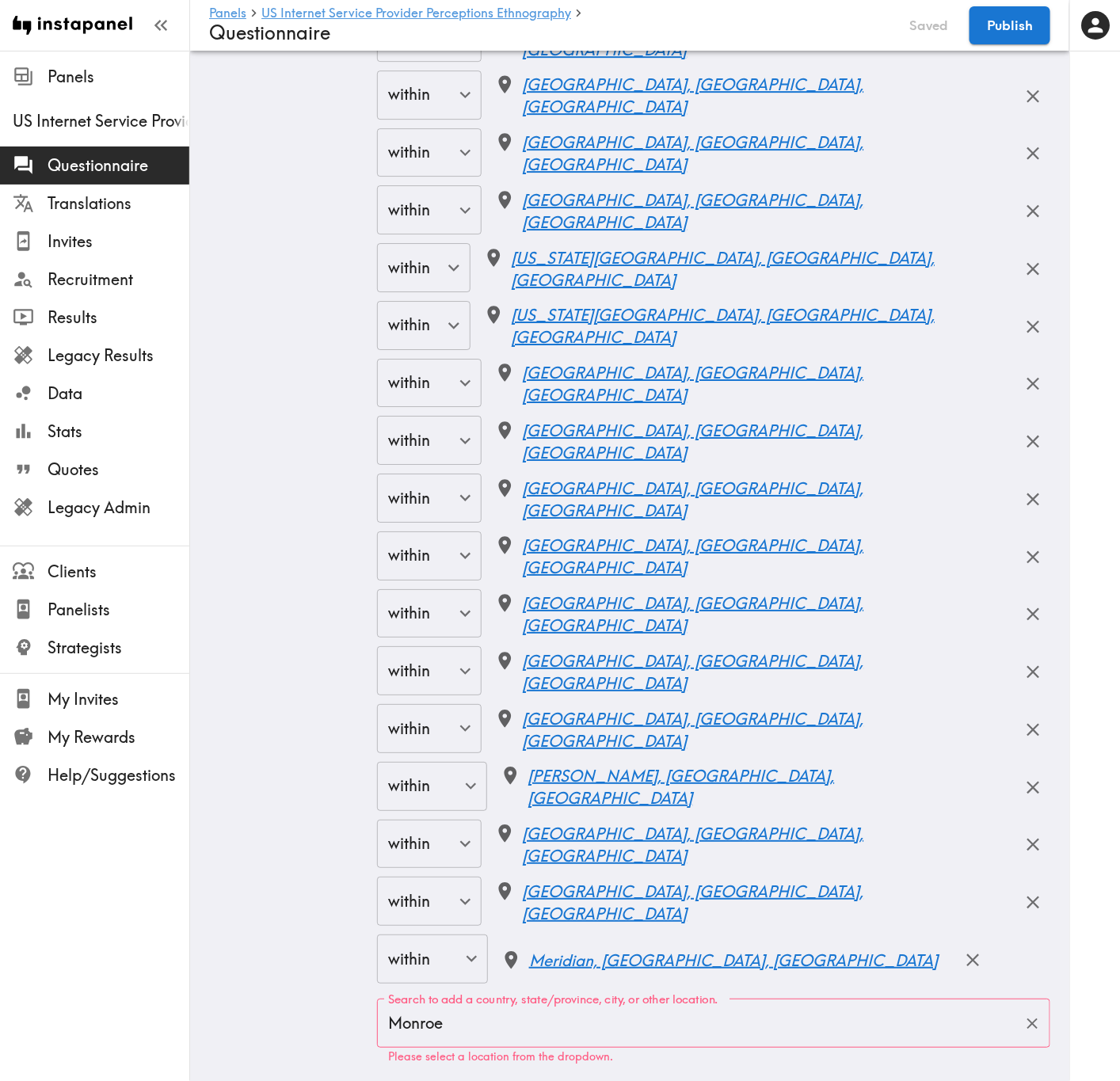
click at [666, 654] on label "Search to add a country, state/province, city, or other location." at bounding box center [553, 1000] width 330 height 17
click at [666, 654] on input "Monroe" at bounding box center [701, 1023] width 635 height 35
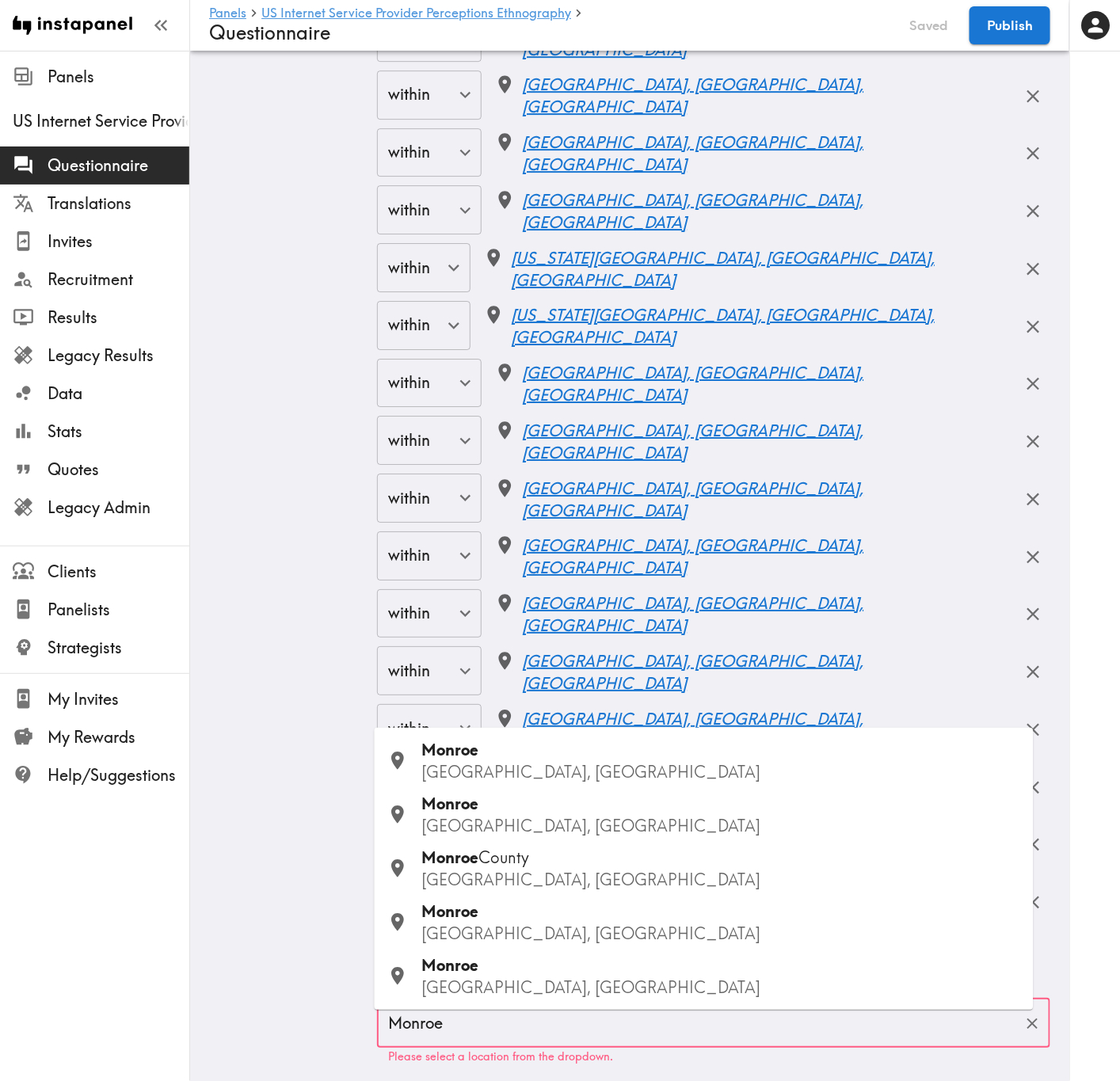
click at [519, 654] on p "LA, USA" at bounding box center [721, 987] width 599 height 22
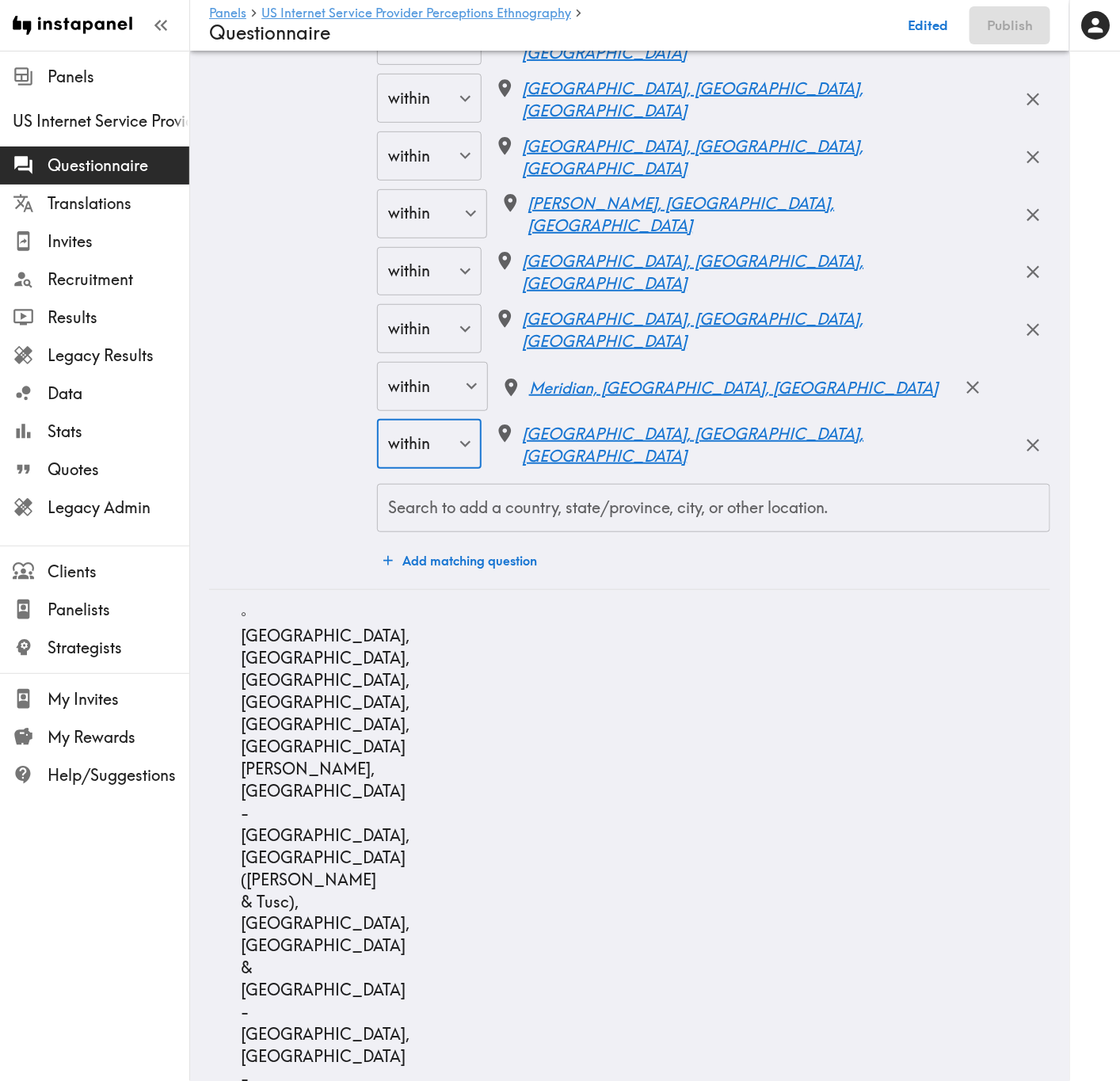
scroll to position [13900, 0]
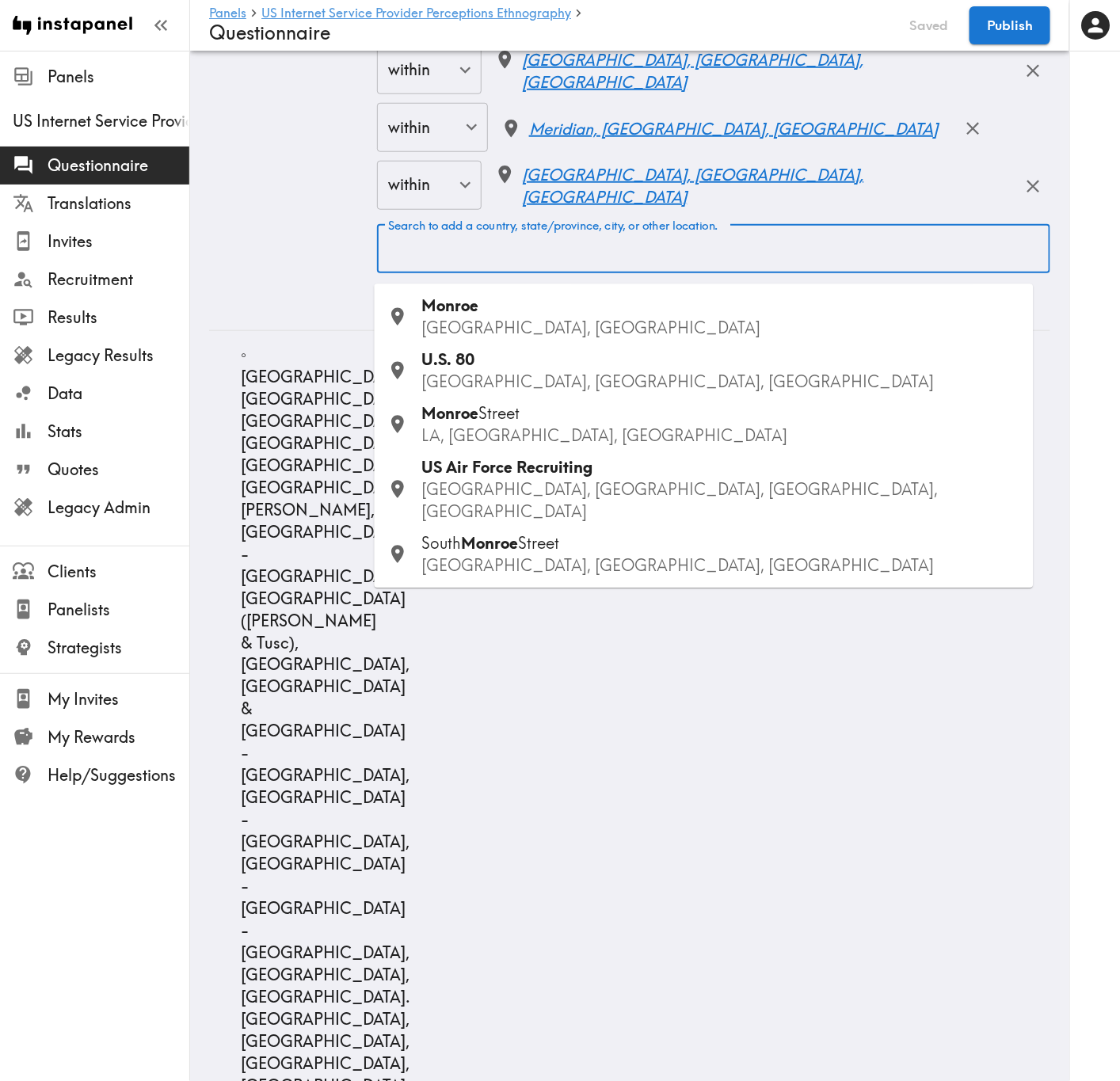
click at [560, 266] on input "Search to add a country, state/province, city, or other location." at bounding box center [714, 249] width 658 height 35
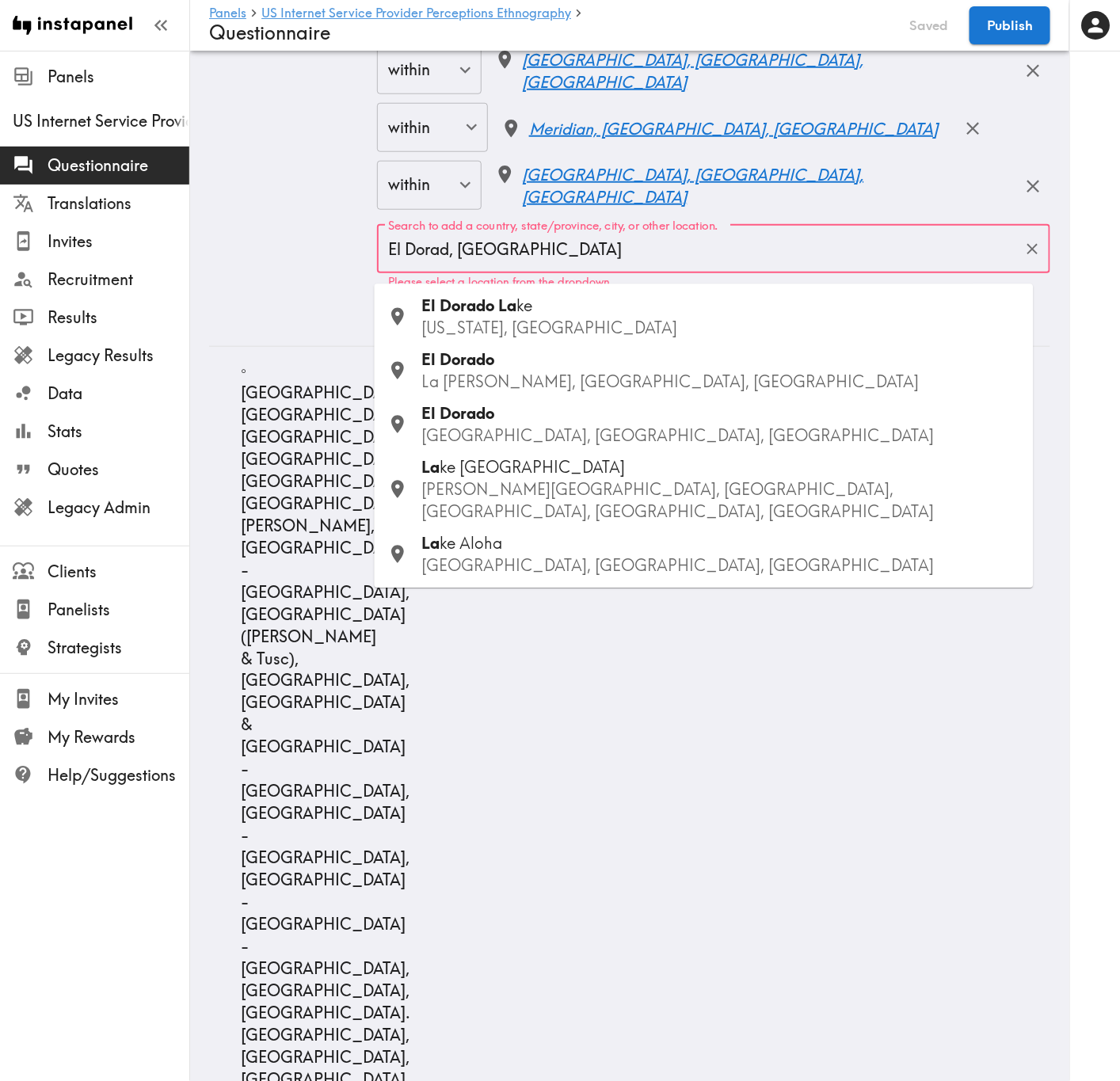
click at [511, 262] on input "El Dorad, LA" at bounding box center [701, 249] width 635 height 35
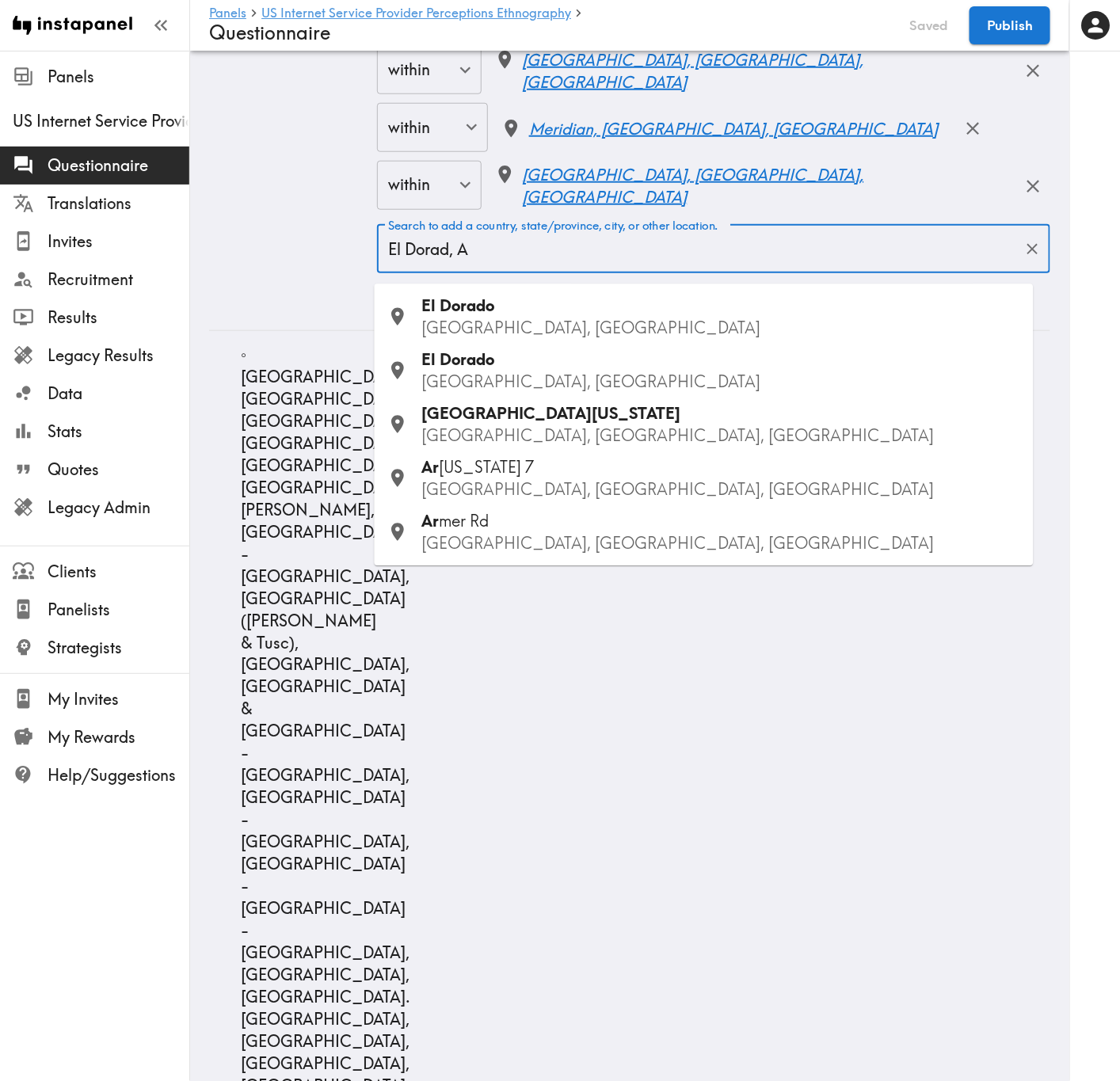
type input "El Dorad, AR"
click at [525, 311] on div "El Dorado AR, USA" at bounding box center [721, 317] width 599 height 45
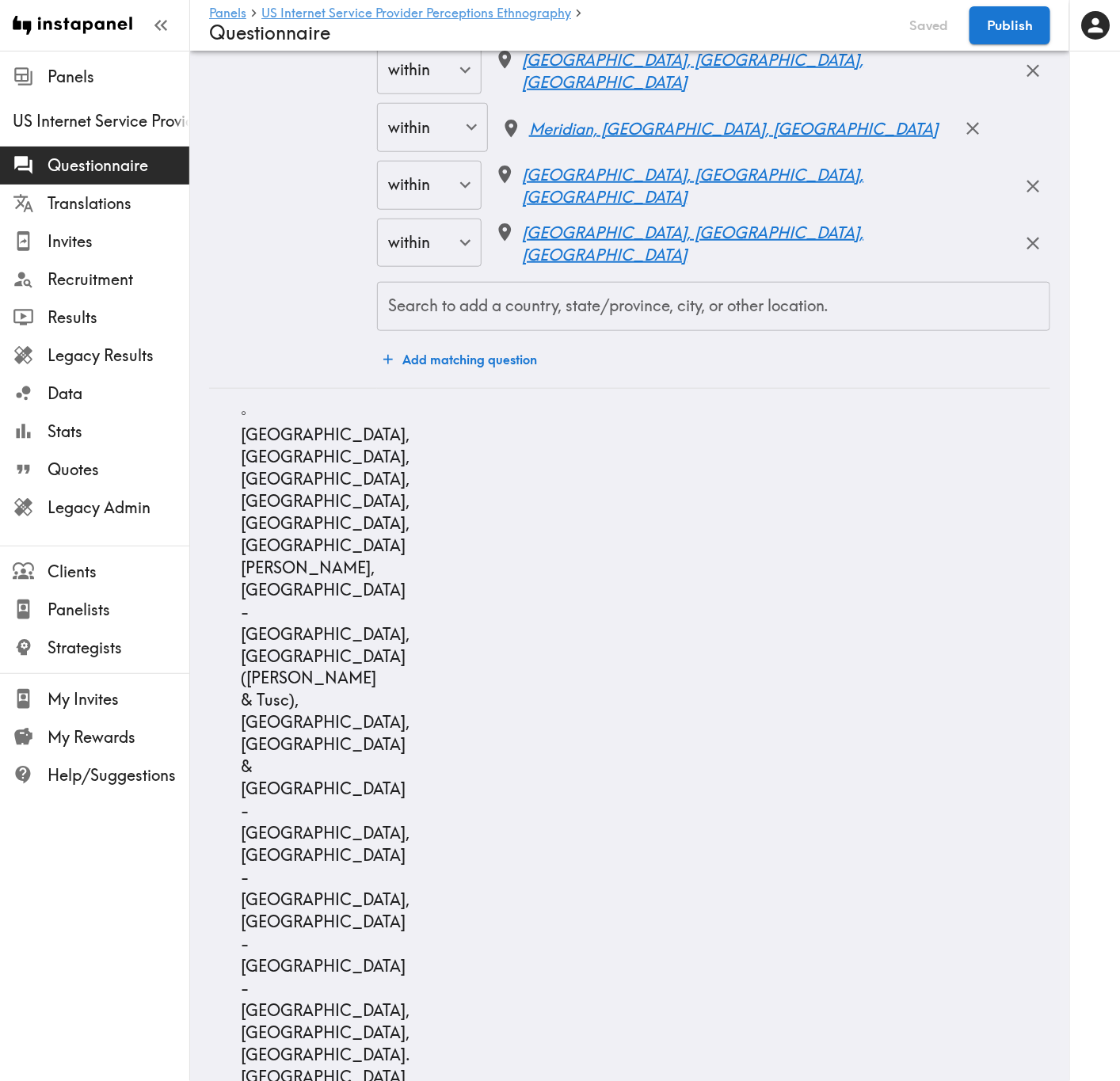
click at [627, 311] on div "Search to add a country, state/province, city, or other location. Search to add…" at bounding box center [713, 306] width 673 height 49
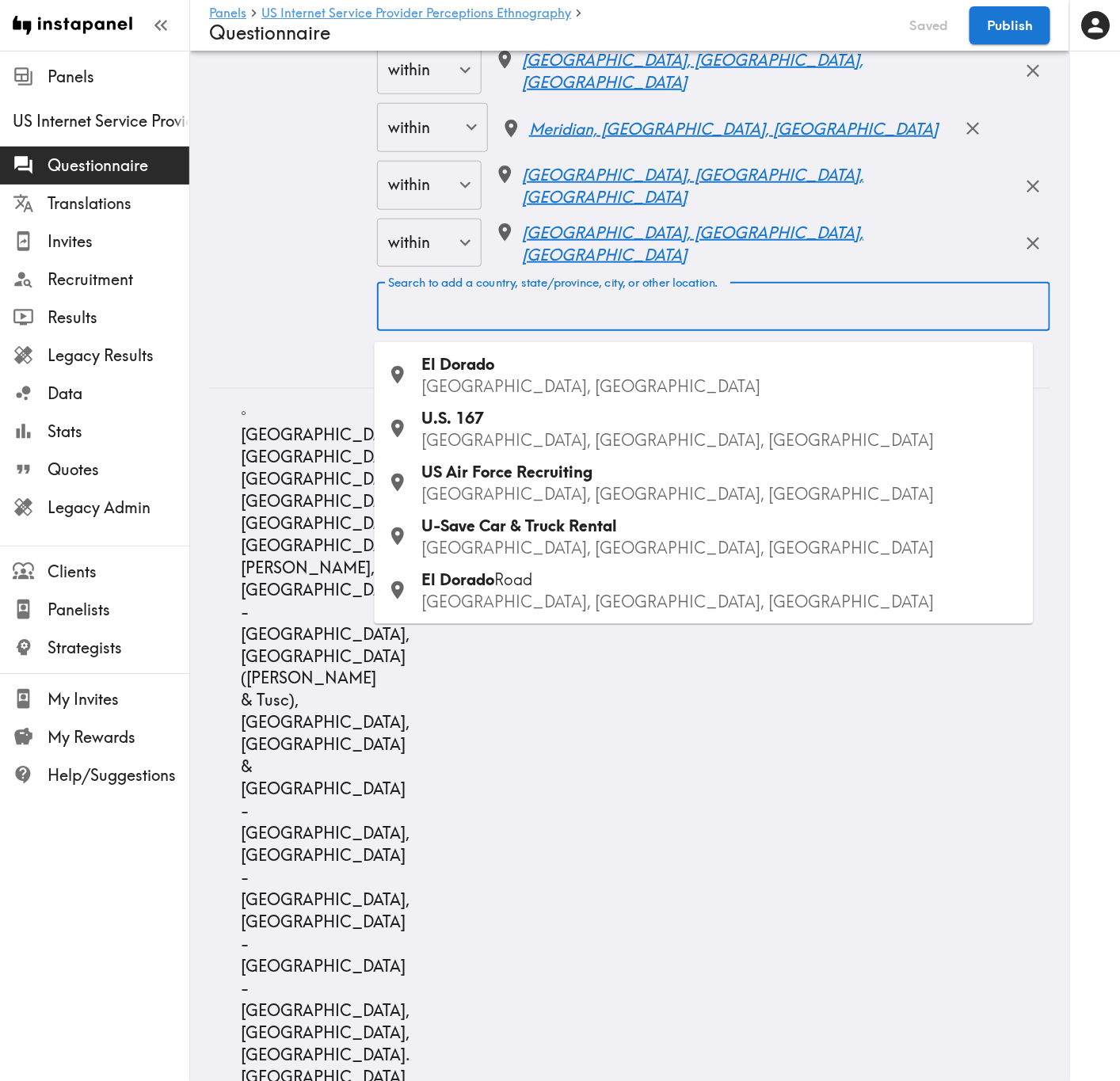
type input "New Orleans"
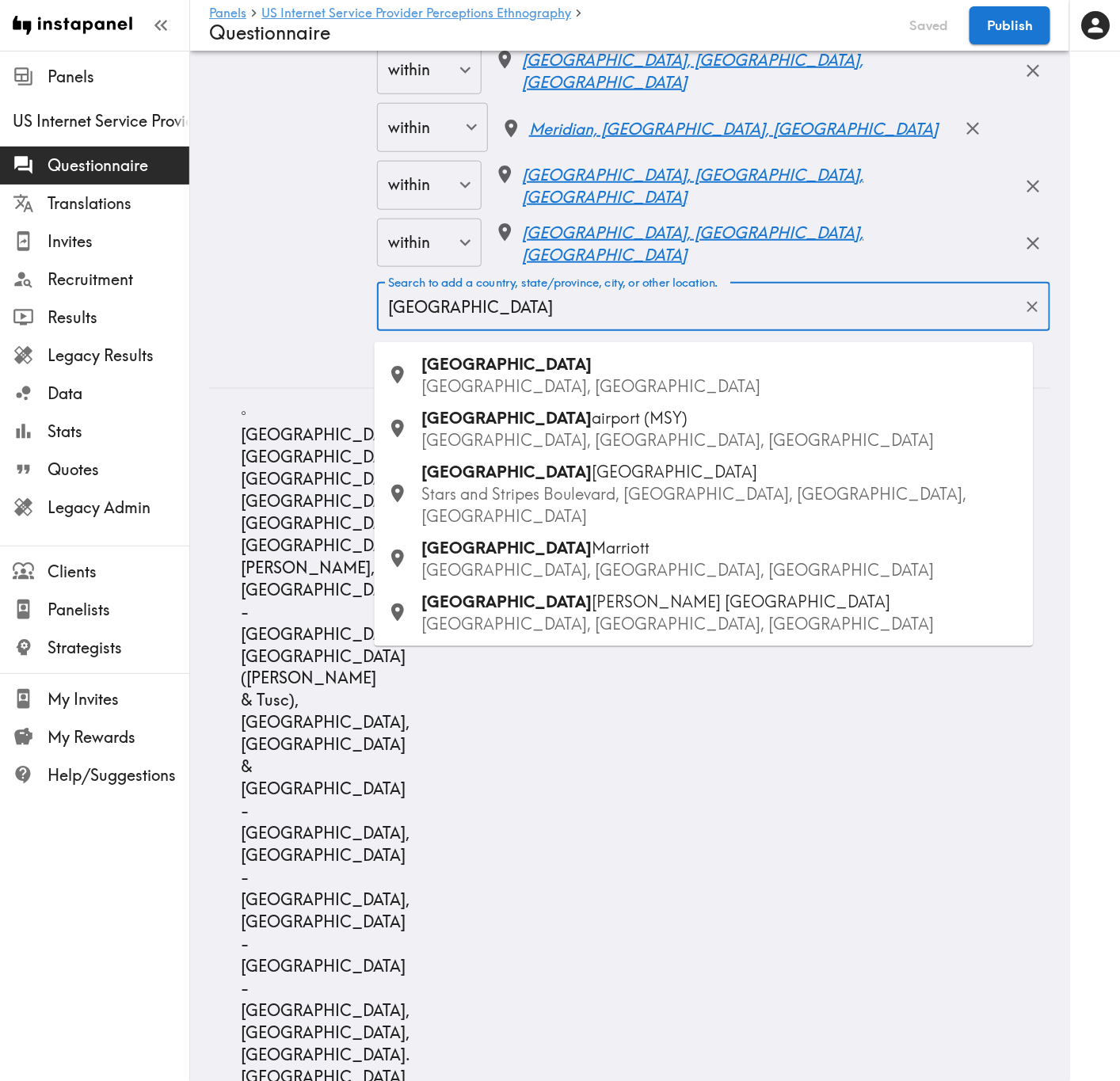
click at [532, 371] on div "New Orleans LA, USA" at bounding box center [721, 375] width 599 height 45
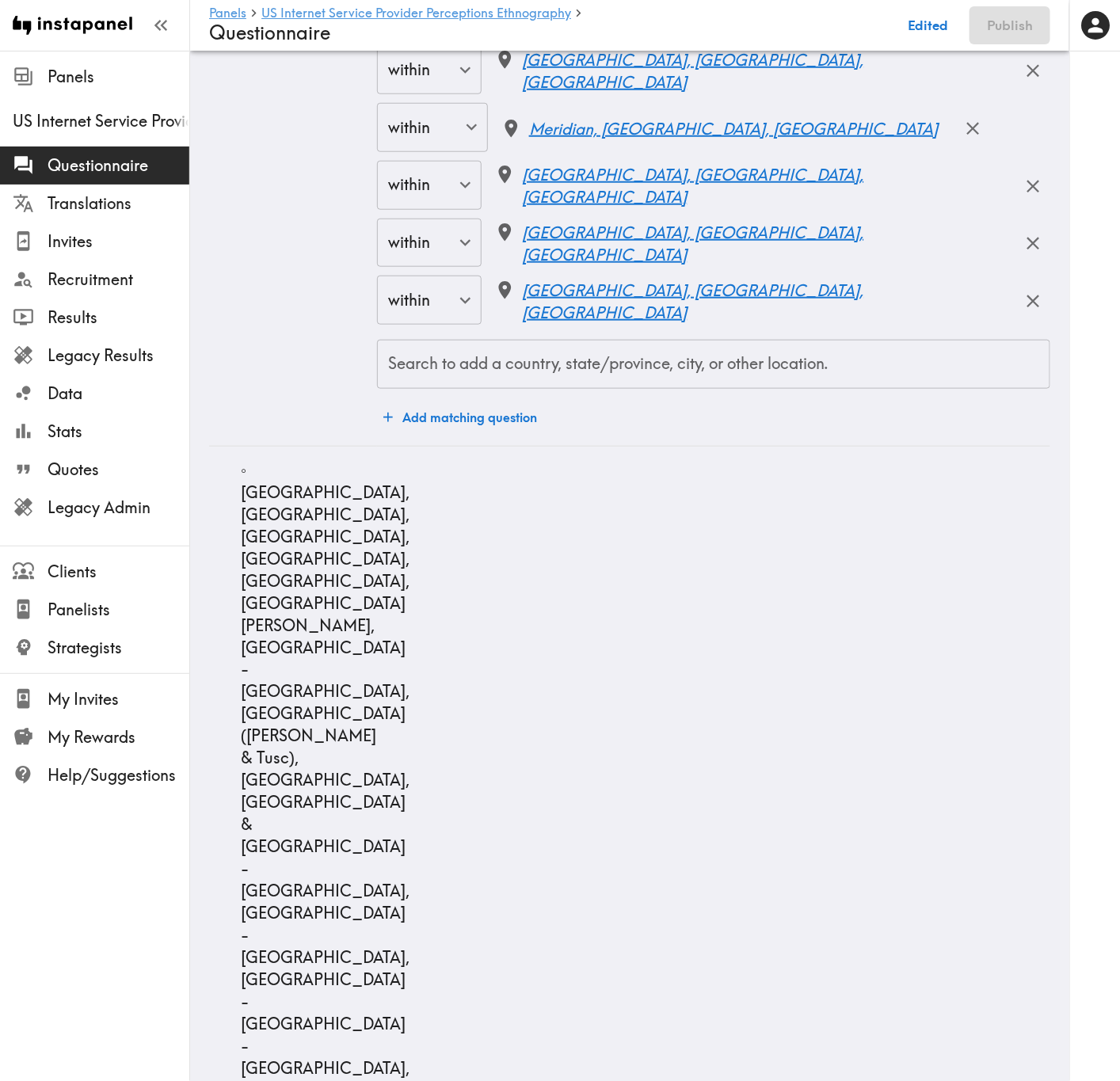
click at [694, 389] on div "Search to add a country, state/province, city, or other location." at bounding box center [713, 364] width 673 height 49
type input "Metairie"
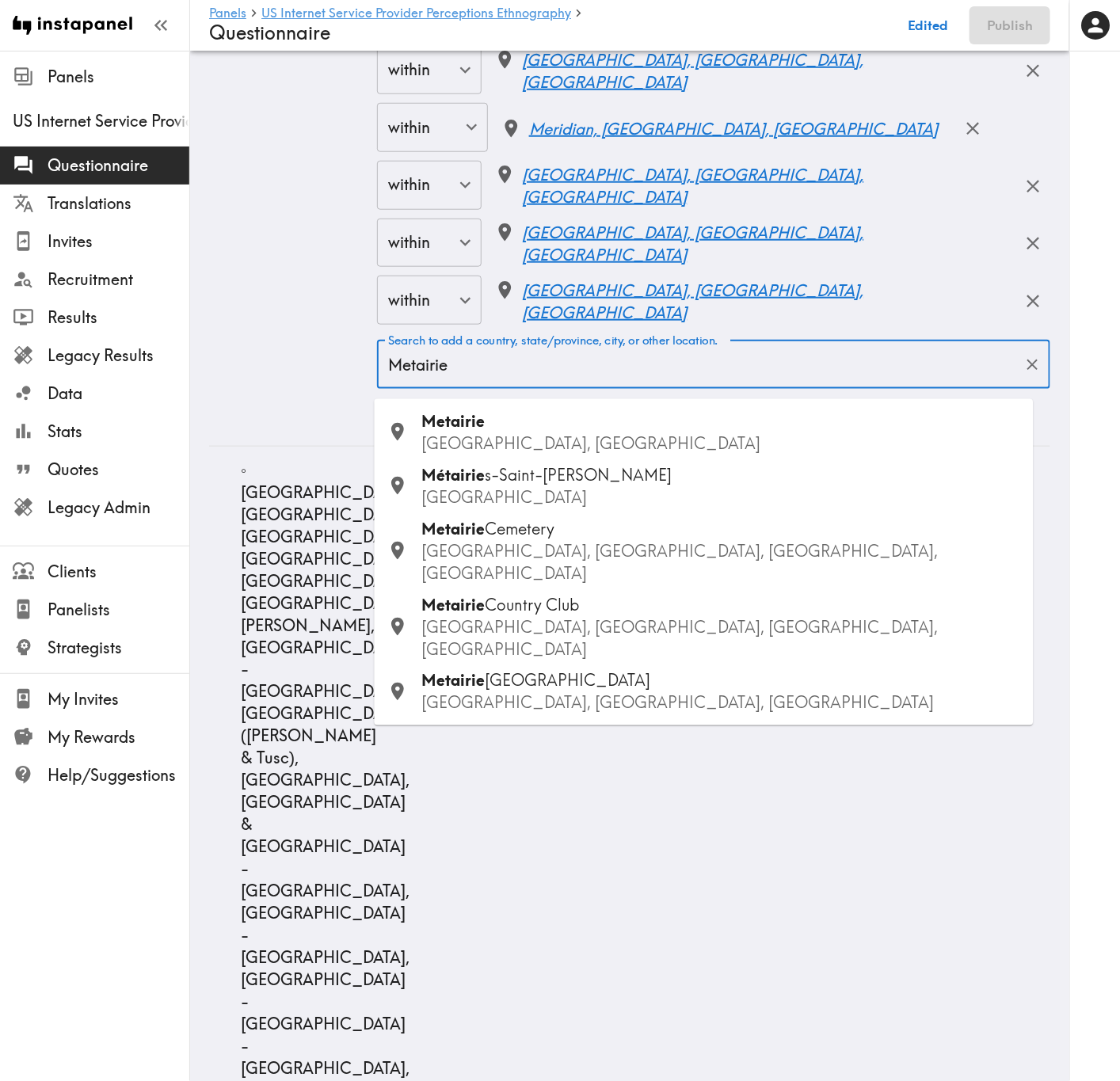
click at [606, 435] on p "LA, USA" at bounding box center [721, 442] width 599 height 22
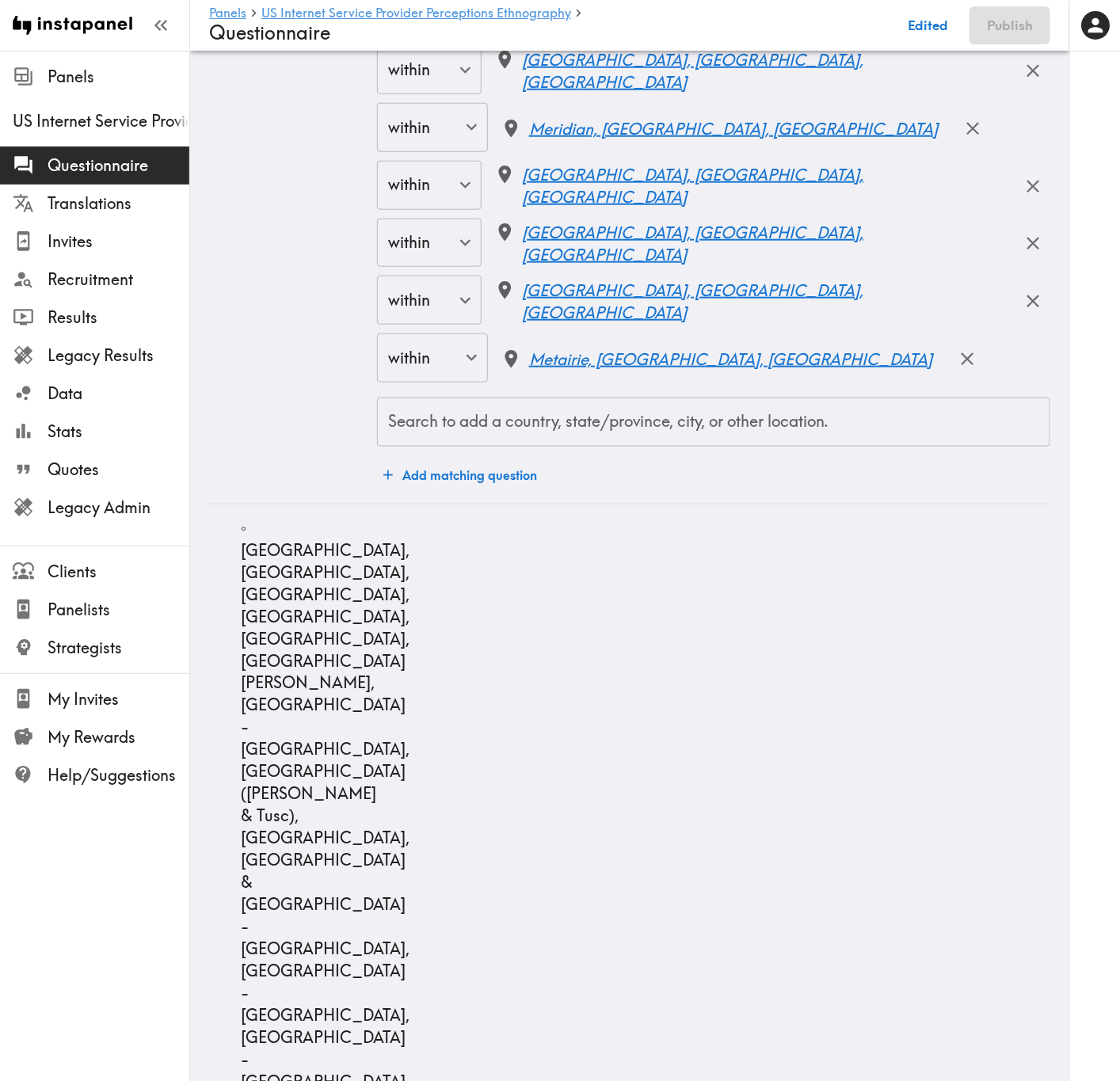
click at [825, 418] on input "Search to add a country, state/province, city, or other location." at bounding box center [714, 422] width 658 height 35
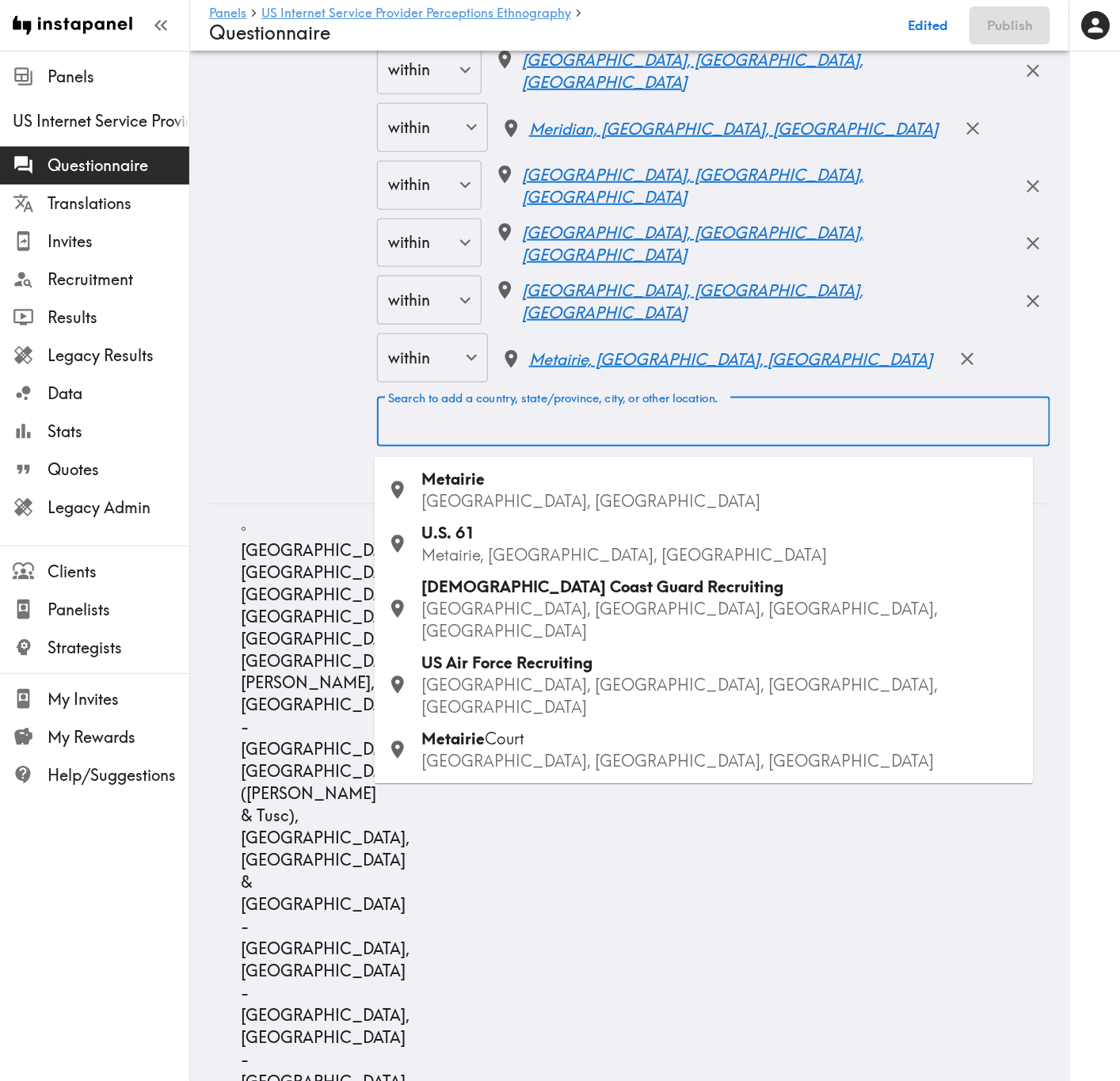
type input "Kenner"
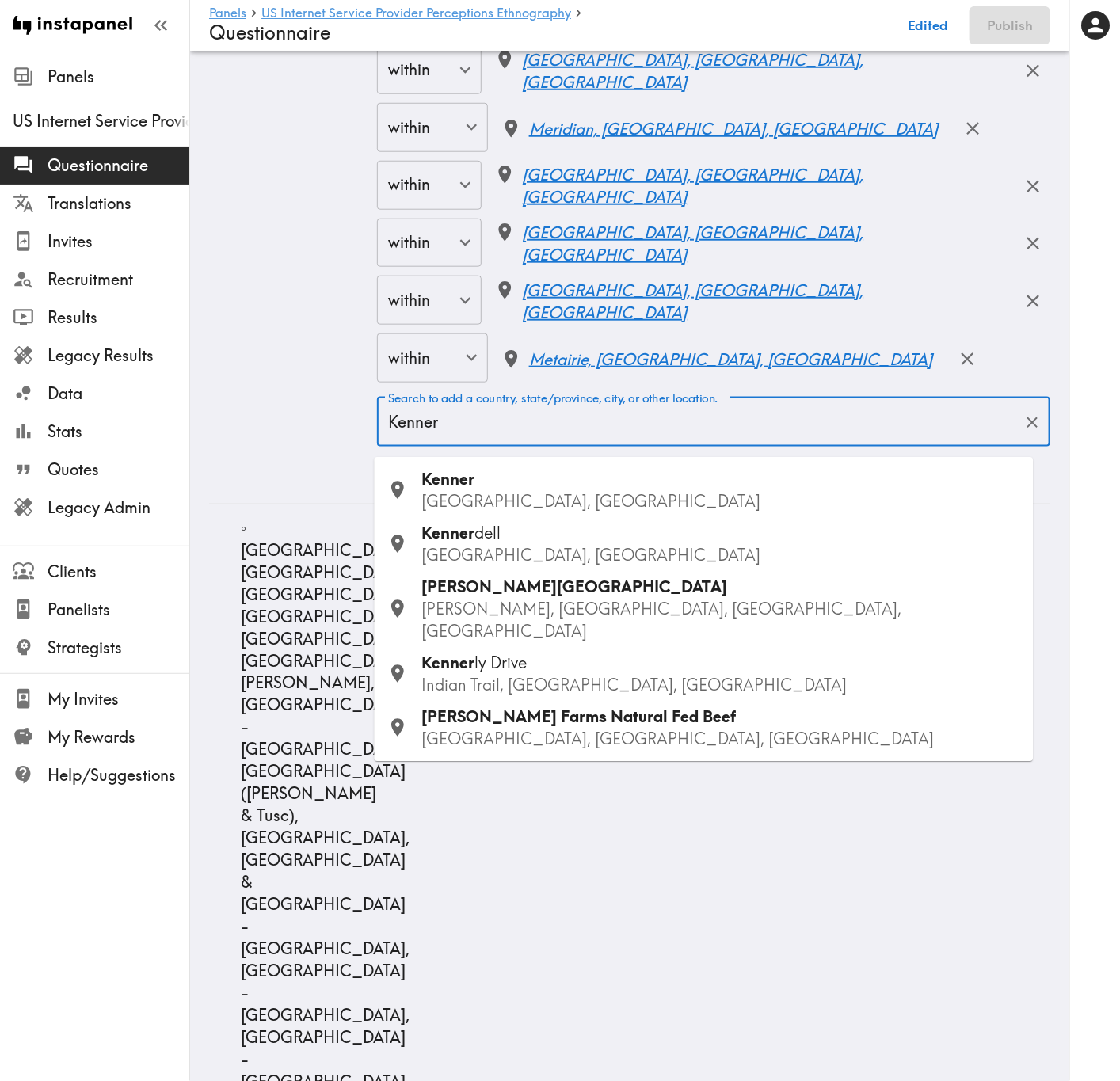
click at [530, 488] on div "Kenner LA, USA" at bounding box center [721, 491] width 599 height 45
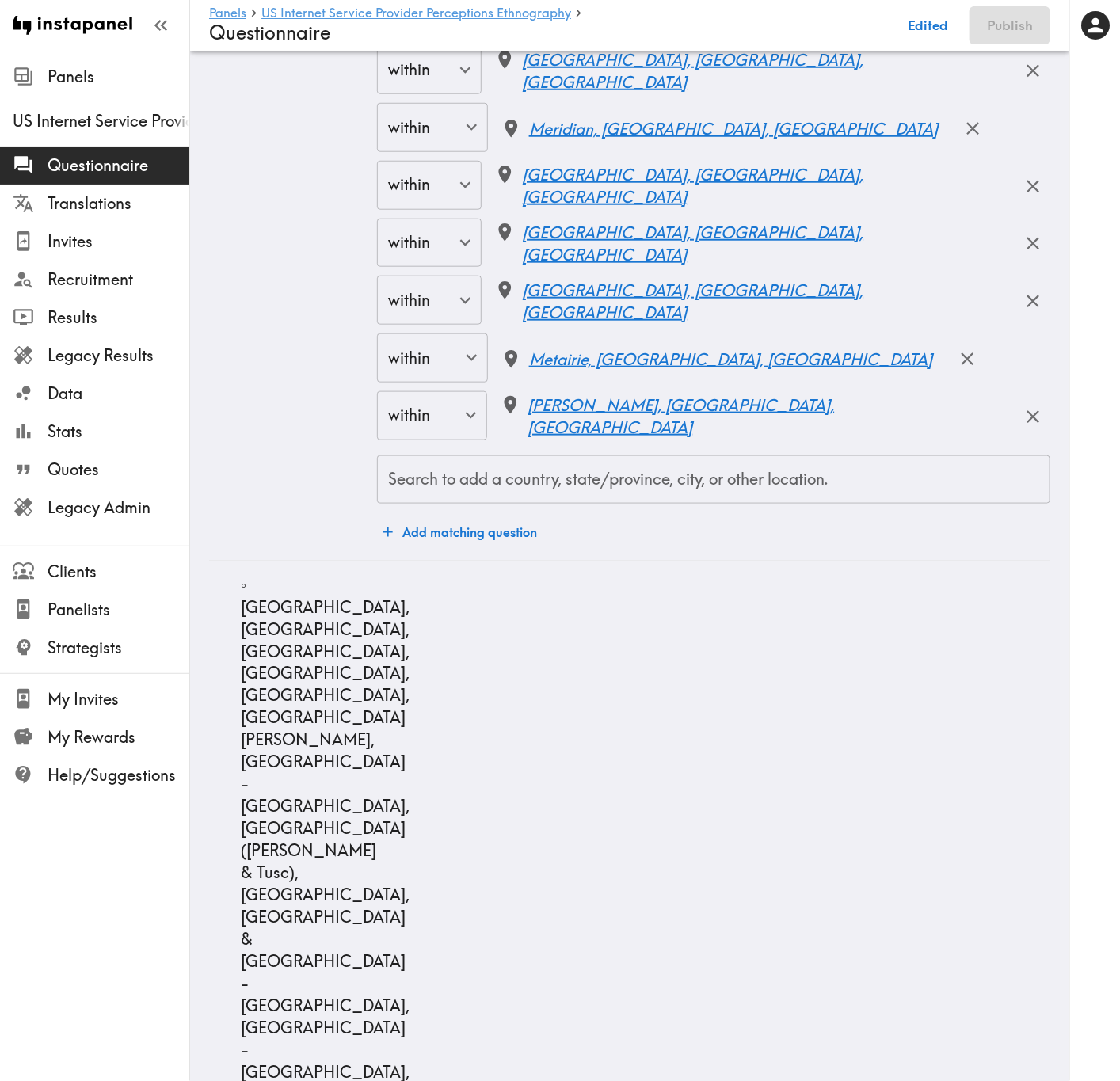
click at [675, 498] on input "Search to add a country, state/province, city, or other location." at bounding box center [714, 480] width 658 height 35
type input "Odessa"
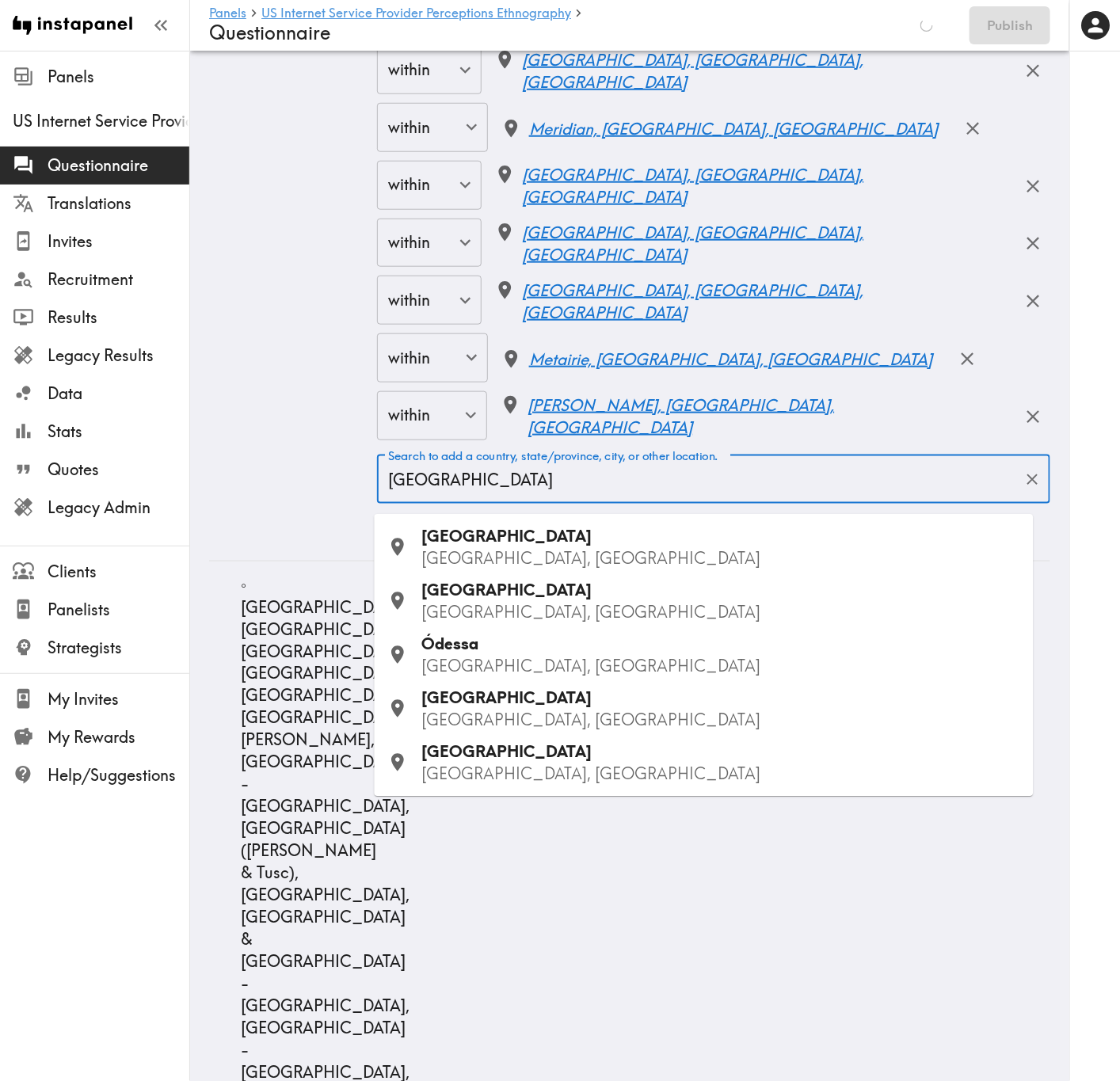
click at [506, 556] on p "TX, USA" at bounding box center [721, 559] width 599 height 22
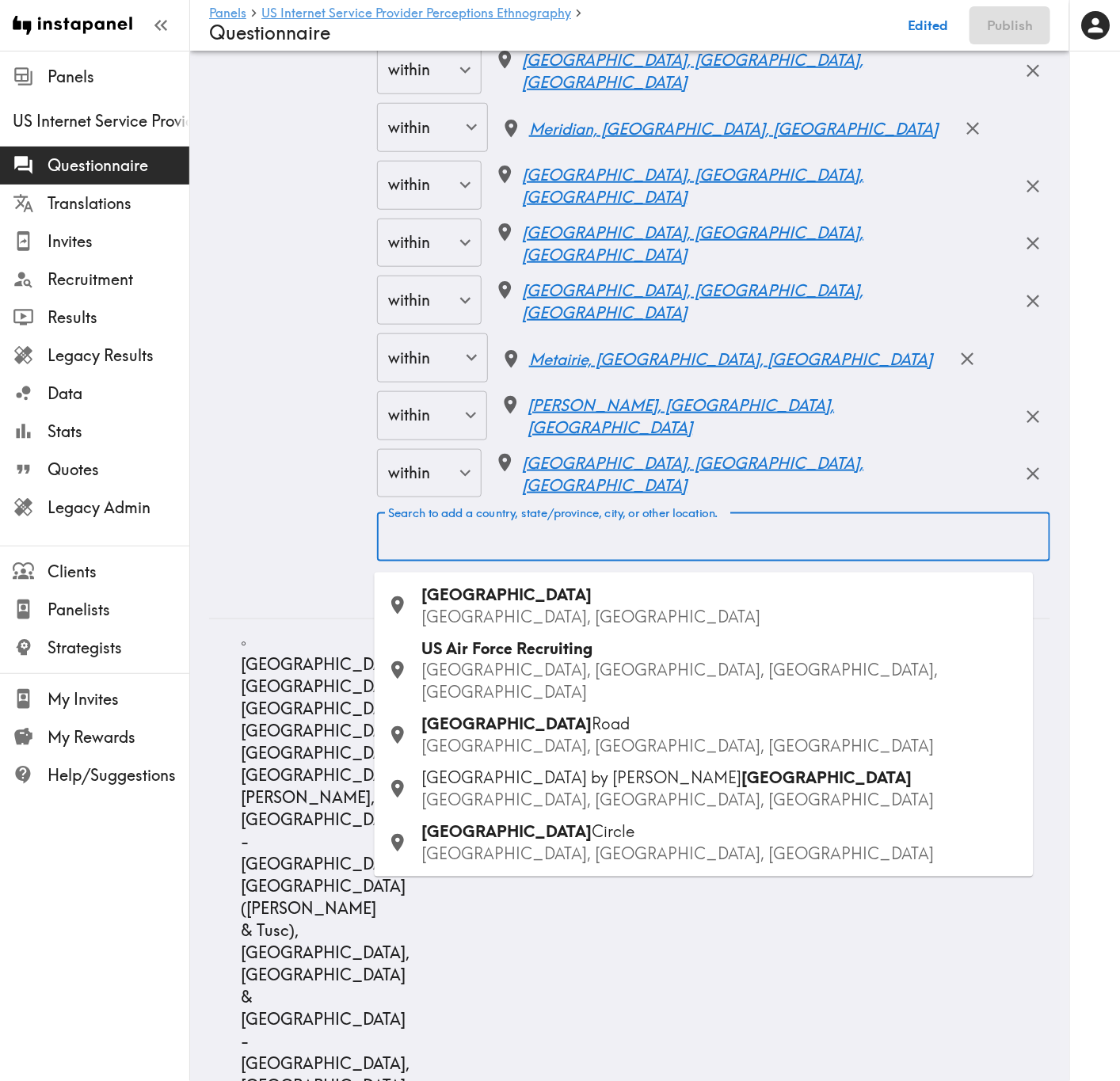
click at [668, 541] on div "Search to add a country, state/province, city, or other location. Search to add…" at bounding box center [713, 537] width 673 height 49
type input "Midland"
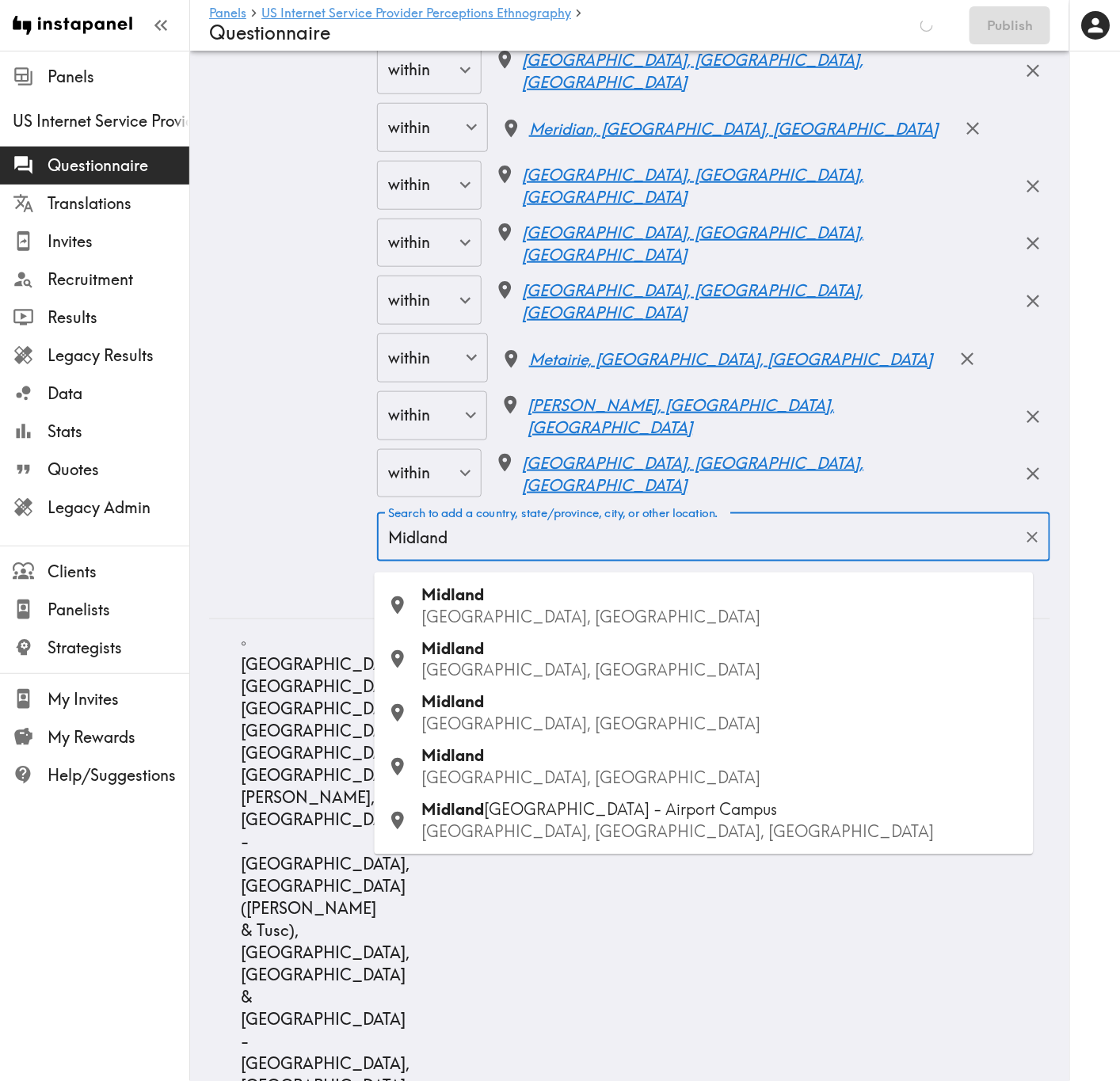
click at [502, 654] on p "TX, USA" at bounding box center [721, 670] width 599 height 22
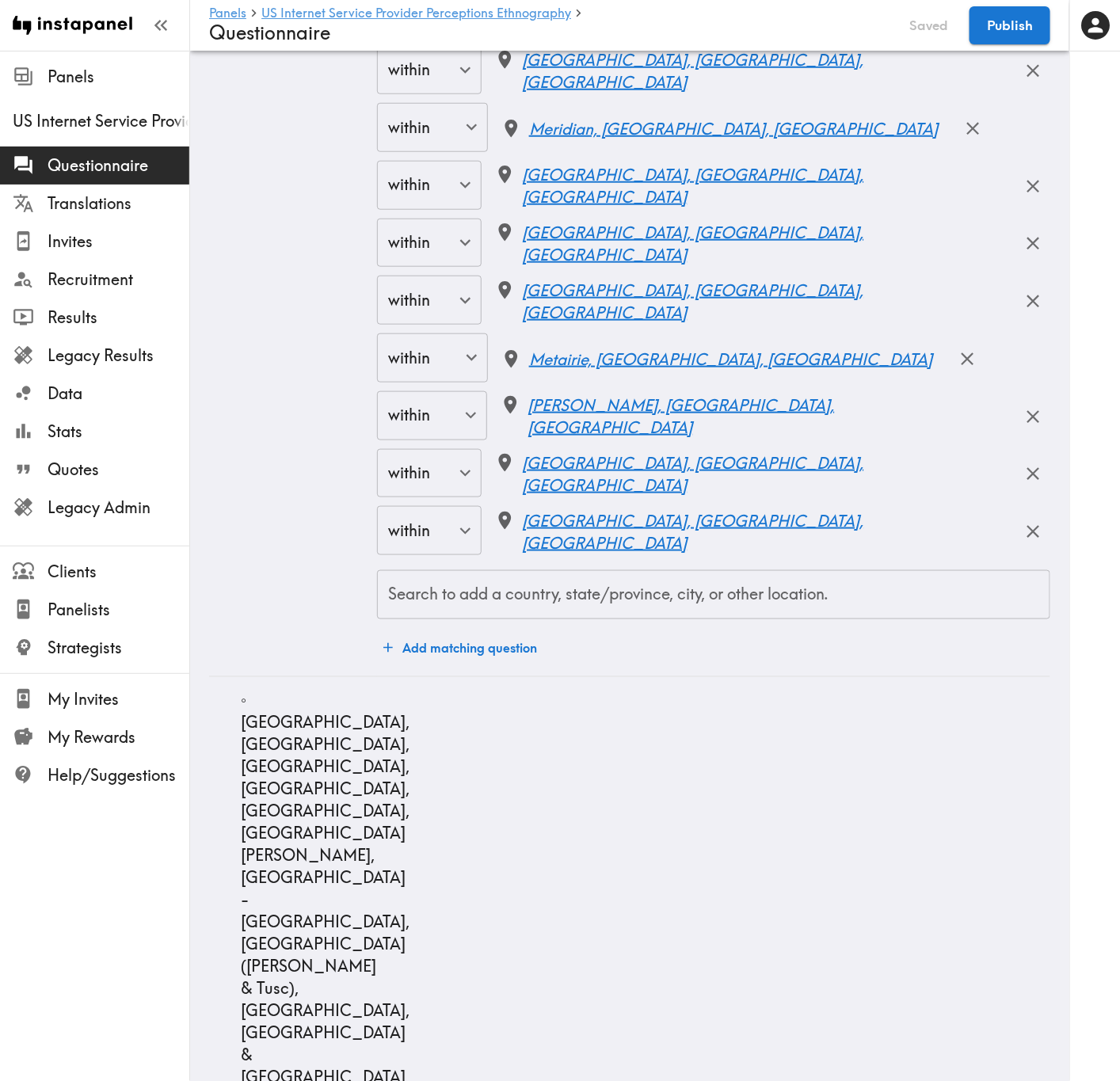
click at [440, 612] on input "Search to add a country, state/province, city, or other location." at bounding box center [714, 595] width 658 height 35
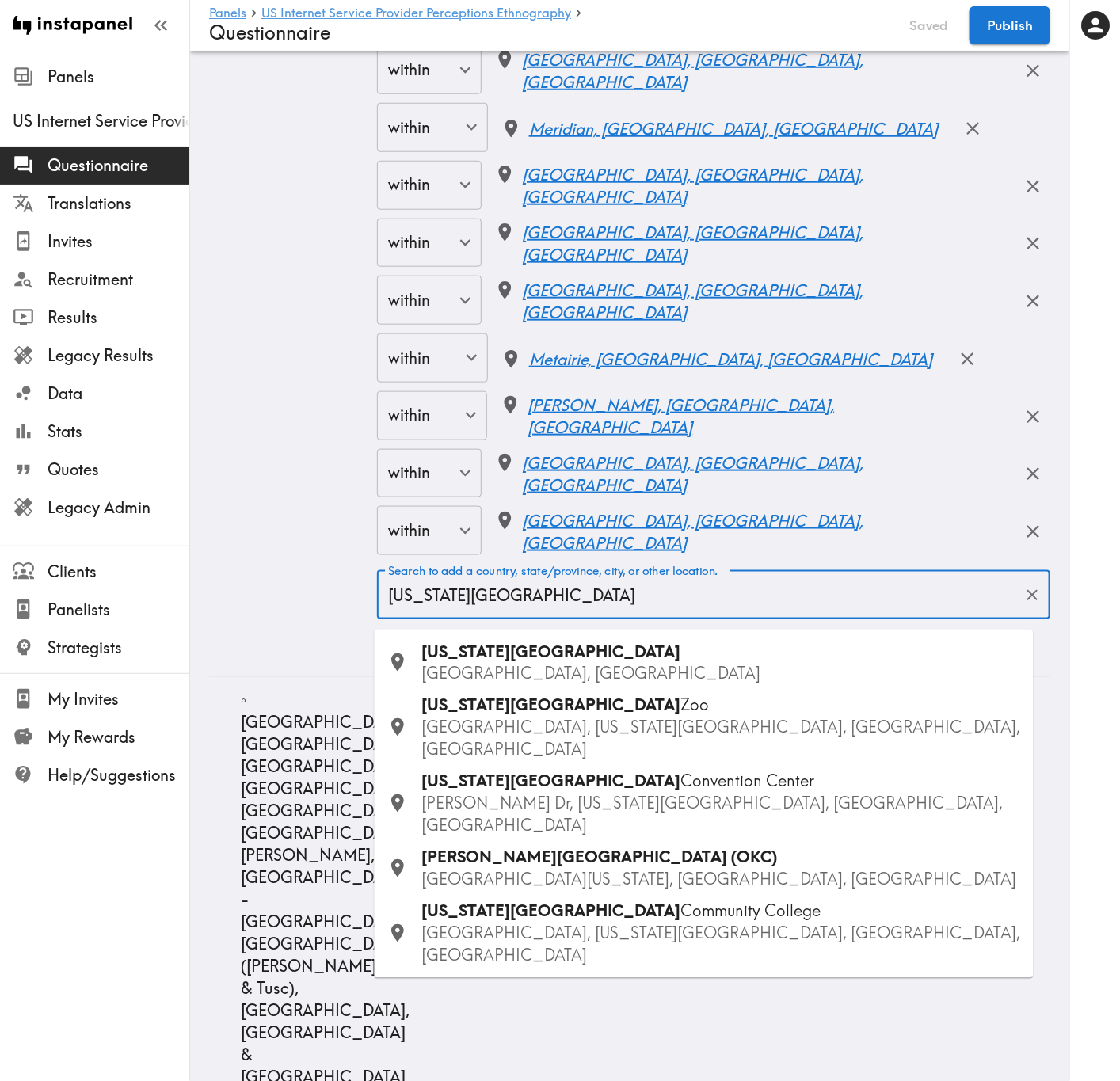
type input "Oklahoma City"
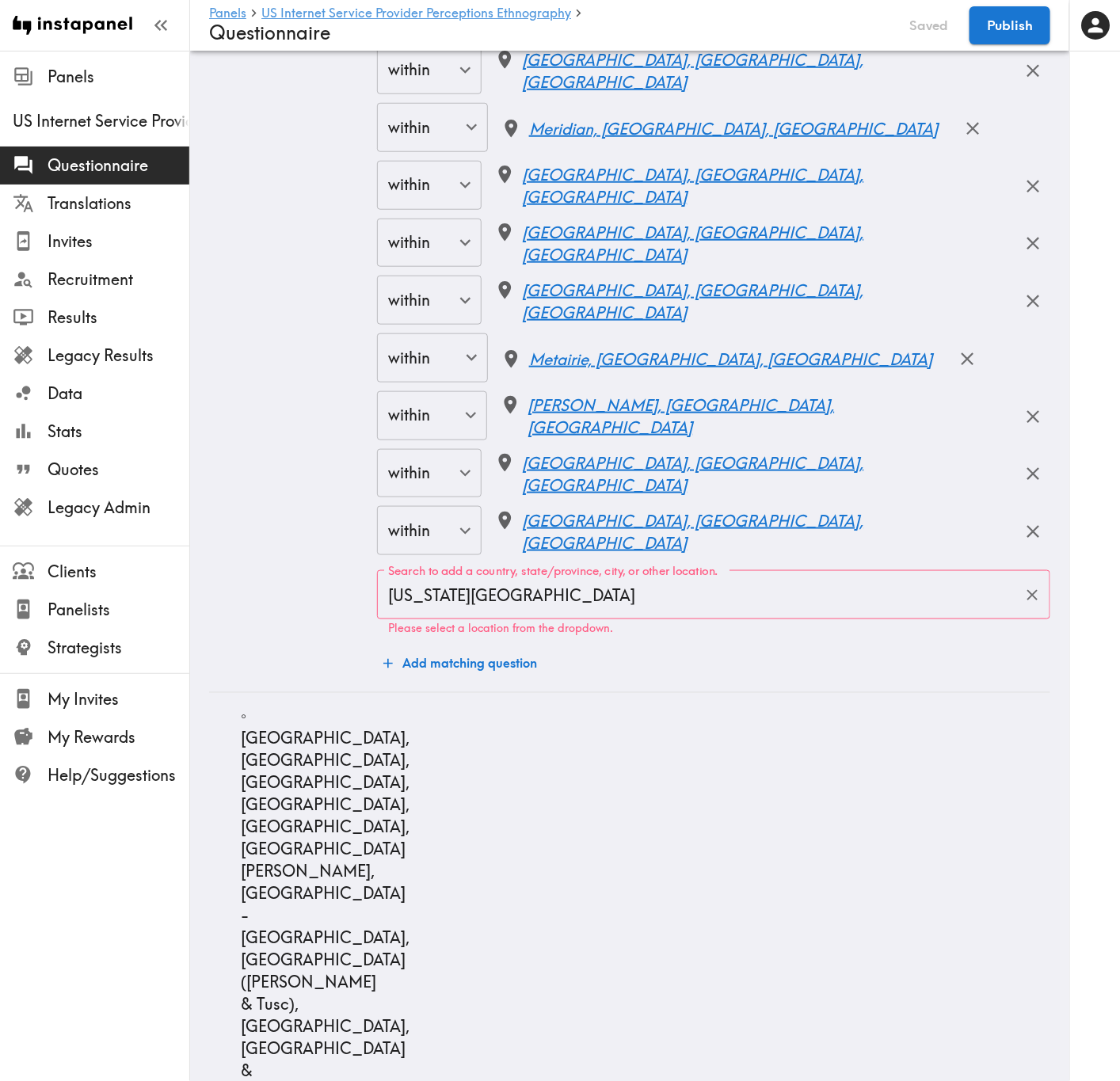
click at [622, 612] on input "Oklahoma City" at bounding box center [701, 595] width 635 height 35
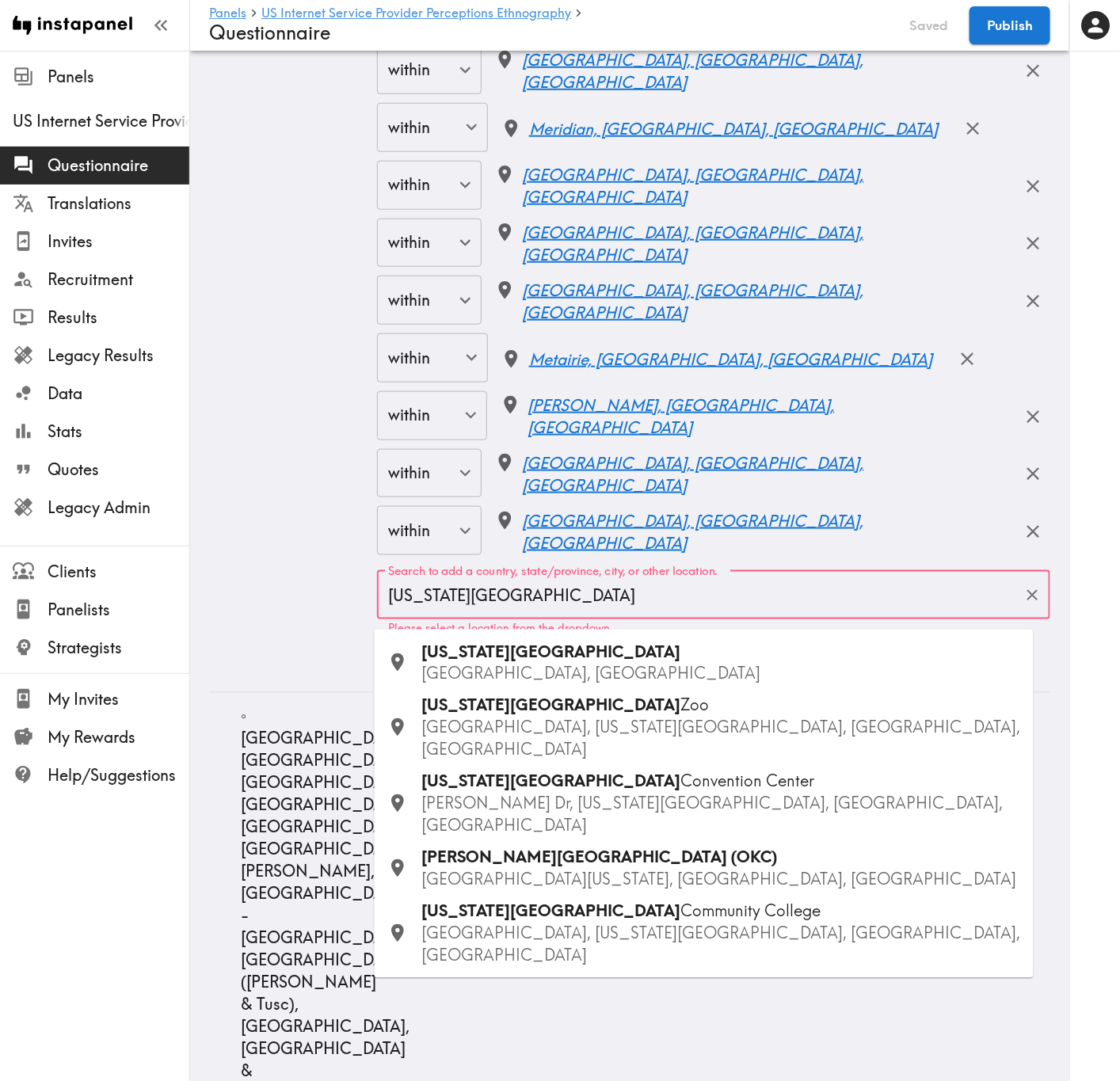
click at [544, 654] on p "OK, USA" at bounding box center [721, 674] width 599 height 22
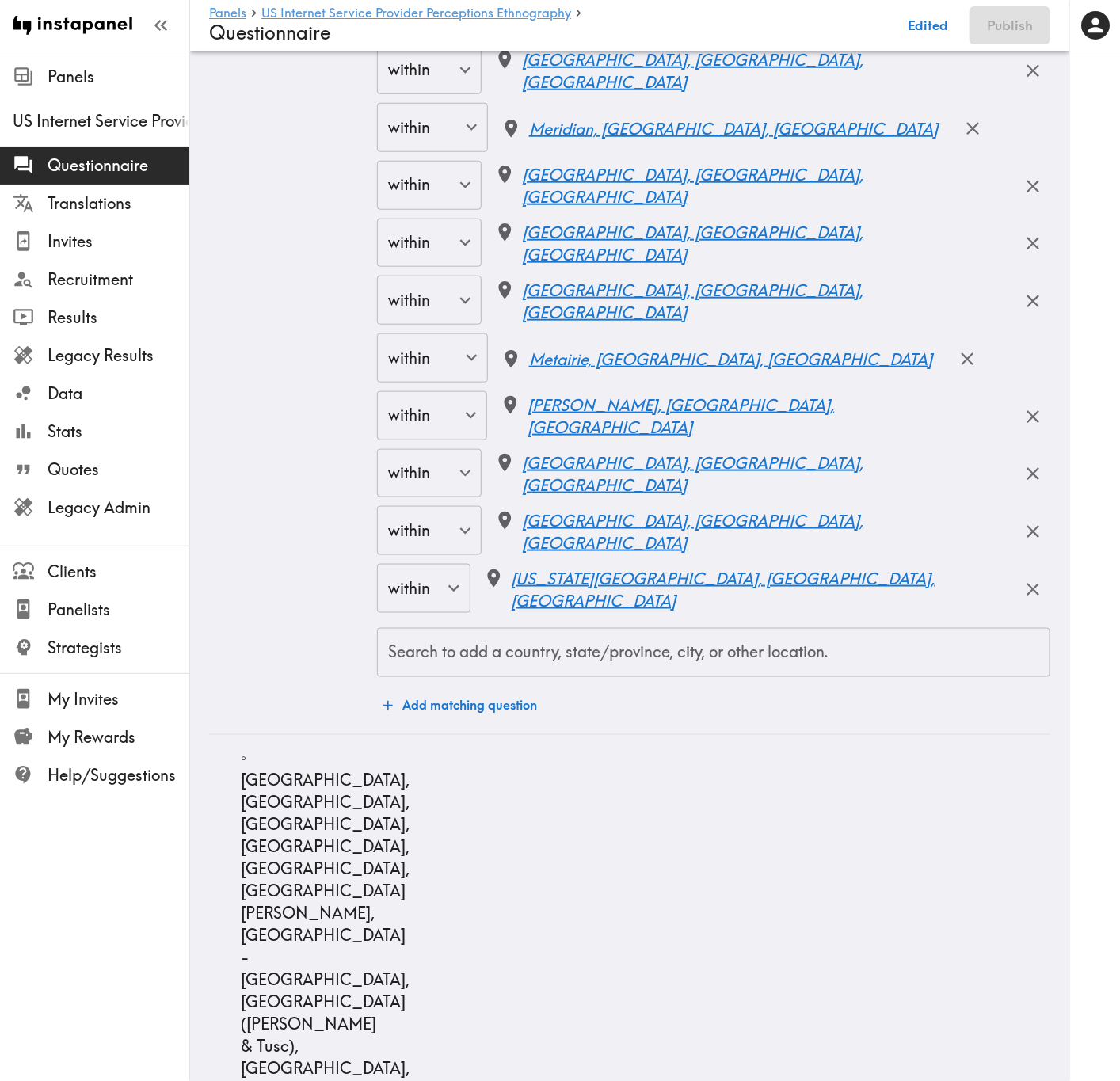
click at [635, 654] on div "Search to add a country, state/province, city, or other location." at bounding box center [713, 653] width 673 height 49
type input "Norman"
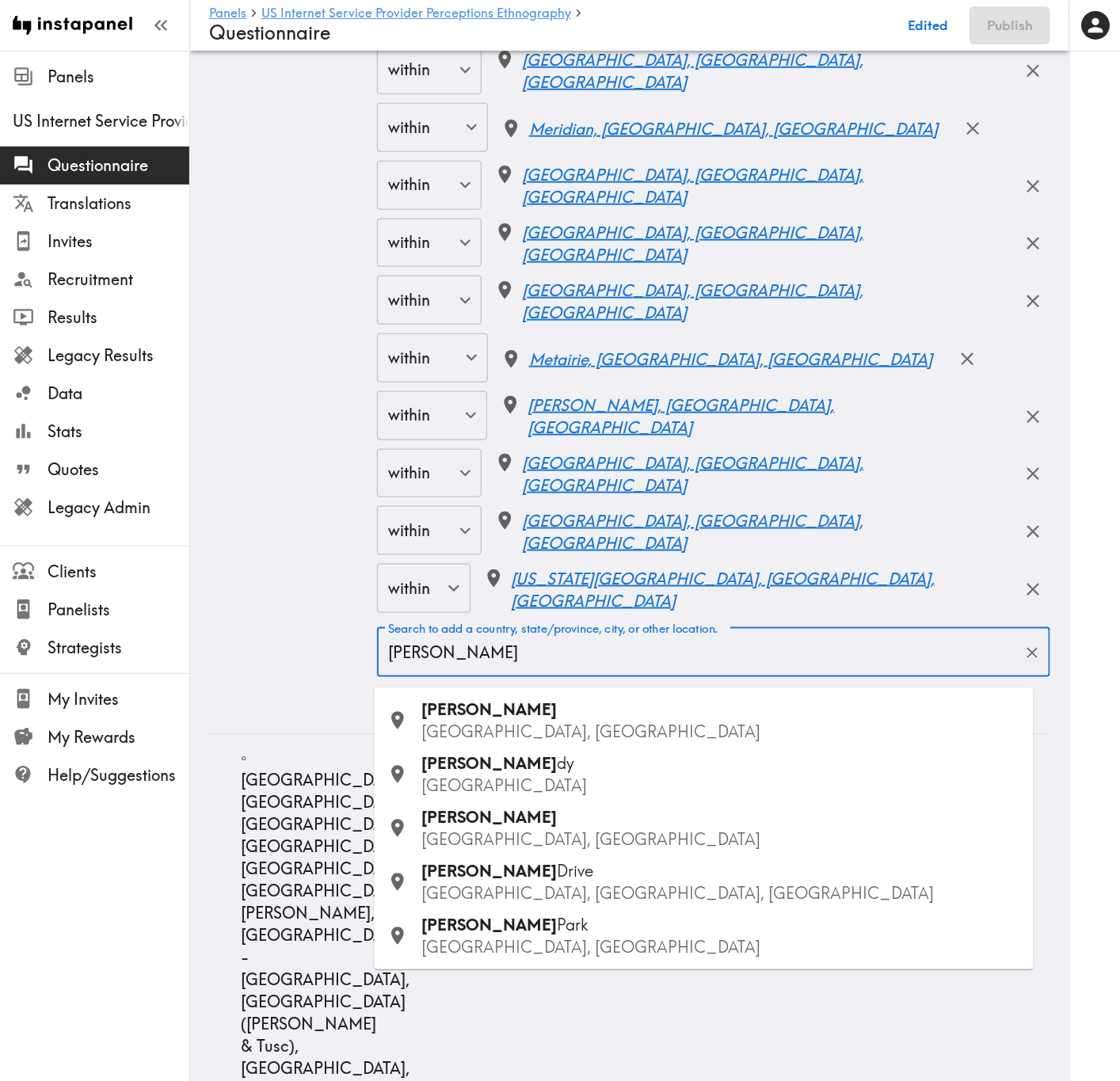
click at [518, 654] on p "OK, USA" at bounding box center [721, 732] width 599 height 22
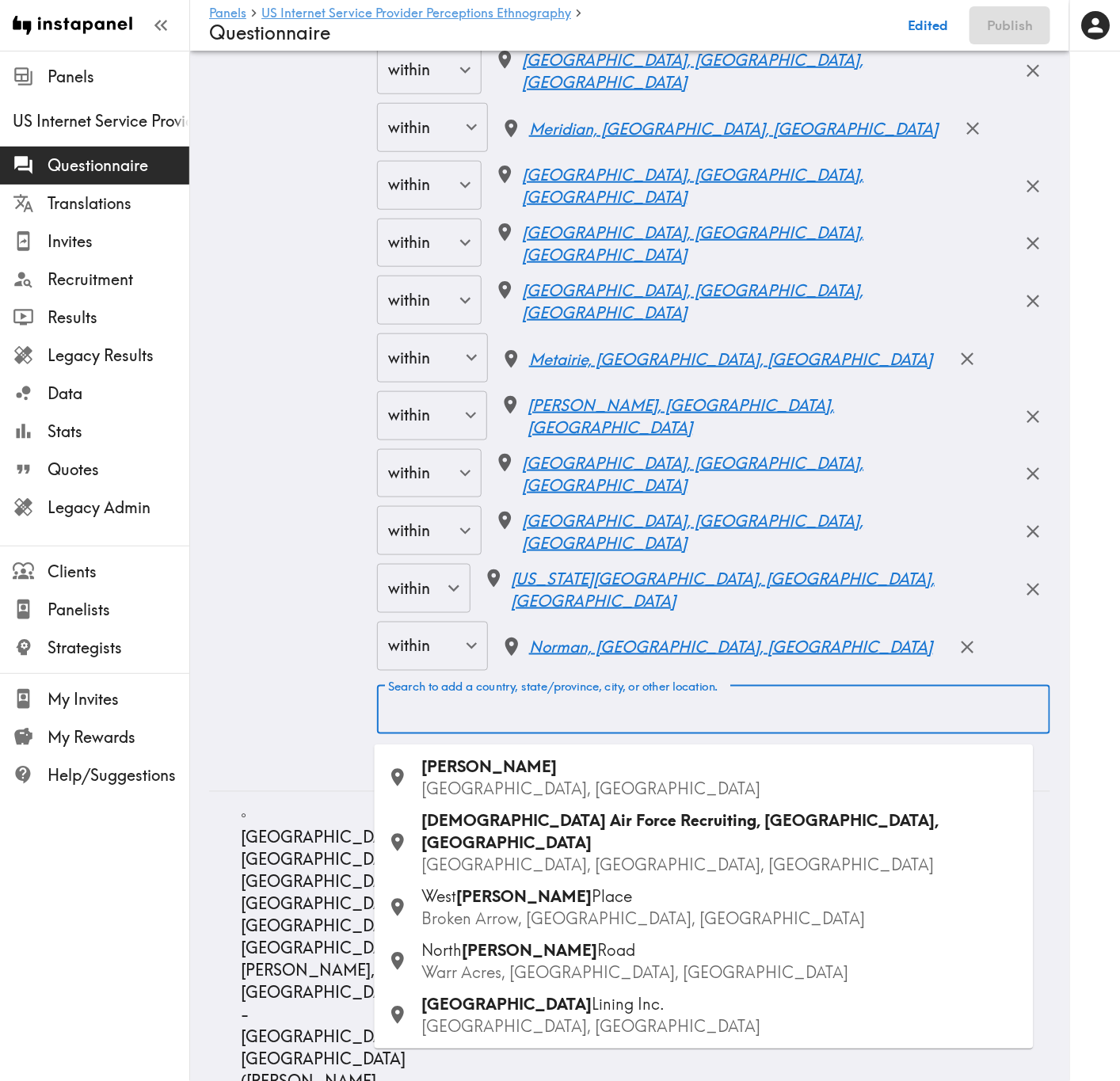
click at [623, 654] on input "Search to add a country, state/province, city, or other location." at bounding box center [714, 710] width 658 height 35
type input "Edmond"
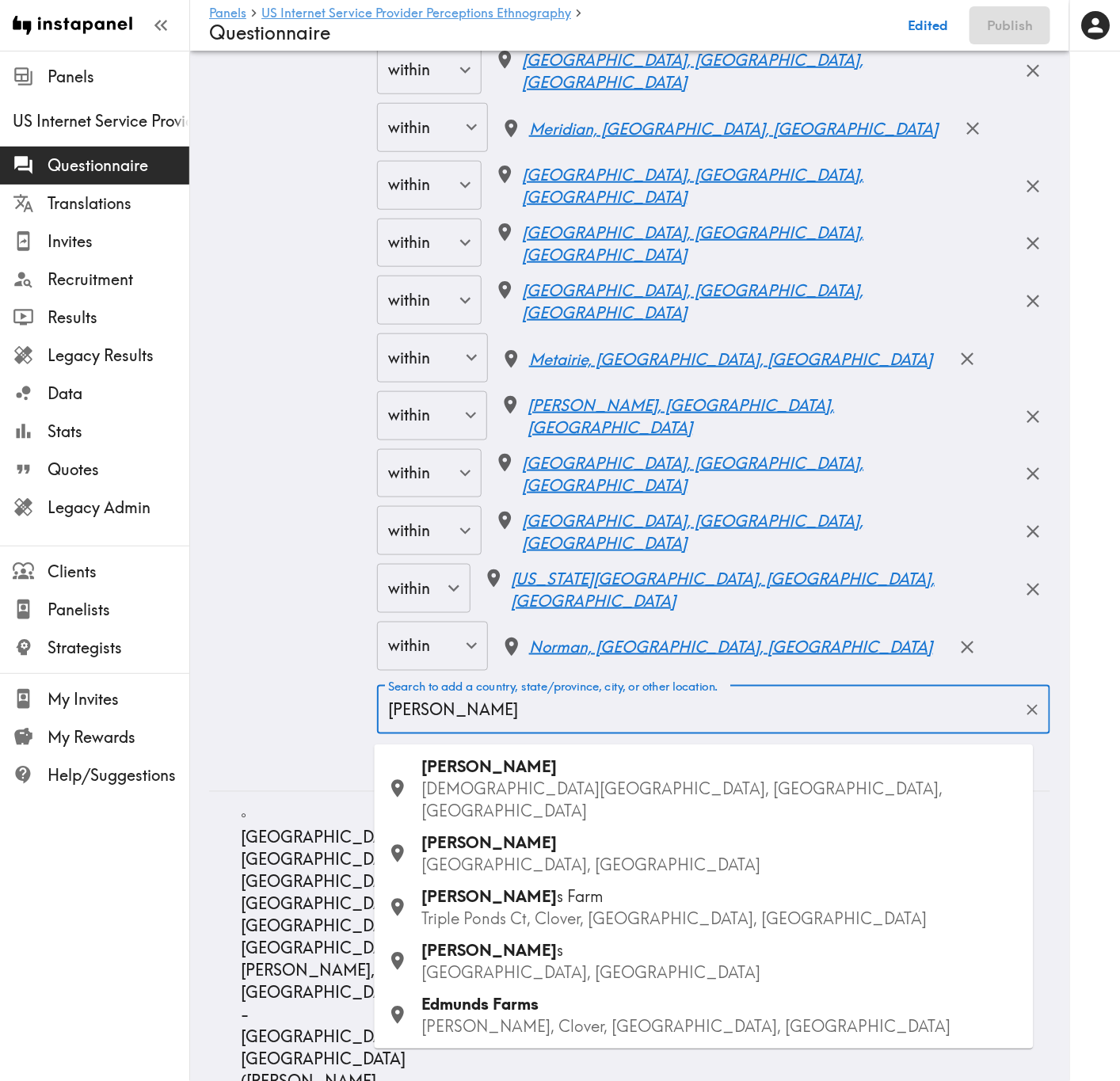
click at [511, 654] on p "OK, USA" at bounding box center [721, 865] width 599 height 22
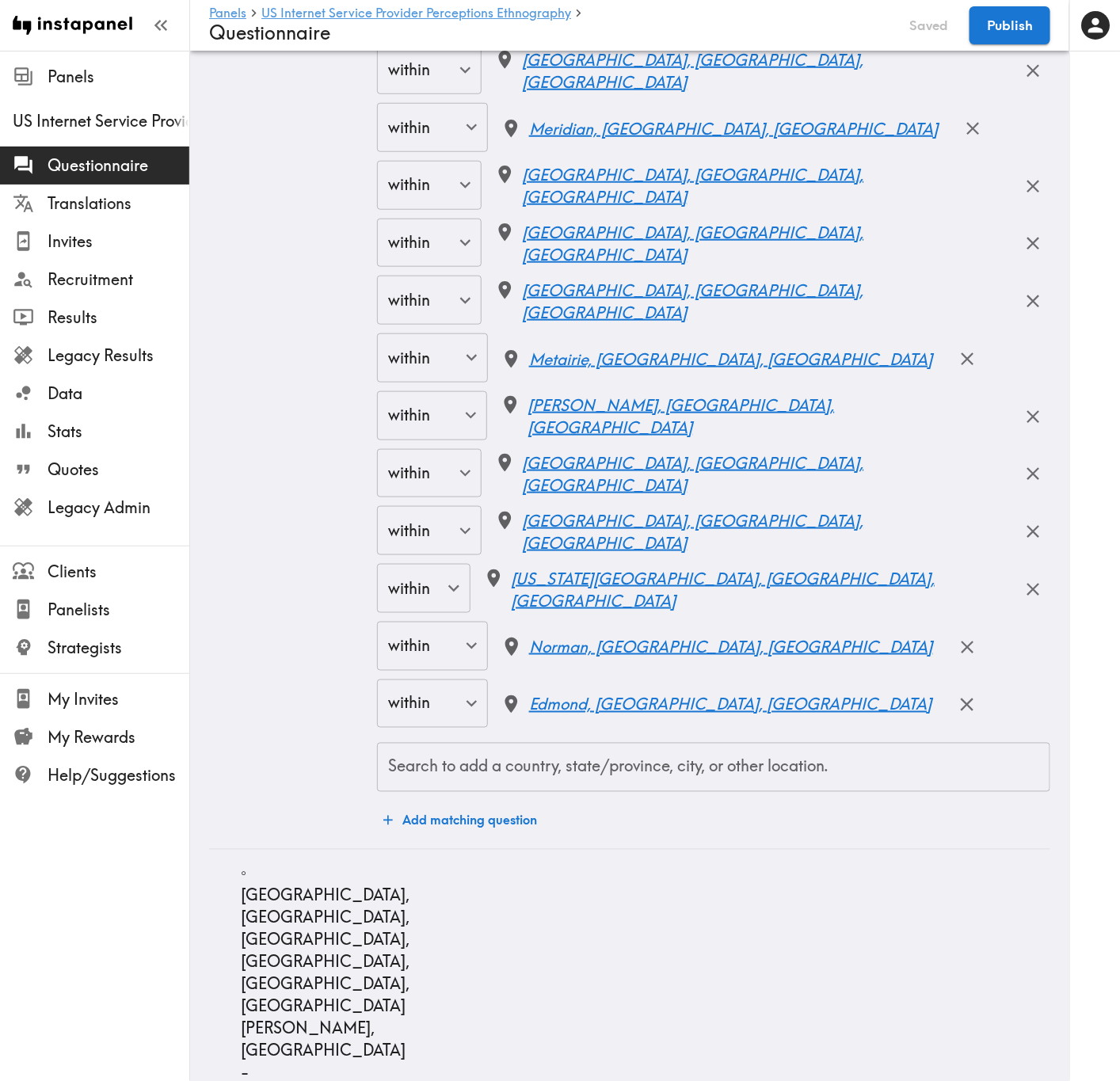
click at [665, 654] on input "Search to add a country, state/province, city, or other location." at bounding box center [714, 767] width 658 height 35
type input "Omaha"
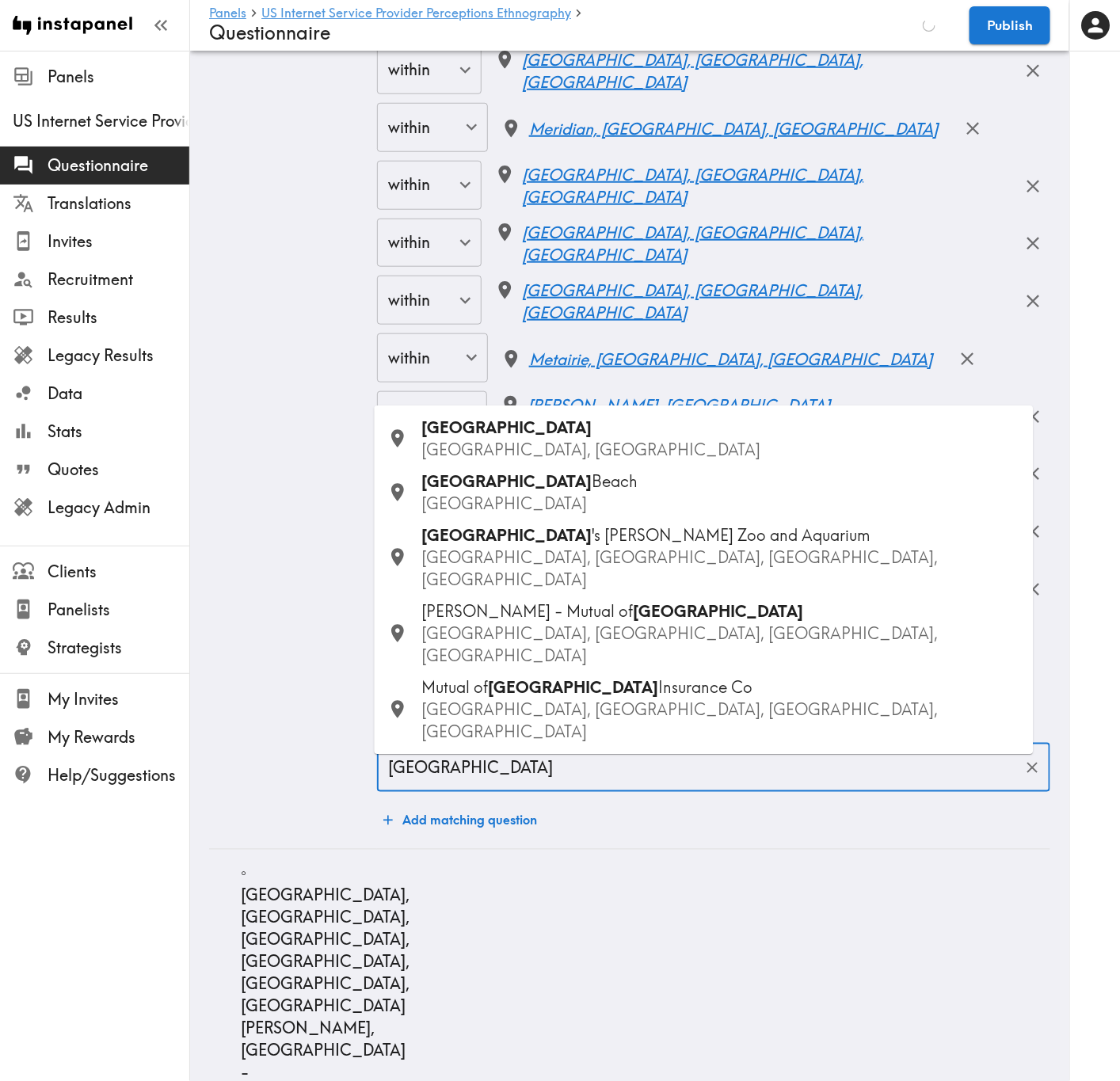
click at [504, 462] on p "NE, USA" at bounding box center [721, 450] width 599 height 22
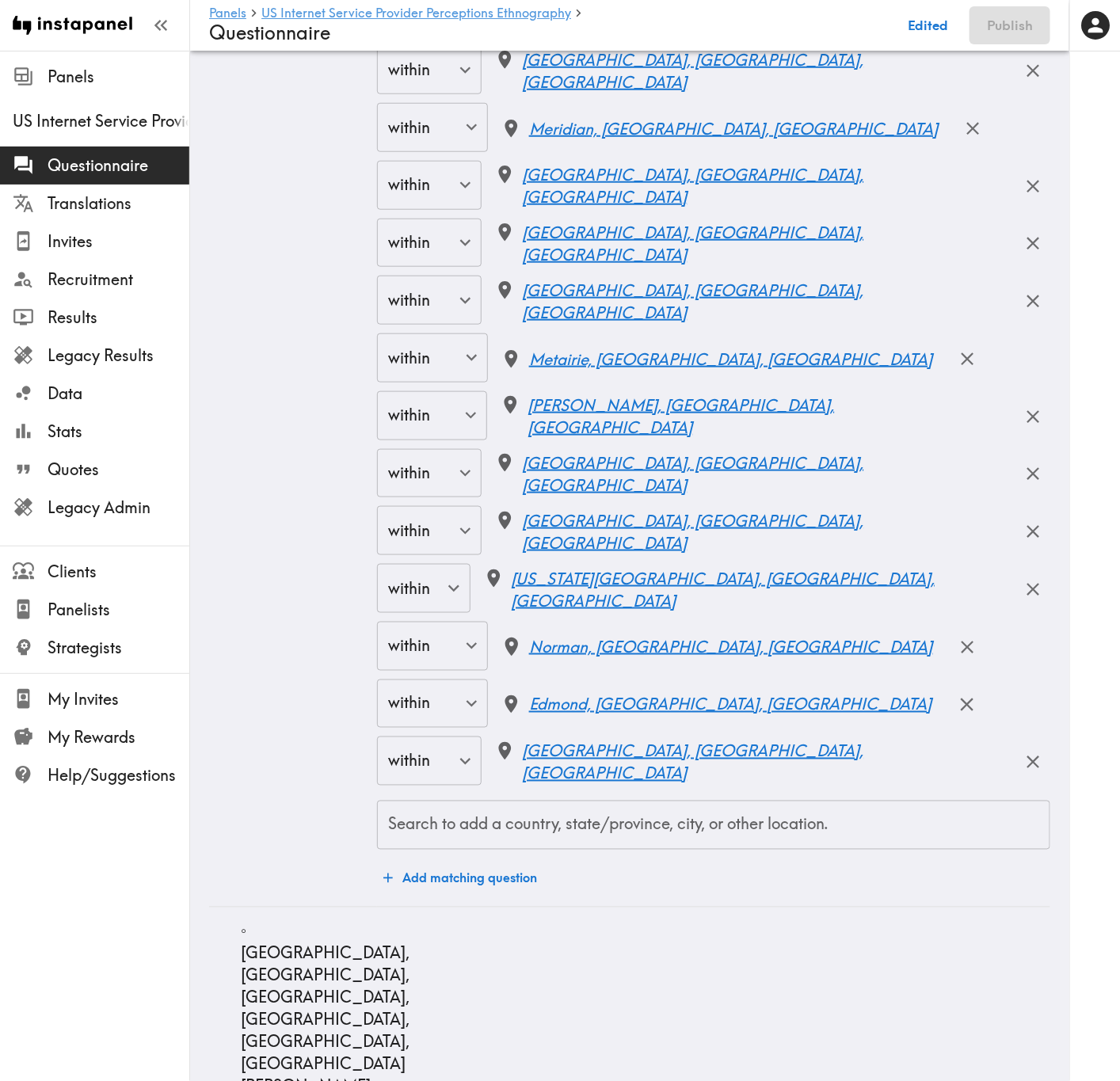
click at [601, 654] on input "Search to add a country, state/province, city, or other location." at bounding box center [714, 825] width 658 height 35
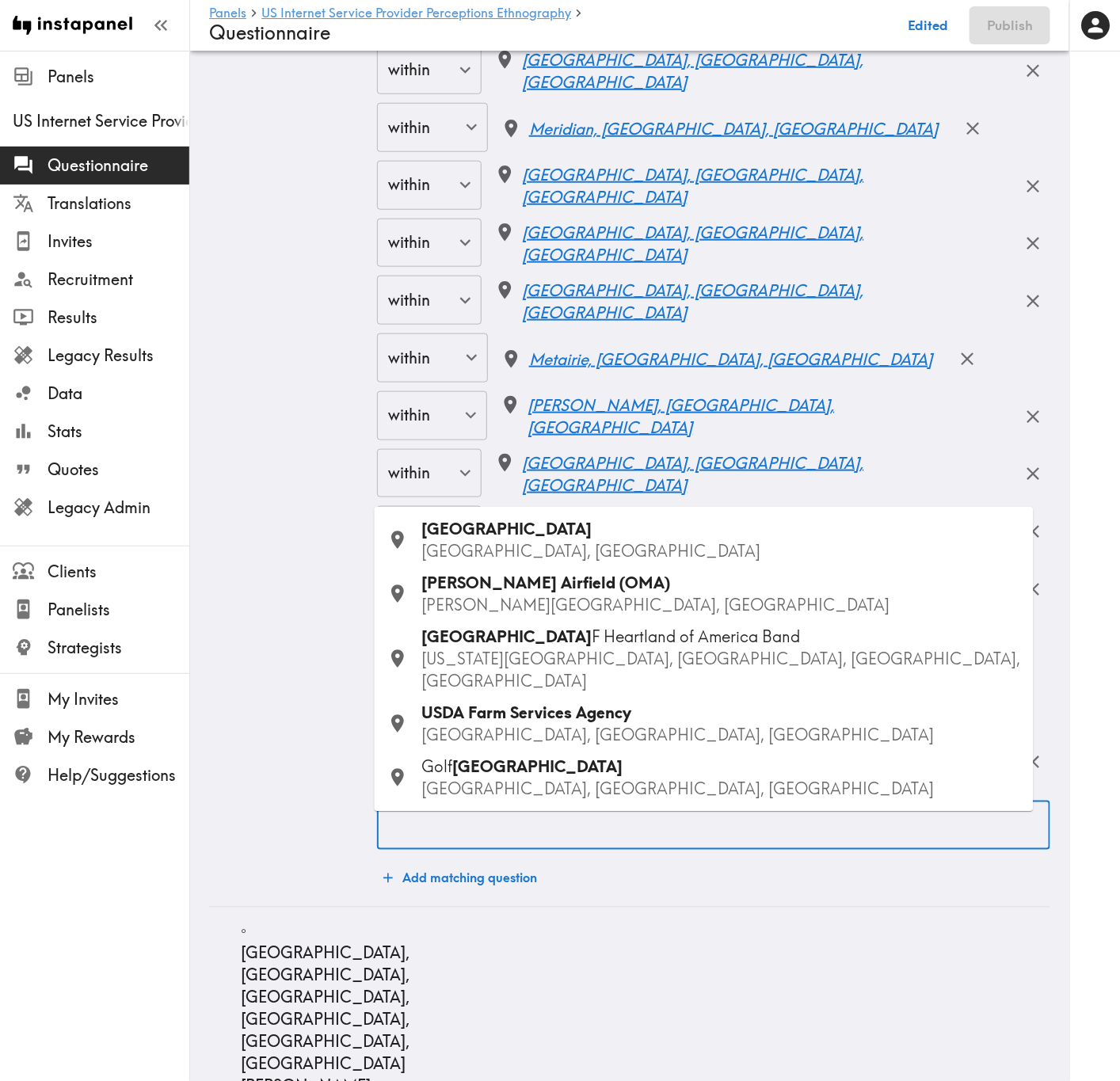
type input "Lincoln"
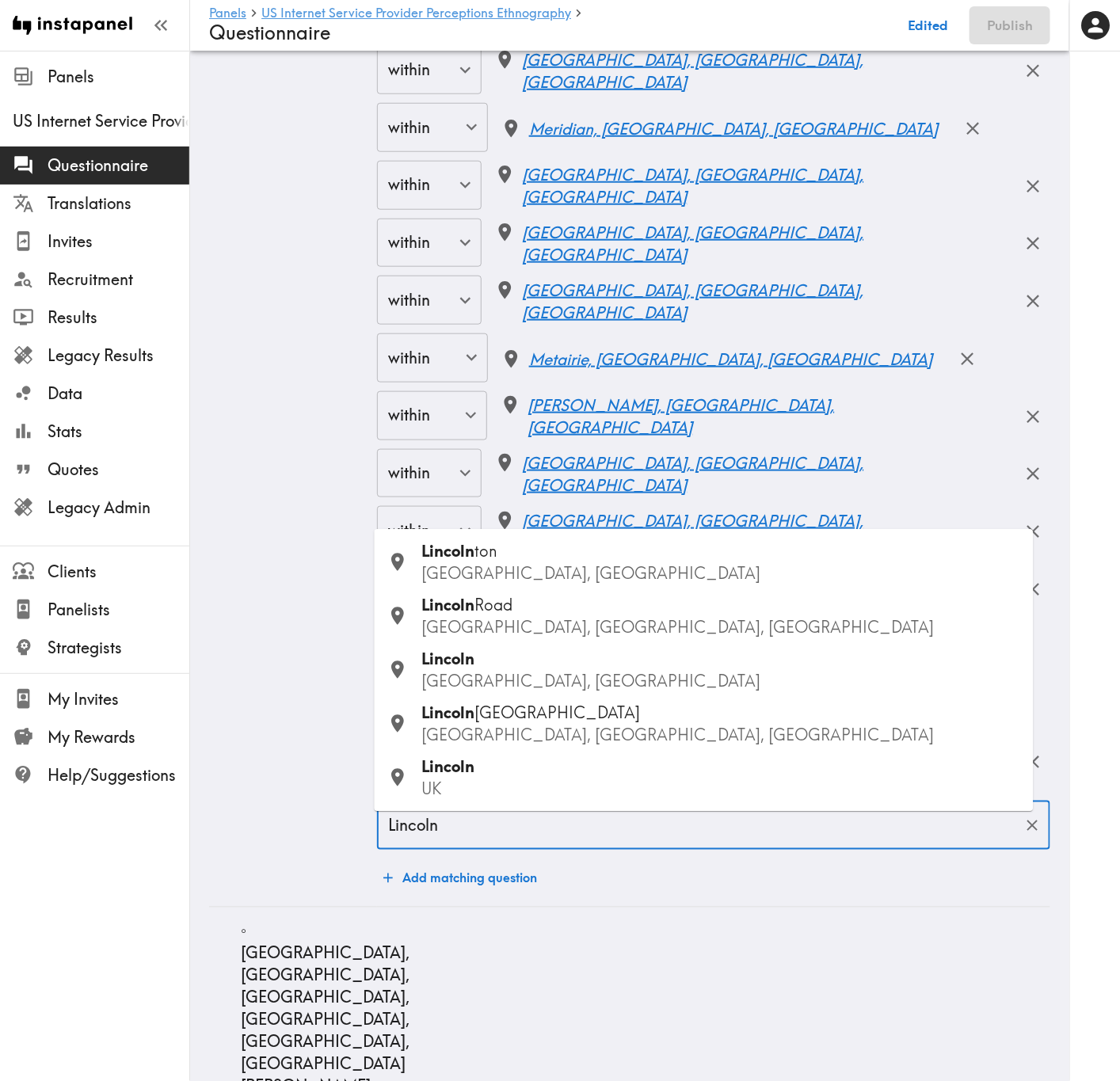
click at [532, 654] on p "NE, USA" at bounding box center [721, 681] width 599 height 22
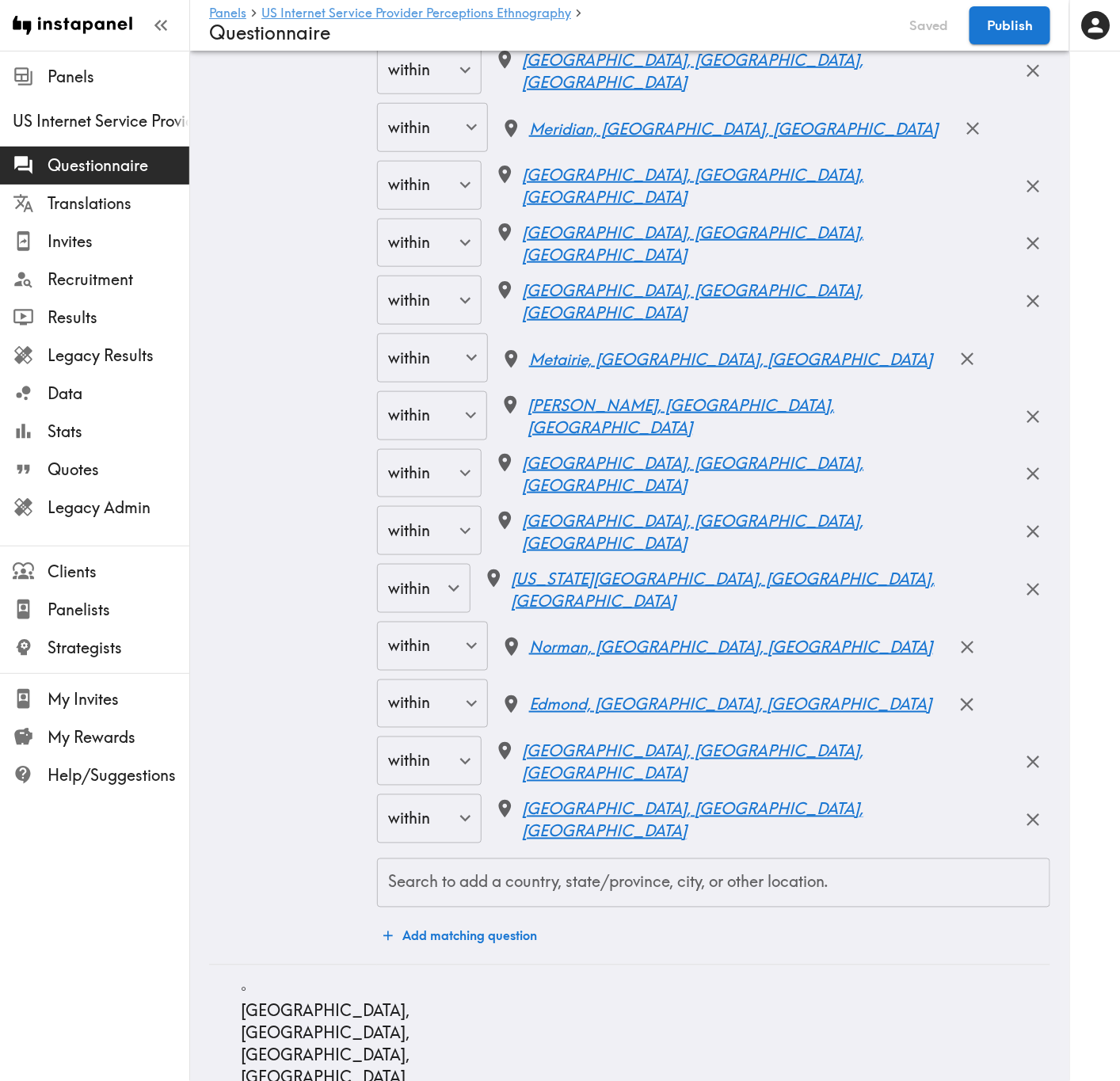
click at [559, 654] on div "Search to add a country, state/province, city, or other location." at bounding box center [713, 883] width 673 height 49
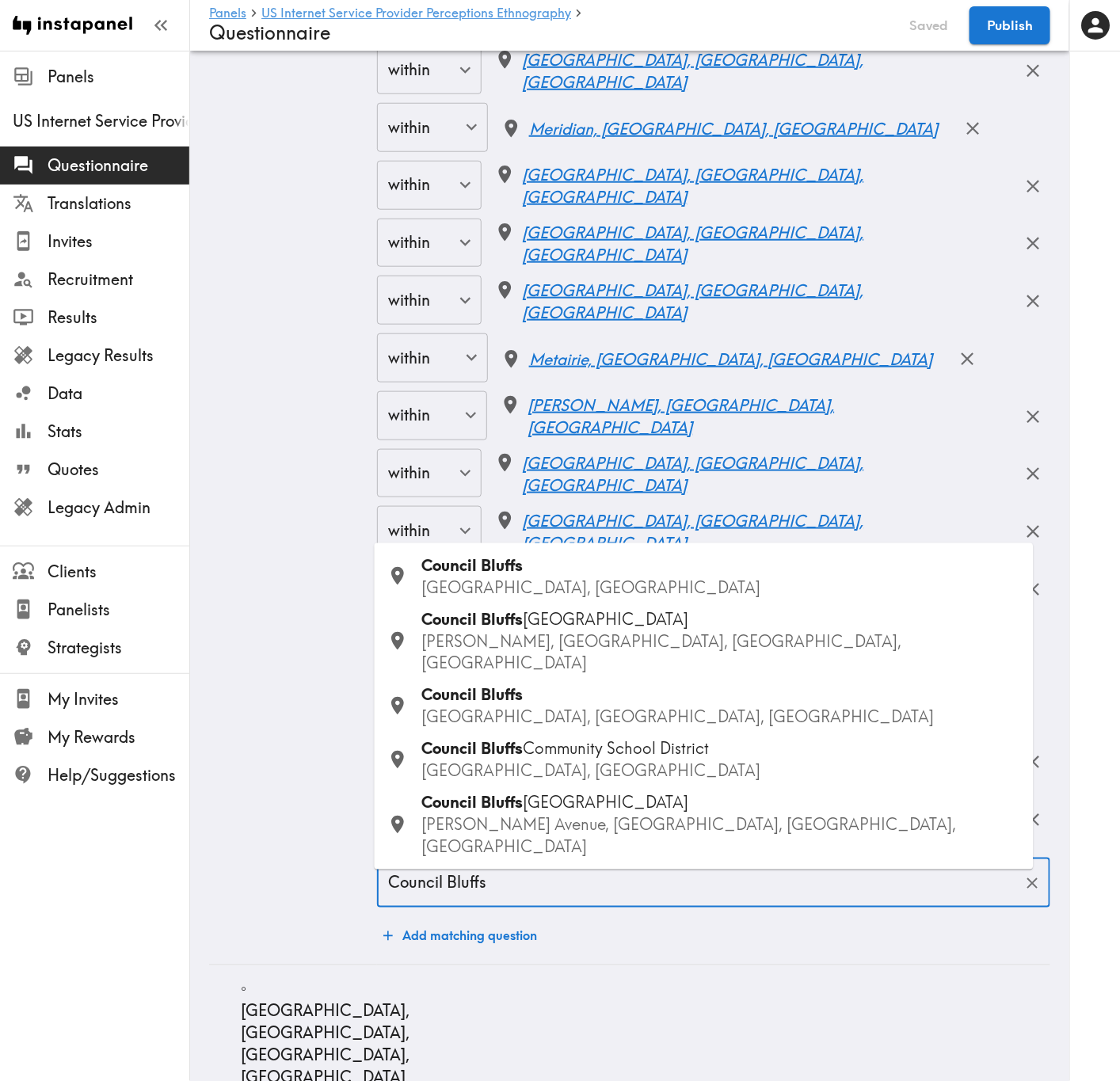
type input "Council Bluffs"
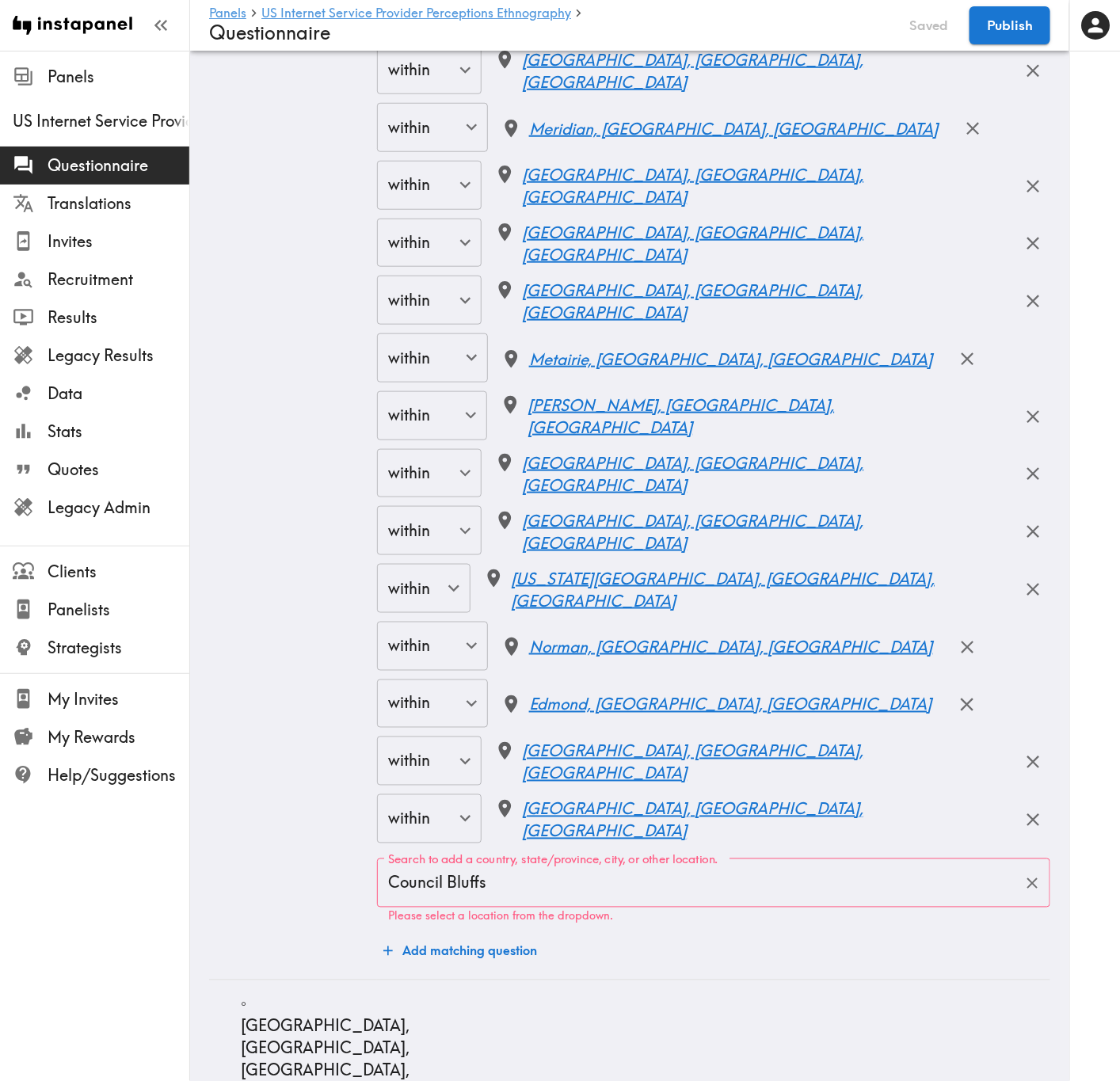
click at [658, 654] on input "Council Bluffs" at bounding box center [701, 883] width 635 height 35
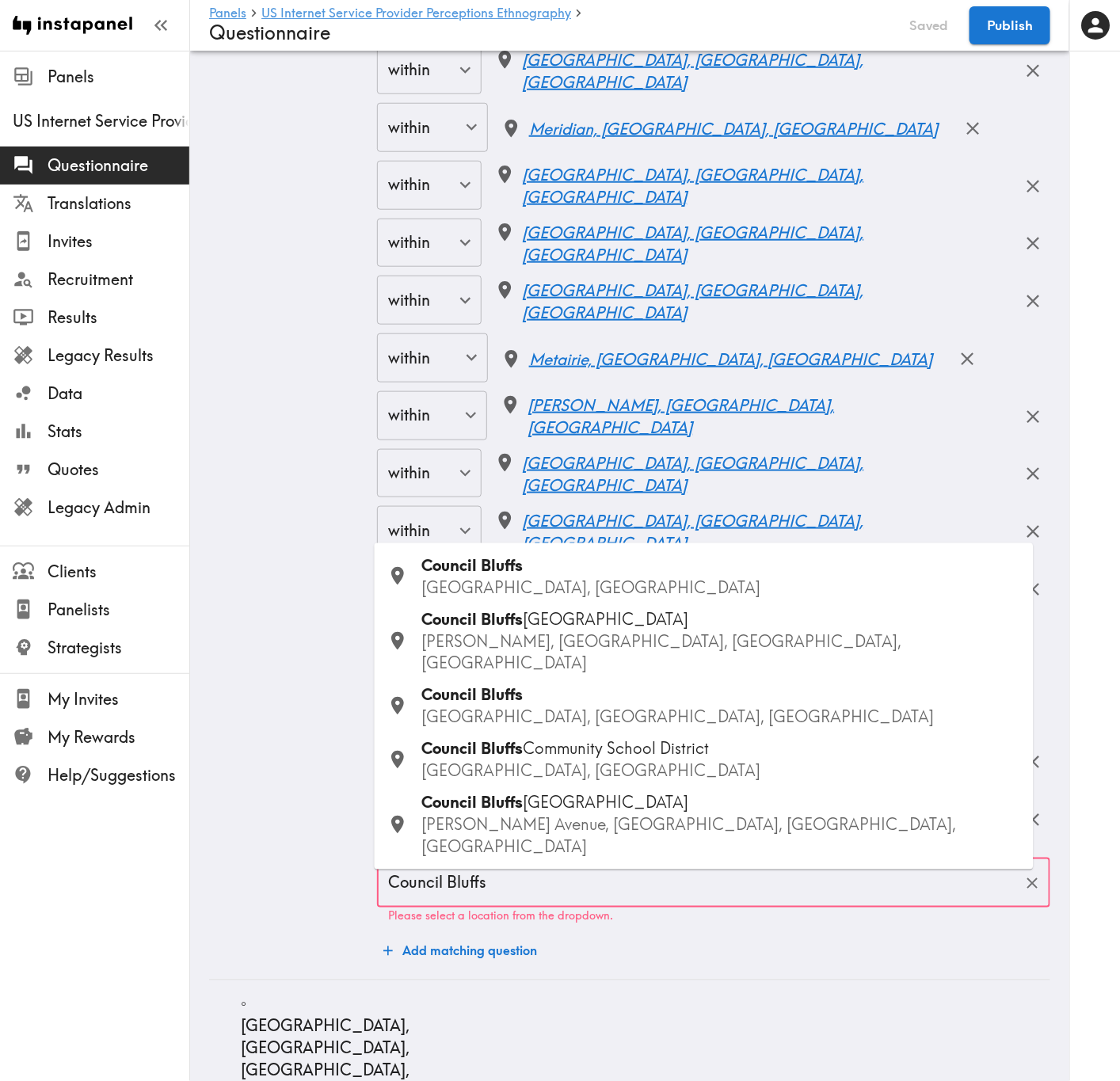
click at [481, 575] on span "Council Bluffs" at bounding box center [473, 564] width 102 height 20
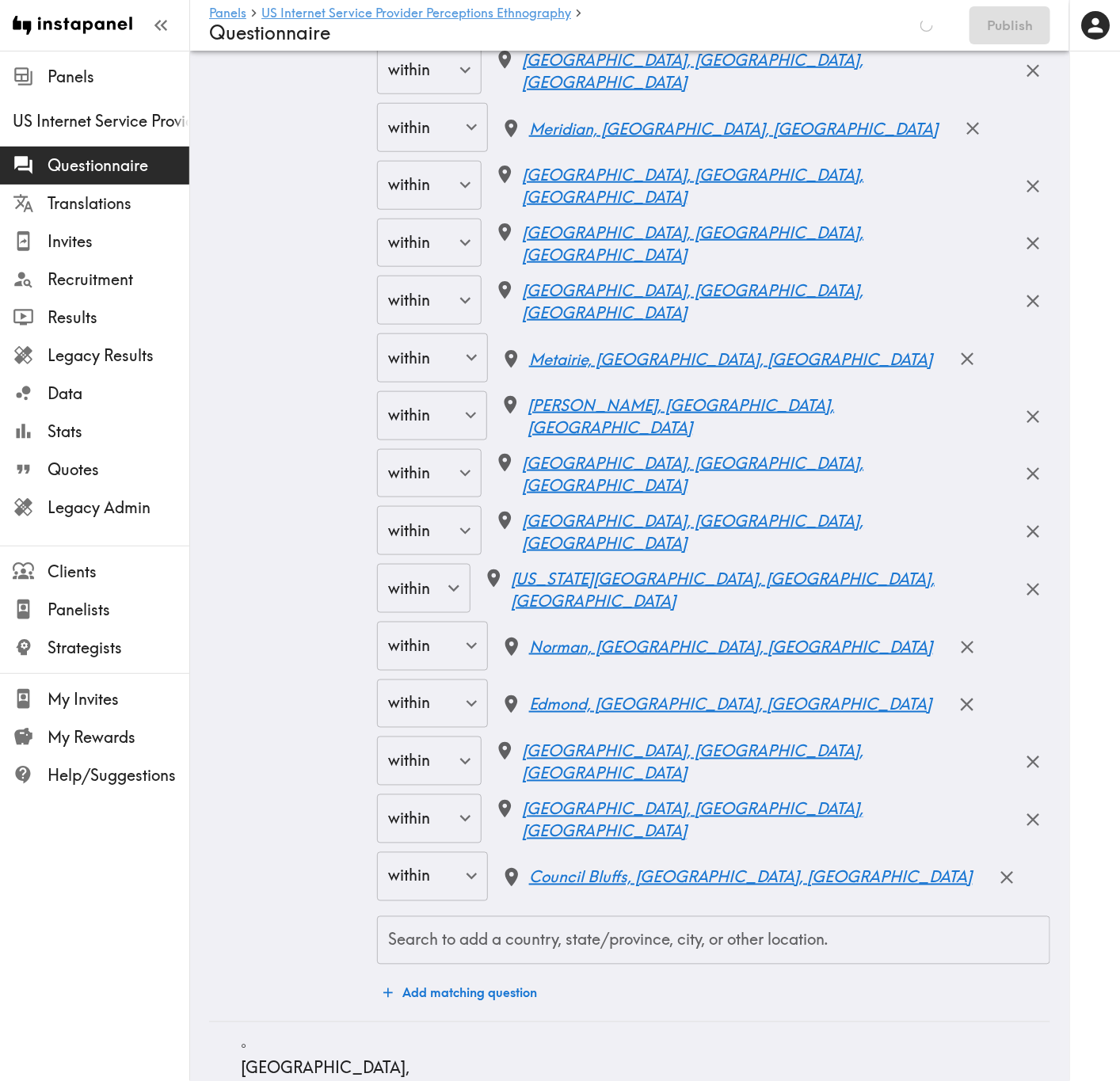
click at [680, 654] on div "Search to add a country, state/province, city, or other location. Search to add…" at bounding box center [713, 941] width 673 height 49
type input "Ottumwa"
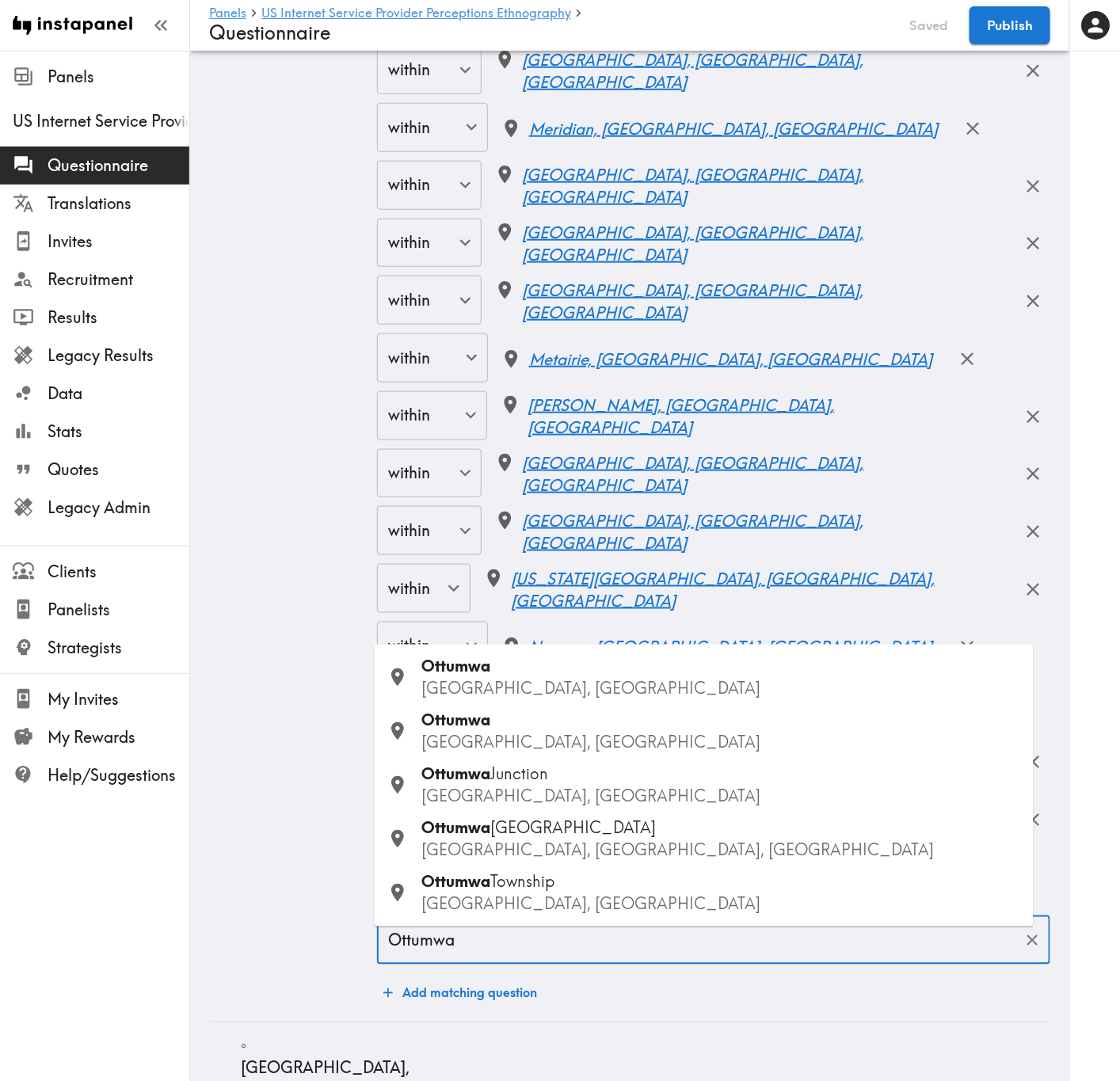
click at [474, 654] on span "Ottumwa" at bounding box center [457, 666] width 69 height 20
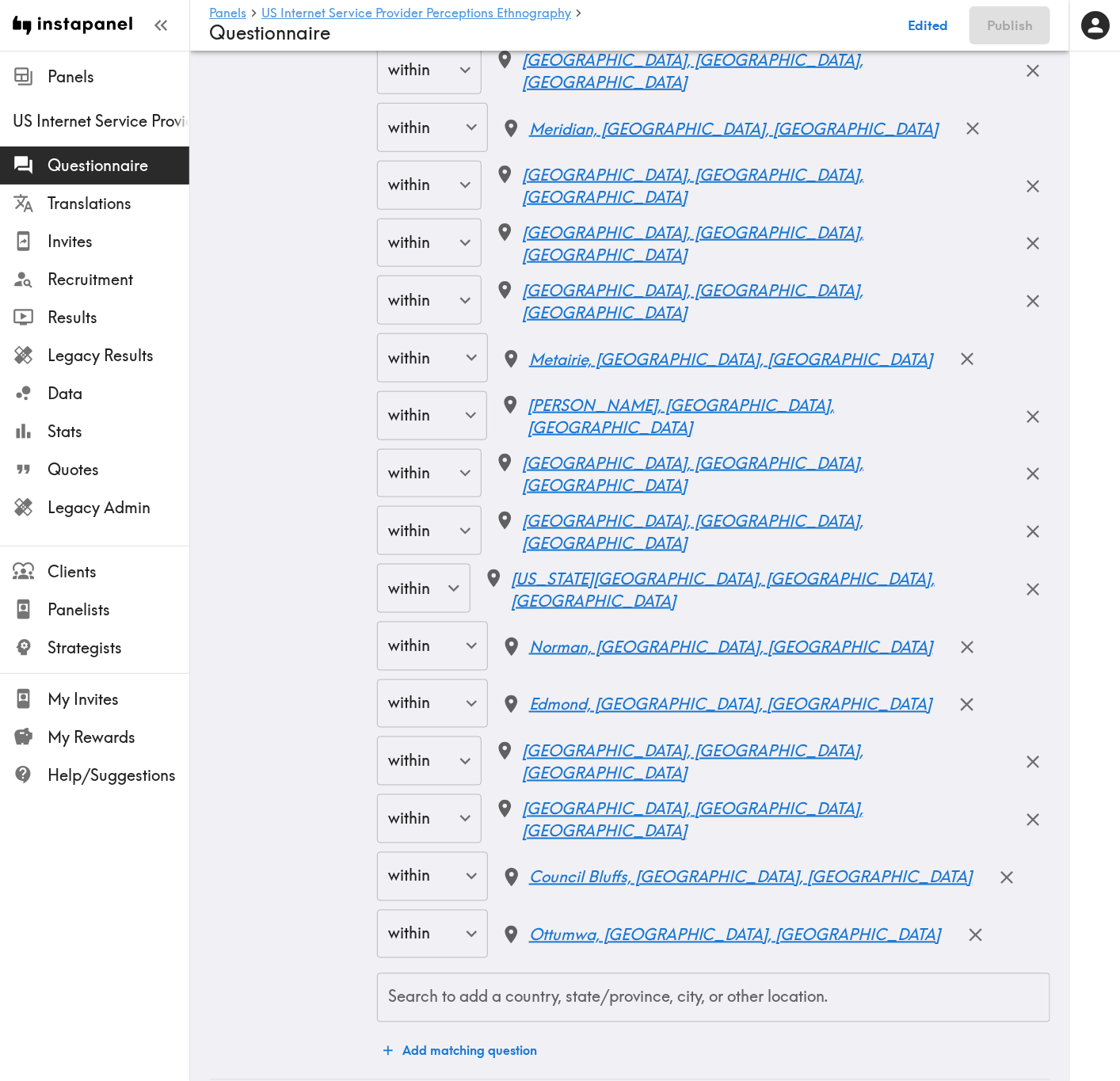
click at [519, 654] on div "Search to add a country, state/province, city, or other location. Search to add…" at bounding box center [713, 998] width 673 height 49
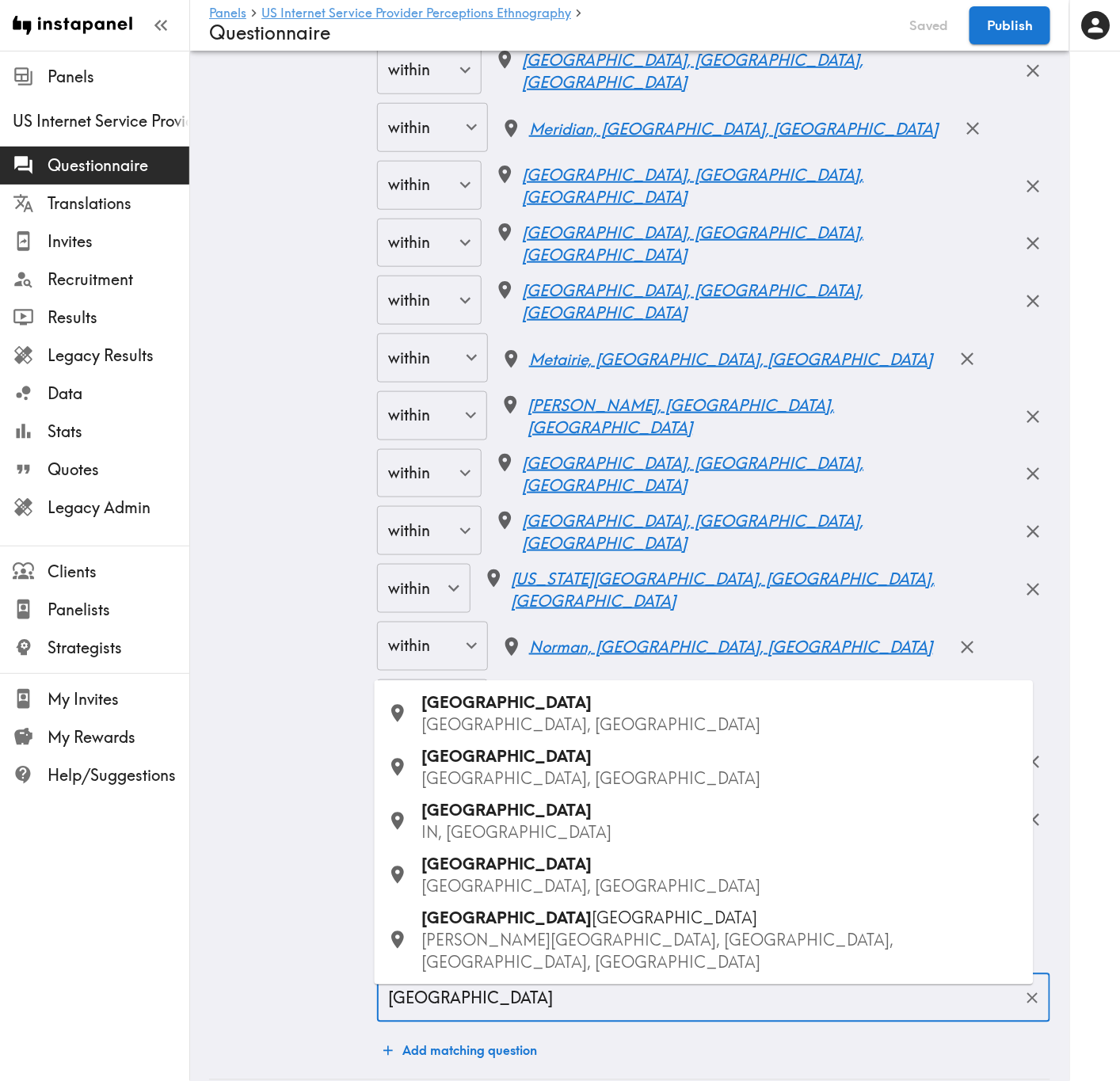
type input "Kirksville"
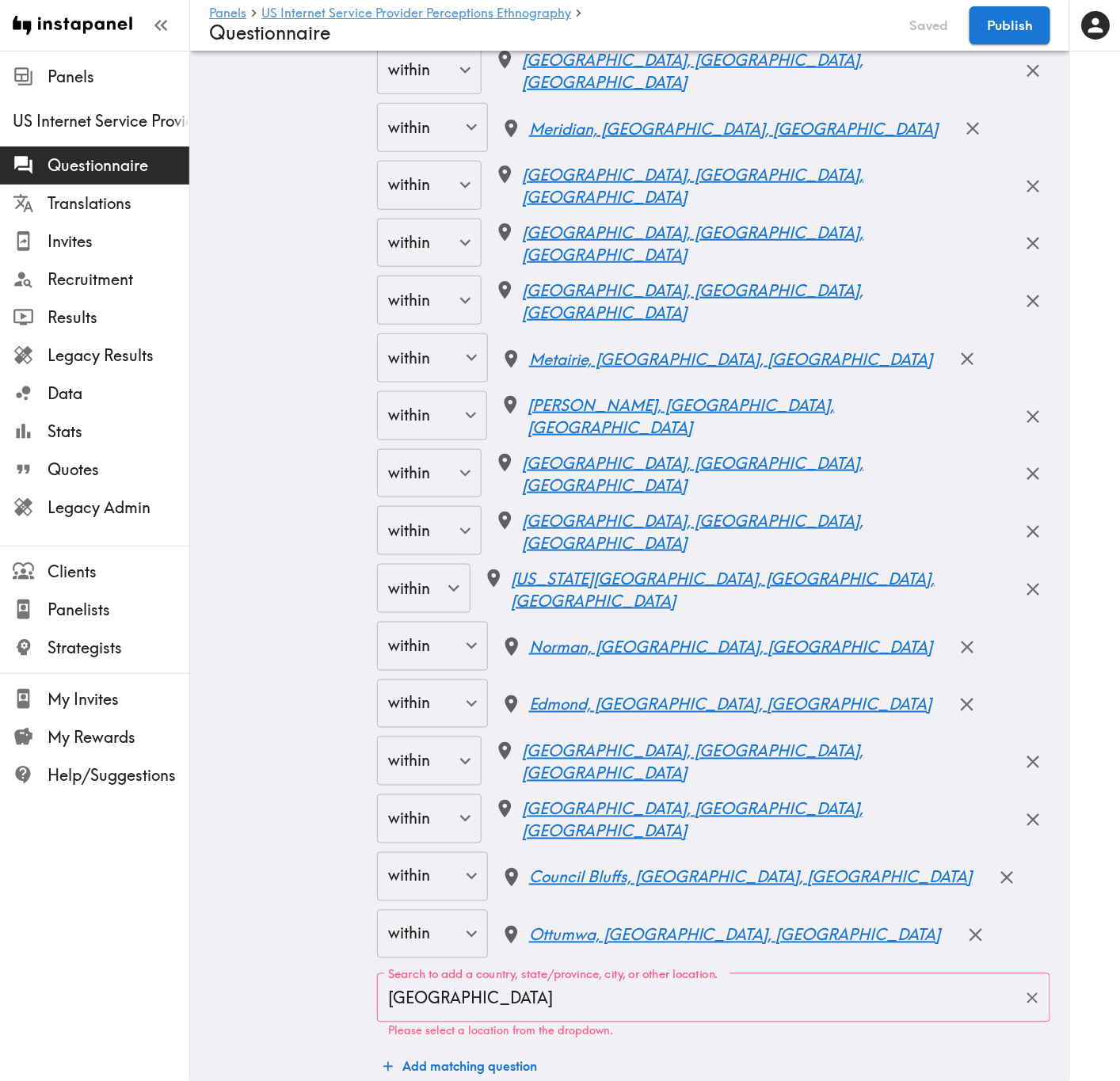
click at [568, 654] on input "Kirksville" at bounding box center [701, 997] width 635 height 35
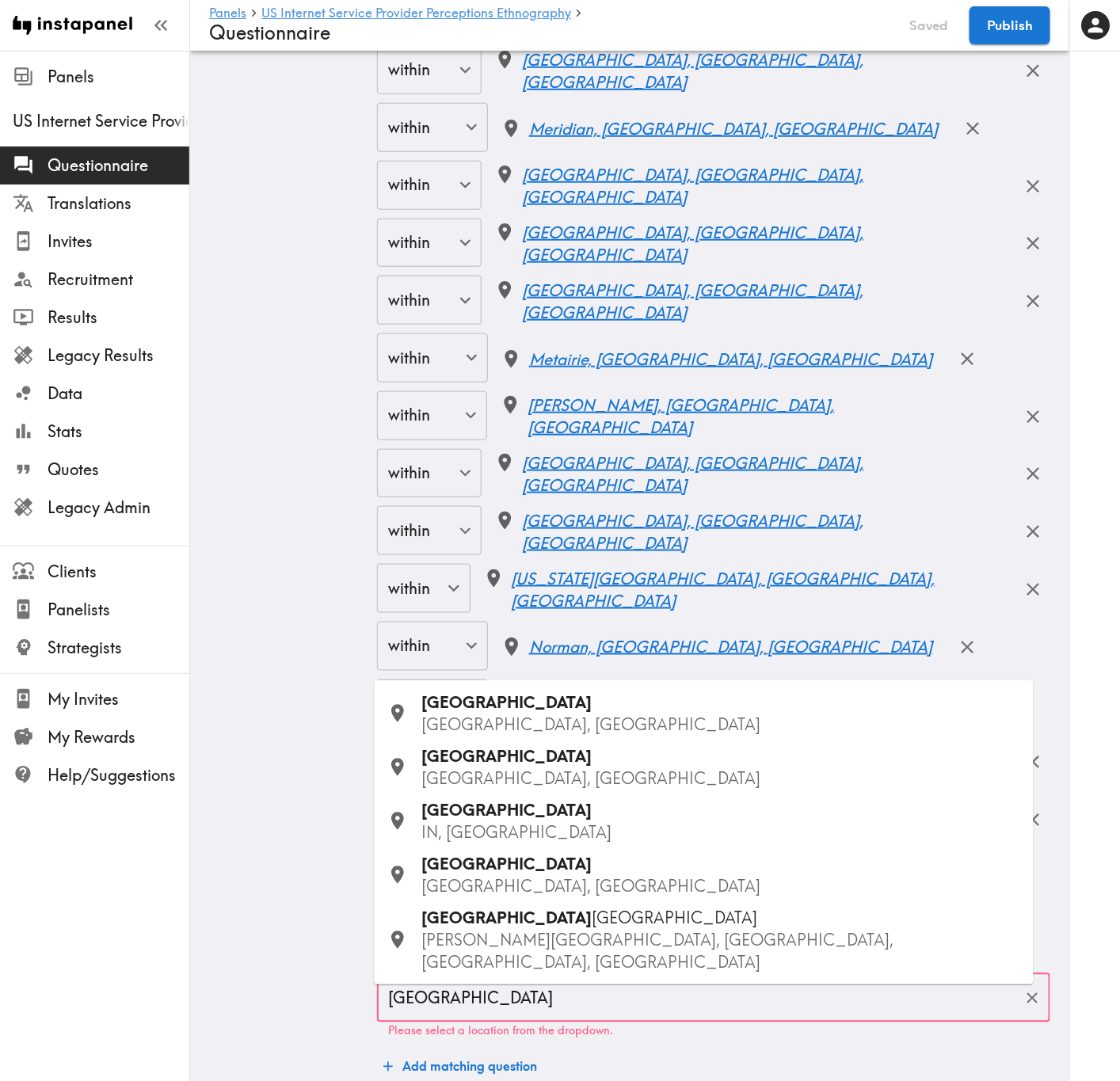
click at [514, 654] on p "MO, USA" at bounding box center [721, 725] width 599 height 22
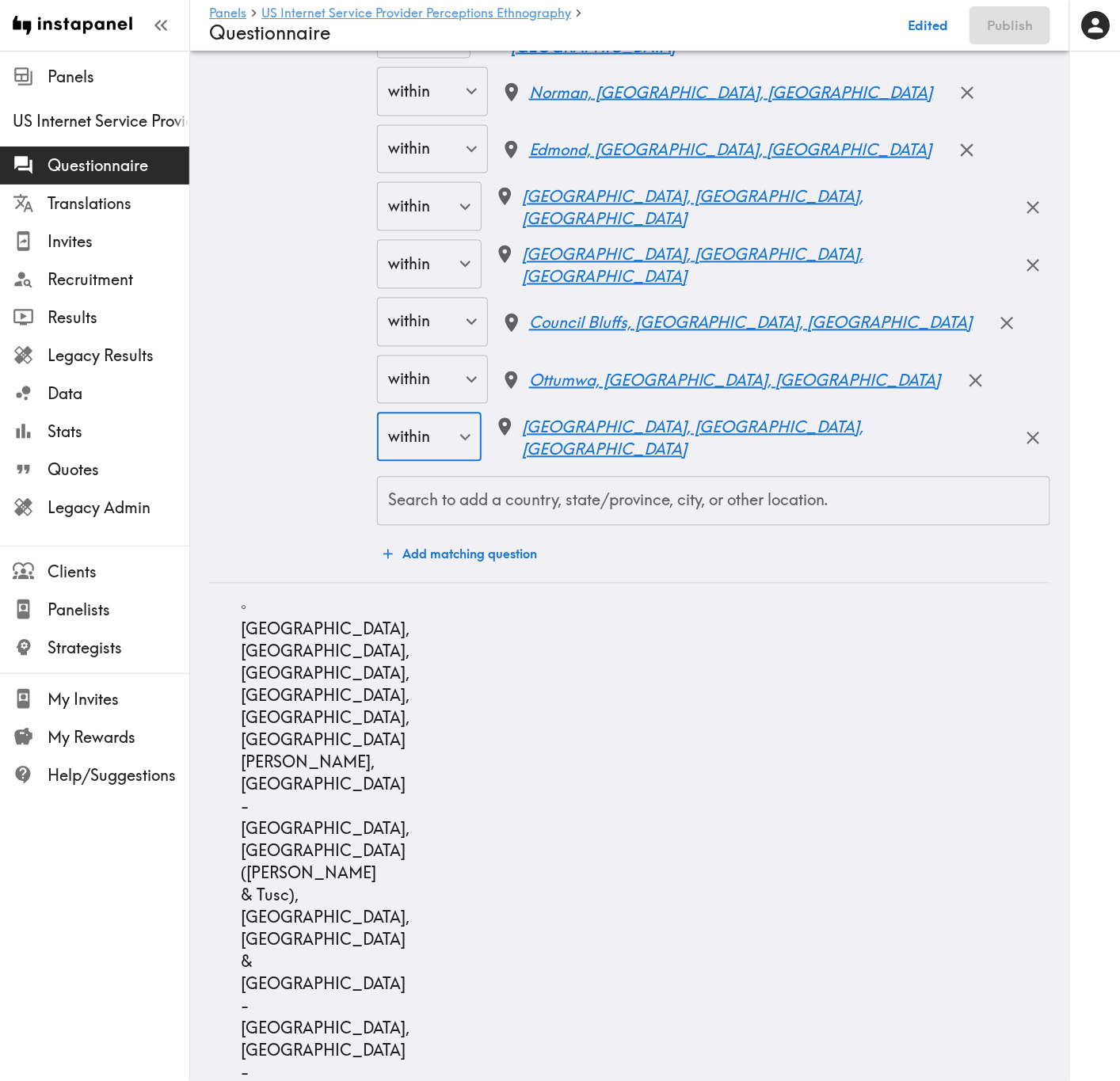
scroll to position [14494, 0]
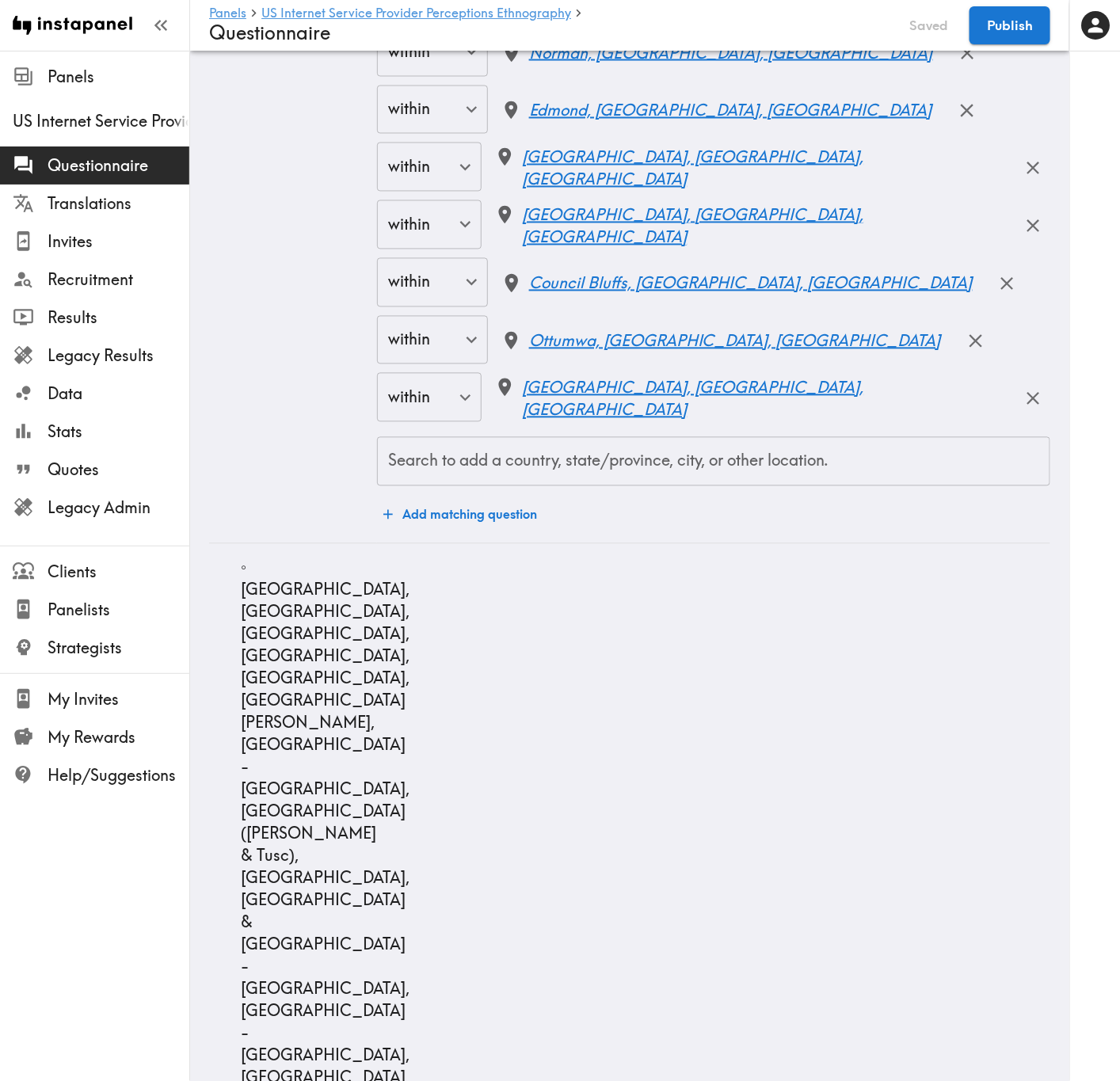
click at [597, 480] on input "Search to add a country, state/province, city, or other location." at bounding box center [714, 462] width 658 height 35
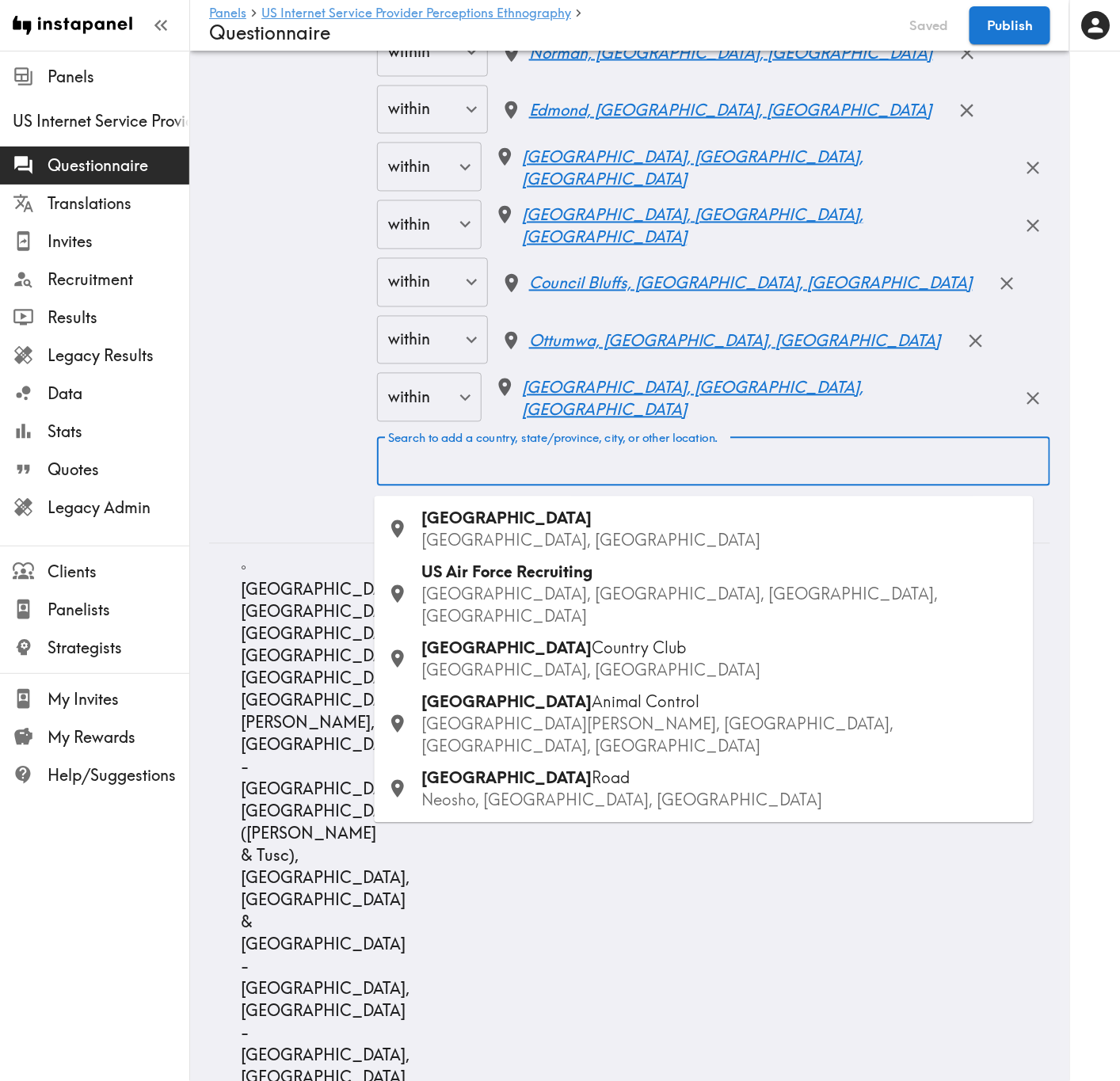
type input "Paducah"
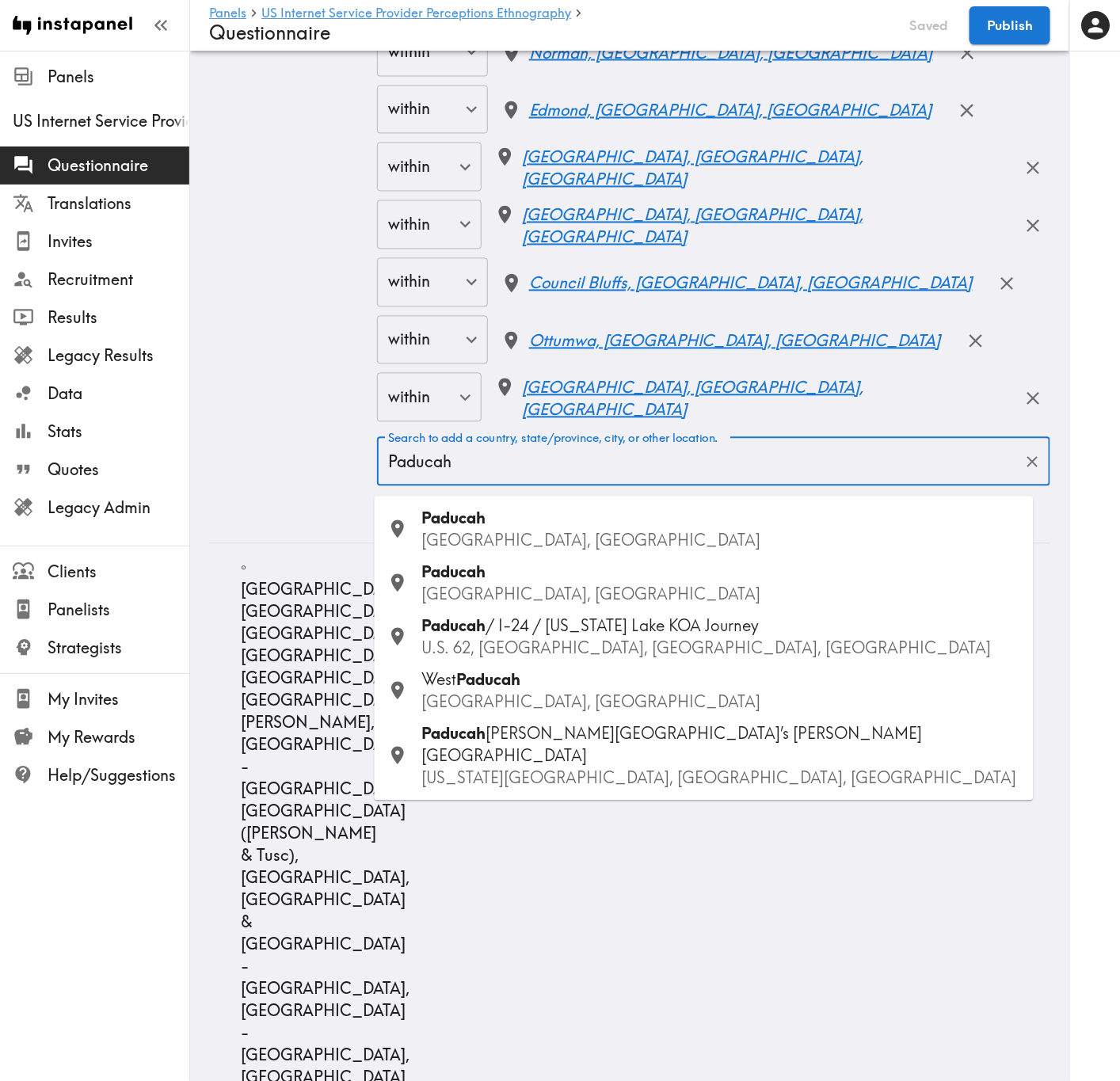
click at [522, 522] on div "Paducah KY, USA" at bounding box center [721, 529] width 599 height 45
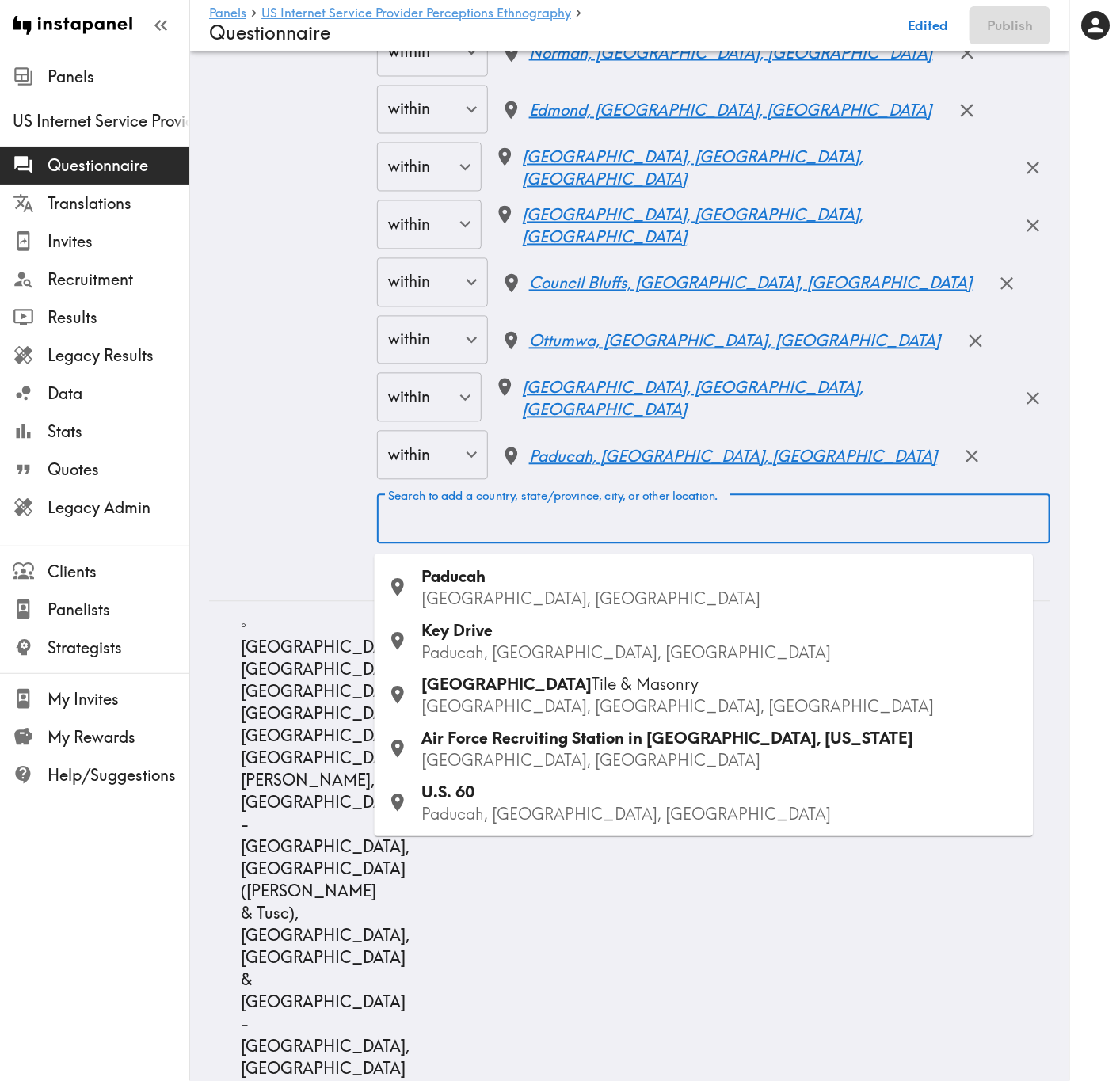
click at [676, 536] on input "Search to add a country, state/province, city, or other location." at bounding box center [714, 520] width 658 height 35
type input "Cape Girardeau"
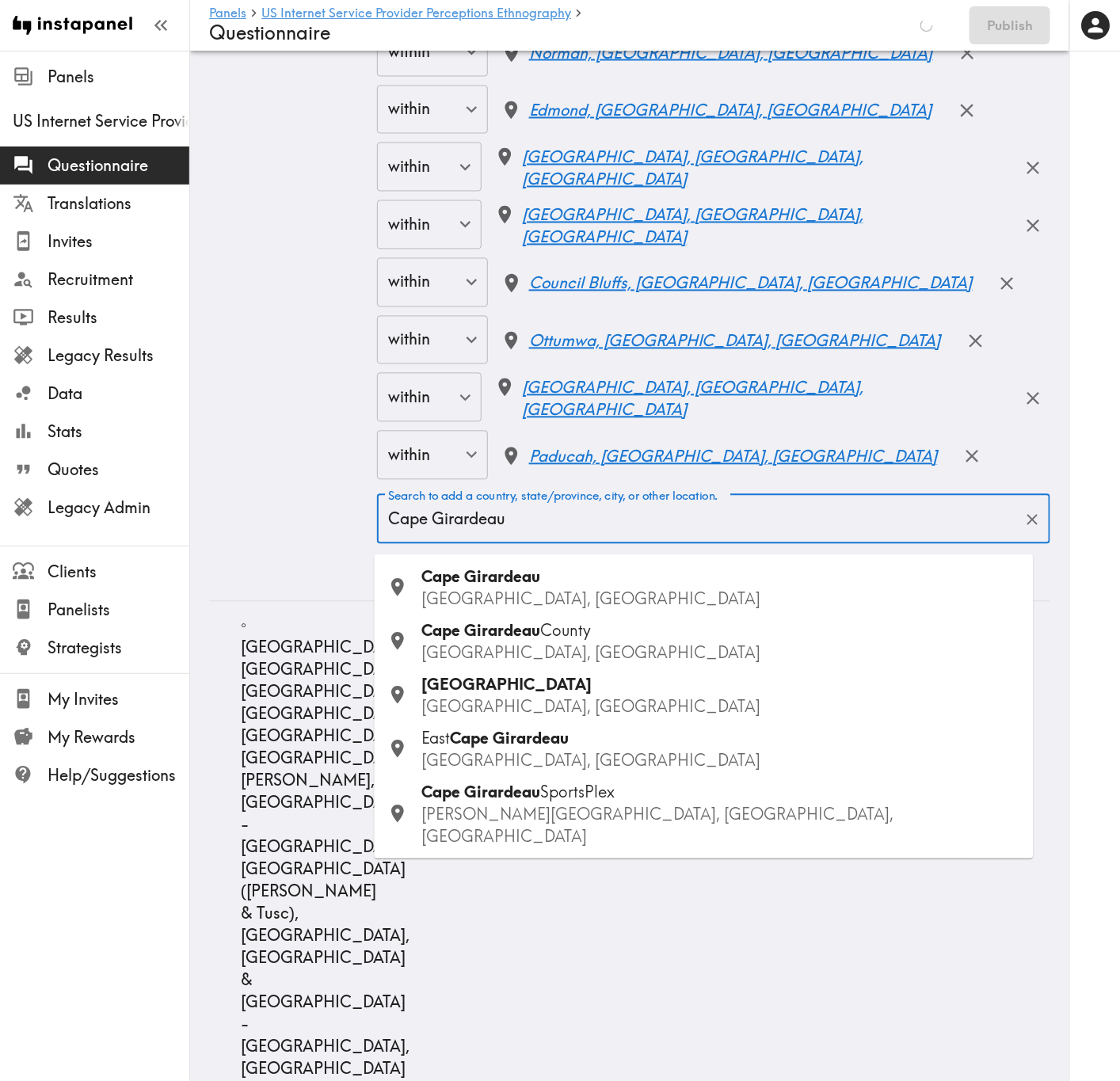
click at [538, 588] on p "MO, USA" at bounding box center [721, 599] width 599 height 22
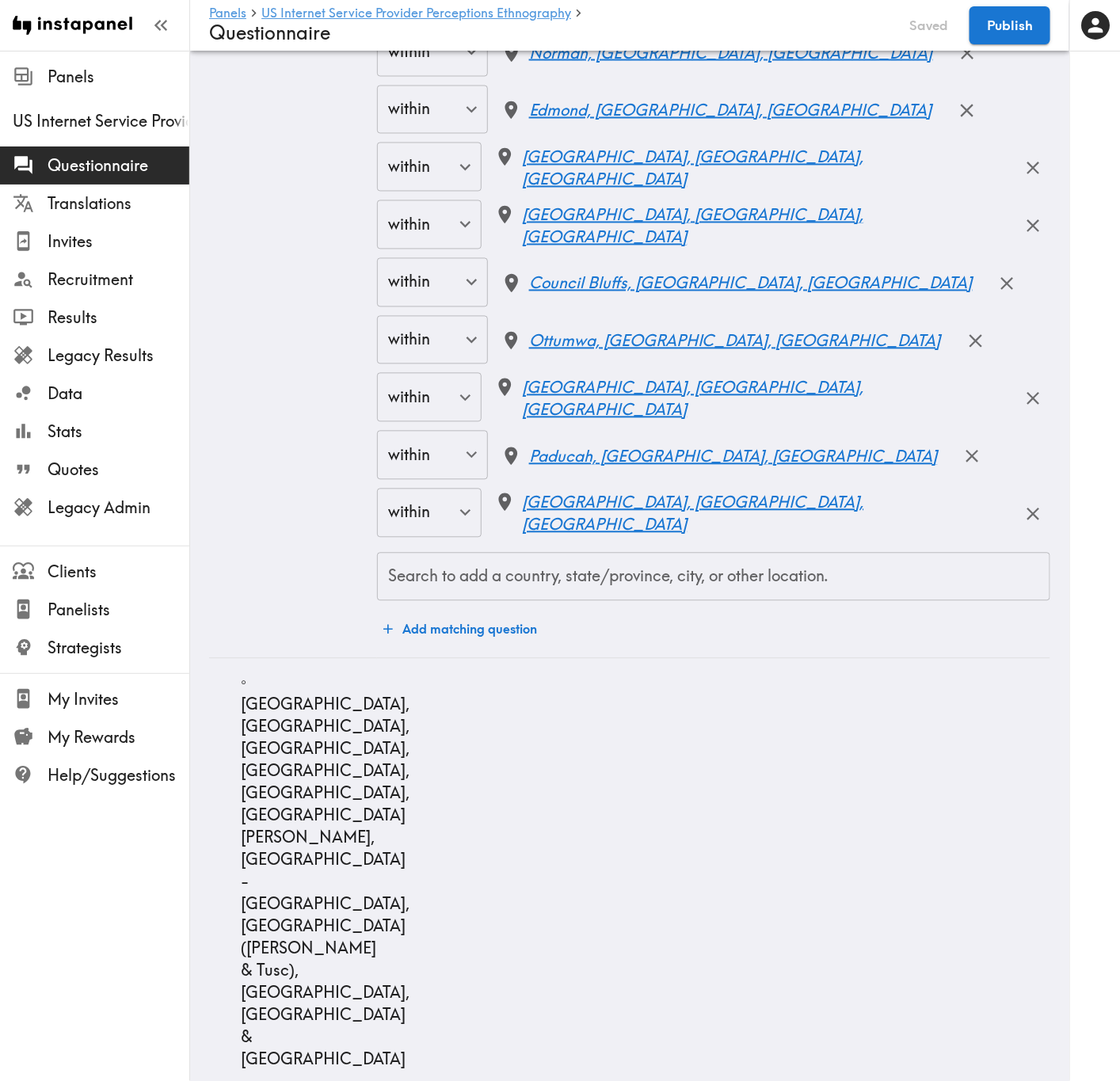
click at [590, 573] on div "Search to add a country, state/province, city, or other location. Search to add…" at bounding box center [713, 578] width 673 height 49
type input "Harrisburg"
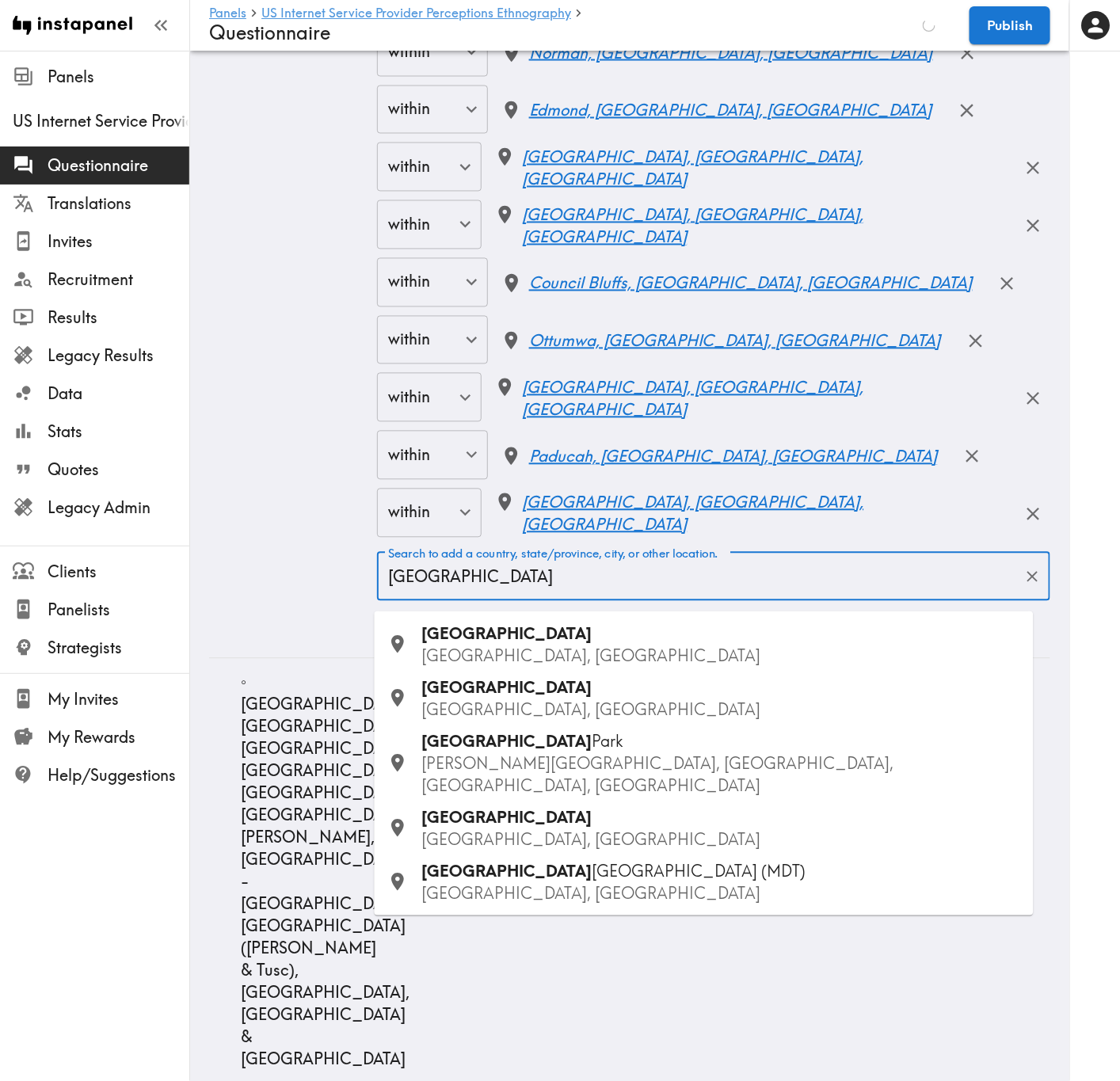
click at [557, 654] on div "Harrisburg IL, USA" at bounding box center [721, 829] width 599 height 45
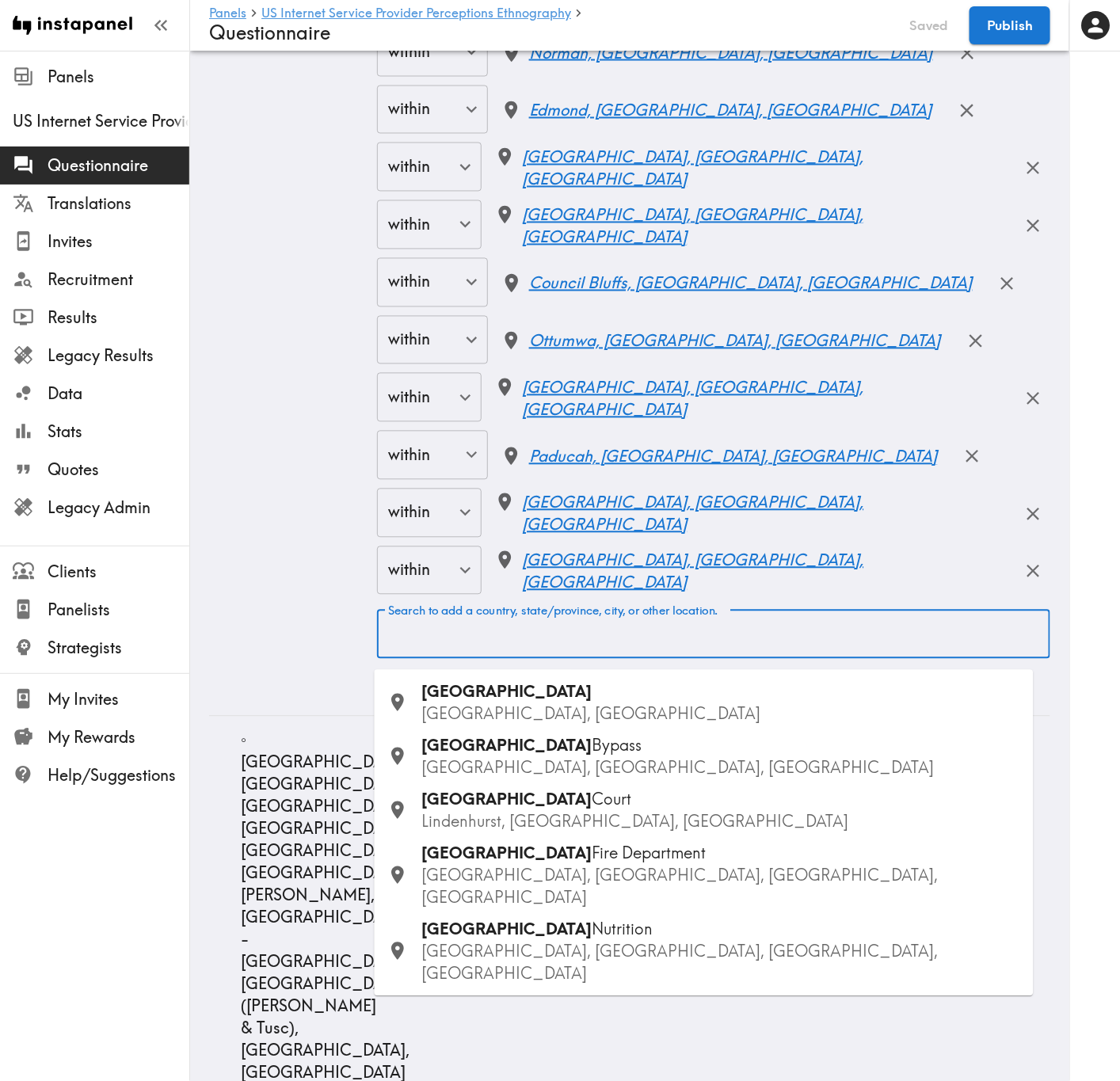
click at [531, 639] on div "Search to add a country, state/province, city, or other location. Search to add…" at bounding box center [713, 635] width 673 height 49
type input "Phoenix"
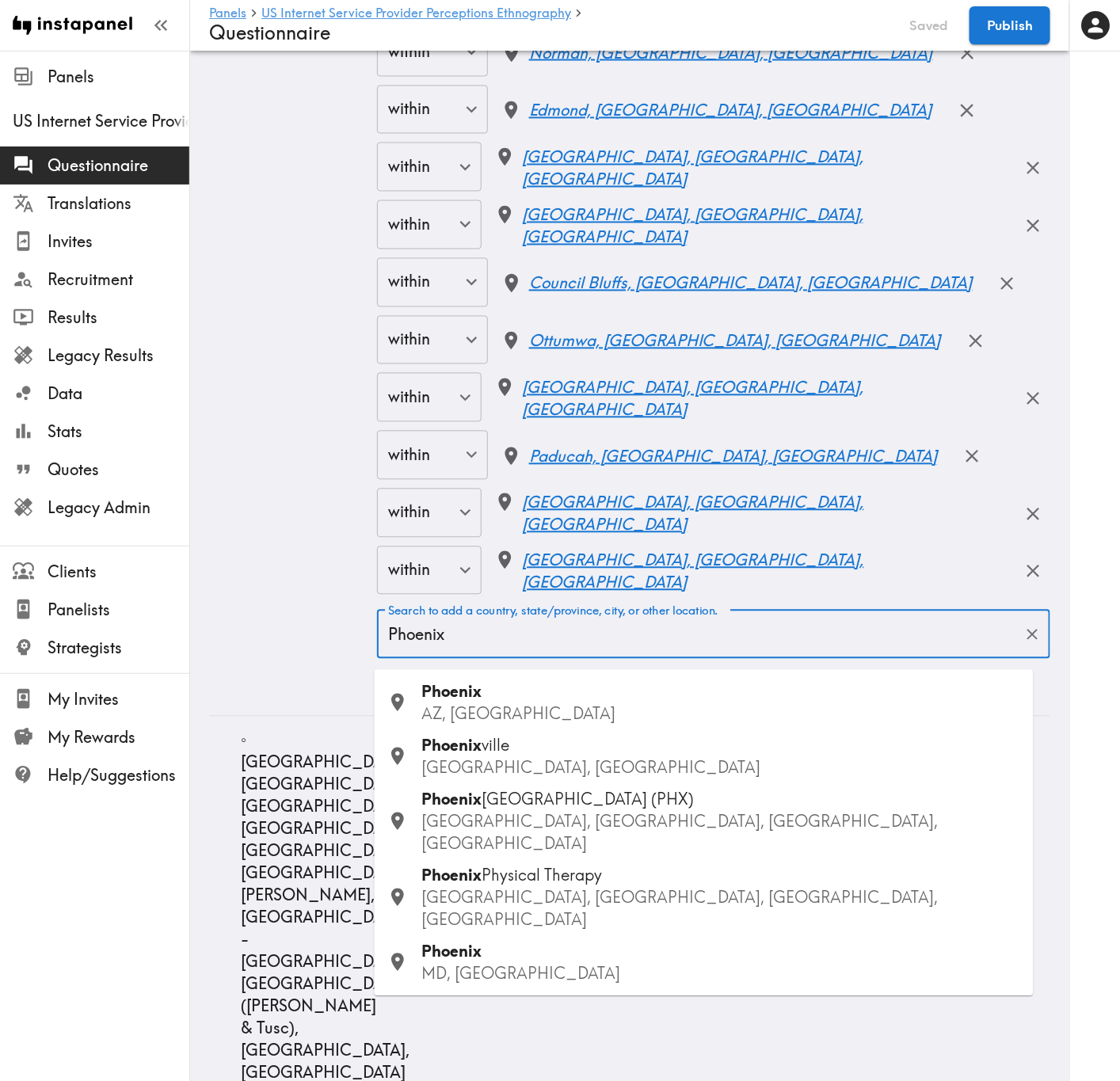
click at [536, 654] on div "Phoenix AZ, USA" at bounding box center [721, 703] width 599 height 45
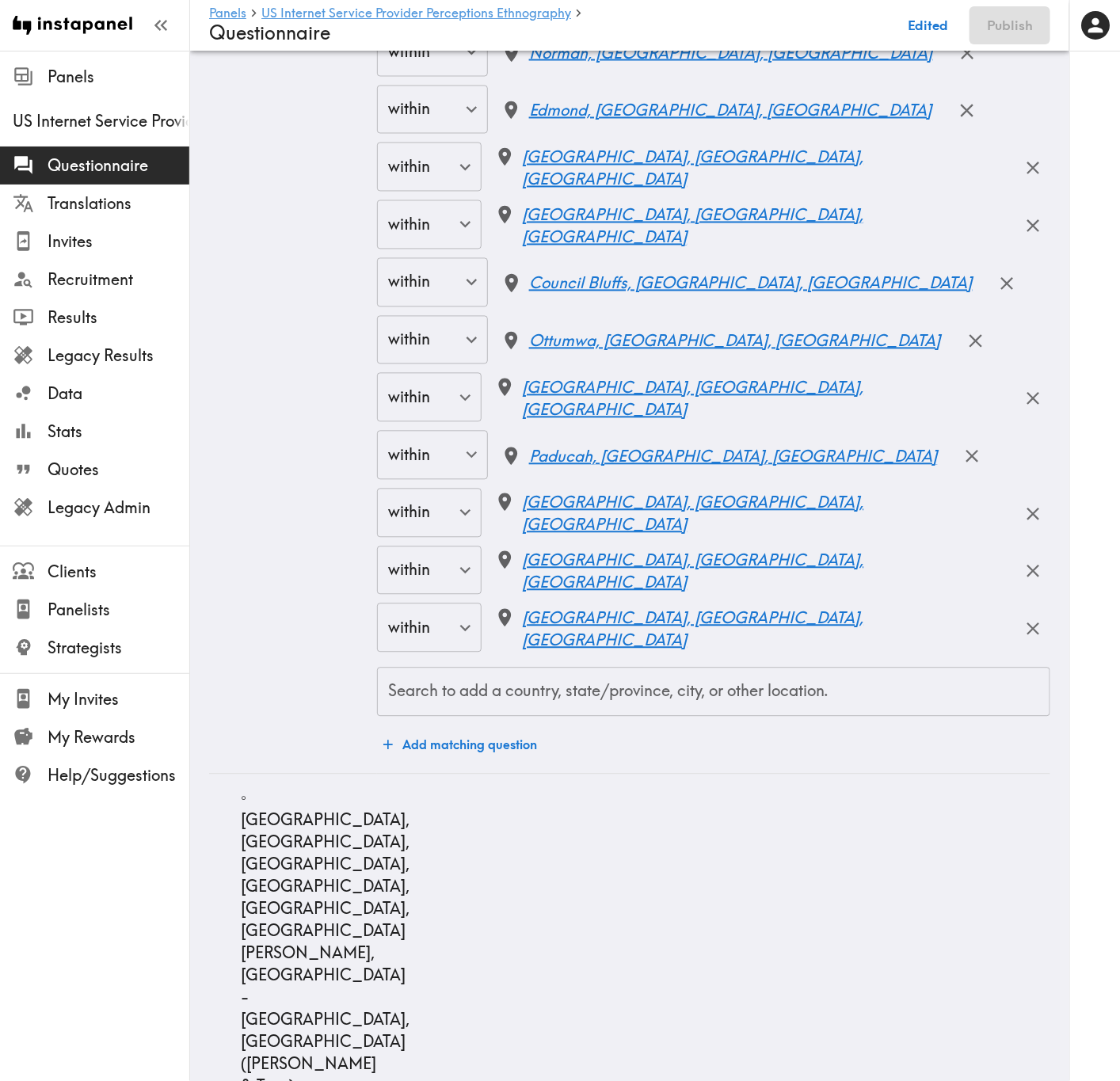
click at [604, 654] on div "Search to add a country, state/province, city, or other location. Search to add…" at bounding box center [713, 693] width 673 height 49
type input "Scottsdale"
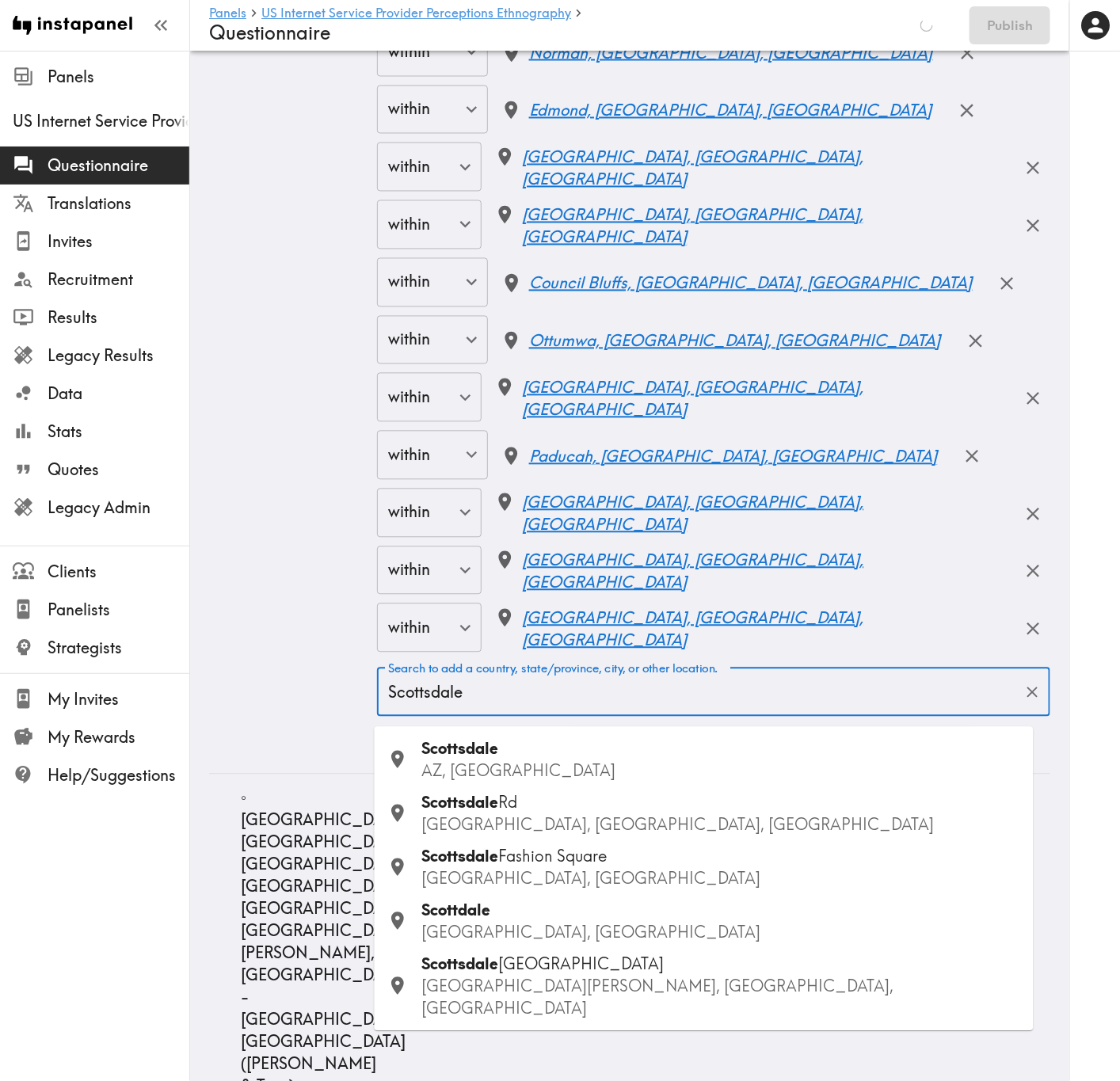
click at [513, 654] on div "Scottsdale AZ, USA" at bounding box center [721, 760] width 599 height 45
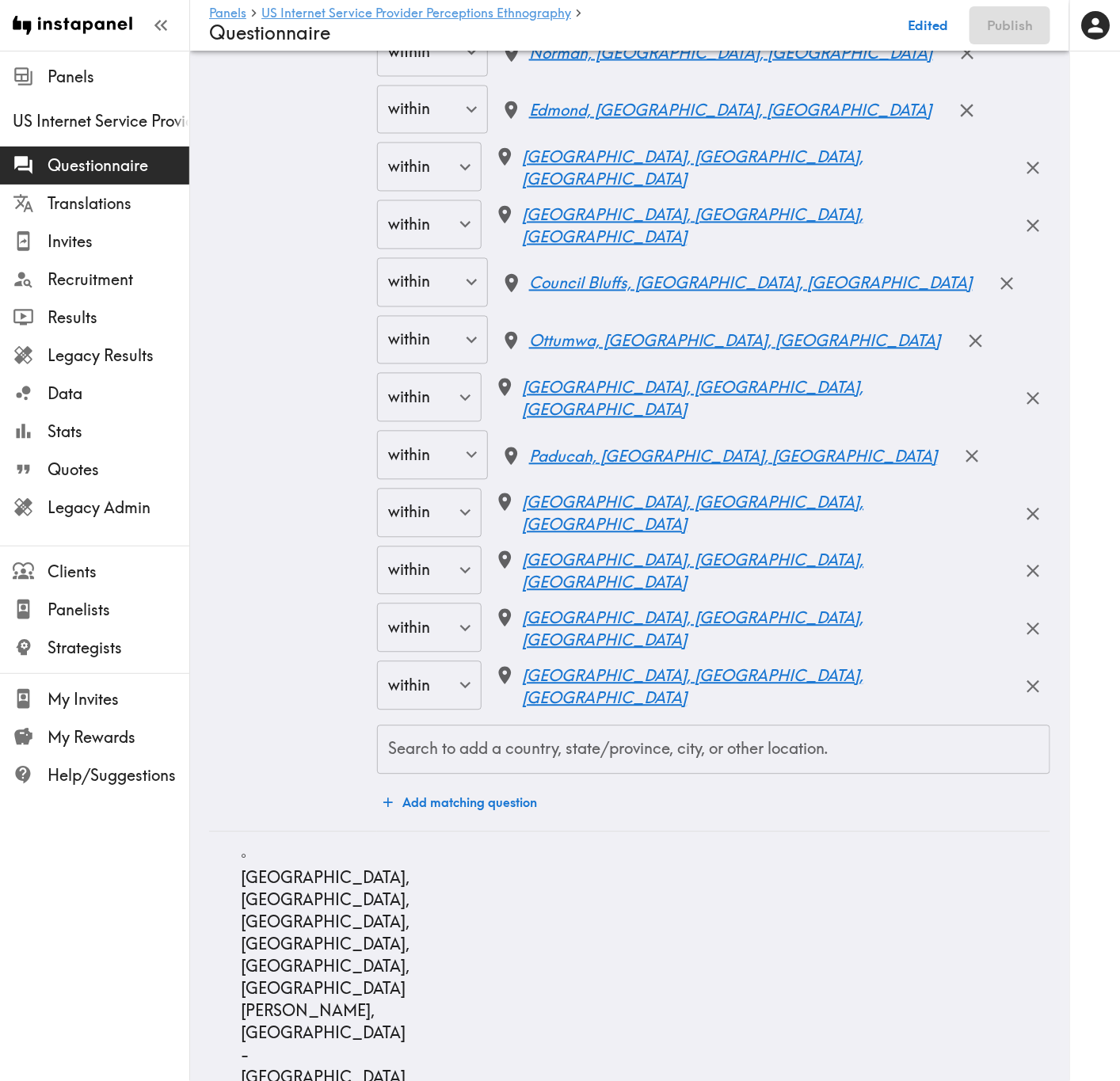
click at [563, 654] on input "Search to add a country, state/province, city, or other location." at bounding box center [714, 750] width 658 height 35
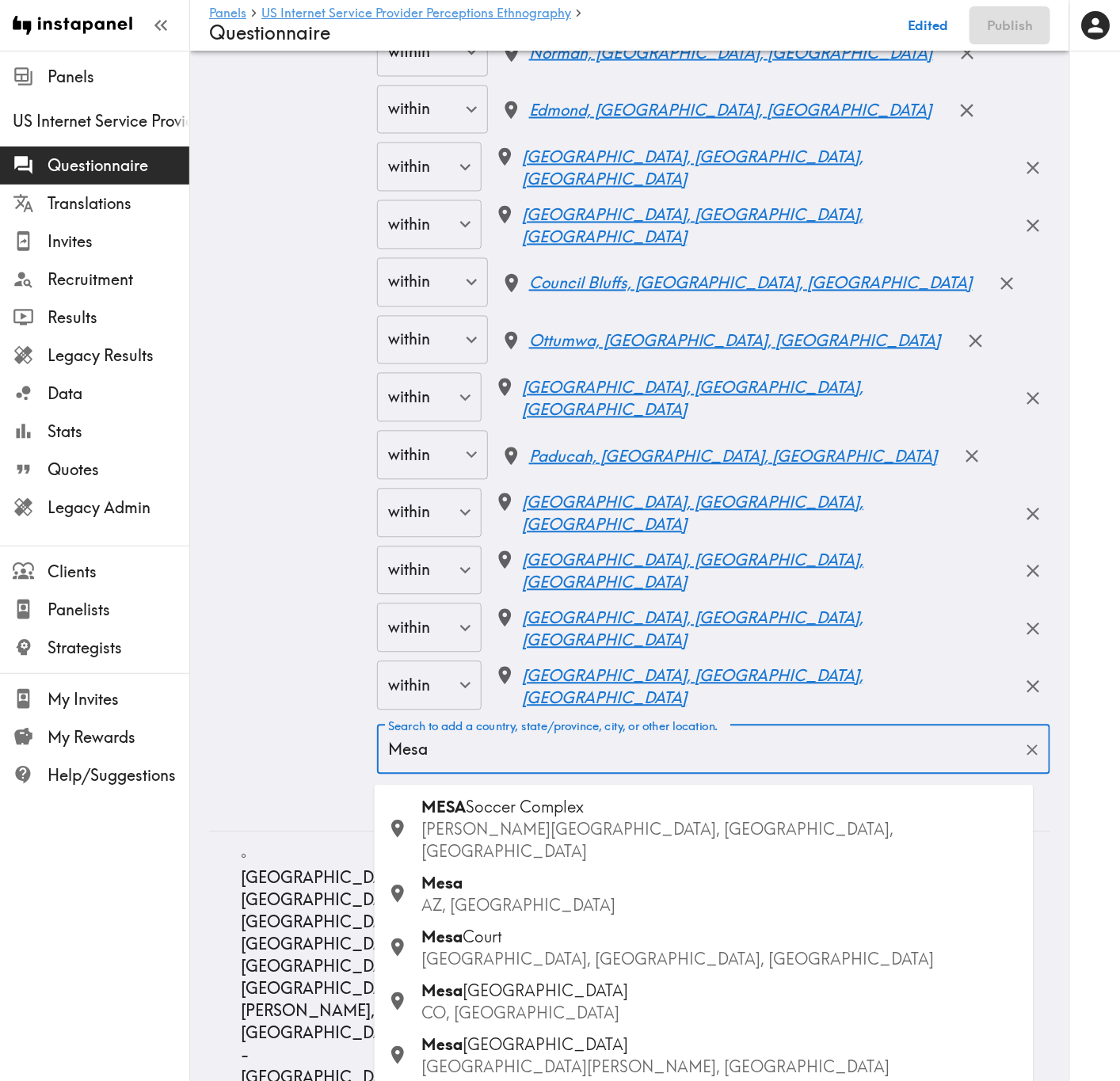
click at [487, 654] on p "AZ, USA" at bounding box center [721, 905] width 599 height 22
type input "Mesa, AZ, USA"
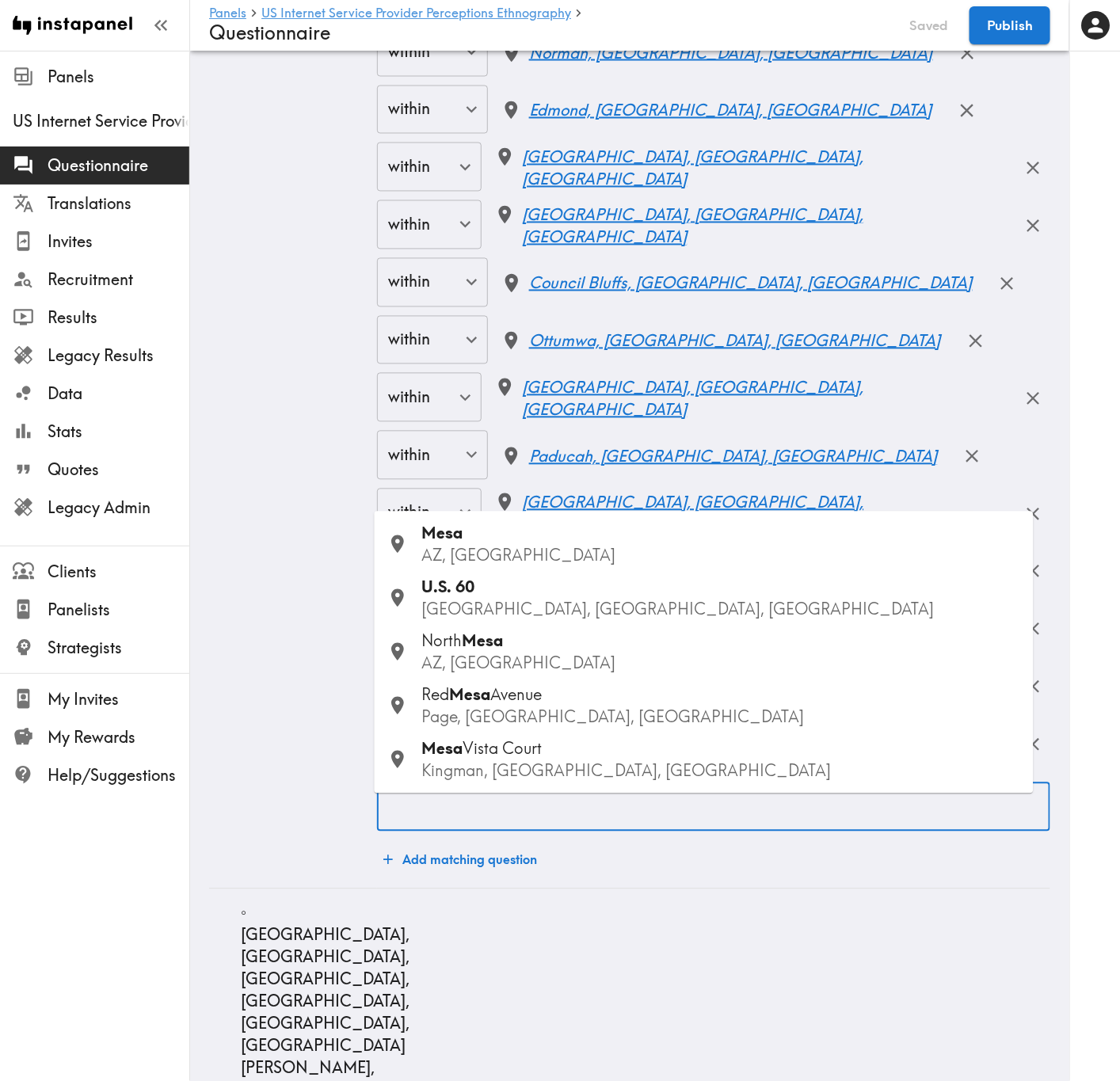
click at [561, 654] on input "Search to add a country, state/province, city, or other location." at bounding box center [714, 808] width 658 height 35
type input "Prescott"
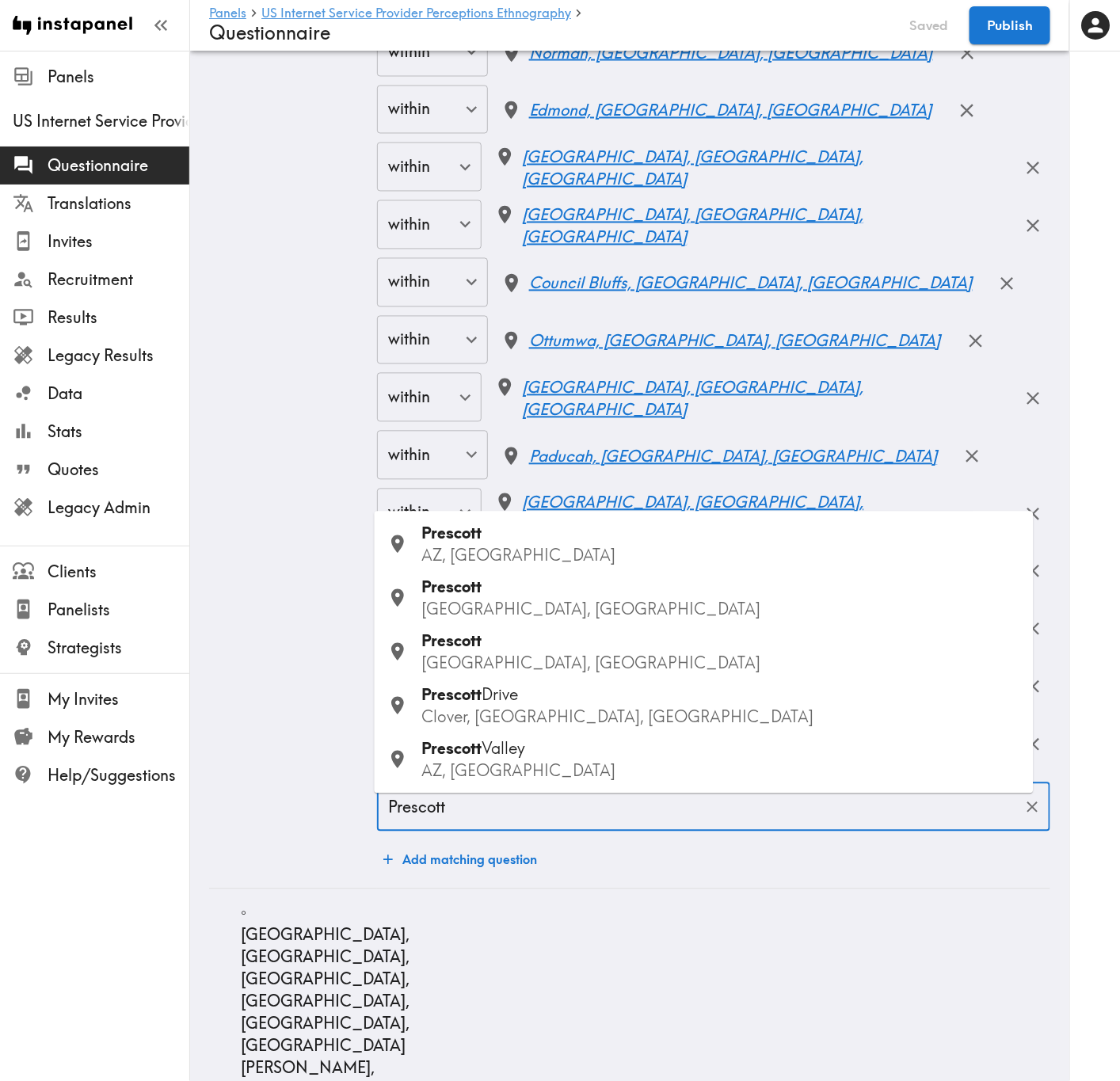
click at [512, 565] on p "AZ, USA" at bounding box center [721, 556] width 599 height 22
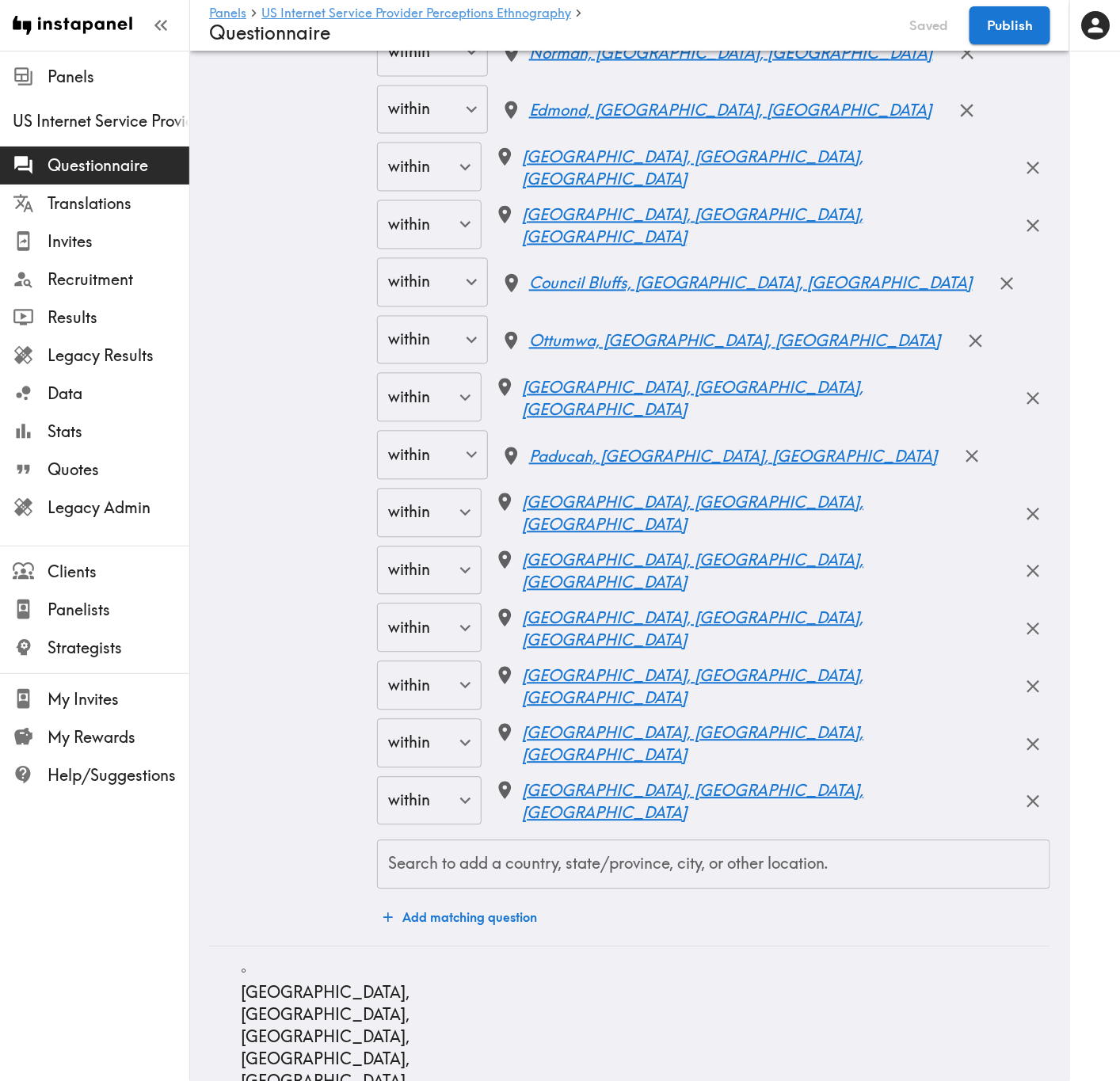
click at [766, 654] on div "Search to add a country, state/province, city, or other location." at bounding box center [713, 865] width 673 height 49
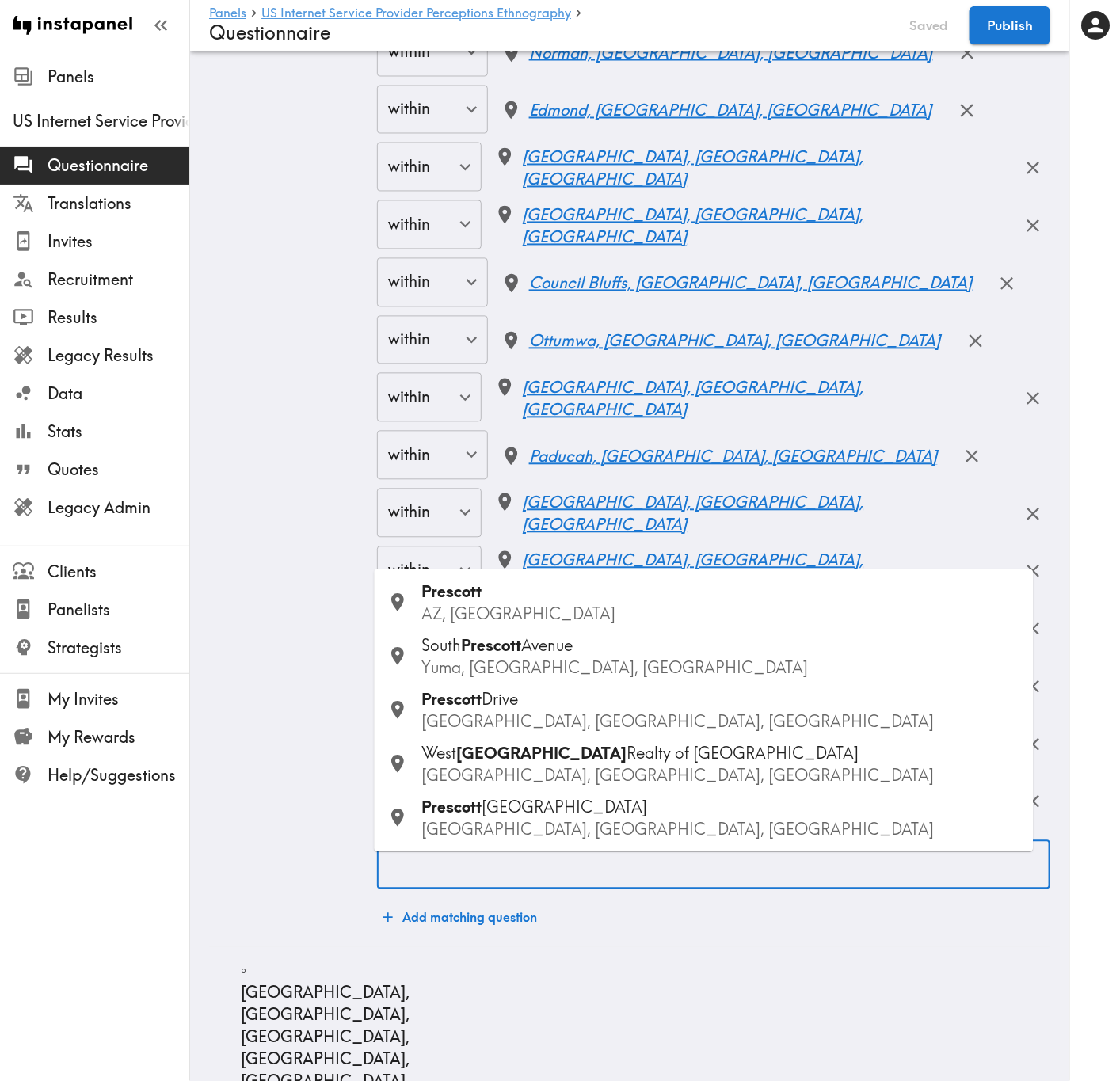
type input "Quincy"
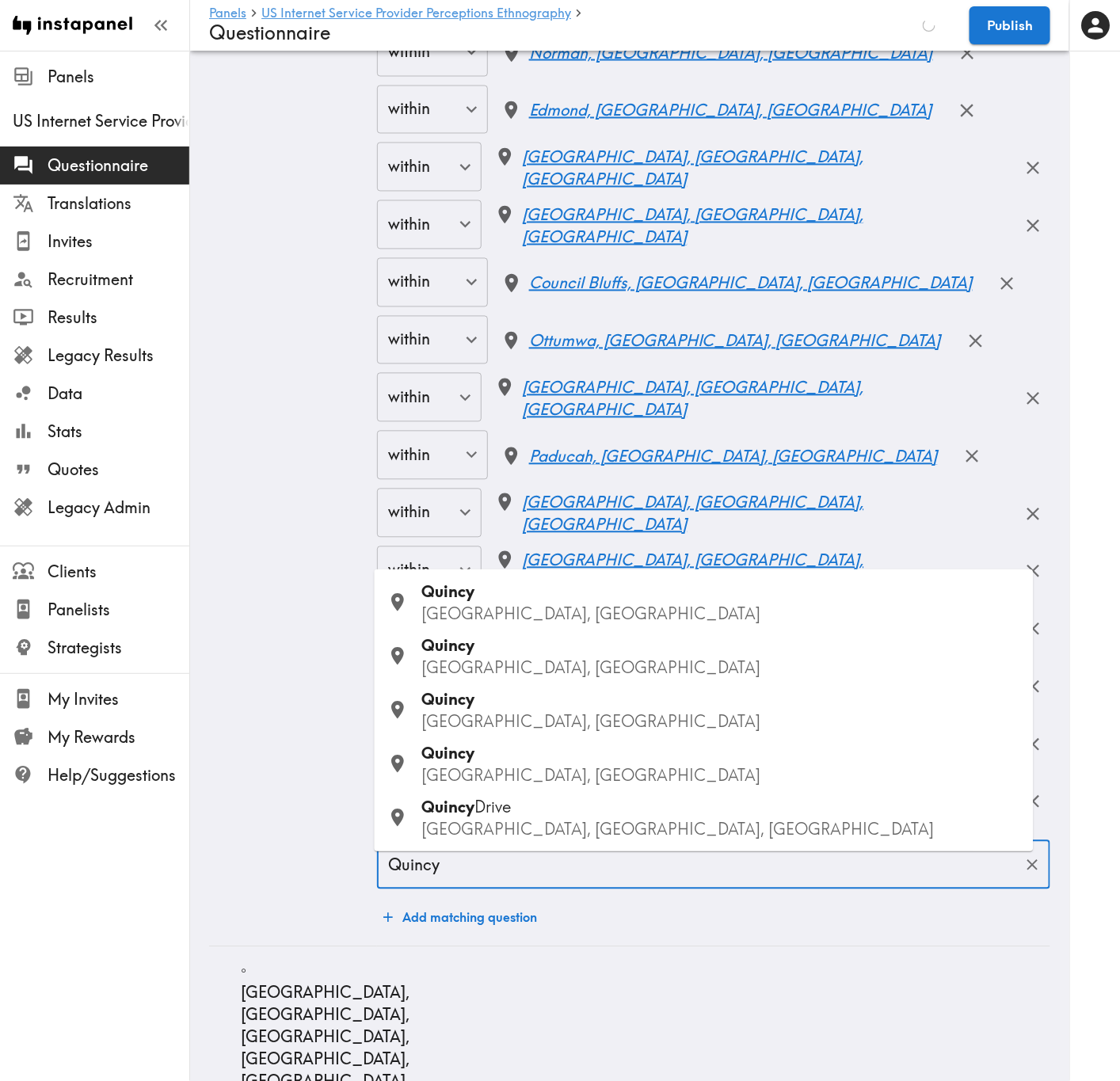
click at [521, 601] on div "Quincy IL, USA" at bounding box center [721, 603] width 599 height 45
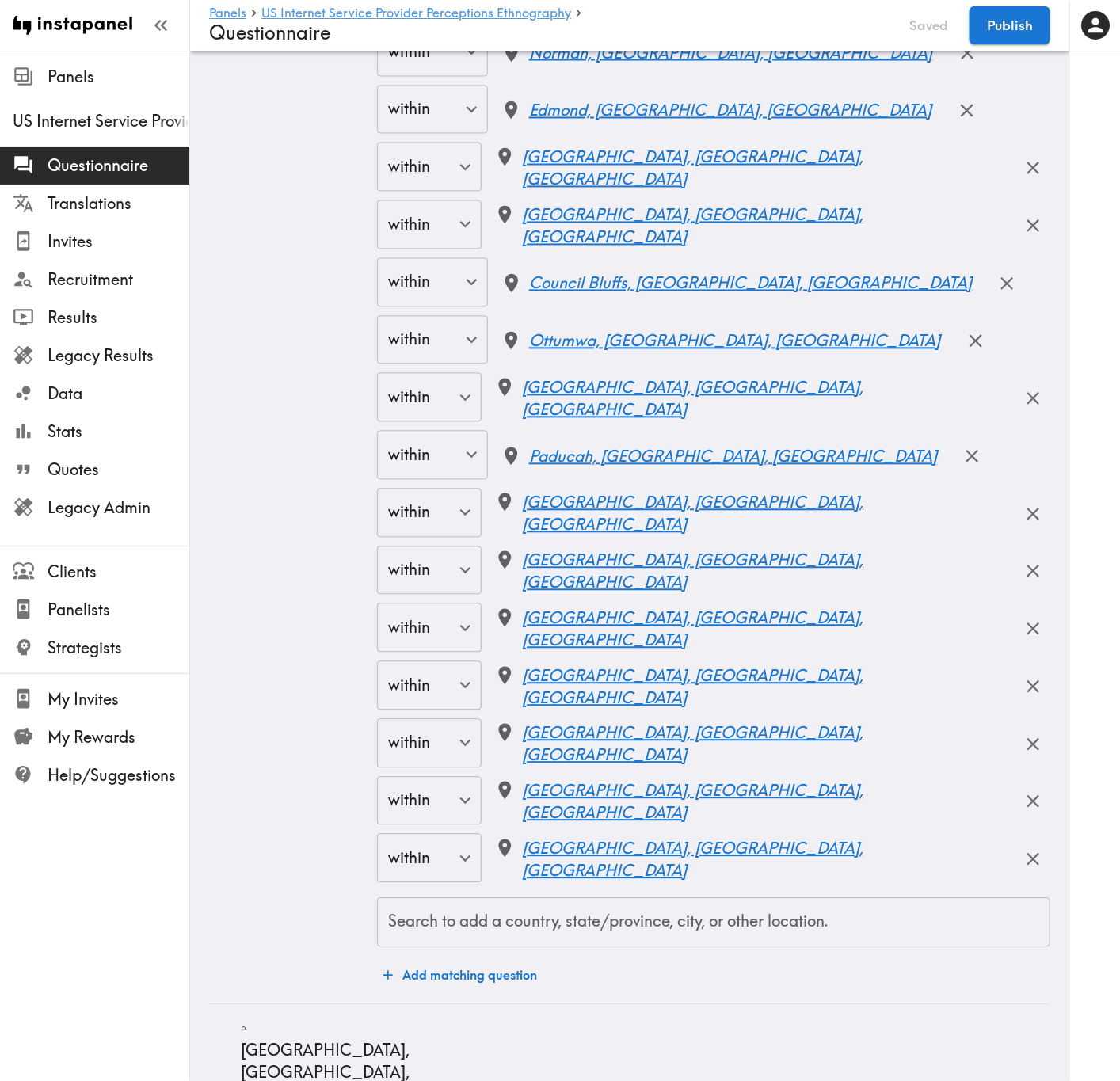
click at [660, 654] on input "Search to add a country, state/province, city, or other location." at bounding box center [714, 922] width 658 height 35
type input "Hannibal"
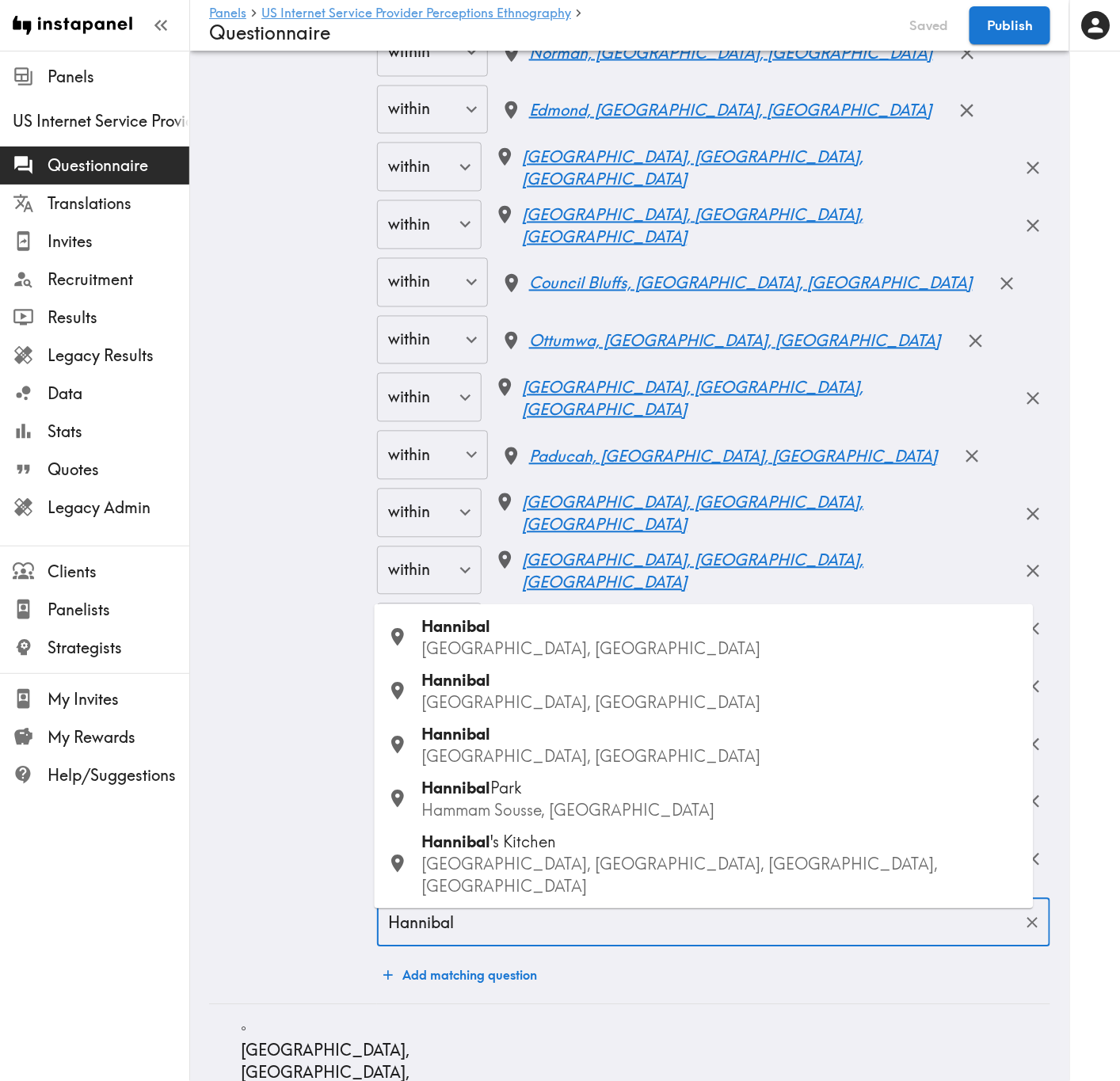
click at [593, 654] on p "MO, USA" at bounding box center [721, 649] width 599 height 22
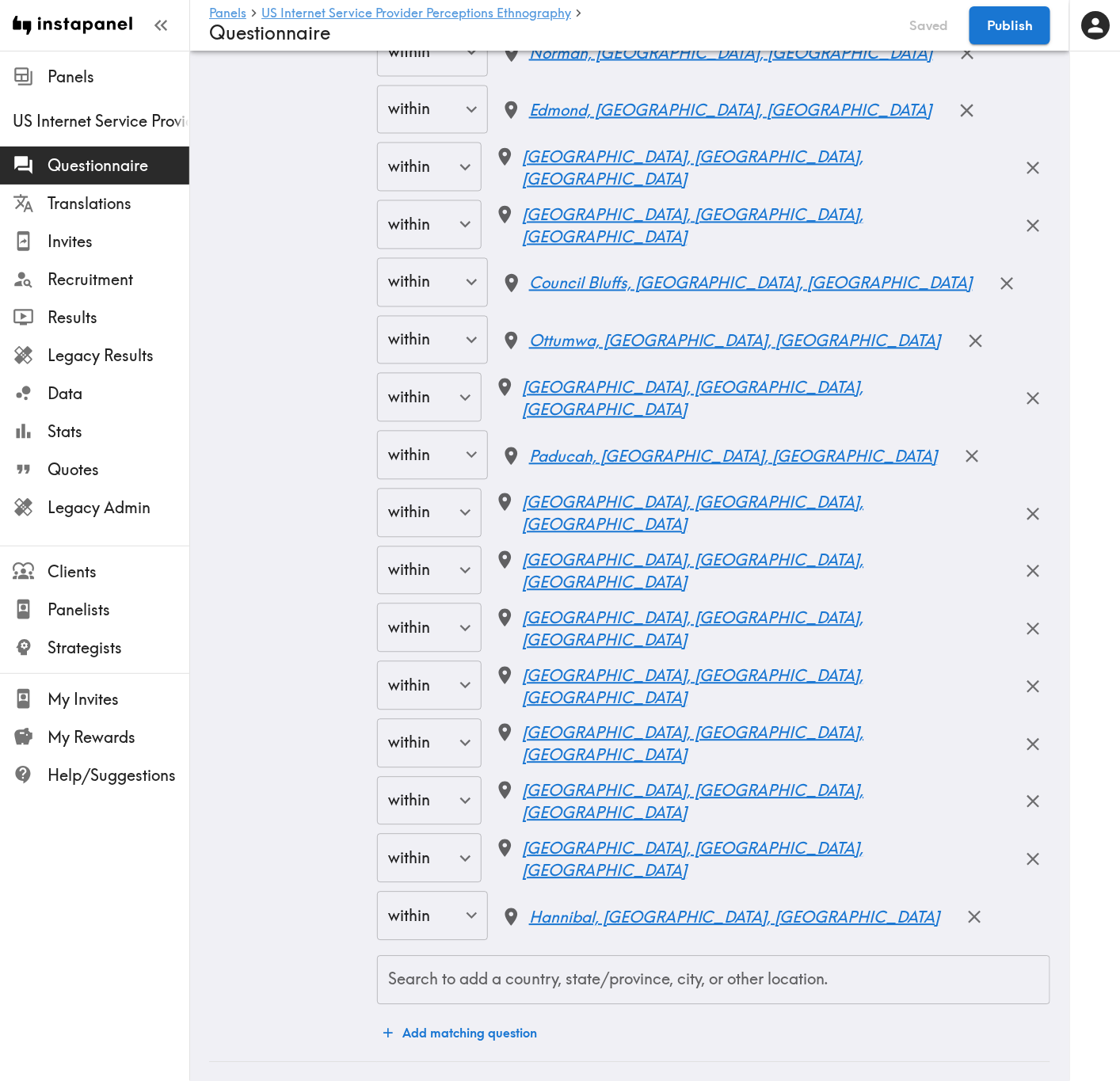
click at [639, 654] on input "Search to add a country, state/province, city, or other location." at bounding box center [714, 980] width 658 height 35
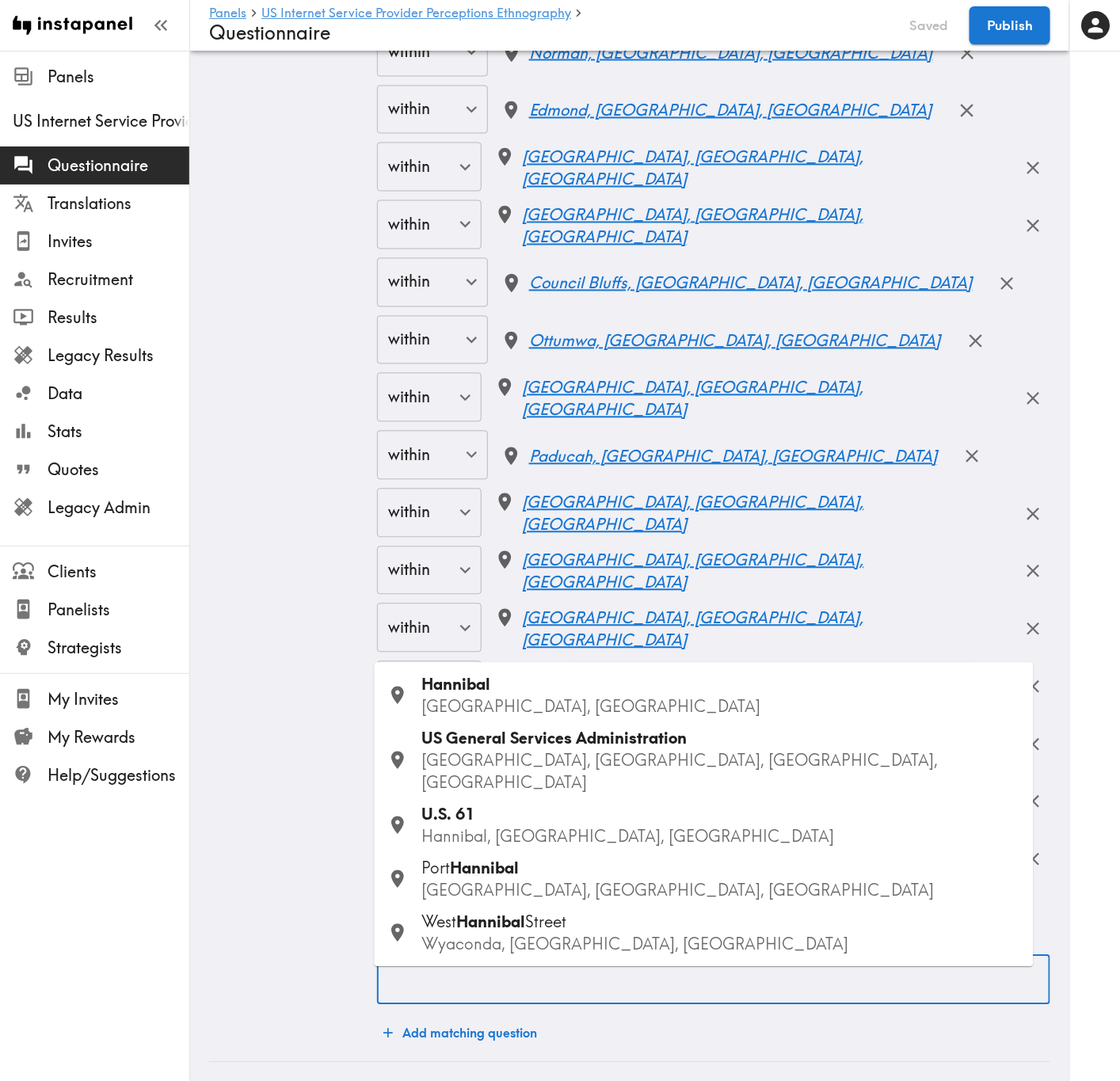
type input "Keokuk"
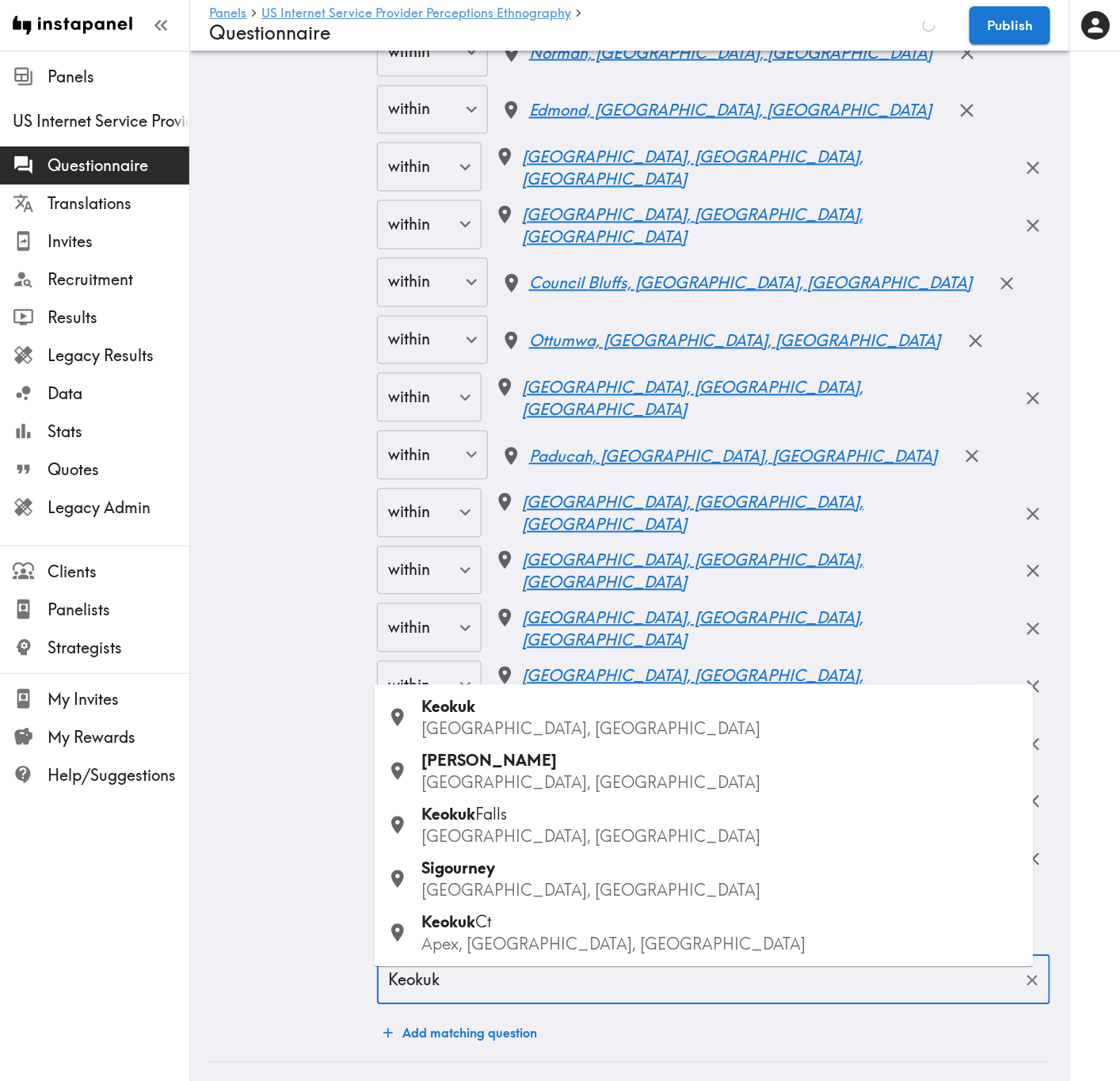
click at [608, 654] on div "Keokuk IA, USA" at bounding box center [721, 718] width 599 height 45
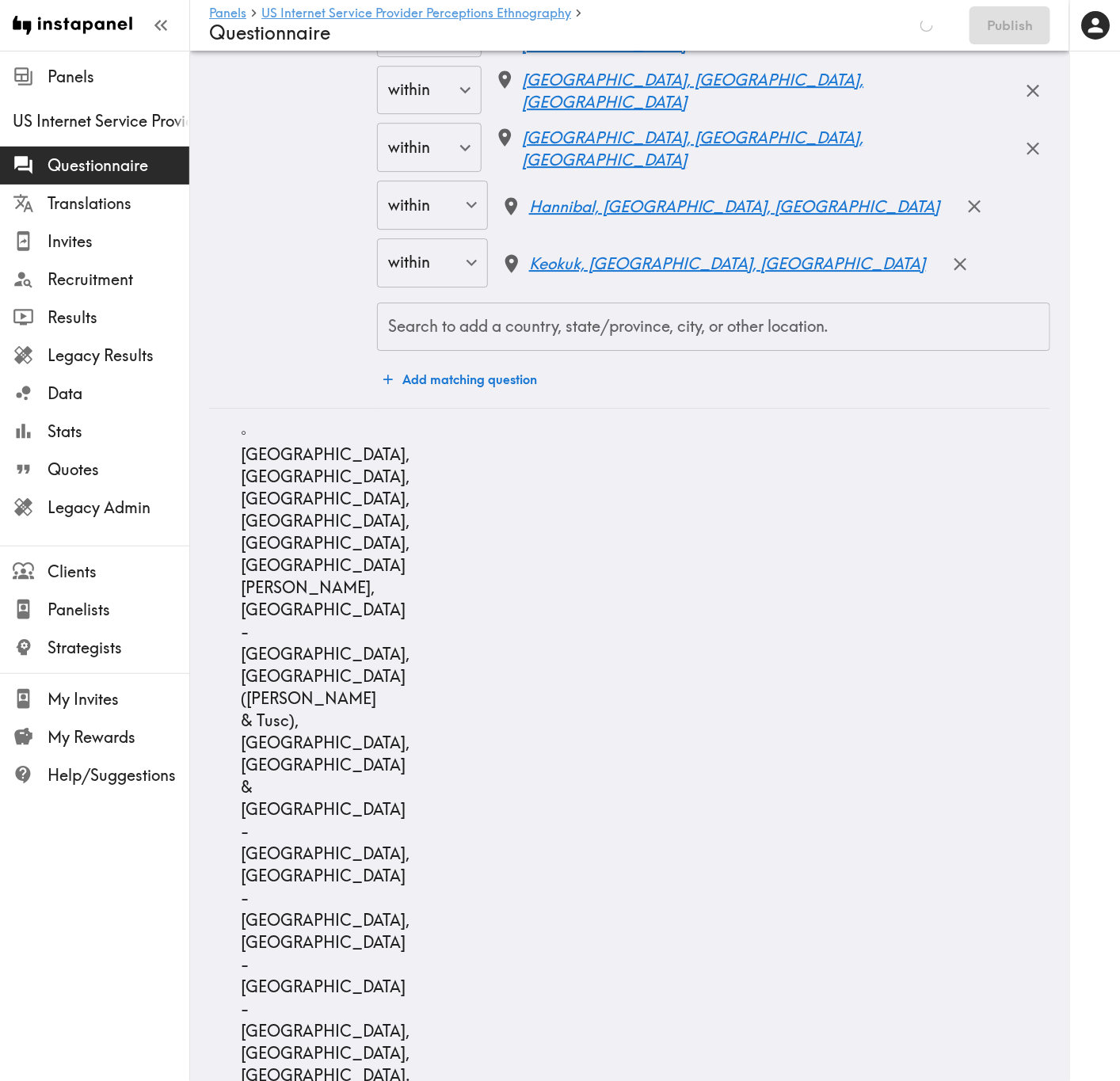
scroll to position [15206, 0]
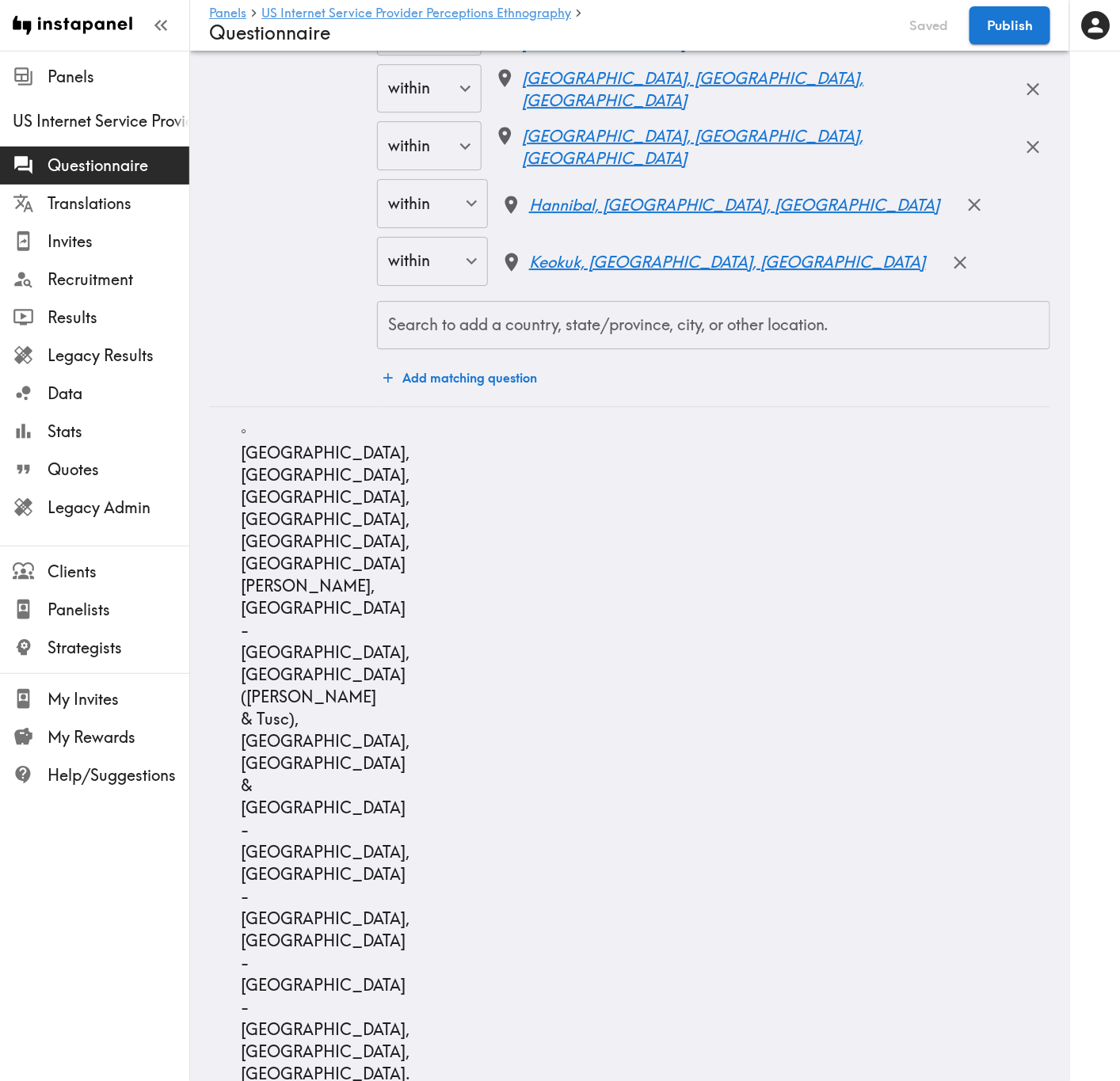
click at [694, 330] on div "Search to add a country, state/province, city, or other location. Search to add…" at bounding box center [713, 325] width 673 height 49
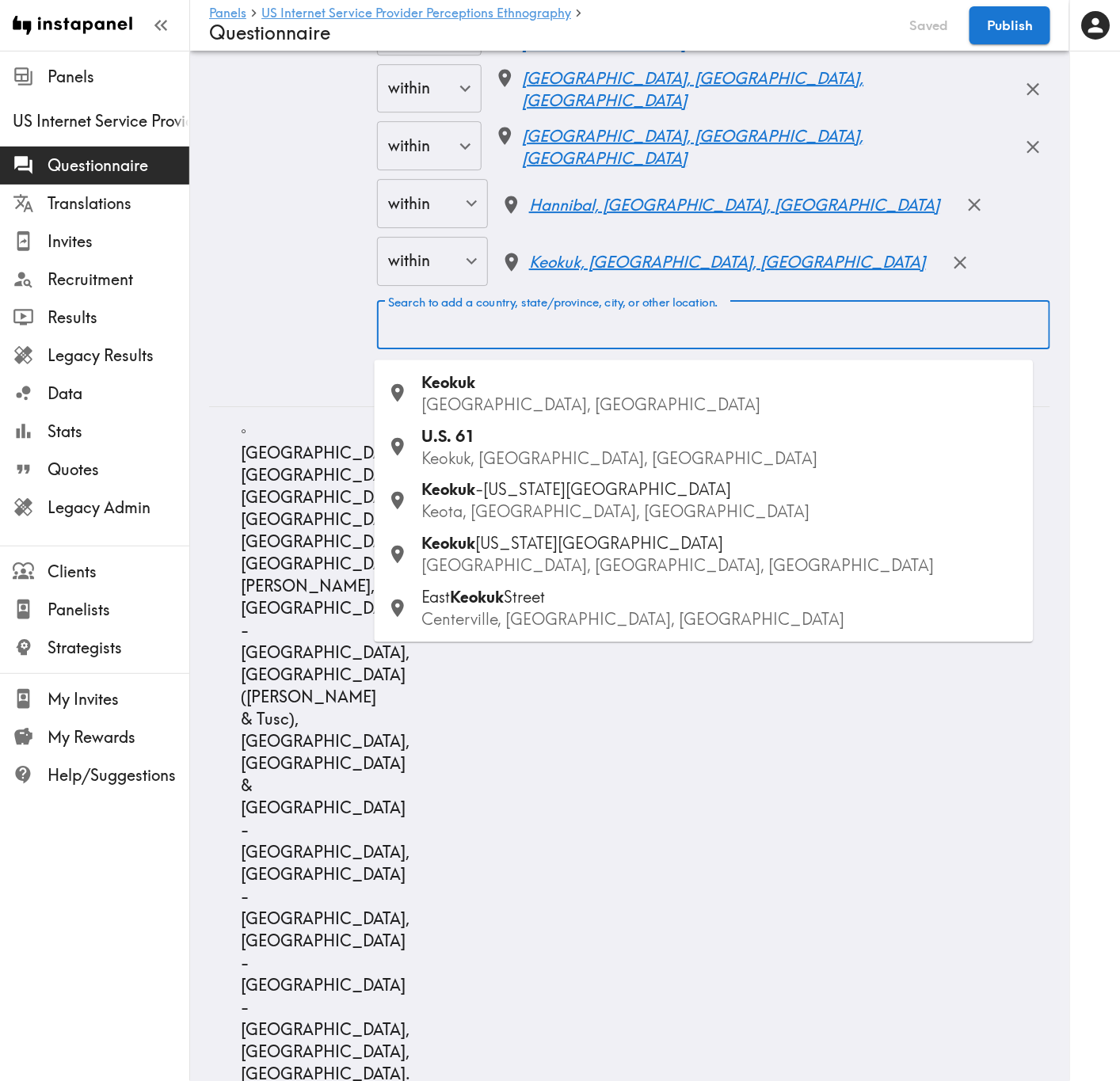
type input "San Antonio"
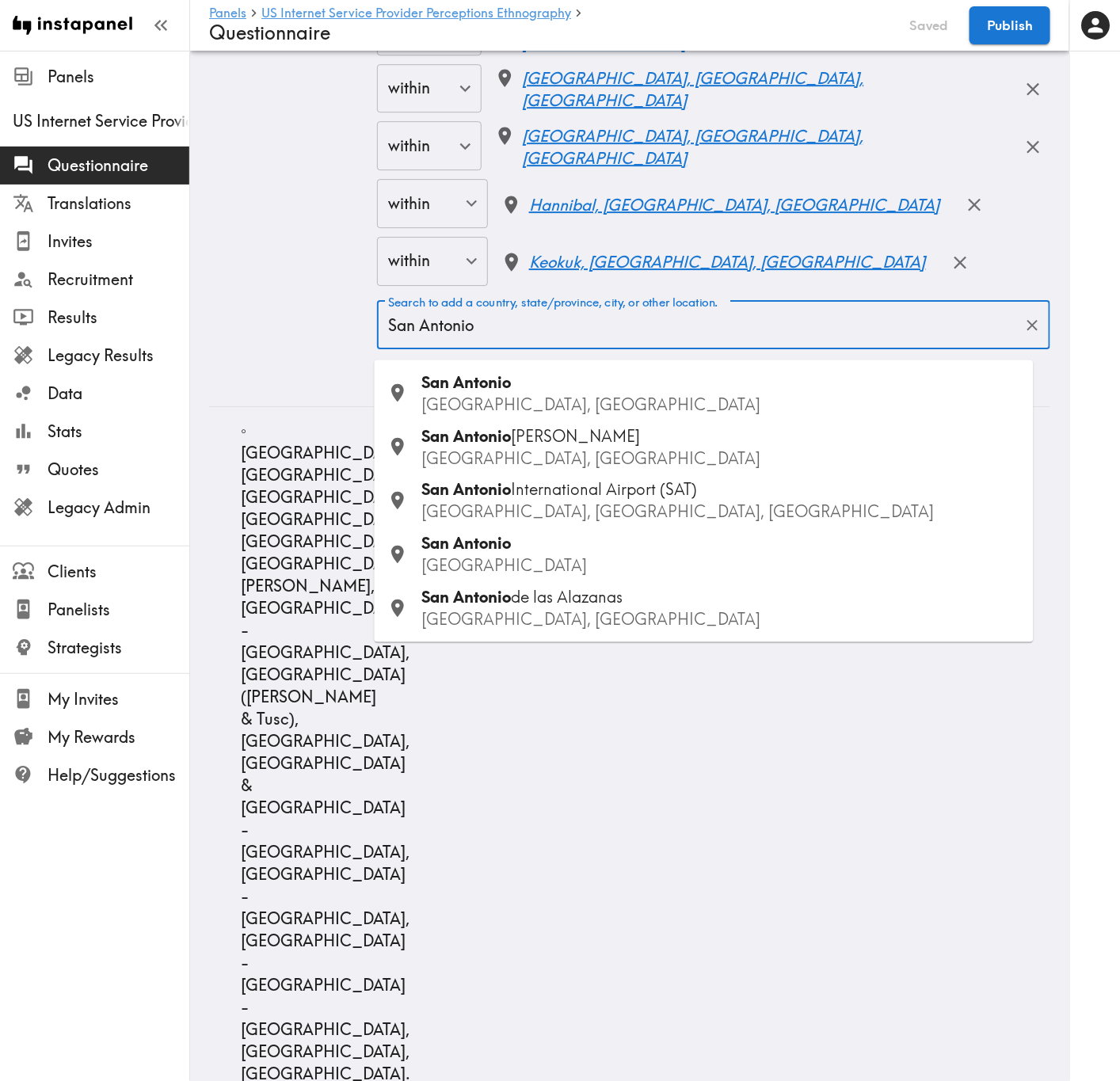
click at [521, 381] on div "San Antonio TX, USA" at bounding box center [721, 393] width 599 height 45
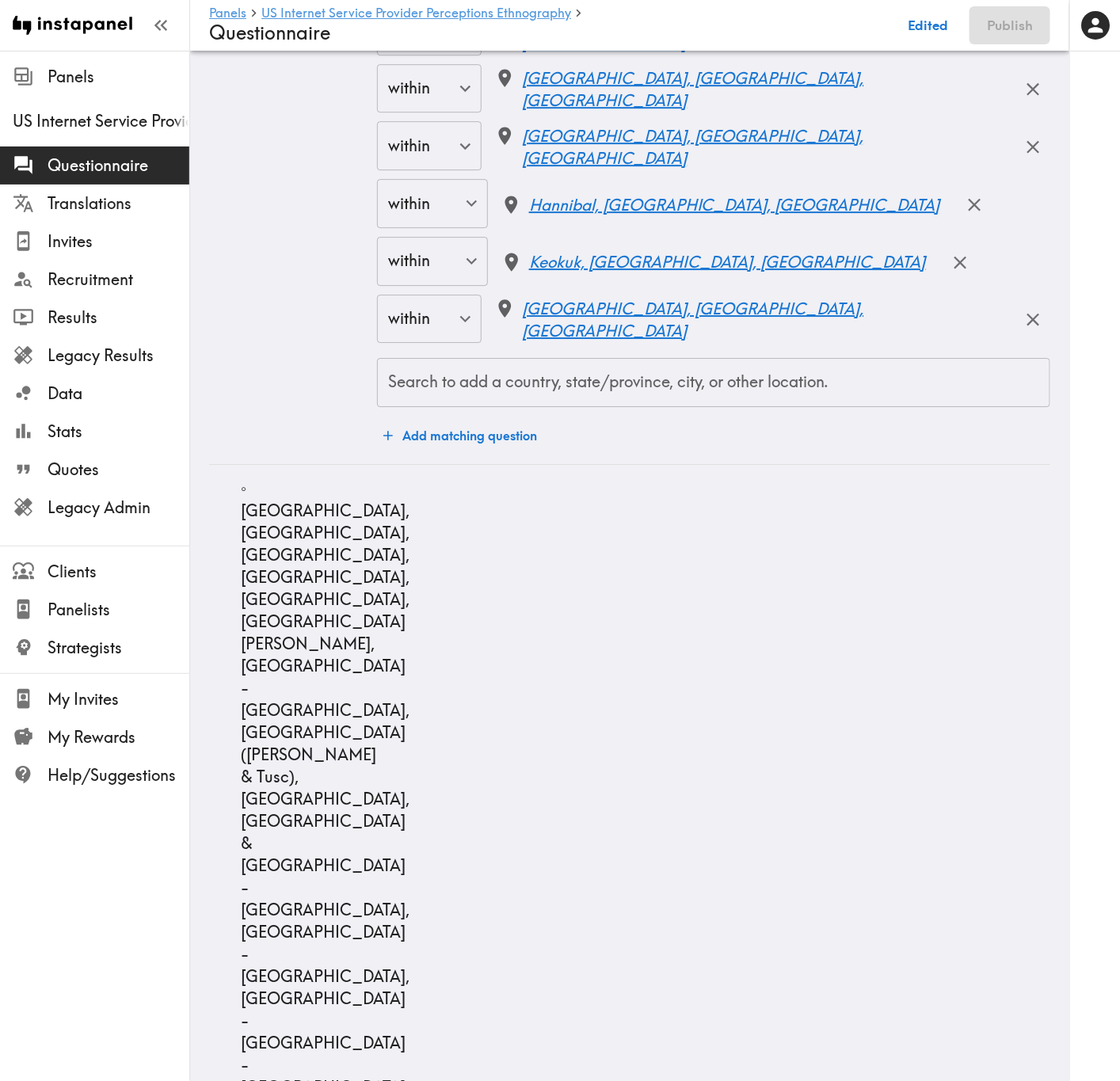
click at [706, 400] on input "Search to add a country, state/province, city, or other location." at bounding box center [714, 383] width 658 height 35
type input "New Braunfels"
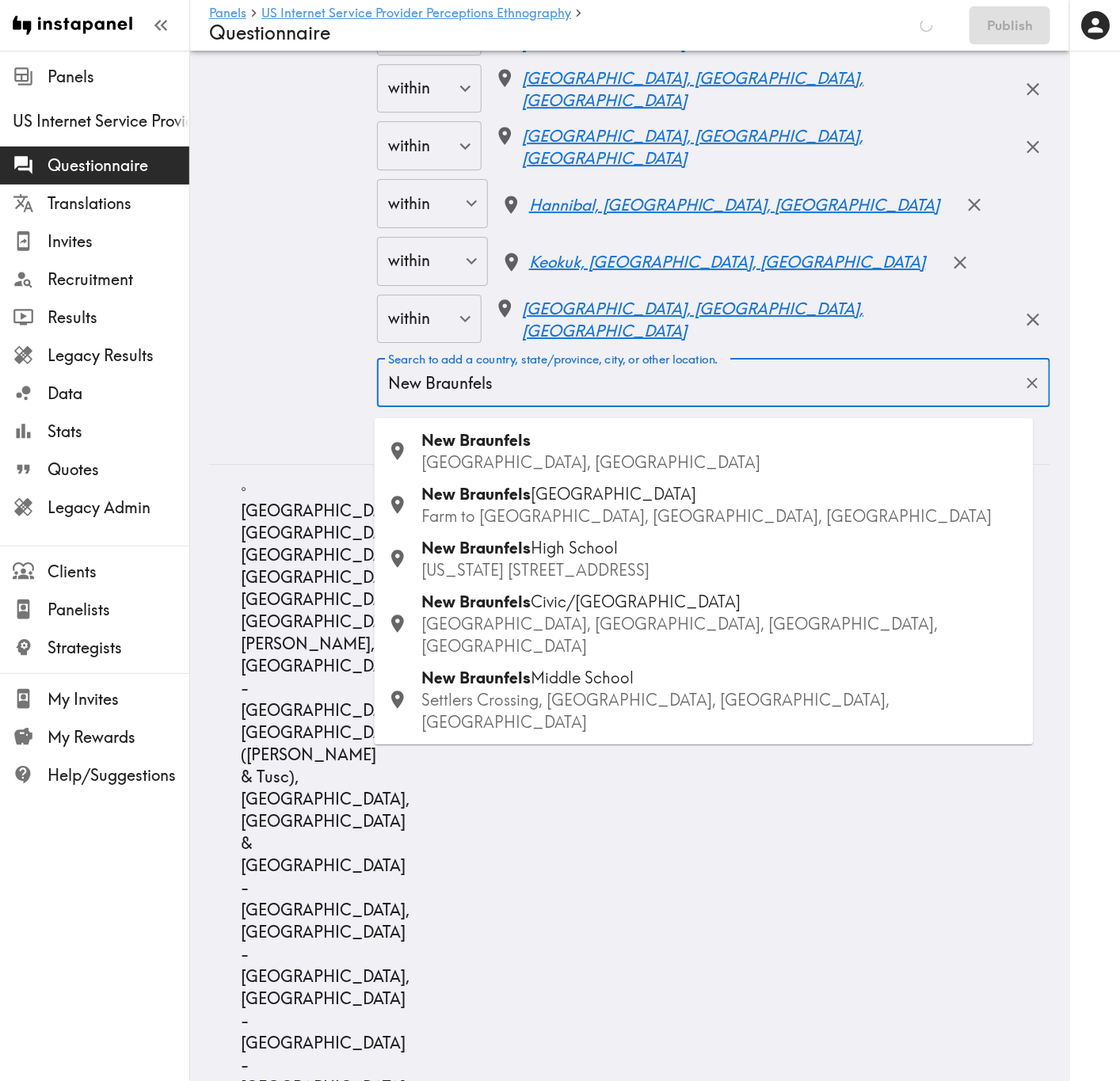
click at [580, 445] on div "New Braunfels TX, USA" at bounding box center [721, 451] width 599 height 45
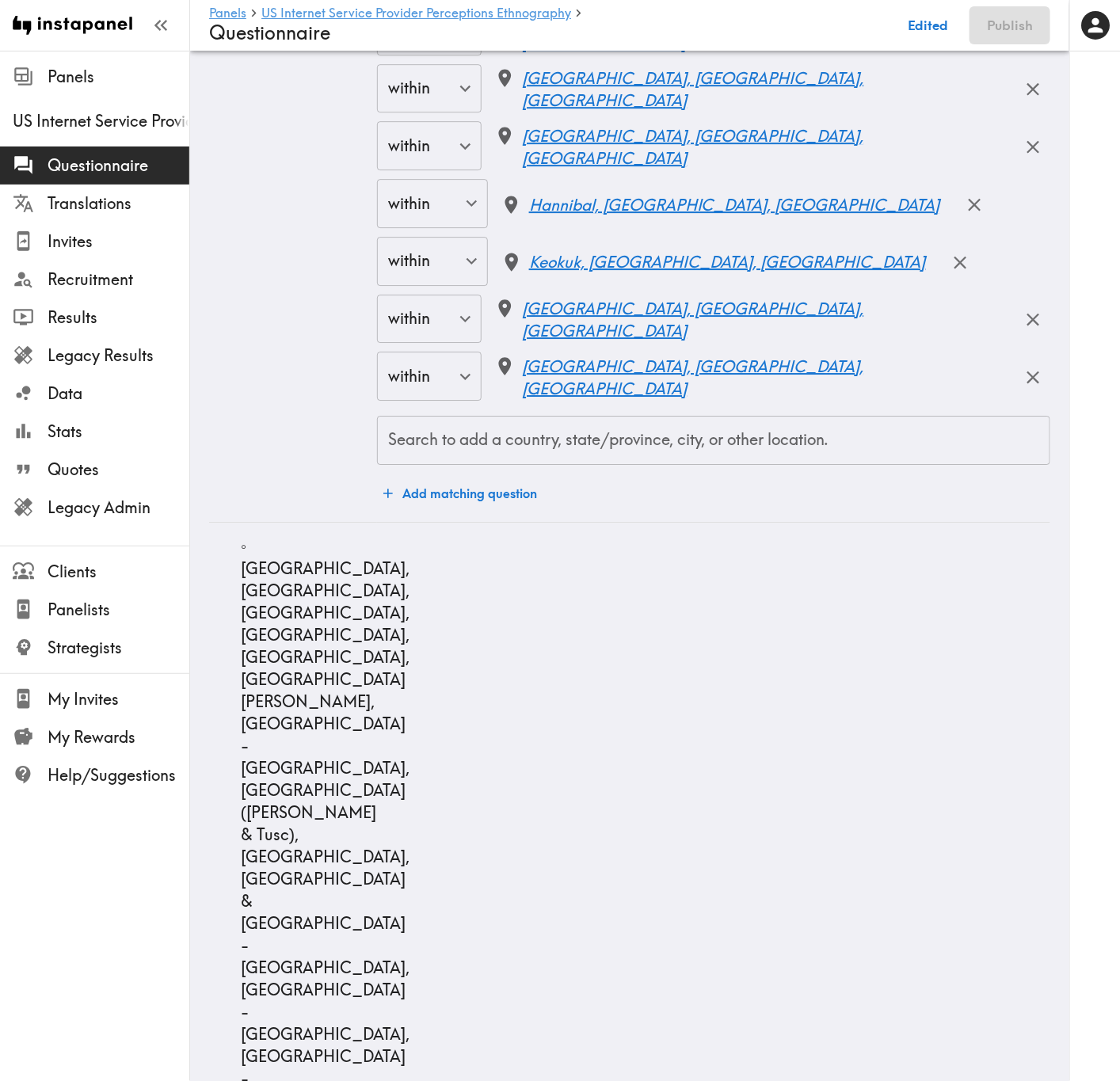
click at [654, 436] on div "Search to add a country, state/province, city, or other location. Search to add…" at bounding box center [713, 441] width 673 height 49
type input "Seguin"
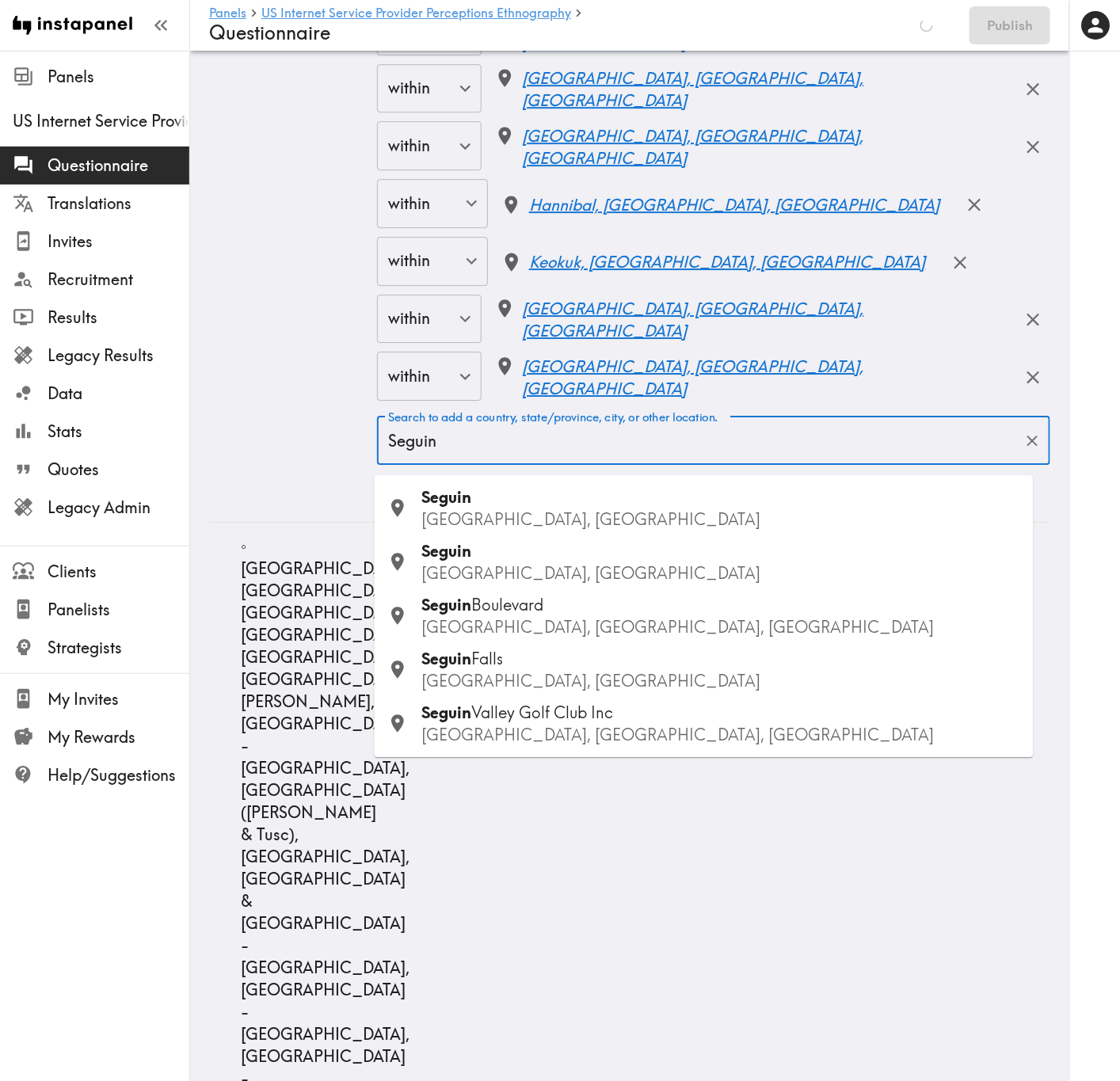
click at [568, 508] on p "TX, USA" at bounding box center [721, 519] width 599 height 22
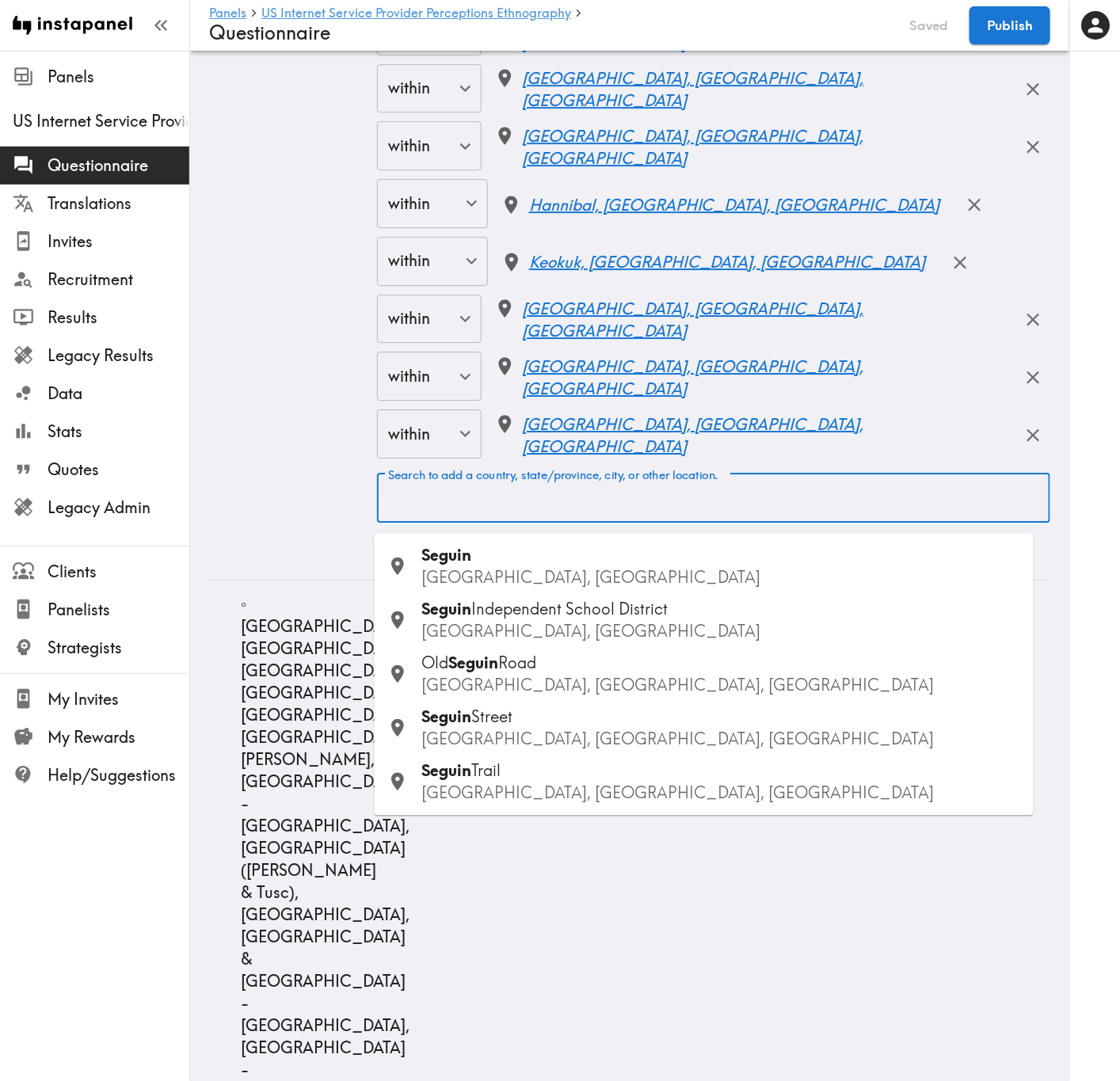
click at [621, 506] on div "Search to add a country, state/province, city, or other location. Search to add…" at bounding box center [713, 499] width 673 height 49
type input "Savannah"
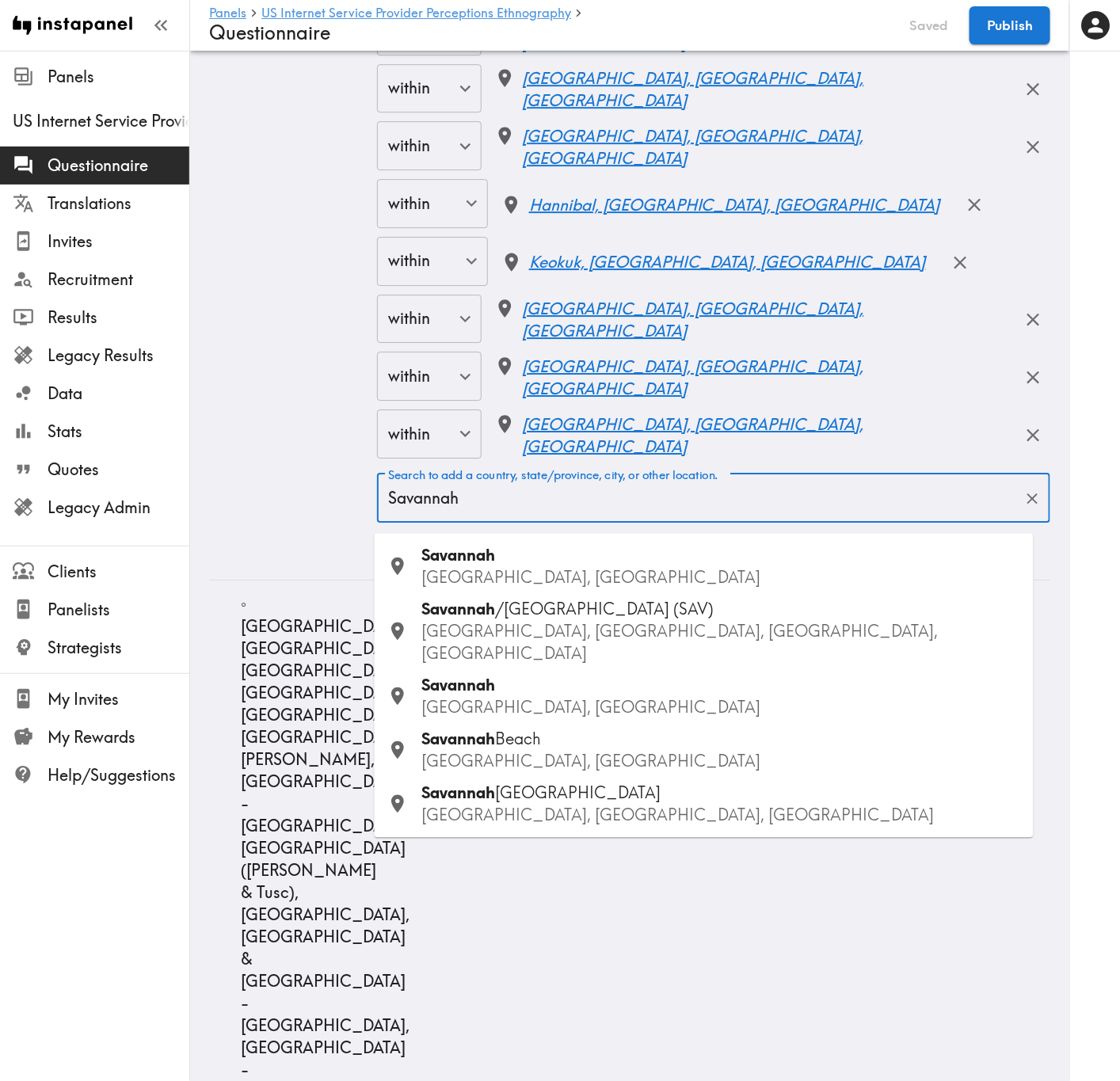
click at [540, 564] on div "Savannah GA, USA" at bounding box center [721, 567] width 599 height 45
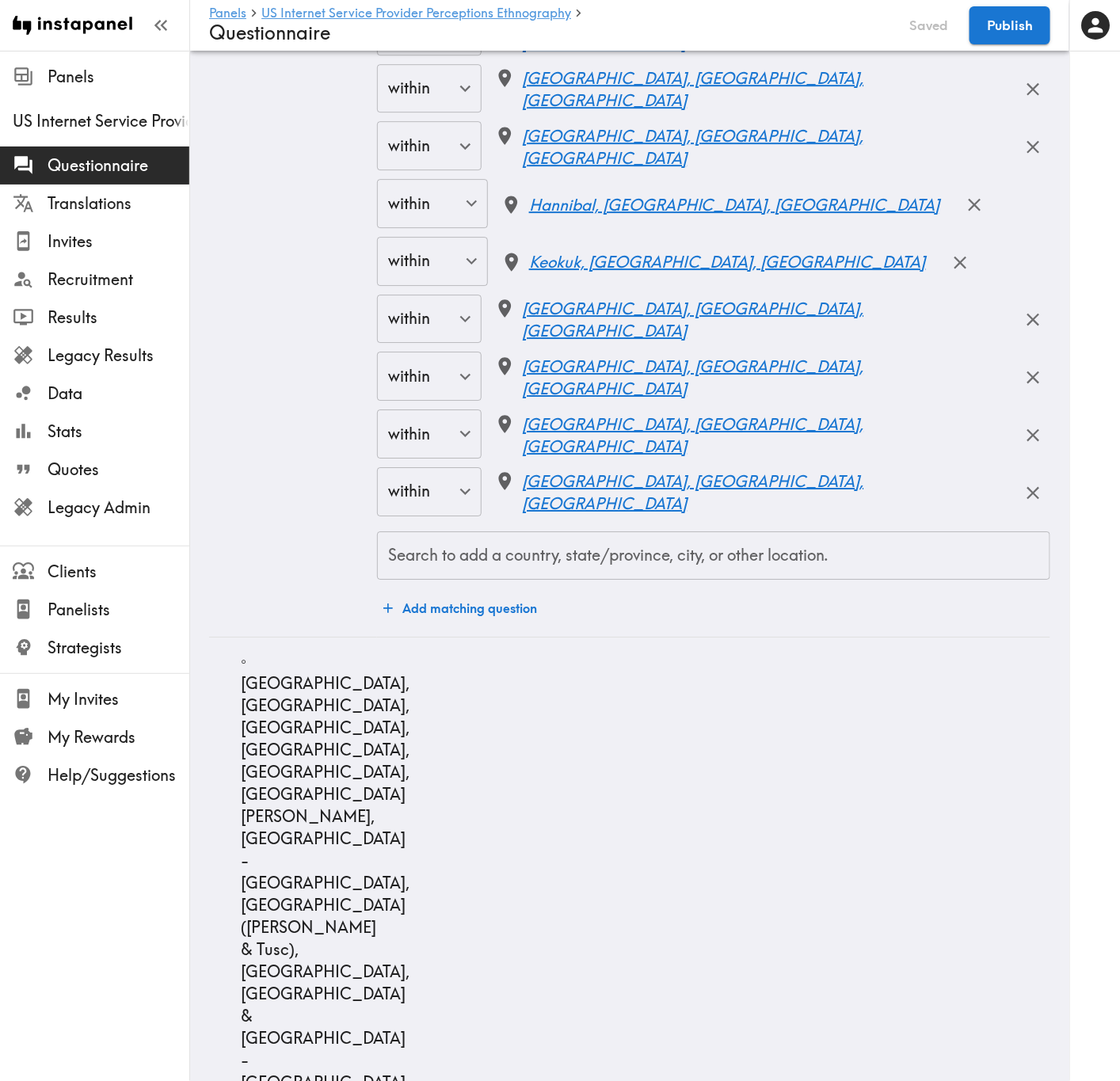
click at [641, 569] on div "Search to add a country, state/province, city, or other location. Search to add…" at bounding box center [713, 556] width 673 height 49
type input "Hilton Head"
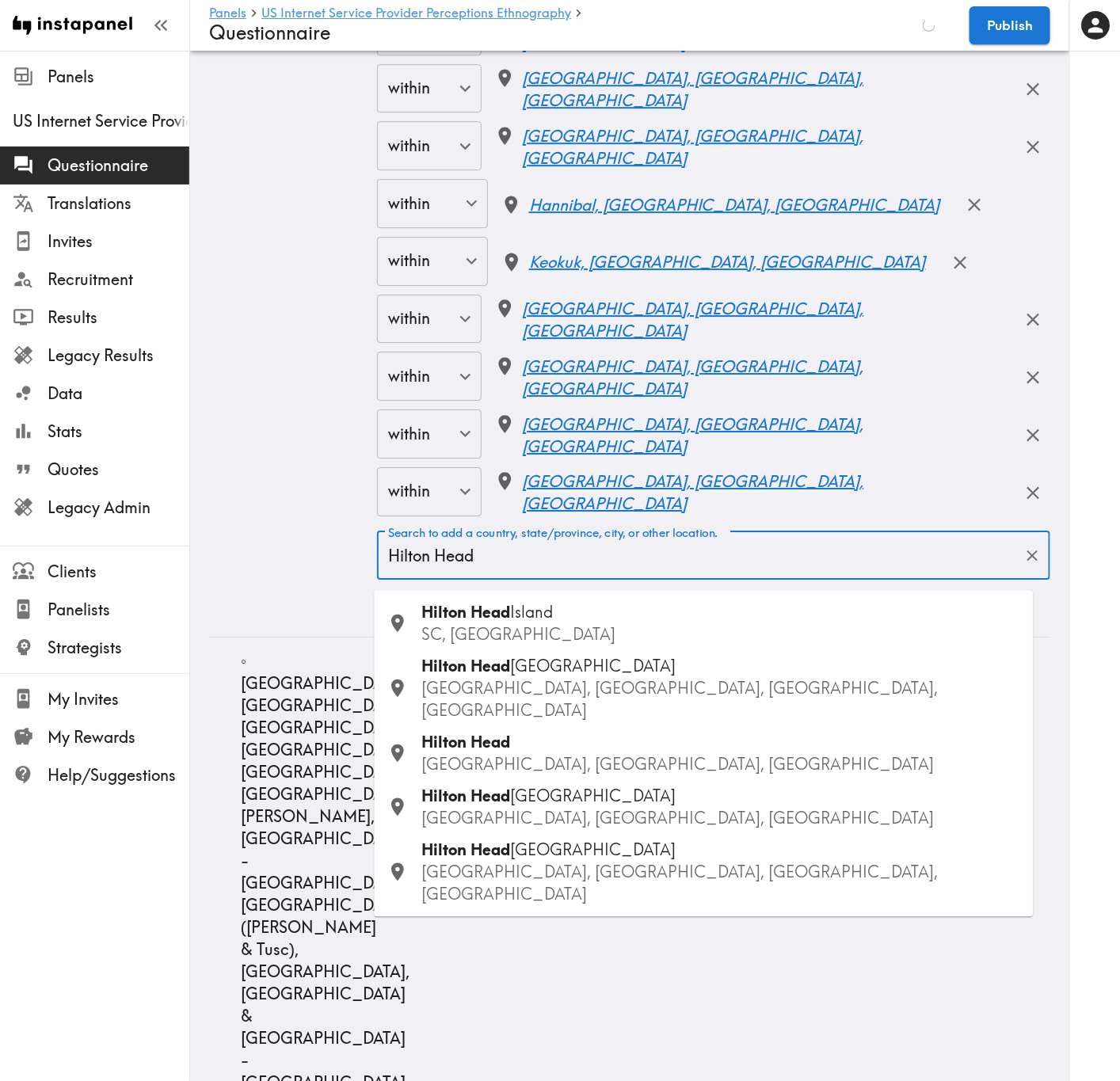
click at [547, 614] on span "Island" at bounding box center [532, 612] width 43 height 20
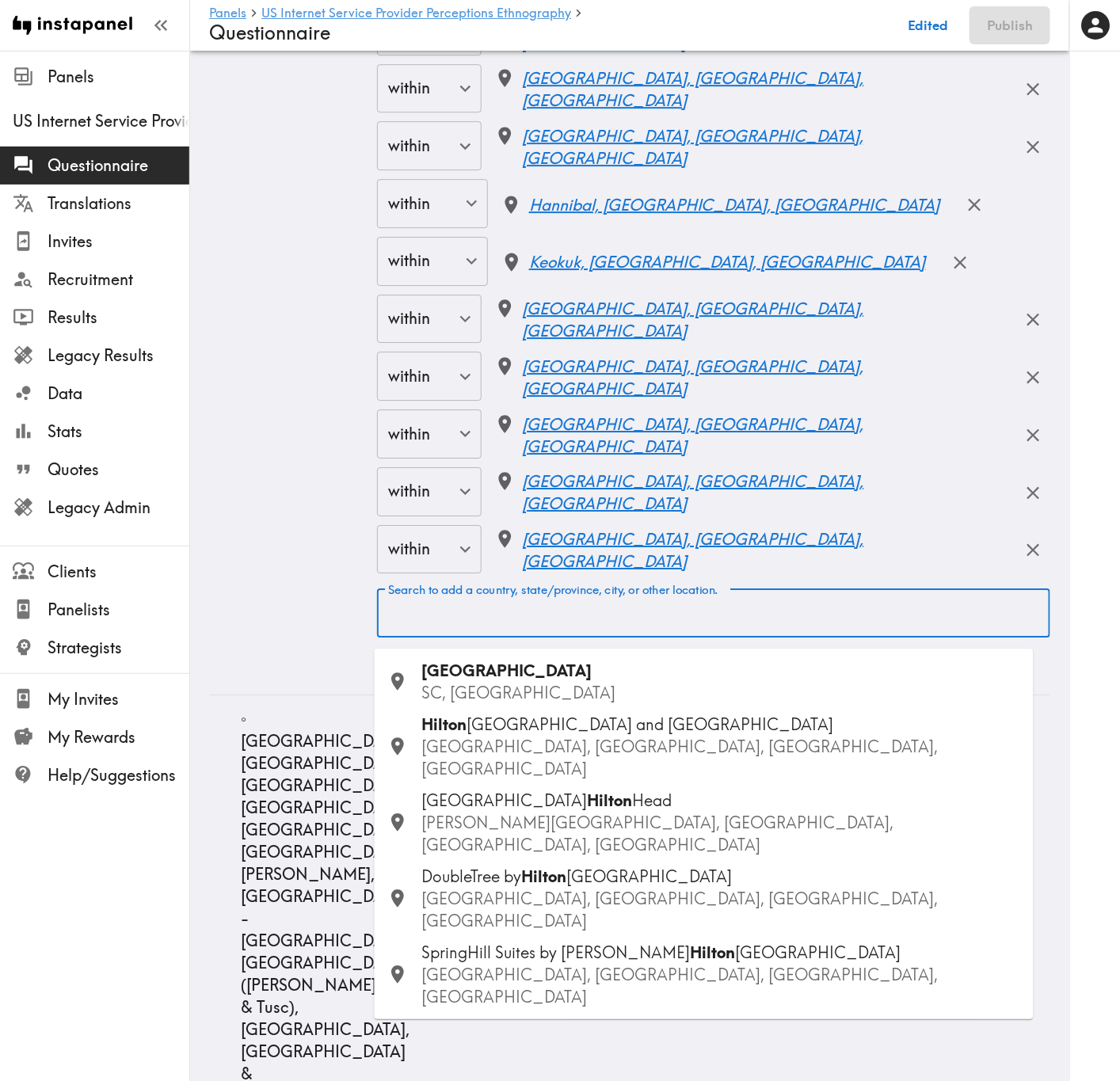
click at [588, 630] on input "Search to add a country, state/province, city, or other location." at bounding box center [714, 613] width 658 height 35
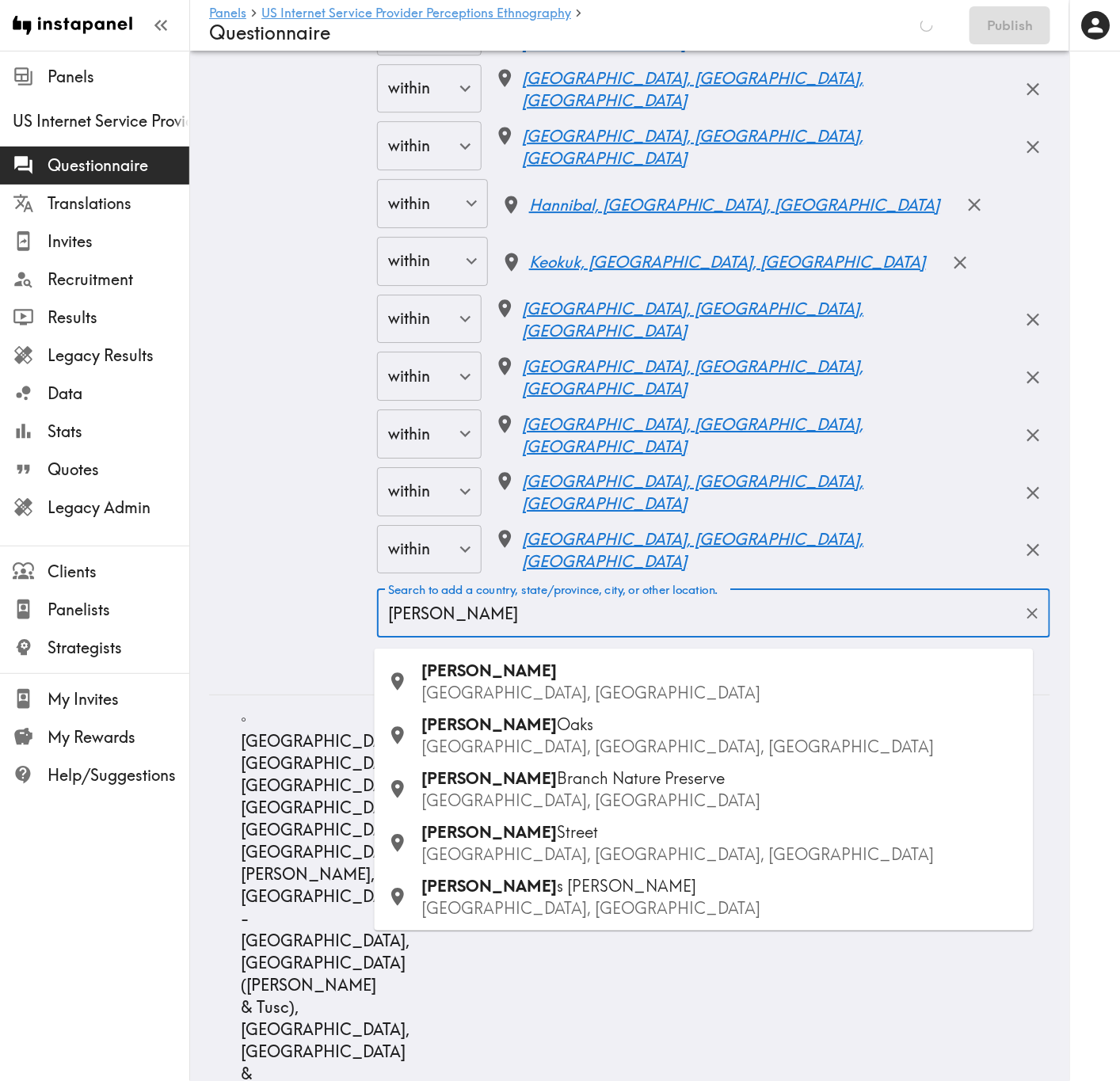
click at [513, 654] on p "TX, USA" at bounding box center [721, 693] width 599 height 22
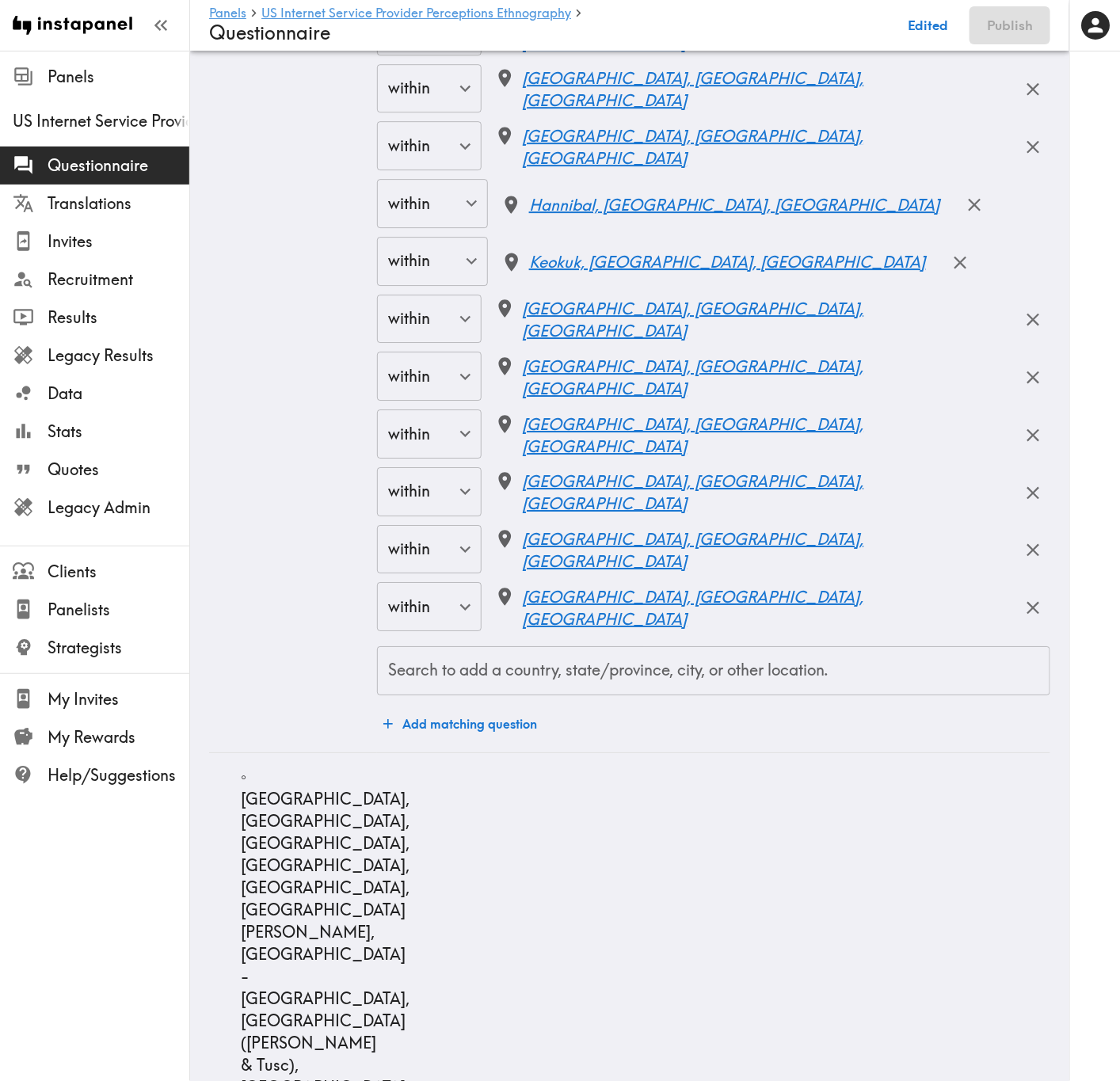
drag, startPoint x: 590, startPoint y: 673, endPoint x: 593, endPoint y: 682, distance: 9.5
click at [590, 654] on div "Search to add a country, state/province, city, or other location. Search to add…" at bounding box center [713, 671] width 673 height 49
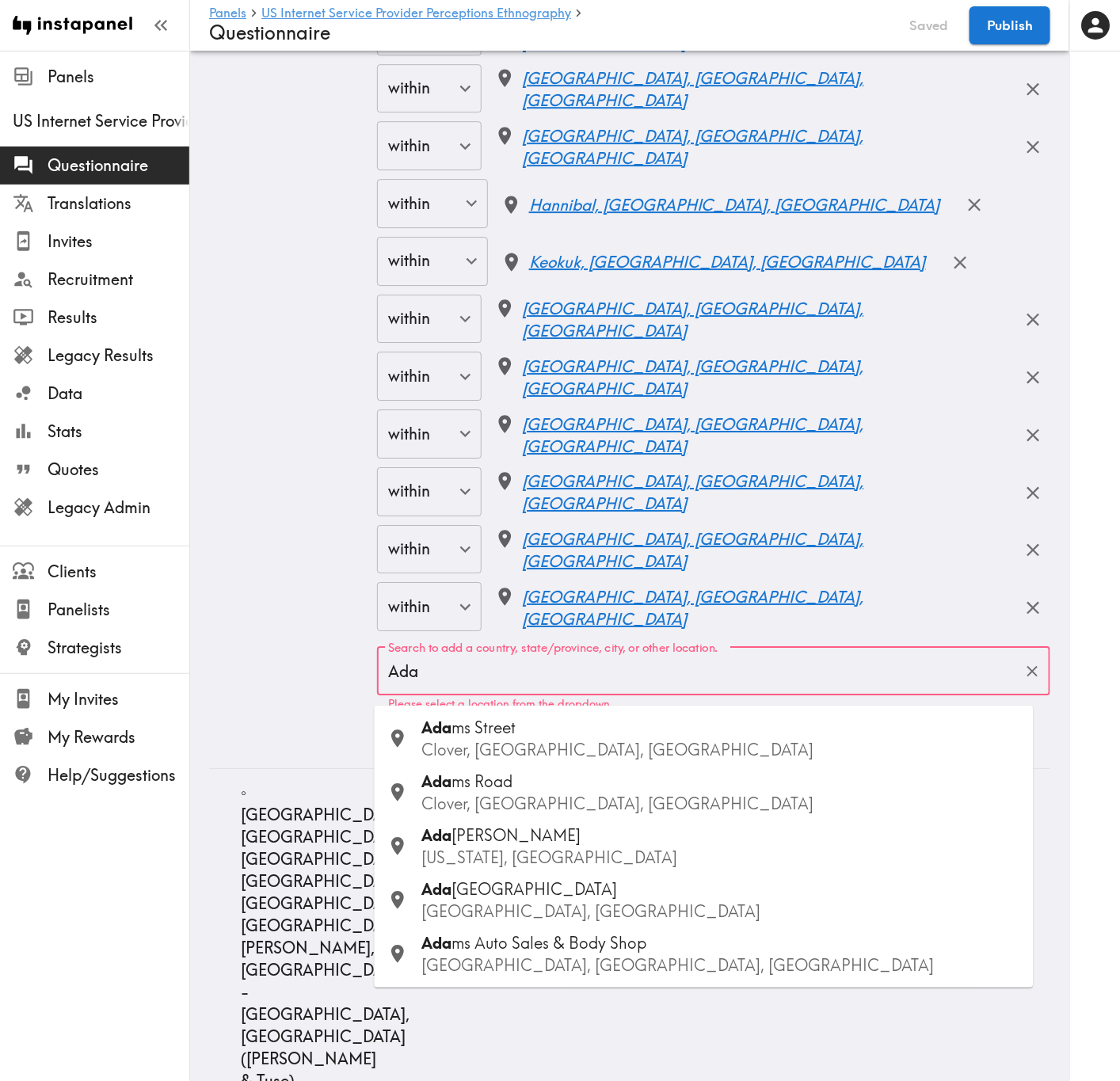
click at [541, 654] on input "Ada" at bounding box center [701, 671] width 635 height 35
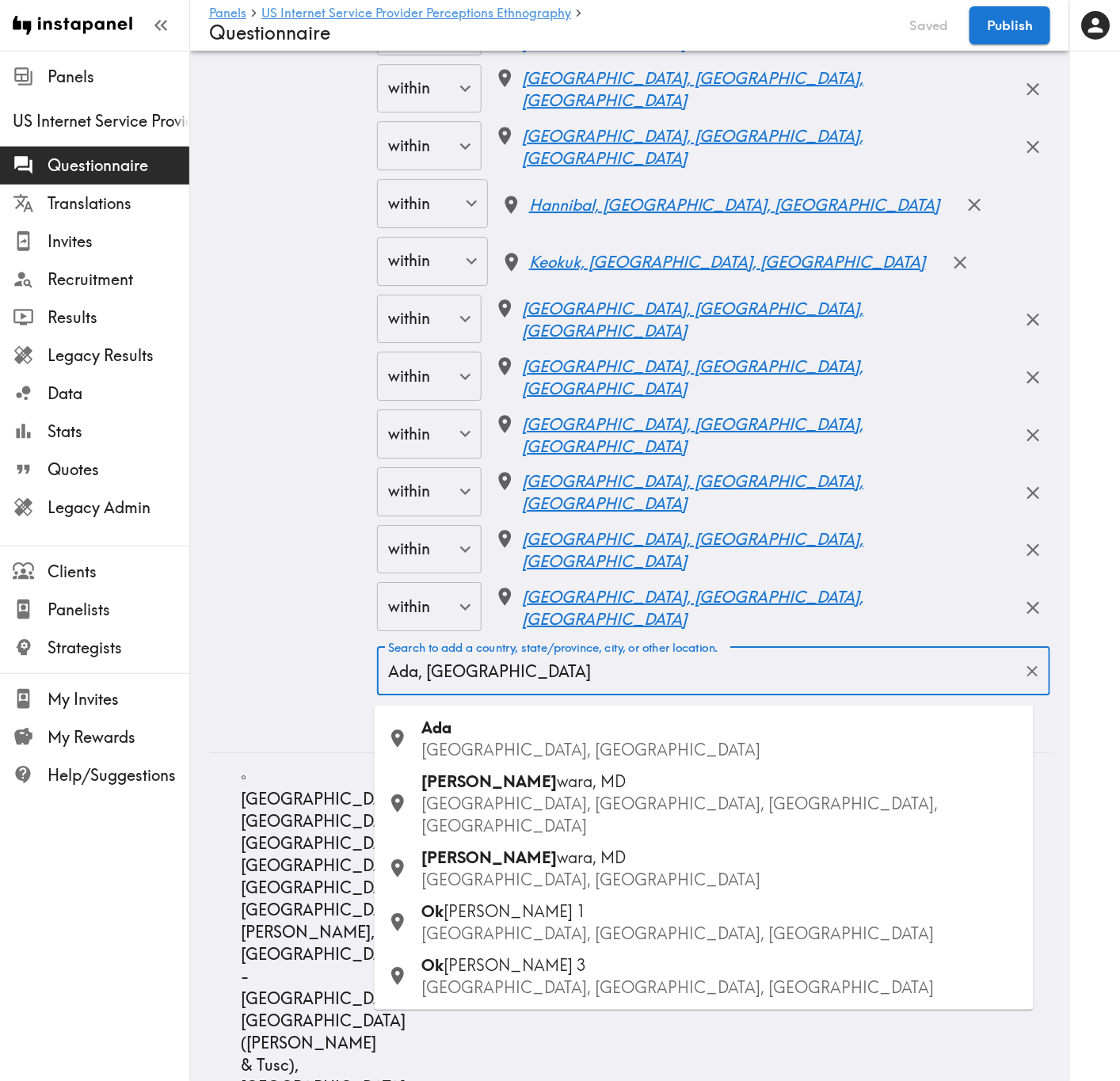
click at [536, 654] on p "OK, USA" at bounding box center [721, 750] width 599 height 22
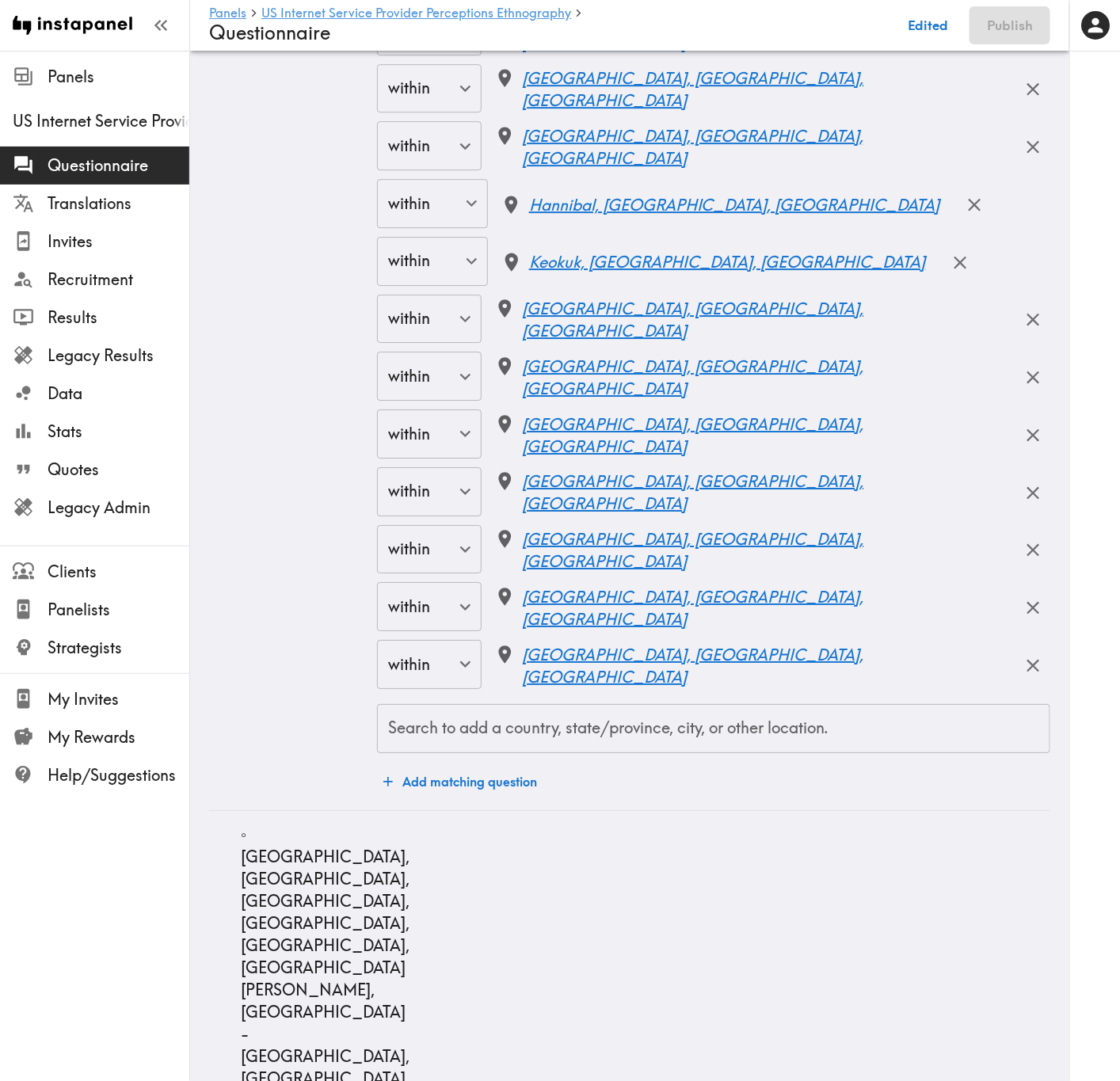
click at [584, 654] on input "Search to add a country, state/province, city, or other location." at bounding box center [714, 728] width 658 height 35
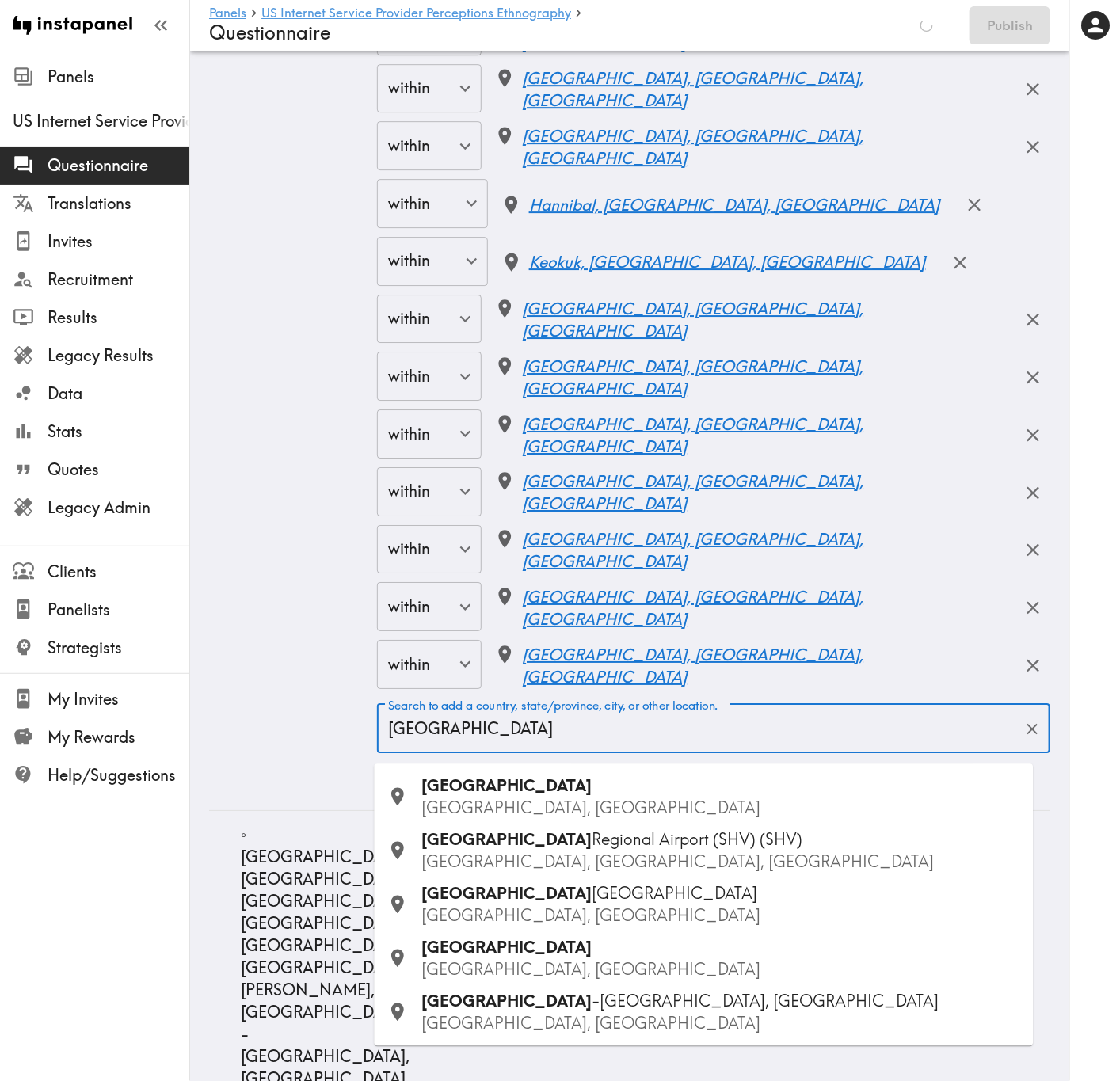
click at [545, 654] on div "Shreveport LA, USA" at bounding box center [721, 797] width 599 height 45
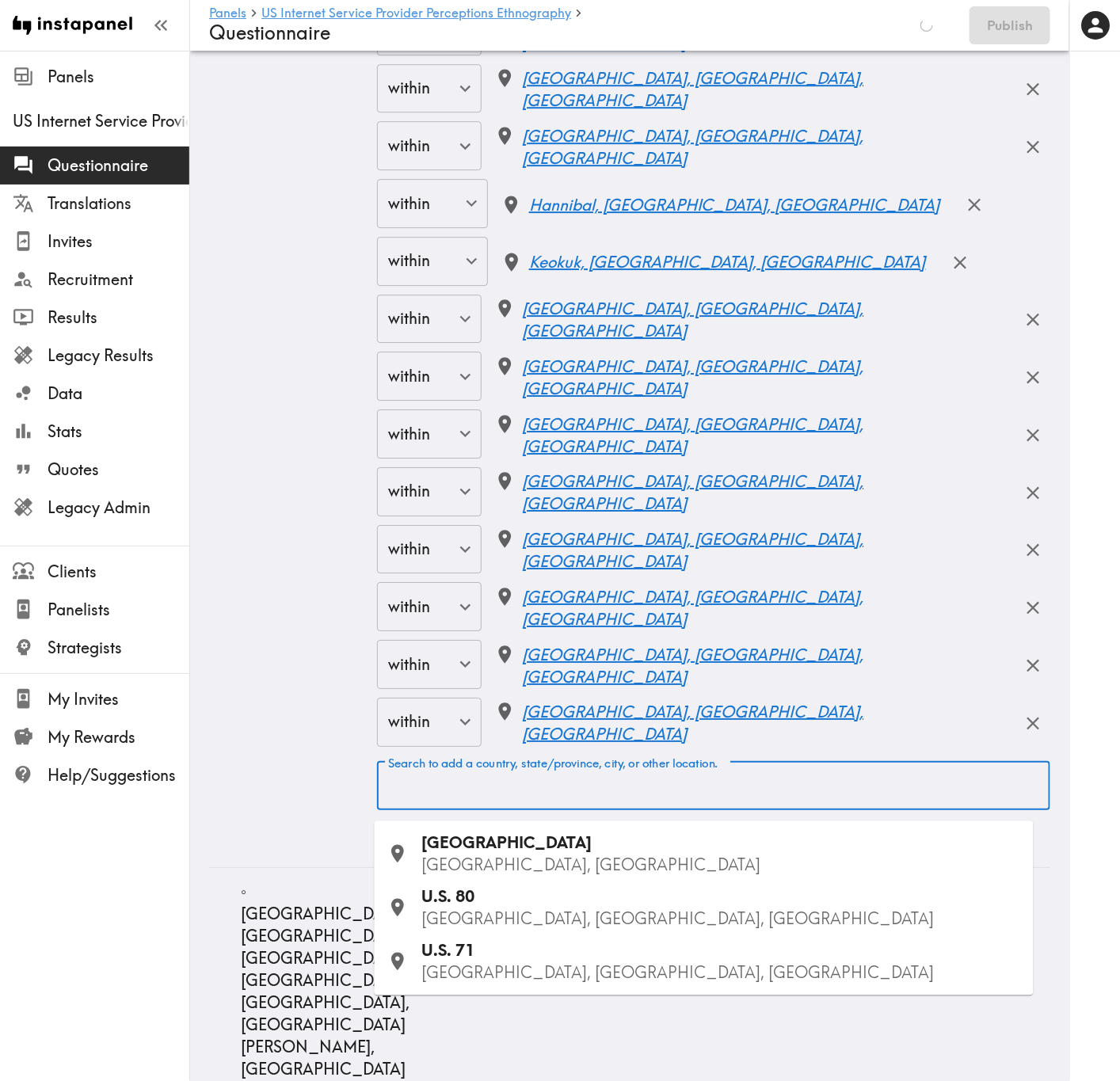
click at [614, 654] on div "Search to add a country, state/province, city, or other location. Search to add…" at bounding box center [713, 787] width 673 height 49
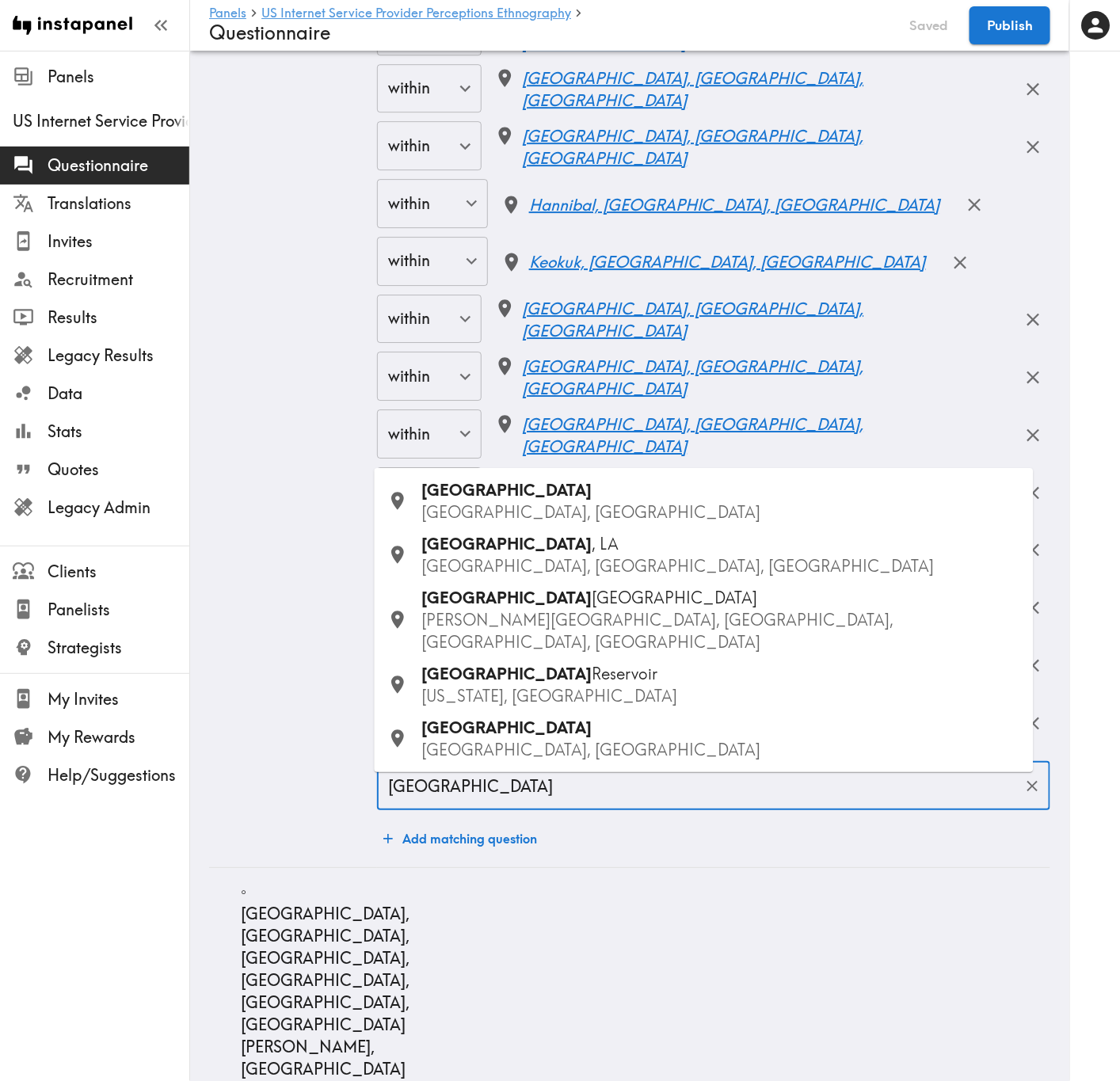
click at [457, 500] on span "Bossier City" at bounding box center [507, 489] width 170 height 20
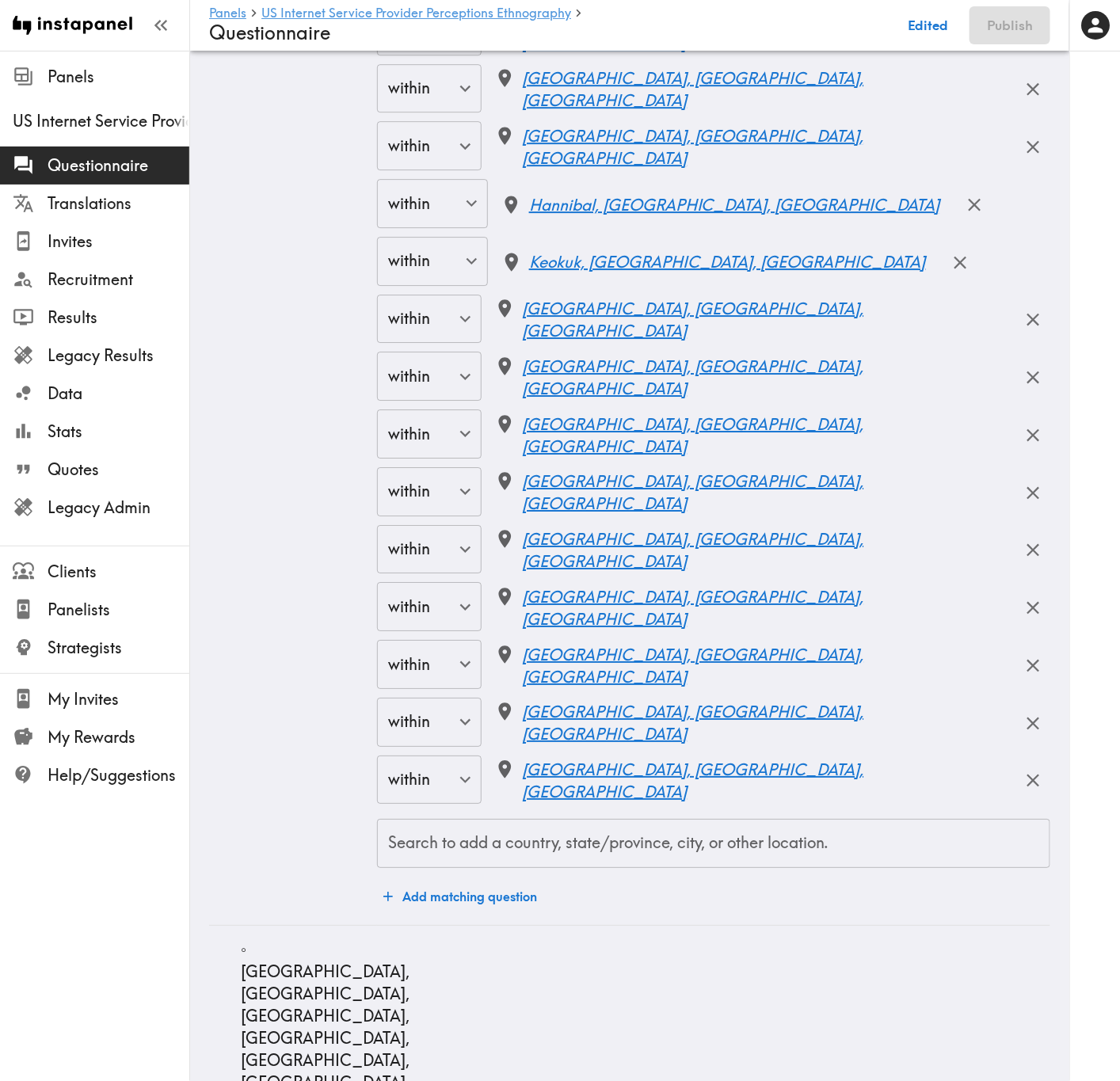
click at [652, 654] on div "Search to add a country, state/province, city, or other location. Search to add…" at bounding box center [713, 844] width 673 height 49
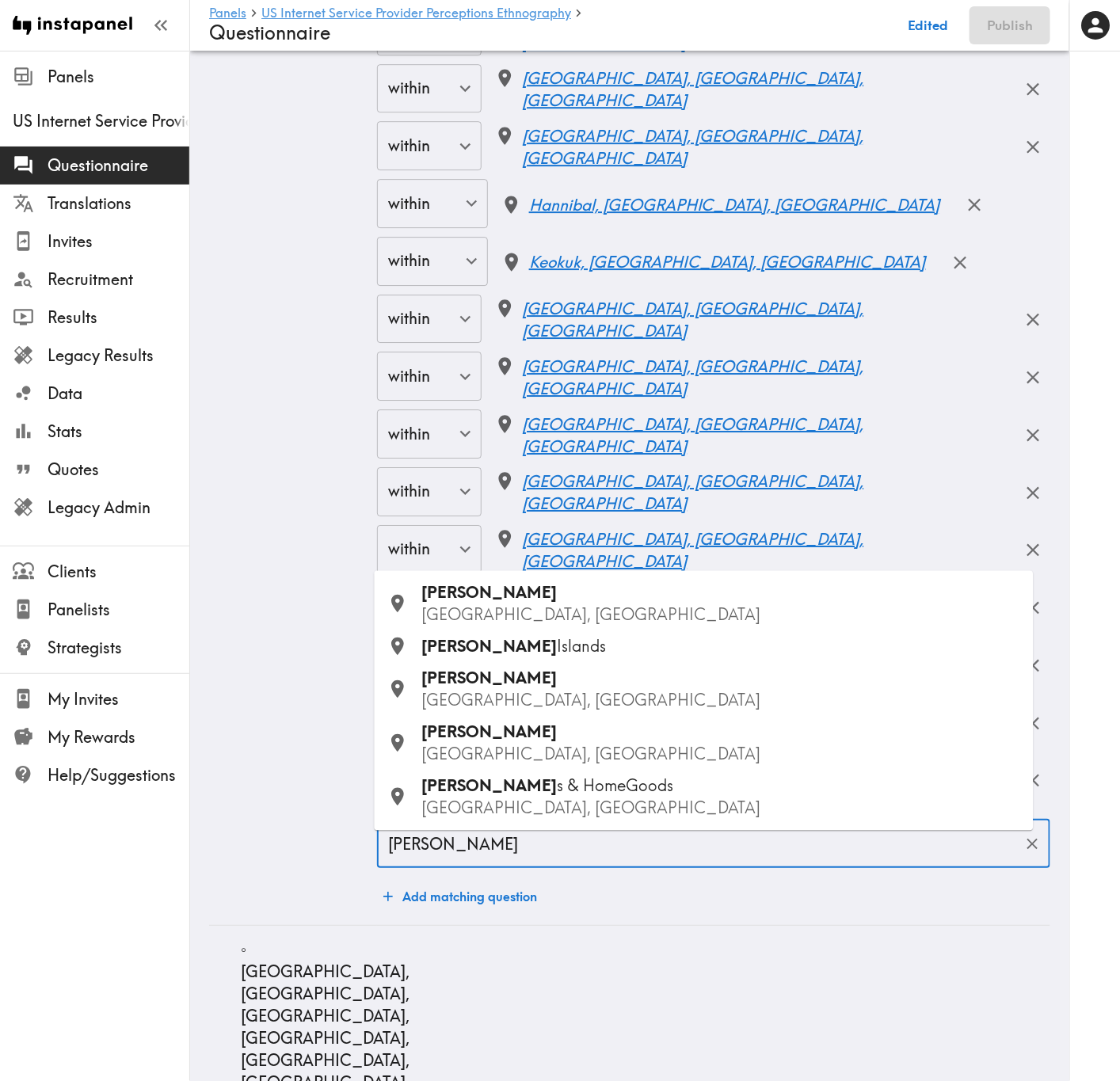
click at [502, 654] on div "Marshall TX, USA" at bounding box center [721, 690] width 599 height 45
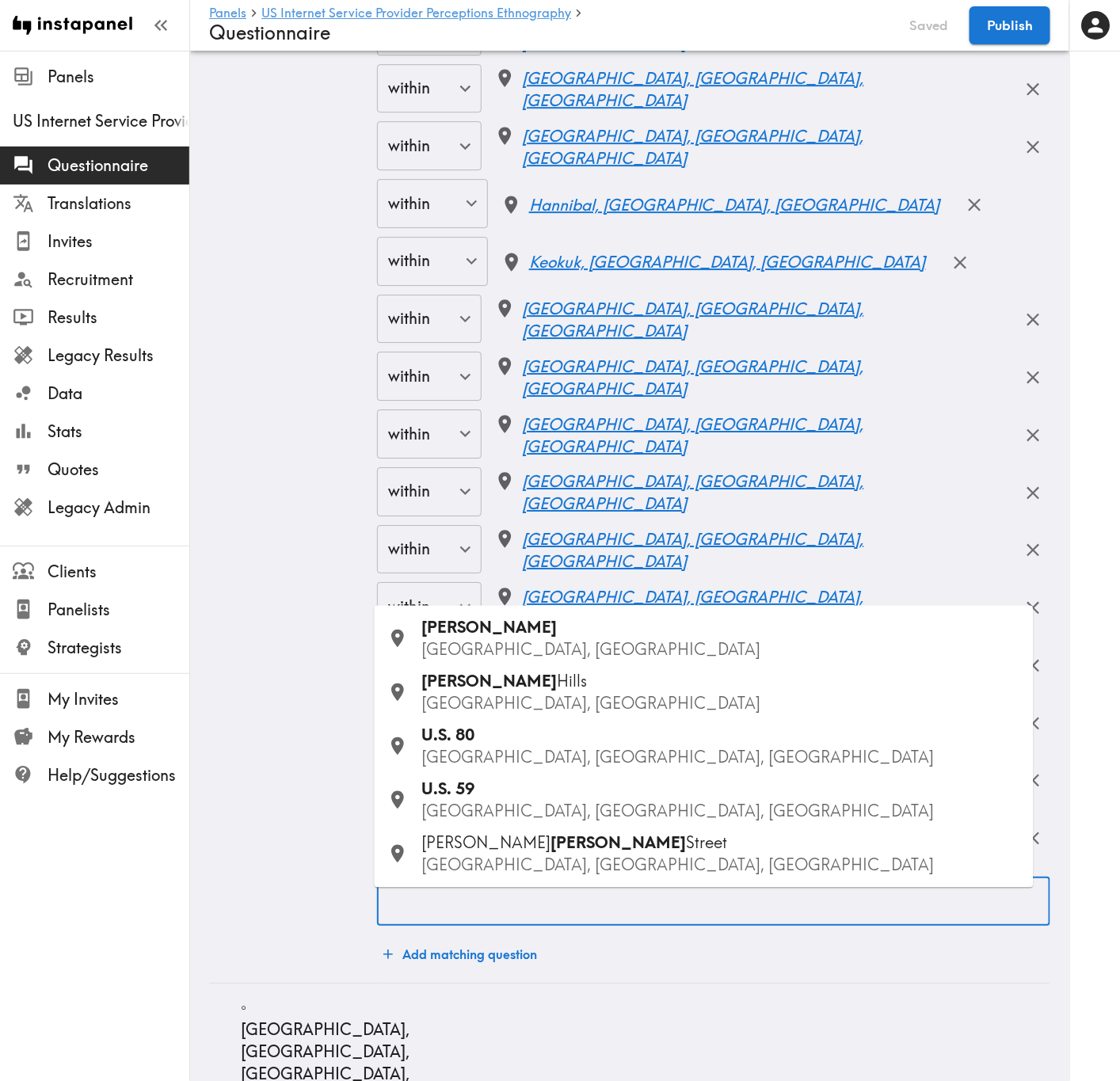
click at [580, 654] on input "Search to add a country, state/province, city, or other location." at bounding box center [714, 901] width 658 height 35
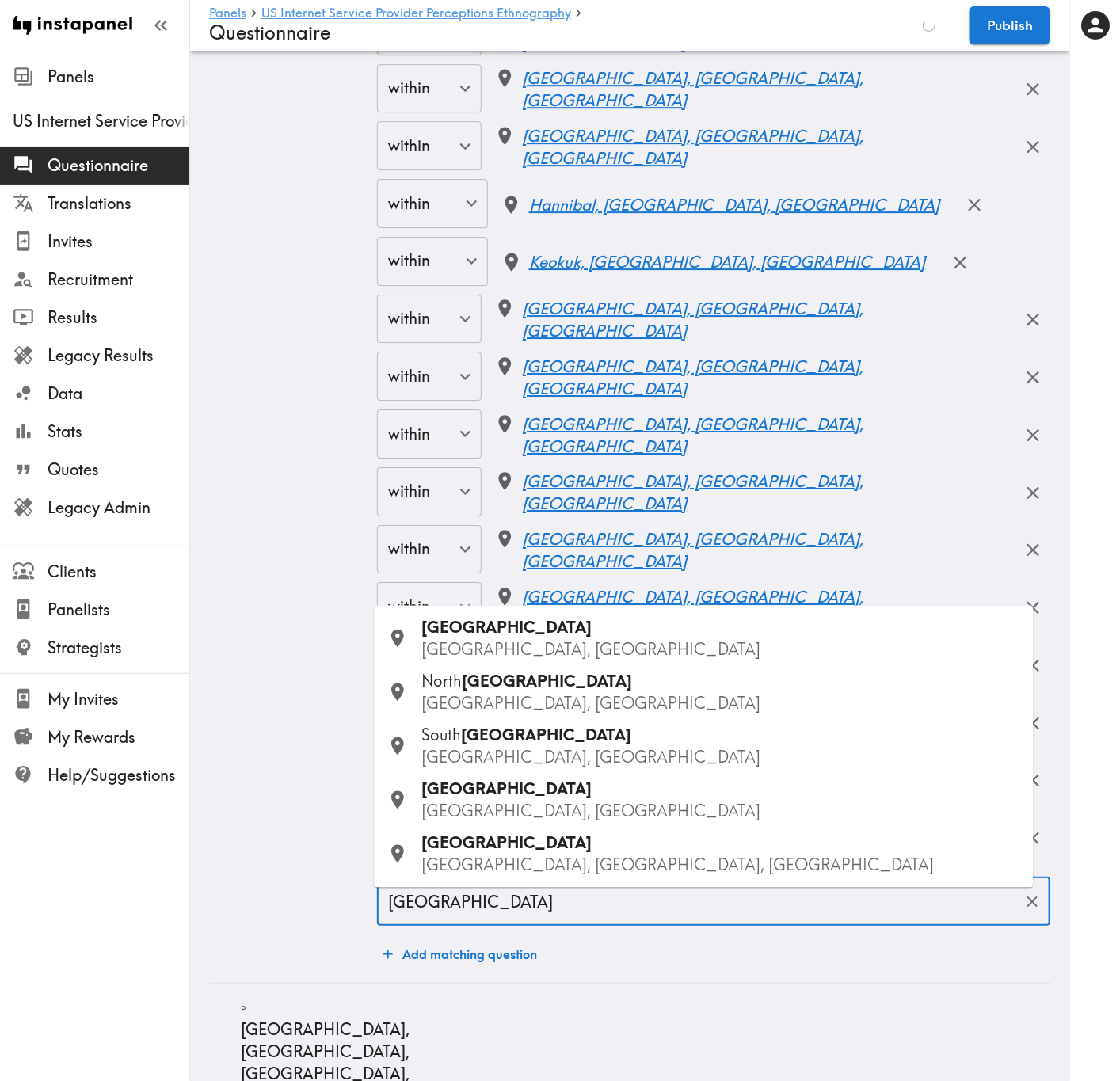
click at [523, 639] on p "IA, USA" at bounding box center [721, 650] width 599 height 22
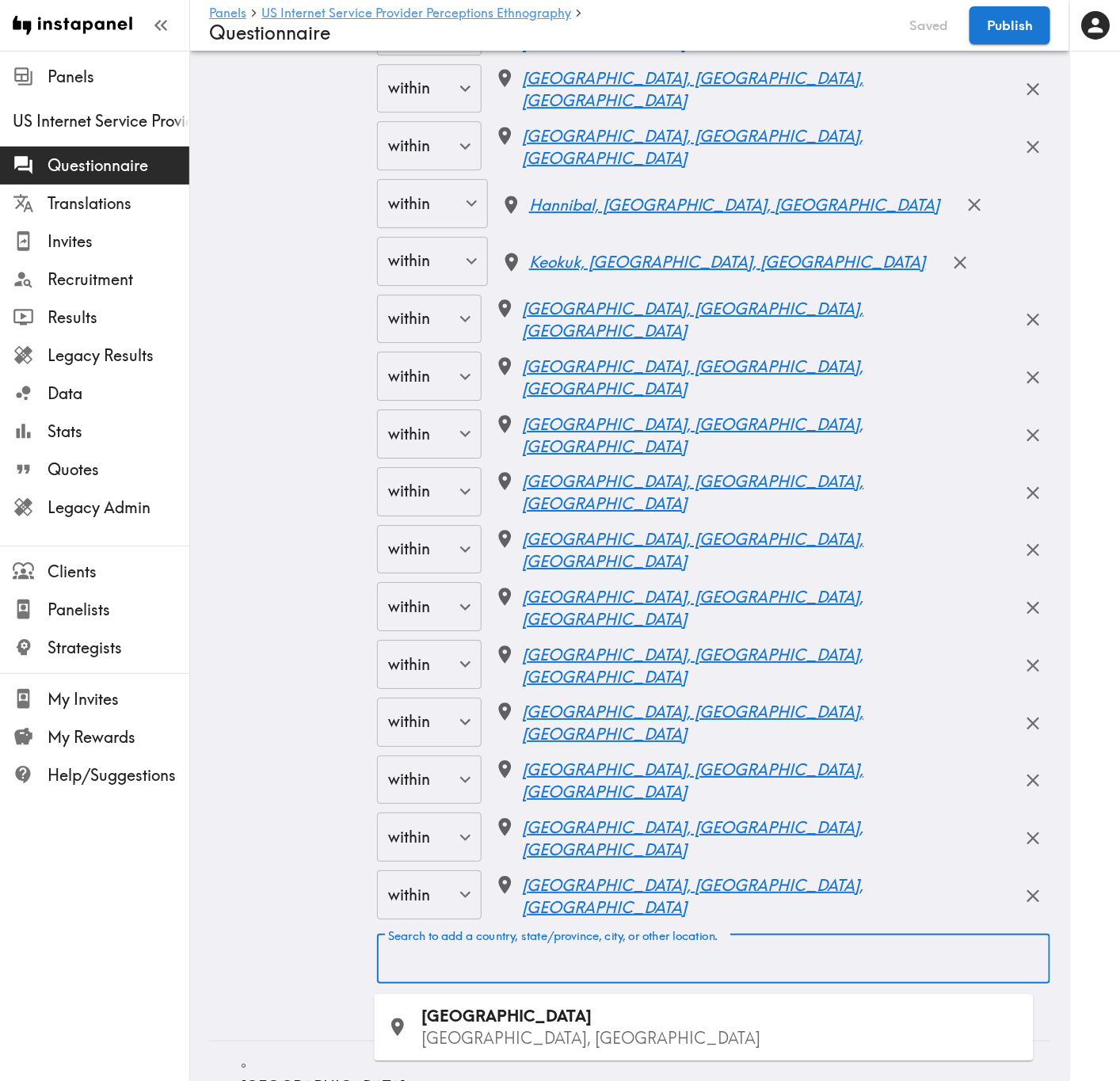
click at [637, 654] on div "Search to add a country, state/province, city, or other location. Search to add…" at bounding box center [713, 959] width 673 height 49
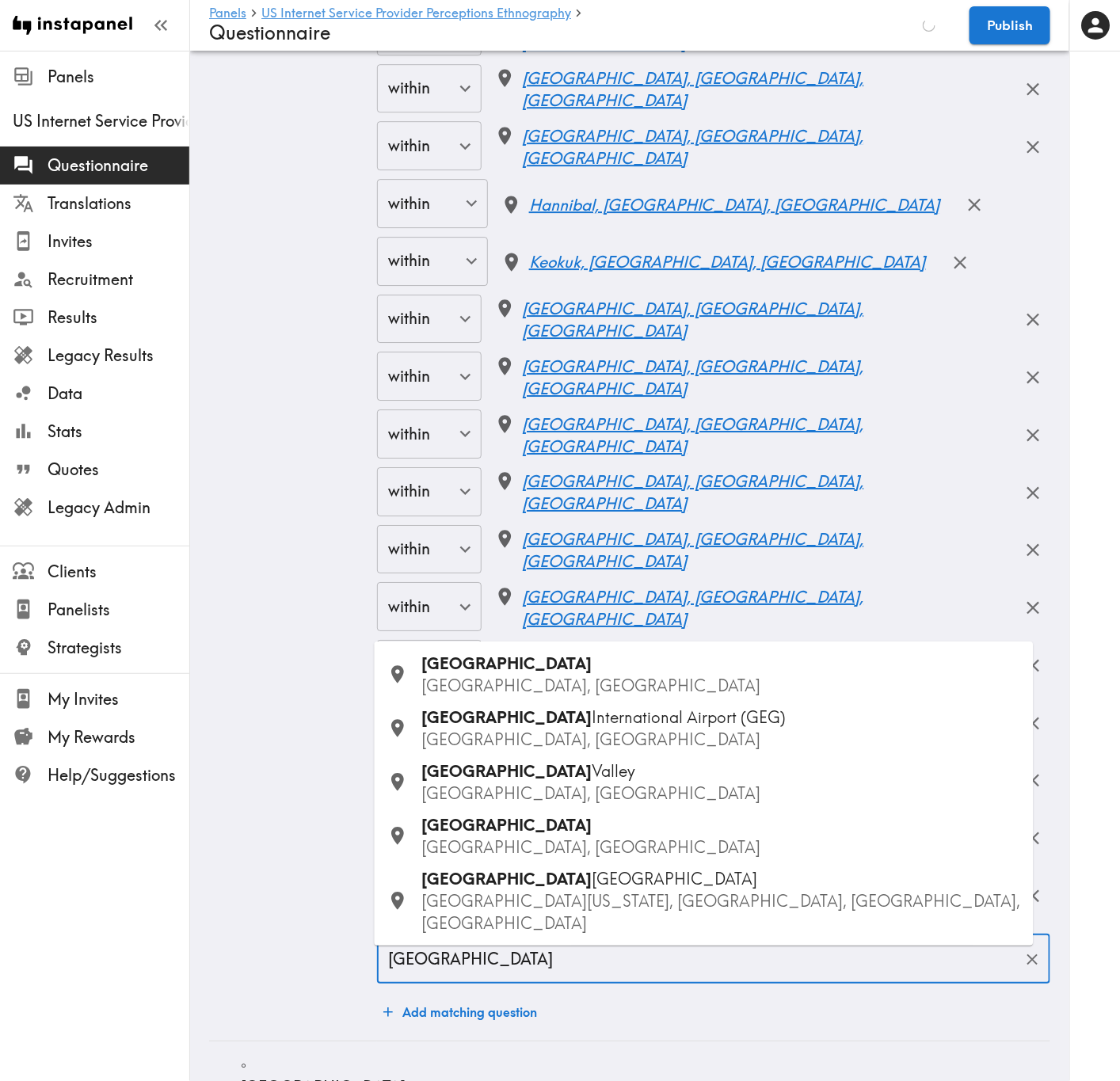
click at [536, 654] on p "WA, USA" at bounding box center [721, 685] width 599 height 22
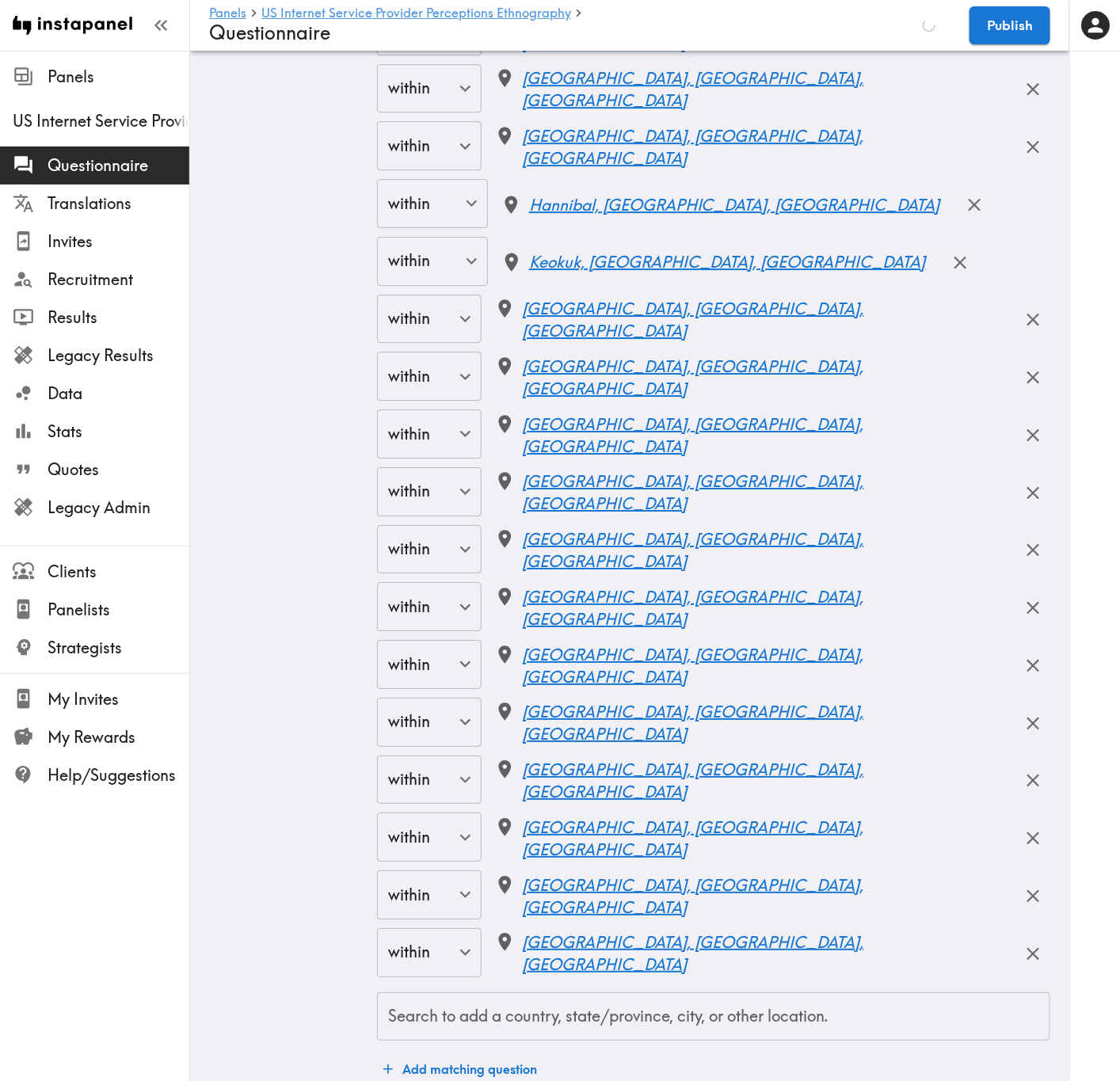
click at [583, 654] on div "Search to add a country, state/province, city, or other location. Search to add…" at bounding box center [713, 1017] width 673 height 49
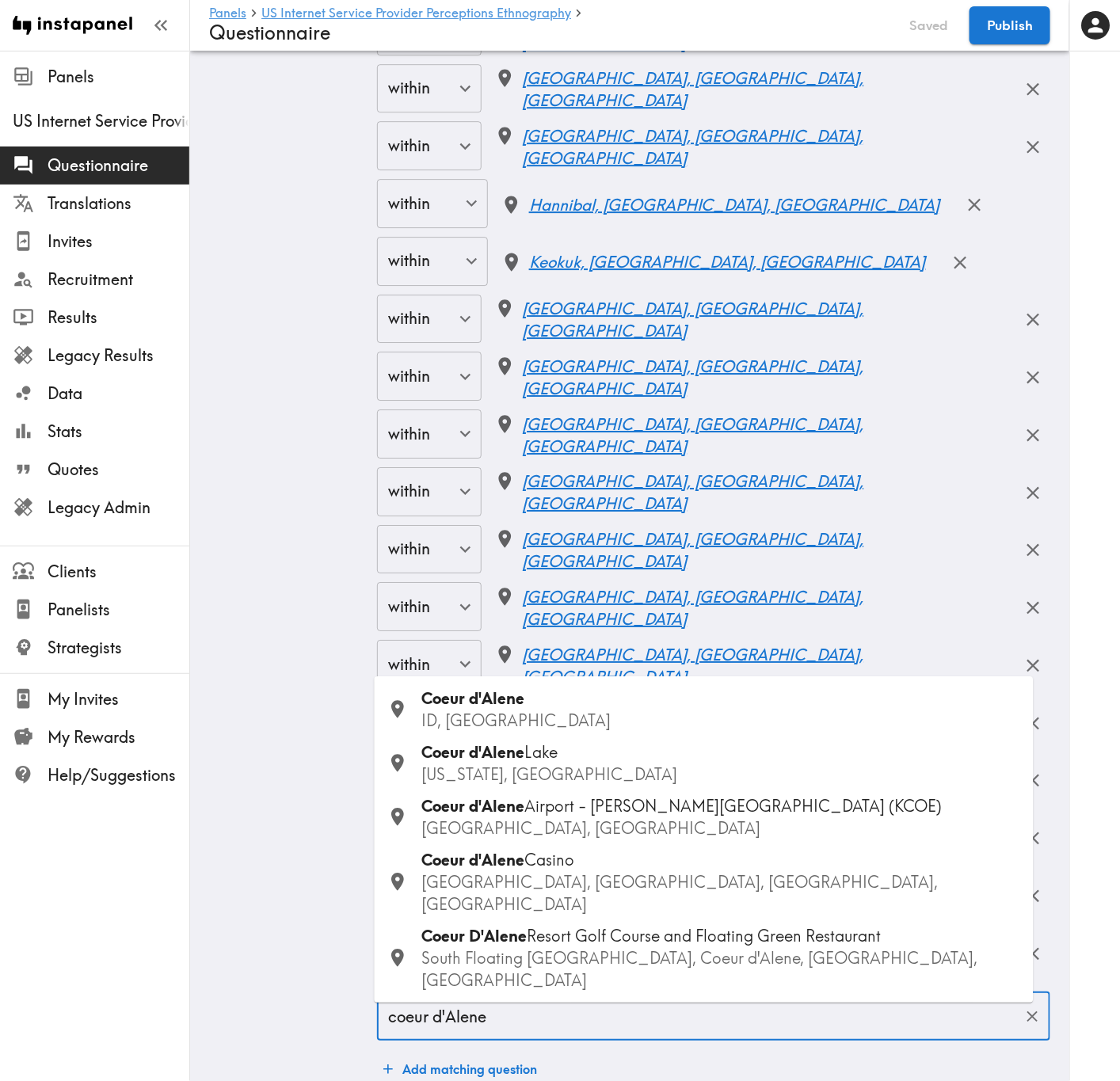
click at [563, 654] on p "ID, USA" at bounding box center [721, 720] width 599 height 22
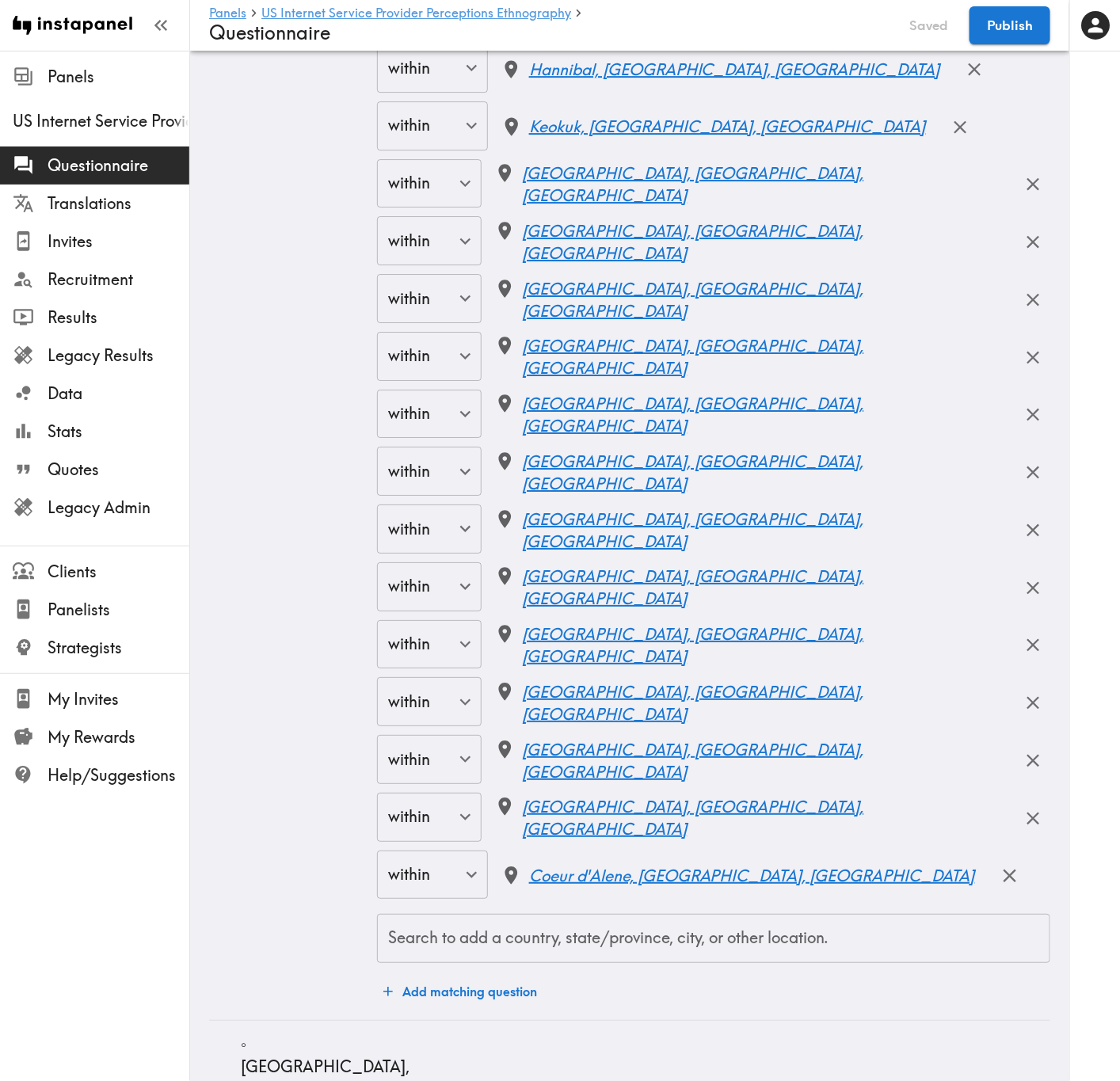
scroll to position [15562, 0]
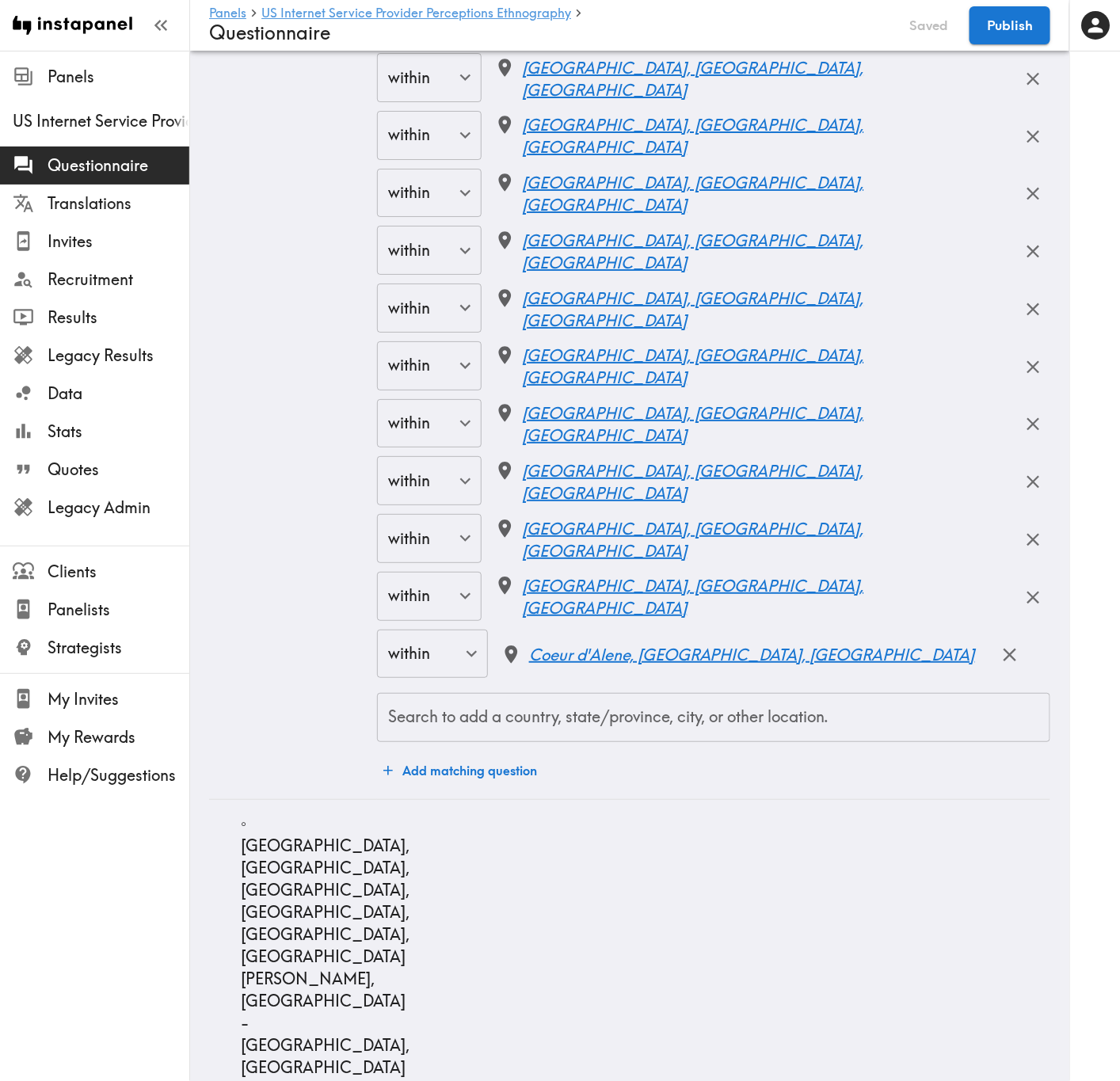
click at [684, 654] on input "Search to add a country, state/province, city, or other location." at bounding box center [714, 717] width 658 height 35
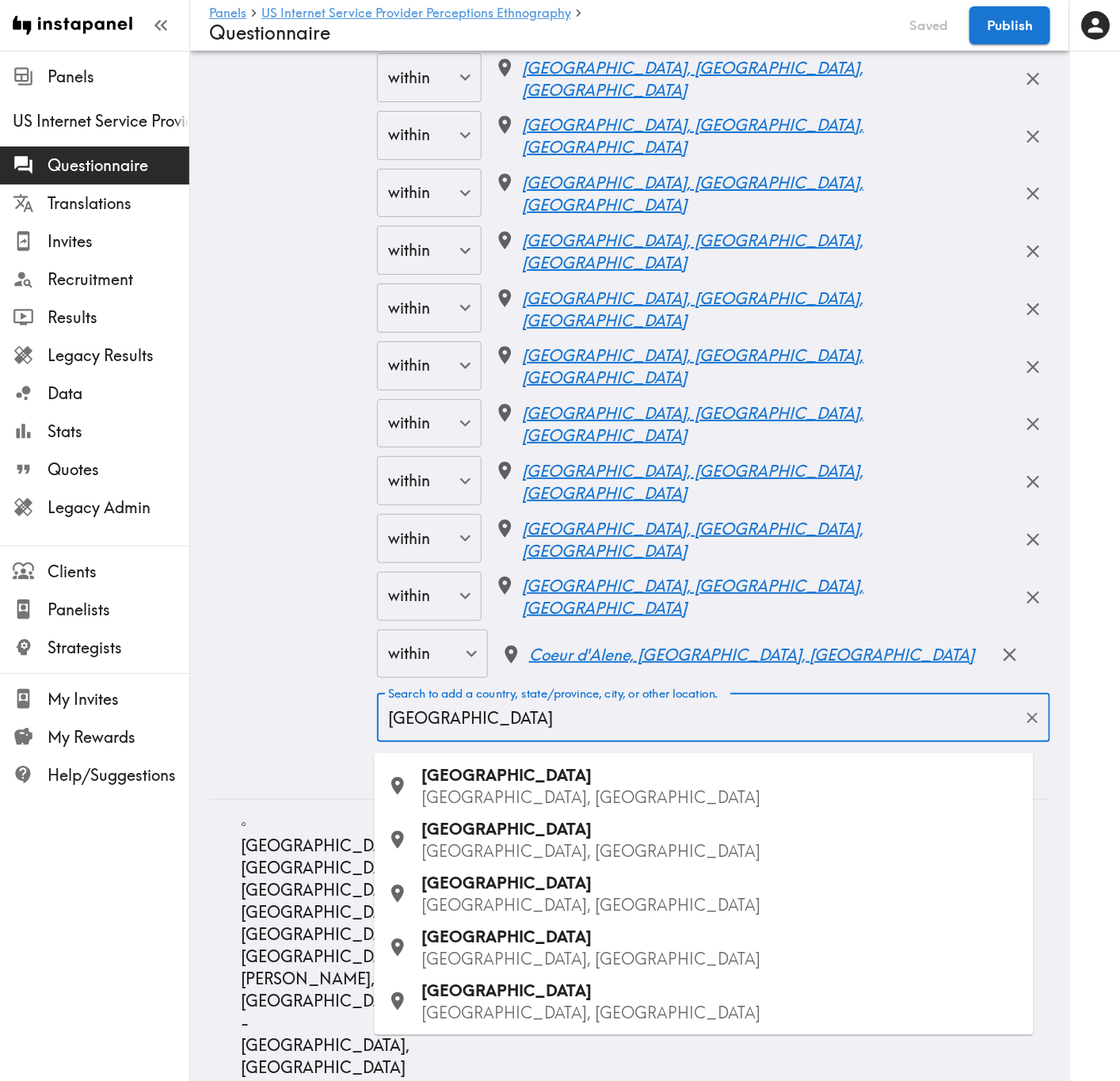
click at [585, 654] on div "Springfield MO, USA" at bounding box center [721, 786] width 599 height 45
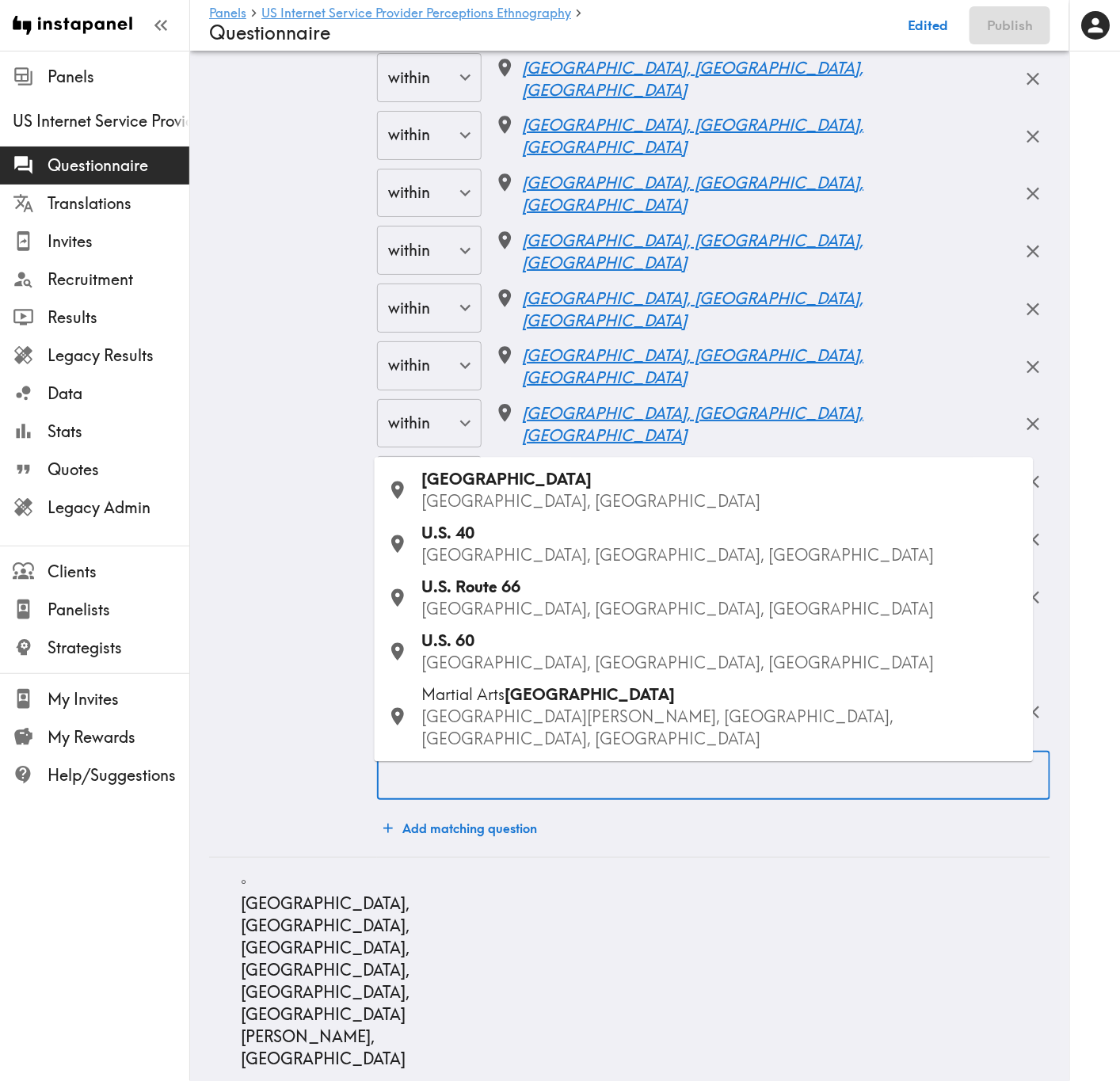
click at [630, 654] on input "Search to add a country, state/province, city, or other location." at bounding box center [714, 775] width 658 height 35
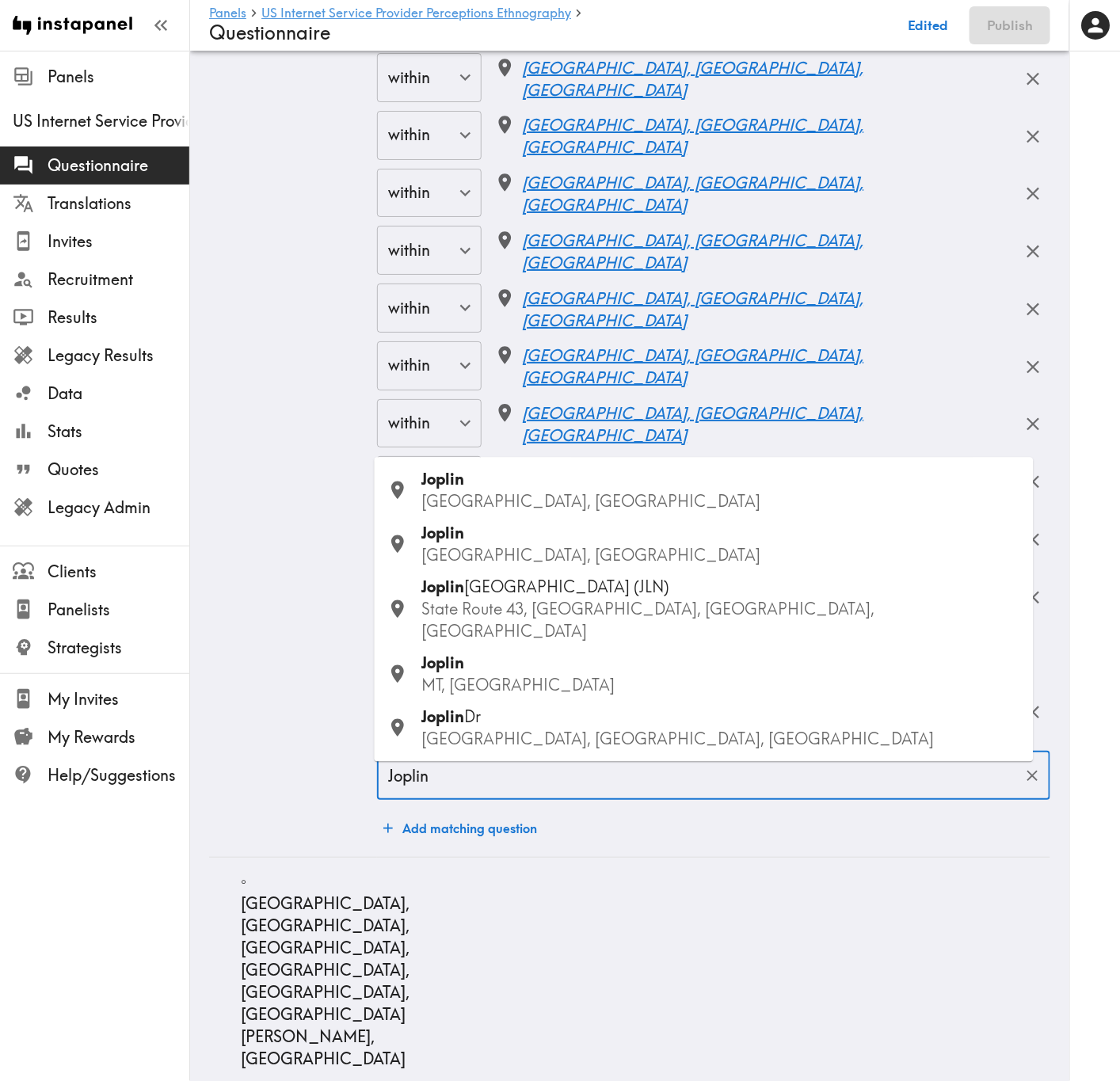
click at [479, 508] on div "Joplin MO, USA" at bounding box center [721, 491] width 599 height 45
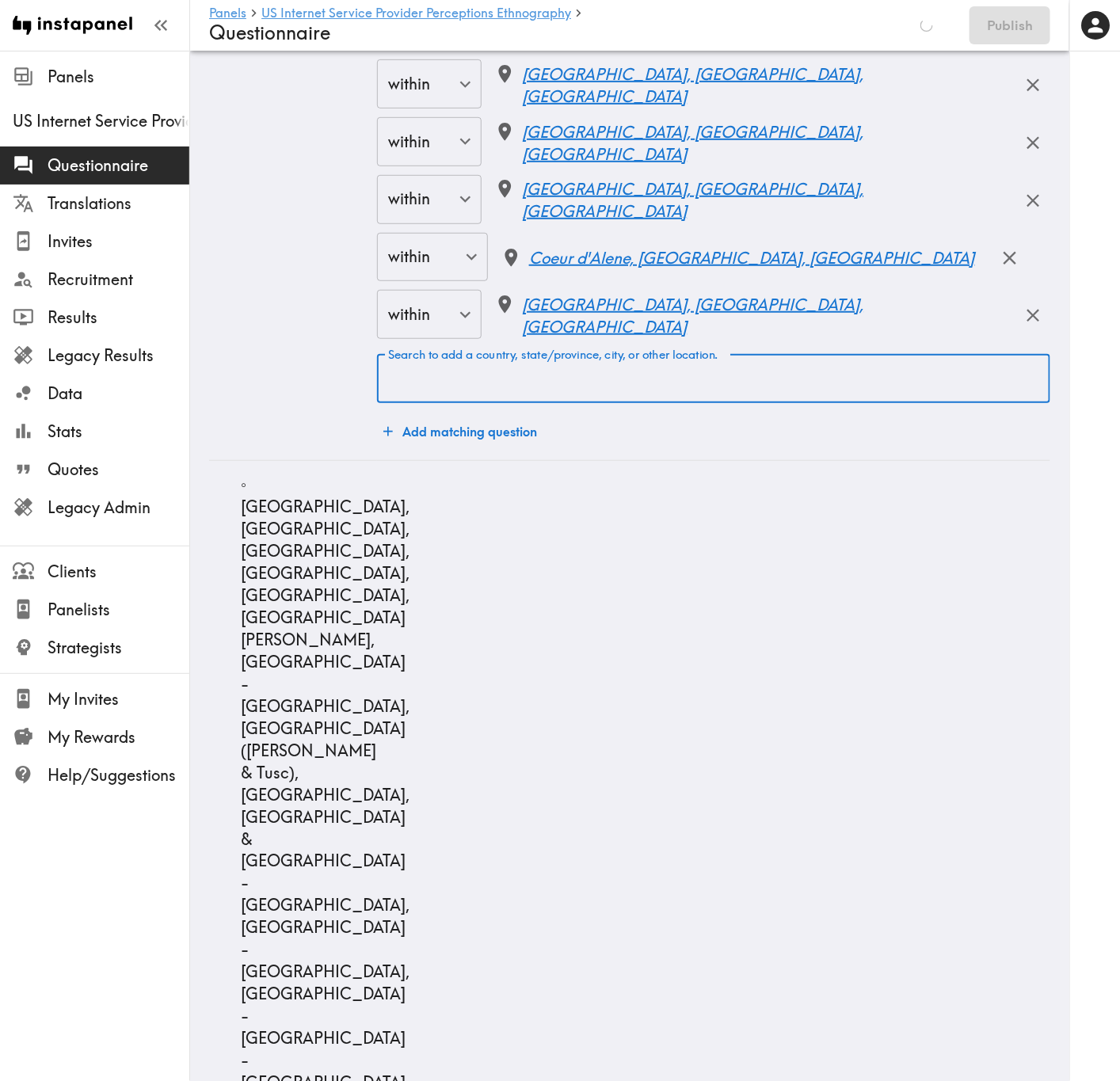
scroll to position [16038, 0]
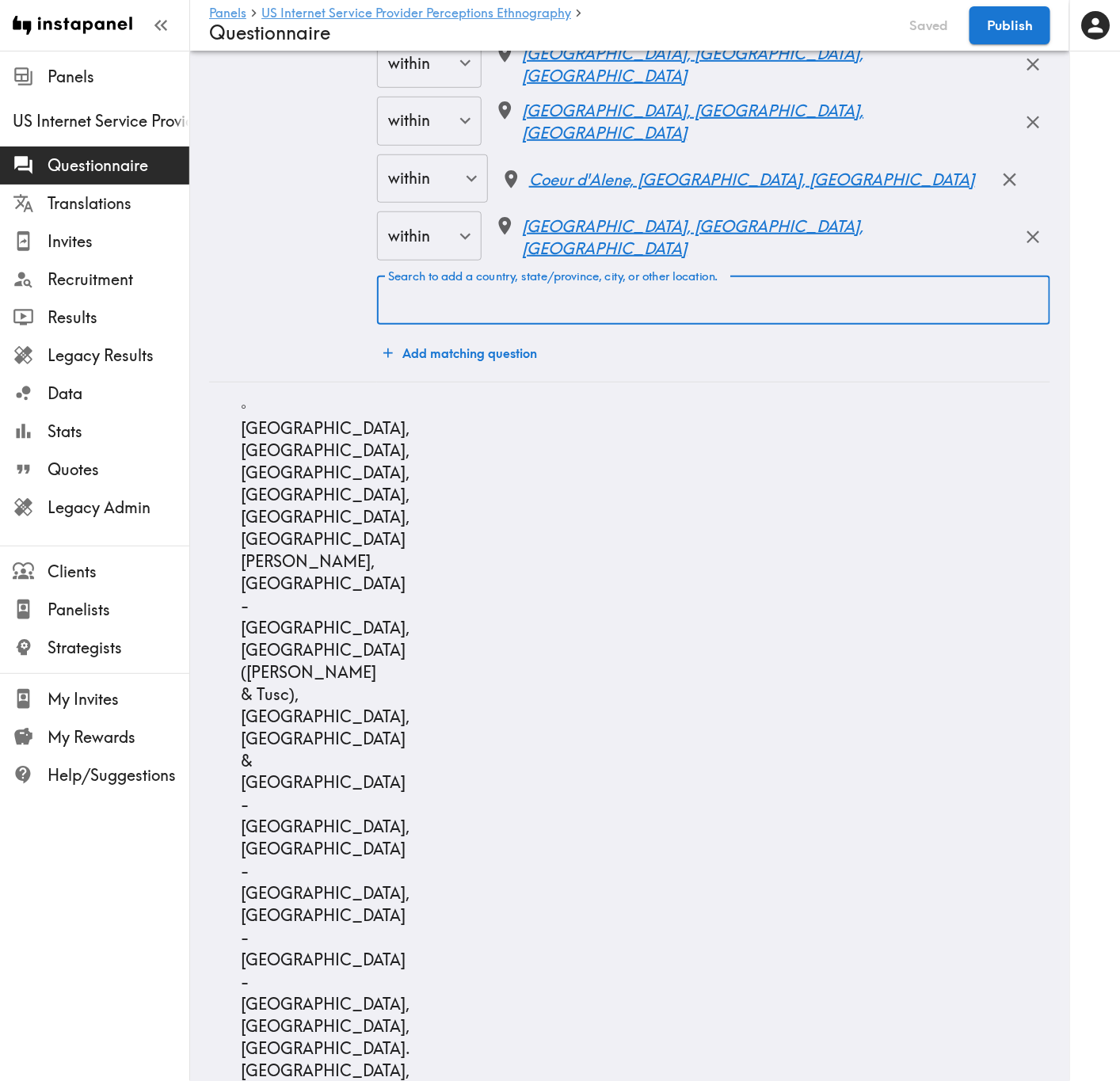
click at [635, 316] on input "Search to add a country, state/province, city, or other location." at bounding box center [714, 300] width 658 height 35
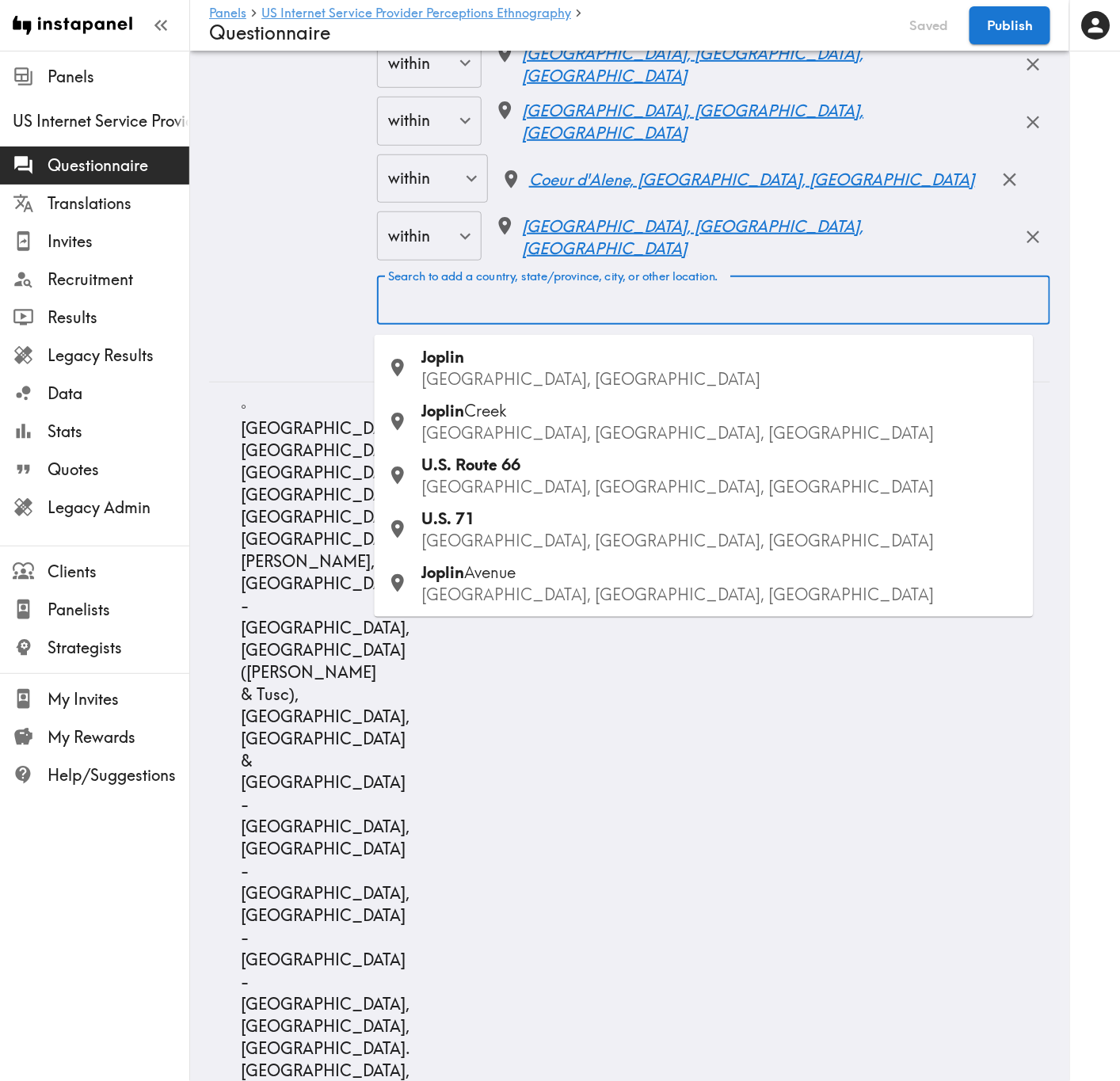
click at [635, 316] on input "Search to add a country, state/province, city, or other location." at bounding box center [714, 300] width 658 height 35
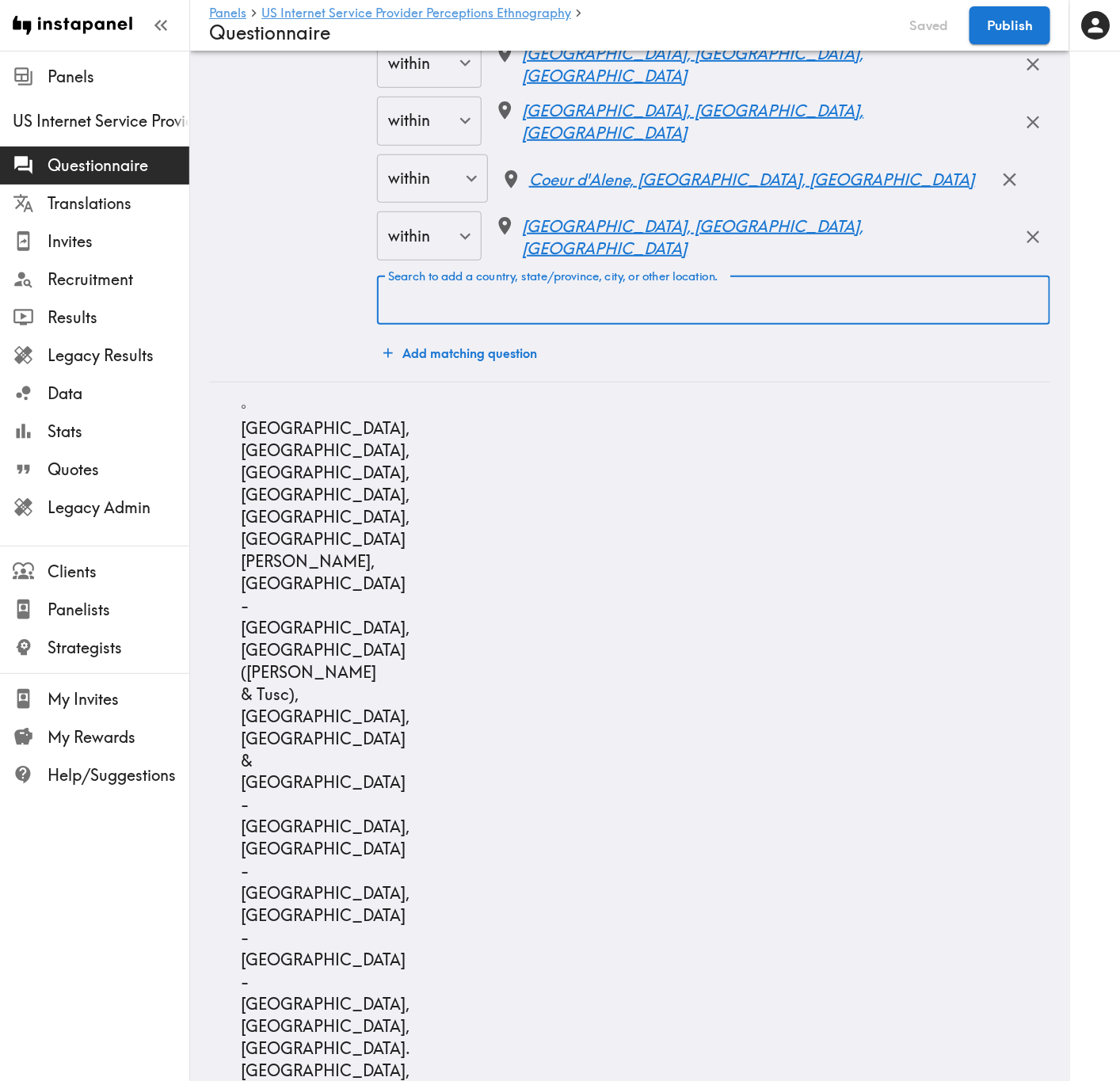
click at [635, 316] on input "Search to add a country, state/province, city, or other location." at bounding box center [714, 300] width 658 height 35
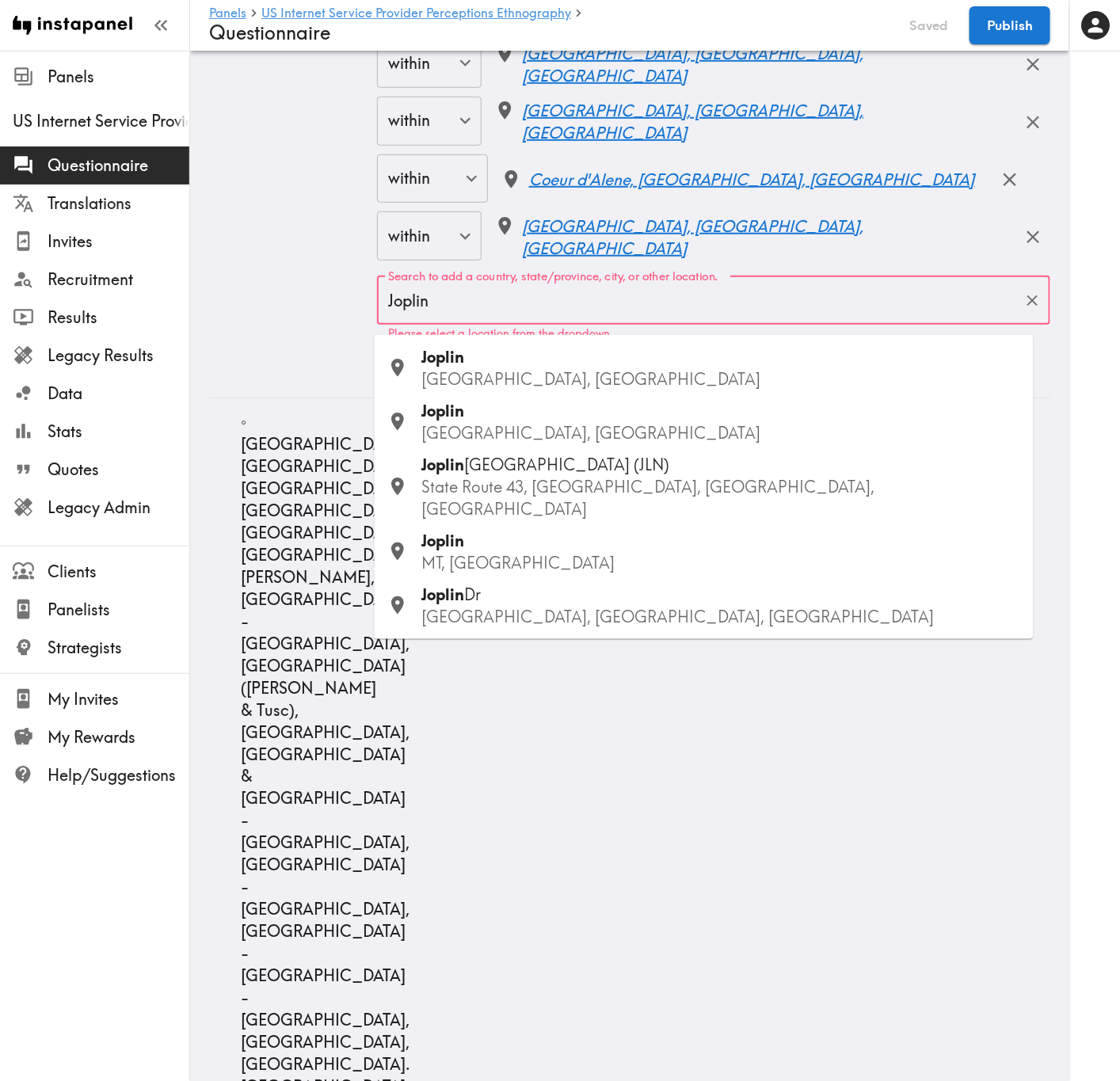
click at [626, 305] on input "Joplin" at bounding box center [701, 300] width 635 height 35
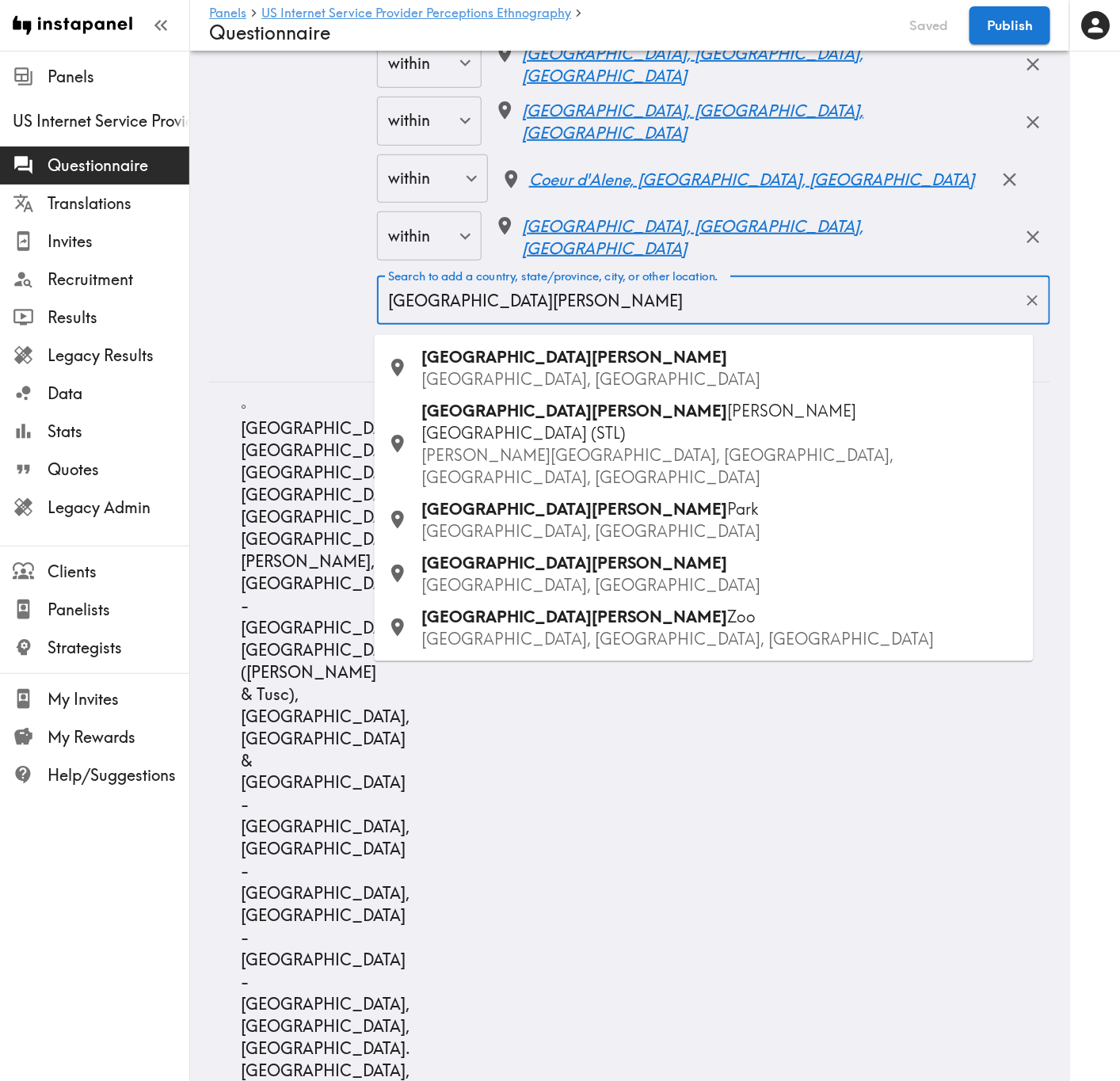
drag, startPoint x: 498, startPoint y: 381, endPoint x: 504, endPoint y: 392, distance: 12.5
click at [497, 383] on p "MO, USA" at bounding box center [721, 379] width 599 height 22
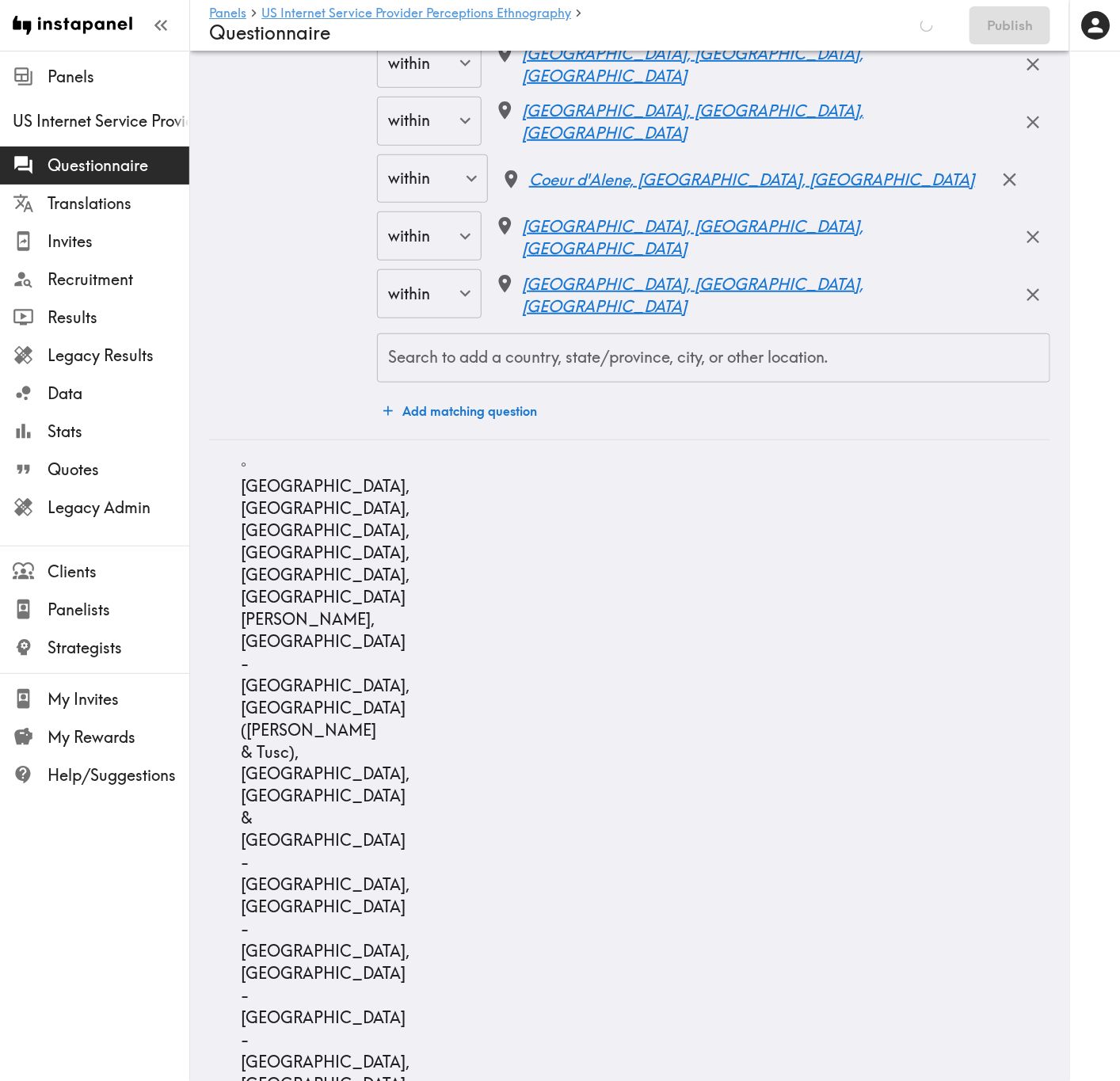
click at [589, 383] on div "Search to add a country, state/province, city, or other location." at bounding box center [713, 358] width 673 height 49
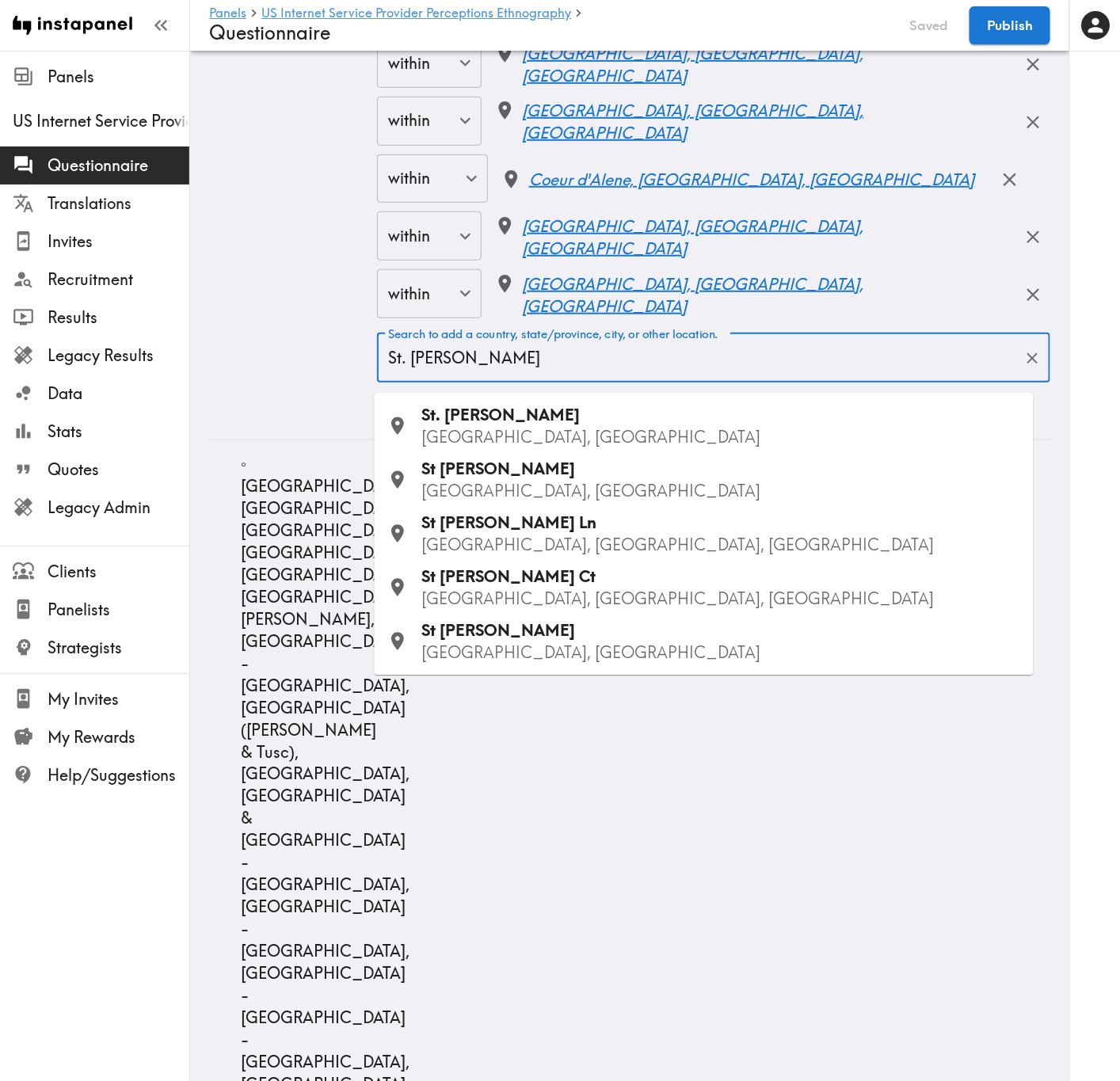
click at [523, 427] on p "IL, USA" at bounding box center [721, 438] width 599 height 22
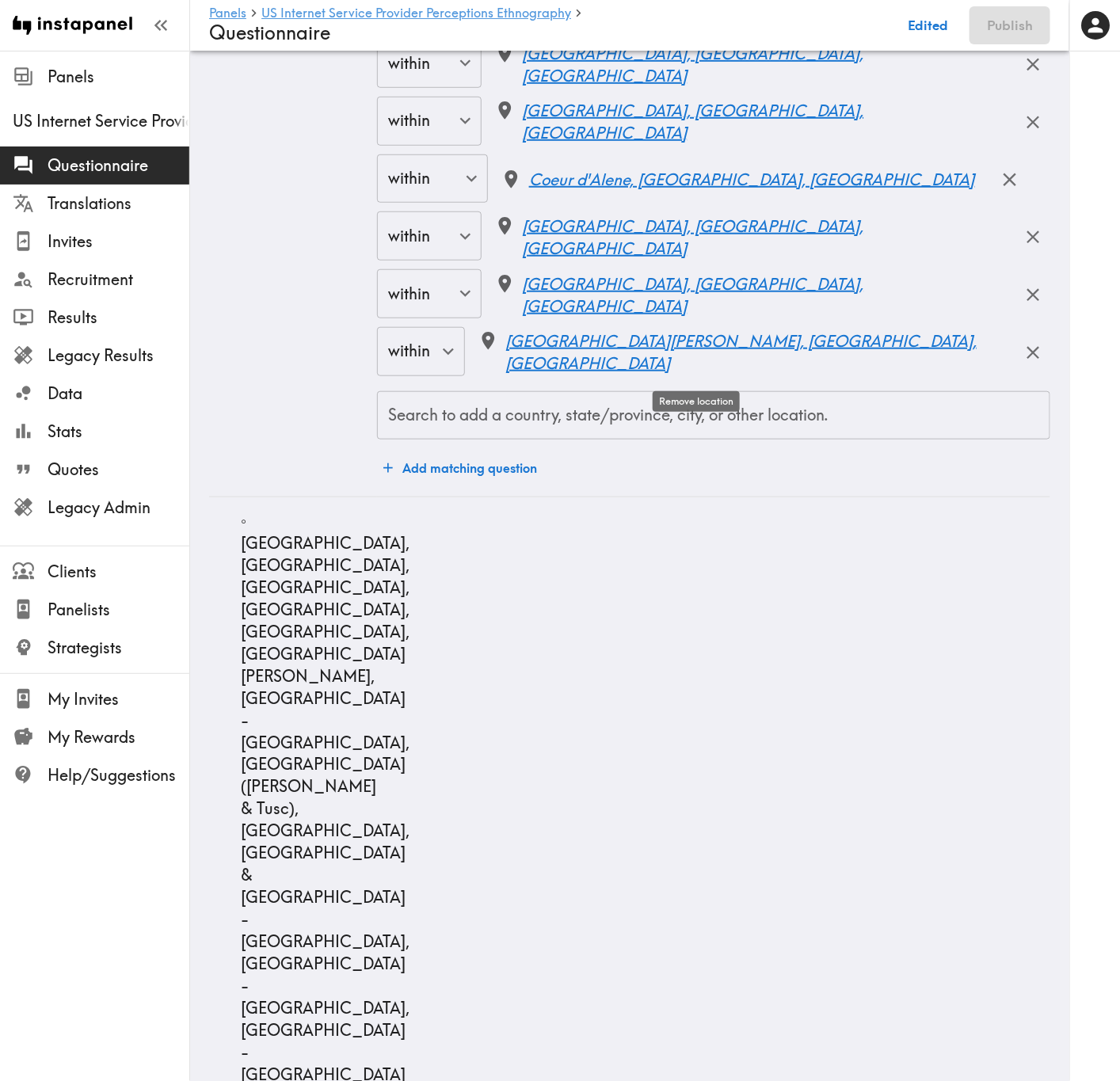
drag, startPoint x: 699, startPoint y: 373, endPoint x: 673, endPoint y: 408, distance: 43.6
click at [1022, 364] on icon "button" at bounding box center [1032, 353] width 21 height 21
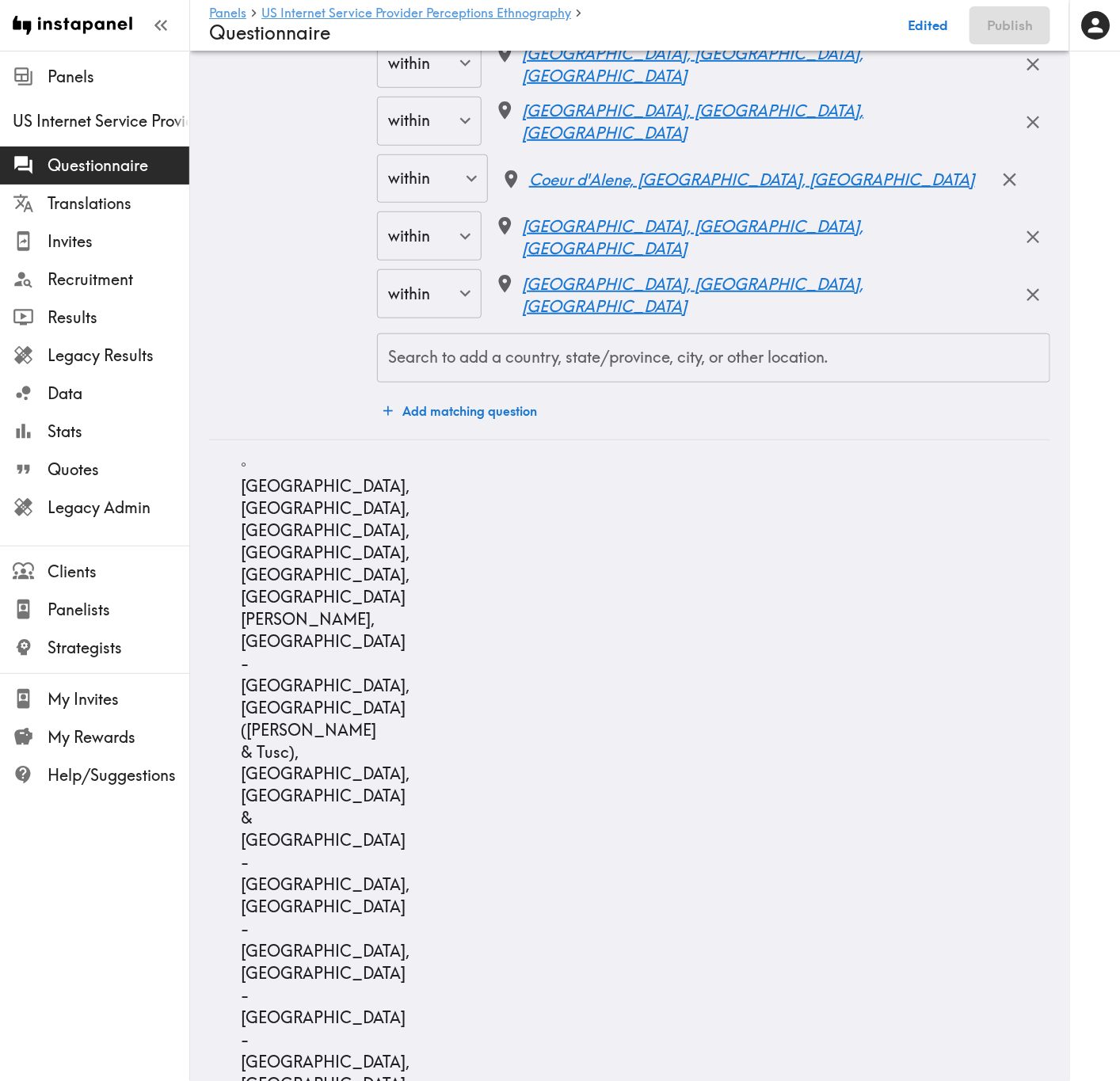
click at [668, 369] on input "Search to add a country, state/province, city, or other location." at bounding box center [714, 358] width 658 height 35
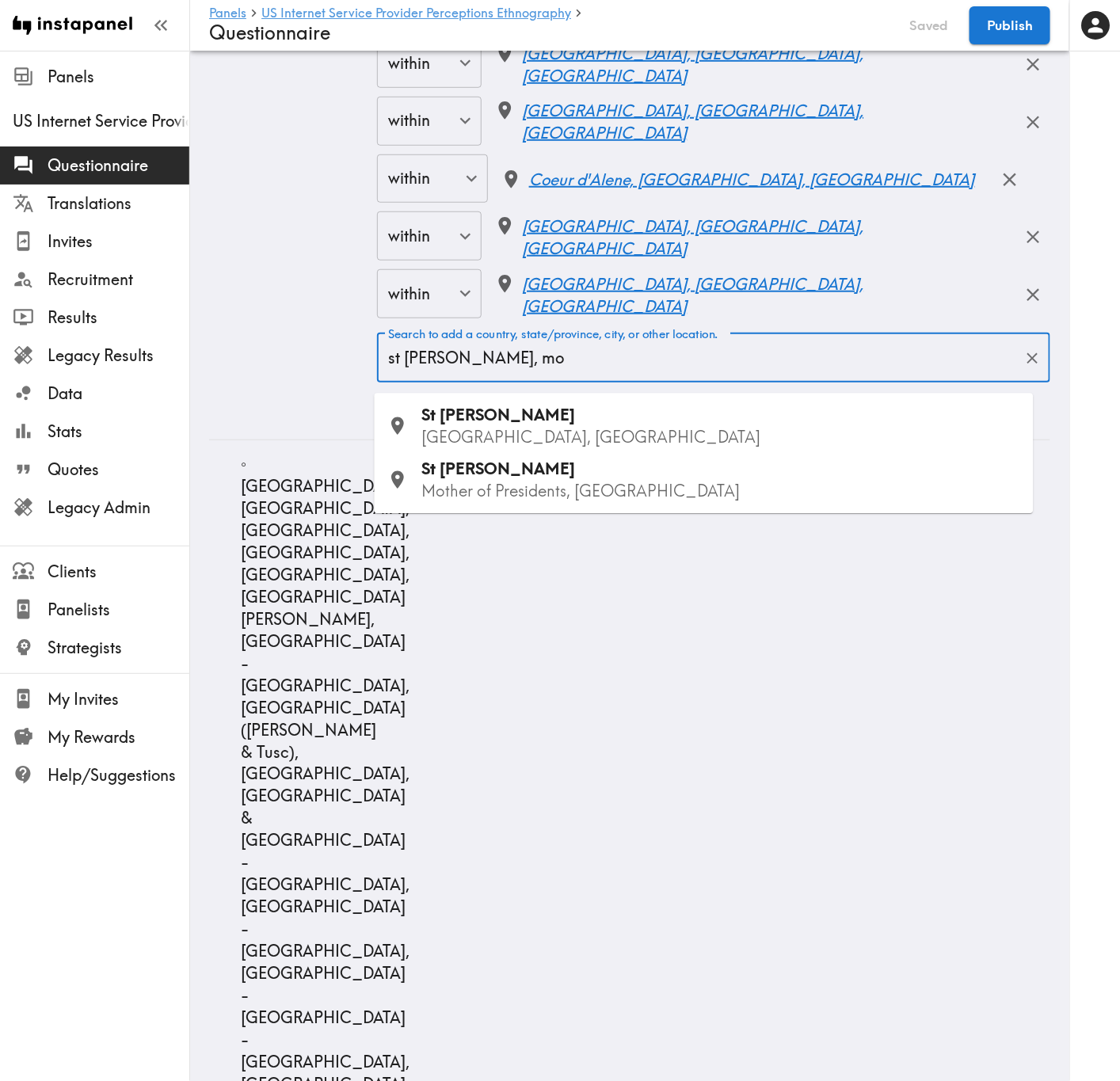
click at [574, 416] on div "St Charles MO, USA" at bounding box center [721, 426] width 599 height 45
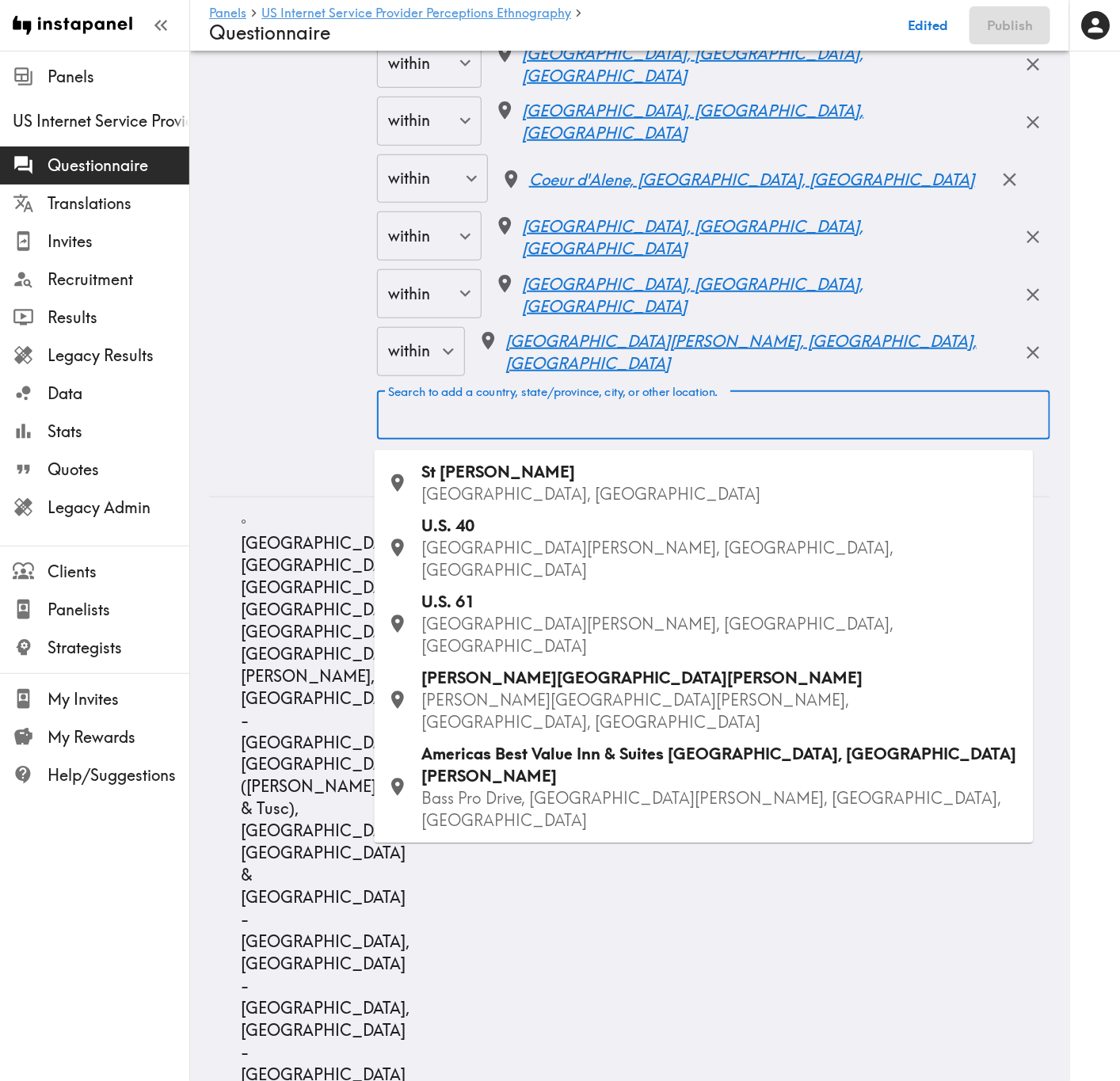
click at [580, 418] on div "Search to add a country, state/province, city, or other location. Search to add…" at bounding box center [713, 416] width 673 height 49
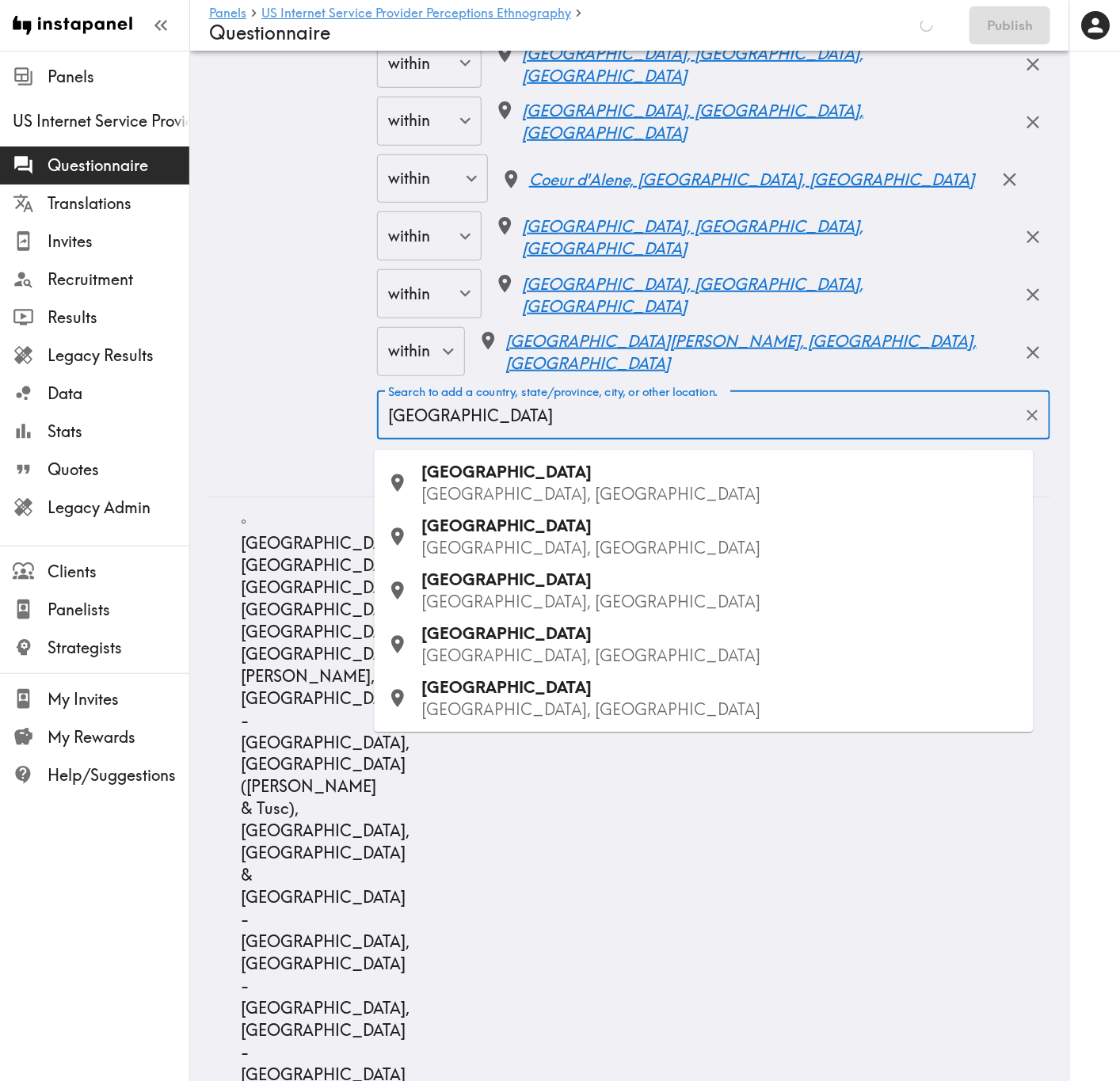
click at [546, 549] on p "IL, USA" at bounding box center [721, 548] width 599 height 22
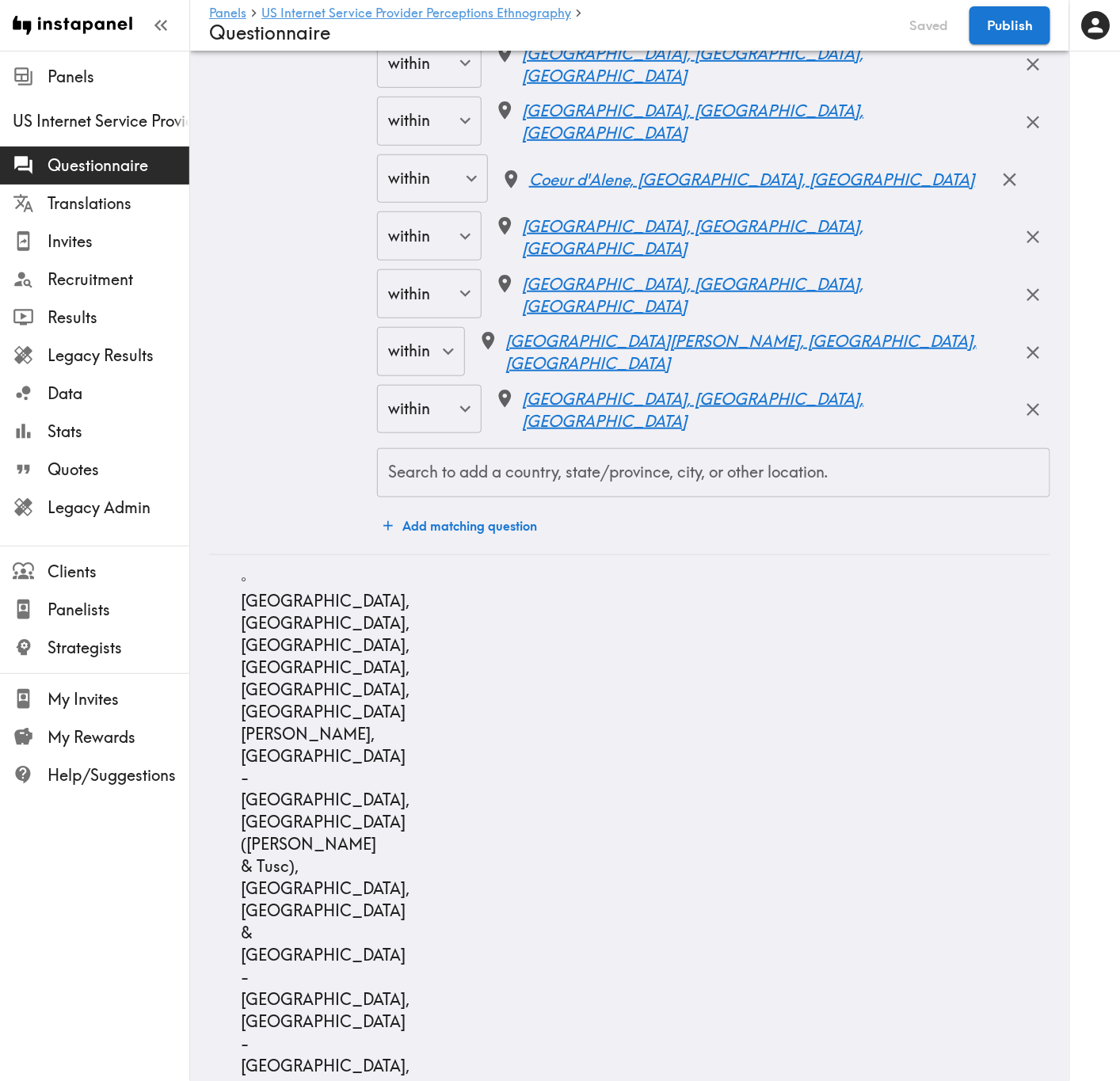
click at [540, 481] on input "Search to add a country, state/province, city, or other location." at bounding box center [714, 473] width 658 height 35
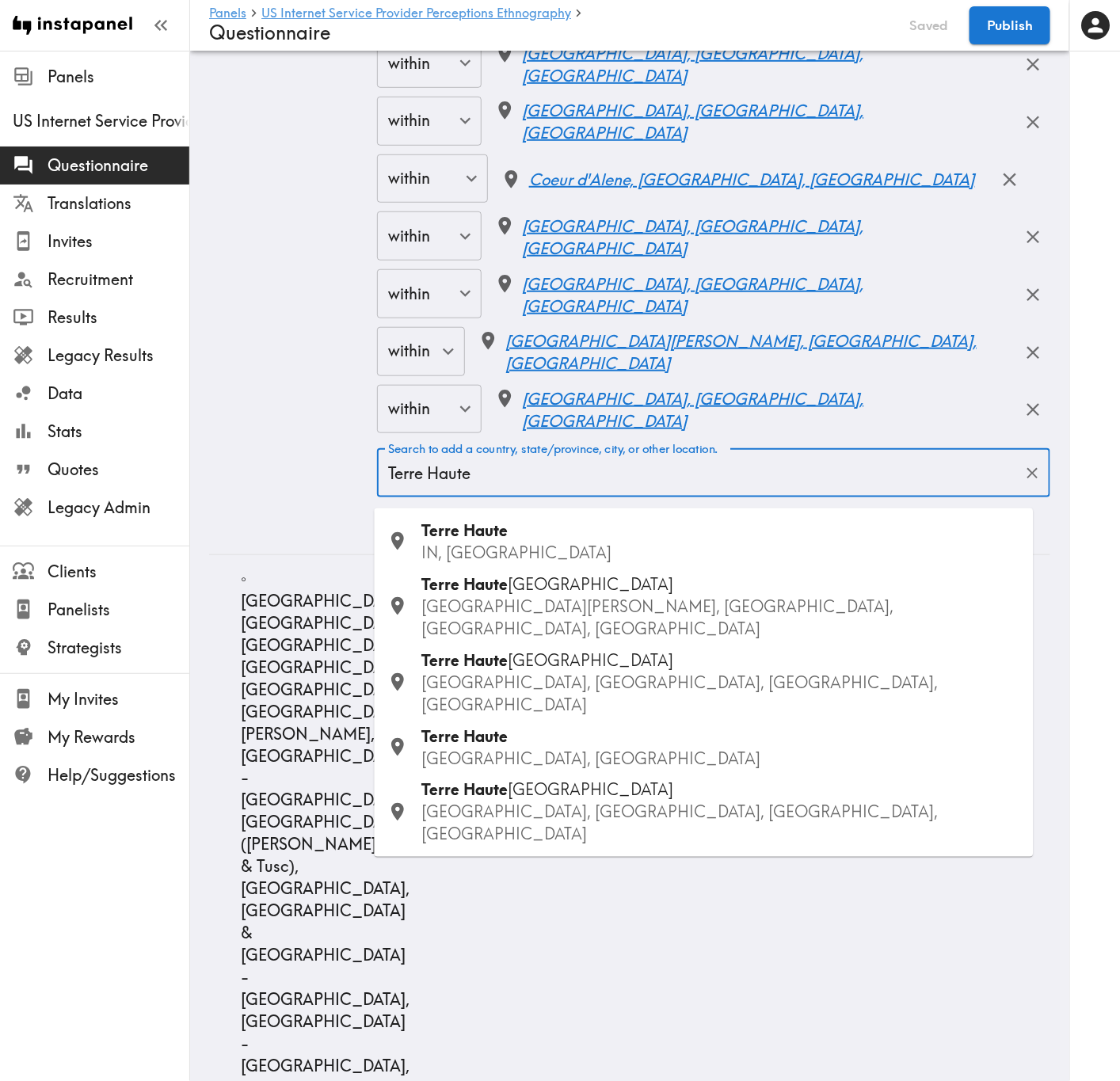
click at [552, 532] on div "Terre Haute IN, USA" at bounding box center [721, 541] width 599 height 45
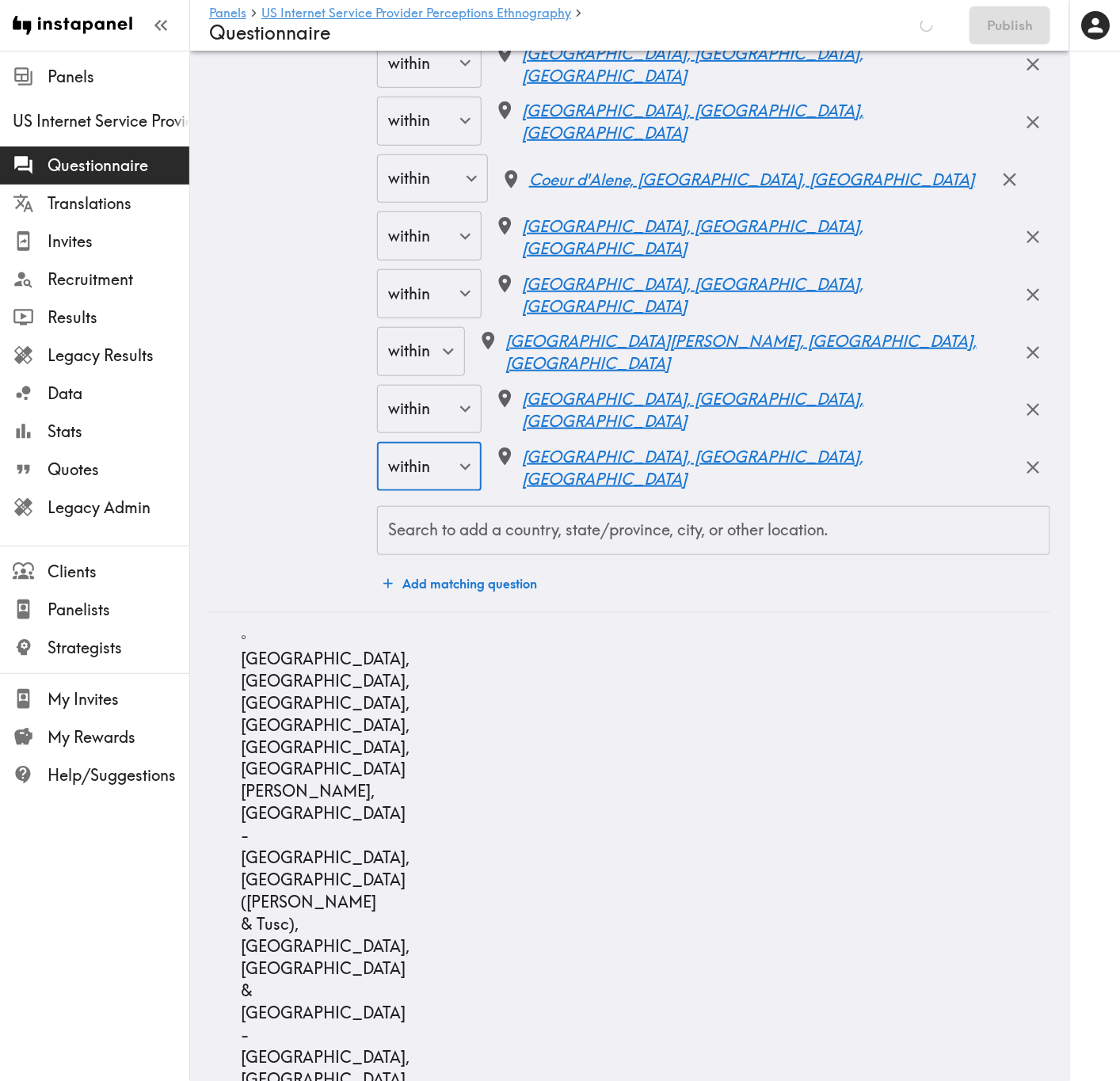
click at [647, 517] on div "Search to add a country, state/province, city, or other location." at bounding box center [713, 531] width 673 height 49
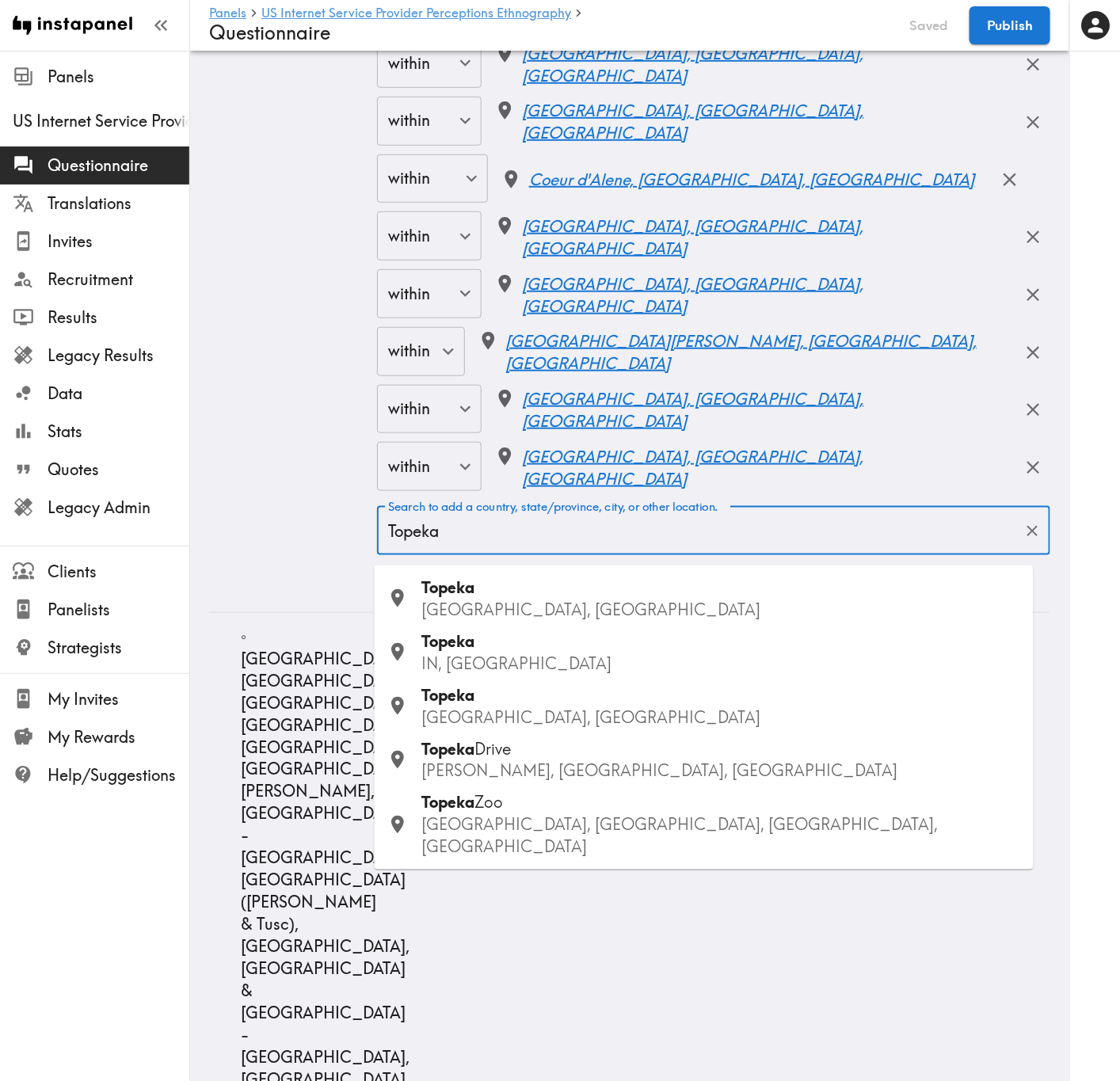
click at [509, 580] on div "Topeka KS, USA" at bounding box center [721, 599] width 599 height 45
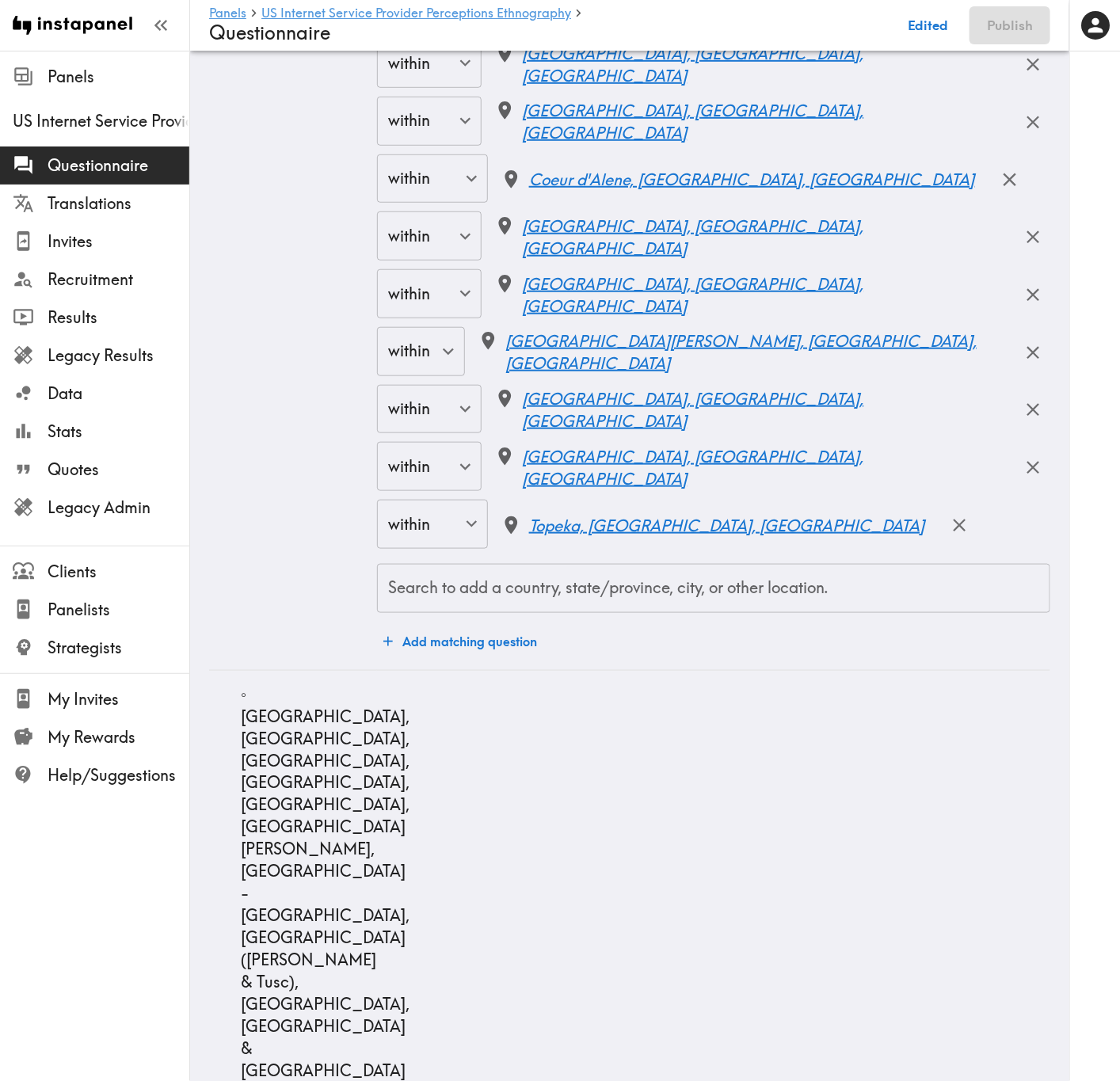
click at [772, 580] on input "Search to add a country, state/province, city, or other location." at bounding box center [714, 588] width 658 height 35
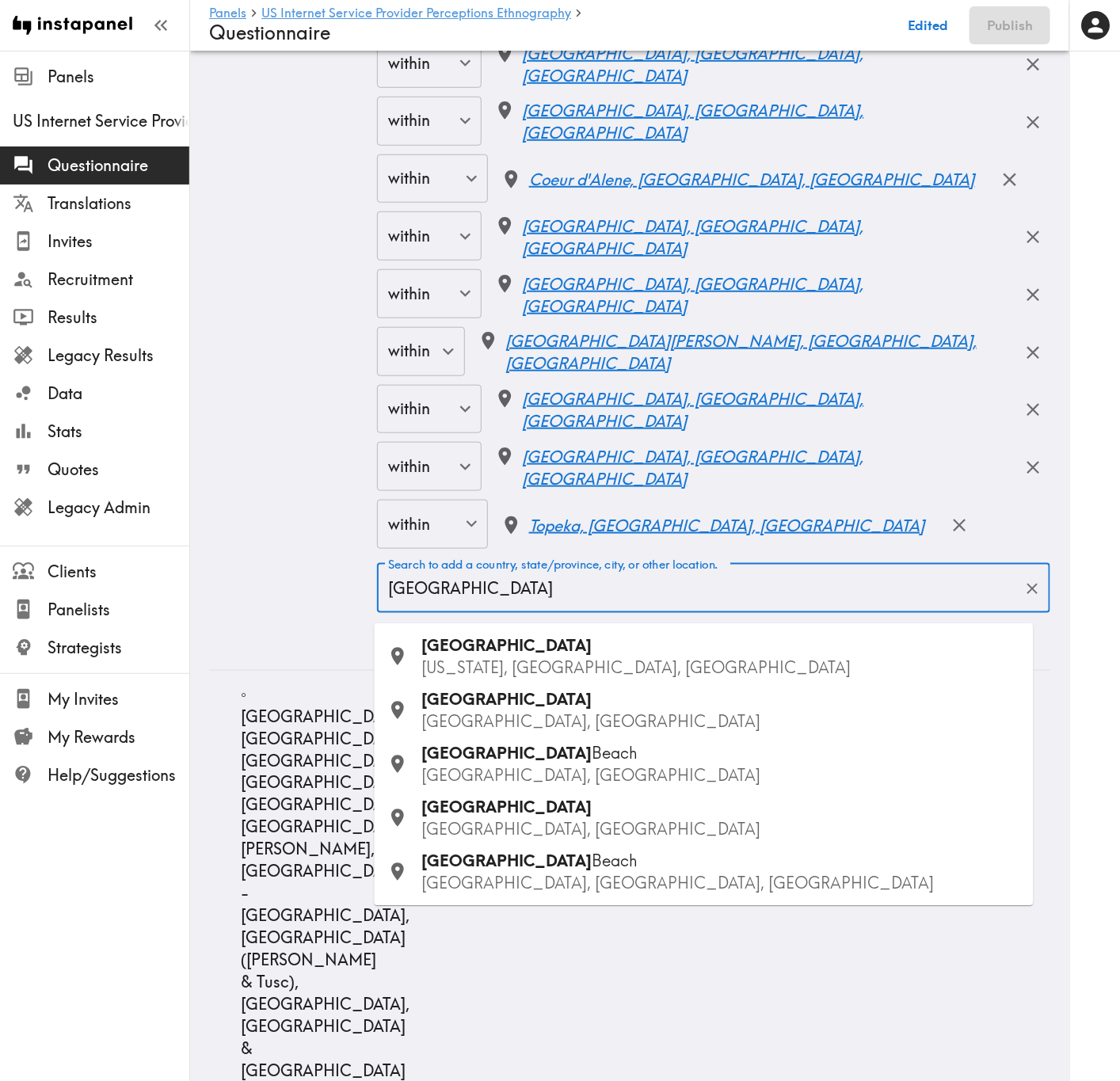
drag, startPoint x: 606, startPoint y: 657, endPoint x: 2, endPoint y: 889, distance: 647.0
click at [606, 654] on p "New York, NY, USA" at bounding box center [721, 668] width 599 height 22
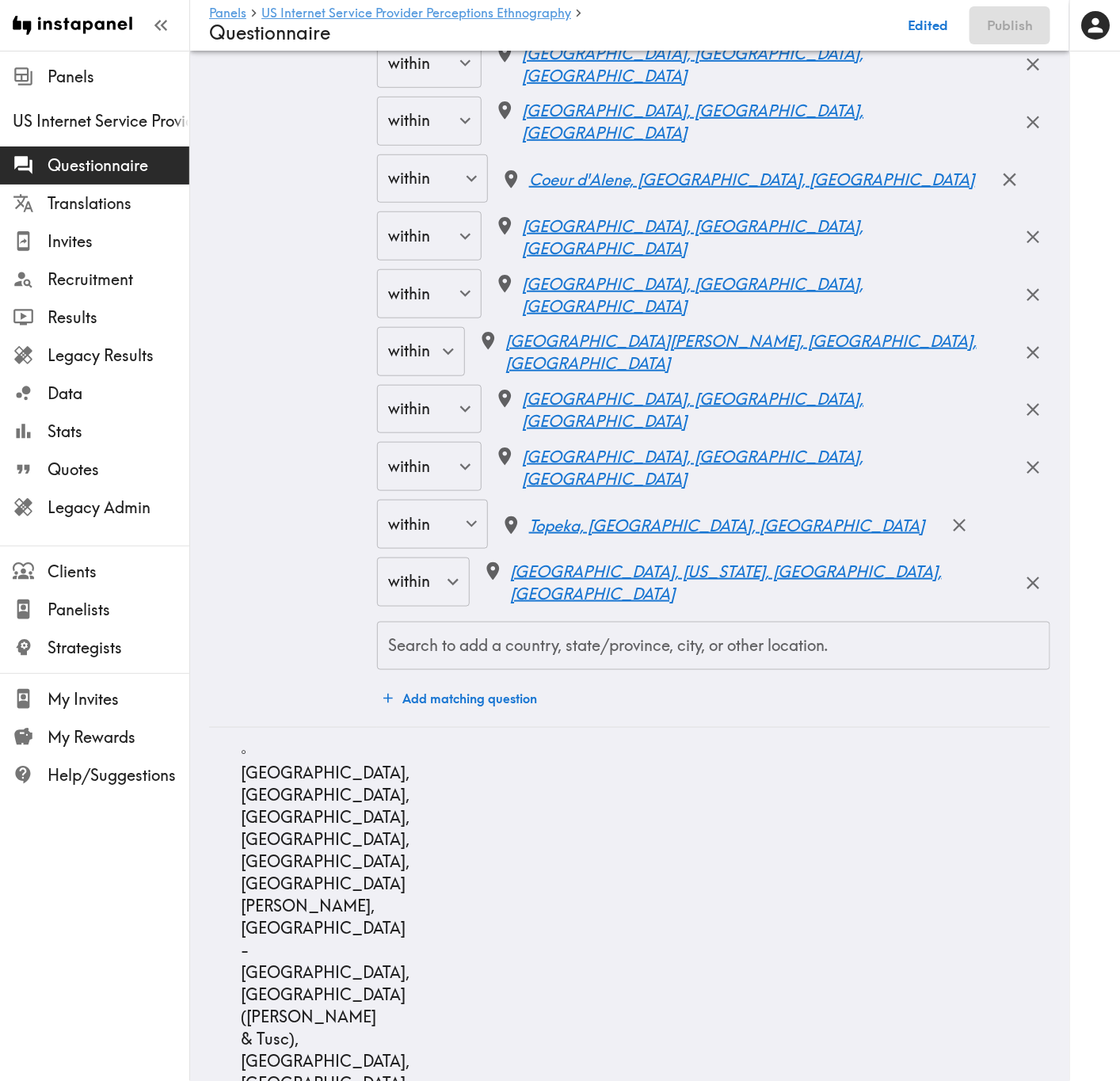
click at [805, 587] on div "within false ​ Manhattan, New York, NY, USA" at bounding box center [713, 583] width 673 height 51
click at [1022, 594] on icon "button" at bounding box center [1032, 583] width 21 height 21
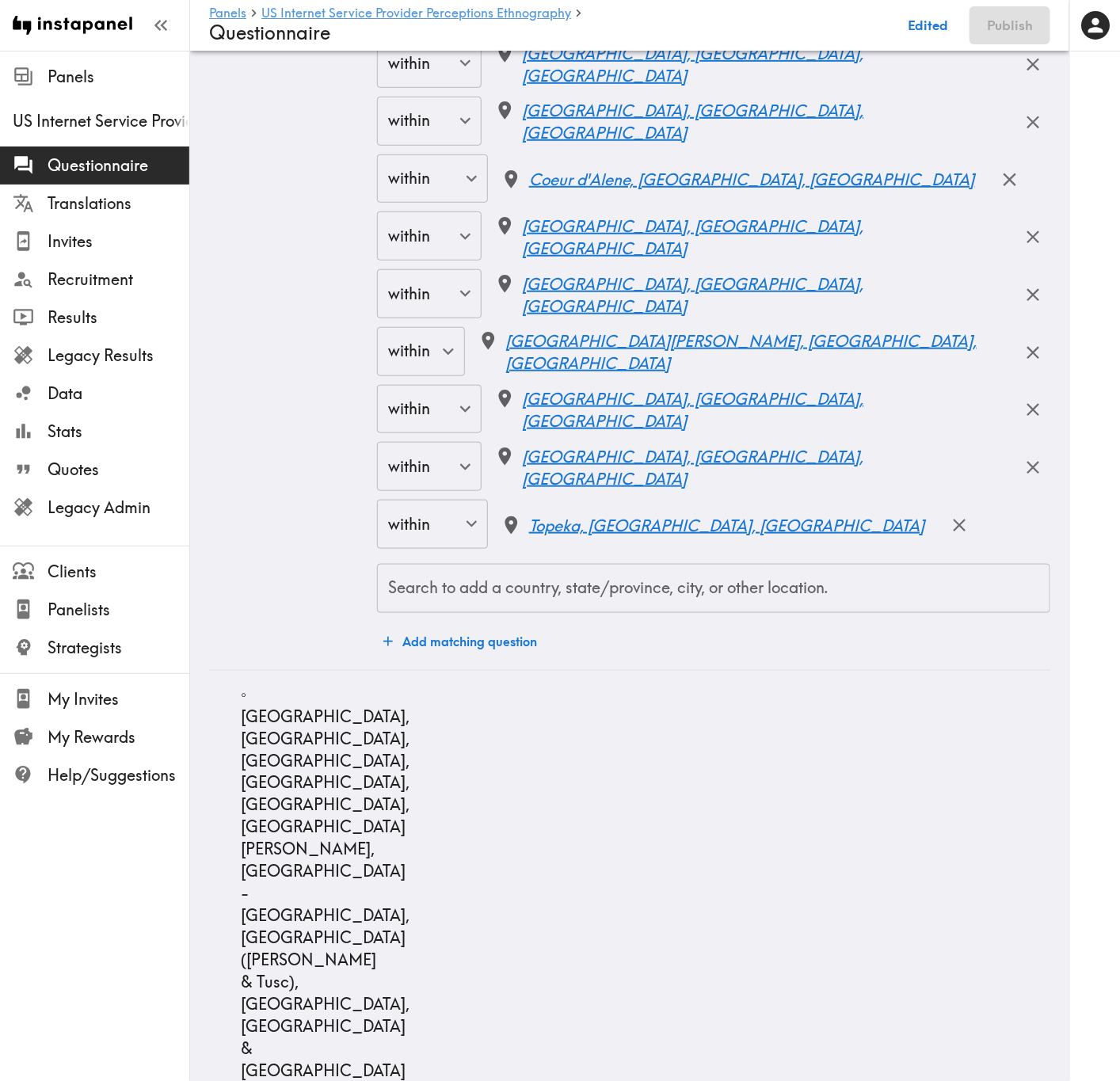
click at [772, 613] on div "Search to add a country, state/province, city, or other location." at bounding box center [713, 589] width 673 height 49
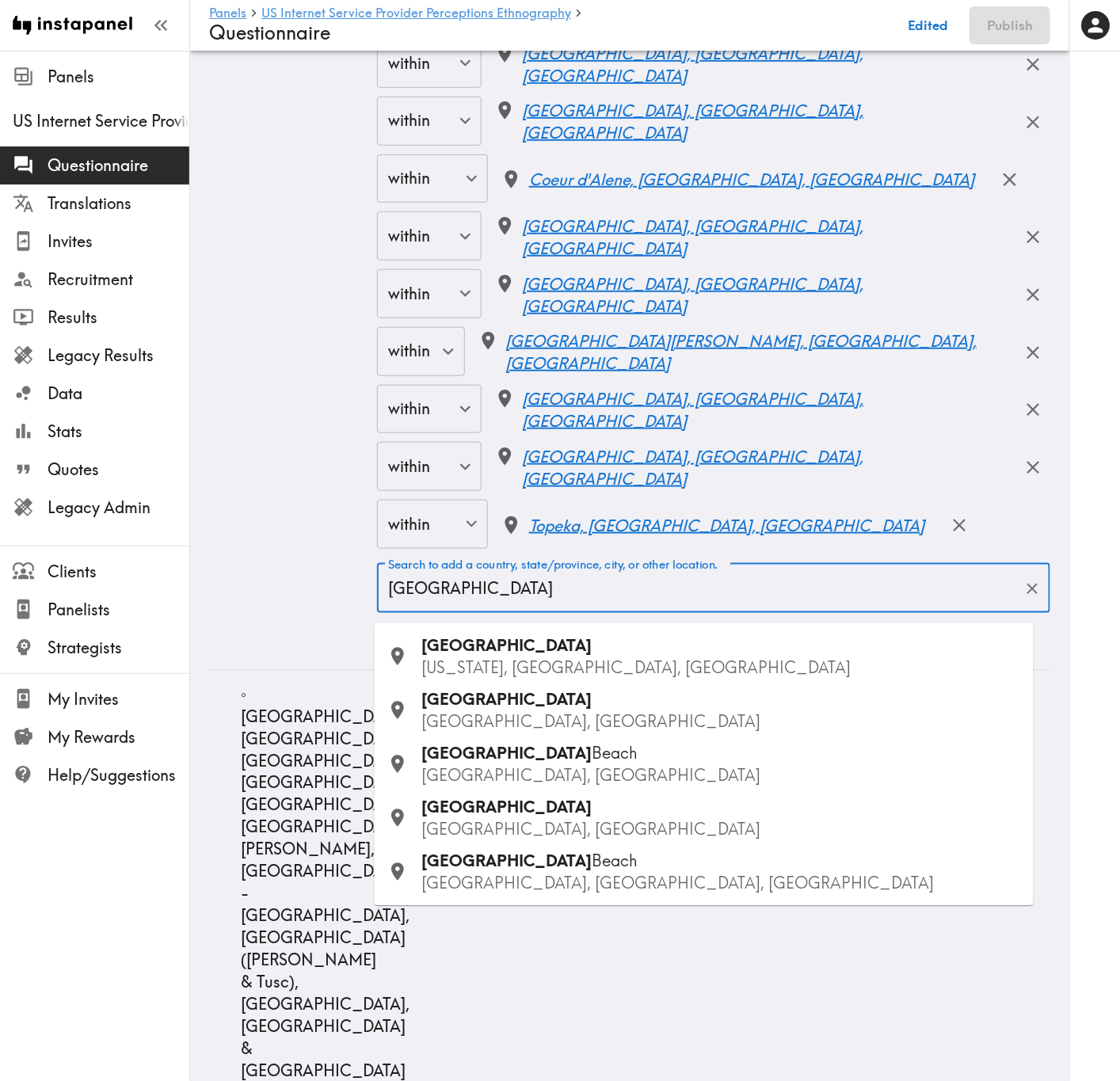
click at [495, 654] on p "KS, USA" at bounding box center [721, 721] width 599 height 22
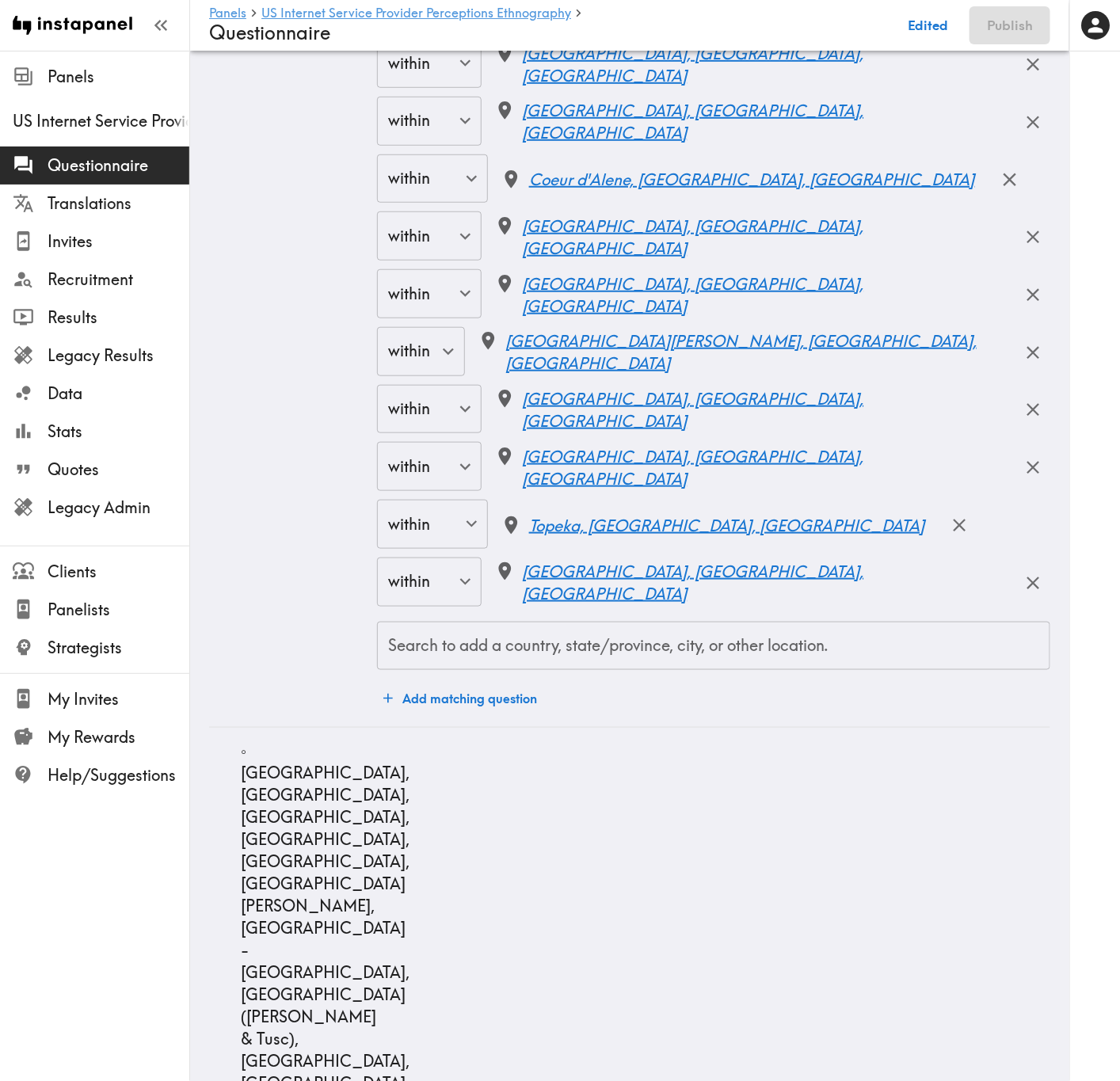
click at [749, 654] on input "Search to add a country, state/province, city, or other location." at bounding box center [714, 646] width 658 height 35
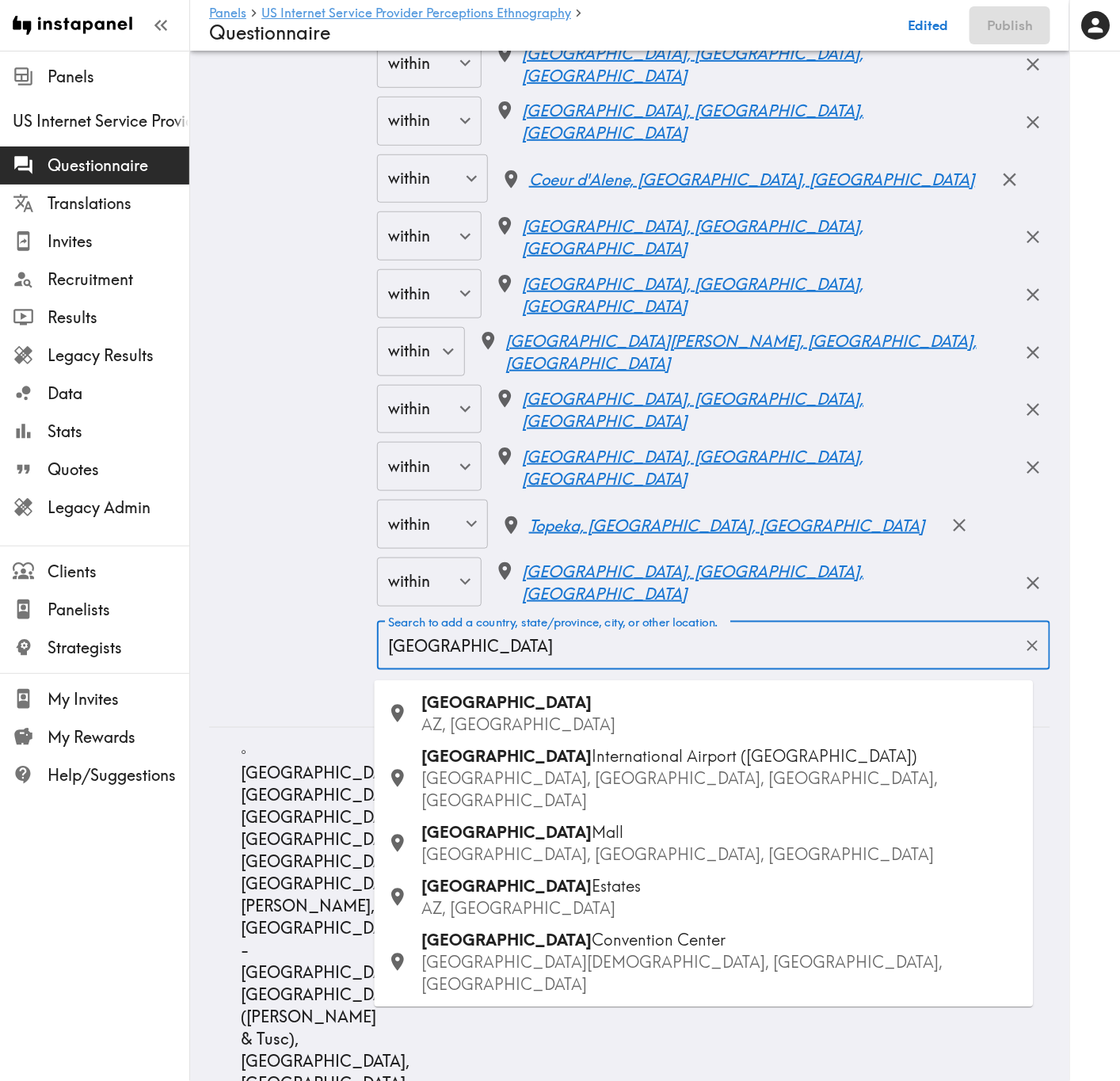
click at [527, 654] on p "AZ, USA" at bounding box center [721, 725] width 599 height 22
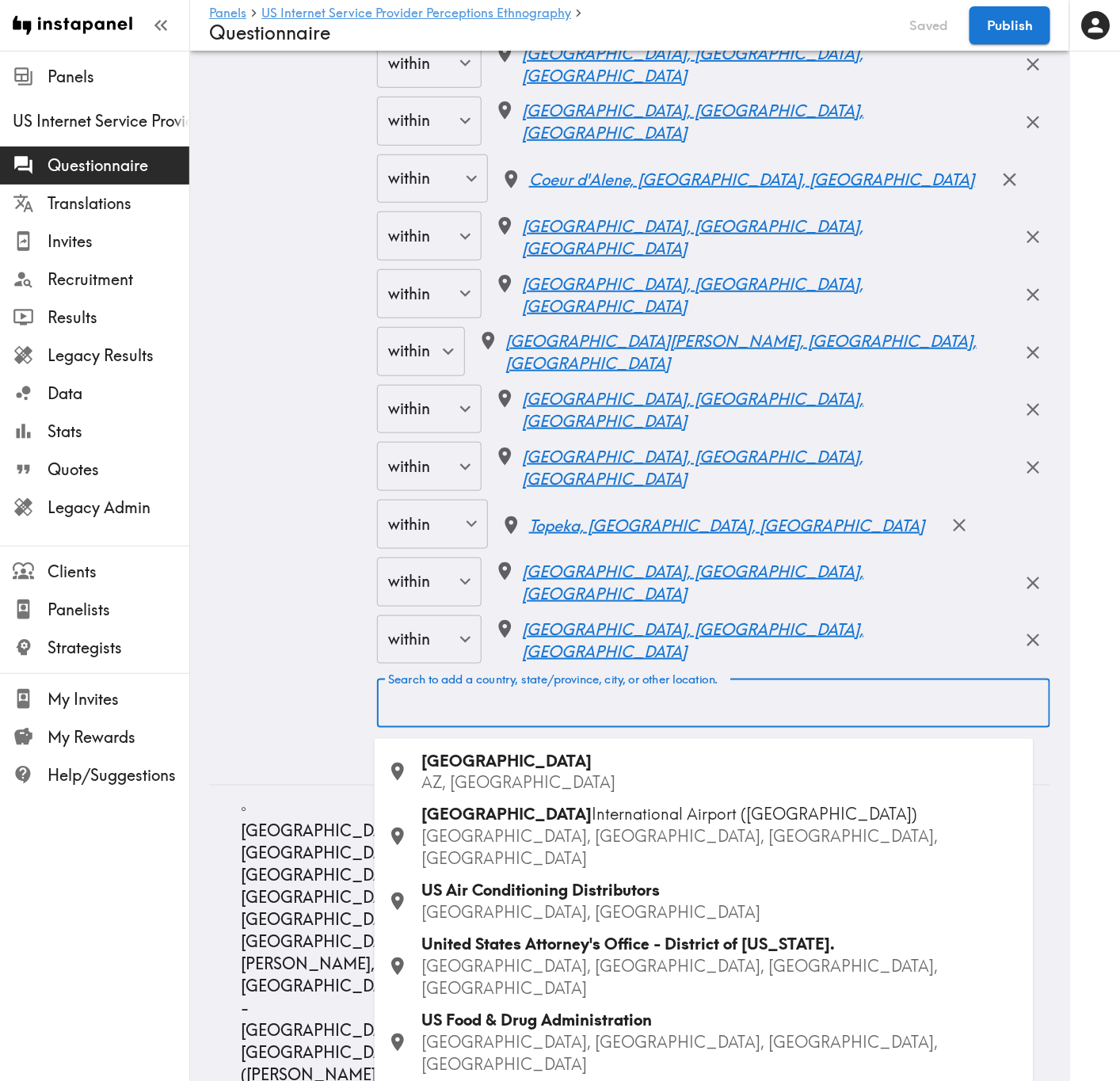
click at [570, 654] on input "Search to add a country, state/province, city, or other location." at bounding box center [714, 703] width 658 height 35
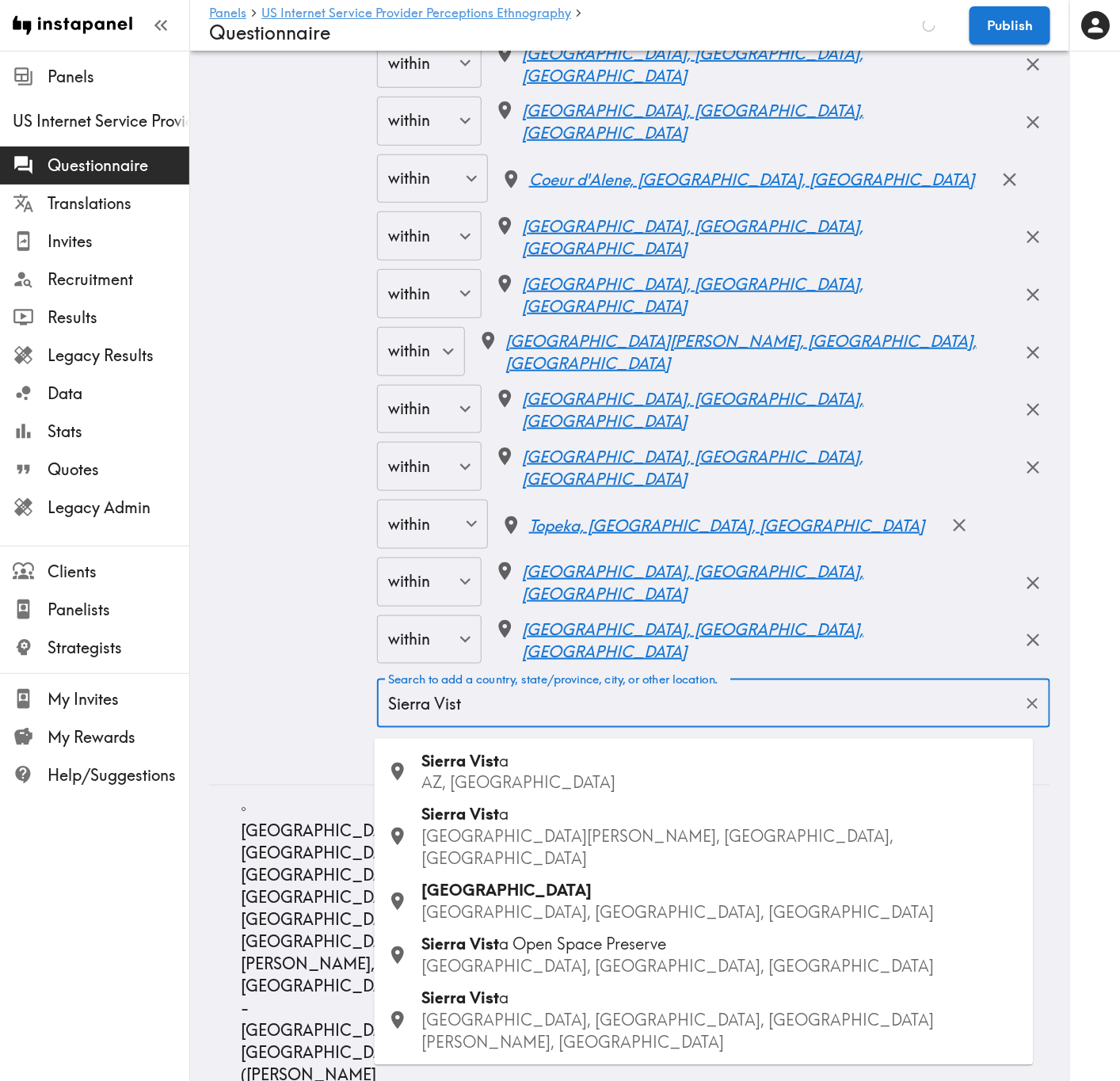
click at [549, 654] on div "Sierra Vist a AZ, USA" at bounding box center [721, 772] width 599 height 45
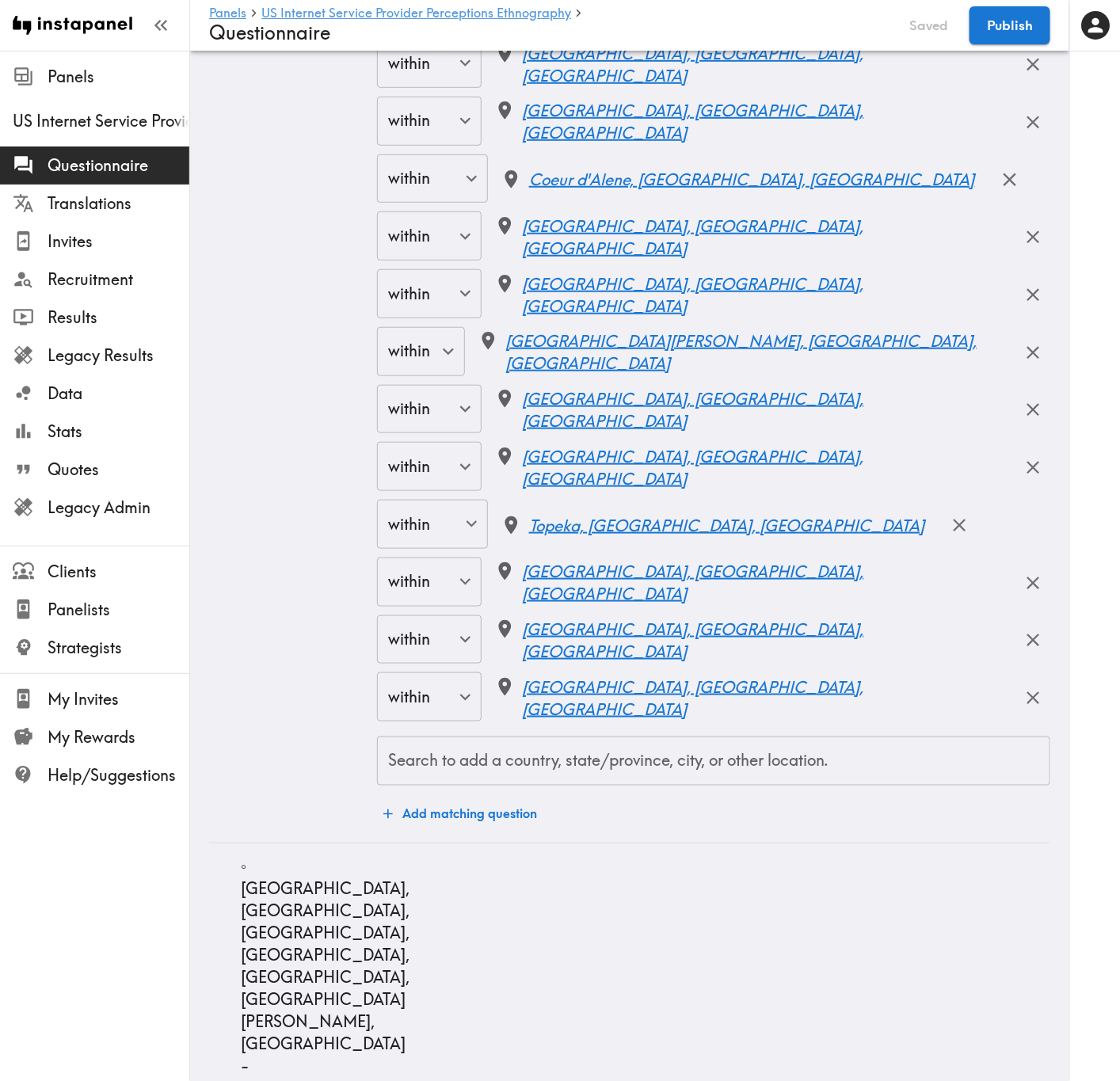
click at [561, 654] on div "Search to add a country, state/province, city, or other location." at bounding box center [713, 761] width 673 height 49
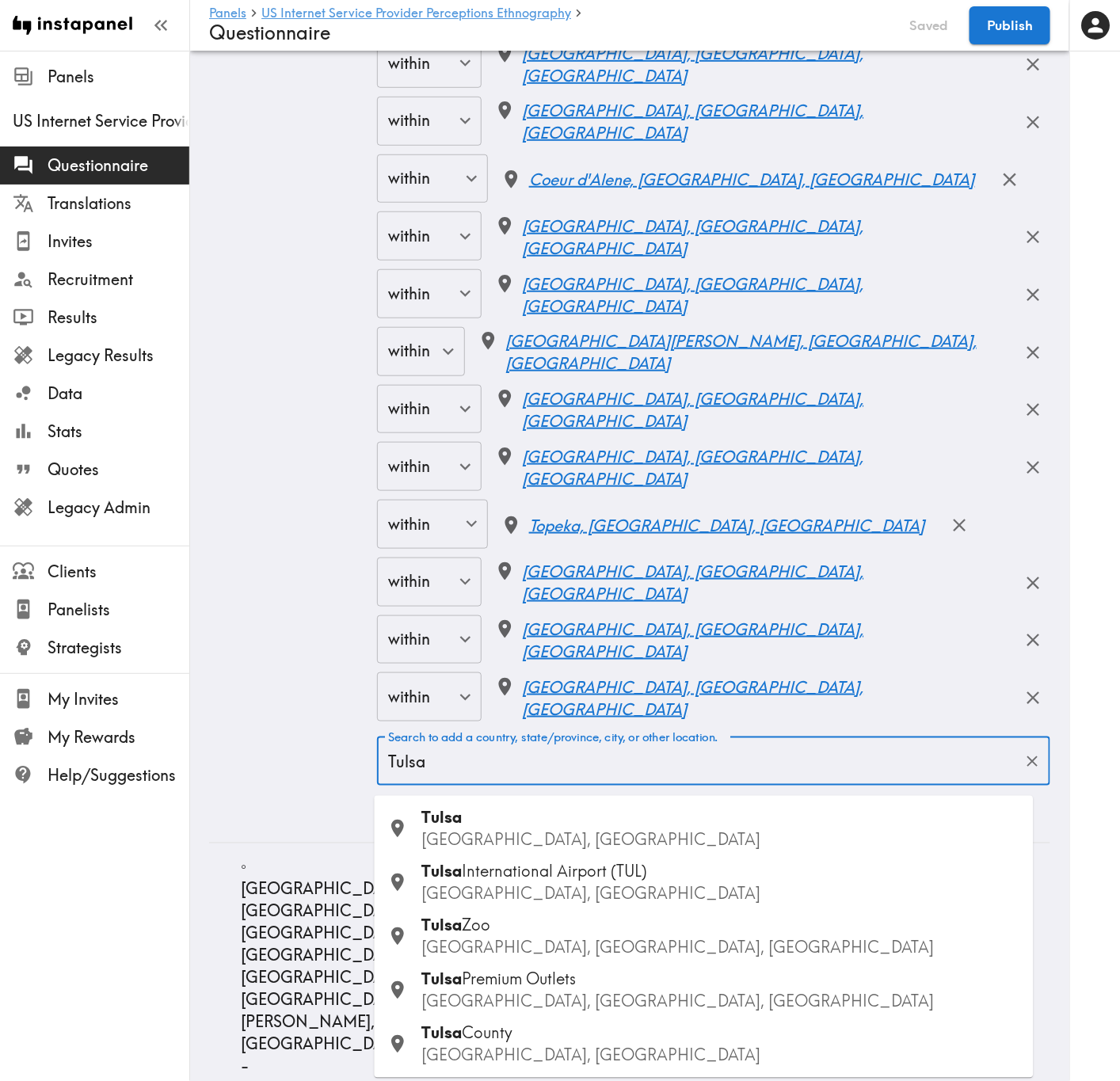
click at [611, 654] on div "Tulsa OK, USA" at bounding box center [721, 829] width 599 height 45
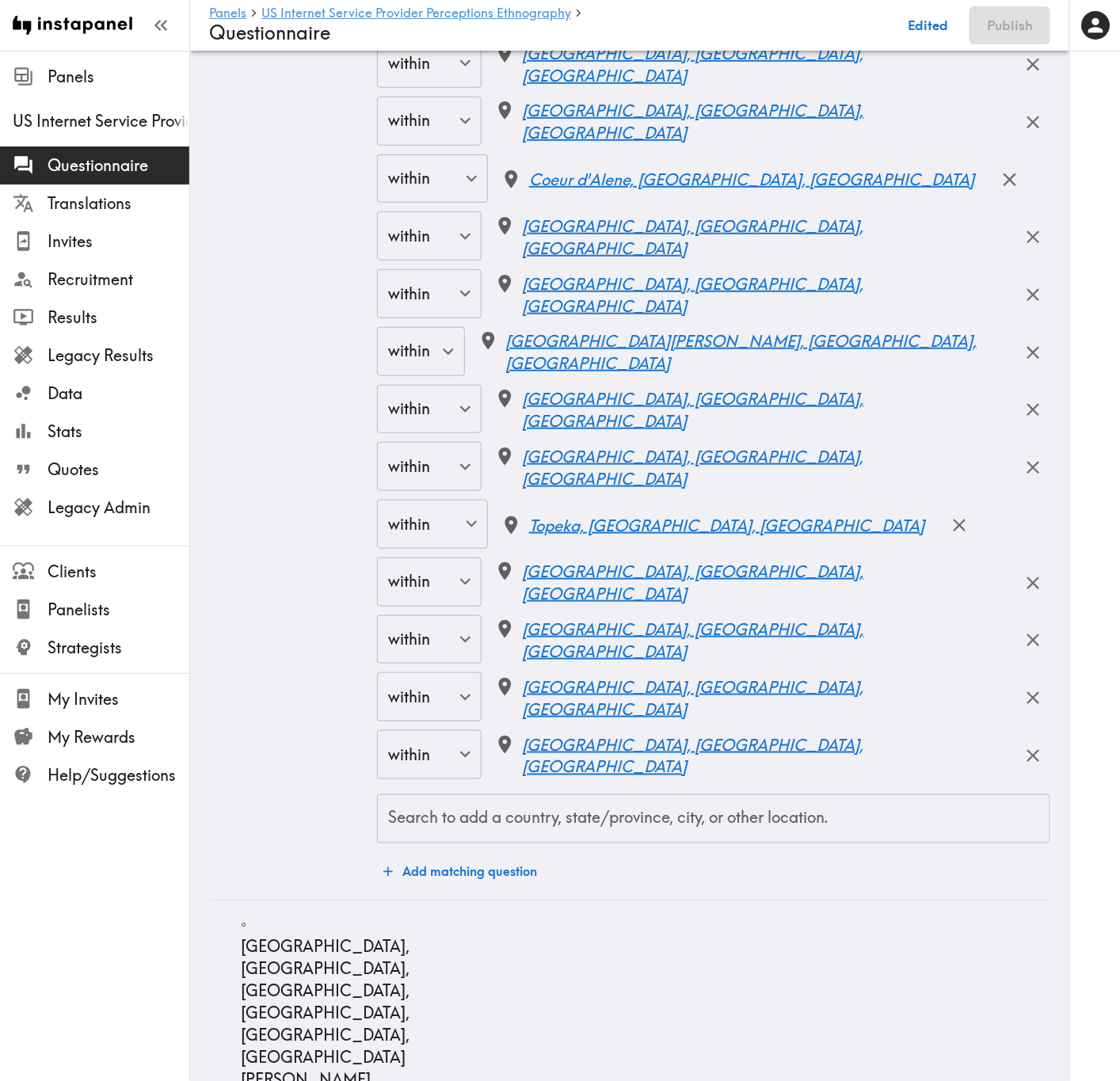
click at [695, 654] on input "Search to add a country, state/province, city, or other location." at bounding box center [714, 818] width 658 height 35
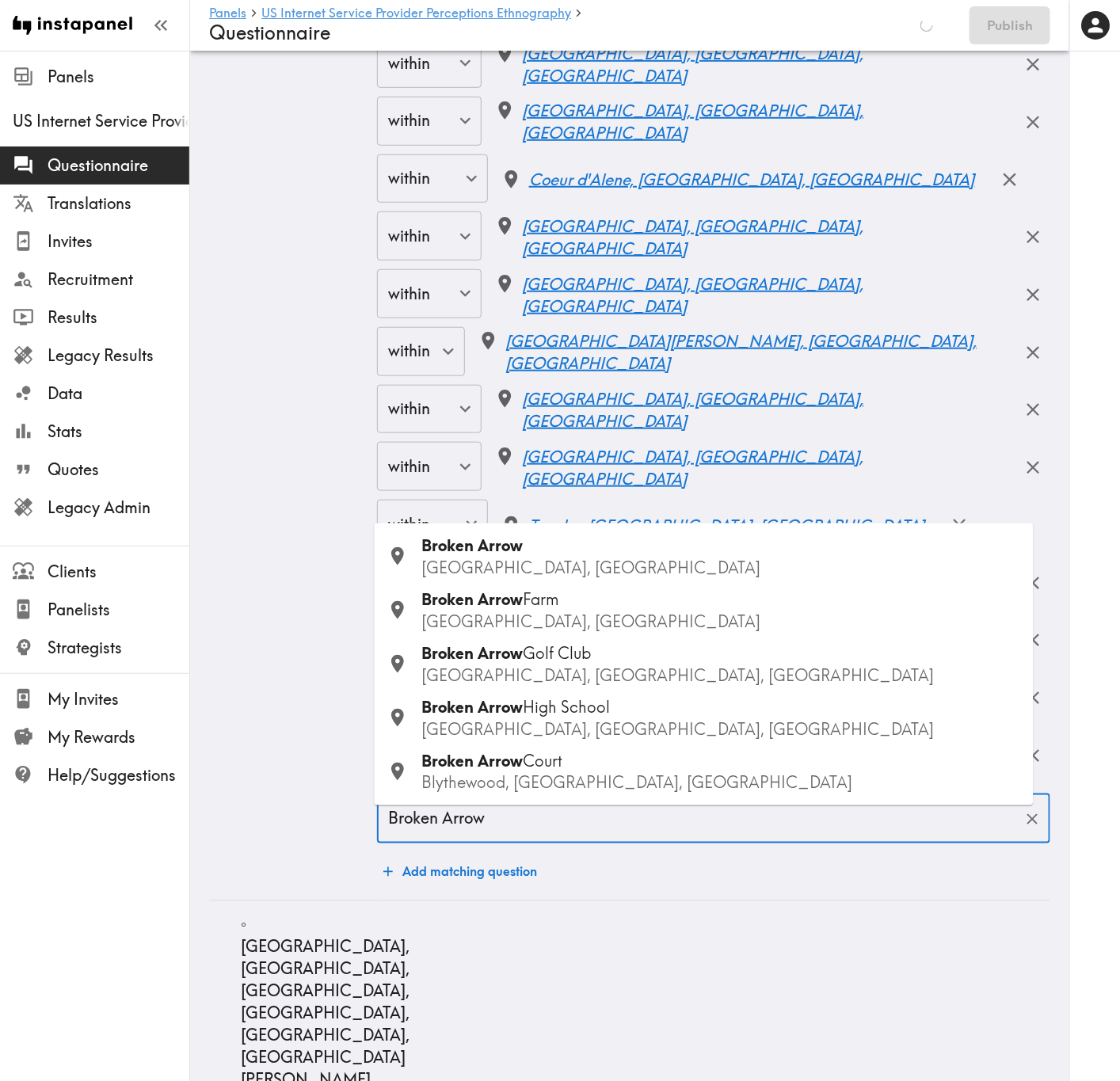
click at [550, 560] on p "OK, USA" at bounding box center [721, 567] width 599 height 22
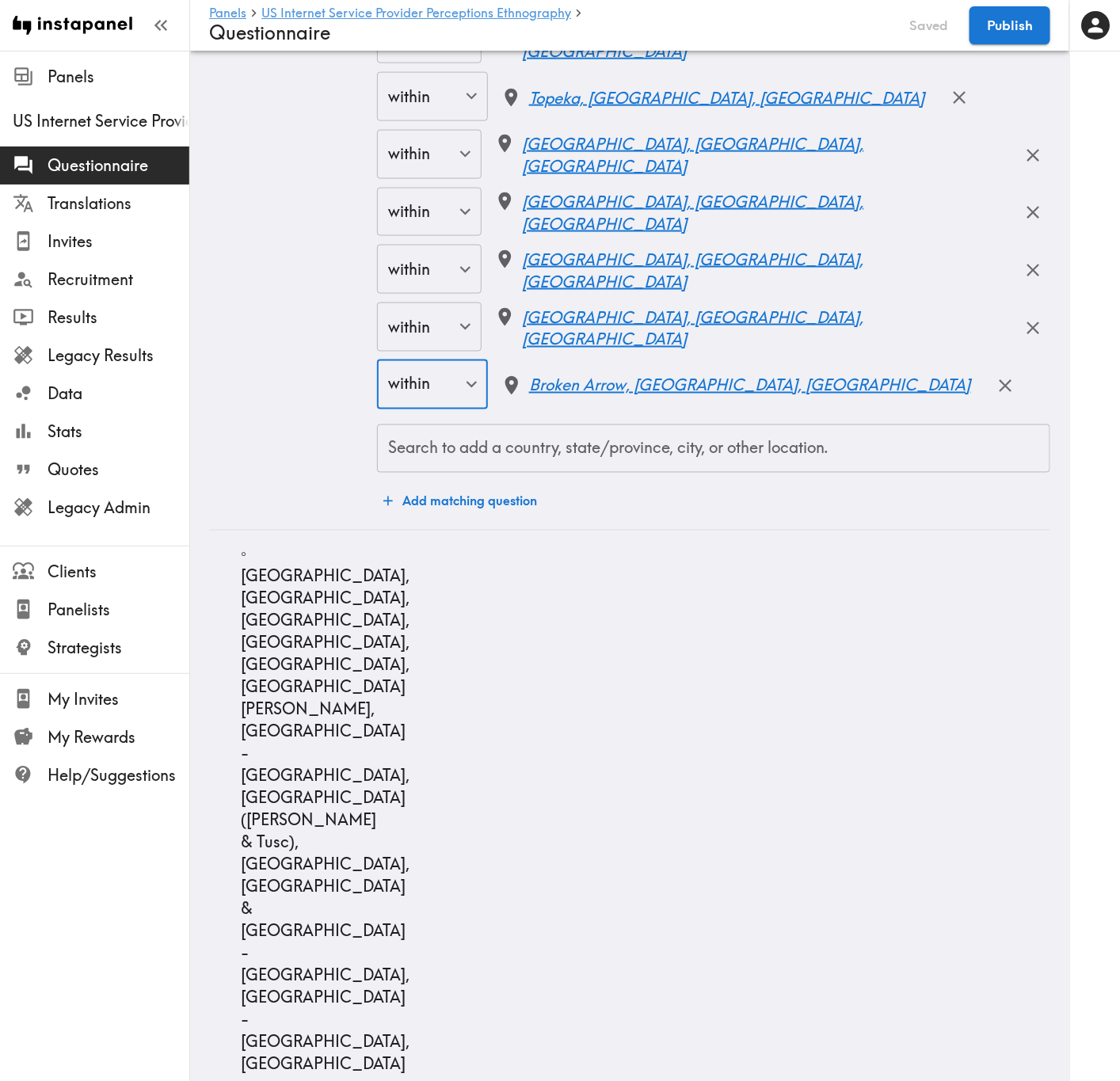
scroll to position [16632, 0]
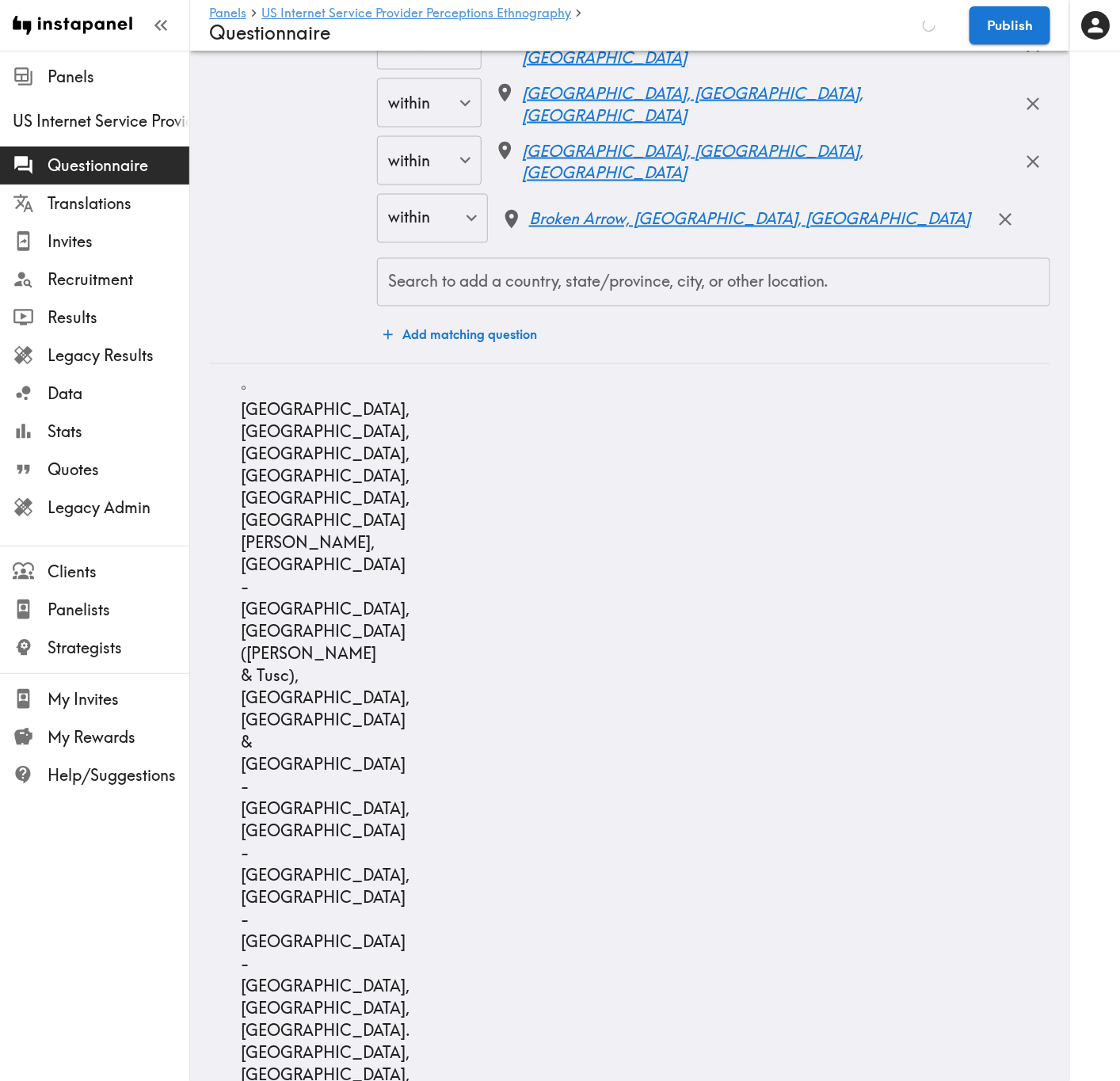
drag, startPoint x: 684, startPoint y: 276, endPoint x: 689, endPoint y: 309, distance: 33.4
click at [684, 276] on div "Search to add a country, state/province, city, or other location. Search to add…" at bounding box center [713, 283] width 673 height 49
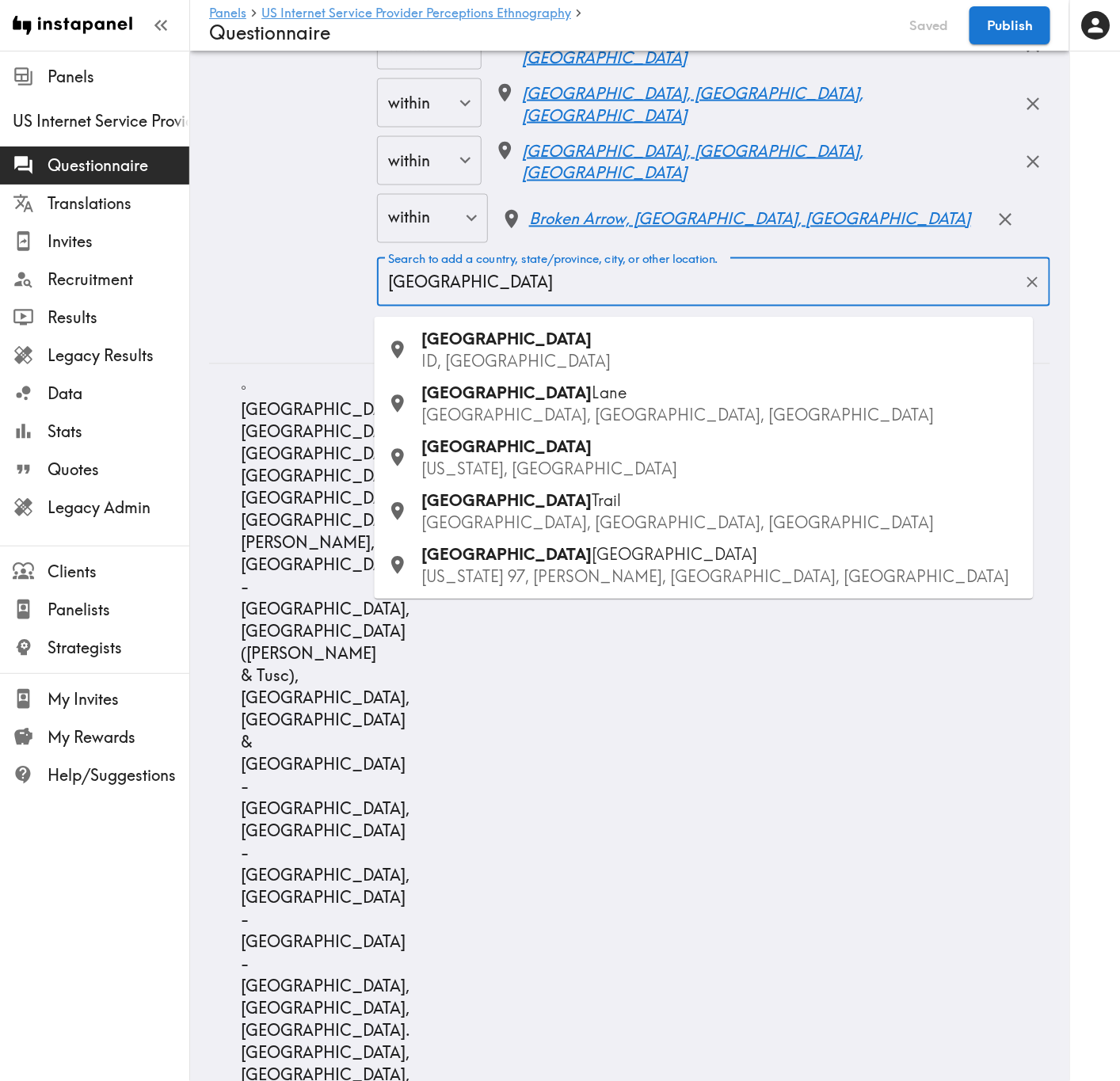
click at [537, 352] on p "ID, USA" at bounding box center [721, 362] width 599 height 22
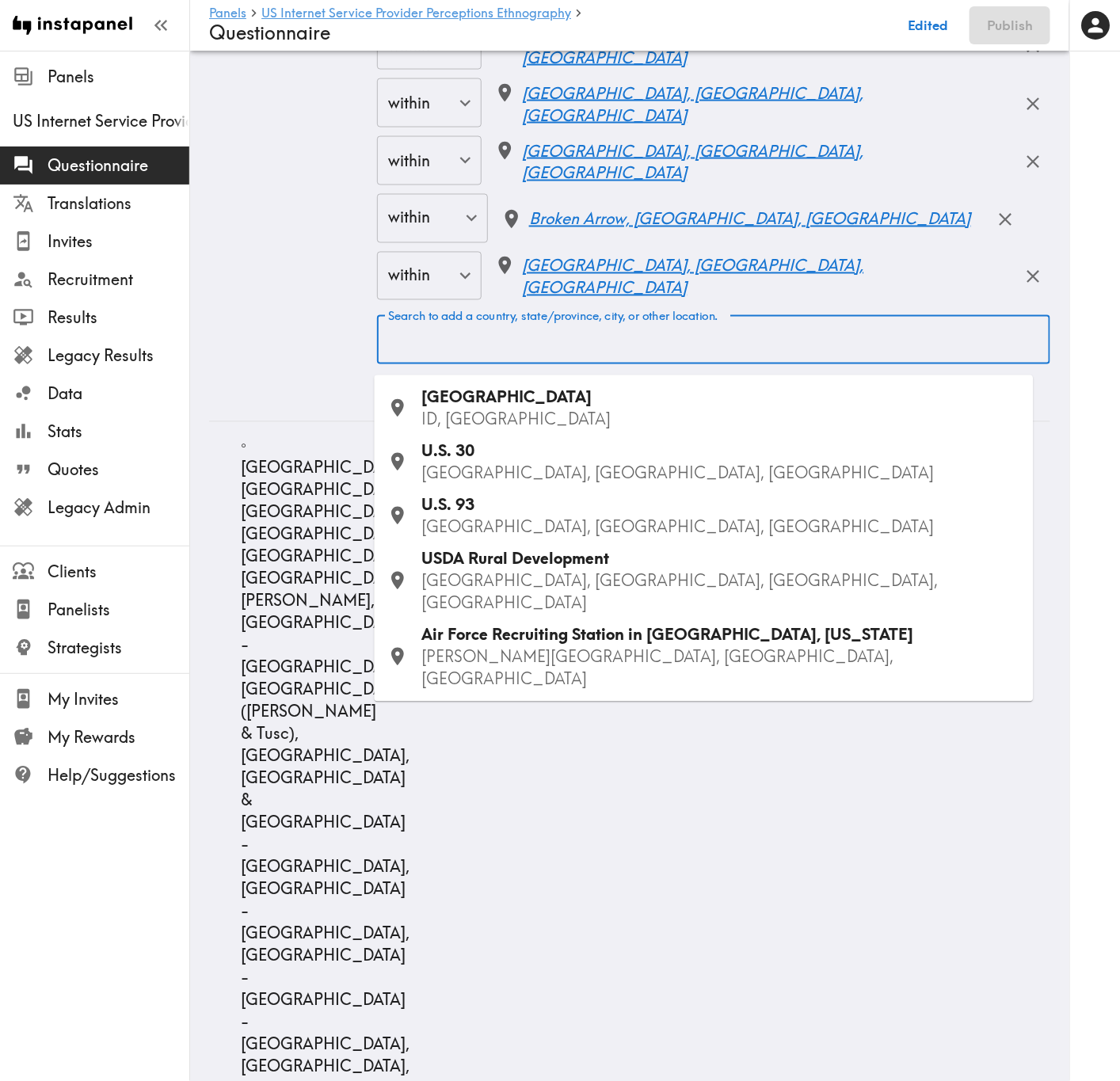
click at [713, 344] on div "Search to add a country, state/province, city, or other location. Search to add…" at bounding box center [713, 340] width 673 height 49
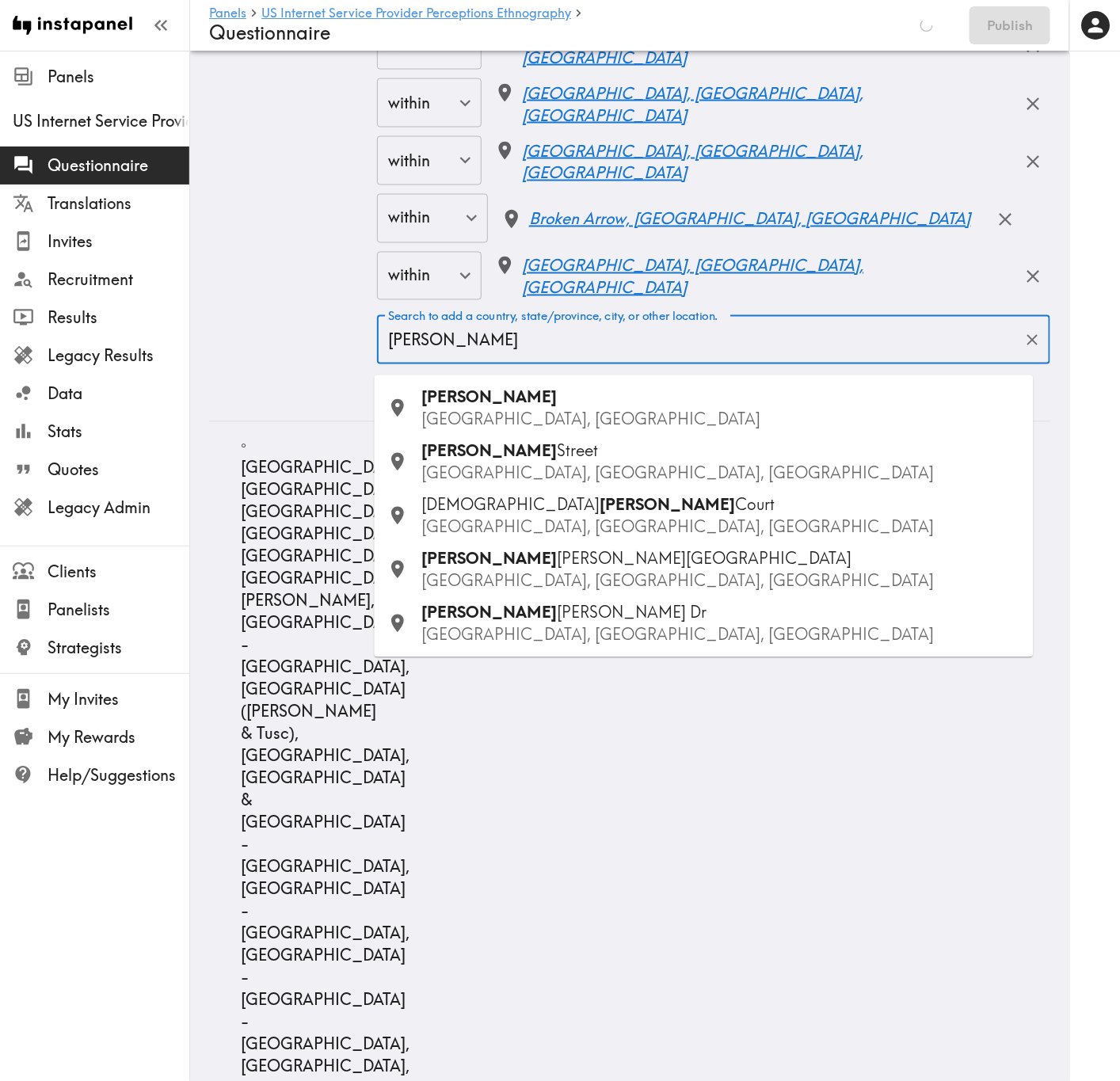
click at [541, 403] on div "Tyler TX, USA" at bounding box center [721, 408] width 599 height 45
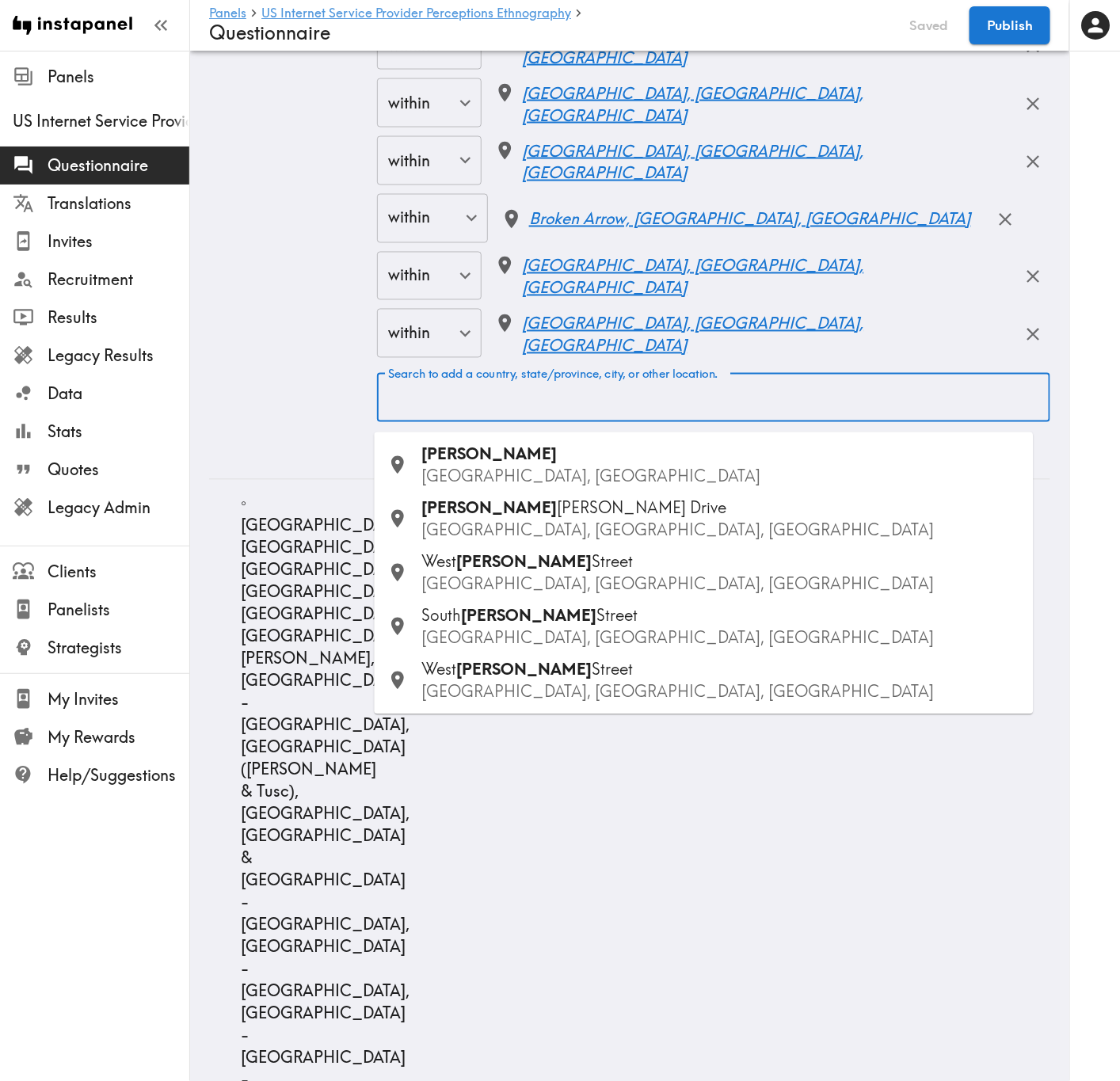
click at [598, 415] on input "Search to add a country, state/province, city, or other location." at bounding box center [714, 397] width 658 height 35
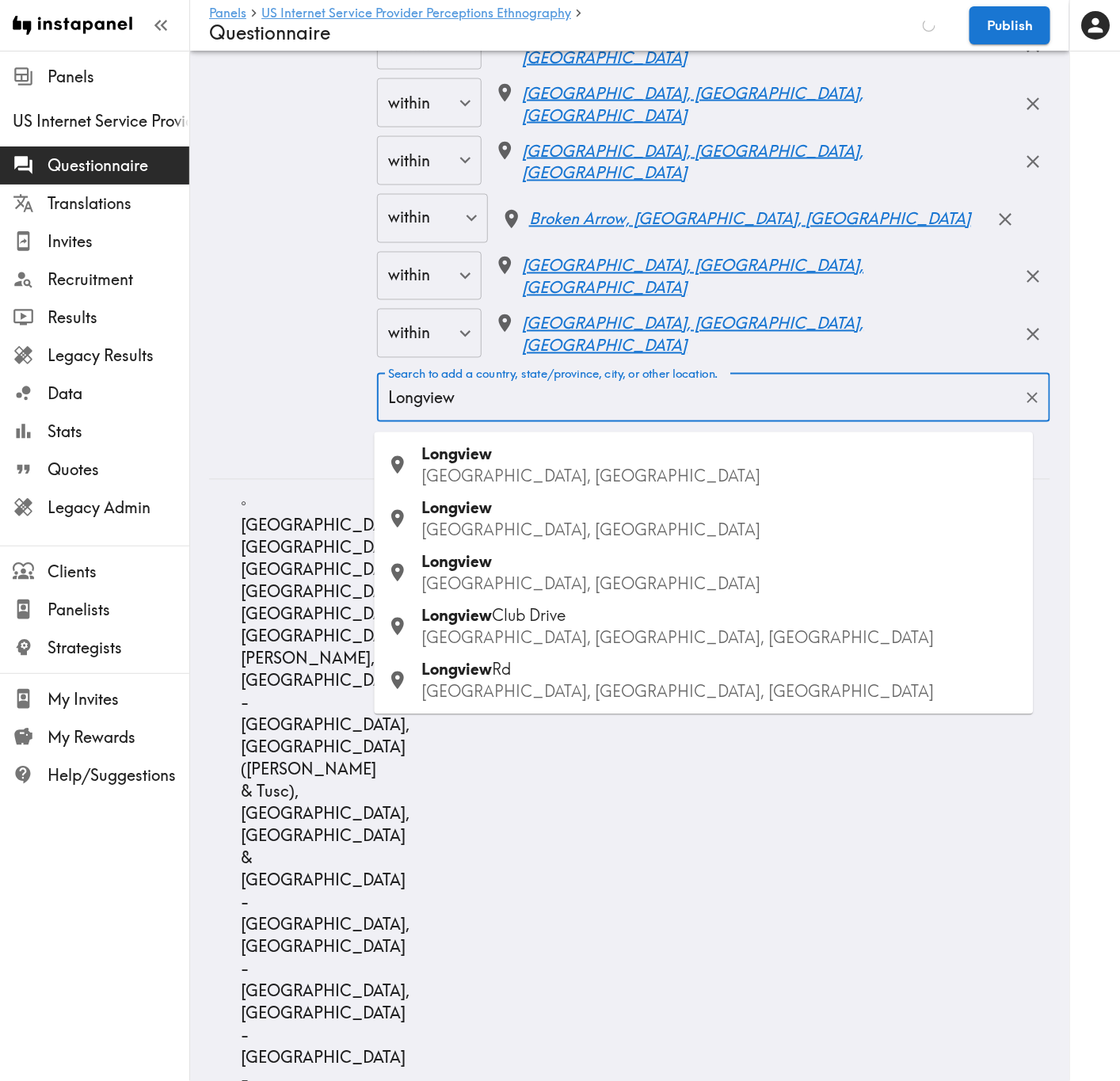
click at [494, 450] on div "Longview TX, USA" at bounding box center [721, 465] width 599 height 45
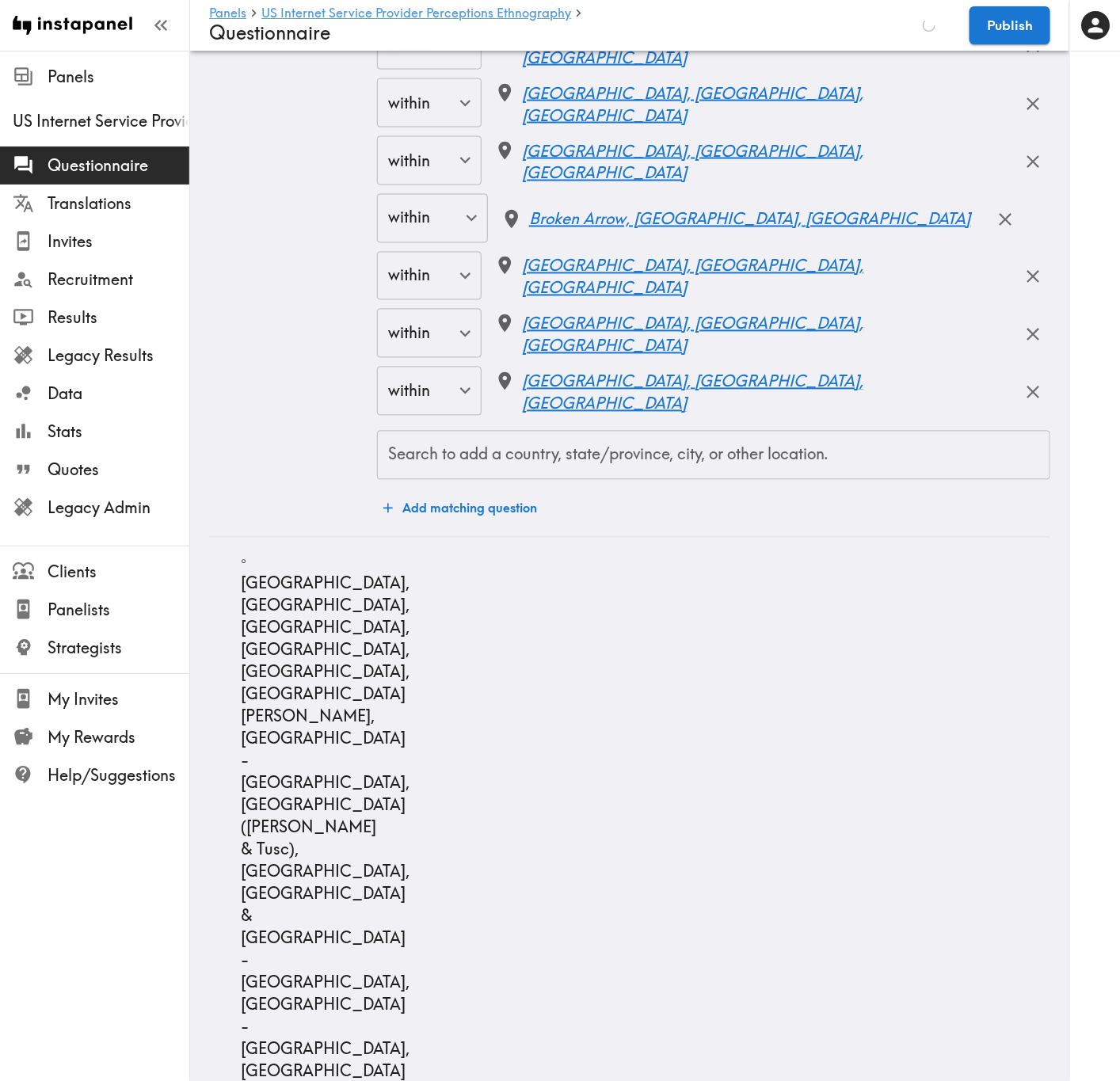
click at [626, 466] on input "Search to add a country, state/province, city, or other location." at bounding box center [714, 455] width 658 height 35
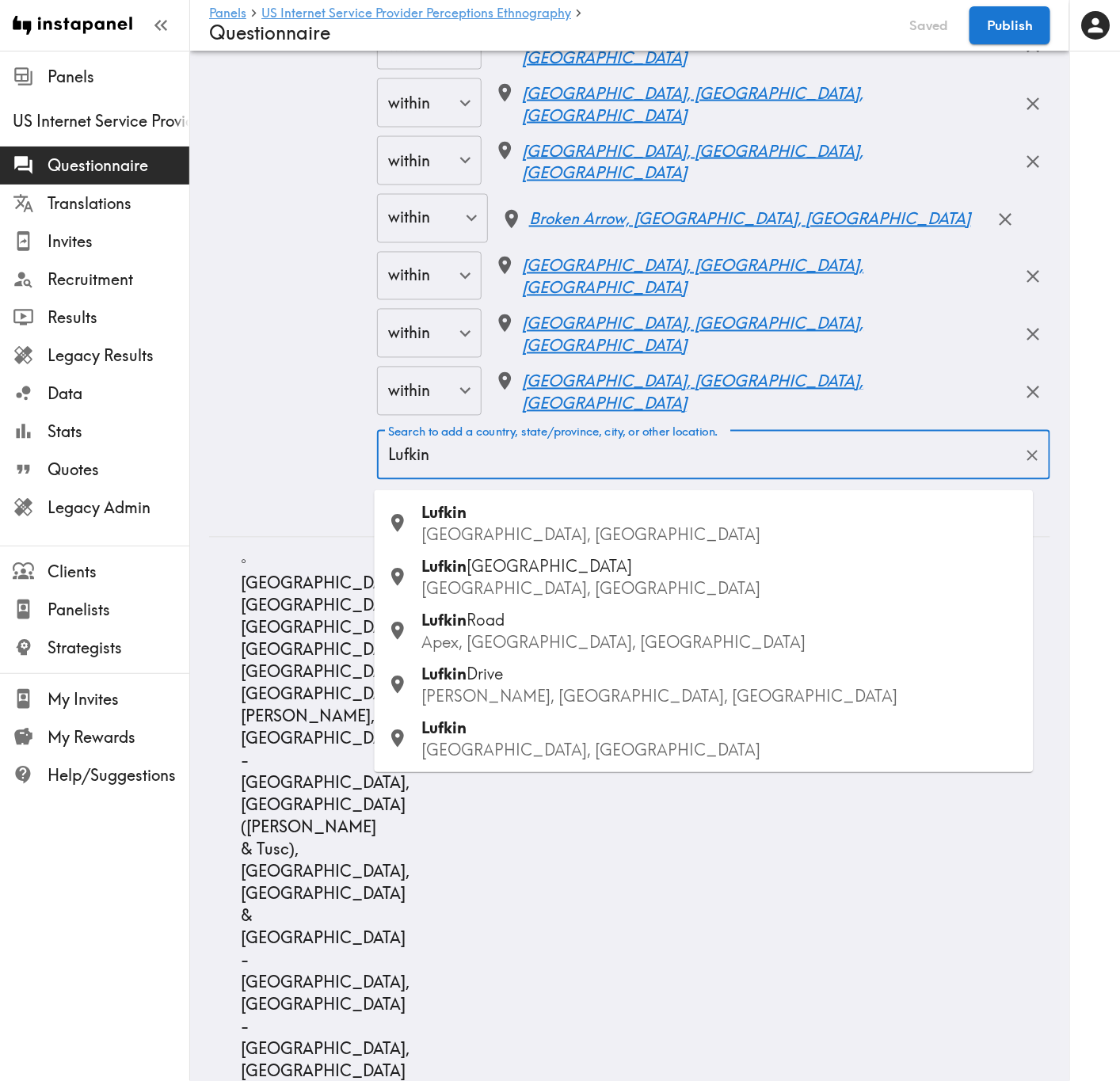
click at [519, 518] on div "Lufkin TX, USA" at bounding box center [721, 524] width 599 height 45
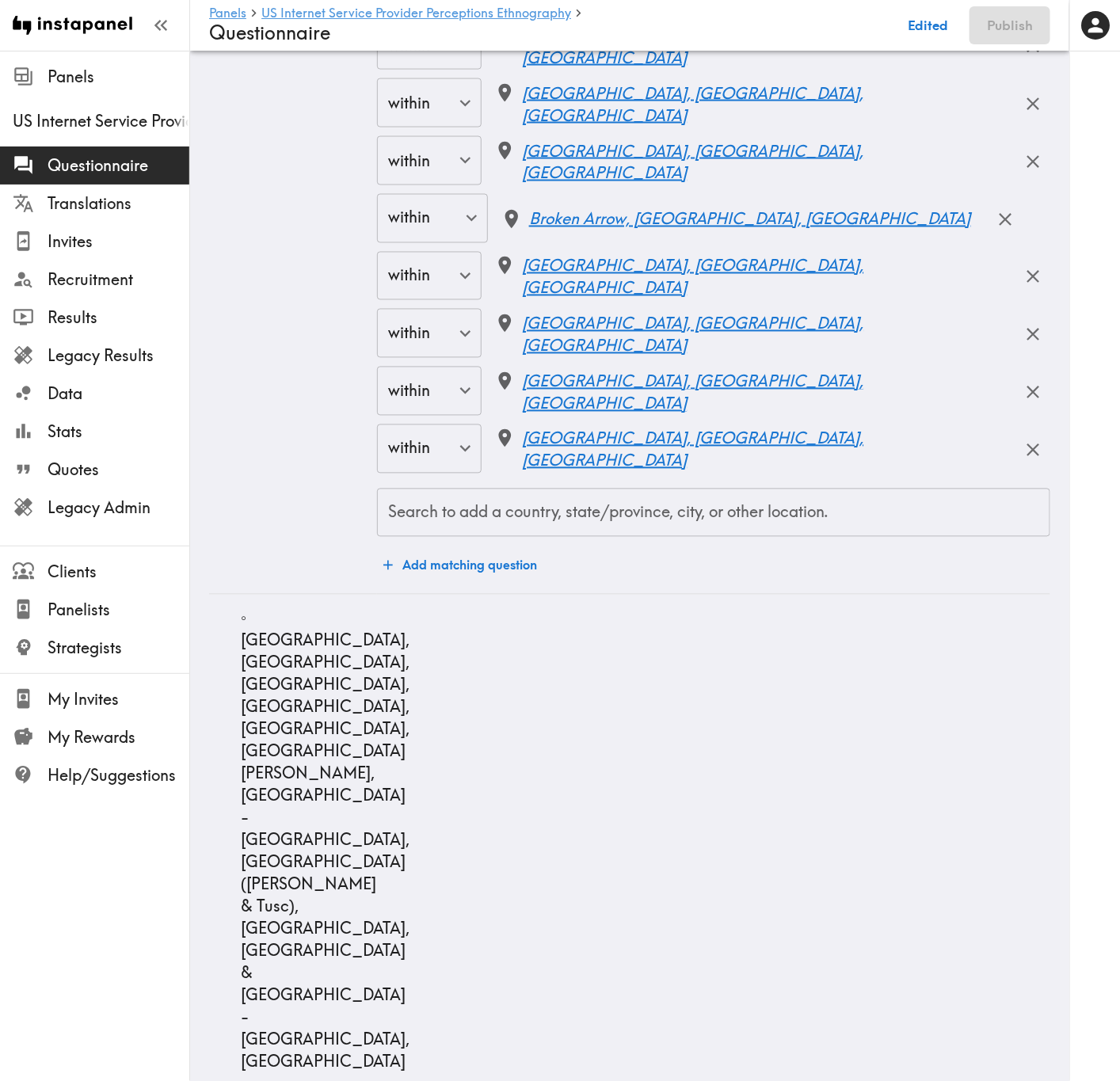
click at [698, 538] on div "Search to add a country, state/province, city, or other location." at bounding box center [713, 514] width 673 height 49
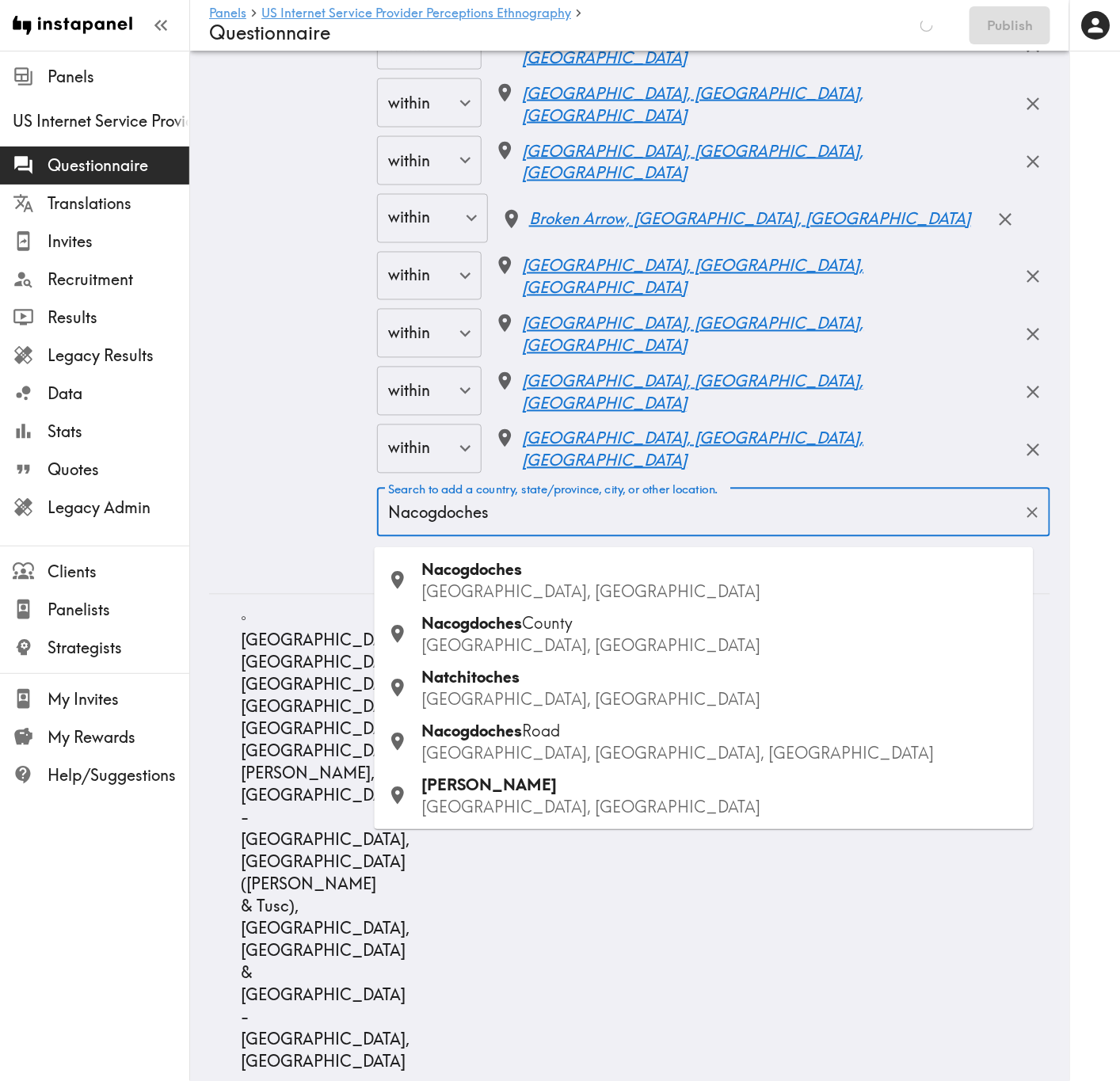
click at [490, 590] on p "TX, USA" at bounding box center [721, 592] width 599 height 22
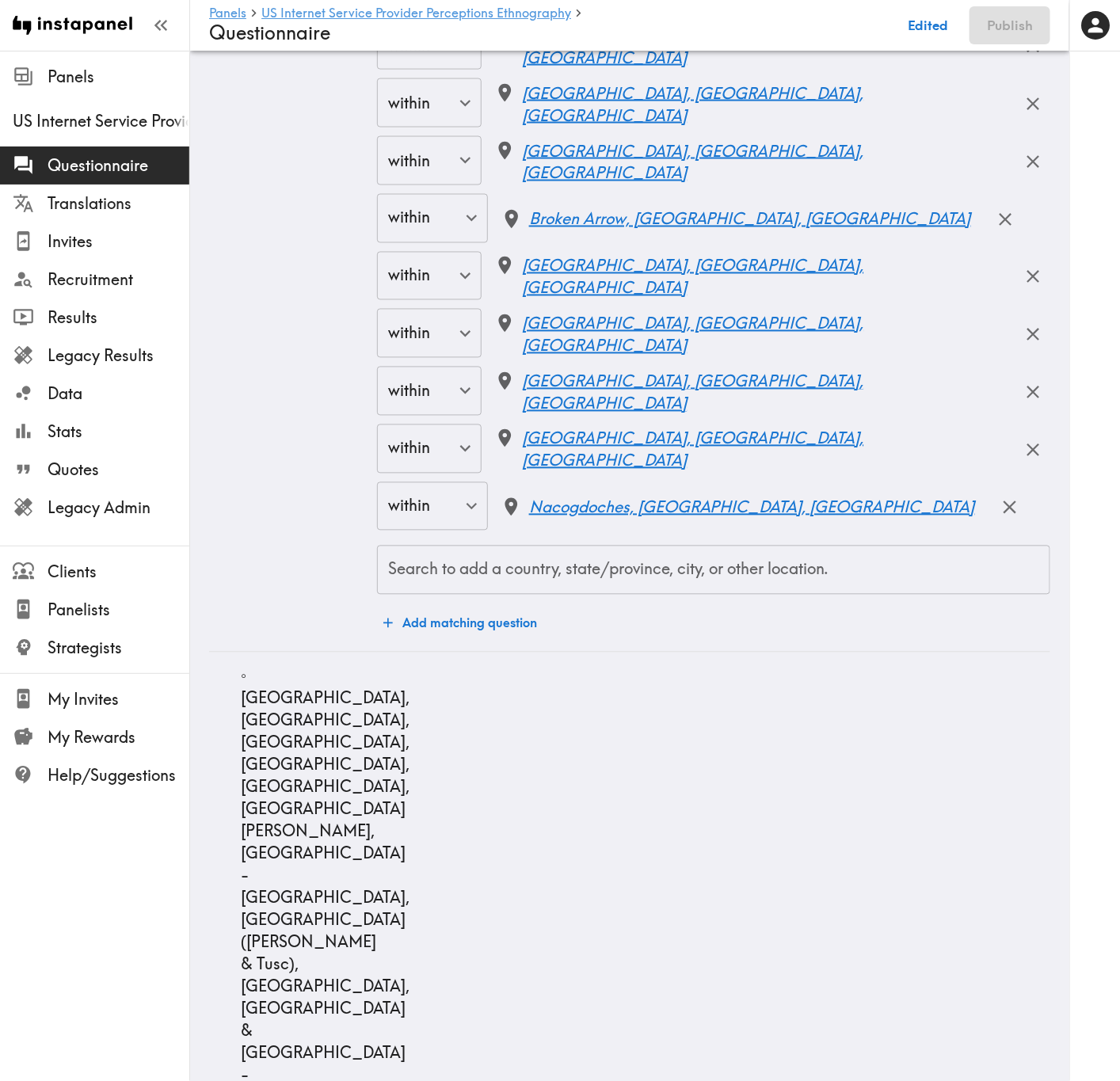
click at [580, 568] on input "Search to add a country, state/province, city, or other location." at bounding box center [714, 570] width 658 height 35
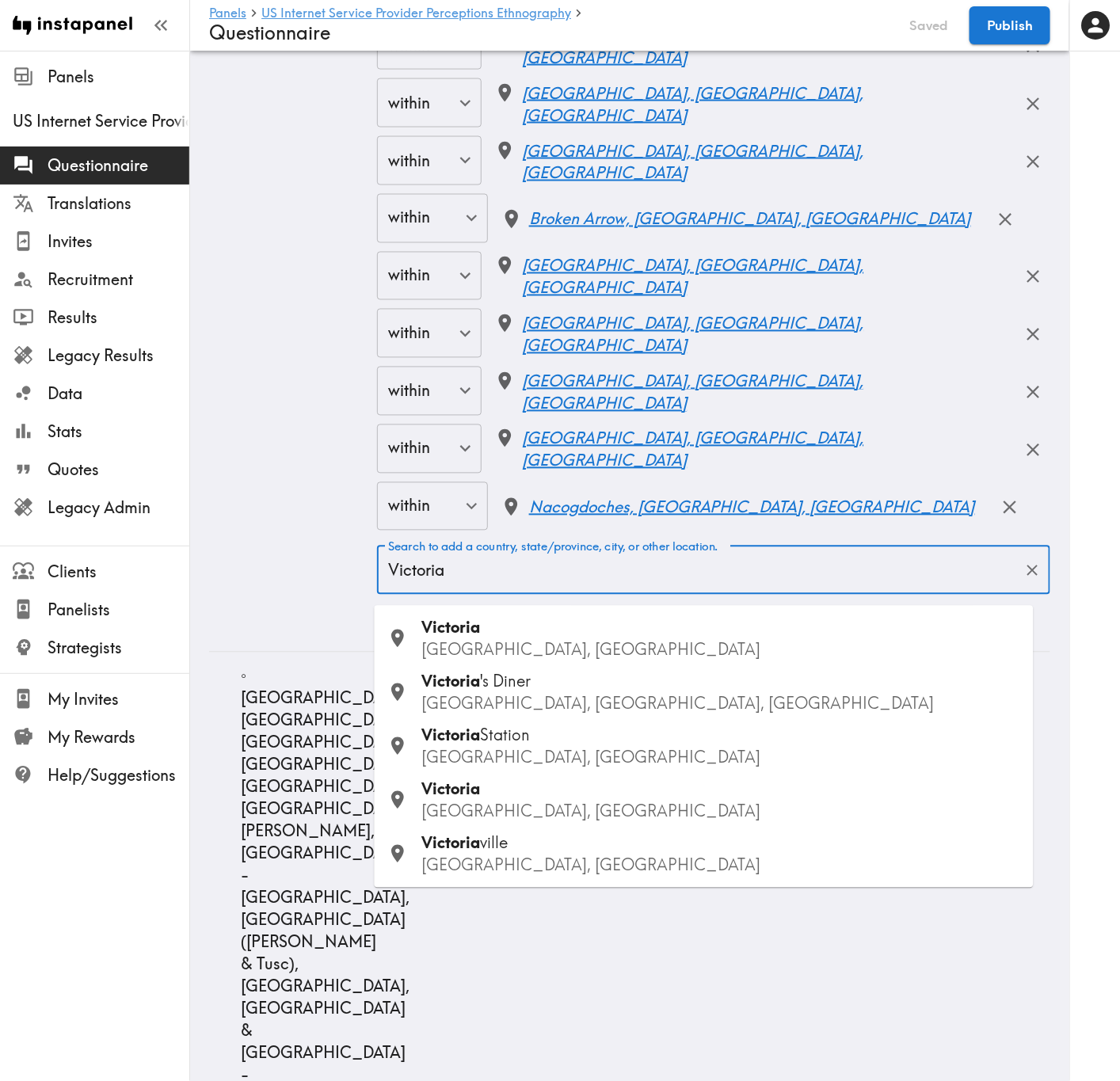
click at [527, 654] on p "TX, USA" at bounding box center [721, 811] width 599 height 22
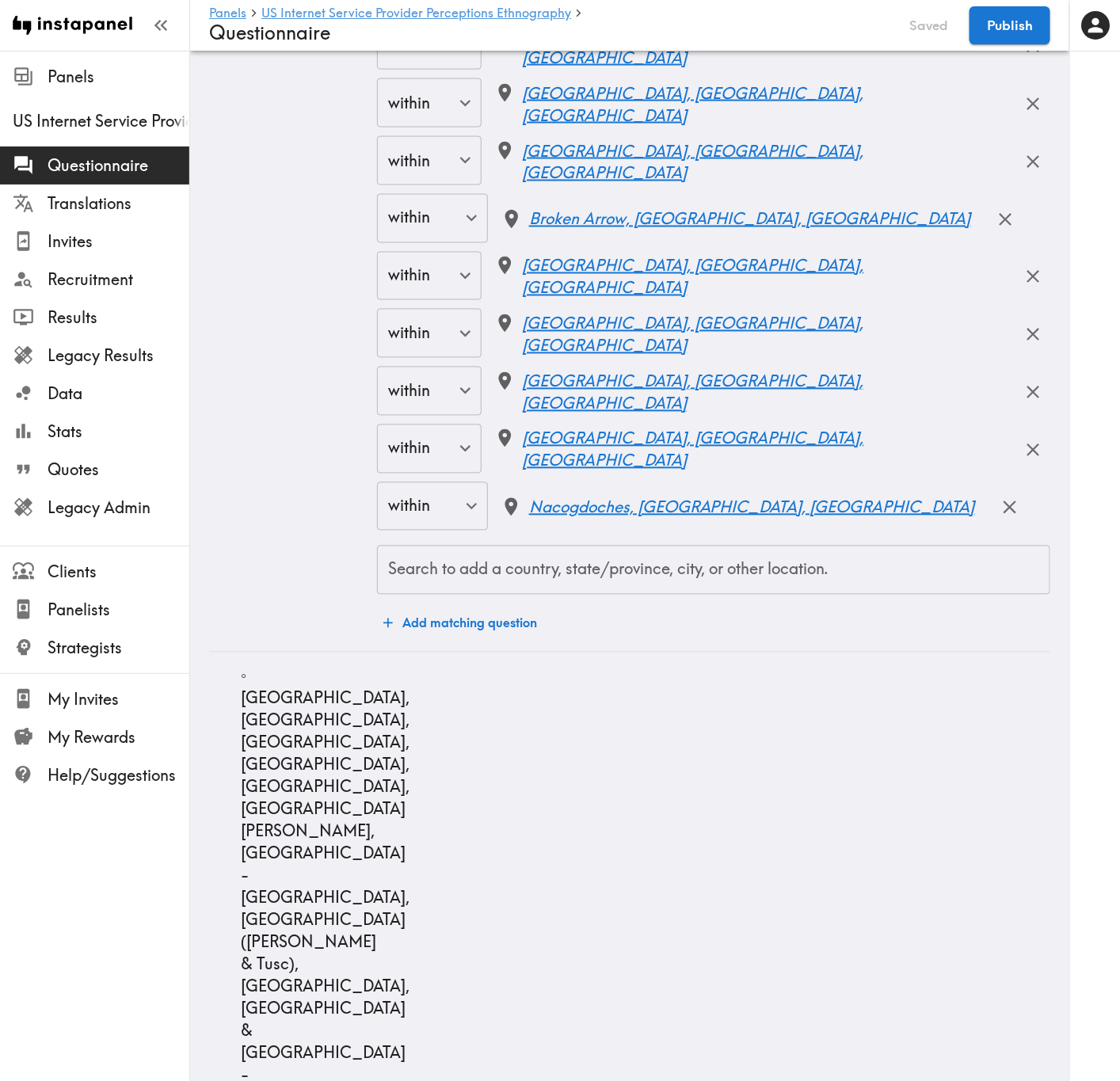
click at [776, 595] on div "Search to add a country, state/province, city, or other location." at bounding box center [713, 570] width 673 height 49
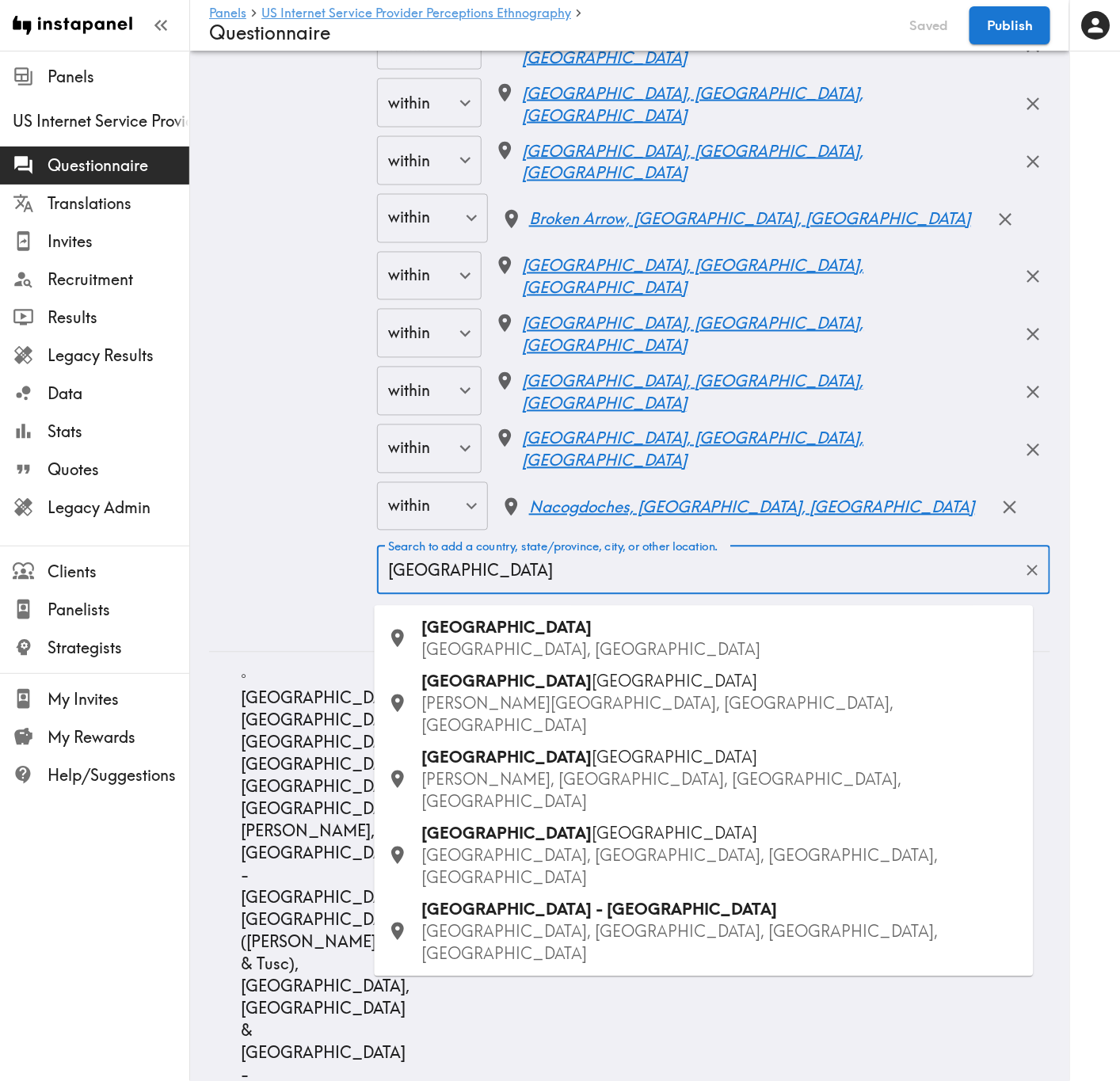
click at [570, 635] on div "Wichita Falls TX, USA" at bounding box center [721, 639] width 599 height 45
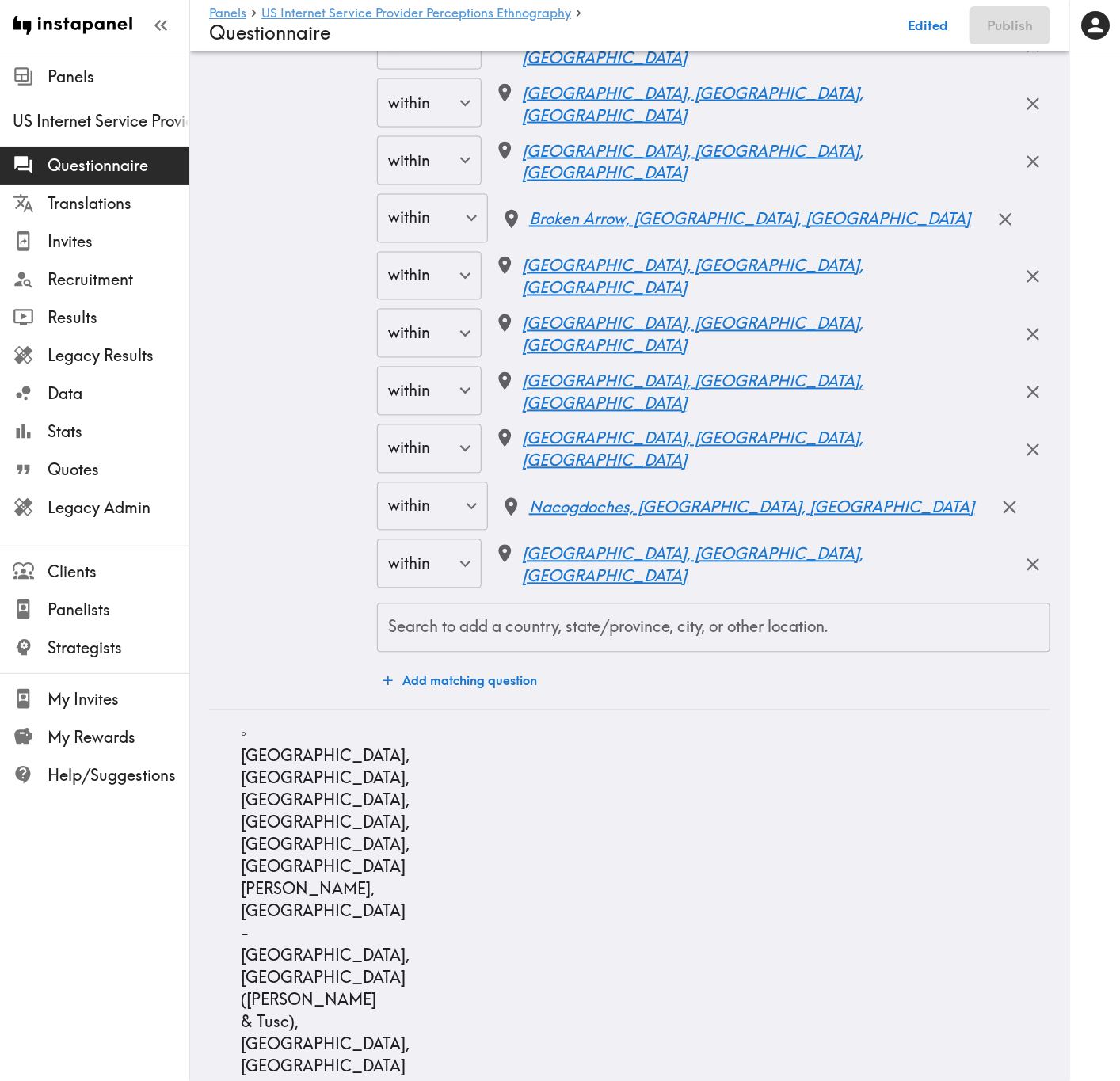
click at [625, 627] on div "Search to add a country, state/province, city, or other location. Search to add…" at bounding box center [713, 628] width 673 height 49
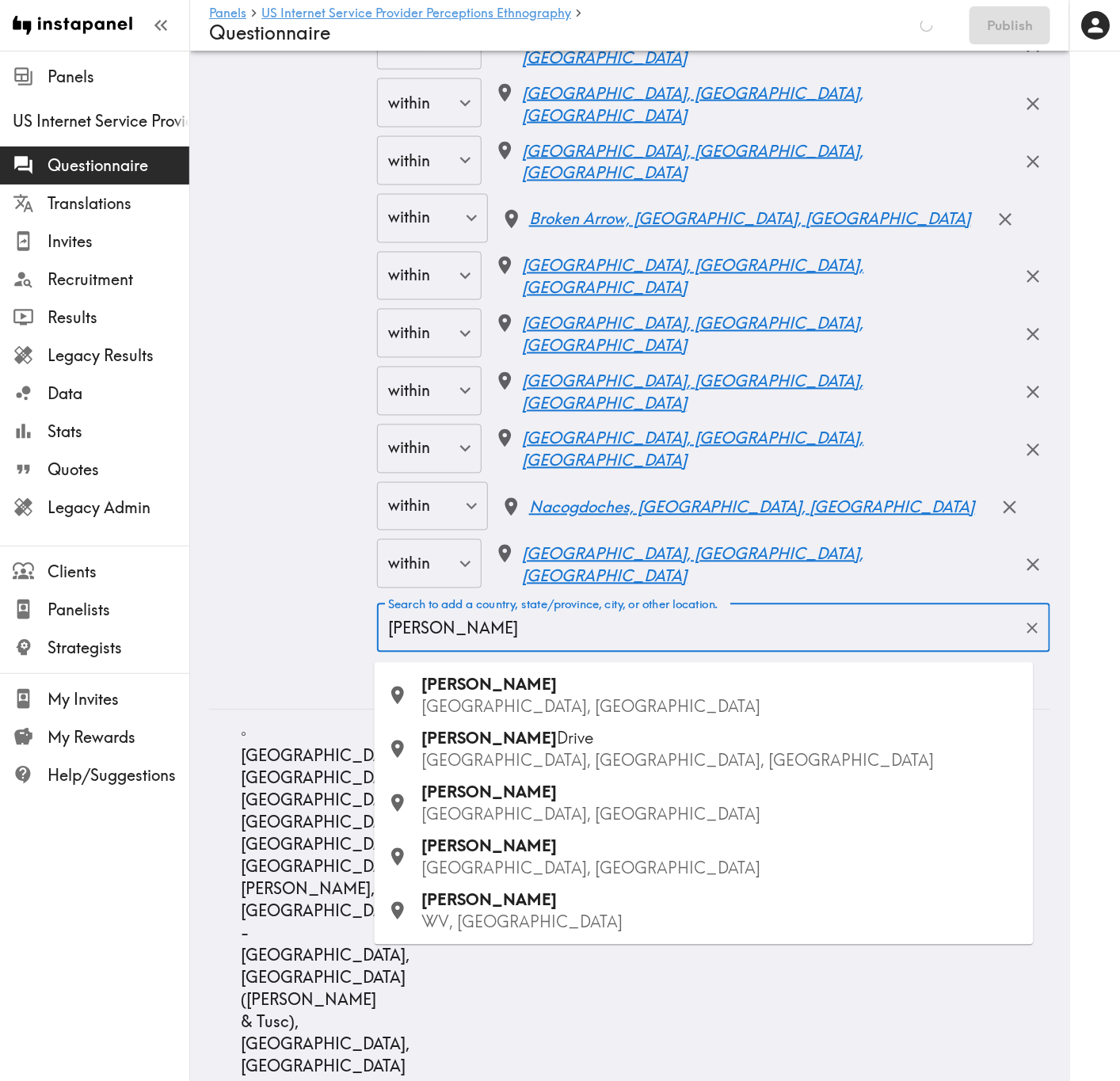
click at [476, 654] on p "OK, USA" at bounding box center [721, 707] width 599 height 22
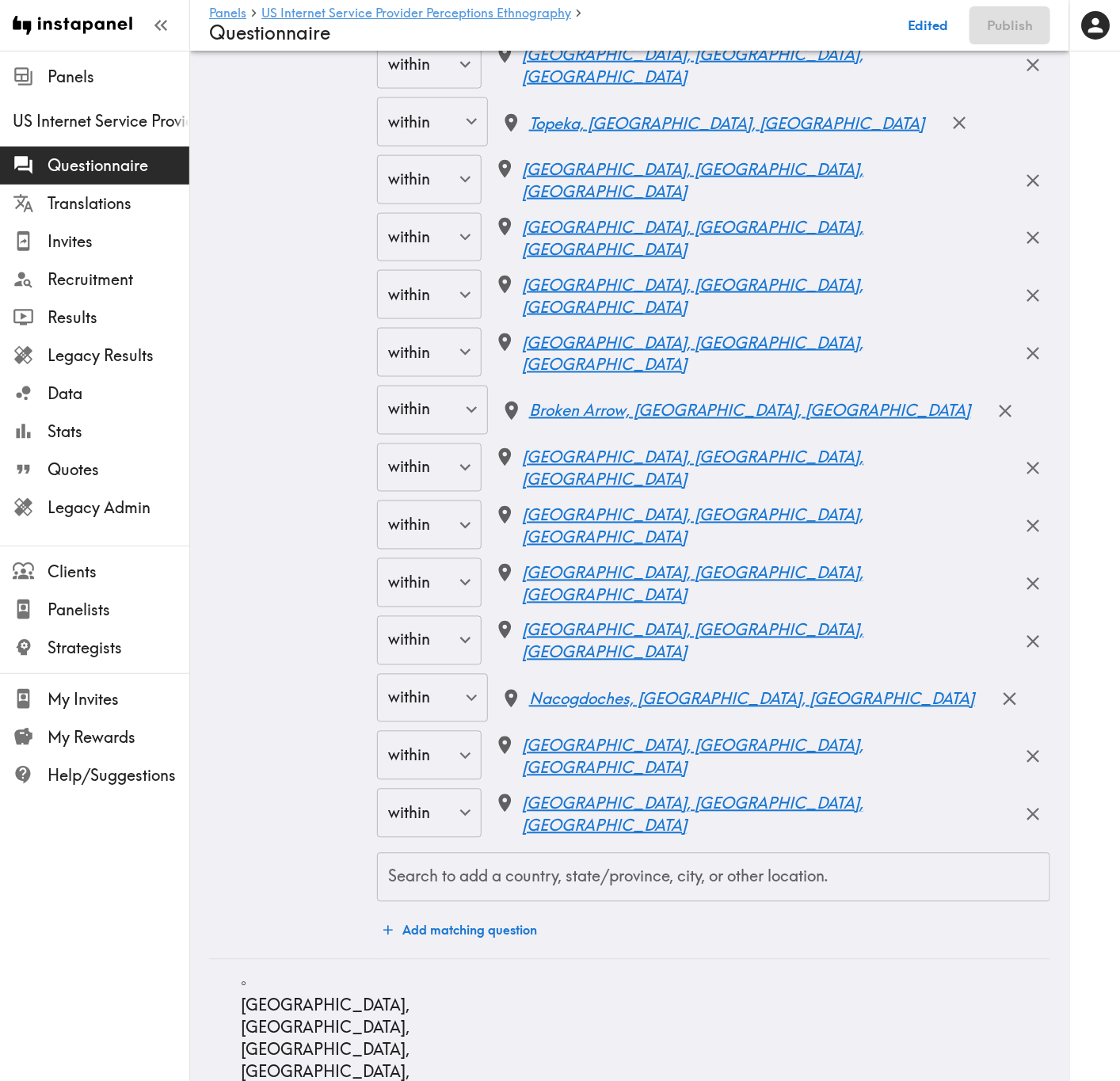
scroll to position [16038, 0]
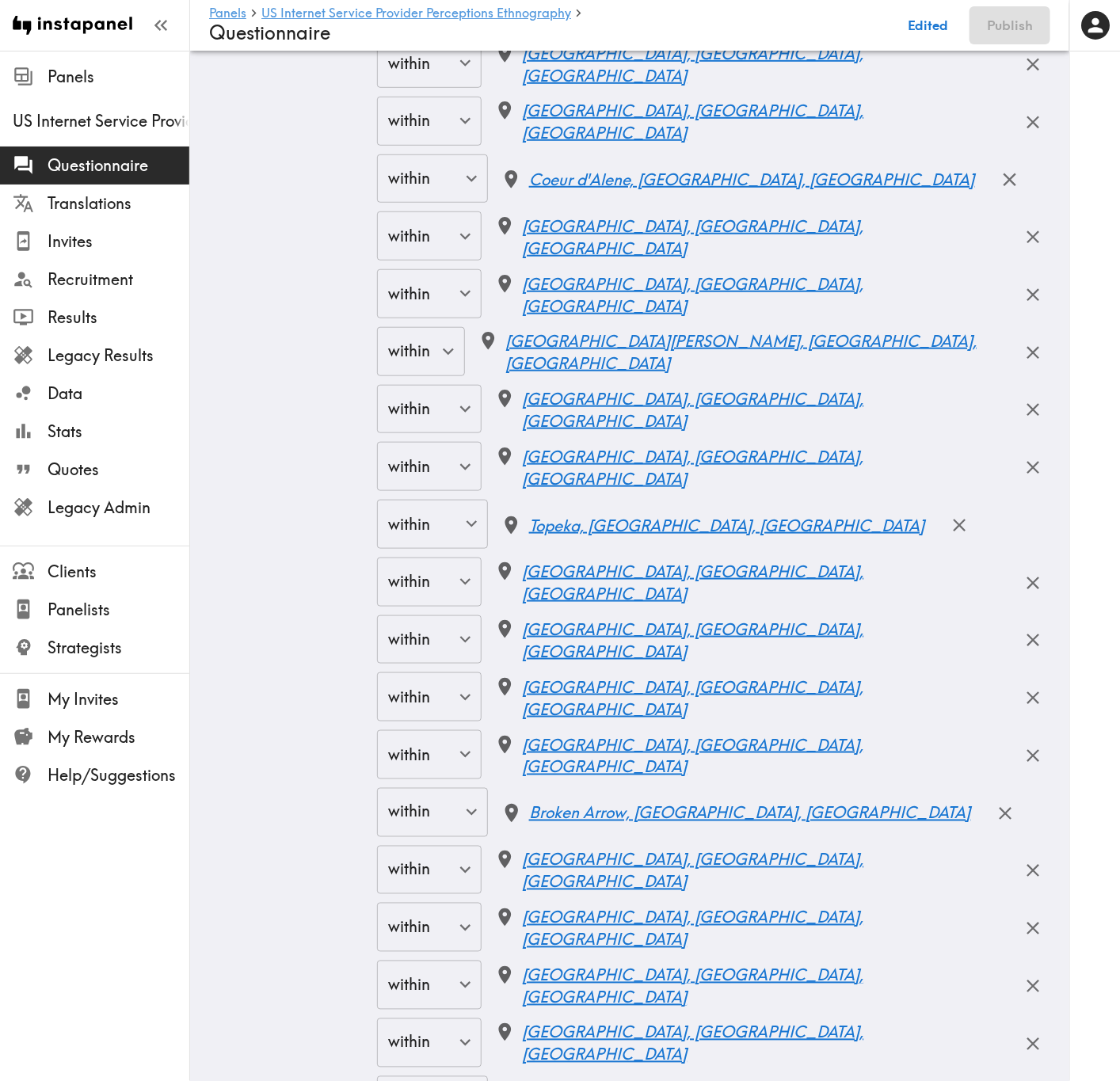
click at [927, 33] on button "Edited" at bounding box center [928, 26] width 58 height 38
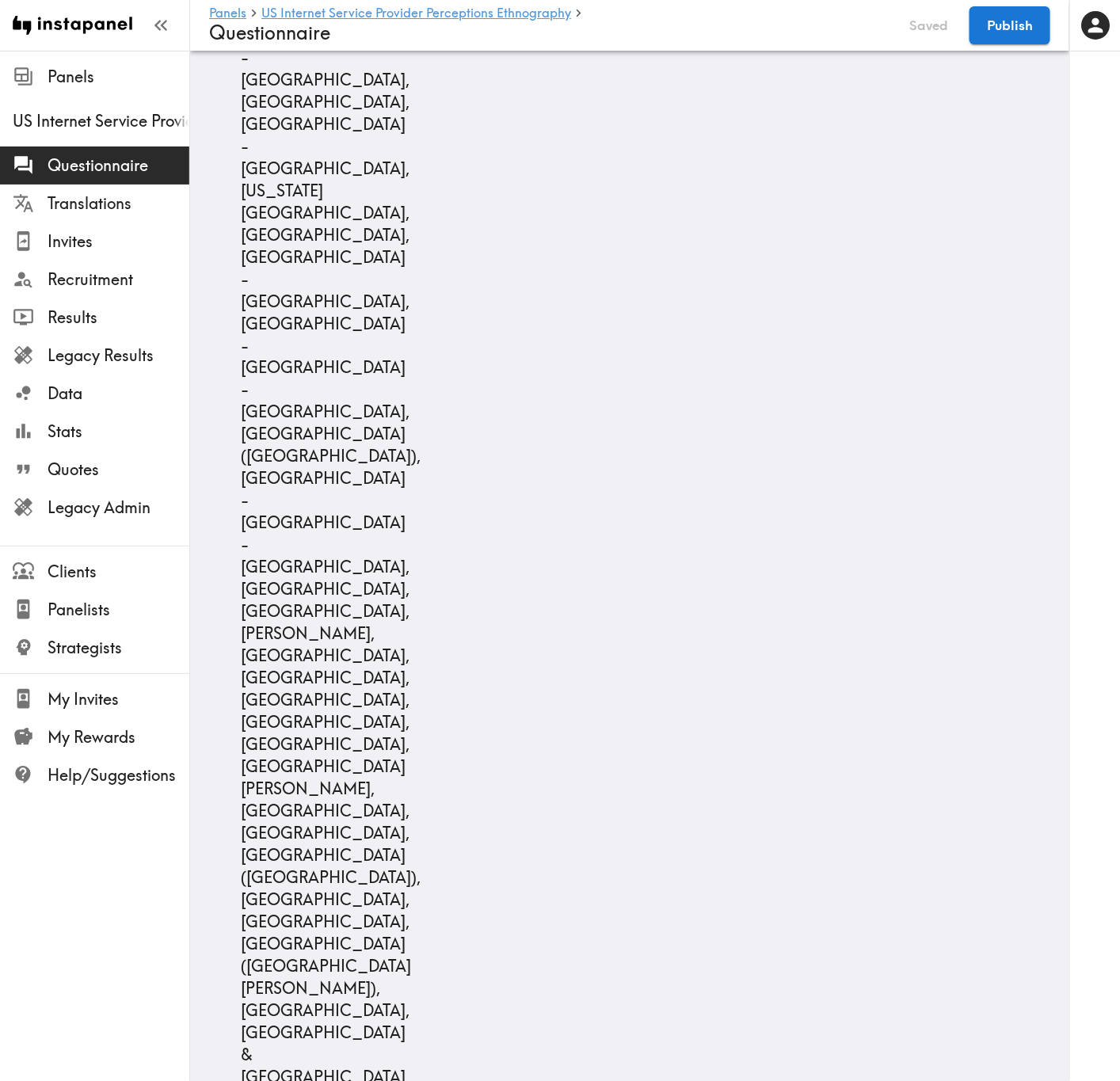
scroll to position [18773, 0]
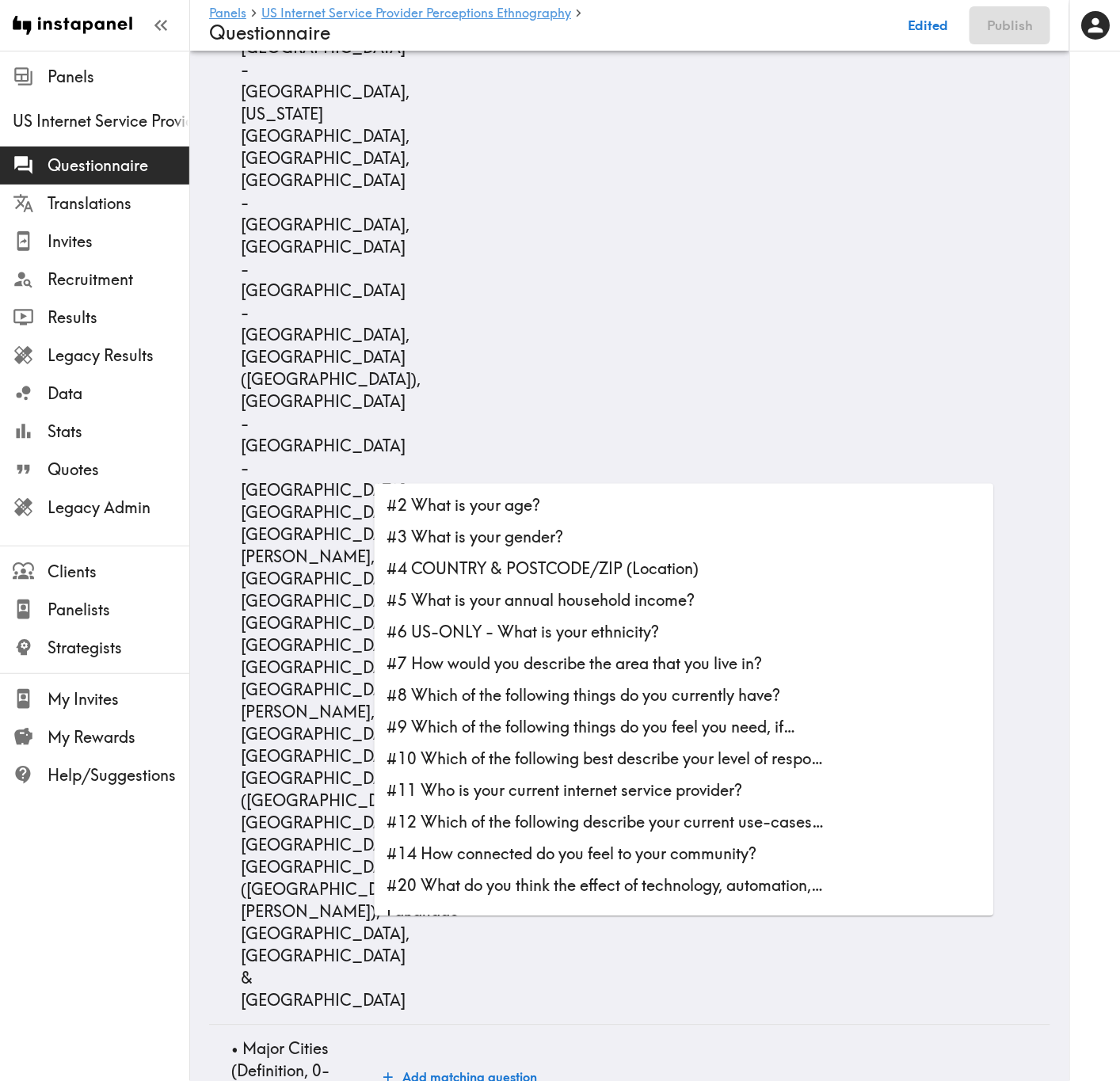
click at [587, 573] on li "#4 COUNTRY & POSTCODE/ZIP (Location)" at bounding box center [684, 569] width 619 height 31
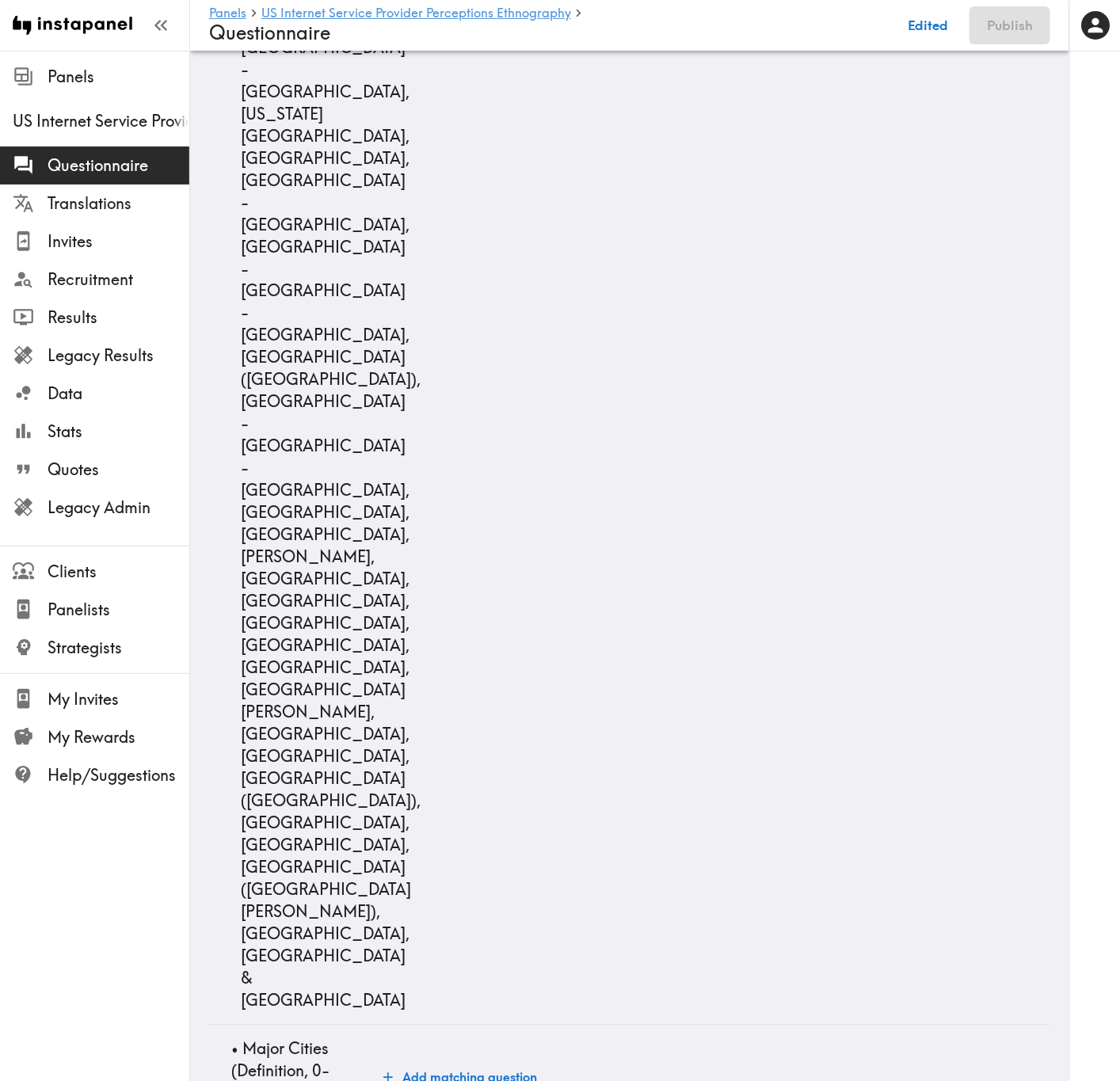
click at [522, 654] on button "Add matching question" at bounding box center [460, 1077] width 167 height 31
click at [564, 654] on div "Question to match panelists on Question to match panelists on Add matching ques…" at bounding box center [713, 1098] width 673 height 96
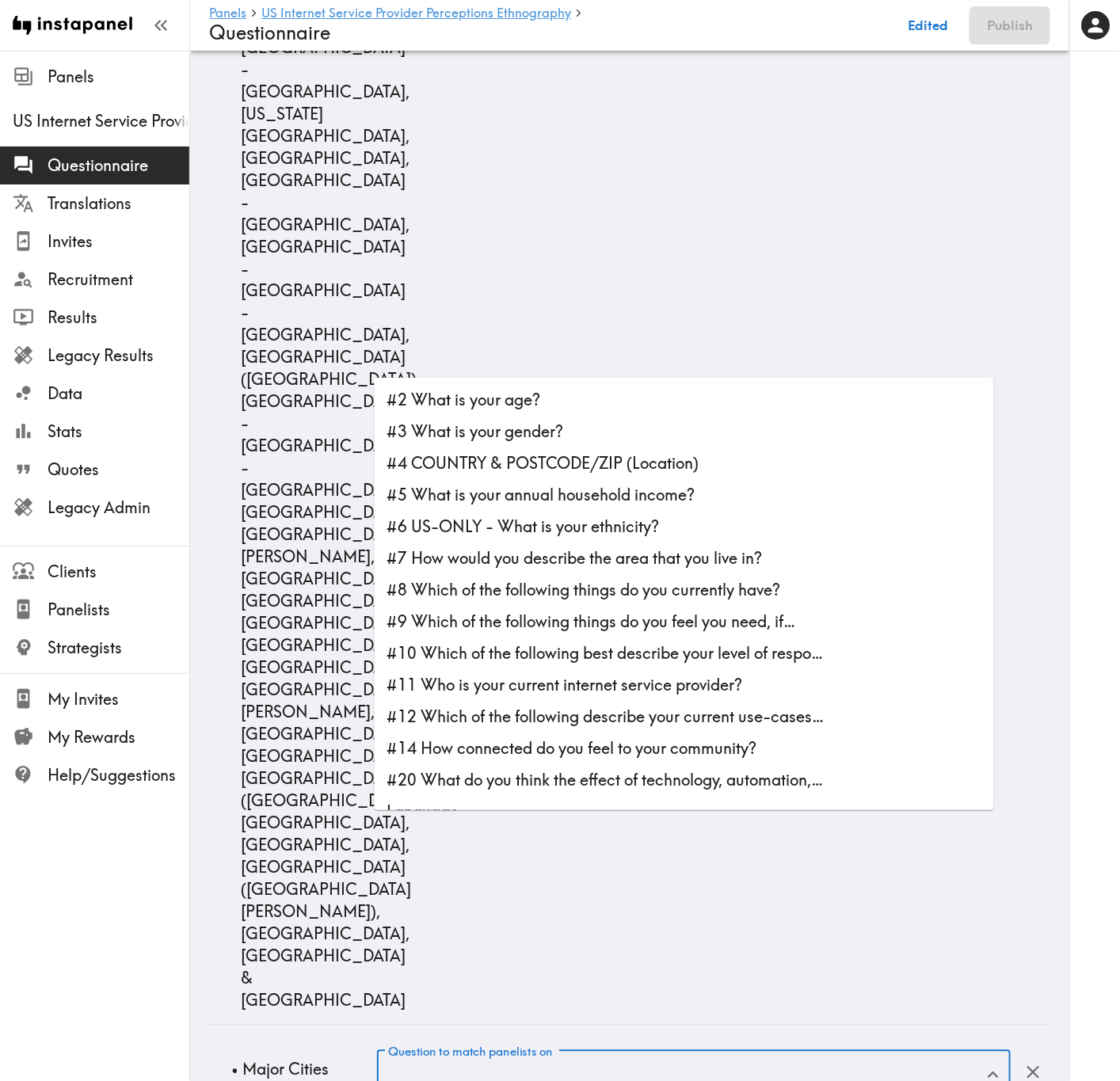
click at [574, 654] on input "Question to match panelists on" at bounding box center [682, 1075] width 596 height 35
click at [606, 475] on li "#4 COUNTRY & POSTCODE/ZIP (Location)" at bounding box center [684, 463] width 619 height 31
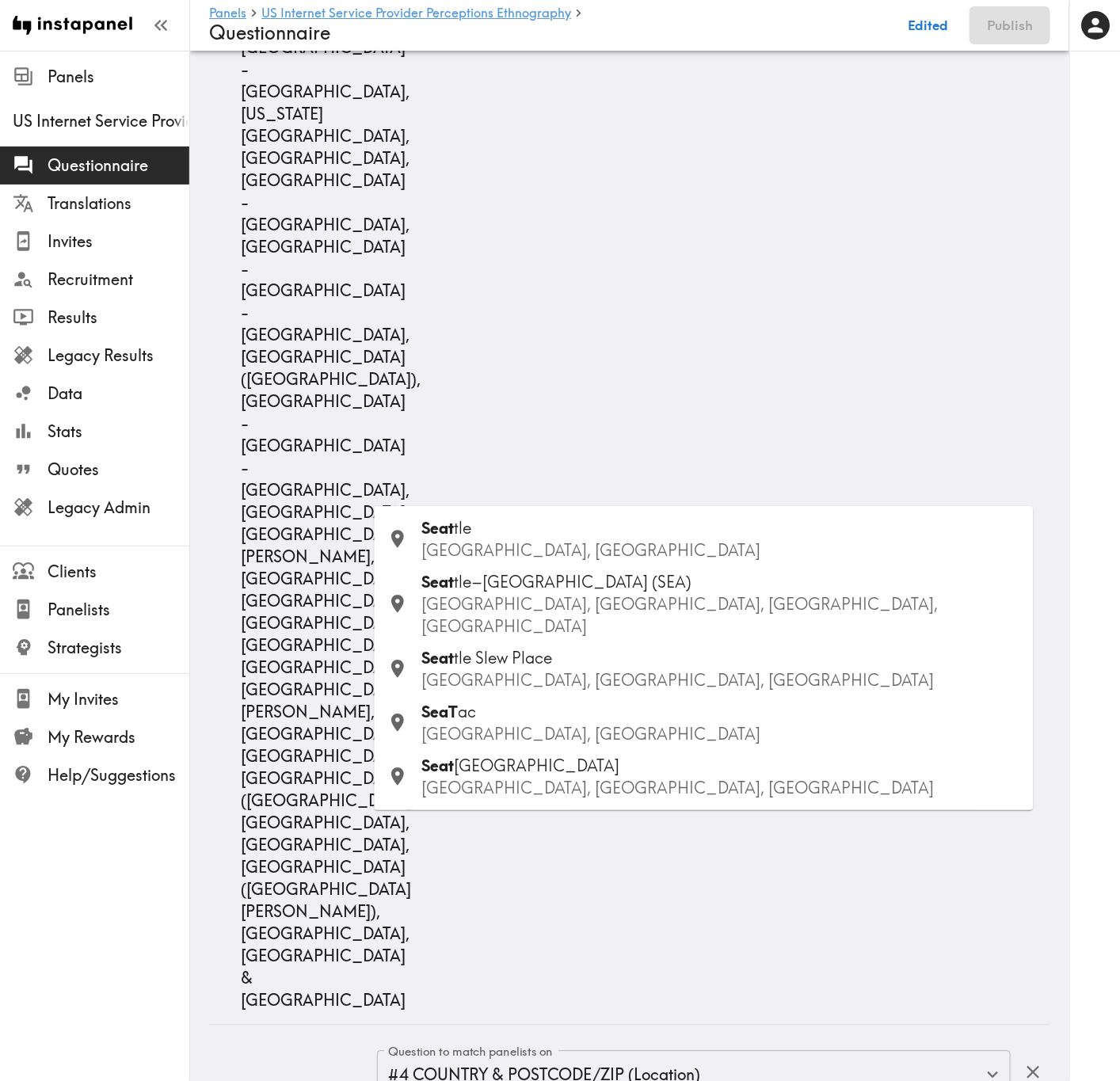
click at [579, 533] on div "Seat tle WA, USA" at bounding box center [721, 540] width 599 height 45
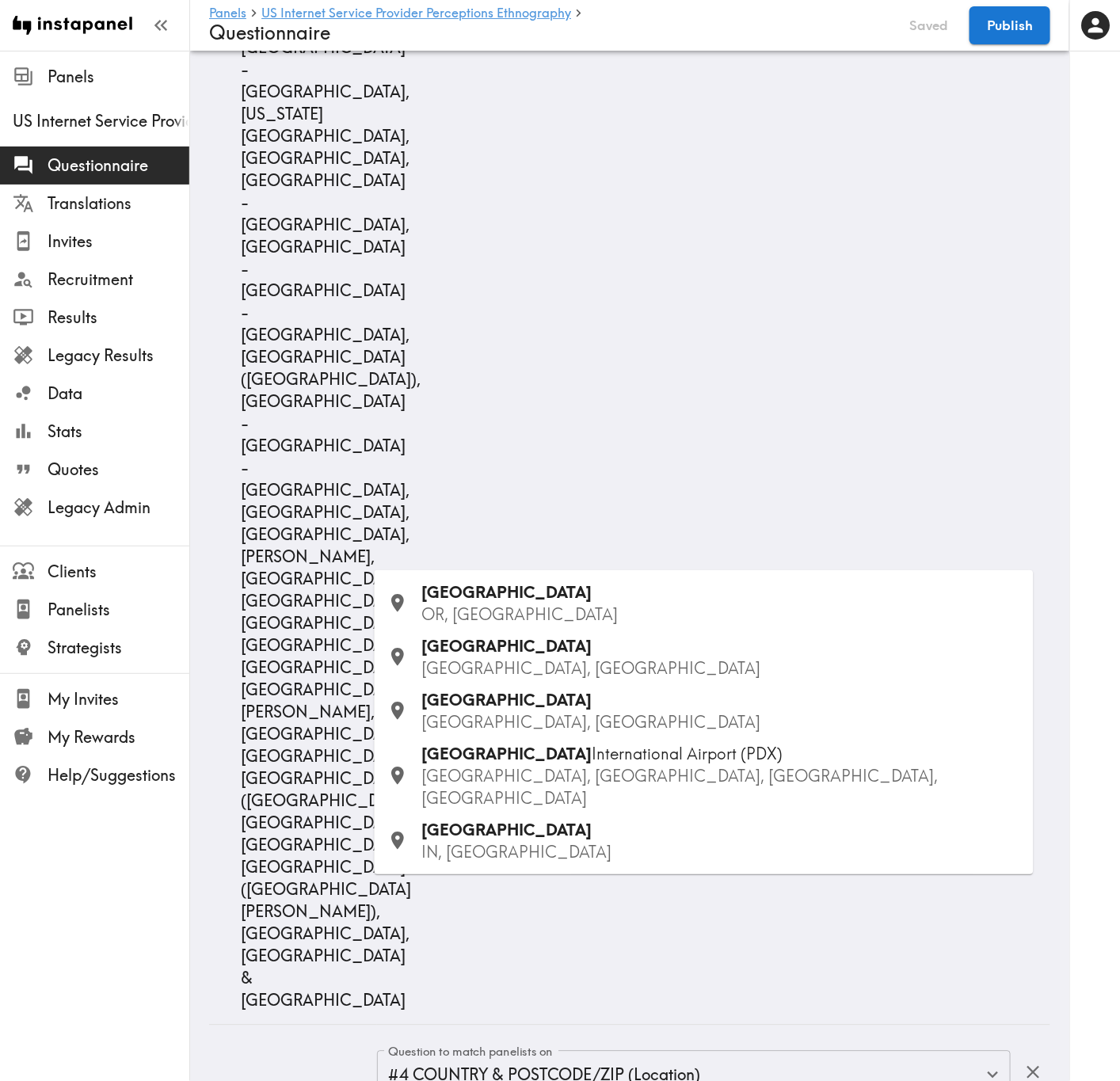
click at [560, 592] on div "Portland OR, USA" at bounding box center [721, 604] width 599 height 45
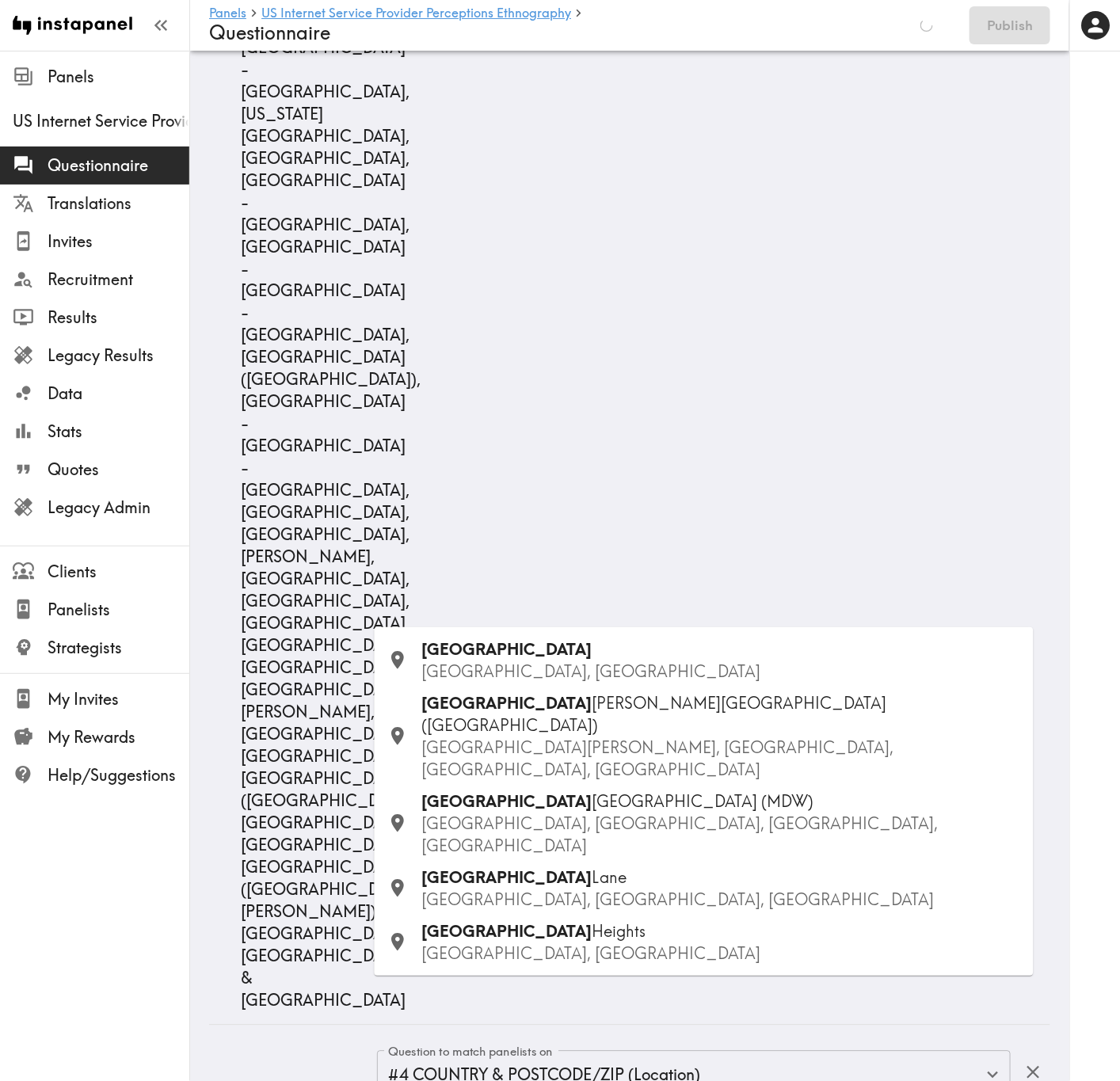
click at [546, 641] on div "Chicago IL, USA" at bounding box center [721, 661] width 599 height 45
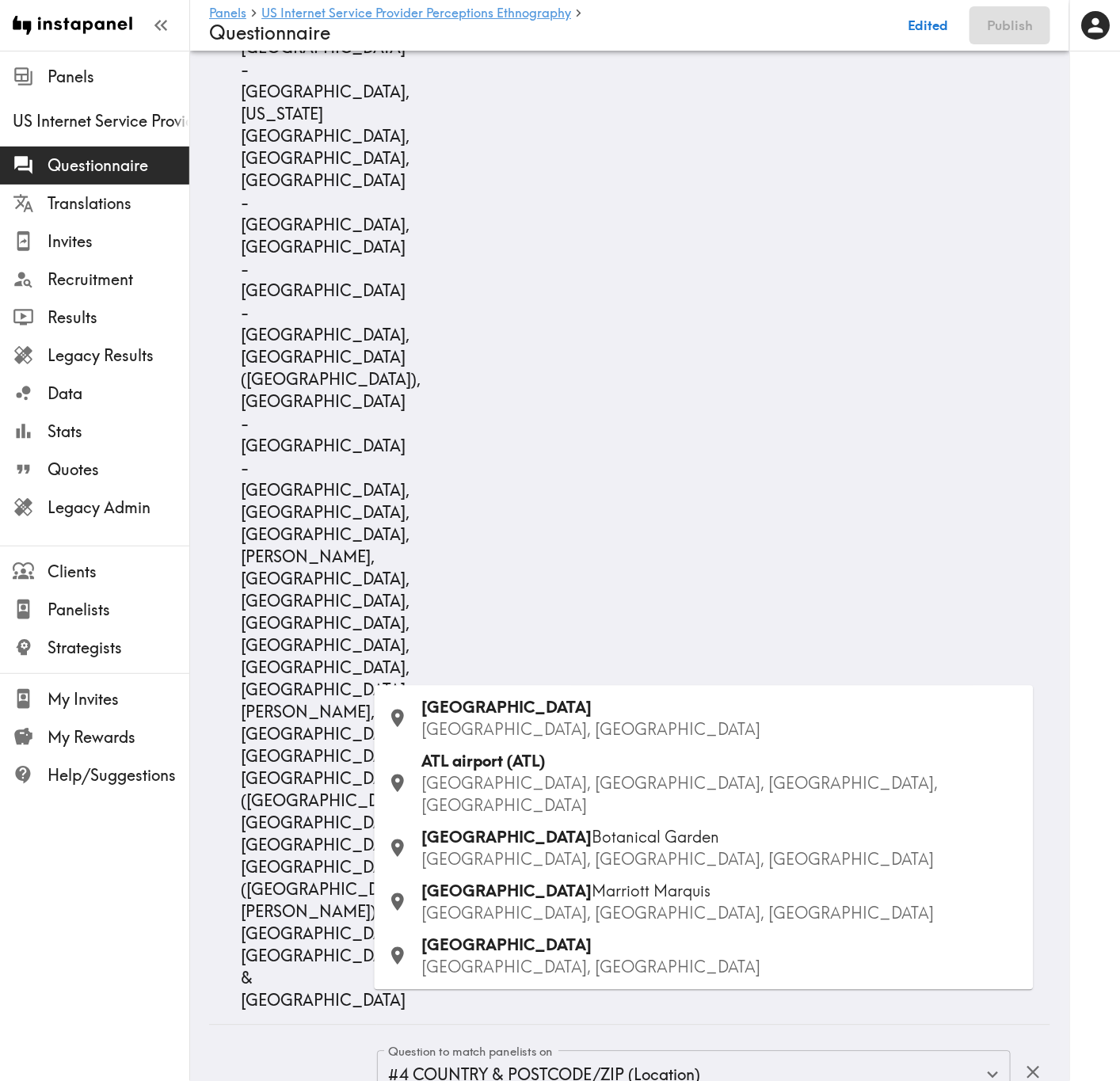
click at [559, 654] on div "Atlanta GA, USA" at bounding box center [721, 718] width 599 height 45
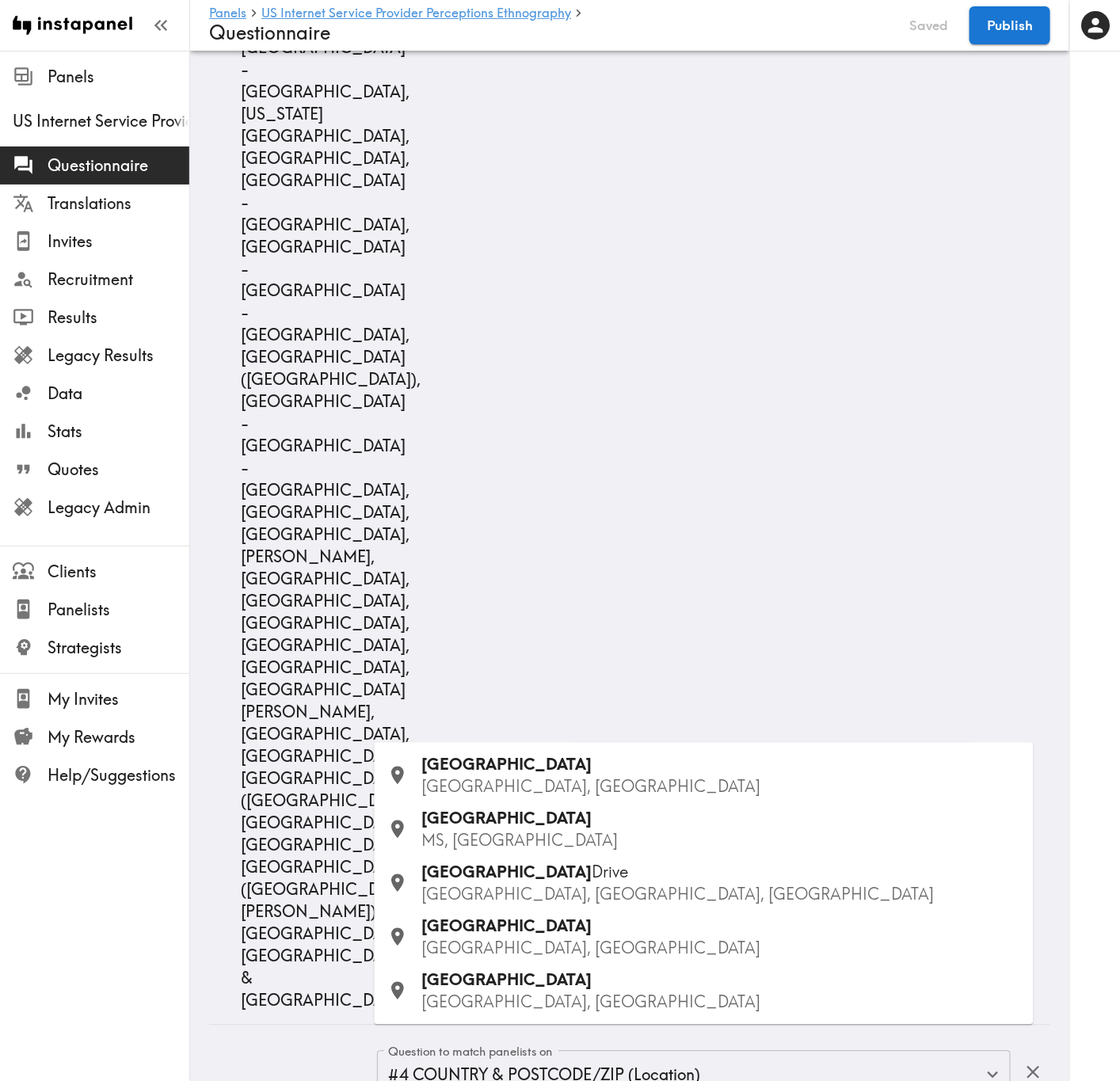
click at [642, 654] on p "TX, USA" at bounding box center [721, 787] width 599 height 22
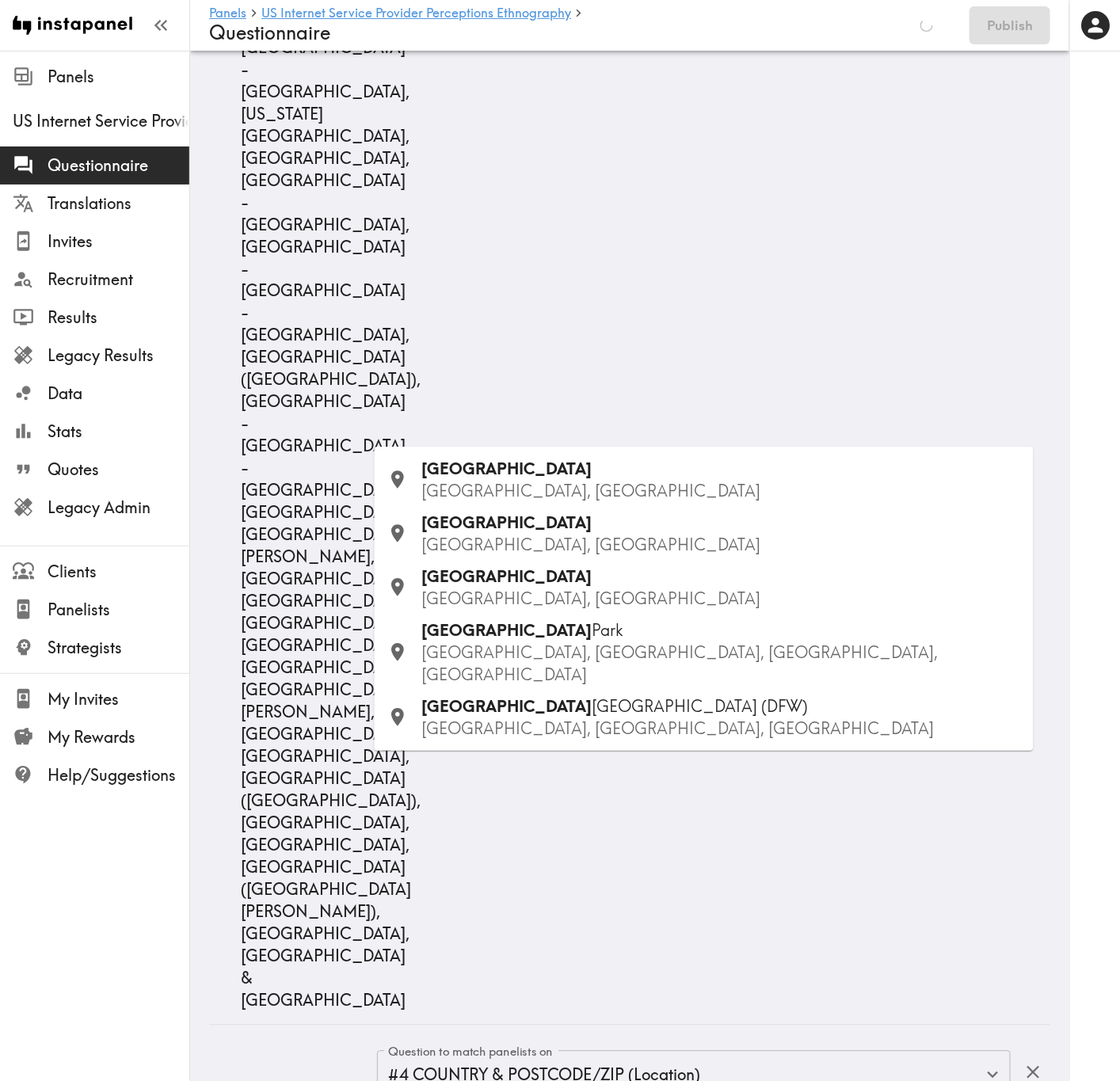
click at [474, 542] on div "Dallas TX, USA" at bounding box center [721, 534] width 599 height 45
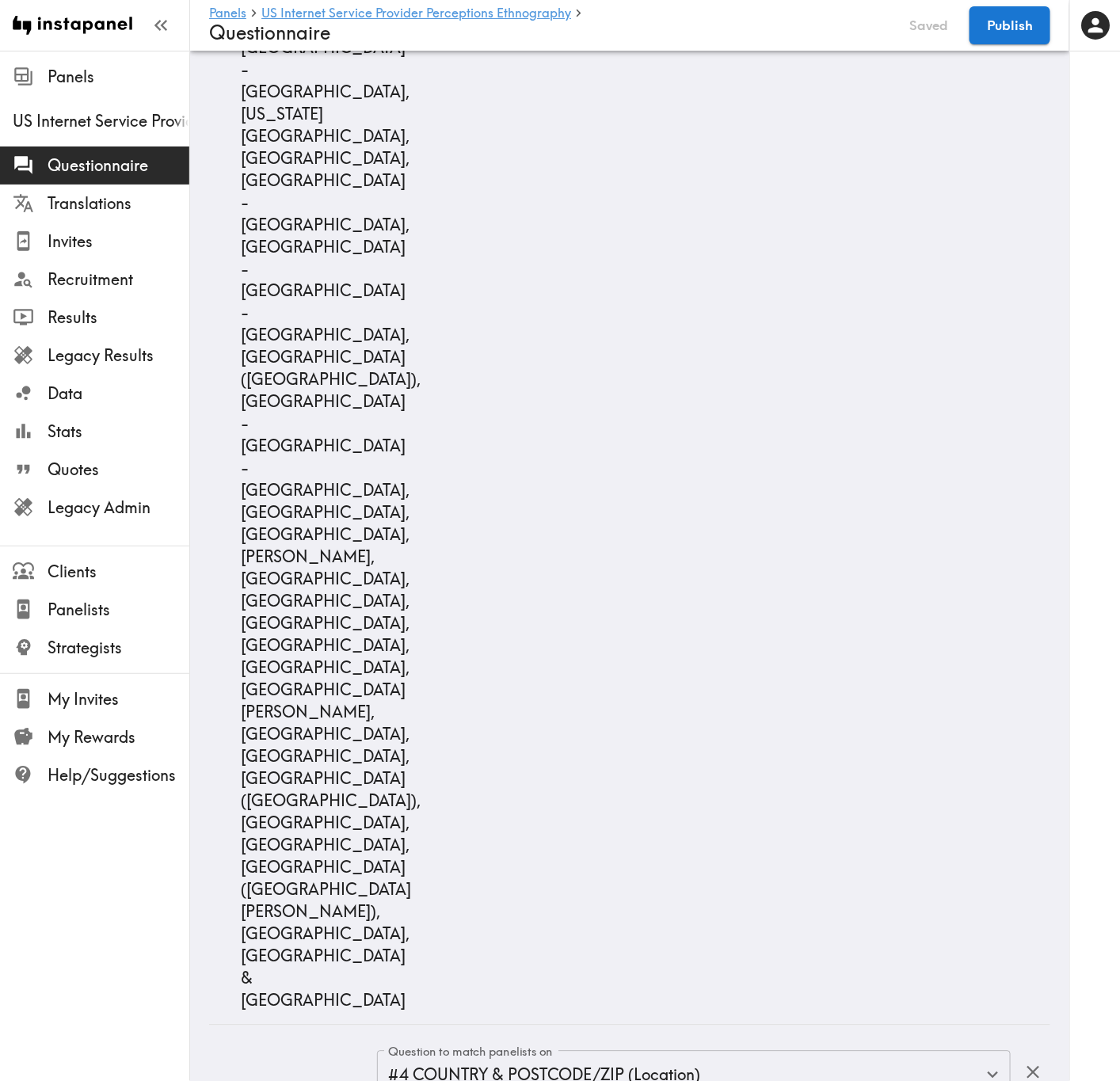
scroll to position [18892, 0]
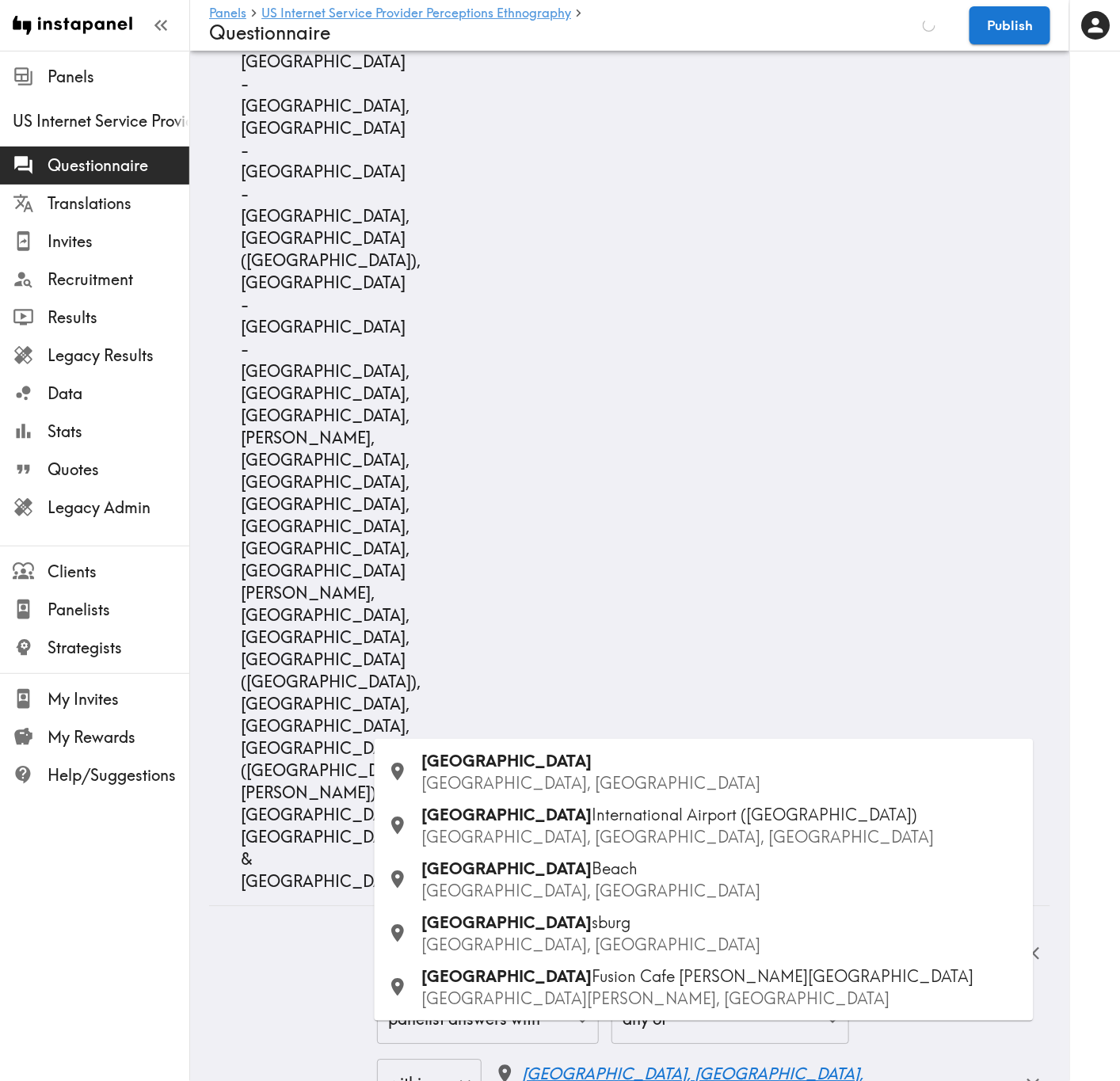
click at [584, 654] on div "Miami FL, USA" at bounding box center [721, 773] width 599 height 45
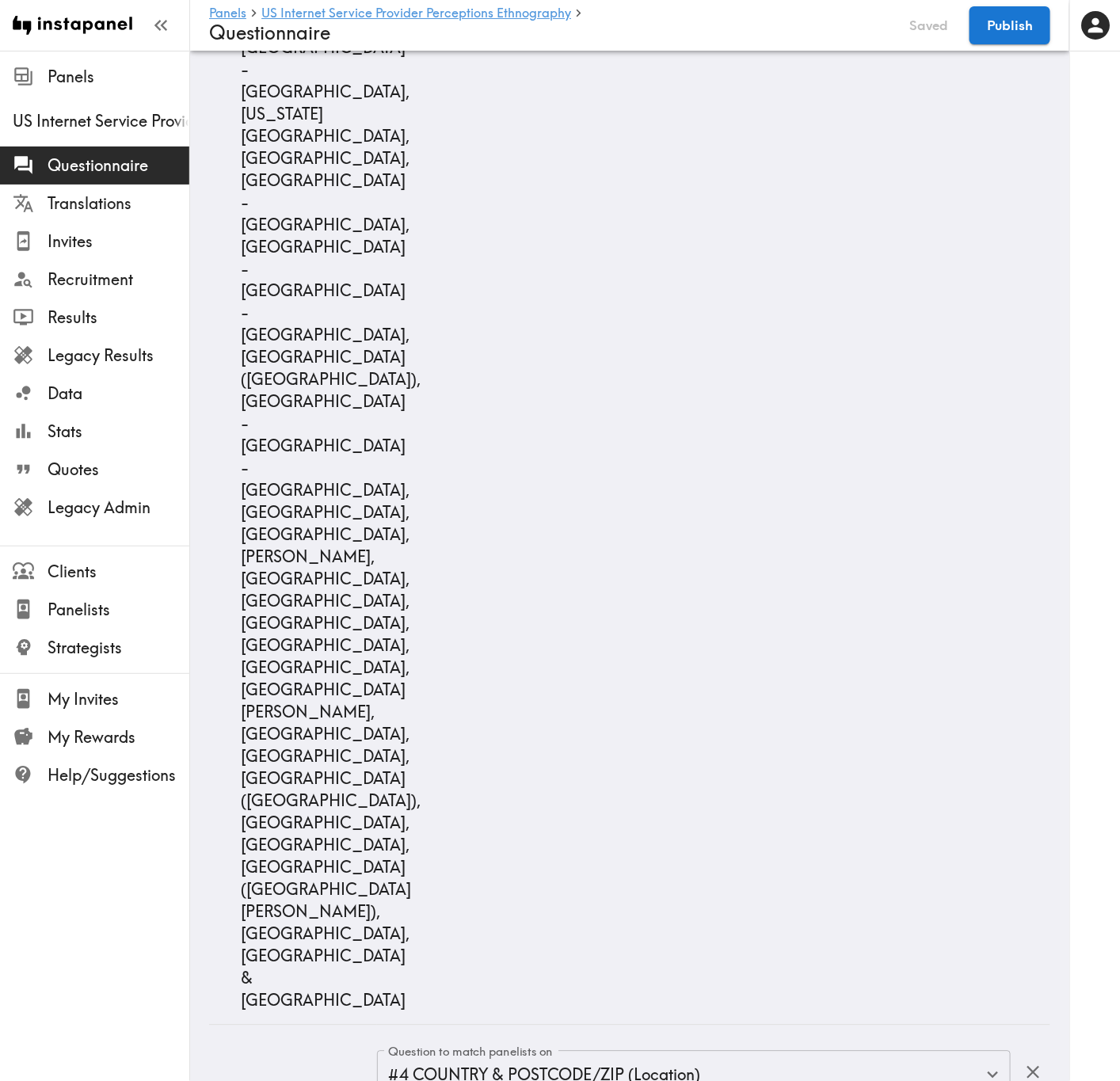
scroll to position [9235, 0]
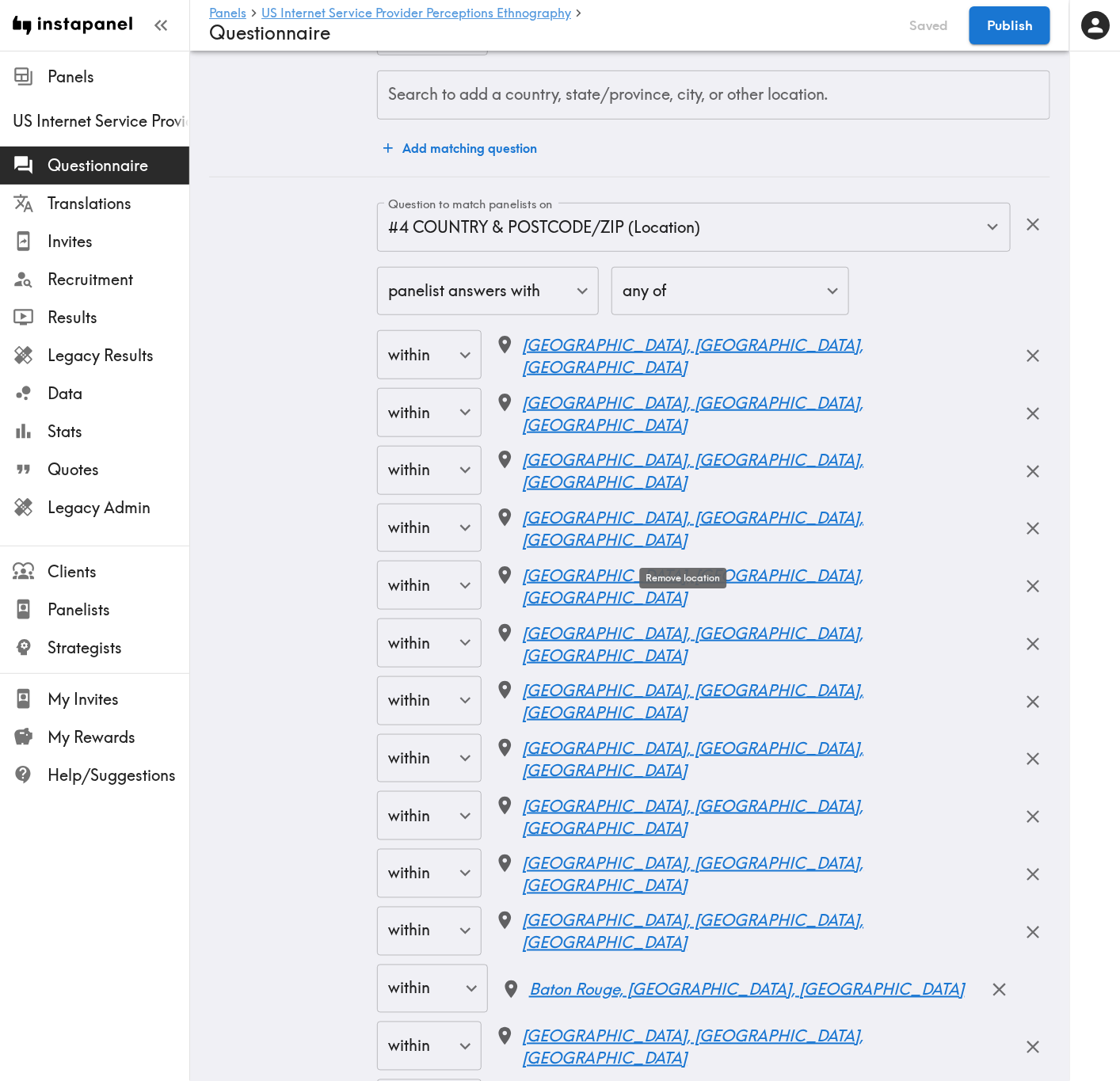
click at [1022, 540] on icon "button" at bounding box center [1032, 528] width 21 height 21
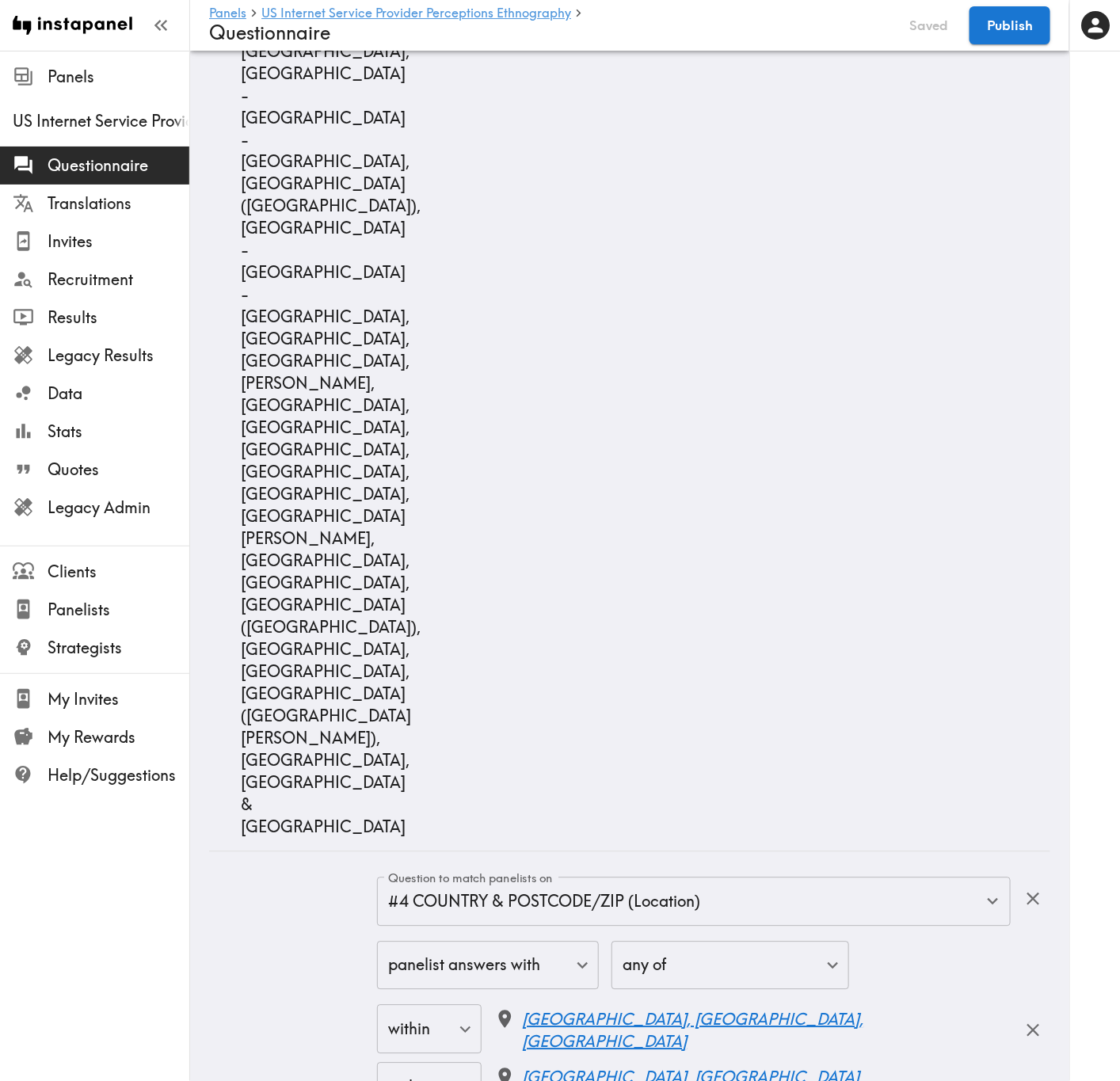
scroll to position [11827, 0]
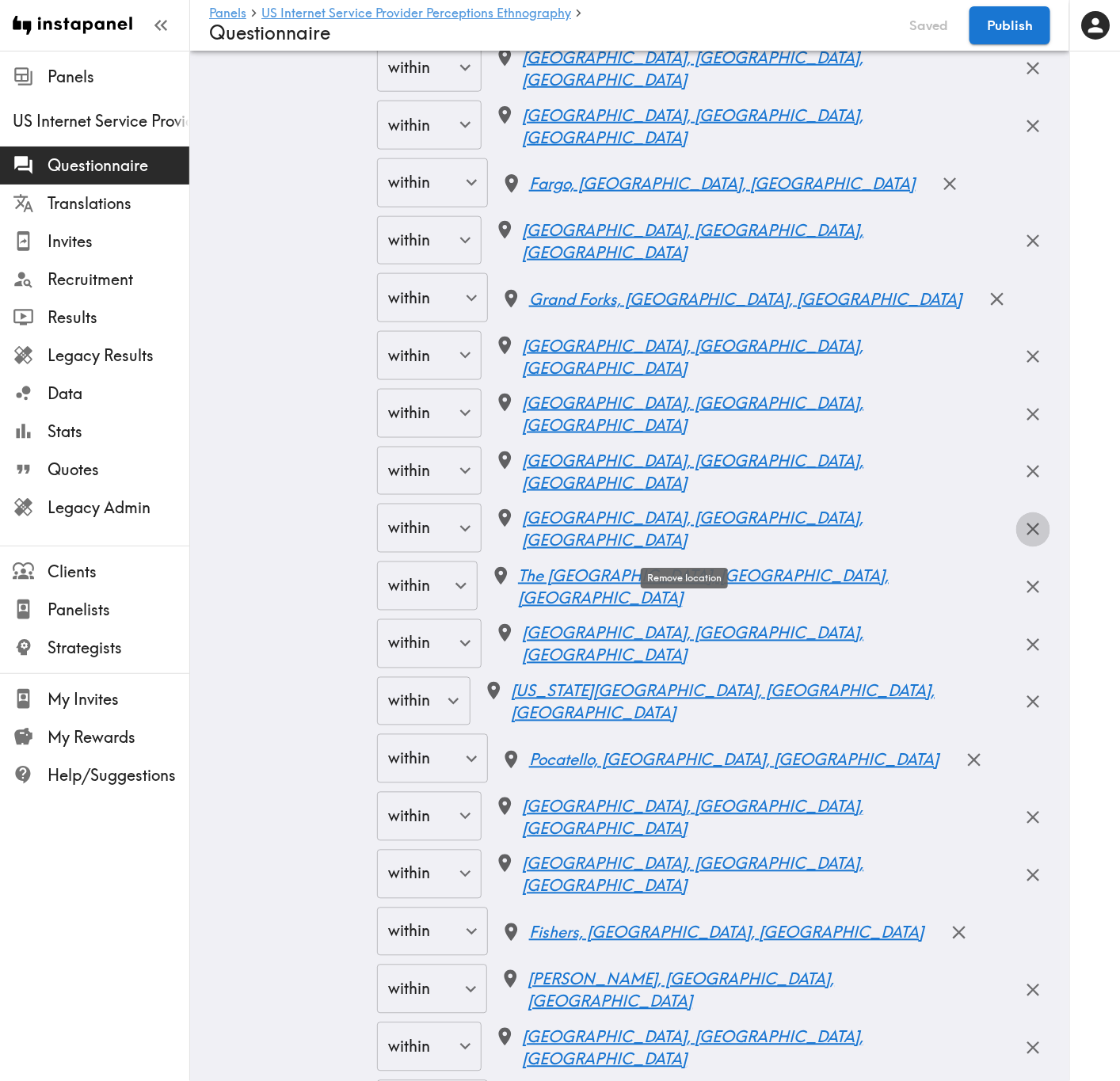
click at [1022, 540] on icon "button" at bounding box center [1032, 529] width 21 height 21
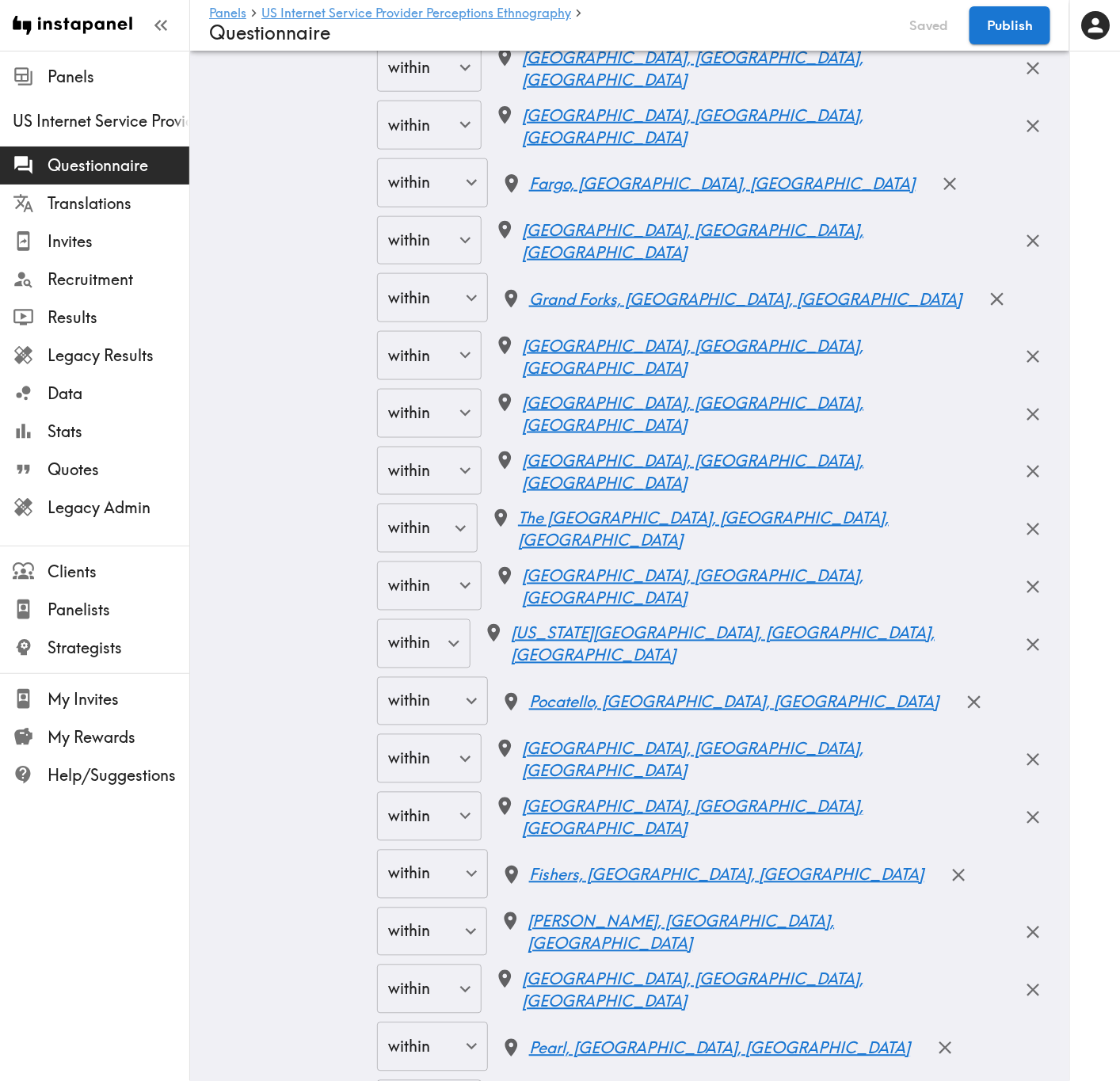
scroll to position [11136, 0]
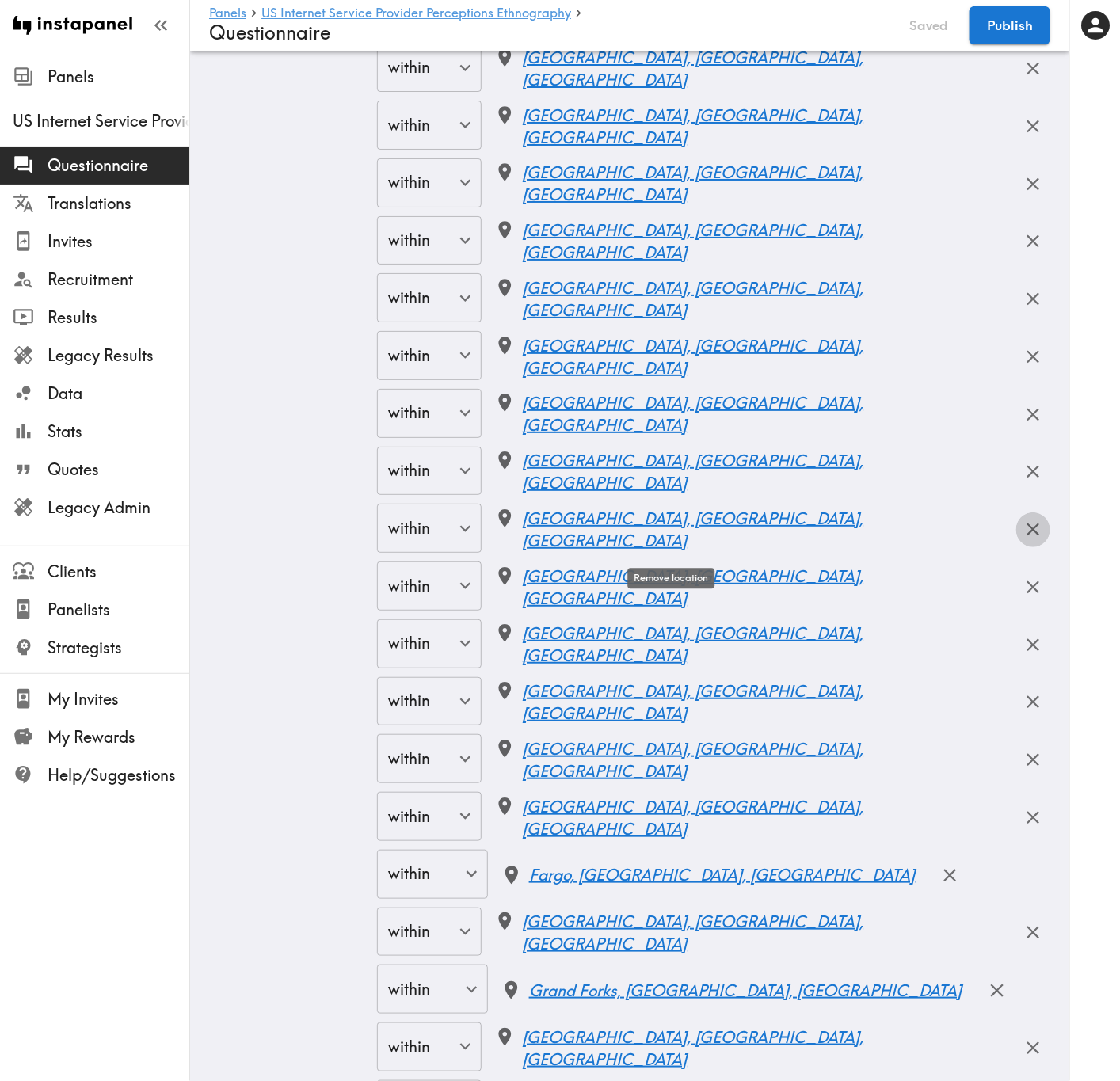
click at [1022, 538] on icon "button" at bounding box center [1032, 529] width 21 height 21
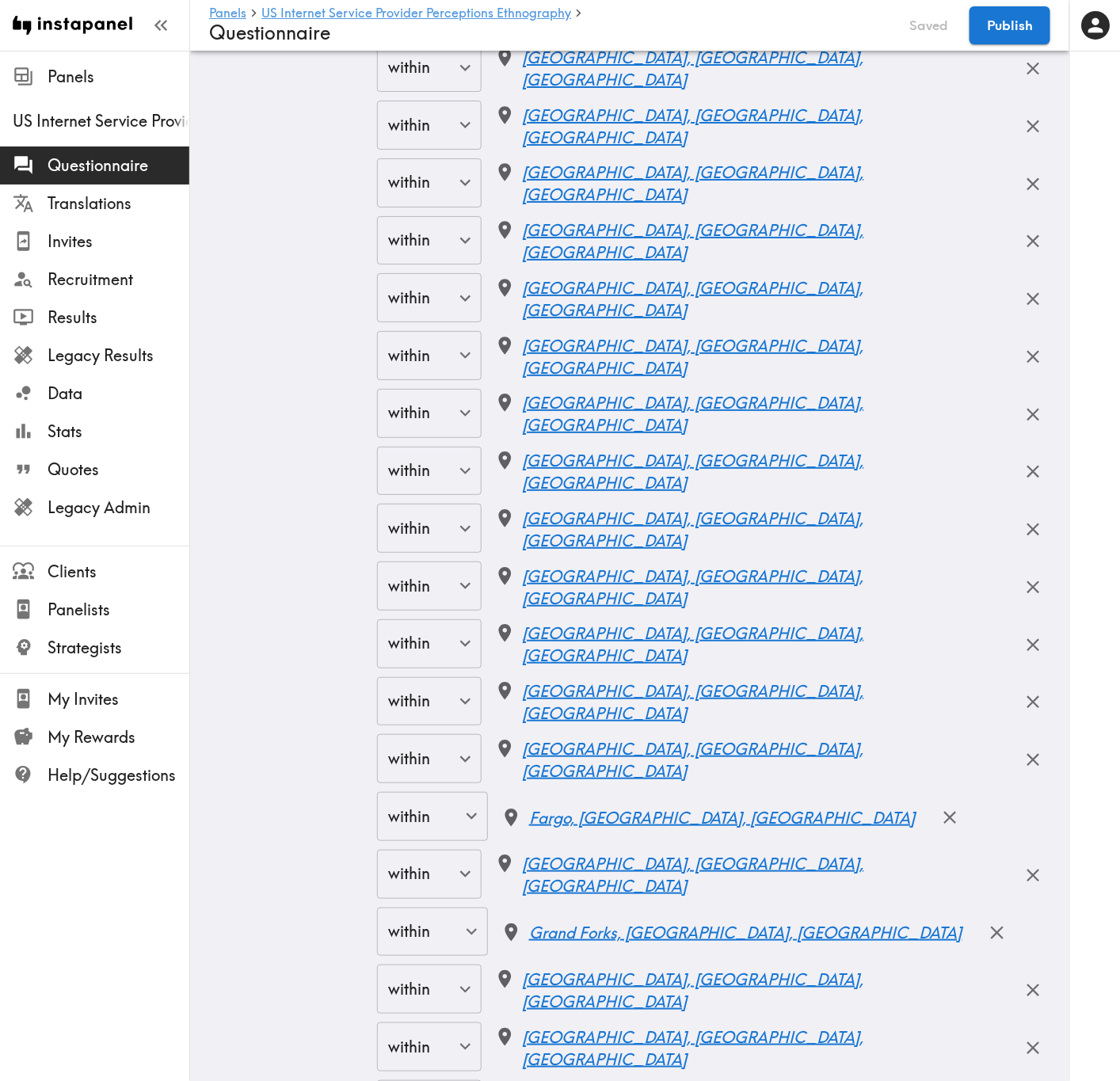
scroll to position [18889, 0]
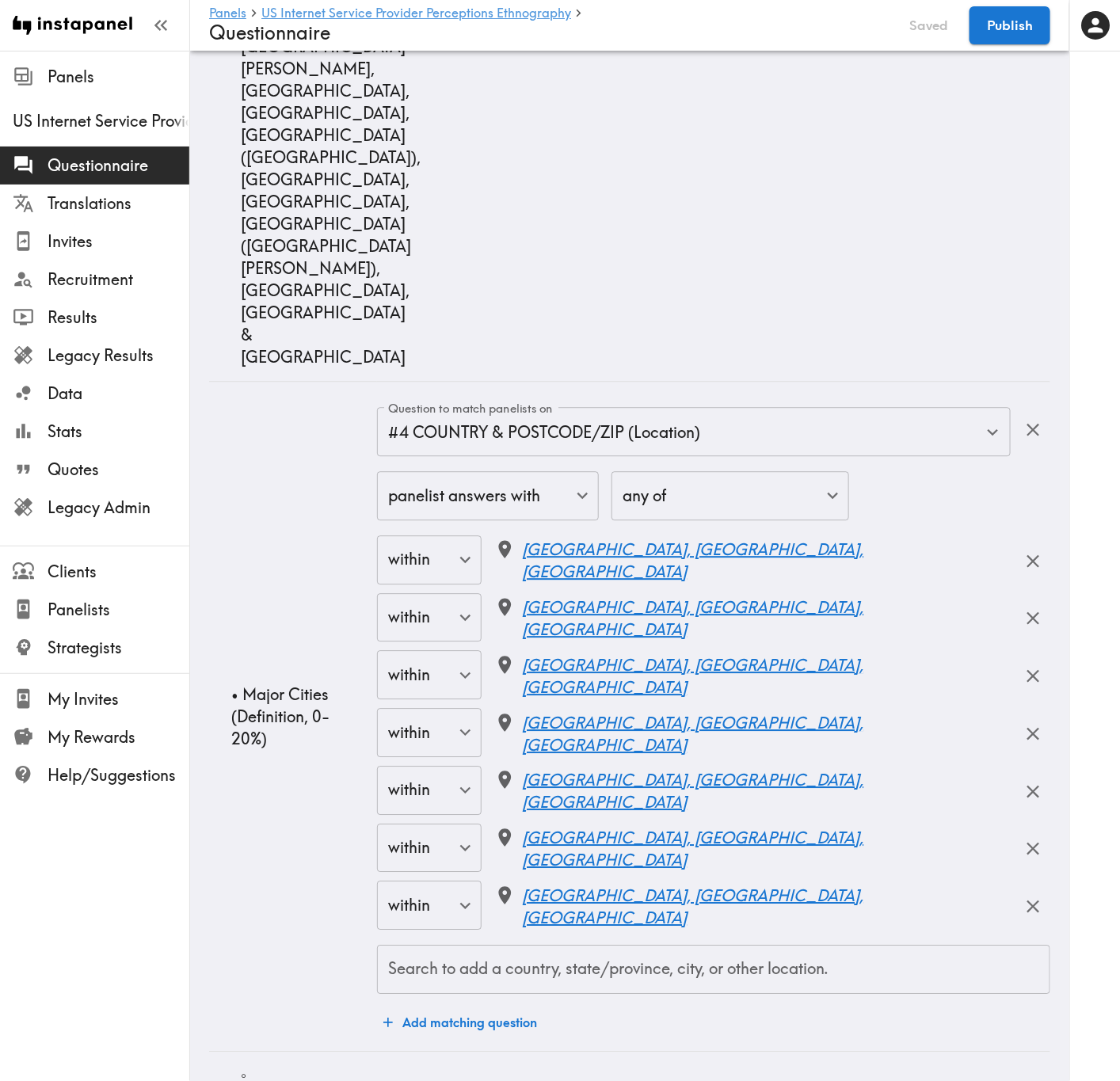
scroll to position [19245, 0]
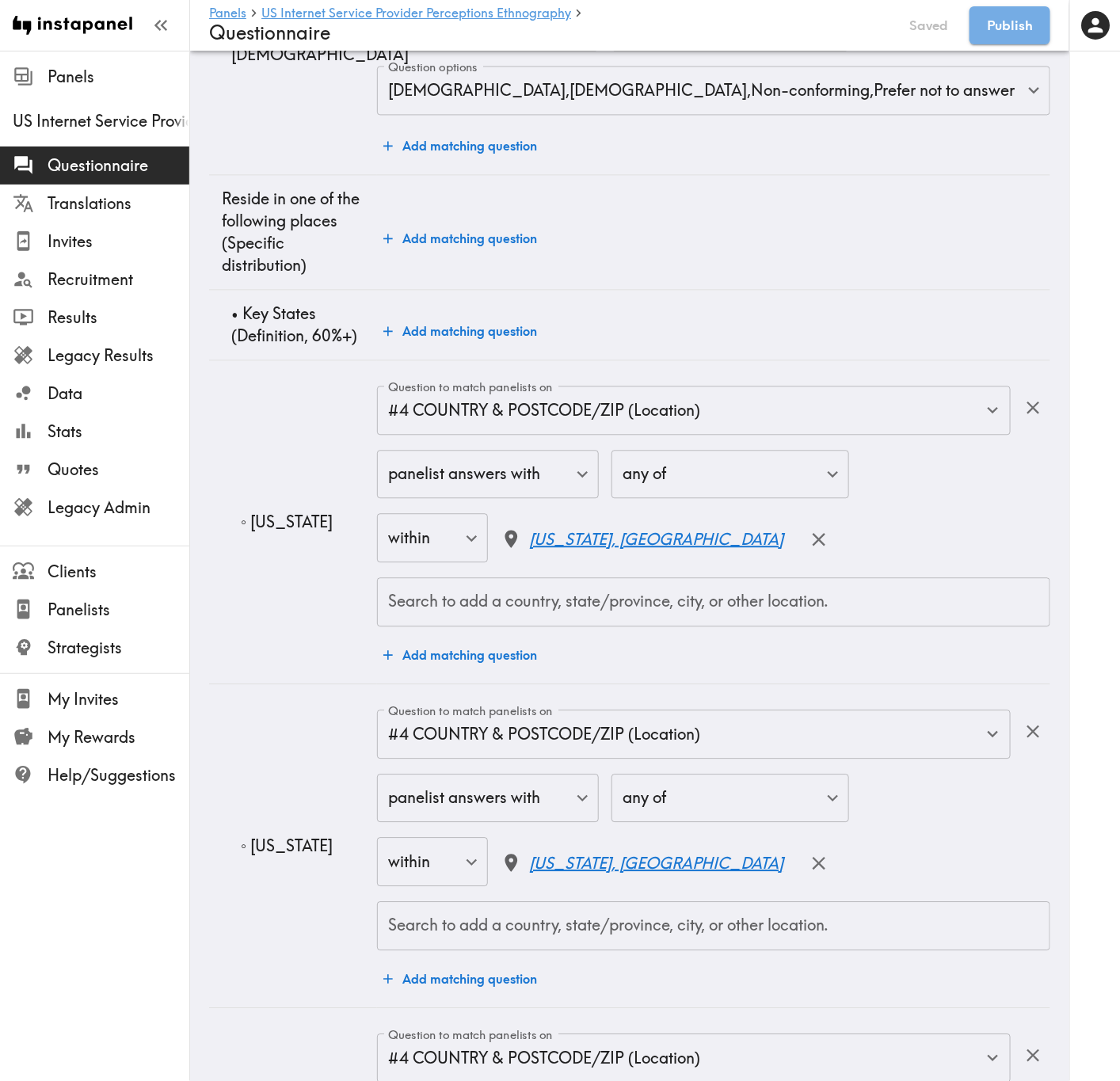
scroll to position [0, 0]
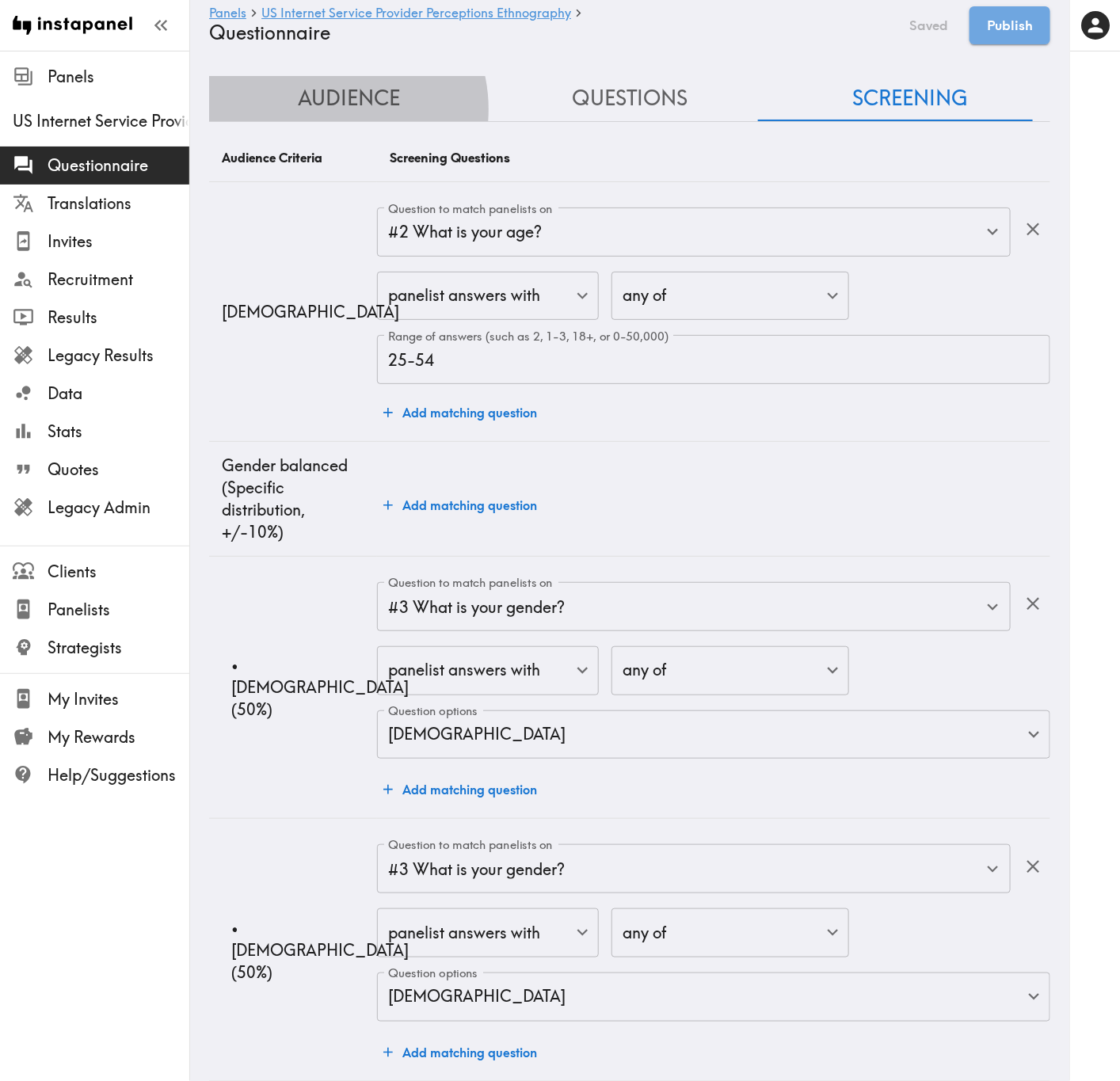
click at [328, 109] on button "Audience" at bounding box center [349, 98] width 281 height 45
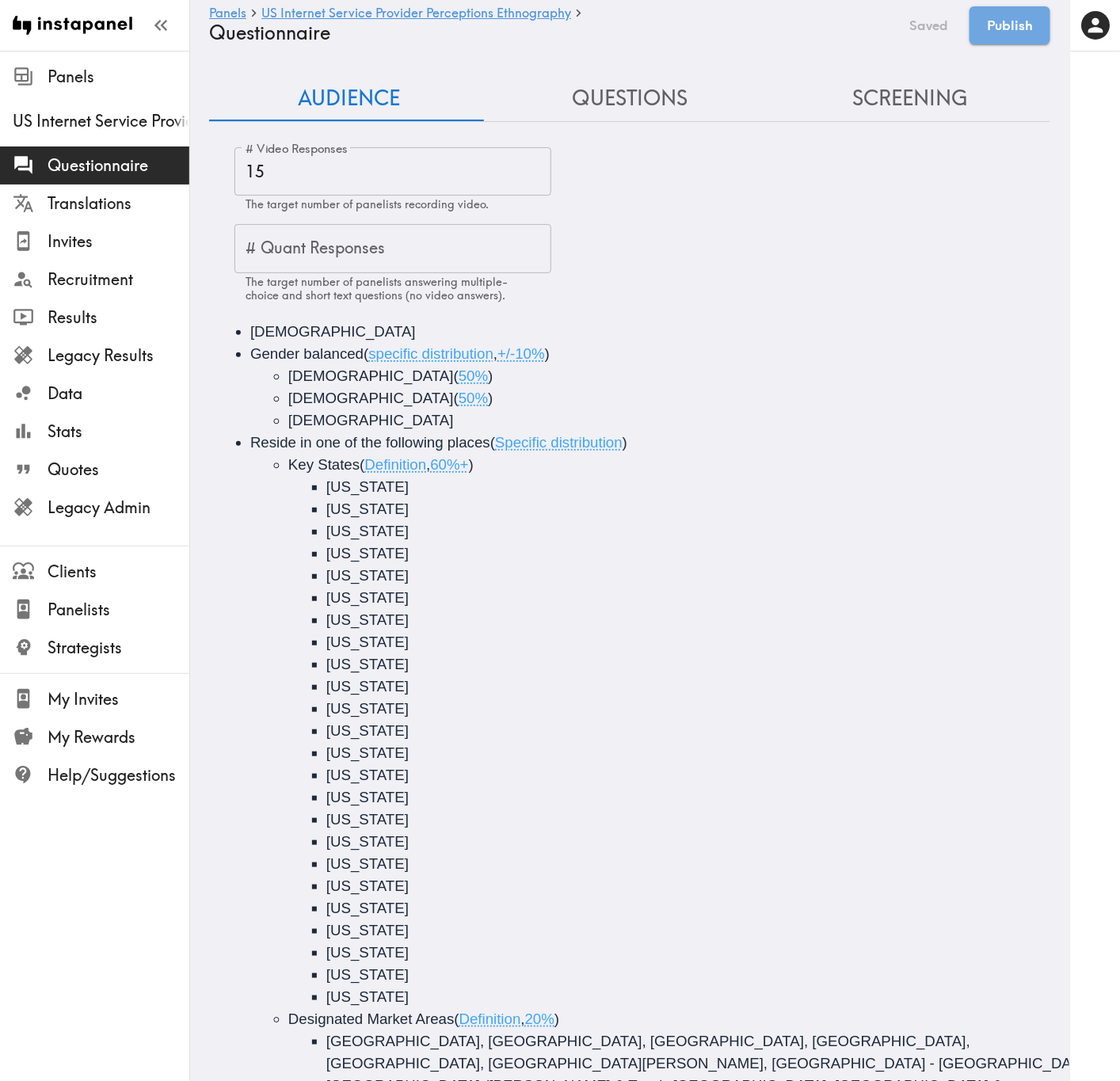
click at [604, 97] on button "Questions" at bounding box center [629, 98] width 281 height 45
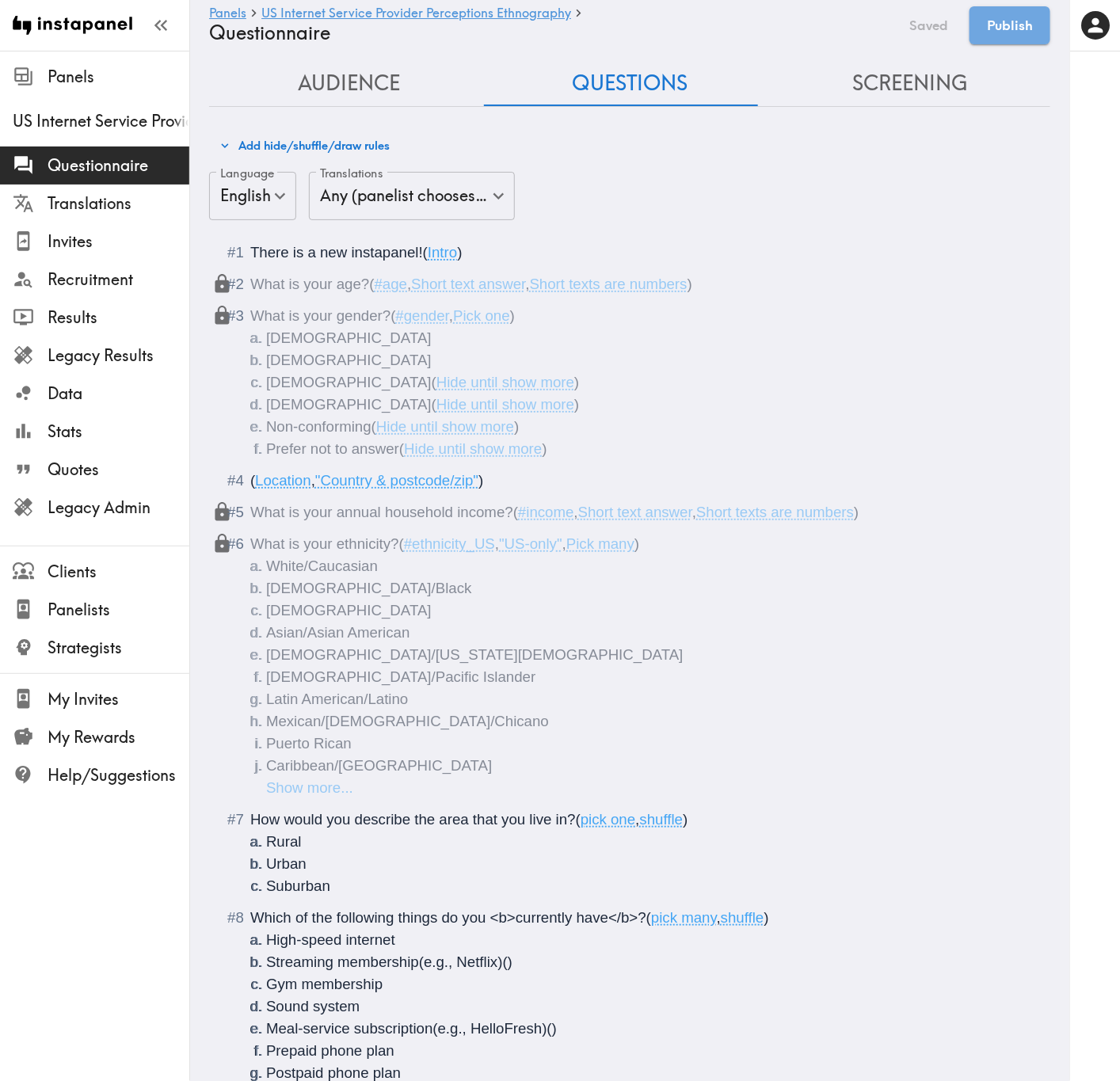
scroll to position [238, 0]
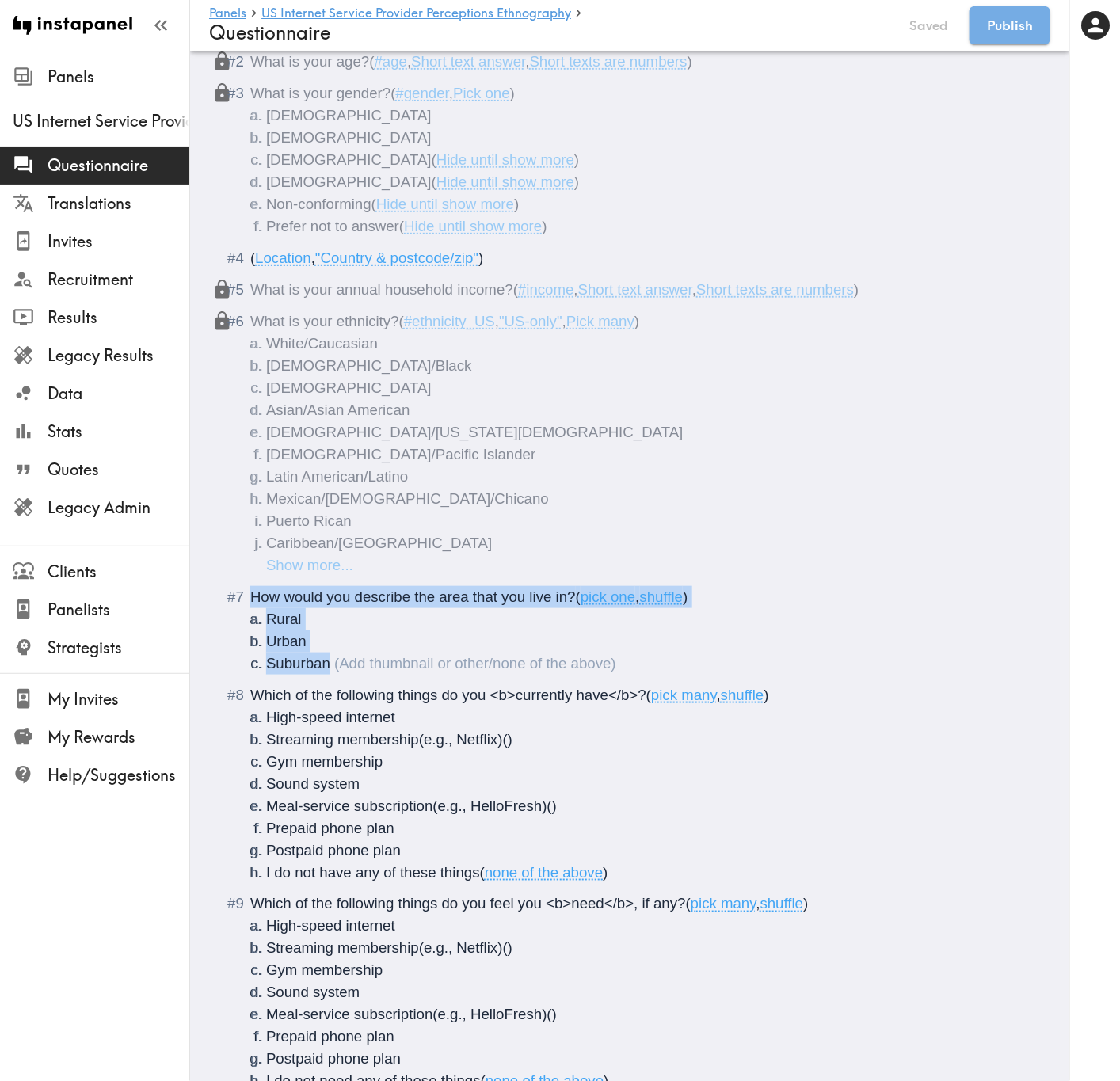
drag, startPoint x: 354, startPoint y: 668, endPoint x: 246, endPoint y: 595, distance: 130.4
click at [246, 595] on li "How would you describe the area that you live in? ( pick one , shuffle ) Rural …" at bounding box center [630, 630] width 803 height 88
click at [265, 598] on span "How would you describe the area that you live in?" at bounding box center [413, 596] width 325 height 16
click at [427, 593] on span "How would you describe the area that you live in?" at bounding box center [413, 596] width 325 height 16
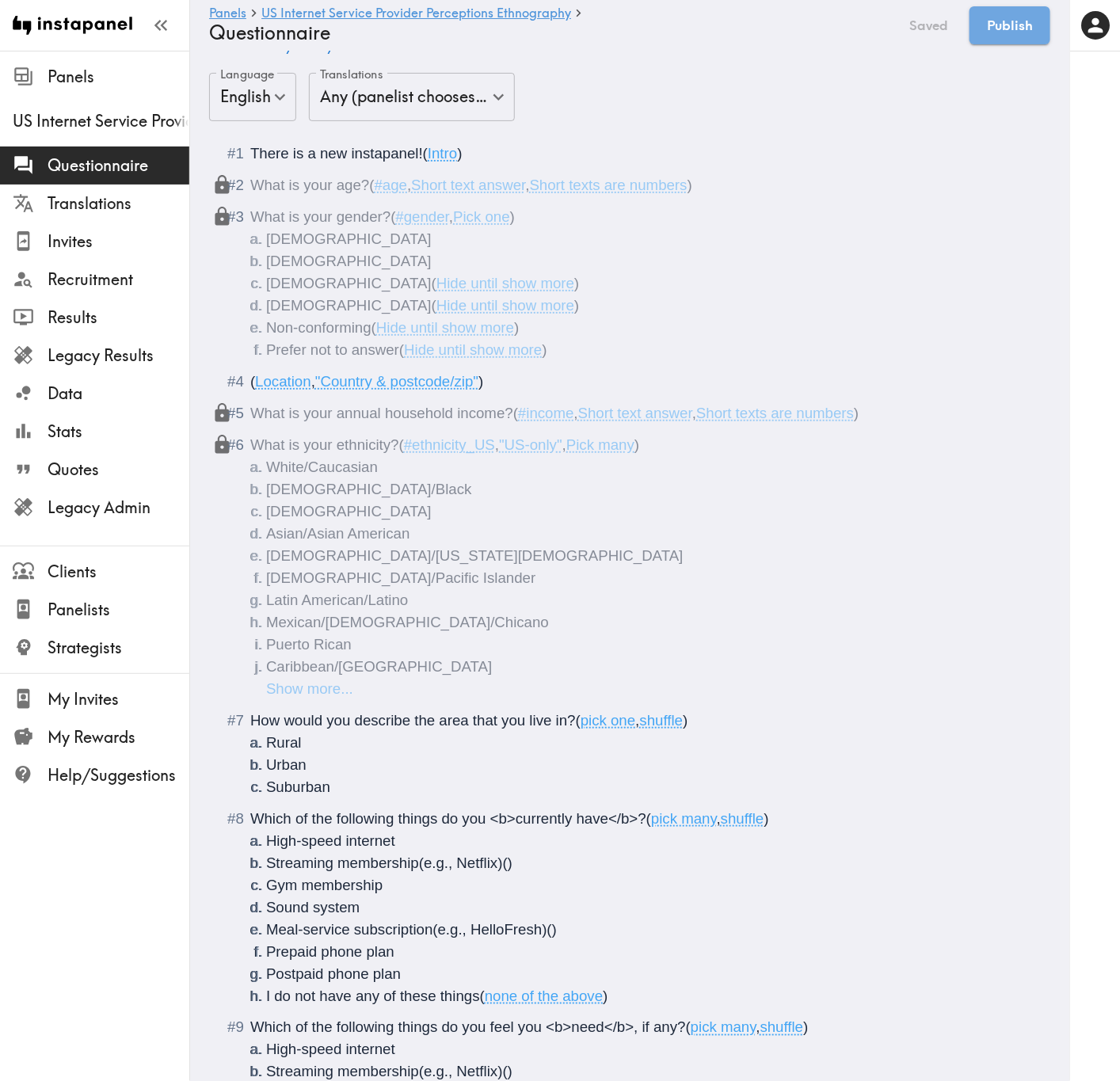
scroll to position [0, 0]
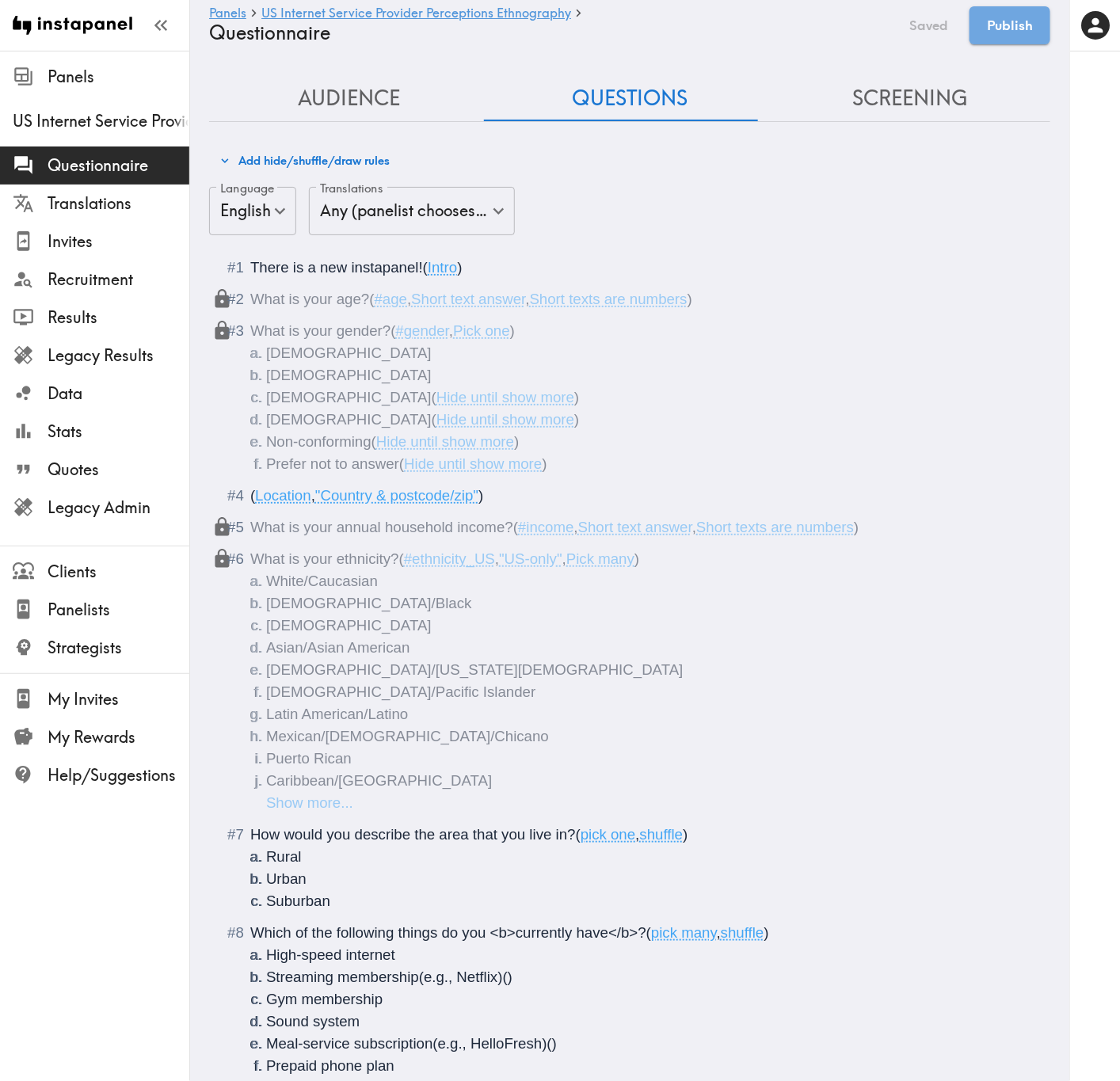
click at [343, 108] on button "Audience" at bounding box center [349, 98] width 281 height 45
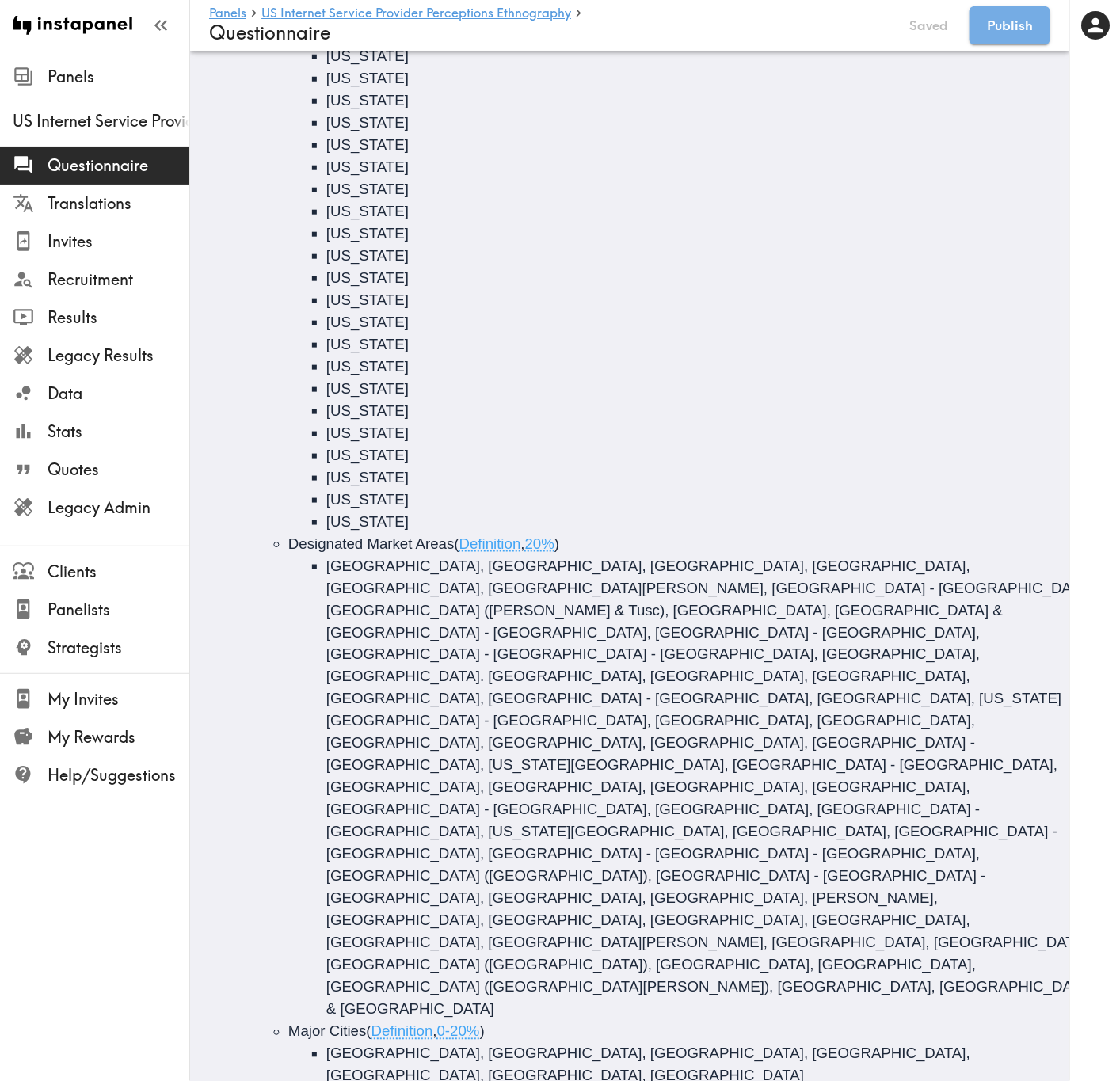
scroll to position [478, 0]
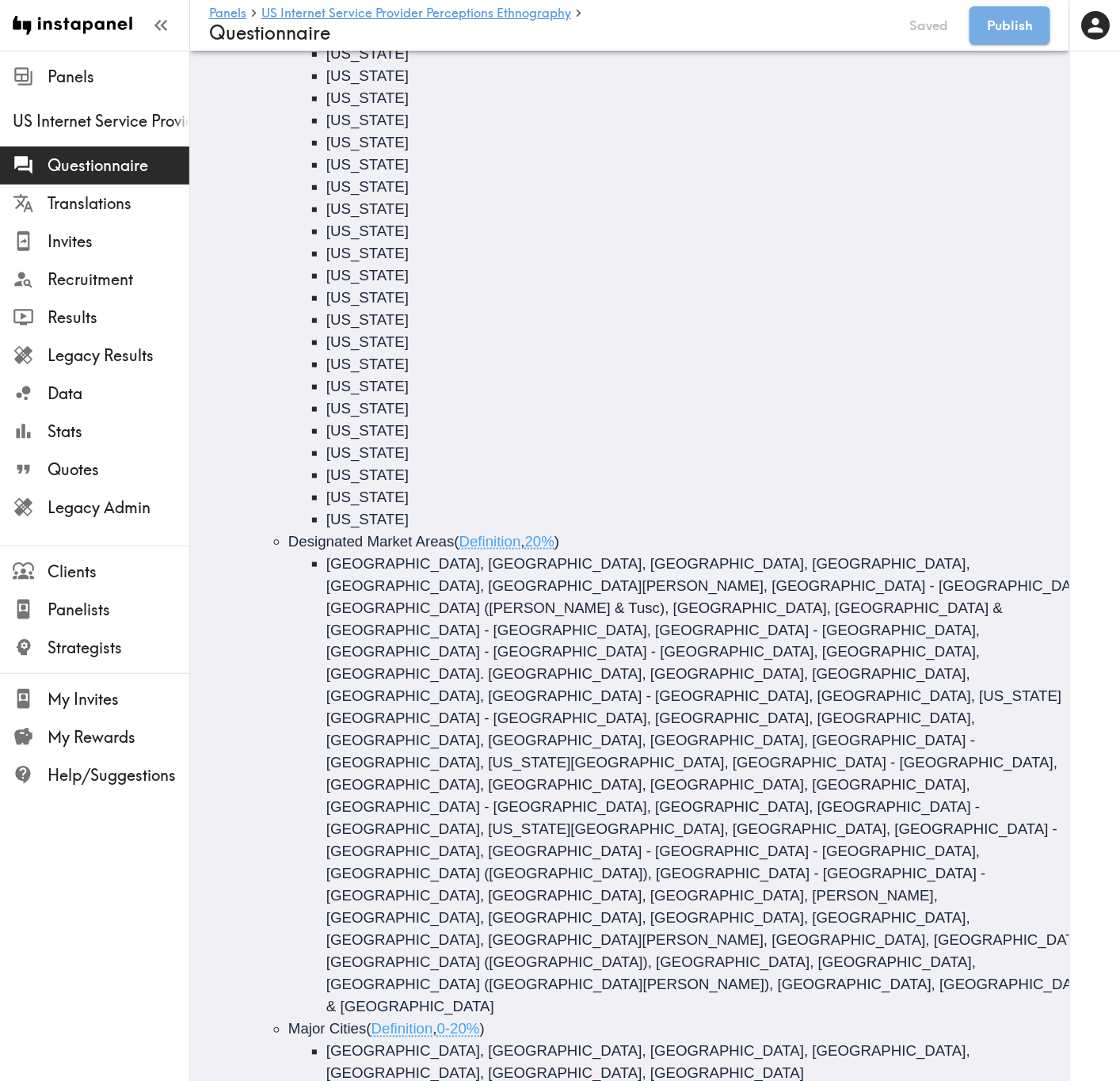
drag, startPoint x: 660, startPoint y: 813, endPoint x: 292, endPoint y: 808, distance: 368.0
click at [292, 654] on li "Mix of urban/rural locations ( No specific distribution )" at bounding box center [681, 1095] width 787 height 22
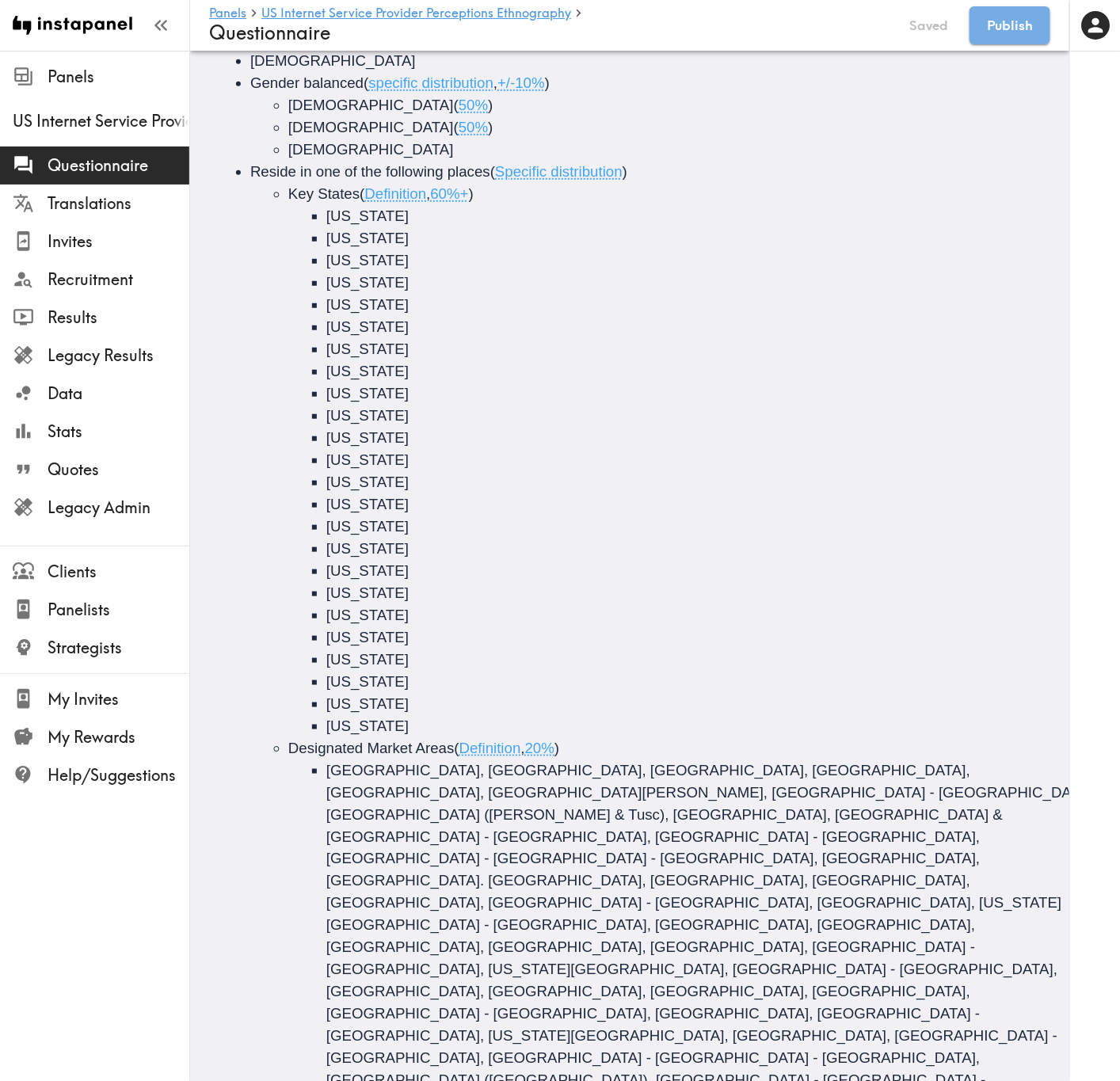
scroll to position [0, 0]
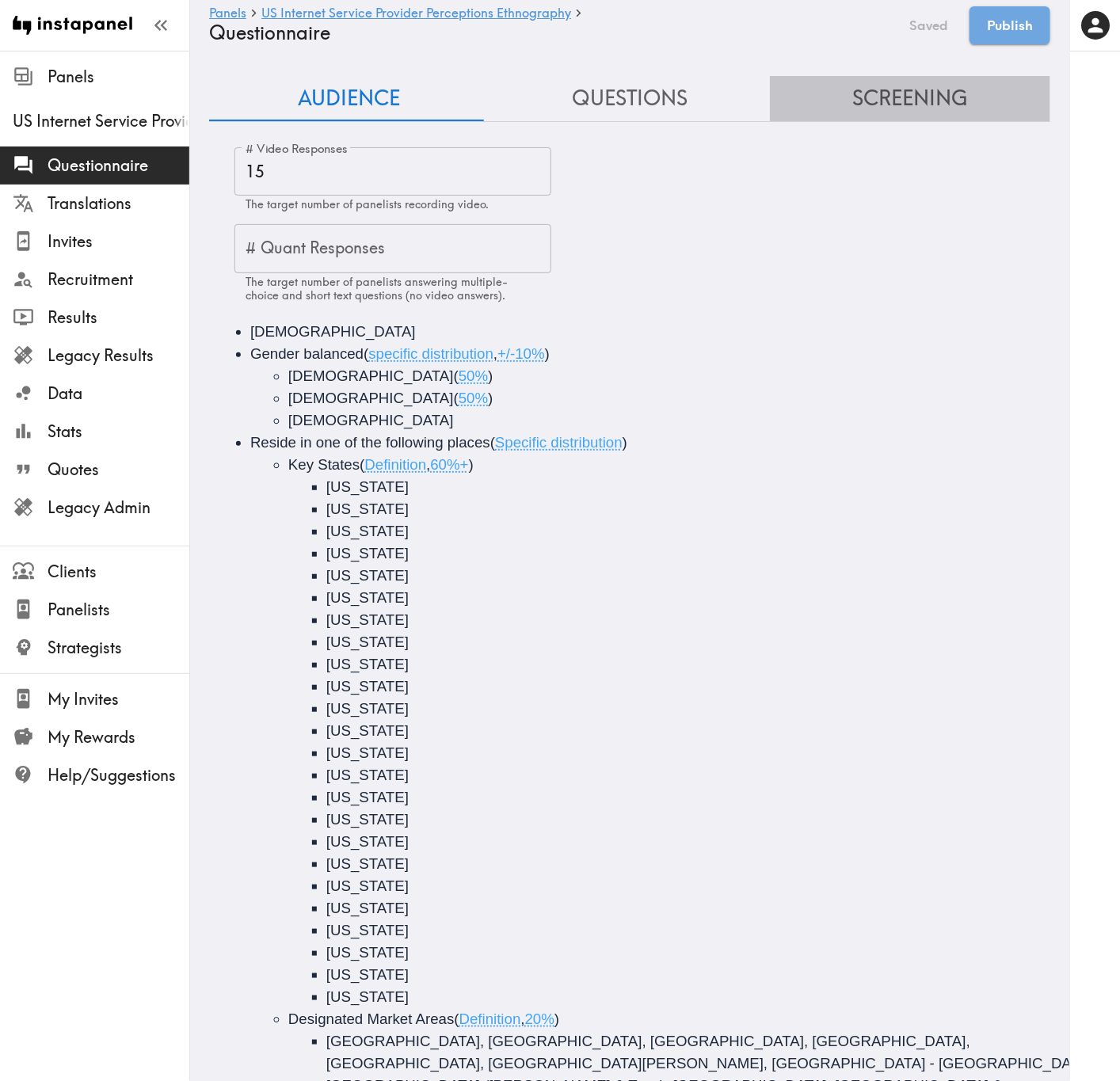
click at [942, 100] on button "Screening" at bounding box center [910, 98] width 281 height 45
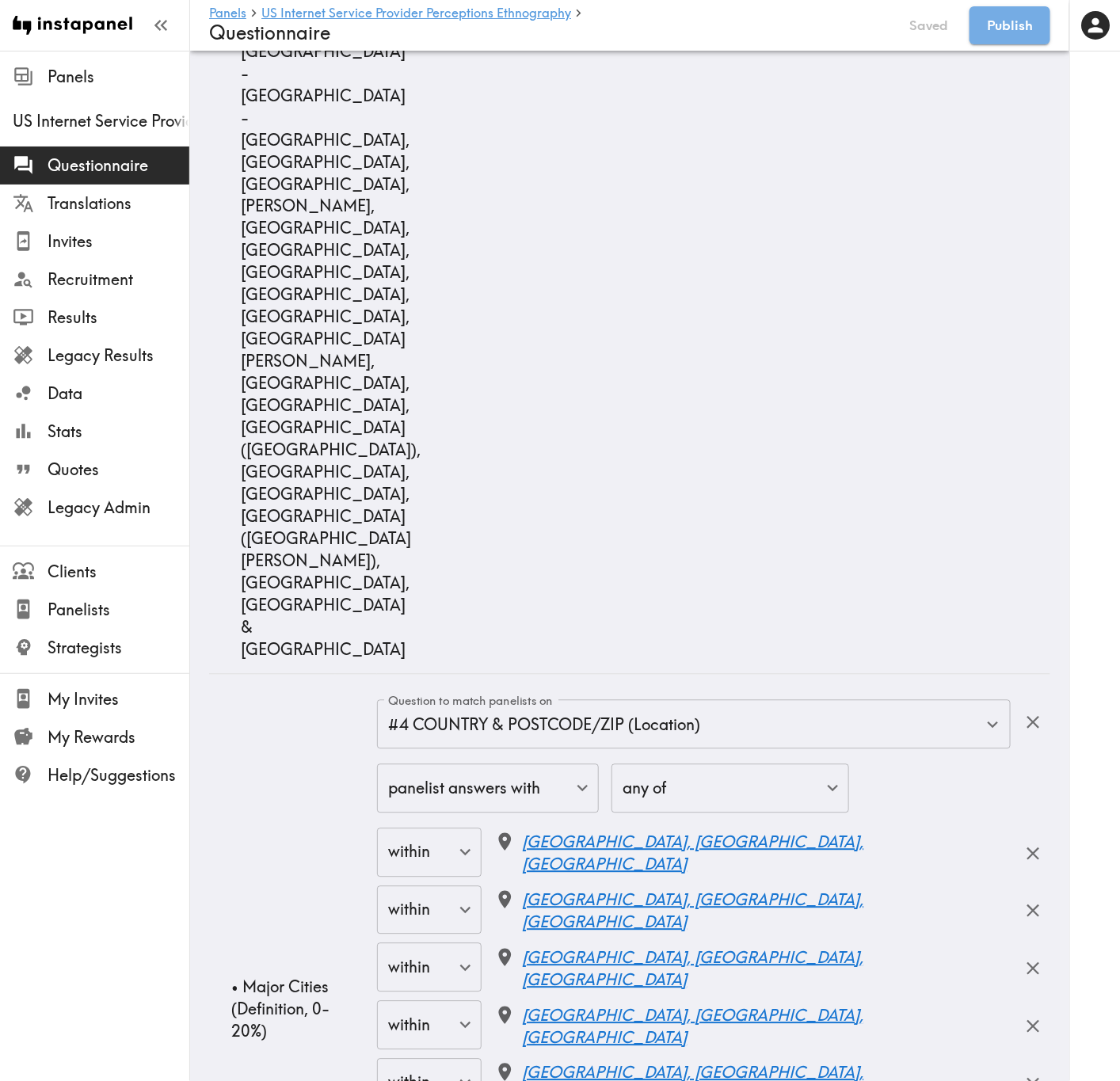
scroll to position [19134, 0]
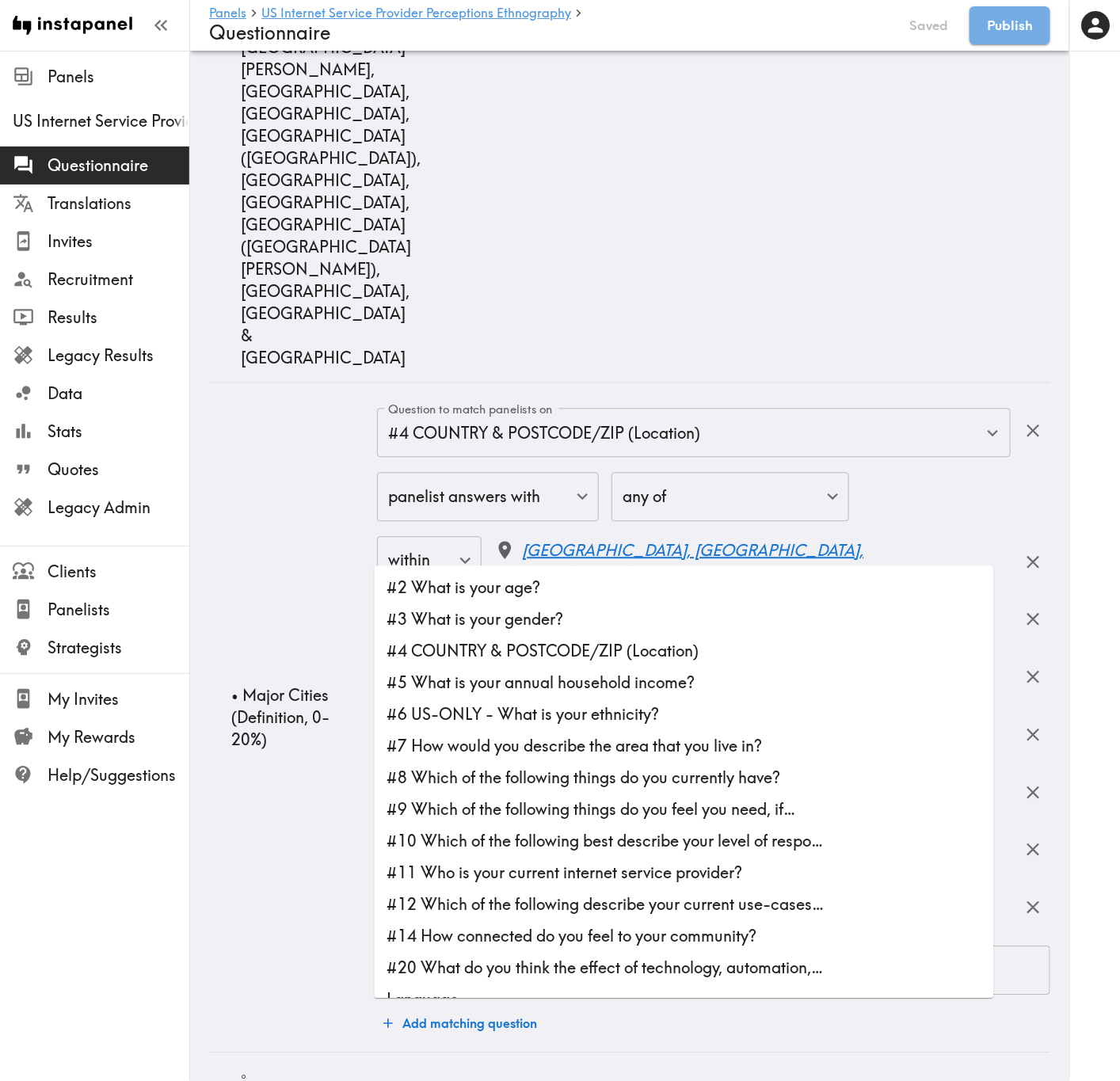
click at [594, 654] on li "#7 How would you describe the area that you live in?" at bounding box center [684, 745] width 619 height 31
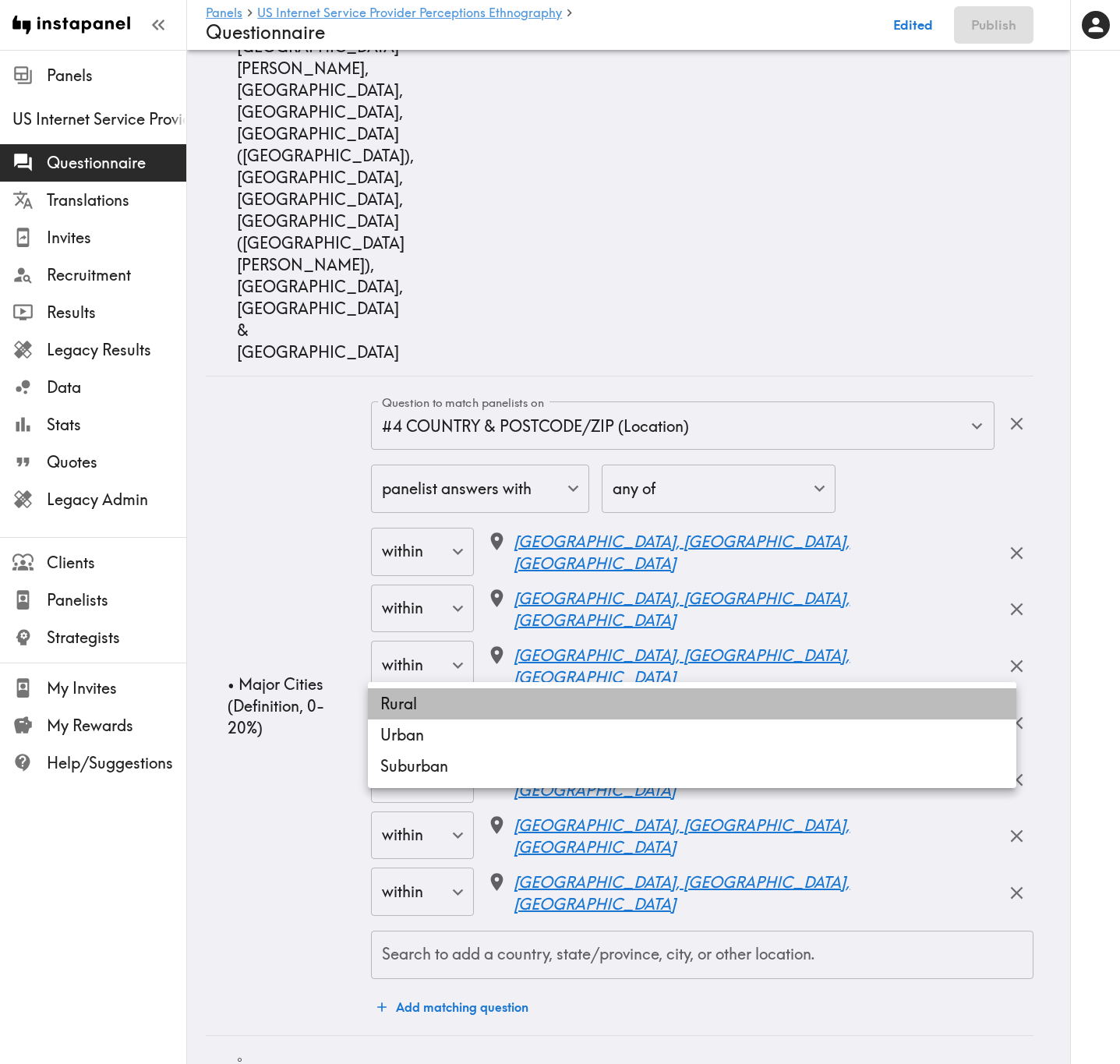
click at [540, 643] on li "Rural" at bounding box center [692, 703] width 648 height 31
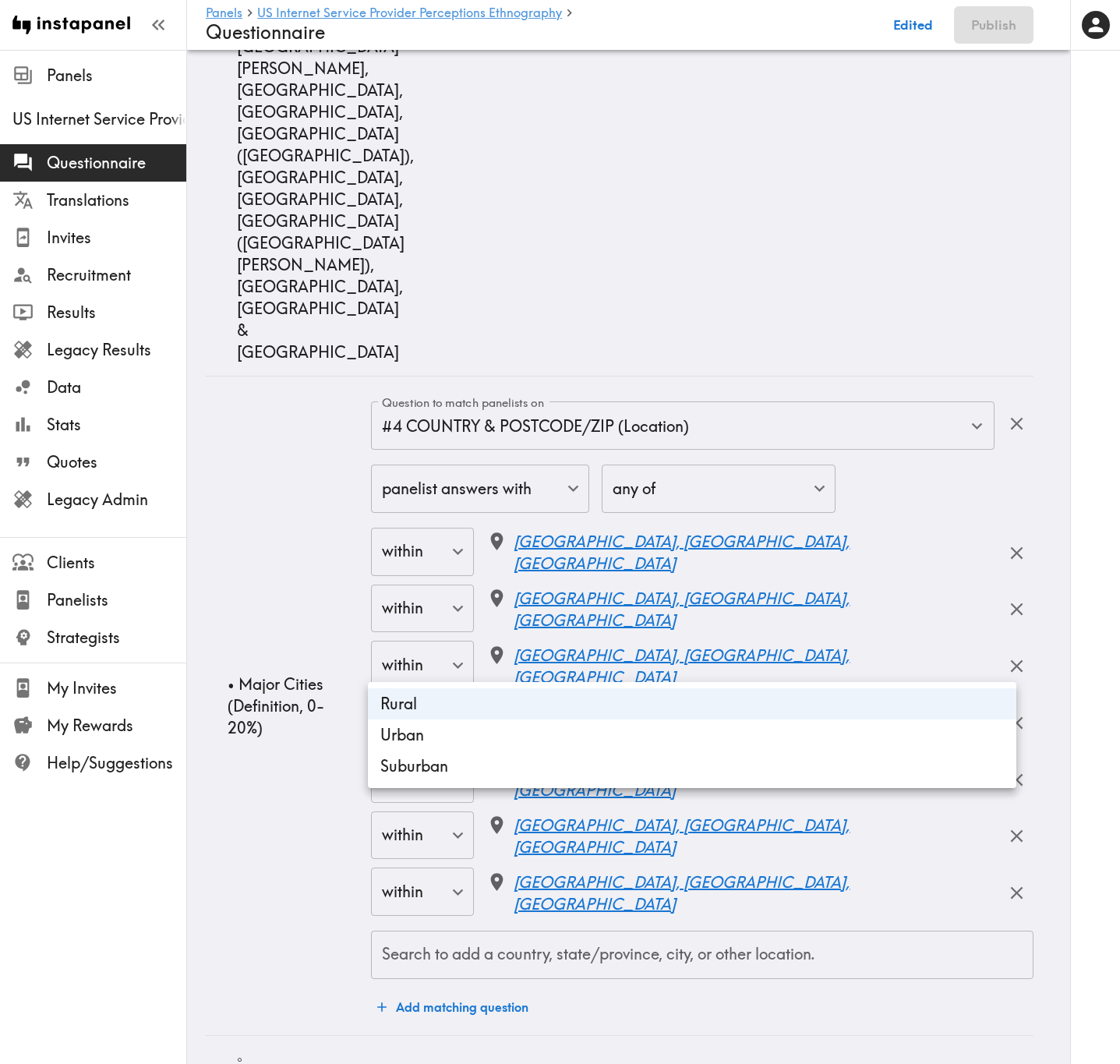
click at [537, 643] on li "Suburban" at bounding box center [692, 765] width 648 height 31
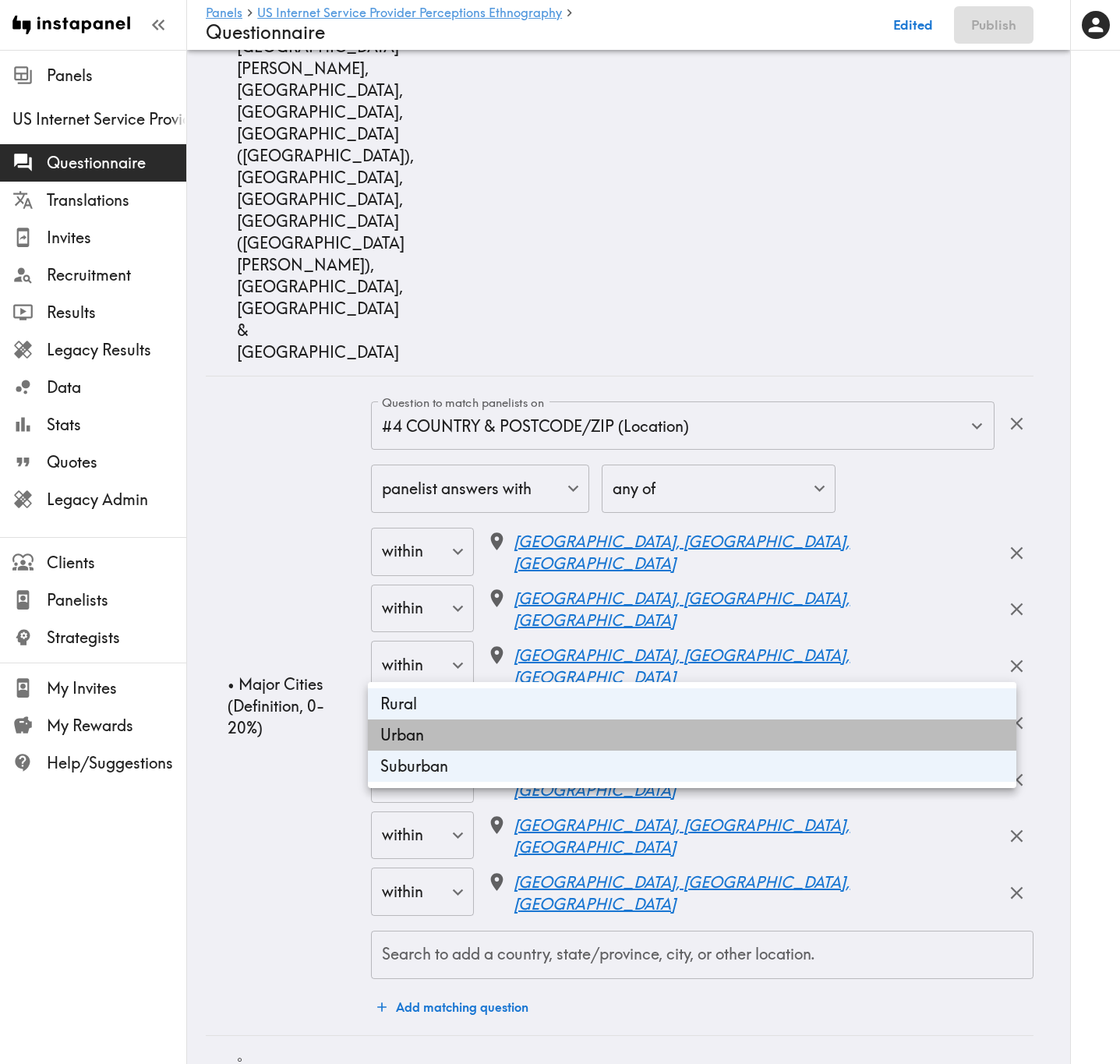
click at [537, 643] on li "Urban" at bounding box center [692, 734] width 648 height 31
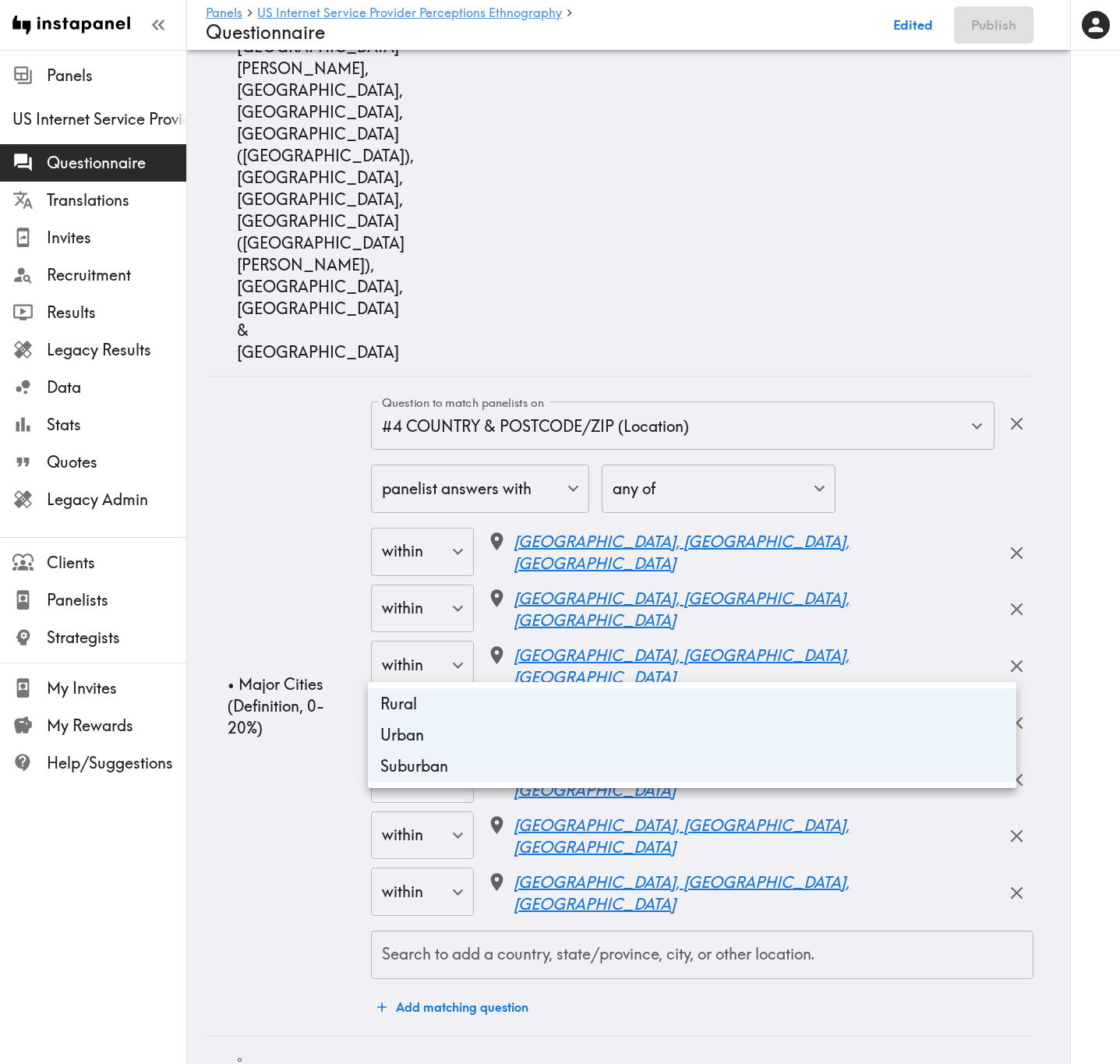
click at [276, 643] on div at bounding box center [560, 532] width 1120 height 1064
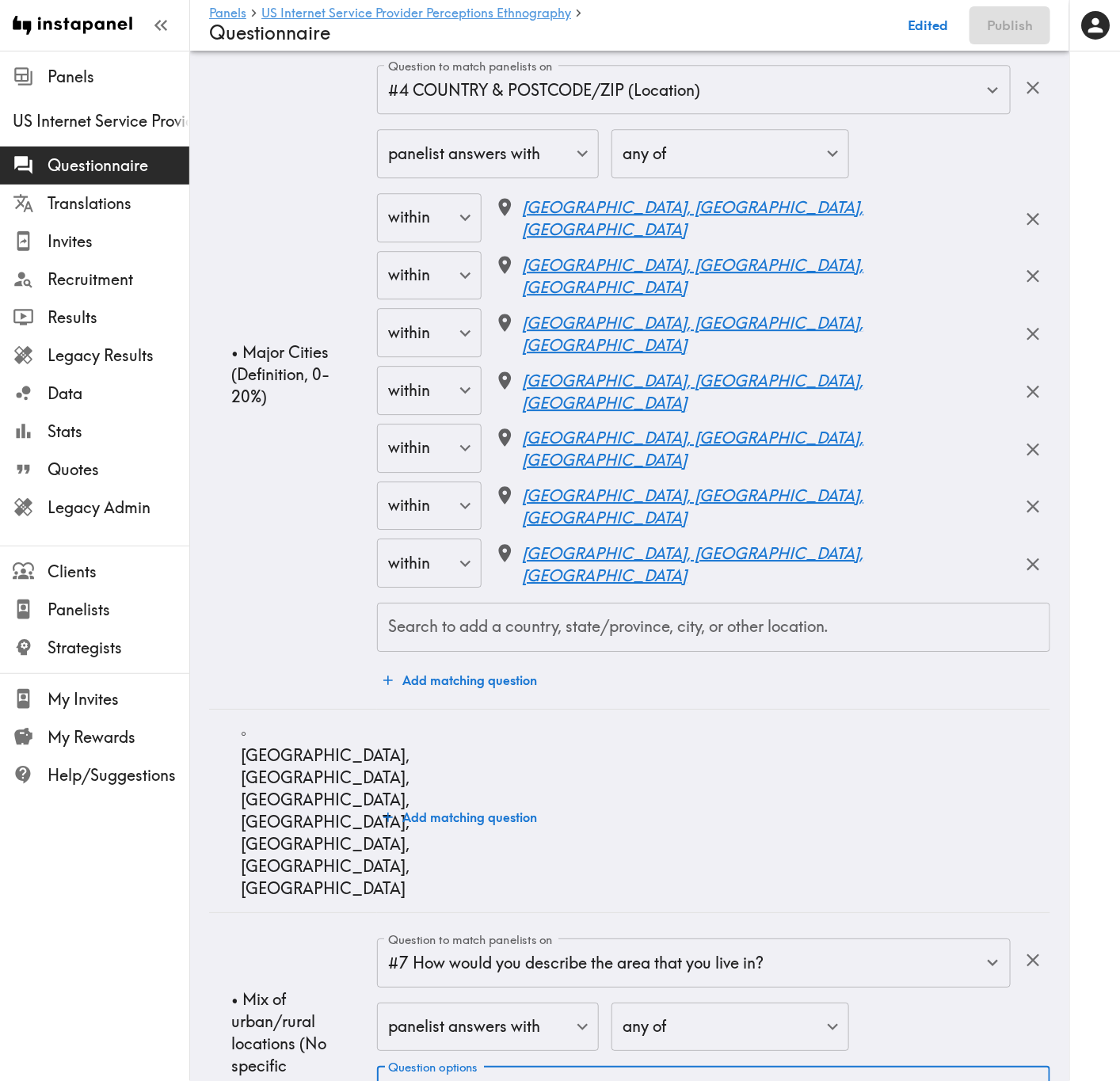
scroll to position [19490, 0]
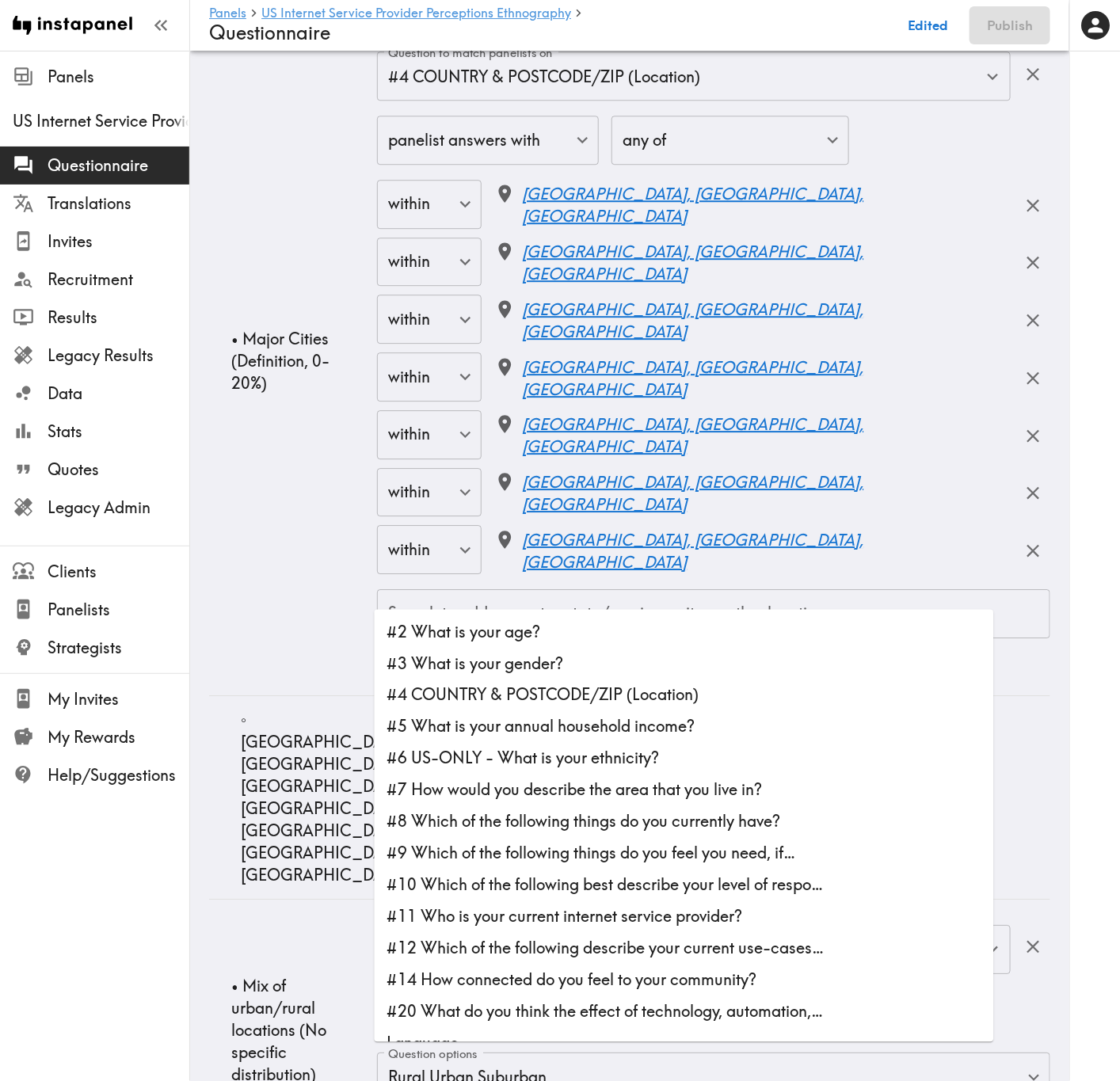
click at [608, 654] on li "#5 What is your annual household income?" at bounding box center [684, 726] width 619 height 31
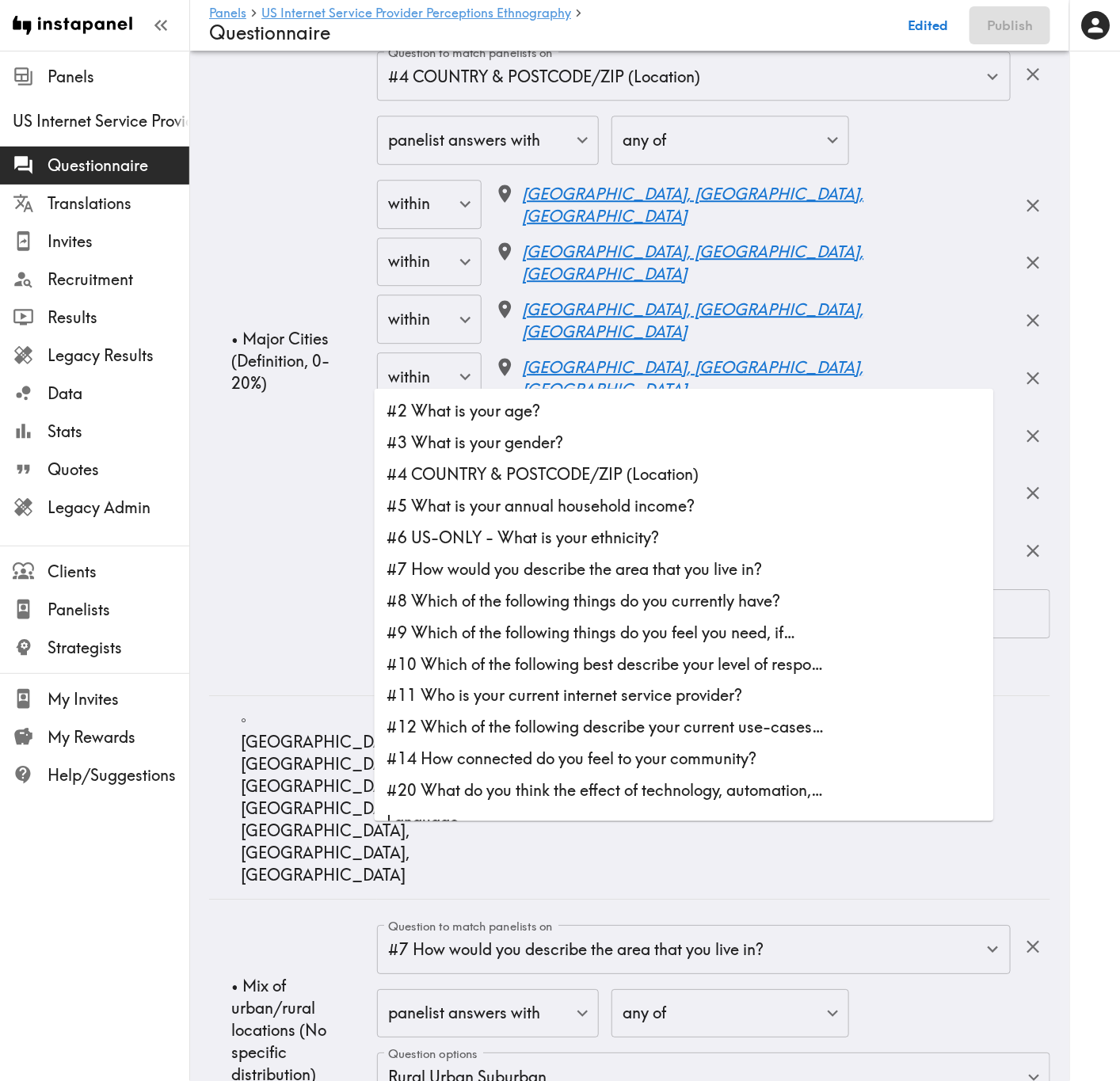
click at [540, 506] on li "#5 What is your annual household income?" at bounding box center [684, 505] width 619 height 31
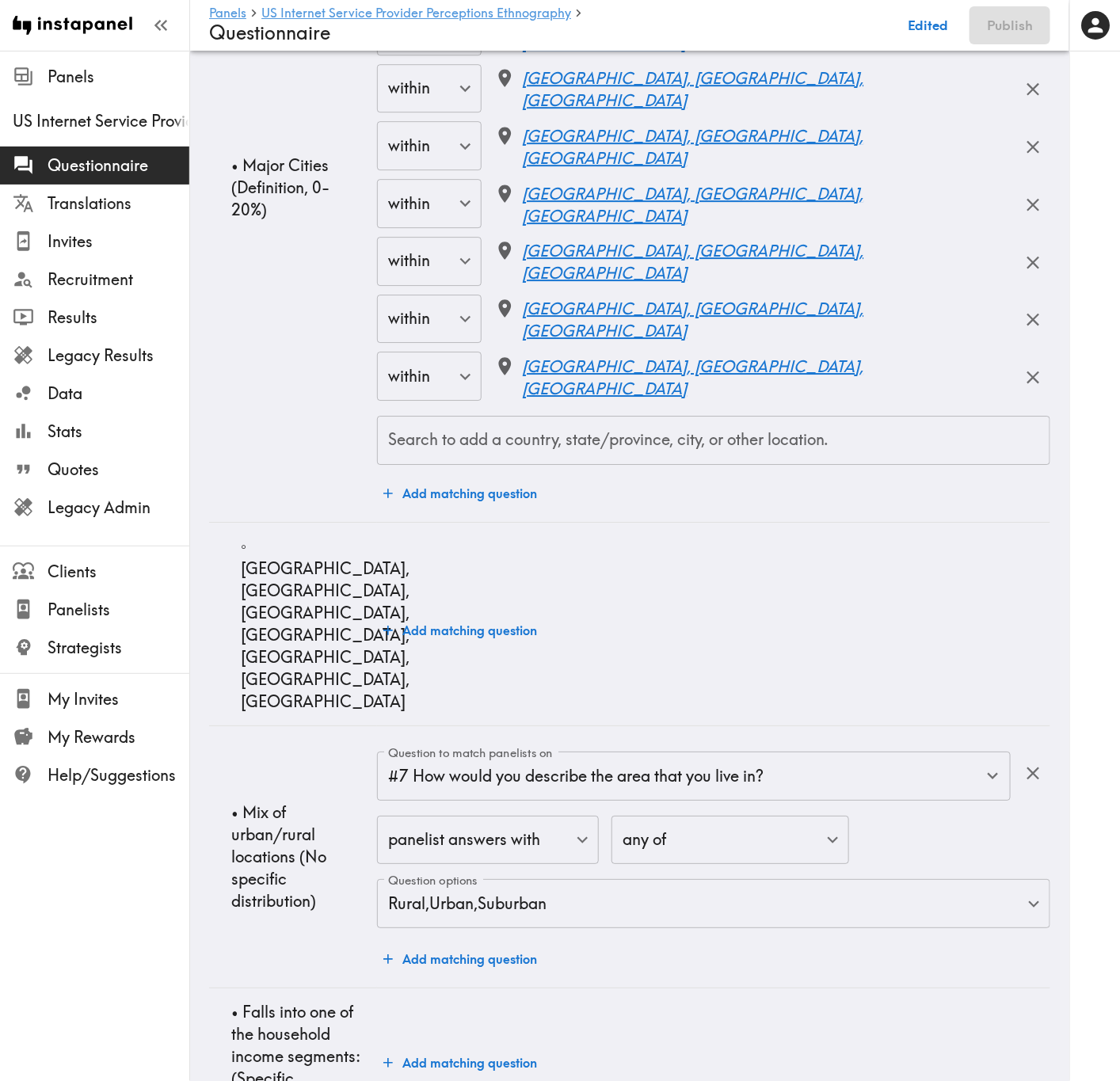
scroll to position [19965, 0]
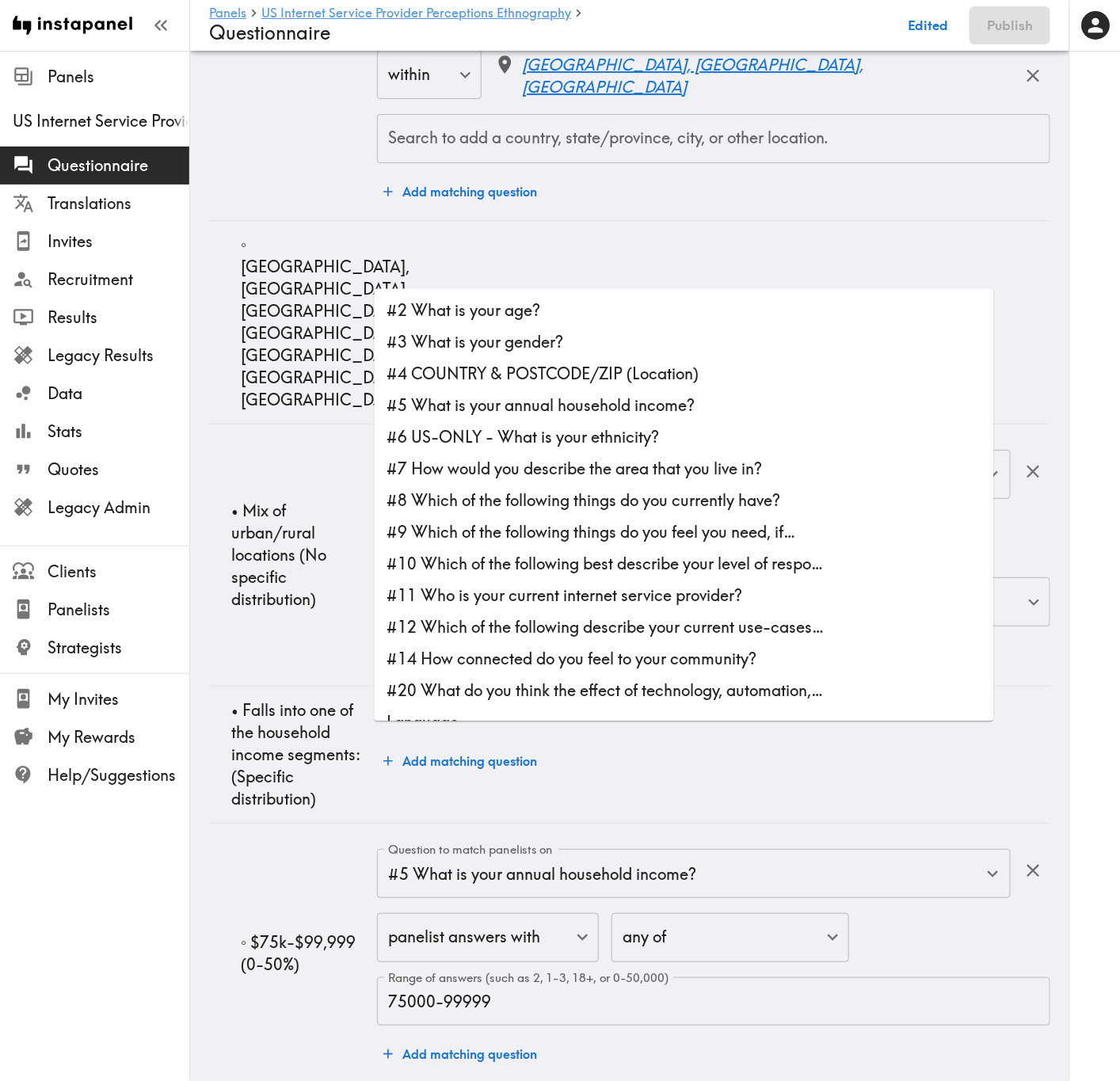
click at [687, 430] on li "#6 US-ONLY - What is your ethnicity?" at bounding box center [684, 438] width 619 height 31
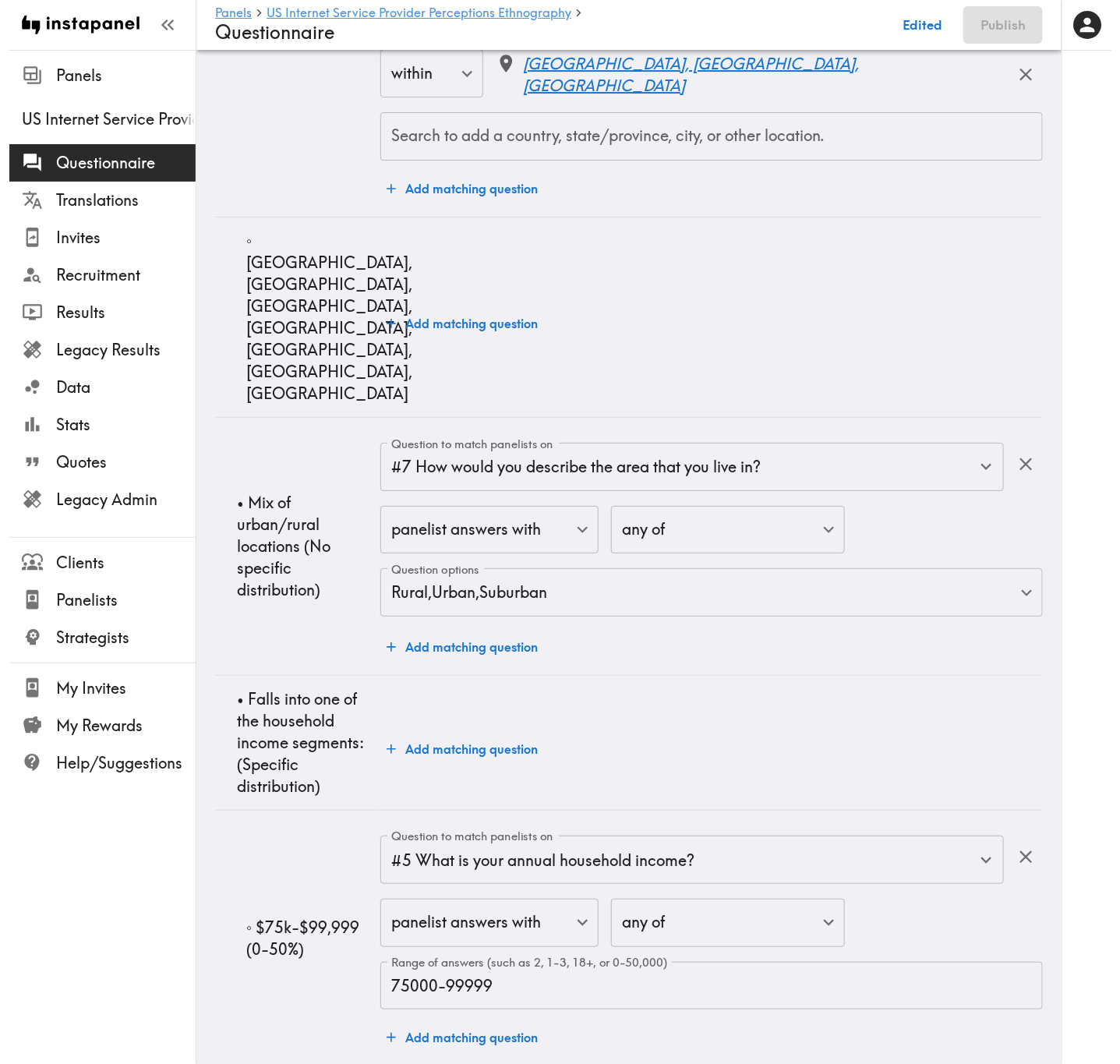
scroll to position [19885, 0]
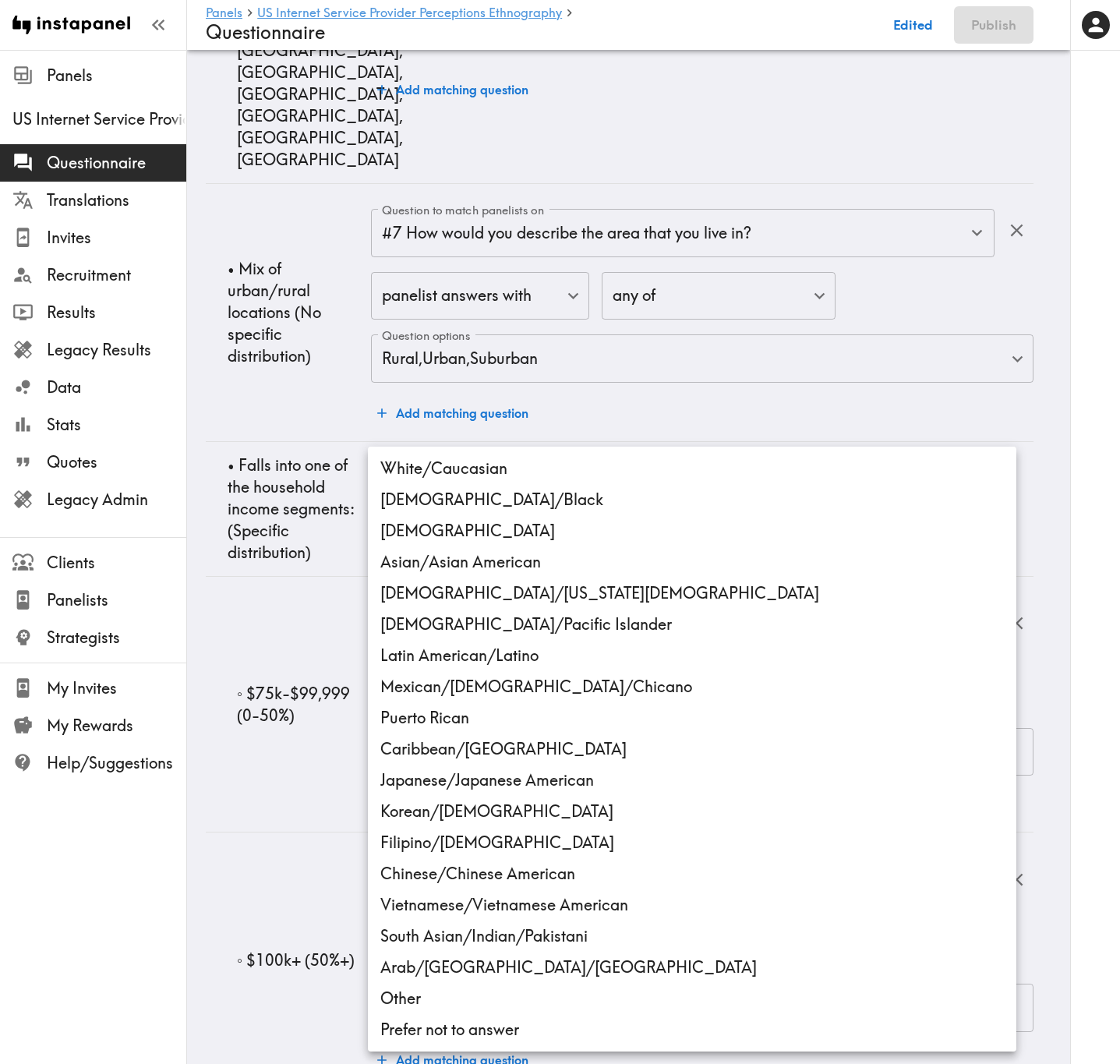
click at [504, 506] on li "African American/Black" at bounding box center [692, 499] width 648 height 31
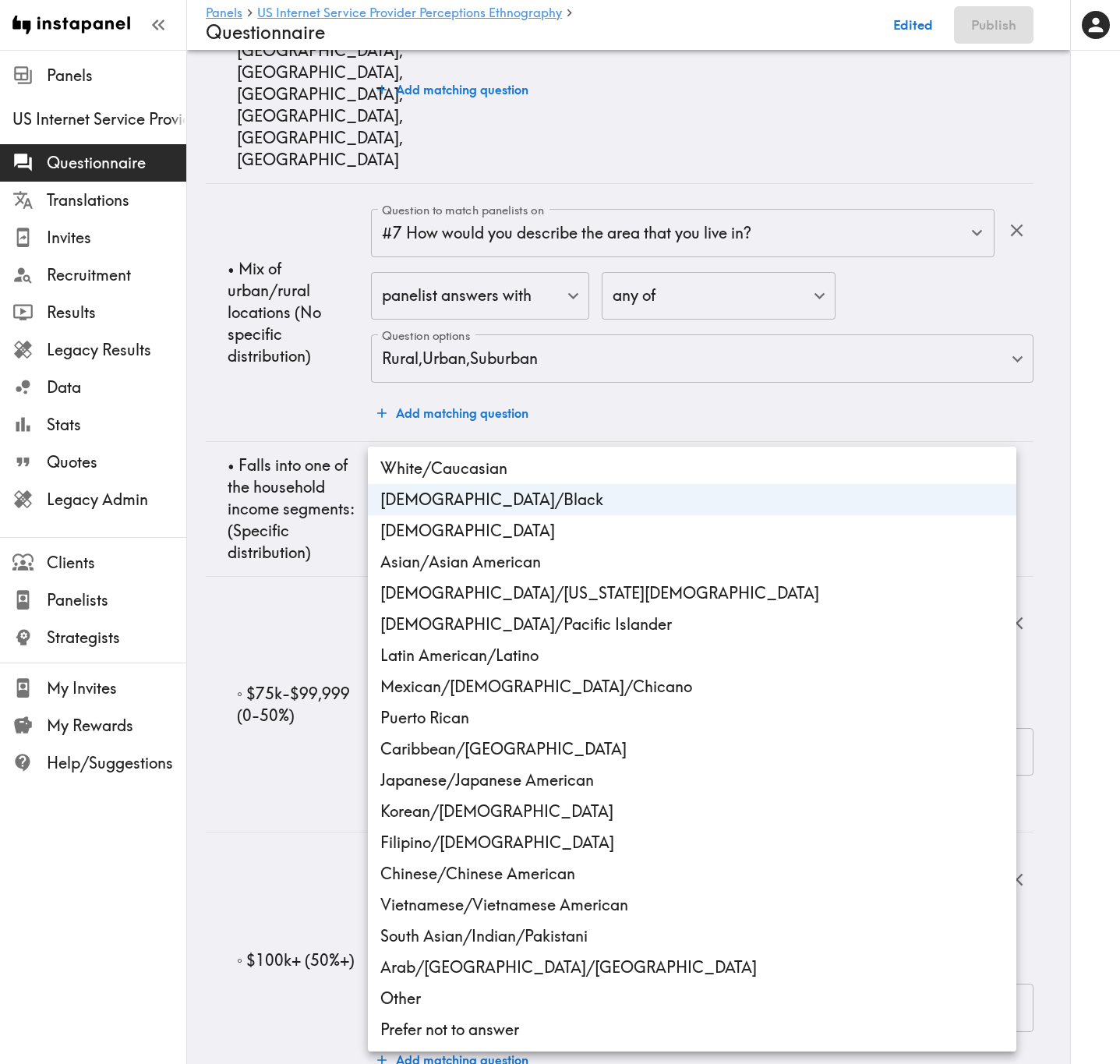
click at [309, 528] on div at bounding box center [560, 532] width 1120 height 1064
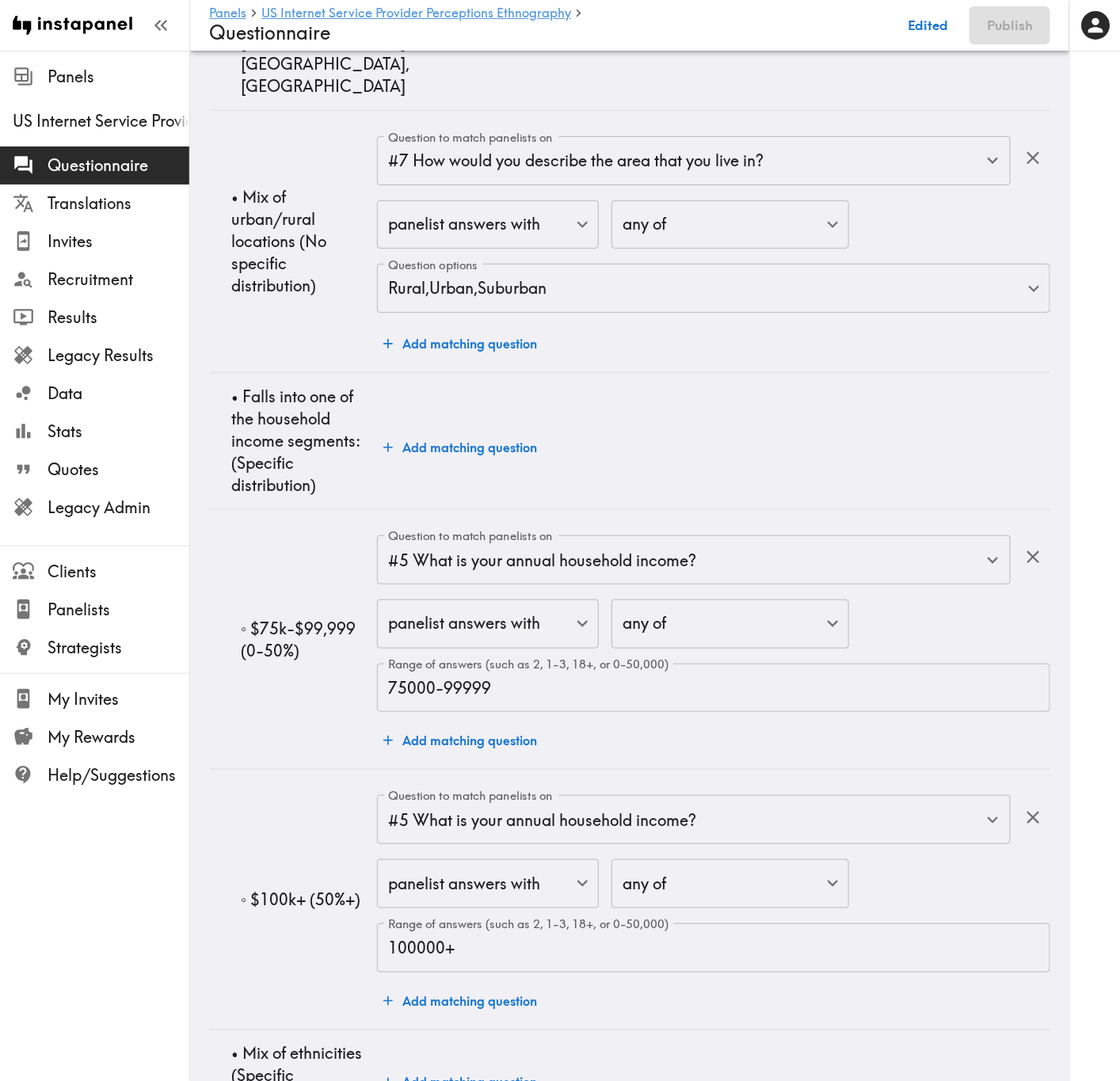
scroll to position [20279, 0]
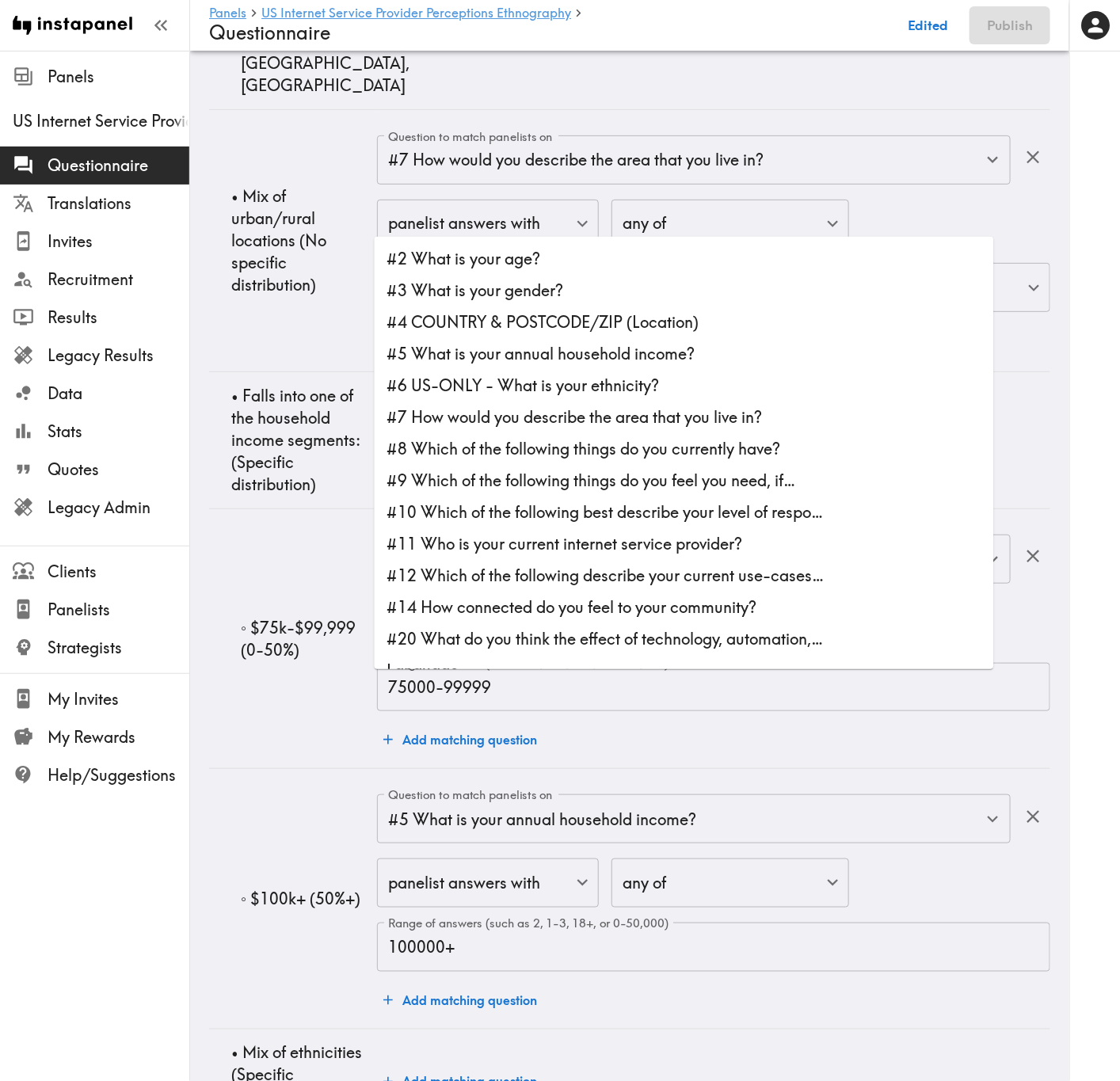
click at [517, 388] on li "#6 US-ONLY - What is your ethnicity?" at bounding box center [684, 385] width 619 height 31
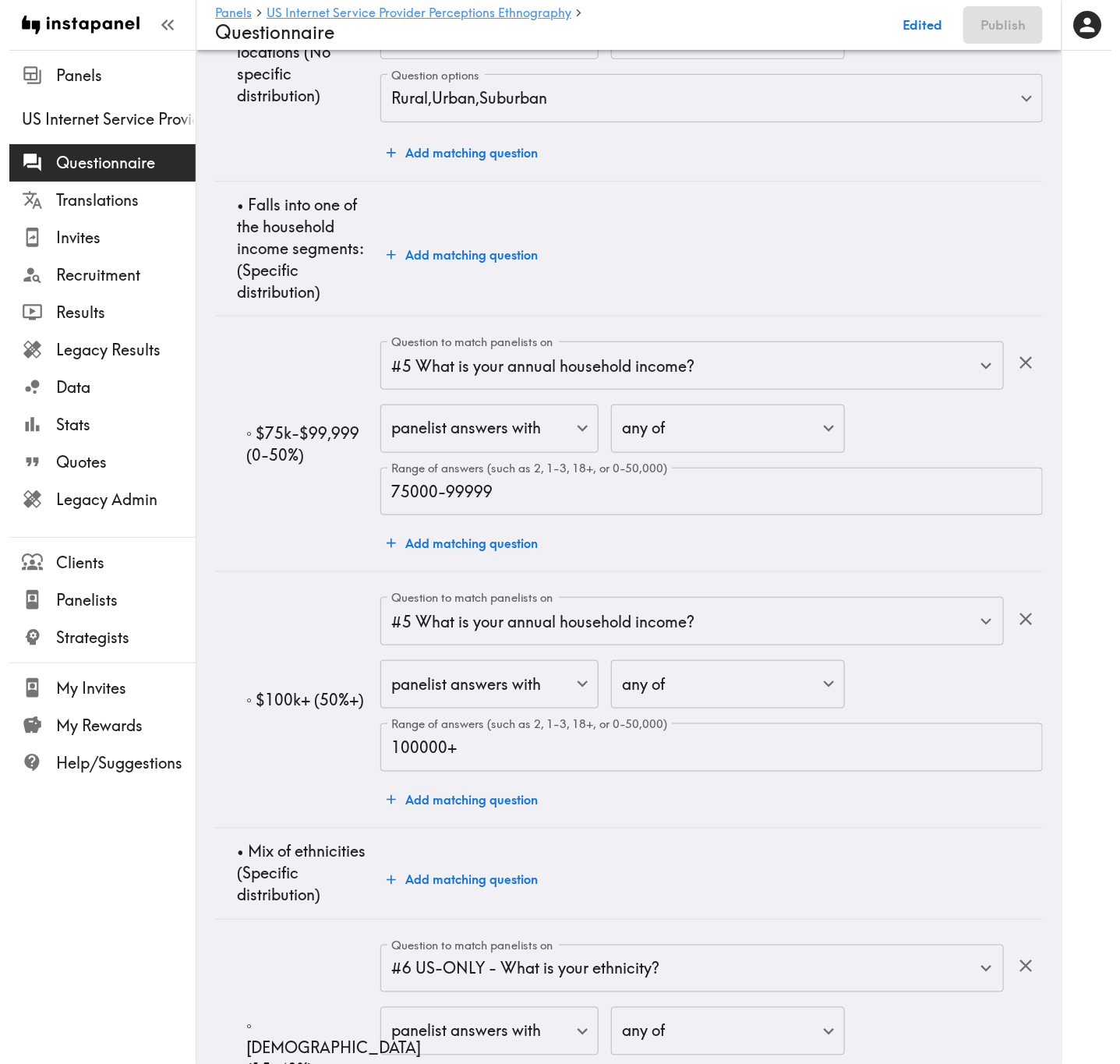
scroll to position [20150, 0]
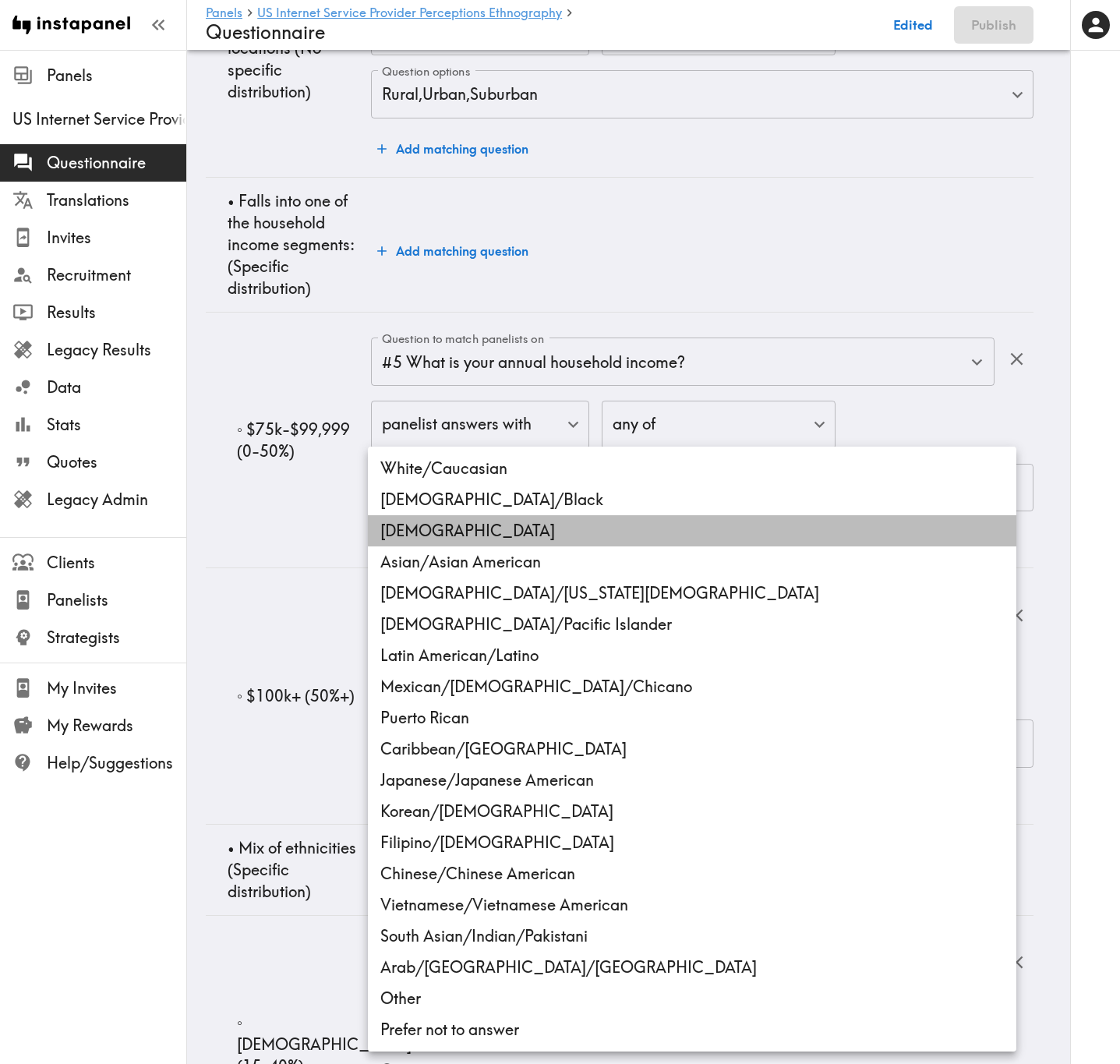
click at [509, 538] on li "Hispanic" at bounding box center [692, 530] width 648 height 31
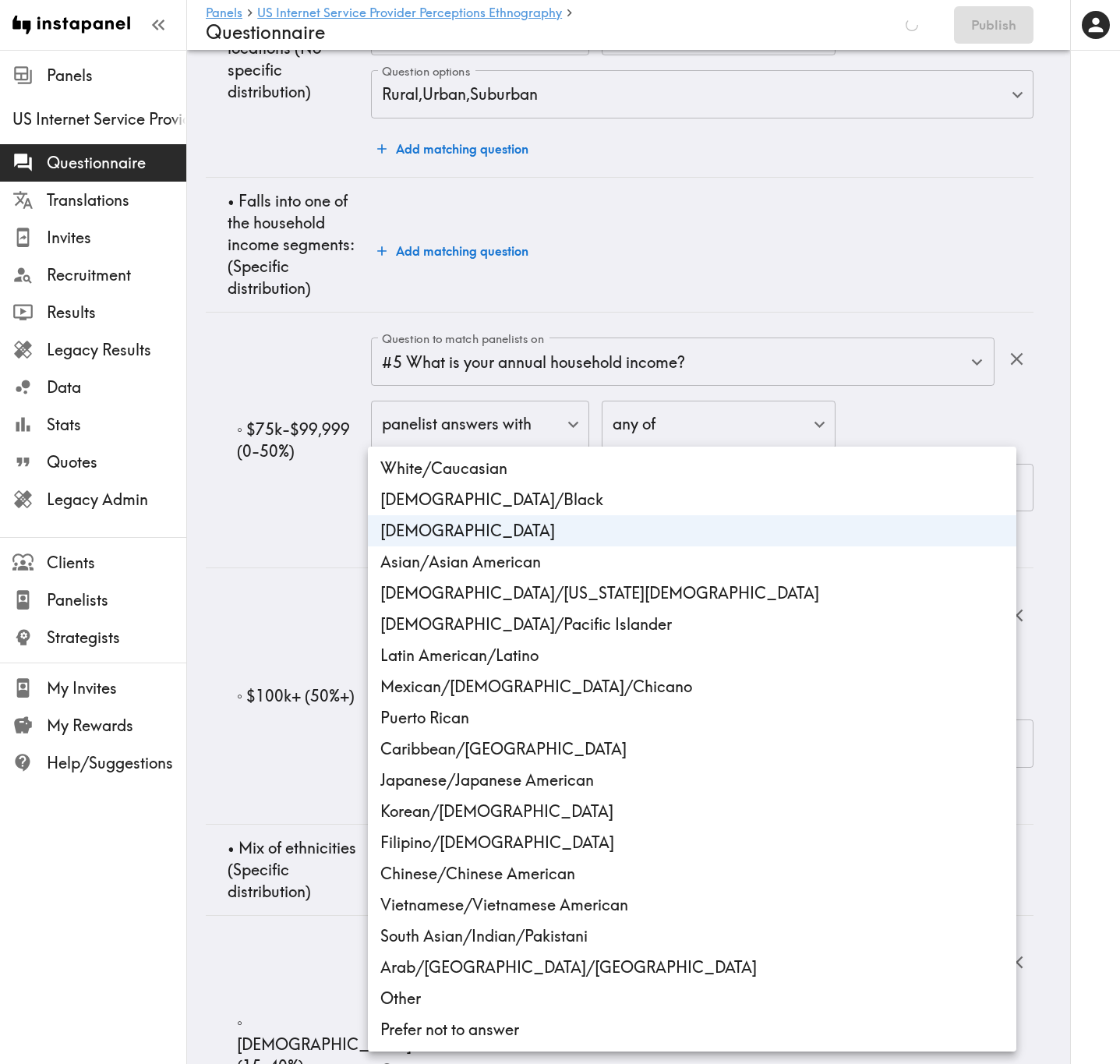
click at [506, 643] on li "Latin American/Latino" at bounding box center [692, 655] width 648 height 31
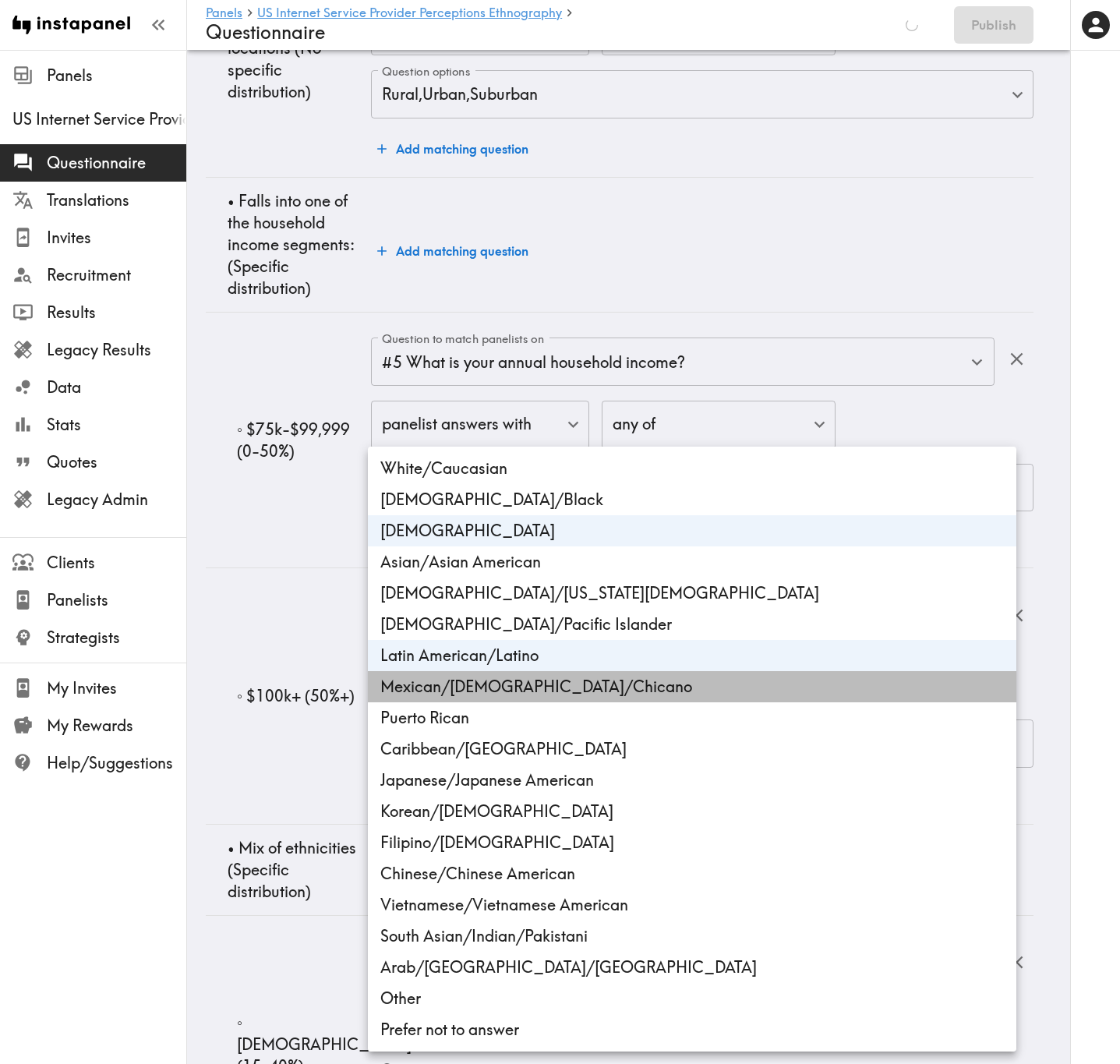
click at [531, 643] on li "Mexican/Mexican American/Chicano" at bounding box center [692, 687] width 648 height 31
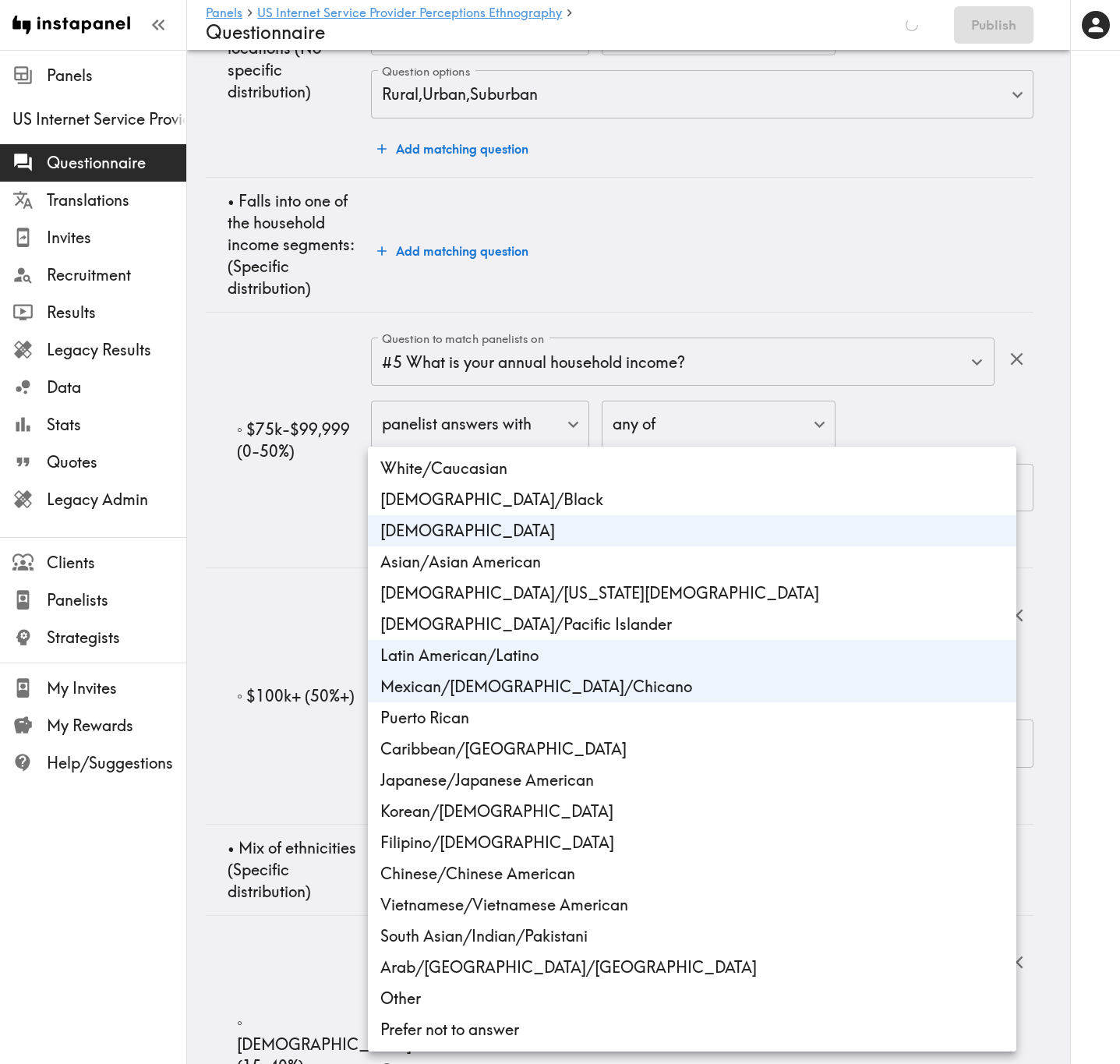
click at [537, 643] on li "Puerto Rican" at bounding box center [692, 717] width 648 height 31
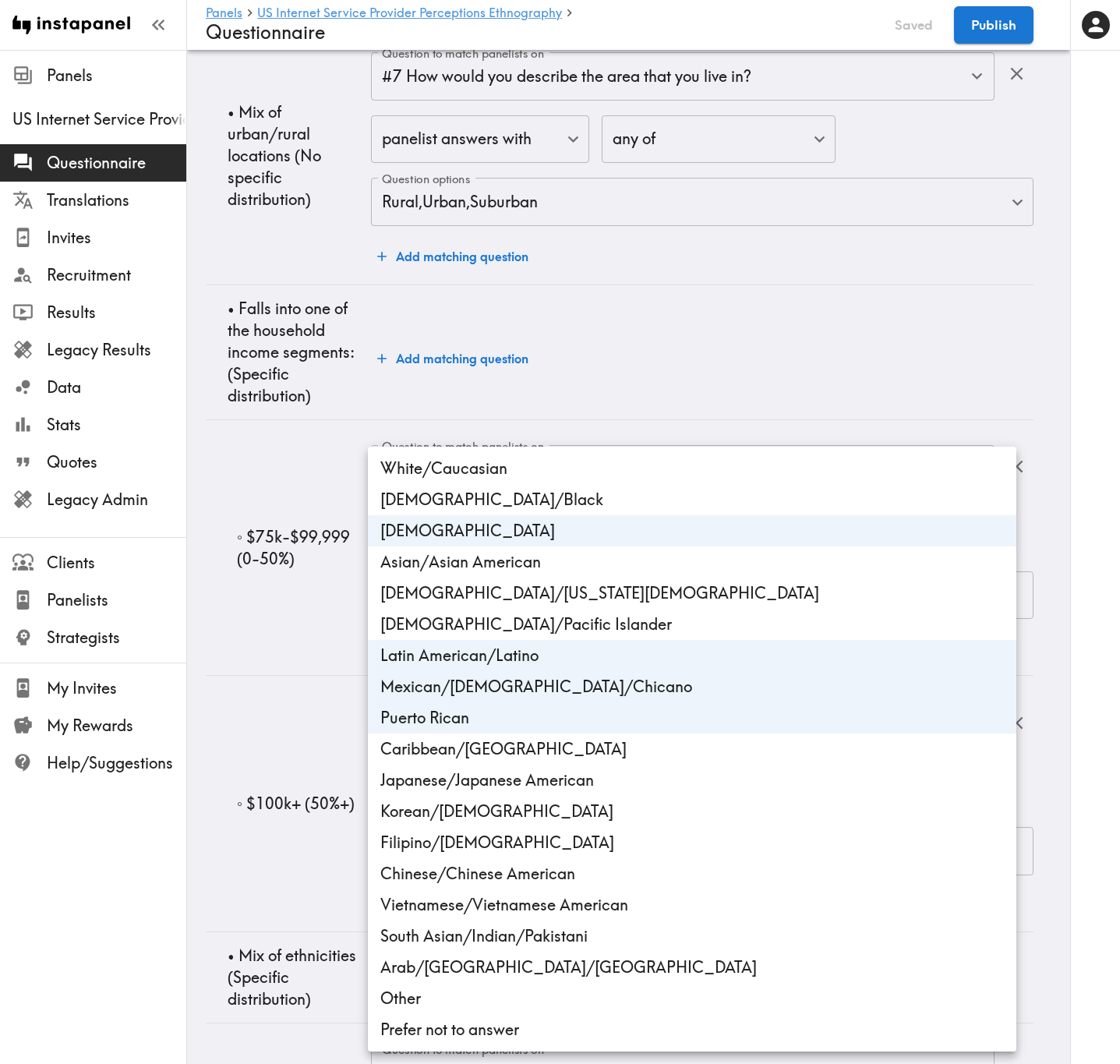
click at [320, 628] on div at bounding box center [560, 532] width 1120 height 1064
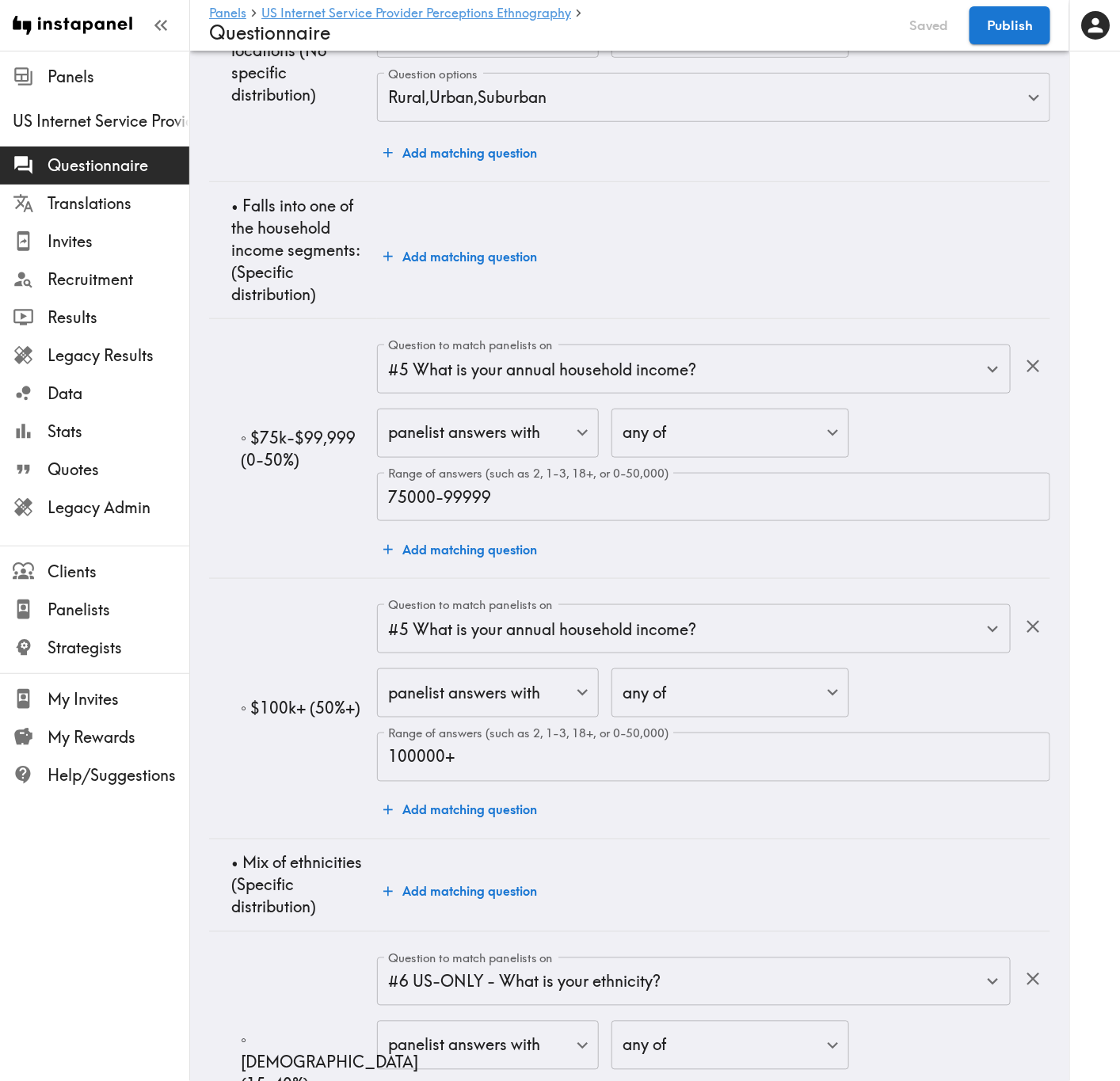
scroll to position [20581, 0]
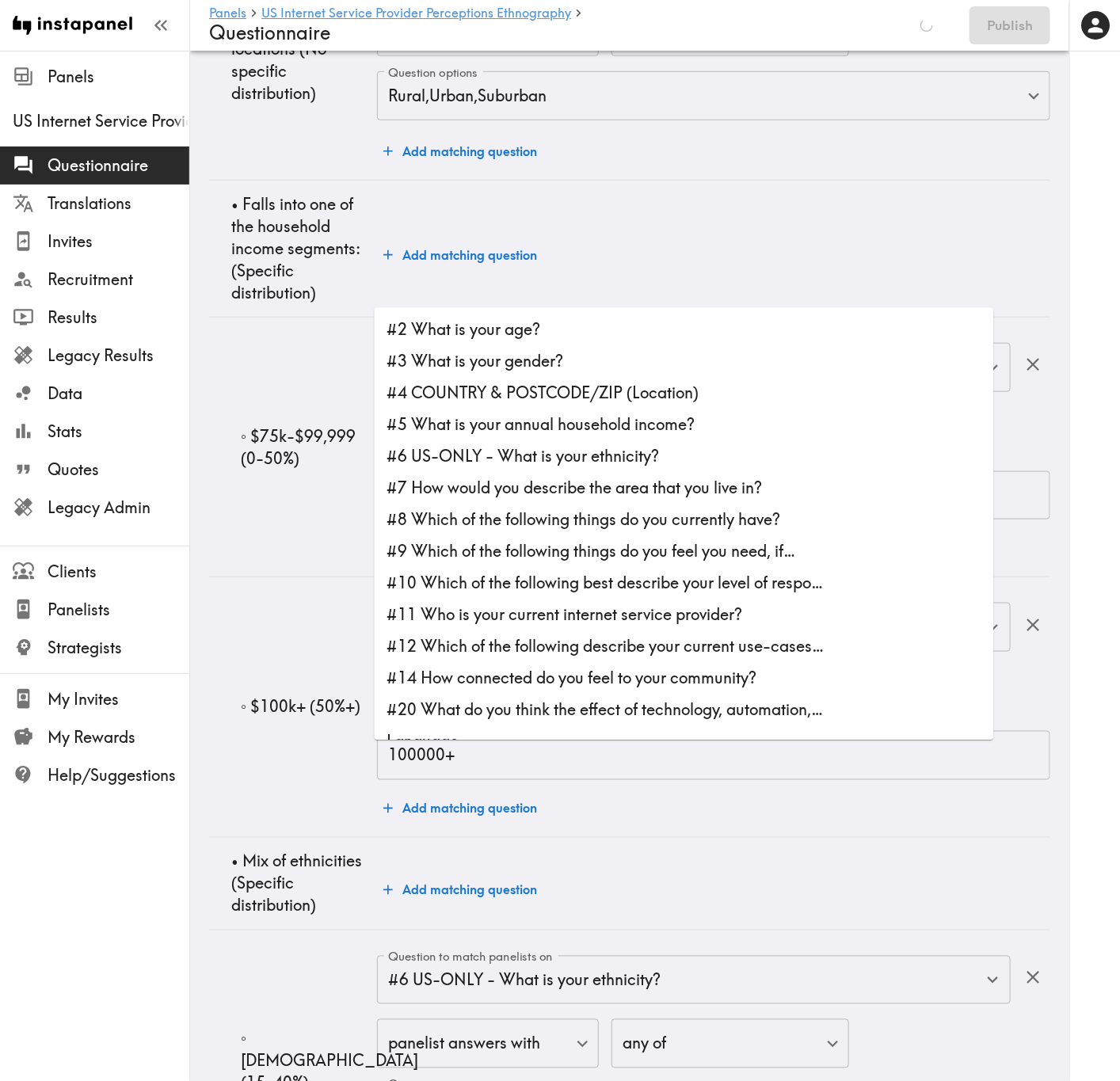
click at [538, 454] on li "#6 US-ONLY - What is your ethnicity?" at bounding box center [684, 457] width 619 height 31
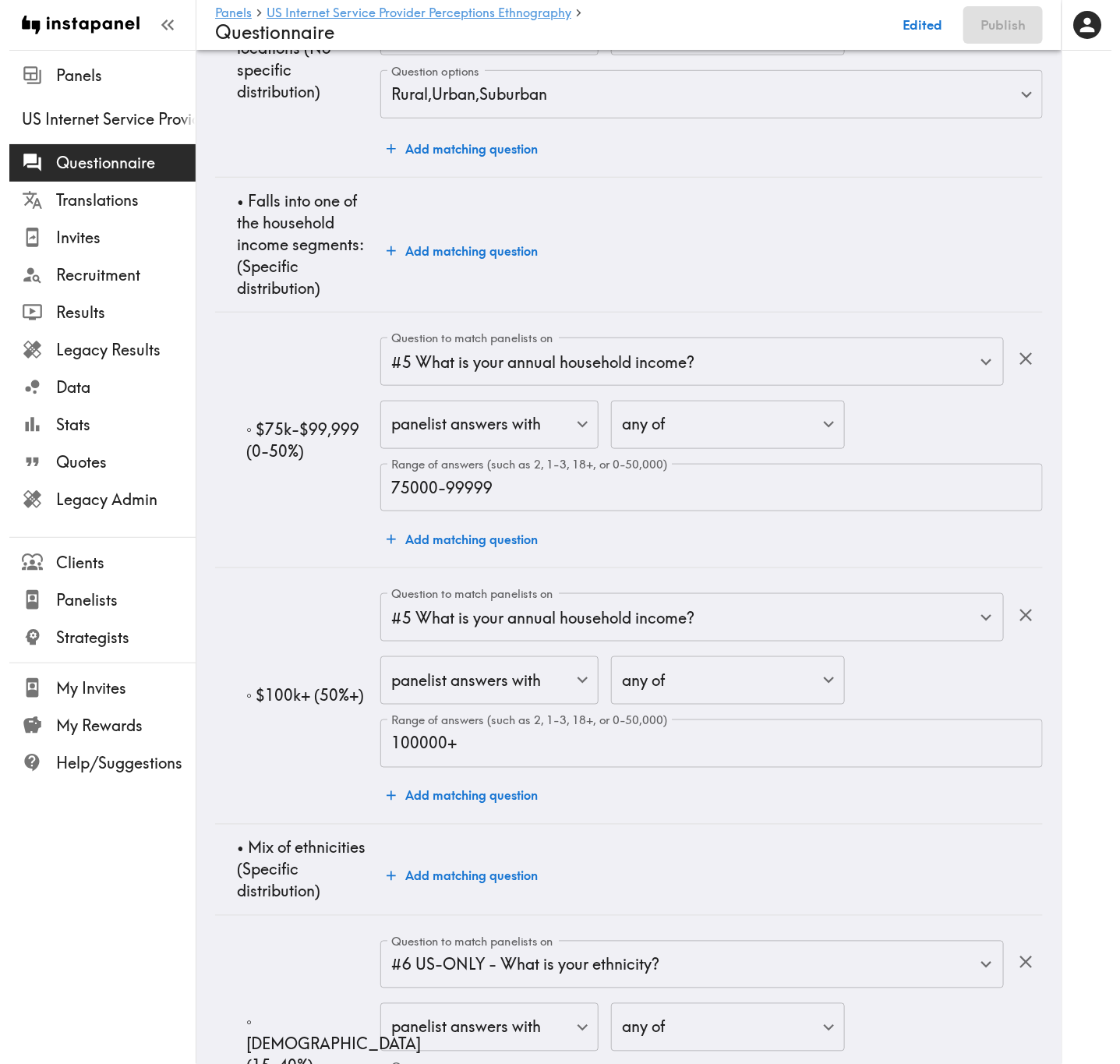
scroll to position [20297, 0]
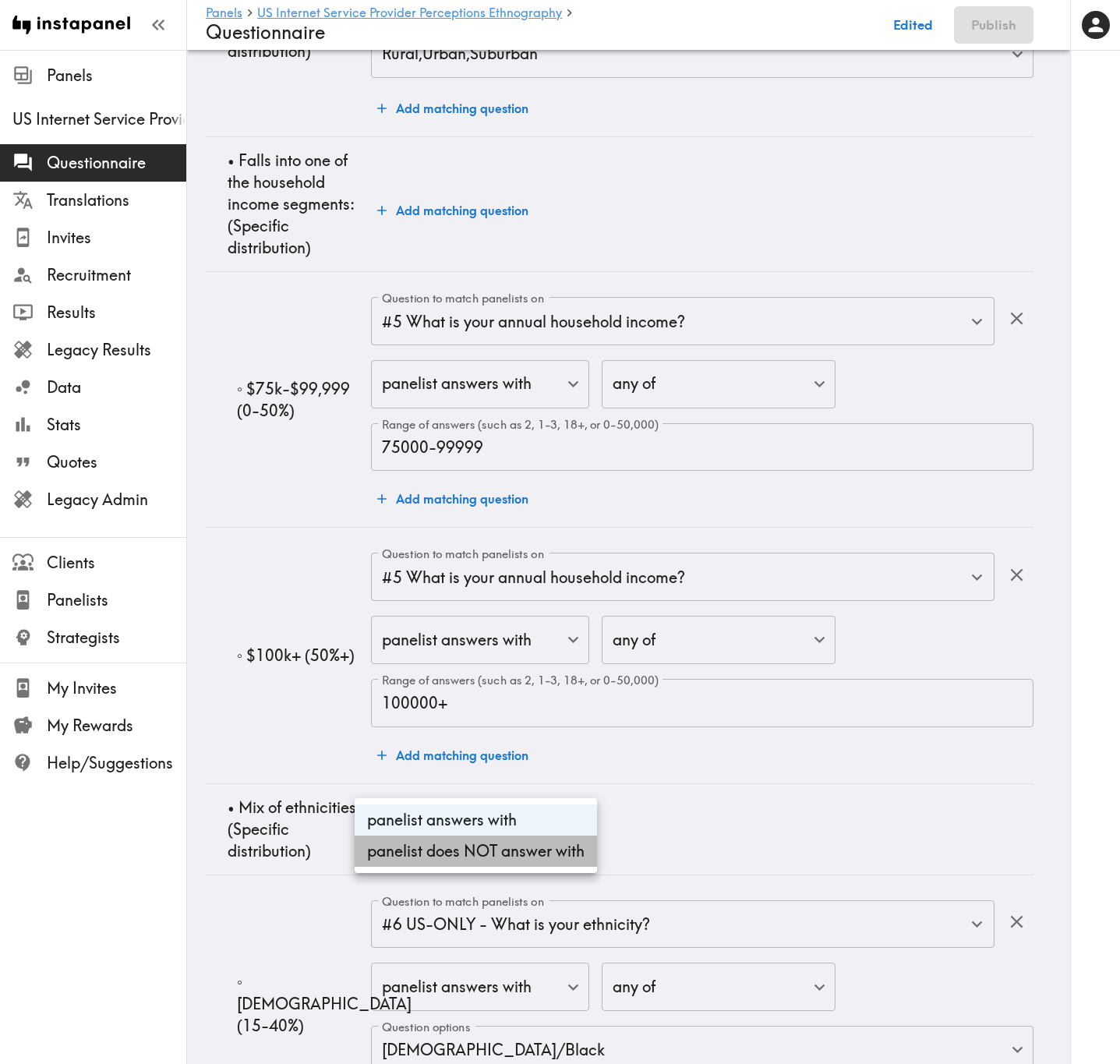
click at [504, 643] on li "panelist does NOT answer with" at bounding box center [476, 850] width 243 height 31
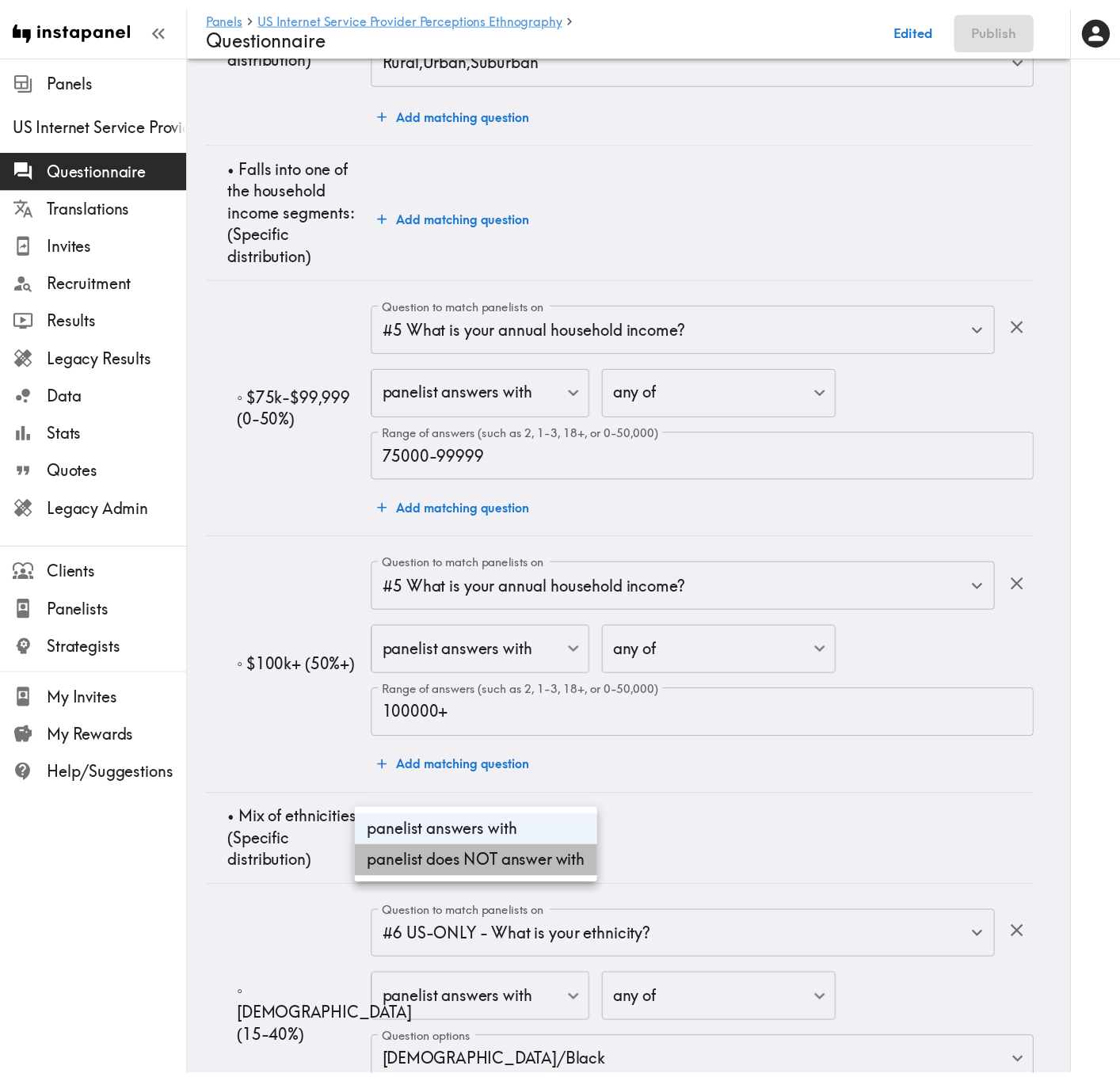
scroll to position [20573, 0]
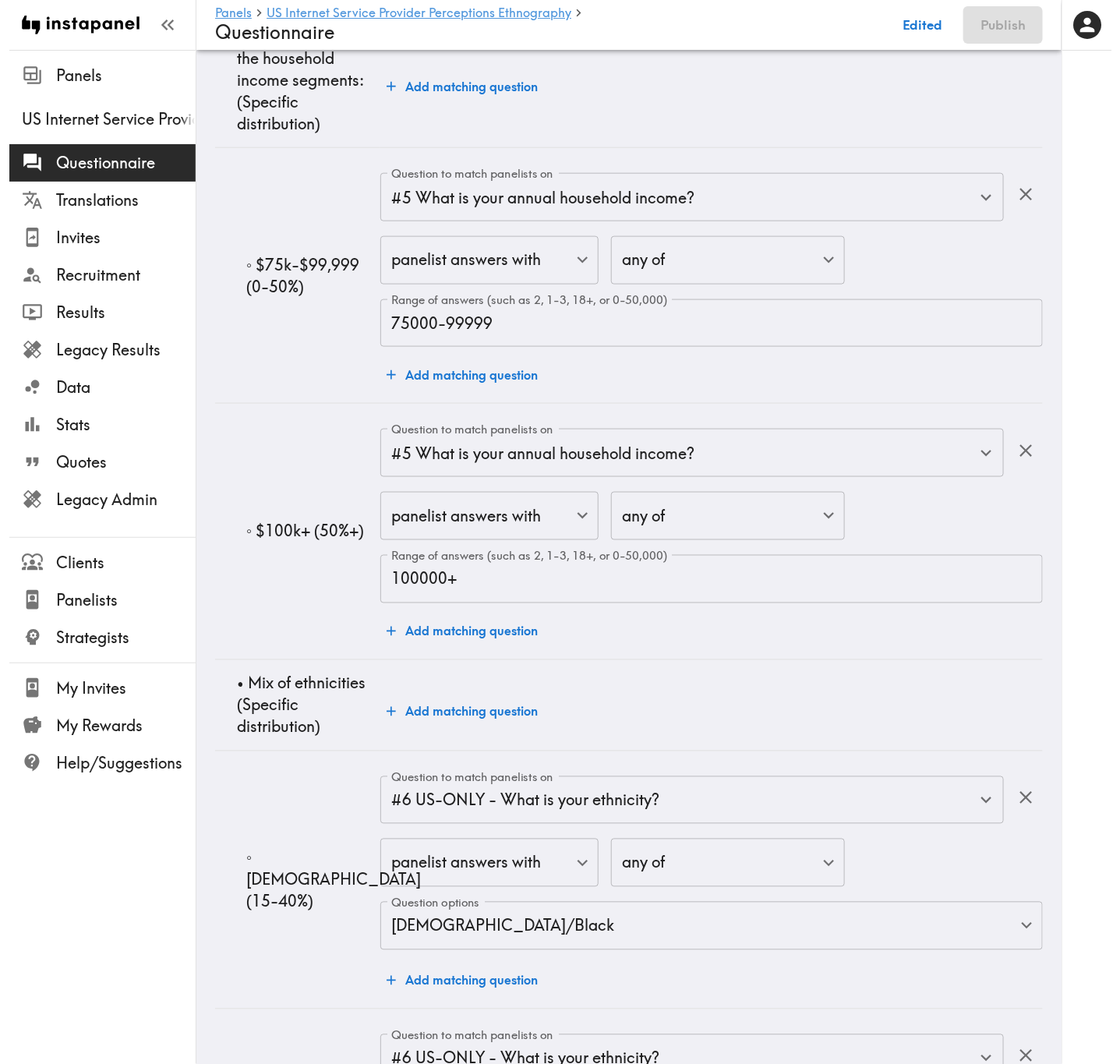
scroll to position [20424, 0]
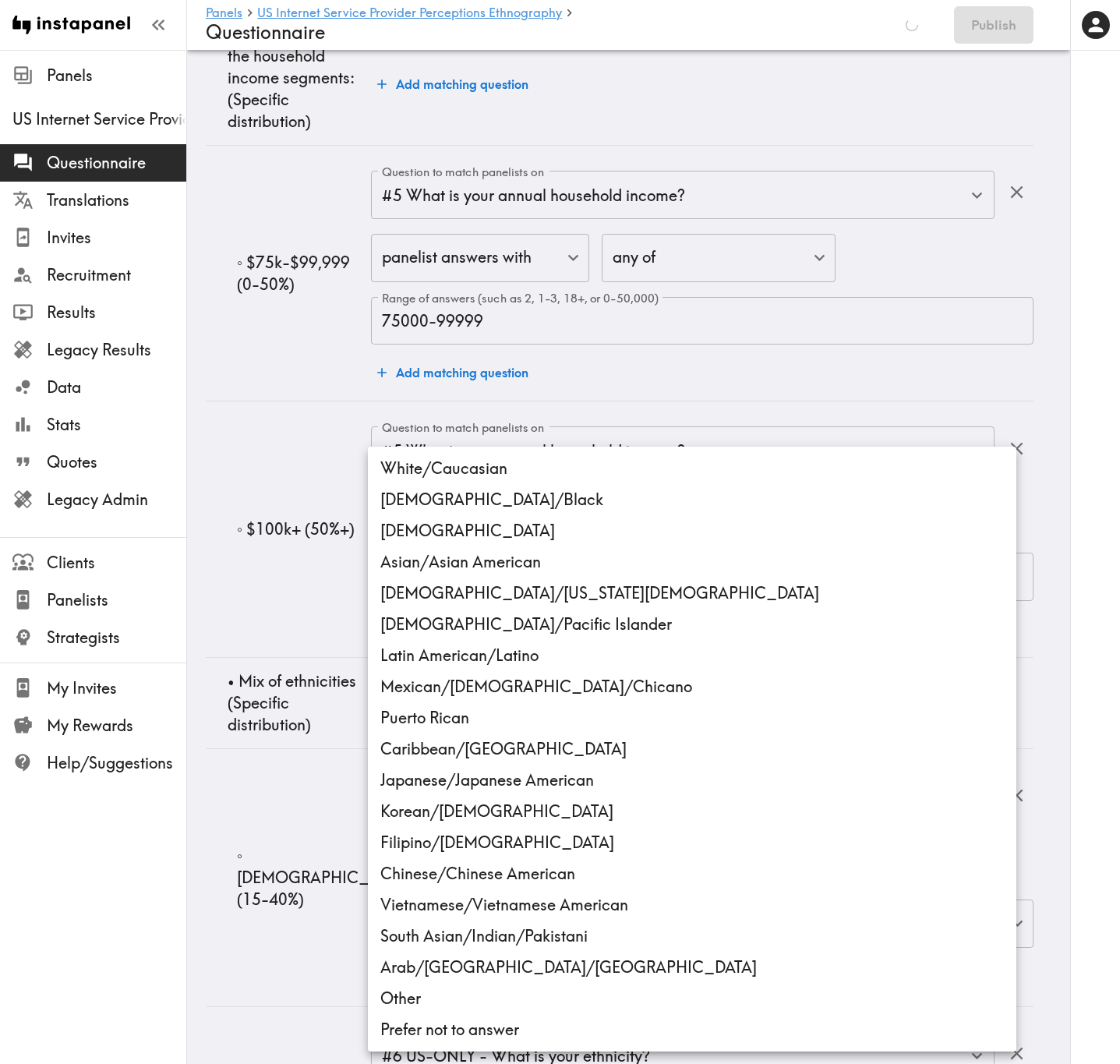
click at [541, 503] on li "African American/Black" at bounding box center [692, 499] width 648 height 31
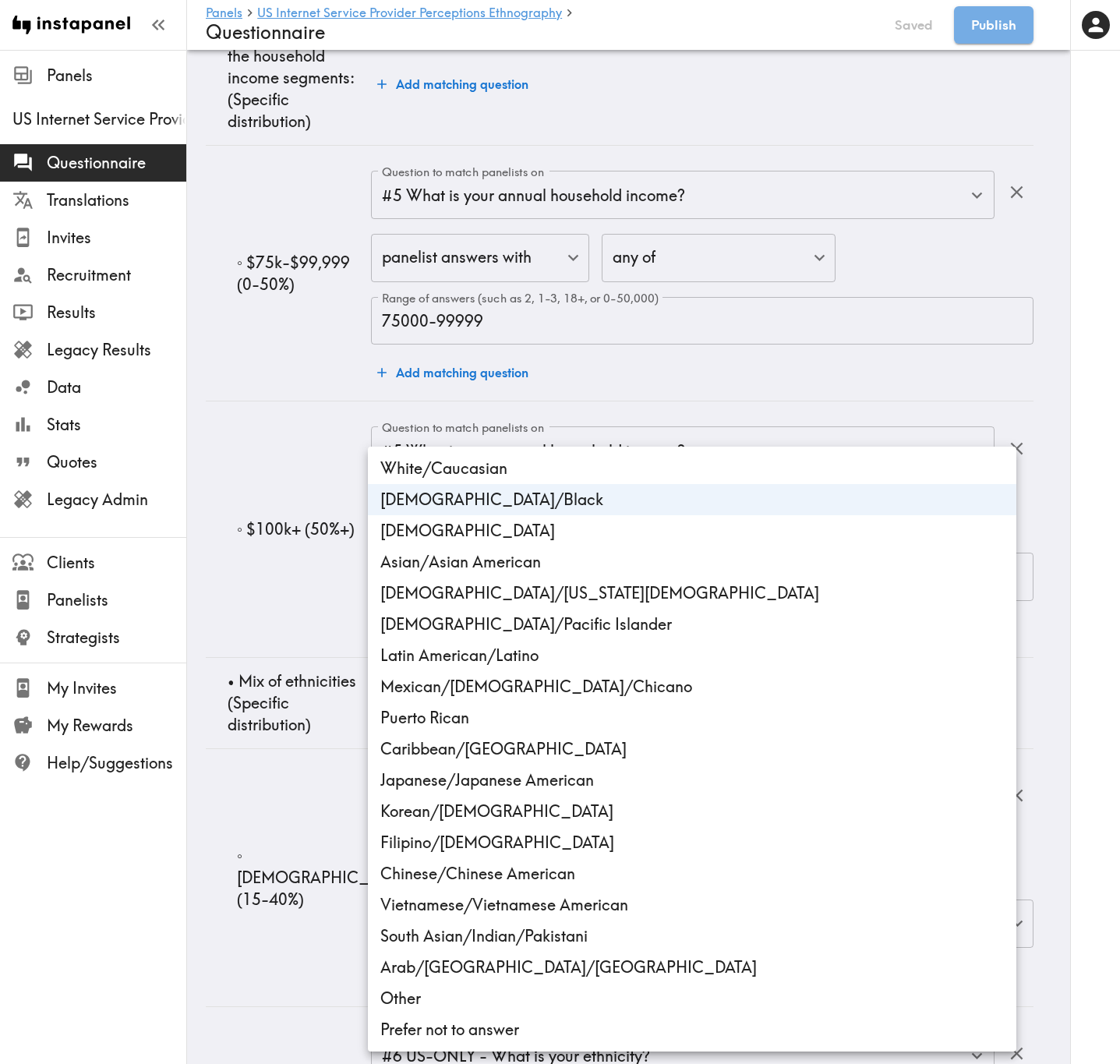
click at [471, 539] on li "Hispanic" at bounding box center [692, 530] width 648 height 31
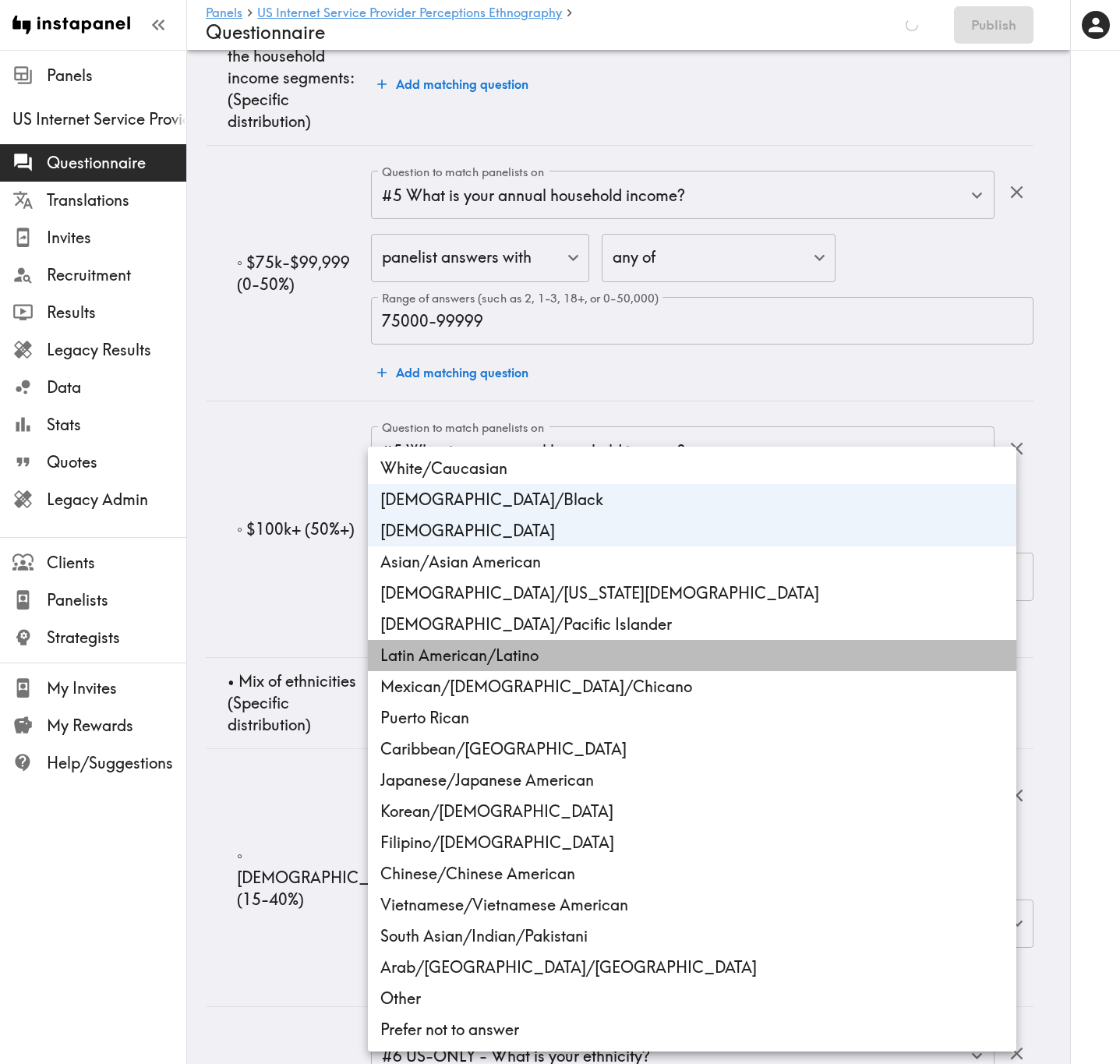
click at [496, 643] on li "Latin American/Latino" at bounding box center [692, 655] width 648 height 31
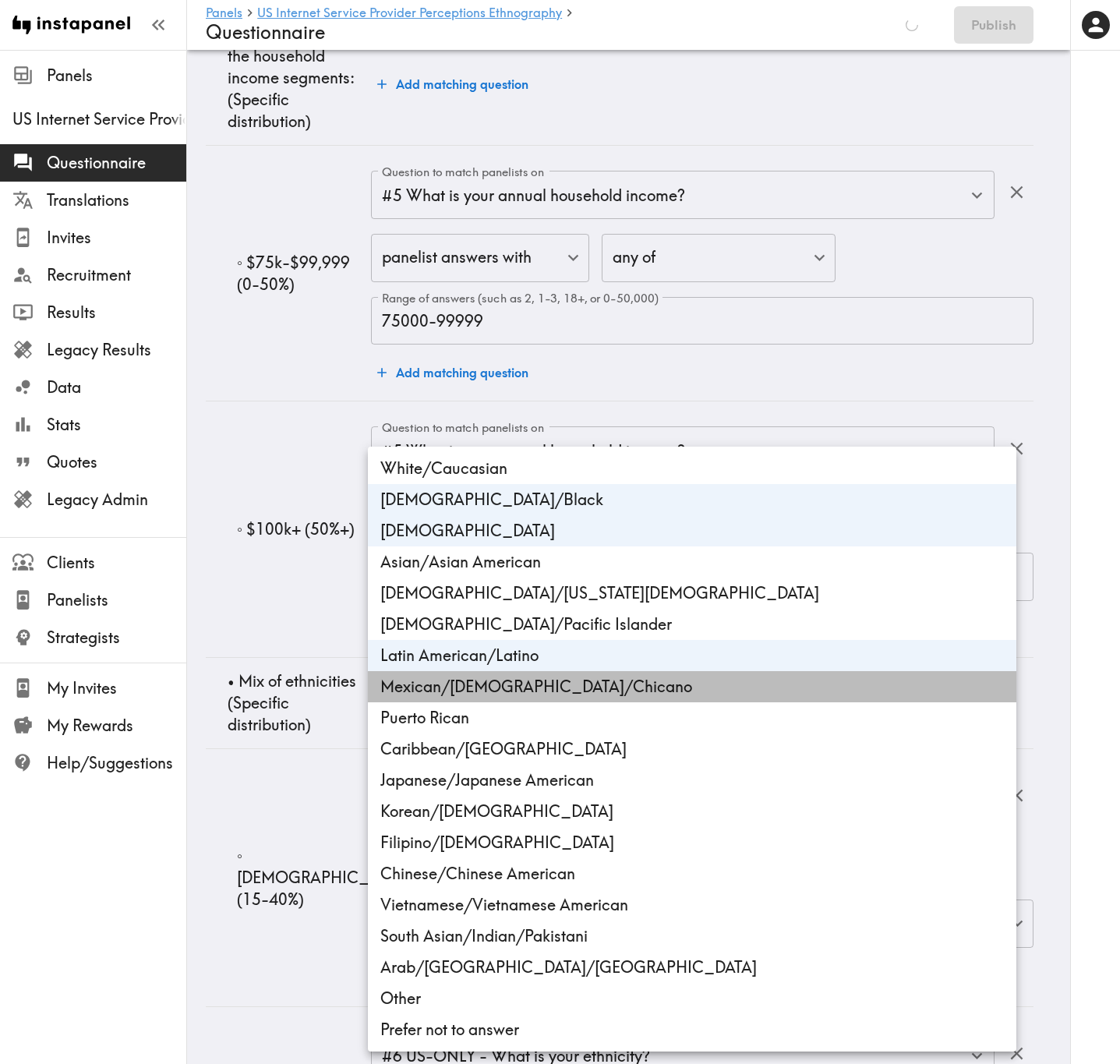
click at [505, 643] on li "Mexican/Mexican American/Chicano" at bounding box center [692, 687] width 648 height 31
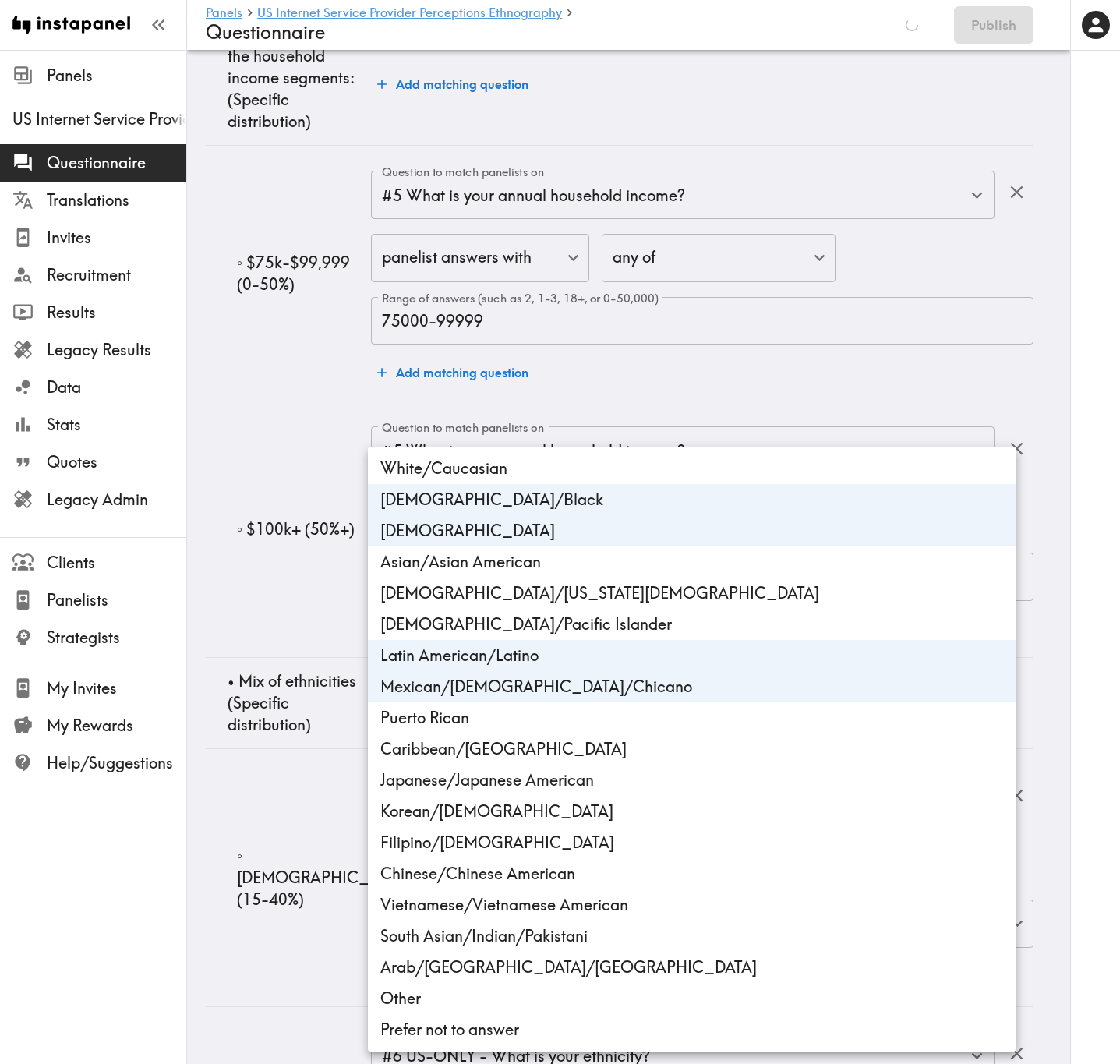
click at [517, 643] on li "Puerto Rican" at bounding box center [692, 717] width 648 height 31
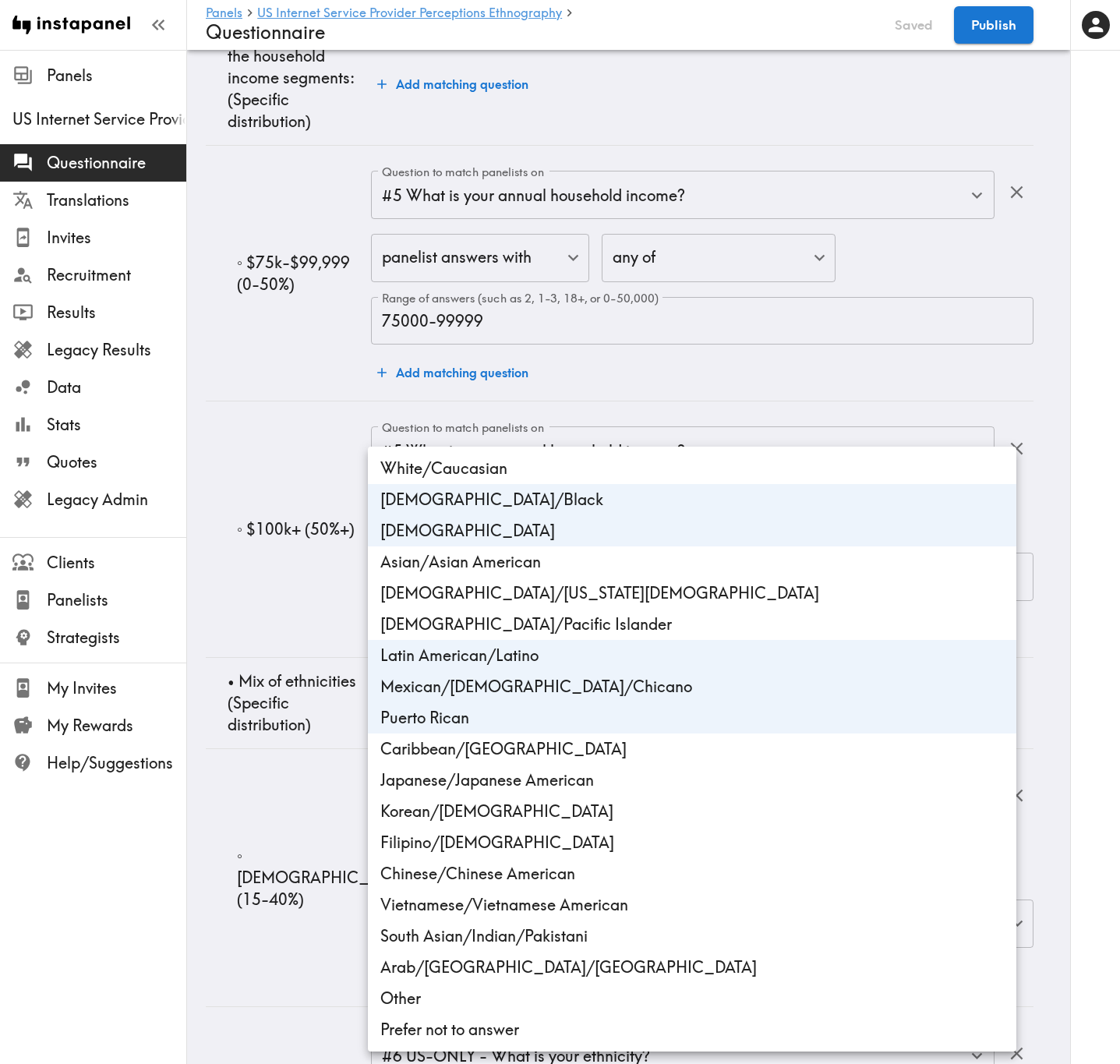
click at [287, 637] on div at bounding box center [560, 532] width 1120 height 1064
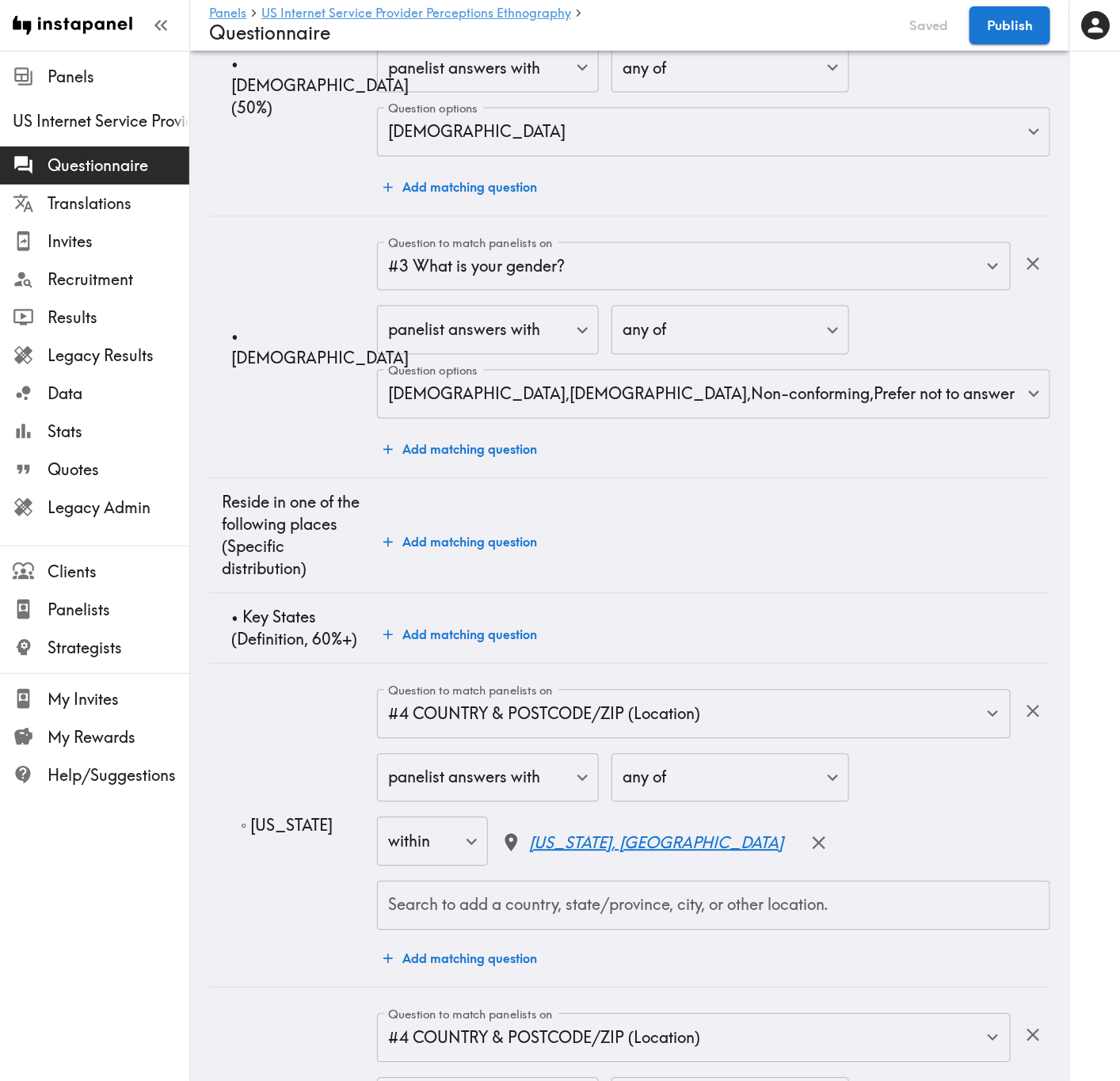
scroll to position [0, 0]
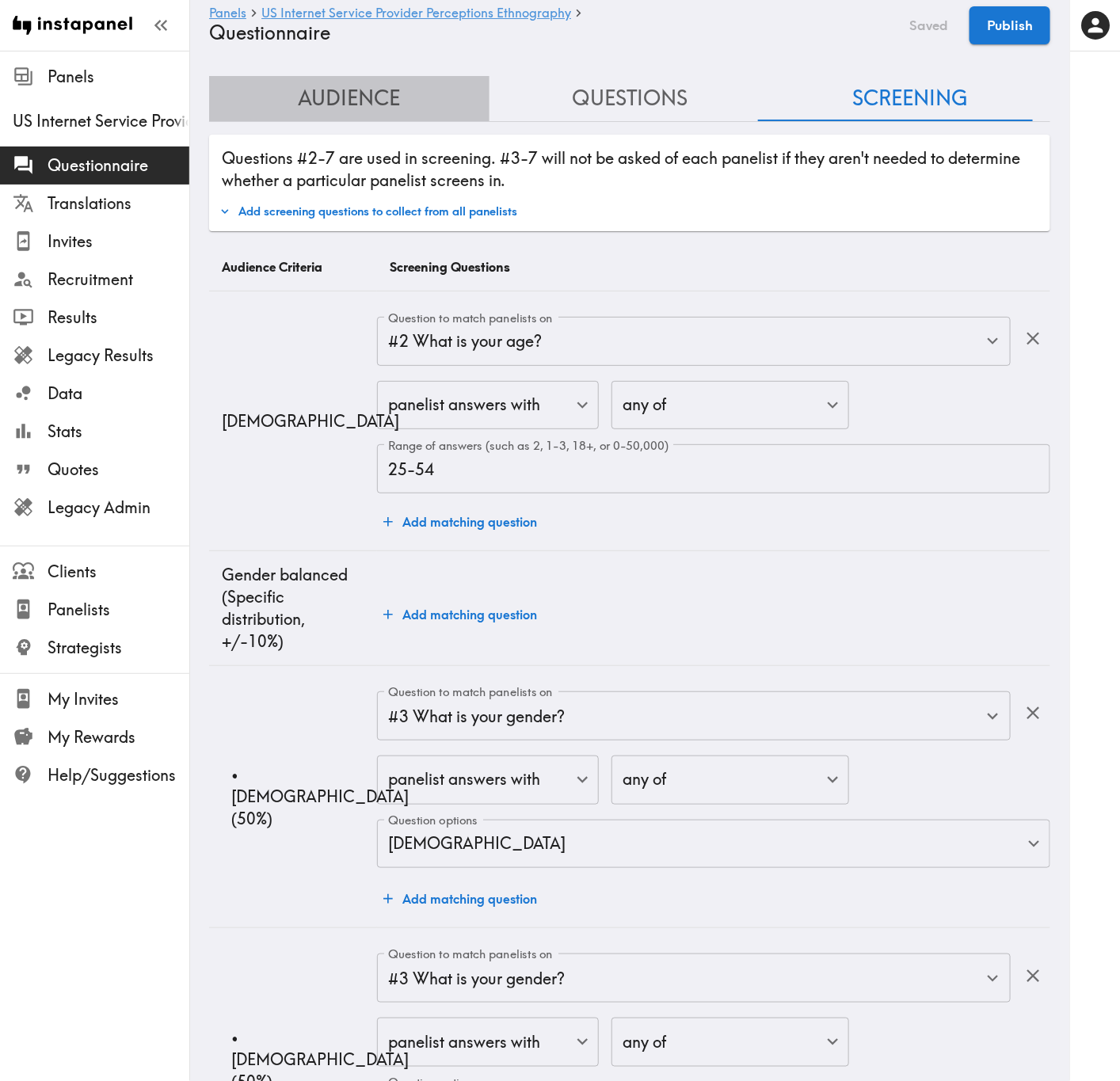
click at [395, 100] on button "Audience" at bounding box center [349, 98] width 281 height 45
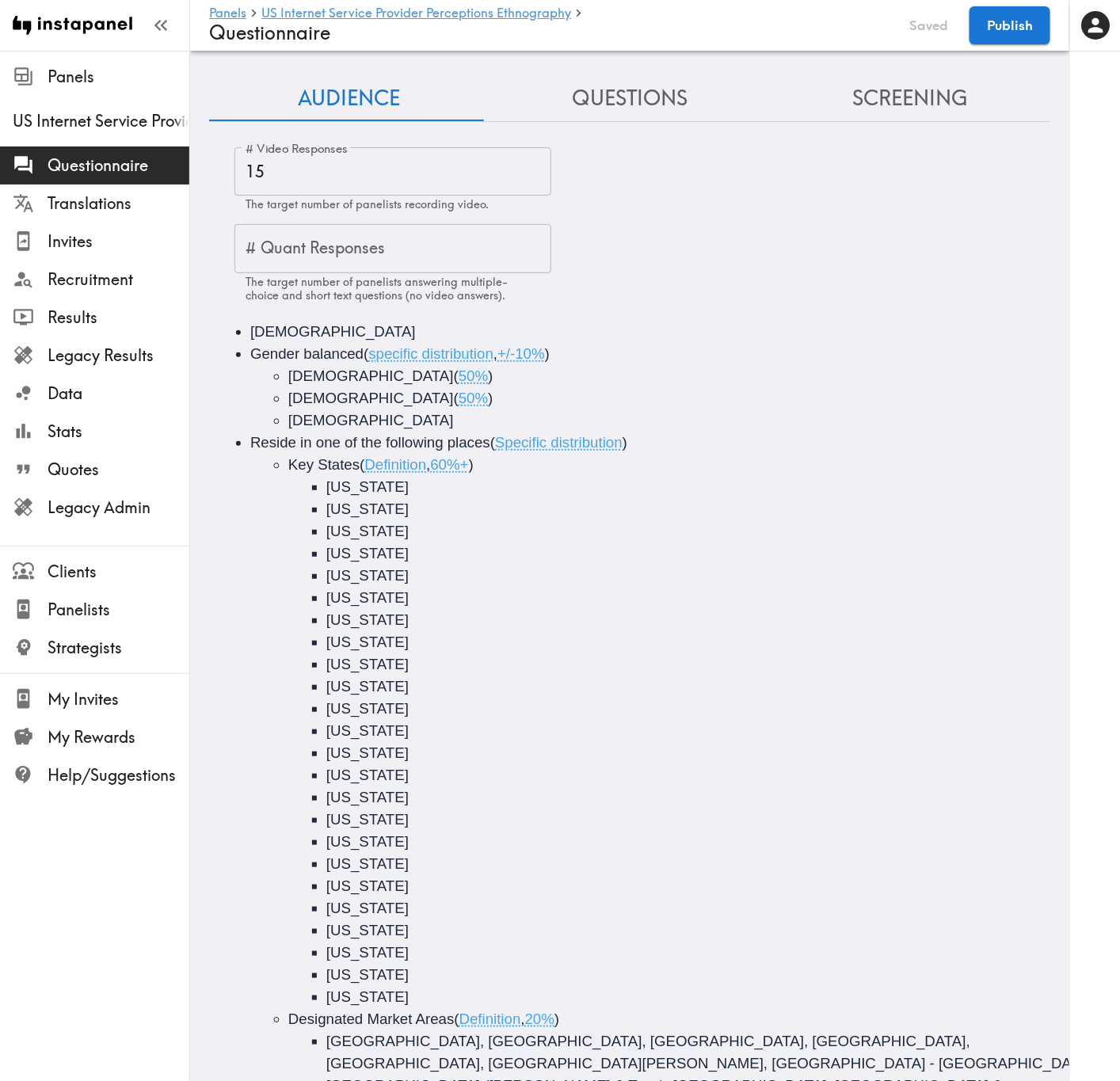
scroll to position [478, 0]
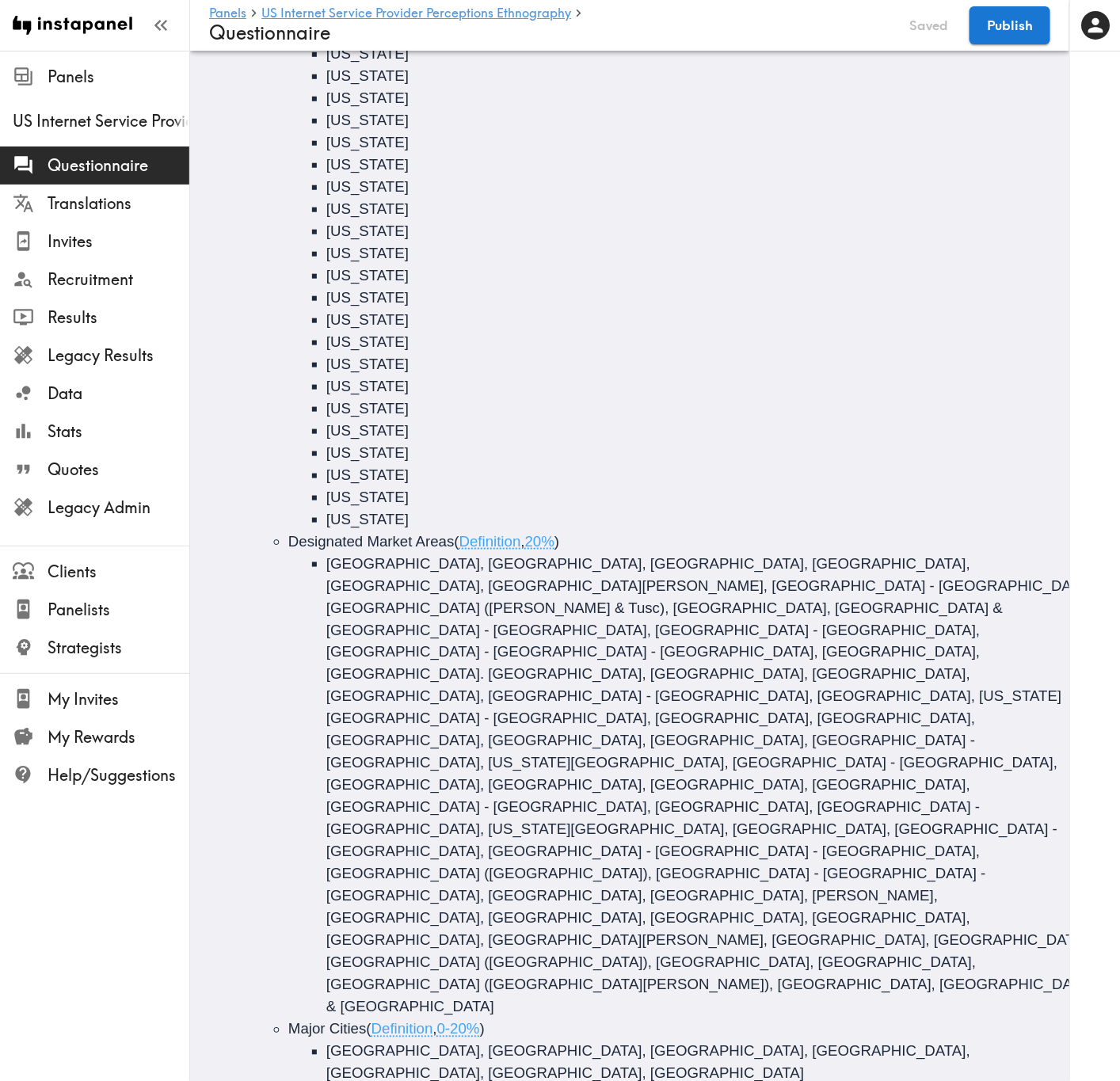
drag, startPoint x: 352, startPoint y: 1017, endPoint x: 265, endPoint y: 1006, distance: 87.7
click at [265, 654] on ul "Key States ( Definition , 60%+ ) Washington Oregon Idaho North Dakota South Dak…" at bounding box center [652, 641] width 803 height 1330
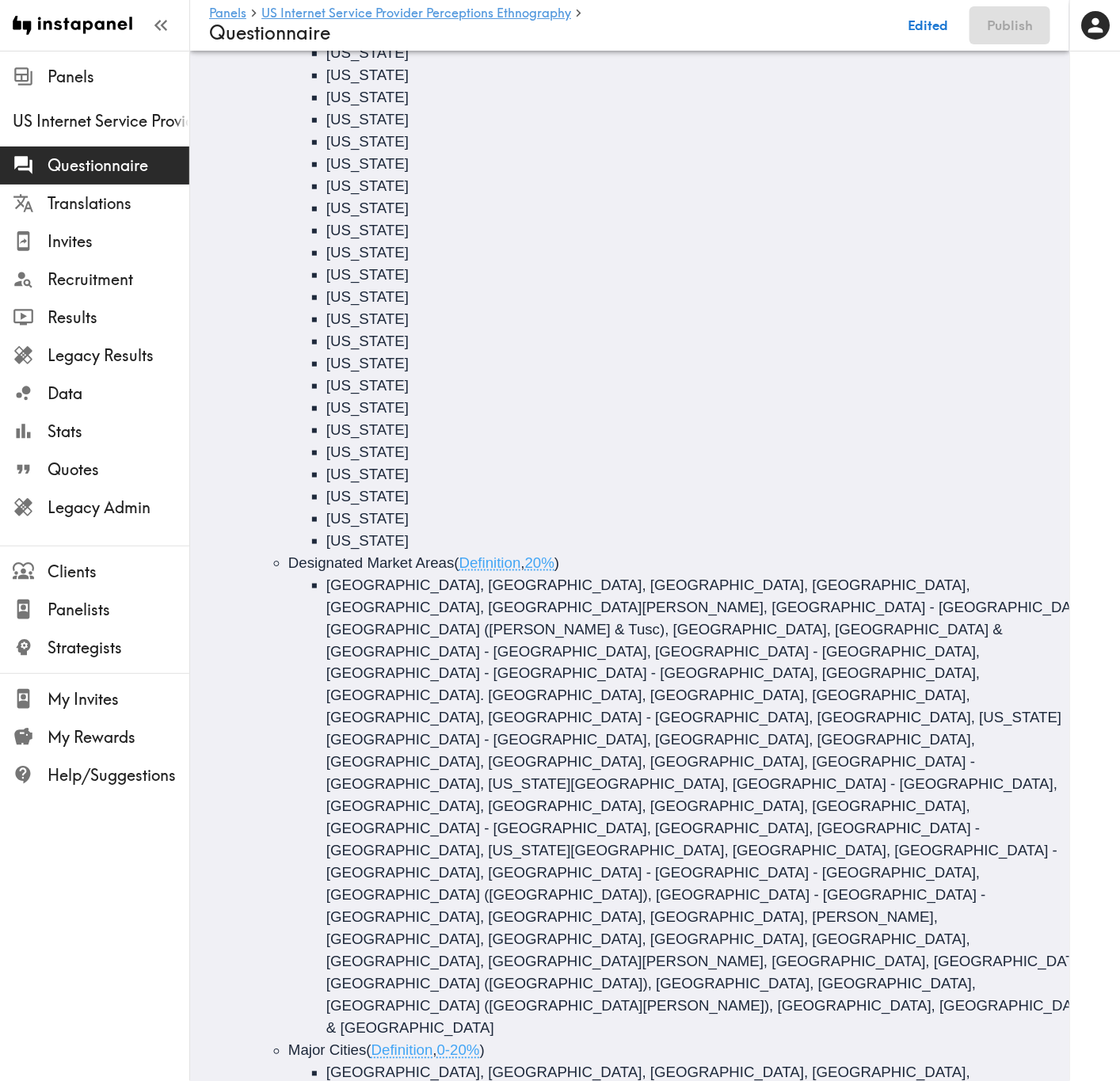
click at [285, 654] on ul "Key States ( Definition , 60%+ ) Washington Oregon Idaho North Dakota South Dak…" at bounding box center [652, 652] width 803 height 1308
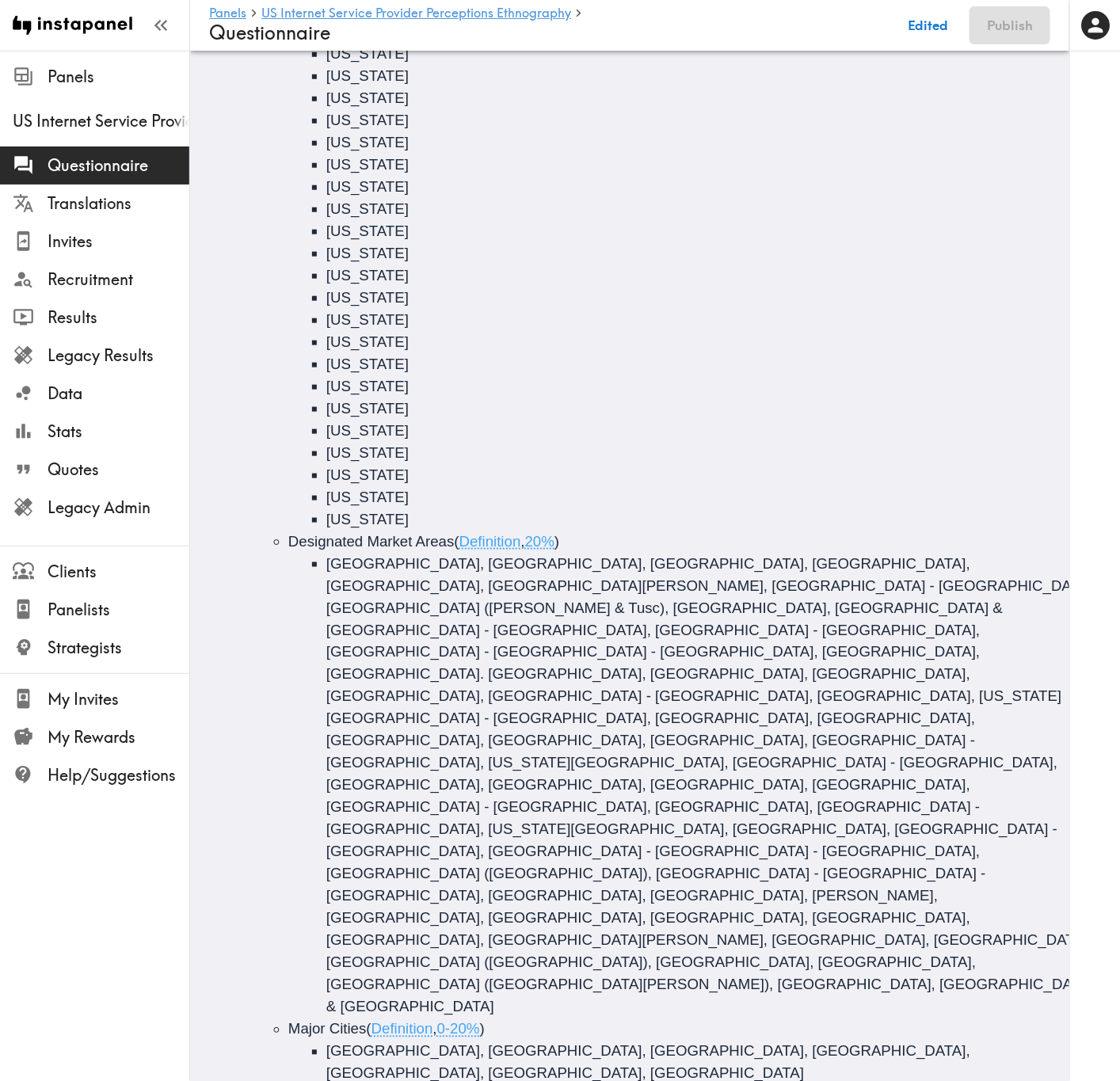
click at [929, 17] on button "Edited" at bounding box center [928, 26] width 58 height 38
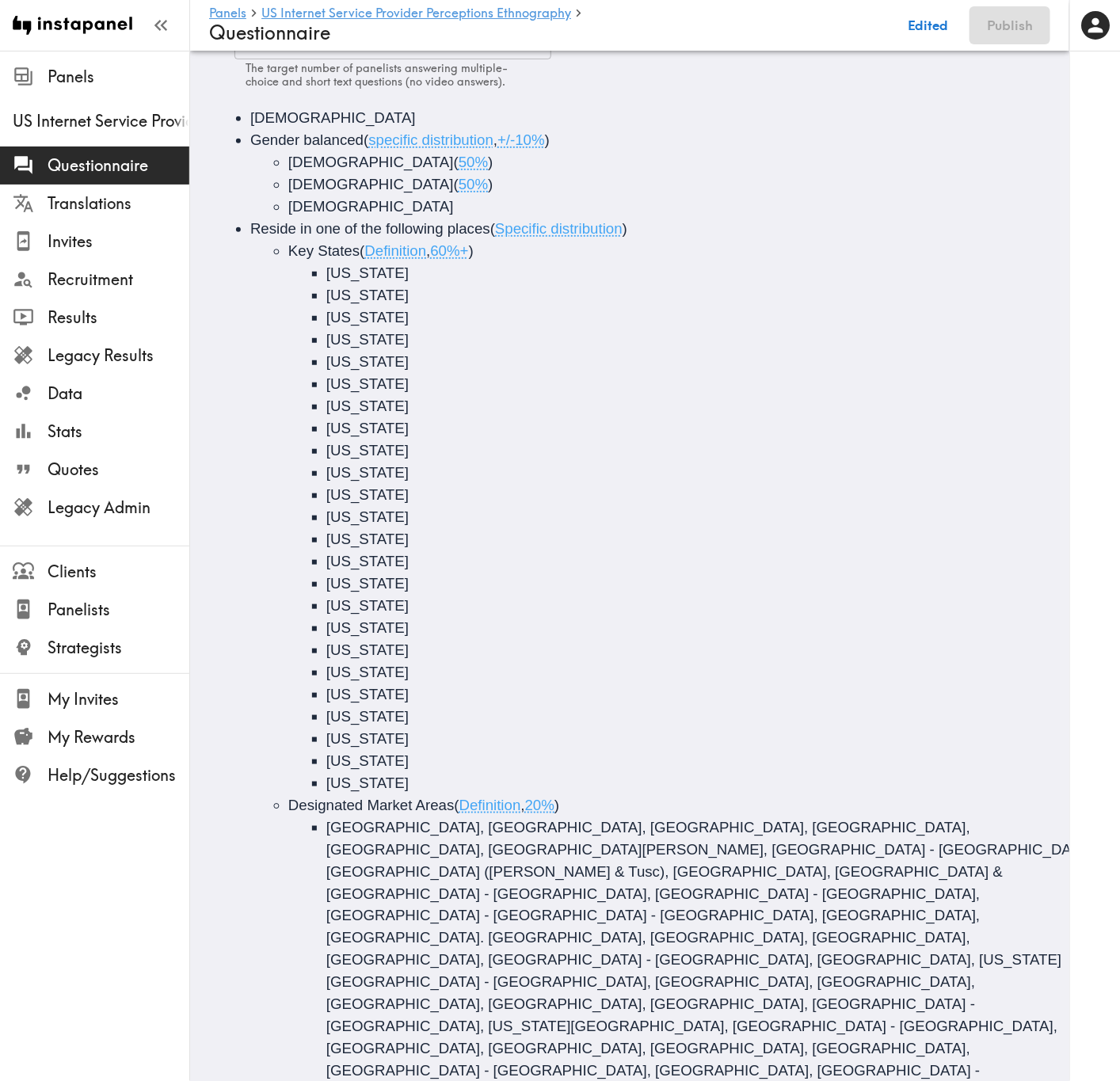
scroll to position [0, 0]
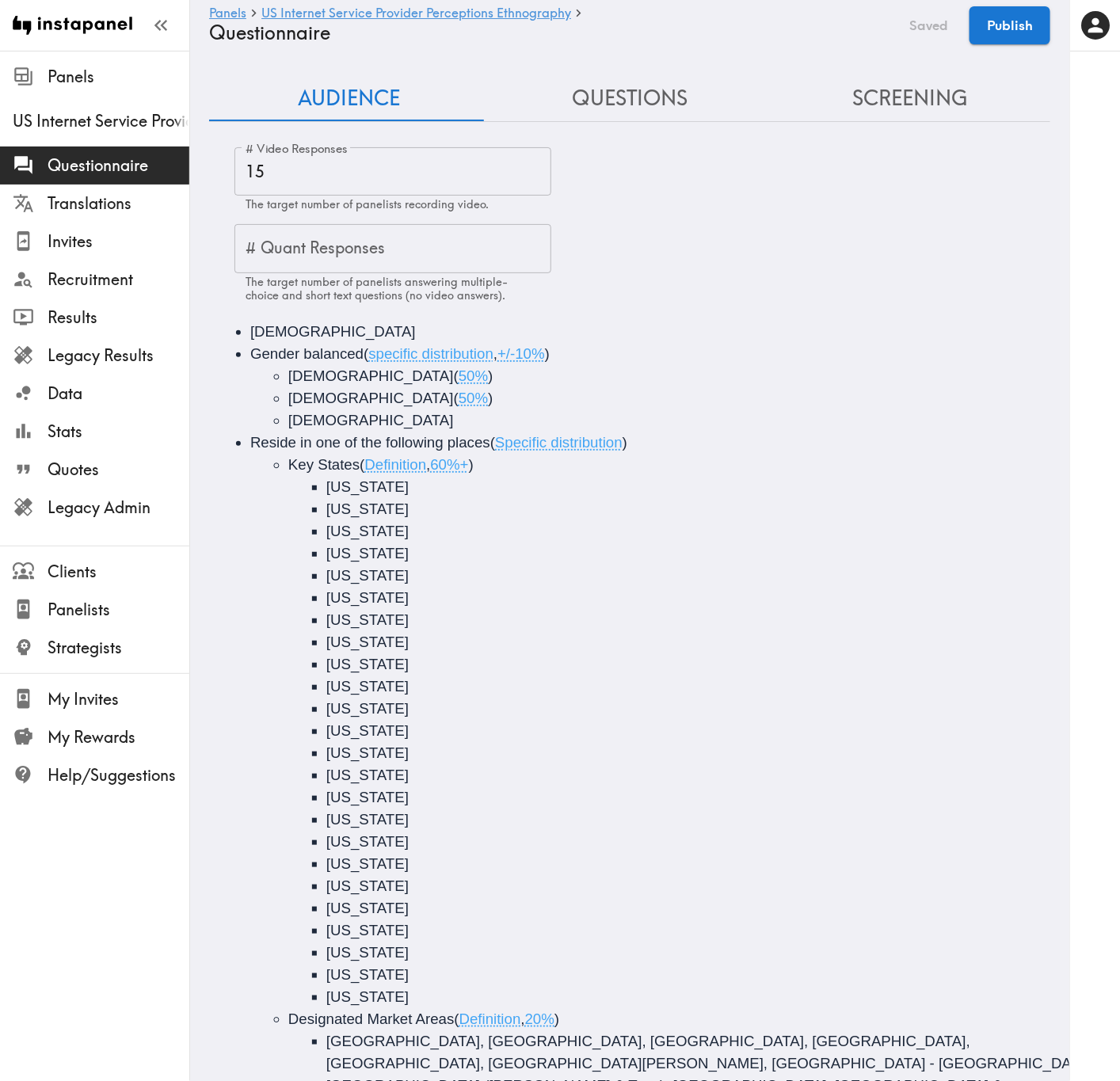
click at [918, 88] on button "Screening" at bounding box center [910, 98] width 281 height 45
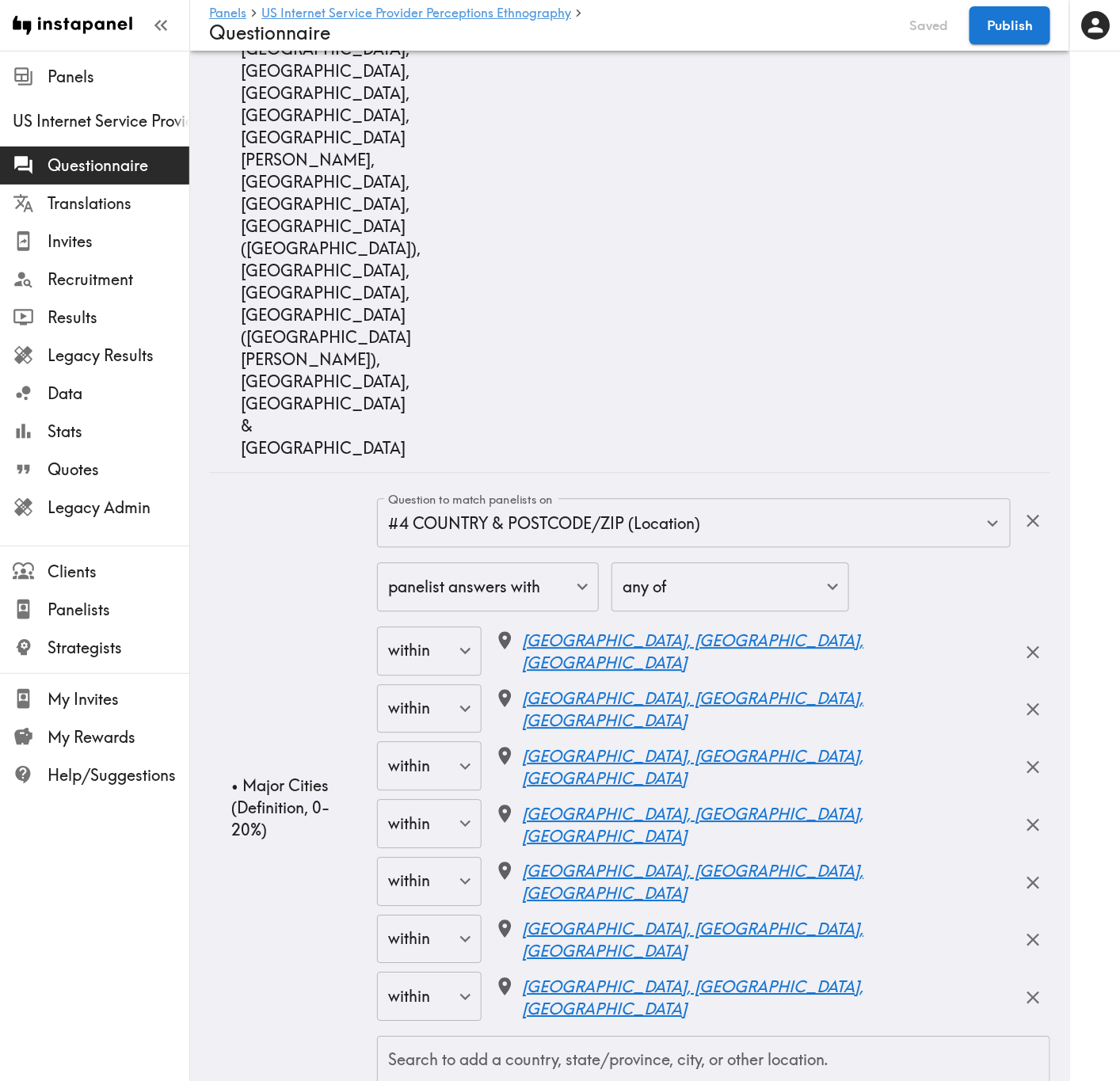
scroll to position [20750, 0]
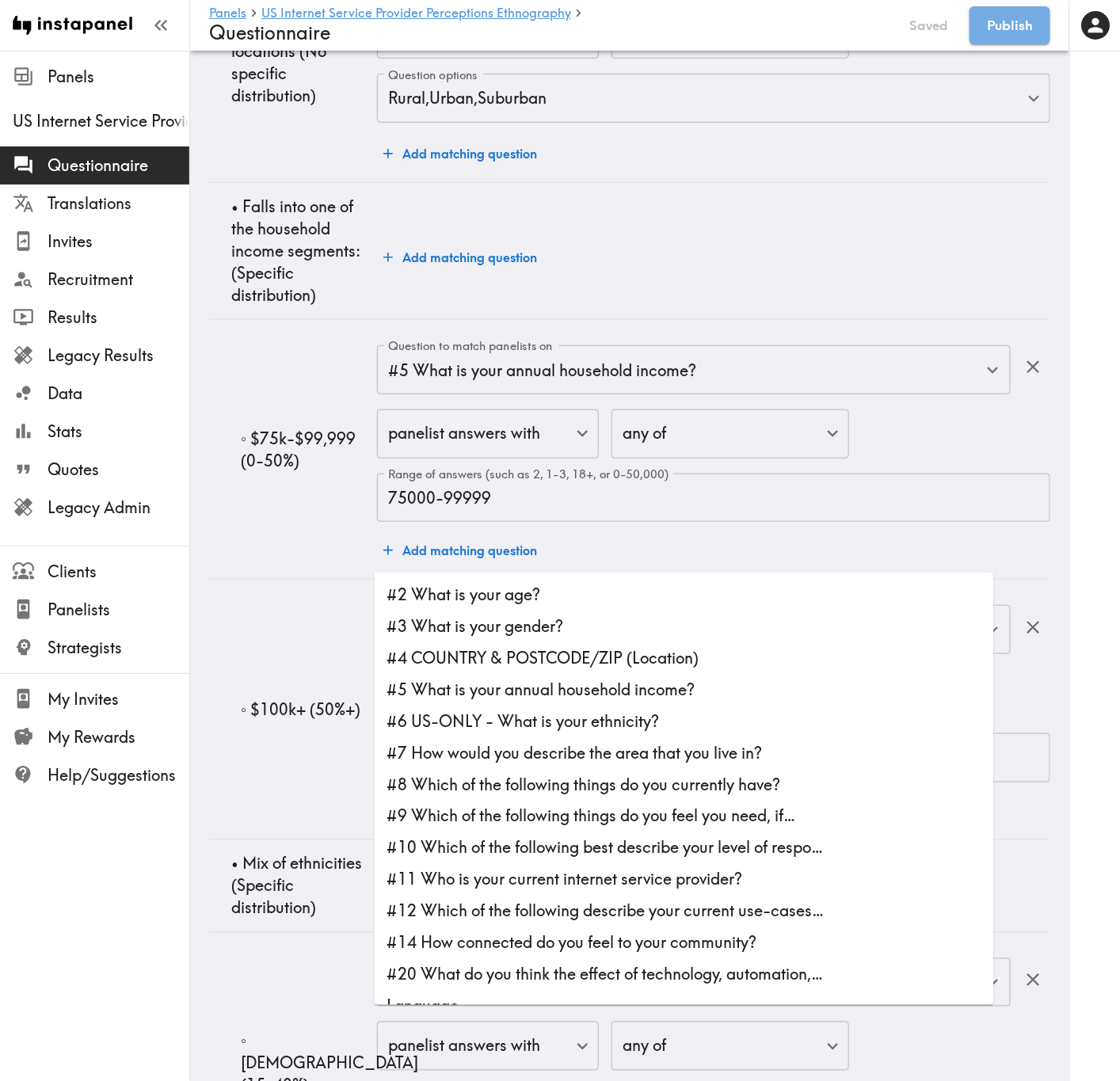
scroll to position [20660, 0]
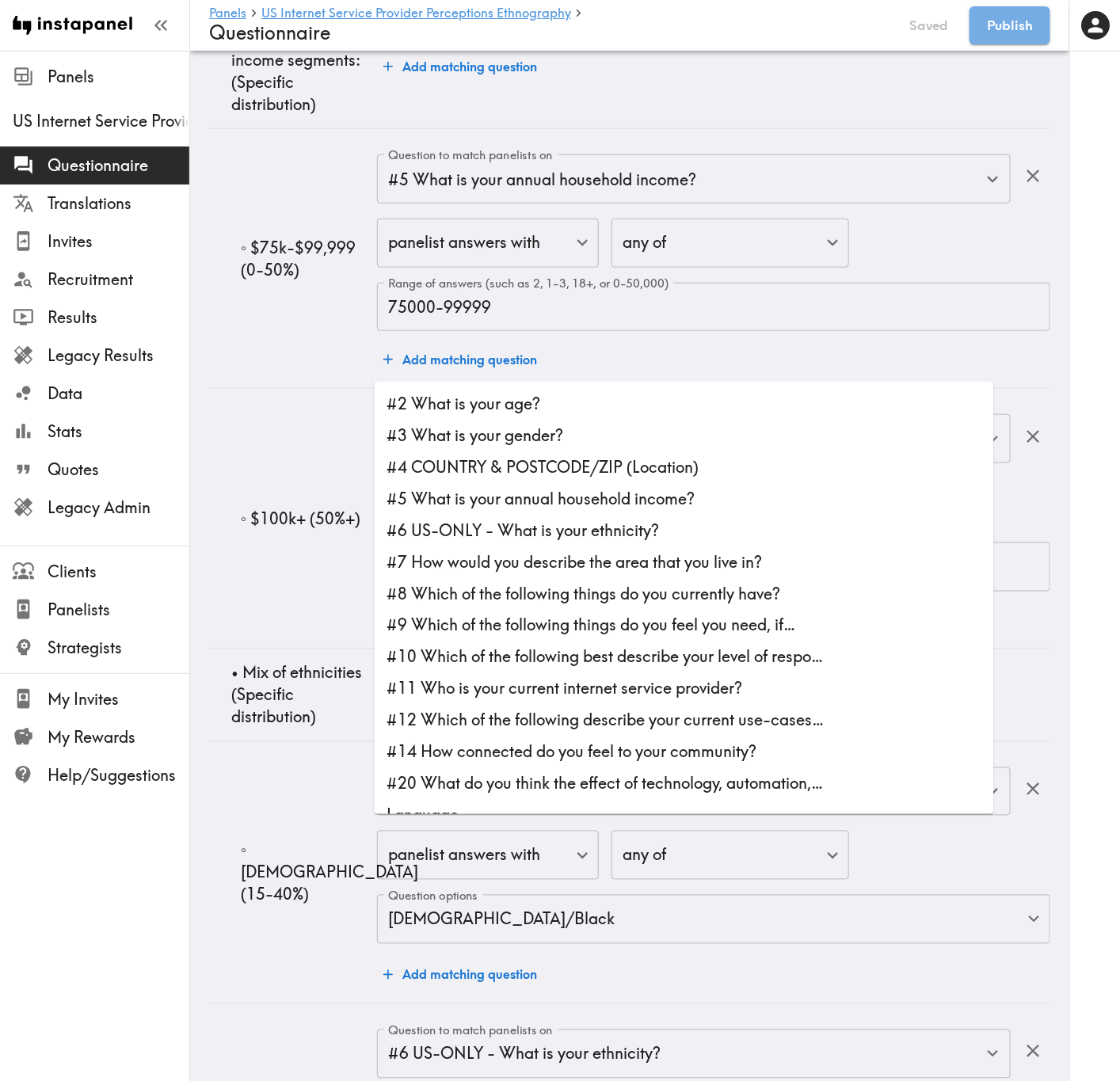
click at [680, 597] on li "#8 Which of the following things do you currently have?" at bounding box center [684, 594] width 619 height 31
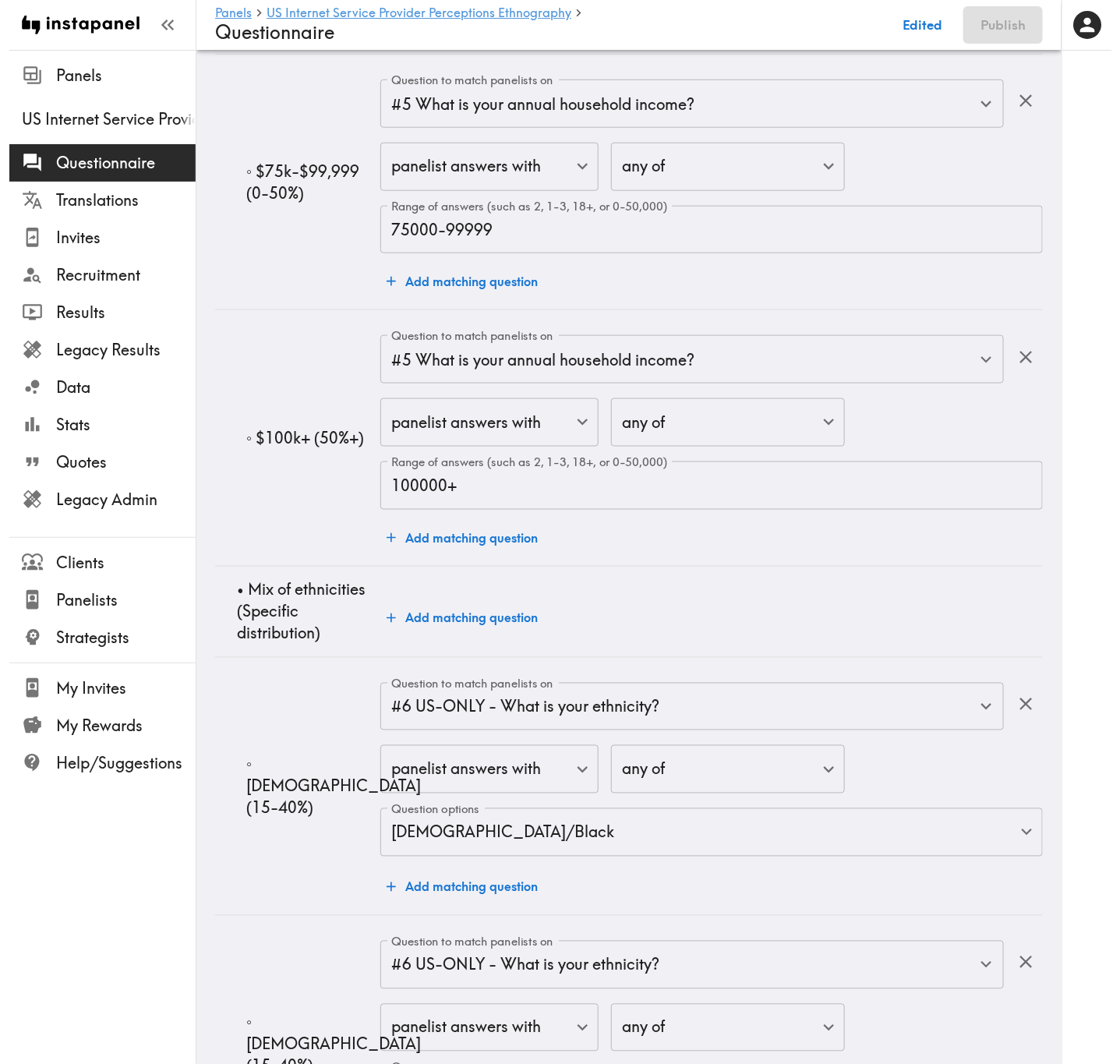
scroll to position [20461, 0]
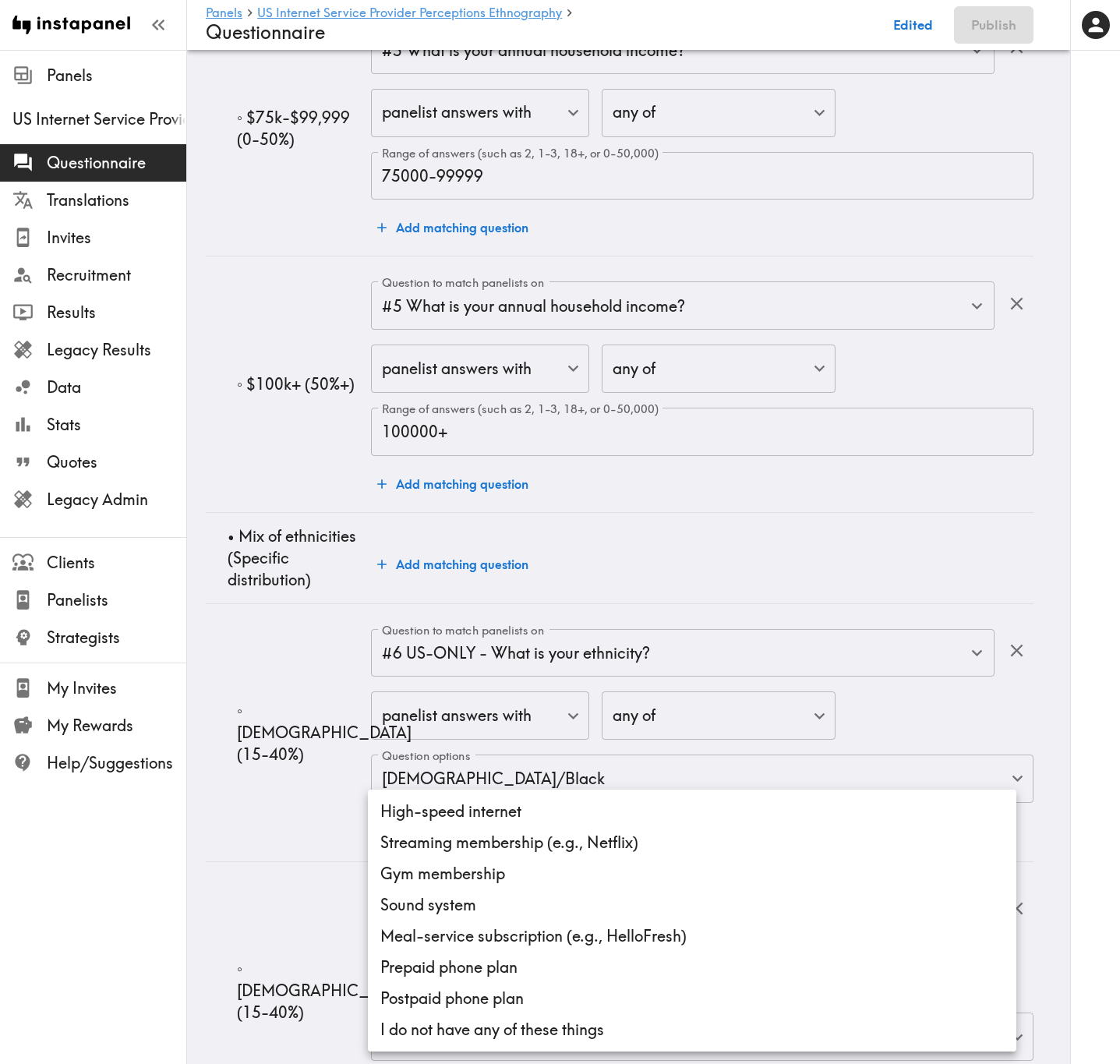
click at [505, 643] on li "High-speed internet" at bounding box center [692, 811] width 648 height 31
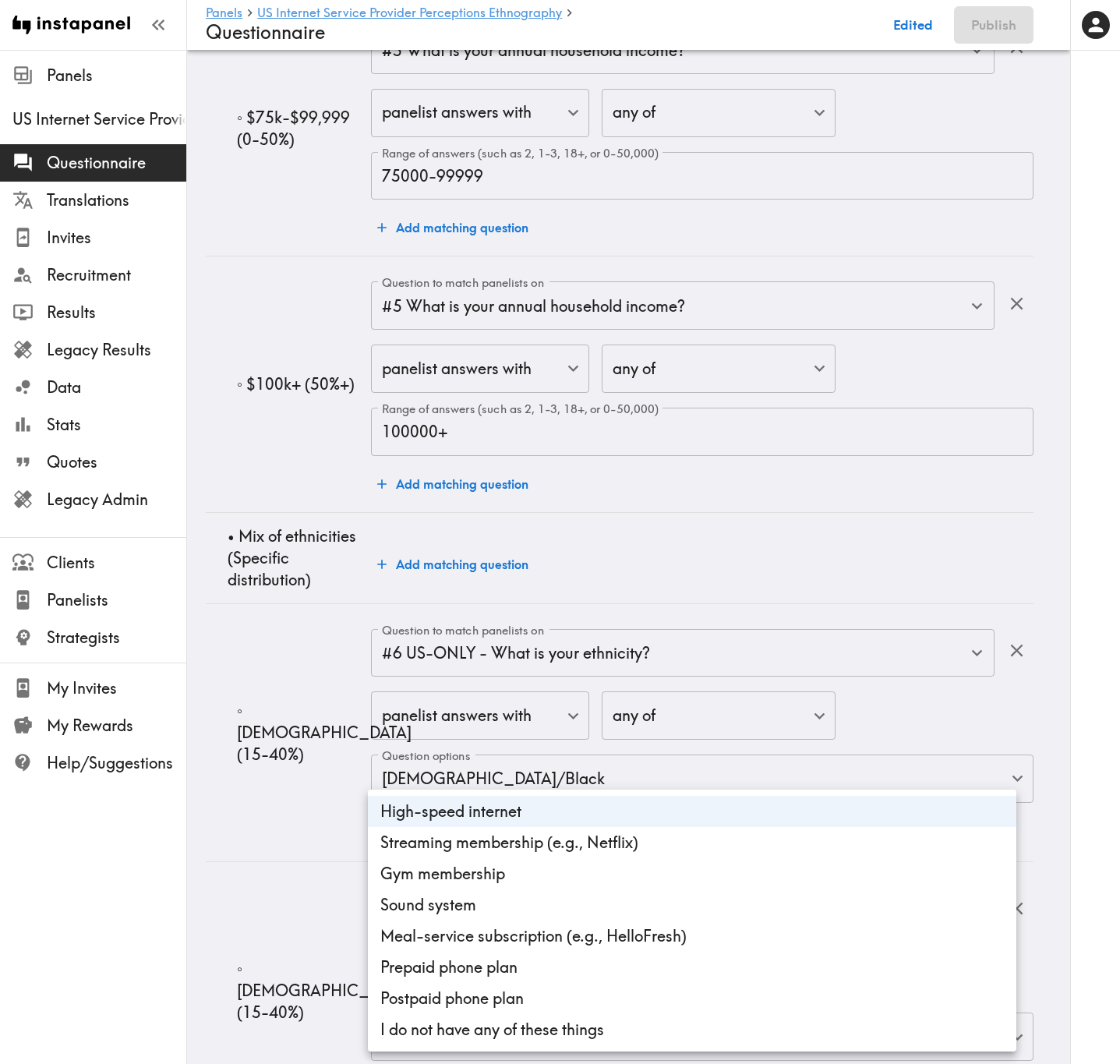
click at [270, 643] on div at bounding box center [560, 532] width 1120 height 1064
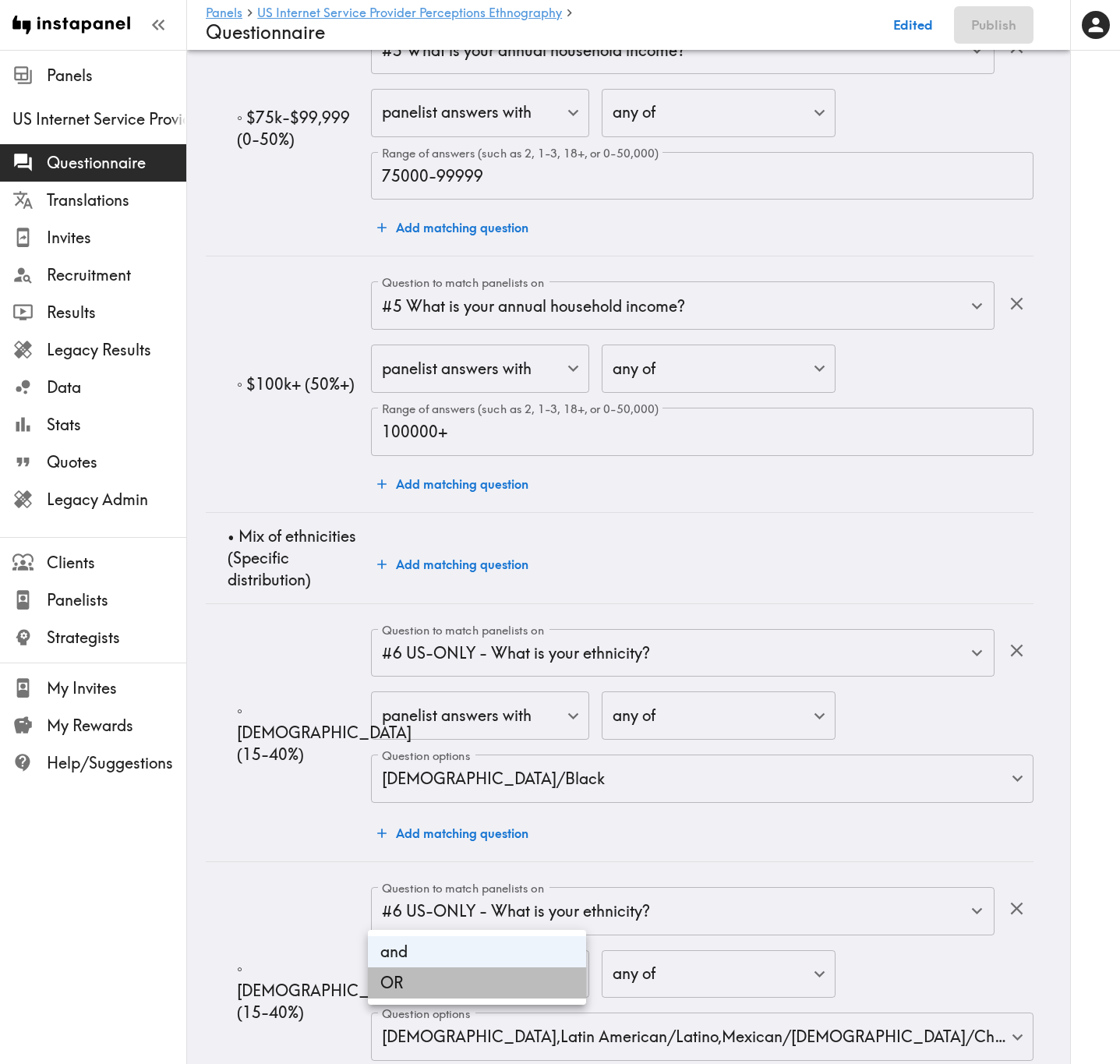
click at [522, 643] on li "OR" at bounding box center [477, 983] width 218 height 31
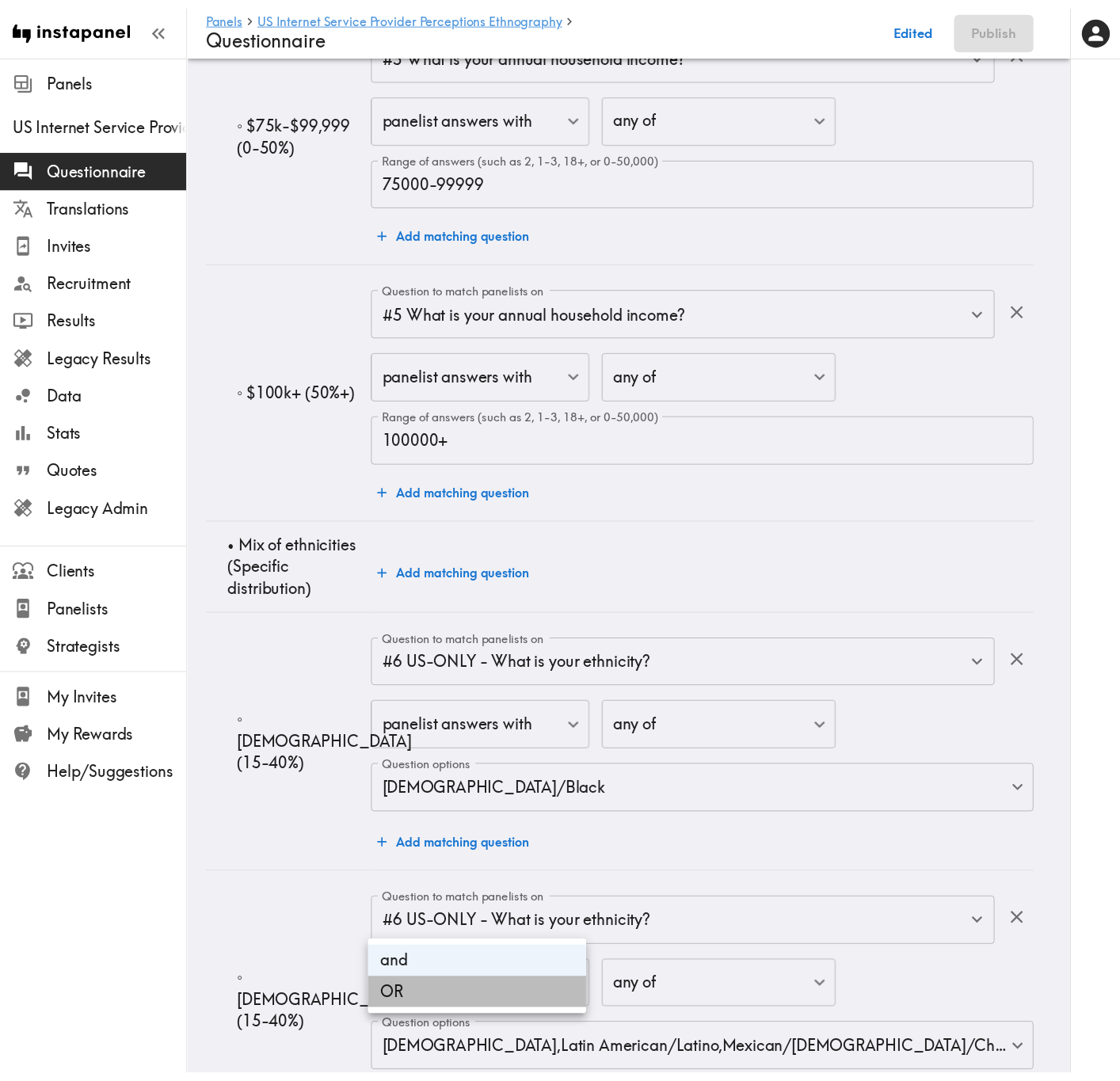
scroll to position [20776, 0]
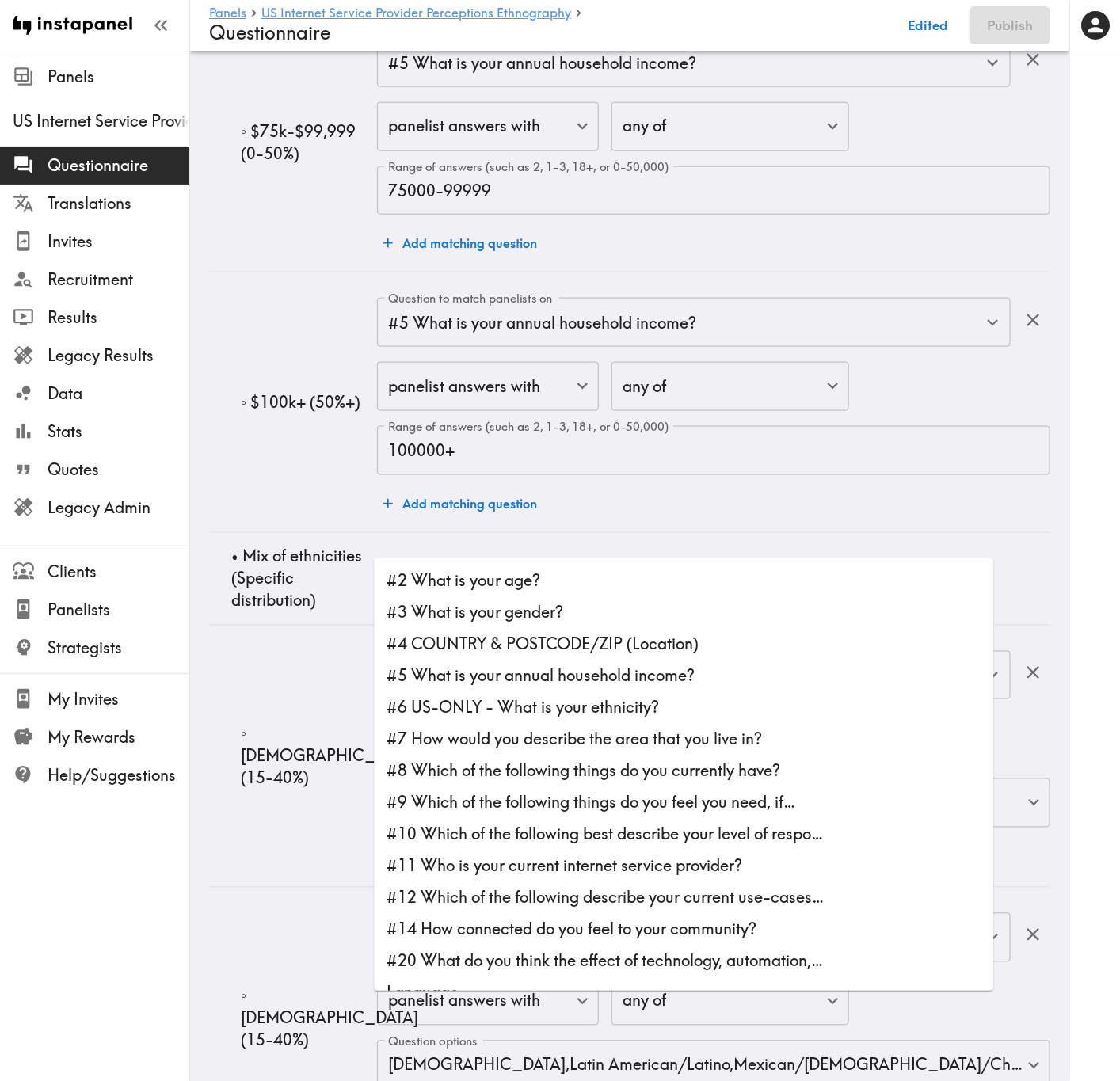
click at [603, 654] on li "#8 Which of the following things do you currently have?" at bounding box center [684, 771] width 619 height 31
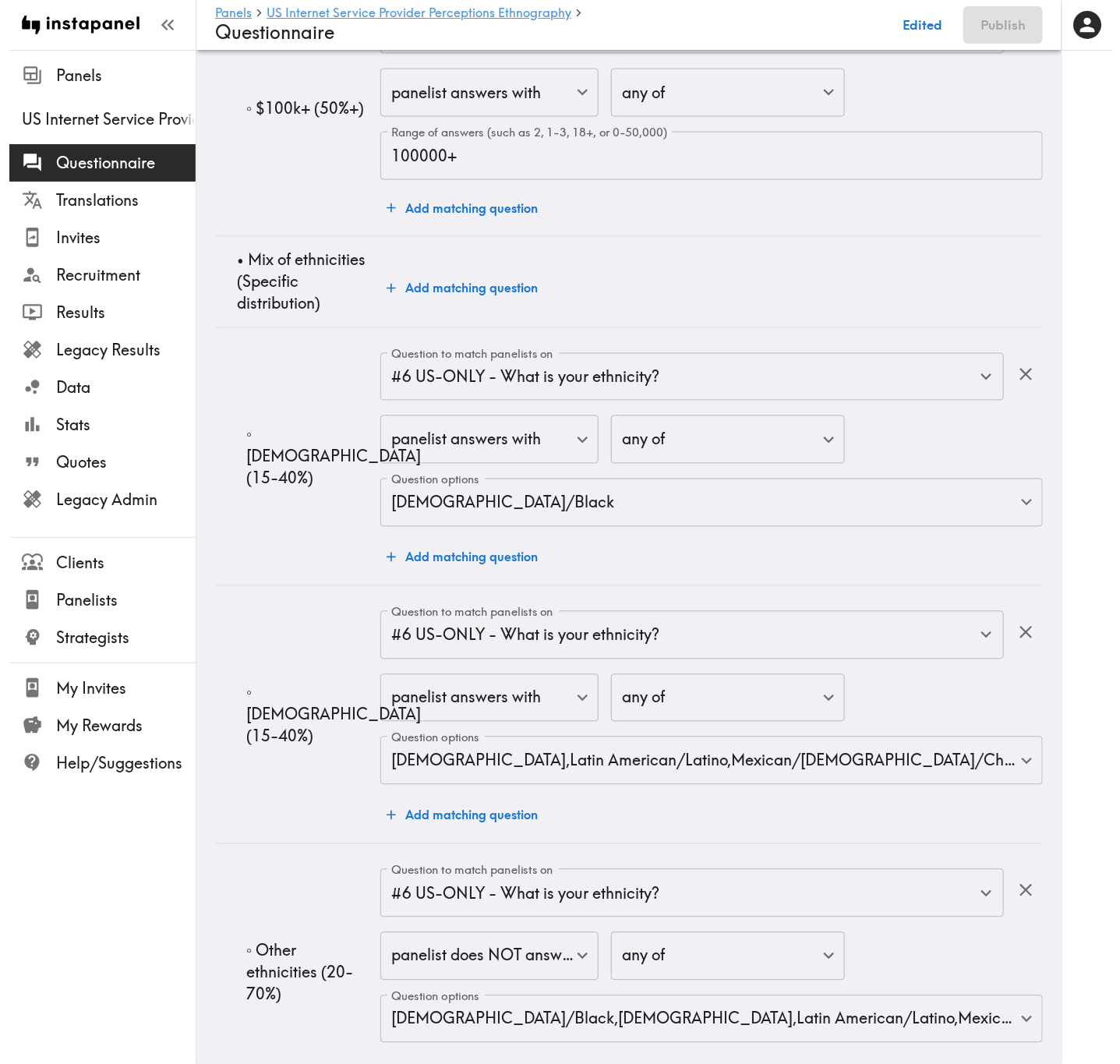
scroll to position [20750, 0]
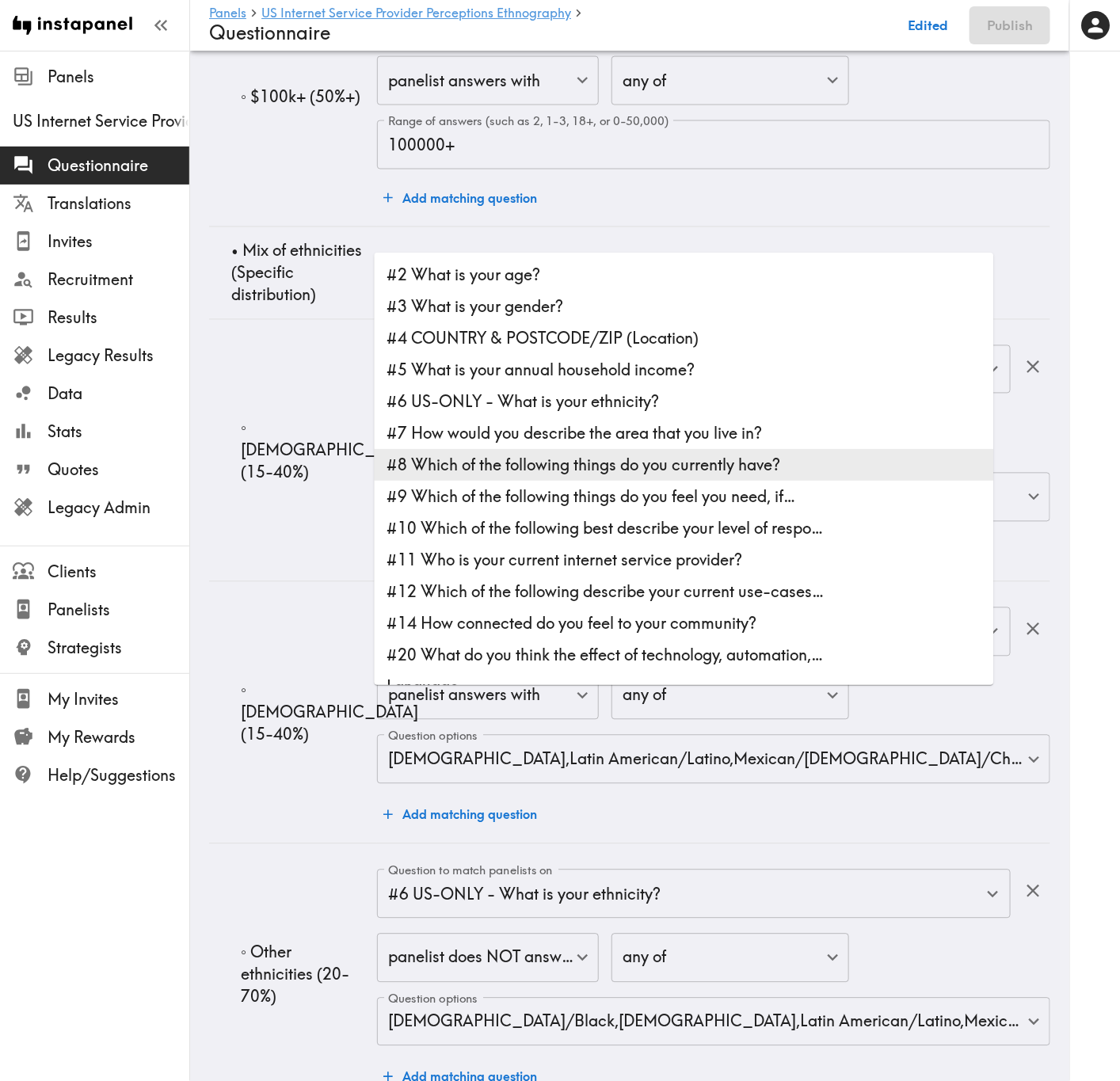
click at [475, 490] on li "#9 Which of the following things do you feel you need, if…" at bounding box center [684, 497] width 619 height 31
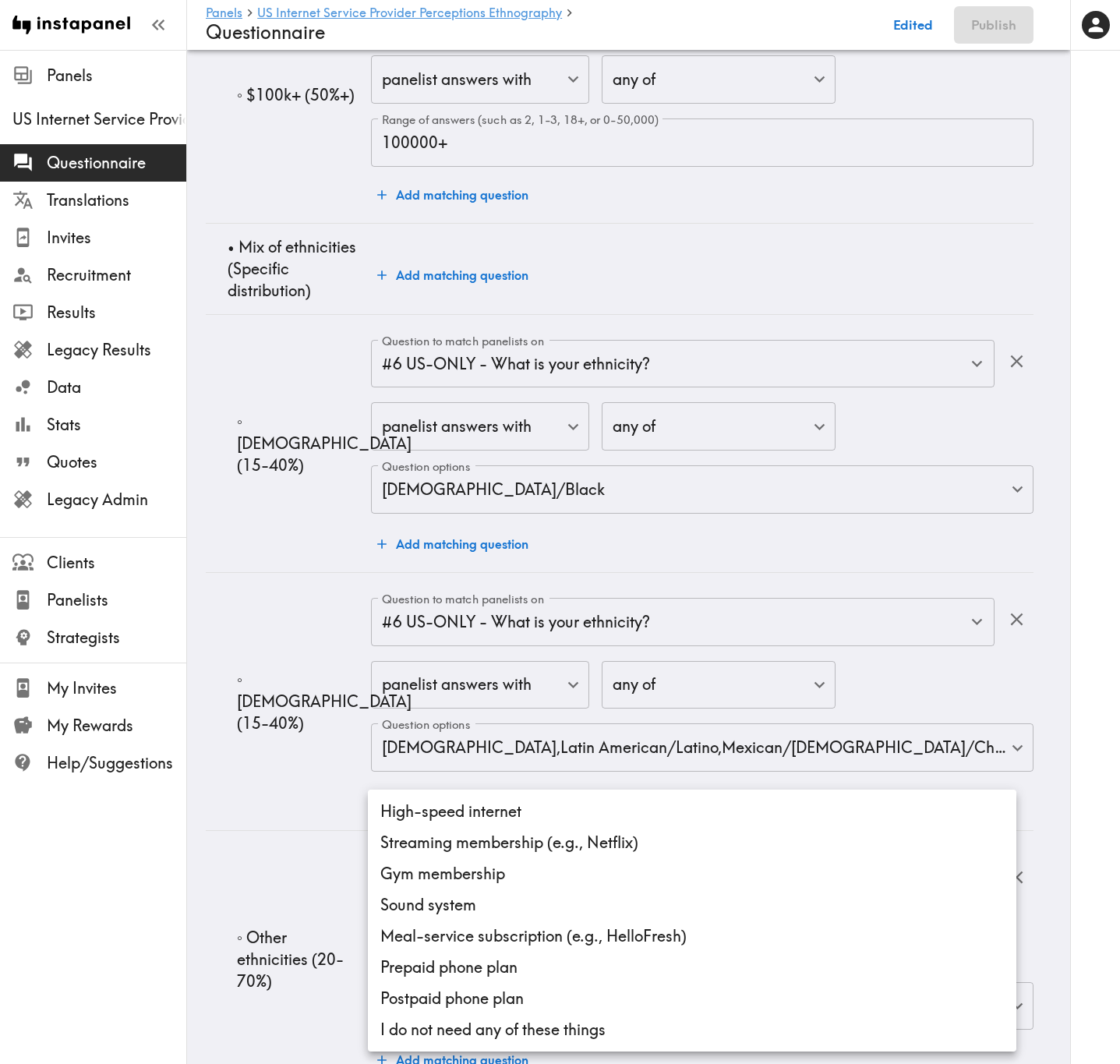
click at [498, 643] on li "High-speed internet" at bounding box center [692, 811] width 648 height 31
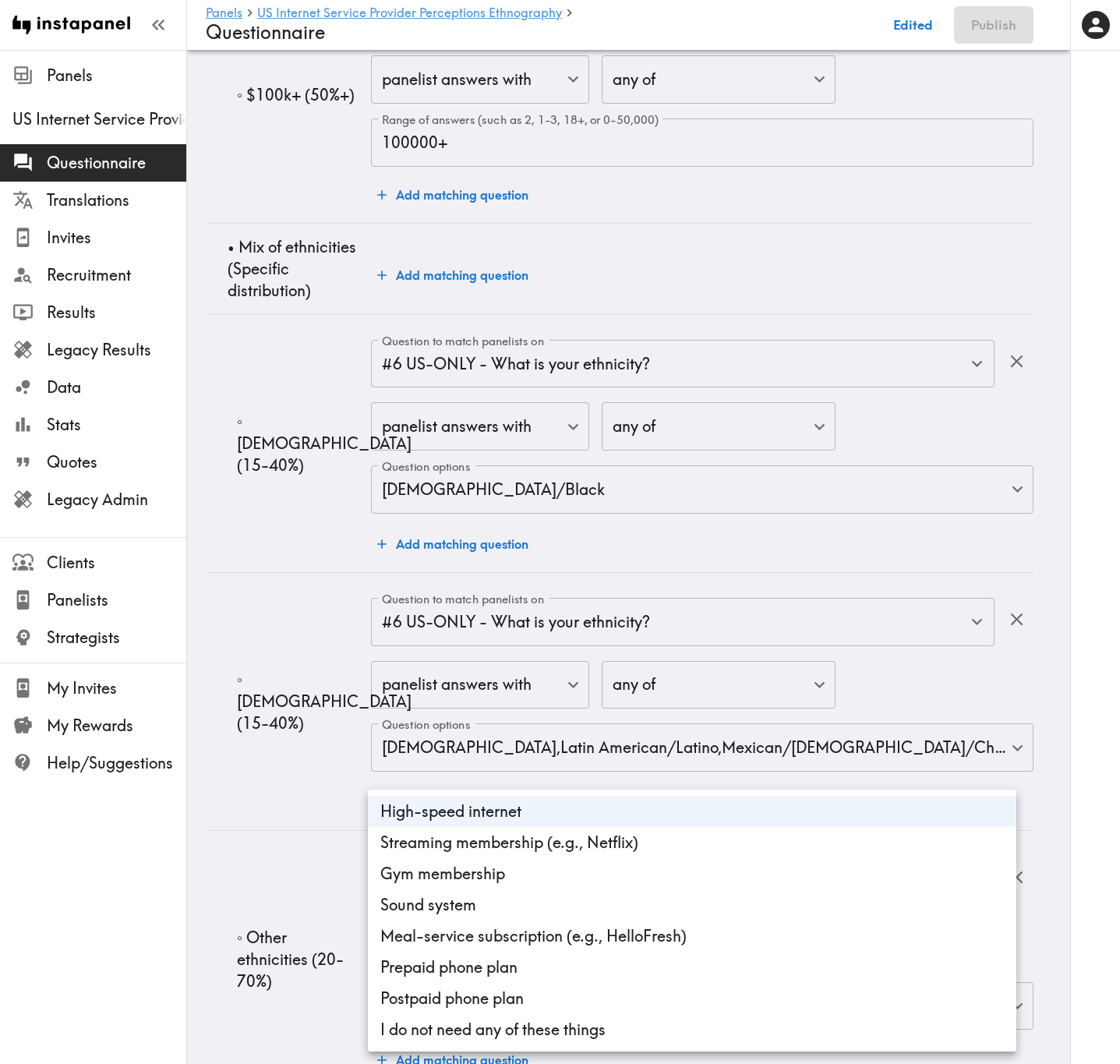
click at [230, 643] on div at bounding box center [560, 532] width 1120 height 1064
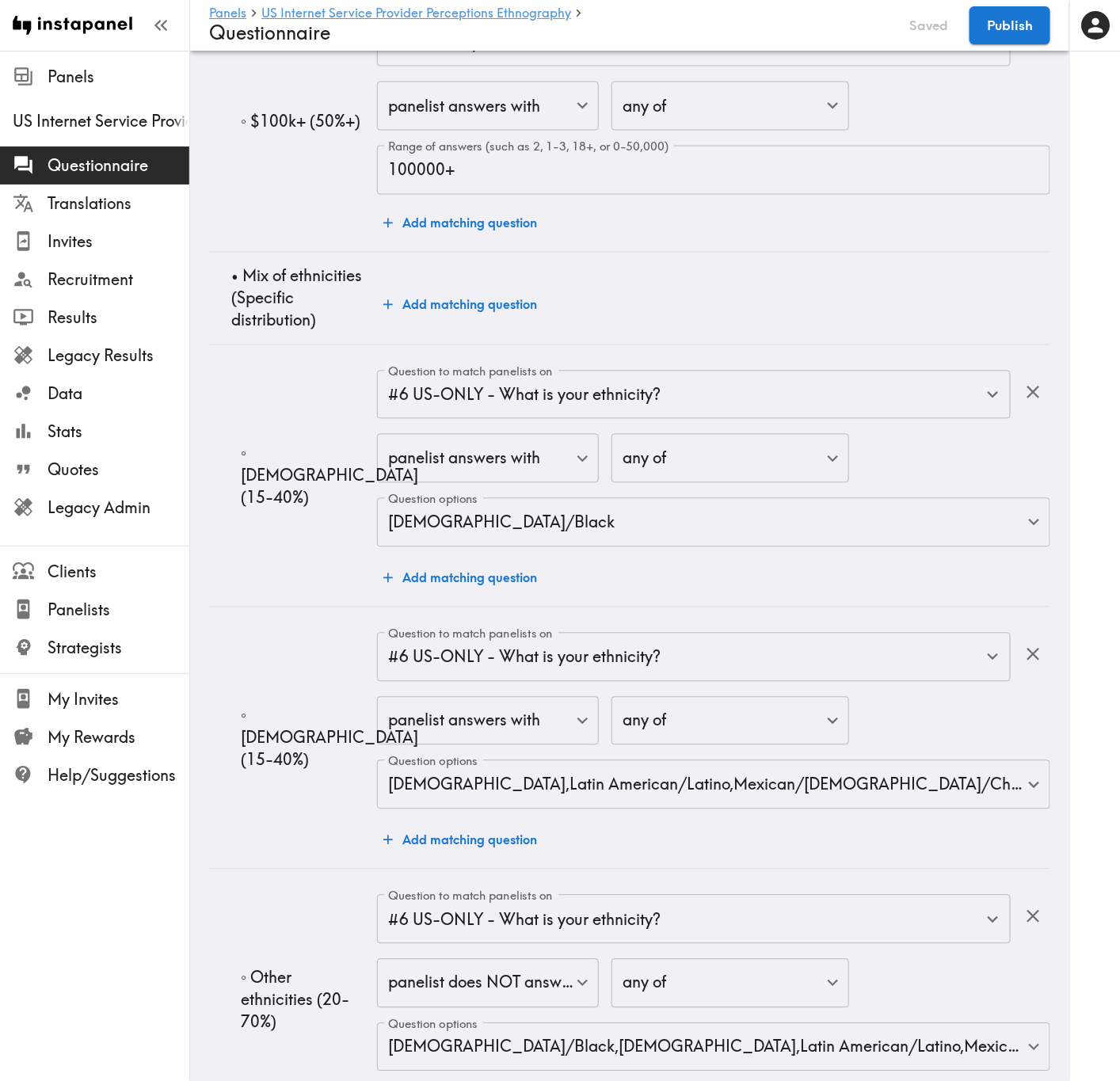
scroll to position [21191, 0]
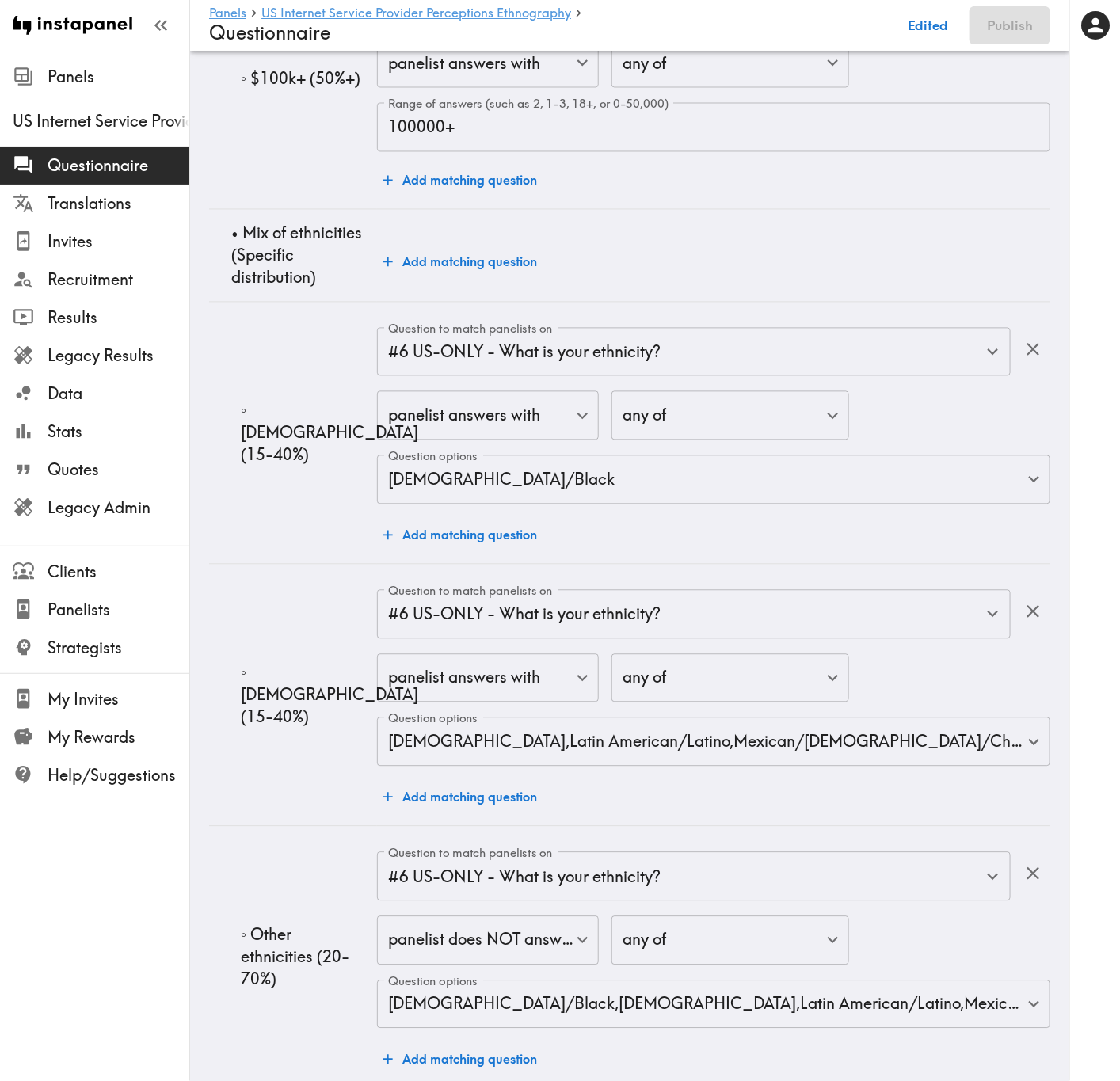
scroll to position [21211, 0]
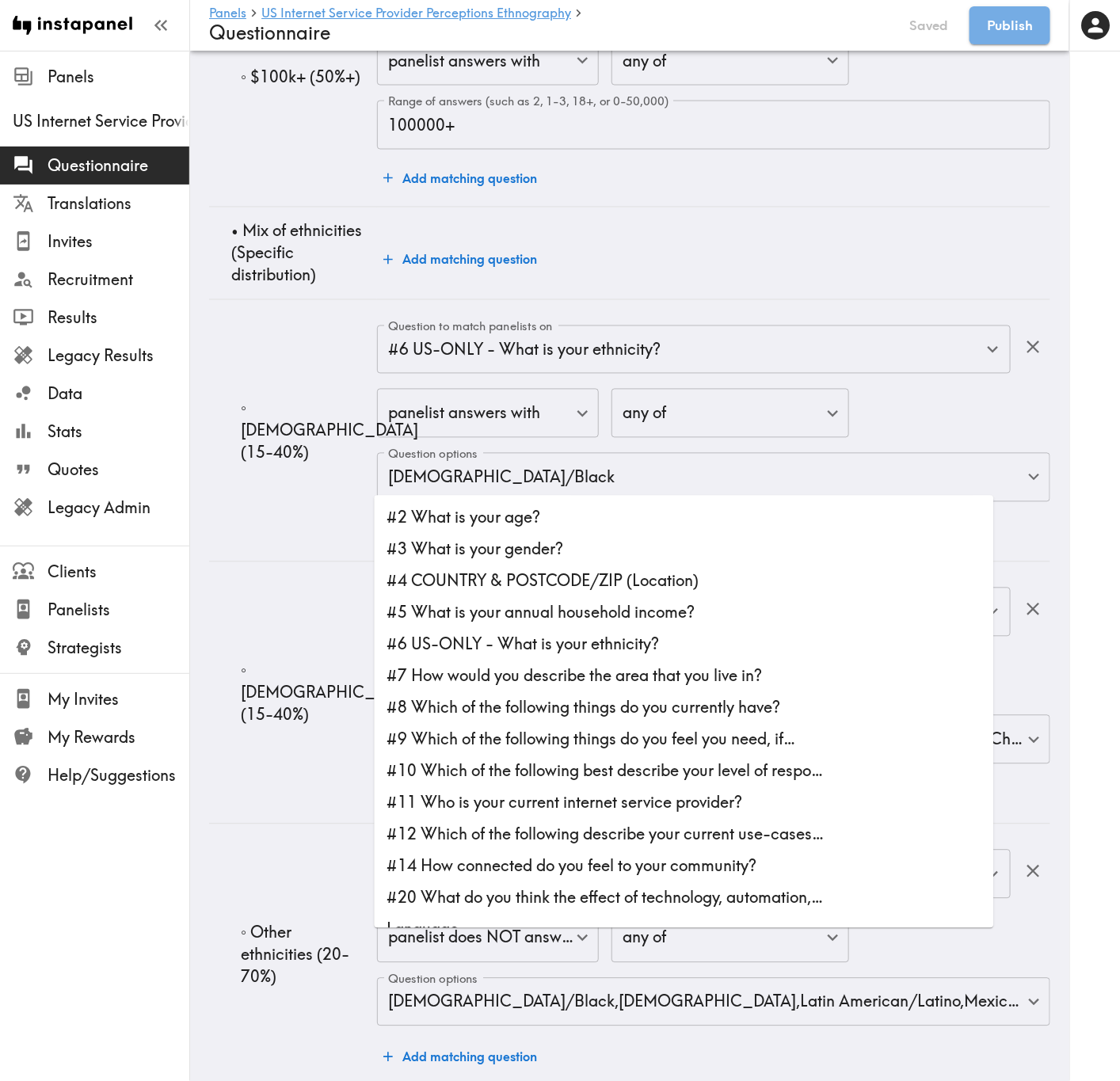
click at [574, 654] on li "#10 Which of the following best describe your level of respo…" at bounding box center [684, 771] width 619 height 31
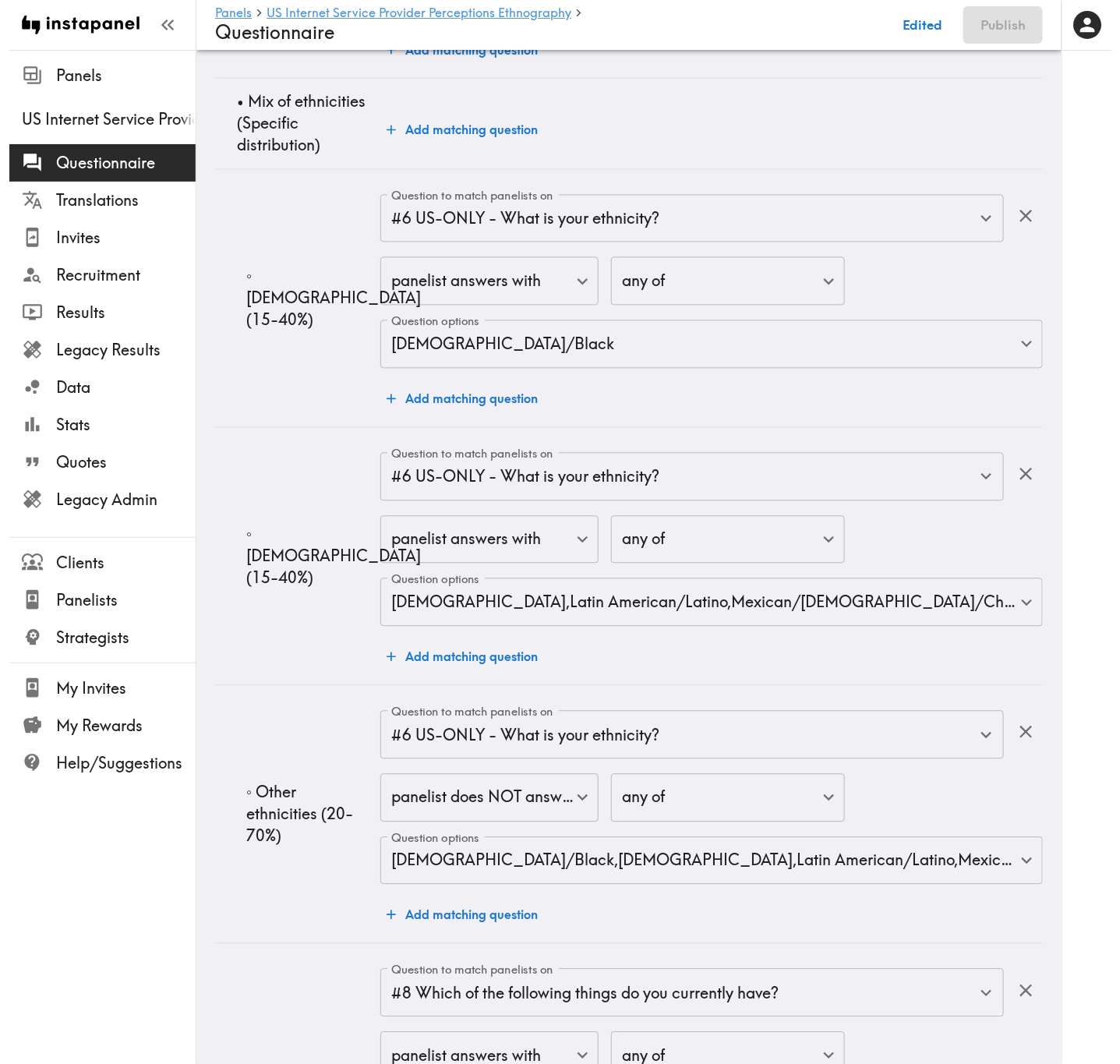
scroll to position [20896, 0]
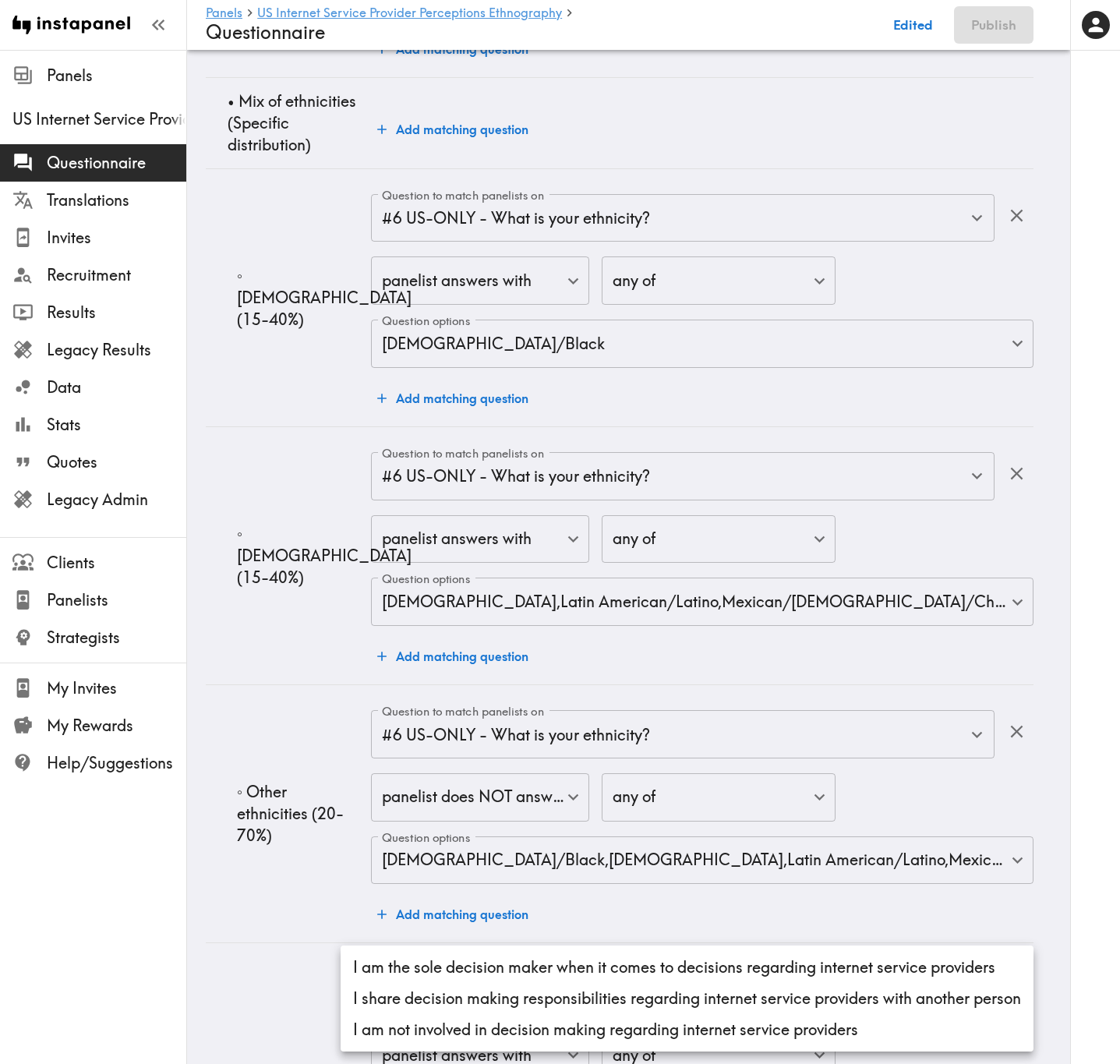
click at [592, 643] on li "I am the sole decision maker when it comes to decisions regarding internet serv…" at bounding box center [687, 967] width 693 height 31
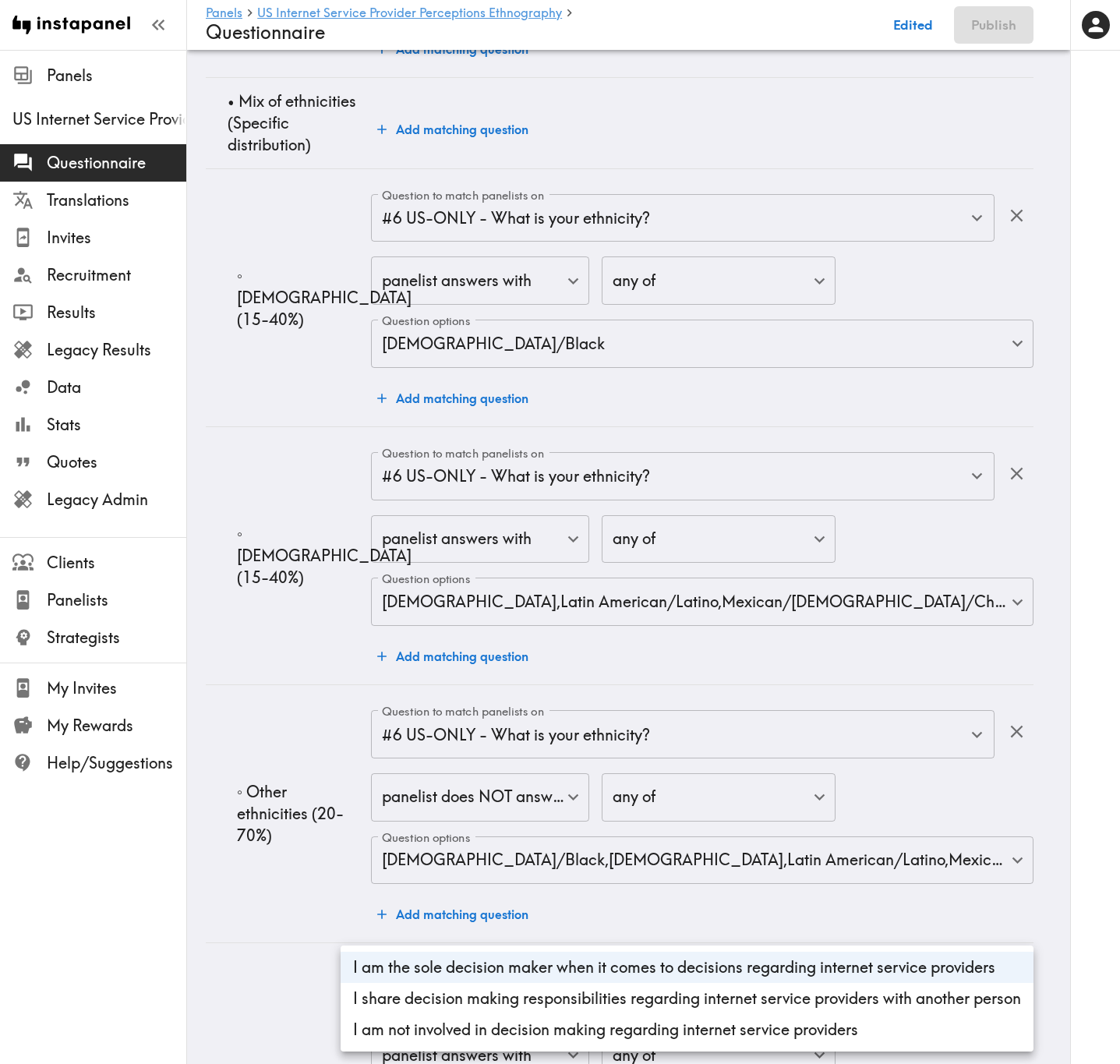
click at [284, 643] on div at bounding box center [560, 532] width 1120 height 1064
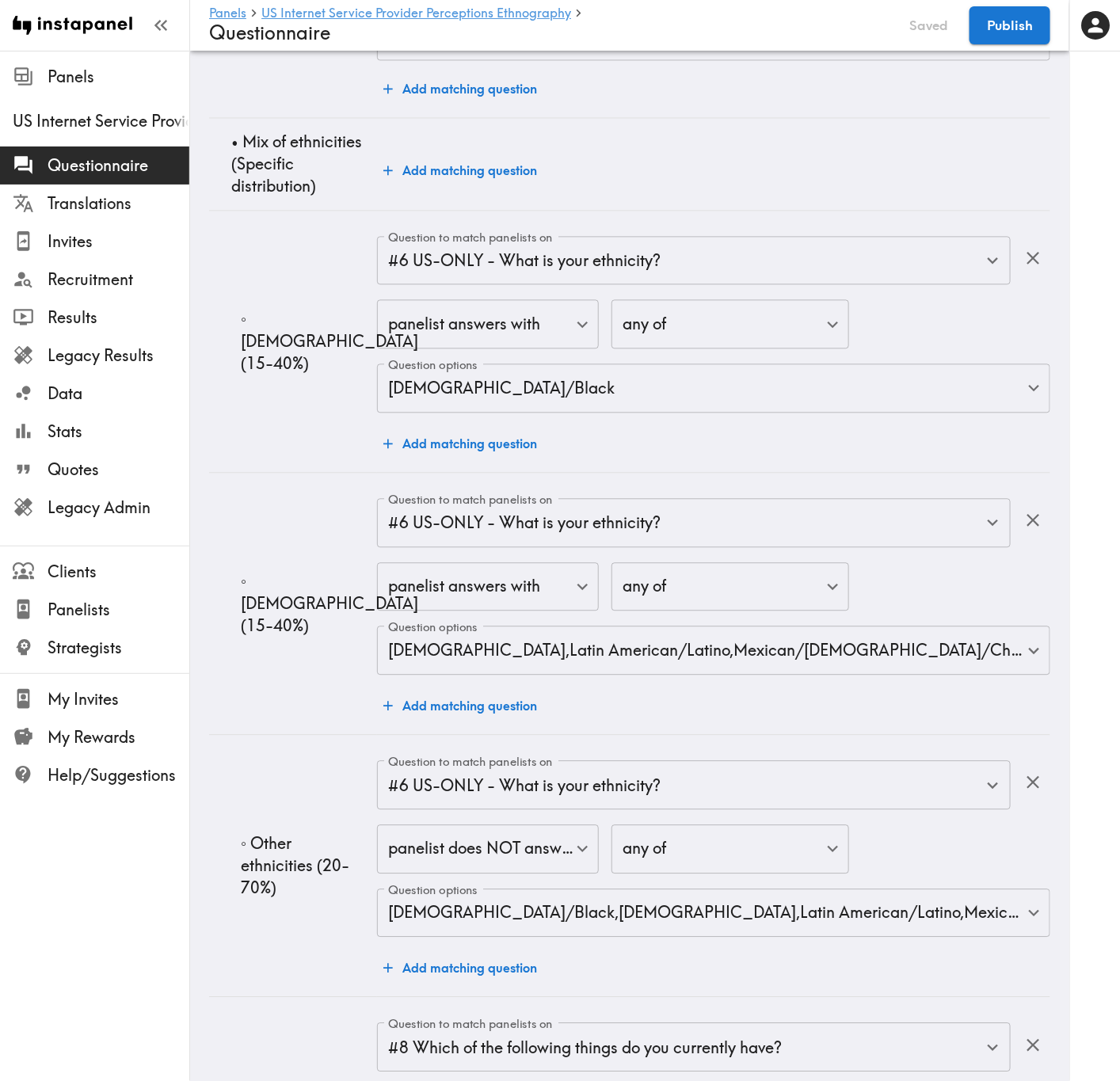
scroll to position [21338, 0]
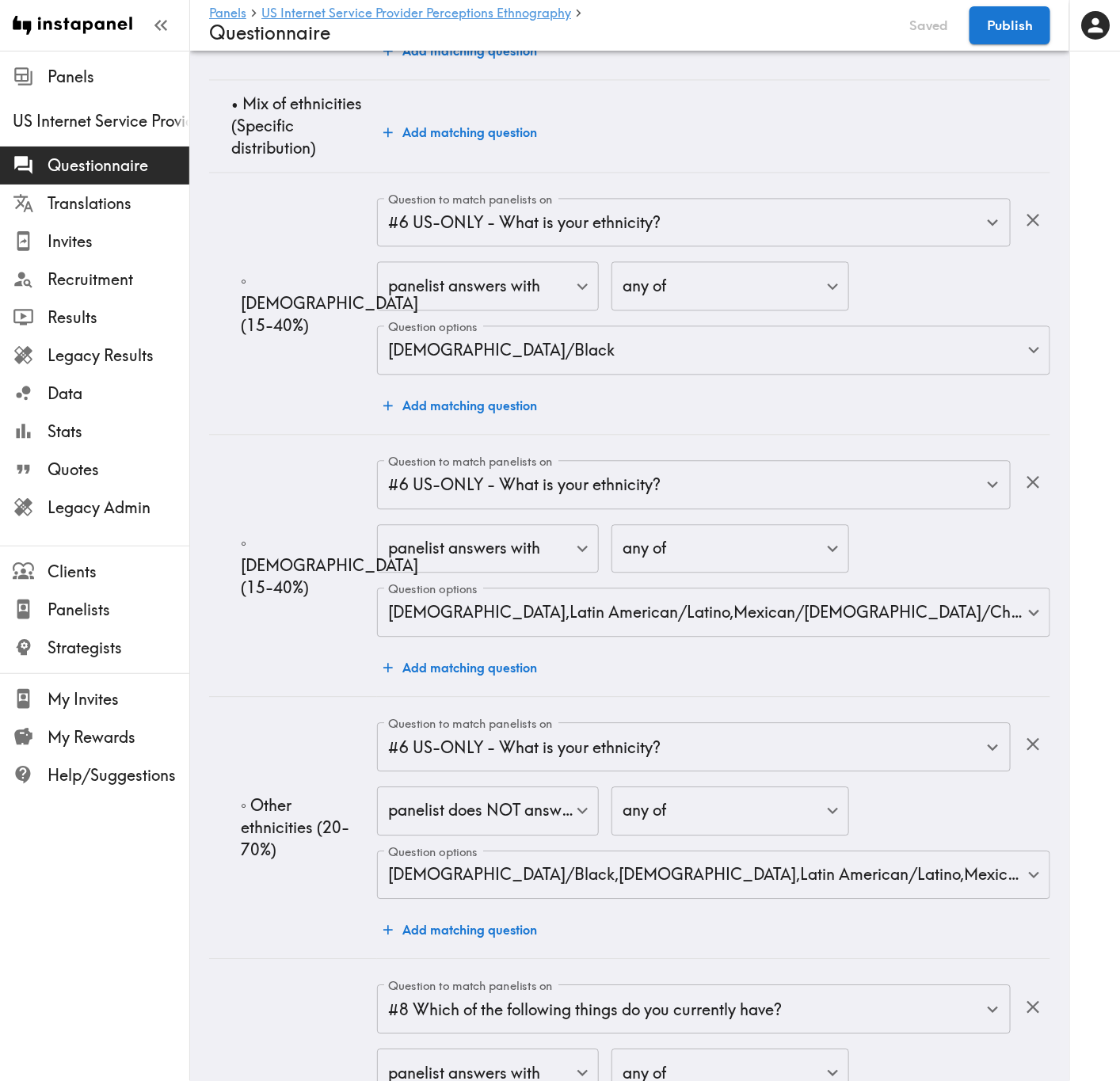
click at [1025, 11] on button "Publish" at bounding box center [1010, 26] width 81 height 38
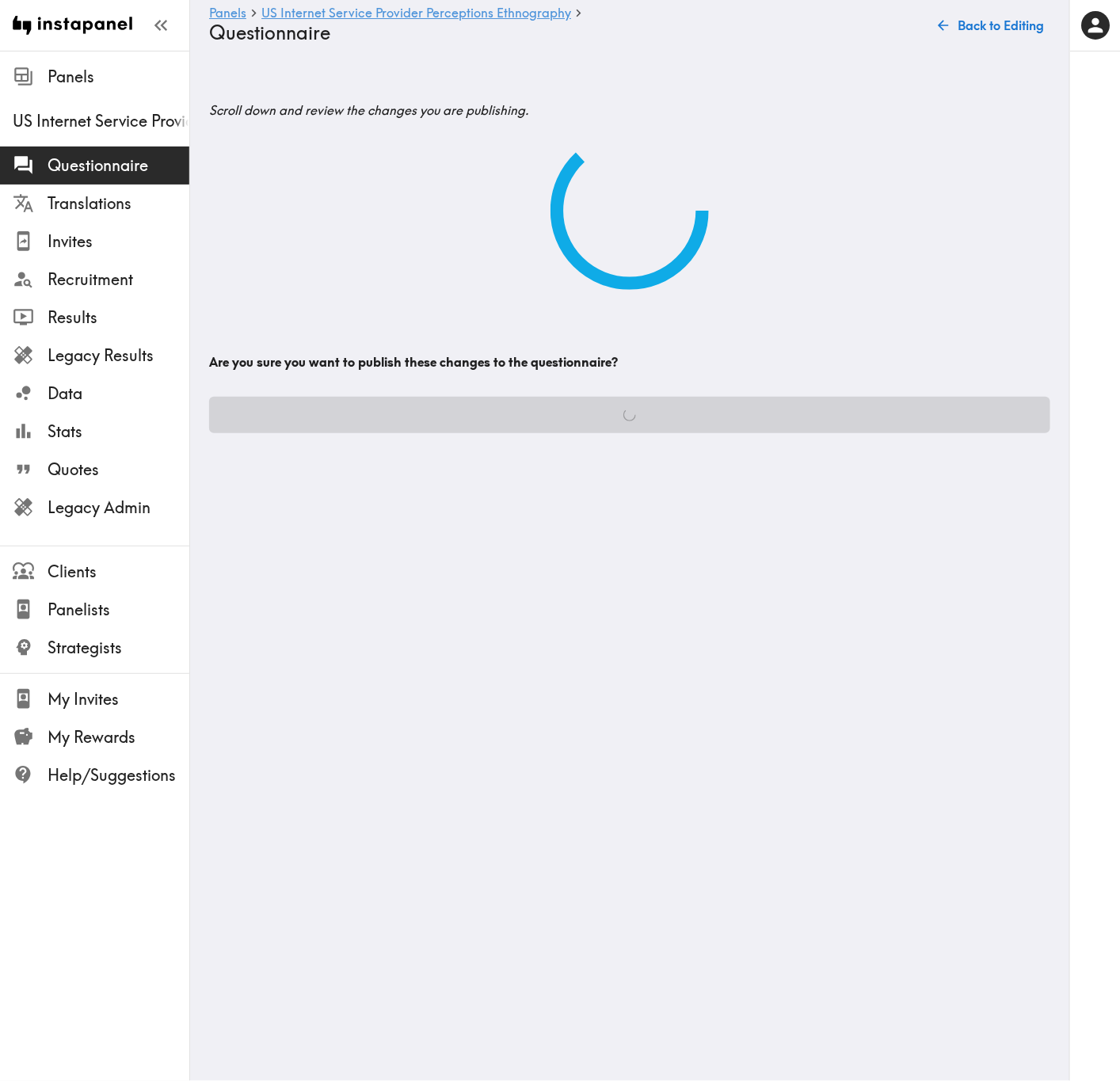
scroll to position [0, 0]
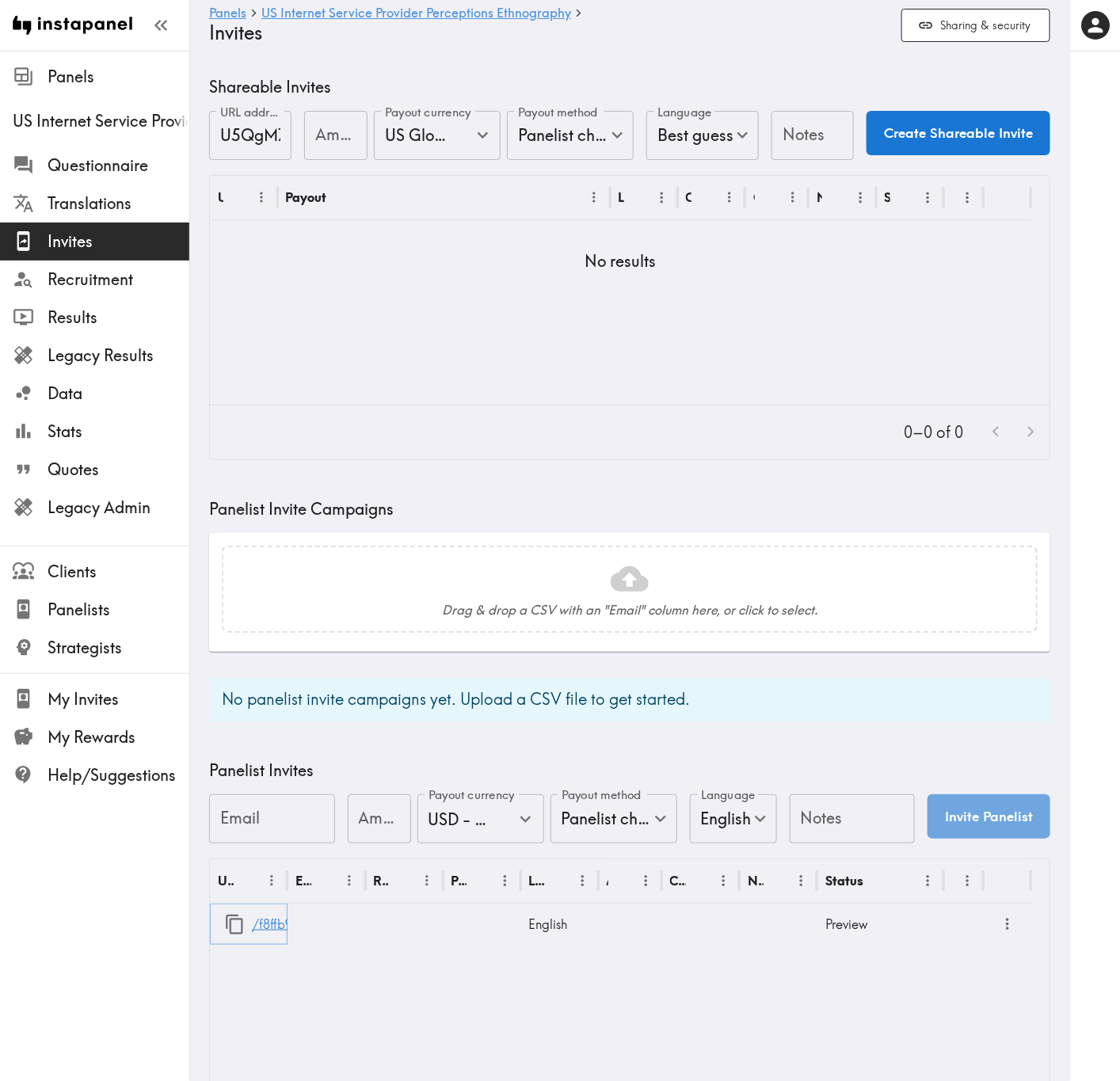
click at [268, 654] on link "/f8ffb93d-8532-4688-baf8-dbf12c31fa65" at bounding box center [375, 924] width 246 height 40
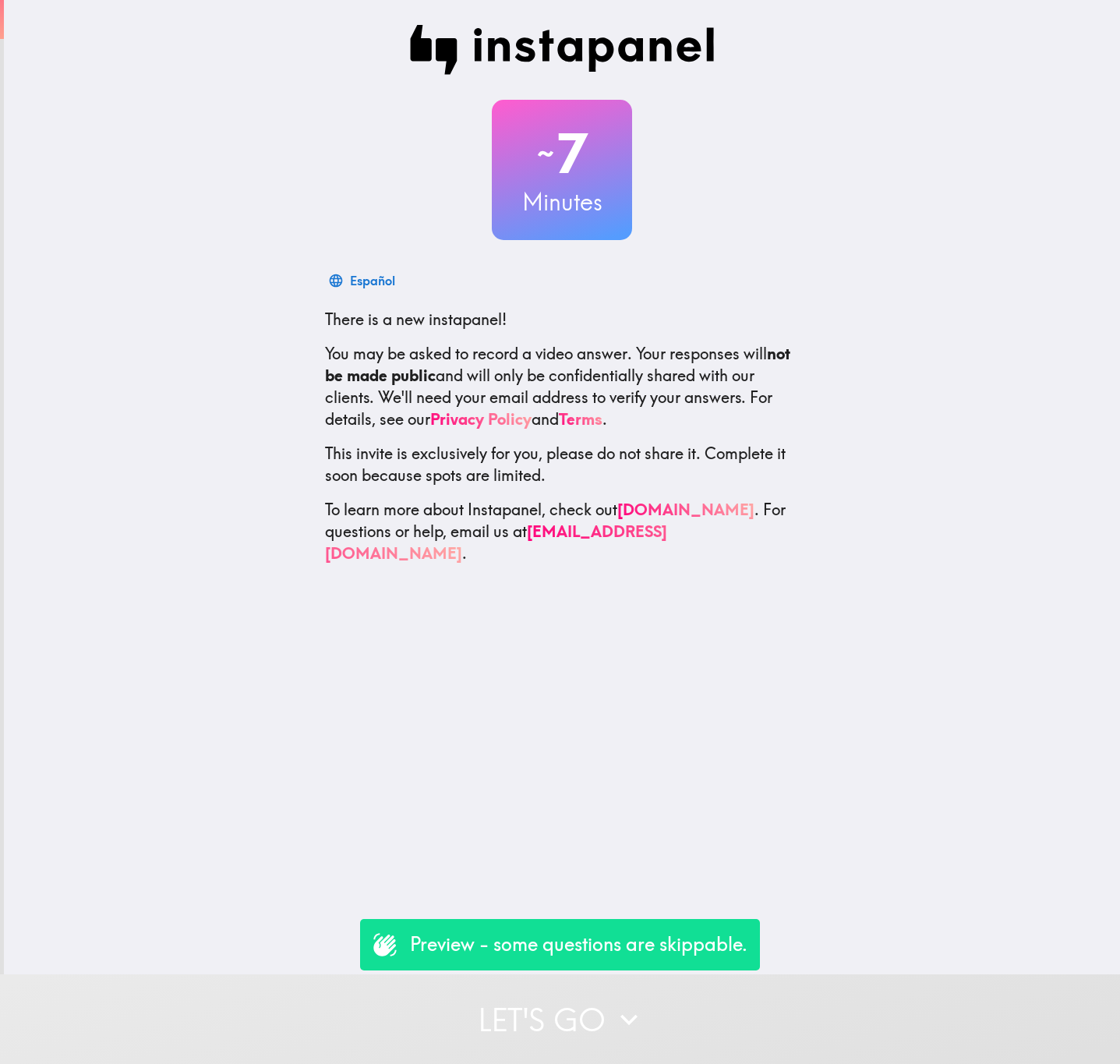
click at [604, 974] on button "Let's go" at bounding box center [560, 1019] width 1120 height 90
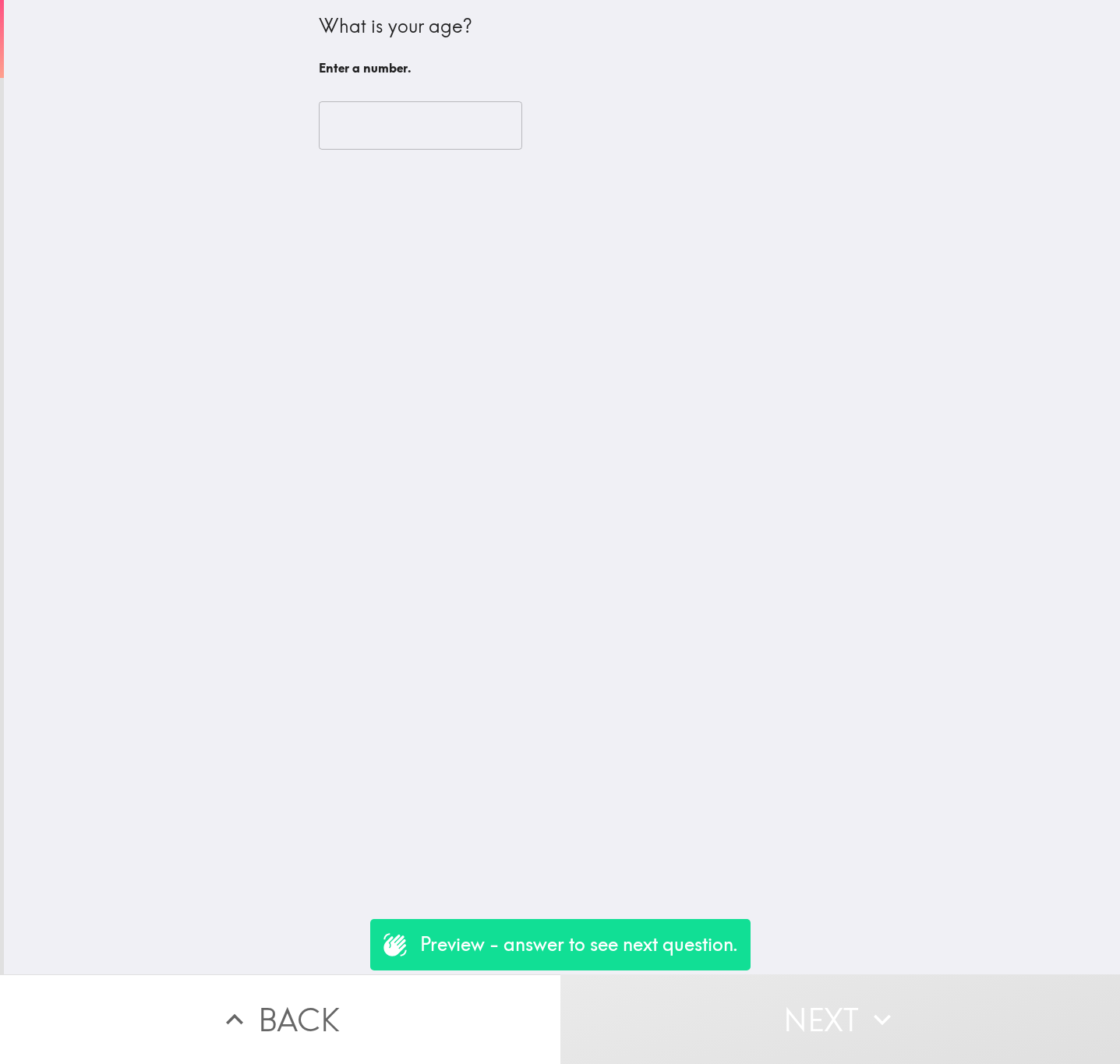
click at [405, 122] on input "number" at bounding box center [420, 126] width 203 height 49
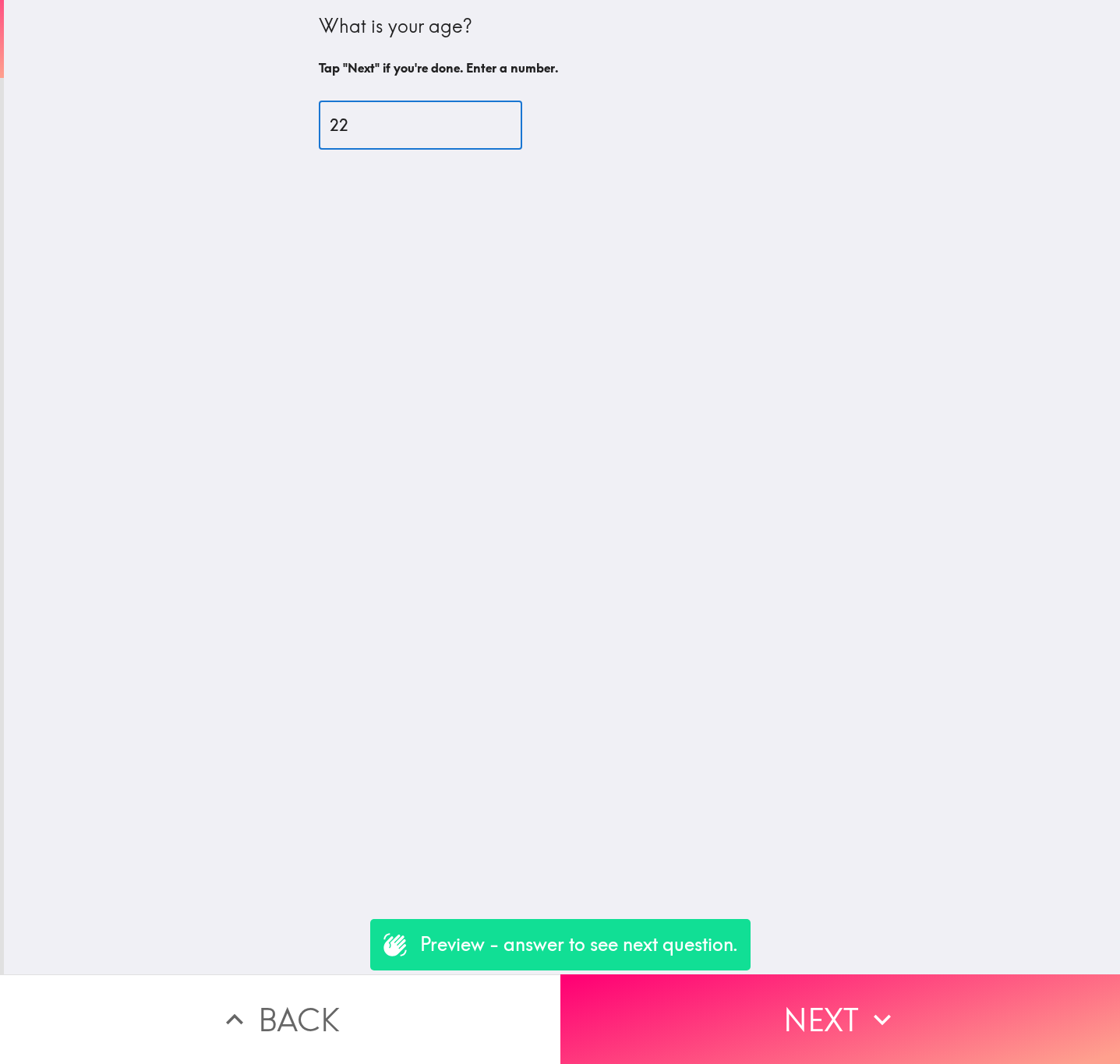
type input "22"
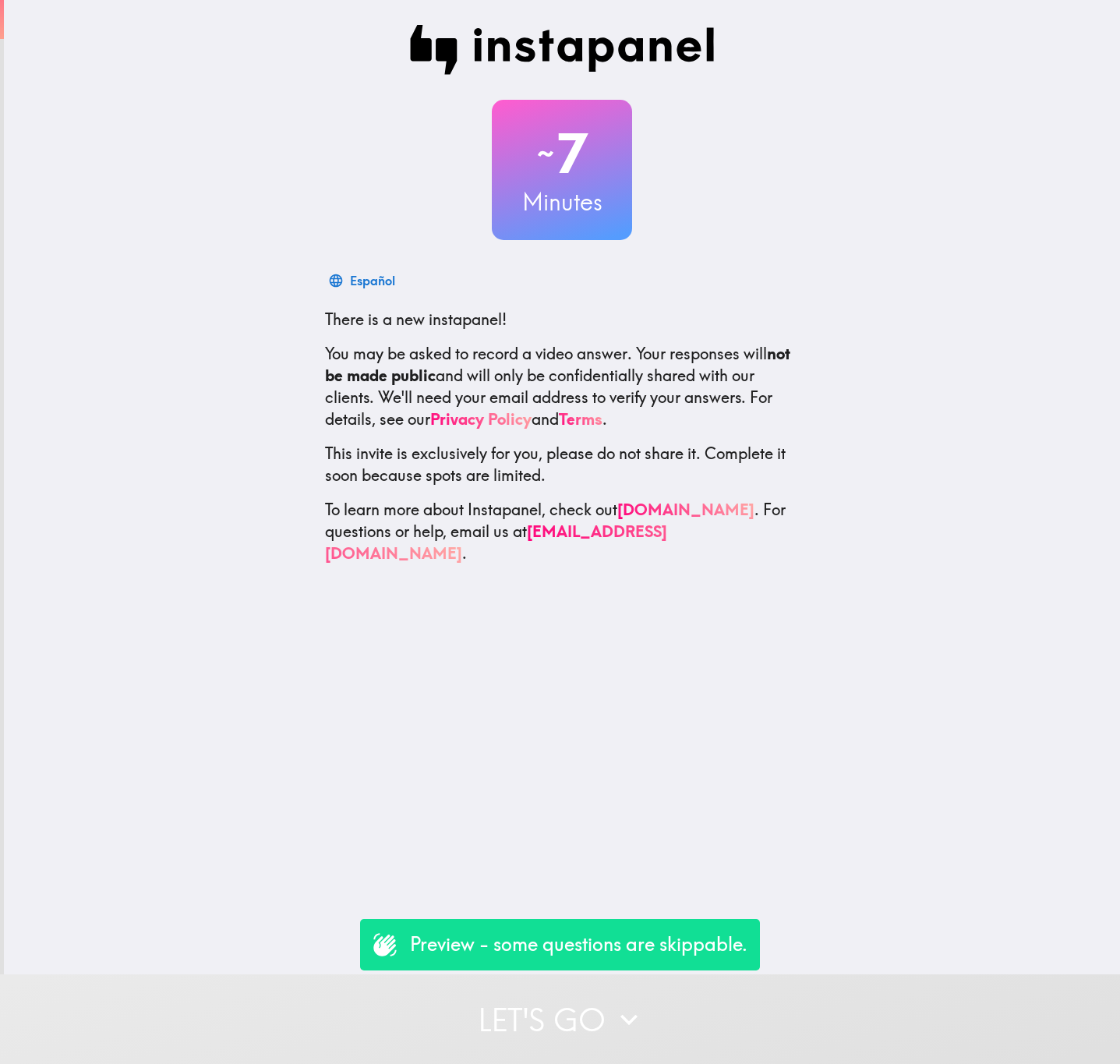
click at [567, 998] on button "Let's go" at bounding box center [560, 1019] width 1120 height 90
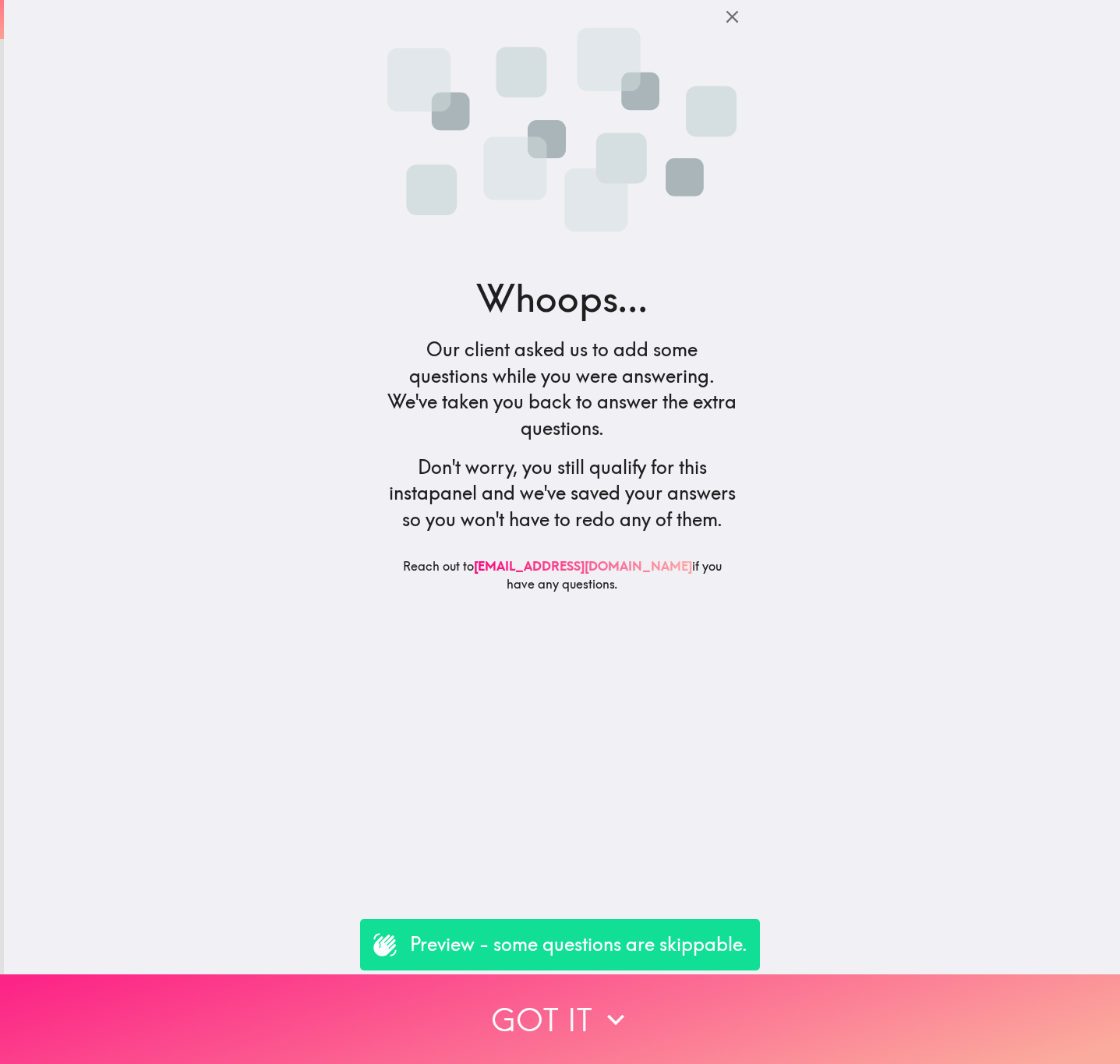
click at [608, 1002] on icon "button" at bounding box center [615, 1019] width 35 height 35
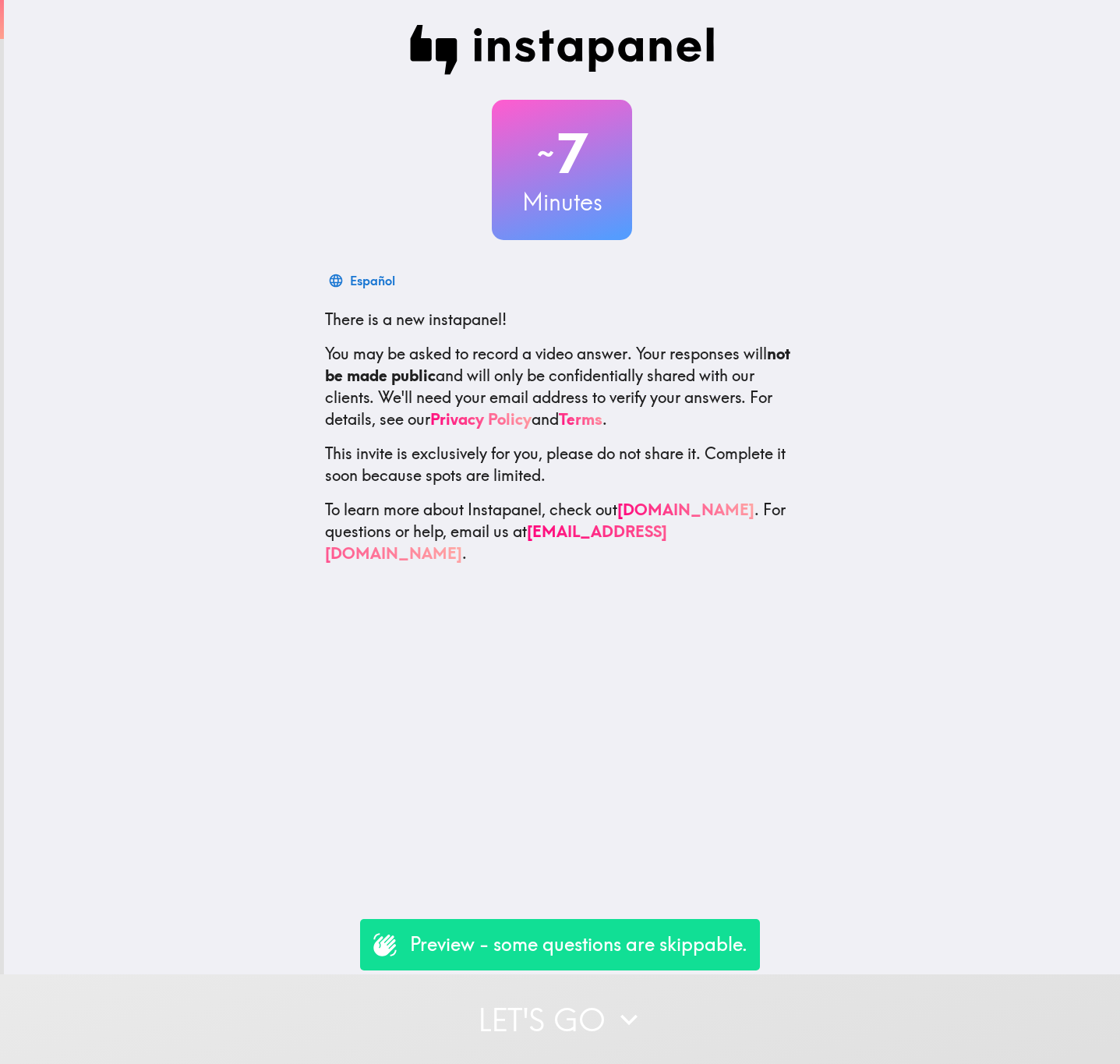
click at [612, 1002] on icon "button" at bounding box center [628, 1019] width 35 height 35
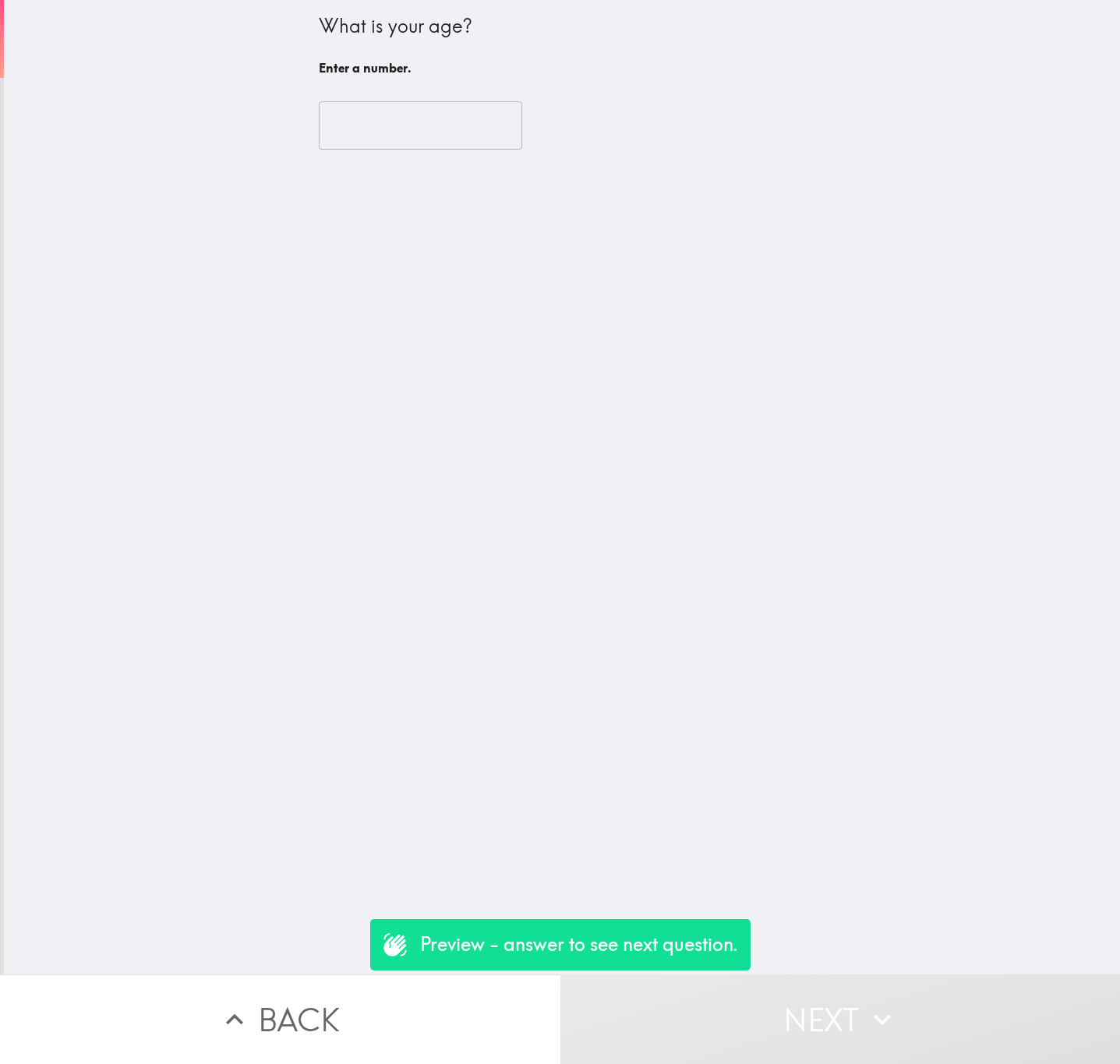
click at [392, 133] on input "number" at bounding box center [420, 126] width 203 height 49
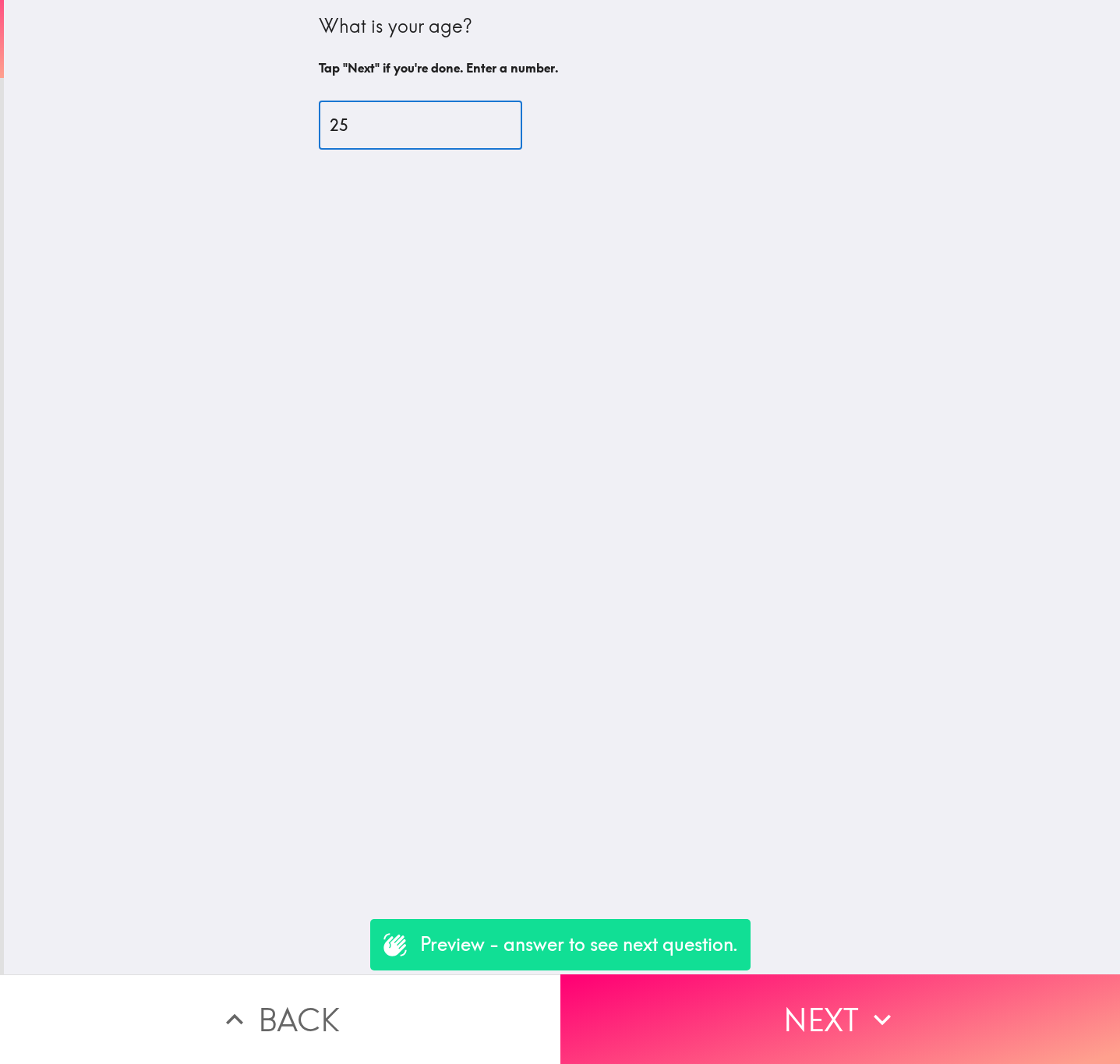
type input "25"
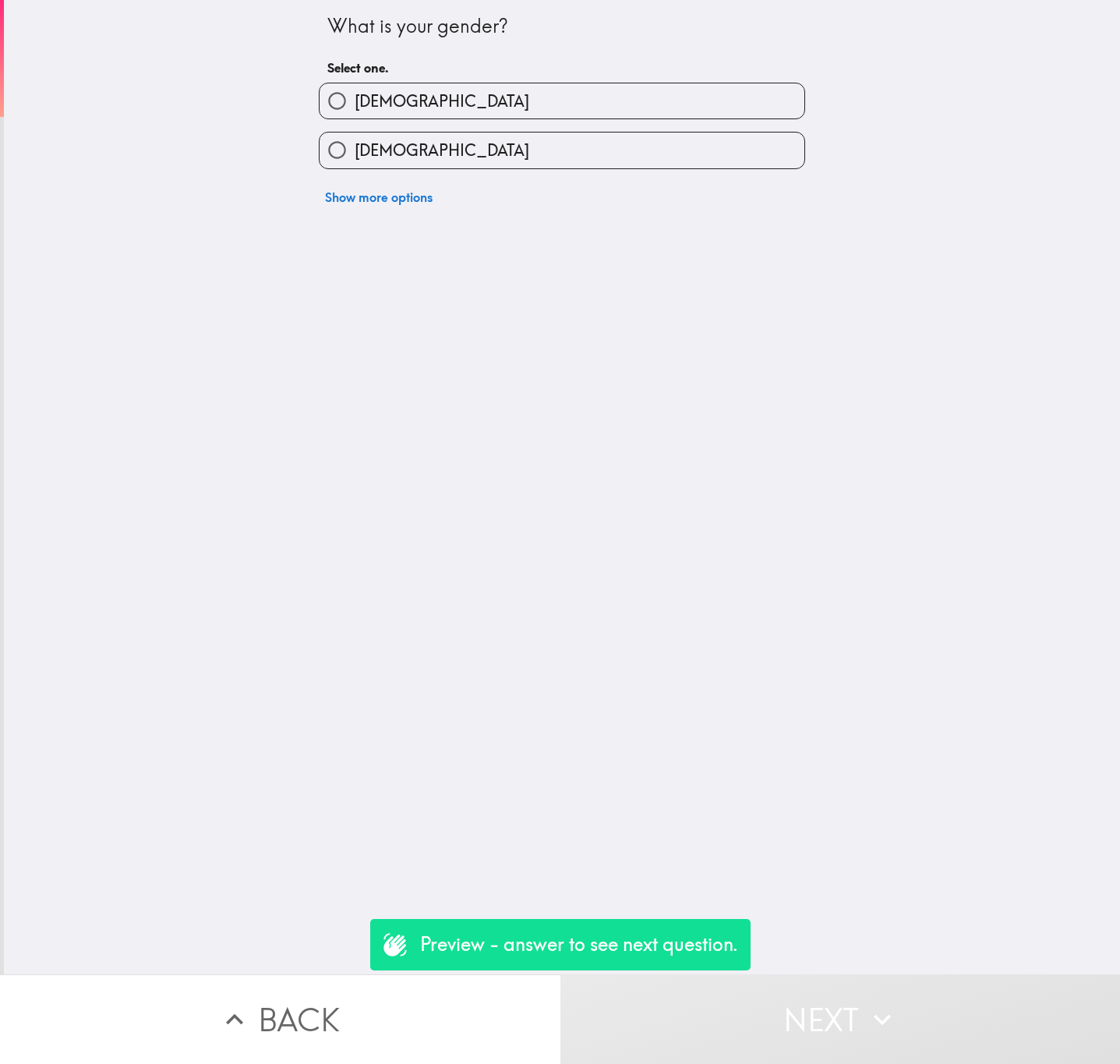
click at [490, 118] on label "[DEMOGRAPHIC_DATA]" at bounding box center [562, 100] width 485 height 35
click at [355, 118] on input "[DEMOGRAPHIC_DATA]" at bounding box center [336, 100] width 35 height 35
radio input "true"
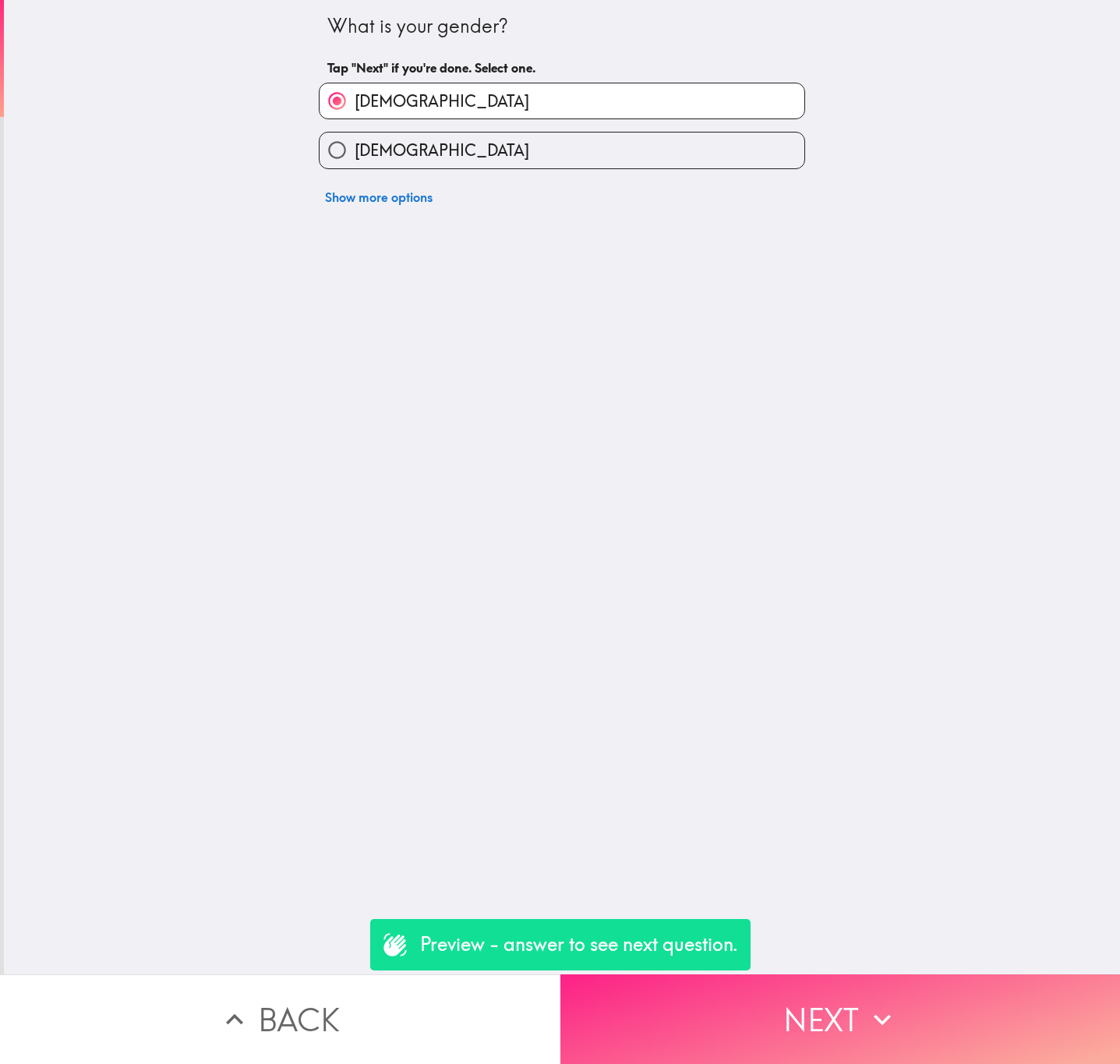
click at [758, 980] on button "Next" at bounding box center [840, 1019] width 560 height 90
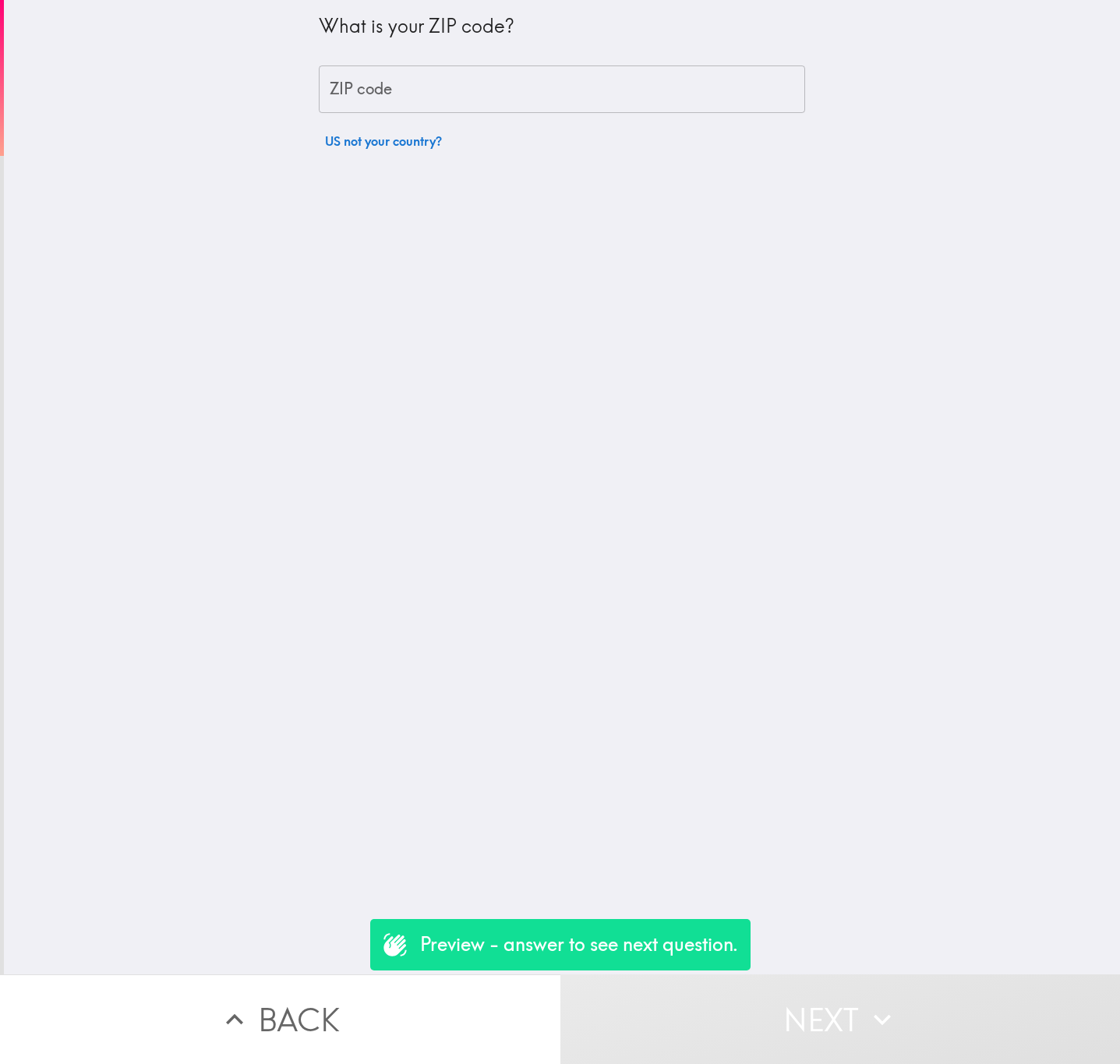
drag, startPoint x: 583, startPoint y: 131, endPoint x: 601, endPoint y: 120, distance: 21.1
click at [584, 129] on div "What is your ZIP code? ZIP code ZIP code US not your country?" at bounding box center [561, 78] width 486 height 156
click at [607, 114] on div "What is your ZIP code? ZIP code ZIP code US not your country?" at bounding box center [561, 78] width 486 height 156
click at [609, 106] on input "ZIP code" at bounding box center [561, 90] width 486 height 49
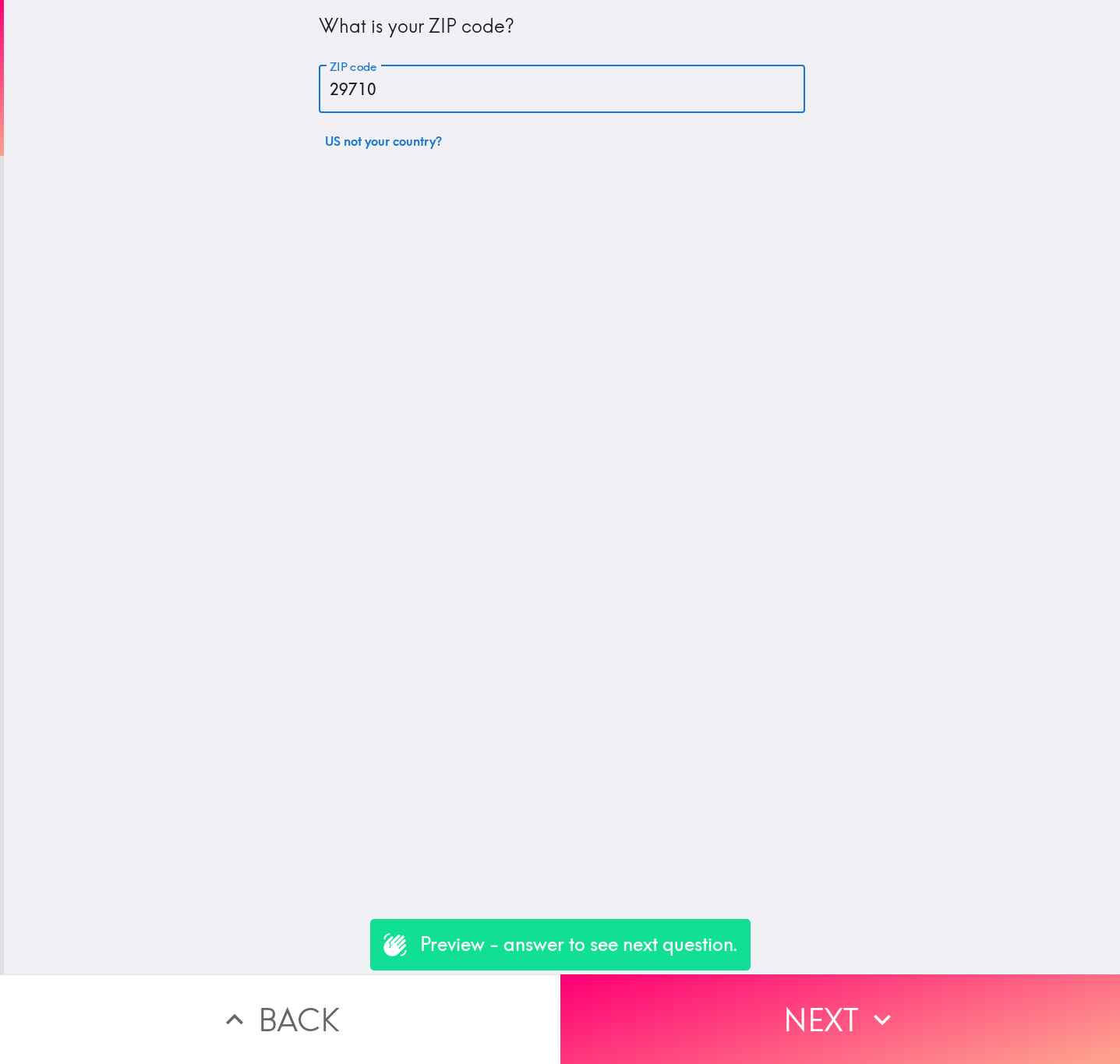
type input "29710"
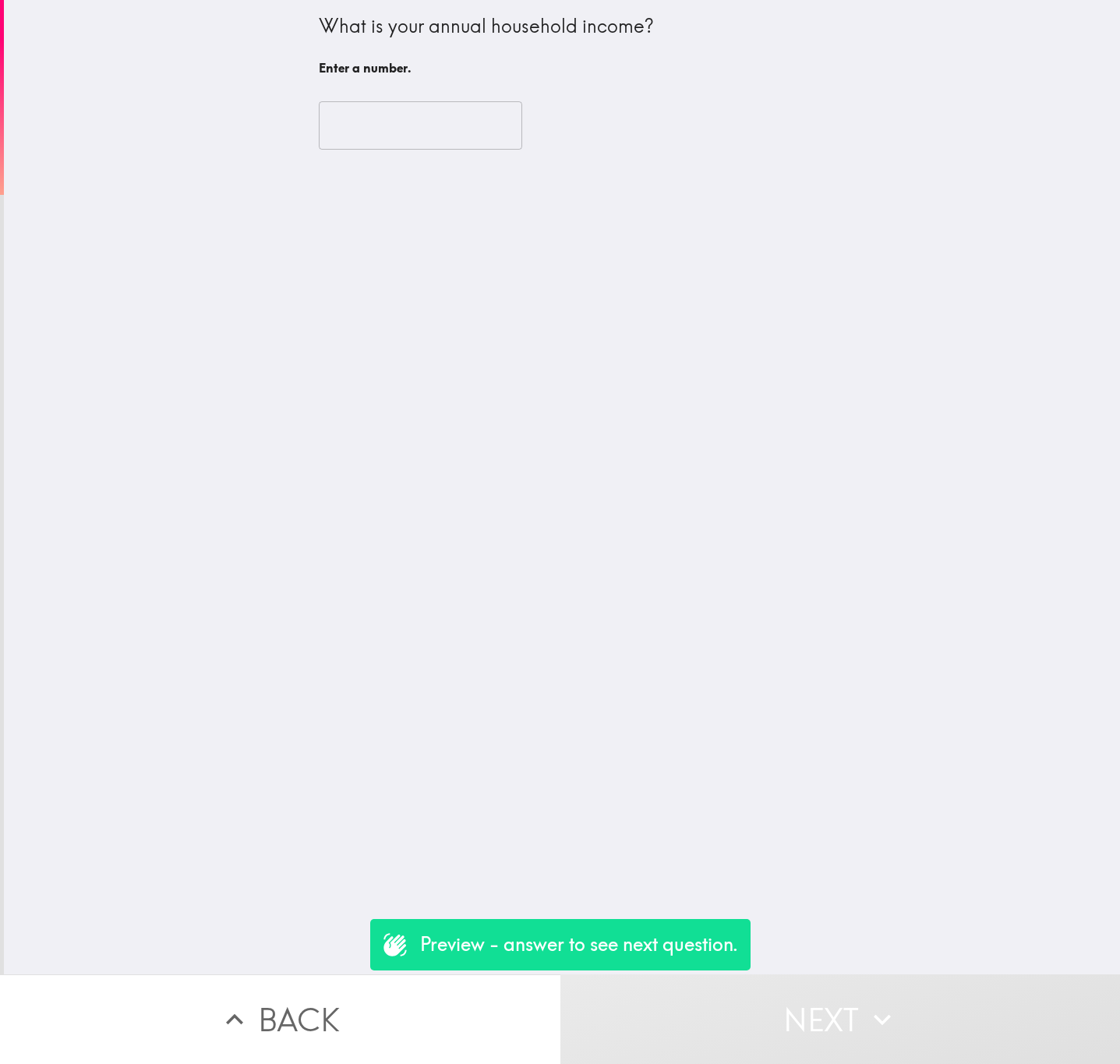
click at [414, 110] on input "number" at bounding box center [420, 126] width 203 height 49
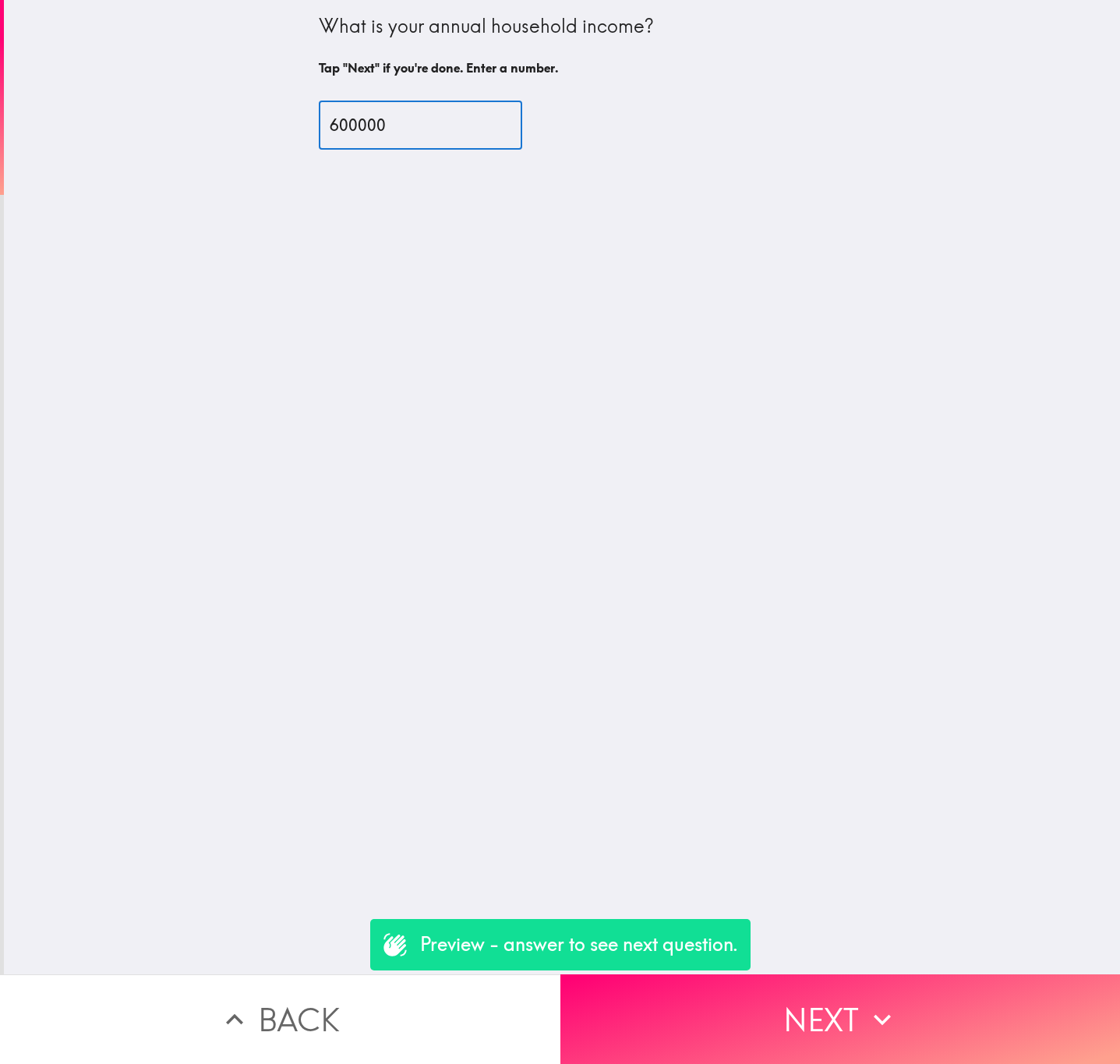
type input "600000"
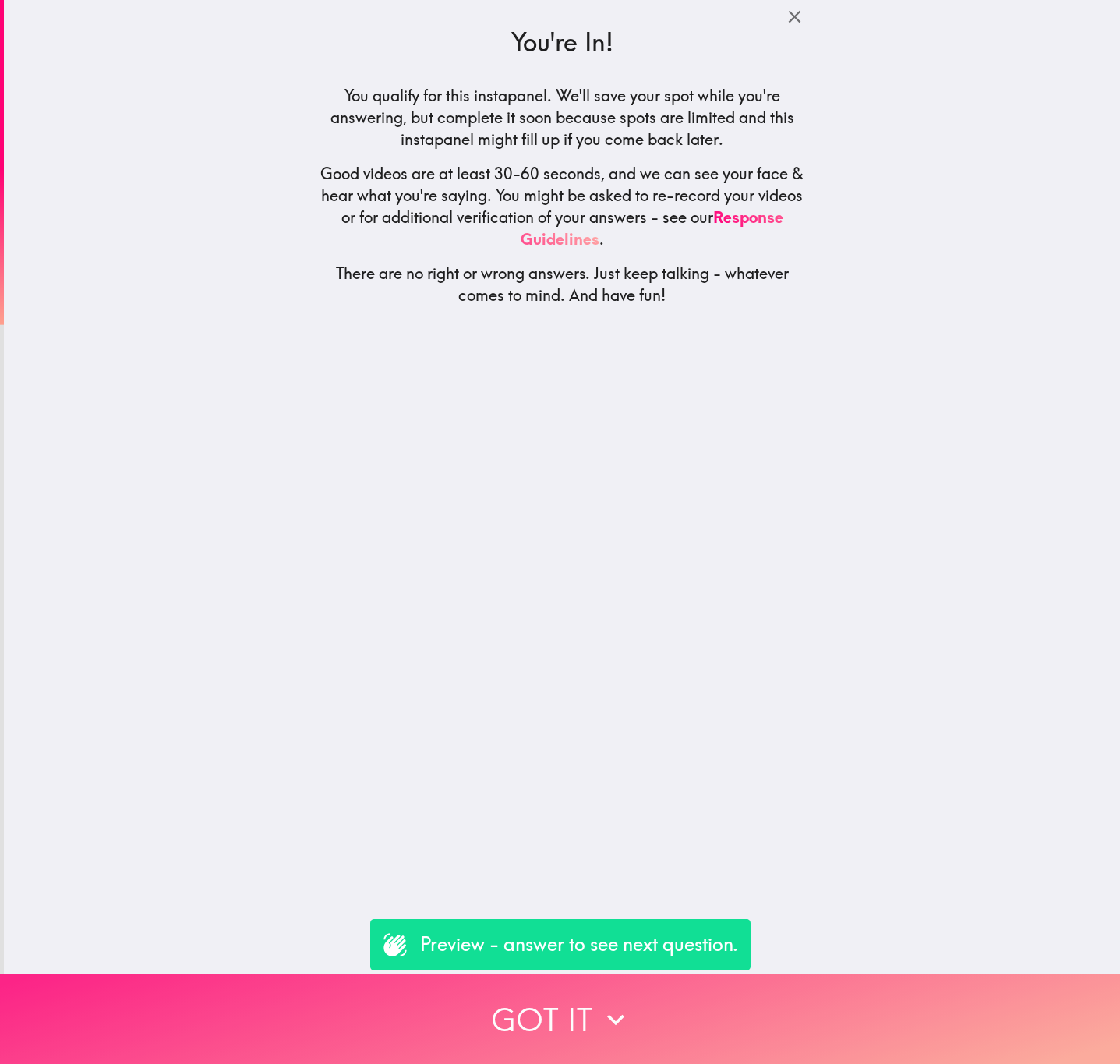
click at [748, 992] on button "Got it" at bounding box center [560, 1019] width 1120 height 90
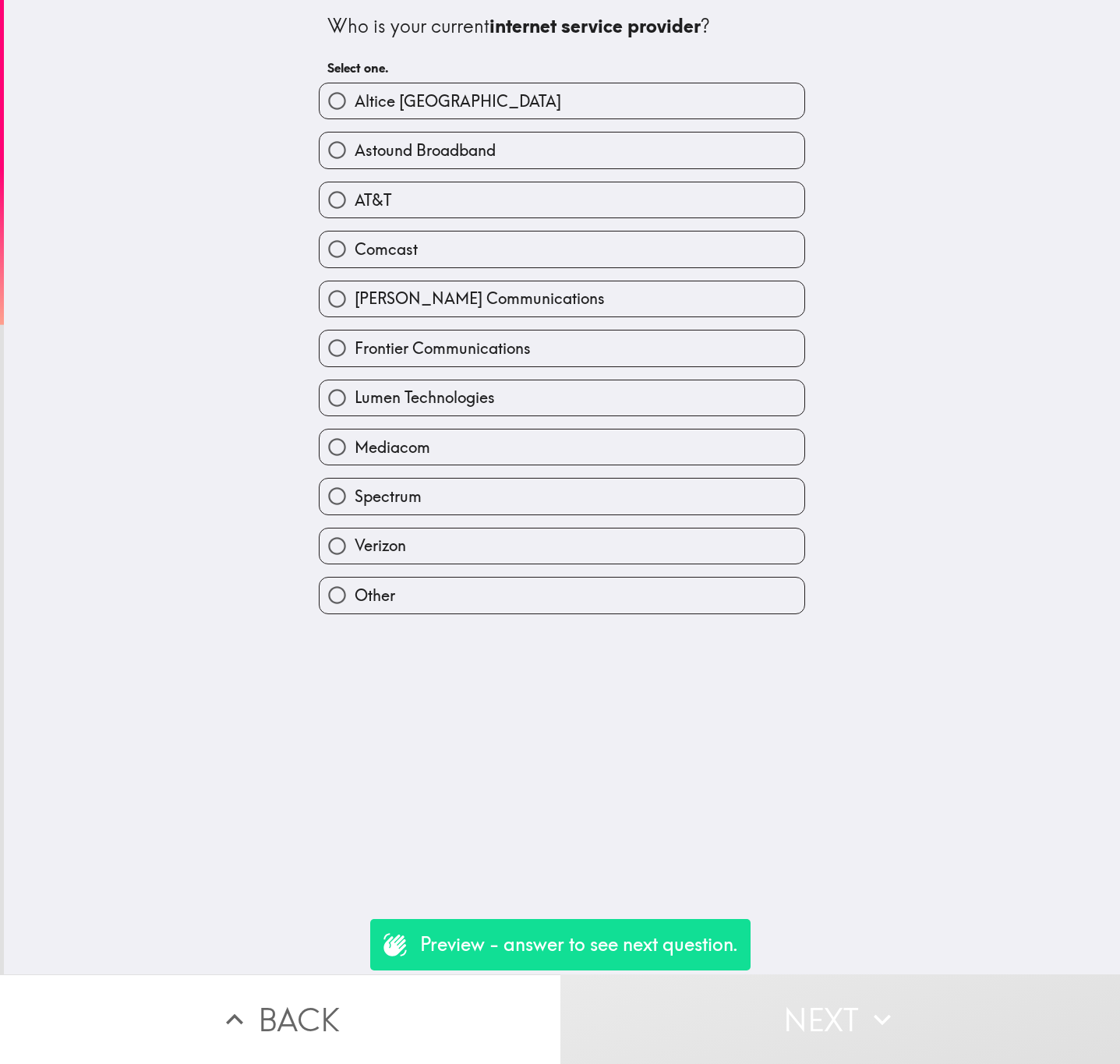
click at [478, 978] on button "Back" at bounding box center [280, 1019] width 560 height 90
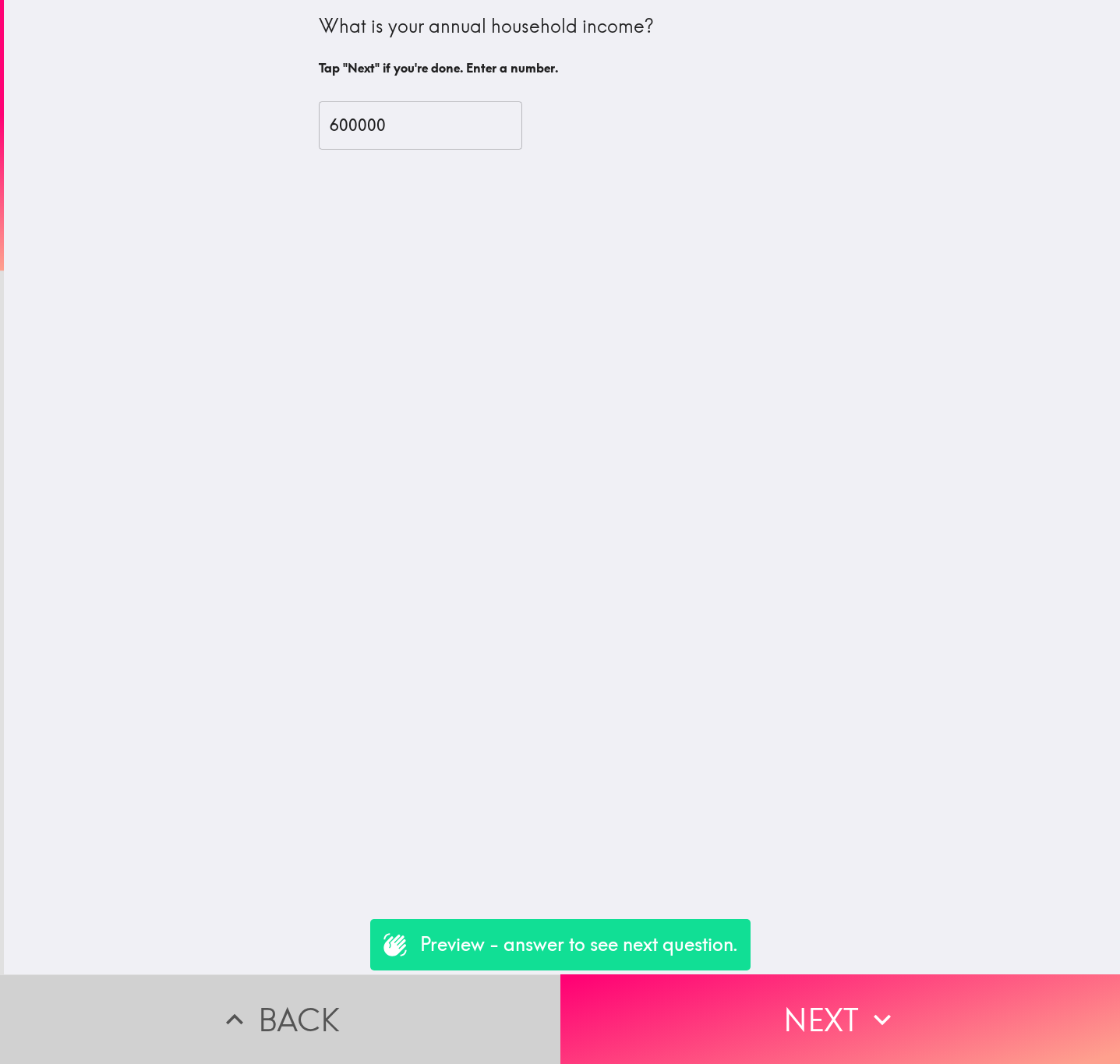
click at [470, 990] on button "Back" at bounding box center [280, 1019] width 560 height 90
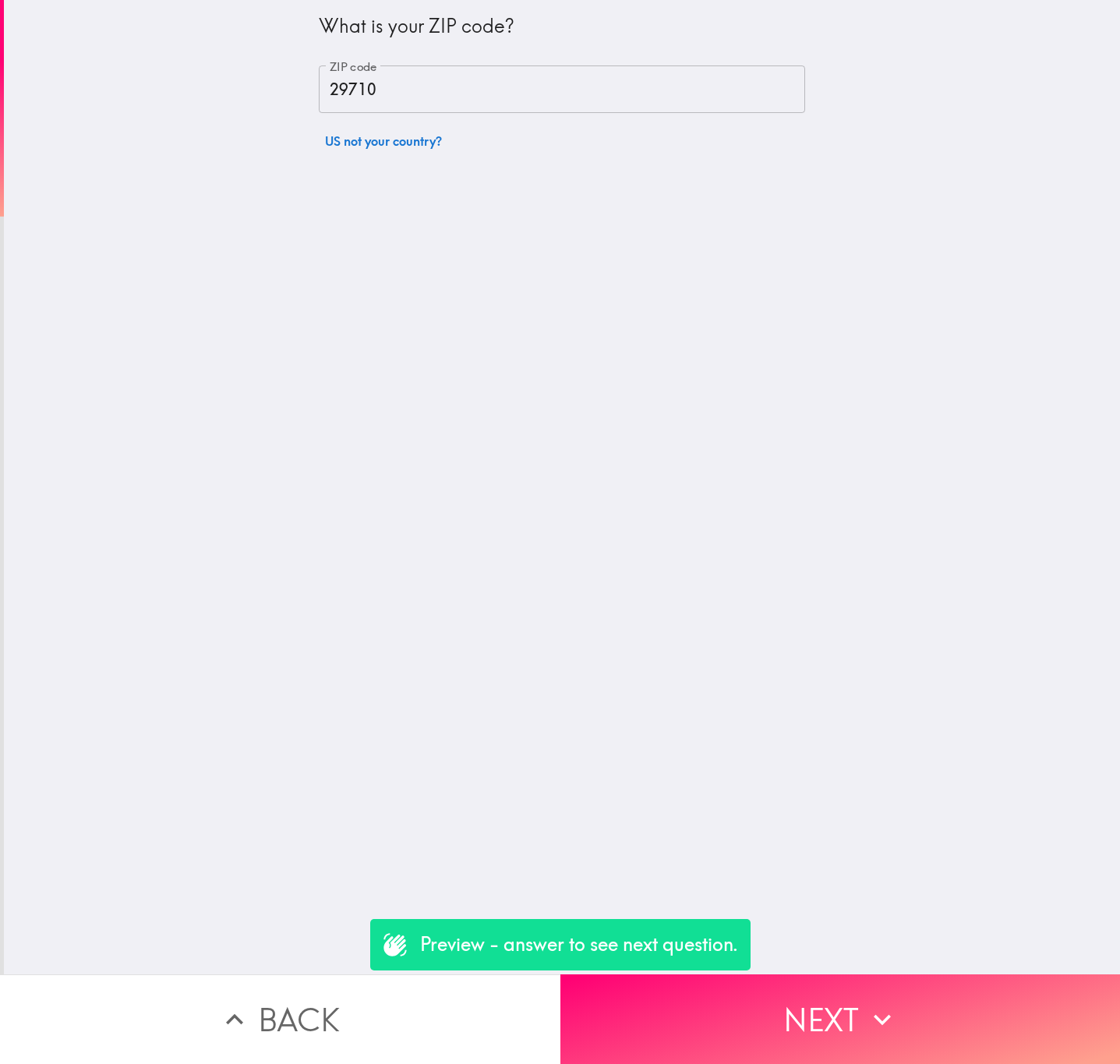
click at [470, 990] on button "Back" at bounding box center [280, 1019] width 560 height 90
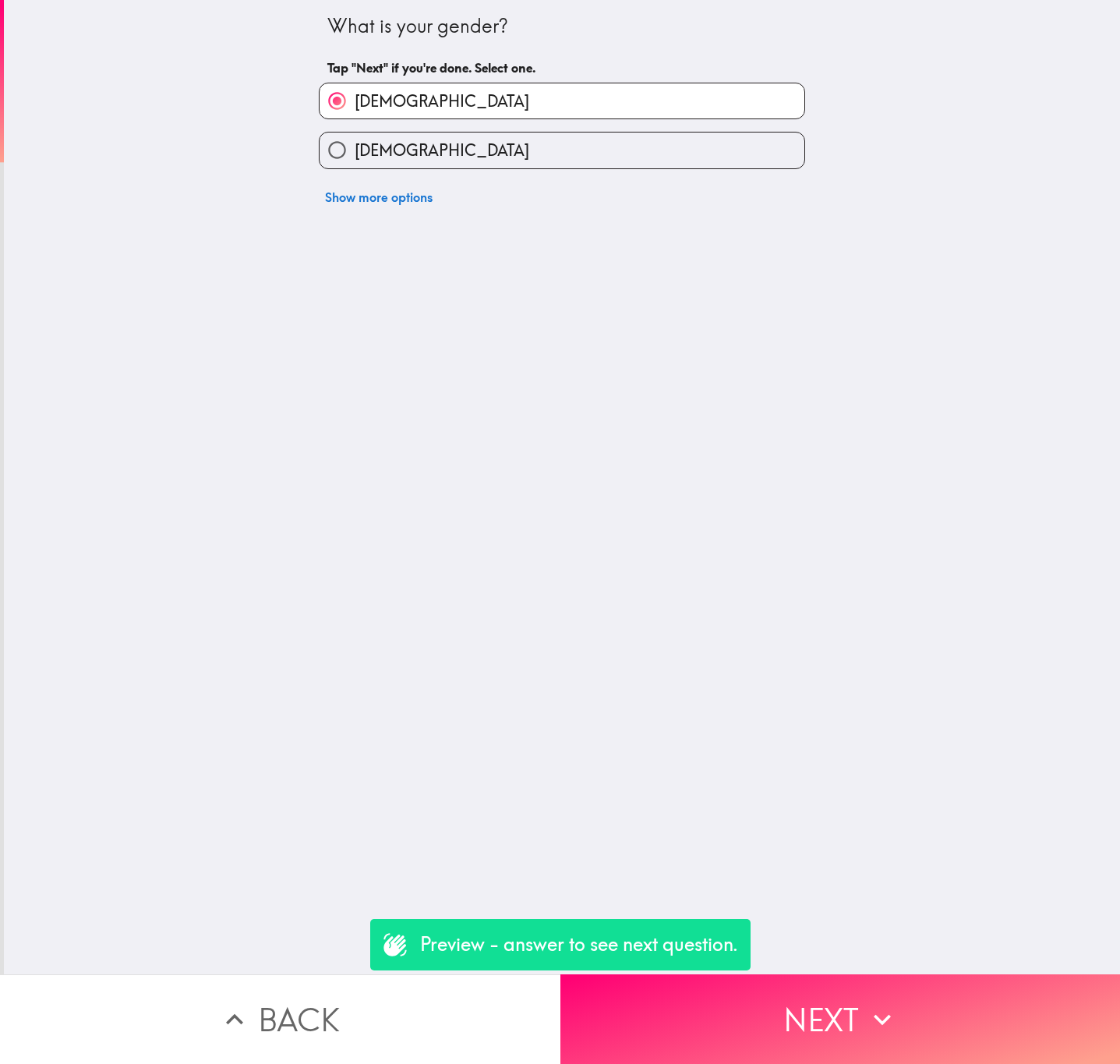
click at [470, 990] on button "Back" at bounding box center [280, 1019] width 560 height 90
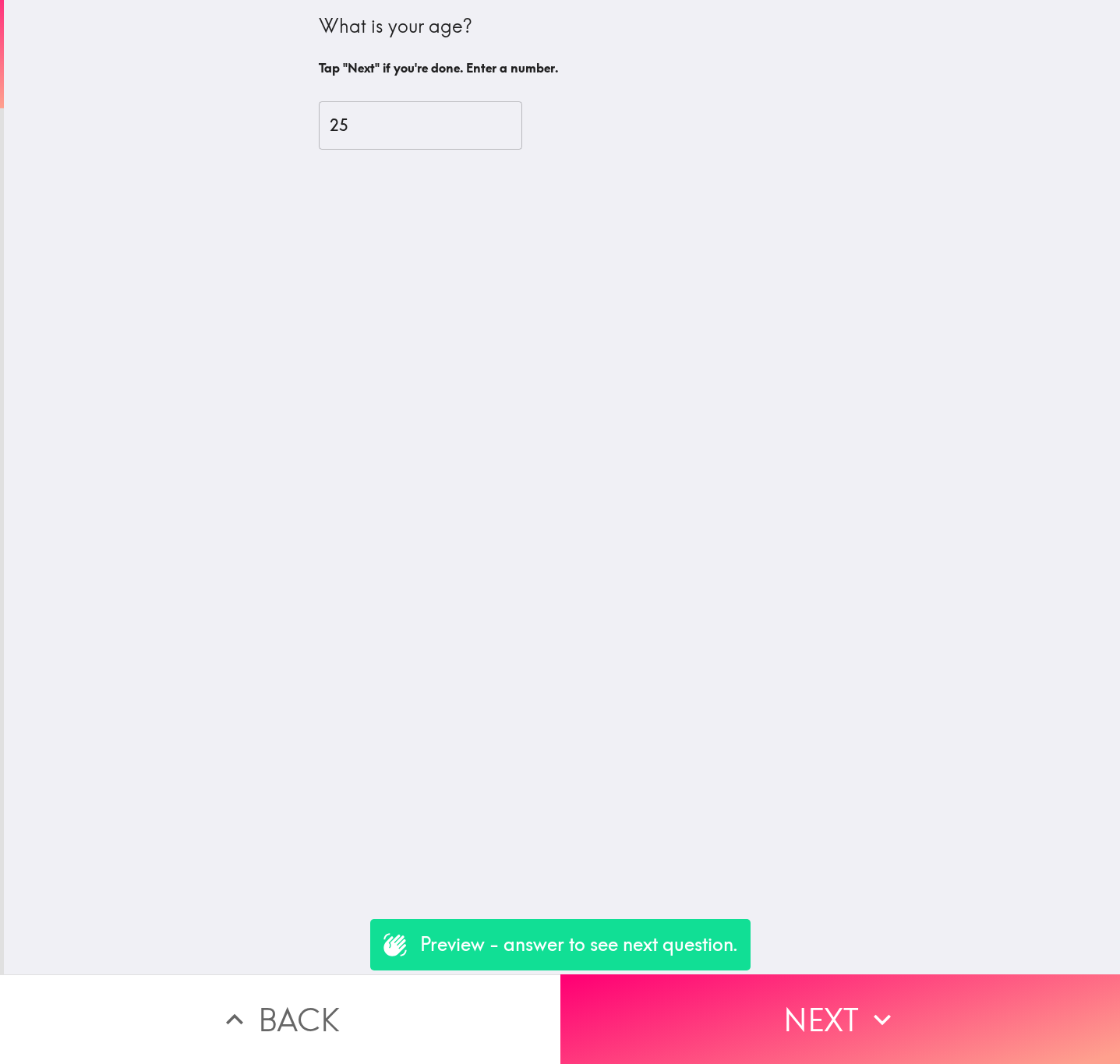
click at [470, 990] on button "Back" at bounding box center [280, 1019] width 560 height 90
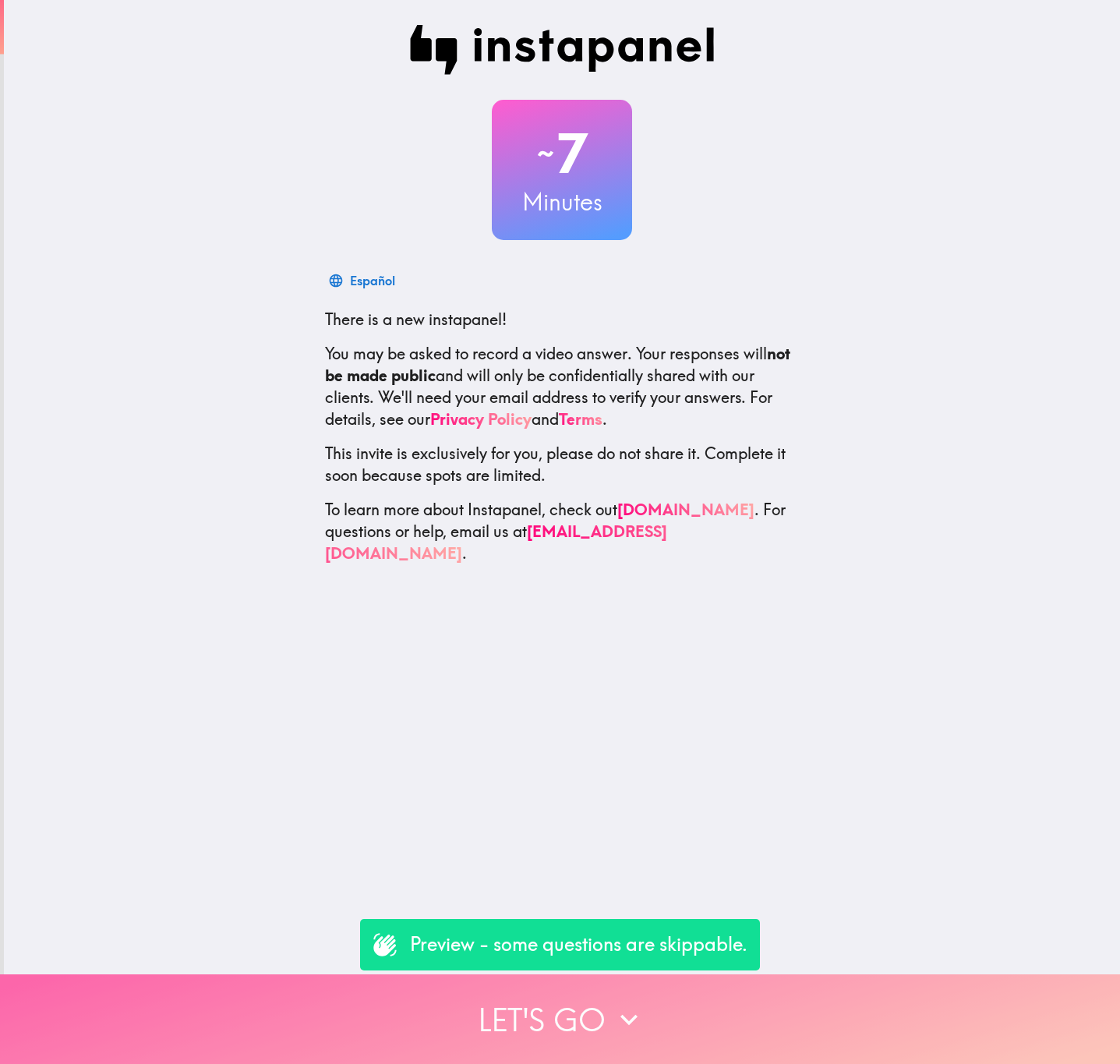
click at [824, 974] on button "Let's go" at bounding box center [560, 1019] width 1120 height 90
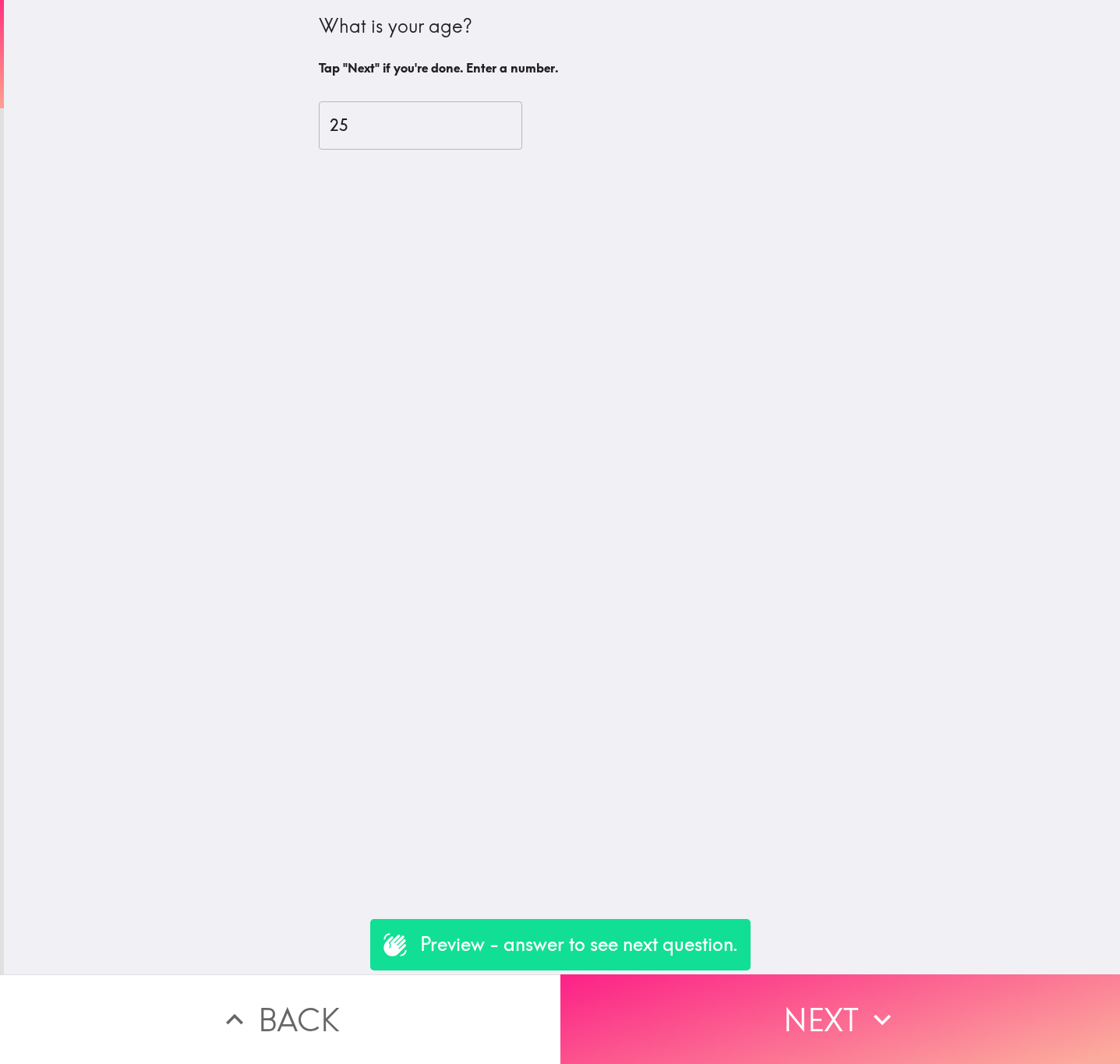
click at [824, 974] on button "Next" at bounding box center [840, 1019] width 560 height 90
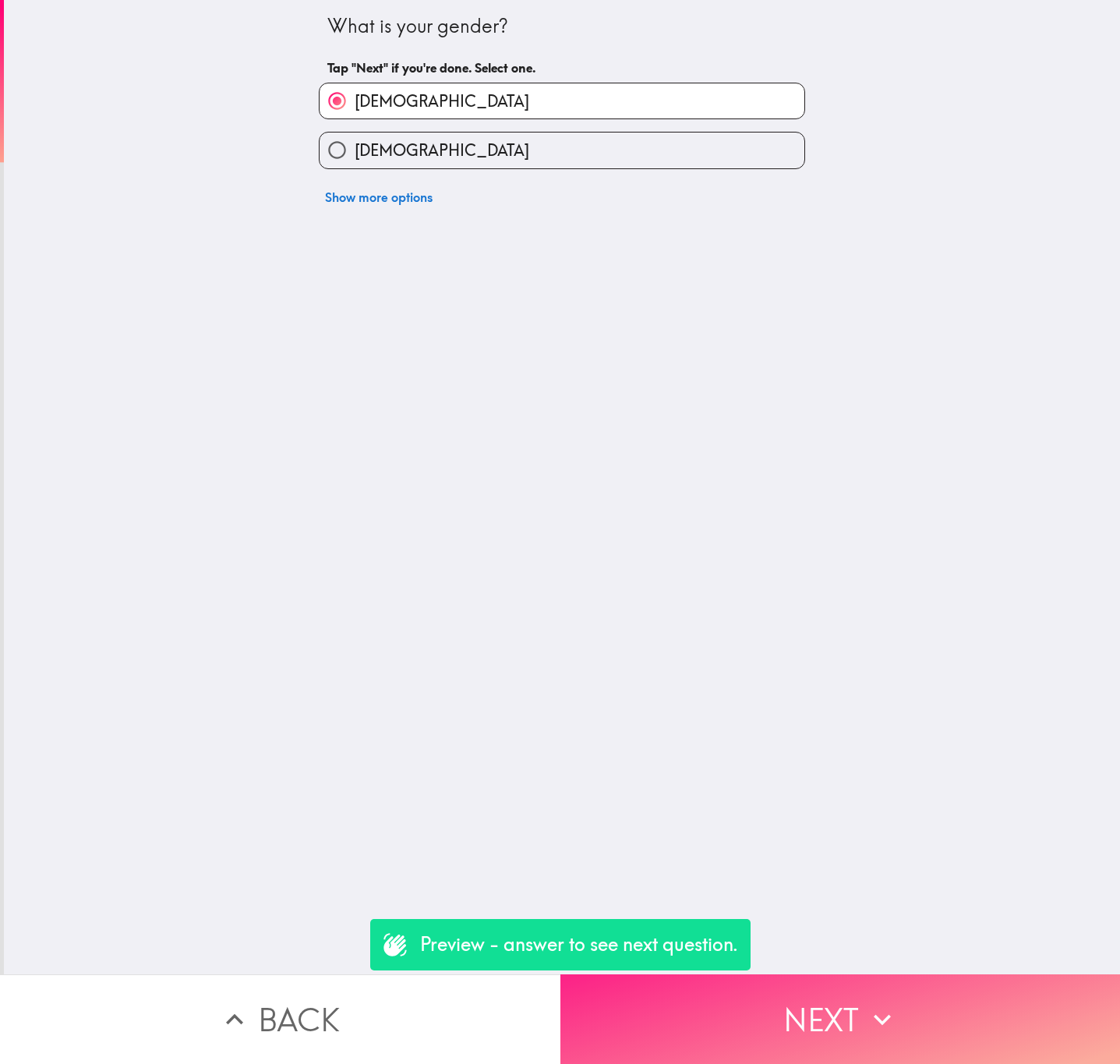
click at [824, 974] on button "Next" at bounding box center [840, 1019] width 560 height 90
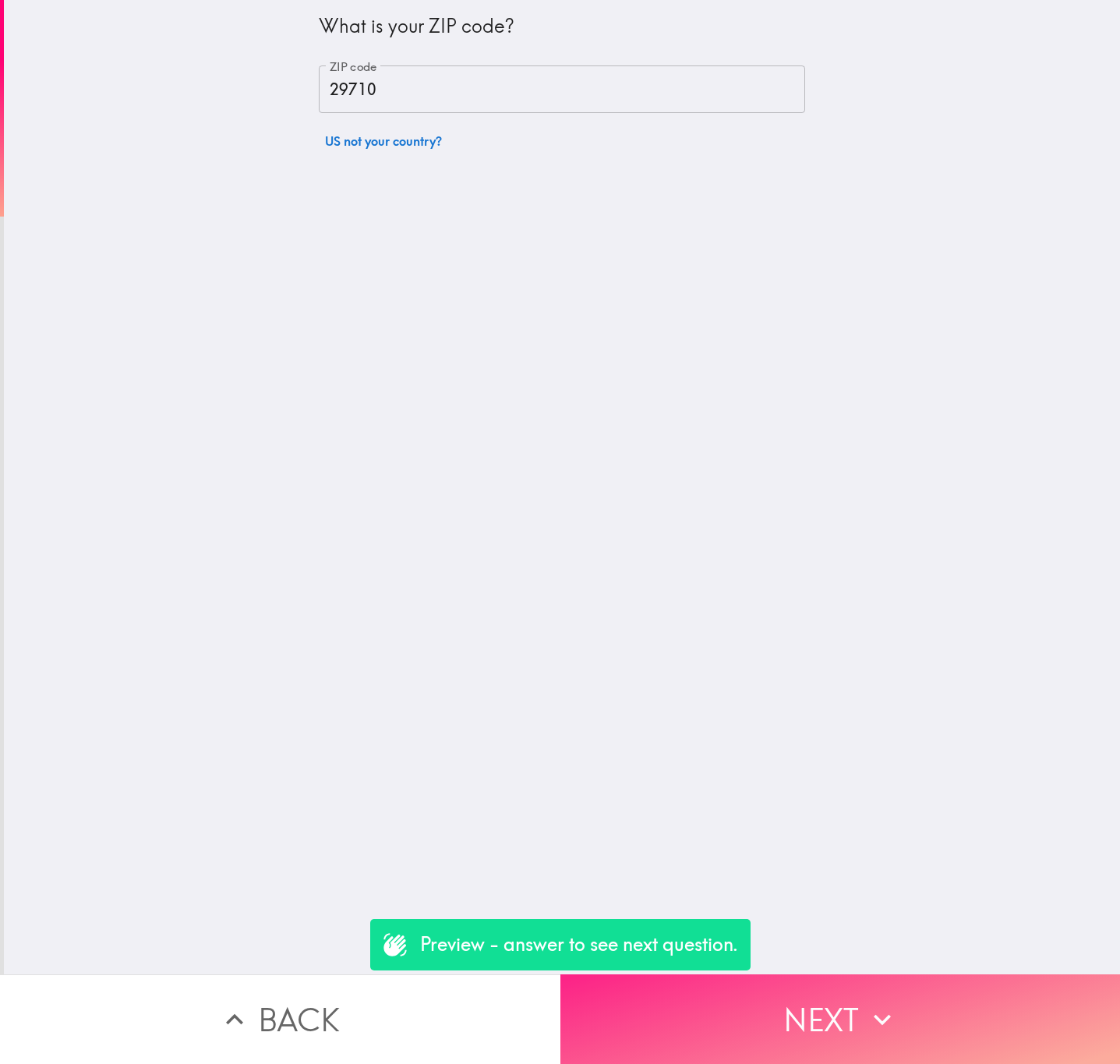
click at [824, 974] on button "Next" at bounding box center [840, 1019] width 560 height 90
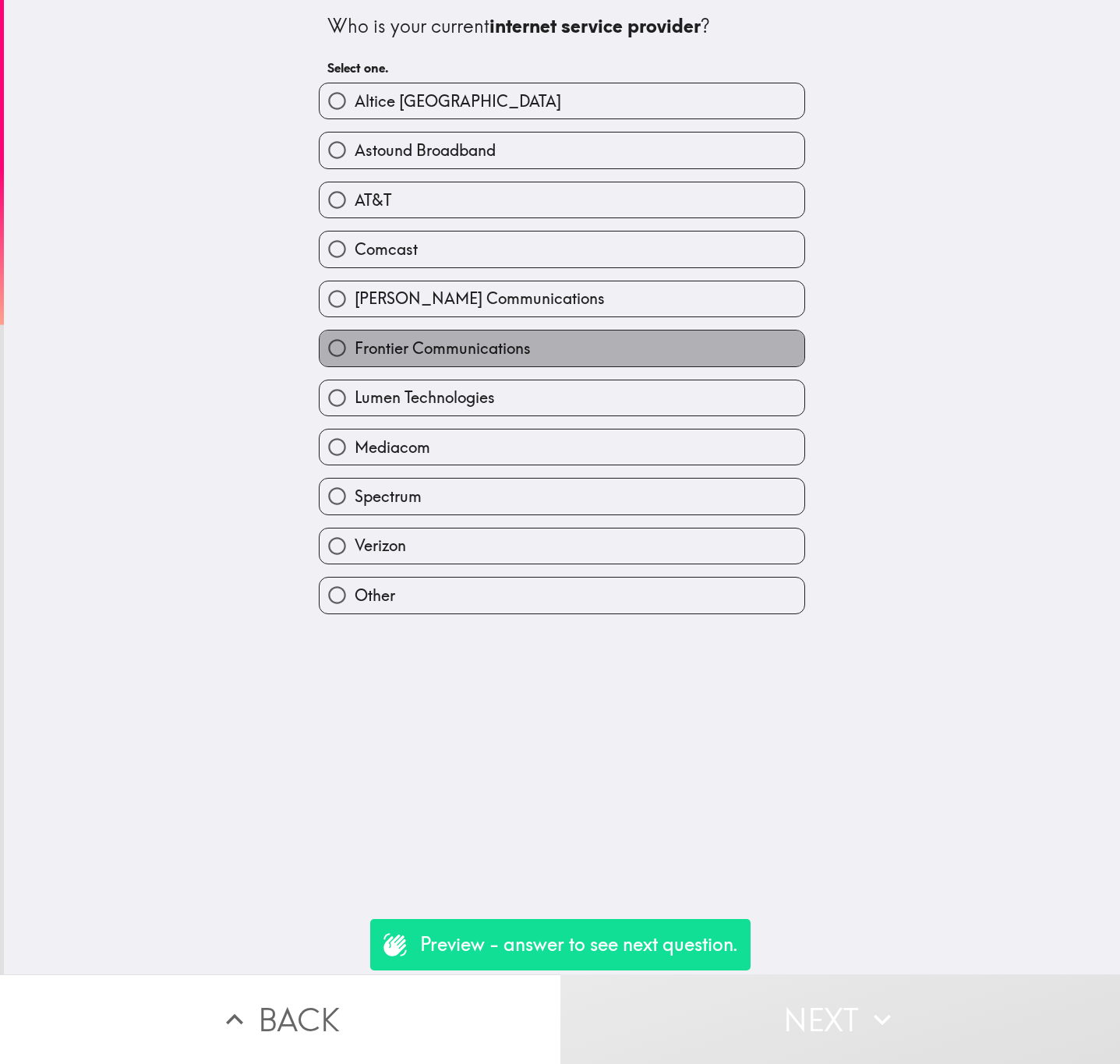
click at [561, 347] on label "Frontier Communications" at bounding box center [562, 347] width 485 height 35
click at [355, 347] on input "Frontier Communications" at bounding box center [336, 347] width 35 height 35
radio input "true"
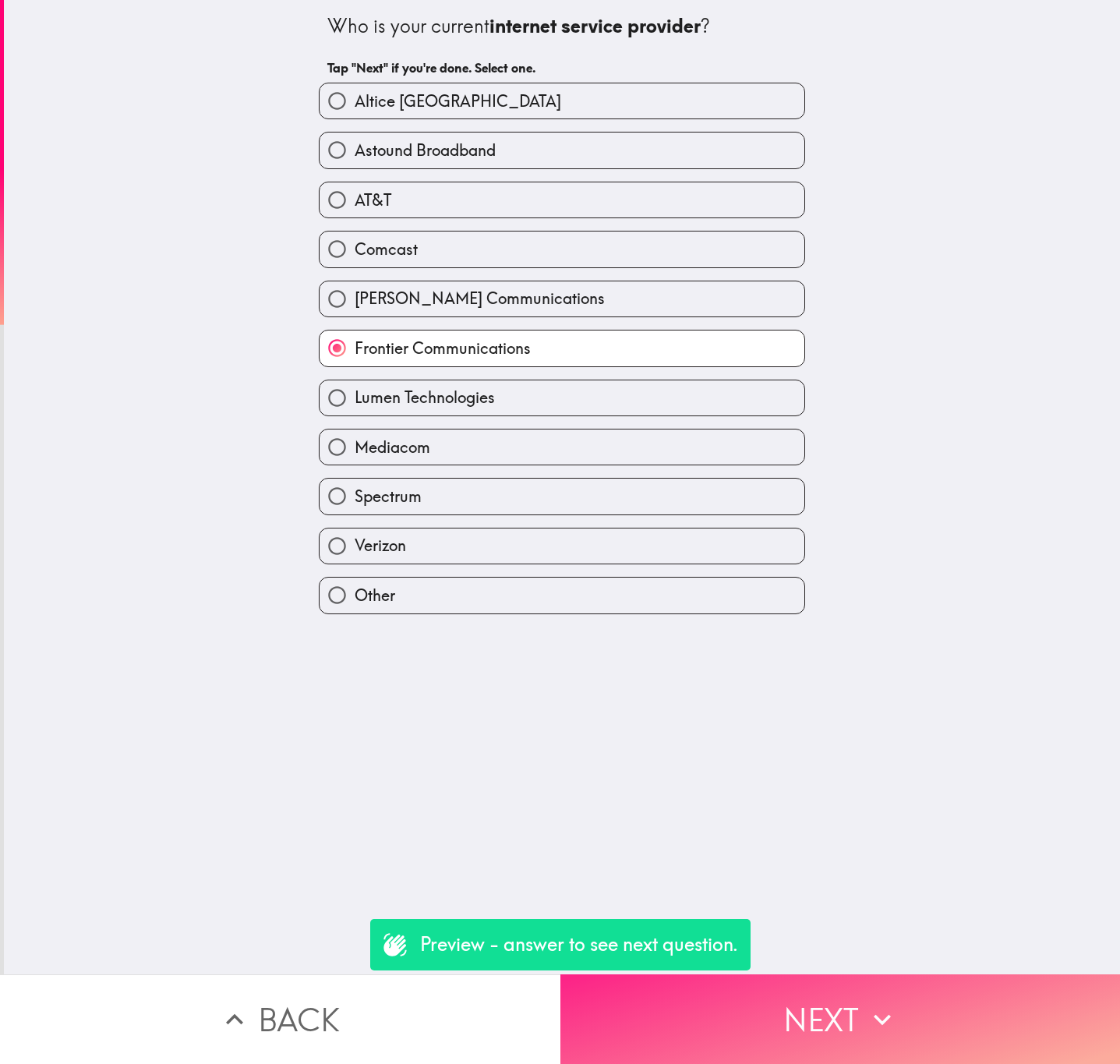
click at [833, 1017] on button "Next" at bounding box center [840, 1019] width 560 height 90
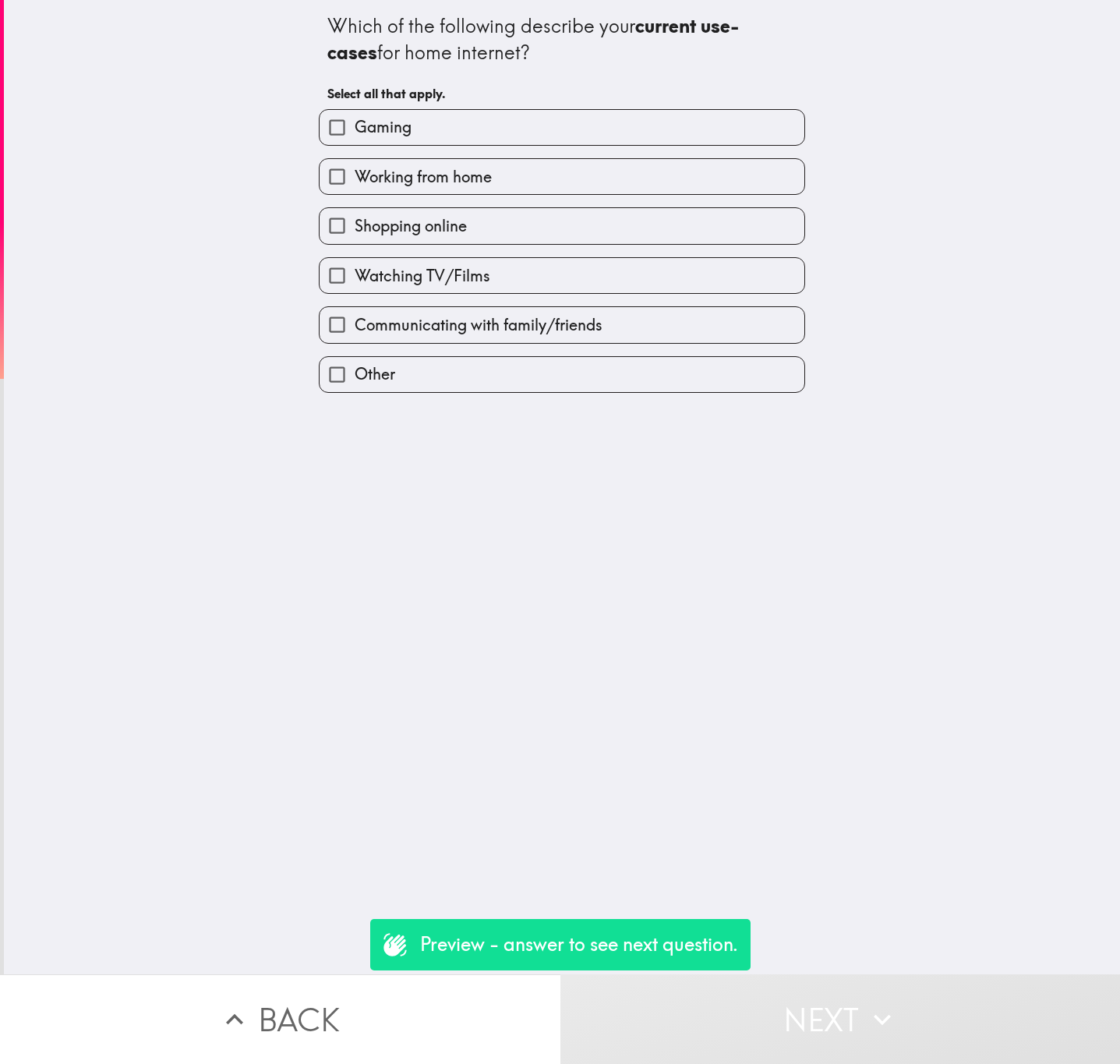
click at [531, 201] on div "Shopping online" at bounding box center [555, 219] width 499 height 49
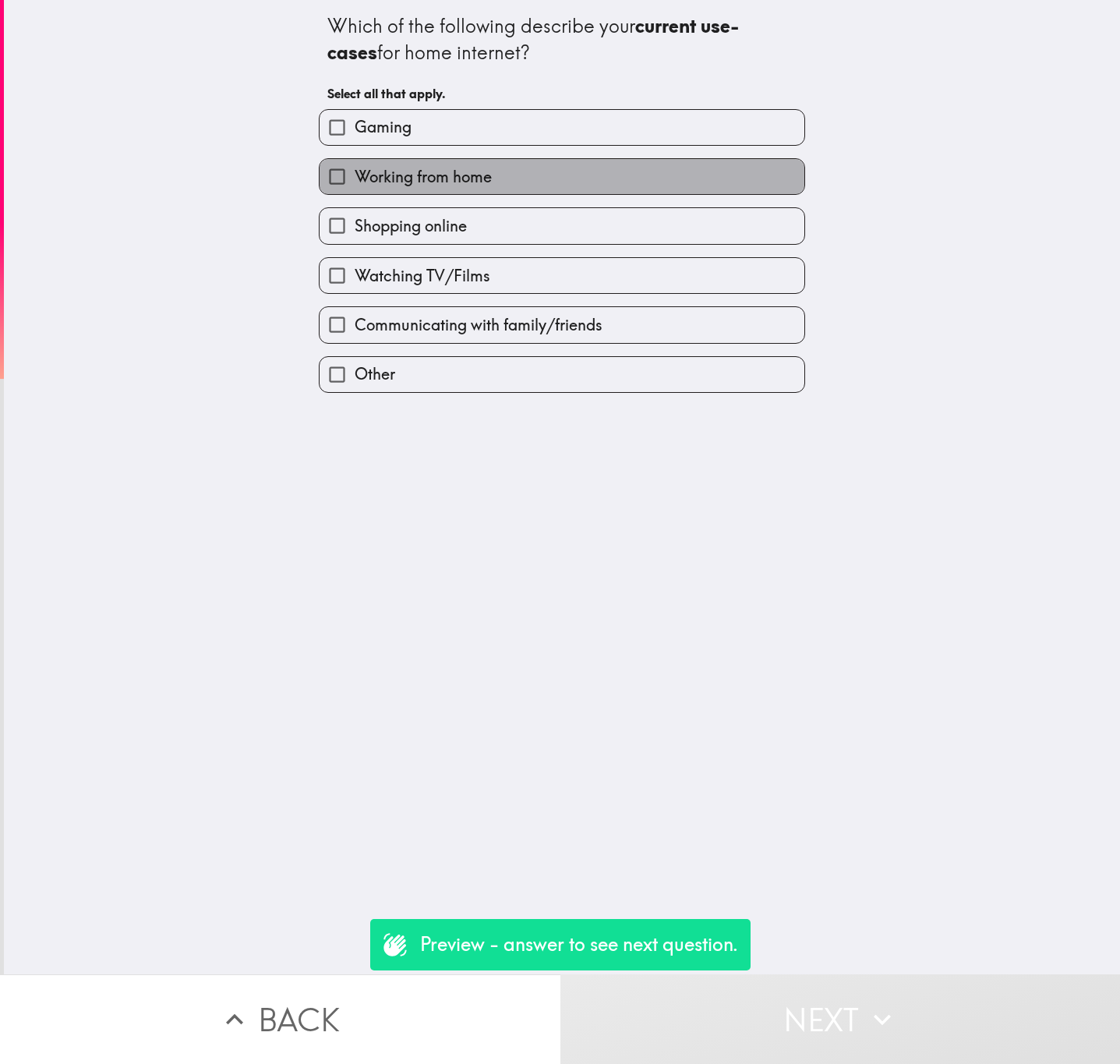
click at [541, 184] on label "Working from home" at bounding box center [562, 176] width 485 height 35
click at [355, 184] on input "Working from home" at bounding box center [336, 176] width 35 height 35
checkbox input "true"
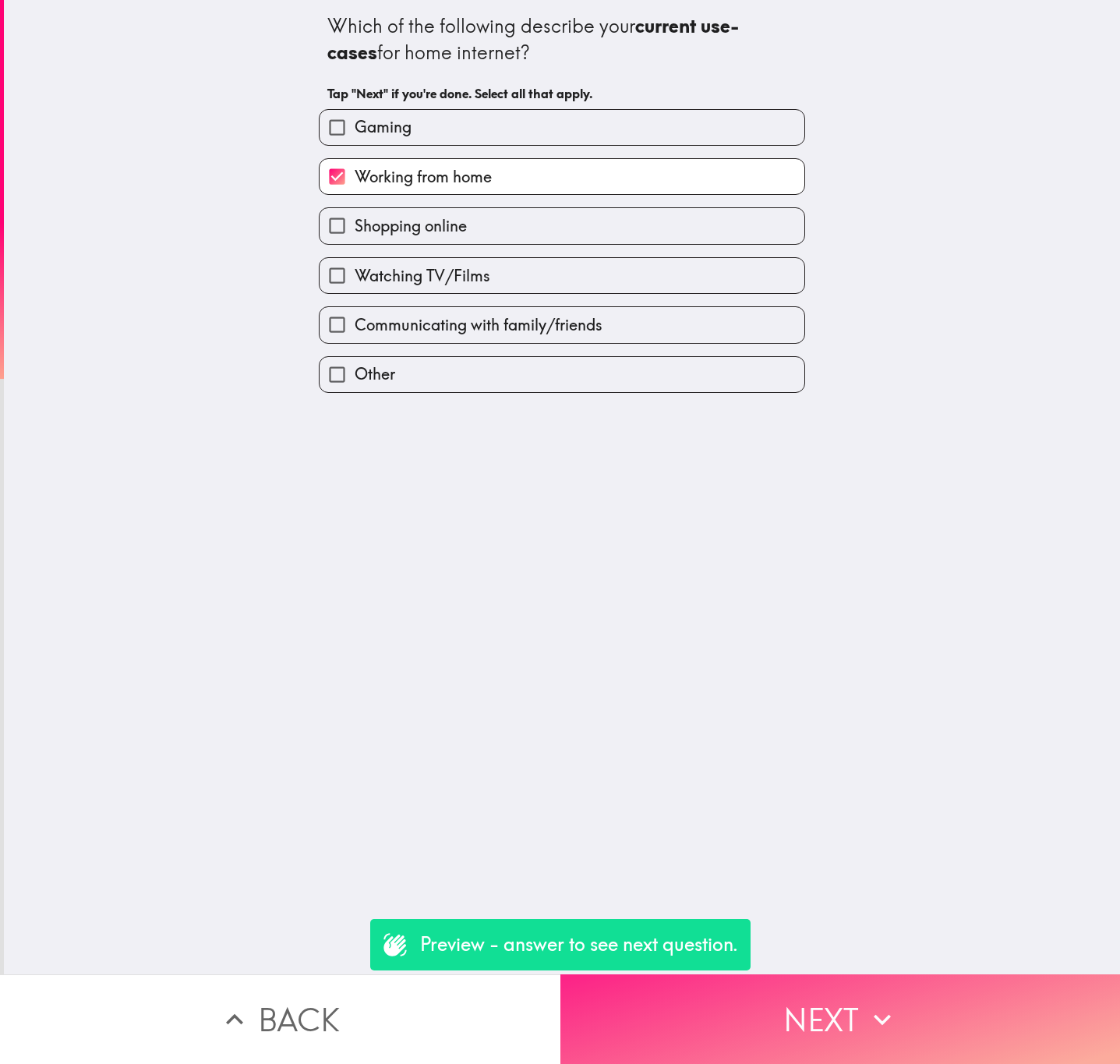
click at [797, 974] on button "Next" at bounding box center [840, 1019] width 560 height 90
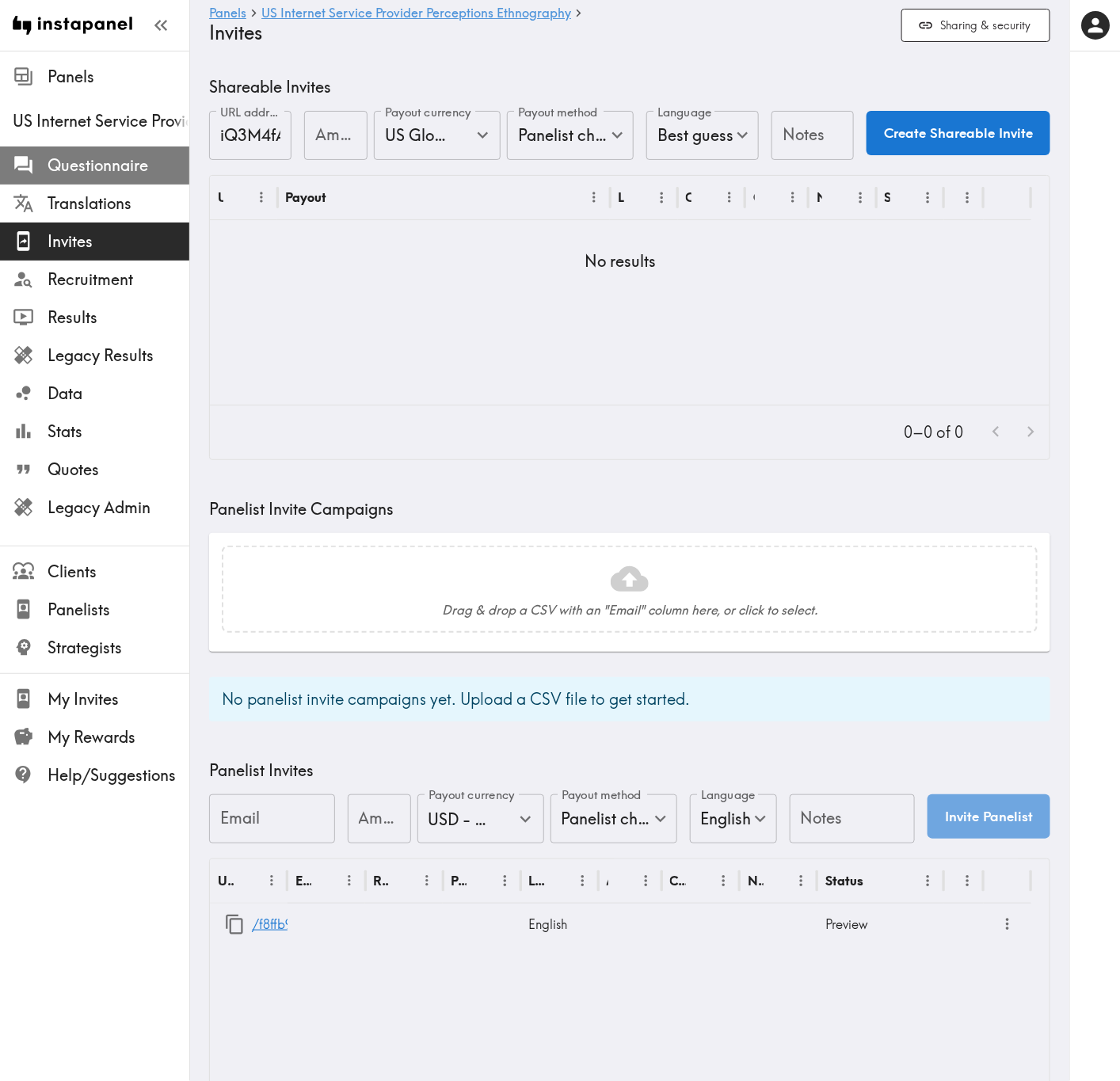
click at [143, 167] on span "Questionnaire" at bounding box center [118, 165] width 142 height 22
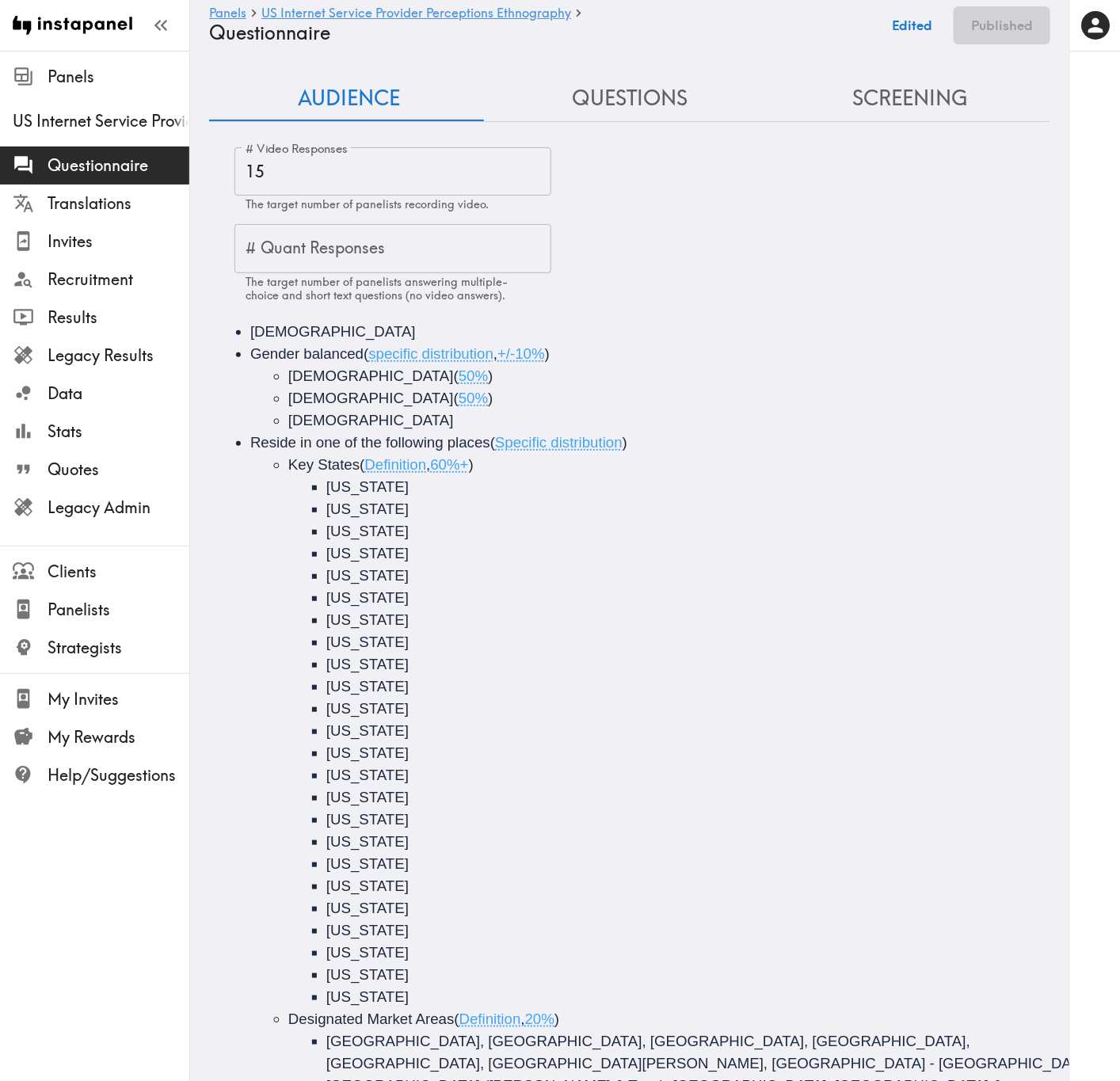
scroll to position [478, 0]
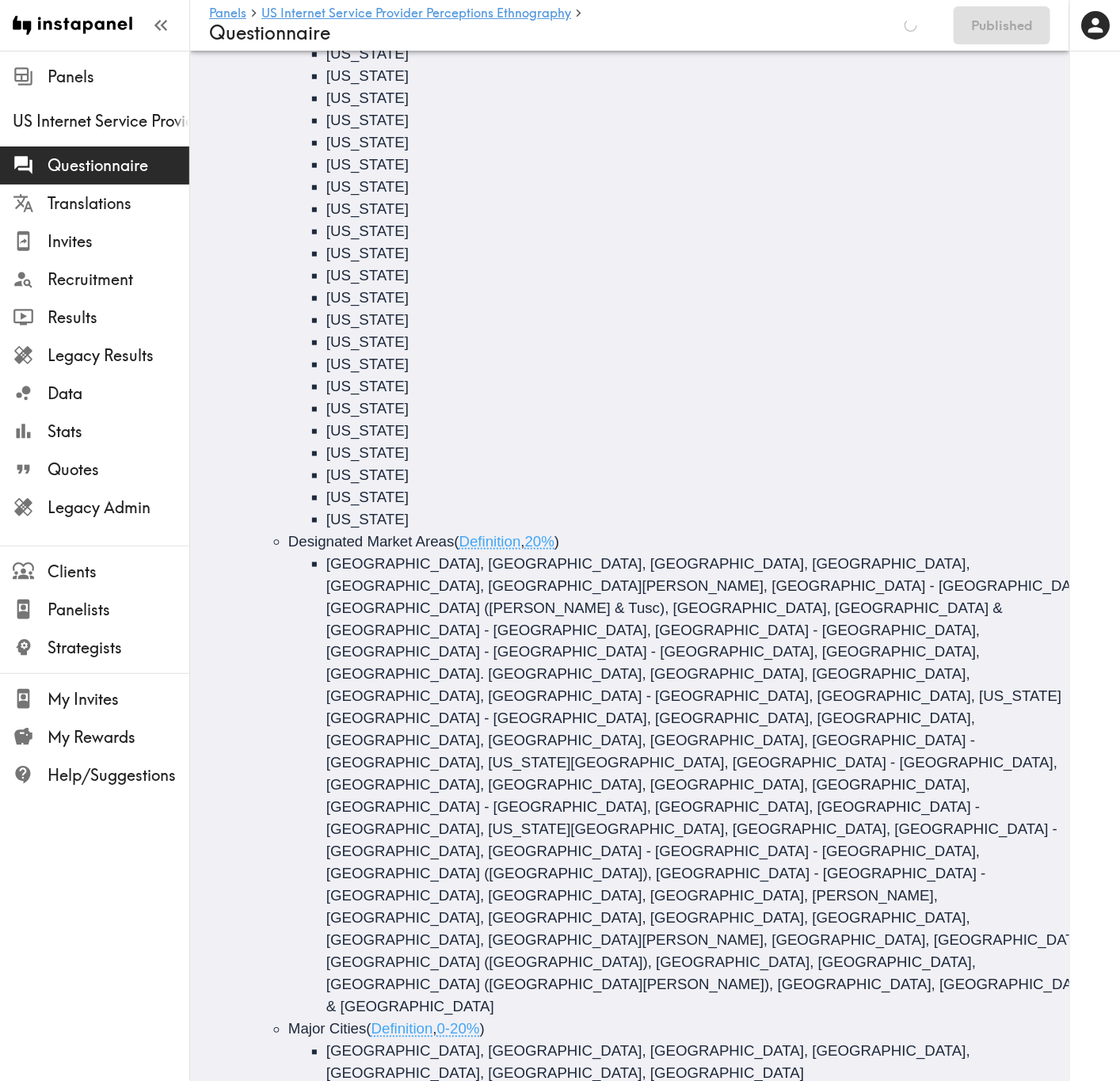
click at [928, 20] on button "Edited" at bounding box center [928, 26] width 58 height 38
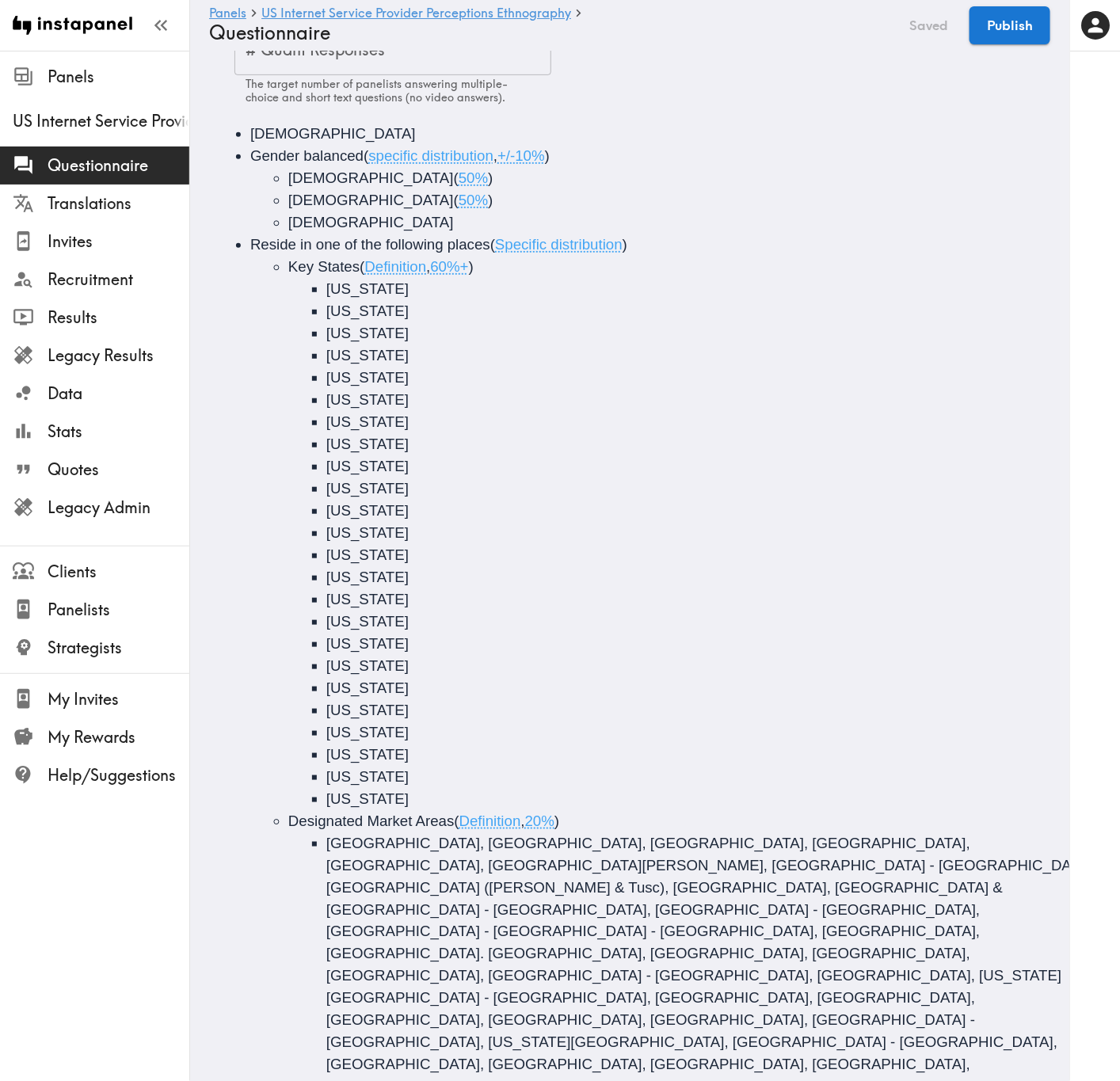
scroll to position [0, 0]
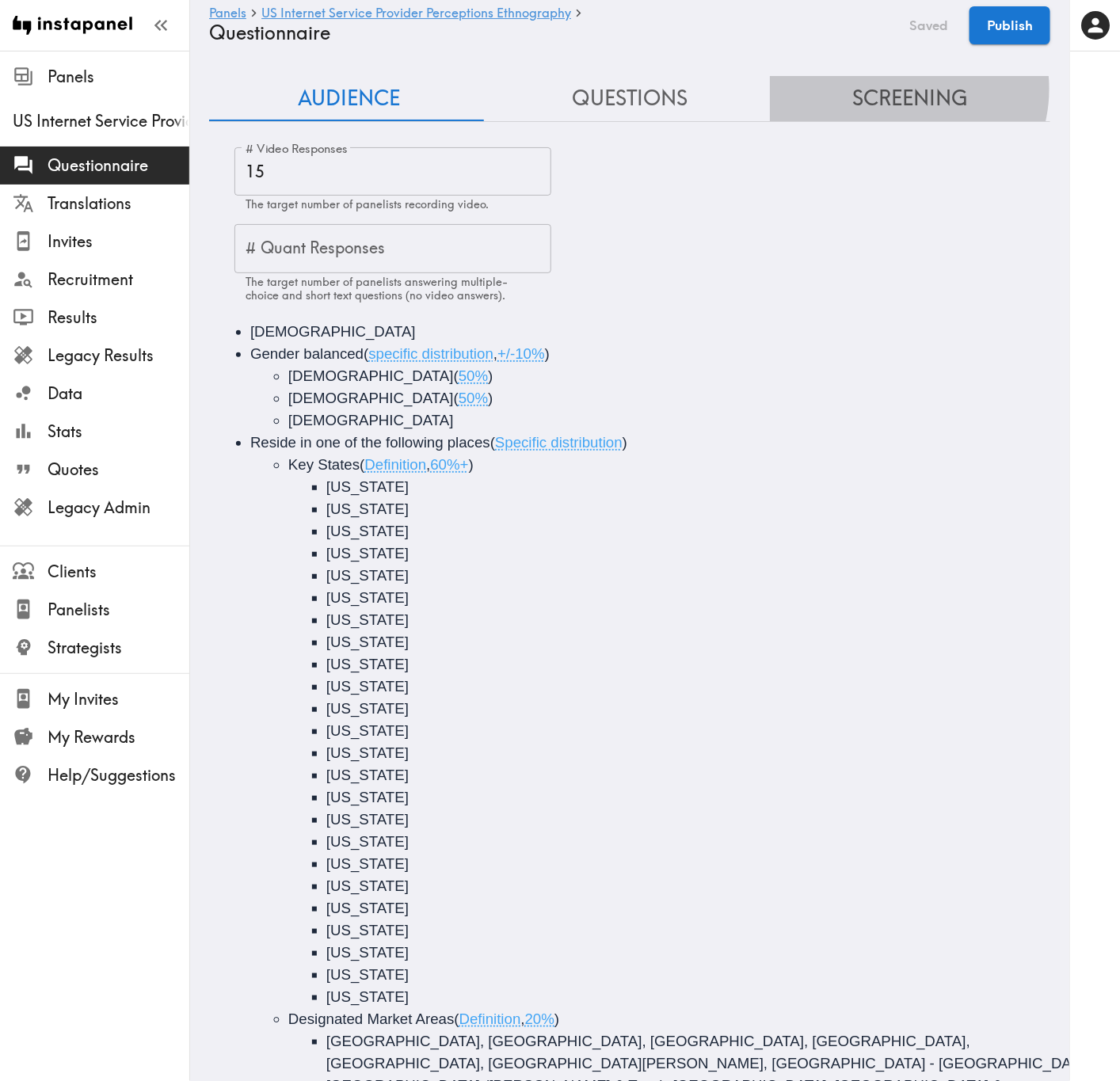
click at [889, 88] on button "Screening" at bounding box center [910, 98] width 281 height 45
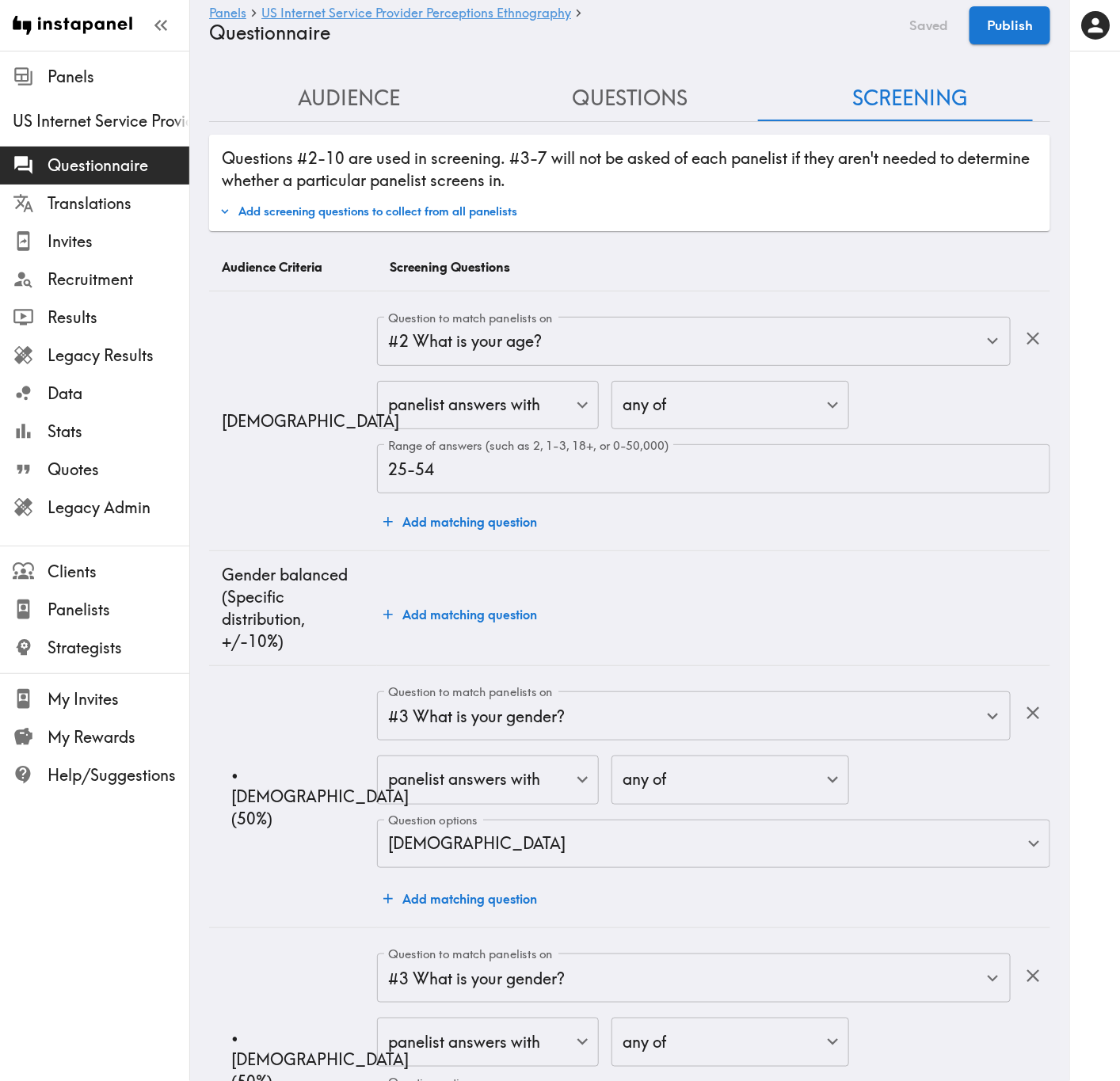
click at [383, 219] on button "Add screening questions to collect from all panelists" at bounding box center [367, 211] width 305 height 27
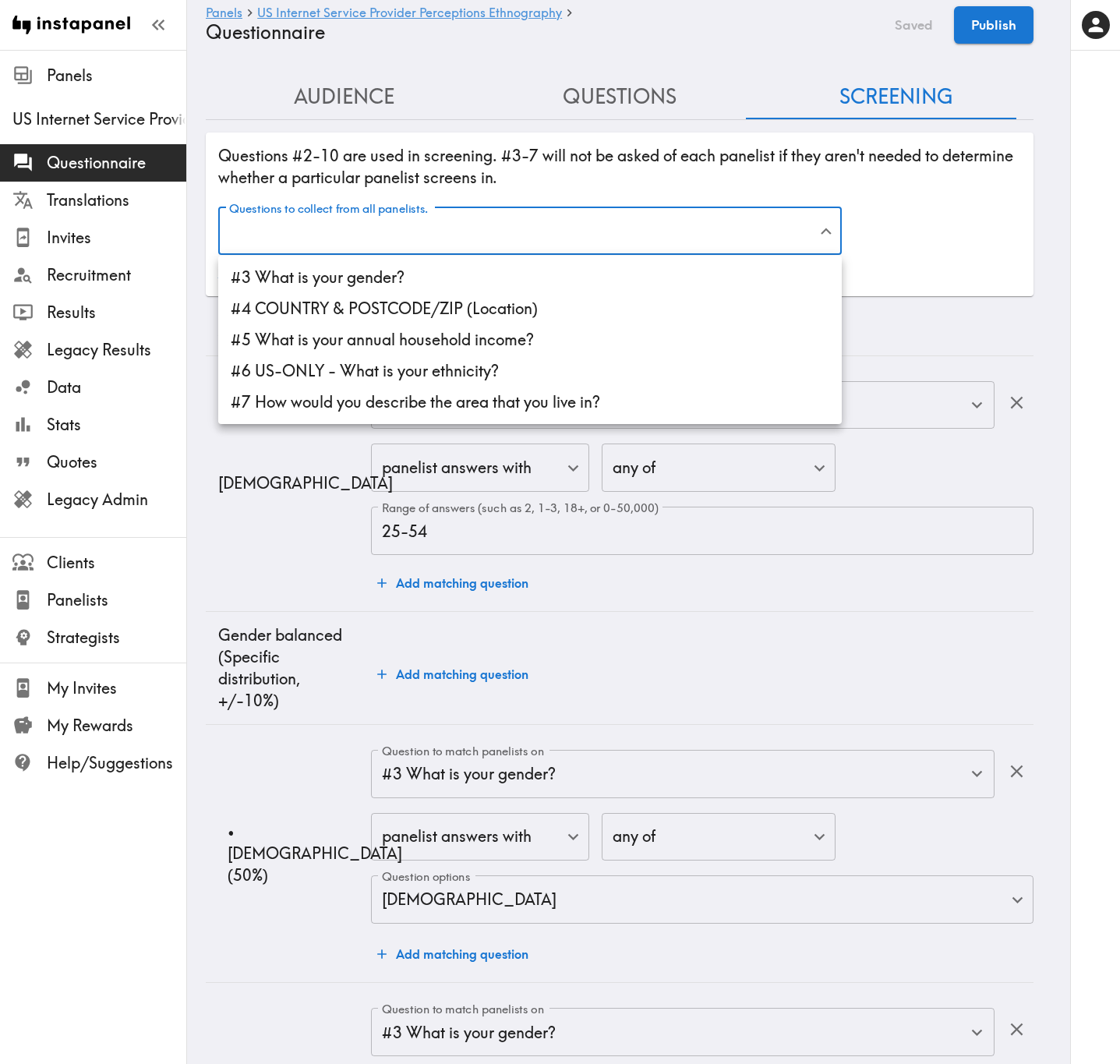
click at [405, 262] on li "#3 What is your gender?" at bounding box center [530, 277] width 624 height 31
click at [424, 304] on li "#4 COUNTRY & POSTCODE/ZIP (Location)" at bounding box center [530, 308] width 624 height 31
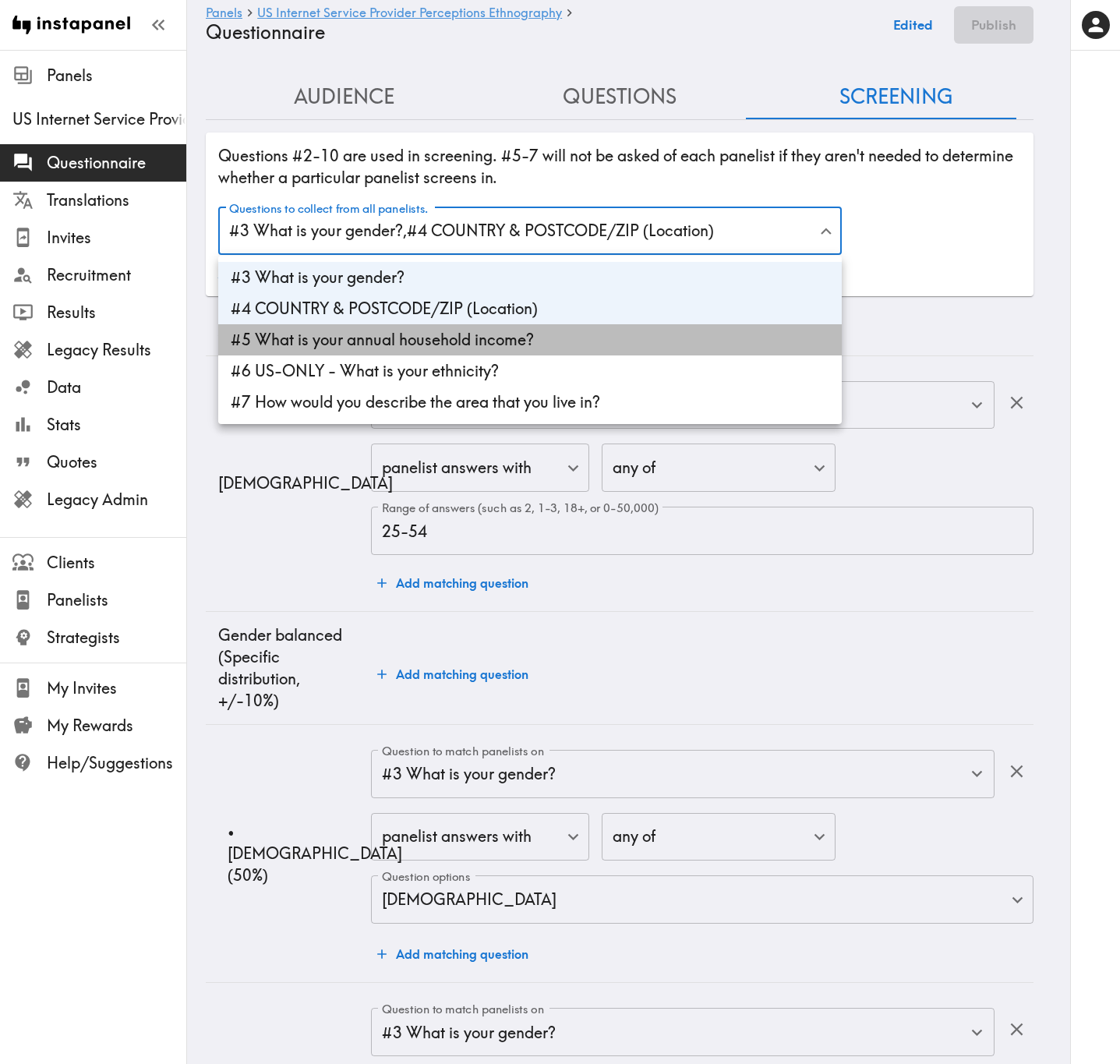
click at [429, 335] on li "#5 What is your annual household income?" at bounding box center [530, 339] width 624 height 31
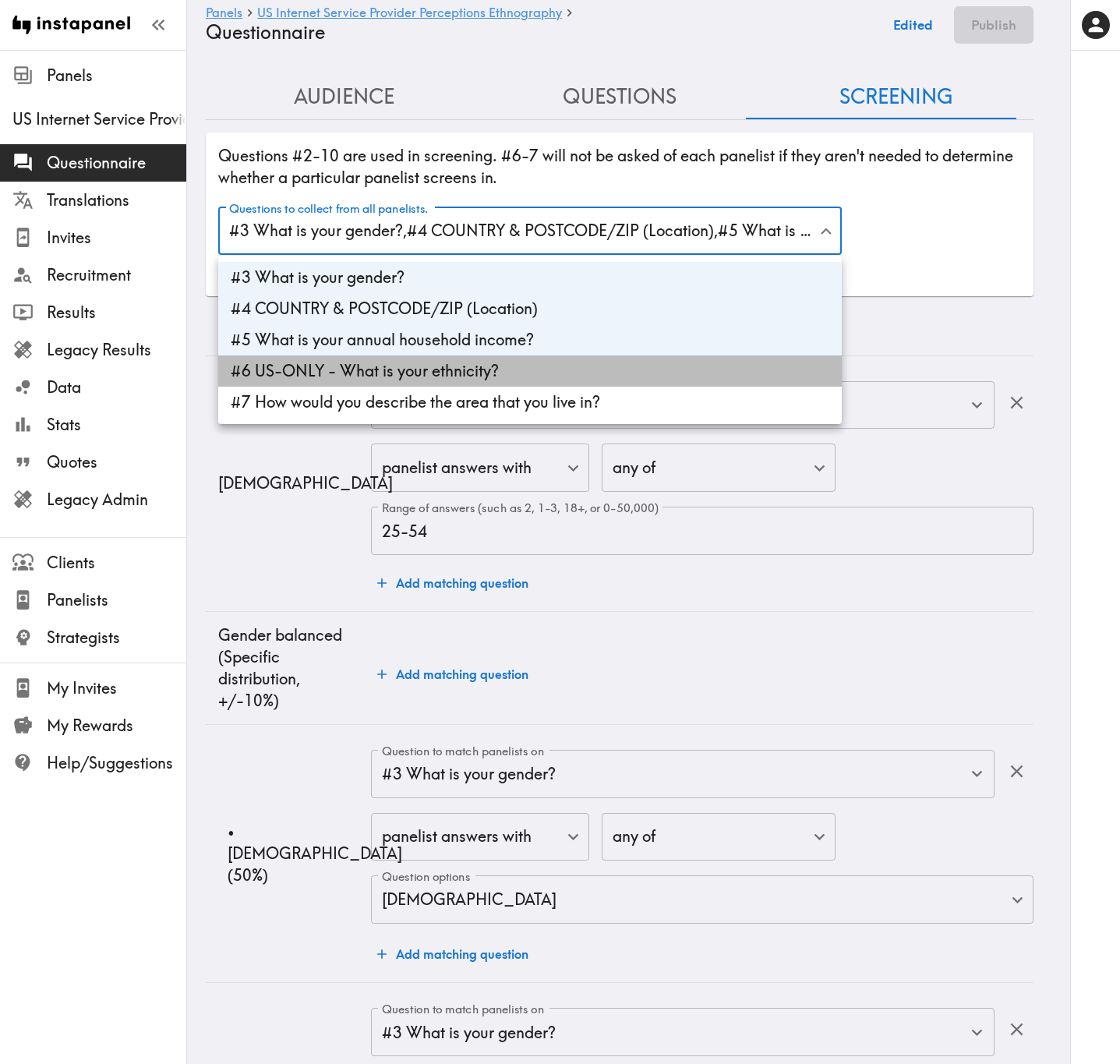
click at [435, 356] on li "#6 US-ONLY - What is your ethnicity?" at bounding box center [530, 371] width 624 height 31
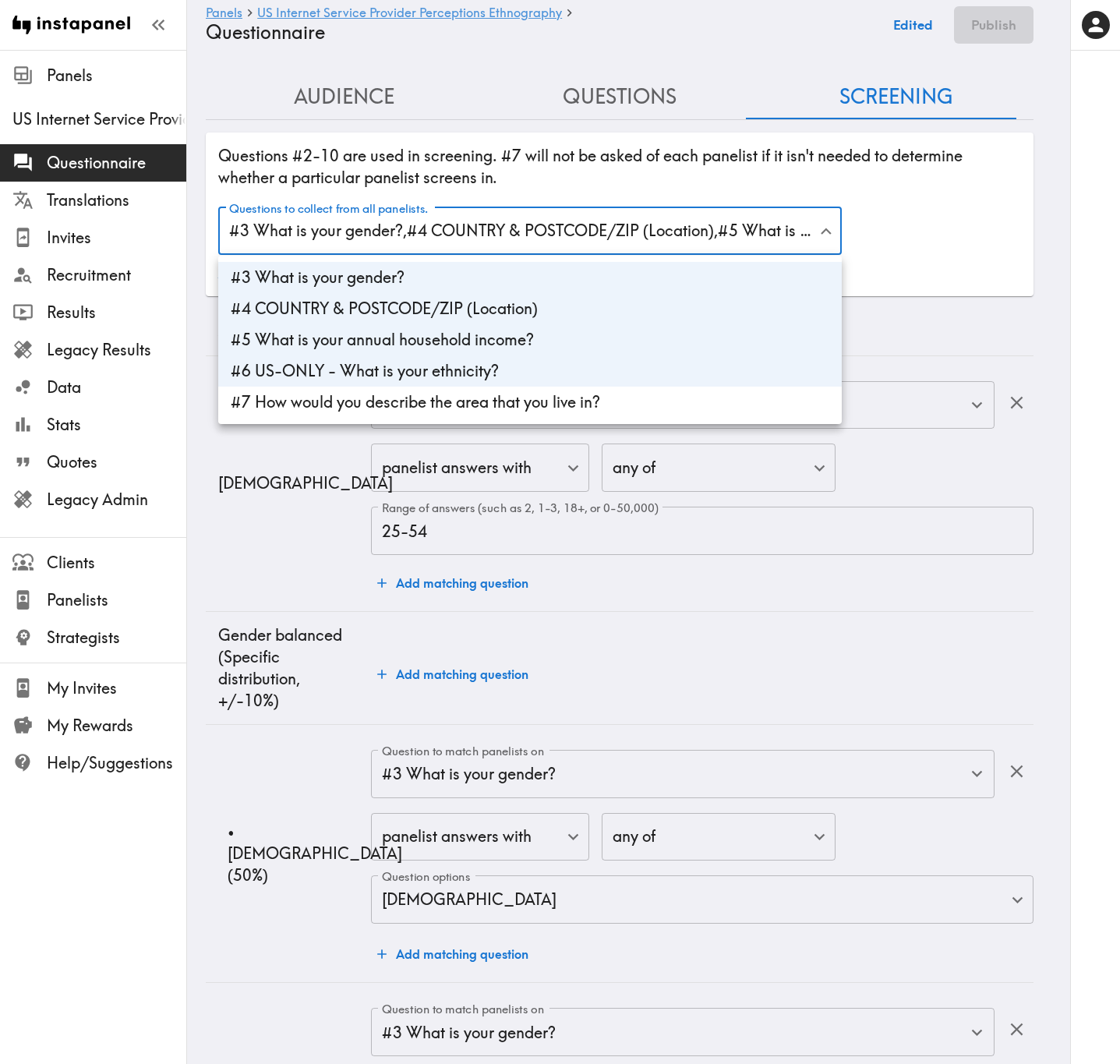
click at [466, 406] on li "#7 How would you describe the area that you live in?" at bounding box center [530, 402] width 624 height 31
type input "gender,44257204-0280-4446-9725-70ce32a0253f,income,ethnicity_US,1eedd1b6-0773-4…"
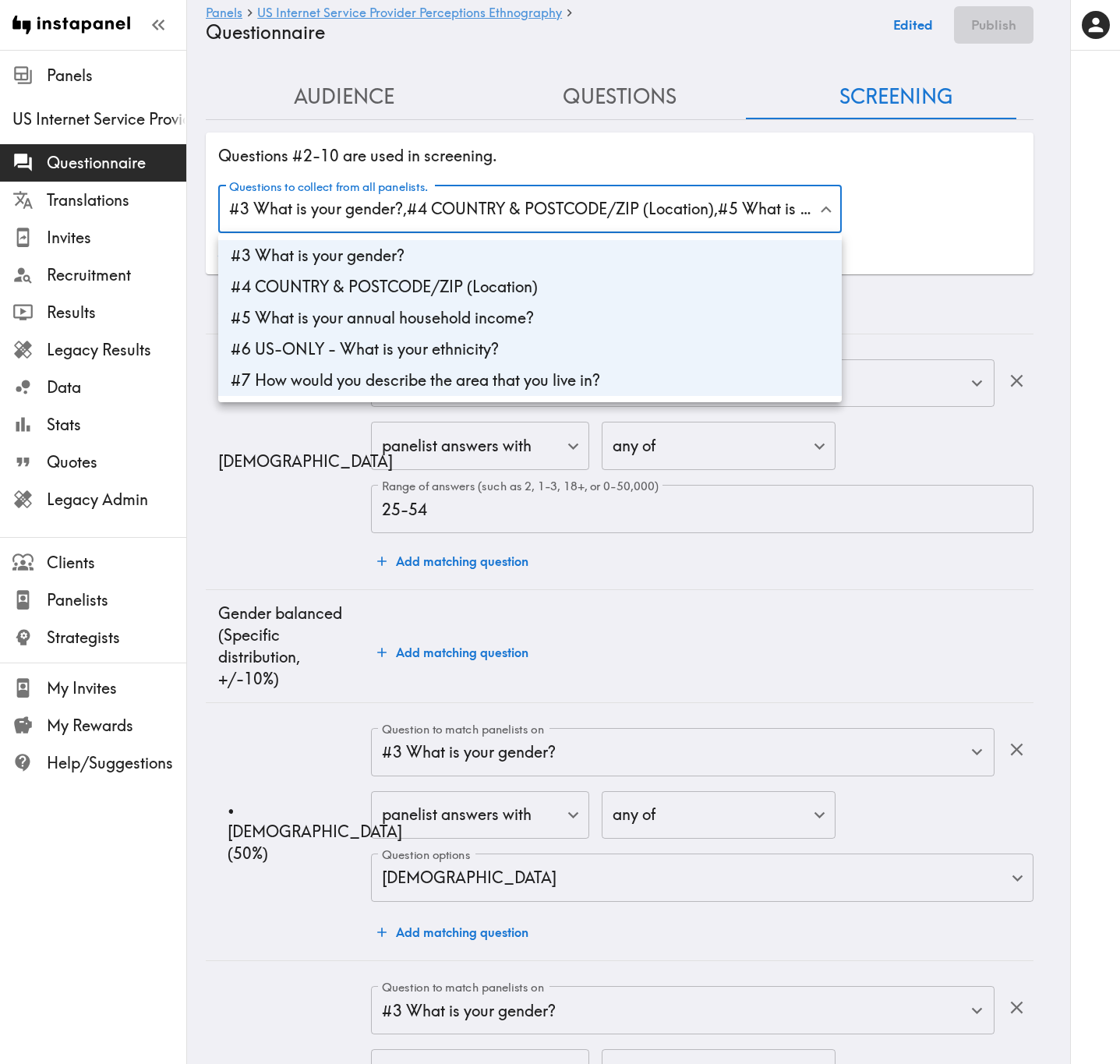
drag, startPoint x: 915, startPoint y: 206, endPoint x: 922, endPoint y: 171, distance: 35.7
click at [915, 204] on div at bounding box center [560, 532] width 1120 height 1064
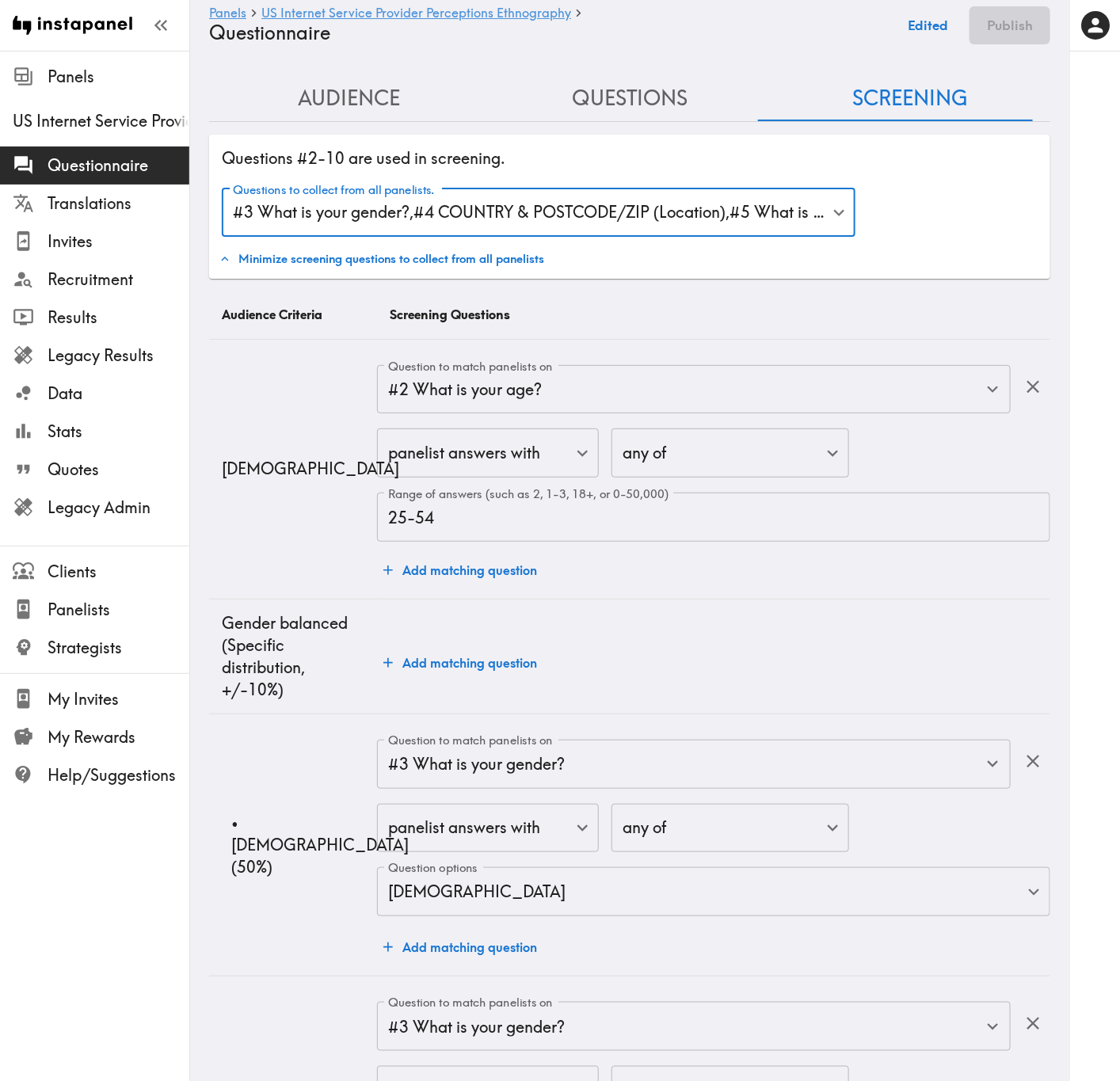
click at [928, 22] on button "Edited" at bounding box center [928, 26] width 58 height 38
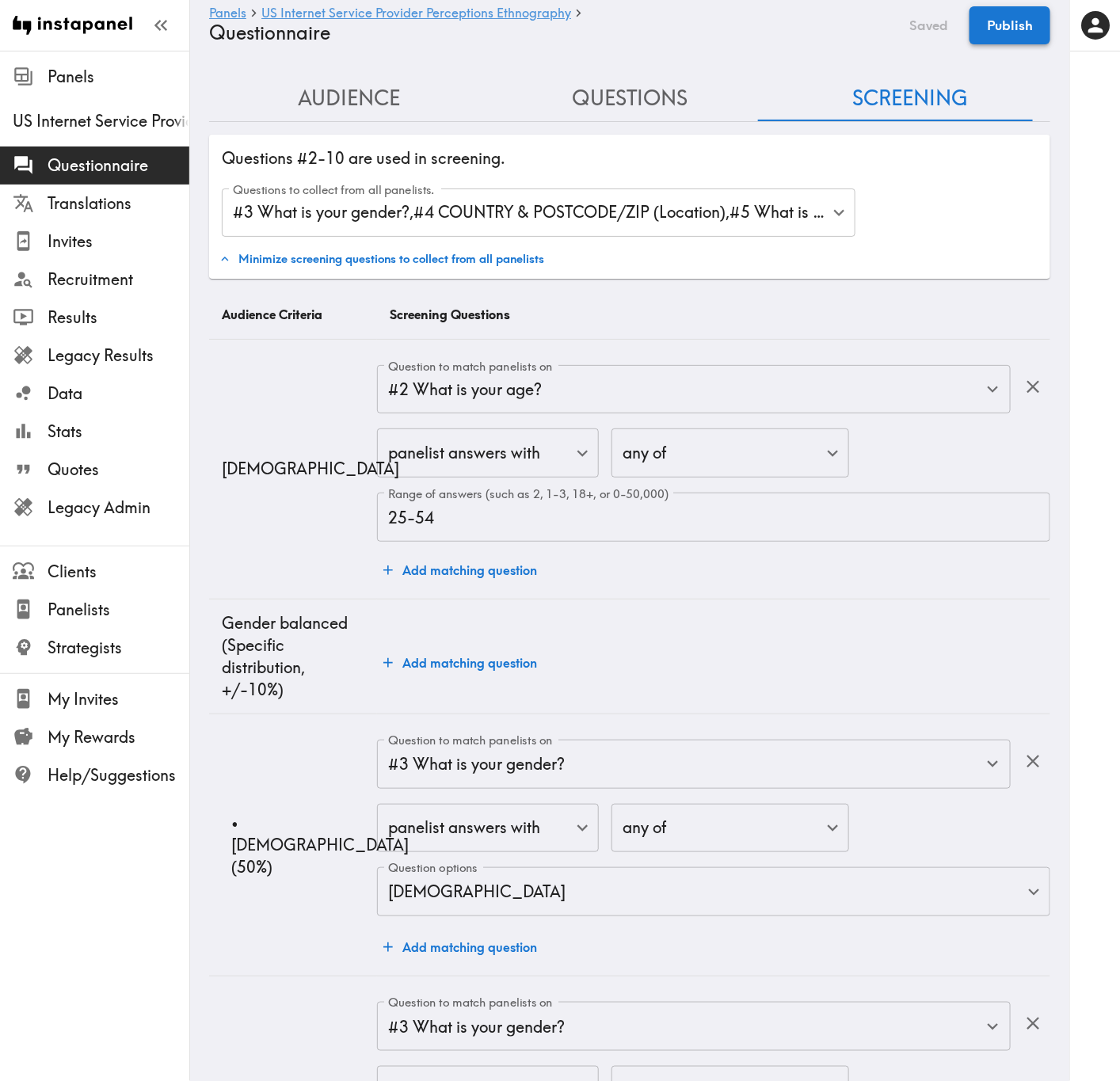
click at [1011, 24] on button "Publish" at bounding box center [1010, 26] width 81 height 38
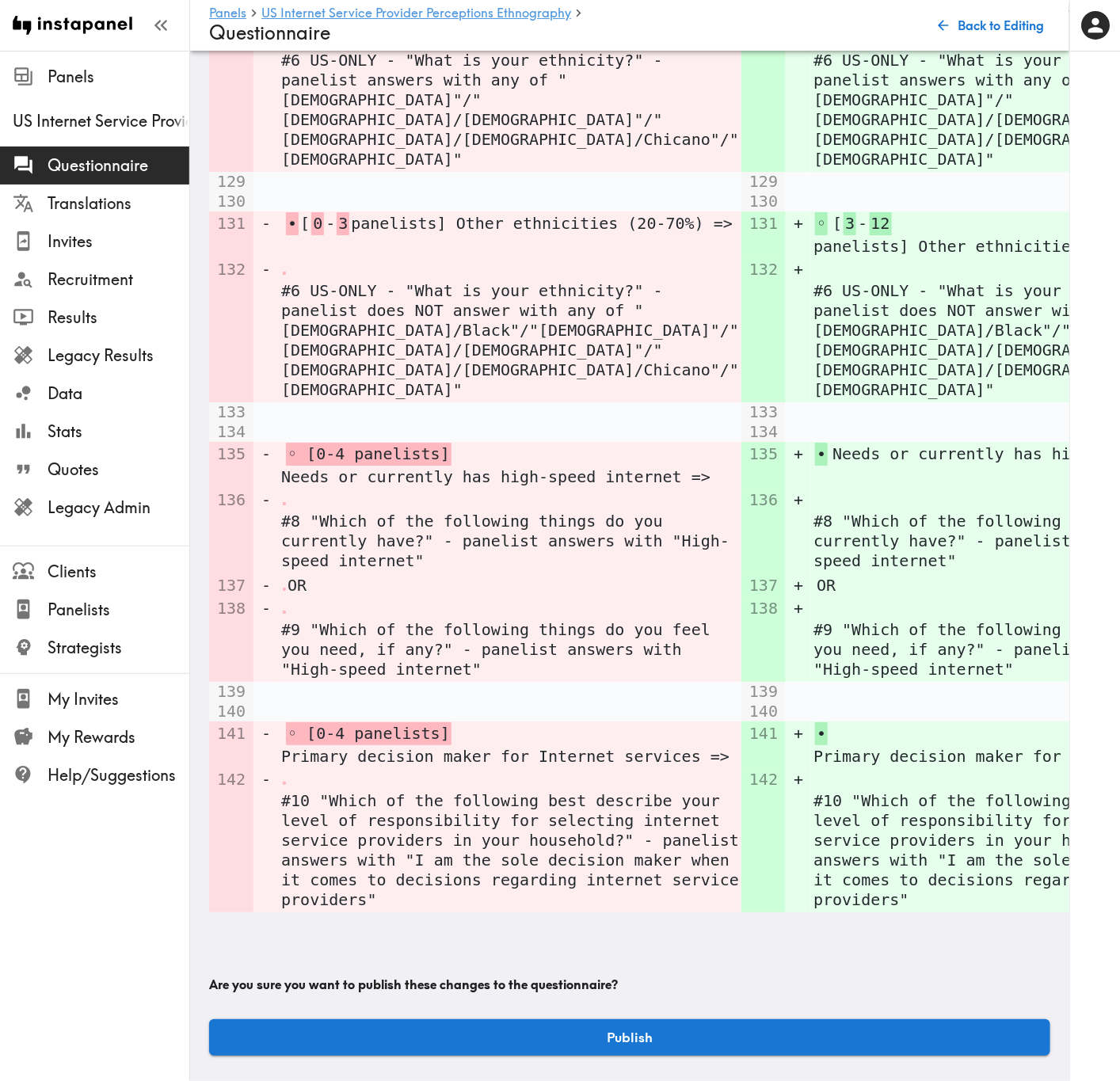
scroll to position [2039, 0]
click at [761, 1019] on button "Publish" at bounding box center [630, 1037] width 841 height 36
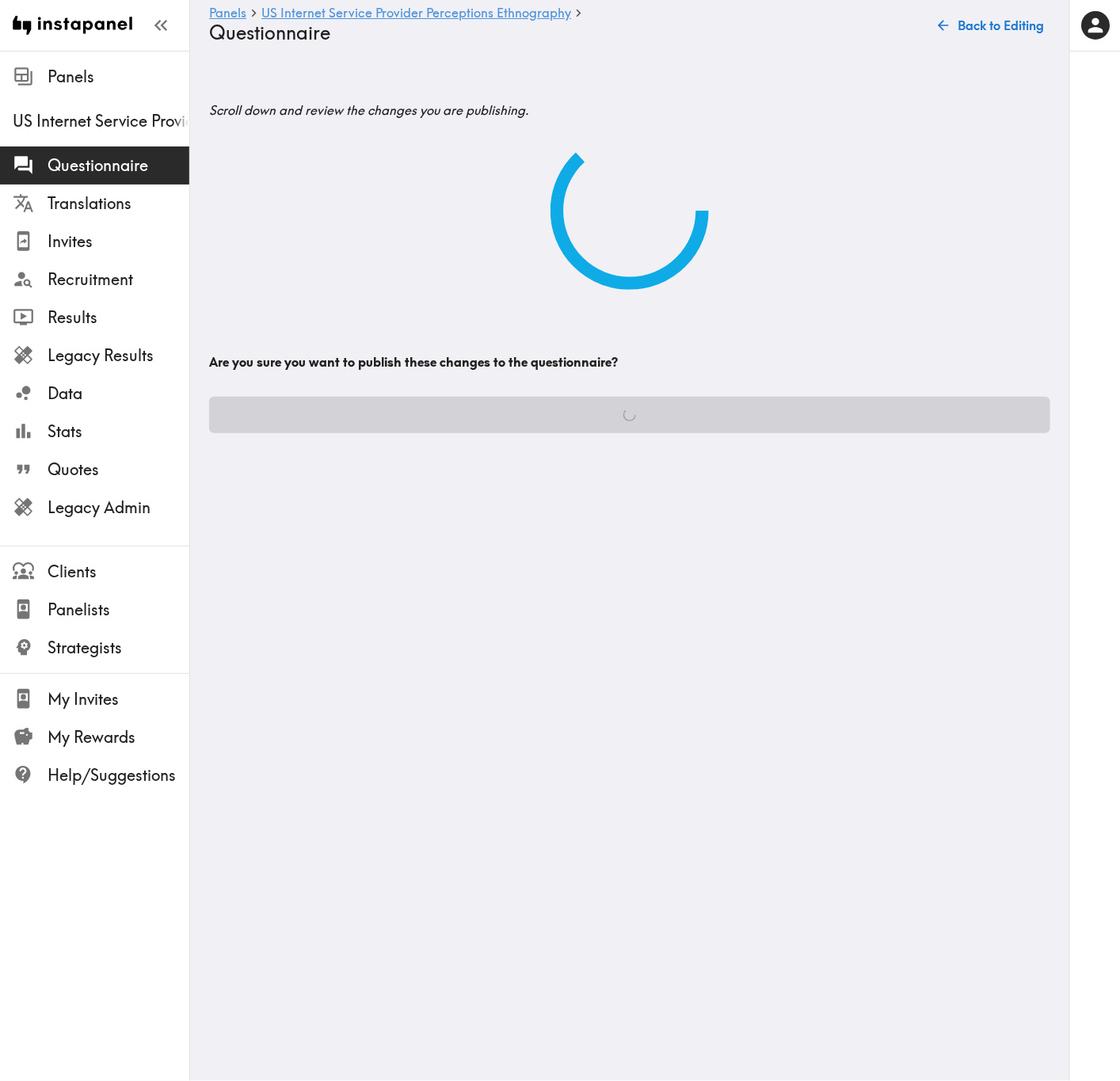
scroll to position [0, 0]
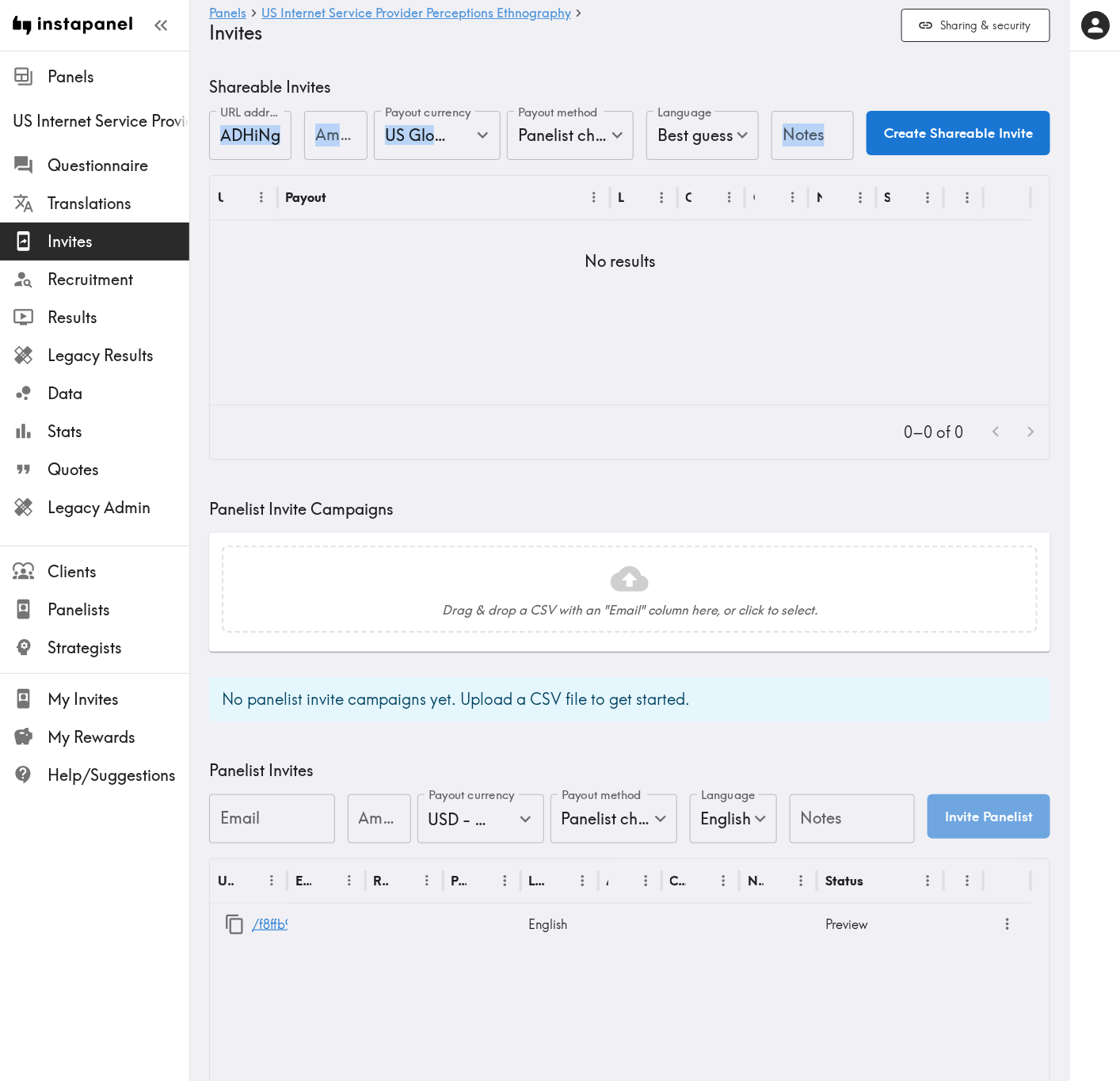
drag, startPoint x: 765, startPoint y: 157, endPoint x: 703, endPoint y: 172, distance: 63.8
click at [735, 177] on div "Shareable Invites URL address ADHiNgdFL URL address Amount Amount Payout curren…" at bounding box center [630, 268] width 841 height 384
click at [673, 431] on div "0–0 of 0" at bounding box center [630, 432] width 839 height 54
click at [274, 922] on link "/f8ffb93d-8532-4688-baf8-dbf12c31fa65" at bounding box center [375, 924] width 246 height 40
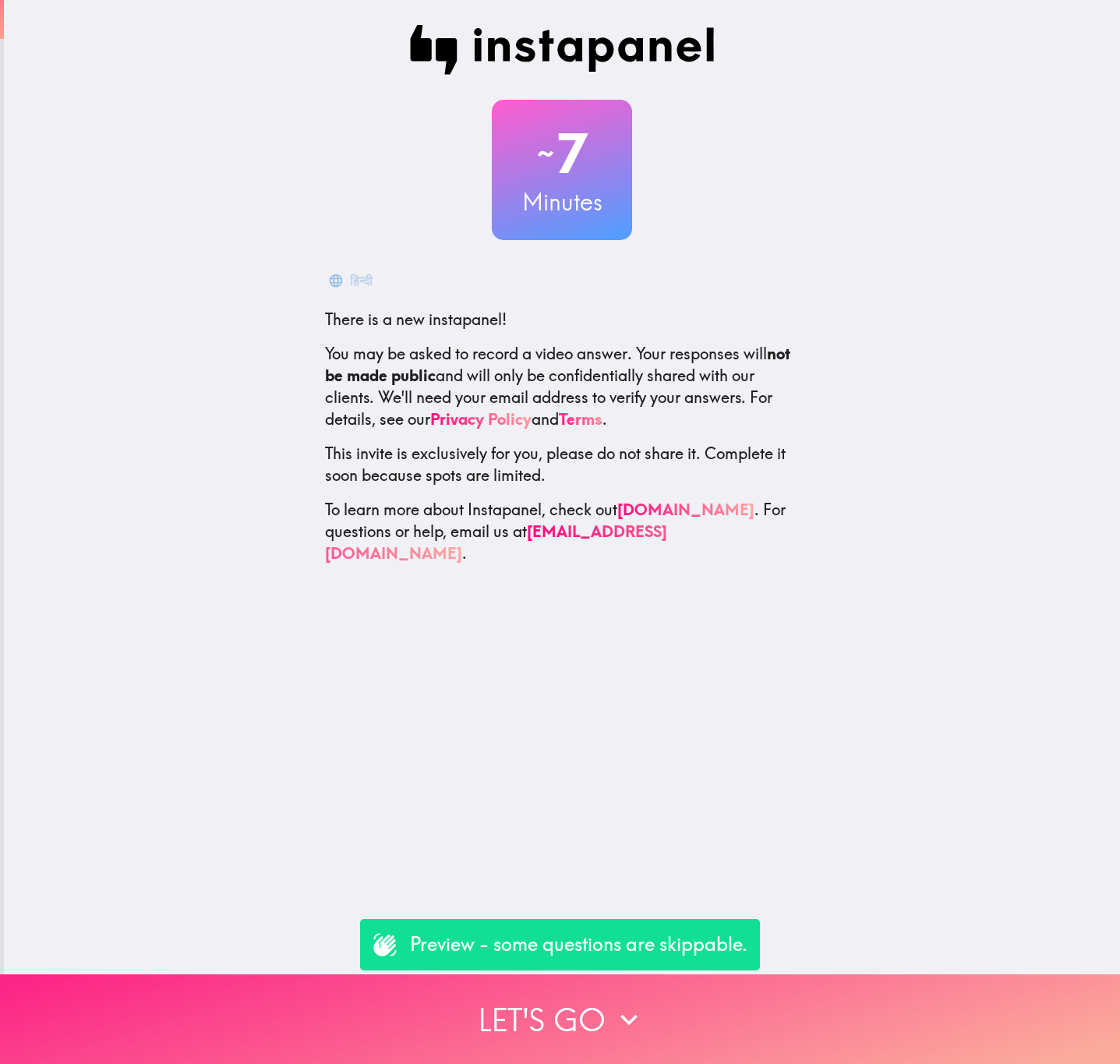
click at [667, 1011] on button "Let's go" at bounding box center [560, 1019] width 1120 height 90
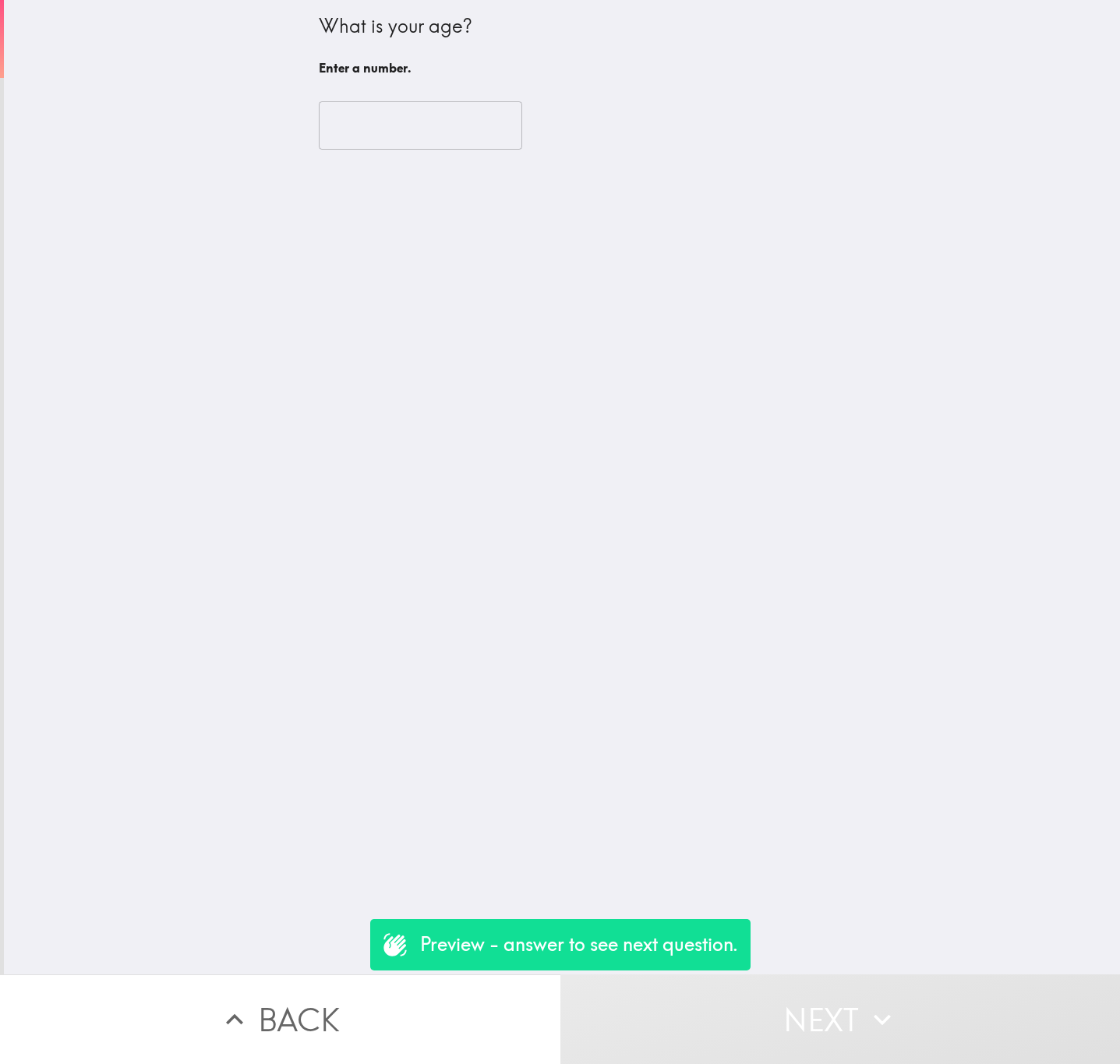
click at [337, 141] on input "number" at bounding box center [420, 126] width 203 height 49
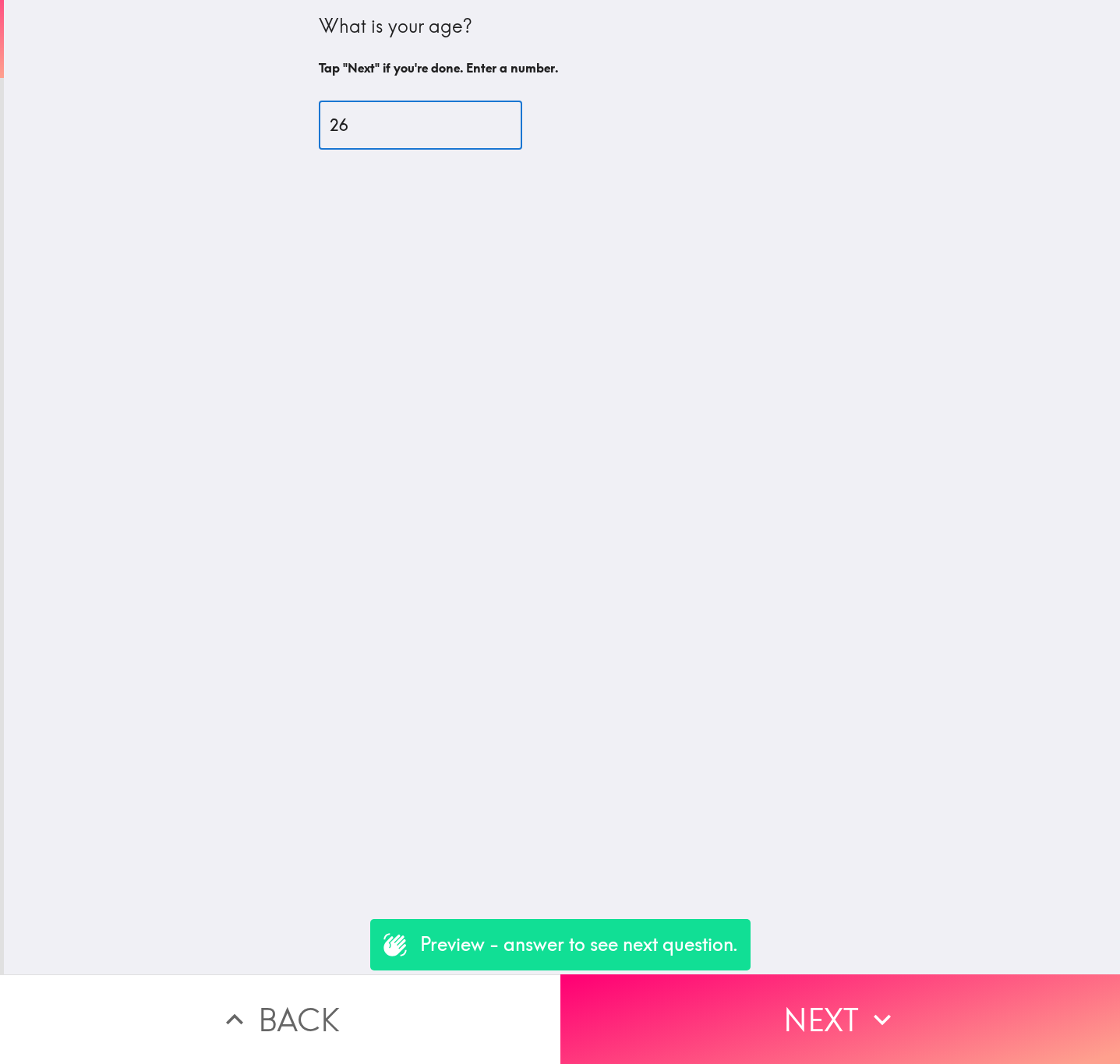
type input "26"
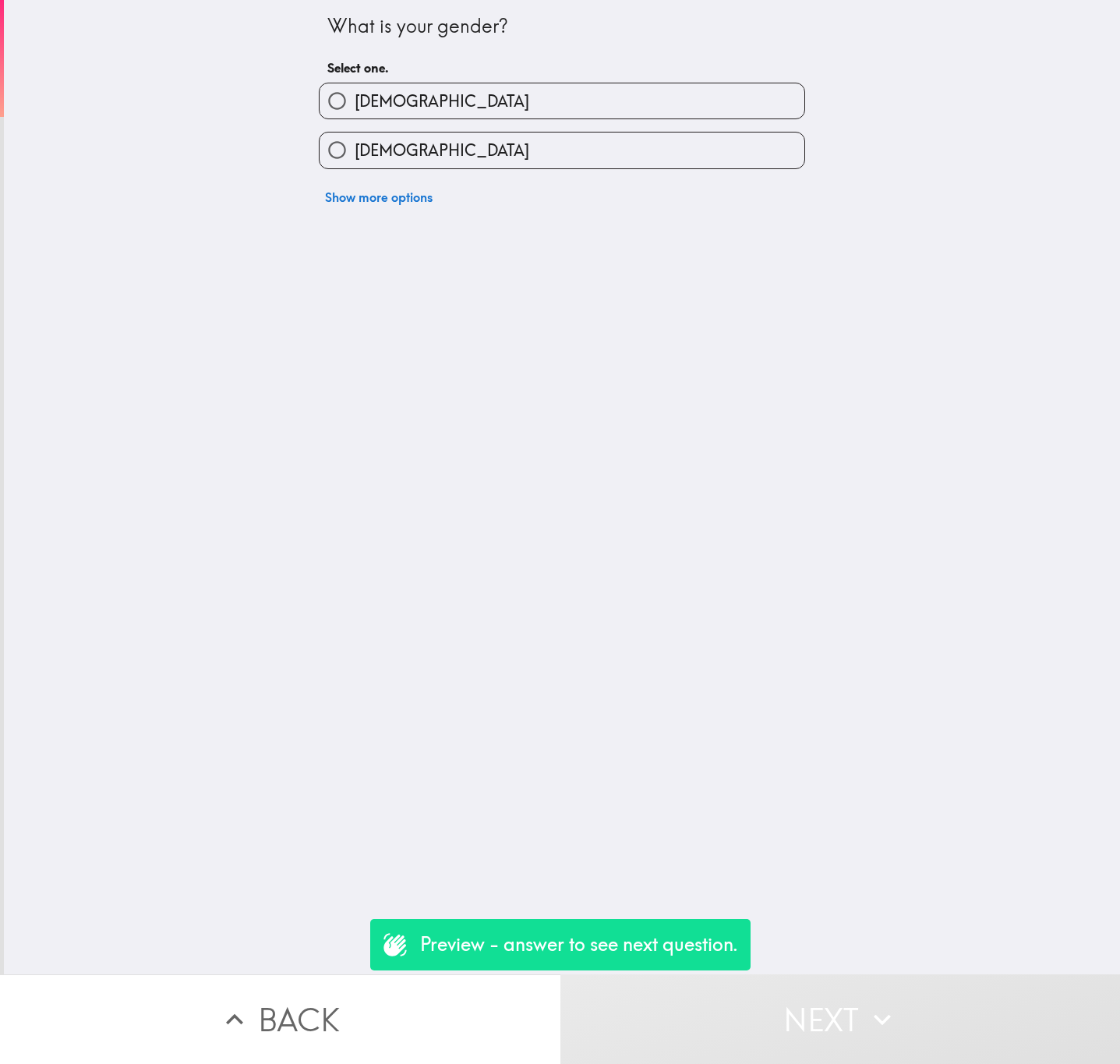
click at [359, 110] on span "[DEMOGRAPHIC_DATA]" at bounding box center [442, 101] width 174 height 22
click at [355, 110] on input "[DEMOGRAPHIC_DATA]" at bounding box center [336, 100] width 35 height 35
radio input "true"
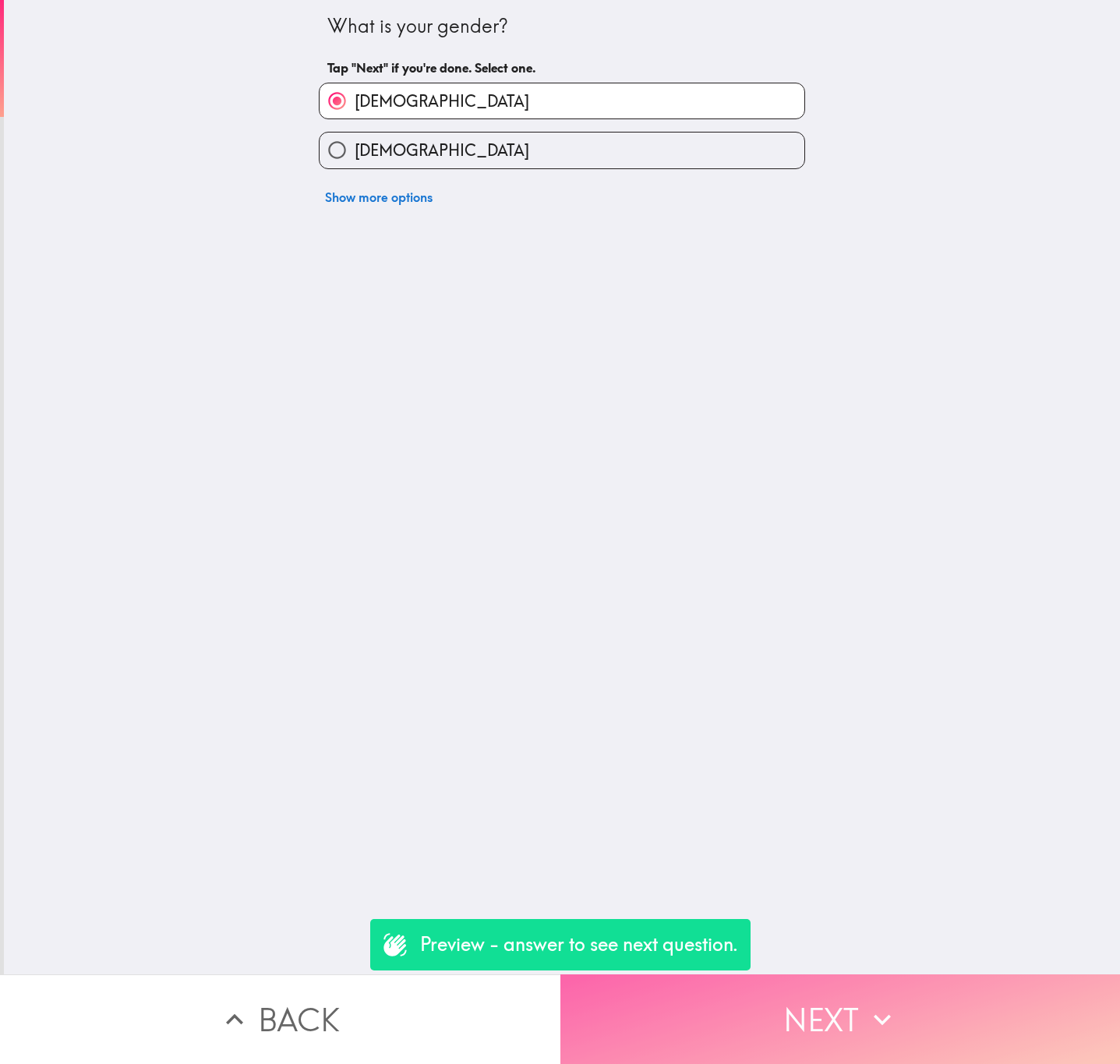
click at [1006, 974] on button "Next" at bounding box center [840, 1019] width 560 height 90
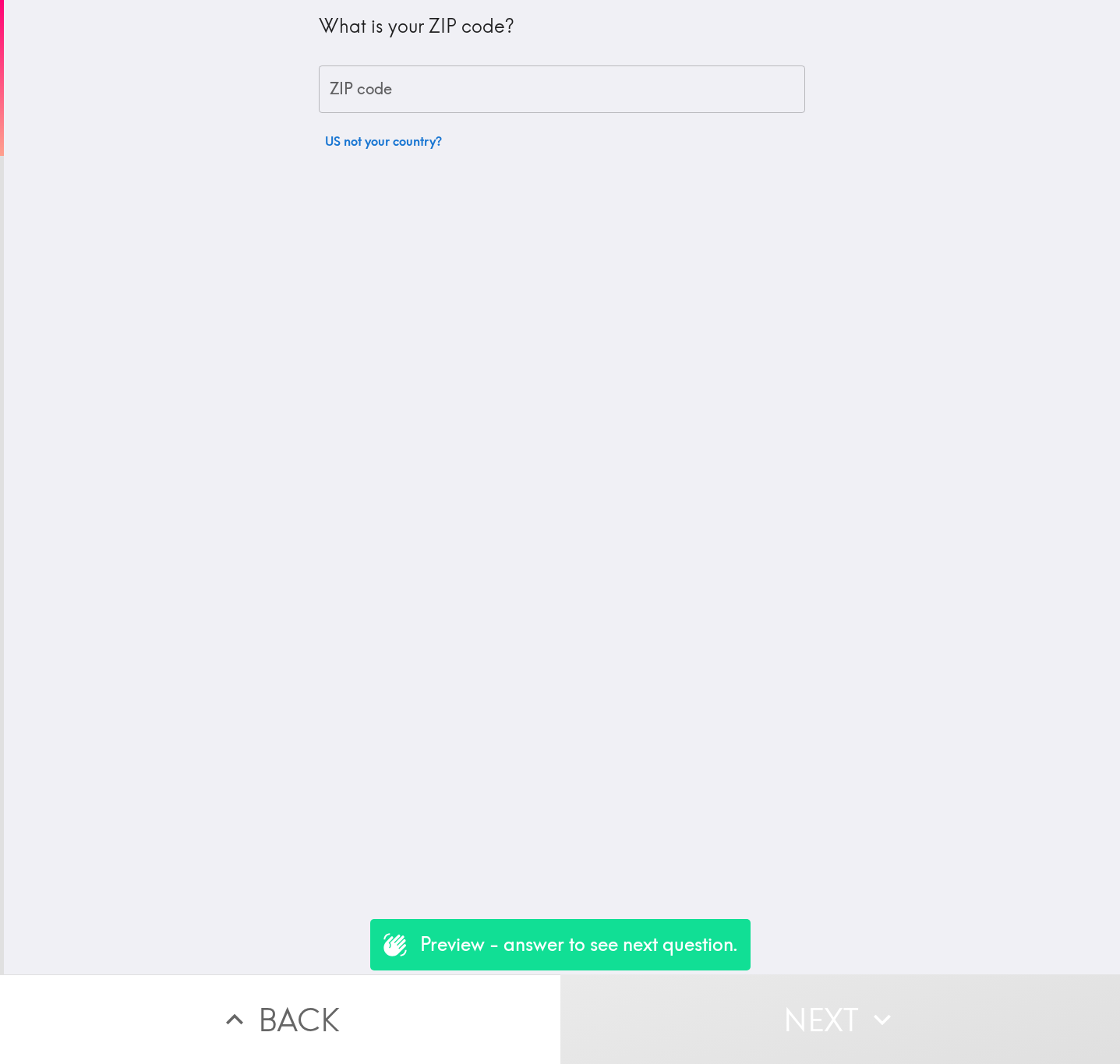
click at [487, 73] on input "ZIP code" at bounding box center [561, 90] width 486 height 49
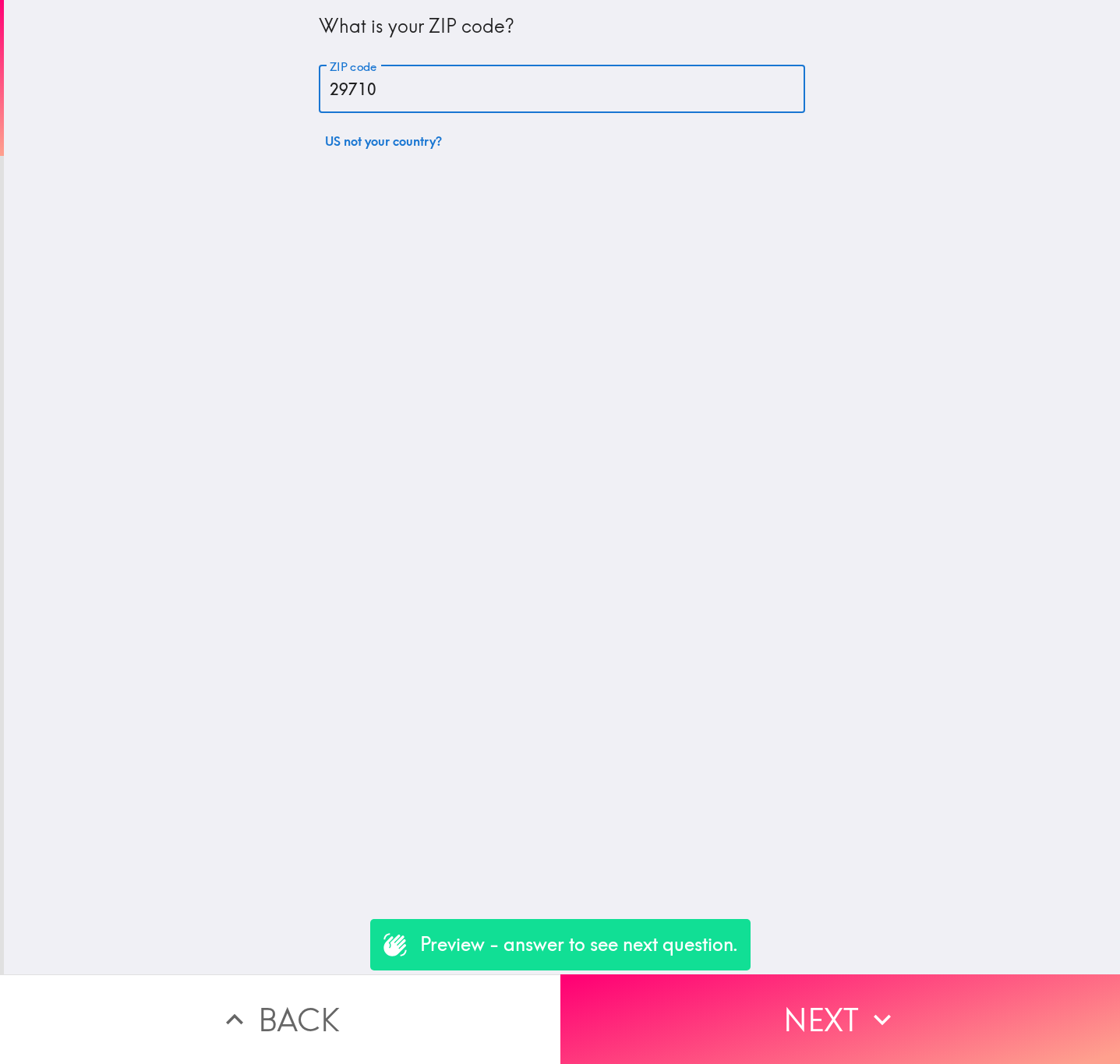
type input "29710"
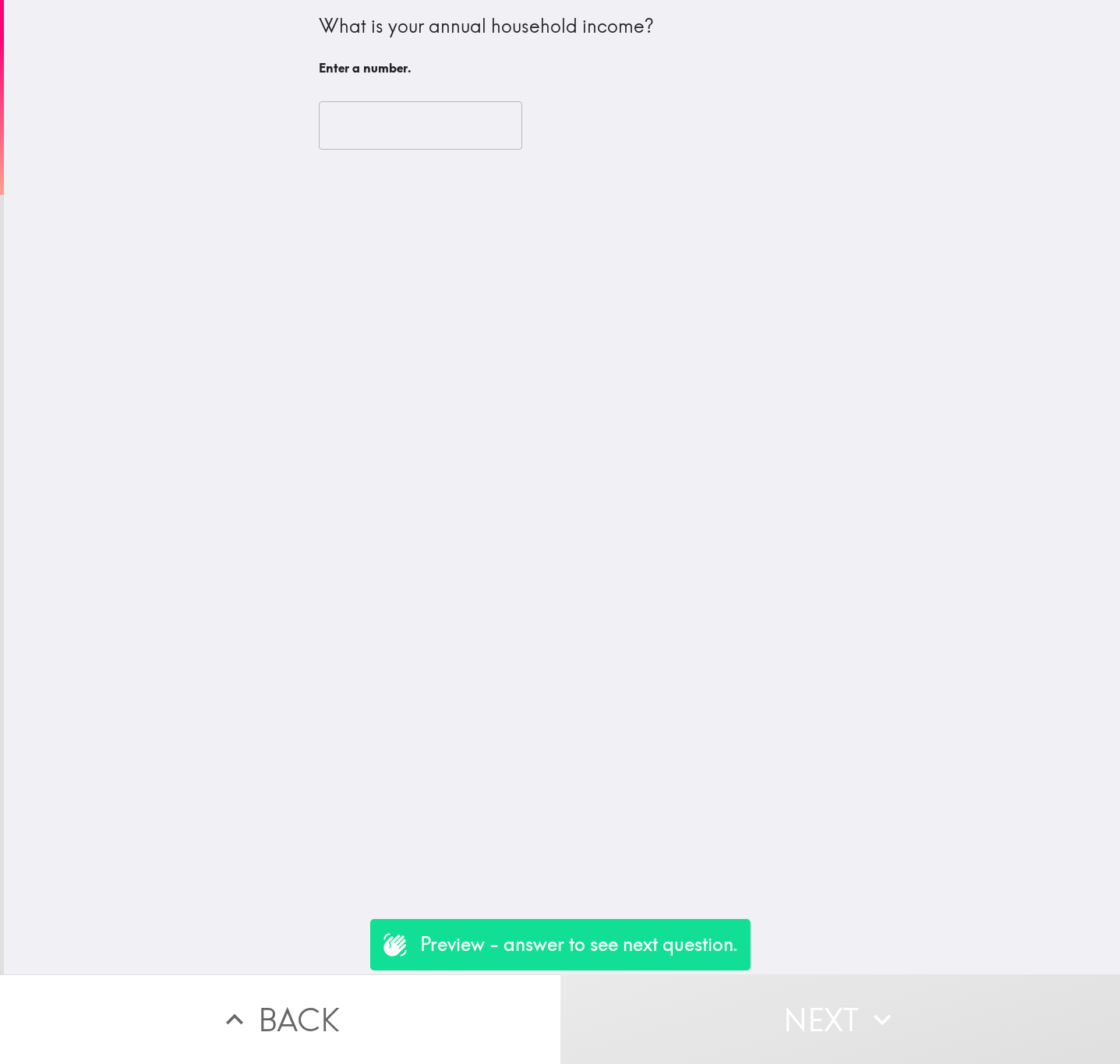
click at [370, 128] on input "number" at bounding box center [420, 126] width 203 height 49
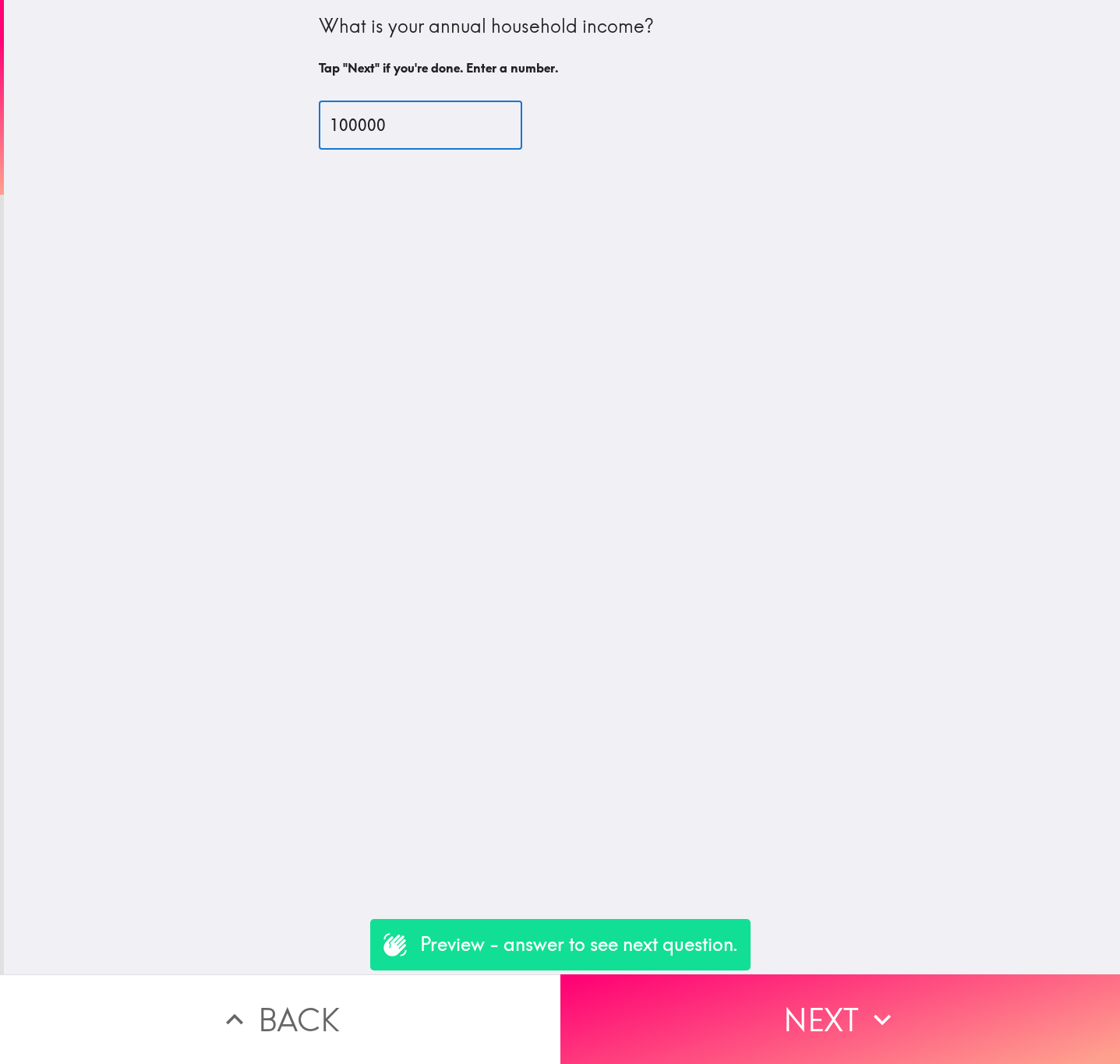
type input "100000"
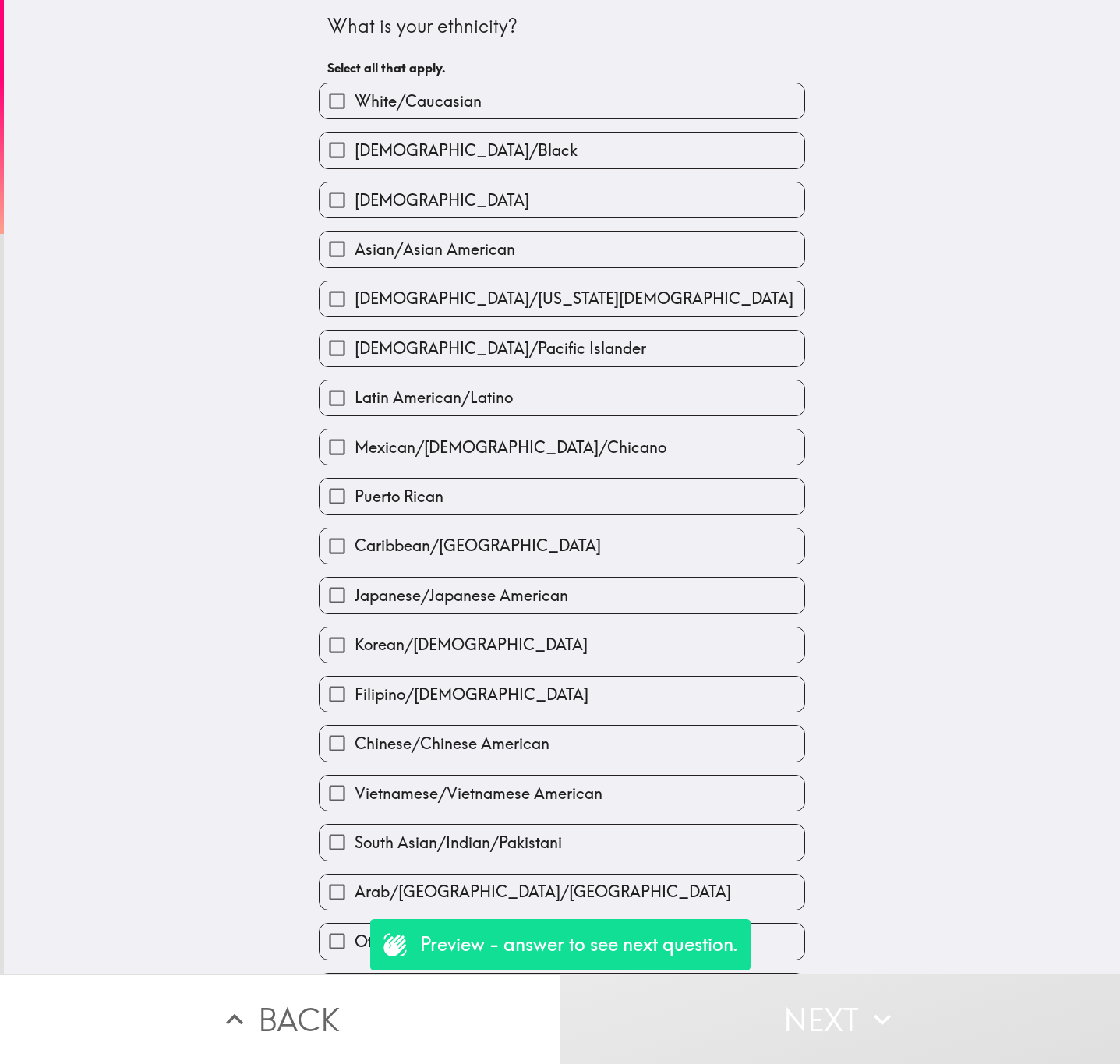
click at [494, 200] on label "[DEMOGRAPHIC_DATA]" at bounding box center [562, 200] width 485 height 35
click at [355, 200] on input "[DEMOGRAPHIC_DATA]" at bounding box center [336, 200] width 35 height 35
checkbox input "true"
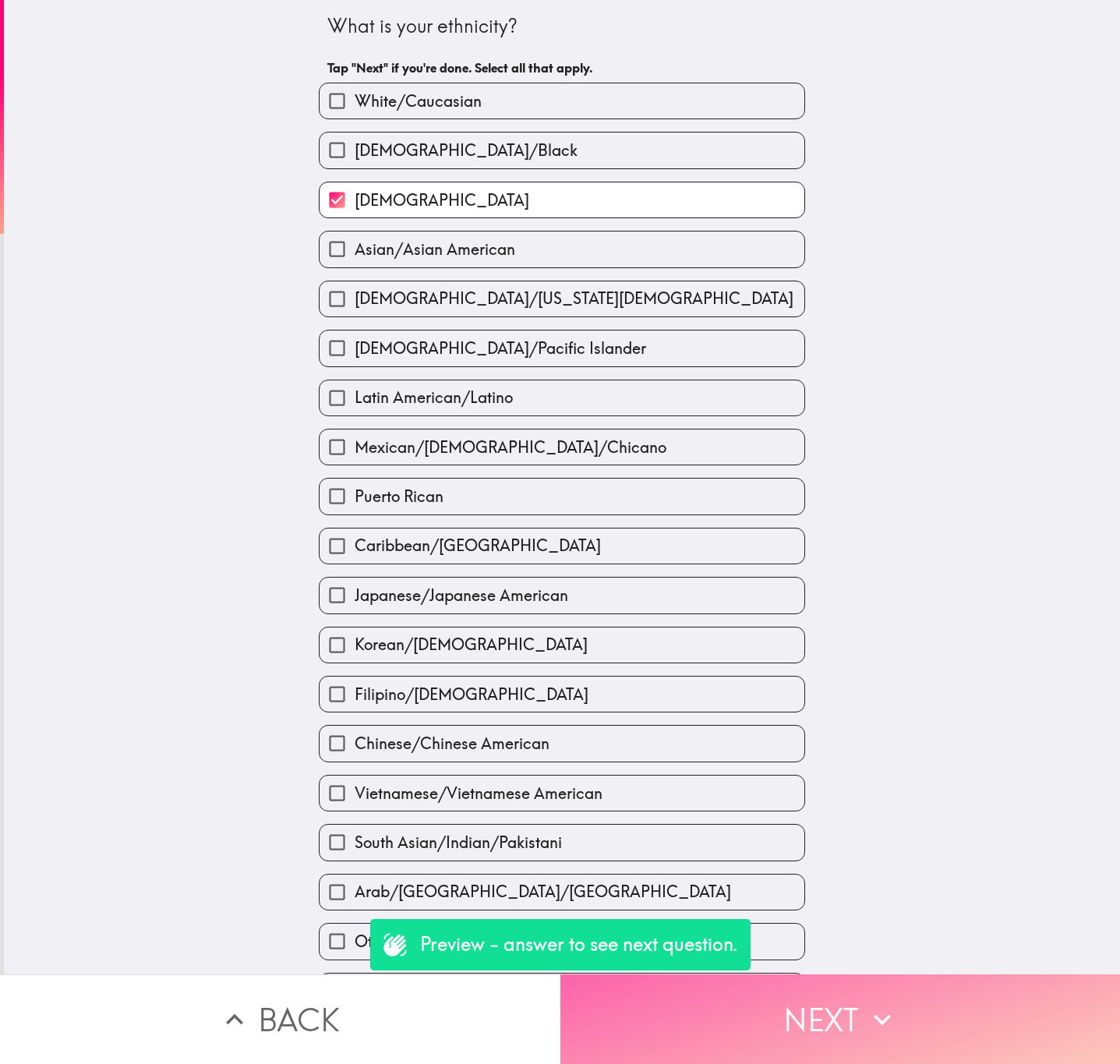
click at [815, 974] on button "Next" at bounding box center [840, 1019] width 560 height 90
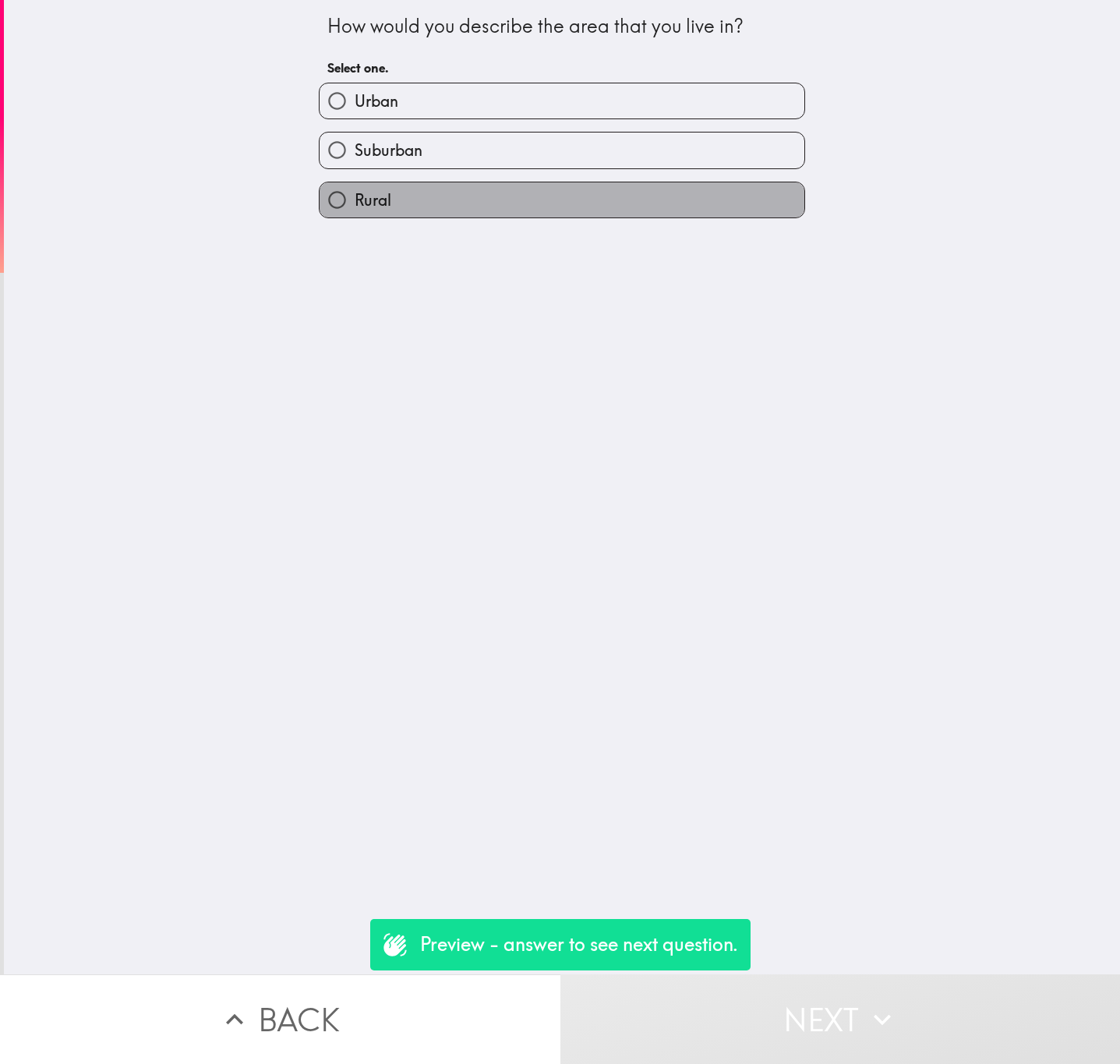
click at [608, 198] on label "Rural" at bounding box center [562, 200] width 485 height 35
click at [355, 198] on input "Rural" at bounding box center [336, 200] width 35 height 35
radio input "true"
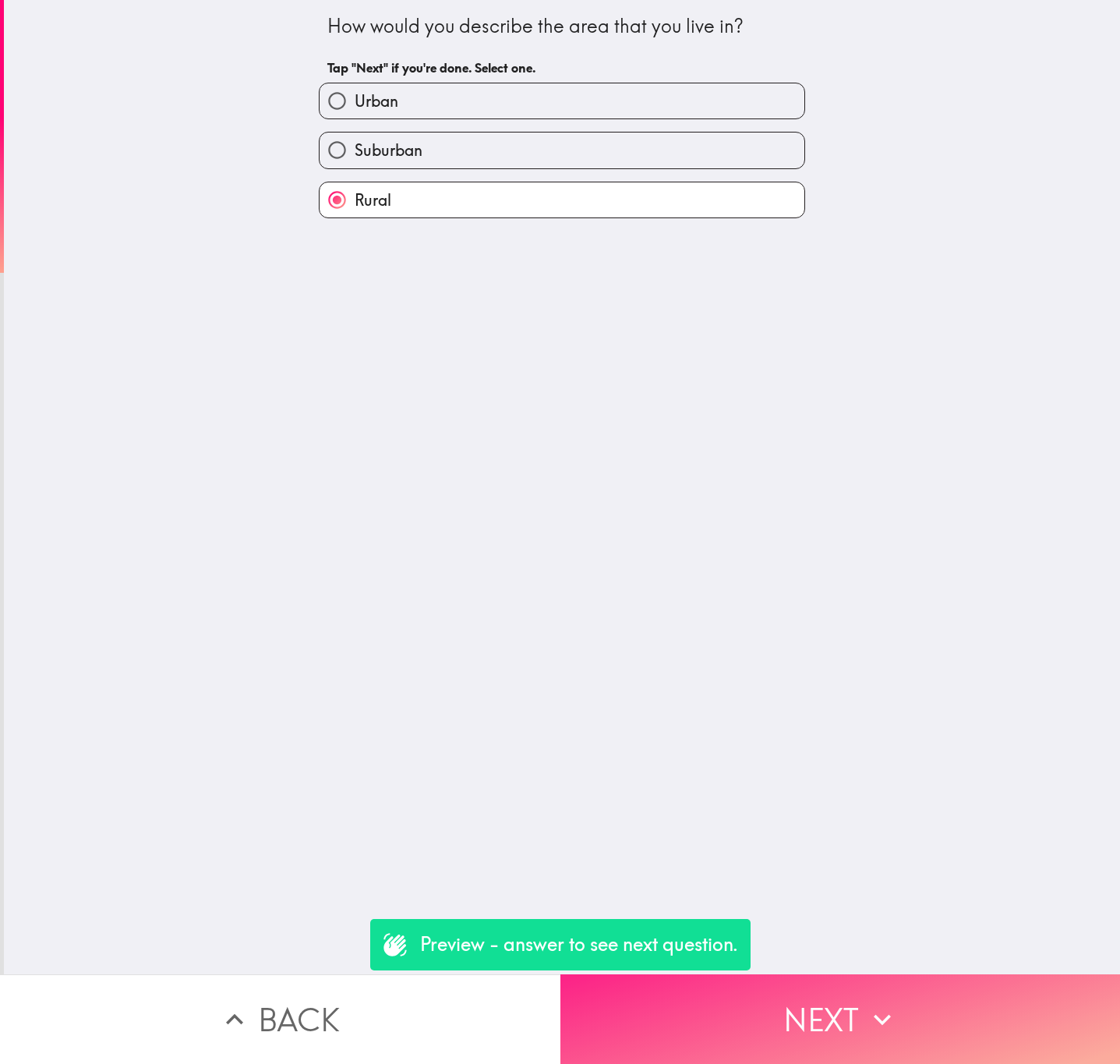
click at [843, 983] on button "Next" at bounding box center [840, 1019] width 560 height 90
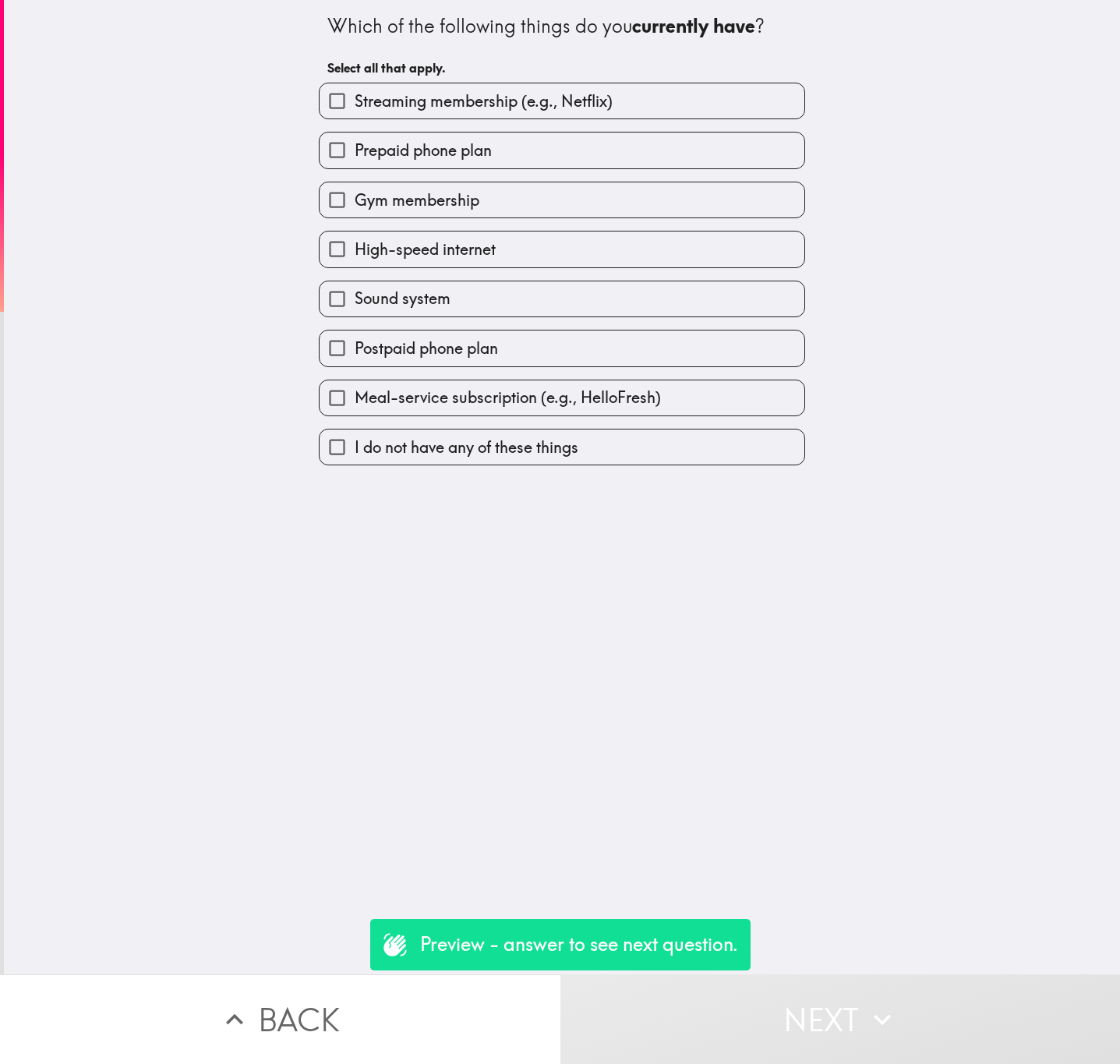
click at [528, 181] on div "Gym membership" at bounding box center [555, 194] width 499 height 49
click at [543, 202] on label "Gym membership" at bounding box center [562, 200] width 485 height 35
click at [355, 202] on input "Gym membership" at bounding box center [336, 200] width 35 height 35
checkbox input "true"
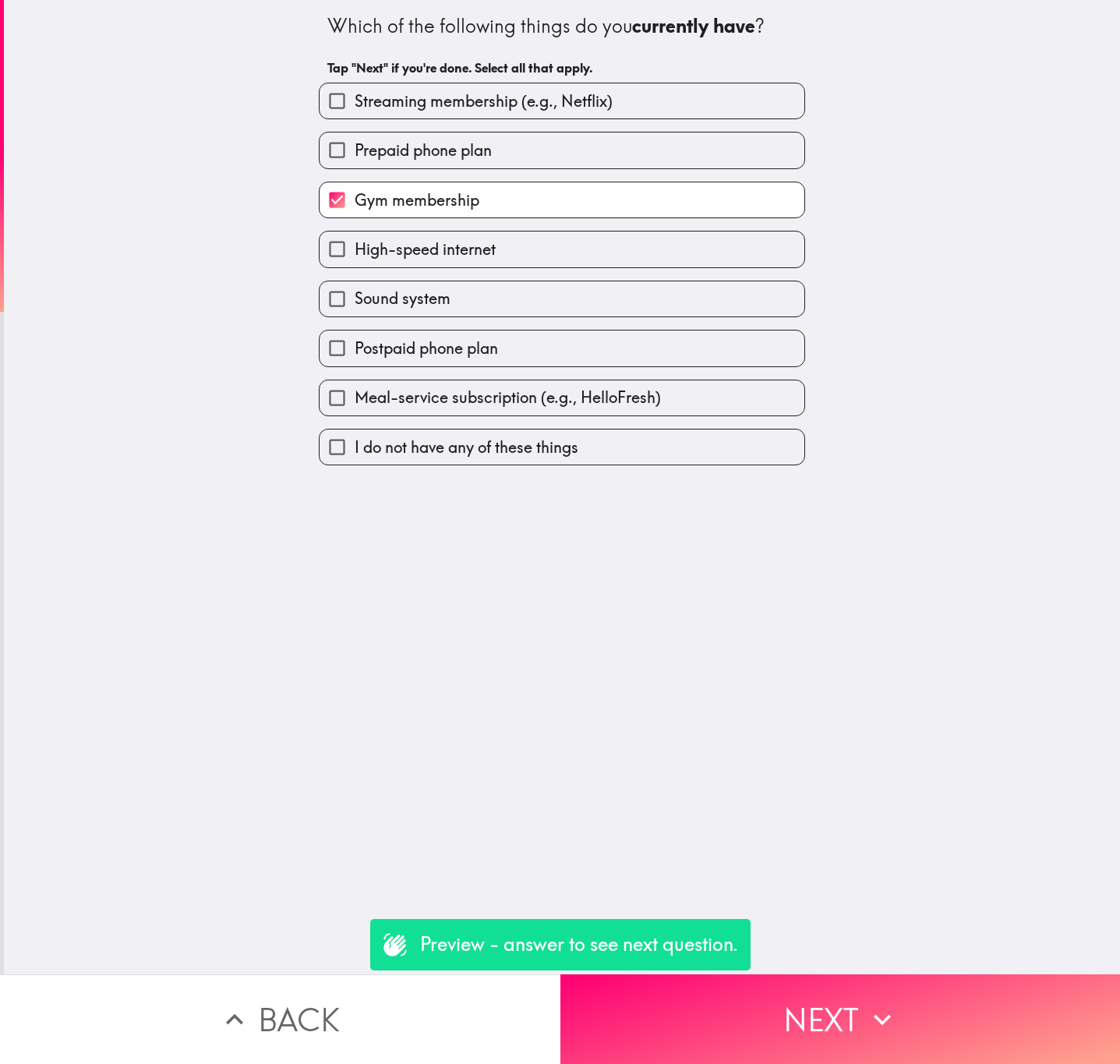
click at [810, 942] on div "Which of the following things do you currently have ? Tap "Next" if you're done…" at bounding box center [562, 487] width 1116 height 974
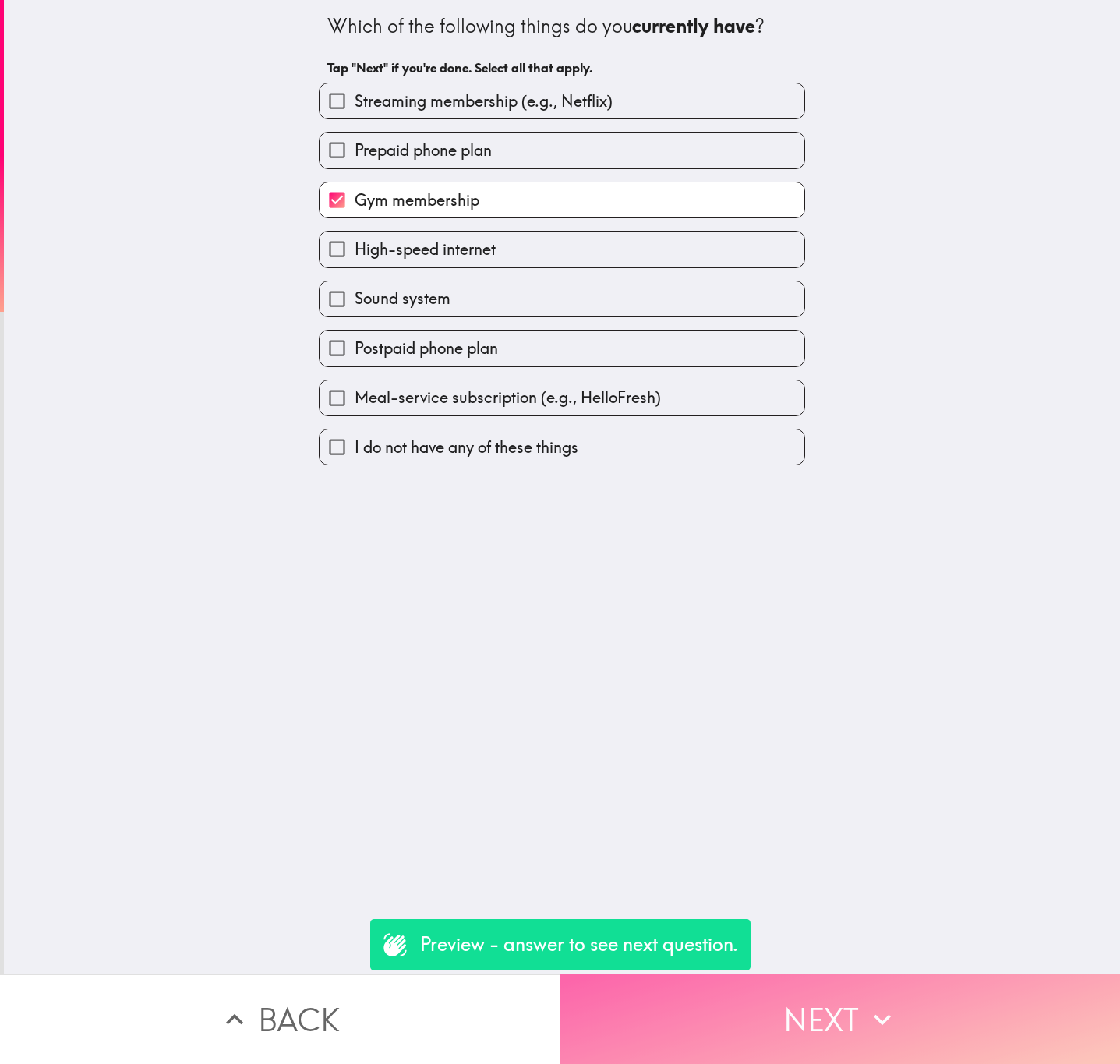
click at [866, 978] on button "Next" at bounding box center [840, 1019] width 560 height 90
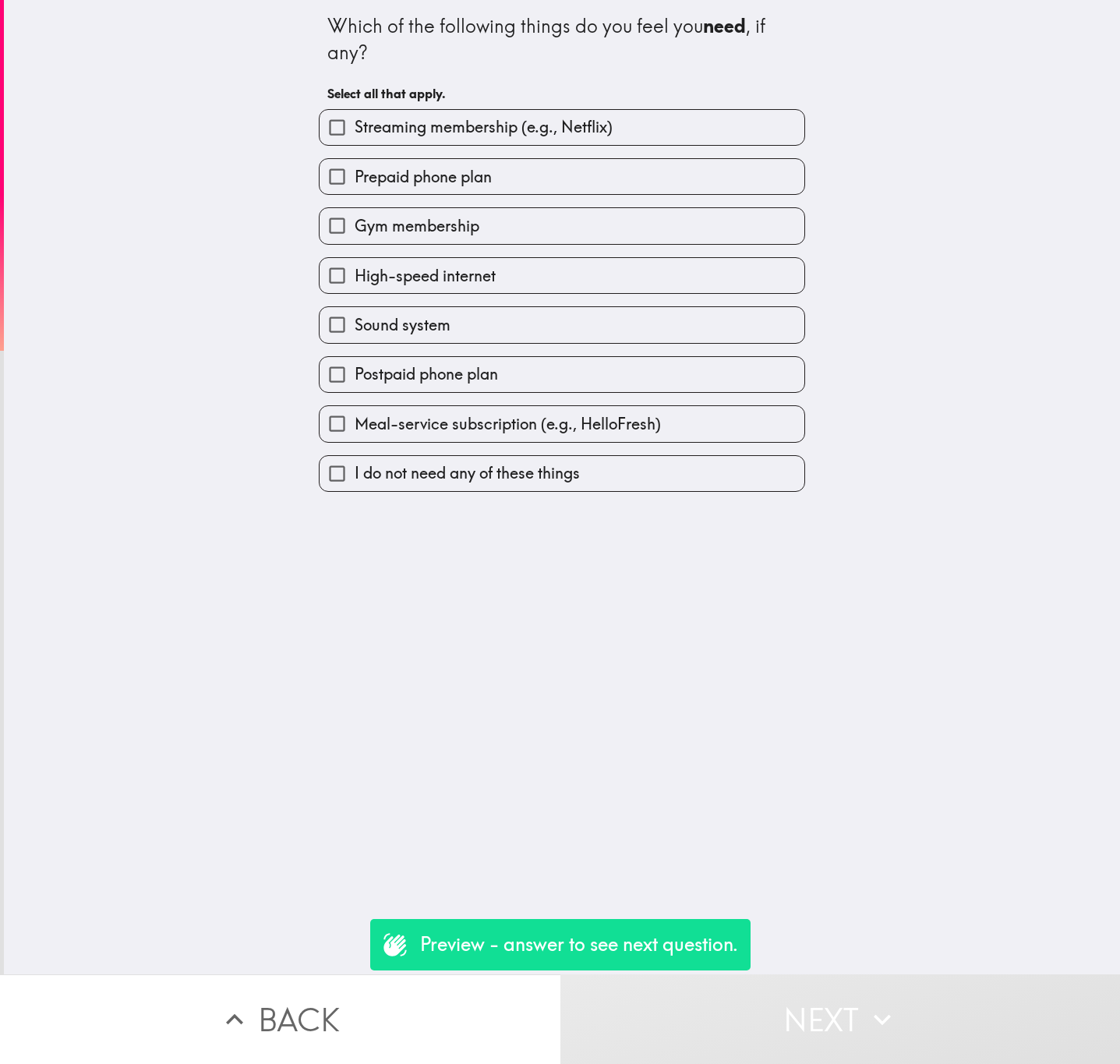
click at [548, 284] on label "High-speed internet" at bounding box center [562, 274] width 485 height 35
click at [355, 284] on input "High-speed internet" at bounding box center [336, 274] width 35 height 35
checkbox input "true"
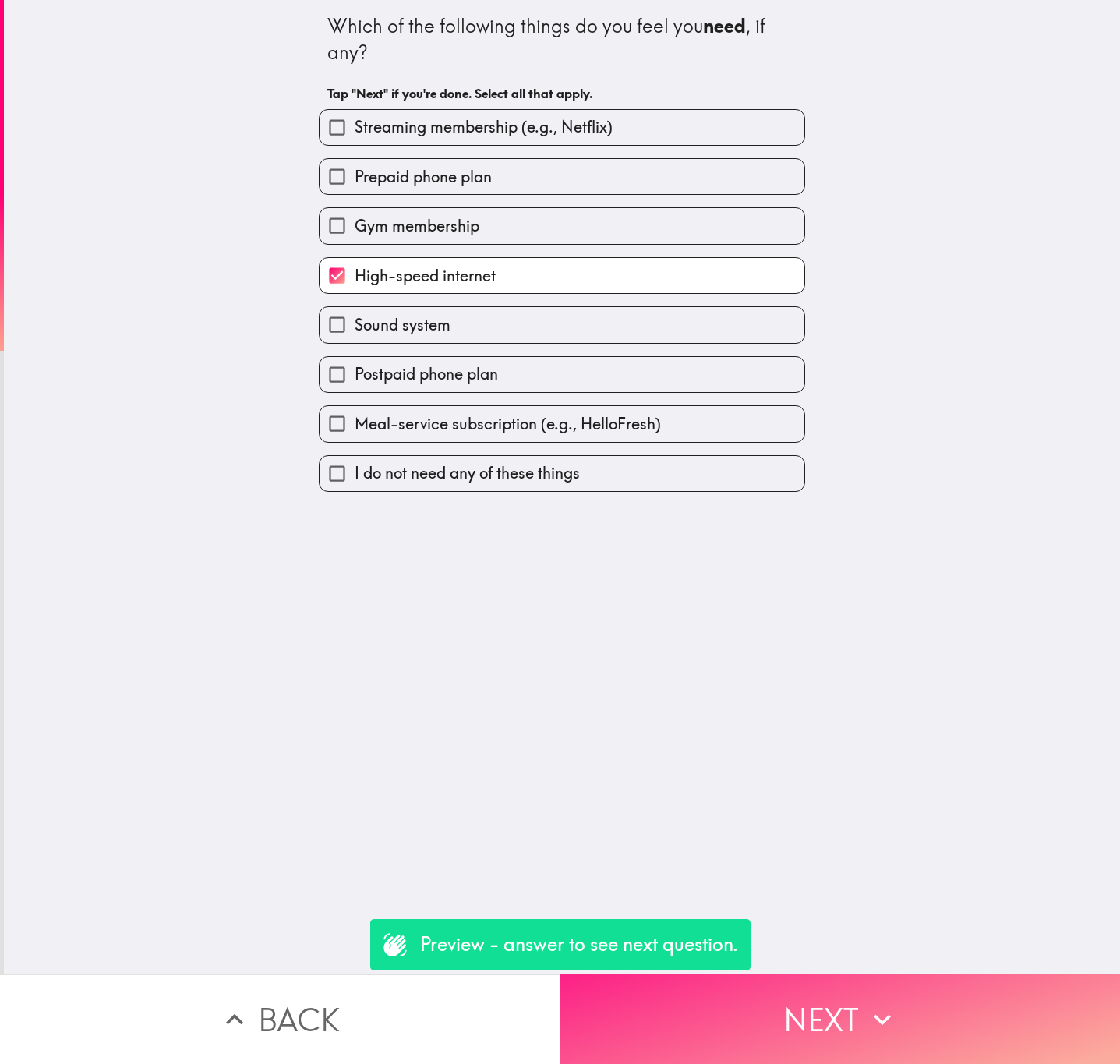
click at [809, 978] on button "Next" at bounding box center [840, 1019] width 560 height 90
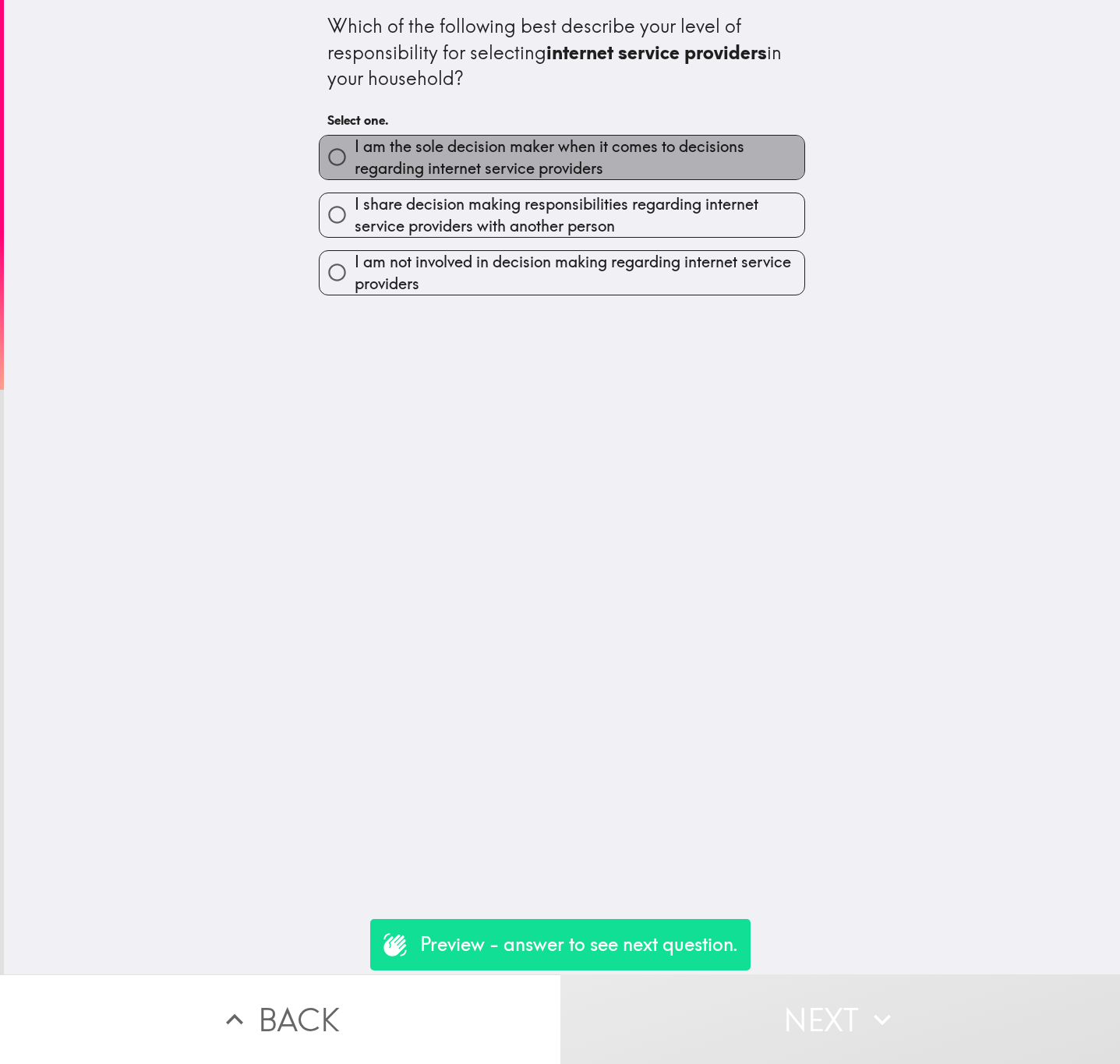
drag, startPoint x: 526, startPoint y: 148, endPoint x: 711, endPoint y: 406, distance: 317.5
click at [528, 151] on span "I am the sole decision maker when it comes to decisions regarding internet serv…" at bounding box center [580, 157] width 449 height 44
click at [355, 151] on input "I am the sole decision maker when it comes to decisions regarding internet serv…" at bounding box center [336, 156] width 35 height 35
radio input "true"
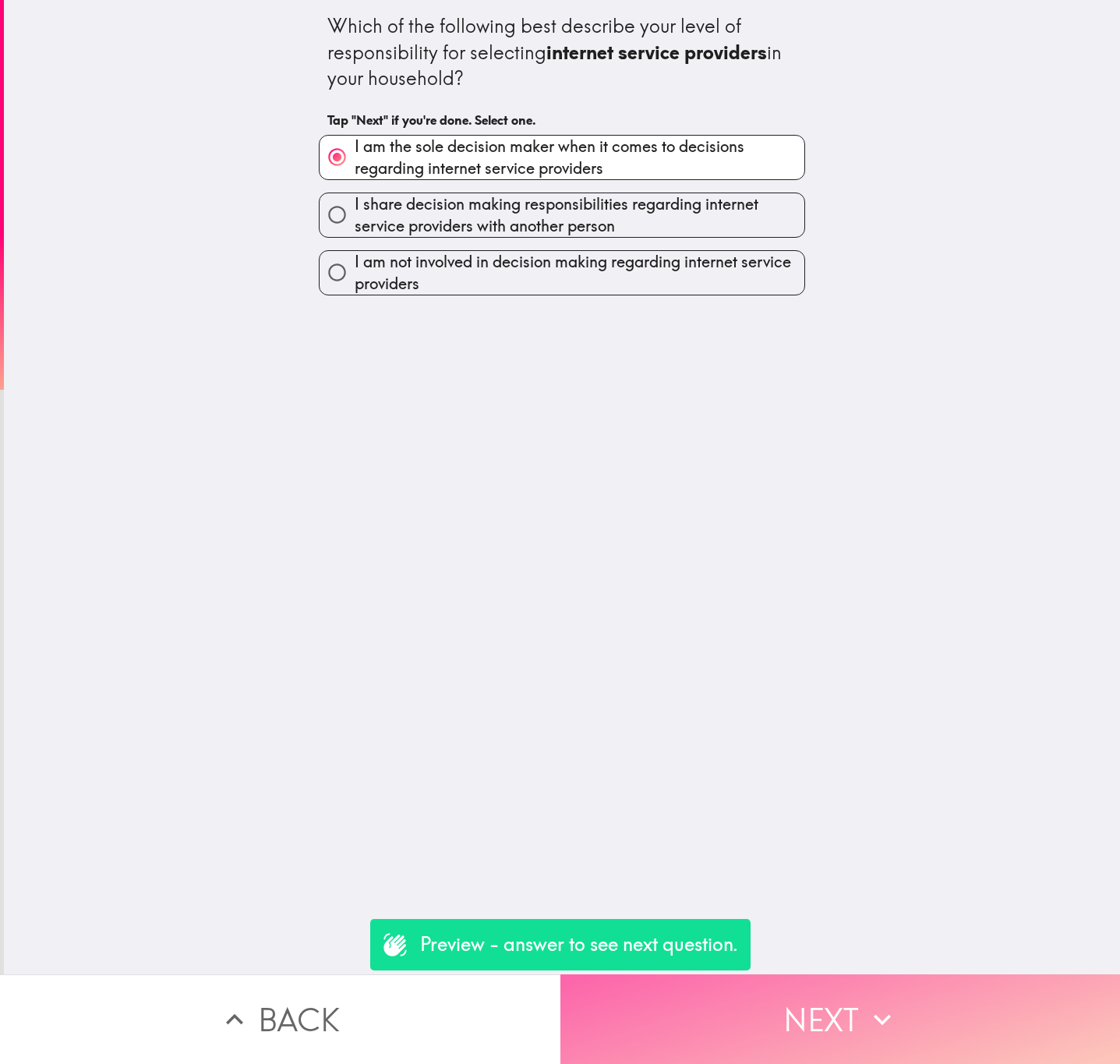
click at [892, 974] on button "Next" at bounding box center [840, 1019] width 560 height 90
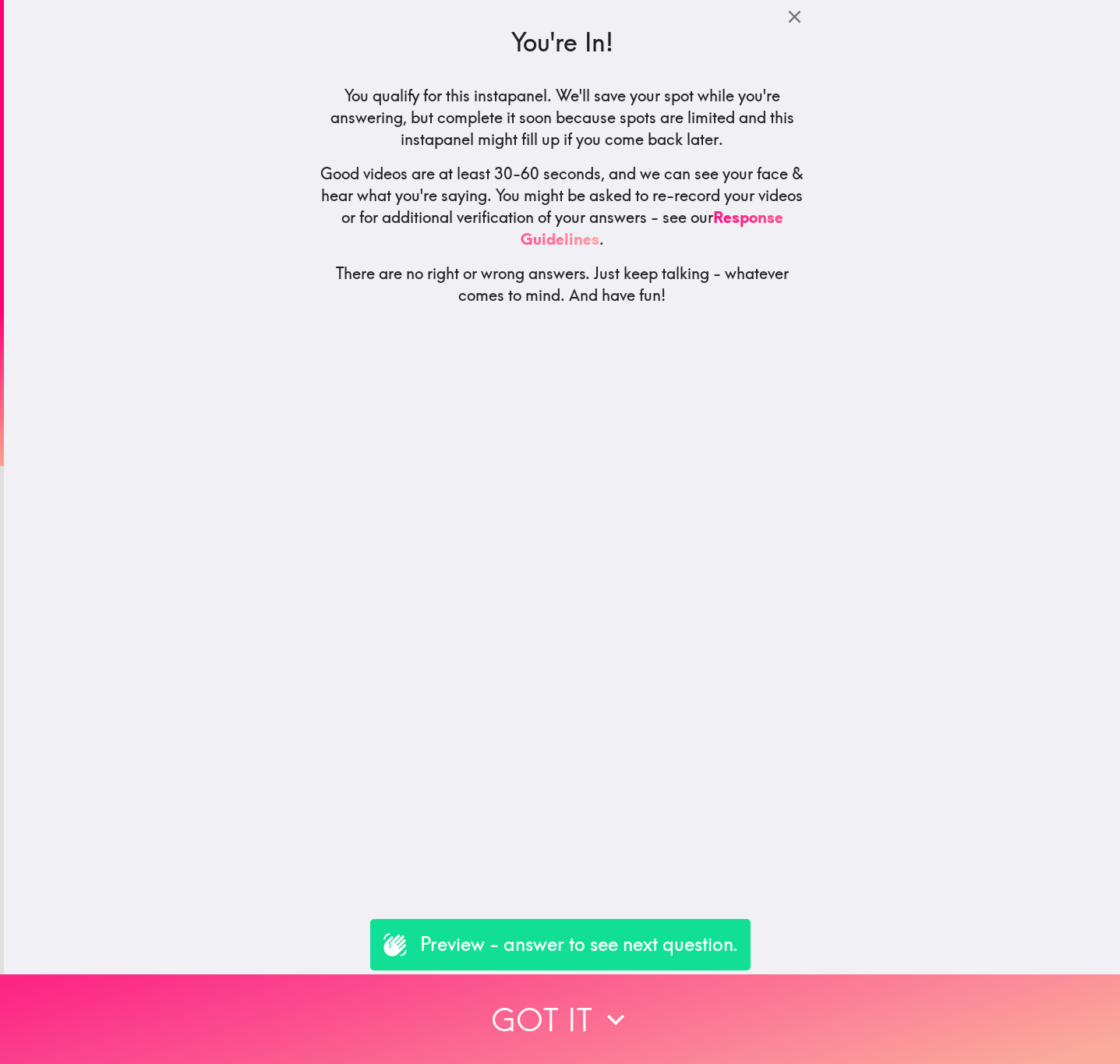
click at [679, 1012] on button "Got it" at bounding box center [560, 1019] width 1120 height 90
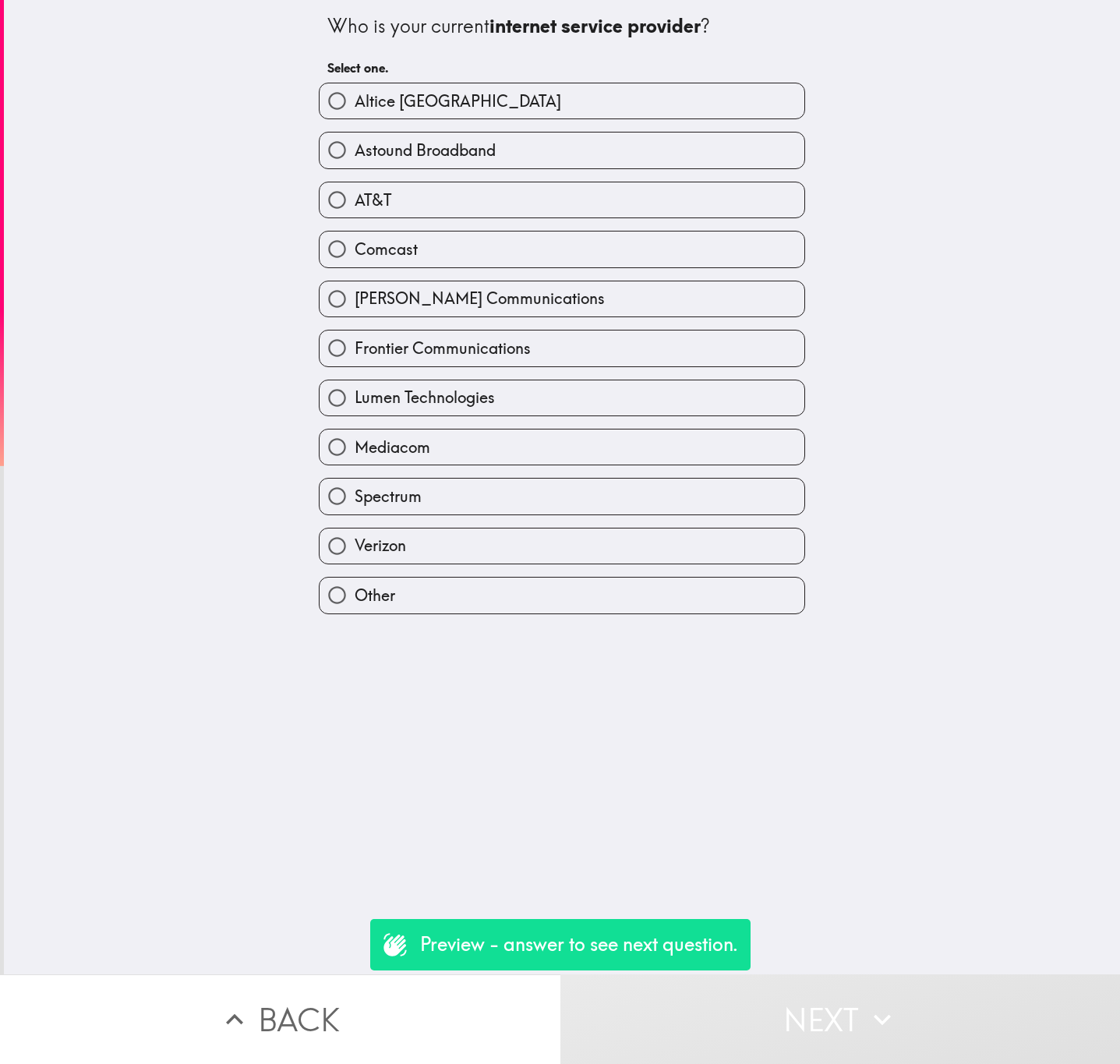
click at [481, 103] on label "Altice USA" at bounding box center [562, 100] width 485 height 35
click at [355, 103] on input "Altice USA" at bounding box center [336, 100] width 35 height 35
radio input "true"
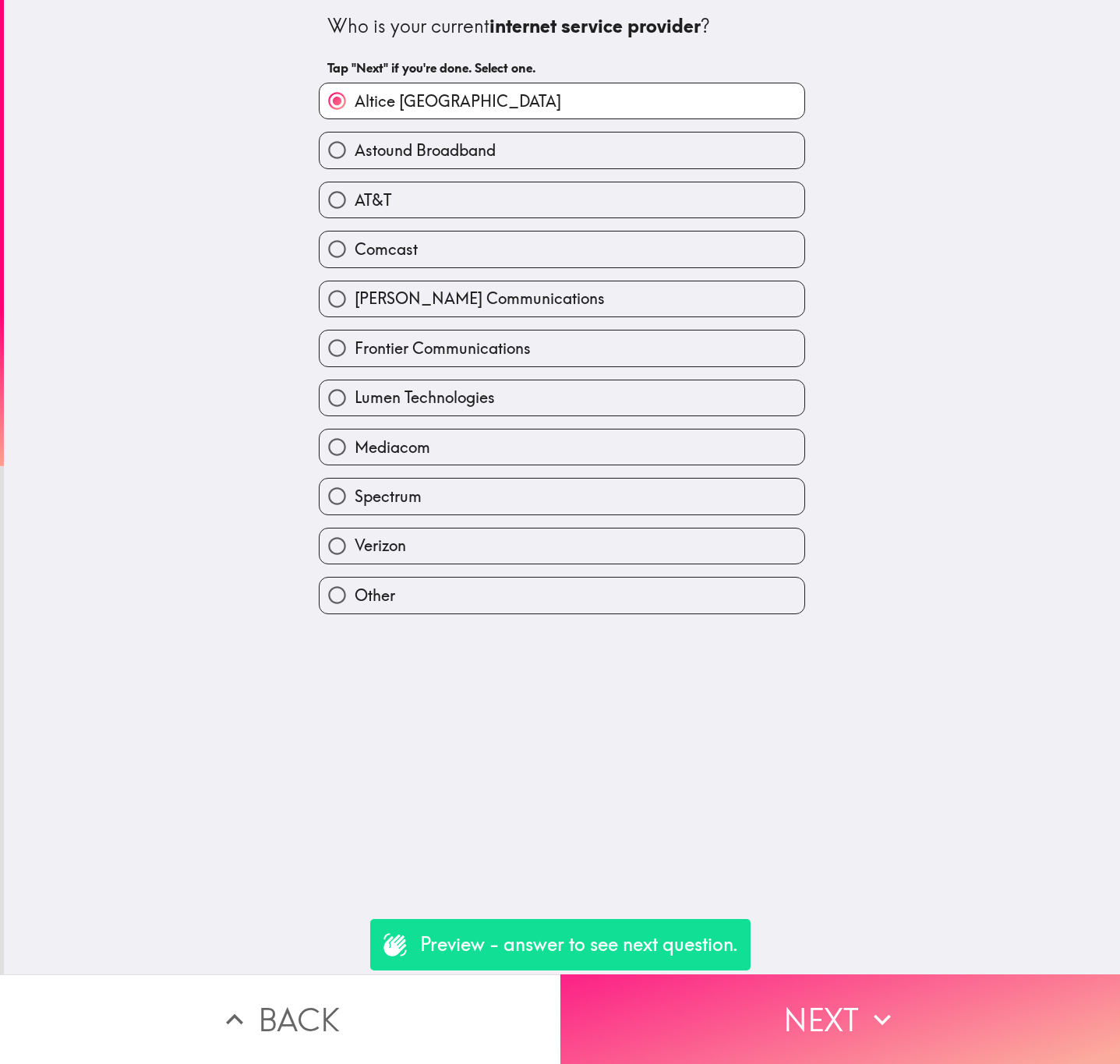
click at [819, 992] on button "Next" at bounding box center [840, 1019] width 560 height 90
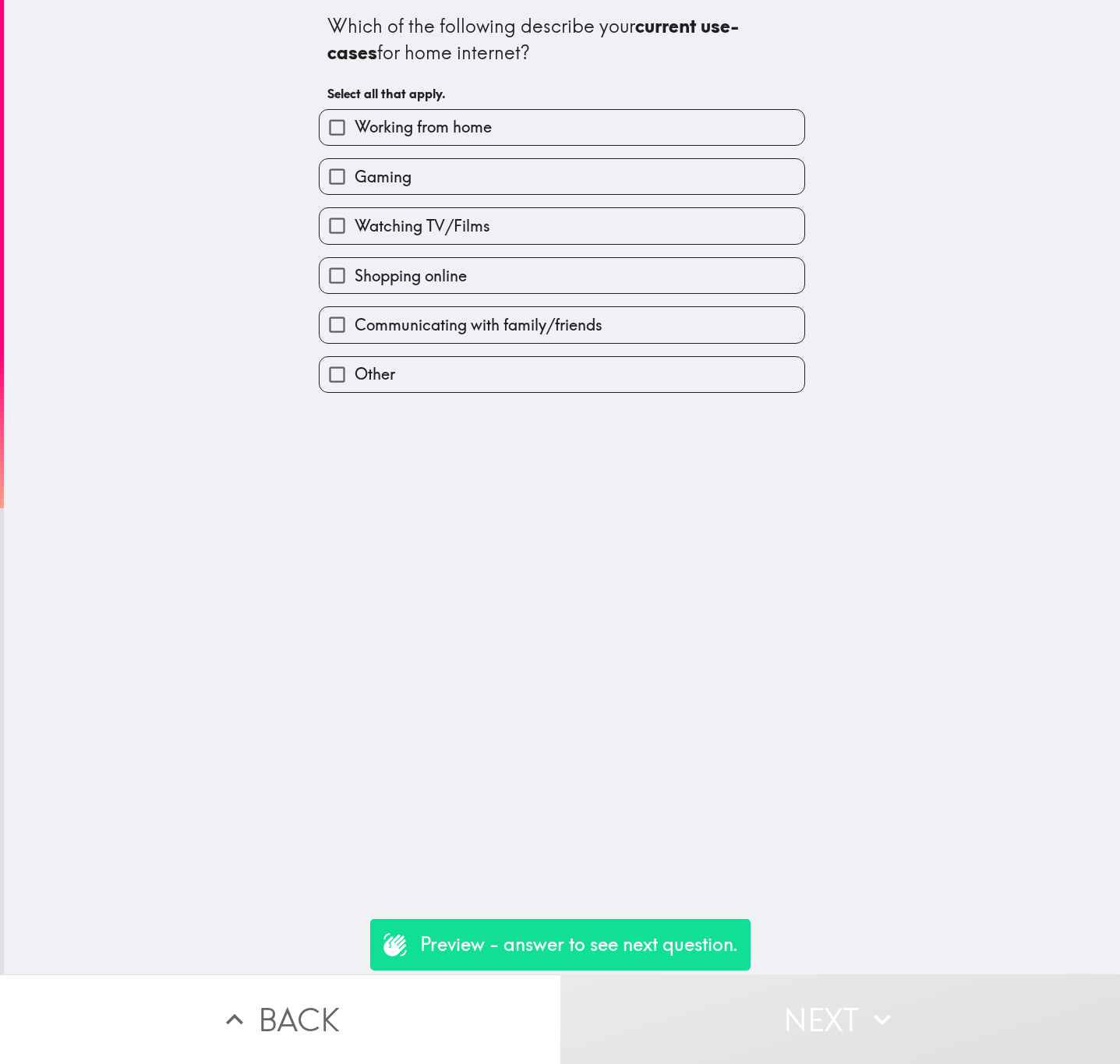
click at [534, 194] on label "Gaming" at bounding box center [562, 176] width 485 height 35
click at [355, 194] on input "Gaming" at bounding box center [336, 176] width 35 height 35
checkbox input "true"
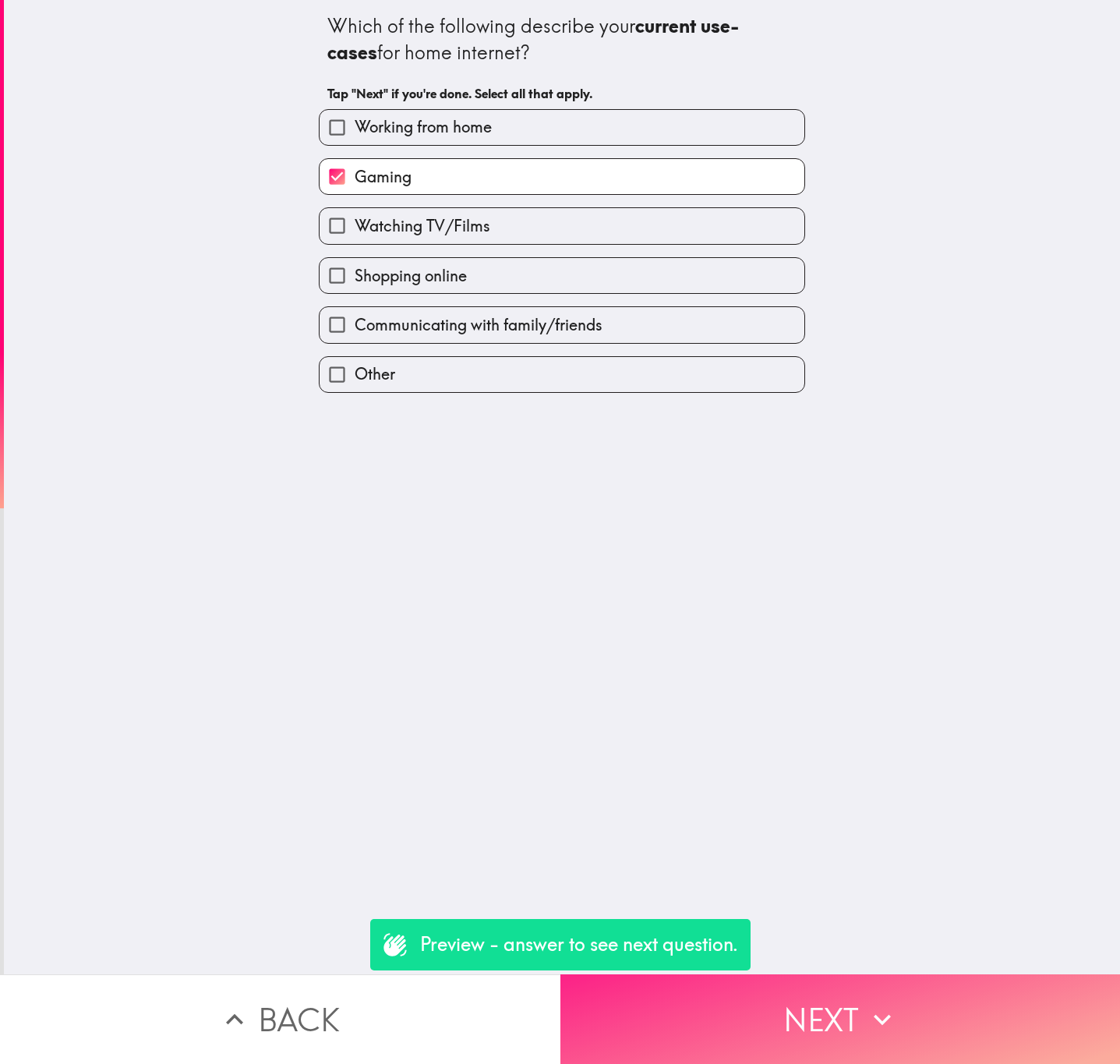
click at [879, 974] on button "Next" at bounding box center [840, 1019] width 560 height 90
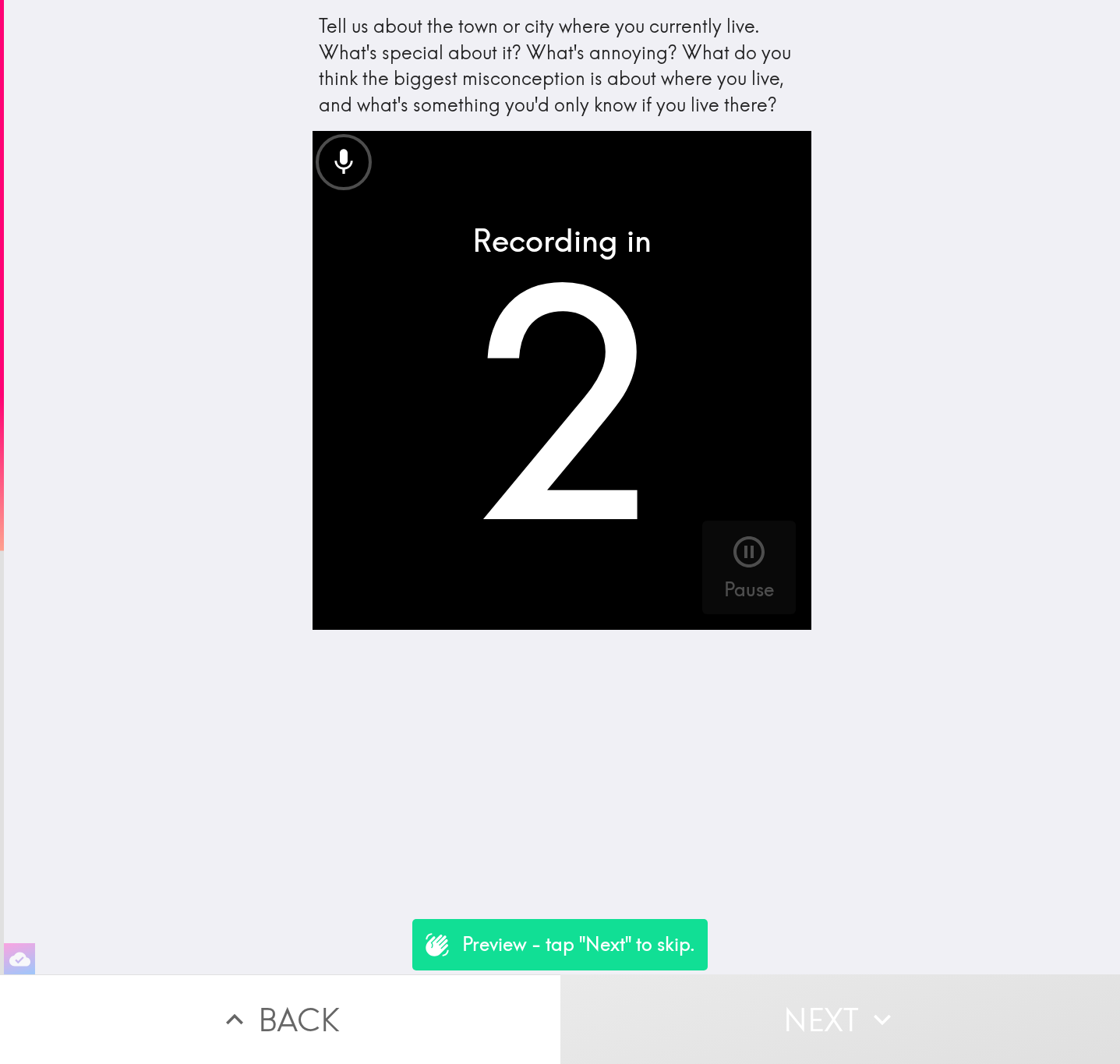
click at [881, 1027] on button "Next" at bounding box center [840, 1019] width 560 height 90
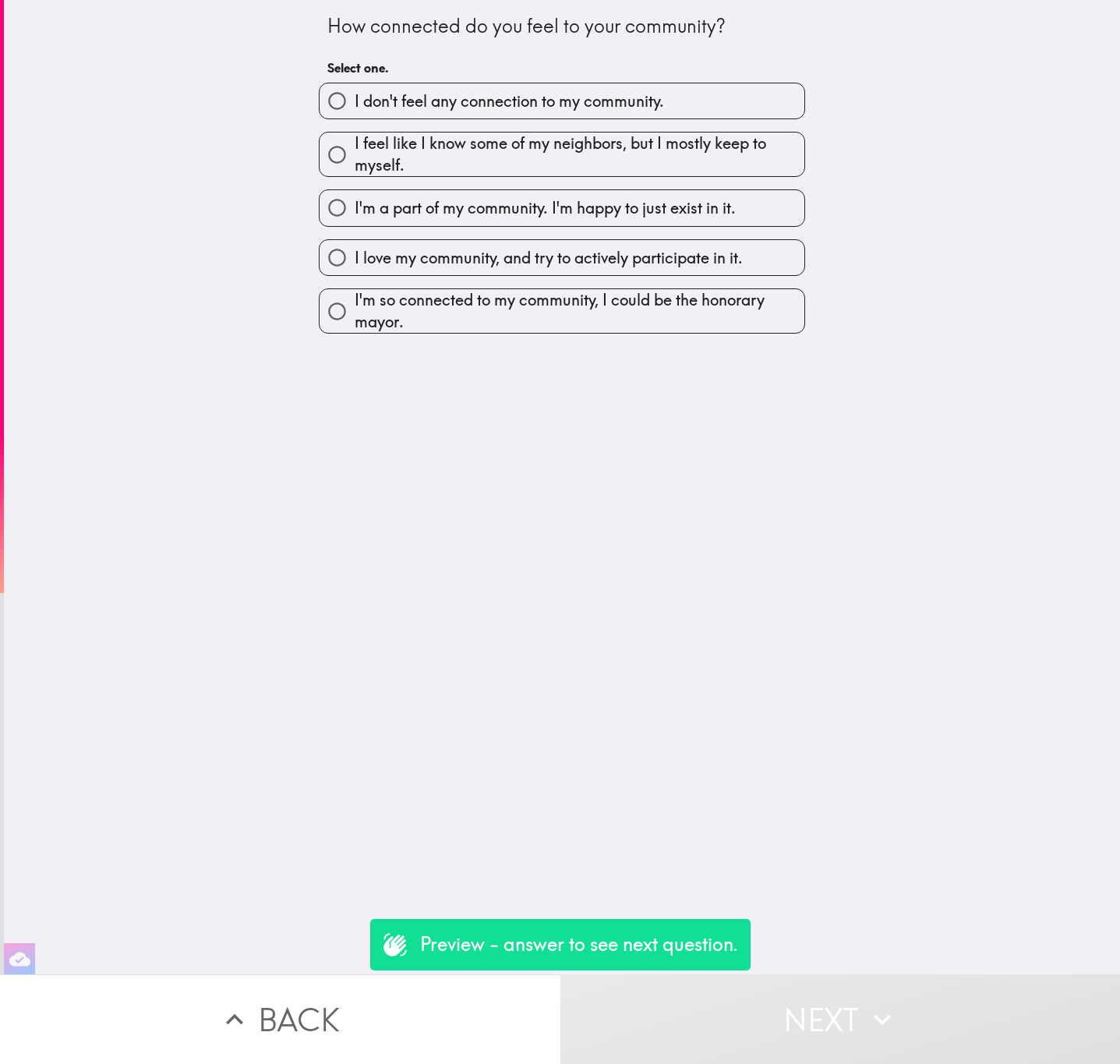
click at [636, 184] on div "I'm a part of my community. I'm happy to just exist in it." at bounding box center [555, 201] width 499 height 49
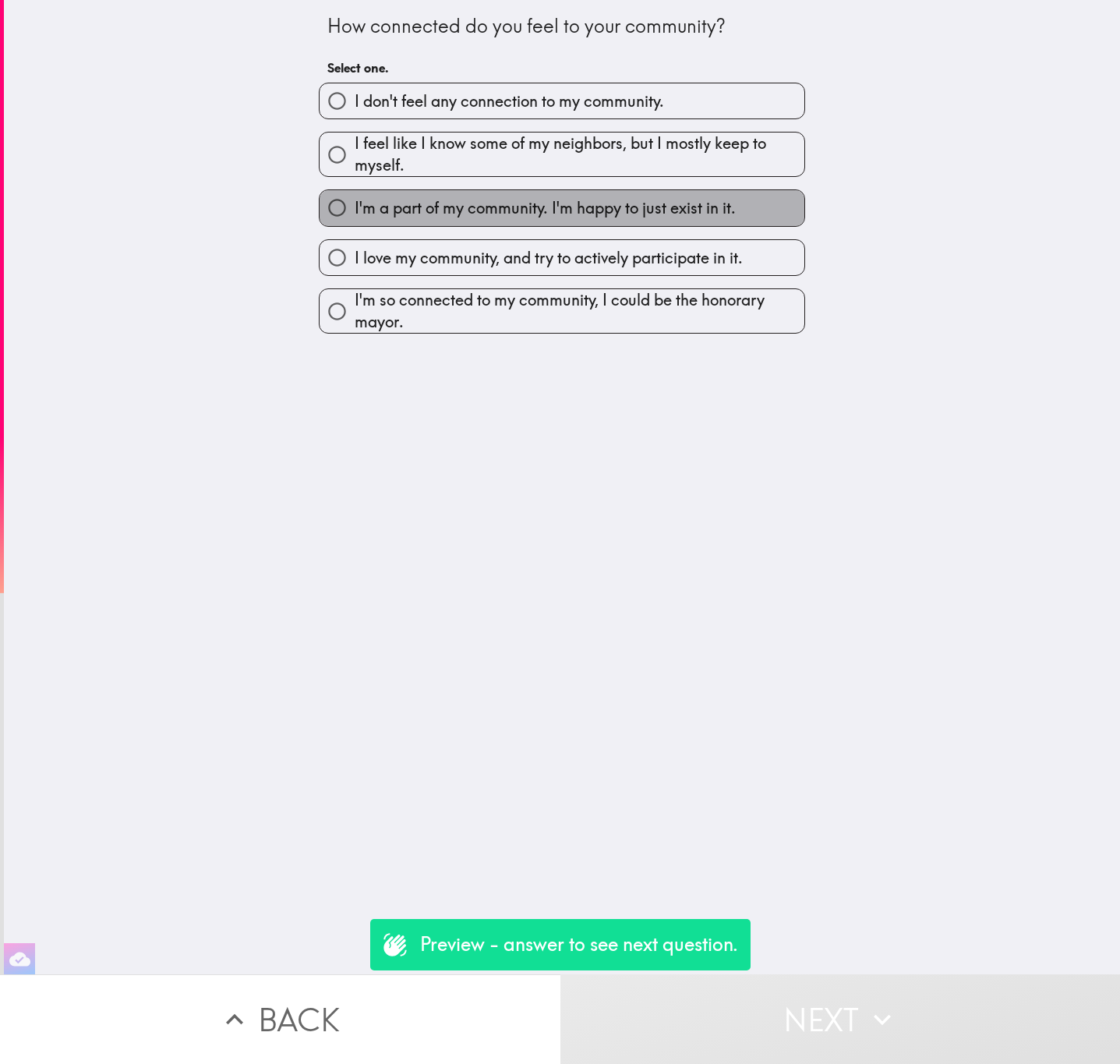
click at [657, 209] on span "I'm a part of my community. I'm happy to just exist in it." at bounding box center [545, 208] width 381 height 22
click at [355, 209] on input "I'm a part of my community. I'm happy to just exist in it." at bounding box center [336, 207] width 35 height 35
radio input "true"
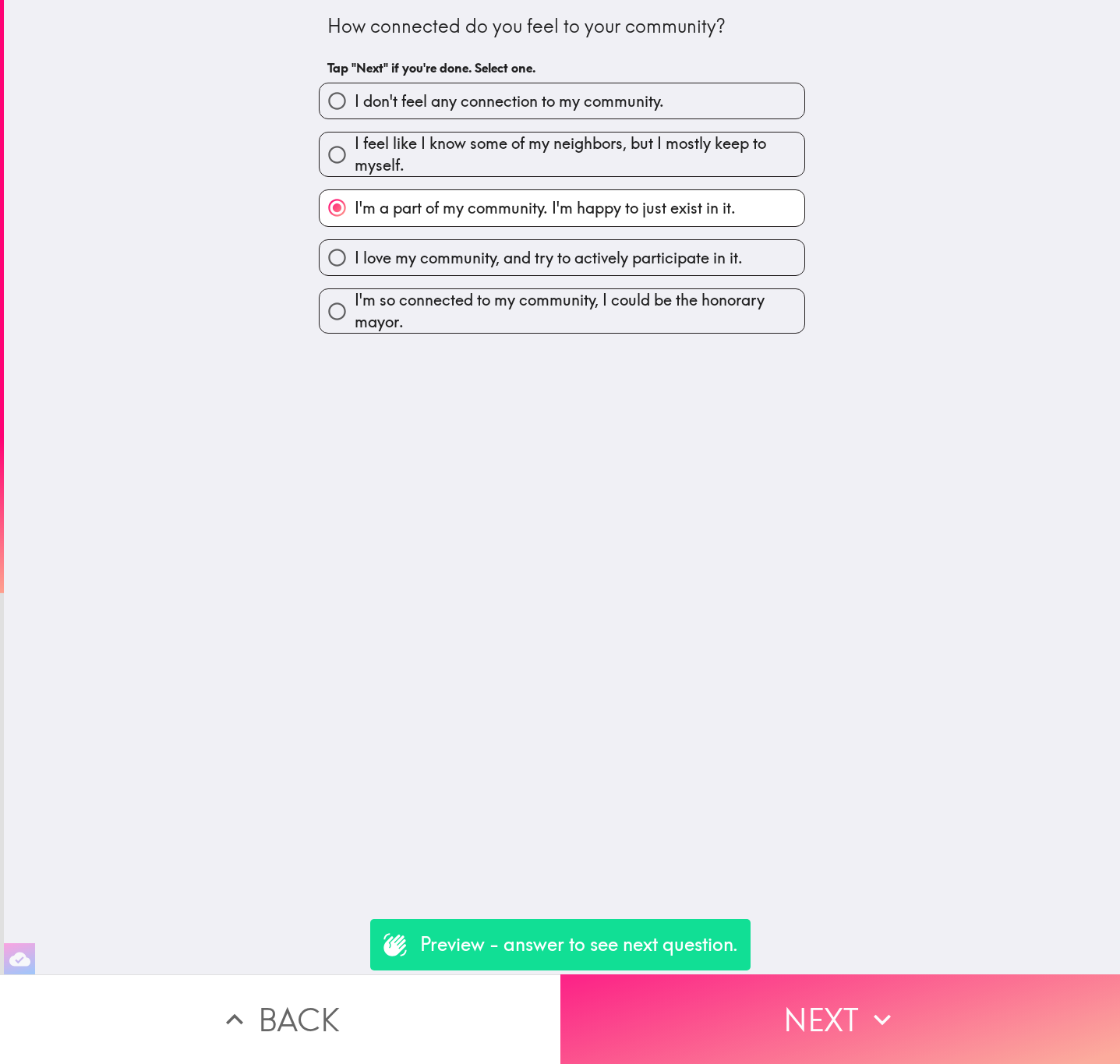
click at [862, 1020] on button "Next" at bounding box center [840, 1019] width 560 height 90
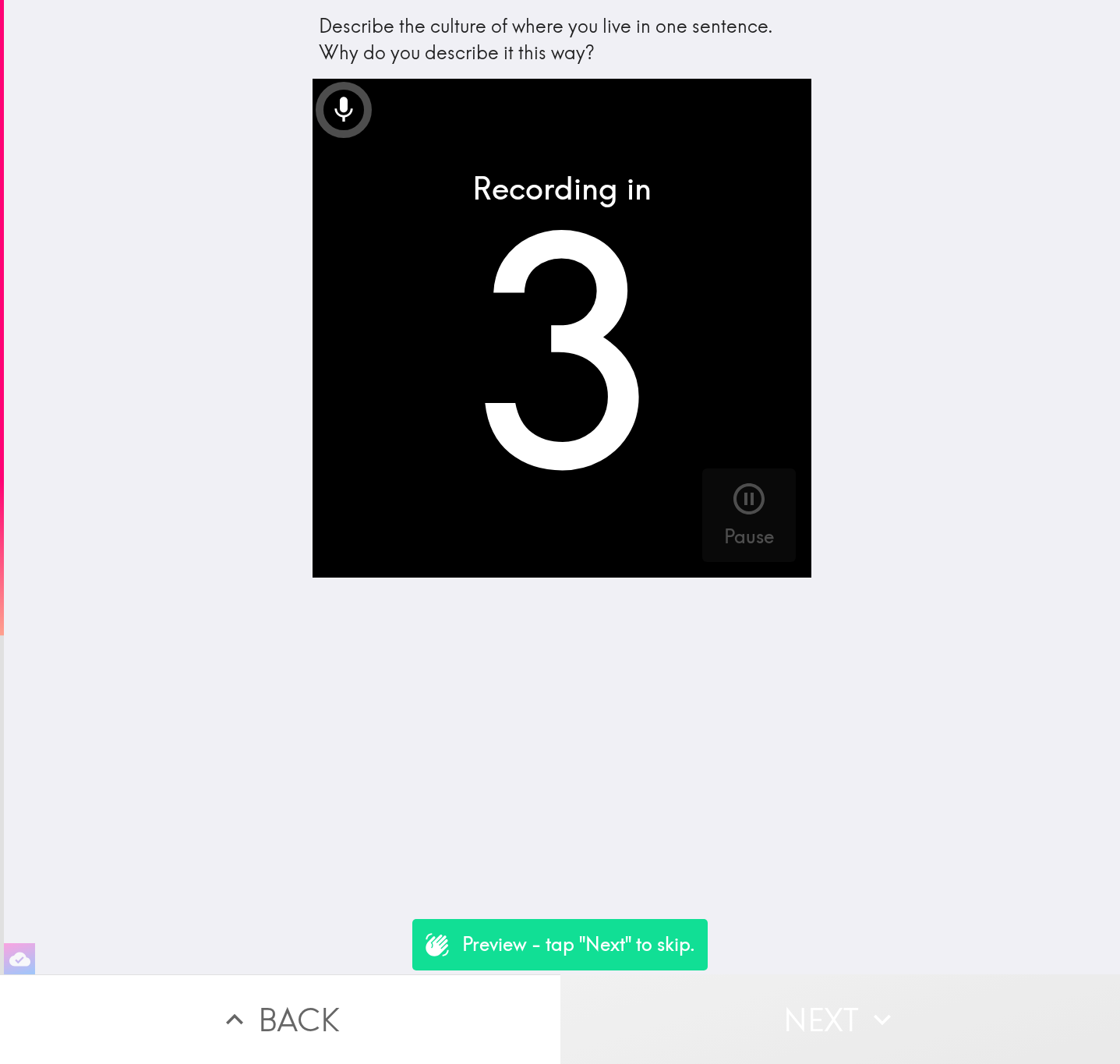
click at [865, 1013] on icon "button" at bounding box center [882, 1019] width 35 height 35
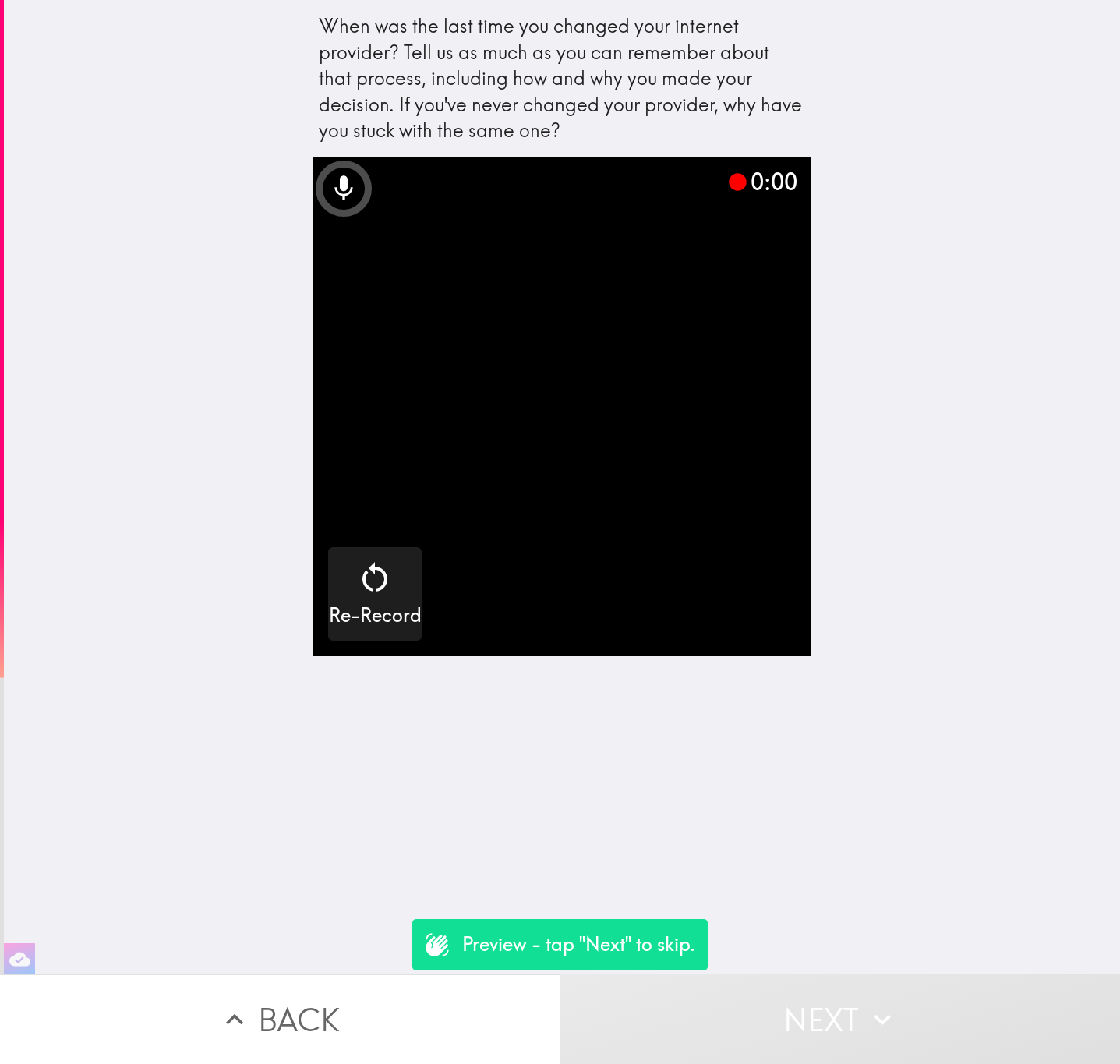
click at [865, 1013] on icon "button" at bounding box center [882, 1019] width 35 height 35
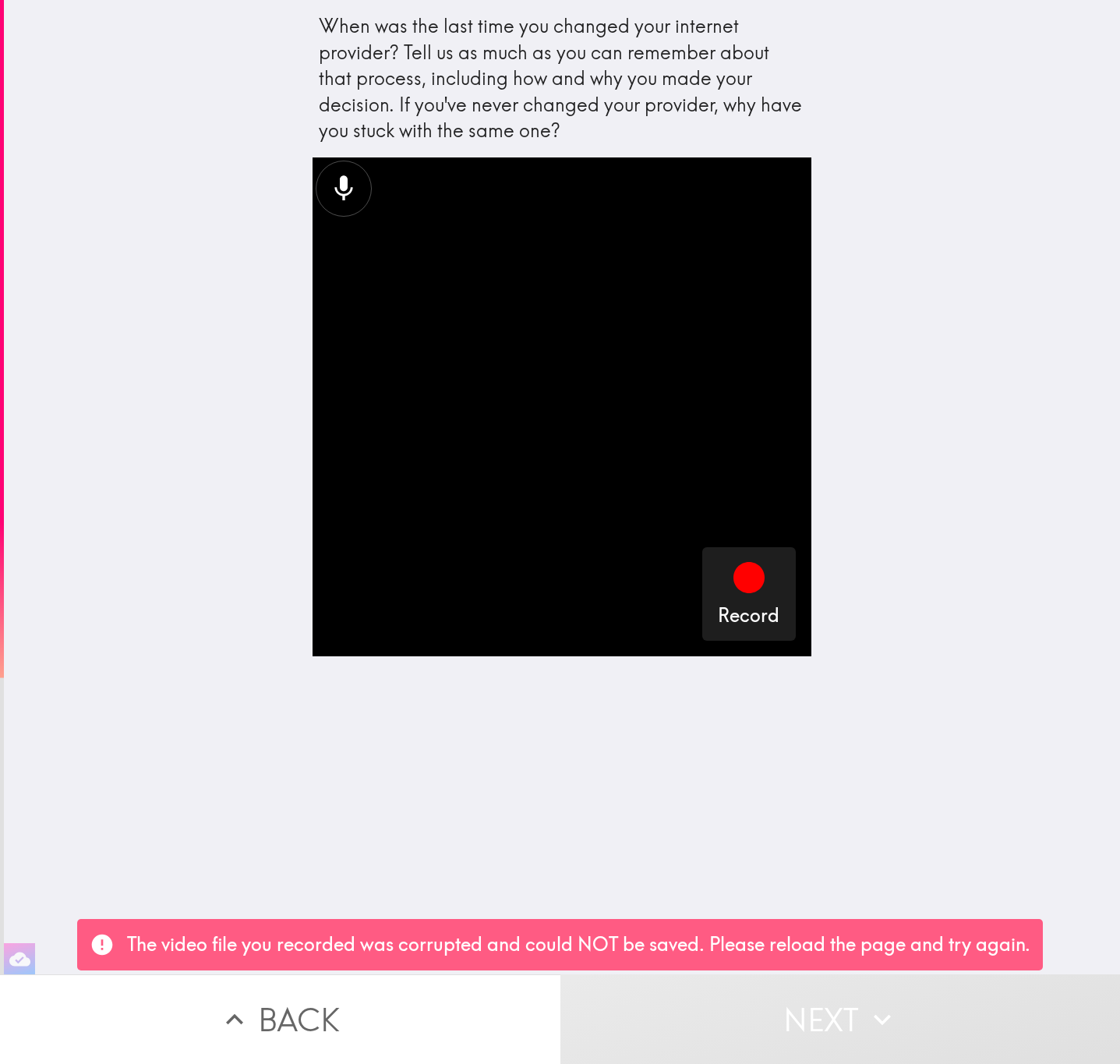
click at [410, 1001] on button "Back" at bounding box center [280, 1019] width 560 height 90
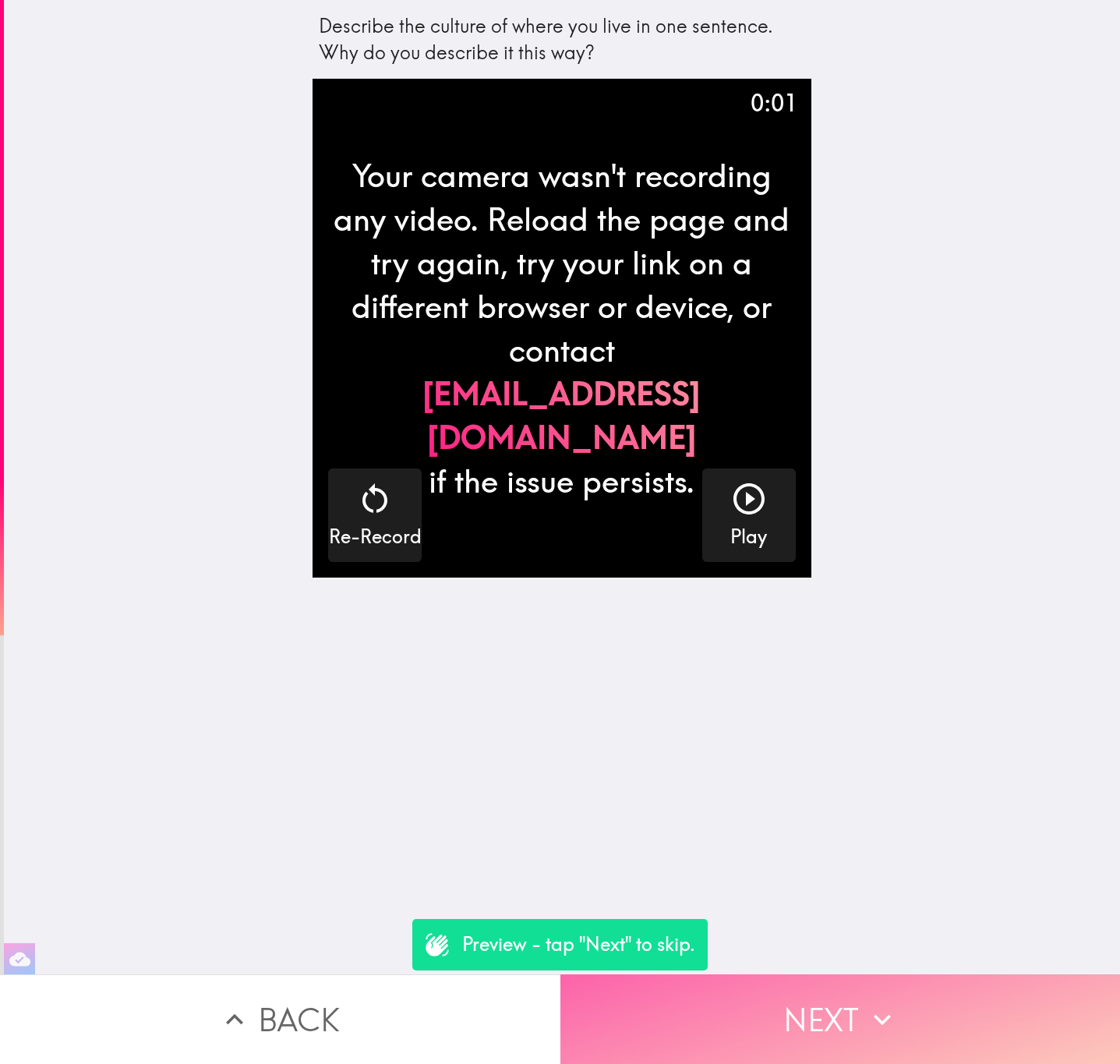
click at [863, 980] on button "Next" at bounding box center [840, 1019] width 560 height 90
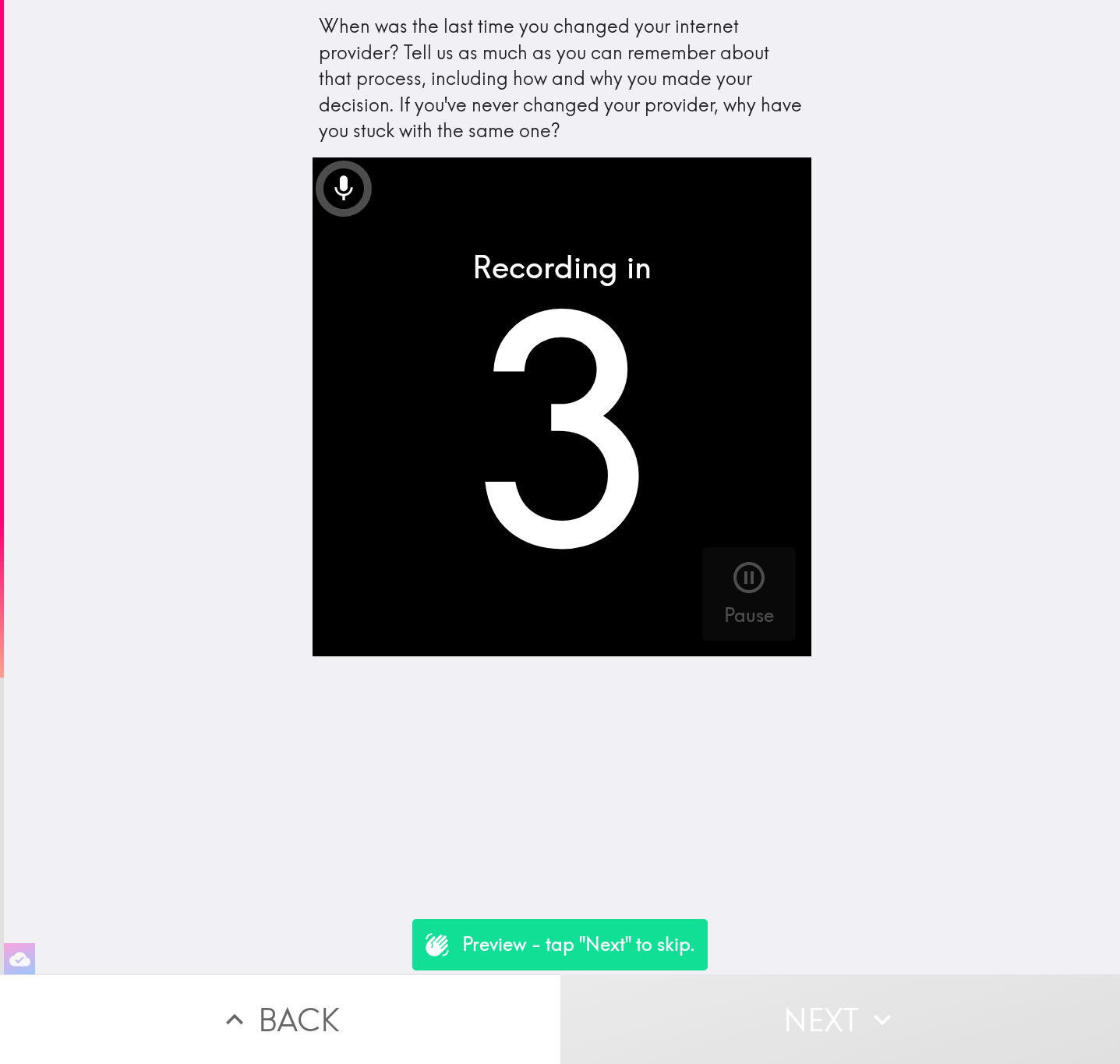
click at [862, 980] on button "Next" at bounding box center [840, 1019] width 560 height 90
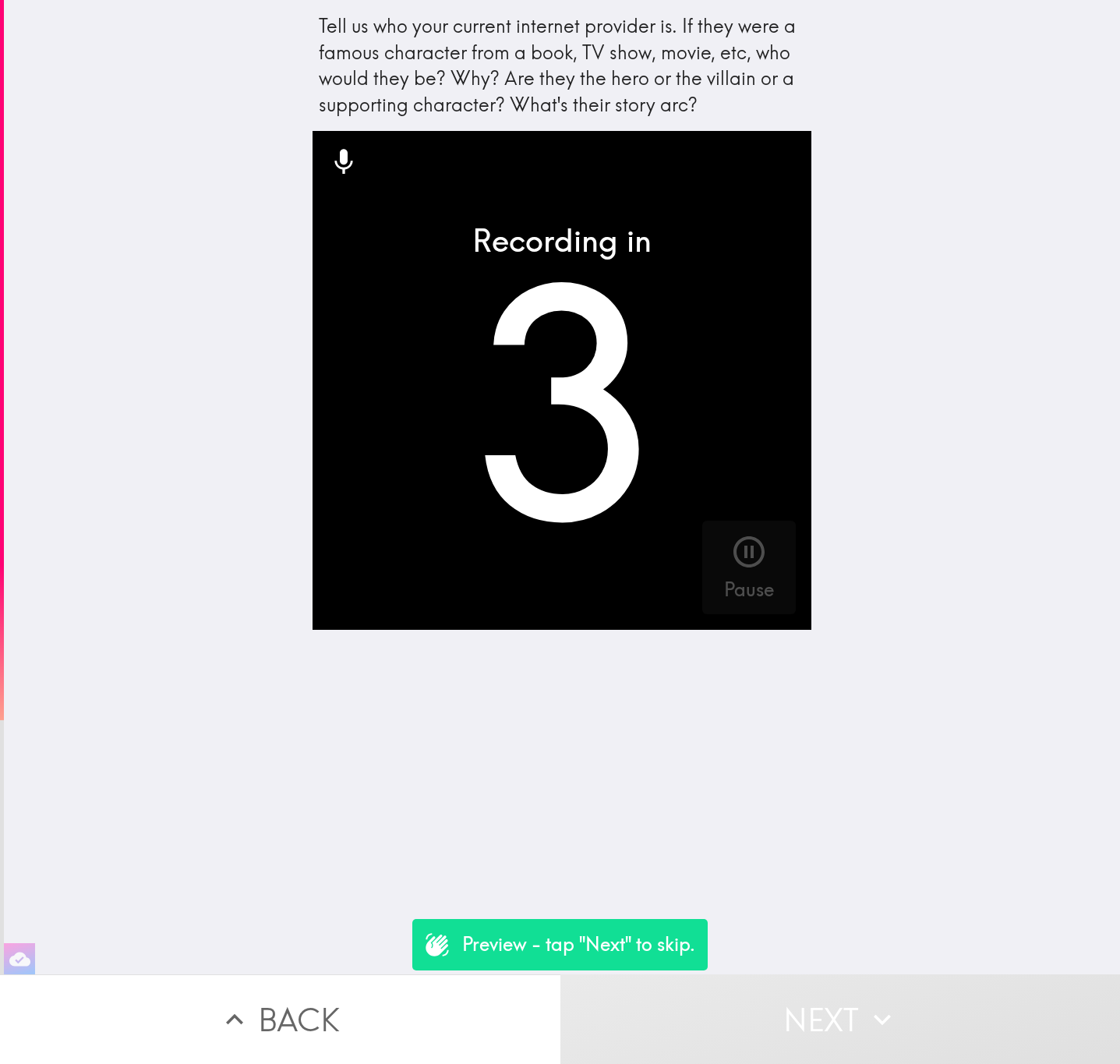
click at [862, 980] on button "Next" at bounding box center [840, 1019] width 560 height 90
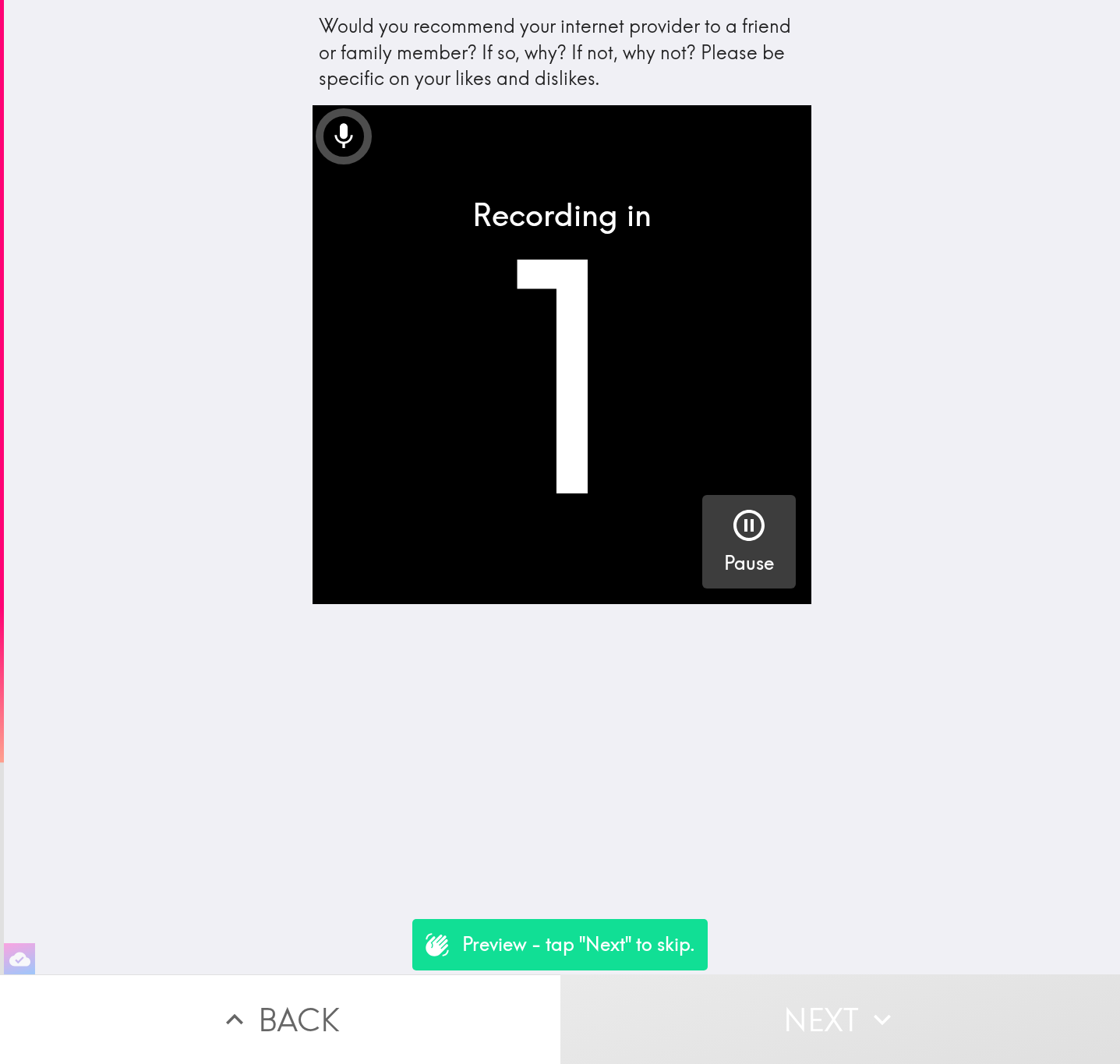
click at [753, 539] on div "Pause" at bounding box center [748, 541] width 50 height 70
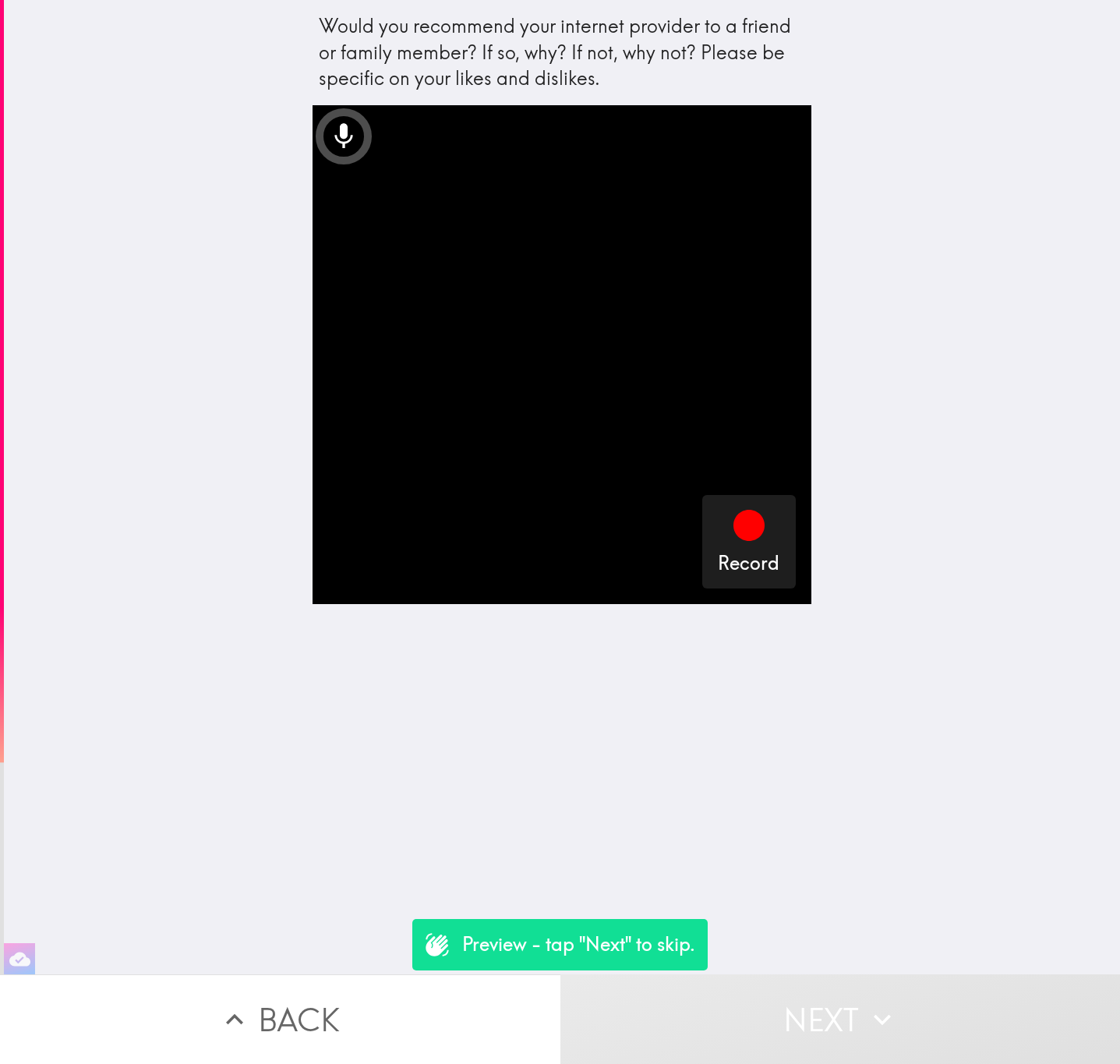
click at [899, 1011] on button "Next" at bounding box center [840, 1019] width 560 height 90
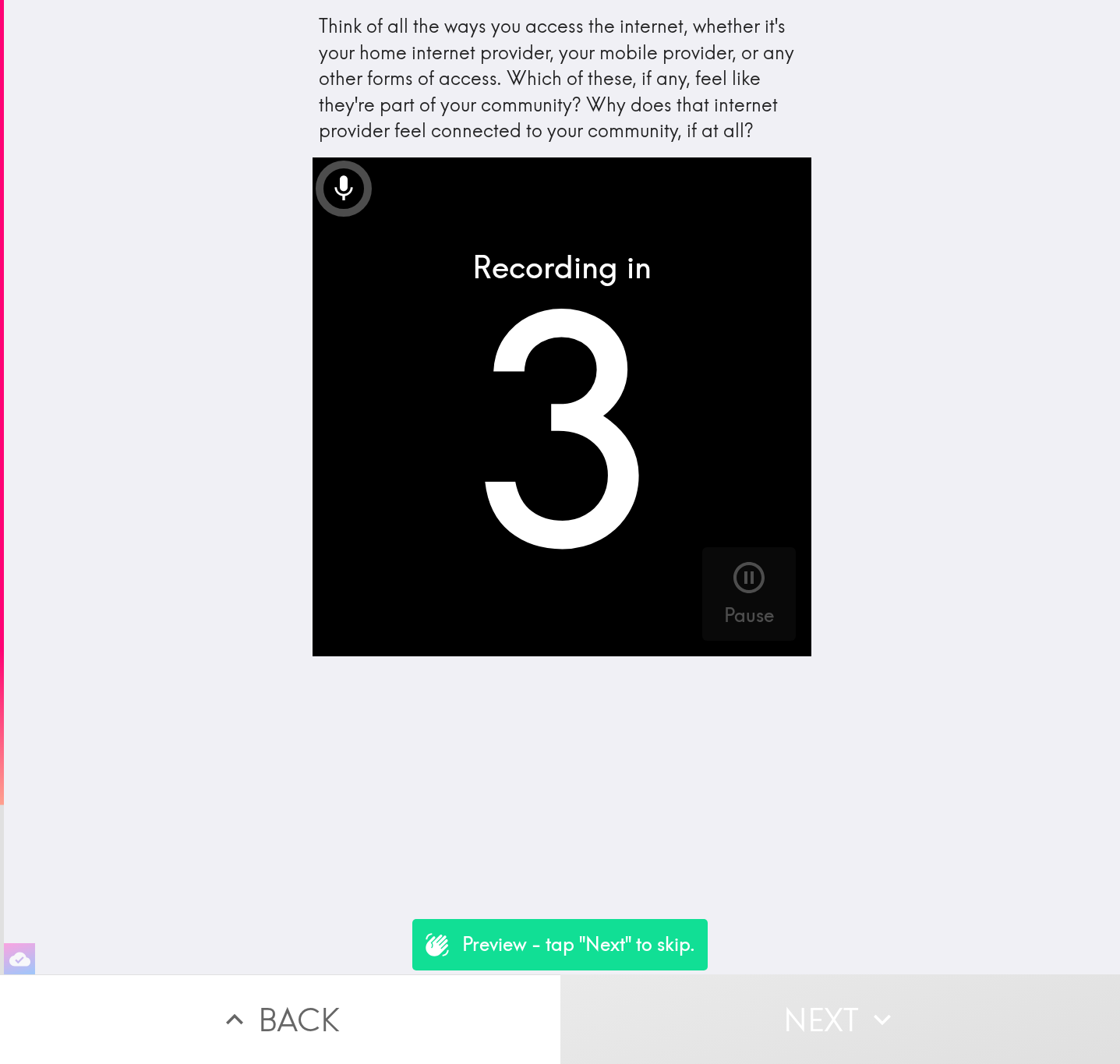
click at [899, 1011] on button "Next" at bounding box center [840, 1019] width 560 height 90
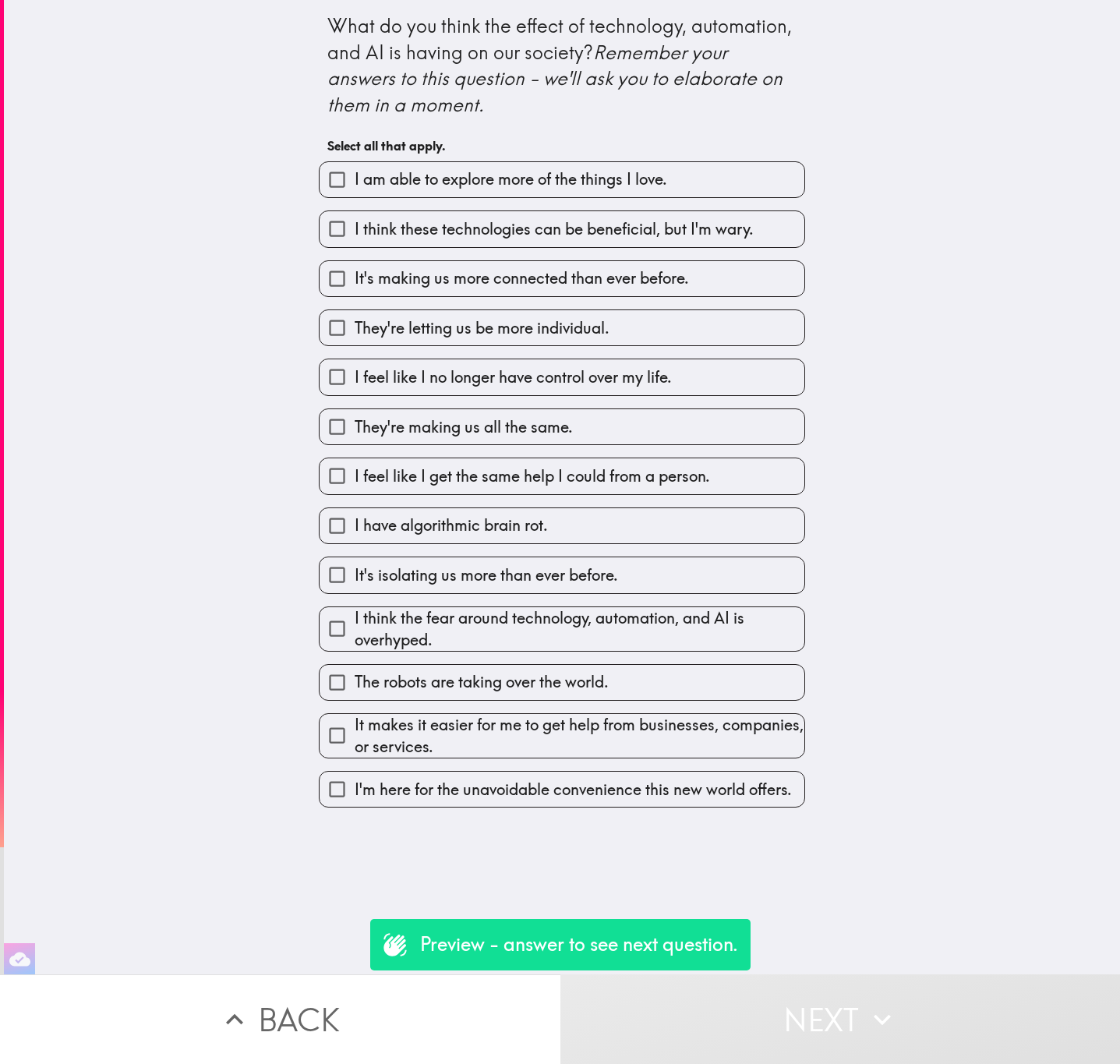
click at [688, 444] on label "They're making us all the same." at bounding box center [562, 426] width 485 height 35
click at [355, 444] on input "They're making us all the same." at bounding box center [336, 426] width 35 height 35
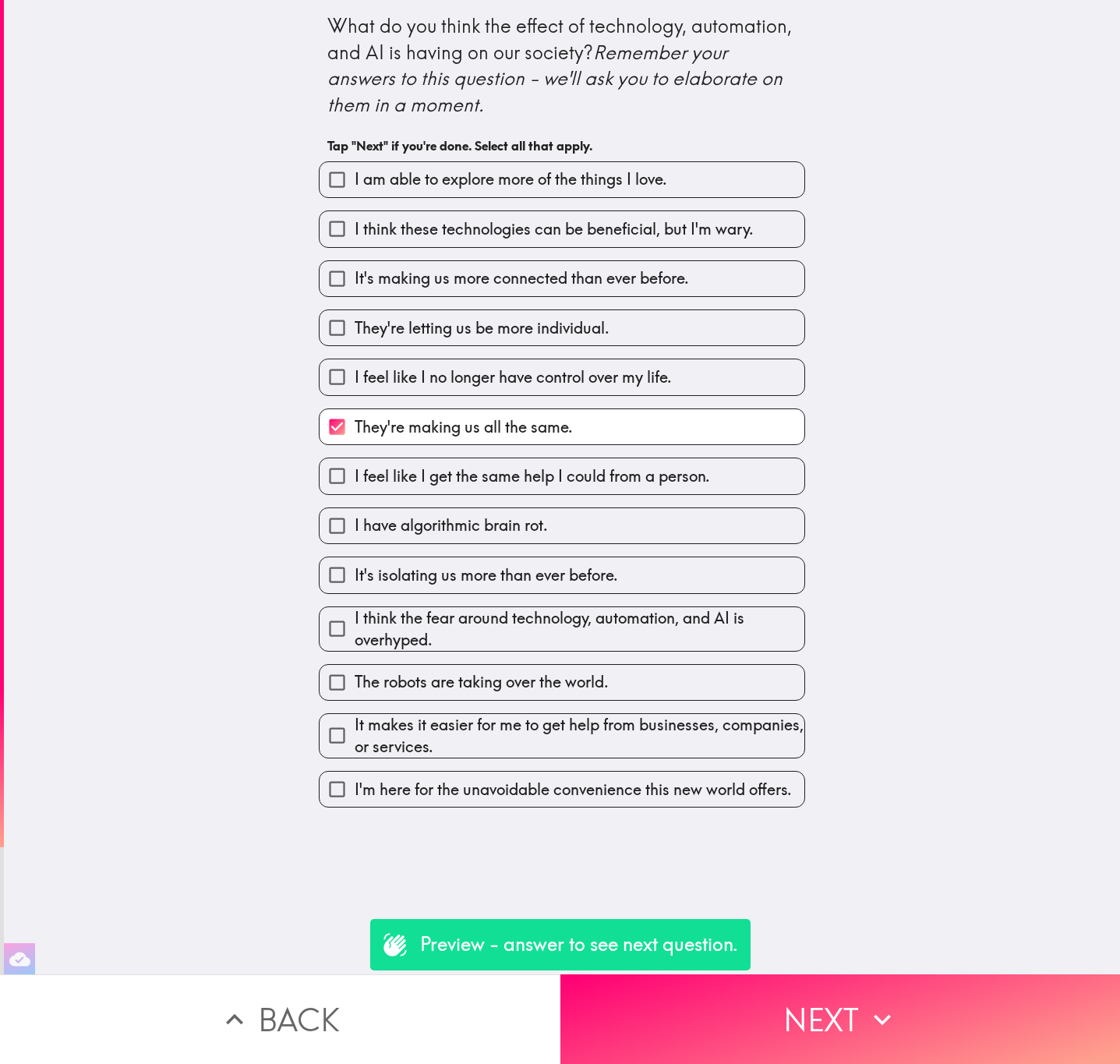
click at [688, 444] on label "They're making us all the same." at bounding box center [562, 426] width 485 height 35
click at [355, 444] on input "They're making us all the same." at bounding box center [336, 426] width 35 height 35
checkbox input "false"
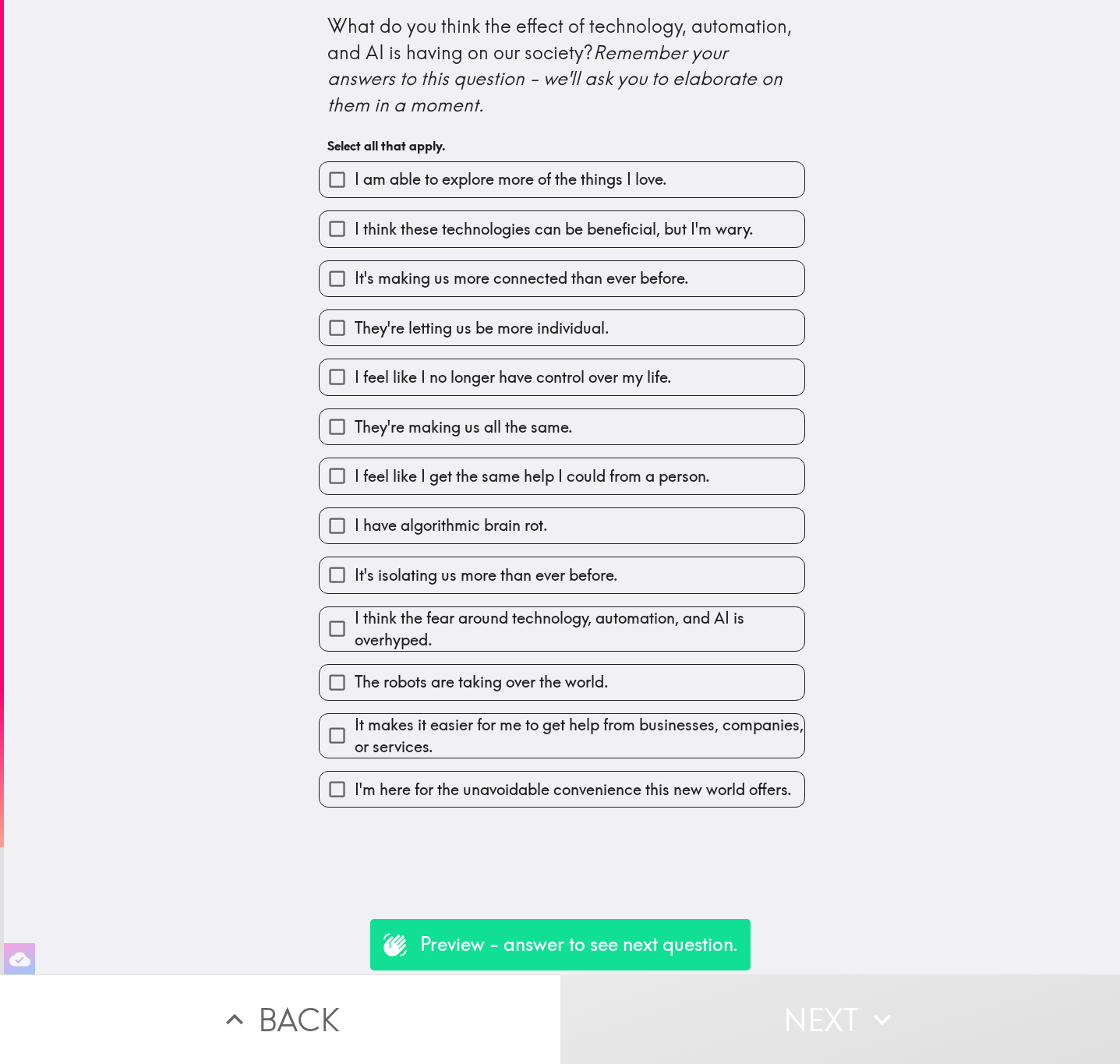
click at [678, 508] on div "I have algorithmic brain rot." at bounding box center [555, 519] width 499 height 49
click at [676, 575] on label "It's isolating us more than ever before." at bounding box center [562, 574] width 485 height 35
click at [355, 575] on input "It's isolating us more than ever before." at bounding box center [336, 574] width 35 height 35
checkbox input "true"
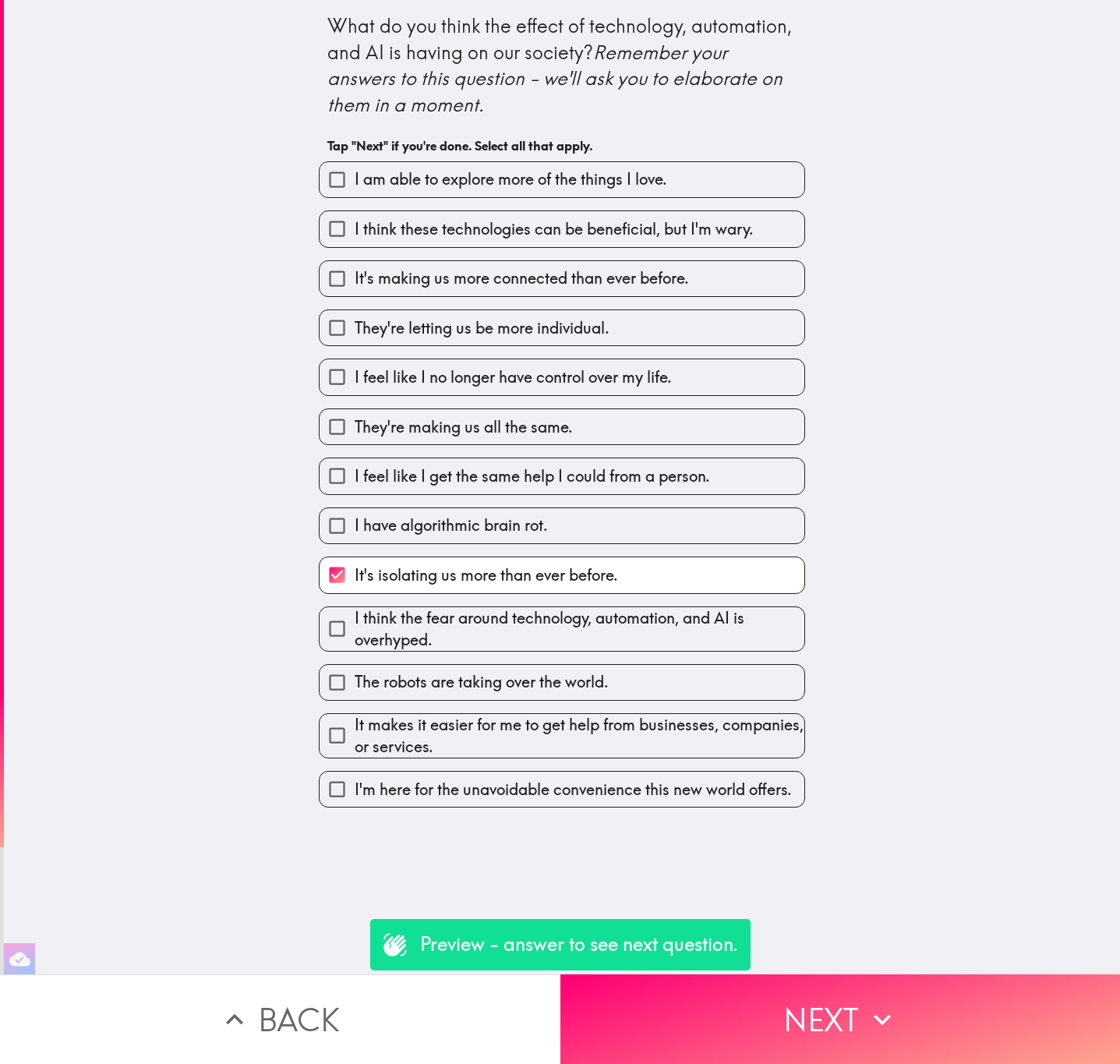
click at [697, 631] on span "I think the fear around technology, automation, and AI is overhyped." at bounding box center [580, 628] width 449 height 44
click at [355, 631] on input "I think the fear around technology, automation, and AI is overhyped." at bounding box center [336, 628] width 35 height 35
checkbox input "true"
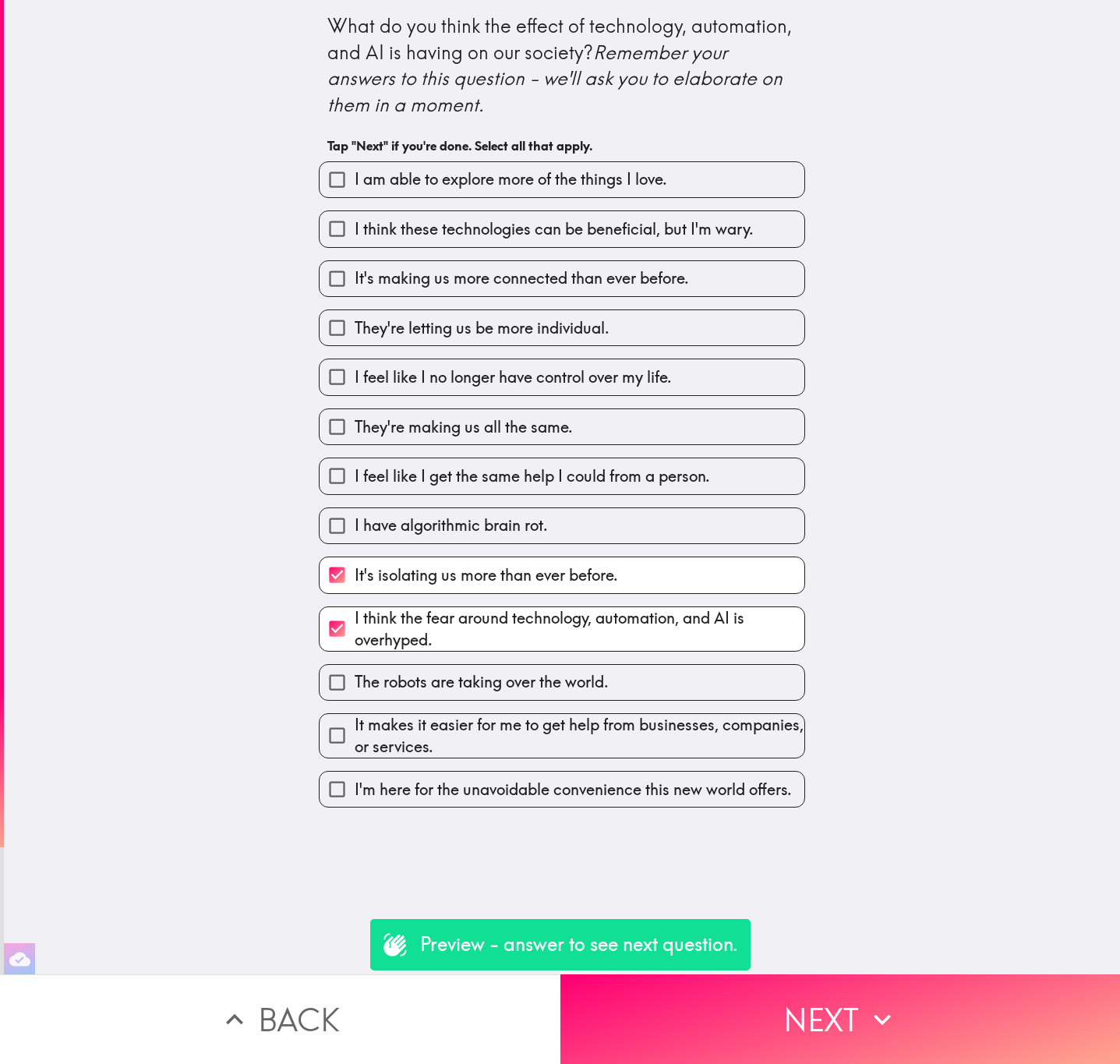
click at [726, 714] on div "It makes it easier for me to get help from businesses, companies, or services." at bounding box center [555, 730] width 499 height 58
click at [653, 471] on span "I feel like I get the same help I could from a person." at bounding box center [533, 476] width 356 height 22
click at [355, 471] on input "I feel like I get the same help I could from a person." at bounding box center [336, 475] width 35 height 35
checkbox input "true"
click at [637, 393] on label "I feel like I no longer have control over my life." at bounding box center [562, 377] width 485 height 35
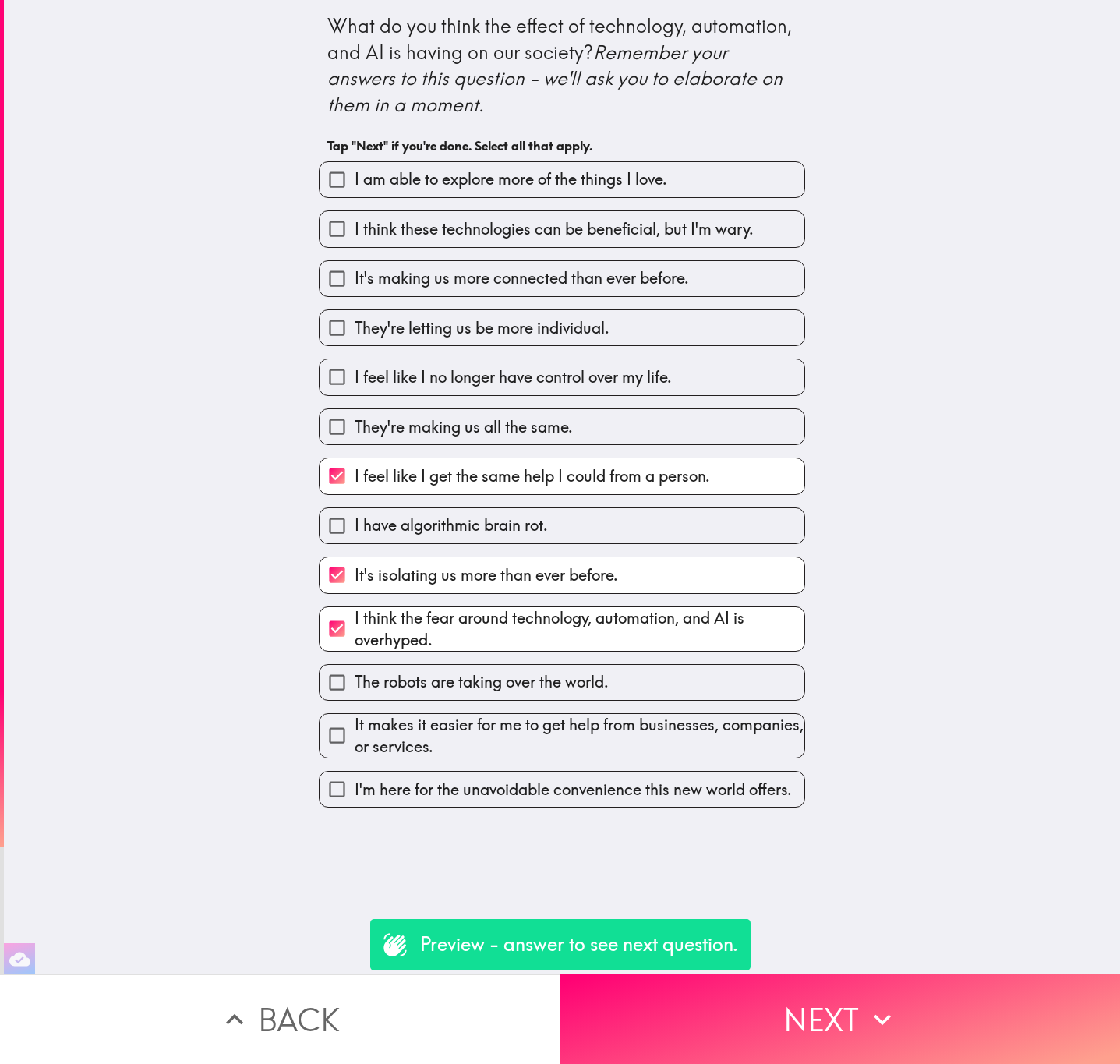
click at [355, 393] on input "I feel like I no longer have control over my life." at bounding box center [336, 377] width 35 height 35
checkbox input "true"
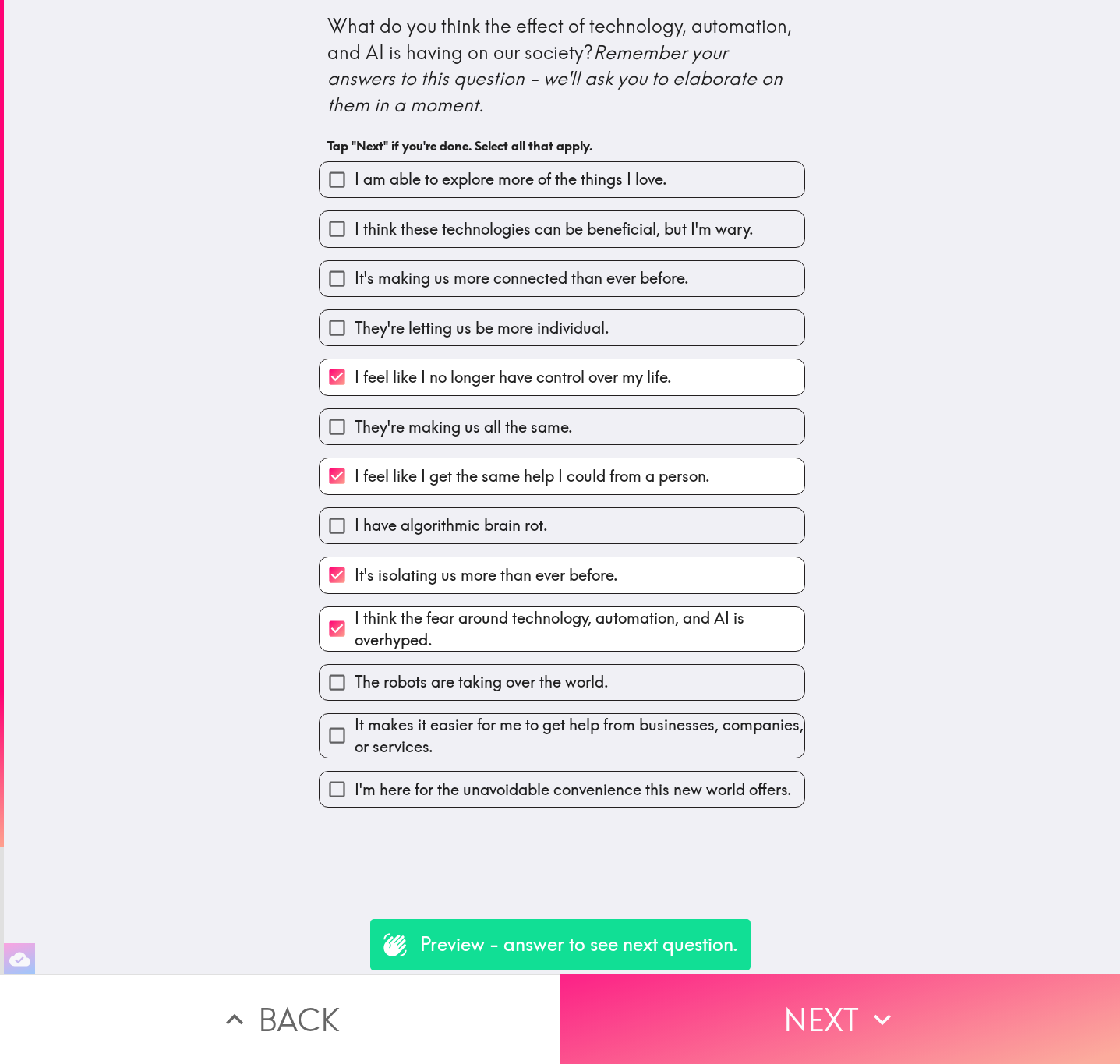
click at [909, 1015] on button "Next" at bounding box center [840, 1019] width 560 height 90
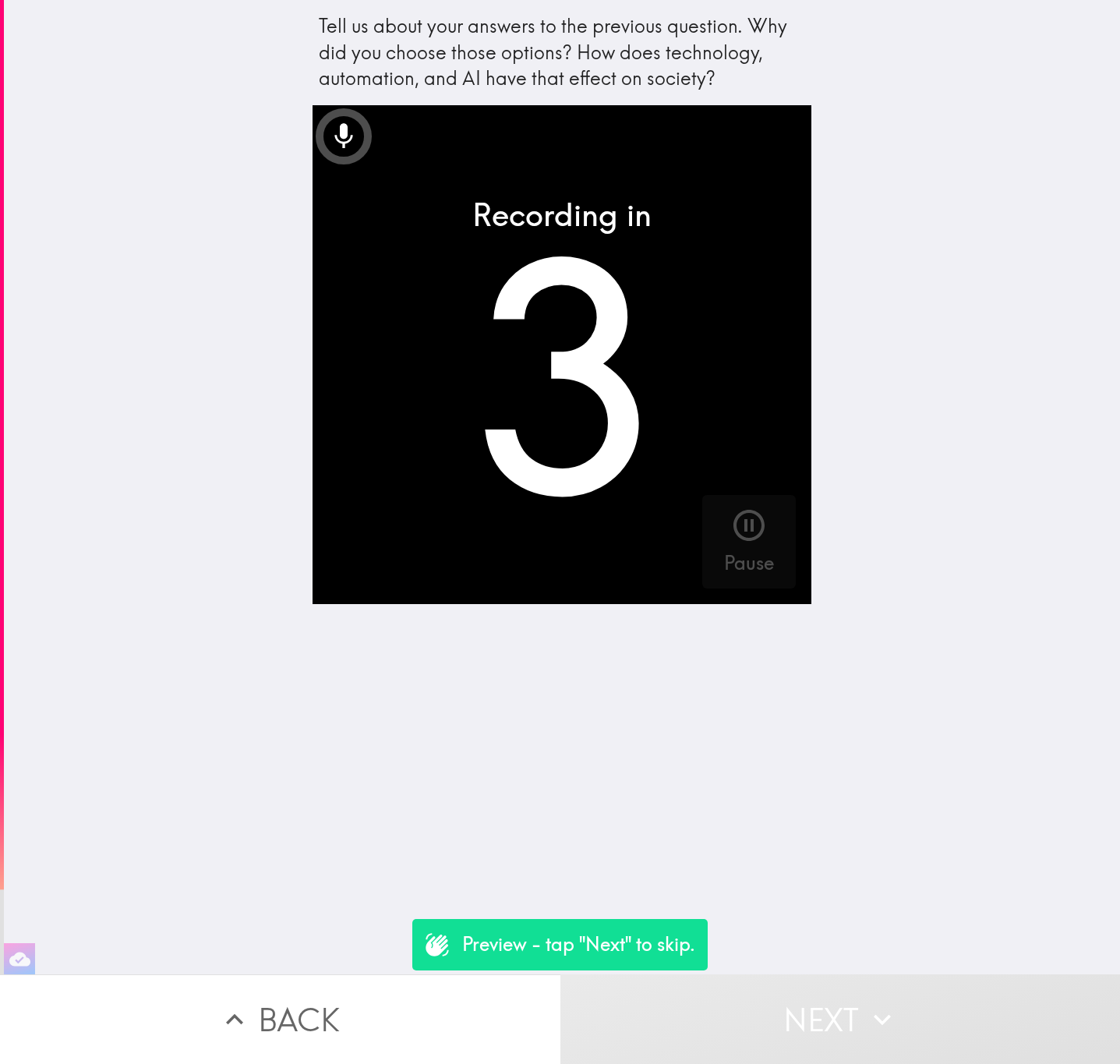
click at [909, 1015] on button "Next" at bounding box center [840, 1019] width 560 height 90
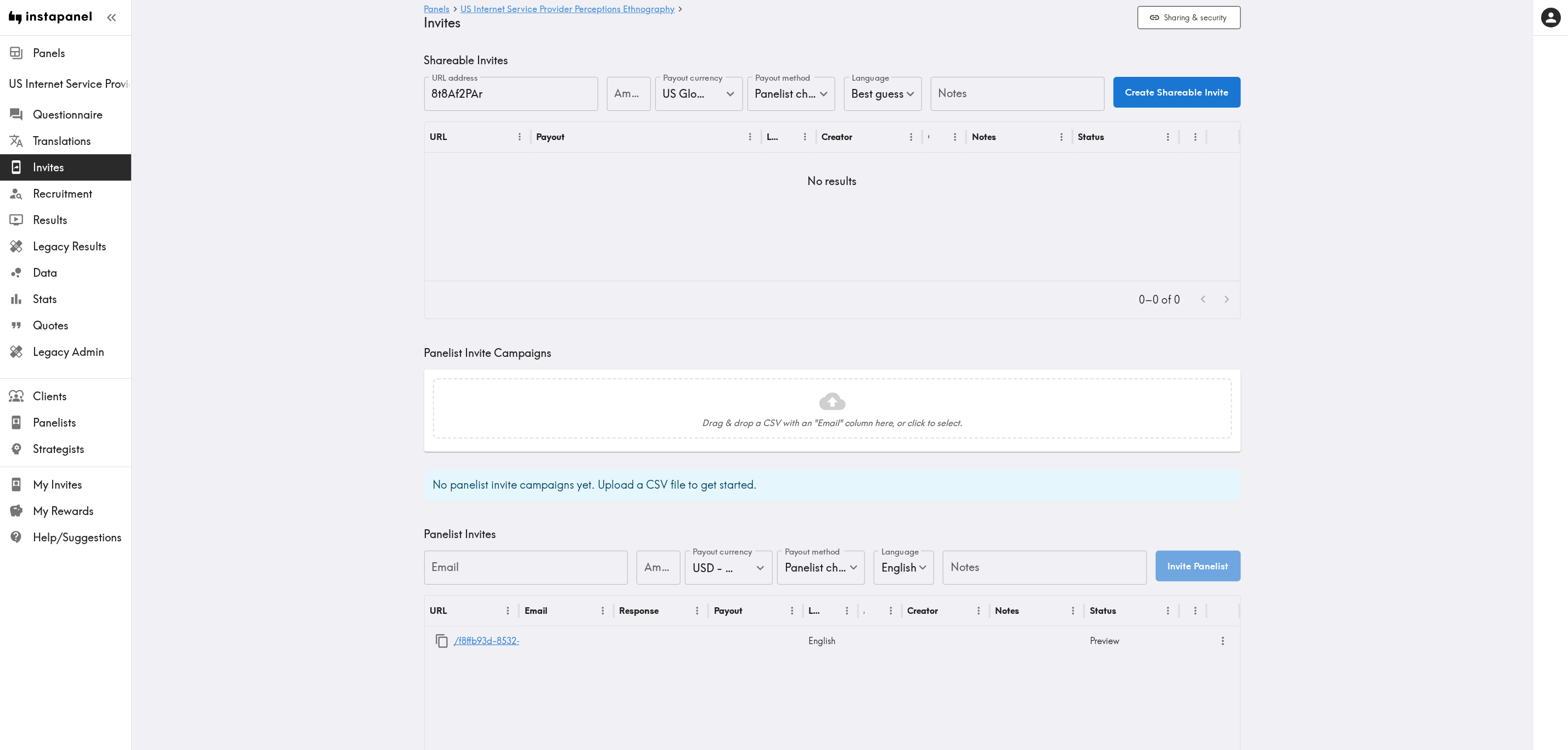
drag, startPoint x: 618, startPoint y: 93, endPoint x: 607, endPoint y: 90, distance: 11.4
click at [618, 93] on input "Amount" at bounding box center [629, 94] width 44 height 34
type input "25"
click at [958, 80] on input "Notes" at bounding box center [1018, 94] width 174 height 34
type input "UI"
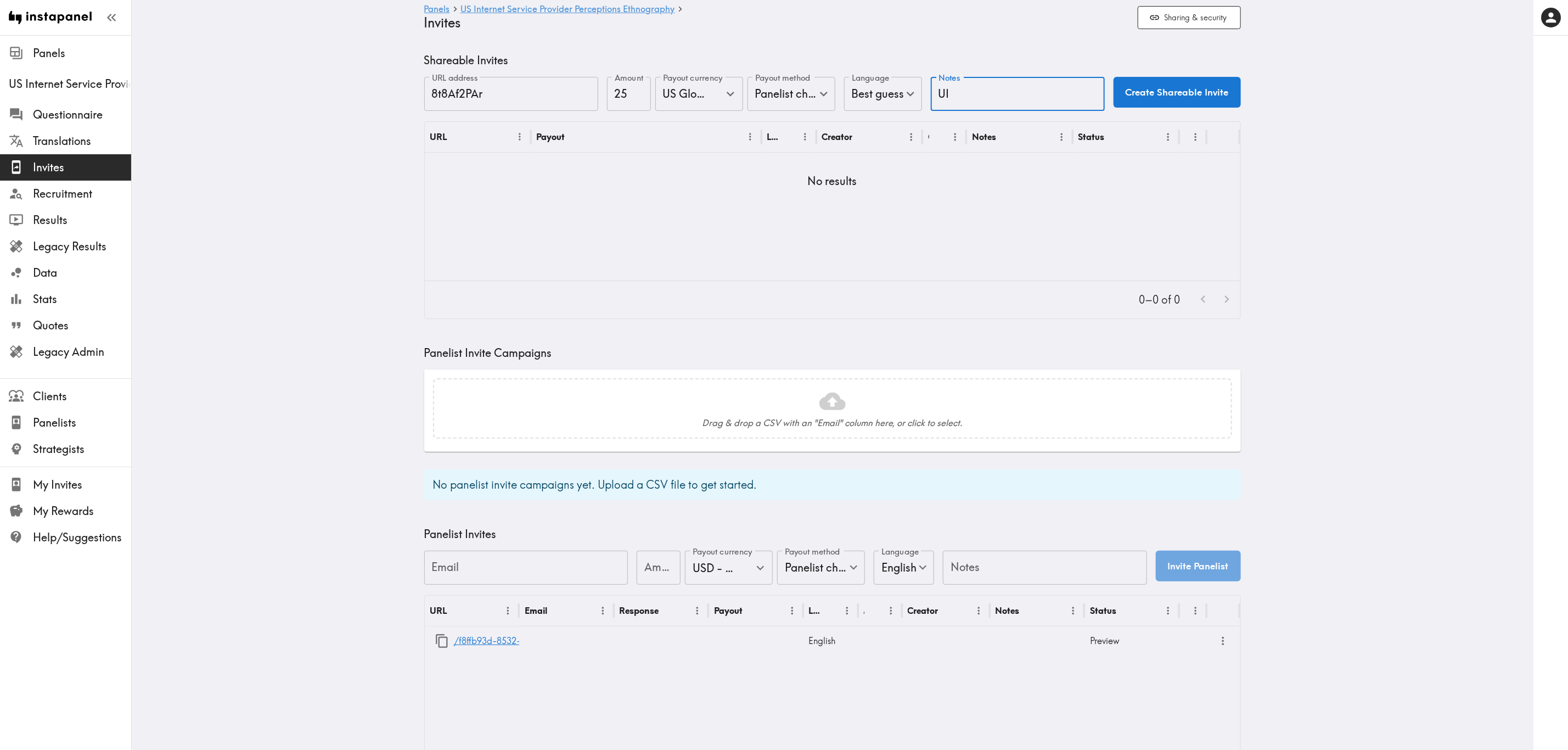
click at [1199, 87] on button "Create Shareable Invite" at bounding box center [1177, 92] width 127 height 31
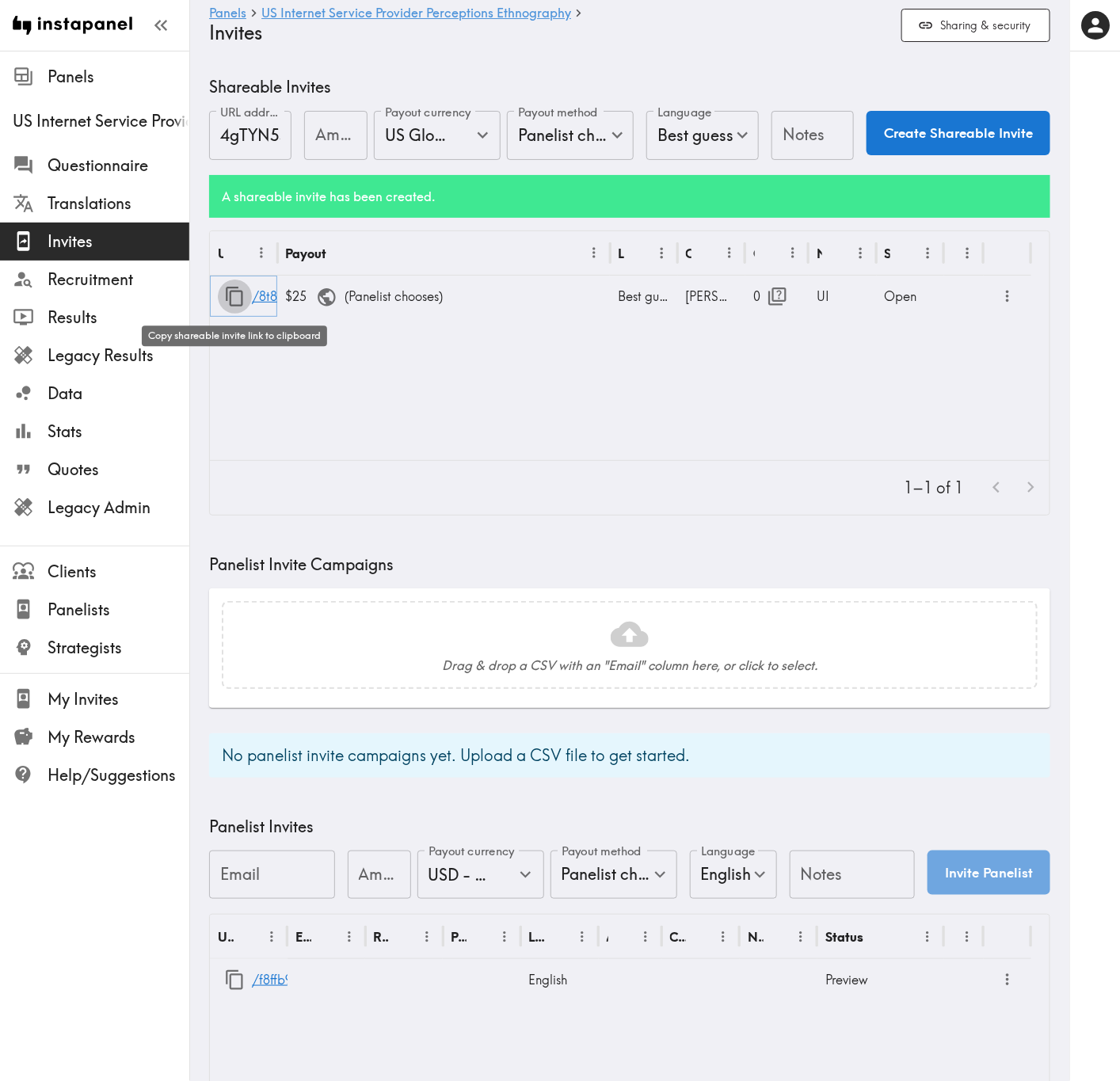
click at [234, 302] on icon "button" at bounding box center [235, 296] width 21 height 21
